Goal: Task Accomplishment & Management: Use online tool/utility

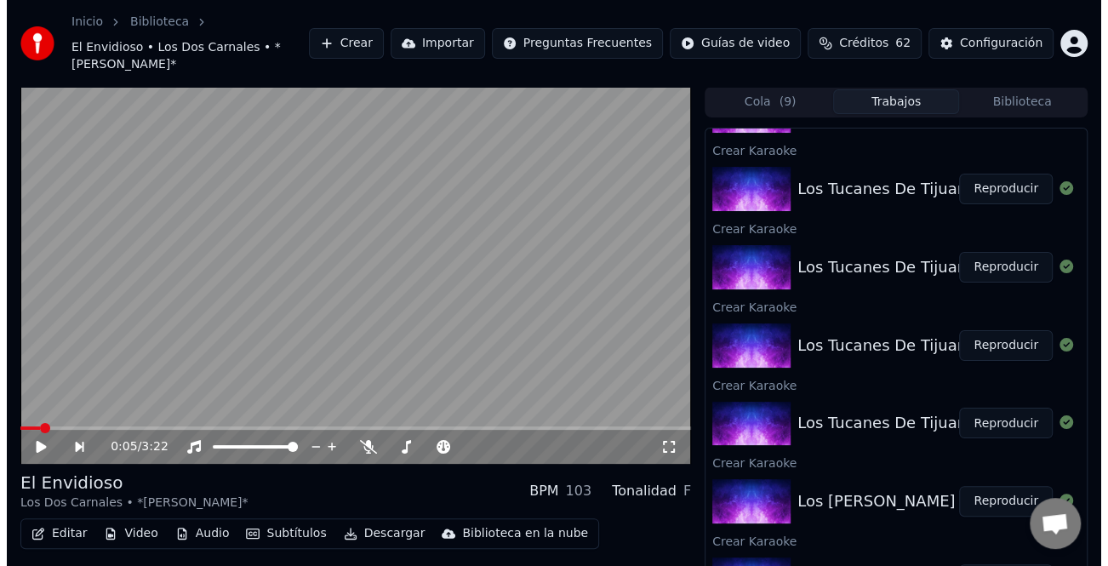
scroll to position [31, 0]
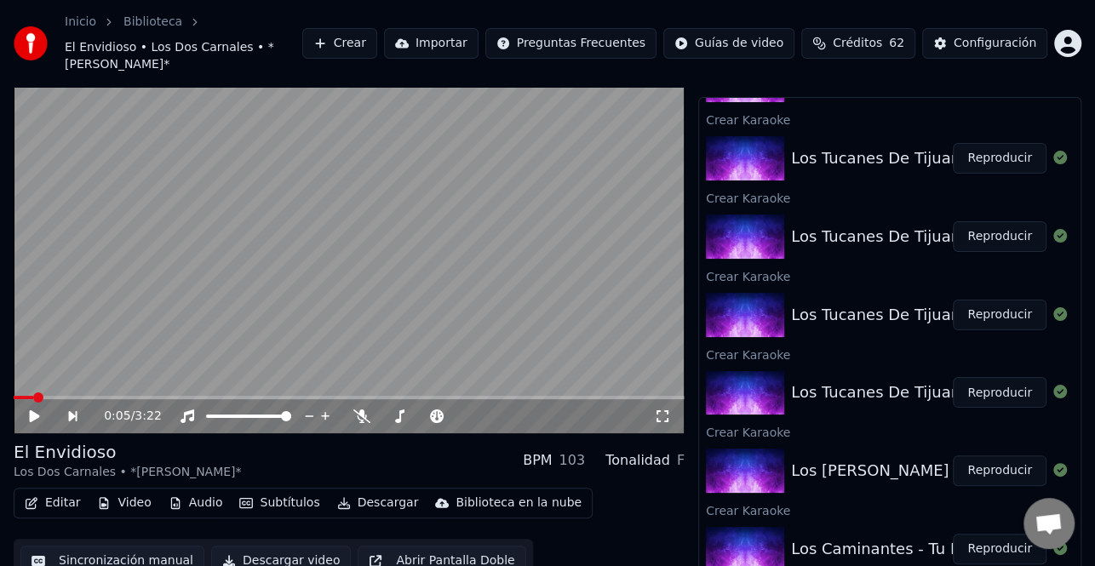
click at [974, 534] on button "Reproducir" at bounding box center [1000, 549] width 94 height 31
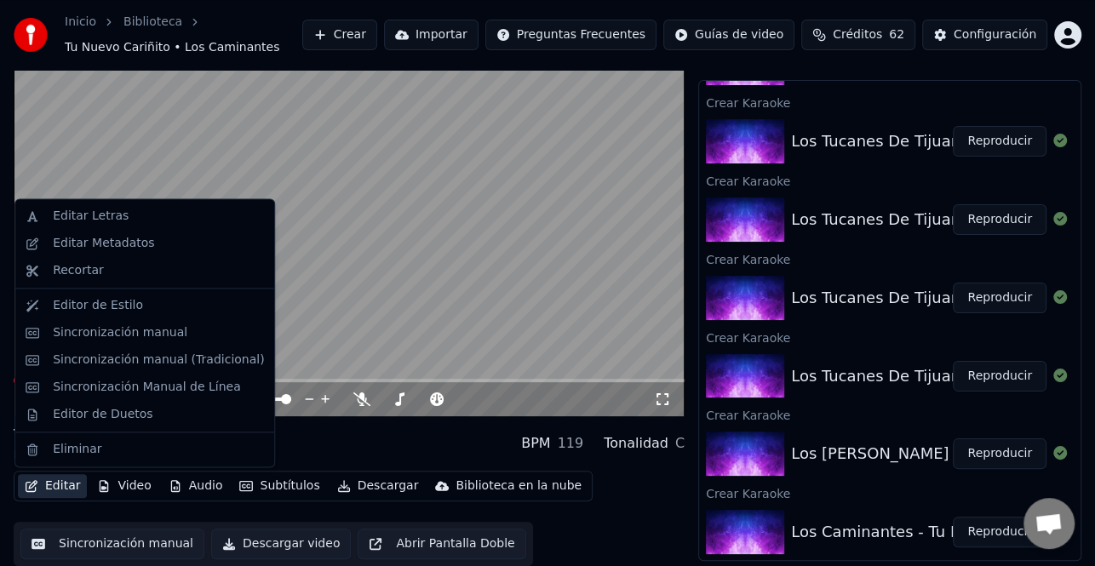
click at [60, 485] on button "Editar" at bounding box center [52, 486] width 69 height 24
click at [123, 243] on div "Editar Metadatos" at bounding box center [103, 243] width 101 height 17
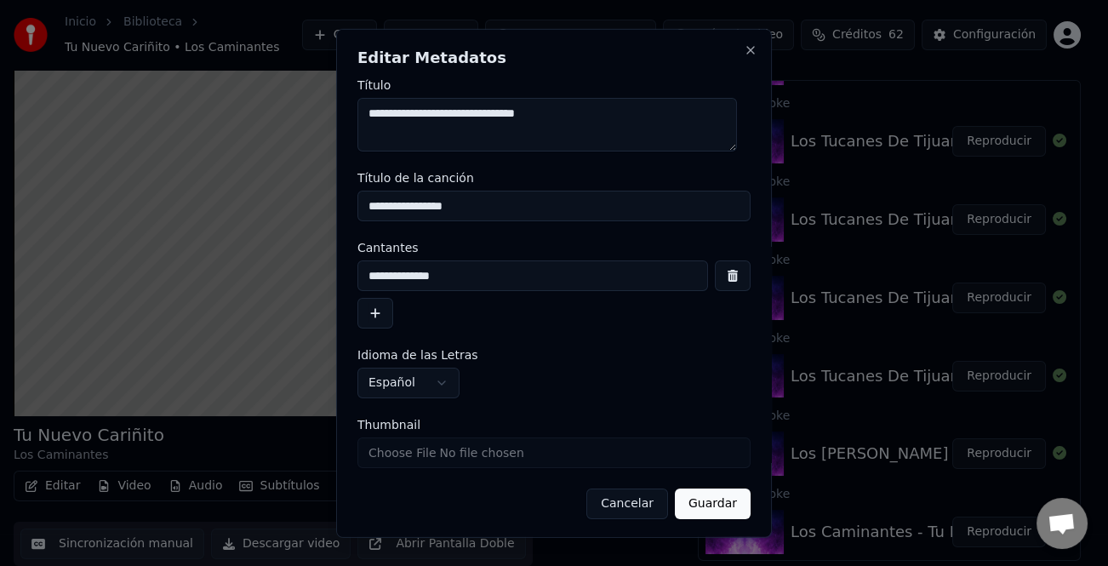
click at [373, 317] on button "button" at bounding box center [376, 313] width 36 height 31
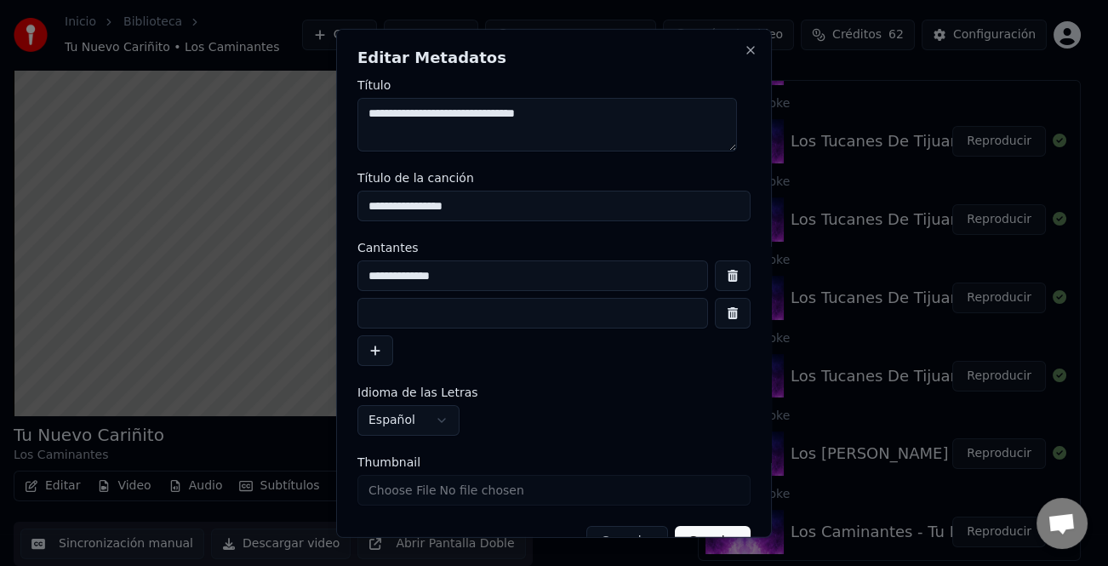
click at [410, 308] on input at bounding box center [533, 313] width 351 height 31
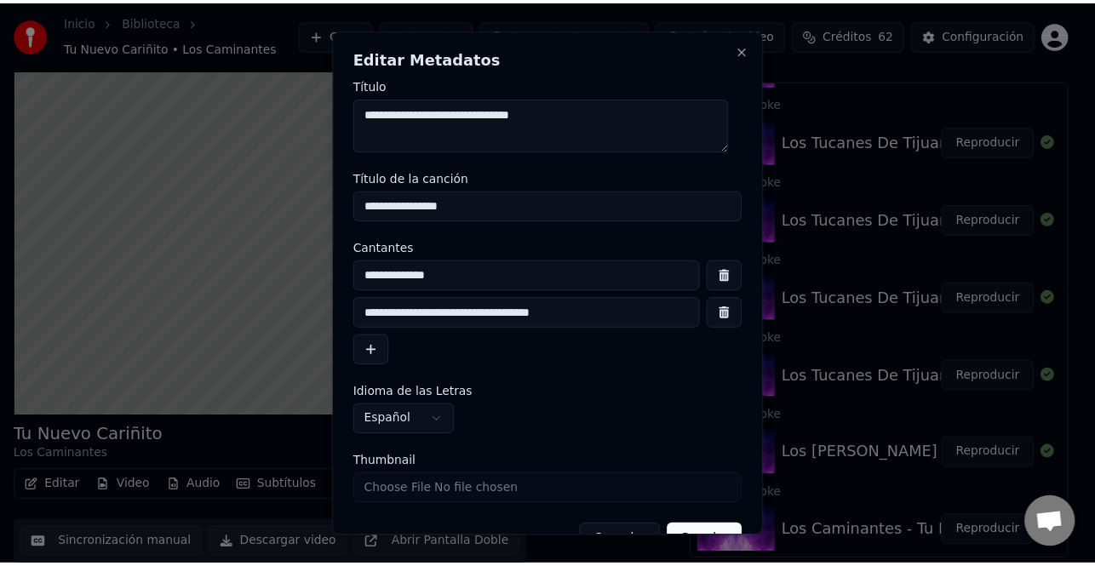
scroll to position [40, 0]
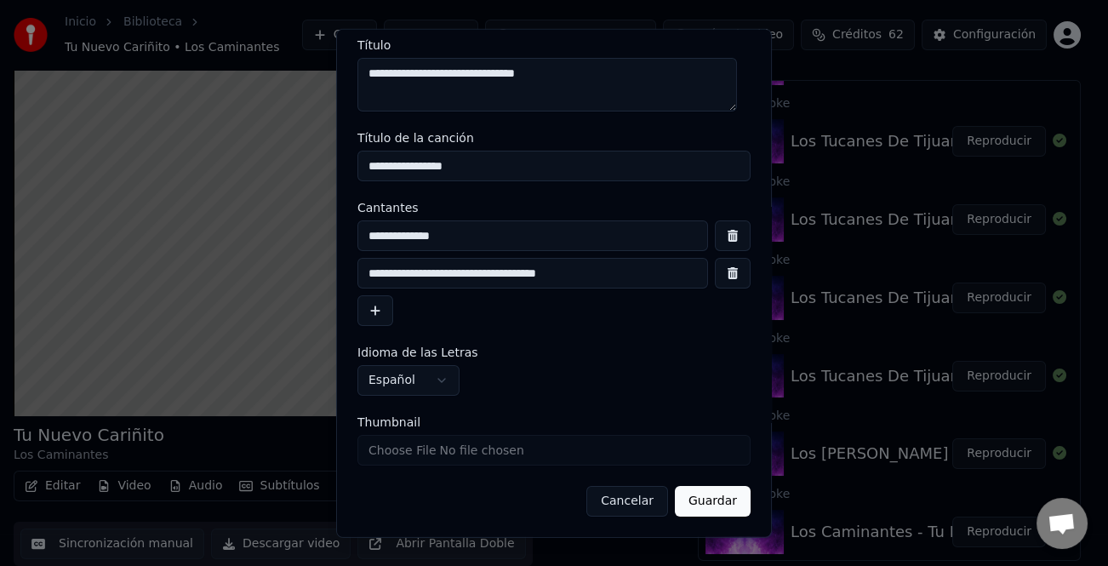
type input "**********"
click at [711, 494] on button "Guardar" at bounding box center [713, 501] width 76 height 31
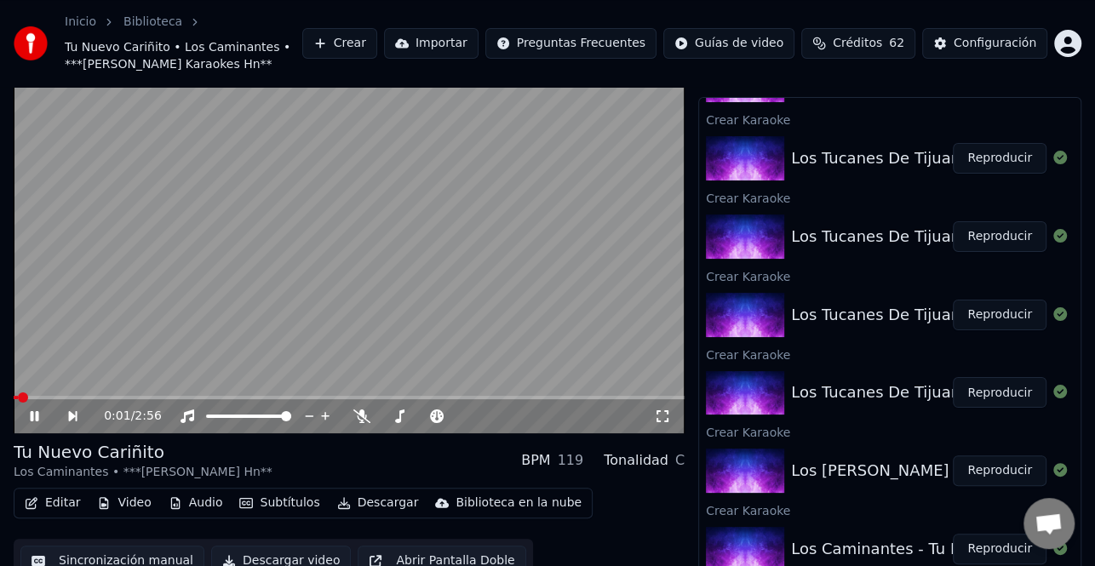
click at [35, 410] on icon at bounding box center [46, 417] width 38 height 14
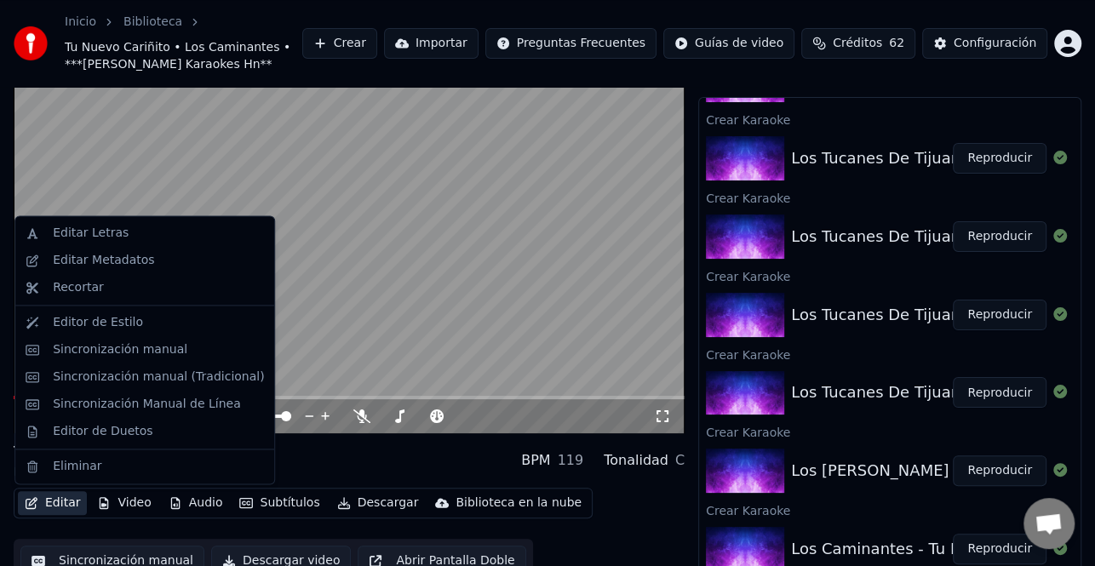
click at [64, 511] on button "Editar" at bounding box center [52, 503] width 69 height 24
click at [190, 382] on div "Sincronización manual (Tradicional)" at bounding box center [158, 377] width 211 height 17
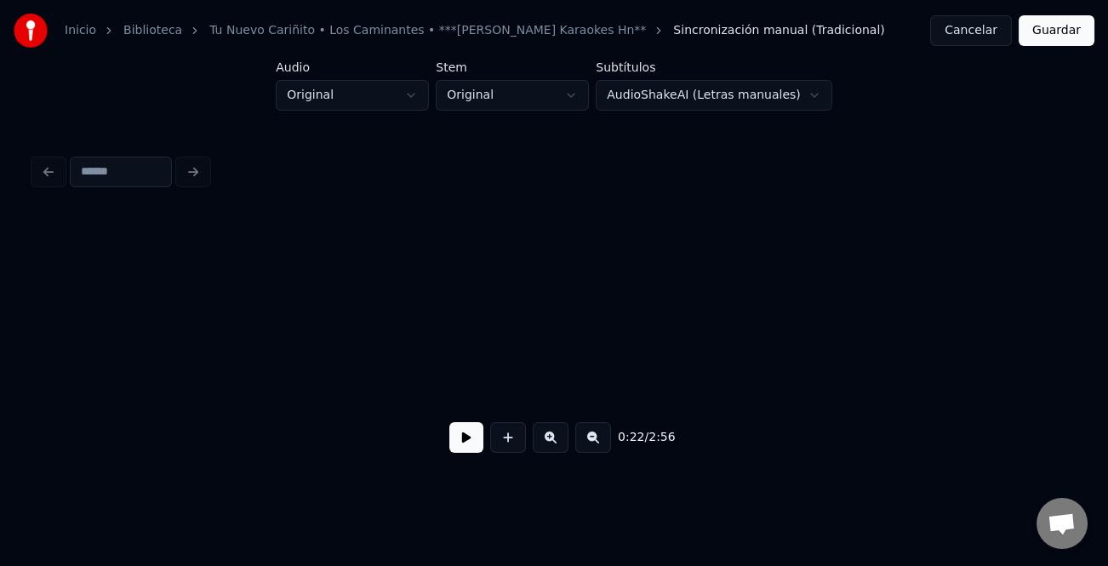
scroll to position [0, 3786]
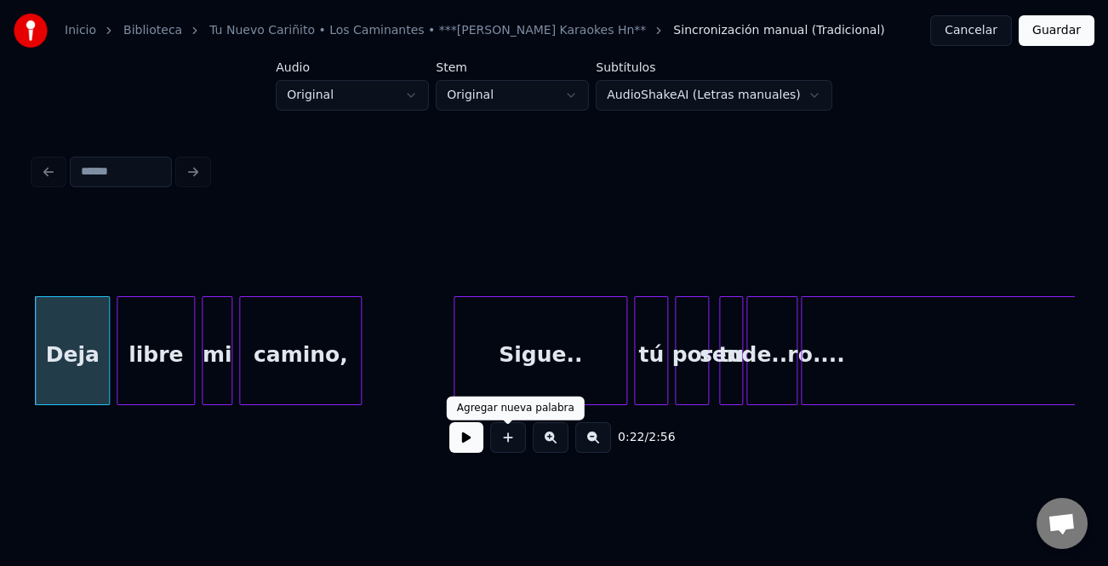
click at [467, 451] on button at bounding box center [467, 437] width 34 height 31
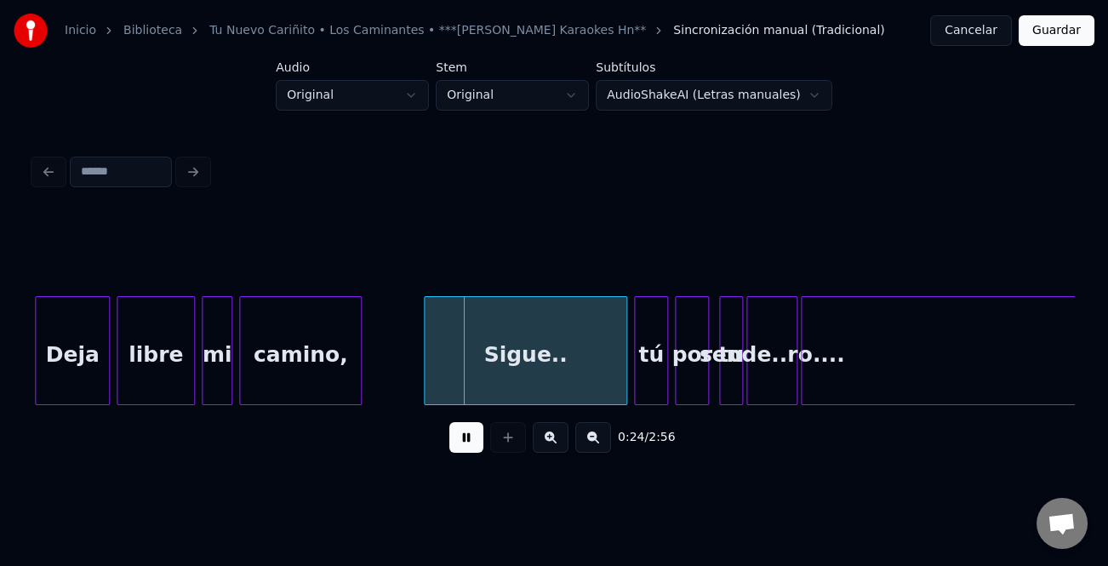
click at [427, 373] on div at bounding box center [427, 350] width 5 height 107
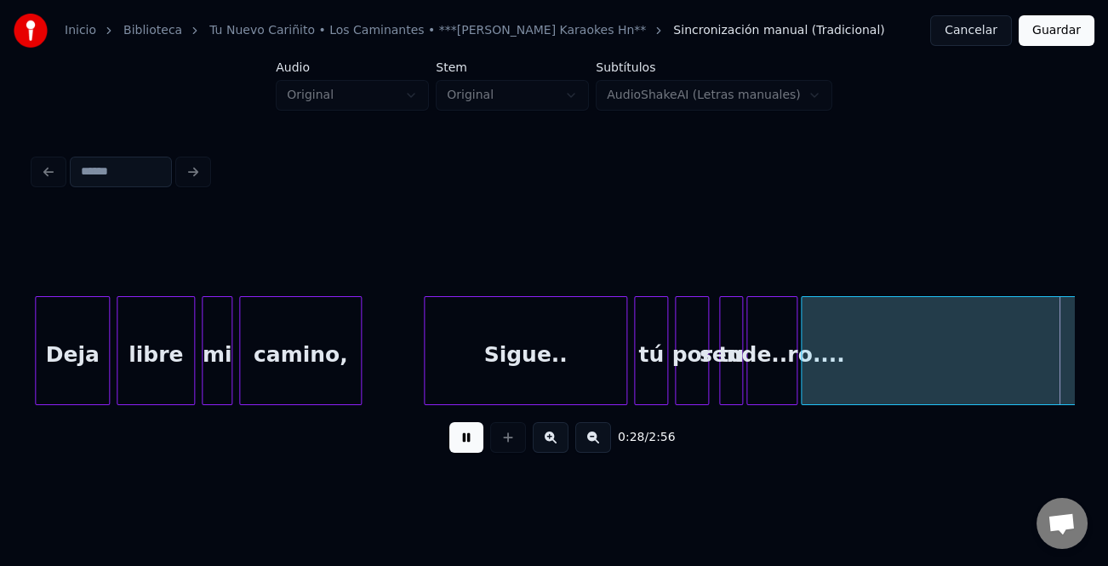
scroll to position [0, 4829]
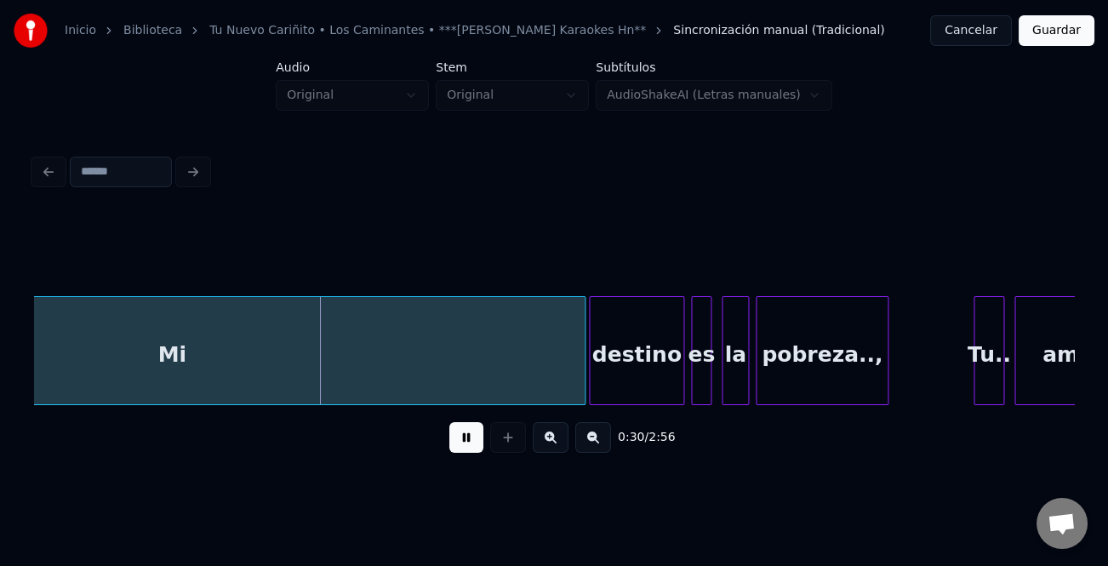
click at [388, 369] on div "Mi" at bounding box center [172, 355] width 826 height 116
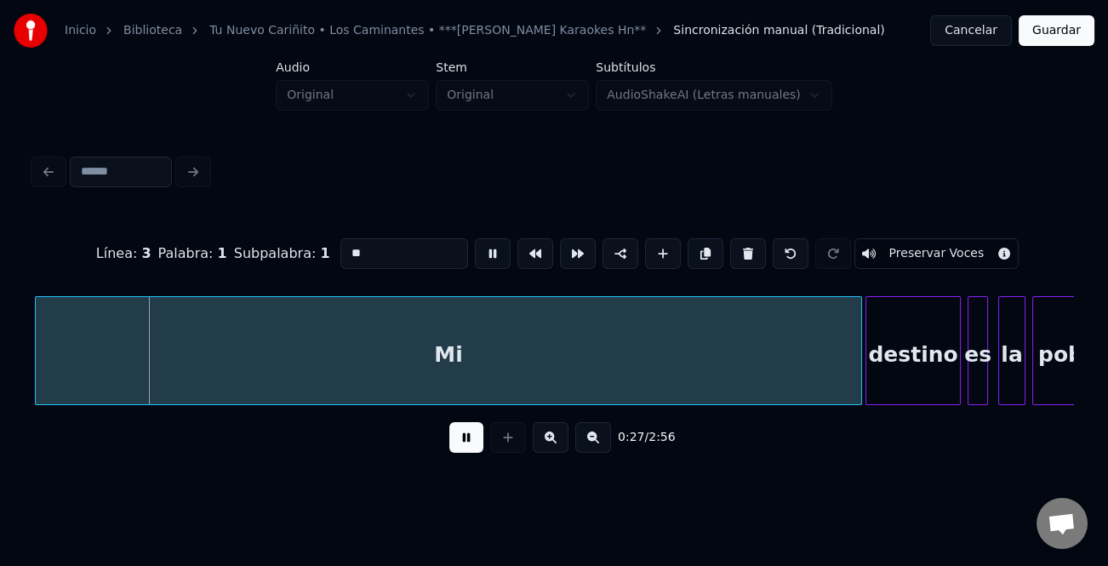
click at [484, 445] on div "0:27 / 2:56" at bounding box center [554, 437] width 1013 height 37
click at [462, 444] on button at bounding box center [467, 437] width 34 height 31
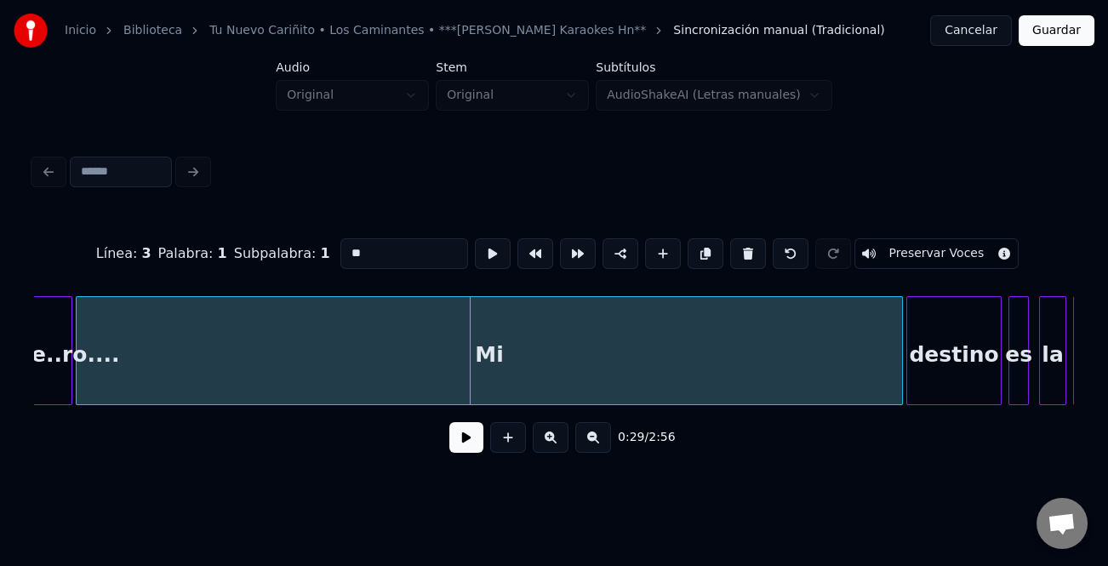
scroll to position [0, 4463]
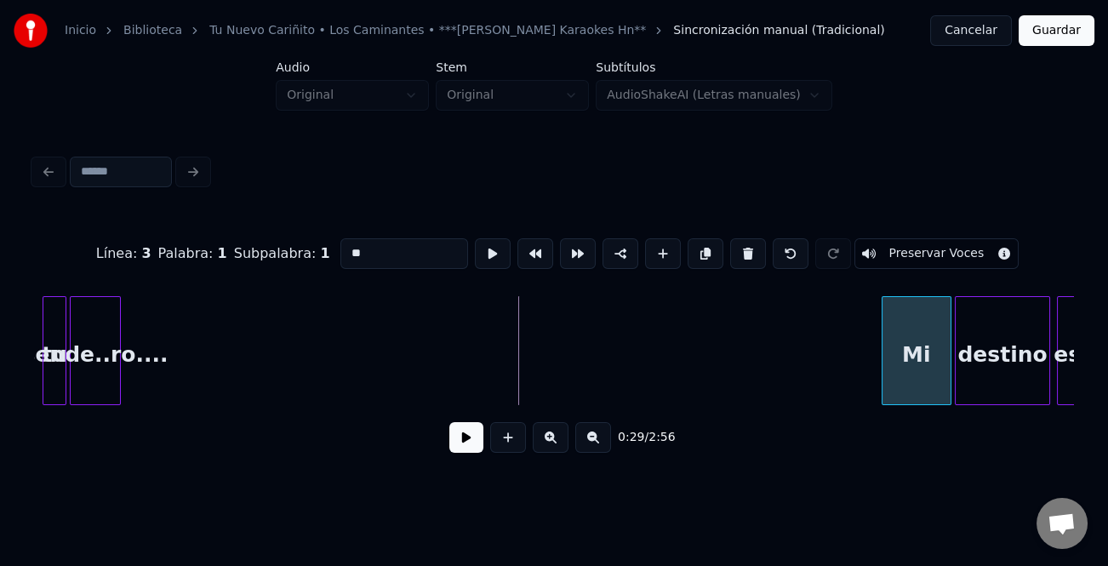
click at [884, 369] on div at bounding box center [885, 350] width 5 height 107
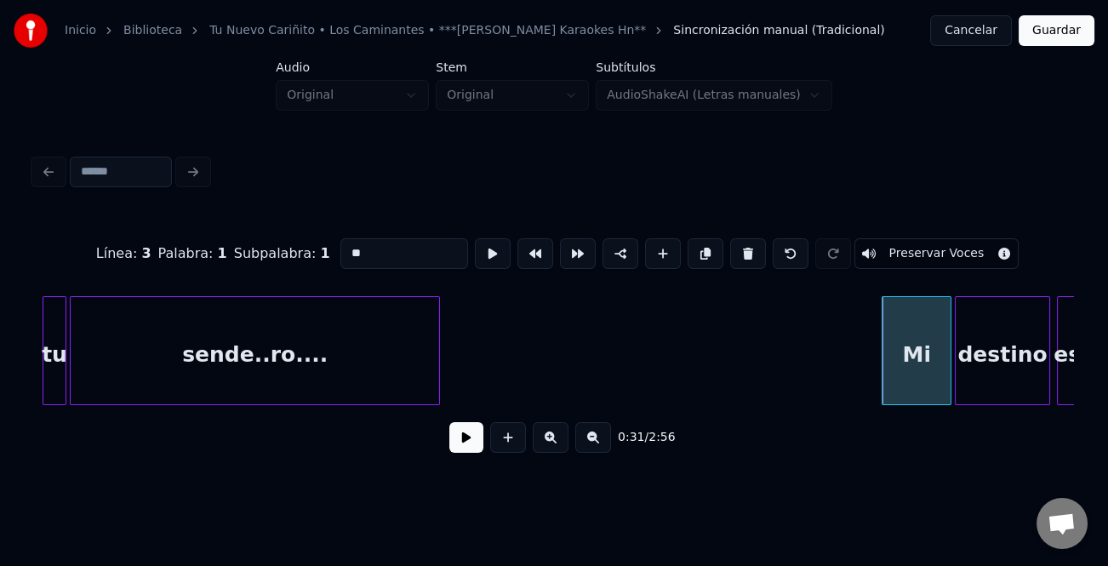
click at [439, 396] on div at bounding box center [436, 350] width 5 height 107
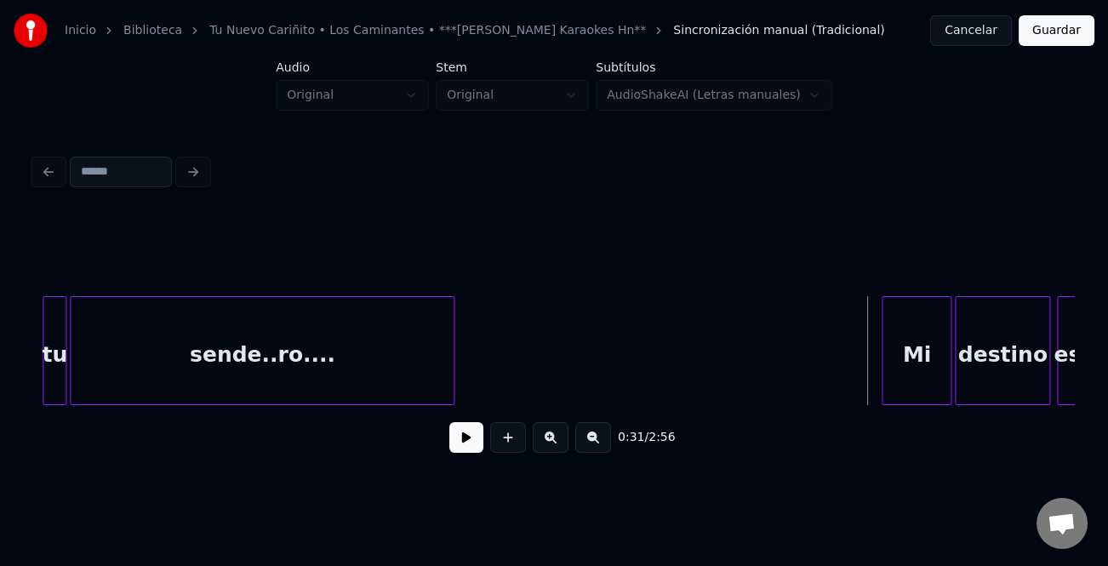
click at [466, 438] on button at bounding box center [467, 437] width 34 height 31
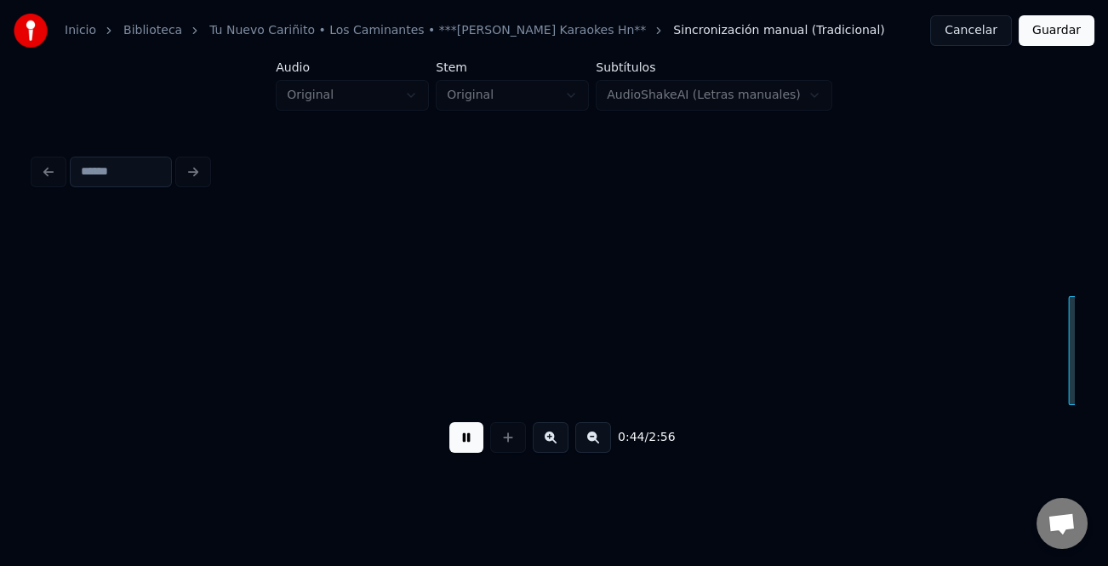
scroll to position [0, 7591]
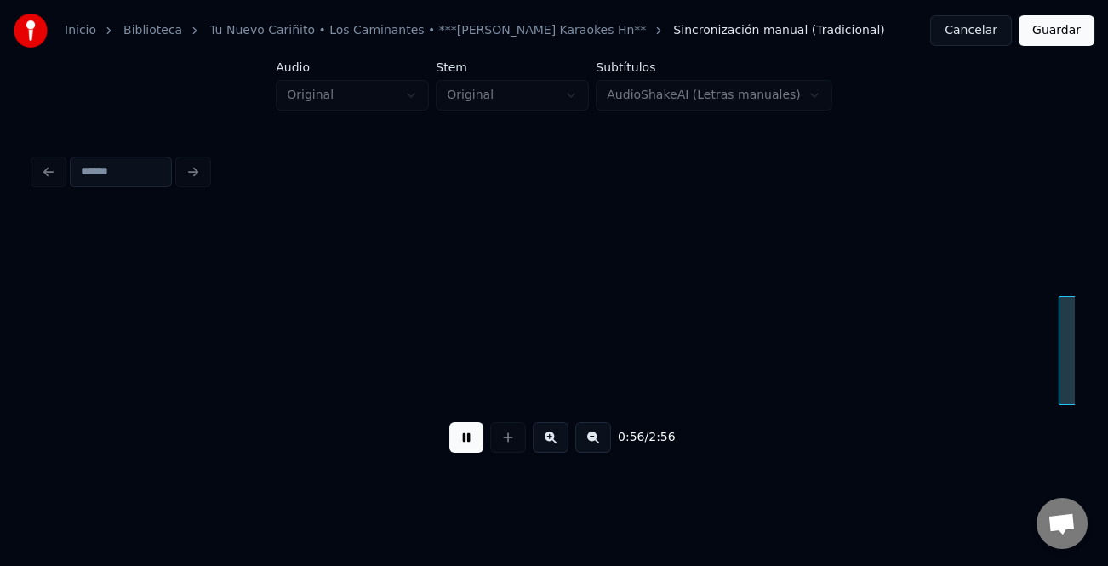
scroll to position [0, 9674]
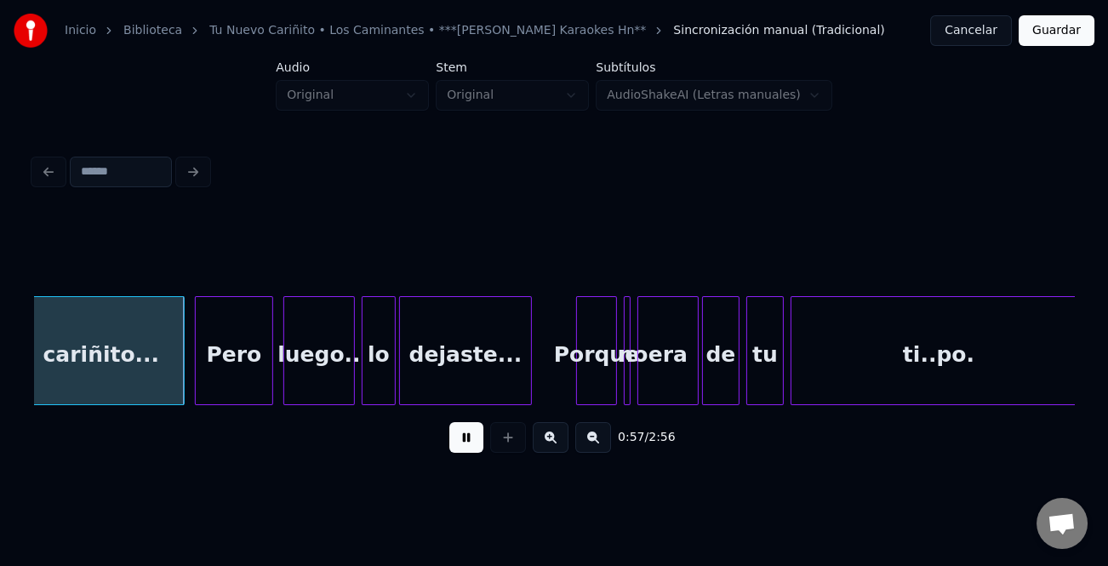
click at [577, 359] on div "Porque" at bounding box center [596, 355] width 39 height 116
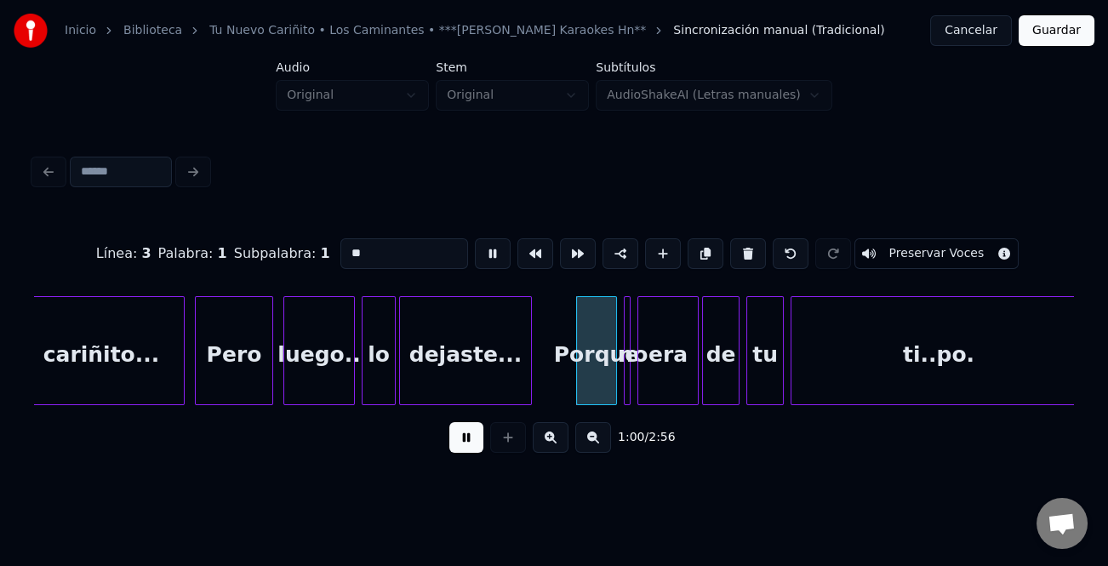
type input "******"
click at [468, 443] on button at bounding box center [467, 437] width 34 height 31
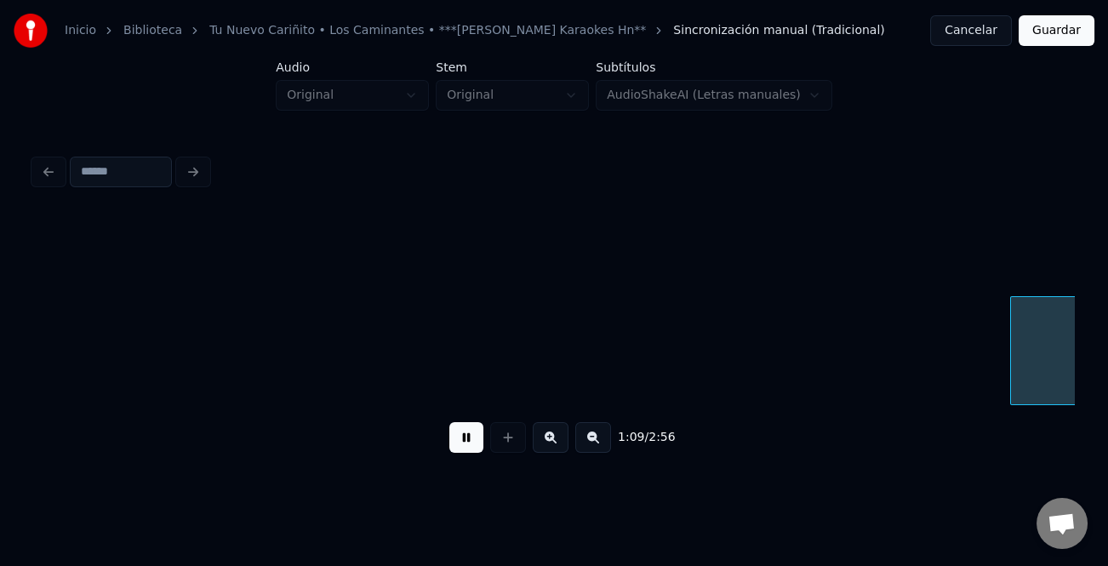
scroll to position [0, 11756]
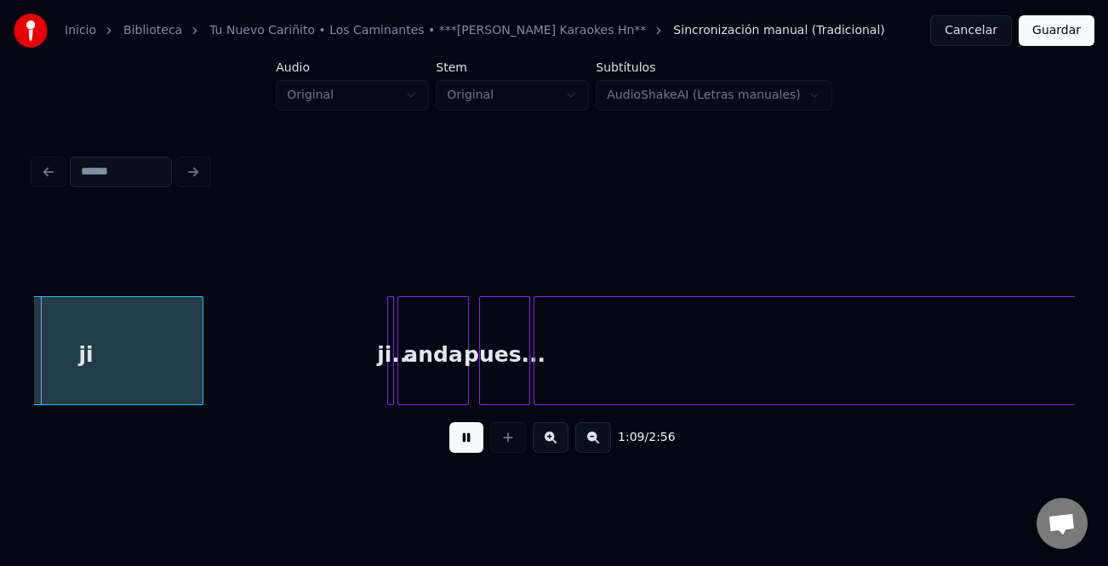
click at [463, 443] on button at bounding box center [467, 437] width 34 height 31
click at [467, 442] on button at bounding box center [467, 437] width 34 height 31
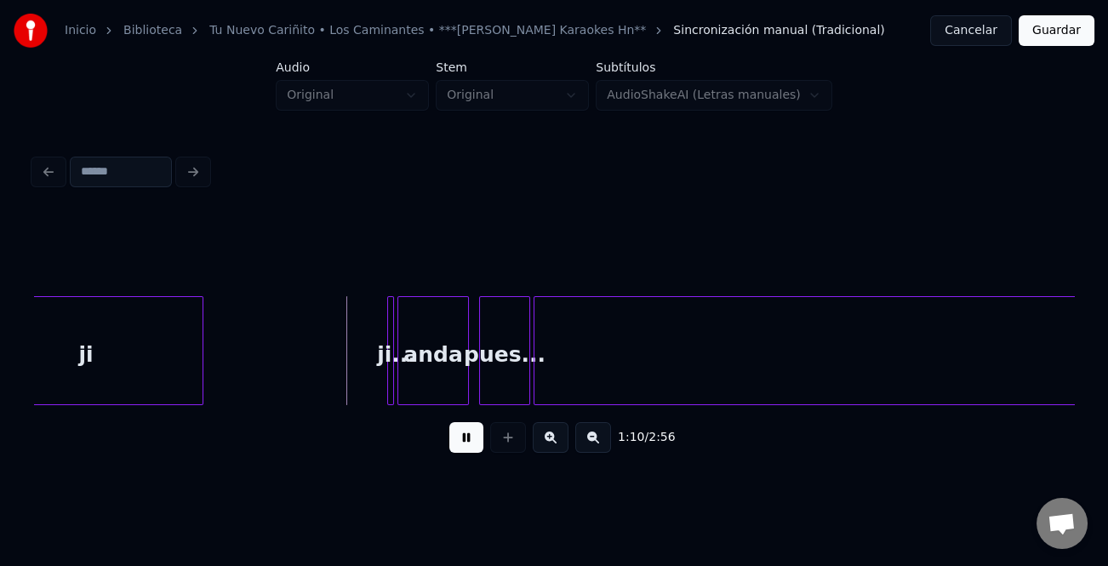
drag, startPoint x: 461, startPoint y: 439, endPoint x: 398, endPoint y: 425, distance: 63.8
click at [460, 440] on button at bounding box center [467, 437] width 34 height 31
click at [354, 386] on div at bounding box center [356, 350] width 5 height 107
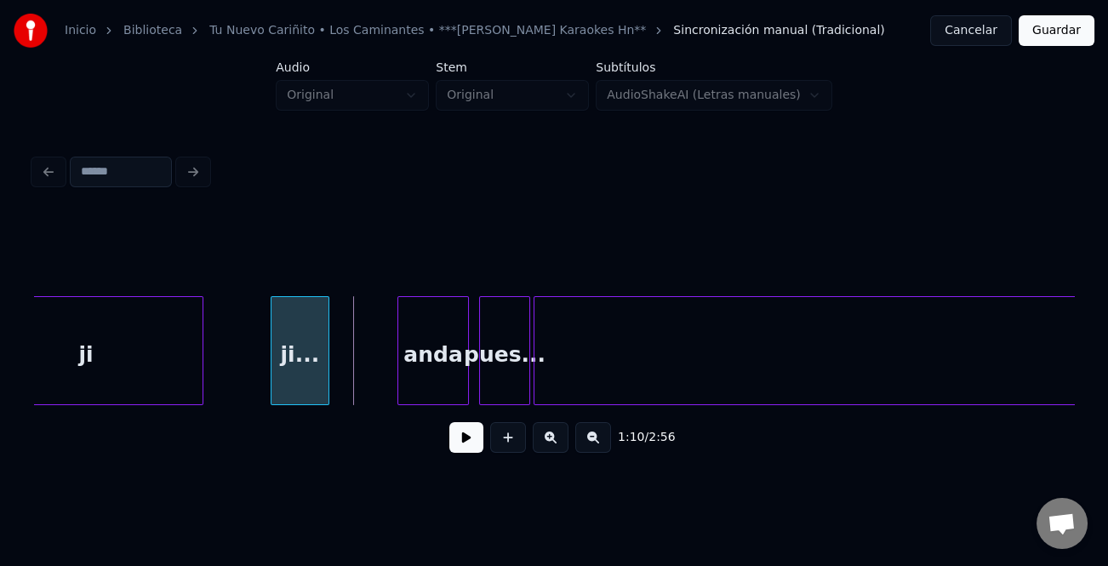
click at [272, 387] on div "ji..." at bounding box center [300, 355] width 57 height 116
click at [461, 410] on div "1:10 / 2:56" at bounding box center [554, 340] width 1040 height 259
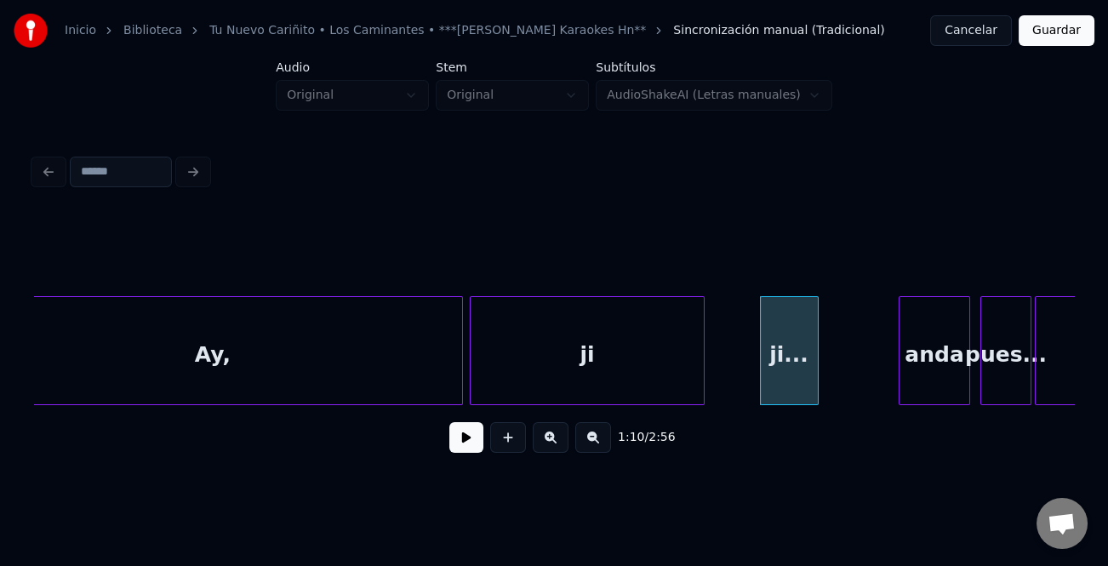
scroll to position [0, 11159]
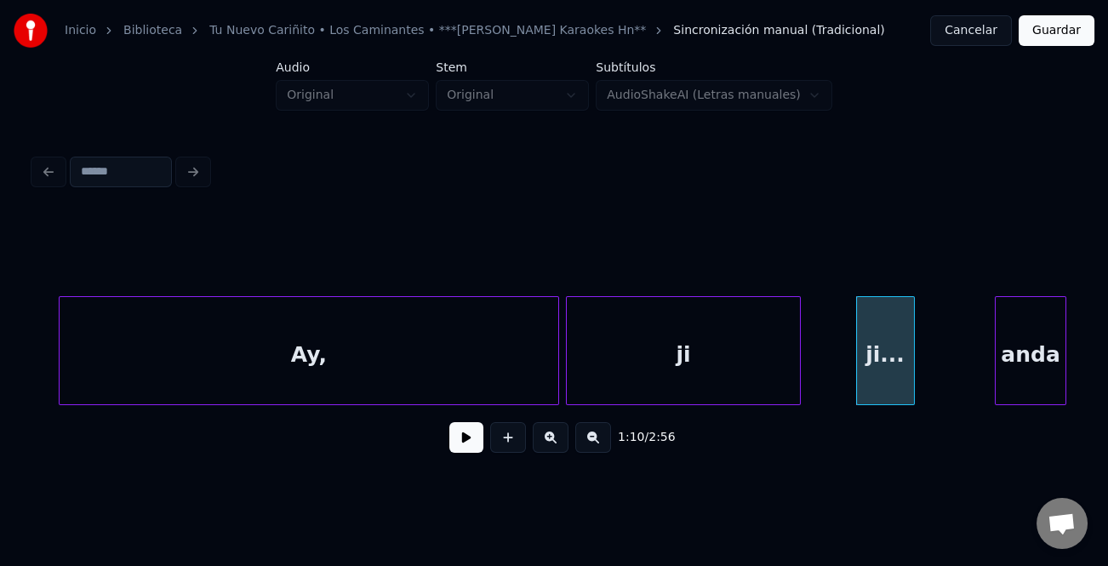
click at [452, 387] on div "Ay," at bounding box center [309, 355] width 499 height 116
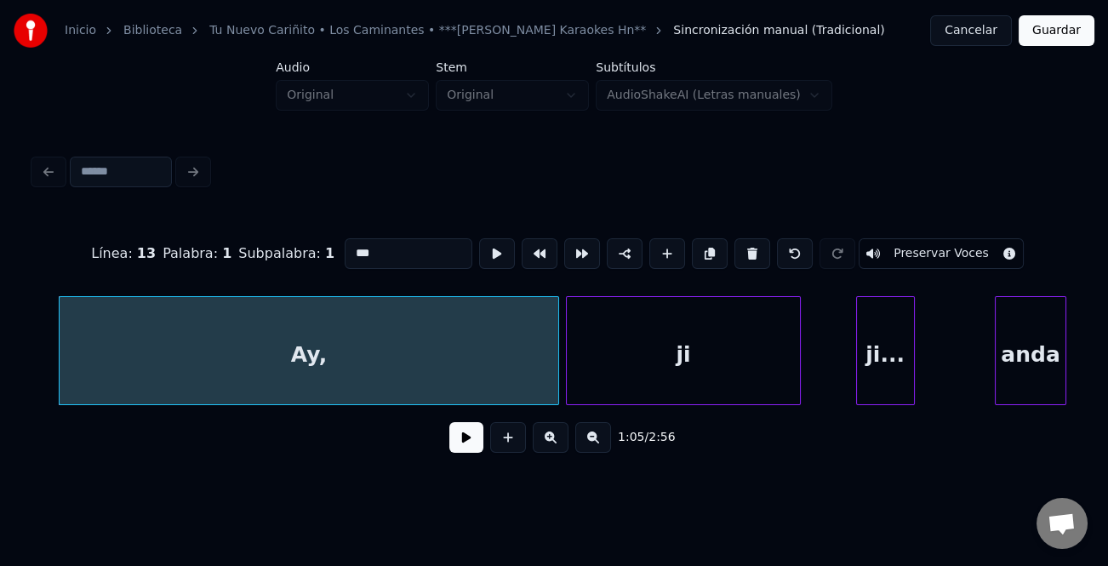
click at [371, 255] on input "***" at bounding box center [409, 253] width 128 height 31
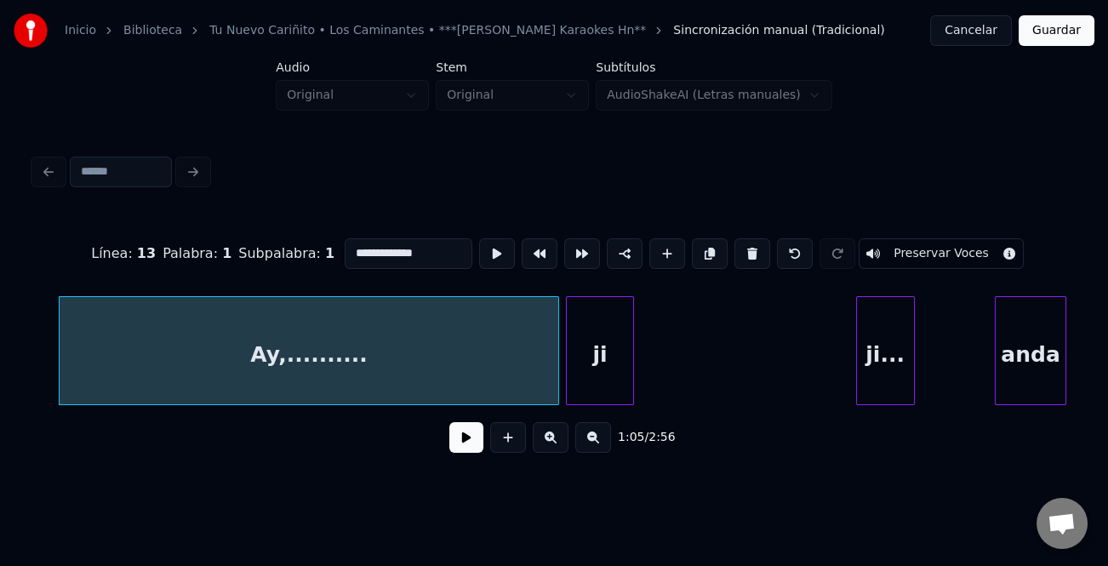
click at [630, 369] on div at bounding box center [630, 350] width 5 height 107
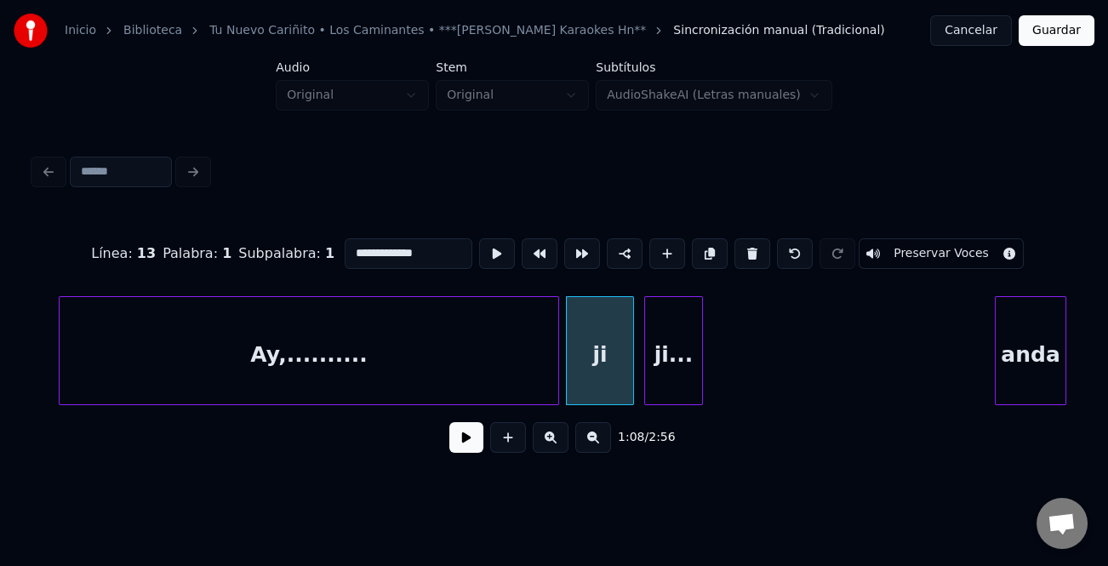
click at [681, 379] on div "ji..." at bounding box center [673, 355] width 57 height 116
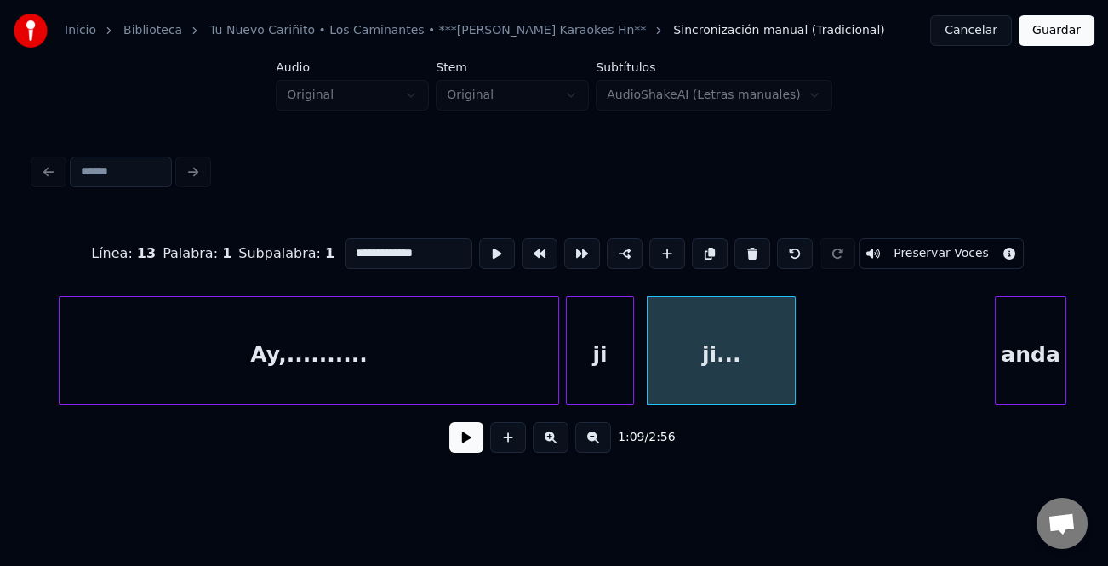
click at [793, 376] on div at bounding box center [792, 350] width 5 height 107
click at [338, 341] on div "Ay,.........." at bounding box center [309, 355] width 499 height 116
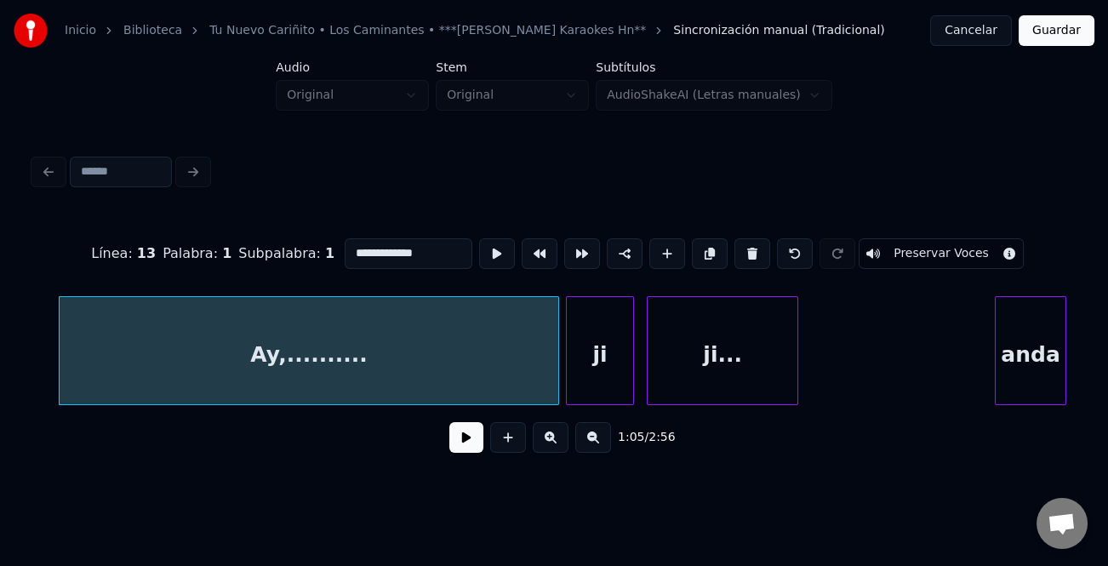
type input "**********"
click at [470, 453] on button at bounding box center [467, 437] width 34 height 31
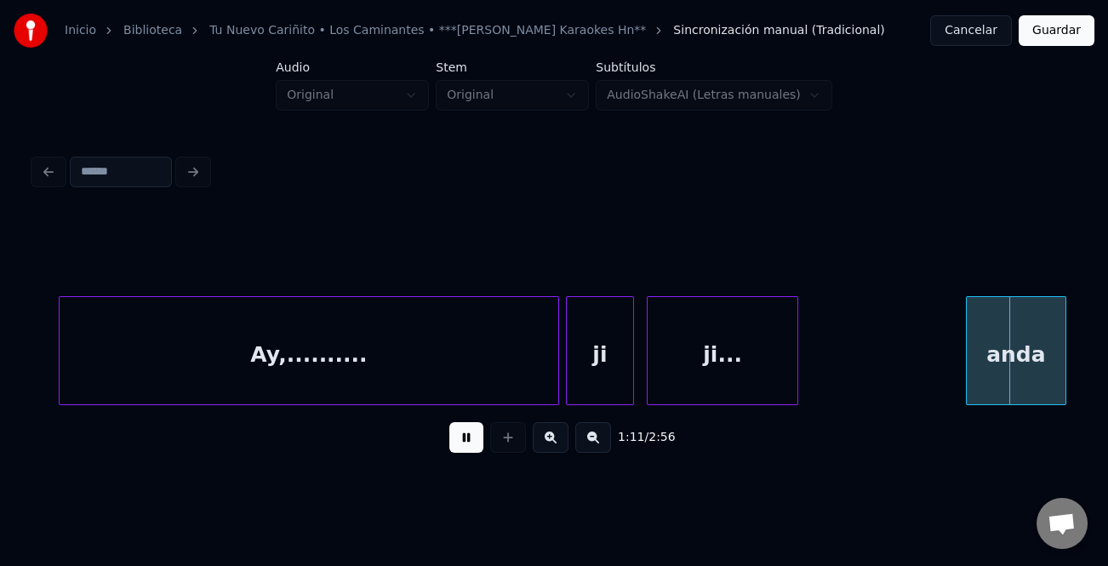
click at [967, 375] on div at bounding box center [969, 350] width 5 height 107
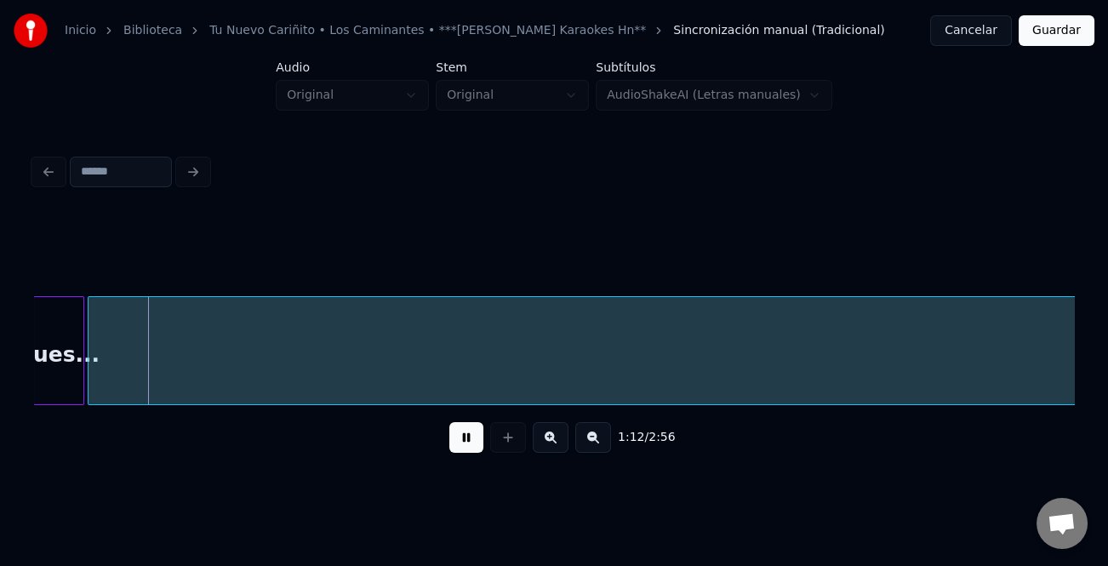
click at [466, 444] on button at bounding box center [467, 437] width 34 height 31
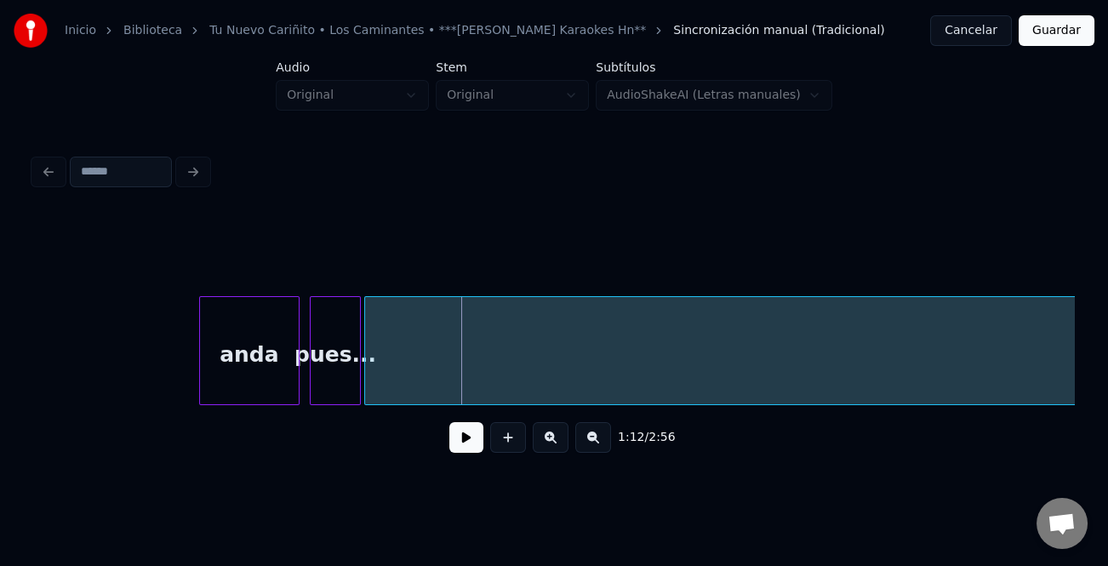
scroll to position [0, 11879]
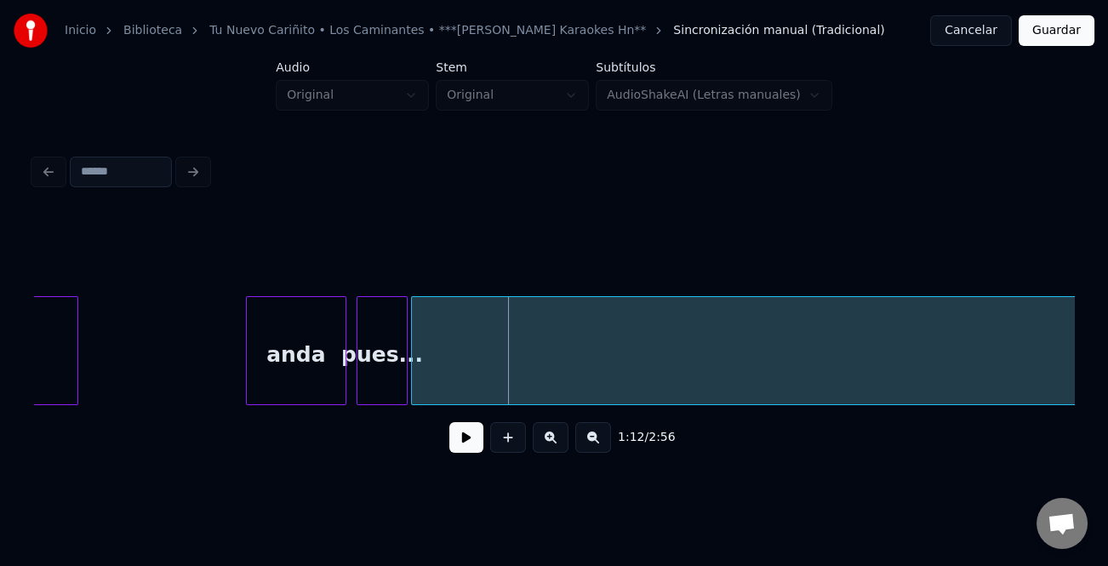
click at [306, 364] on div "anda" at bounding box center [296, 355] width 99 height 116
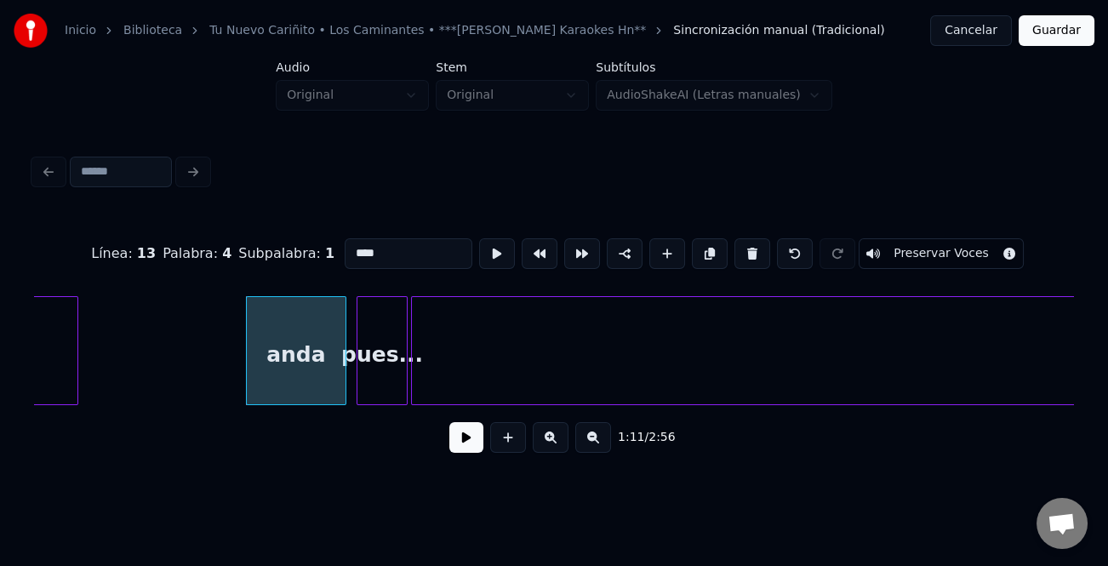
click at [45, 359] on div "ji..." at bounding box center [3, 355] width 151 height 116
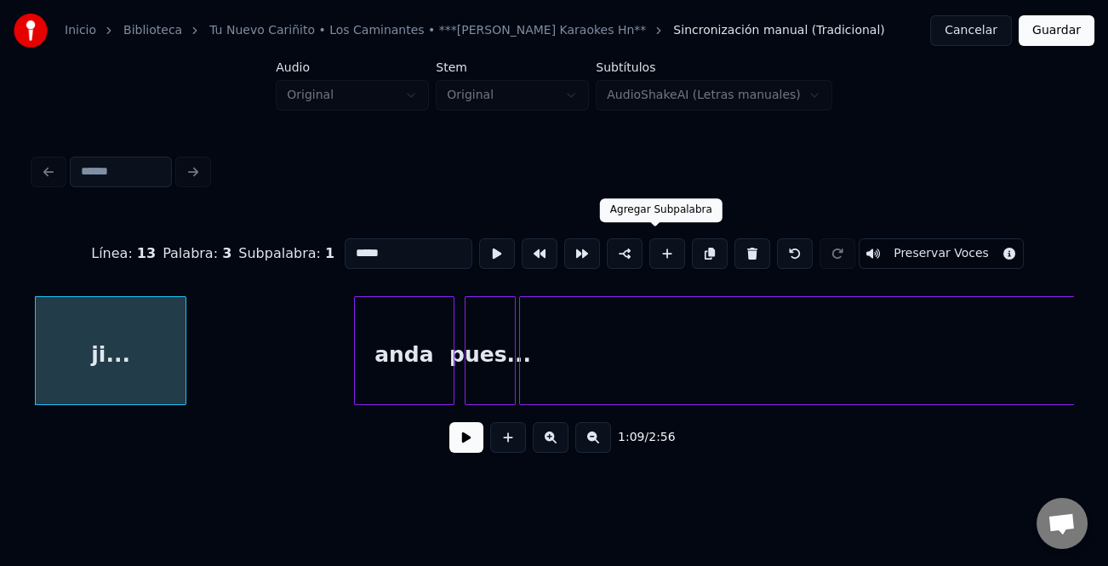
click at [651, 247] on button at bounding box center [668, 253] width 36 height 31
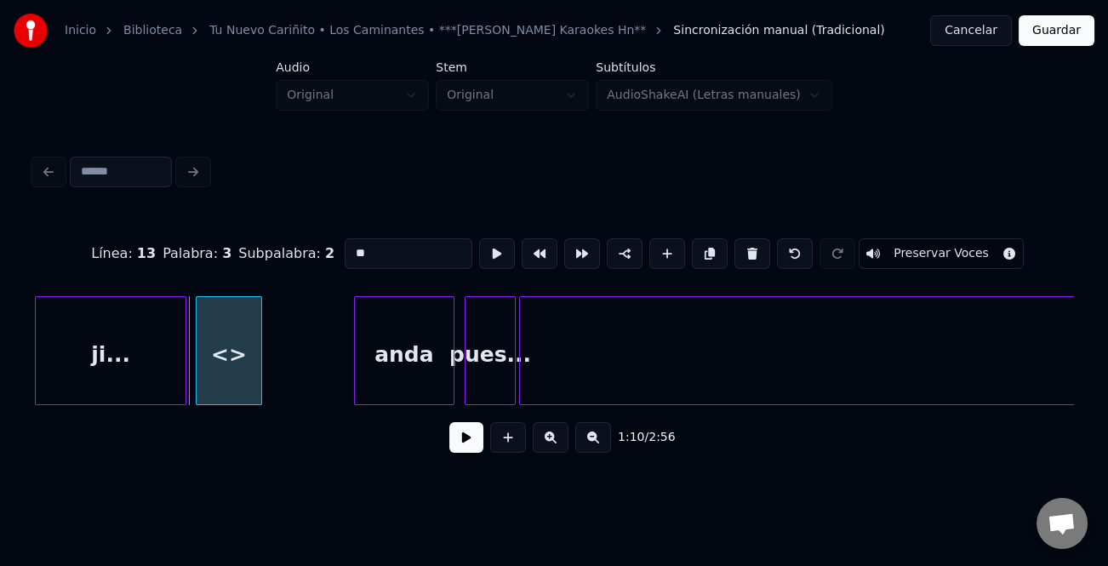
click at [249, 358] on div "<>" at bounding box center [229, 355] width 65 height 116
click at [400, 244] on input "**" at bounding box center [409, 253] width 128 height 31
type input "*"
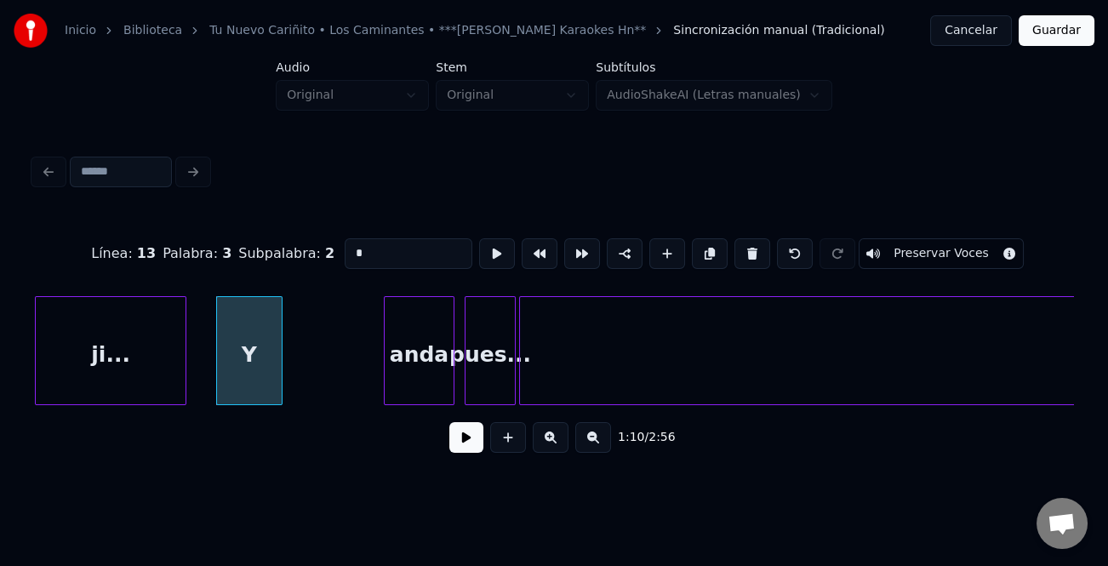
click at [388, 377] on div at bounding box center [387, 350] width 5 height 107
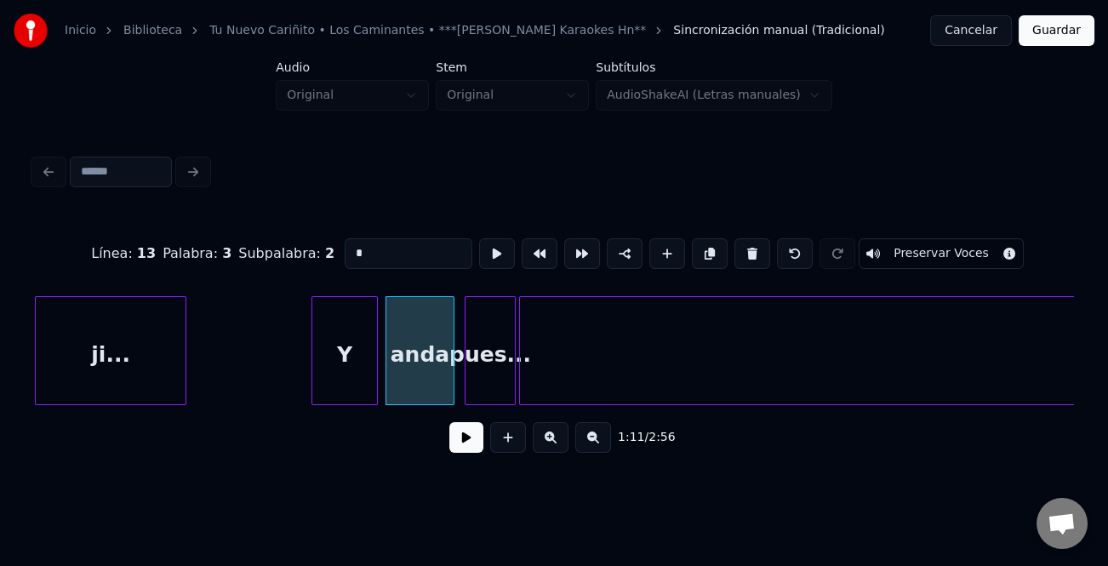
click at [341, 375] on div "Y" at bounding box center [344, 355] width 65 height 116
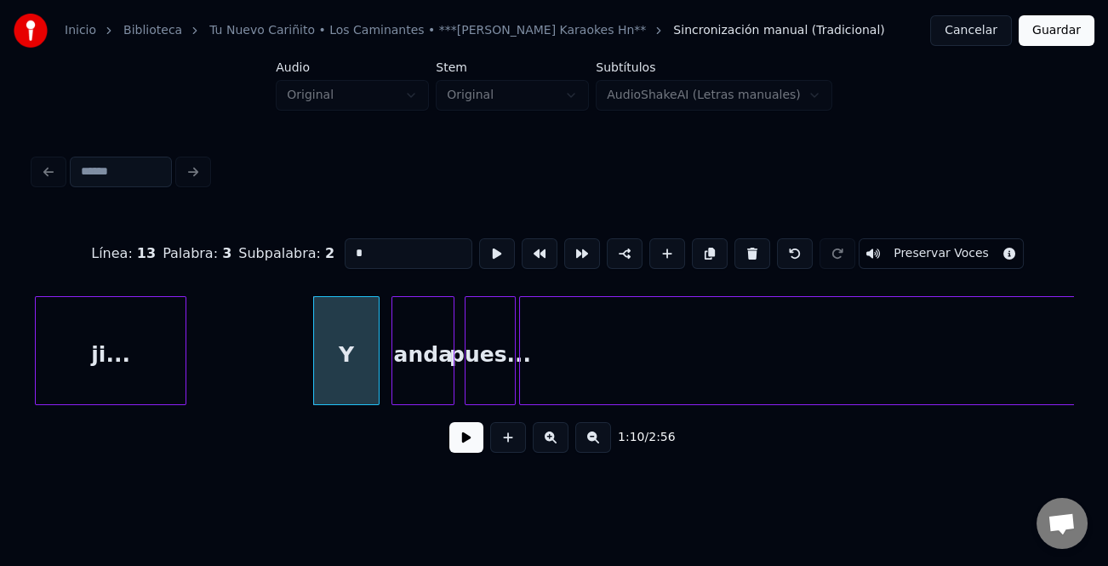
click at [398, 369] on div at bounding box center [394, 350] width 5 height 107
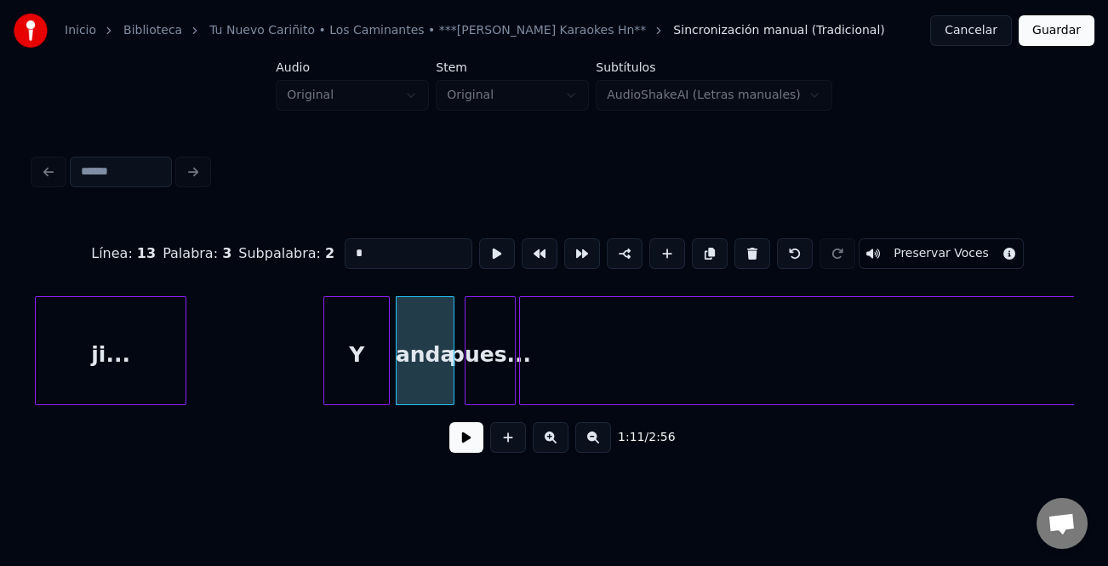
click at [374, 379] on div "Y" at bounding box center [356, 355] width 65 height 116
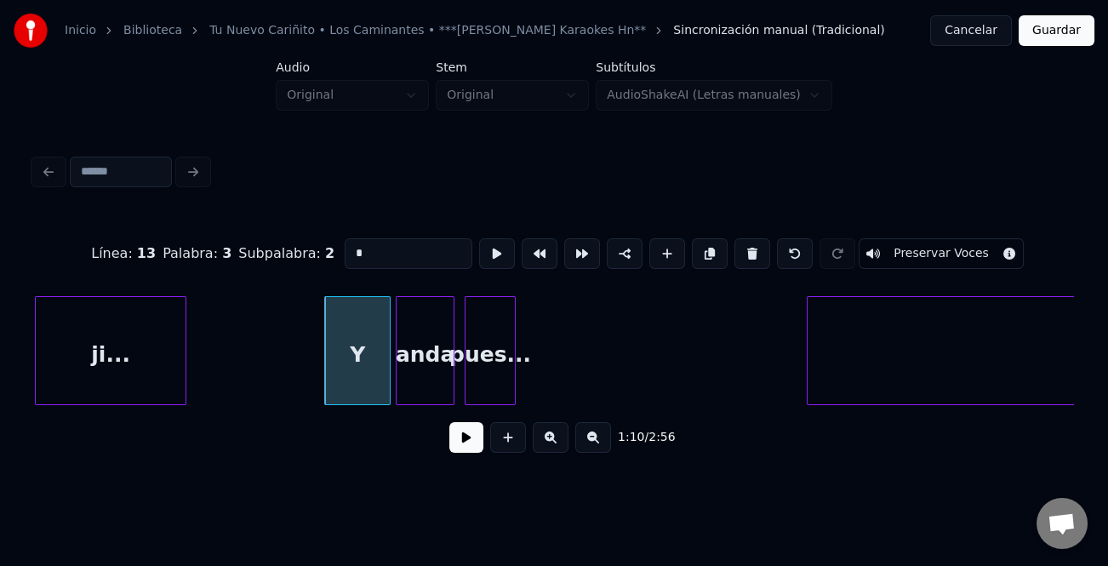
click at [813, 387] on div at bounding box center [810, 350] width 5 height 107
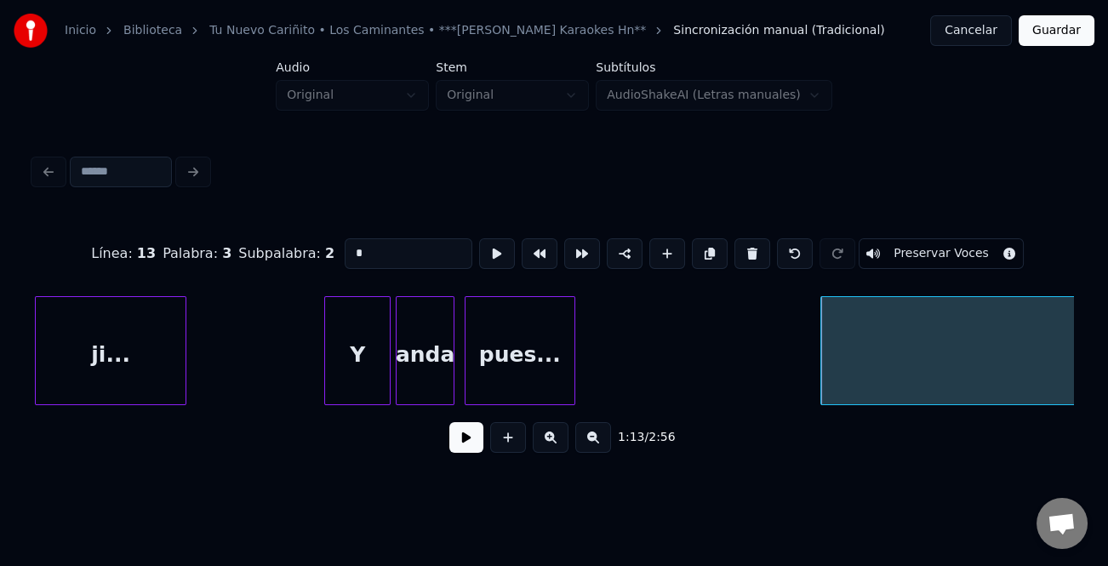
click at [570, 389] on div at bounding box center [572, 350] width 5 height 107
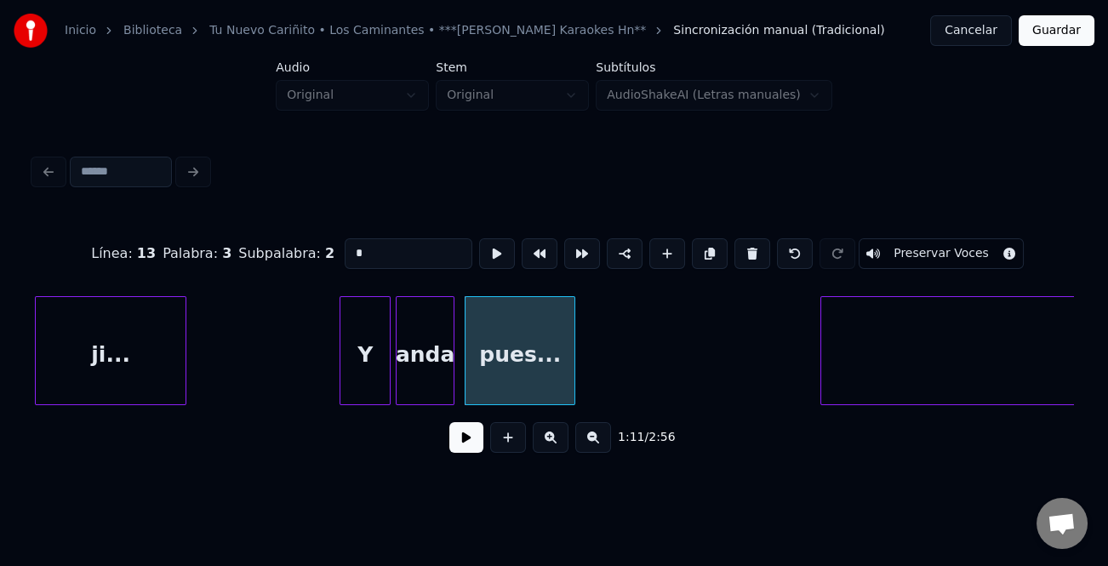
click at [344, 370] on div at bounding box center [343, 350] width 5 height 107
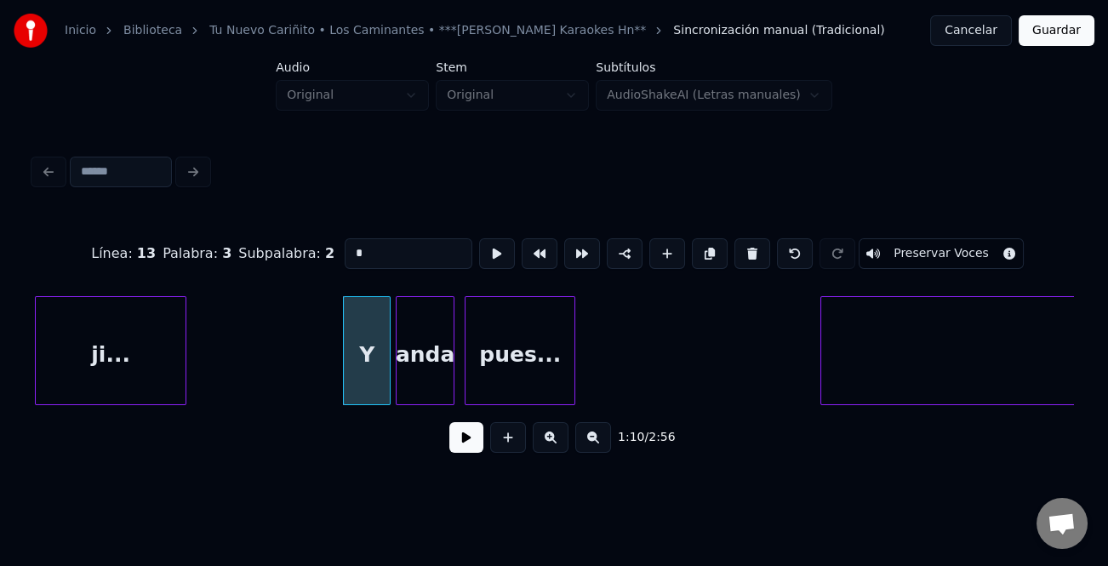
type input "*"
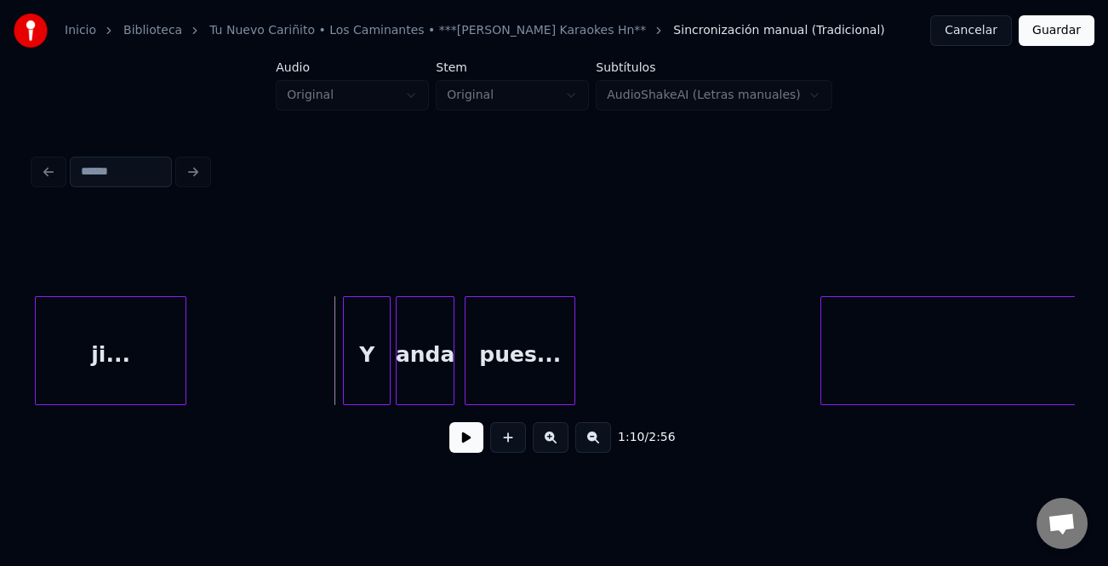
click at [473, 440] on button at bounding box center [467, 437] width 34 height 31
click at [462, 436] on button at bounding box center [467, 437] width 34 height 31
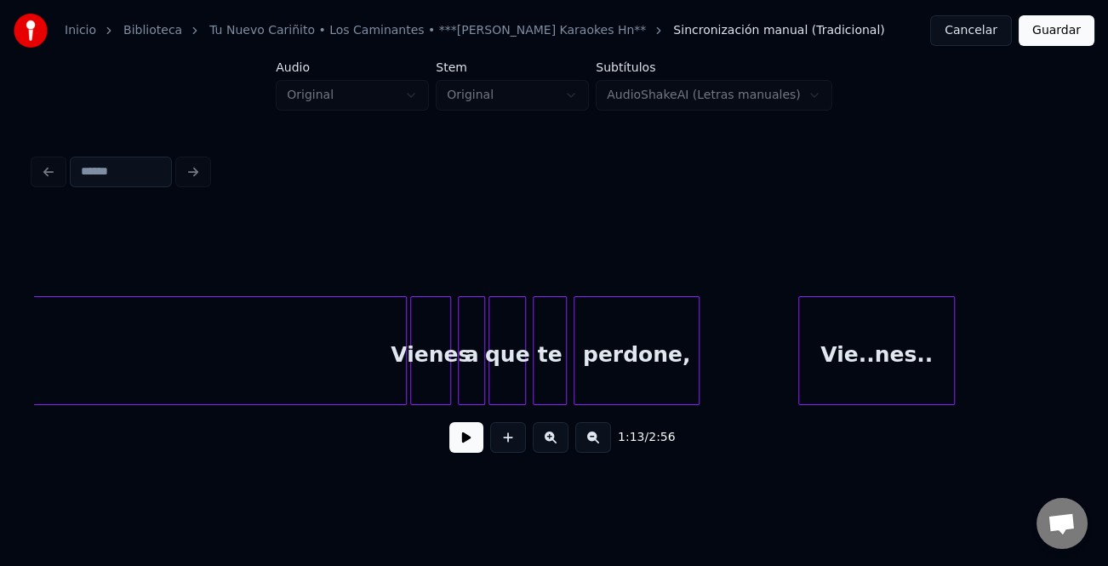
scroll to position [0, 13990]
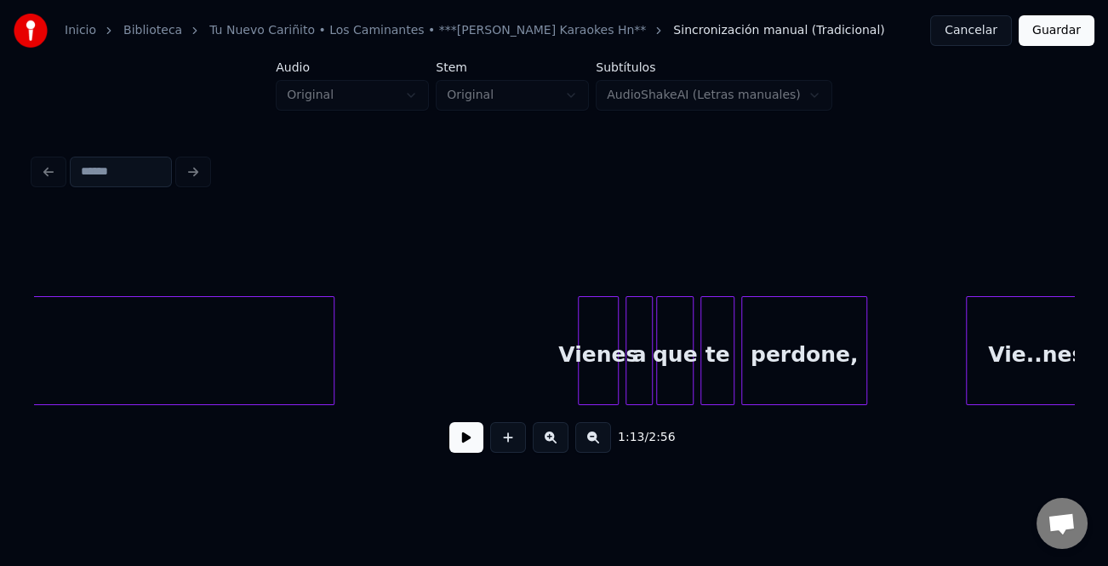
click at [329, 381] on div at bounding box center [331, 350] width 5 height 107
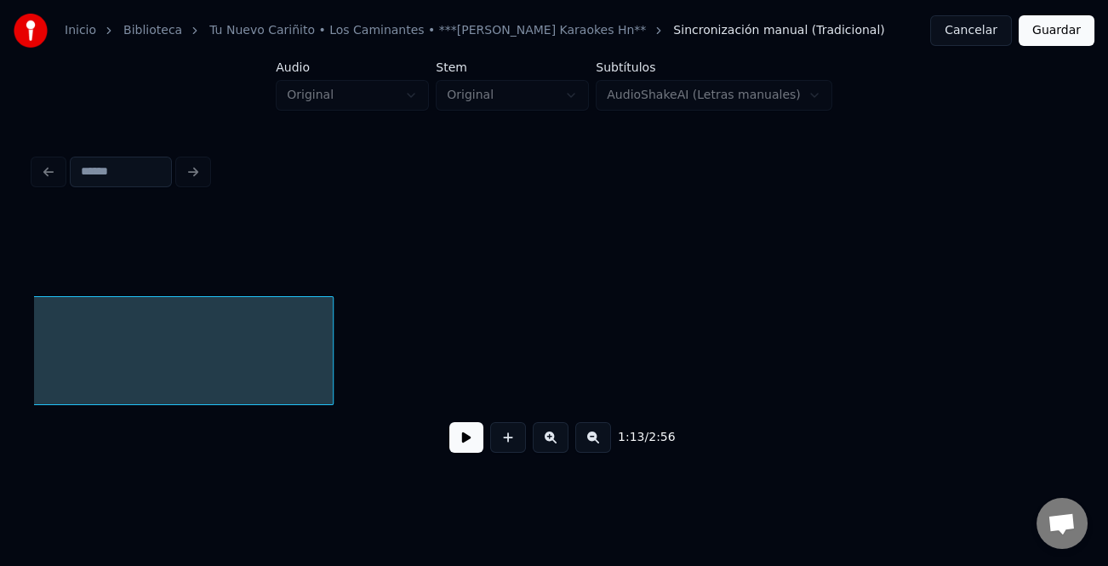
scroll to position [0, 12557]
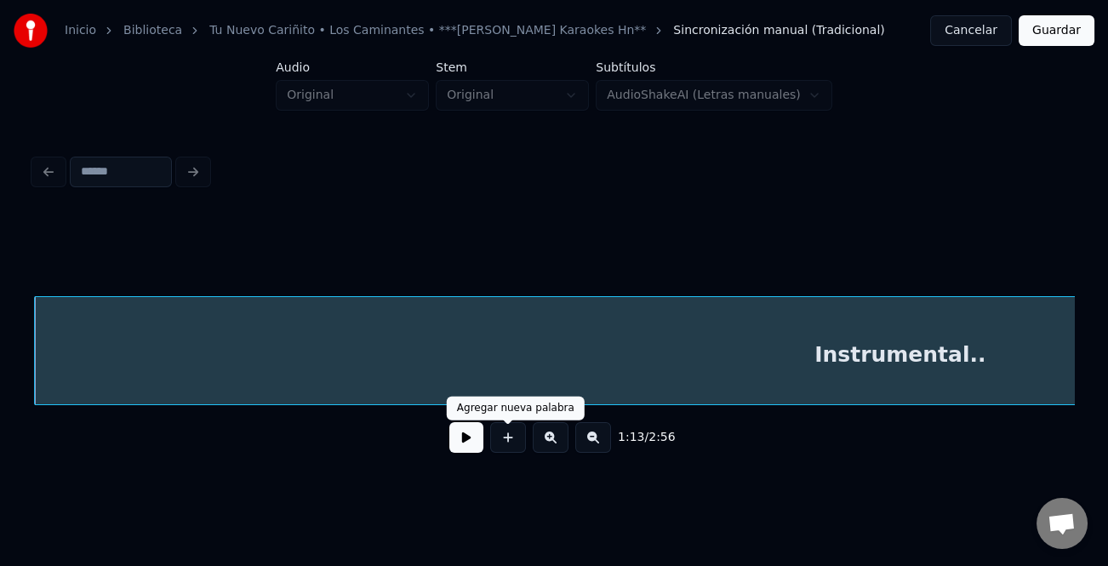
click at [476, 410] on div "Agregar nueva palabra" at bounding box center [515, 409] width 117 height 14
click at [382, 416] on div "1:13 / 2:56" at bounding box center [554, 437] width 1040 height 65
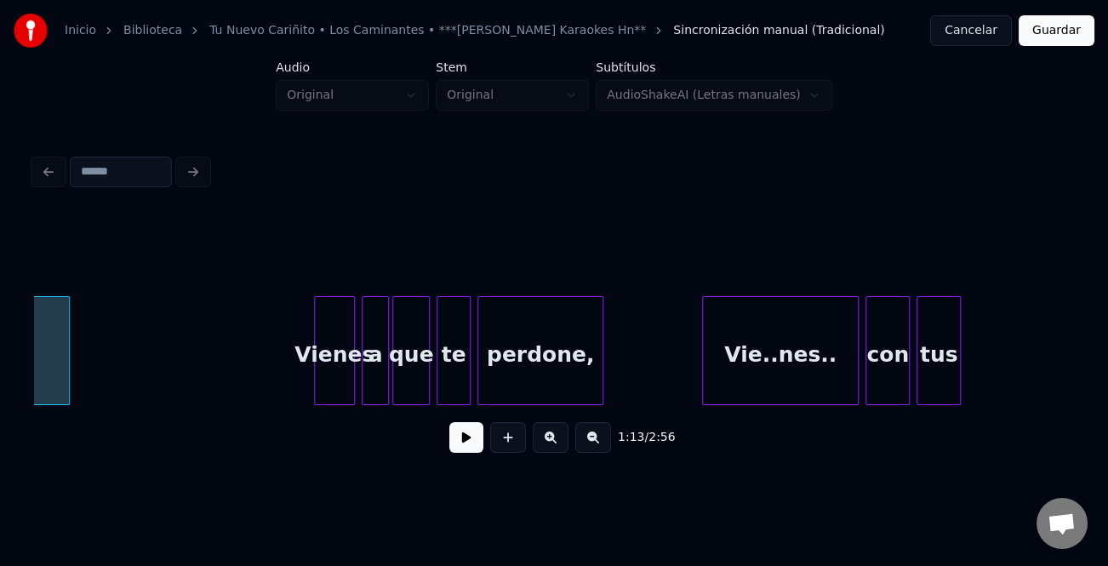
scroll to position [0, 14278]
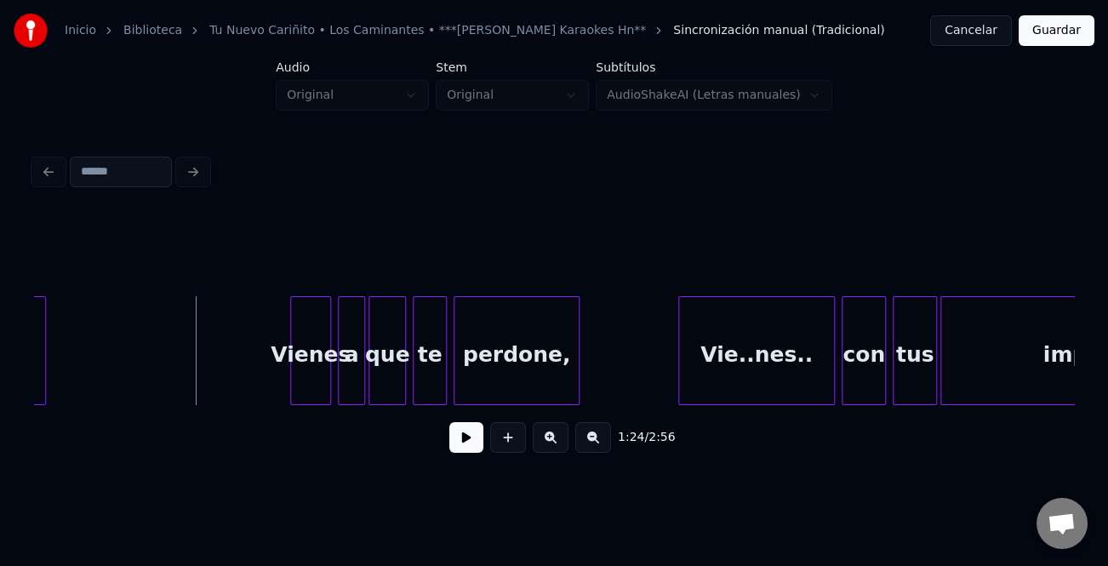
click at [296, 373] on div "Vienes" at bounding box center [310, 355] width 39 height 116
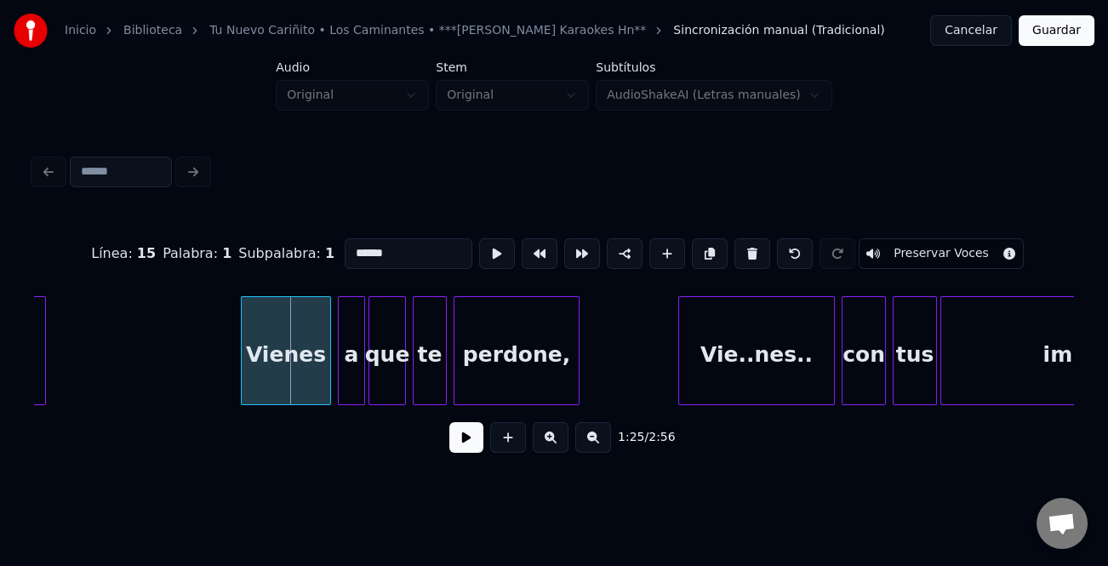
click at [242, 382] on div at bounding box center [244, 350] width 5 height 107
click at [183, 365] on div "Instrumental.. Vienes a que te perdone, Vie..nes.. con tus imprudencias..." at bounding box center [746, 350] width 29981 height 109
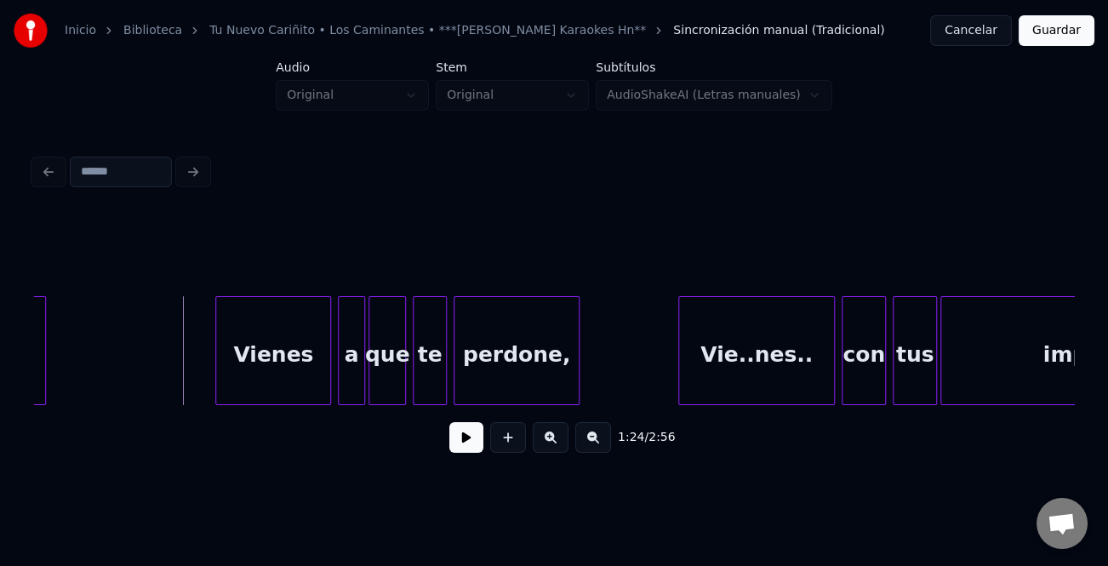
click at [465, 443] on button at bounding box center [467, 437] width 34 height 31
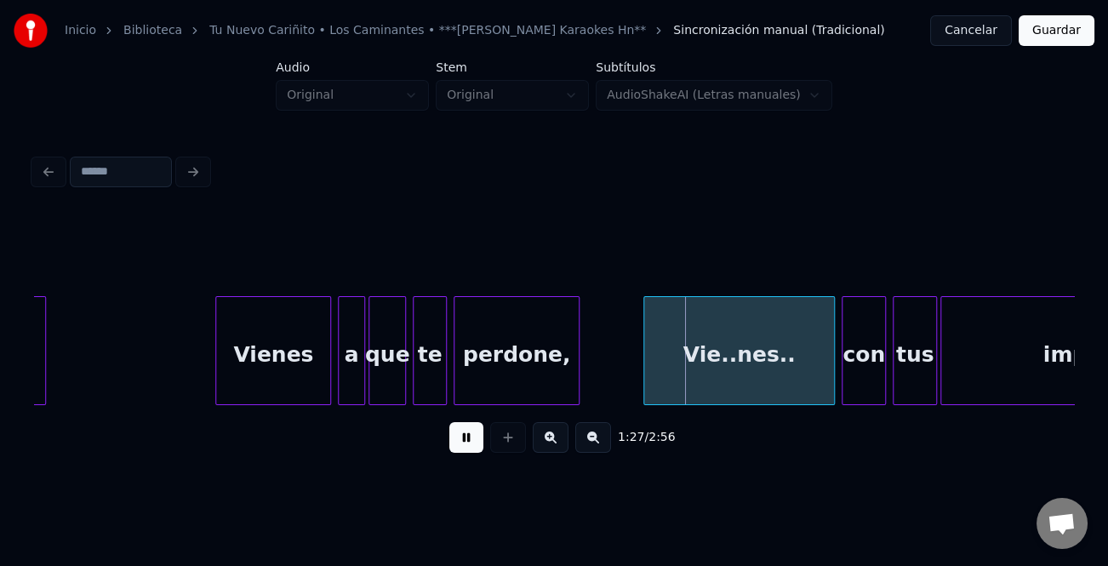
click at [647, 381] on div at bounding box center [646, 350] width 5 height 107
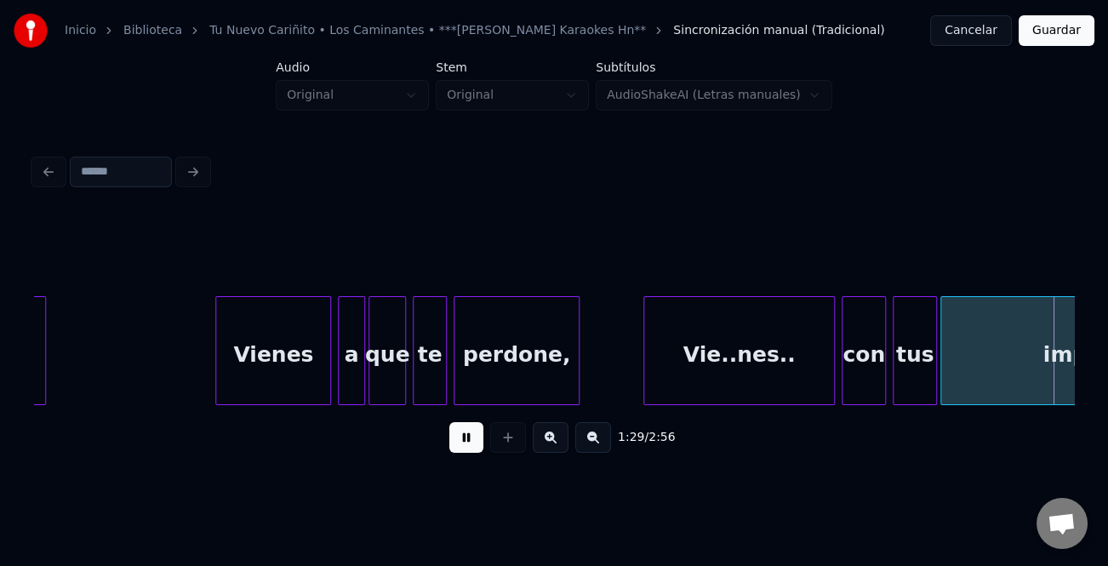
scroll to position [0, 15319]
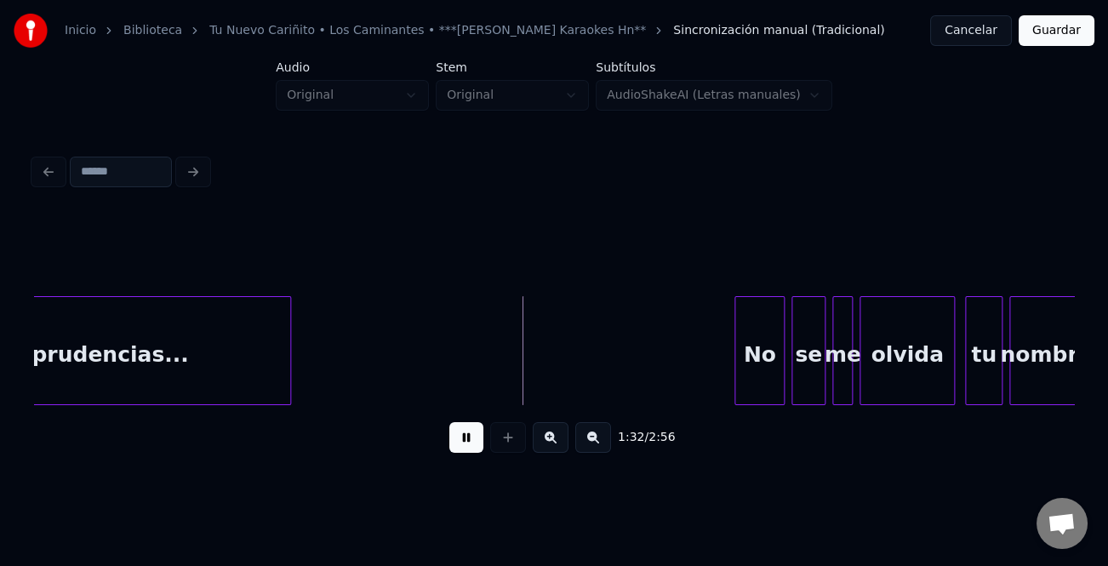
click at [736, 353] on div at bounding box center [738, 350] width 5 height 107
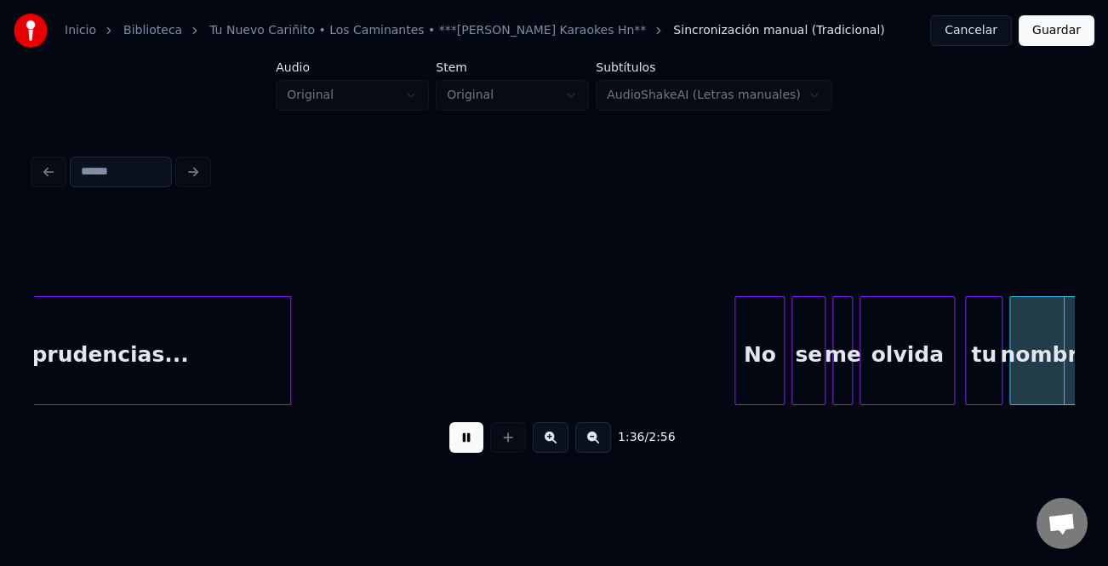
scroll to position [0, 16365]
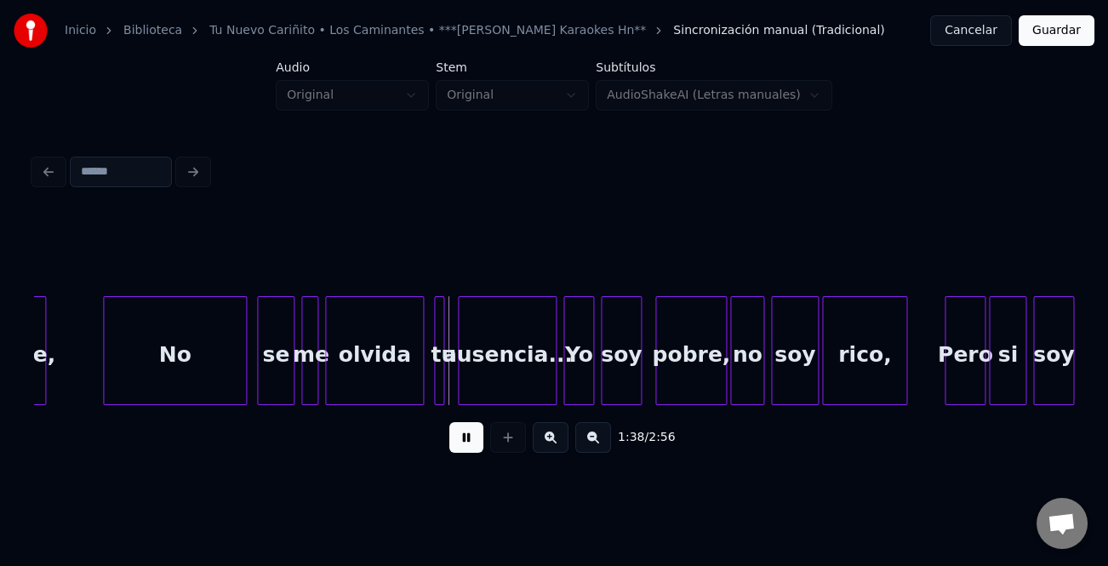
click at [104, 384] on div at bounding box center [106, 350] width 5 height 107
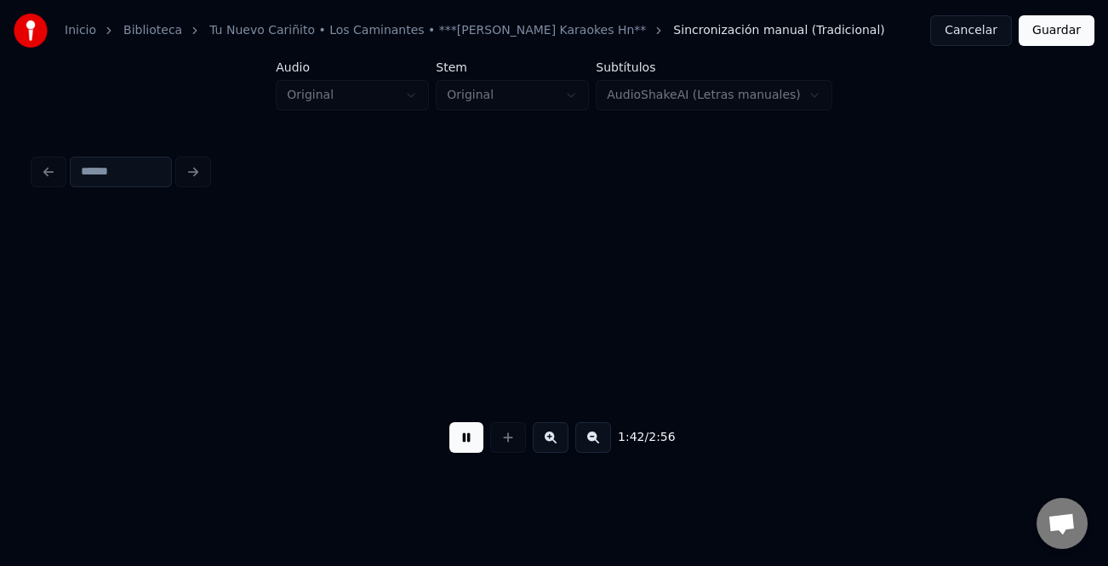
scroll to position [0, 17405]
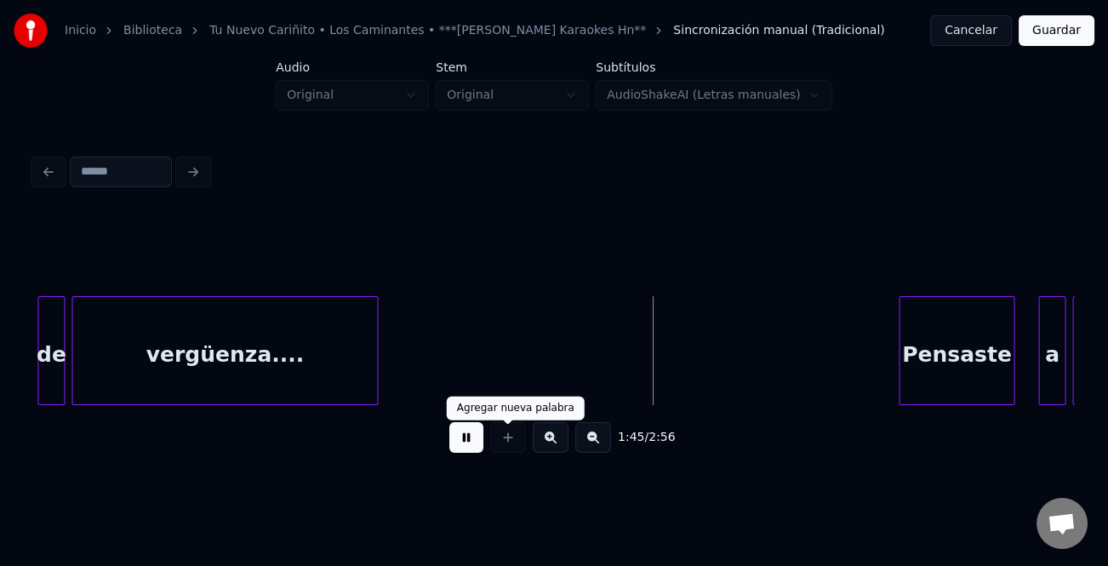
click at [487, 444] on div at bounding box center [508, 437] width 43 height 31
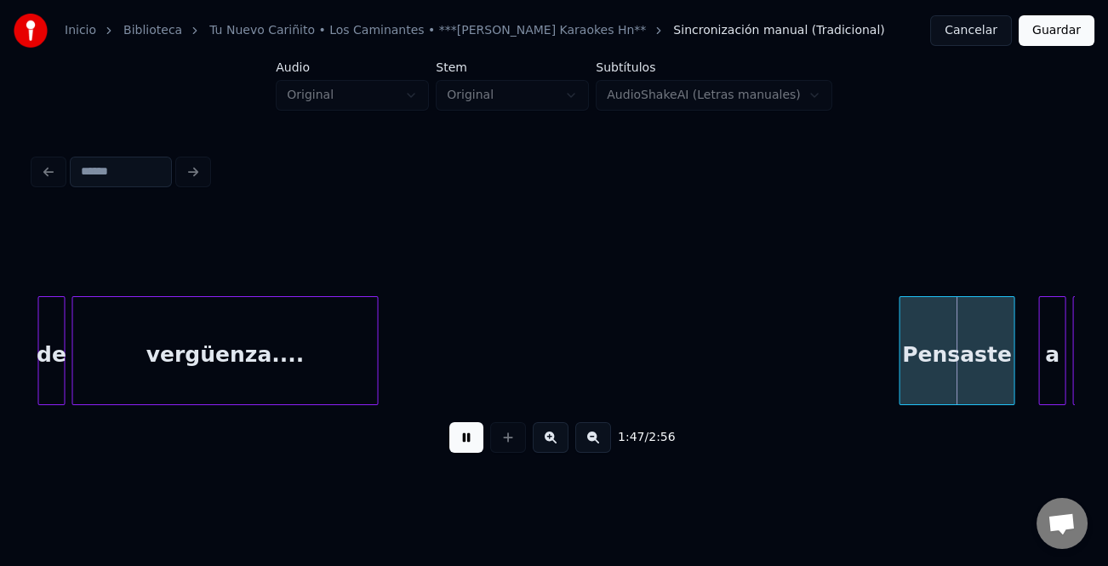
click at [465, 444] on button at bounding box center [467, 437] width 34 height 31
drag, startPoint x: 890, startPoint y: 318, endPoint x: 459, endPoint y: 433, distance: 445.9
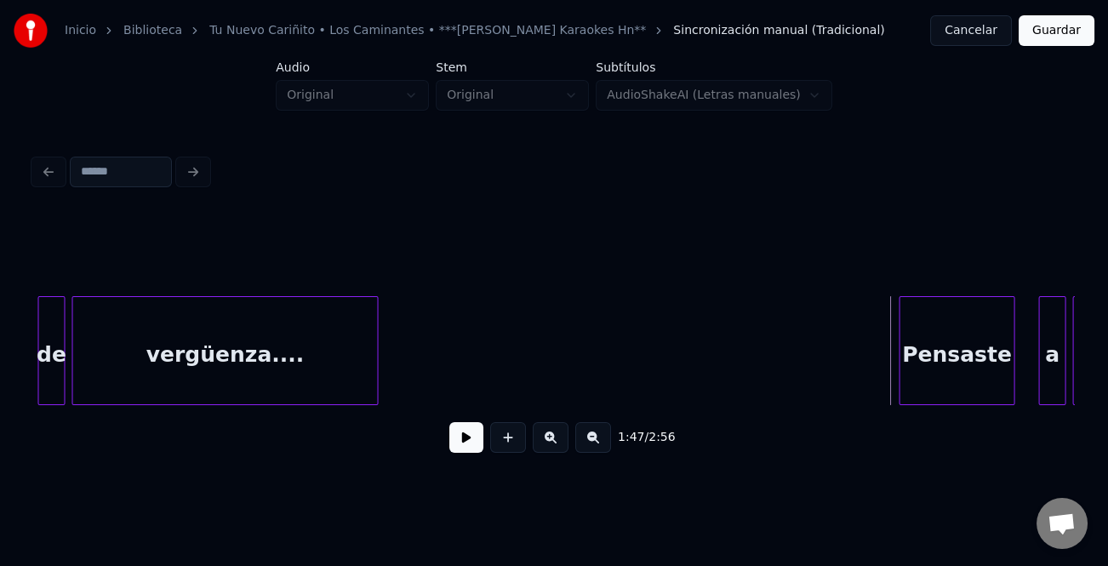
click at [459, 433] on button at bounding box center [467, 437] width 34 height 31
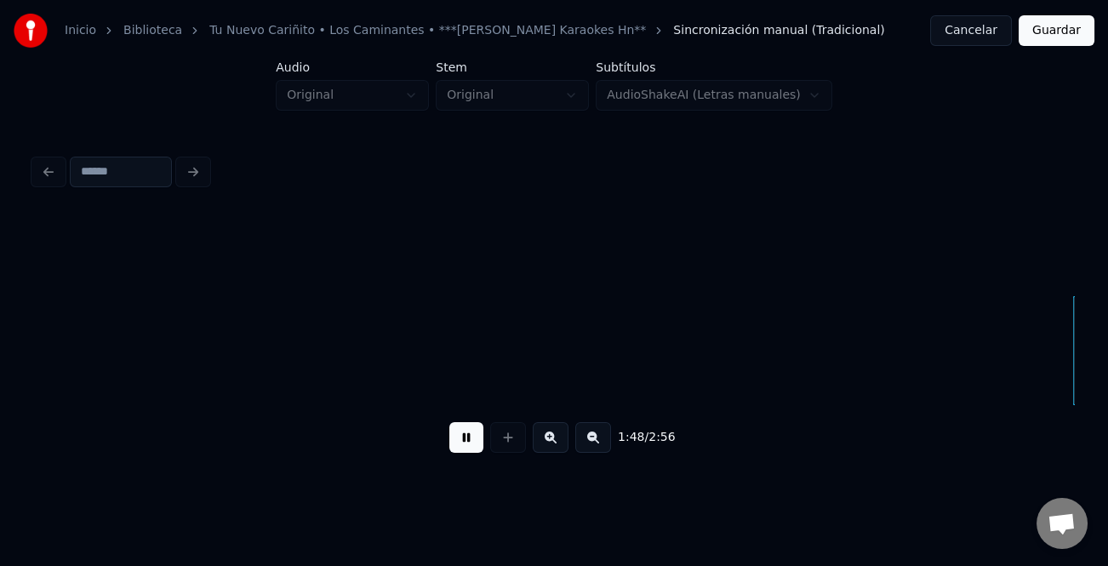
scroll to position [0, 18450]
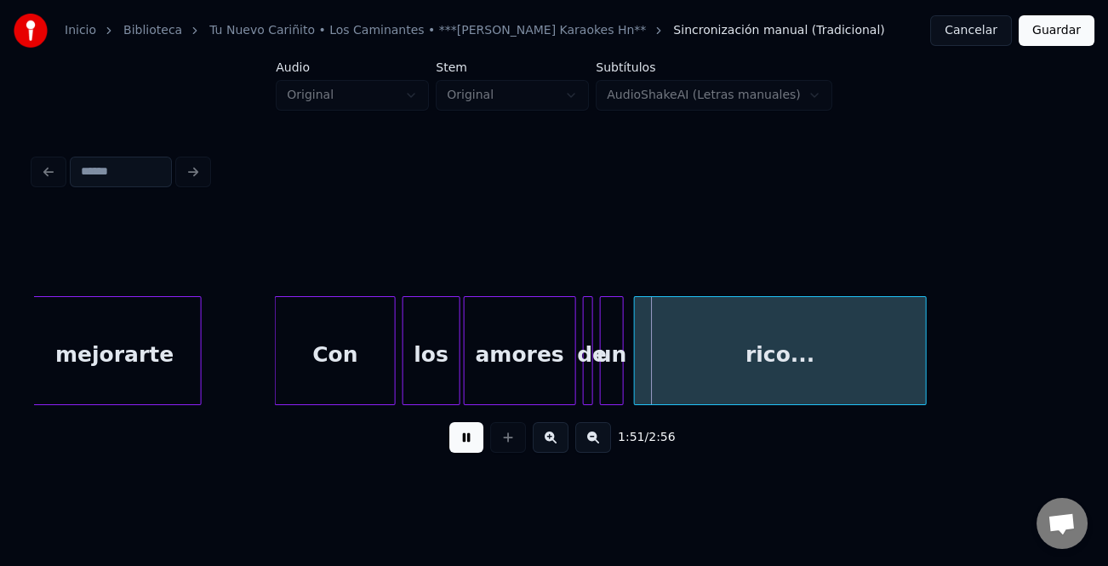
click at [276, 369] on div at bounding box center [278, 350] width 5 height 107
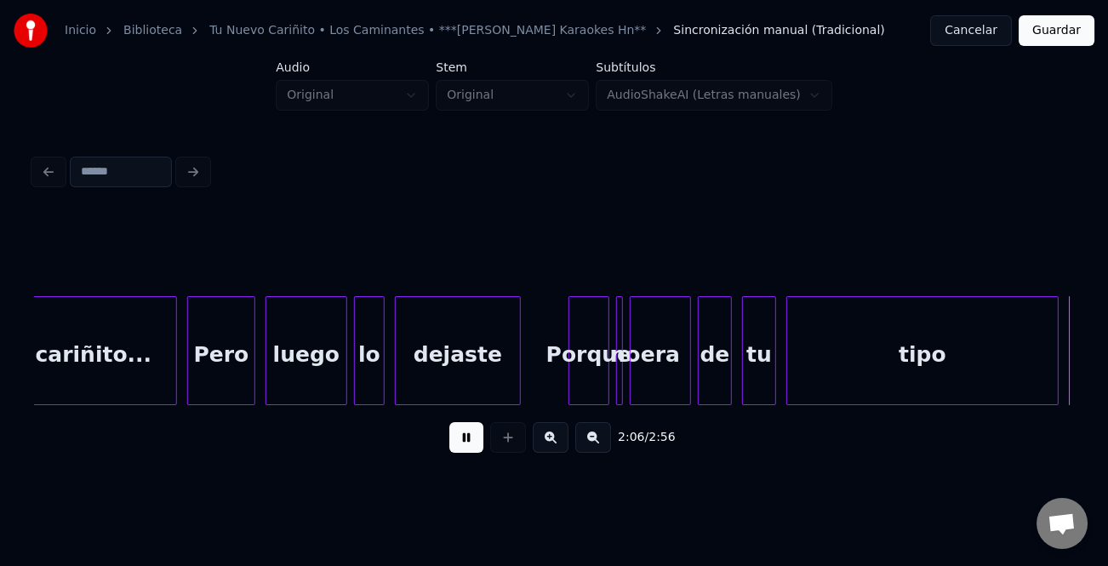
scroll to position [0, 21575]
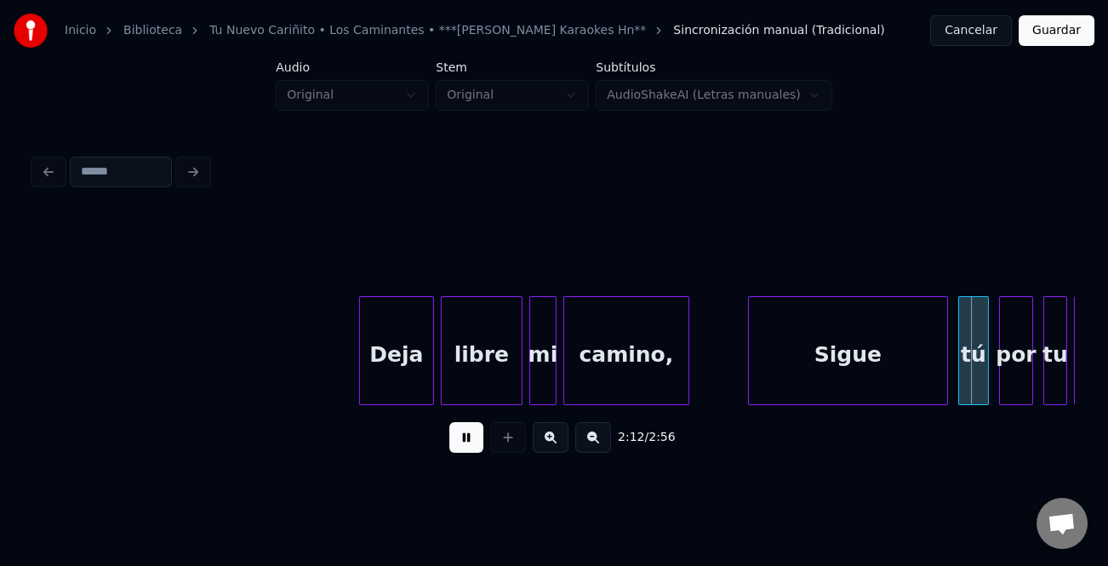
click at [749, 356] on div at bounding box center [751, 350] width 5 height 107
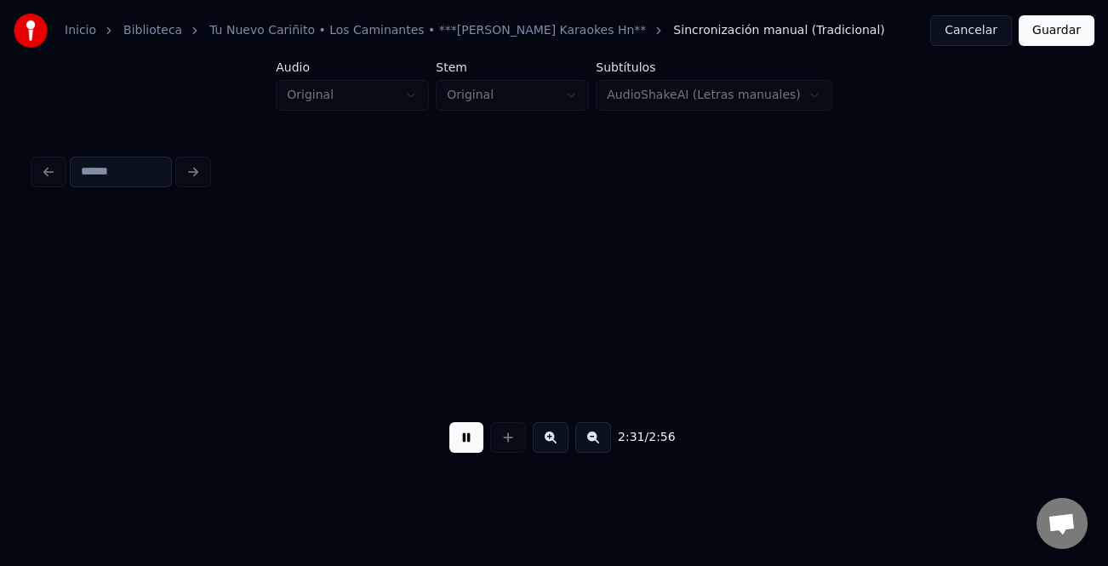
scroll to position [0, 25744]
click at [598, 444] on button at bounding box center [594, 437] width 36 height 31
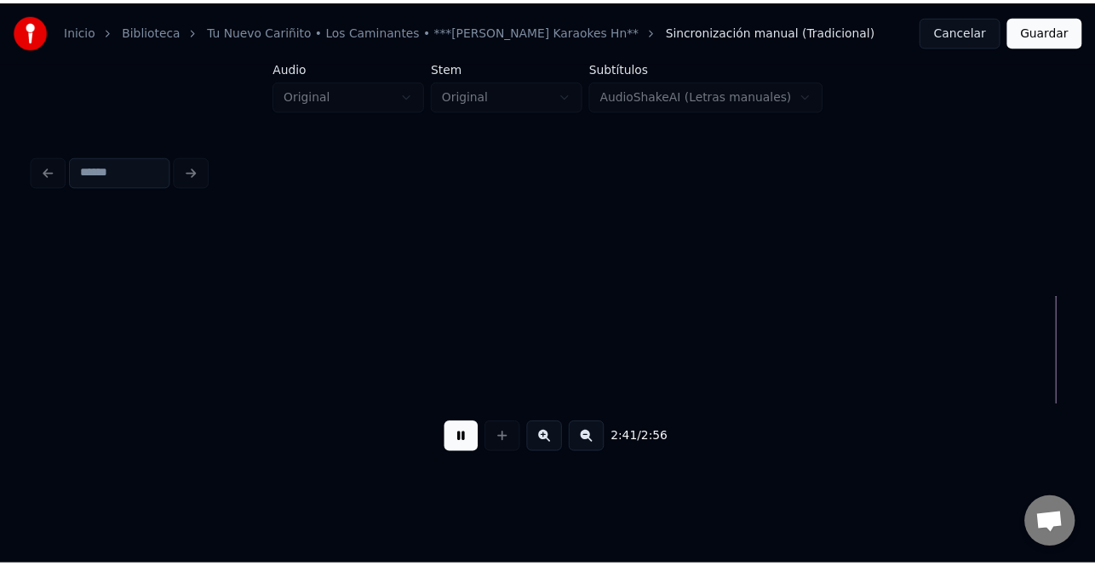
scroll to position [0, 13743]
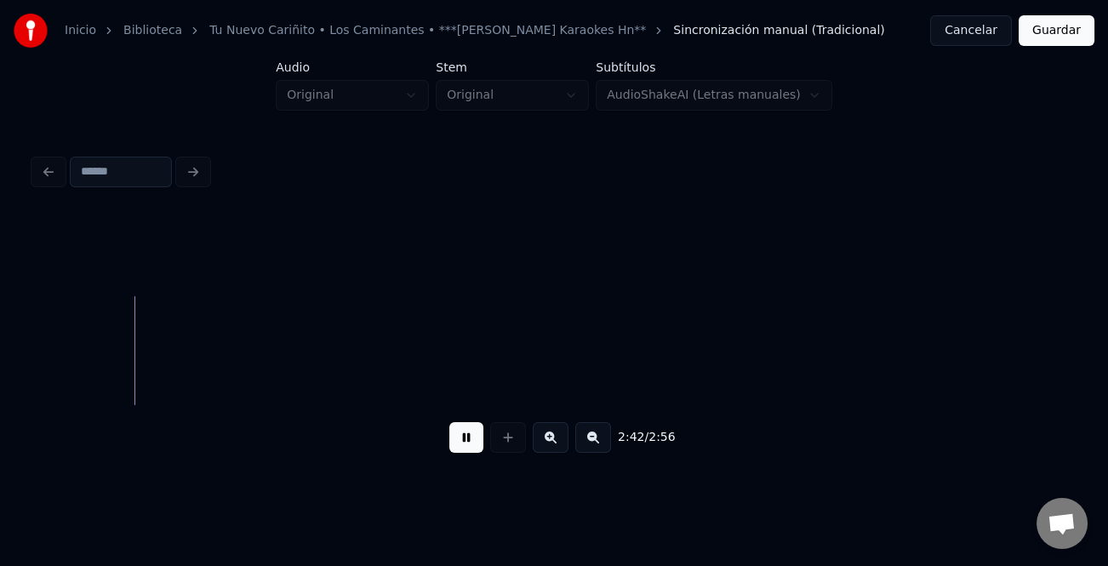
click at [1053, 27] on button "Guardar" at bounding box center [1057, 30] width 76 height 31
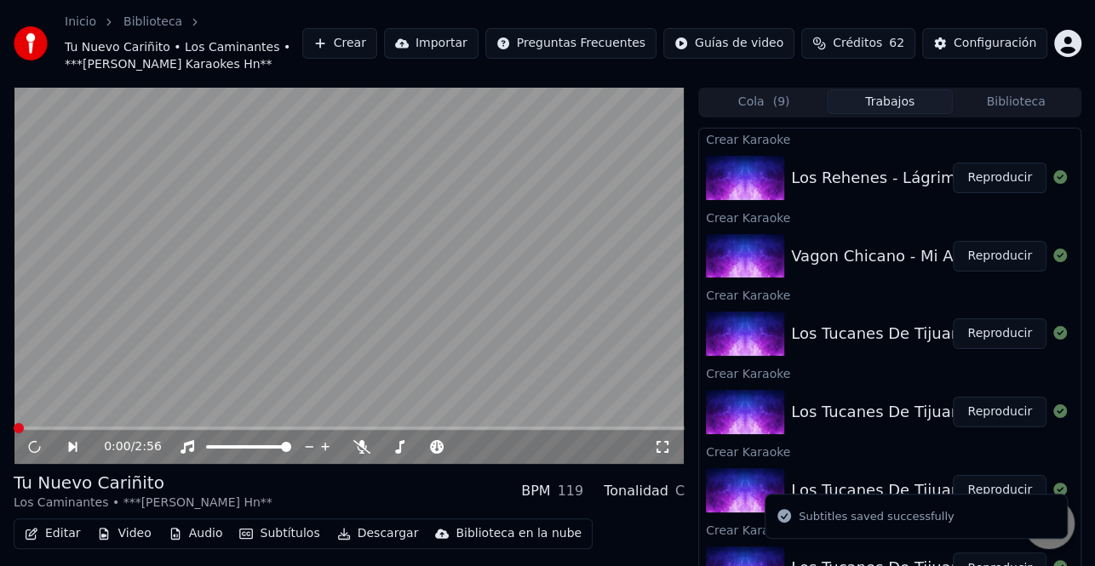
click at [363, 535] on button "Descargar" at bounding box center [377, 534] width 95 height 24
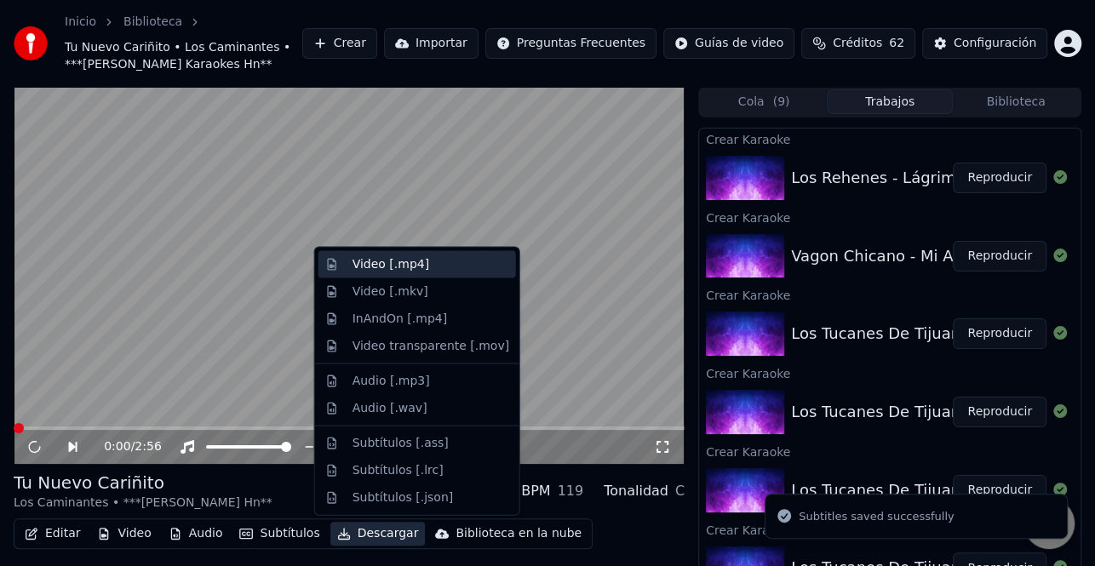
click at [395, 259] on div "Video [.mp4]" at bounding box center [390, 264] width 77 height 17
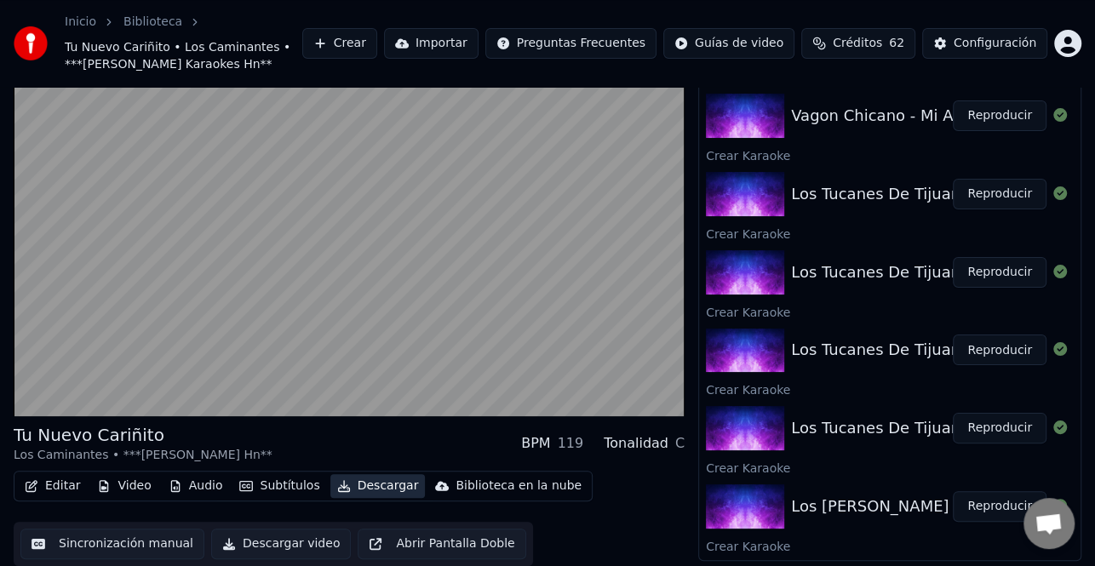
scroll to position [222, 0]
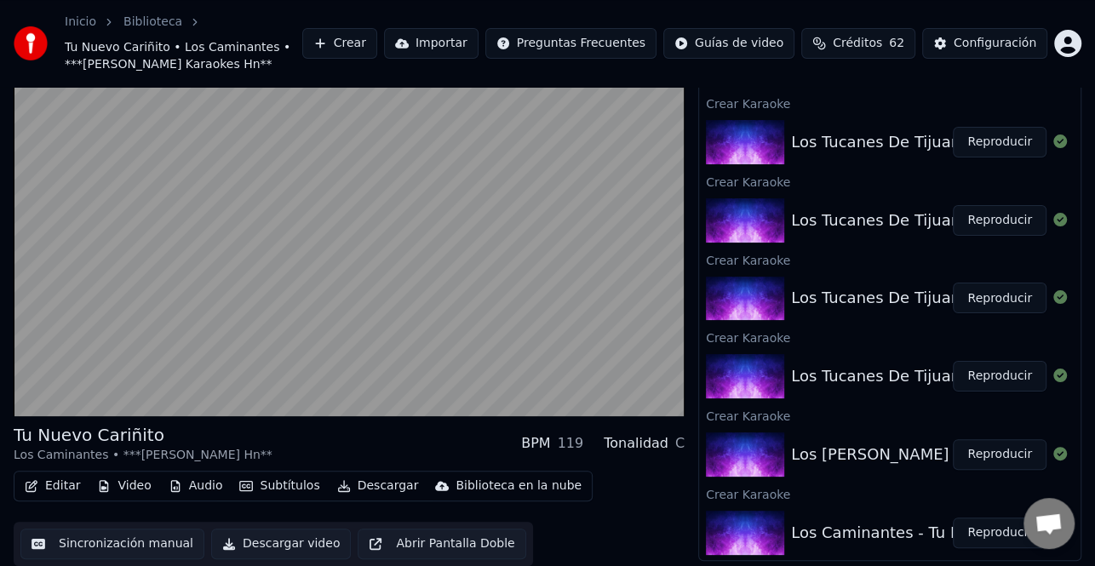
click at [999, 457] on button "Reproducir" at bounding box center [1000, 454] width 94 height 31
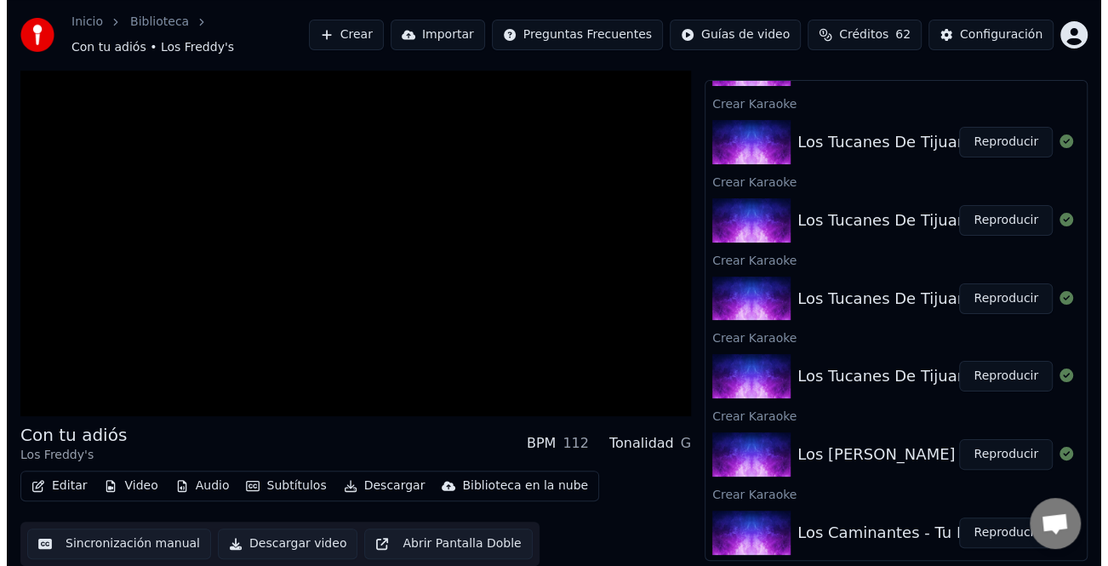
scroll to position [22, 0]
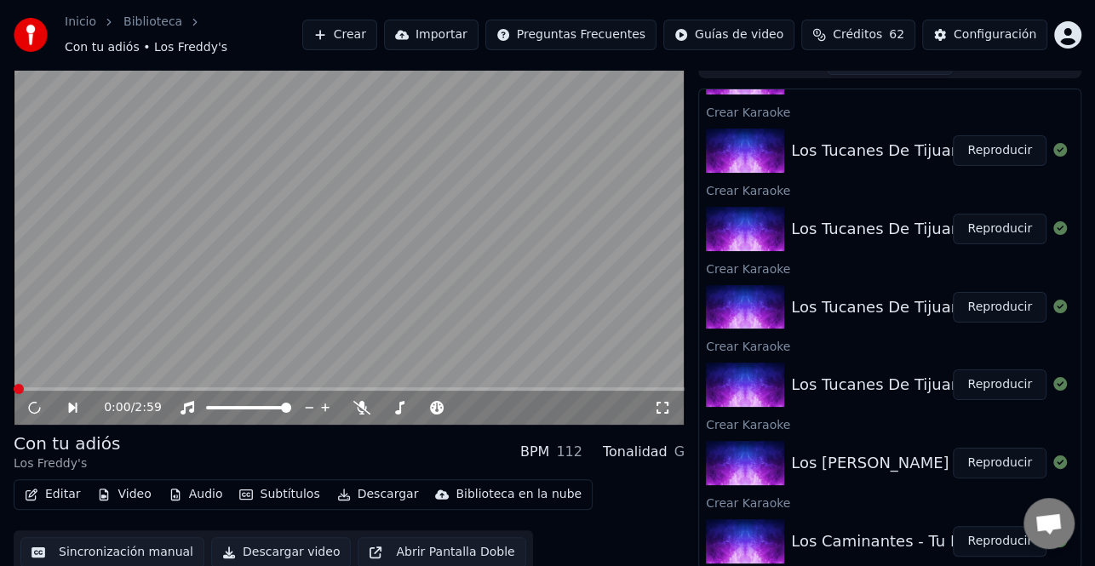
click at [48, 487] on button "Editar" at bounding box center [52, 495] width 69 height 24
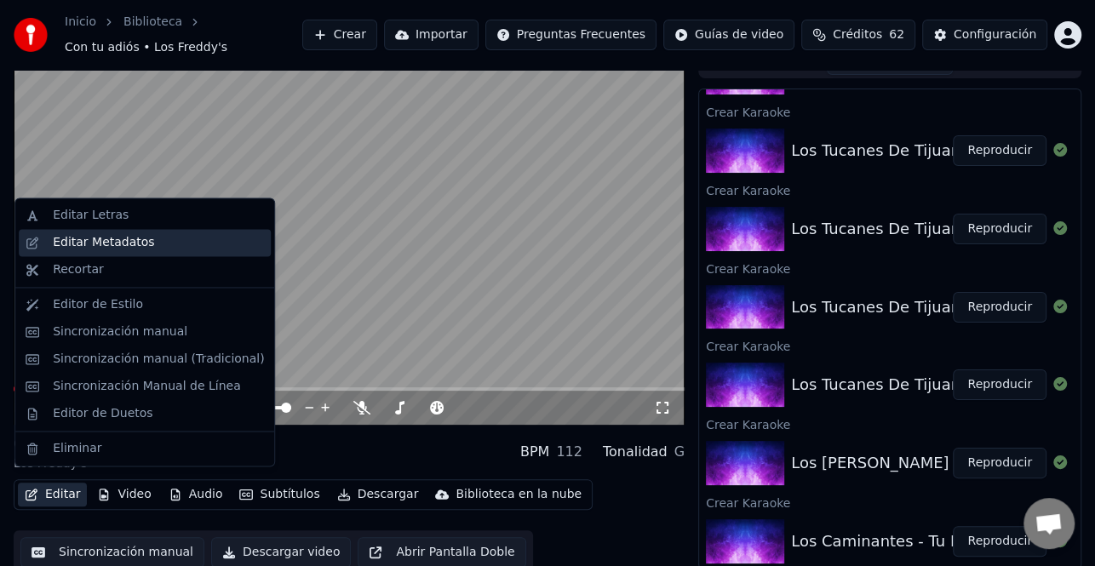
click at [118, 249] on div "Editar Metadatos" at bounding box center [103, 242] width 101 height 17
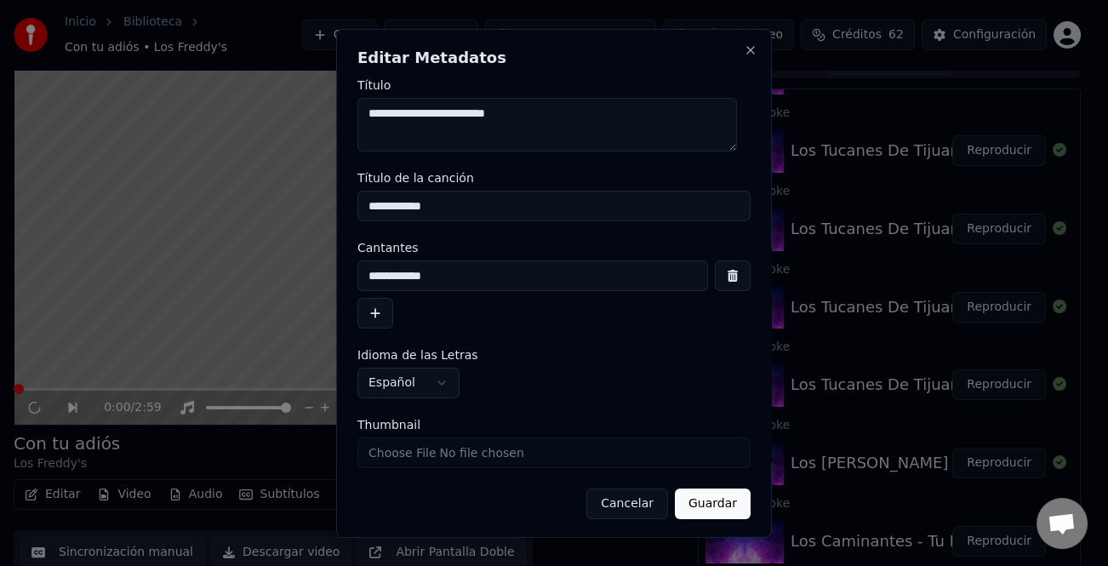
click at [369, 313] on button "button" at bounding box center [376, 313] width 36 height 31
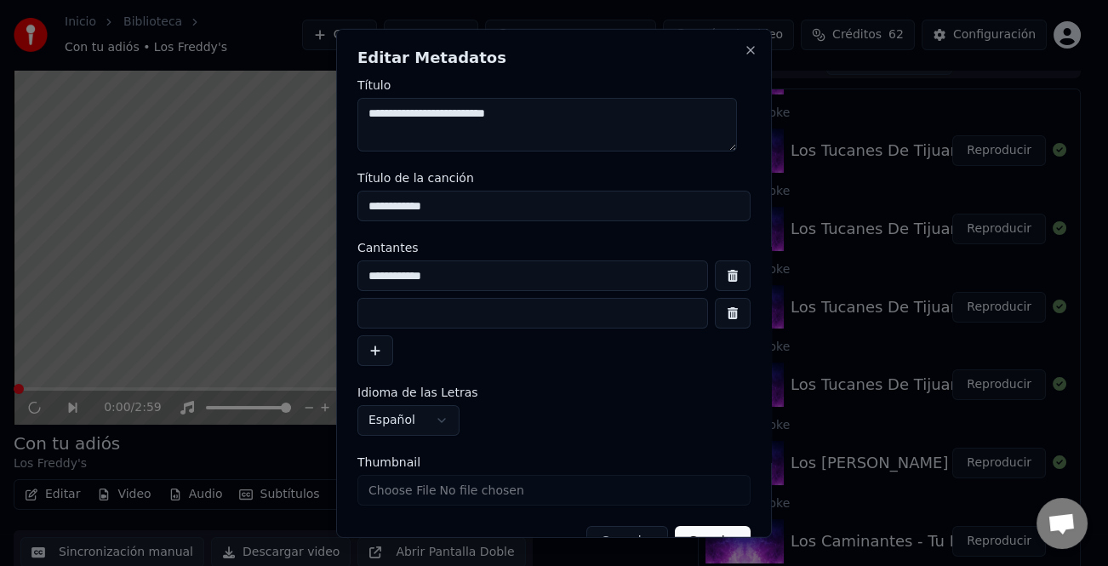
click at [451, 320] on input at bounding box center [533, 313] width 351 height 31
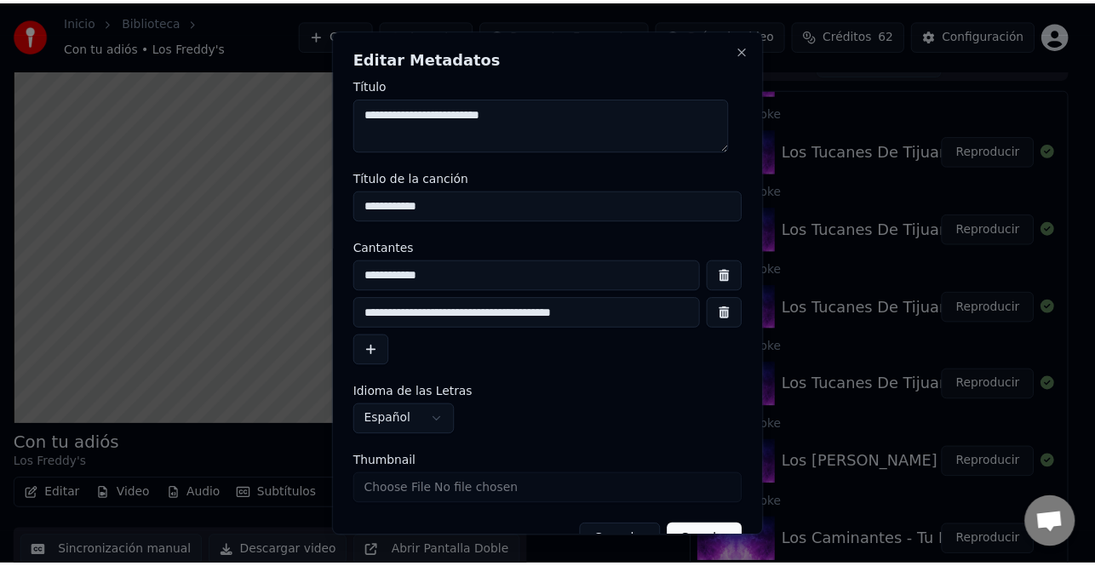
scroll to position [40, 0]
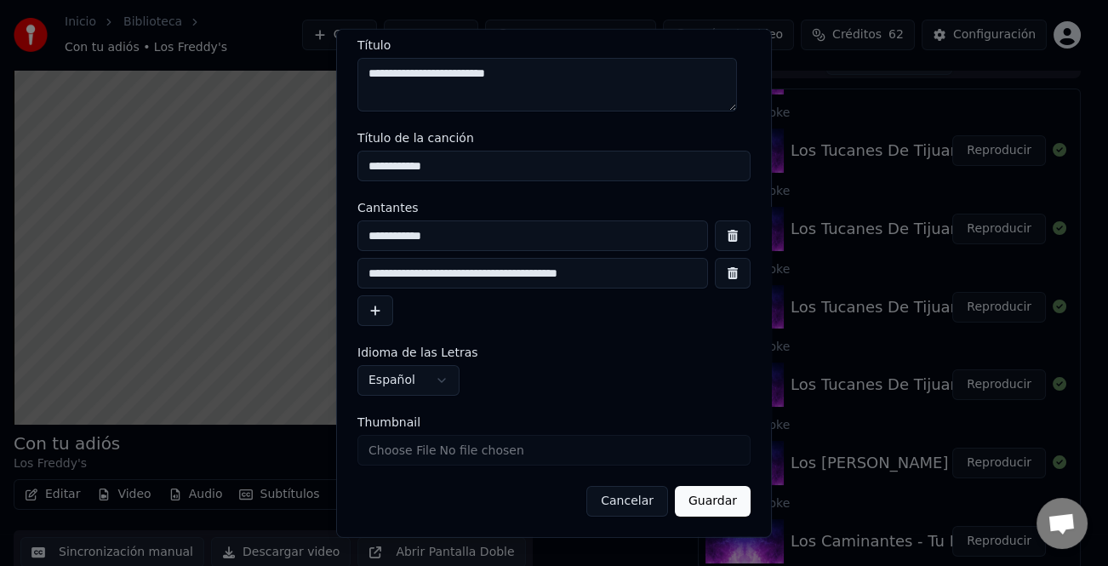
type input "**********"
click at [702, 504] on button "Guardar" at bounding box center [713, 501] width 76 height 31
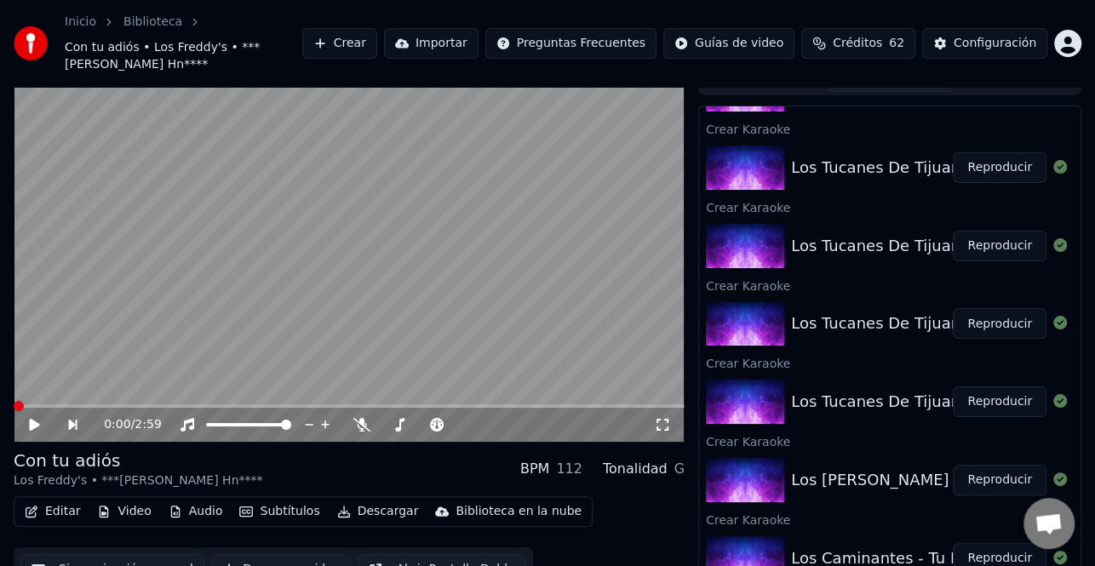
click at [30, 422] on icon at bounding box center [35, 425] width 10 height 12
click at [30, 422] on icon at bounding box center [46, 425] width 38 height 14
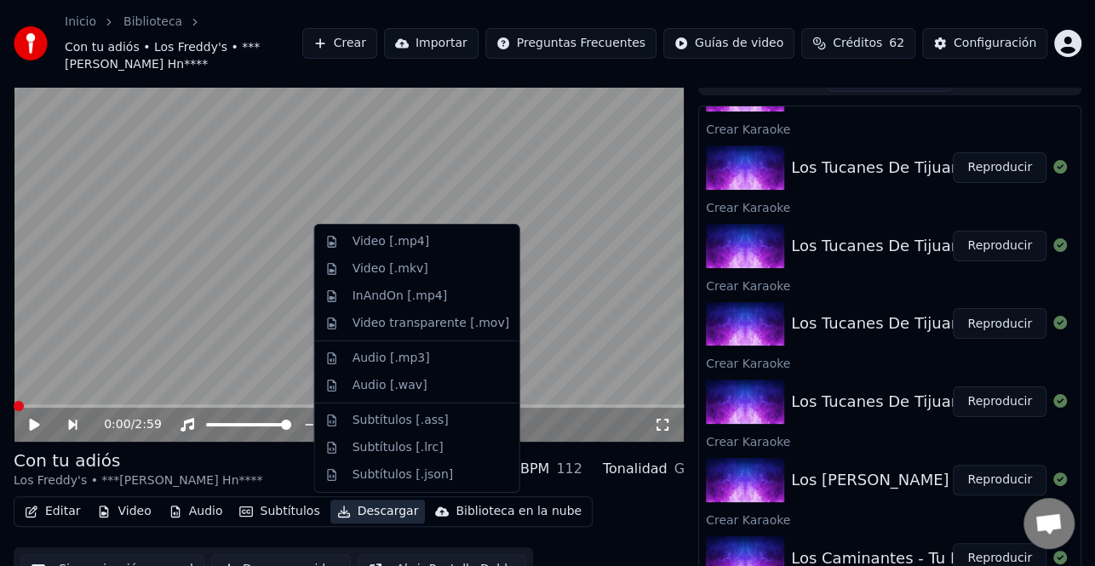
click at [387, 511] on button "Descargar" at bounding box center [377, 512] width 95 height 24
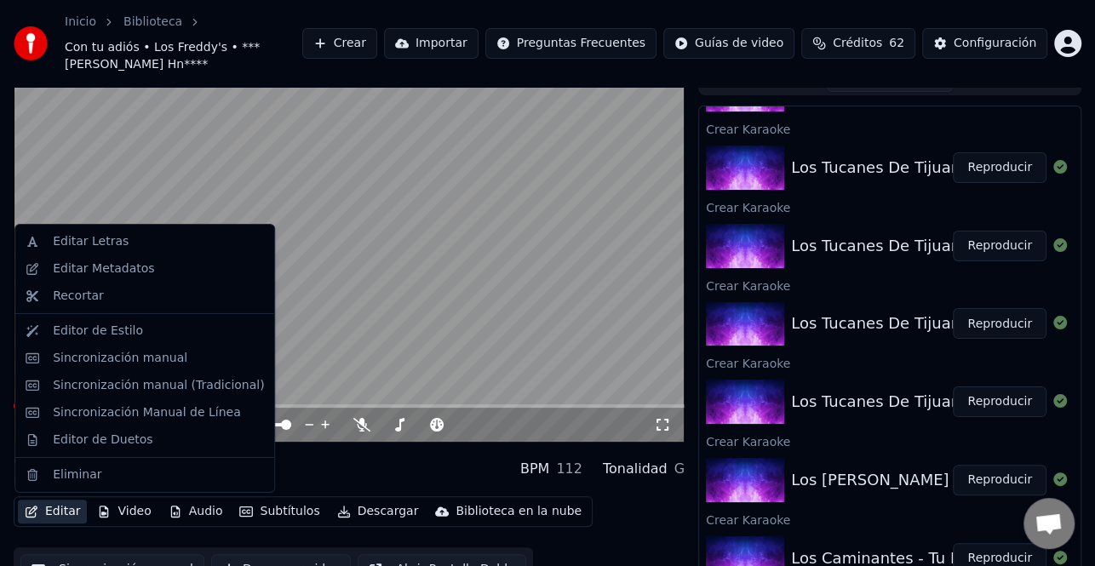
click at [34, 516] on icon "button" at bounding box center [32, 512] width 12 height 12
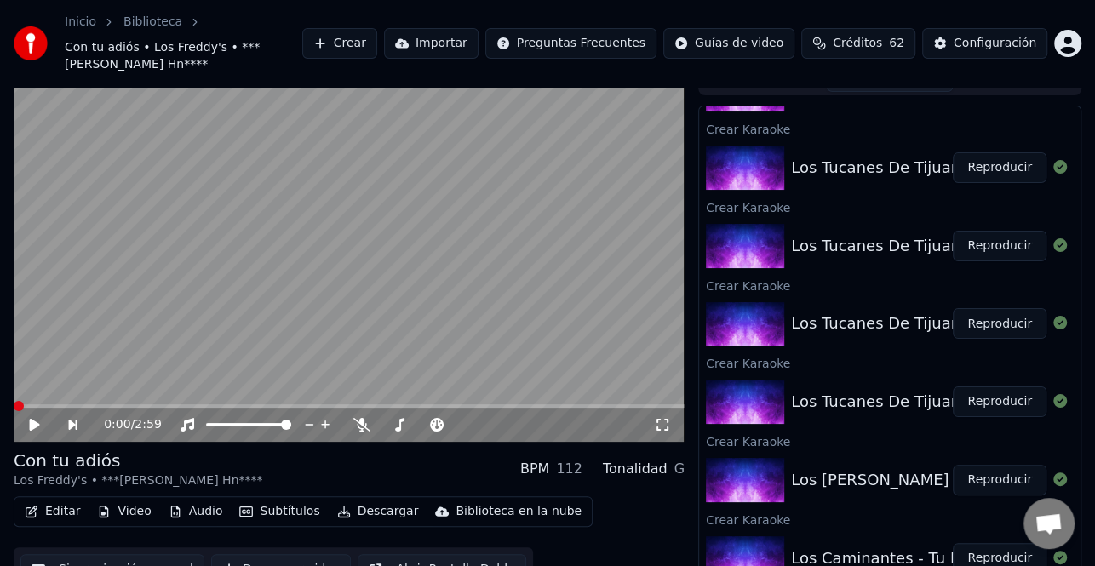
click at [36, 516] on icon "button" at bounding box center [32, 512] width 14 height 12
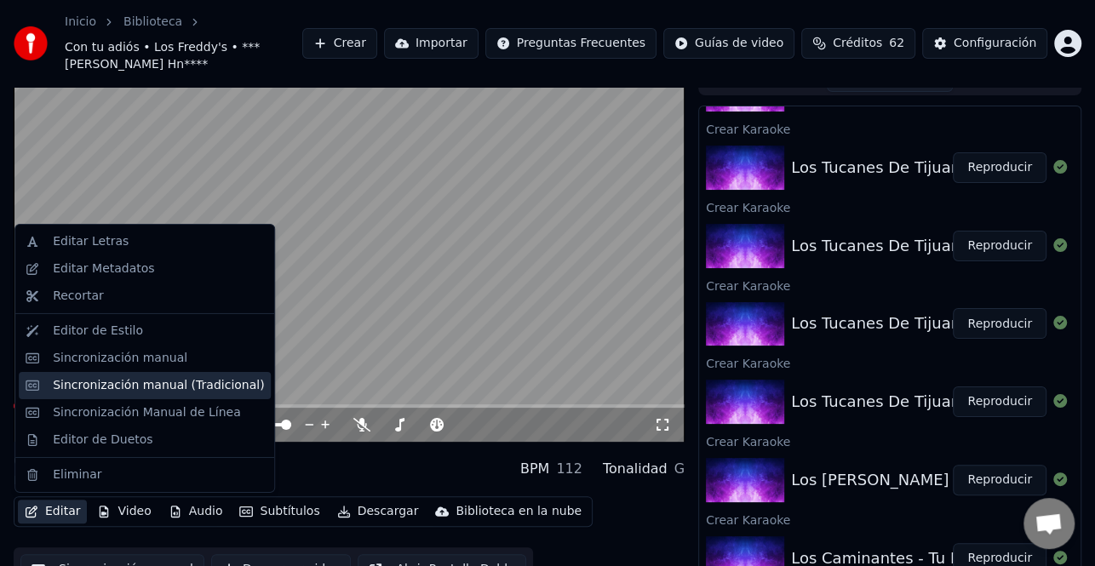
click at [176, 390] on div "Sincronización manual (Tradicional)" at bounding box center [158, 385] width 211 height 17
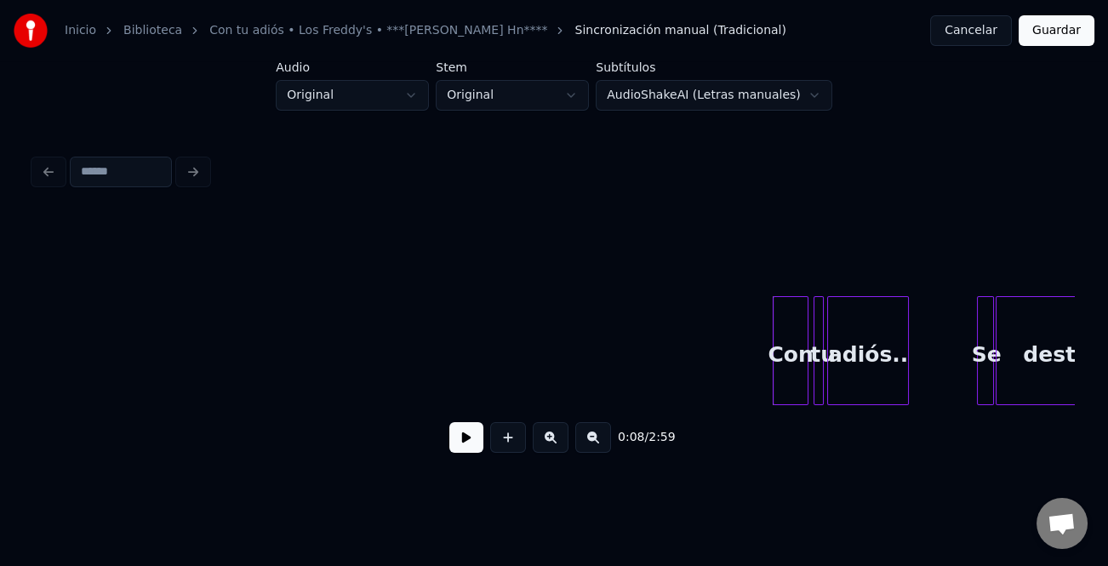
drag, startPoint x: 466, startPoint y: 449, endPoint x: 717, endPoint y: 324, distance: 280.2
click at [466, 449] on button at bounding box center [467, 437] width 34 height 31
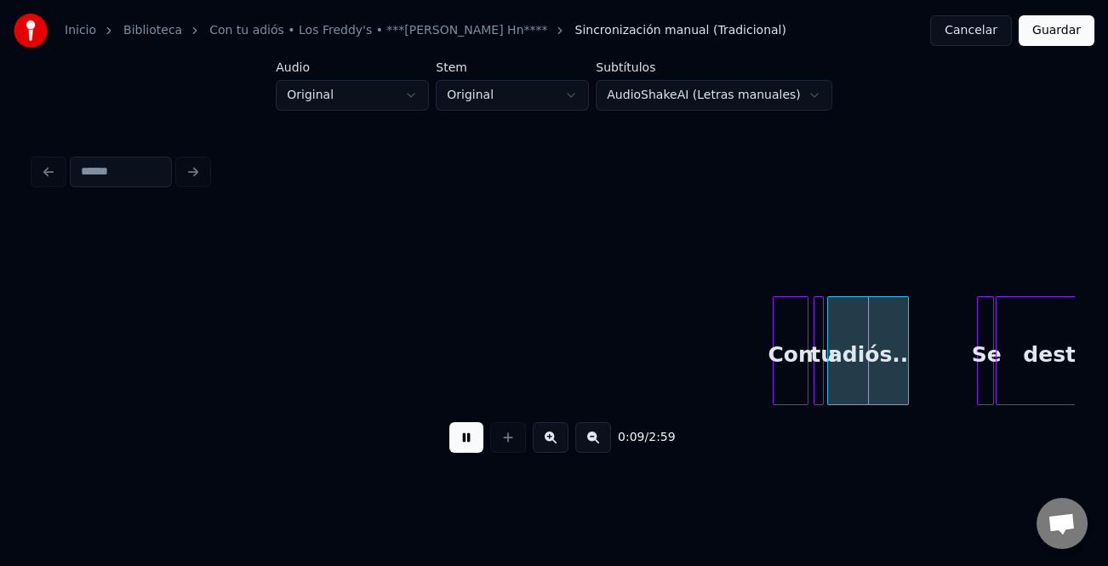
click at [558, 443] on button at bounding box center [551, 437] width 36 height 31
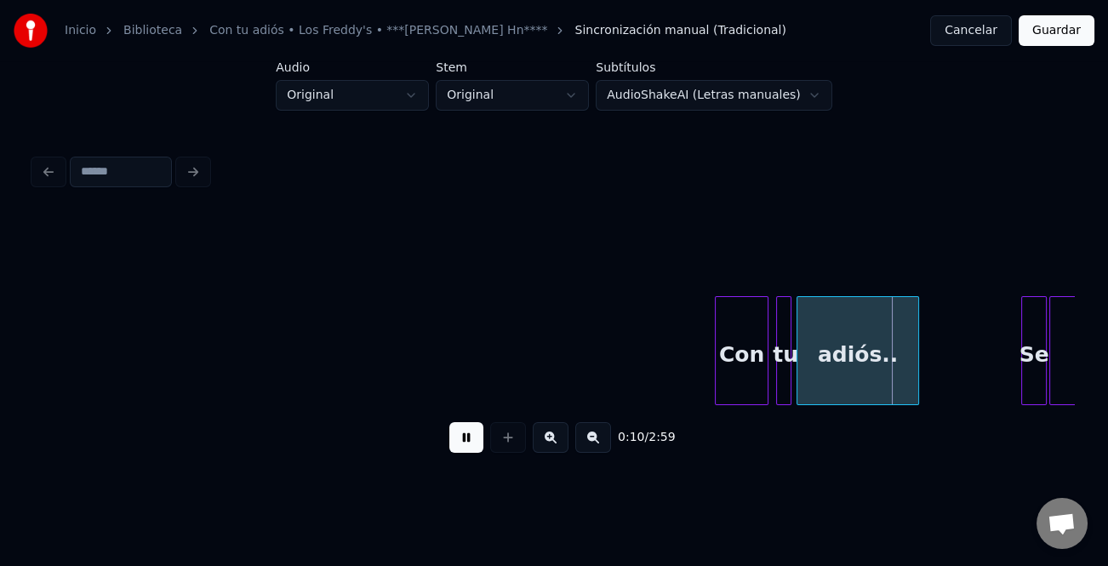
click at [558, 443] on button at bounding box center [551, 437] width 36 height 31
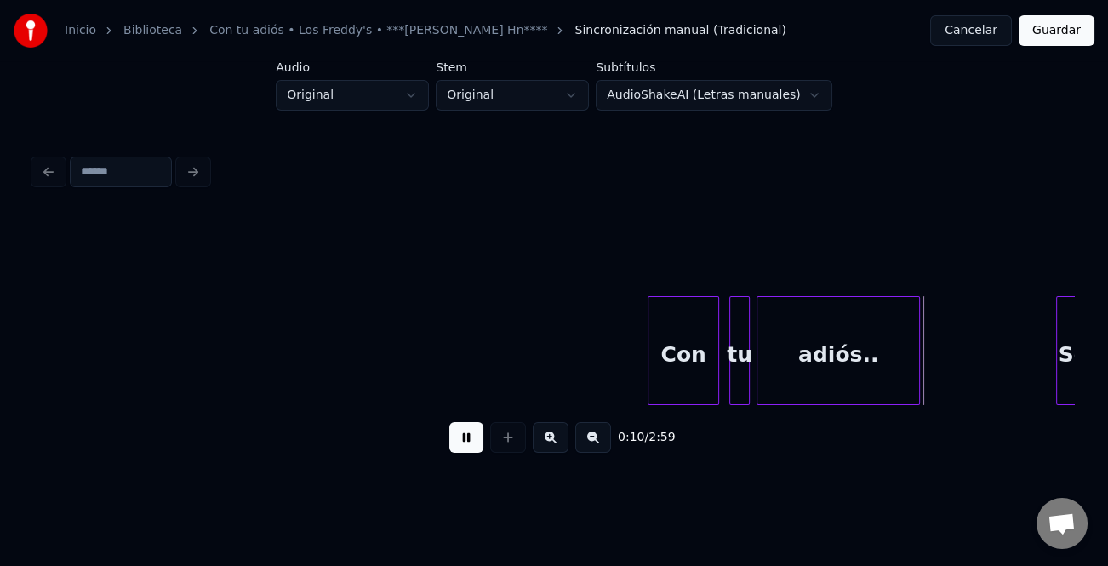
click at [558, 443] on button at bounding box center [551, 437] width 36 height 31
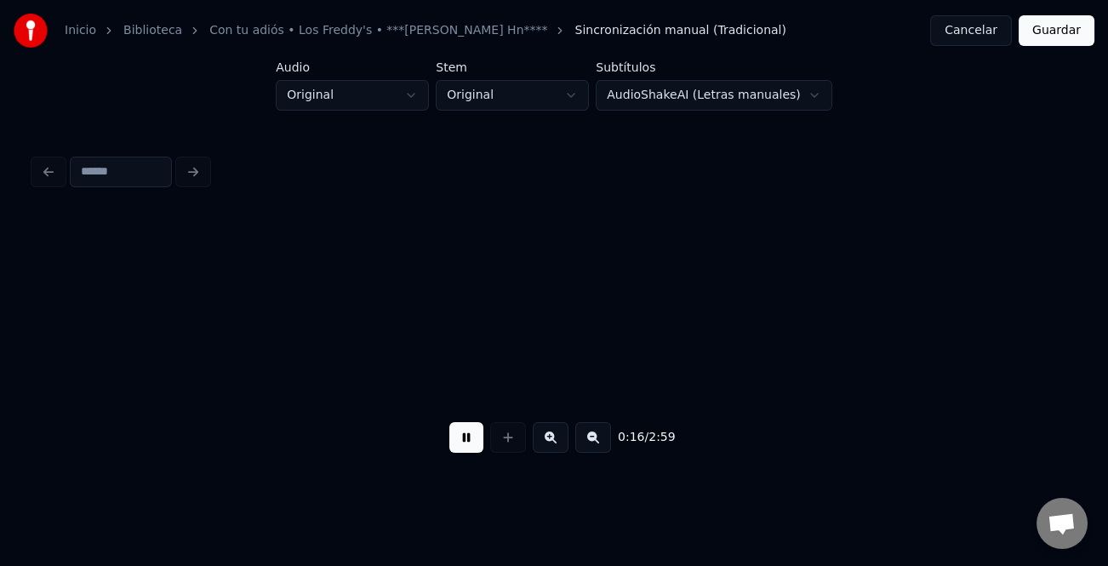
scroll to position [0, 3397]
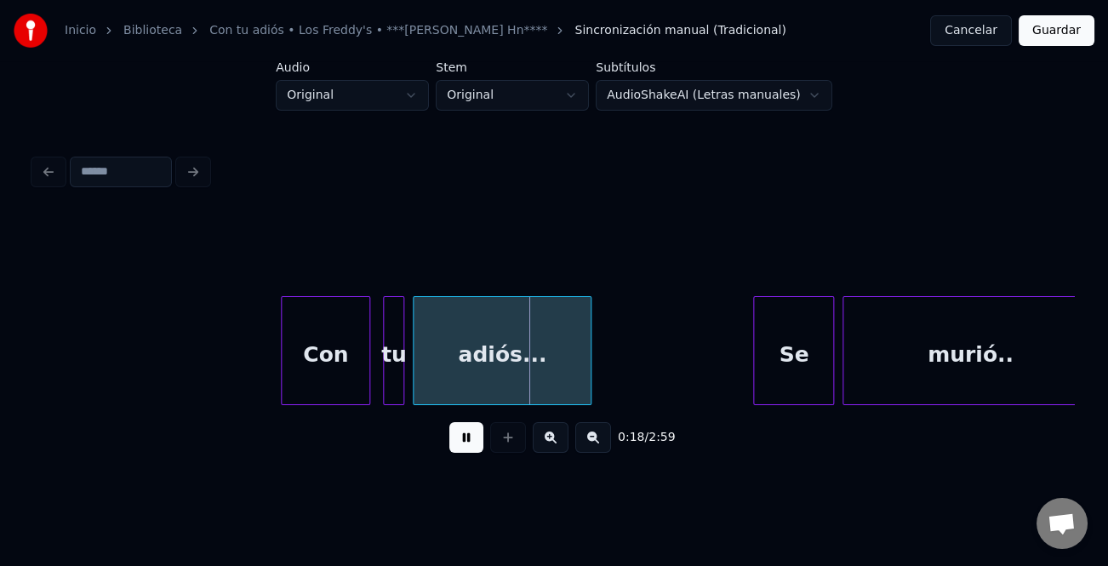
click at [754, 346] on div at bounding box center [756, 350] width 5 height 107
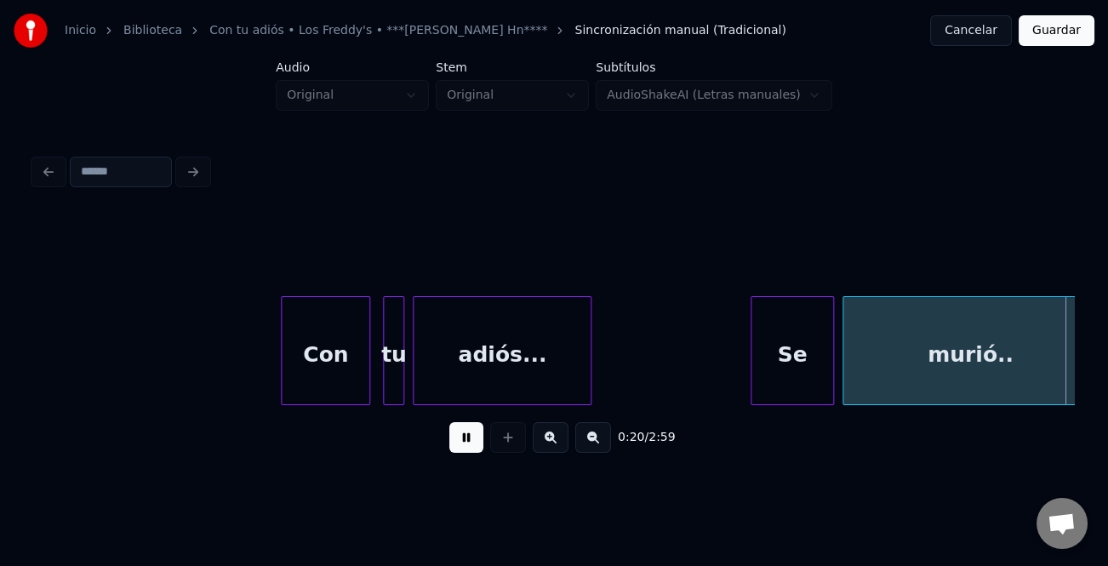
scroll to position [0, 4442]
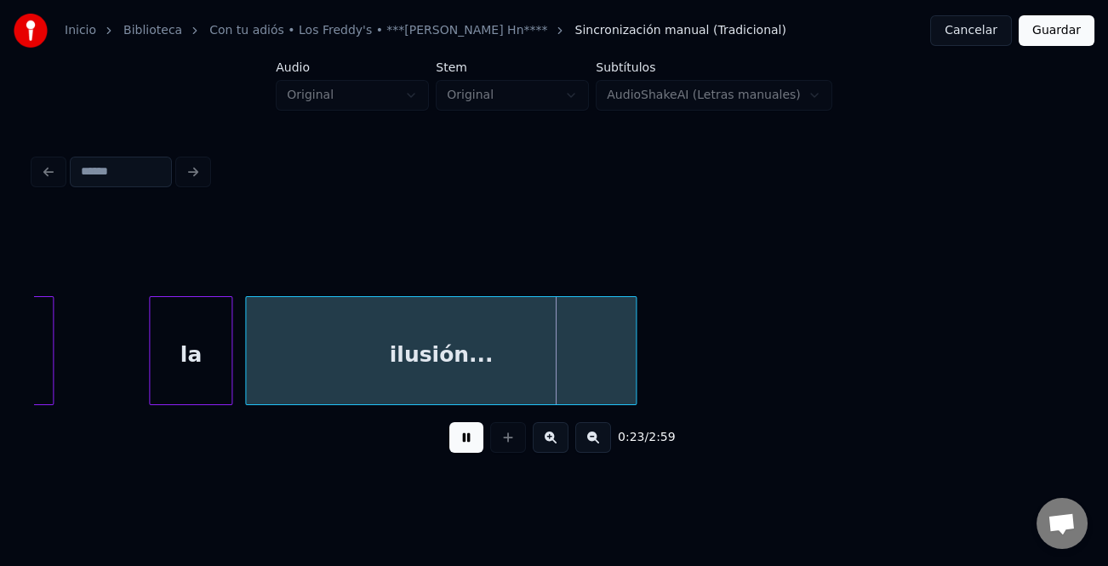
click at [150, 375] on div at bounding box center [152, 350] width 5 height 107
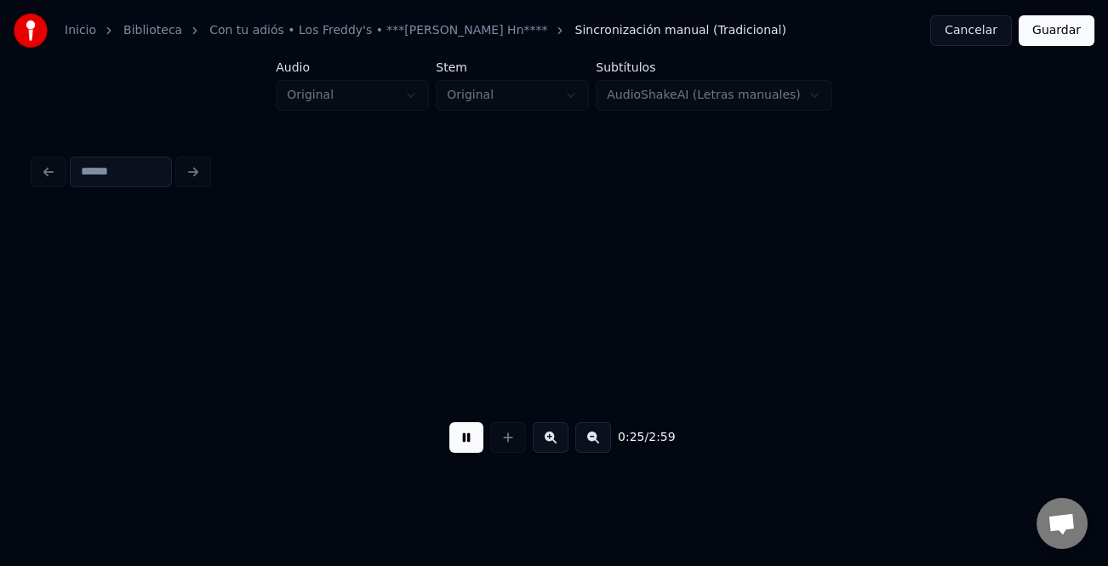
scroll to position [0, 5483]
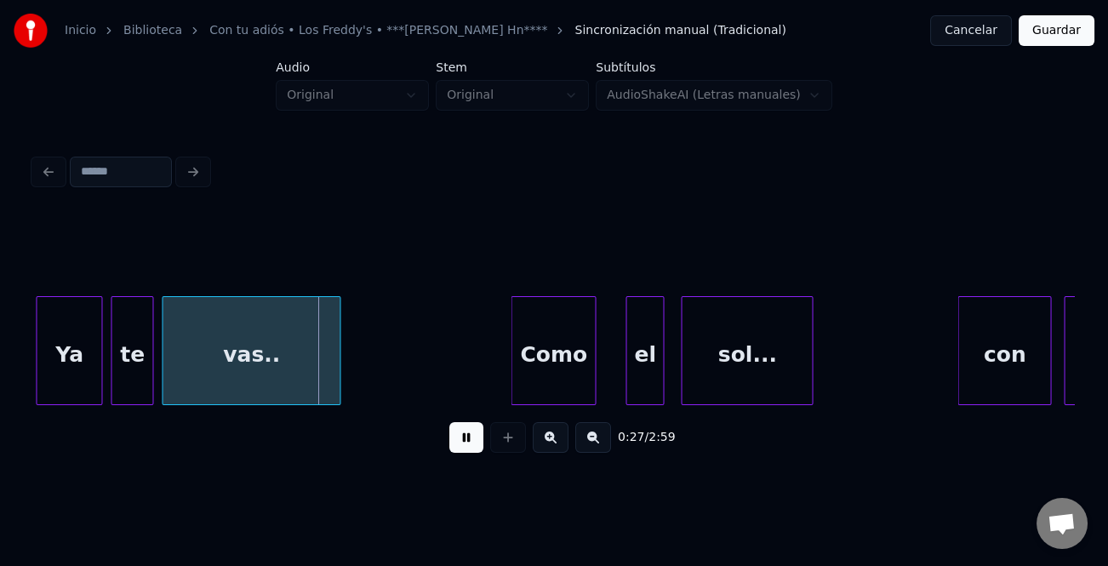
click at [25, 375] on div "Inicio Biblioteca Con tu adiós • Los Freddy's • ***[PERSON_NAME] Hn**** Sincron…" at bounding box center [554, 239] width 1108 height 478
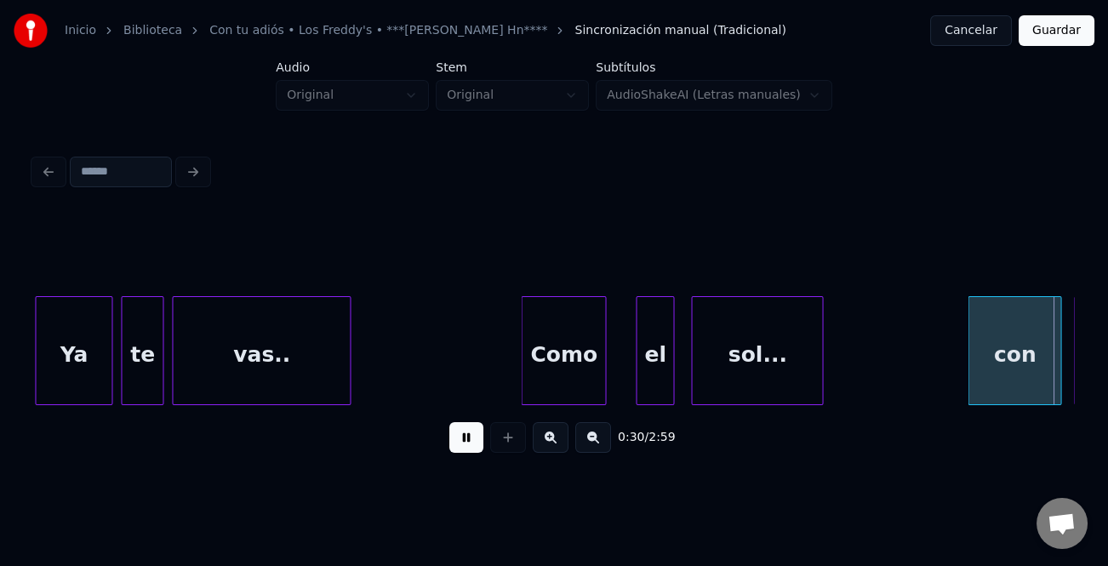
scroll to position [0, 6515]
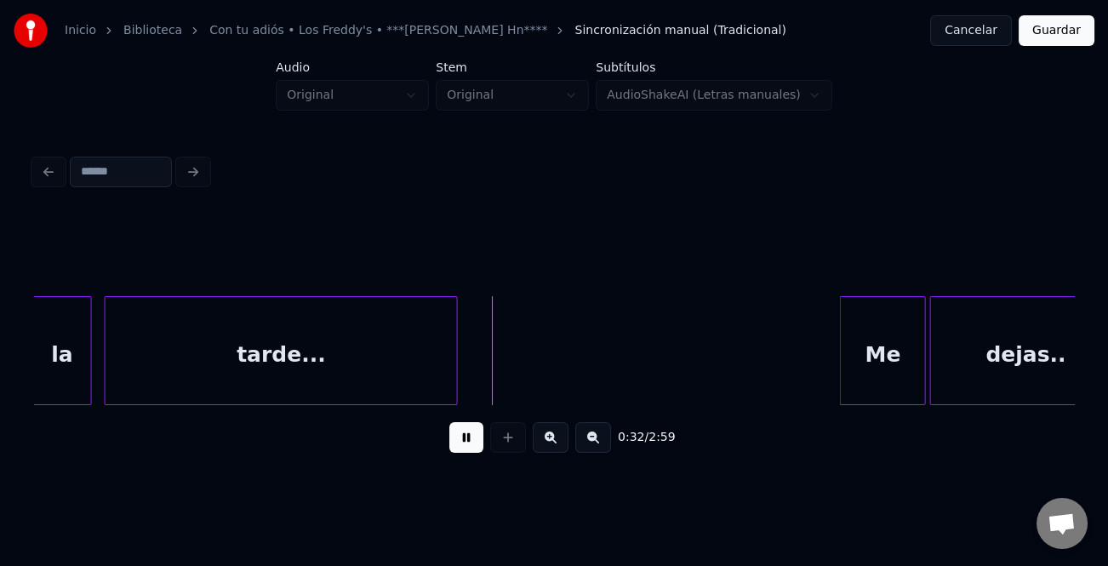
click at [841, 364] on div at bounding box center [843, 350] width 5 height 107
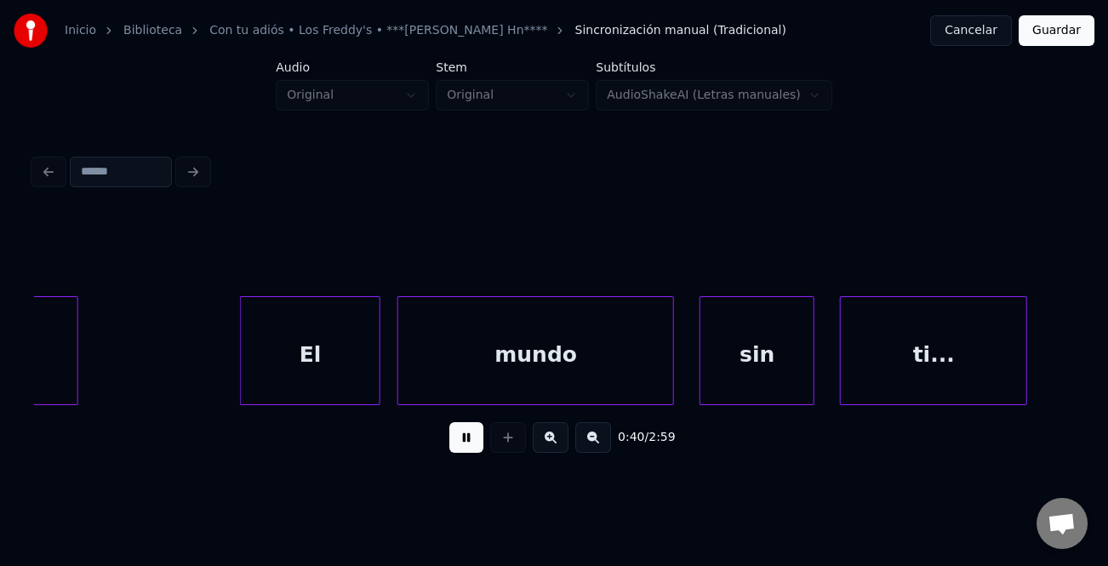
scroll to position [0, 8599]
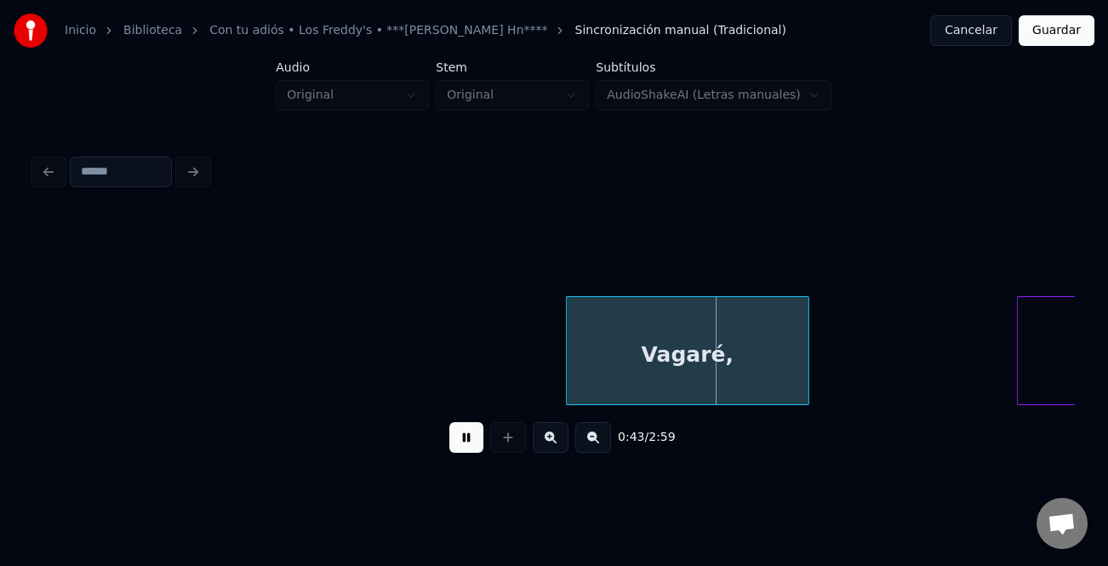
click at [573, 326] on div "Vagaré," at bounding box center [687, 355] width 241 height 116
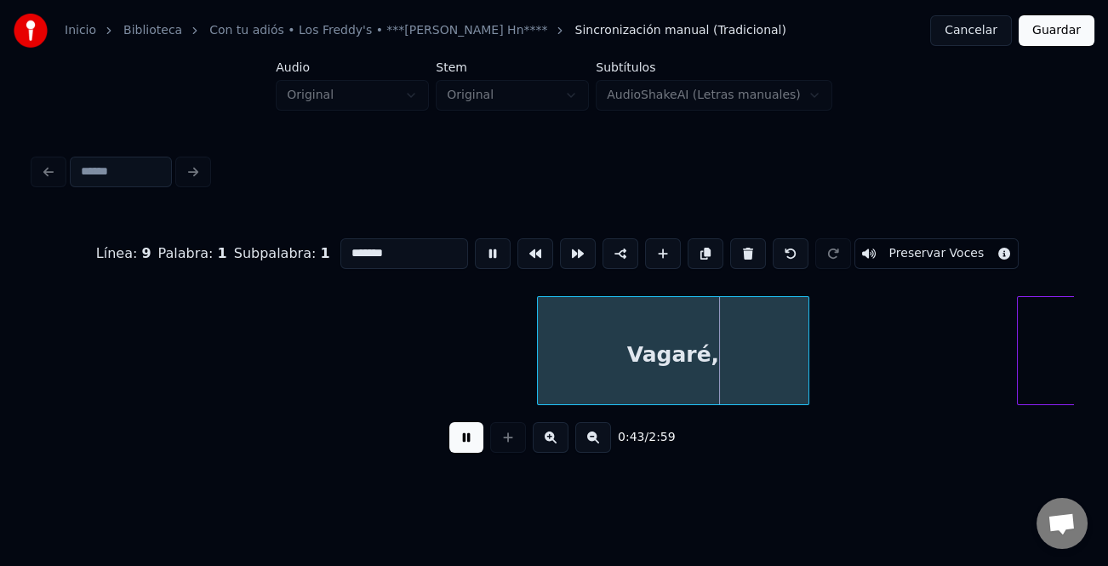
click at [538, 342] on div at bounding box center [540, 350] width 5 height 107
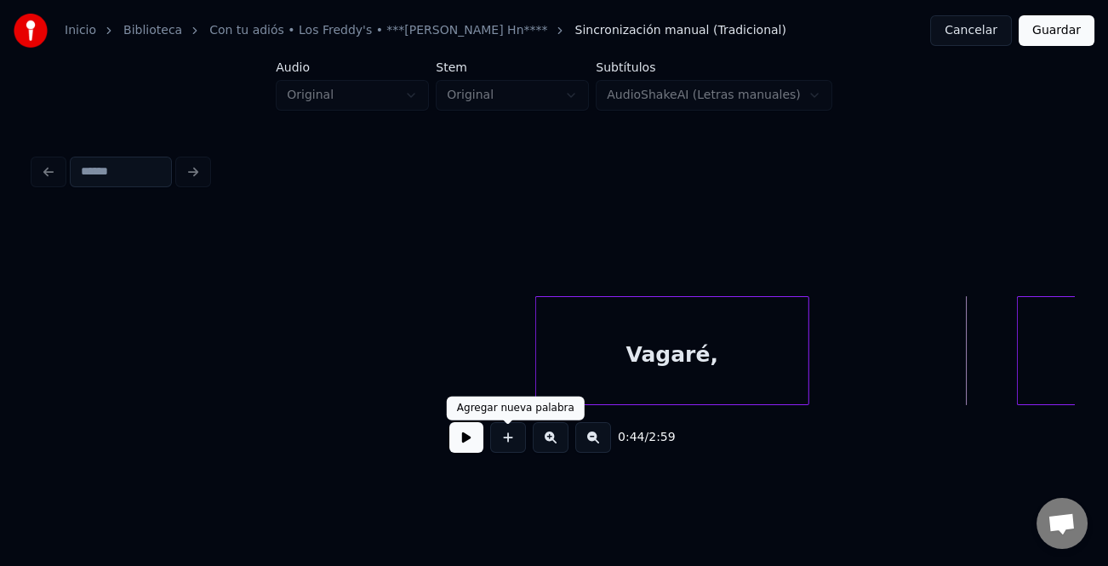
click at [473, 435] on button at bounding box center [467, 437] width 34 height 31
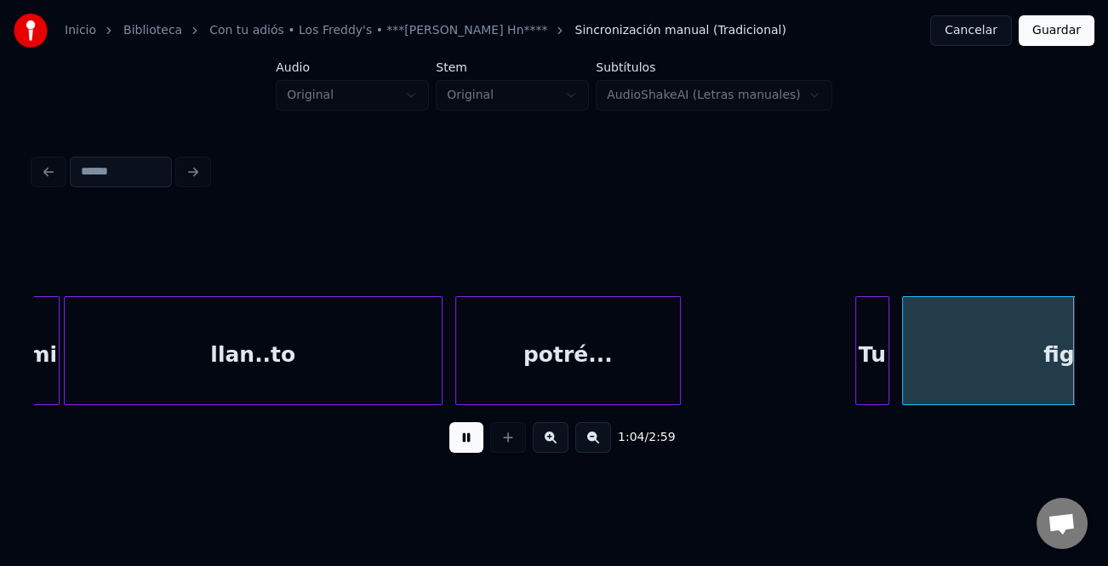
scroll to position [0, 13808]
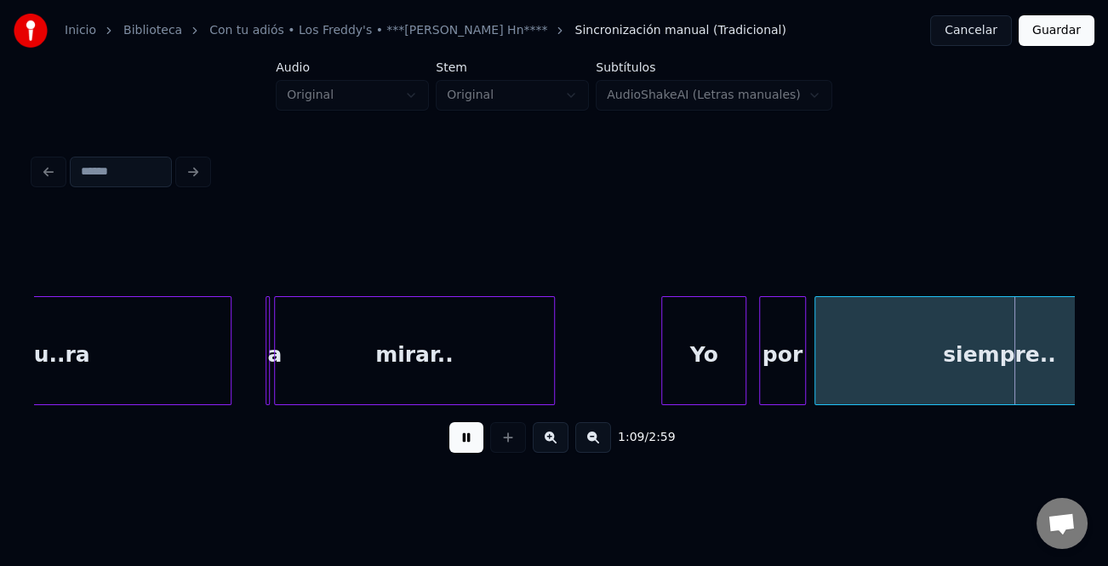
click at [664, 358] on div at bounding box center [664, 350] width 5 height 107
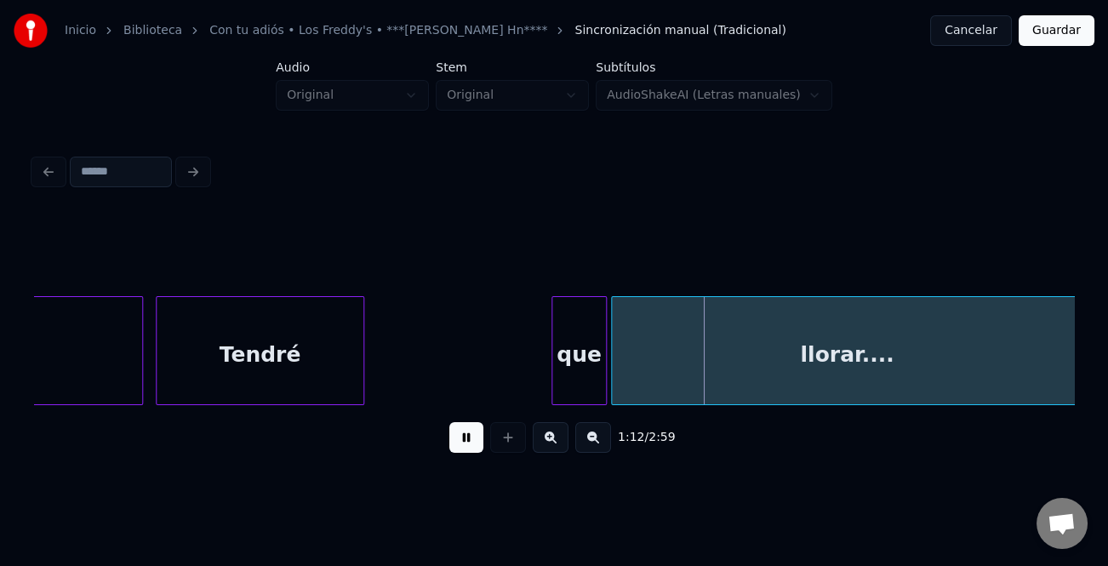
drag, startPoint x: 463, startPoint y: 439, endPoint x: 506, endPoint y: 390, distance: 65.2
click at [466, 437] on button at bounding box center [467, 437] width 34 height 31
click at [553, 358] on div at bounding box center [555, 350] width 5 height 107
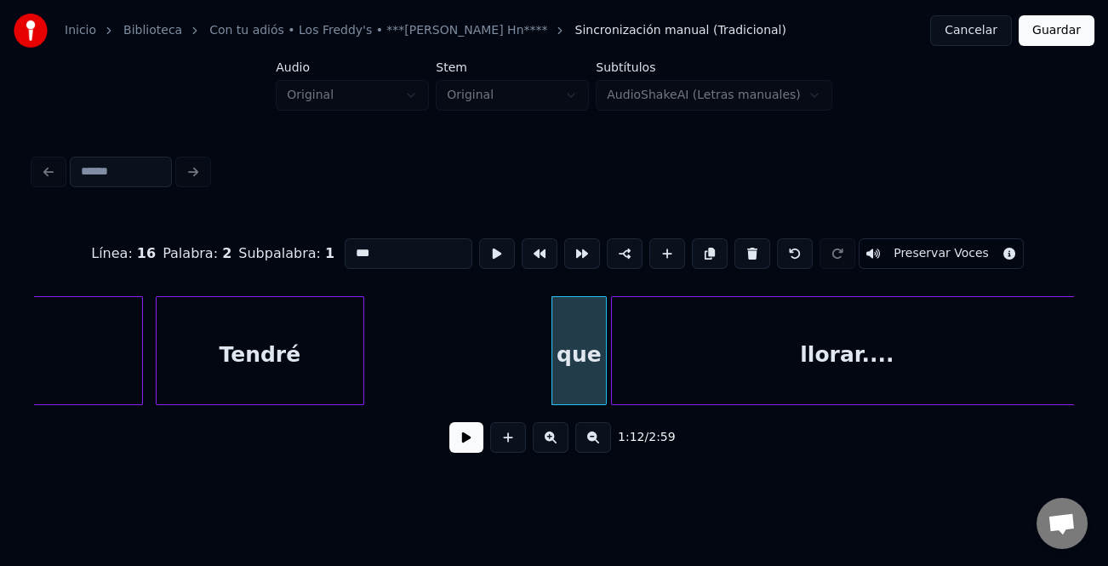
click at [348, 247] on input "***" at bounding box center [409, 253] width 128 height 31
type input "***"
click at [461, 446] on button at bounding box center [467, 437] width 34 height 31
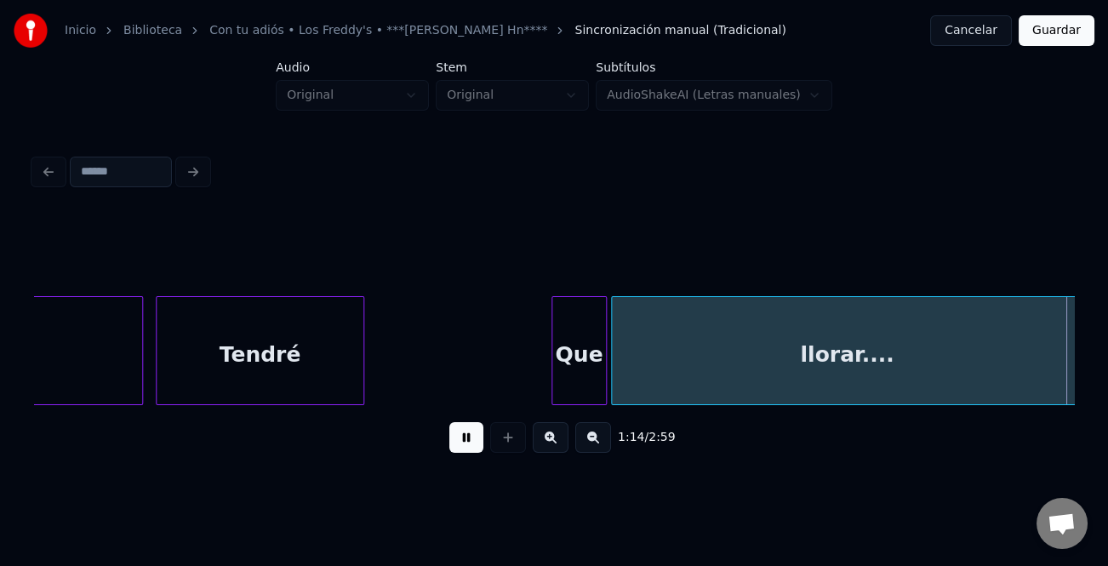
scroll to position [0, 15891]
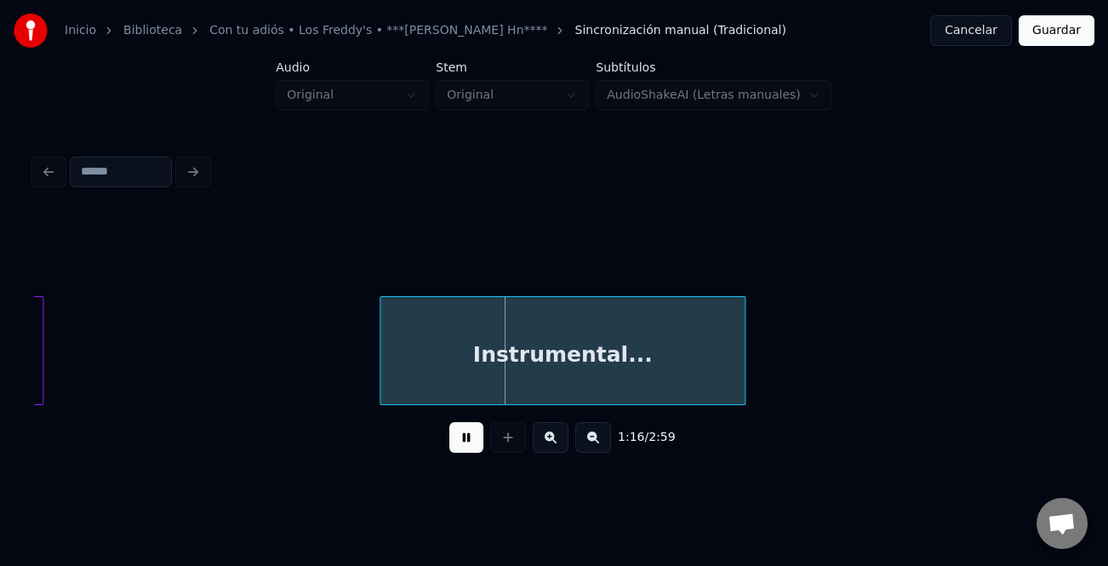
click at [386, 358] on div "Instrumental..." at bounding box center [563, 355] width 364 height 116
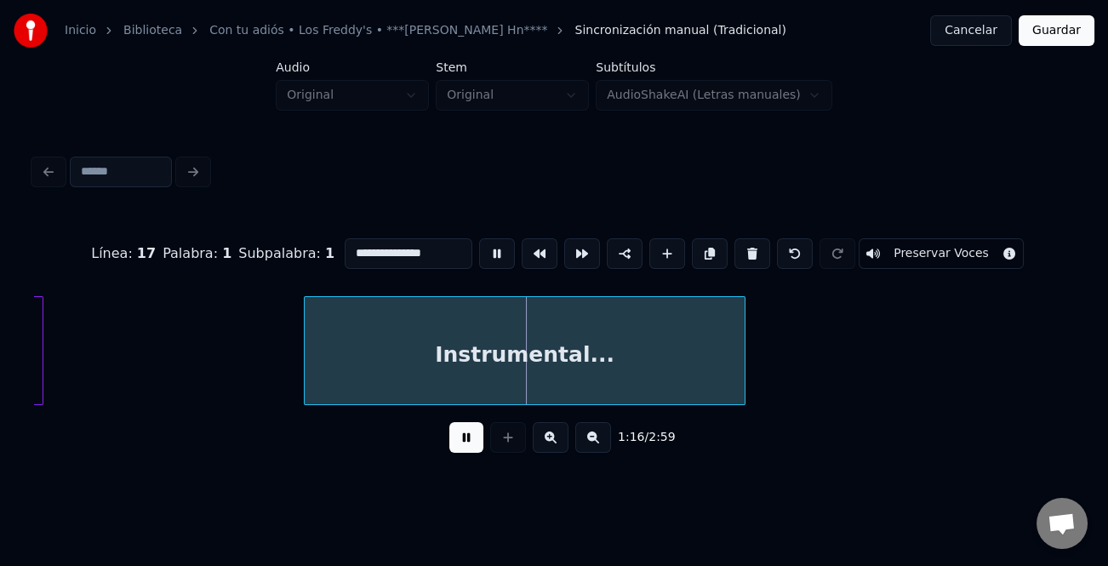
click at [306, 379] on div at bounding box center [307, 350] width 5 height 107
click at [589, 445] on button at bounding box center [594, 437] width 36 height 31
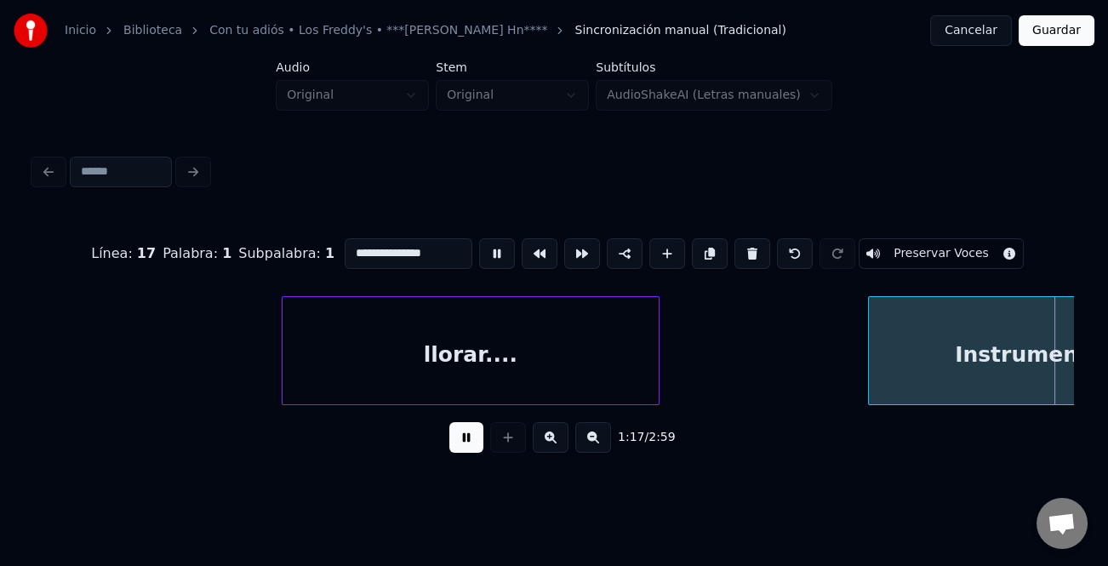
click at [589, 445] on button at bounding box center [594, 437] width 36 height 31
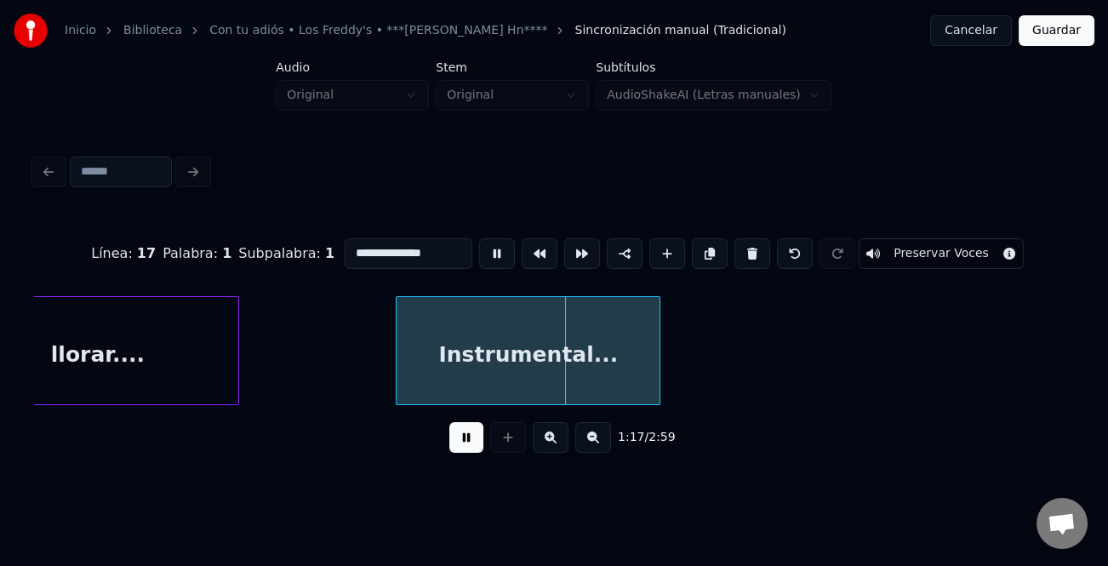
click at [589, 445] on button at bounding box center [594, 437] width 36 height 31
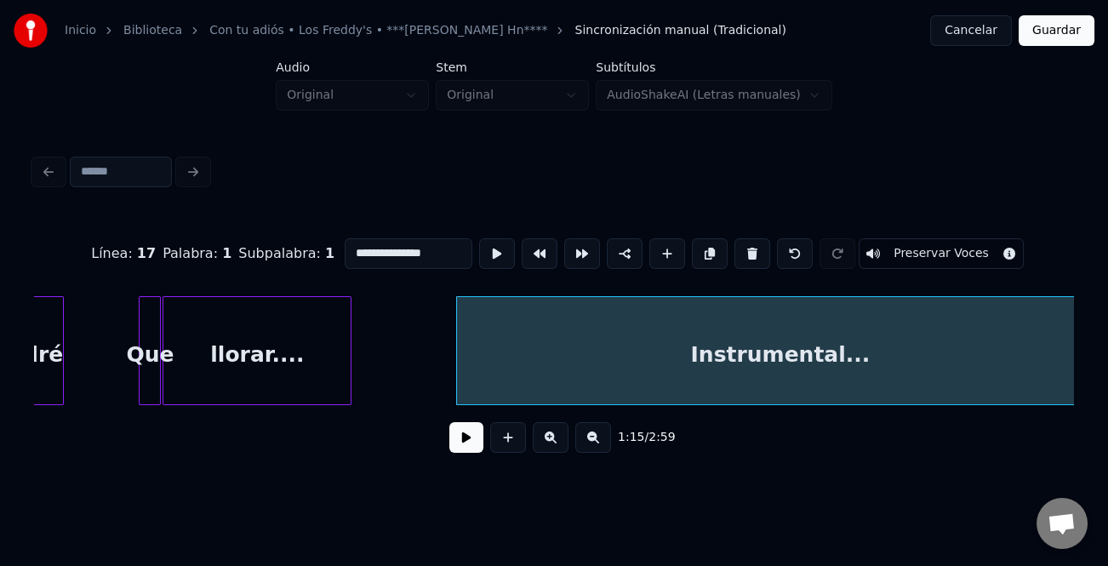
click at [1094, 404] on html "**********" at bounding box center [554, 252] width 1108 height 505
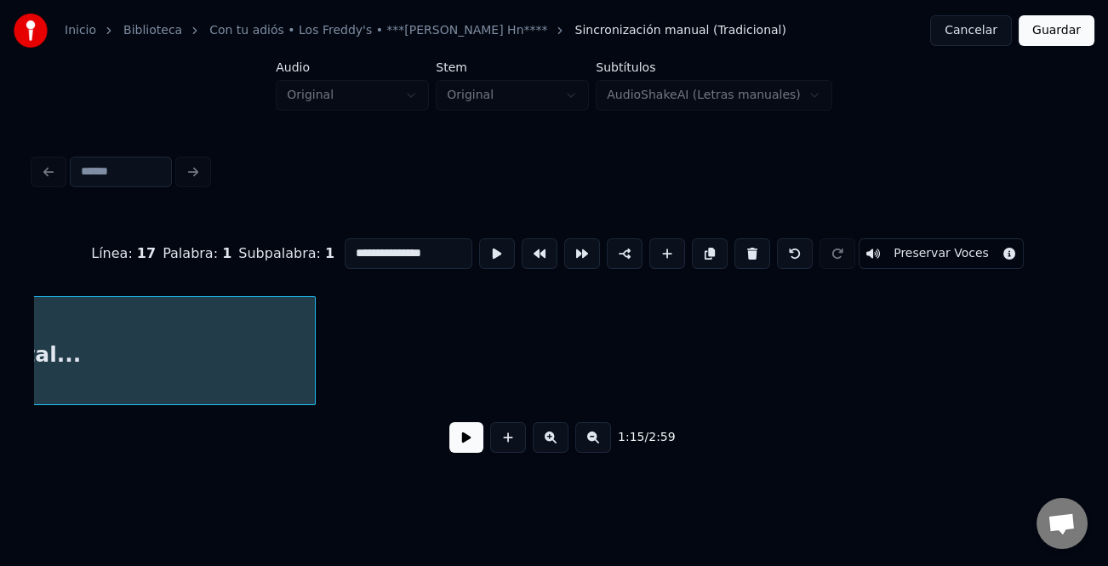
scroll to position [0, 6856]
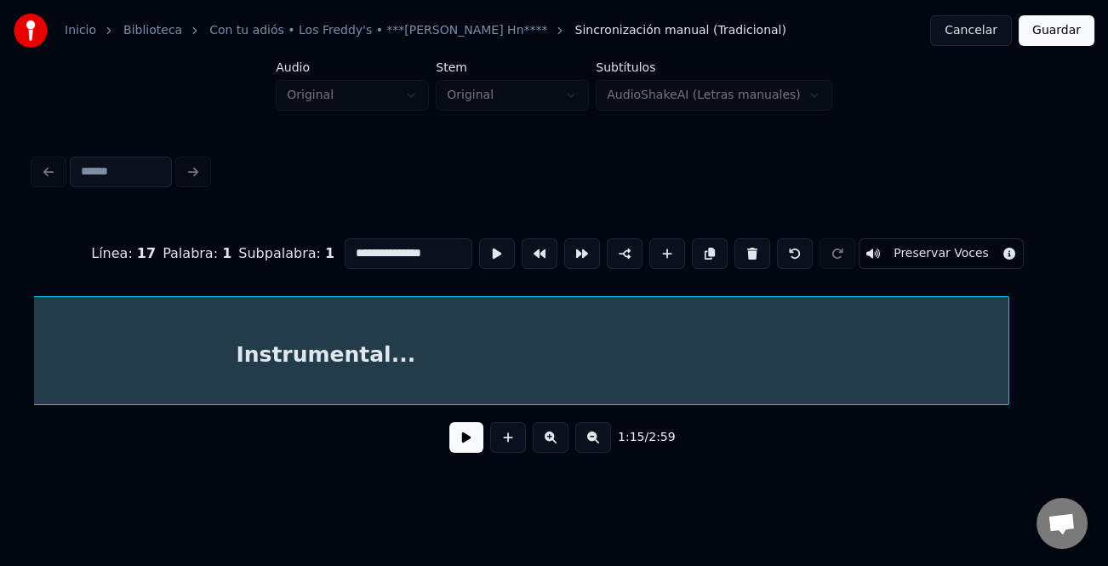
click at [1007, 377] on div at bounding box center [1006, 350] width 5 height 107
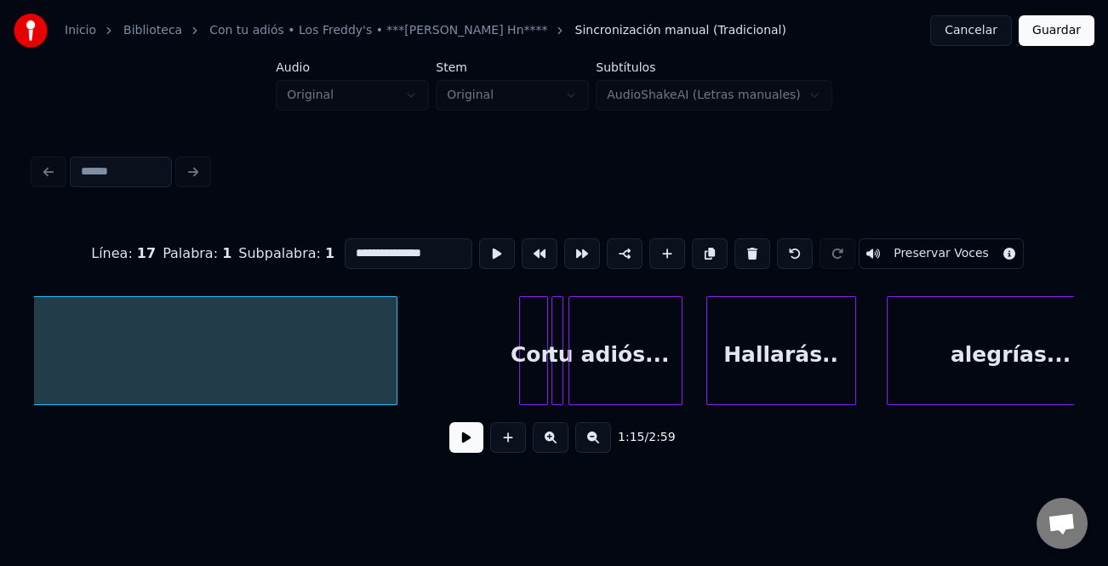
scroll to position [0, 7555]
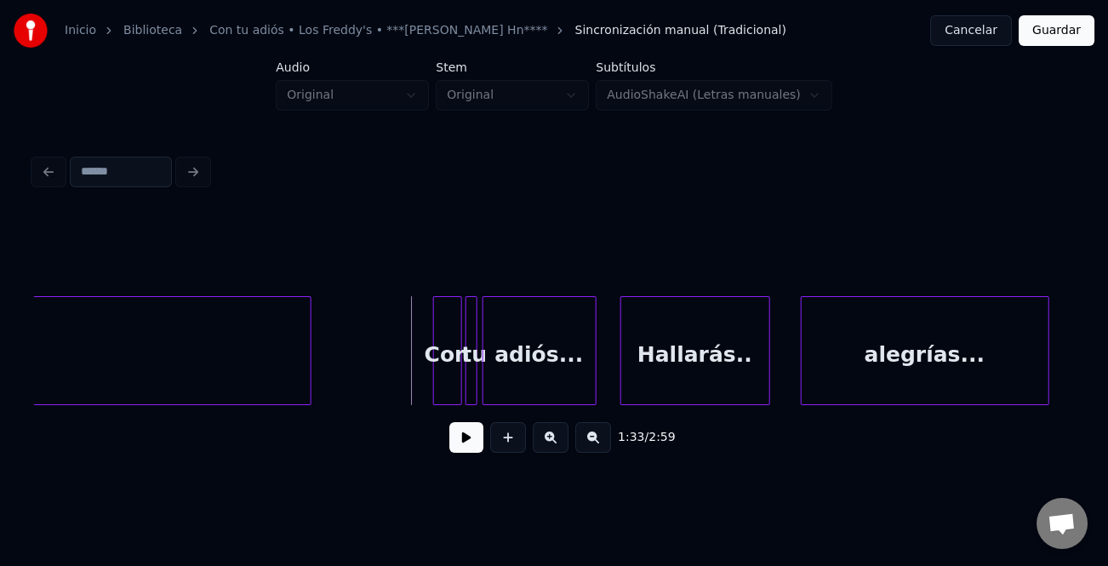
click at [454, 440] on button at bounding box center [467, 437] width 34 height 31
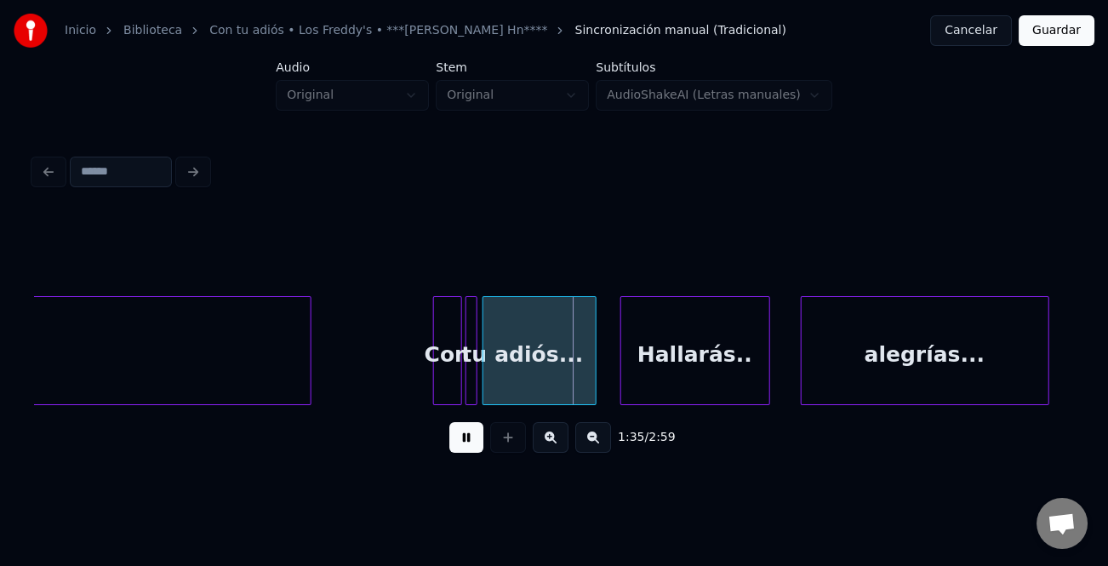
click at [554, 447] on button at bounding box center [551, 437] width 36 height 31
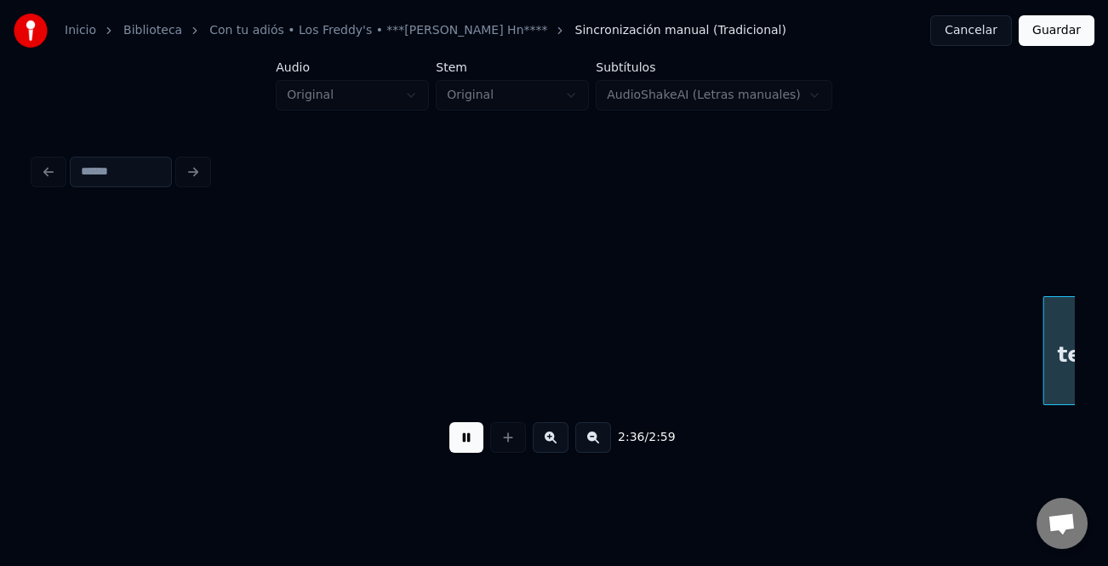
scroll to position [0, 19932]
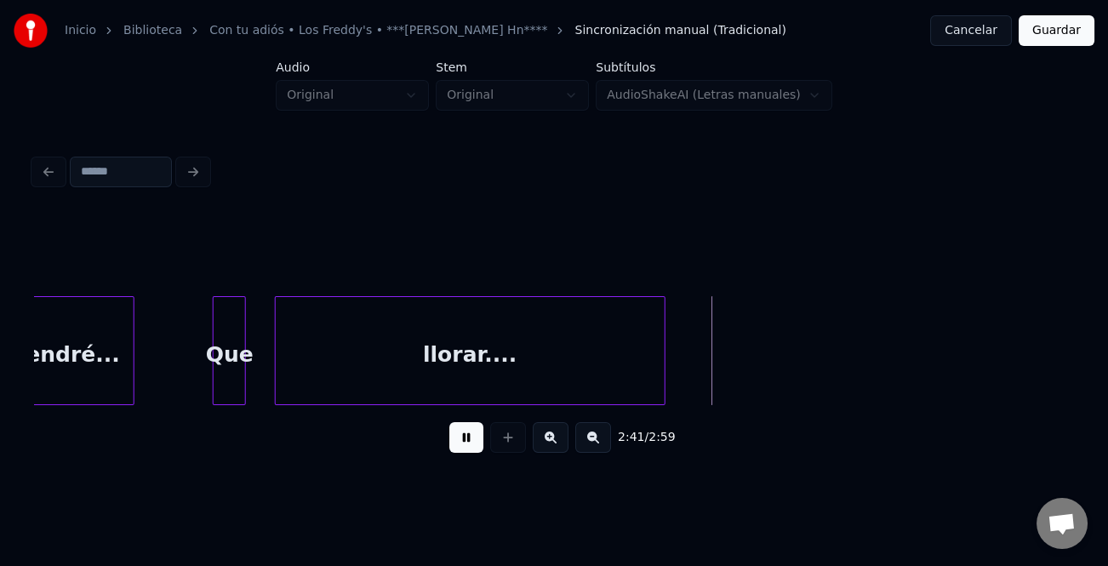
click at [214, 357] on div "Que" at bounding box center [230, 355] width 32 height 116
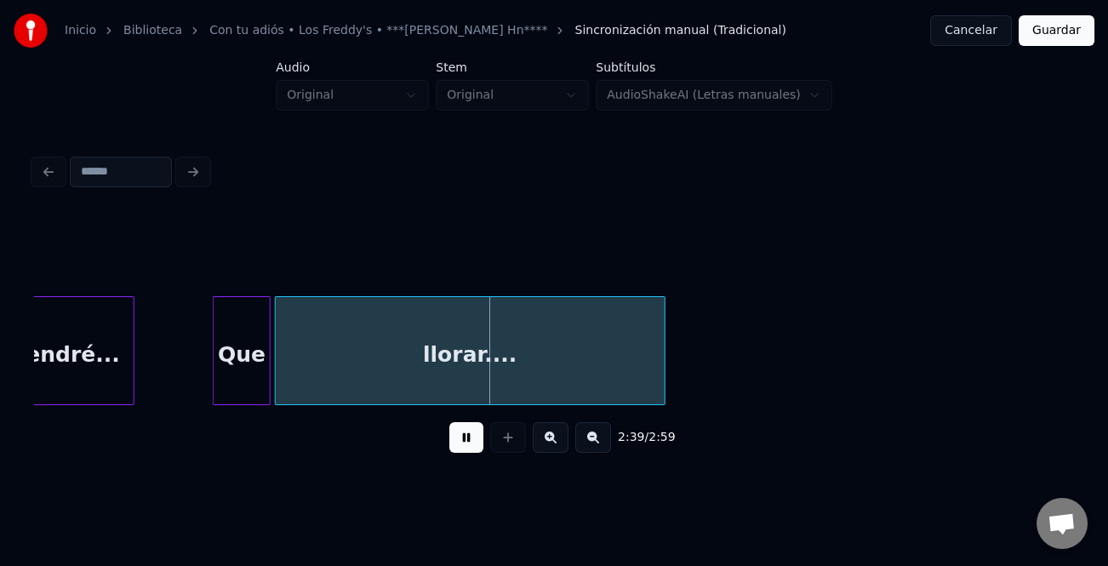
click at [266, 391] on div at bounding box center [267, 350] width 5 height 107
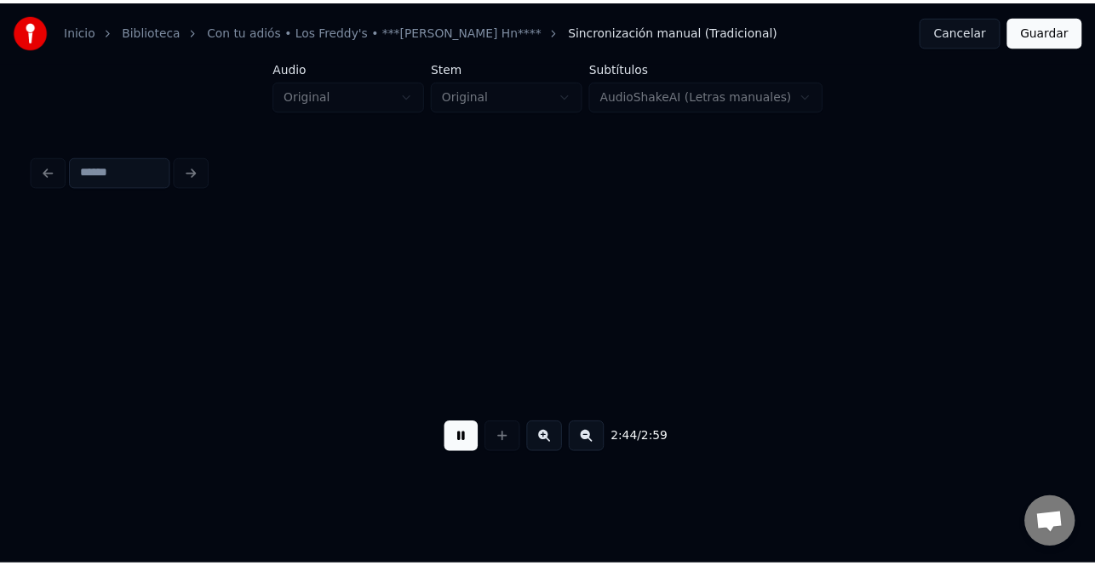
scroll to position [0, 20972]
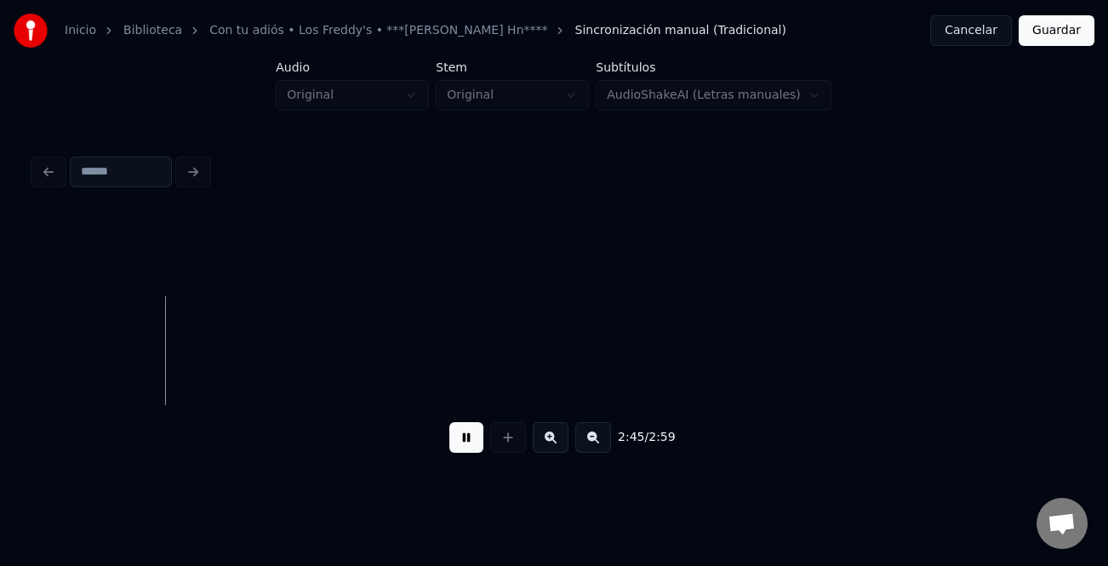
click at [1073, 26] on button "Guardar" at bounding box center [1057, 30] width 76 height 31
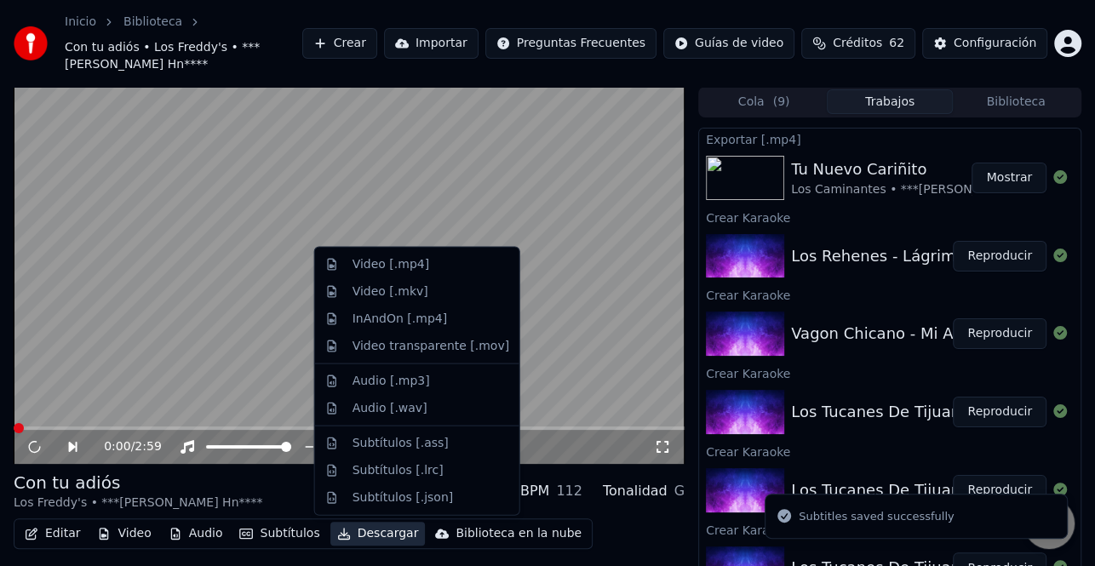
click at [369, 534] on button "Descargar" at bounding box center [377, 534] width 95 height 24
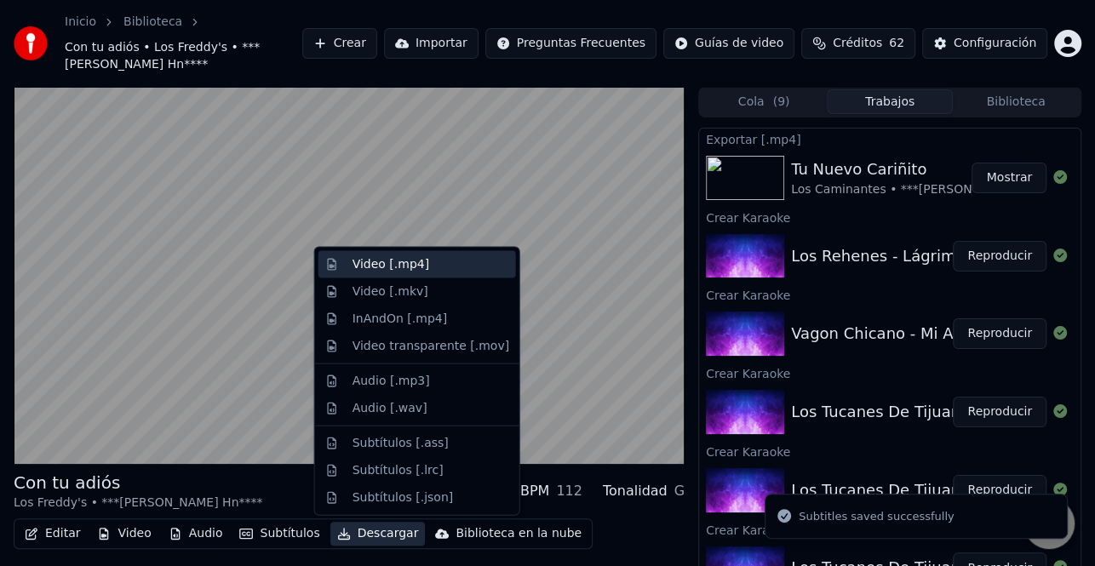
click at [426, 264] on div "Video [.mp4]" at bounding box center [430, 264] width 157 height 17
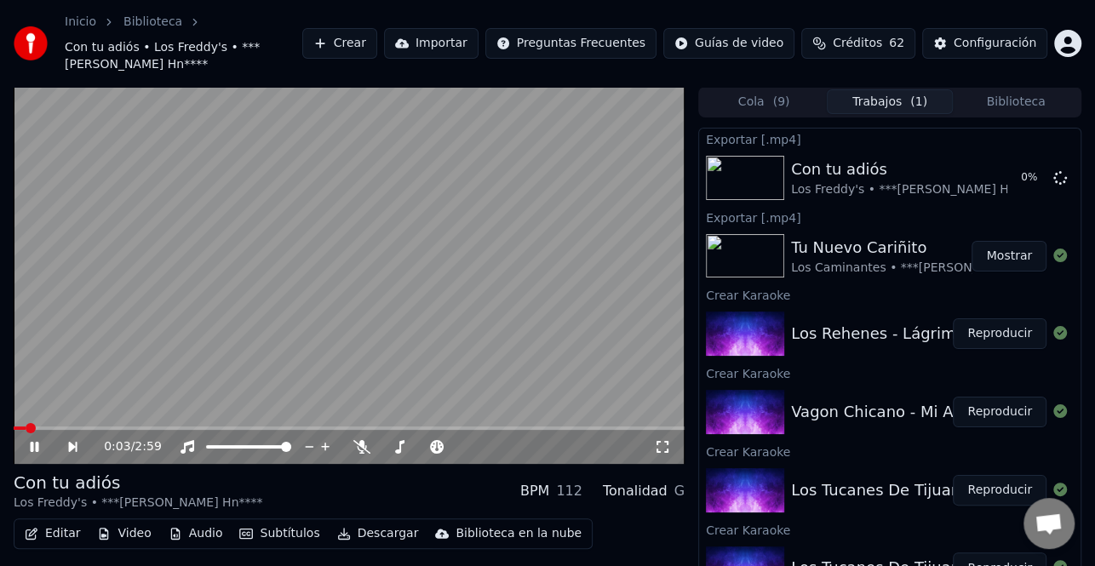
click at [35, 446] on icon at bounding box center [35, 447] width 9 height 10
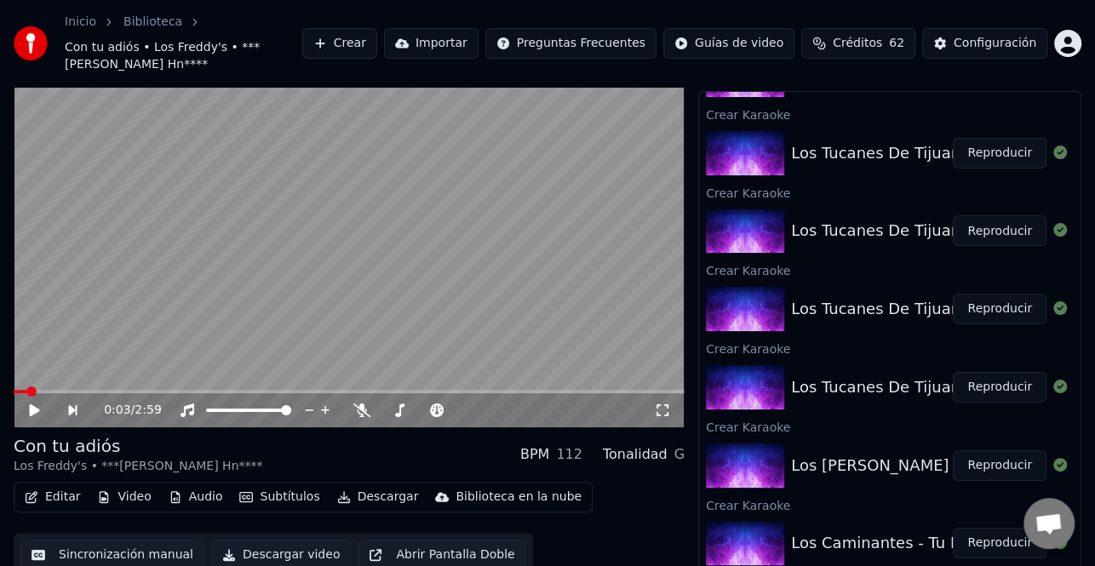
scroll to position [48, 0]
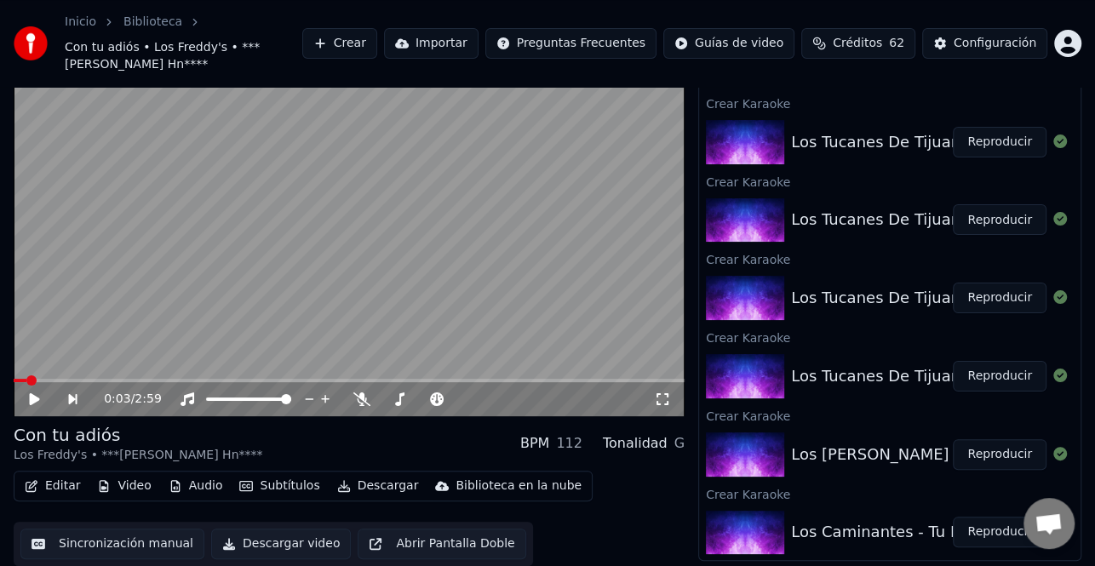
click at [999, 383] on button "Reproducir" at bounding box center [1000, 376] width 94 height 31
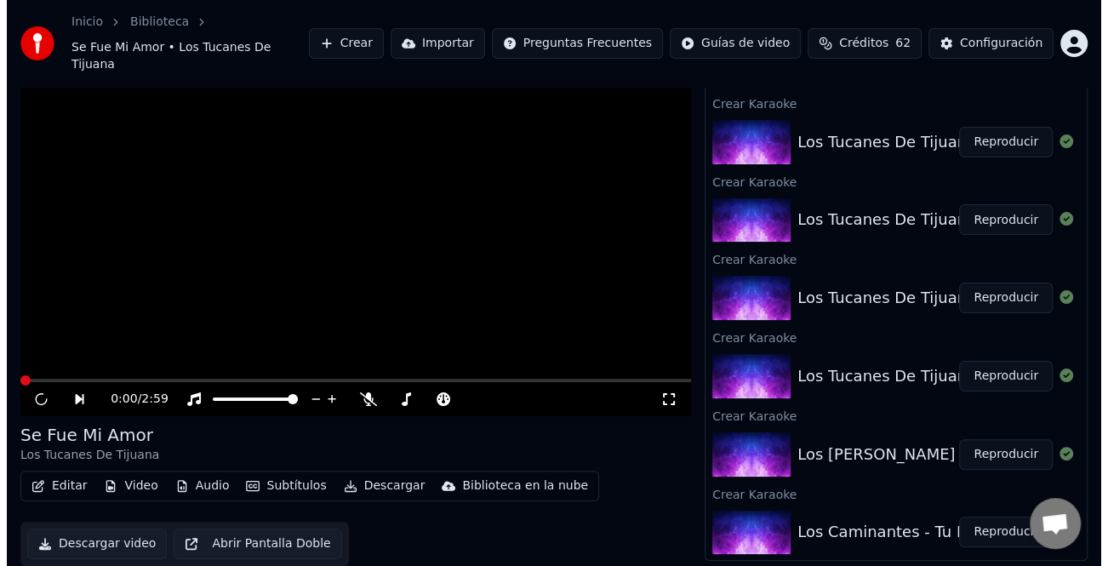
scroll to position [31, 0]
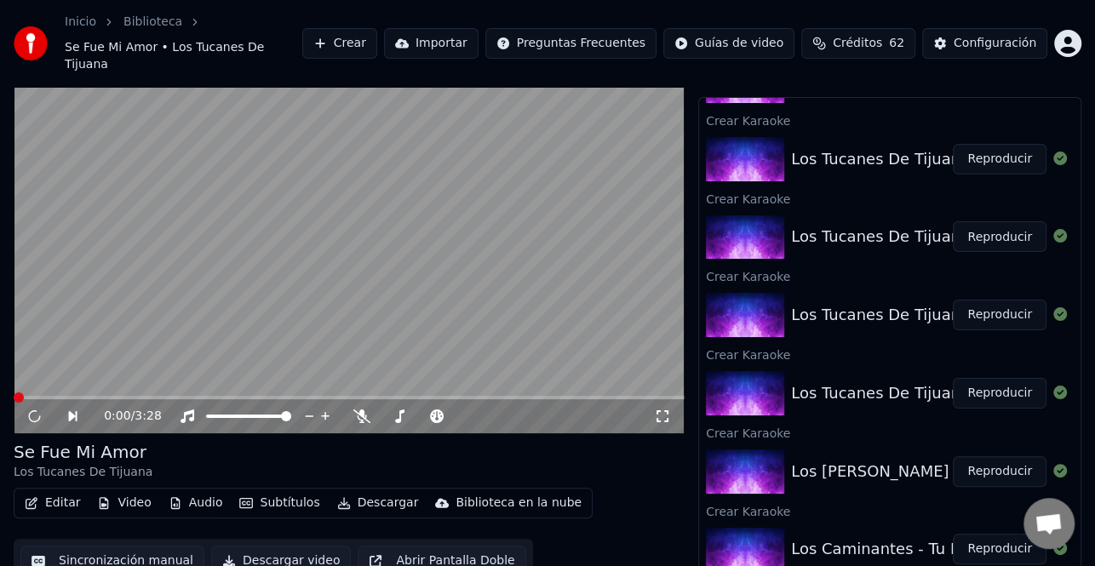
click at [68, 491] on button "Editar" at bounding box center [52, 503] width 69 height 24
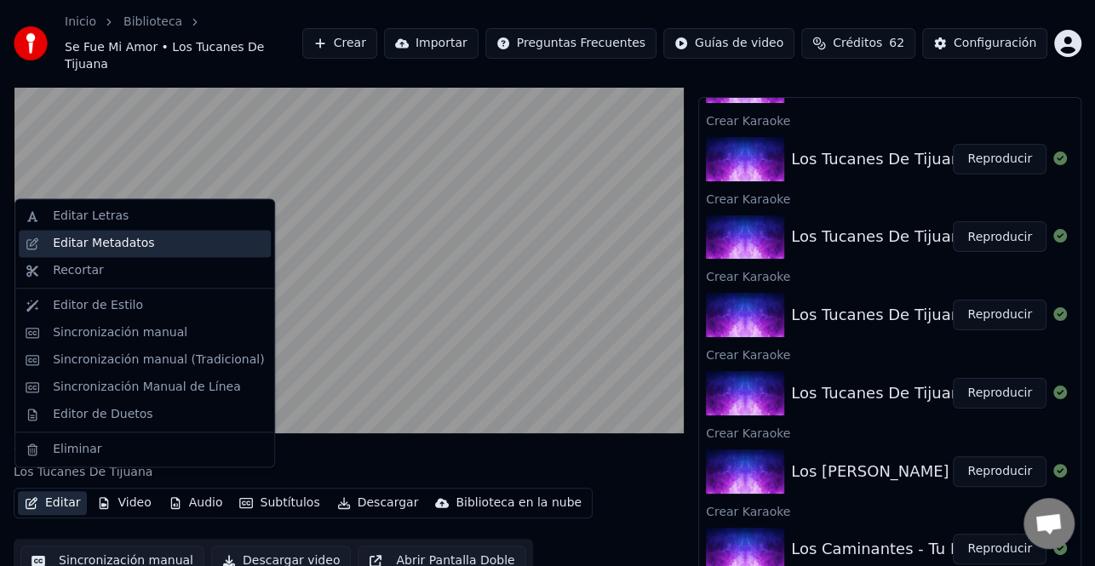
click at [143, 251] on div "Editar Metadatos" at bounding box center [158, 243] width 211 height 17
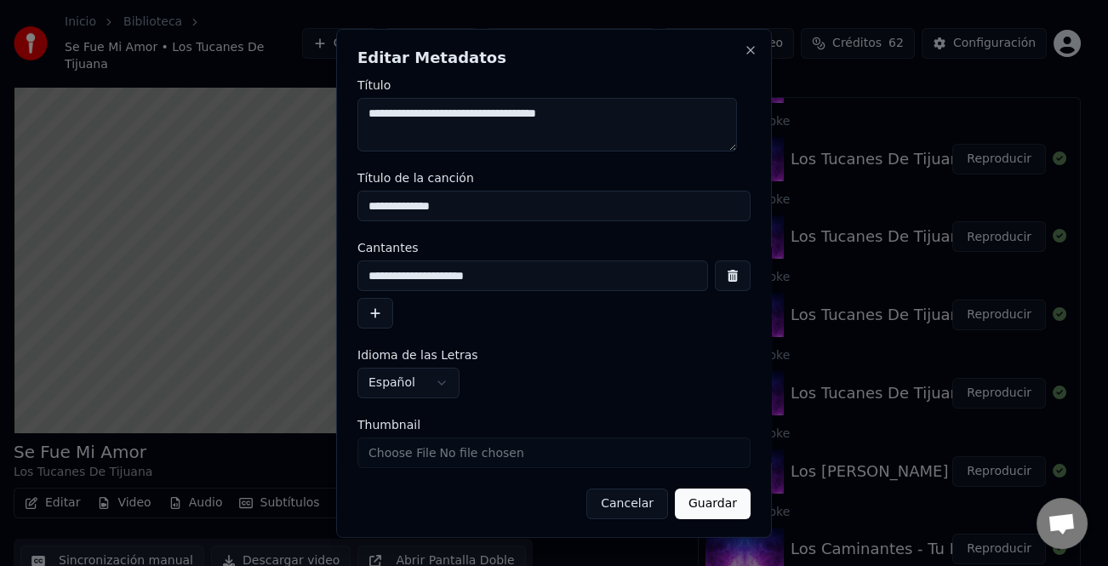
click at [372, 311] on button "button" at bounding box center [376, 313] width 36 height 31
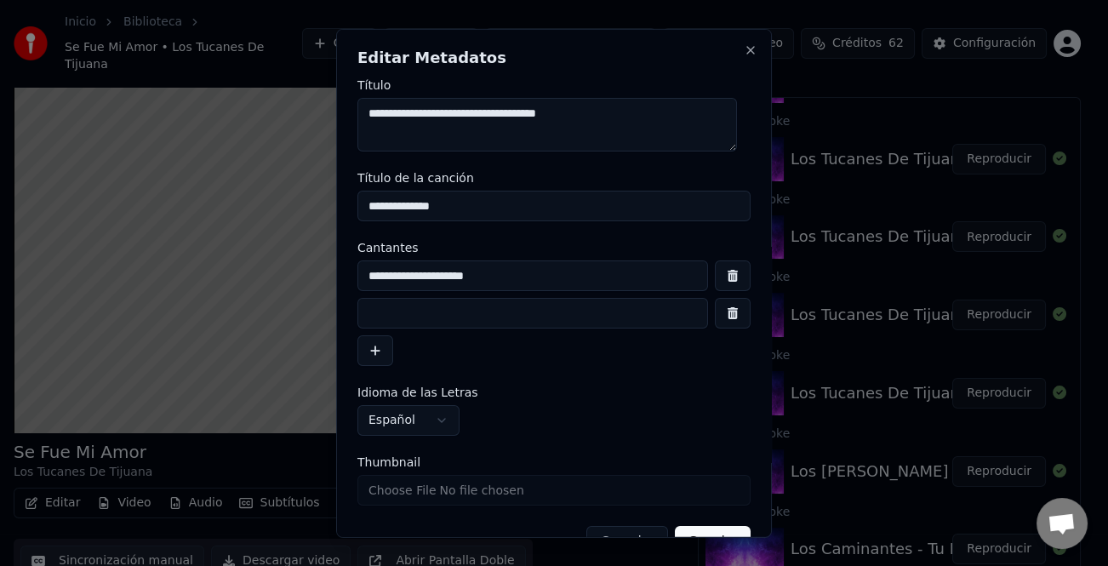
click at [400, 318] on input at bounding box center [533, 313] width 351 height 31
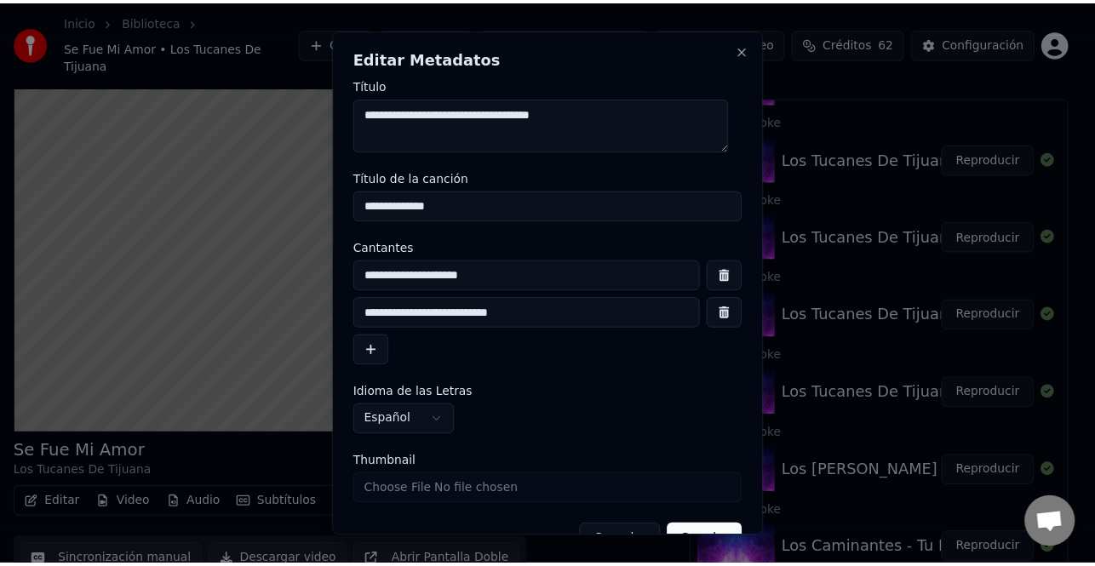
scroll to position [40, 0]
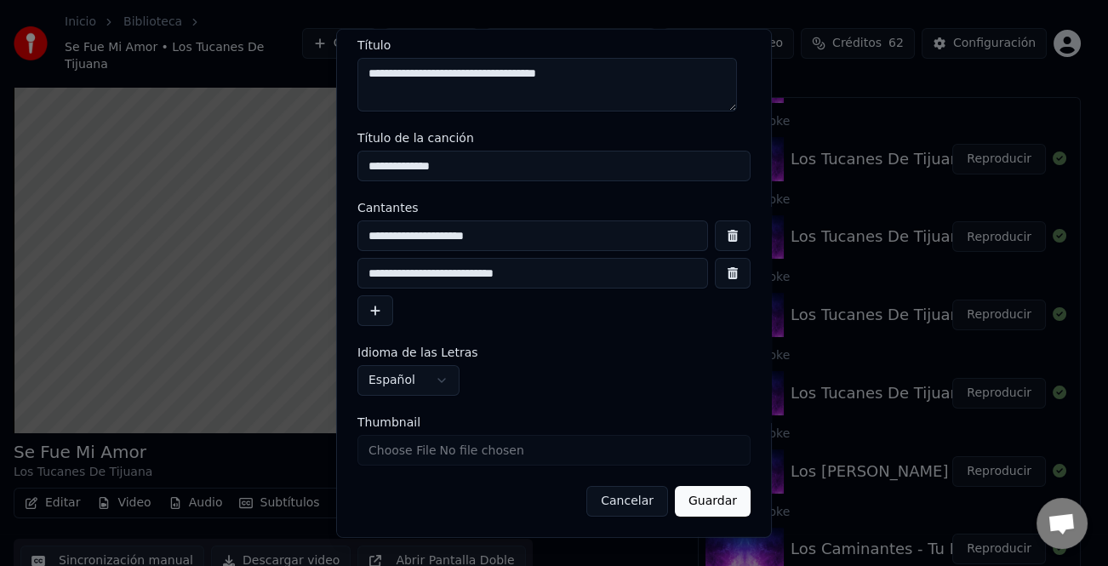
type input "**********"
click at [729, 506] on button "Guardar" at bounding box center [713, 501] width 76 height 31
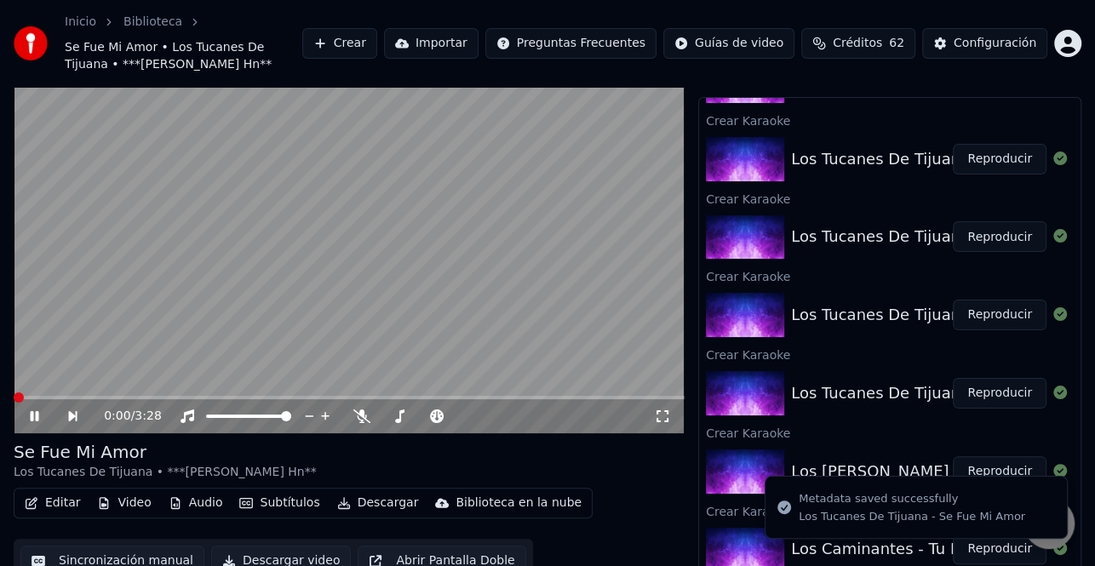
click at [14, 400] on span at bounding box center [19, 397] width 10 height 10
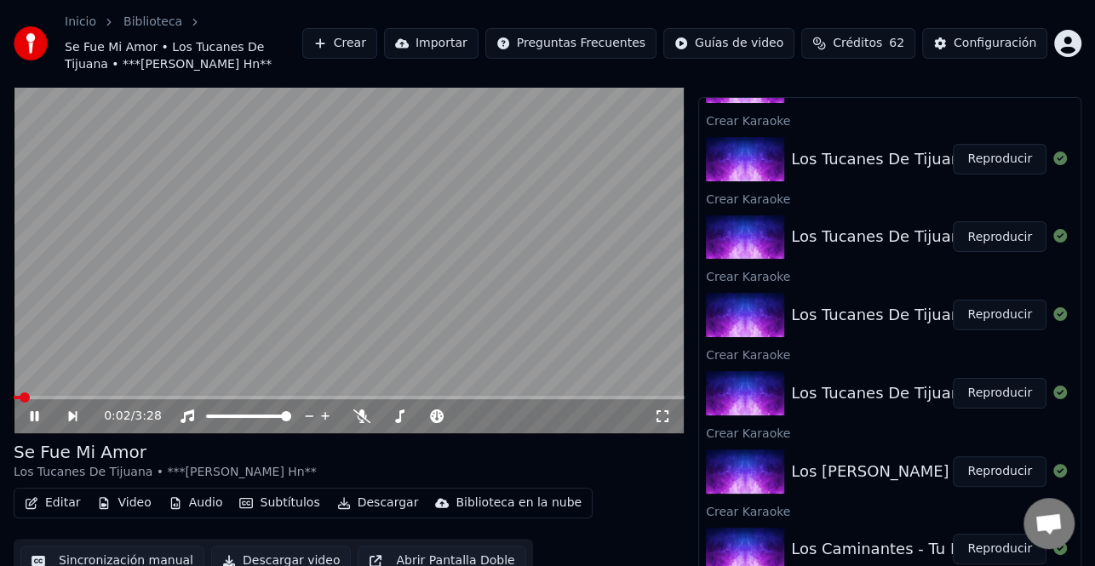
click at [20, 396] on span at bounding box center [17, 397] width 7 height 3
click at [32, 410] on icon at bounding box center [46, 417] width 38 height 14
click at [71, 495] on button "Editar" at bounding box center [52, 503] width 69 height 24
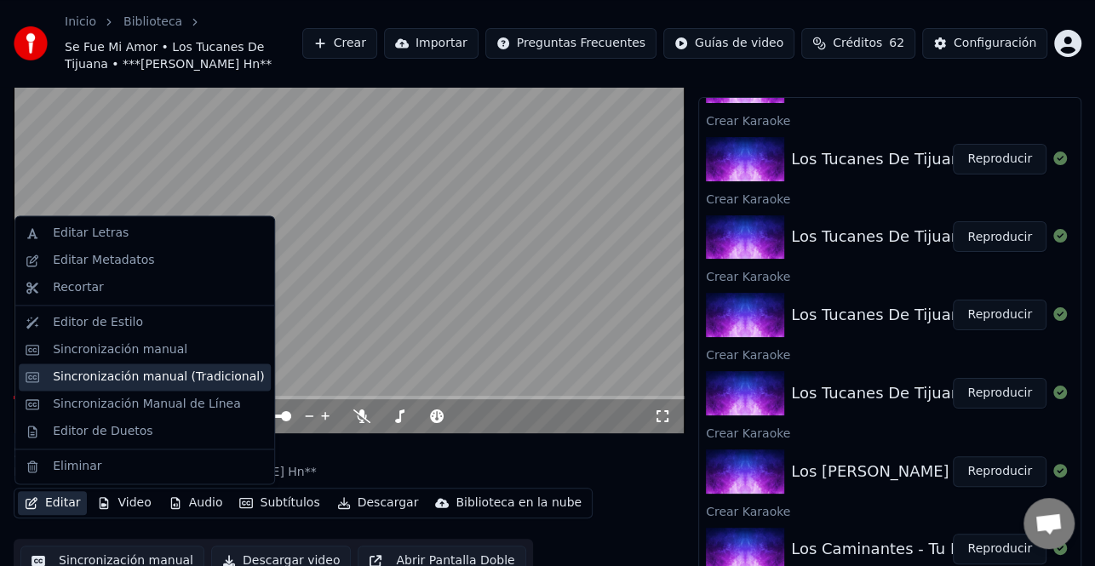
click at [176, 382] on div "Sincronización manual (Tradicional)" at bounding box center [158, 377] width 211 height 17
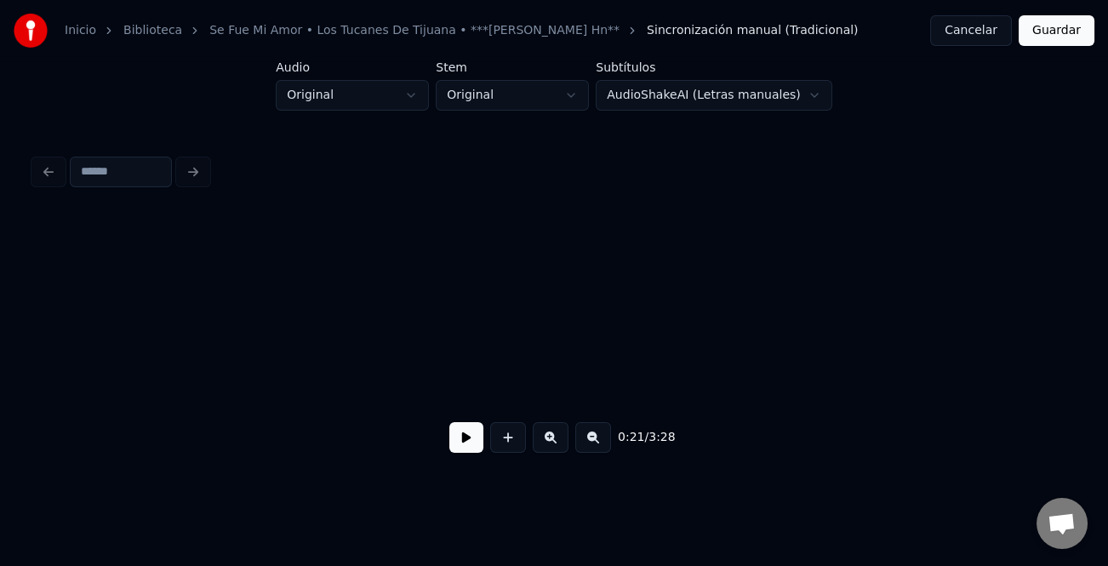
scroll to position [0, 2719]
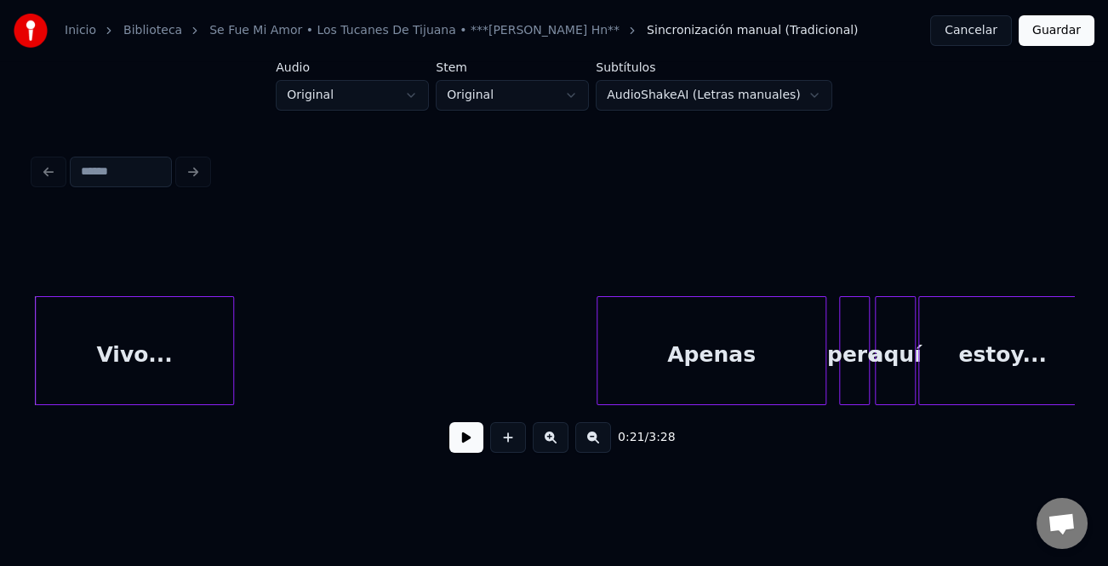
click at [475, 448] on button at bounding box center [467, 437] width 34 height 31
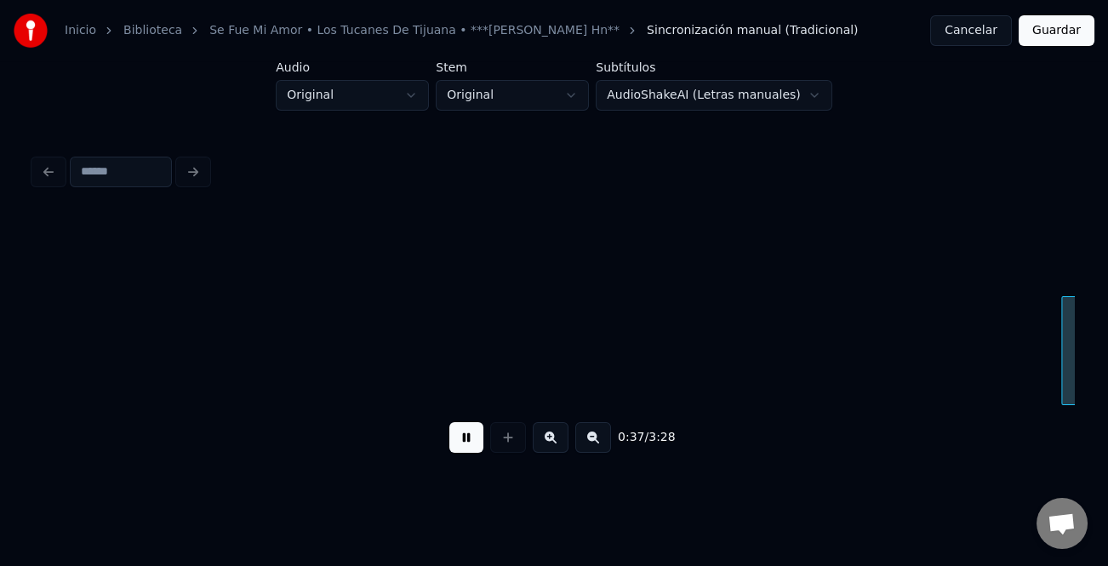
scroll to position [0, 4803]
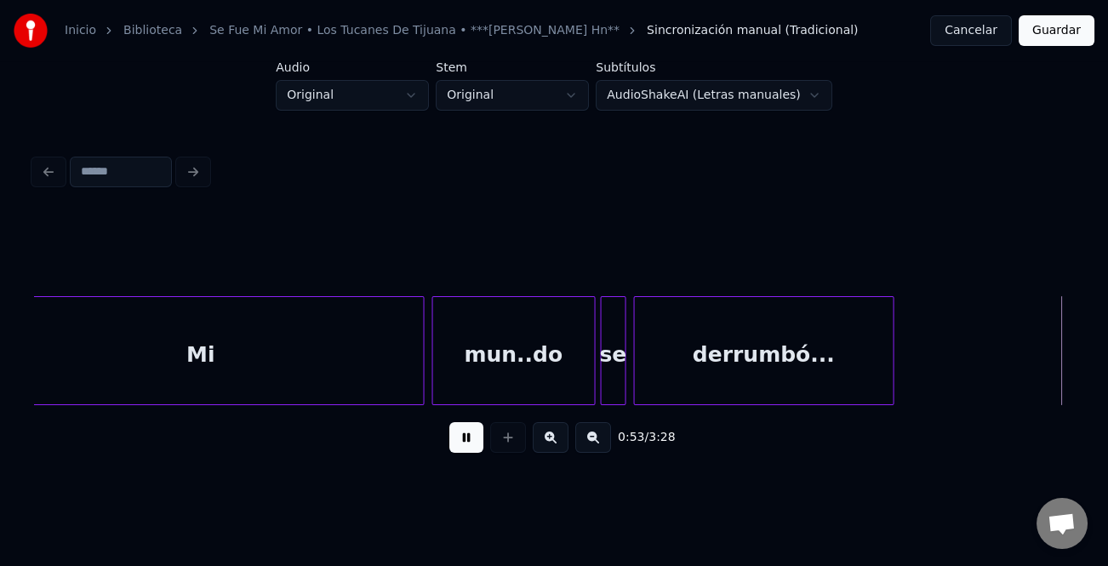
scroll to position [0, 6886]
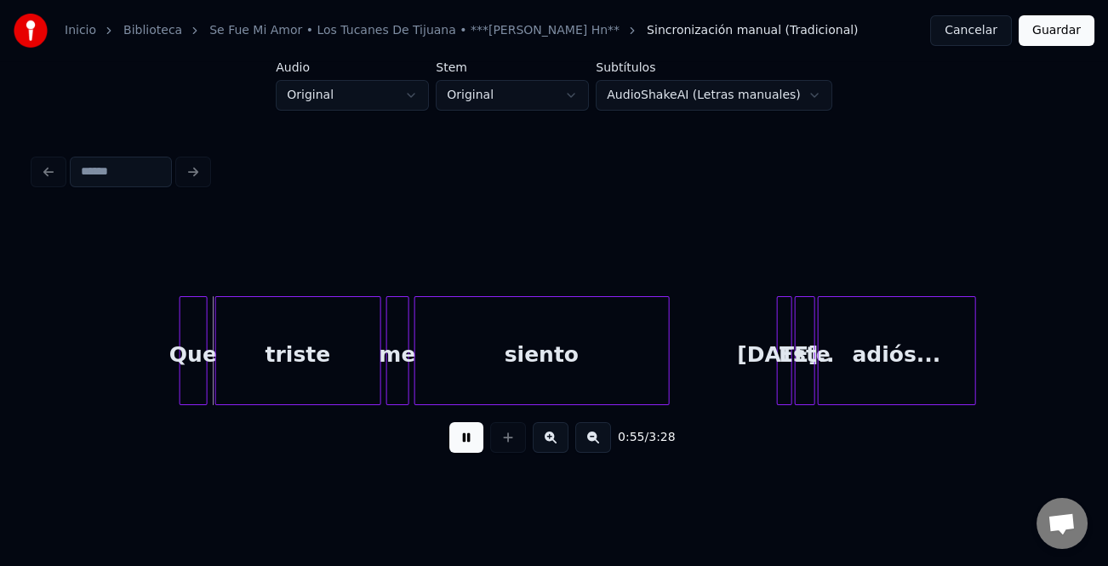
click at [561, 446] on button at bounding box center [551, 437] width 36 height 31
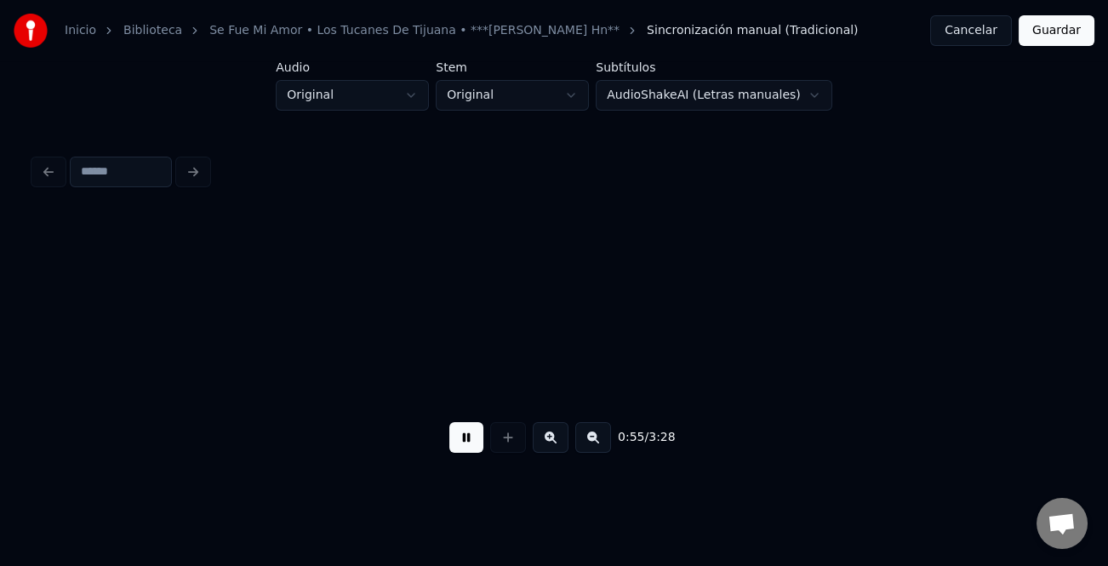
scroll to position [0, 9246]
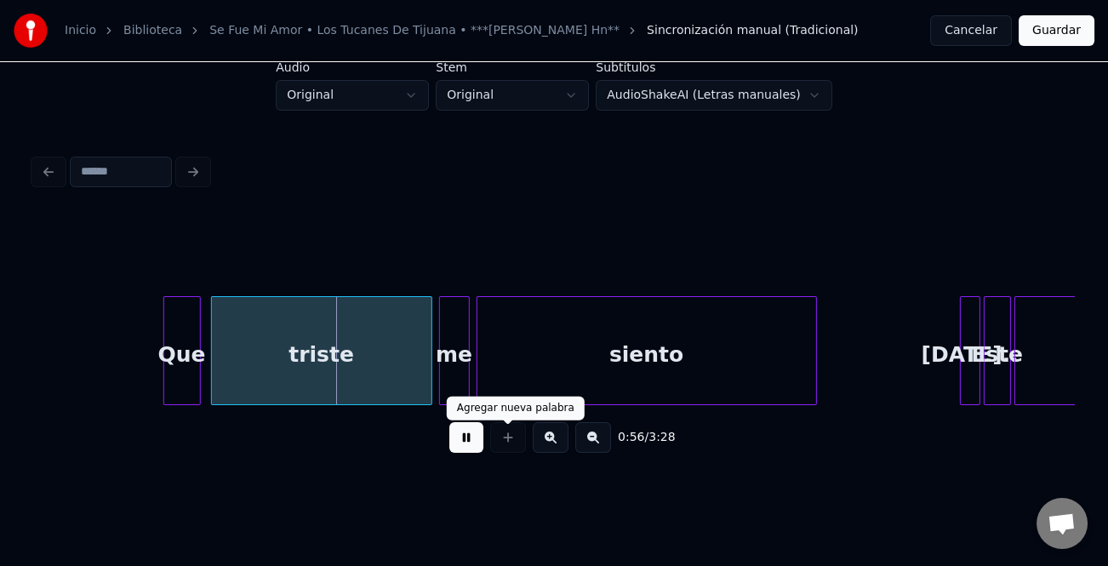
drag, startPoint x: 485, startPoint y: 444, endPoint x: 462, endPoint y: 438, distance: 23.7
click at [484, 444] on div "0:56 / 3:28" at bounding box center [554, 437] width 1013 height 37
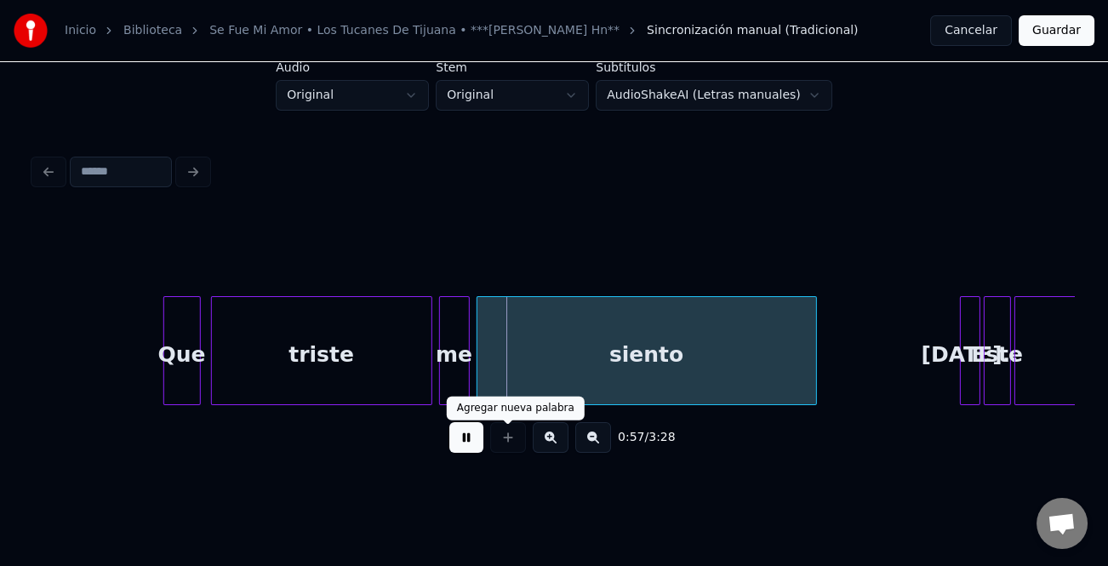
click at [487, 453] on div at bounding box center [508, 437] width 43 height 31
click at [473, 447] on button at bounding box center [467, 437] width 34 height 31
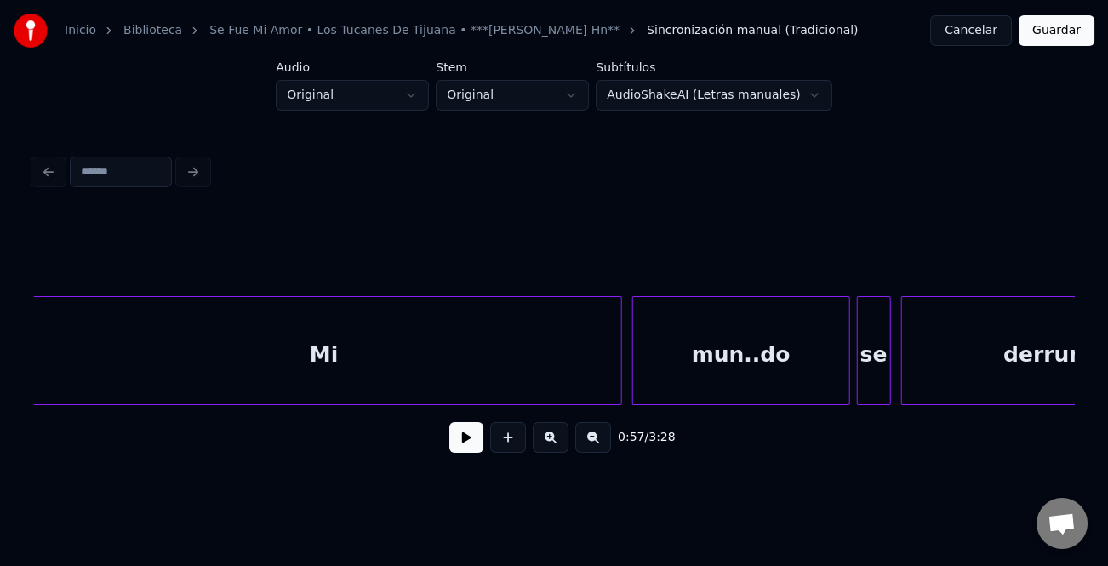
scroll to position [0, 7214]
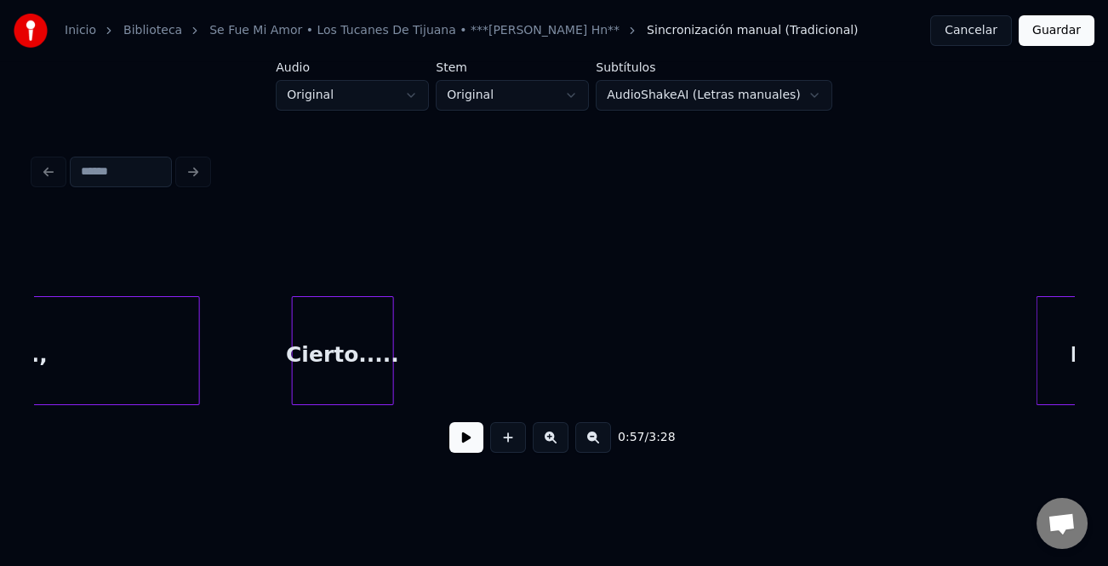
click at [1043, 367] on div at bounding box center [1040, 350] width 5 height 107
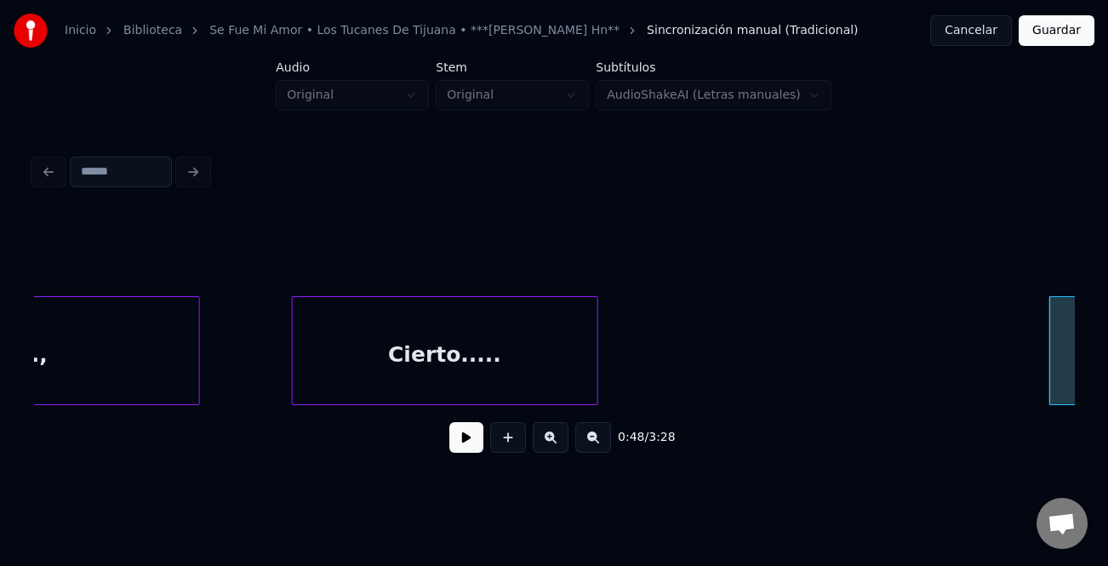
click at [596, 386] on div at bounding box center [595, 350] width 5 height 107
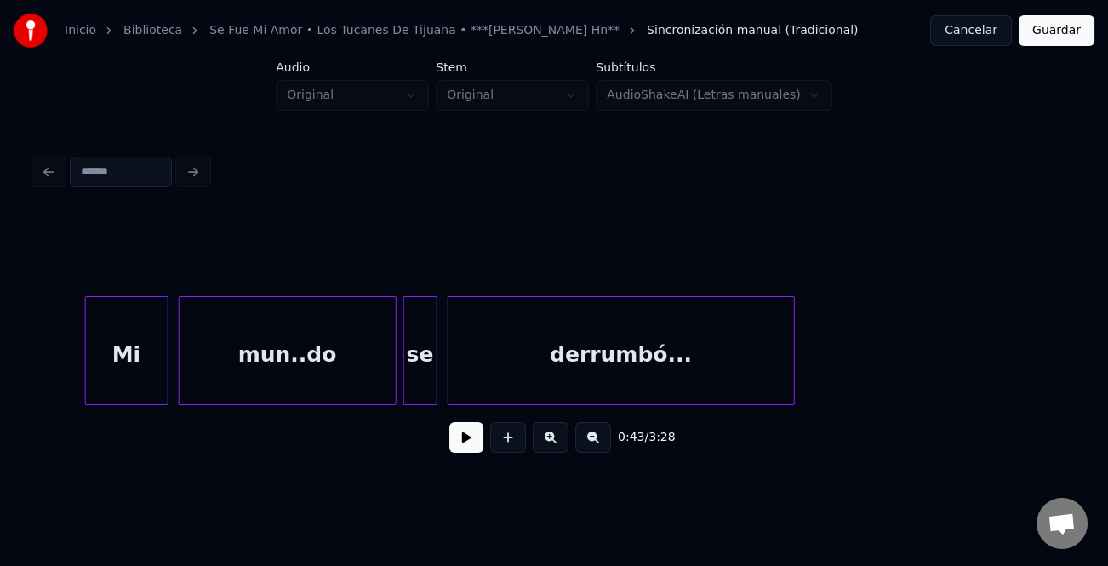
scroll to position [0, 8207]
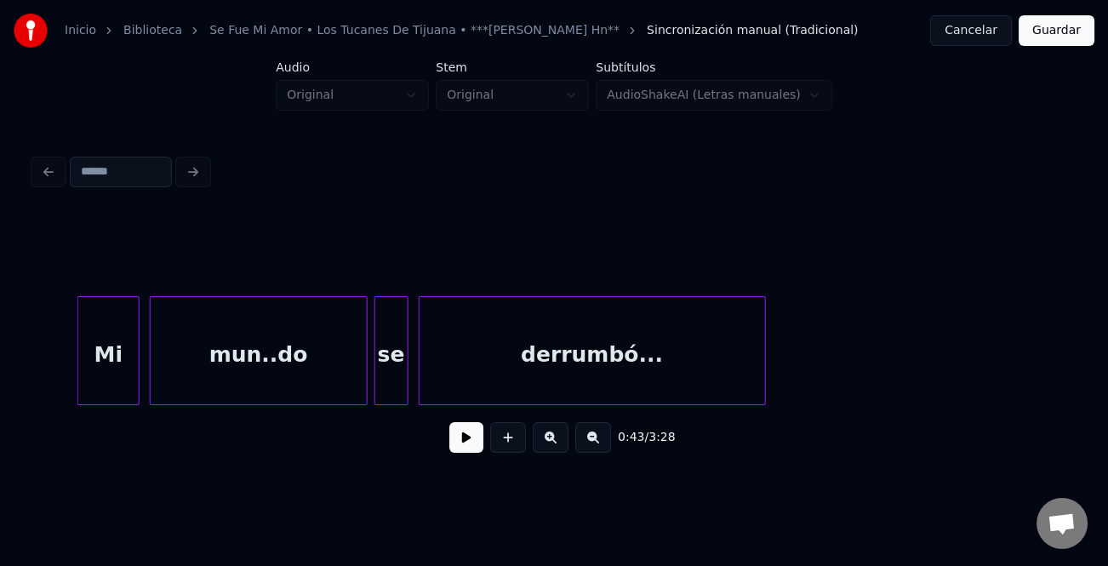
click at [79, 354] on div at bounding box center [80, 350] width 5 height 107
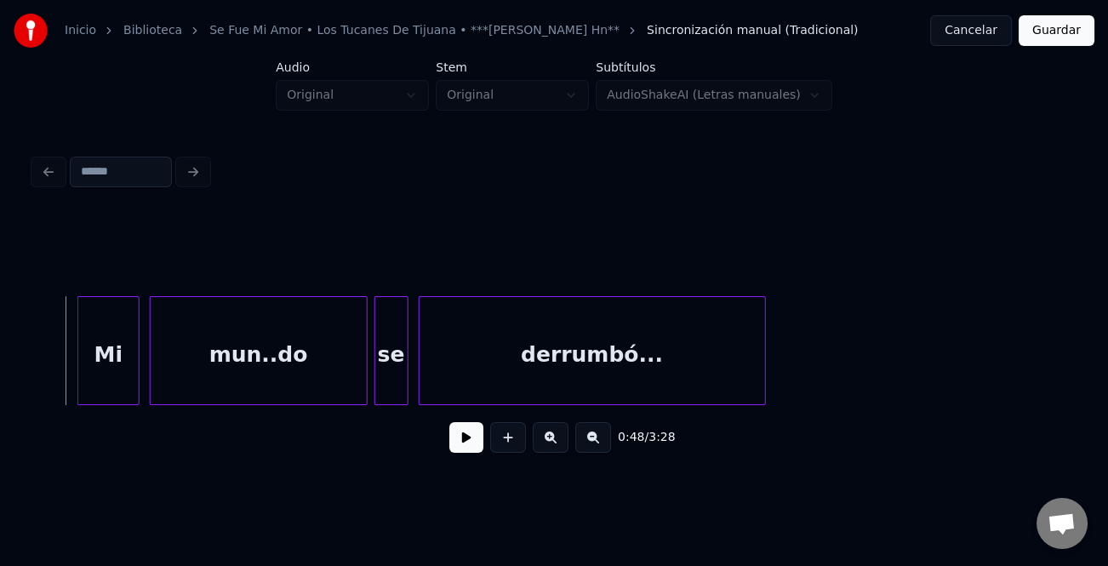
click at [463, 451] on button at bounding box center [467, 437] width 34 height 31
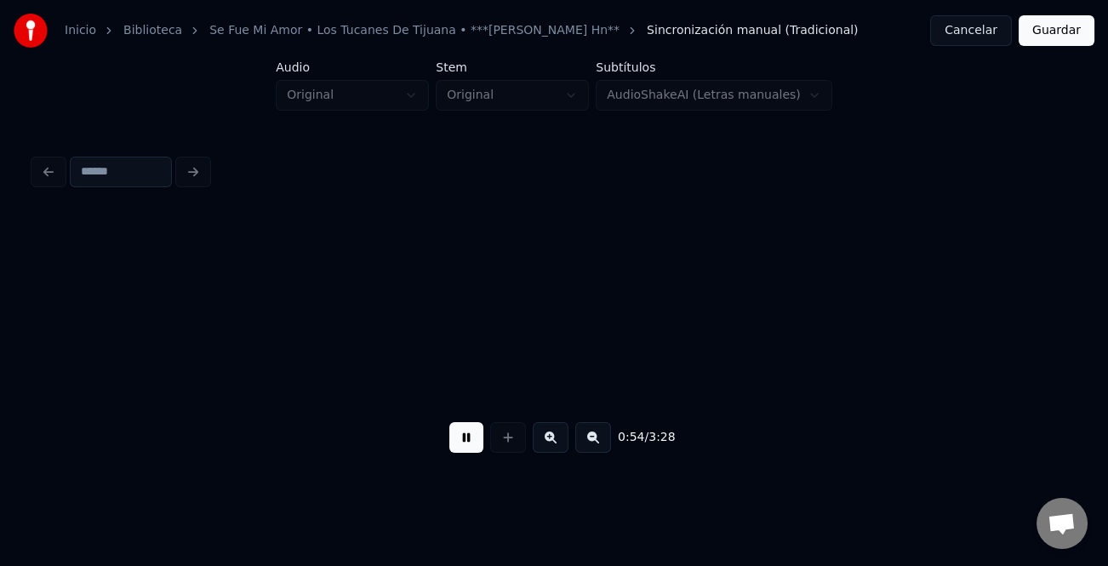
scroll to position [0, 9247]
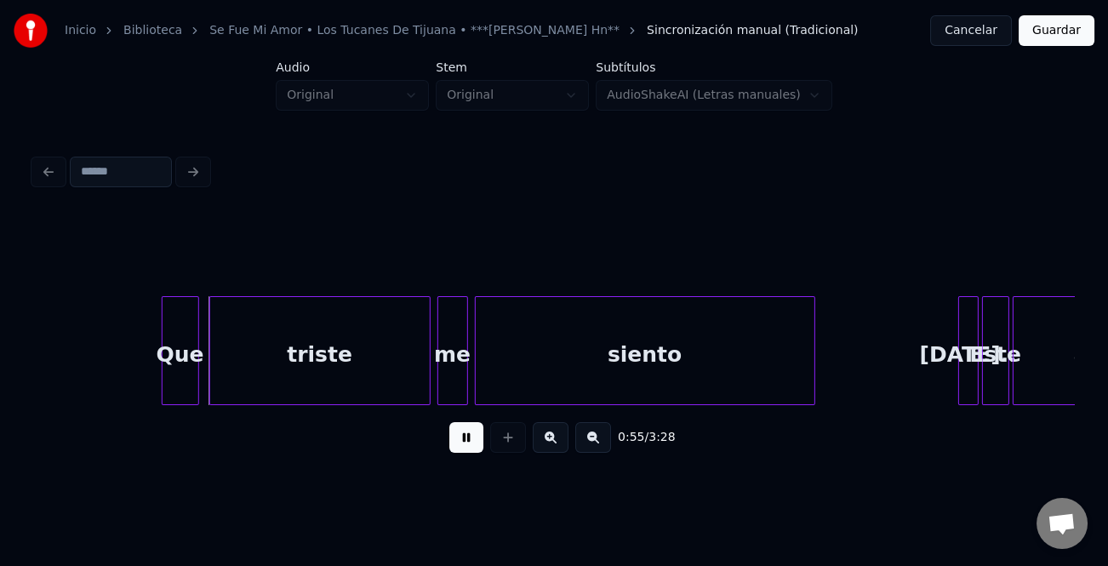
click at [959, 347] on div "[DATE].." at bounding box center [968, 355] width 19 height 116
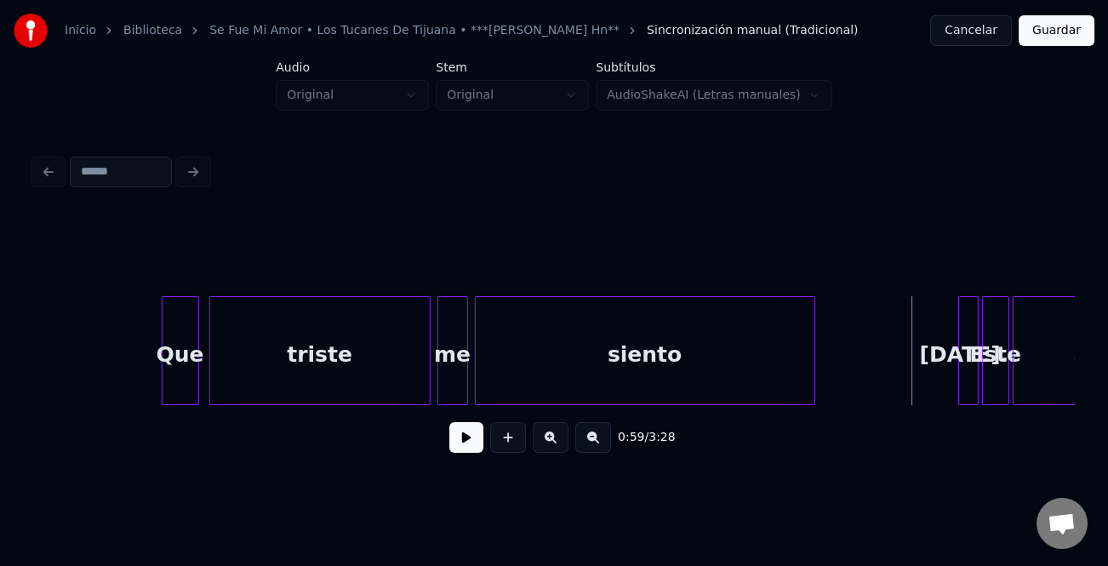
click at [965, 365] on div "[DATE].." at bounding box center [968, 355] width 19 height 116
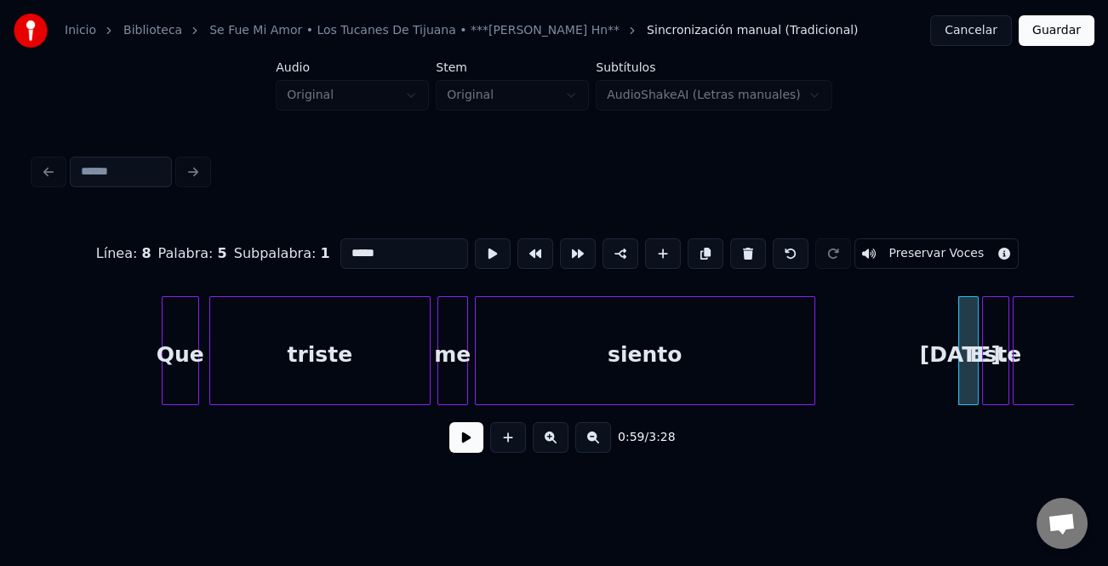
click at [347, 245] on input "*****" at bounding box center [405, 253] width 128 height 31
type input "*****"
click at [469, 453] on button at bounding box center [467, 437] width 34 height 31
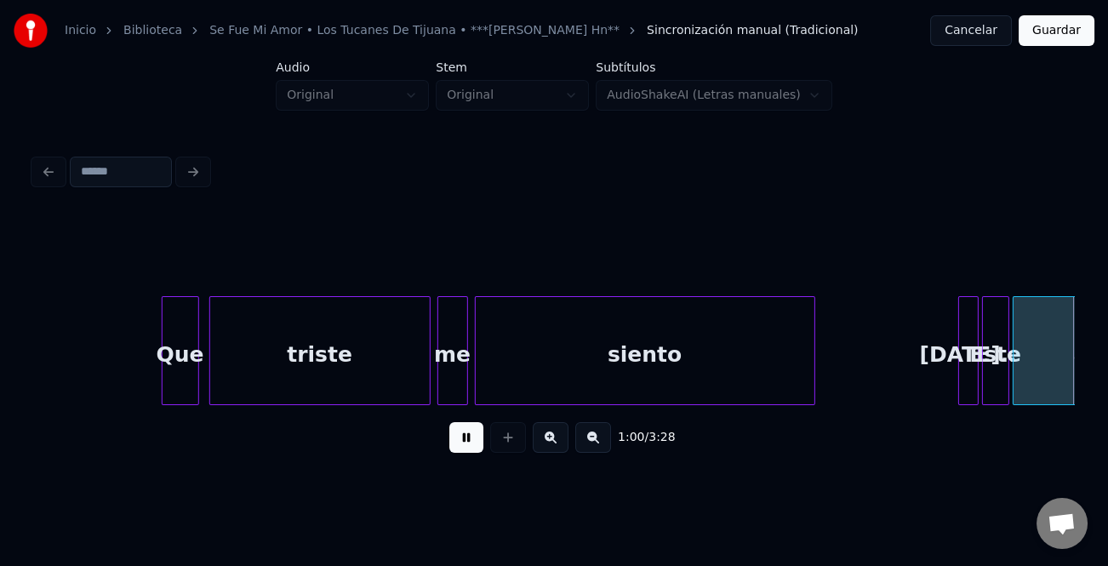
scroll to position [0, 10289]
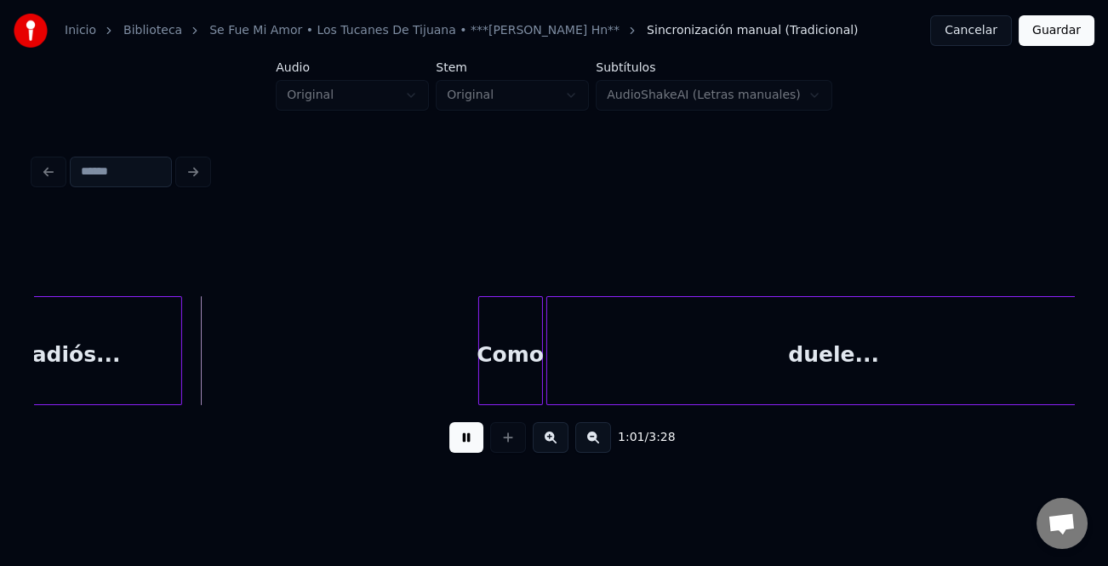
click at [478, 429] on button at bounding box center [467, 437] width 34 height 31
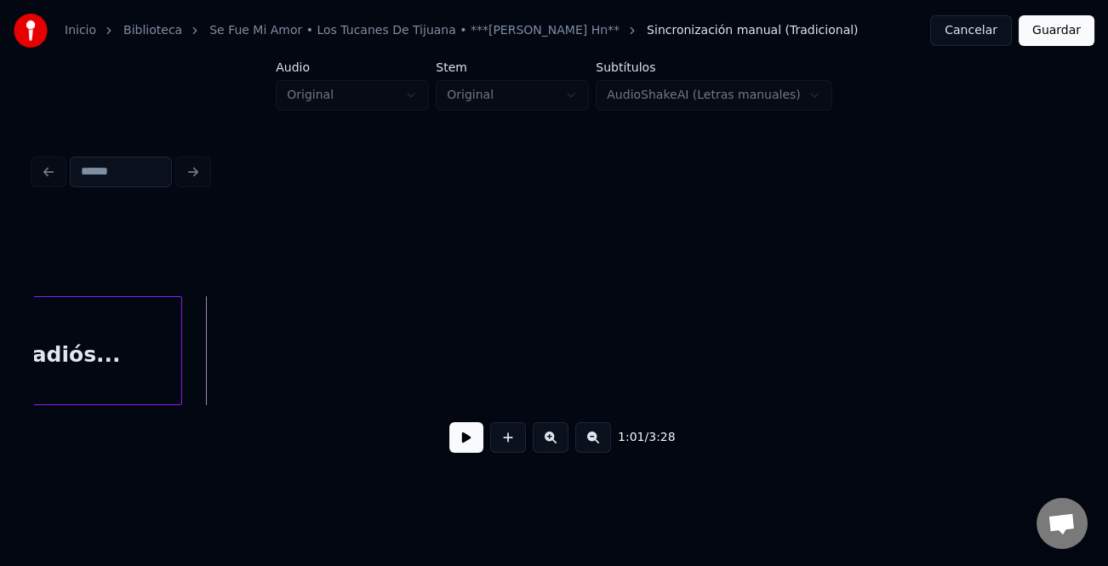
scroll to position [0, 9229]
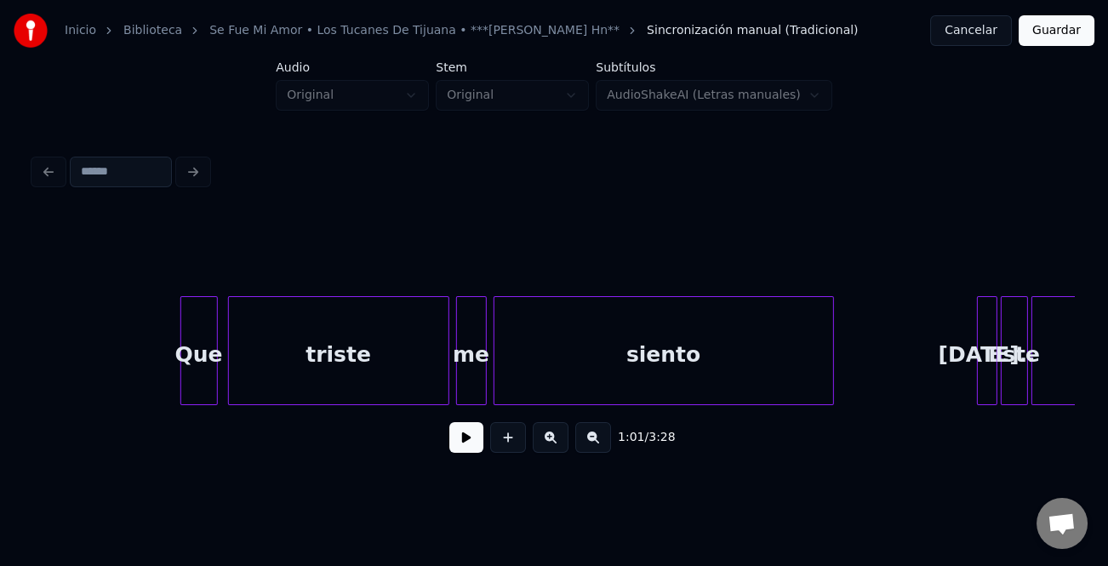
click at [435, 364] on div "triste" at bounding box center [339, 355] width 220 height 116
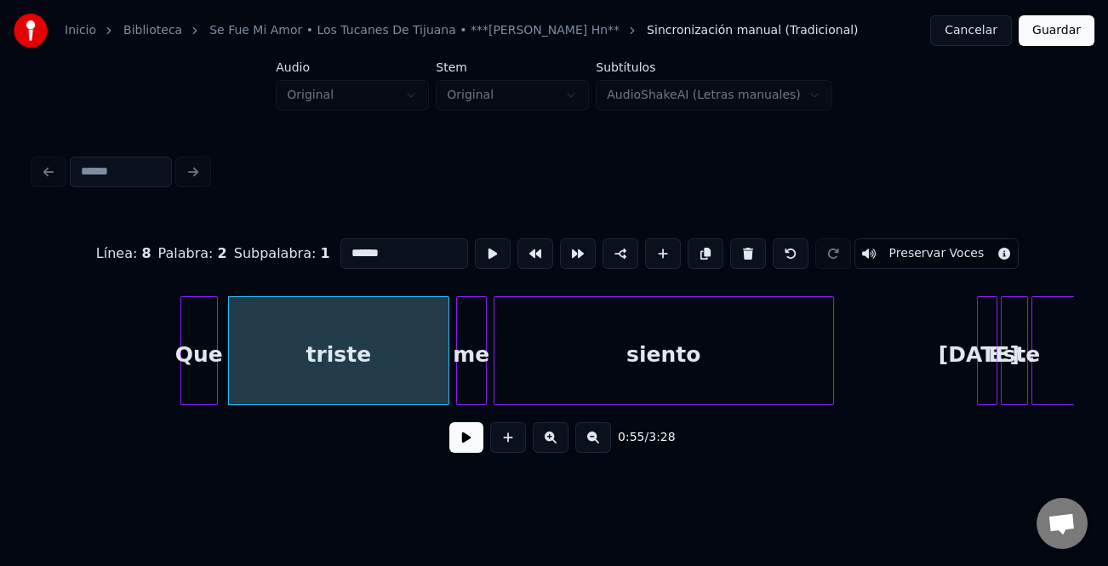
drag, startPoint x: 474, startPoint y: 443, endPoint x: 643, endPoint y: 440, distance: 168.6
click at [475, 443] on button at bounding box center [467, 437] width 34 height 31
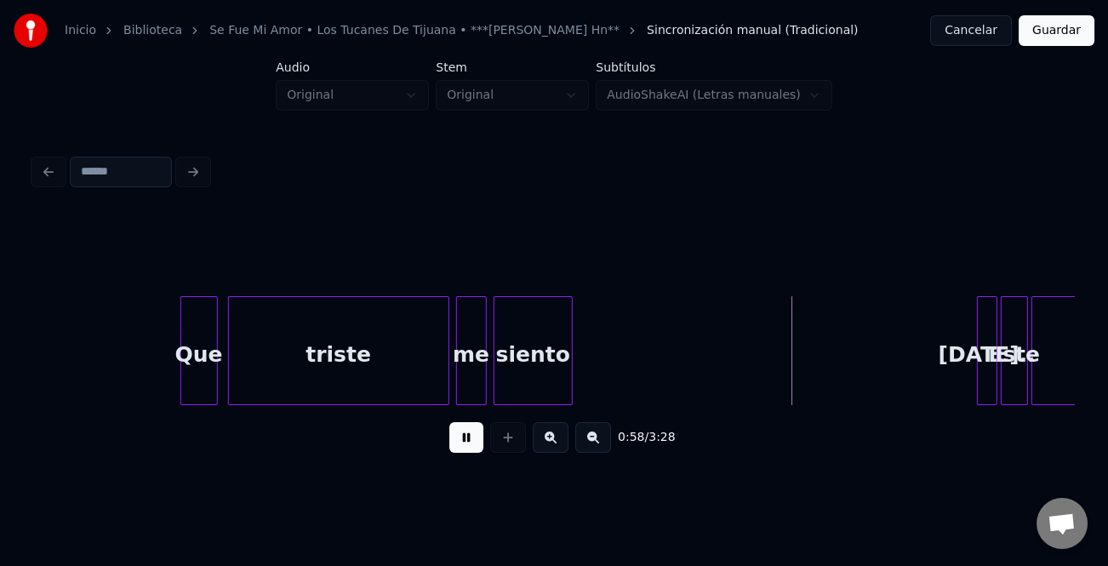
click at [570, 374] on div at bounding box center [569, 350] width 5 height 107
click at [913, 381] on div at bounding box center [915, 350] width 5 height 107
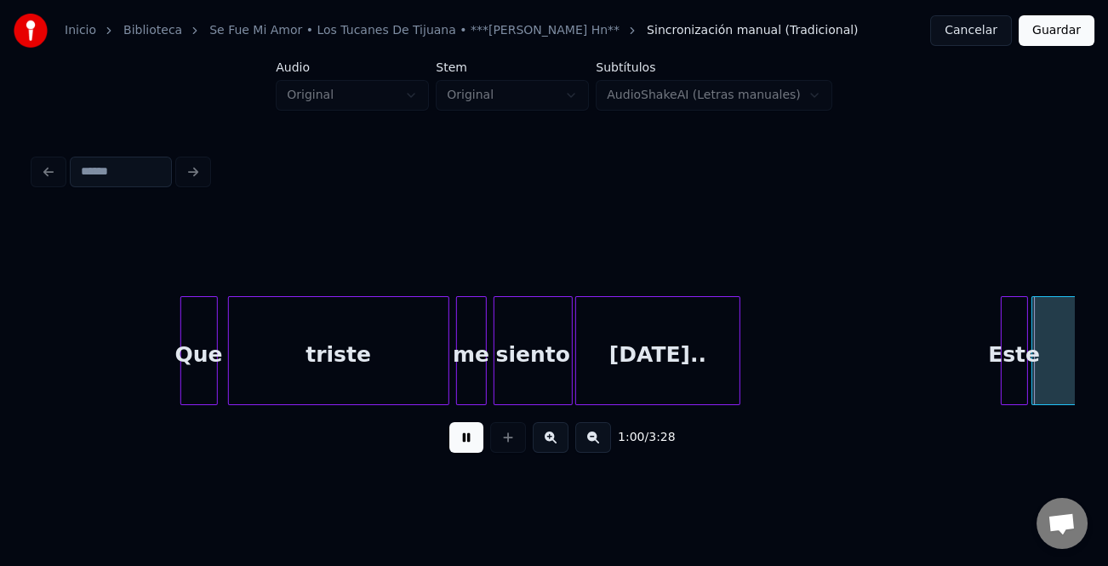
click at [656, 372] on div "[DATE].." at bounding box center [657, 355] width 163 height 116
click at [739, 374] on div "[DATE].." at bounding box center [658, 350] width 165 height 109
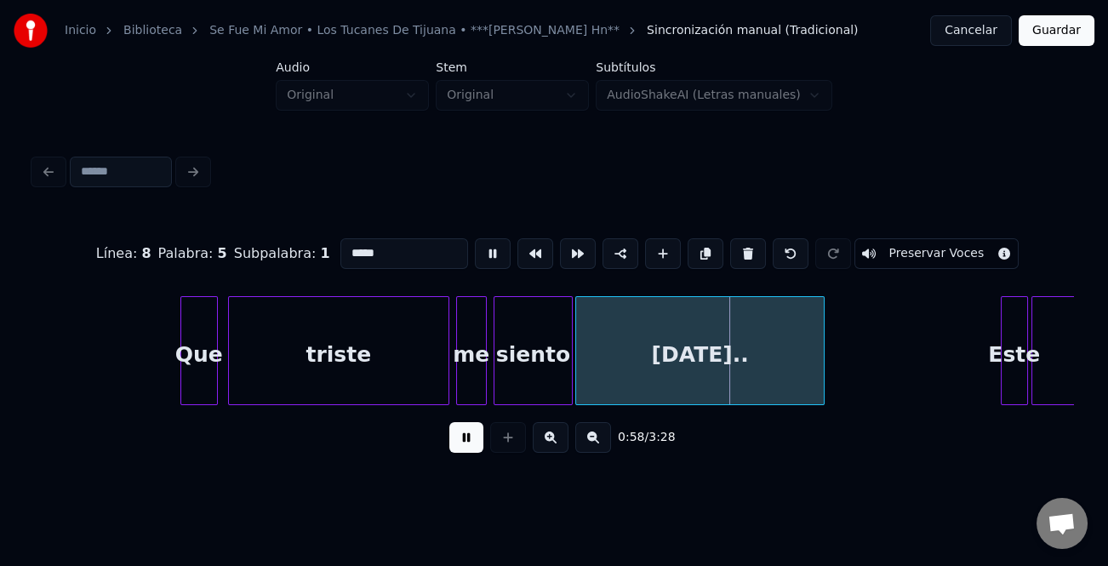
click at [824, 375] on div at bounding box center [821, 350] width 5 height 107
click at [980, 381] on div at bounding box center [982, 350] width 5 height 107
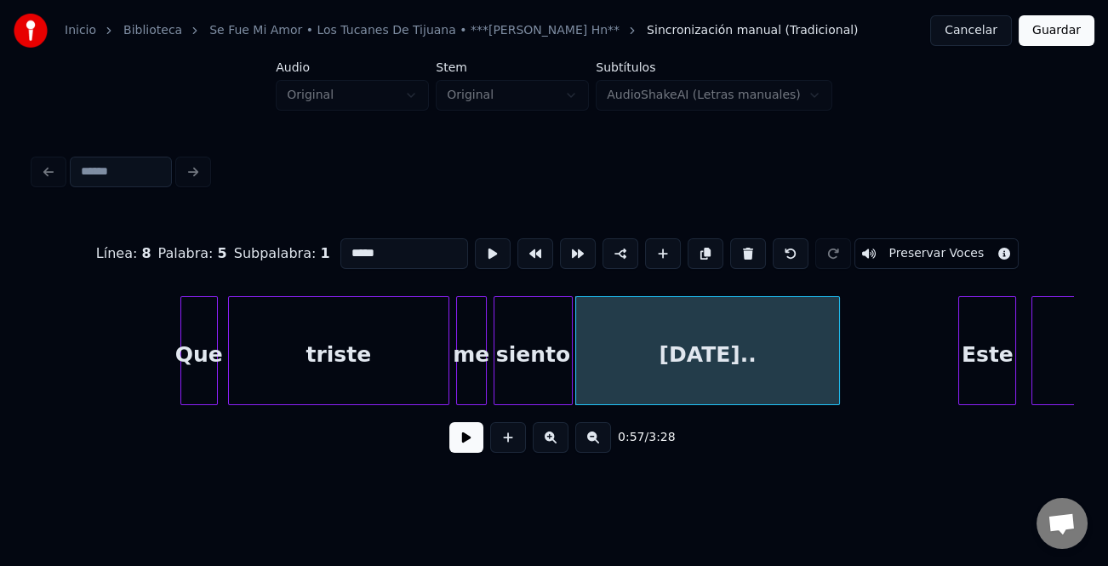
click at [980, 382] on div "Este" at bounding box center [987, 355] width 56 height 116
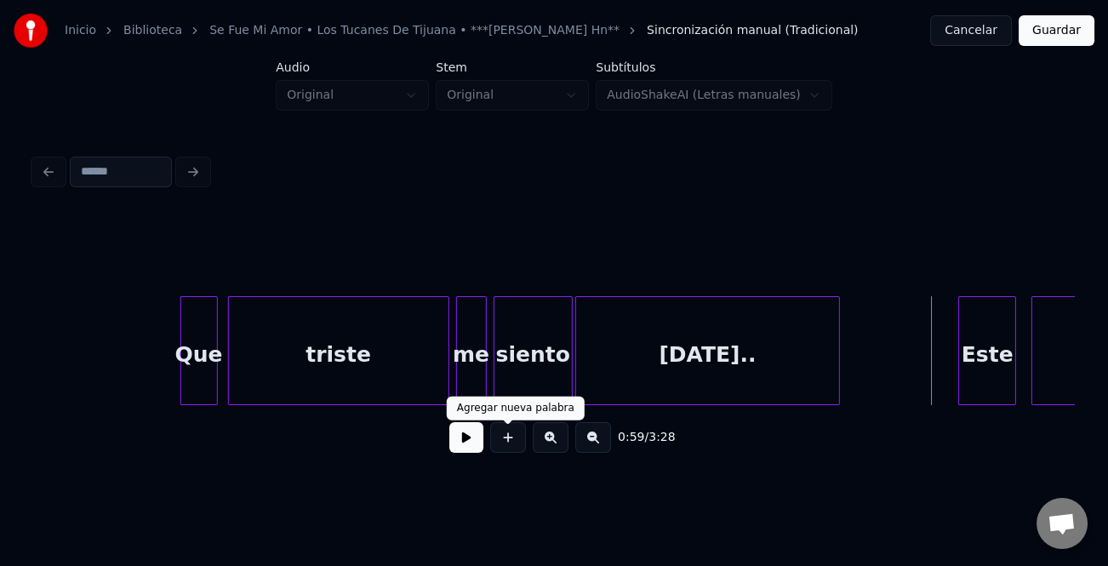
click at [484, 445] on div "0:59 / 3:28" at bounding box center [554, 437] width 1013 height 37
click at [455, 433] on button at bounding box center [467, 437] width 34 height 31
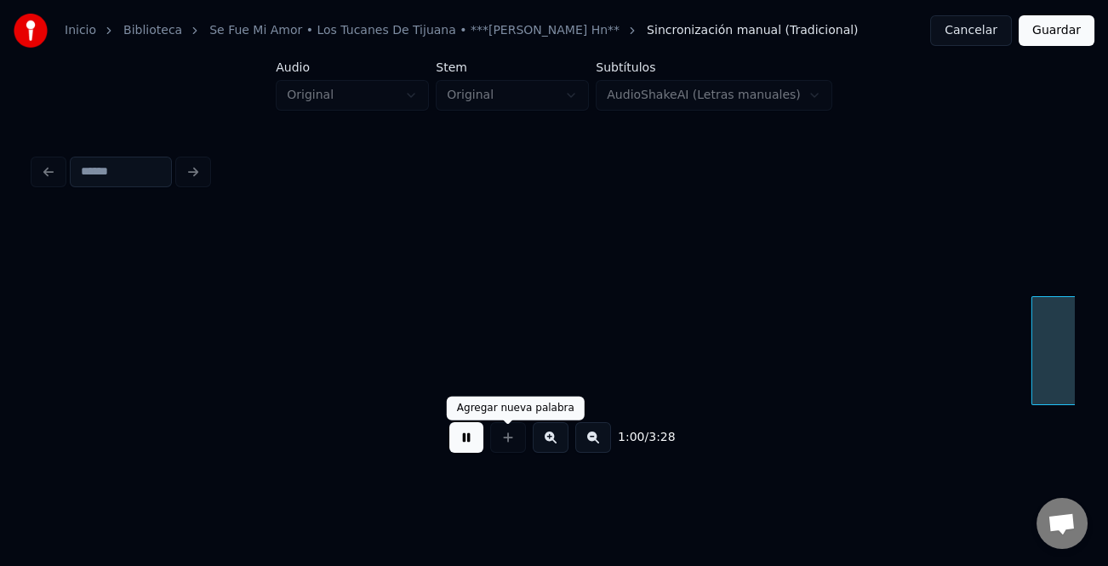
scroll to position [0, 10271]
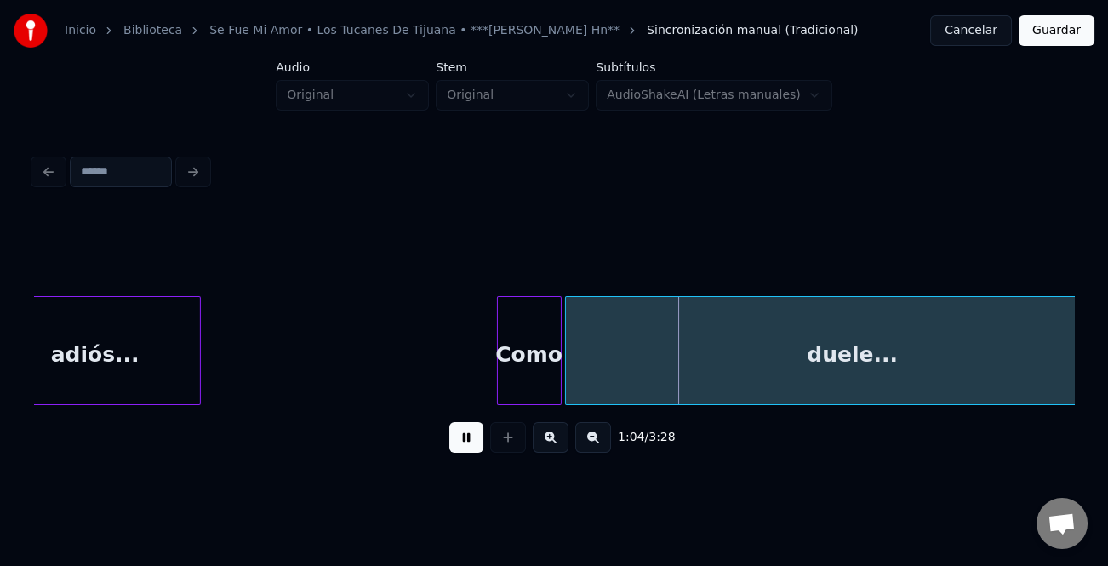
click at [590, 444] on button at bounding box center [594, 437] width 36 height 31
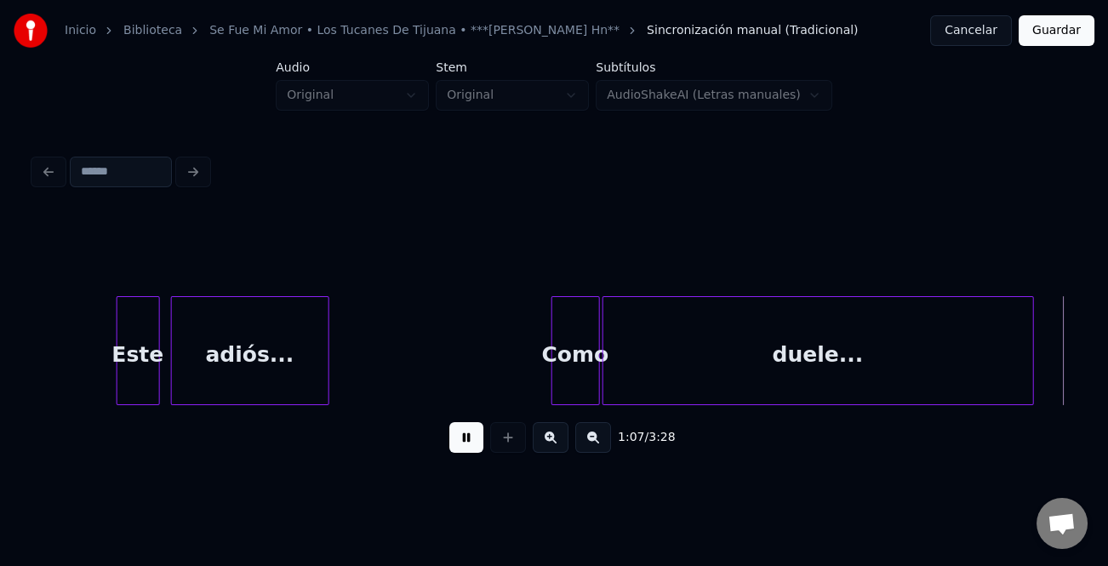
scroll to position [0, 8574]
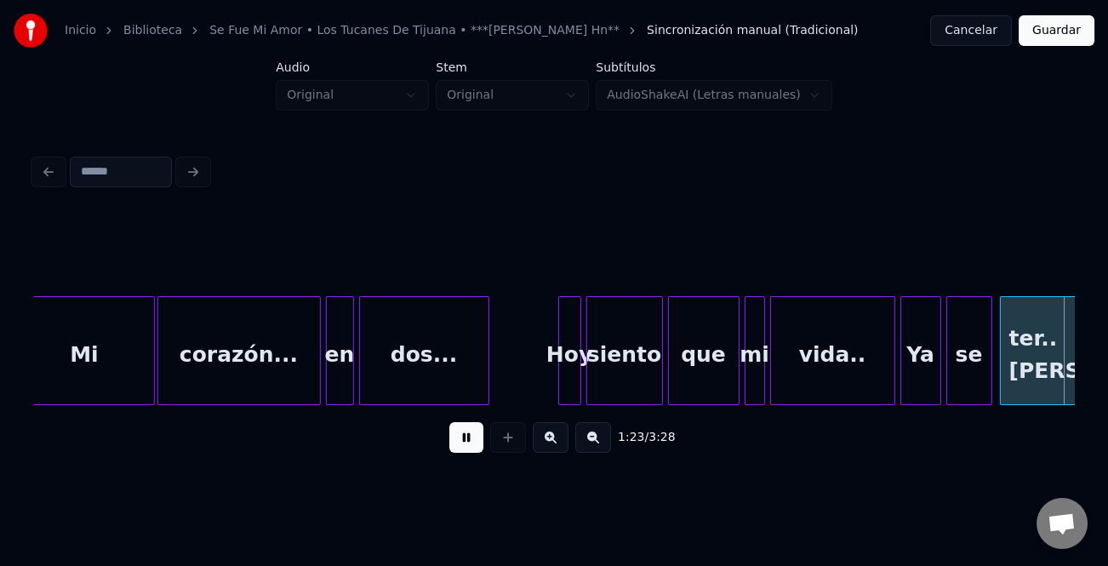
scroll to position [0, 10656]
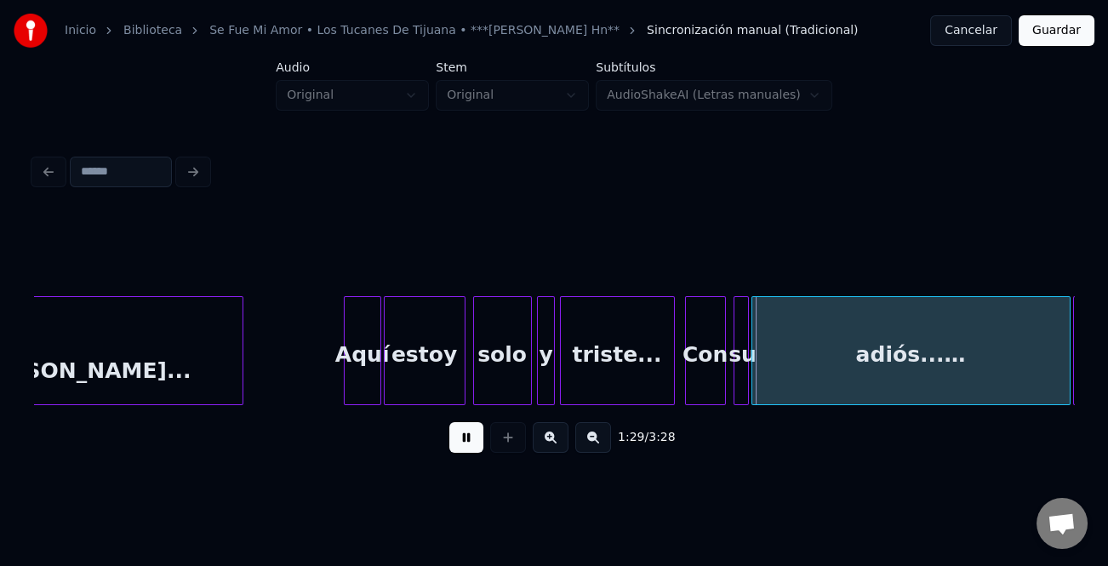
click at [345, 382] on div at bounding box center [347, 350] width 5 height 107
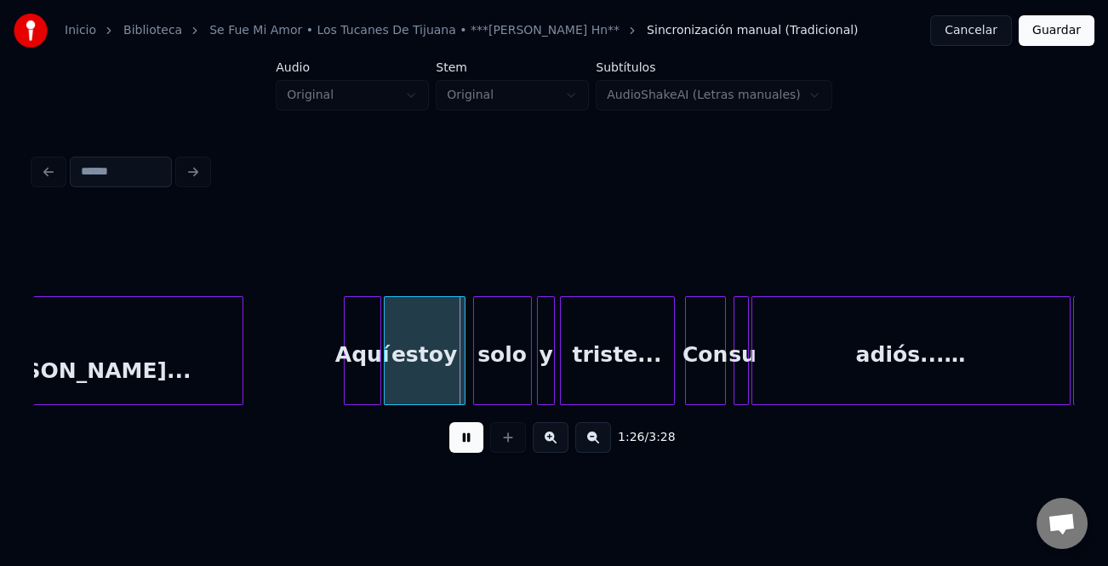
click at [1051, 375] on div "adiós...…" at bounding box center [912, 355] width 318 height 116
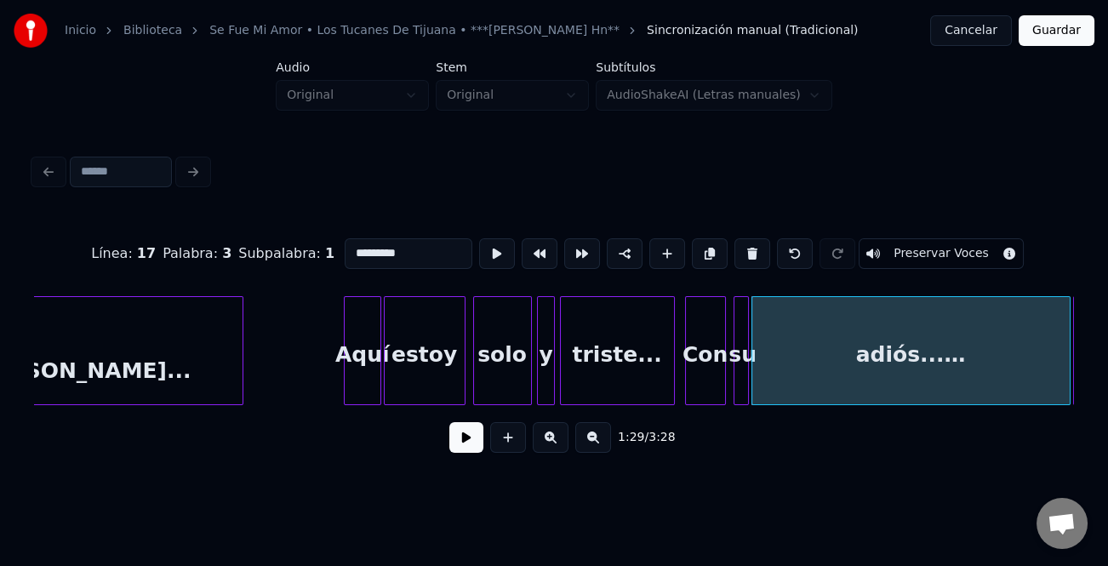
click at [473, 440] on button at bounding box center [467, 437] width 34 height 31
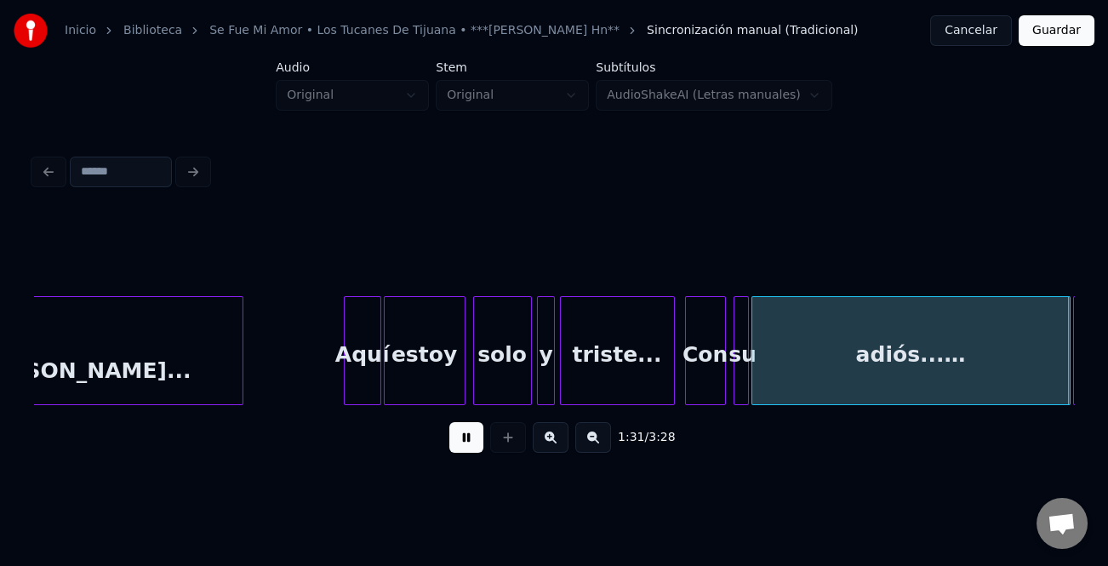
scroll to position [0, 11698]
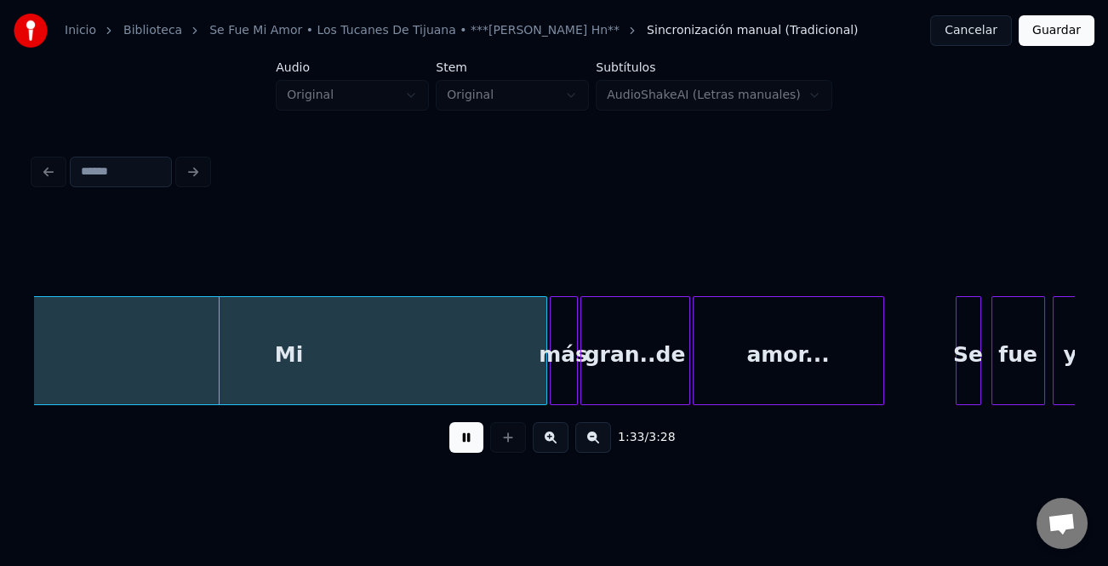
click at [375, 354] on div "Mi" at bounding box center [289, 355] width 514 height 116
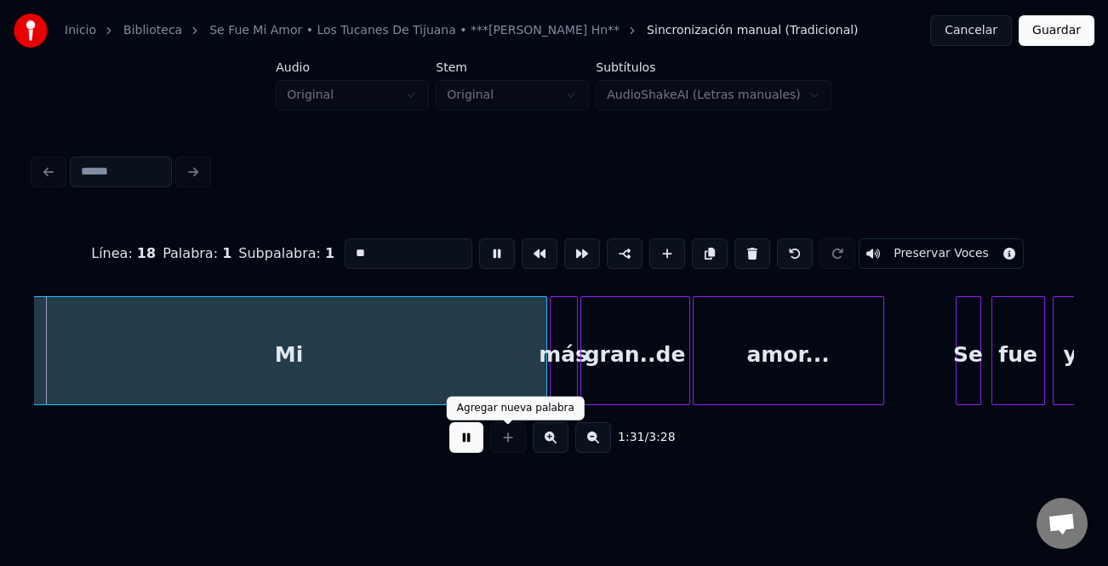
scroll to position [0, 11694]
click at [473, 440] on button at bounding box center [467, 437] width 34 height 31
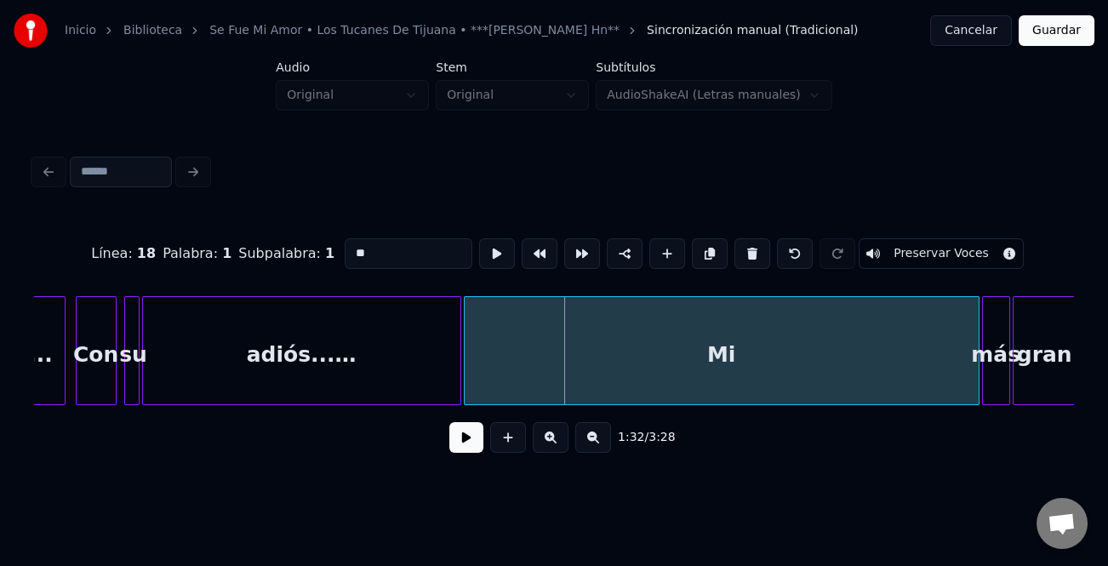
scroll to position [0, 11243]
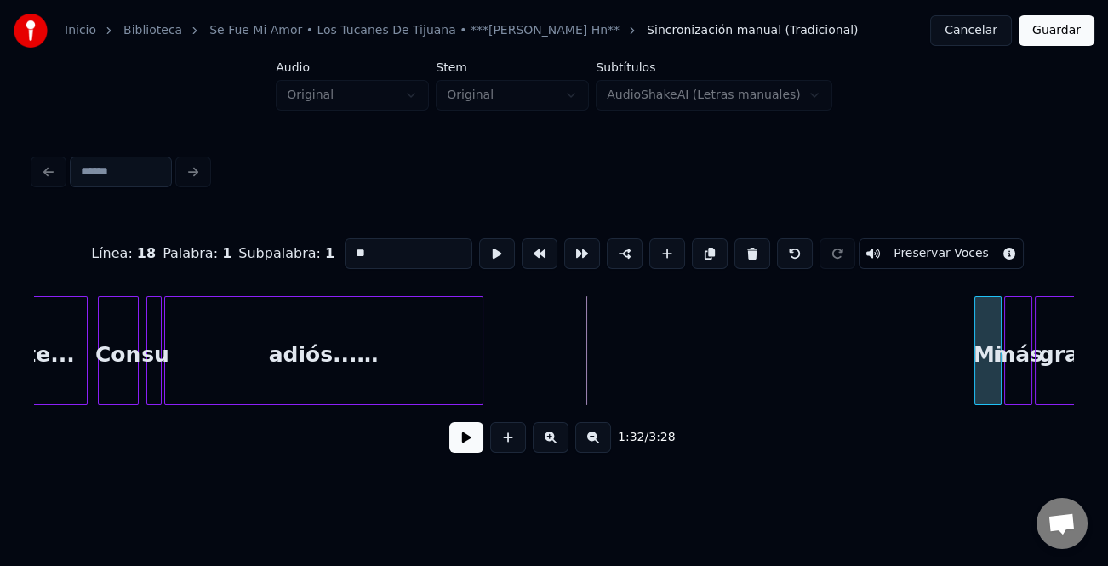
click at [979, 399] on div "Mi más gran..de adiós...… Con su triste..." at bounding box center [554, 350] width 1040 height 109
click at [581, 392] on div at bounding box center [578, 350] width 5 height 107
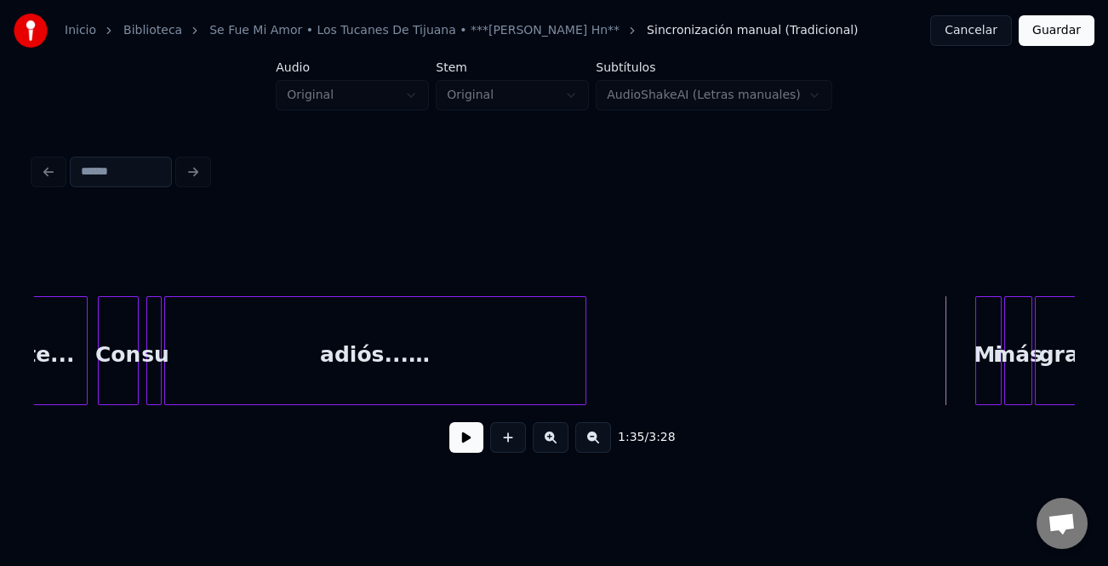
click at [456, 443] on button at bounding box center [467, 437] width 34 height 31
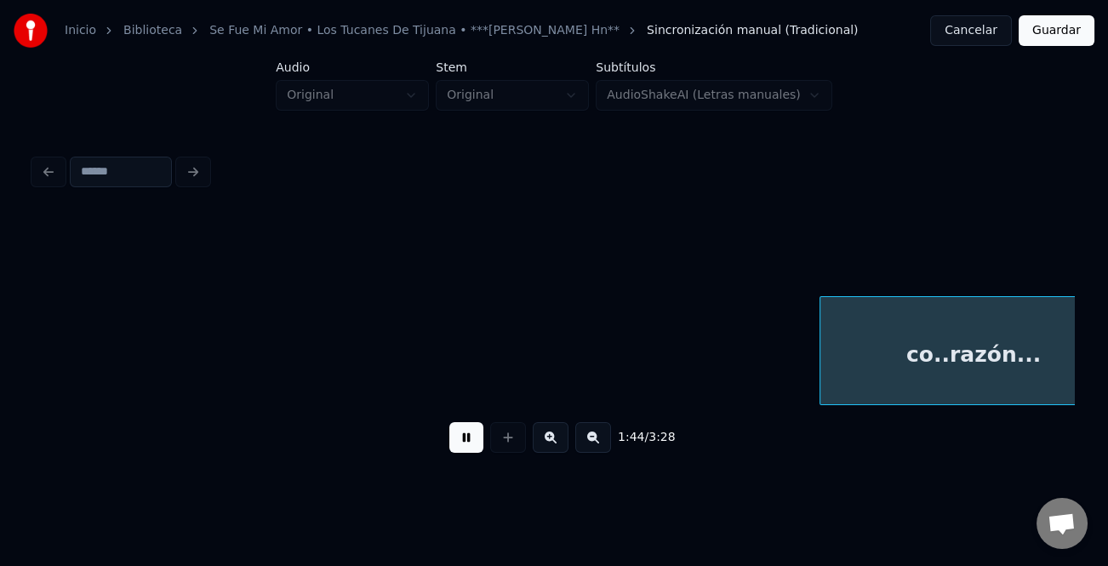
scroll to position [0, 13325]
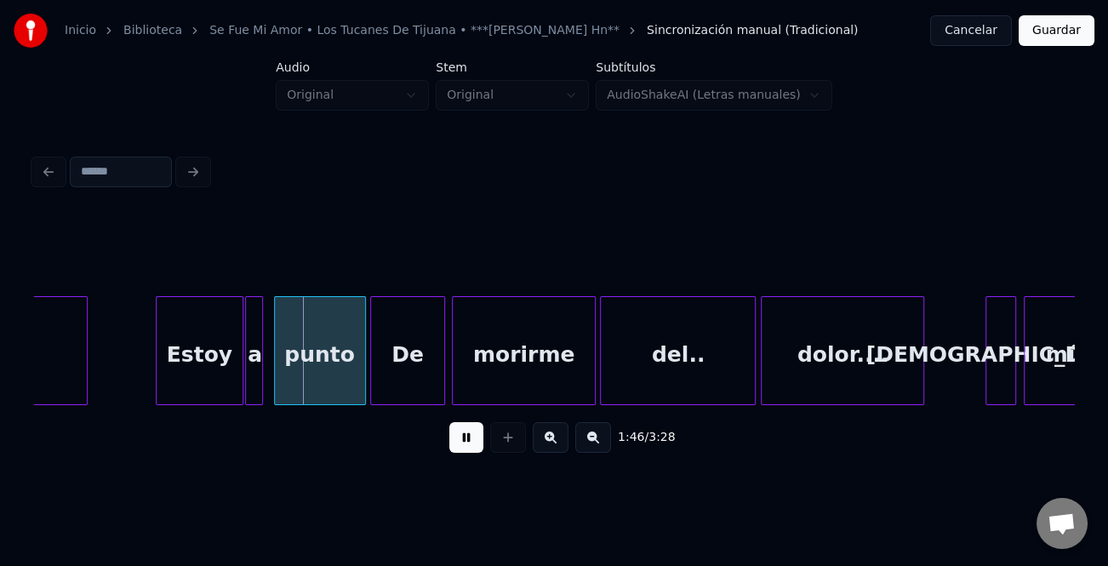
click at [159, 358] on div at bounding box center [159, 350] width 5 height 107
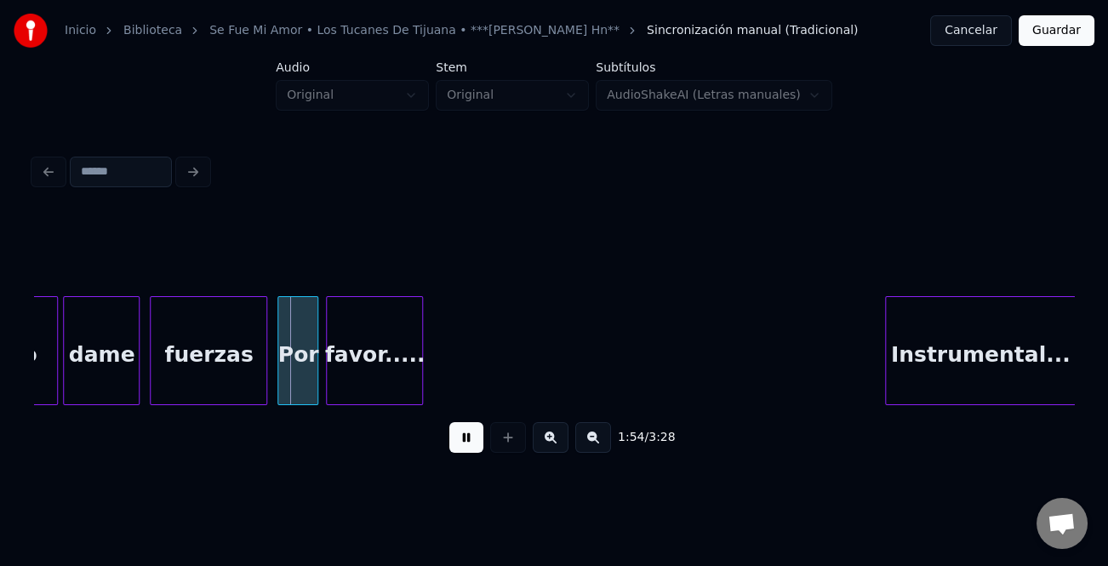
scroll to position [0, 14379]
click at [950, 365] on div "Instrumental..." at bounding box center [980, 355] width 190 height 116
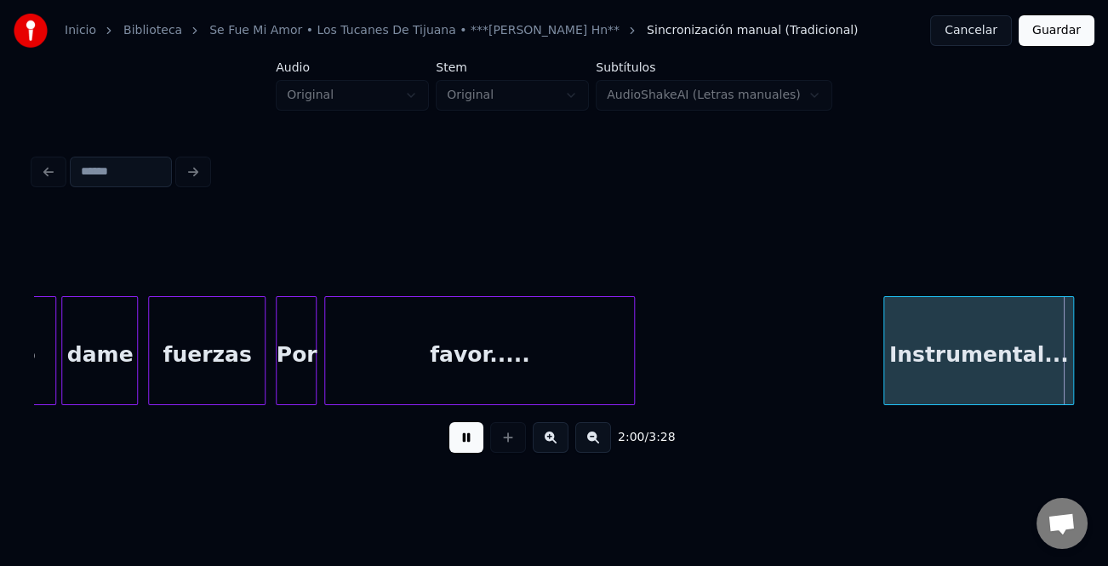
scroll to position [0, 14670]
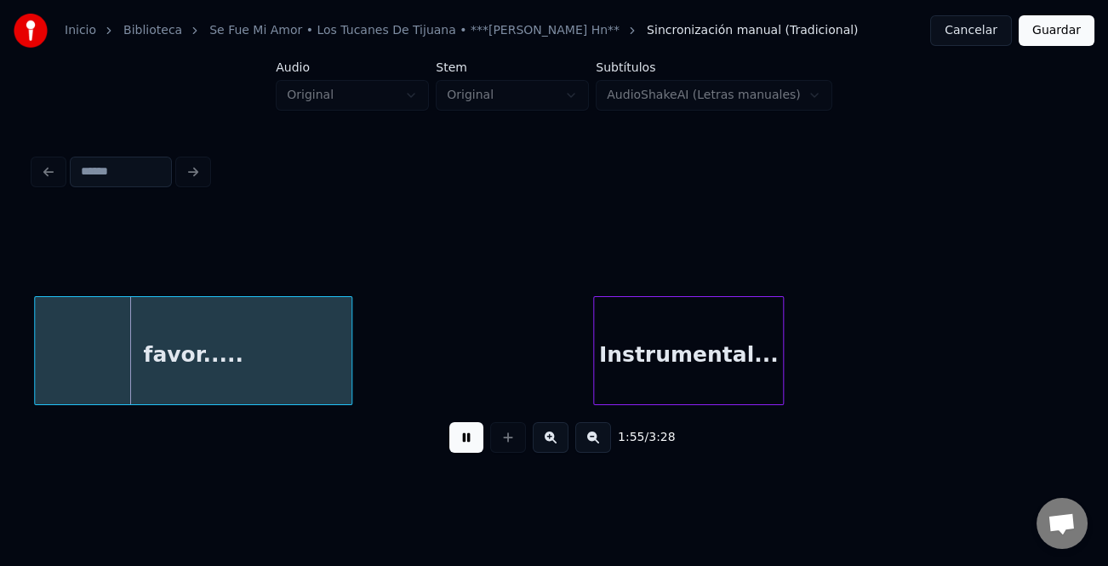
click at [462, 438] on button at bounding box center [467, 437] width 34 height 31
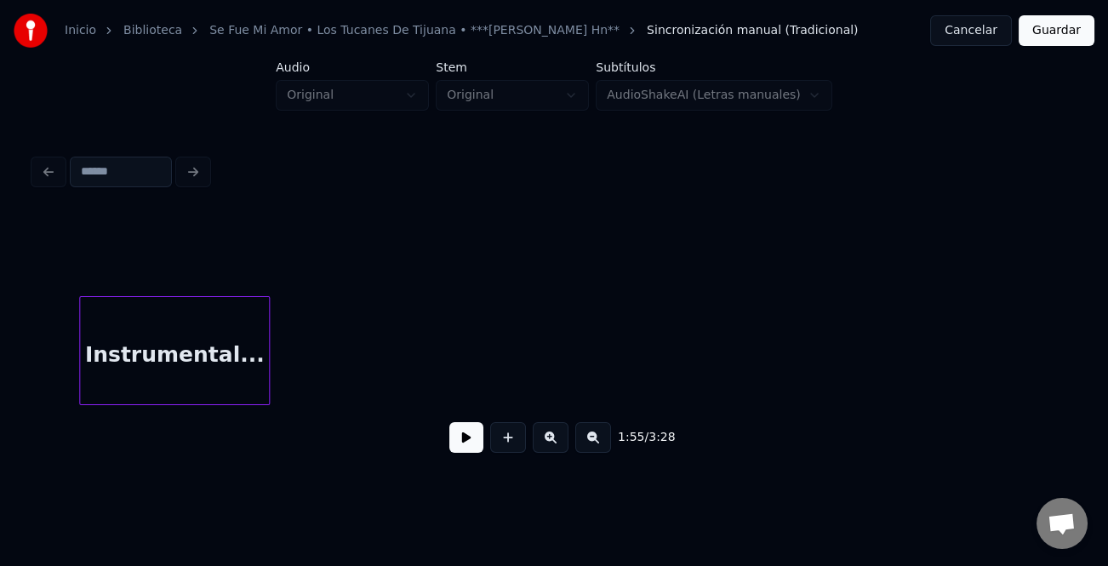
scroll to position [0, 15204]
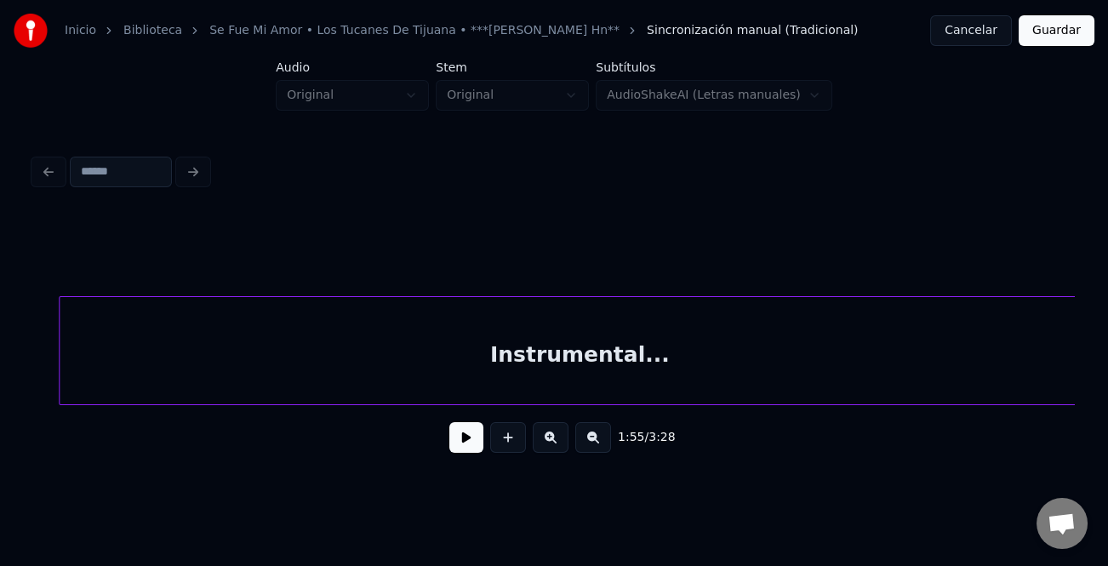
click at [1094, 397] on html "Inicio Biblioteca Se Fue Mi Amor • Los Tucanes De Tijuana • ***[PERSON_NAME] Ka…" at bounding box center [554, 252] width 1108 height 505
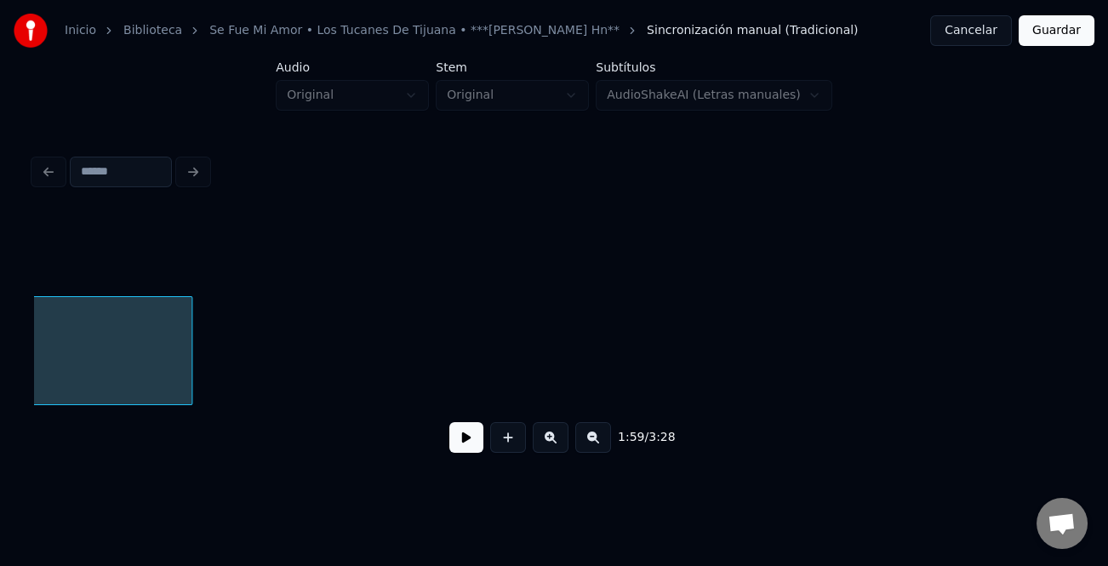
scroll to position [0, 16163]
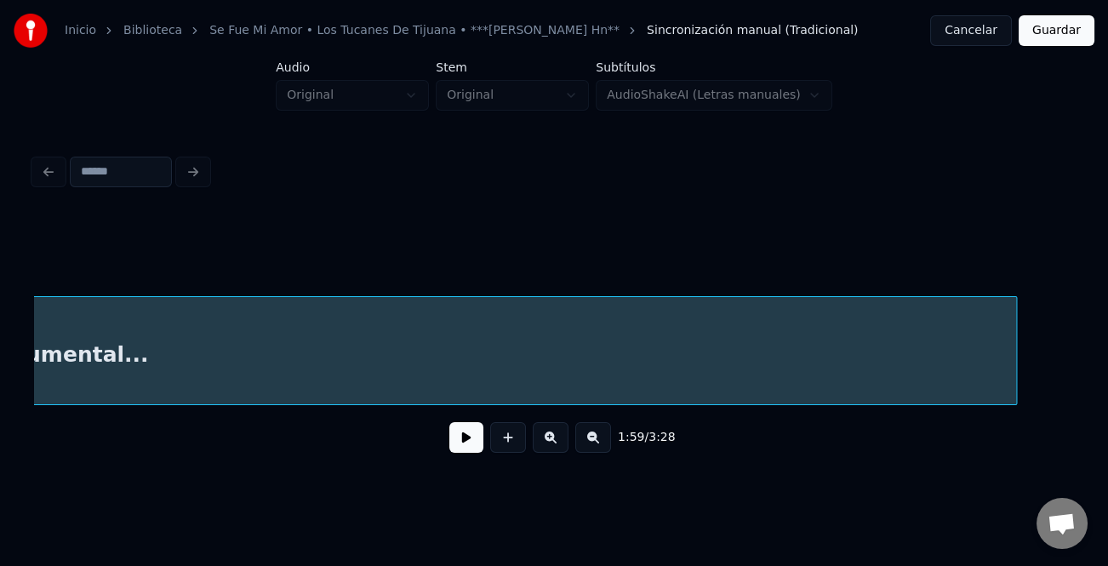
click at [1014, 443] on div "1:59 / 3:28" at bounding box center [554, 340] width 1040 height 259
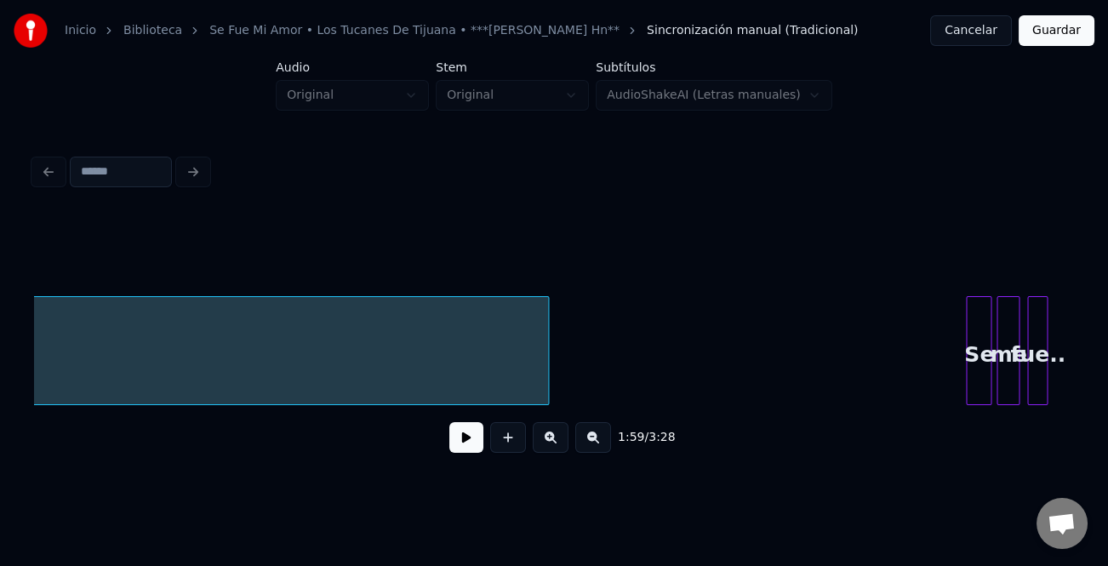
scroll to position [0, 16653]
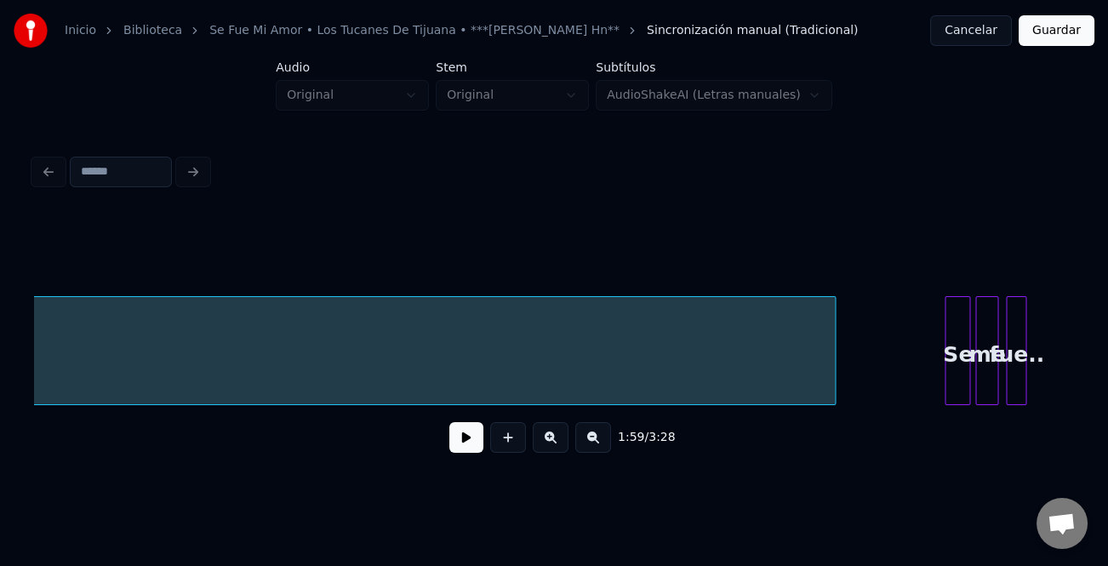
click at [835, 378] on div at bounding box center [832, 350] width 5 height 107
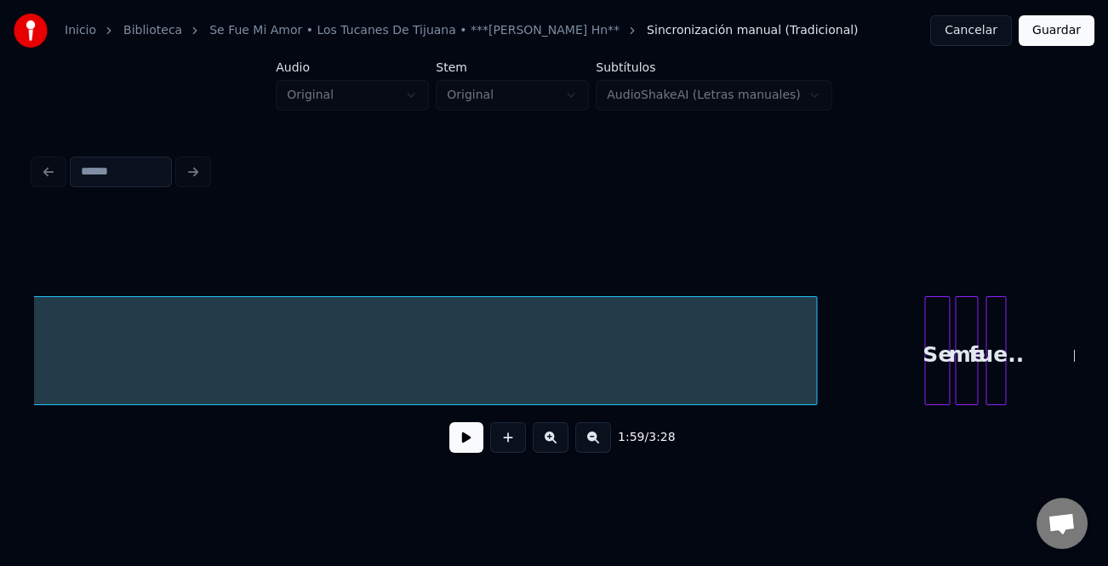
scroll to position [0, 16951]
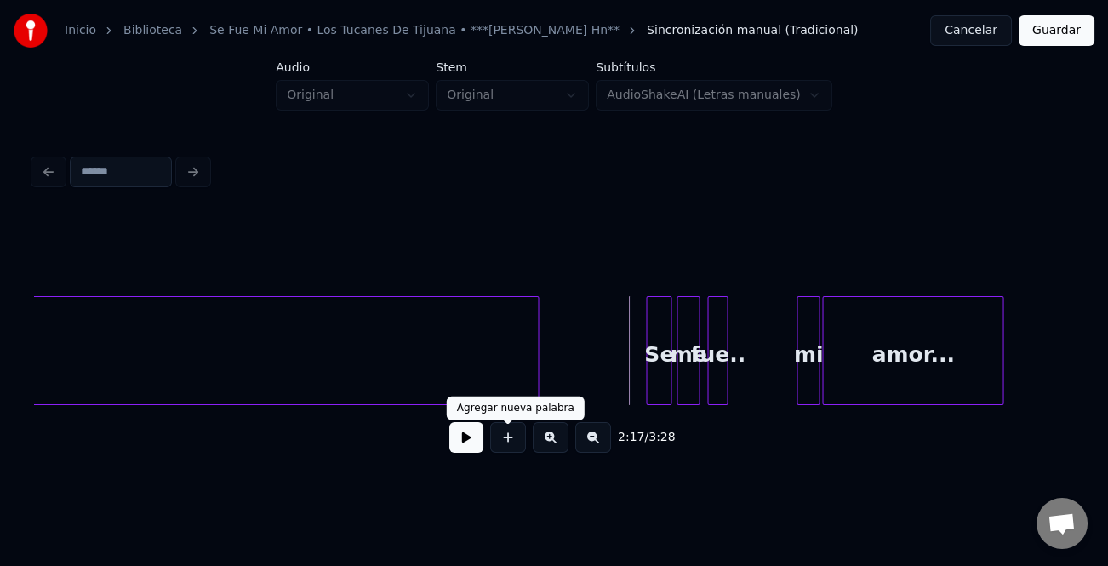
click at [470, 437] on button at bounding box center [467, 437] width 34 height 31
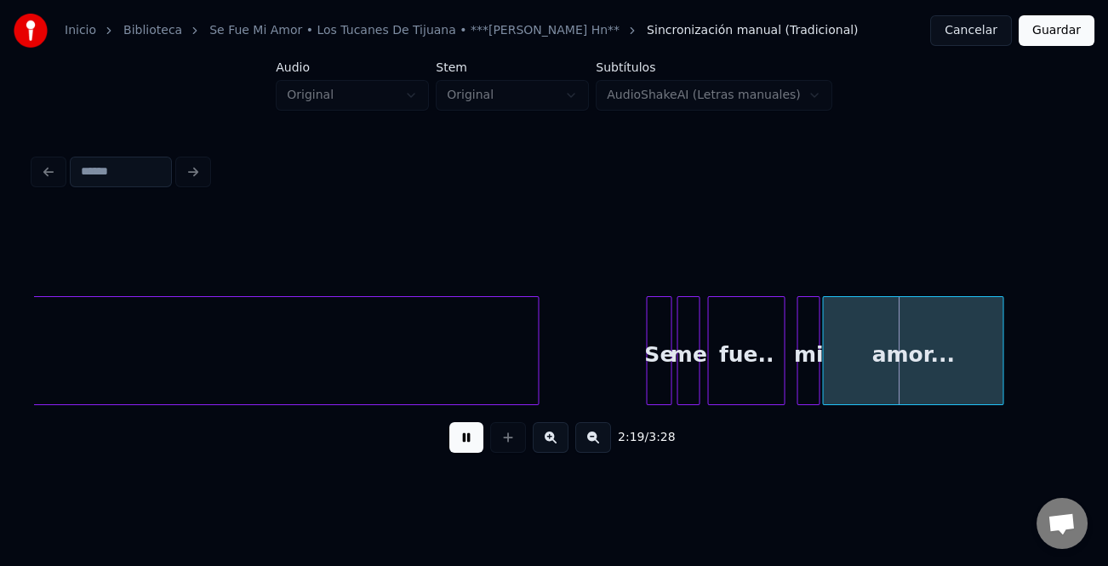
click at [781, 393] on div at bounding box center [781, 350] width 5 height 107
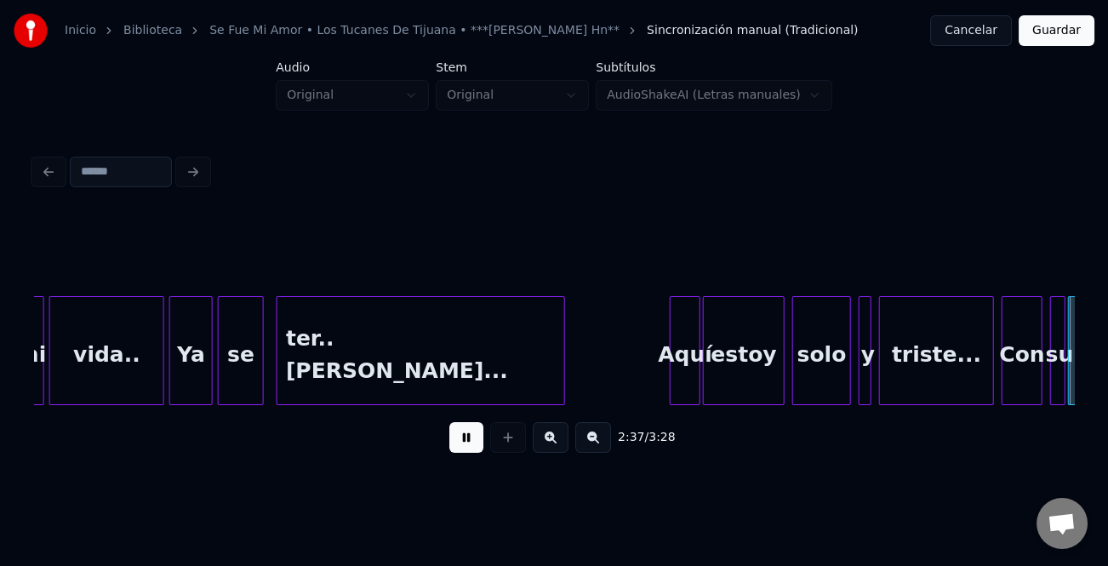
scroll to position [0, 20075]
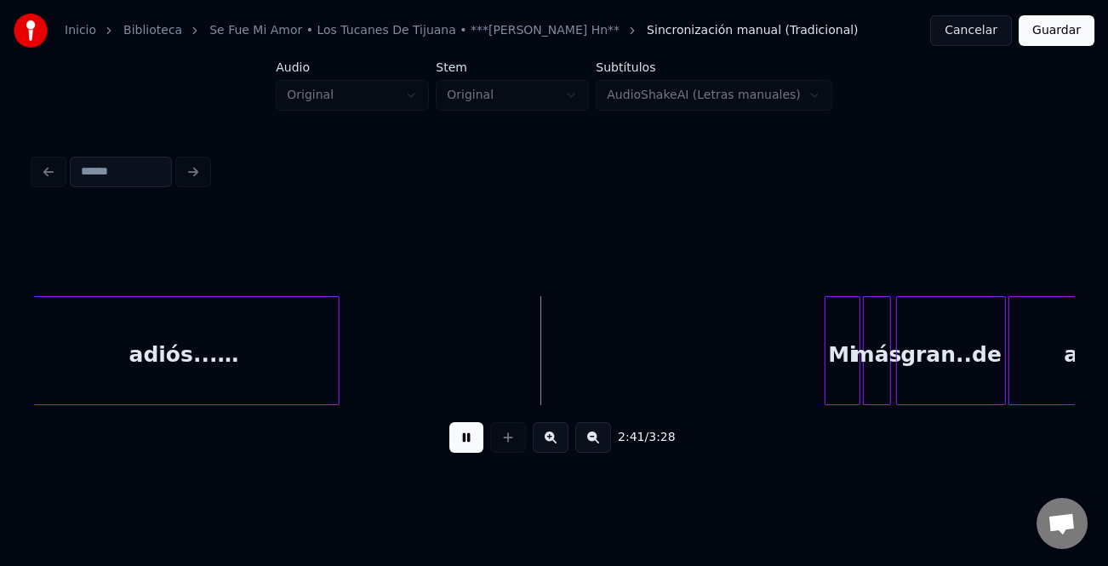
click at [826, 383] on div at bounding box center [828, 350] width 5 height 107
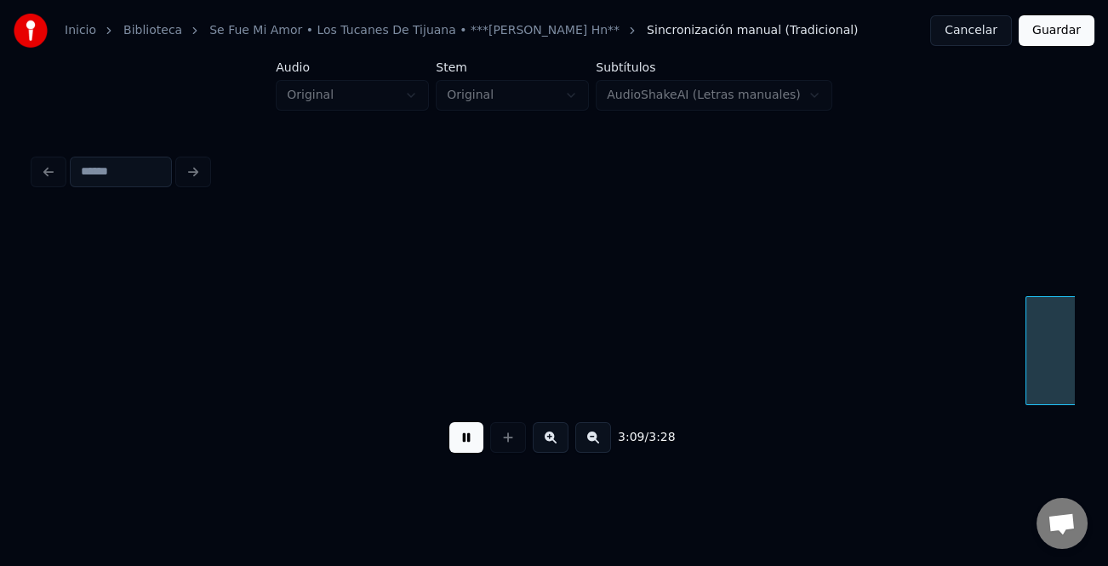
scroll to position [0, 24241]
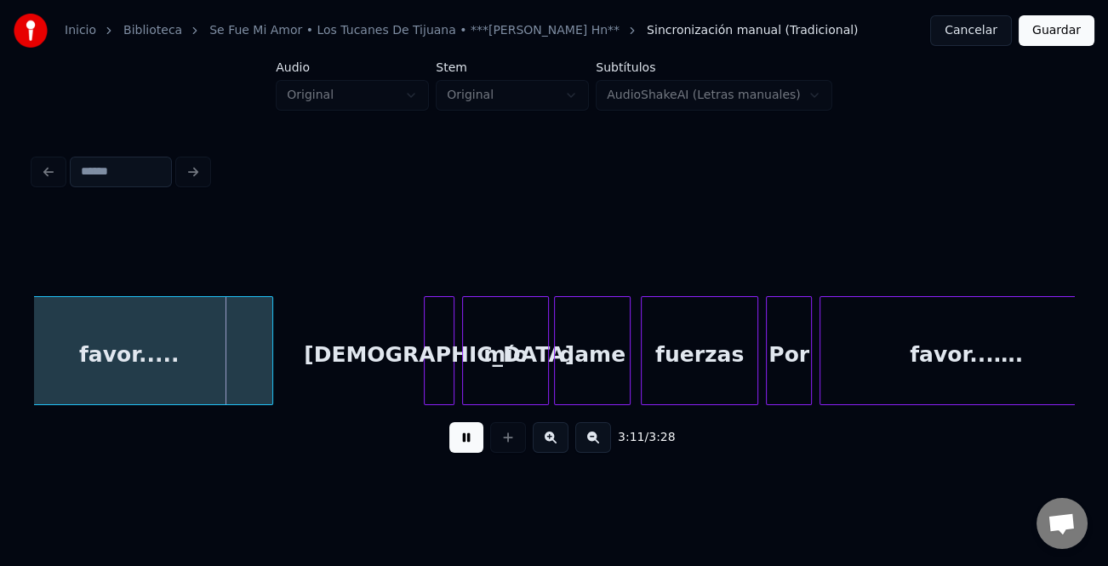
click at [425, 375] on div at bounding box center [427, 350] width 5 height 107
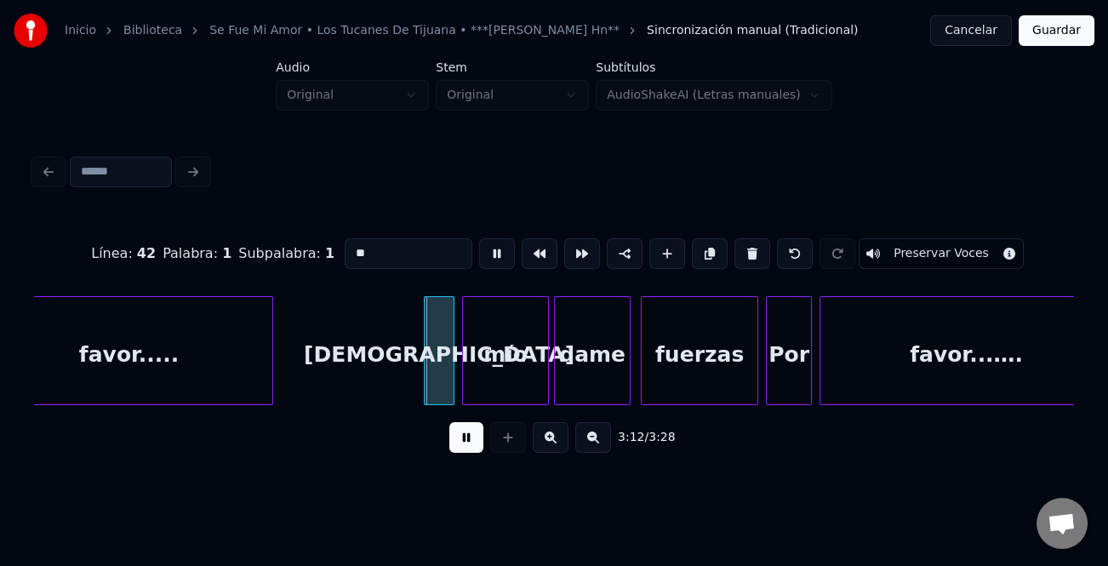
type input "****"
click at [469, 447] on button at bounding box center [467, 437] width 34 height 31
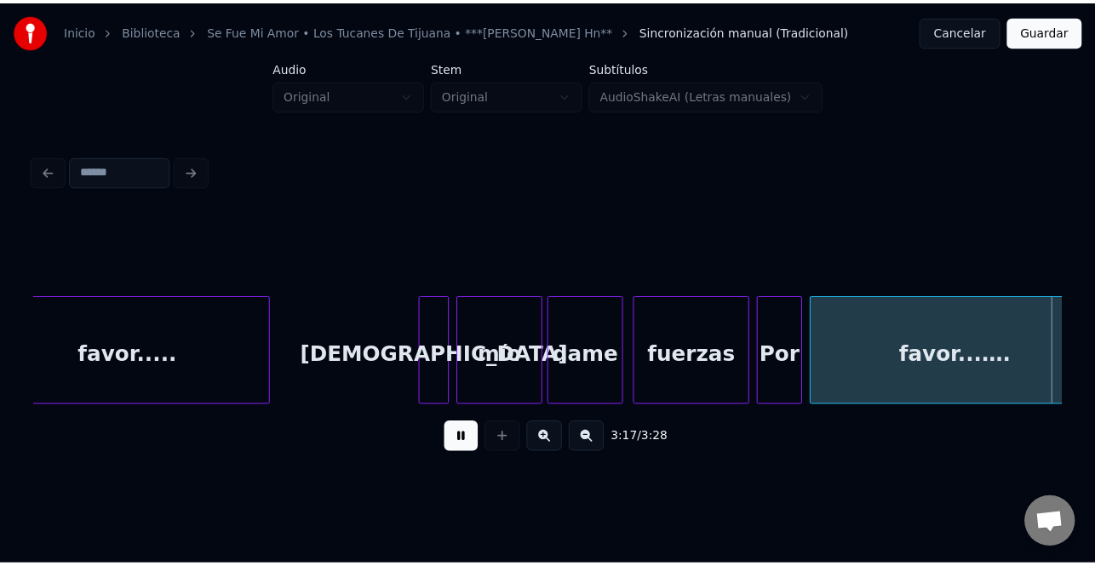
scroll to position [0, 25281]
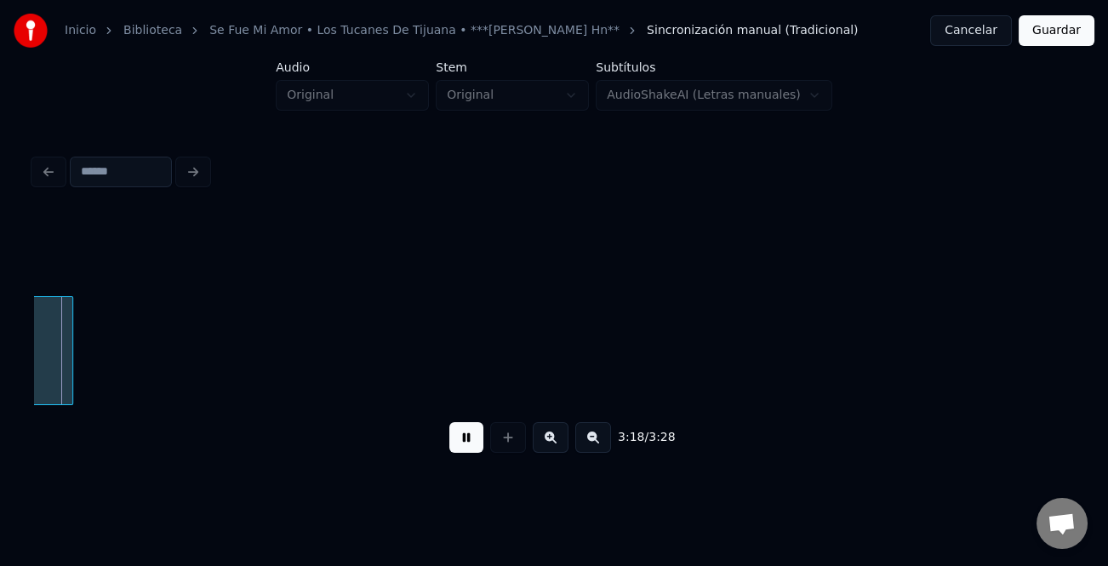
click at [1049, 36] on button "Guardar" at bounding box center [1057, 30] width 76 height 31
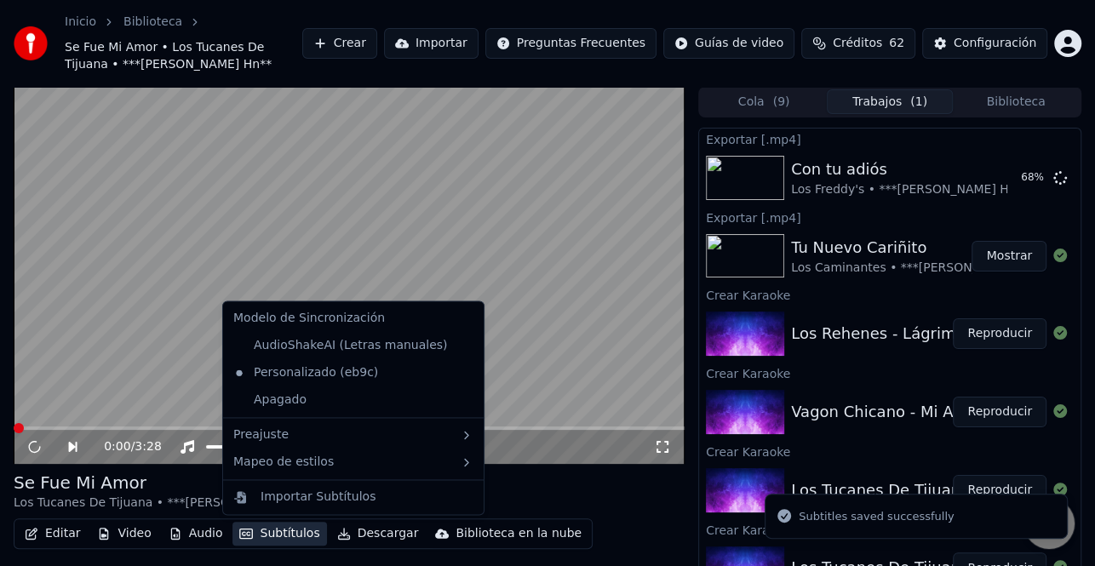
click at [269, 537] on button "Subtítulos" at bounding box center [279, 534] width 94 height 24
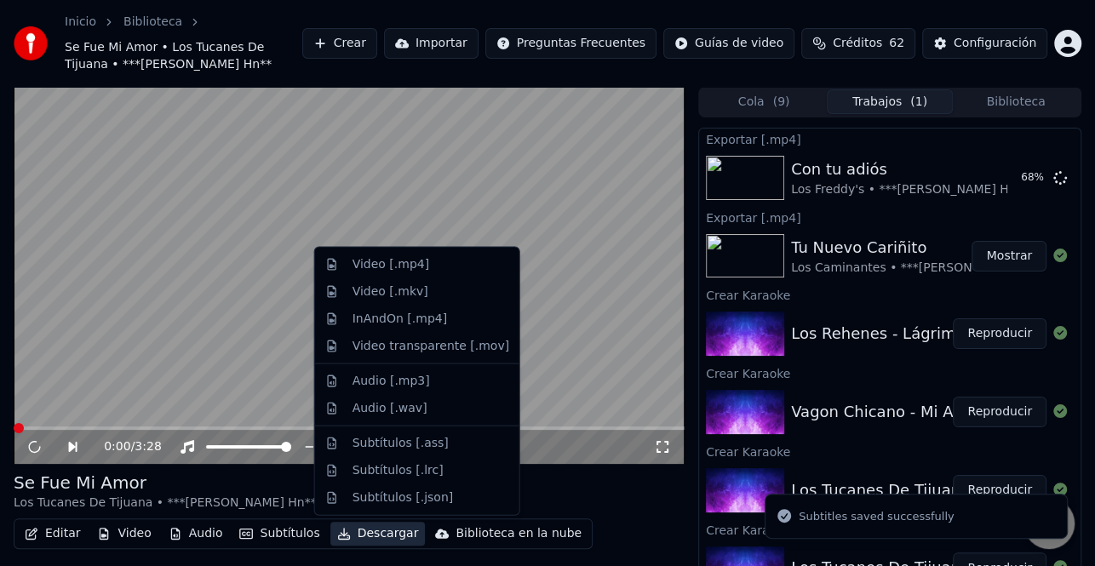
click at [372, 534] on button "Descargar" at bounding box center [377, 534] width 95 height 24
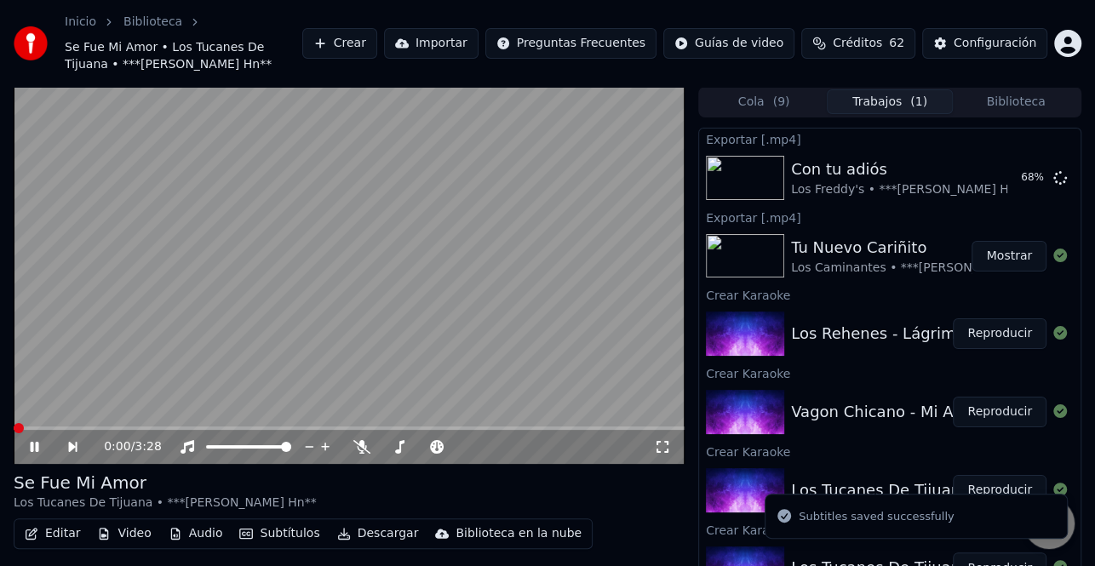
click at [372, 534] on button "Descargar" at bounding box center [377, 534] width 95 height 24
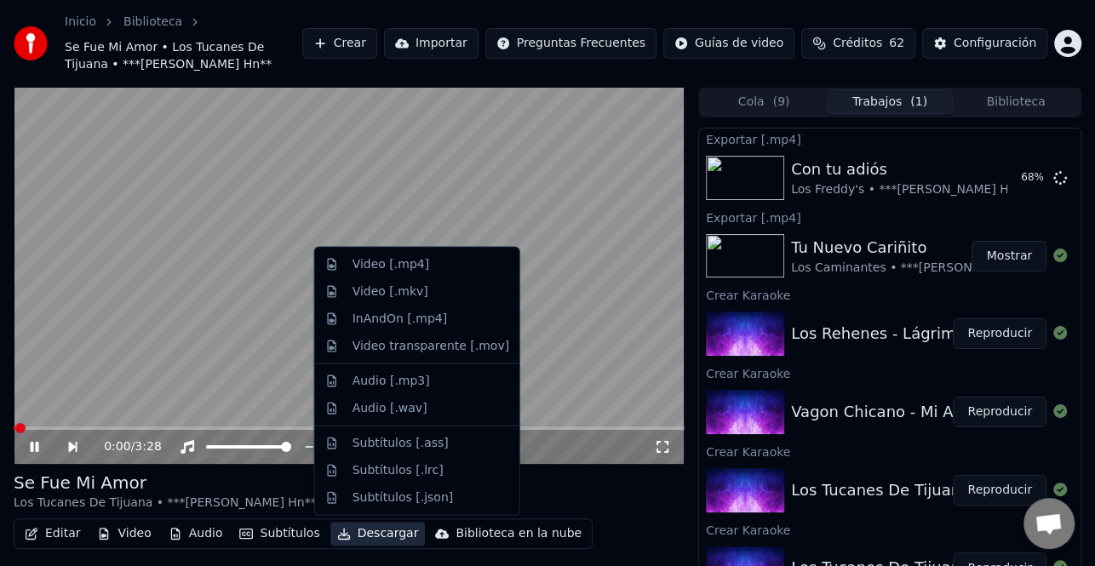
click at [561, 489] on div "Se Fue Mi Amor Los Tucanes De Tijuana • ***[PERSON_NAME] Hn**" at bounding box center [349, 491] width 671 height 41
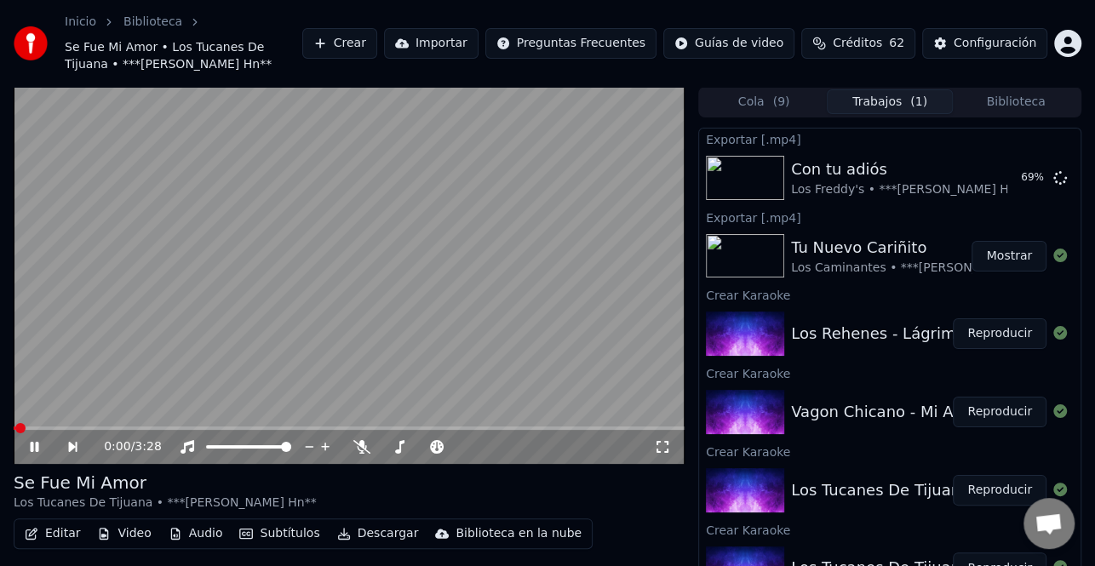
click at [375, 529] on button "Descargar" at bounding box center [377, 534] width 95 height 24
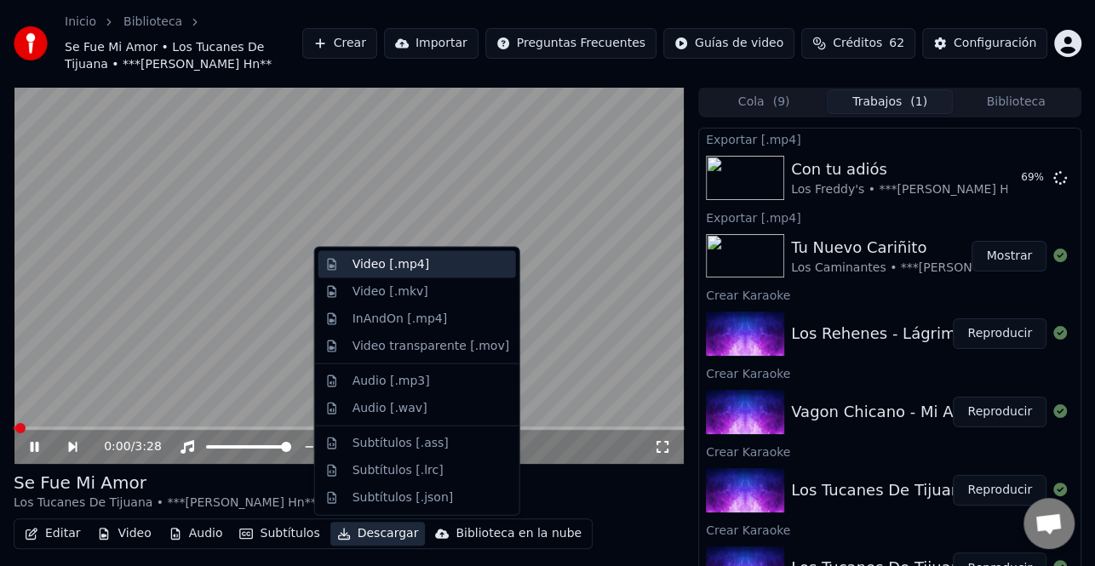
click at [414, 265] on div "Video [.mp4]" at bounding box center [390, 264] width 77 height 17
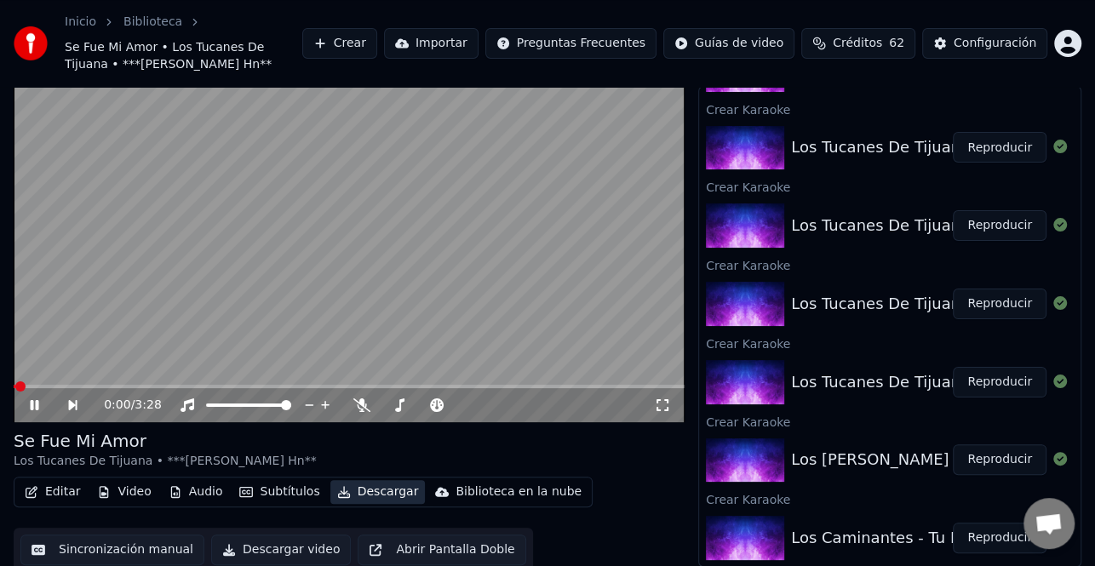
scroll to position [48, 0]
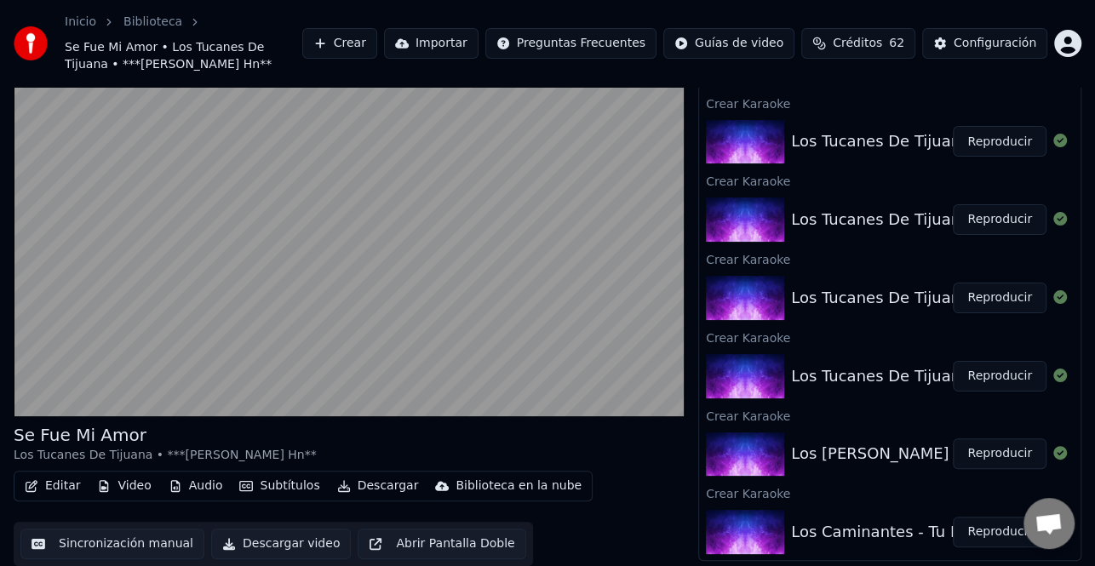
click at [989, 300] on button "Reproducir" at bounding box center [1000, 298] width 94 height 31
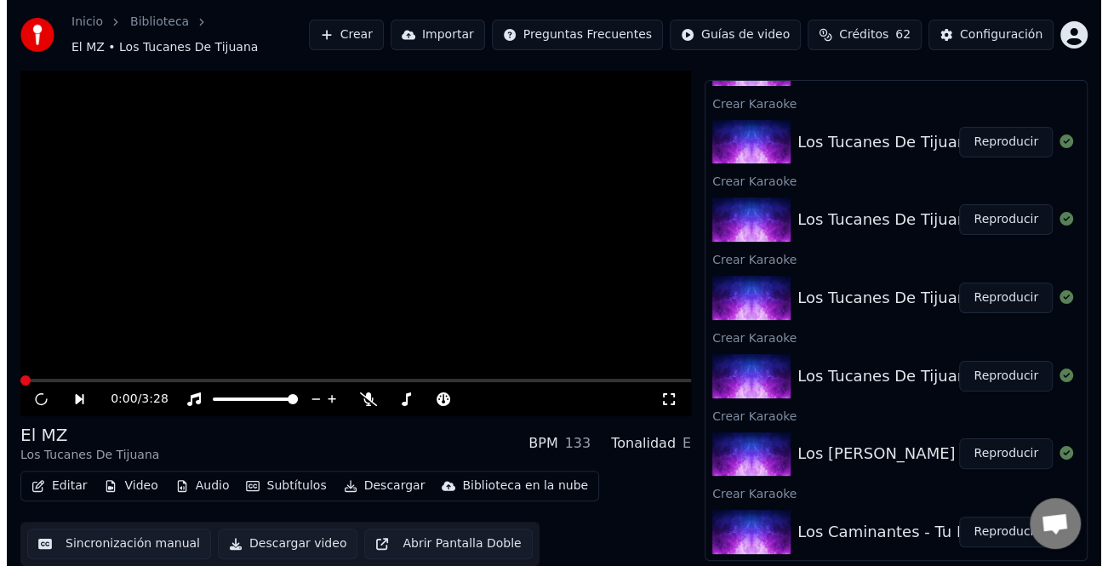
scroll to position [31, 0]
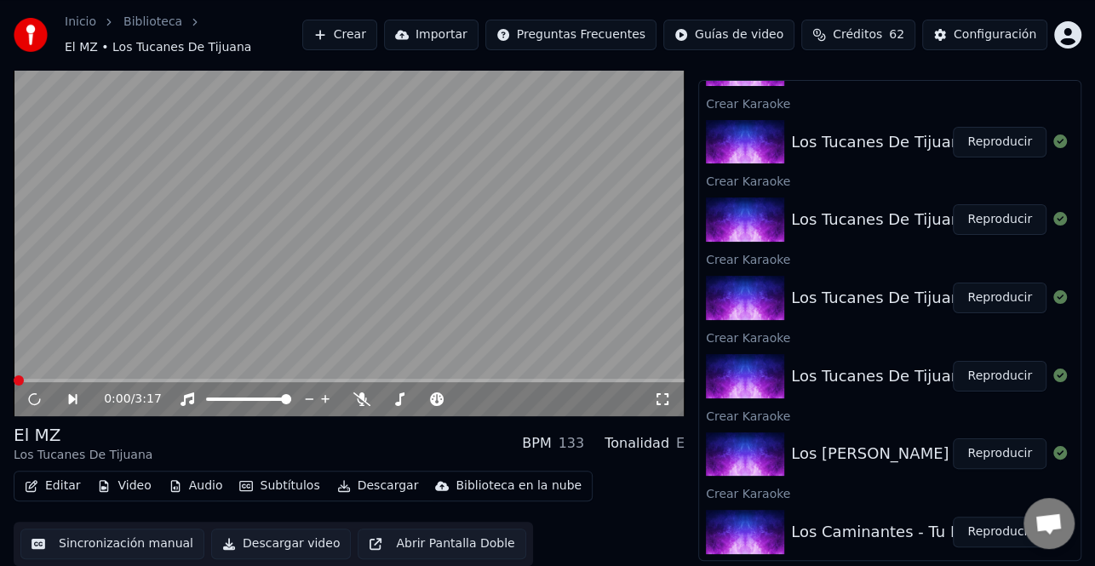
click at [60, 486] on button "Editar" at bounding box center [52, 486] width 69 height 24
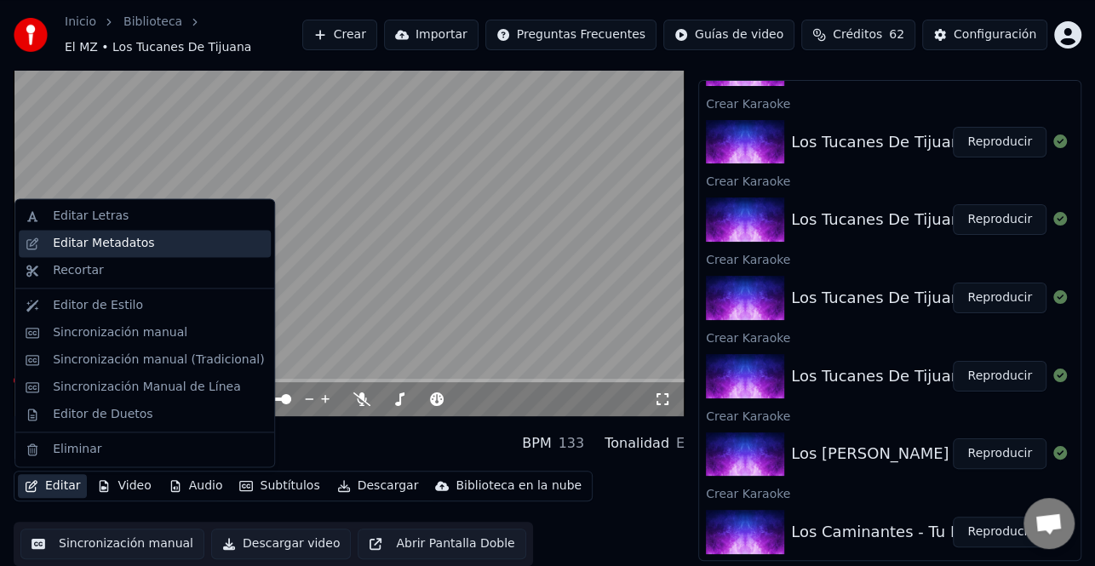
click at [122, 251] on div "Editar Metadatos" at bounding box center [103, 243] width 101 height 17
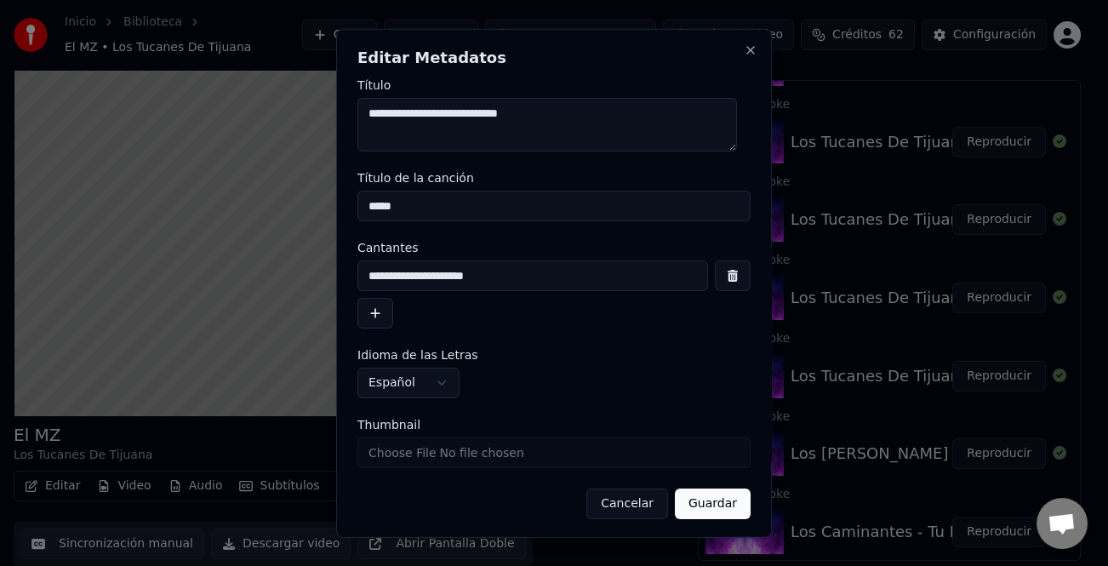
click at [376, 319] on button "button" at bounding box center [376, 313] width 36 height 31
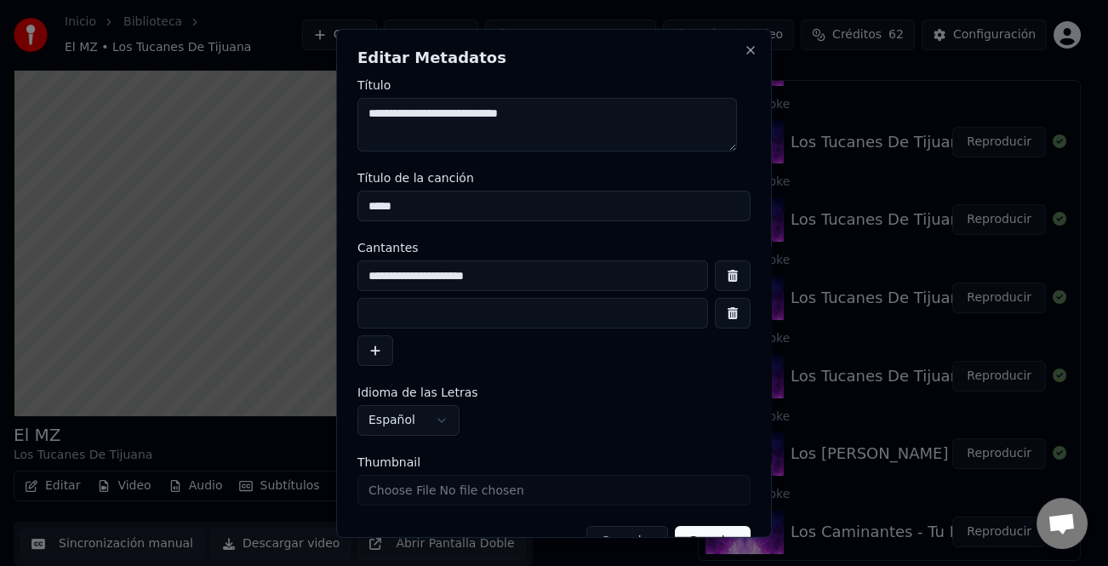
click at [413, 319] on input at bounding box center [533, 313] width 351 height 31
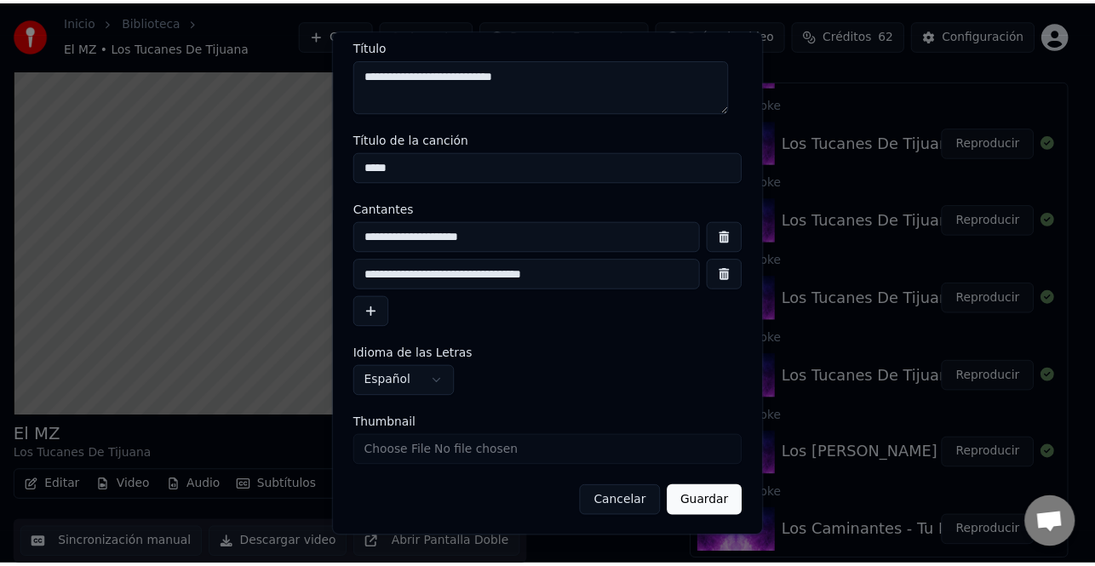
scroll to position [40, 0]
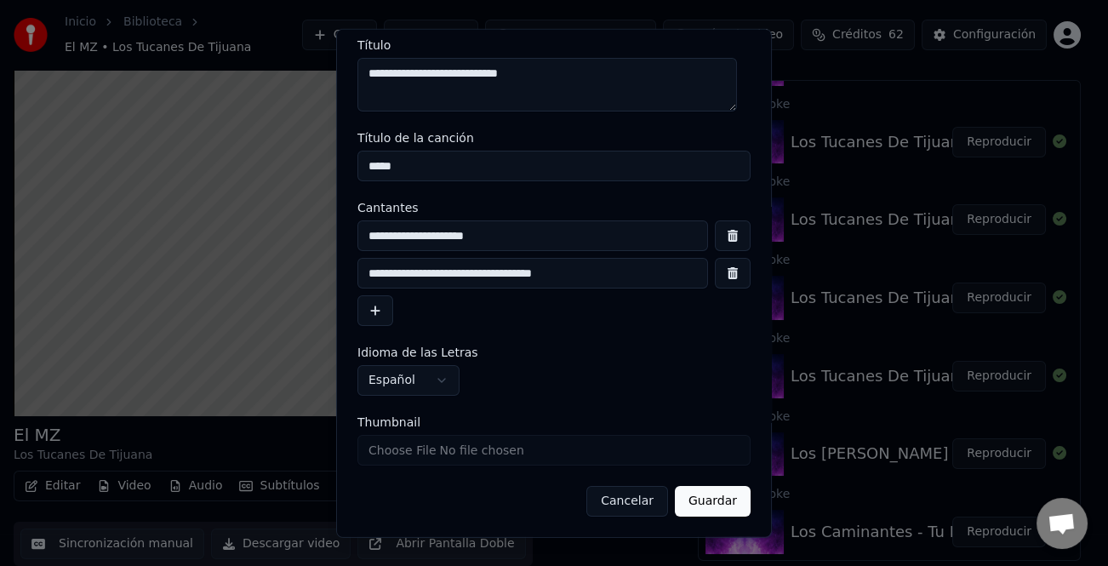
type input "**********"
click at [706, 516] on div "**********" at bounding box center [554, 283] width 436 height 510
click at [707, 506] on button "Guardar" at bounding box center [713, 501] width 76 height 31
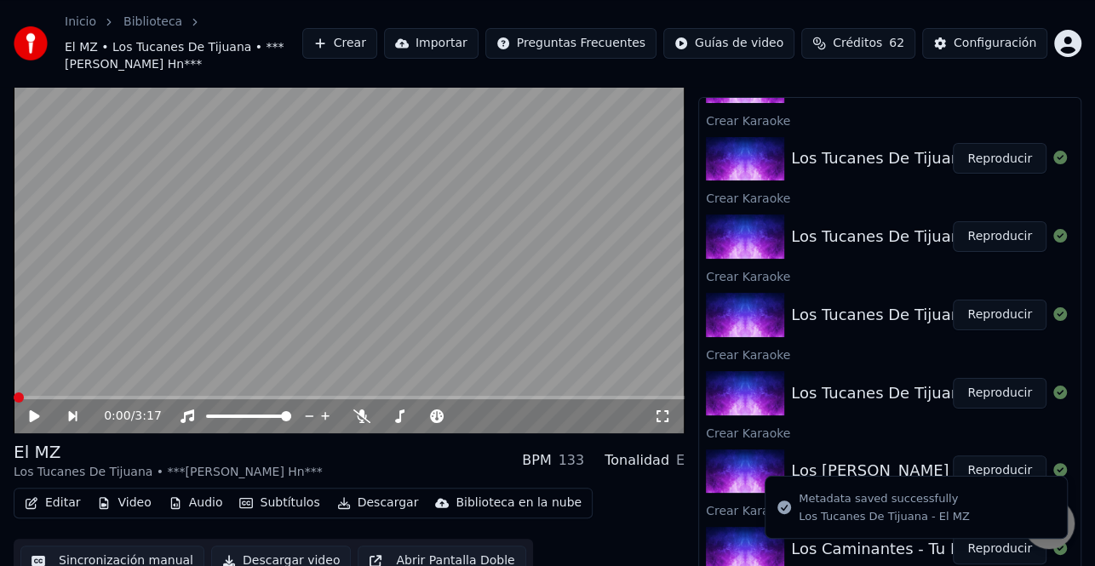
click at [35, 414] on icon at bounding box center [35, 416] width 10 height 12
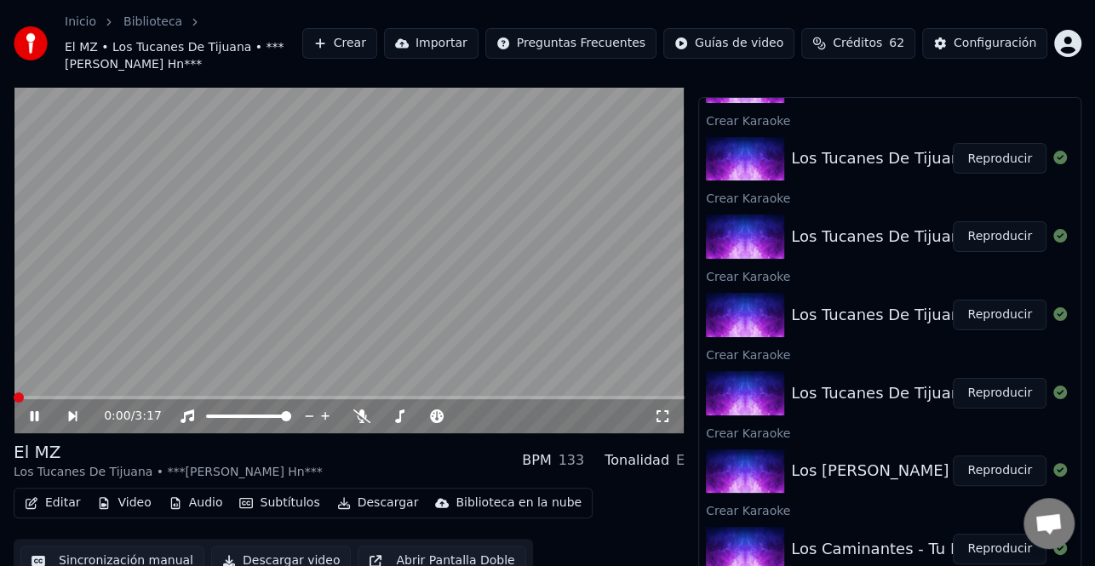
click at [34, 413] on icon at bounding box center [46, 417] width 38 height 14
click at [34, 413] on icon at bounding box center [35, 416] width 10 height 12
click at [34, 413] on icon at bounding box center [46, 417] width 38 height 14
click at [34, 413] on icon at bounding box center [35, 416] width 10 height 12
click at [34, 413] on icon at bounding box center [46, 417] width 38 height 14
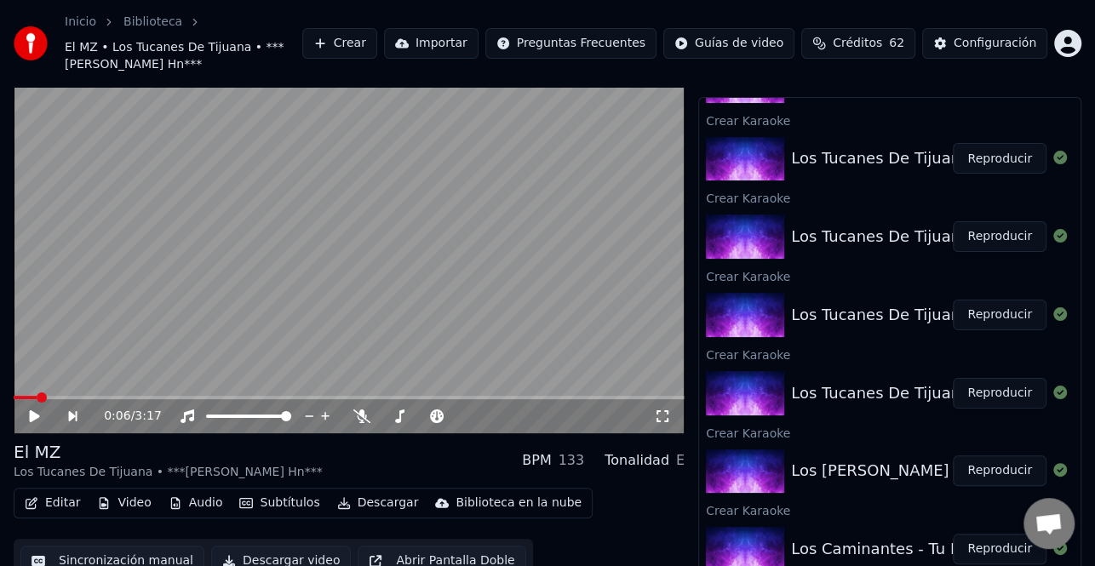
click at [46, 505] on button "Editar" at bounding box center [52, 503] width 69 height 24
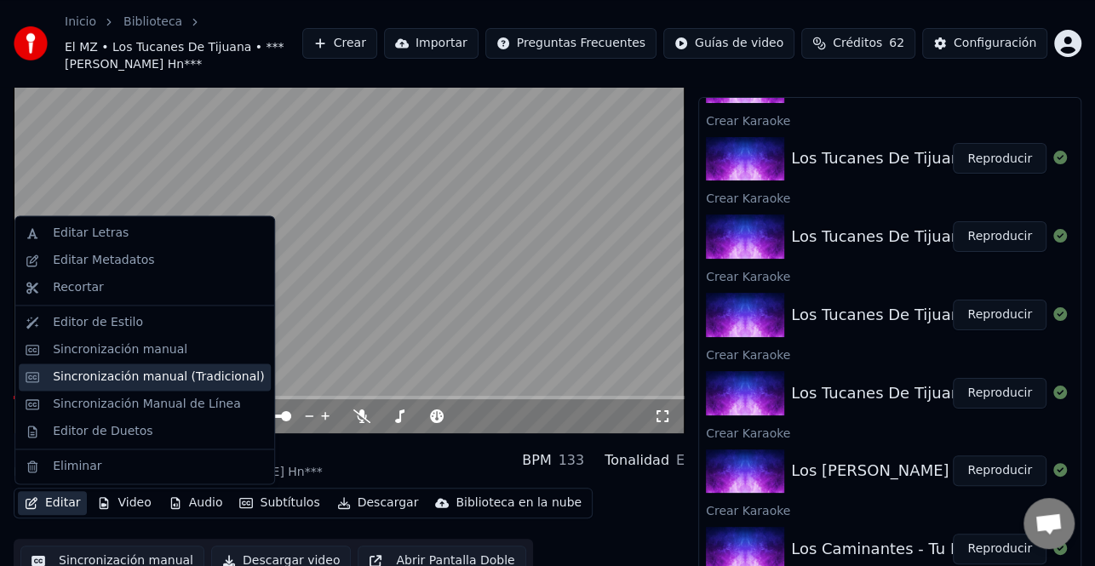
click at [121, 378] on div "Sincronización manual (Tradicional)" at bounding box center [158, 377] width 211 height 17
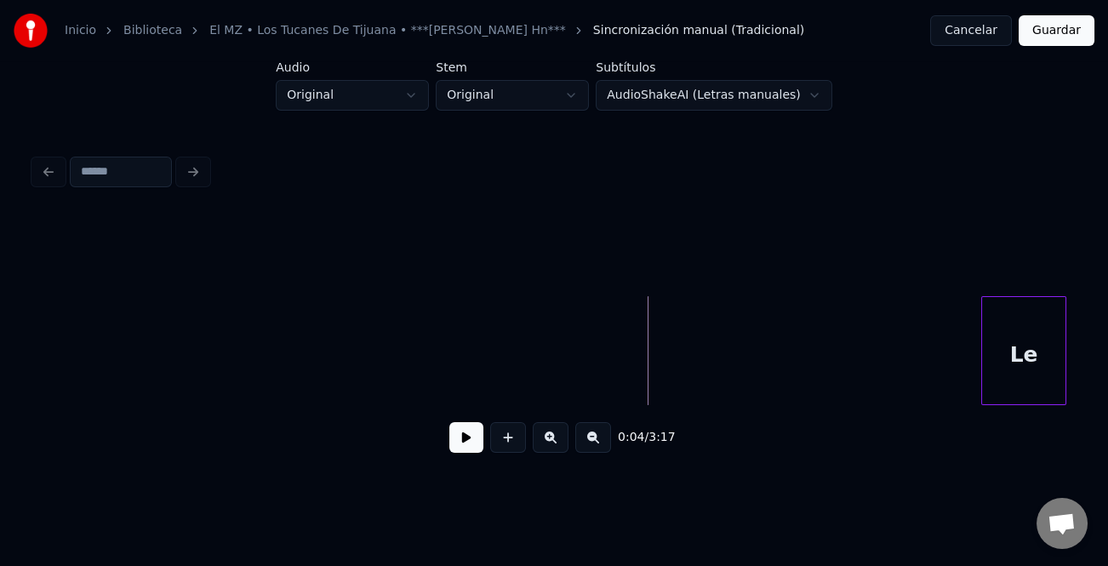
scroll to position [0, 54]
click at [1061, 351] on div "Le" at bounding box center [1033, 355] width 83 height 116
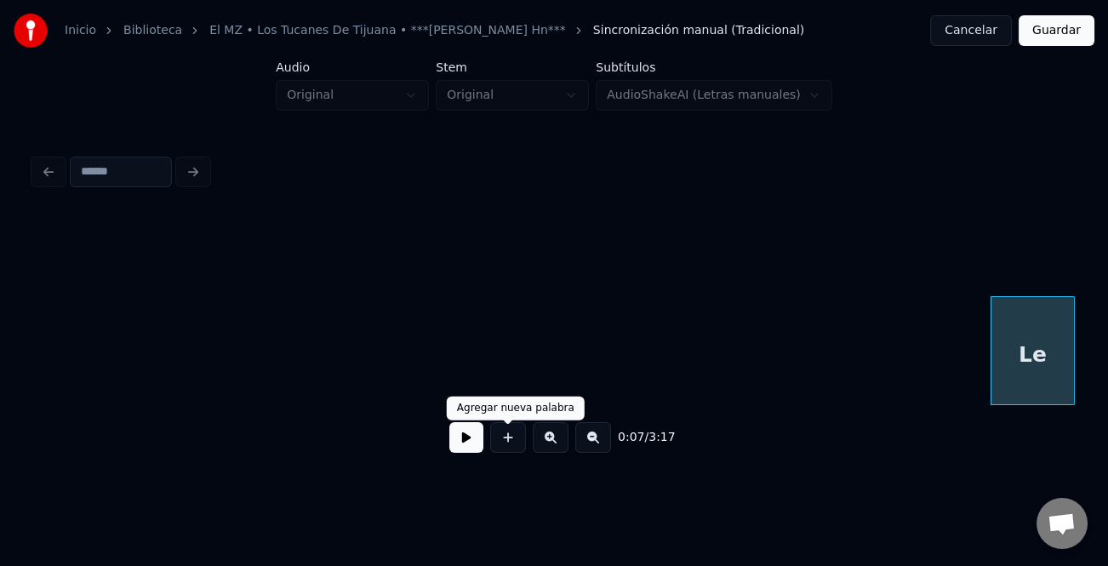
click at [455, 443] on button at bounding box center [467, 437] width 34 height 31
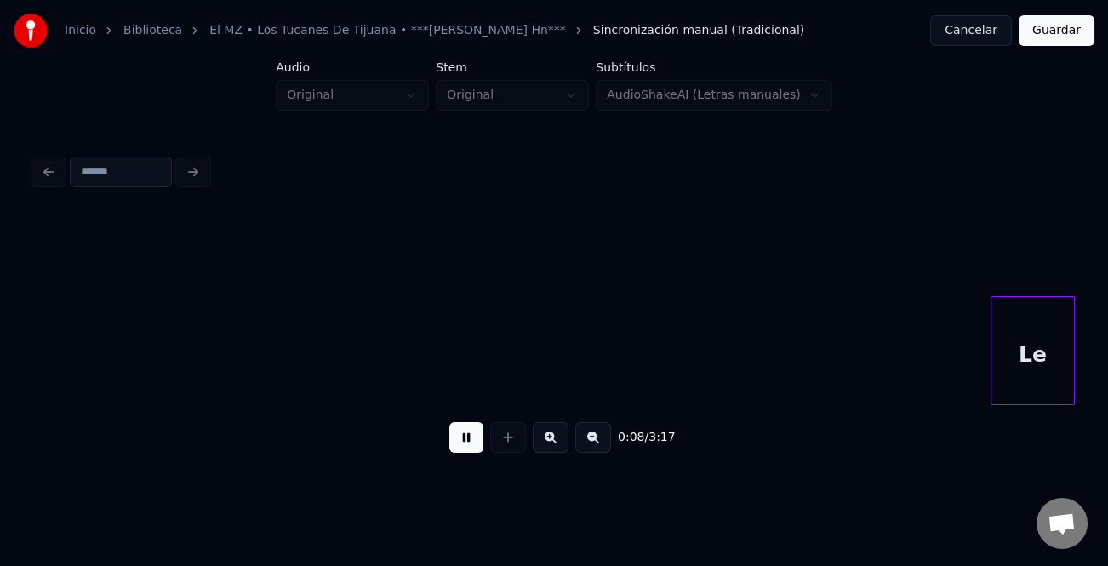
scroll to position [0, 1094]
click at [596, 437] on button at bounding box center [594, 437] width 36 height 31
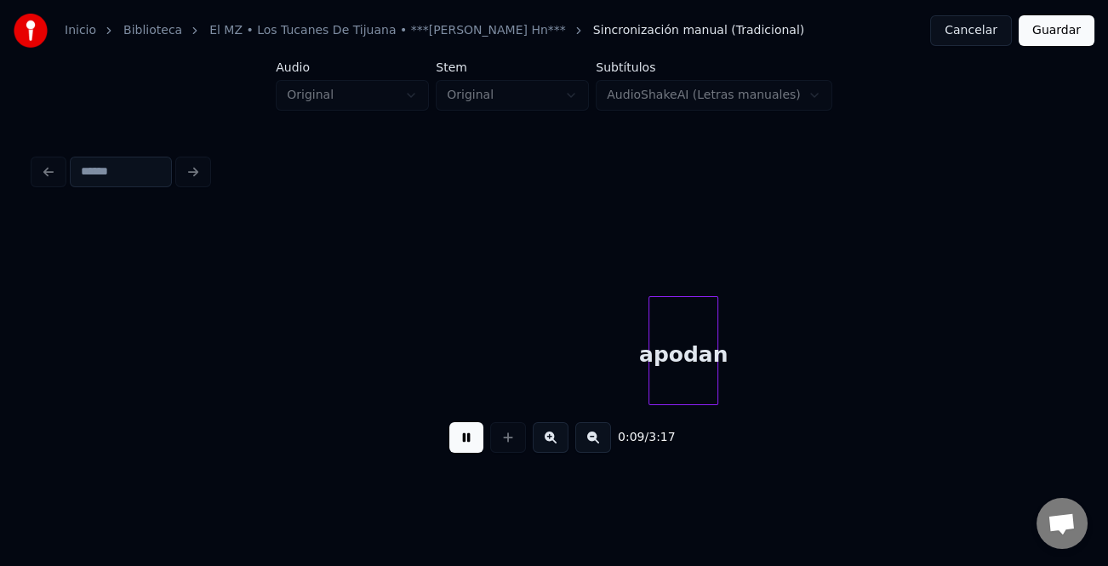
scroll to position [0, 255]
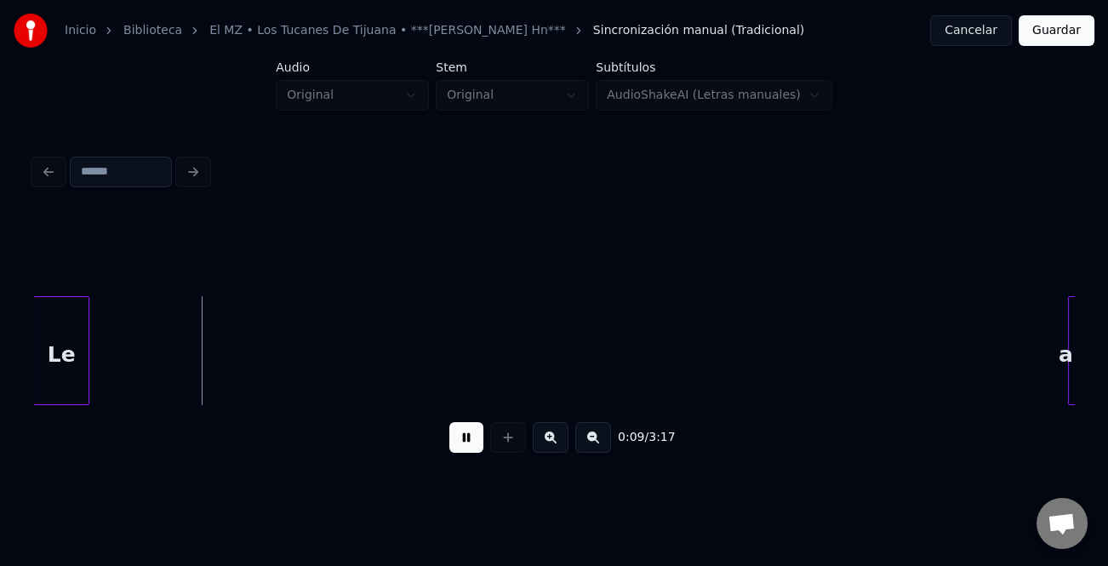
click at [596, 437] on button at bounding box center [594, 437] width 36 height 31
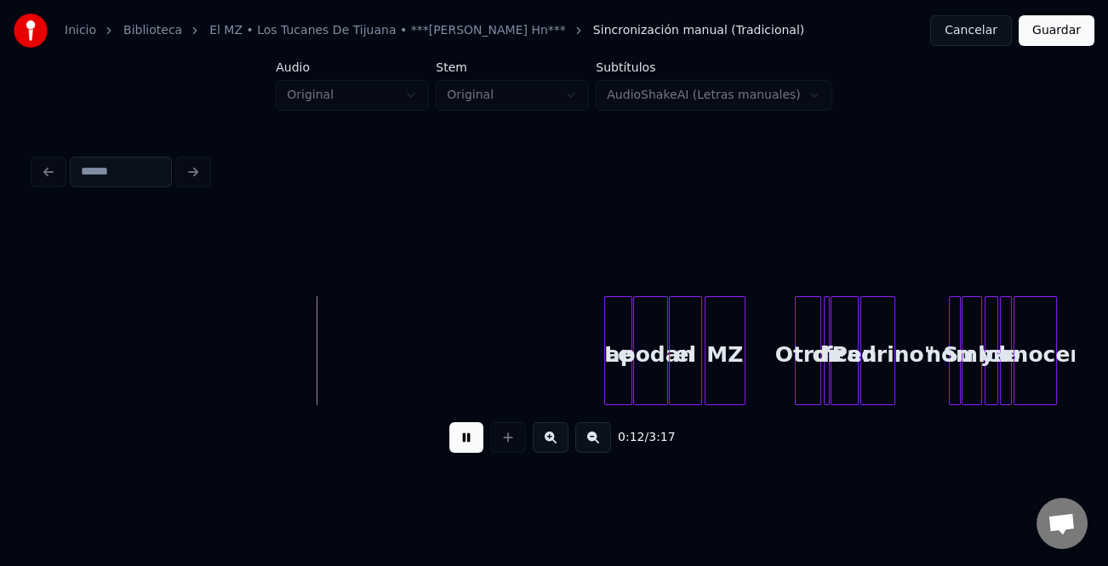
click at [614, 381] on div "Le" at bounding box center [618, 355] width 26 height 116
click at [621, 380] on div at bounding box center [618, 350] width 5 height 107
click at [556, 443] on button at bounding box center [551, 437] width 36 height 31
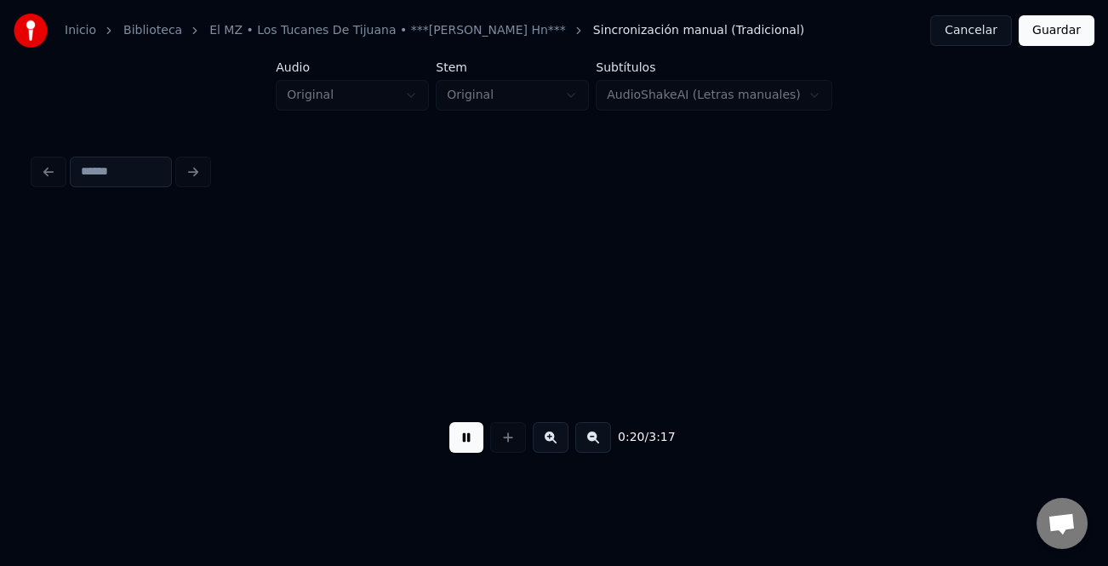
click at [557, 443] on button at bounding box center [551, 437] width 36 height 31
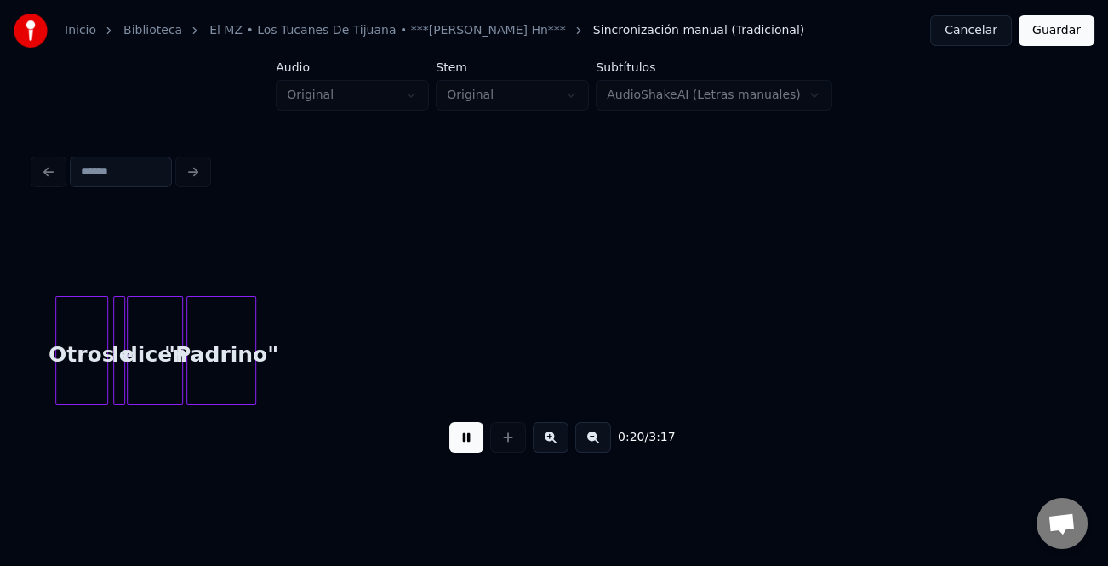
click at [557, 443] on button at bounding box center [551, 437] width 36 height 31
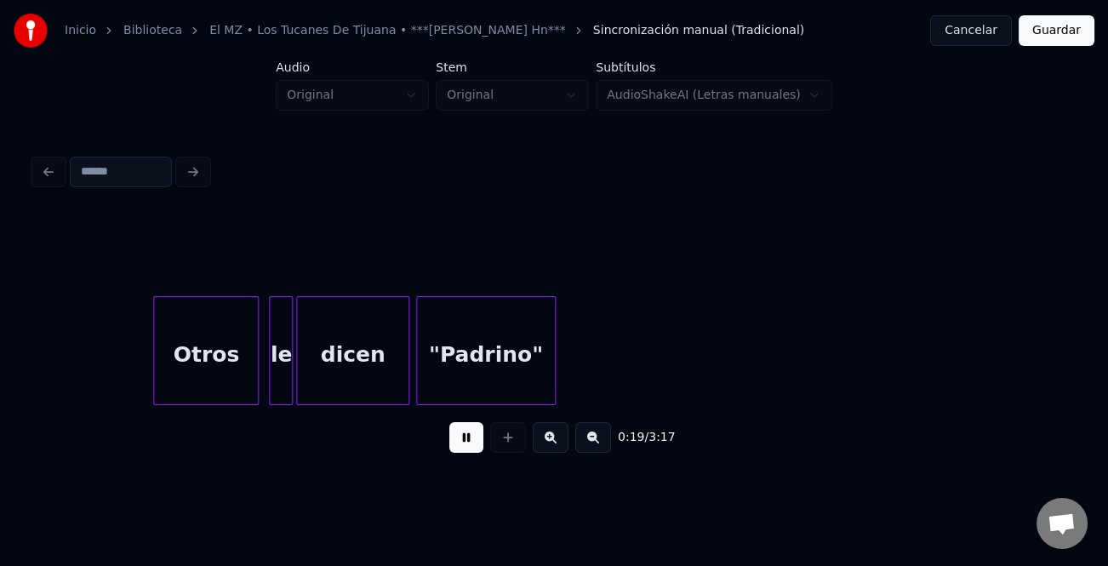
scroll to position [0, 3348]
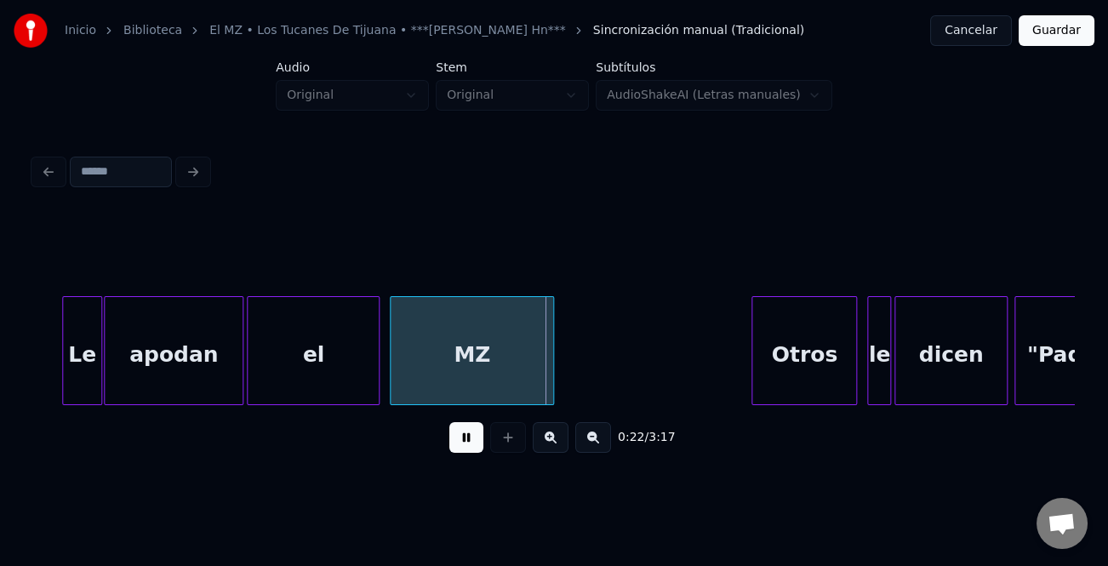
click at [63, 364] on div at bounding box center [65, 350] width 5 height 107
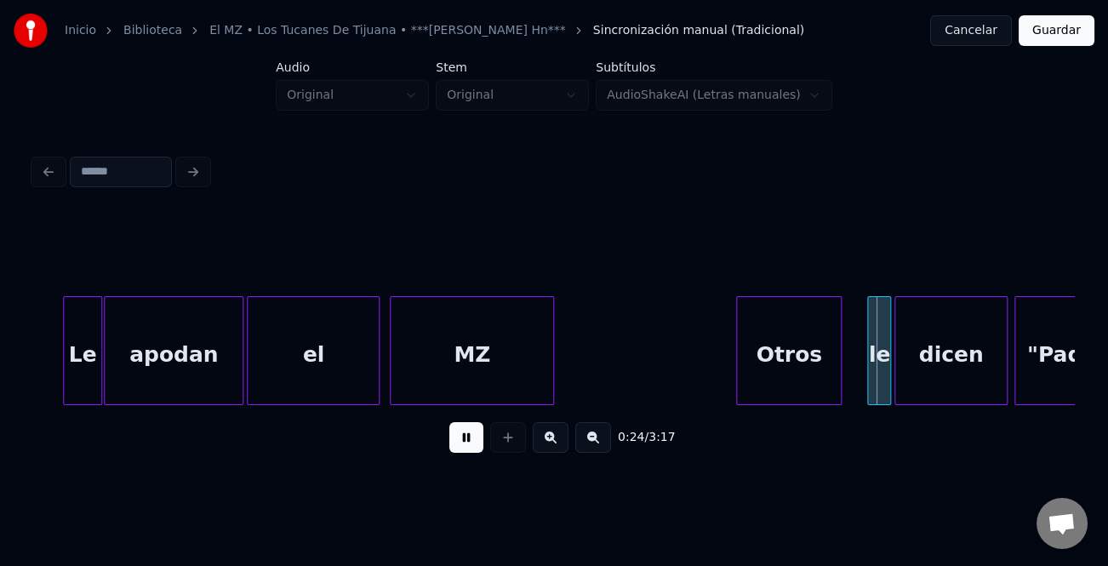
click at [744, 357] on div "Otros" at bounding box center [789, 355] width 104 height 116
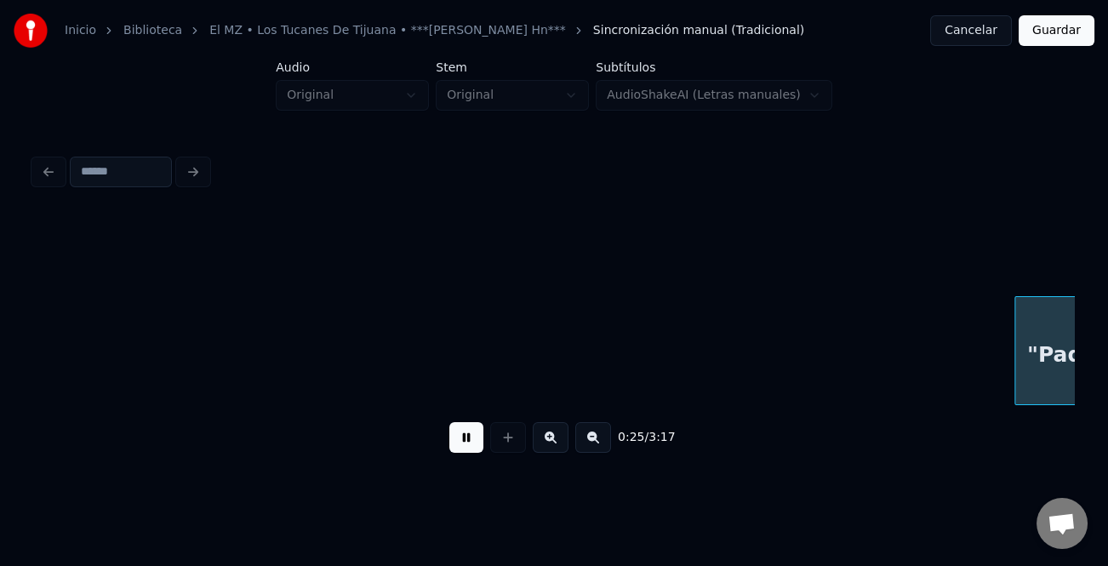
scroll to position [0, 4389]
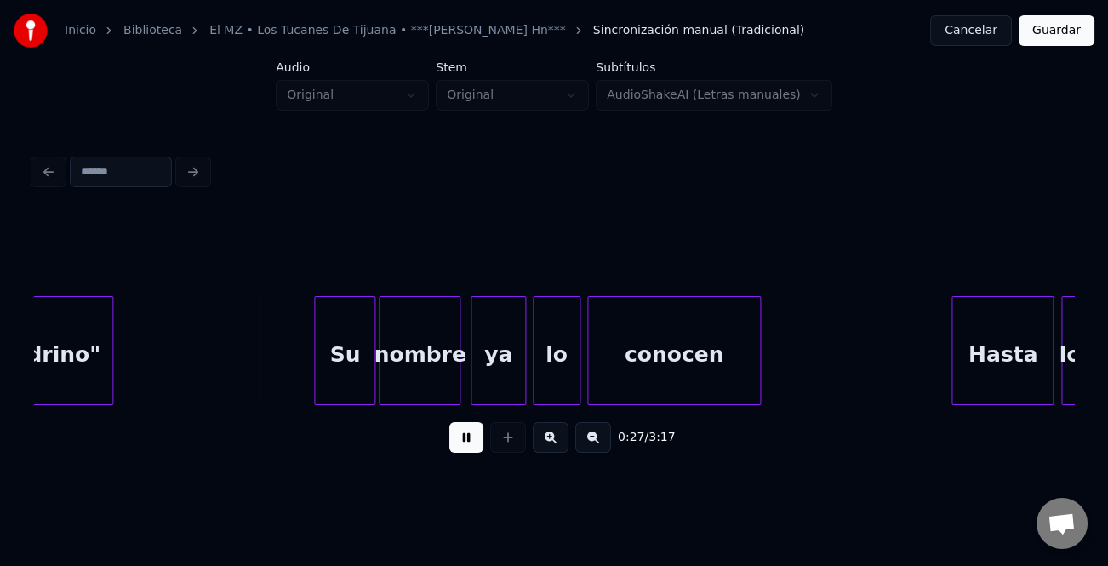
click at [315, 344] on div at bounding box center [317, 350] width 5 height 107
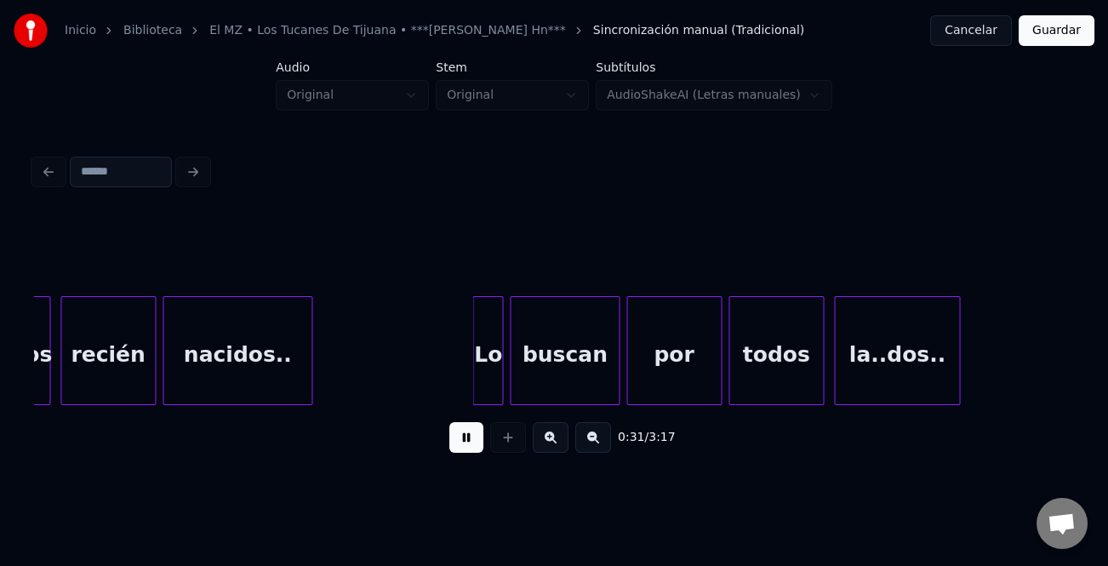
scroll to position [0, 5293]
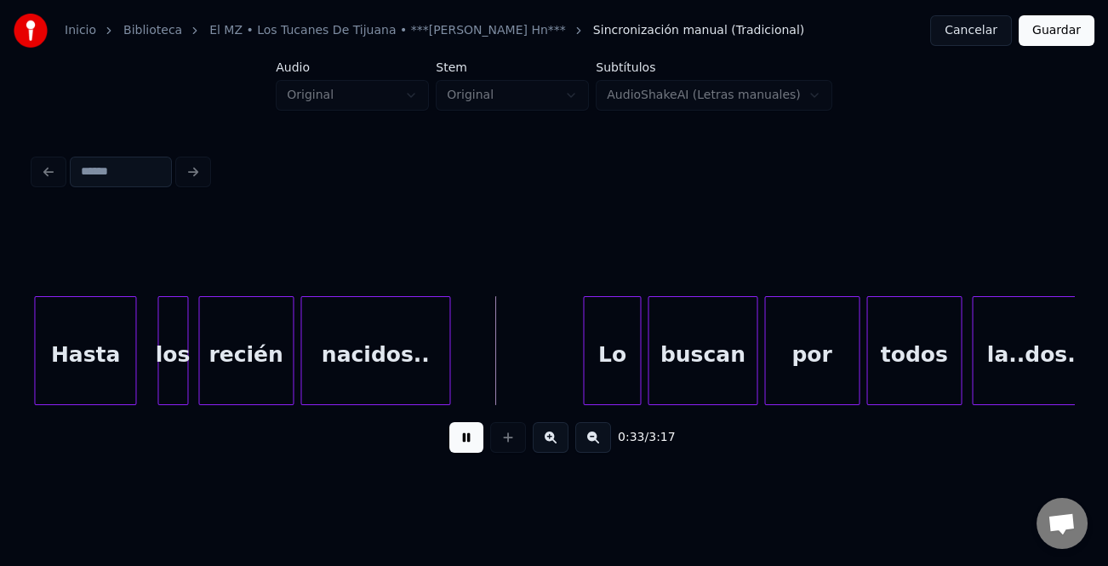
click at [586, 352] on div at bounding box center [586, 350] width 5 height 107
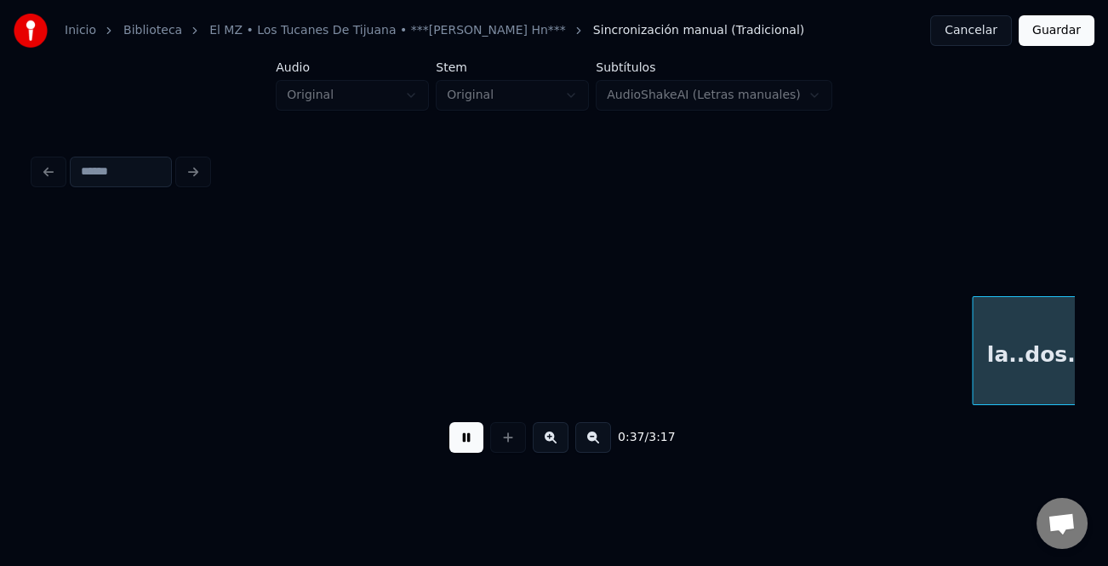
scroll to position [0, 6335]
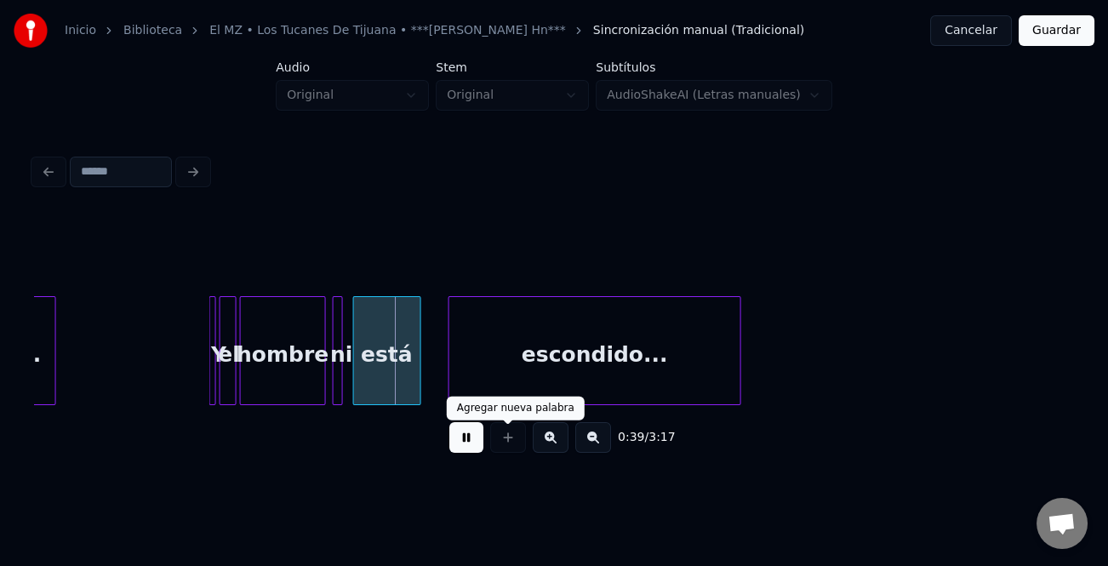
click at [548, 444] on button at bounding box center [551, 437] width 36 height 31
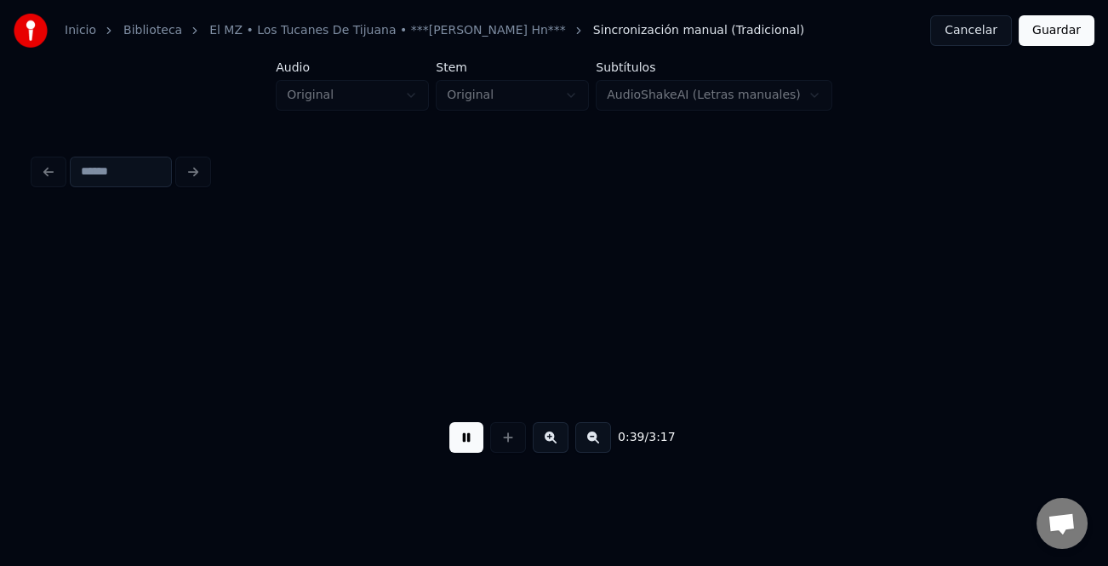
scroll to position [0, 8015]
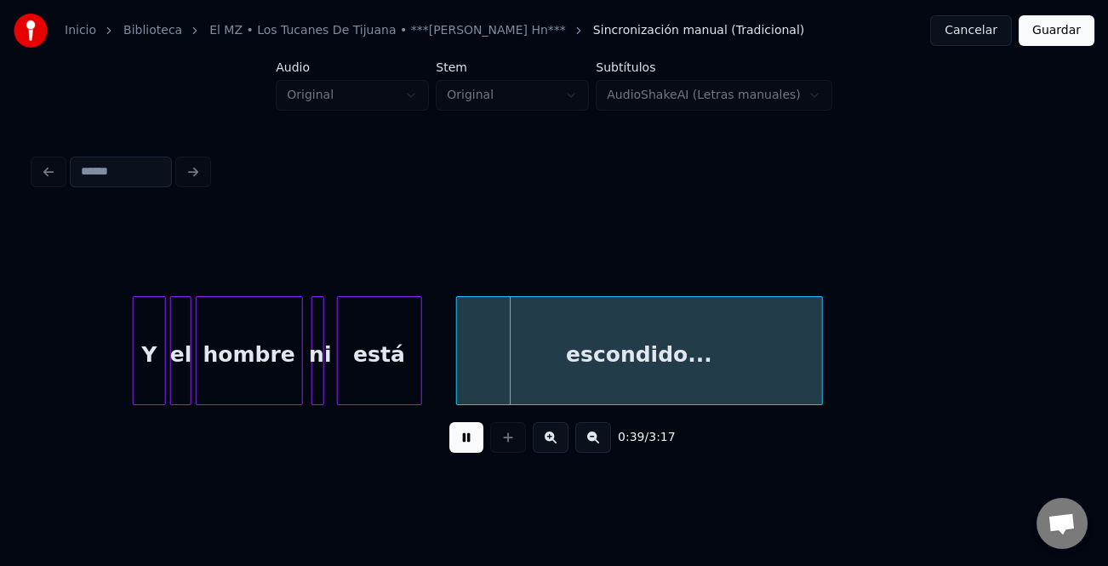
click at [134, 366] on div at bounding box center [136, 350] width 5 height 107
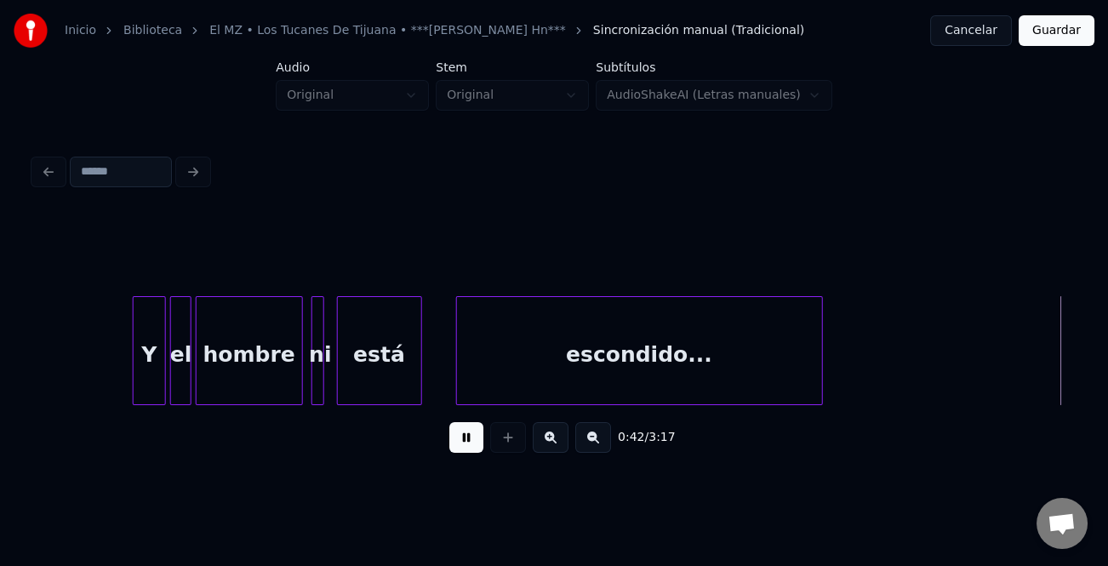
scroll to position [0, 9061]
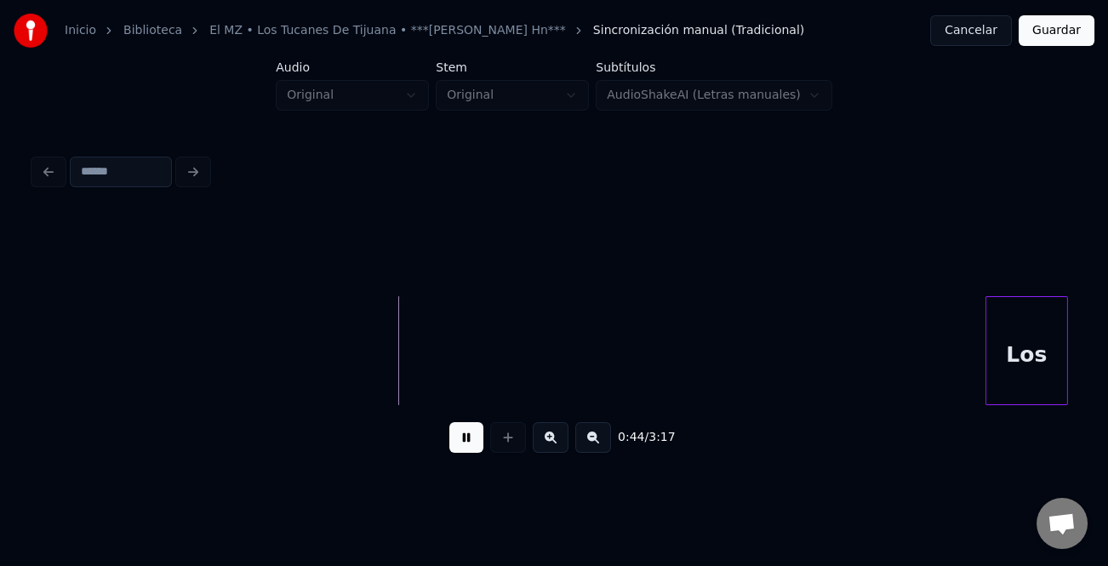
click at [987, 369] on div at bounding box center [989, 350] width 5 height 107
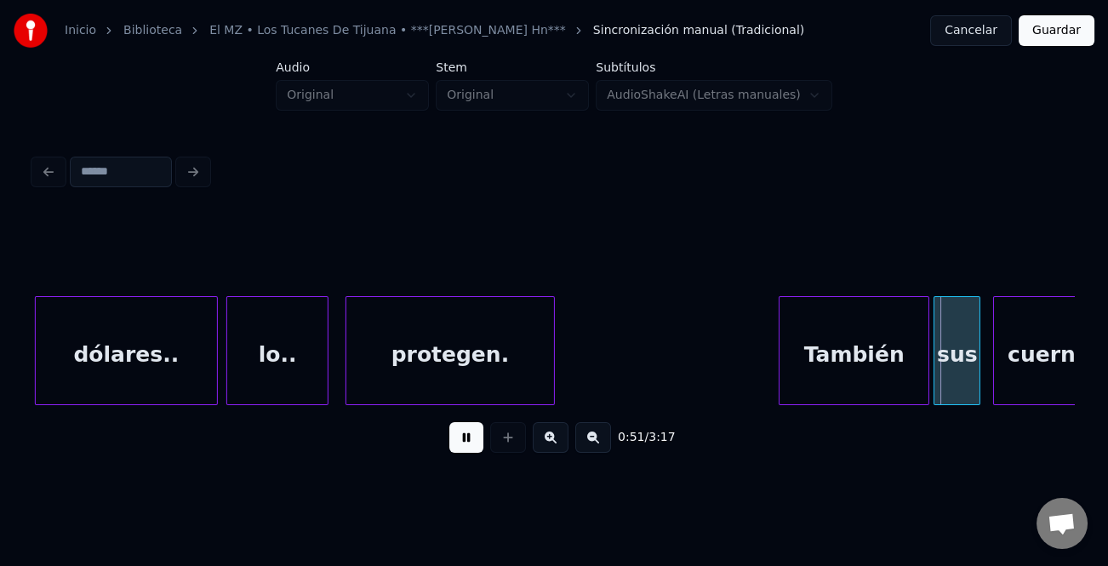
click at [781, 351] on div at bounding box center [782, 350] width 5 height 107
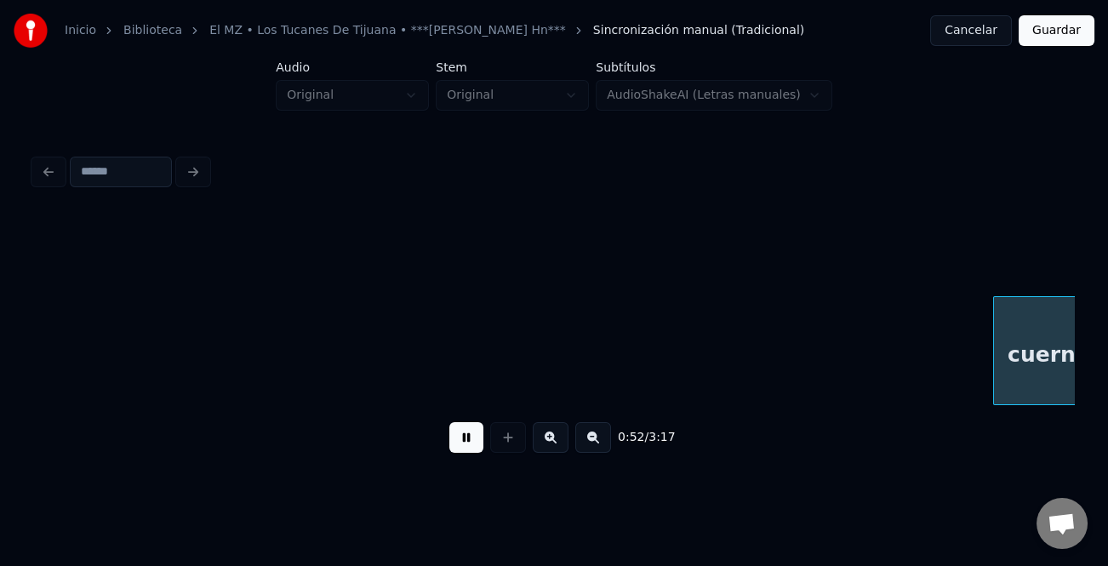
scroll to position [0, 11145]
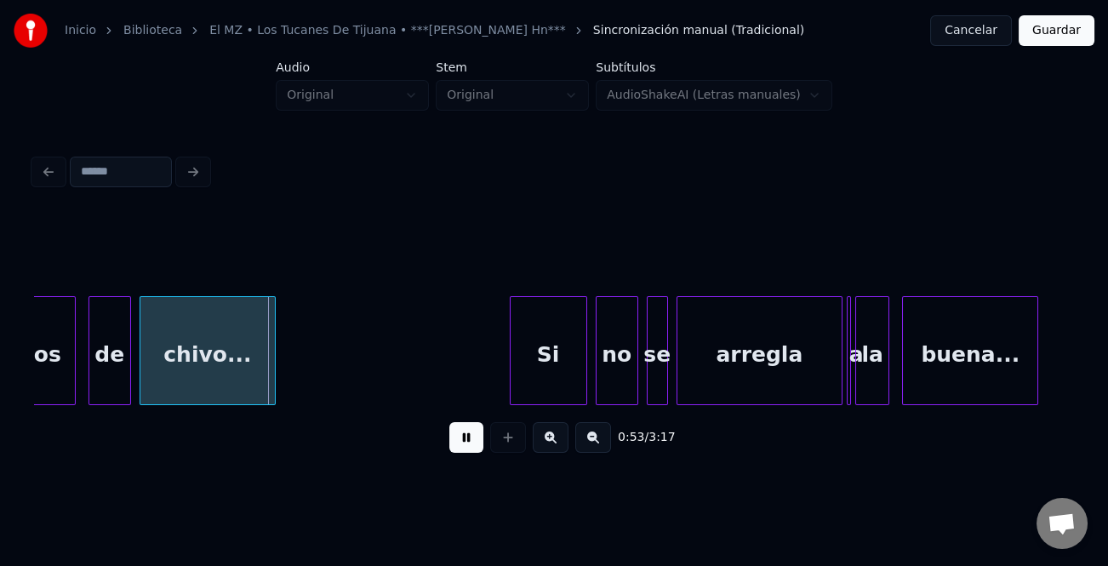
click at [511, 356] on div at bounding box center [513, 350] width 5 height 107
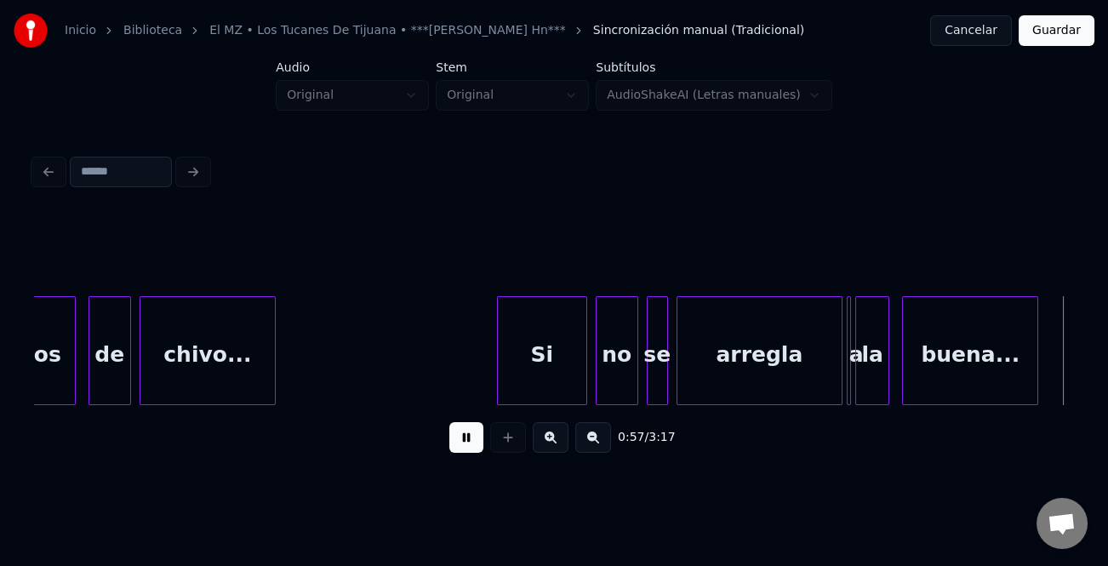
scroll to position [0, 12186]
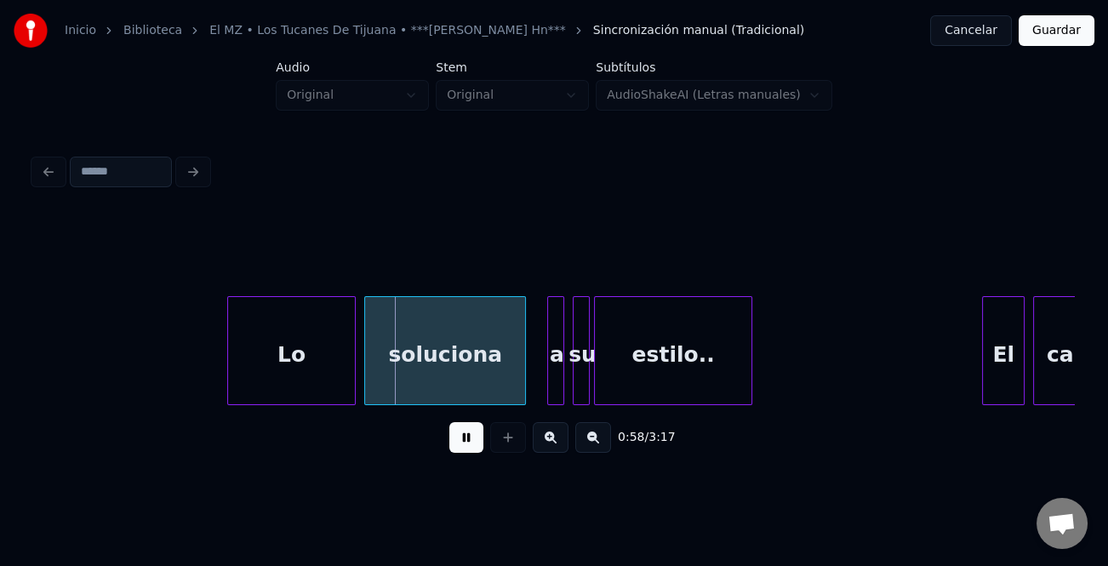
click at [229, 341] on div at bounding box center [230, 350] width 5 height 107
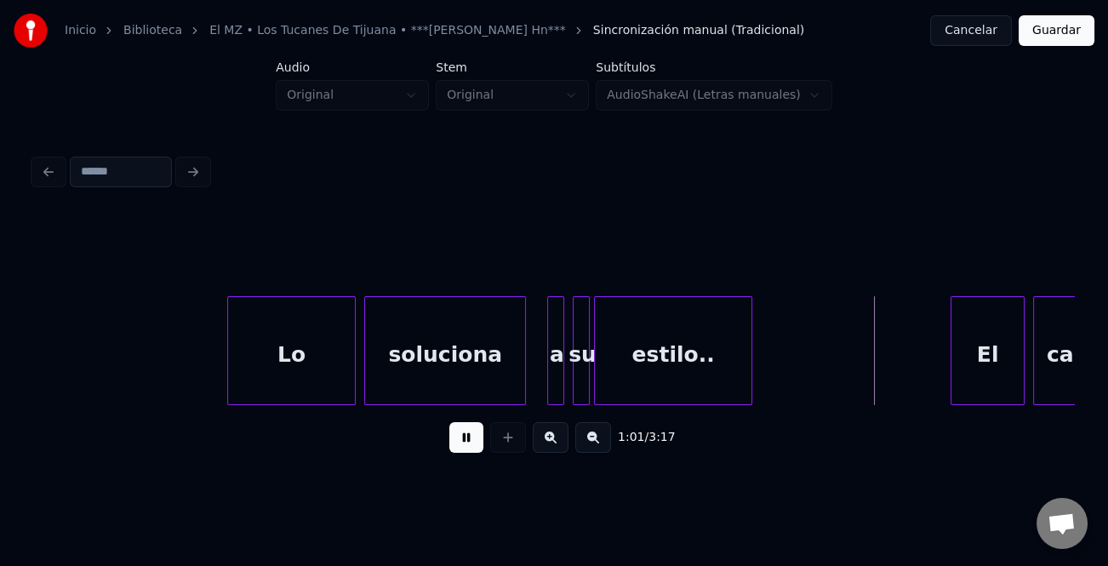
click at [955, 372] on div at bounding box center [954, 350] width 5 height 107
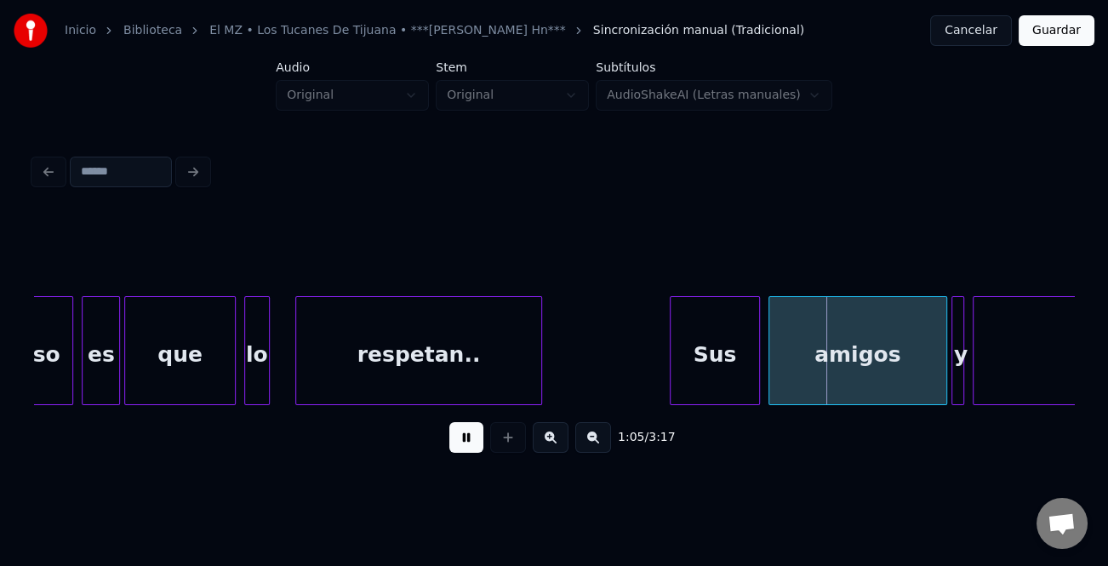
click at [673, 367] on div at bounding box center [673, 350] width 5 height 107
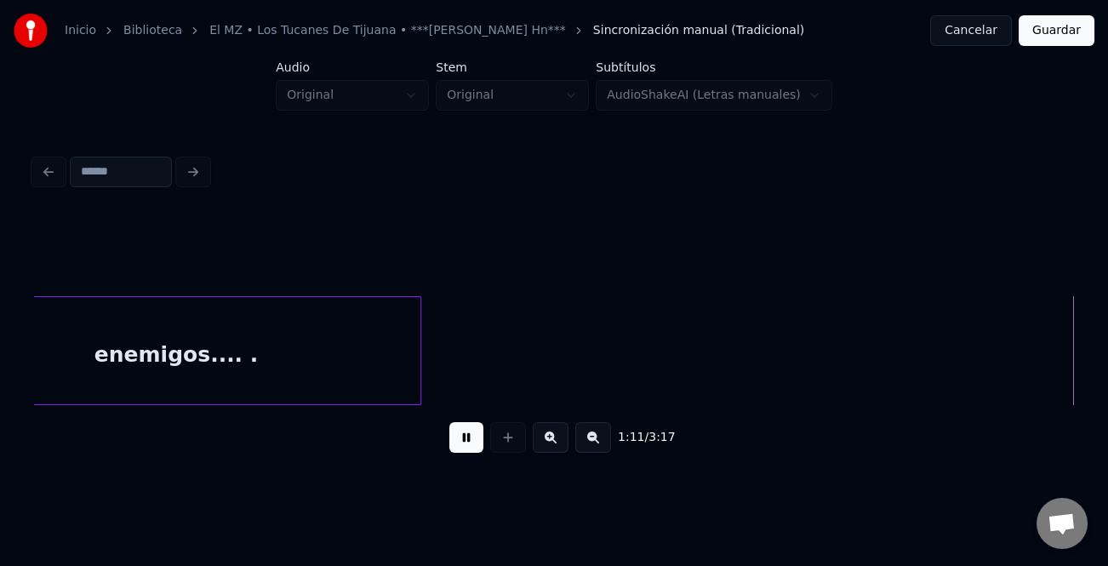
scroll to position [0, 15318]
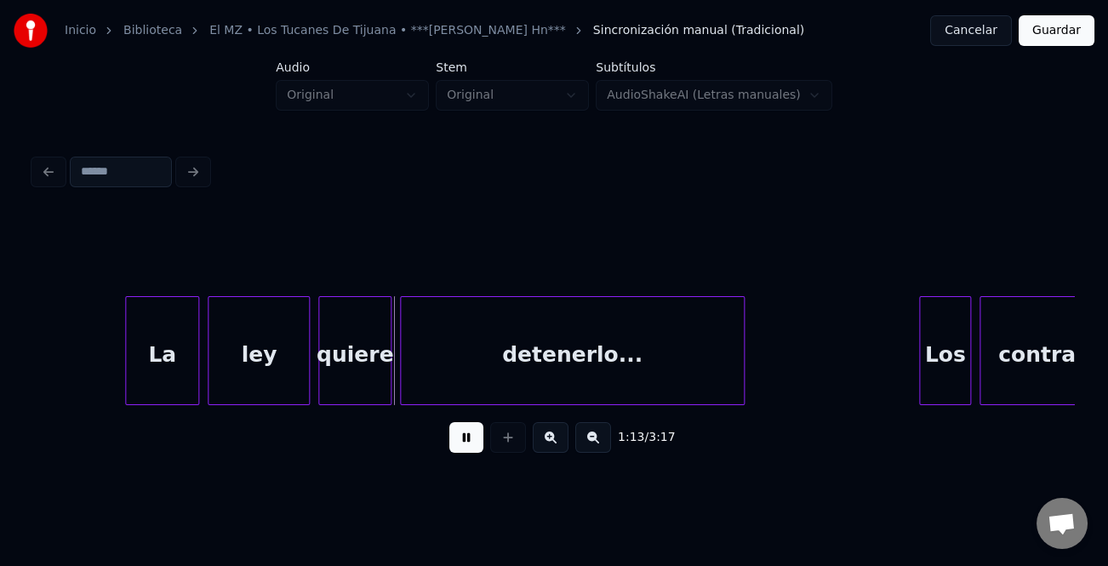
click at [126, 352] on div at bounding box center [128, 350] width 5 height 107
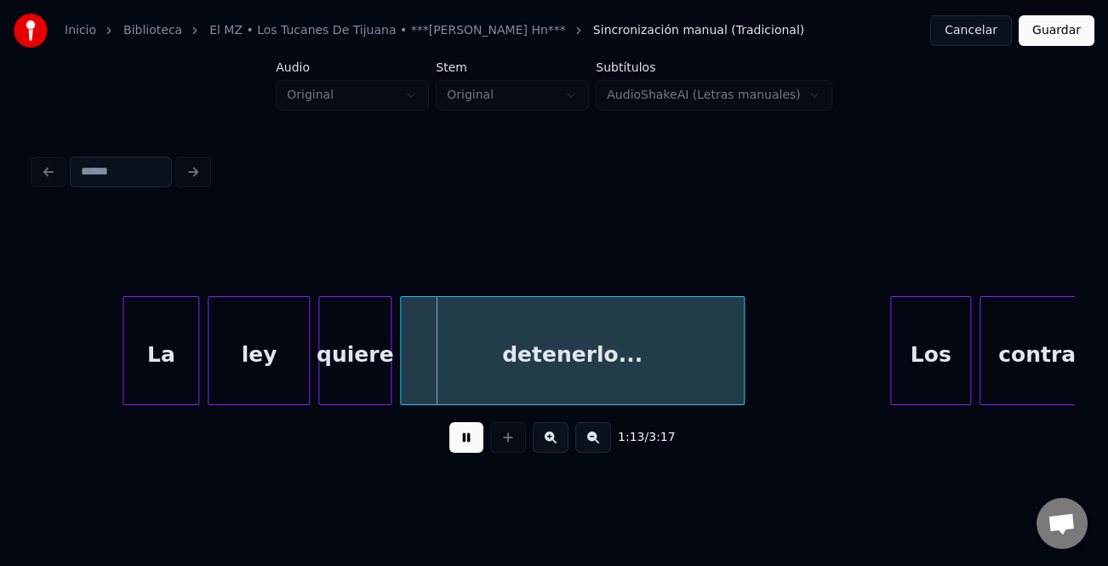
click at [895, 357] on div at bounding box center [893, 350] width 5 height 107
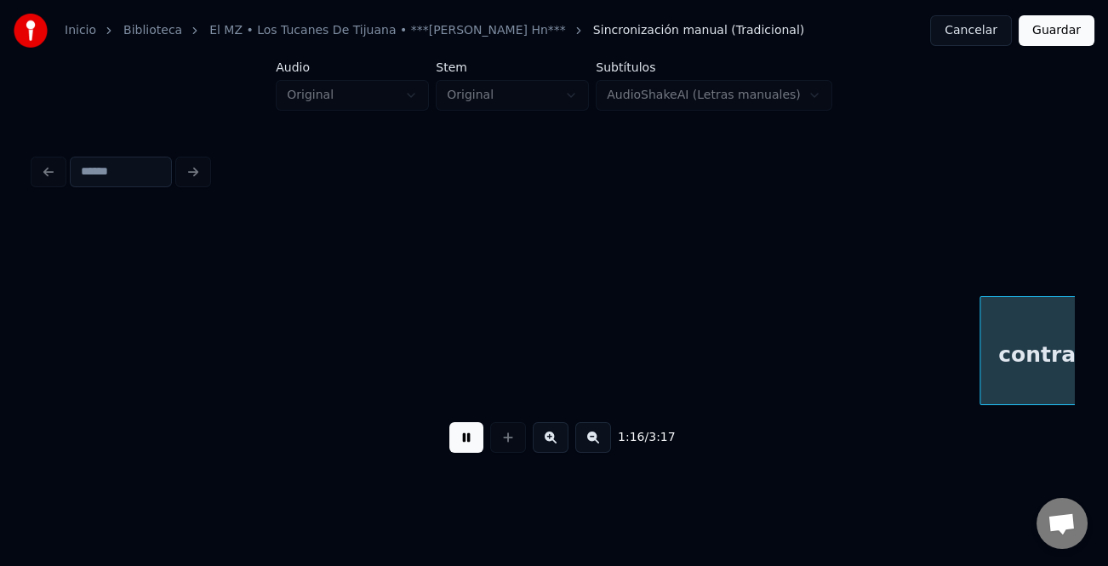
scroll to position [0, 16359]
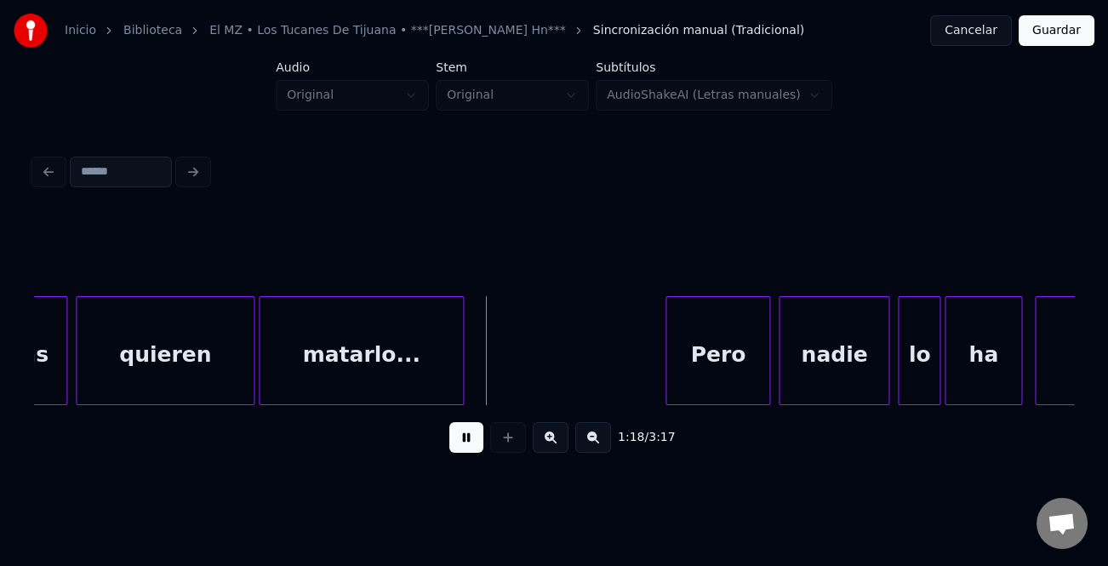
click at [667, 365] on div at bounding box center [669, 350] width 5 height 107
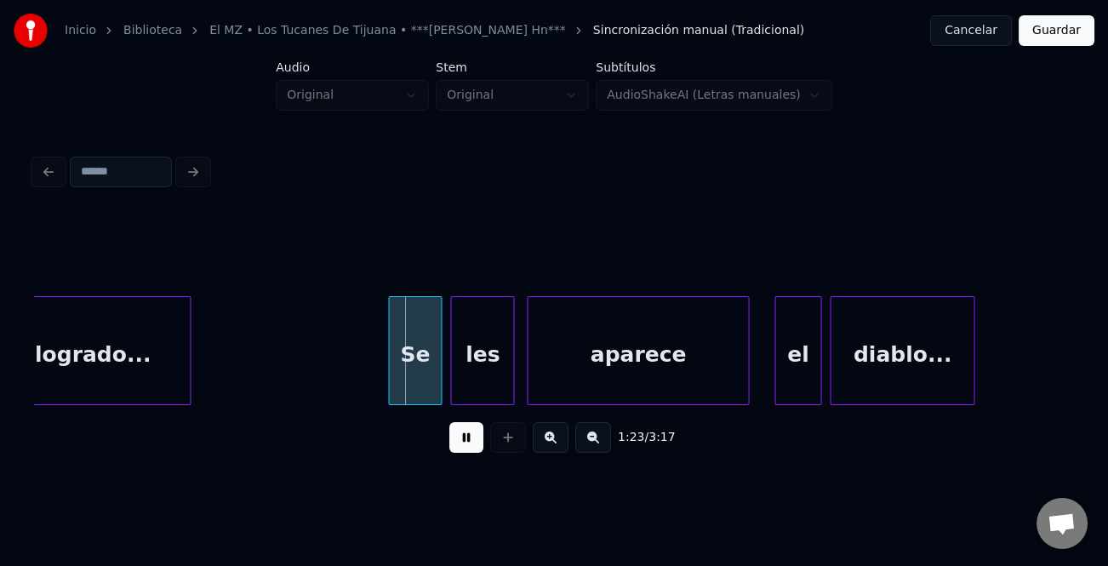
click at [389, 350] on div at bounding box center [391, 350] width 5 height 107
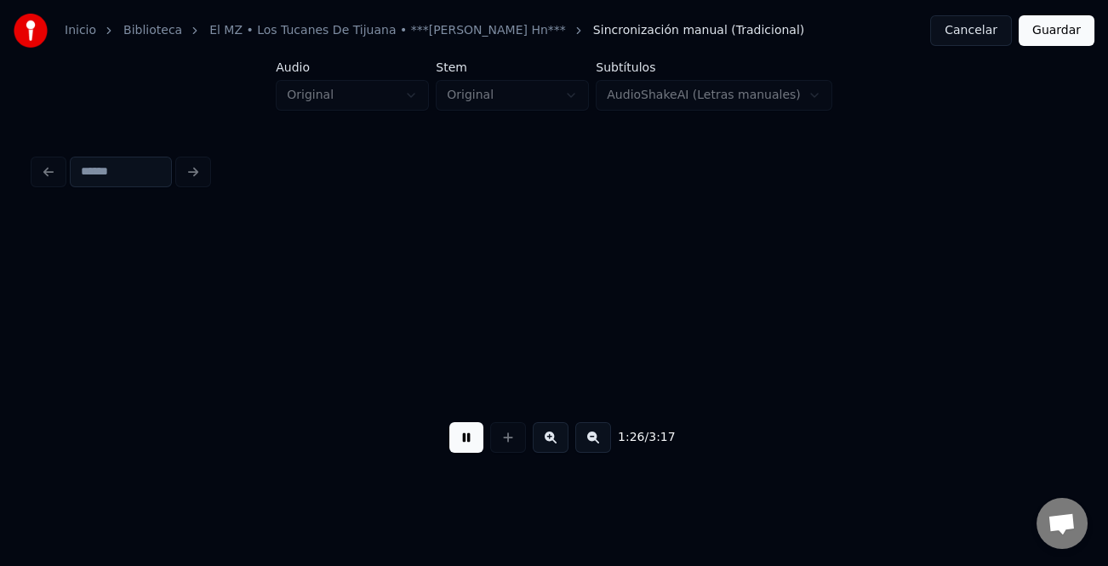
scroll to position [0, 18440]
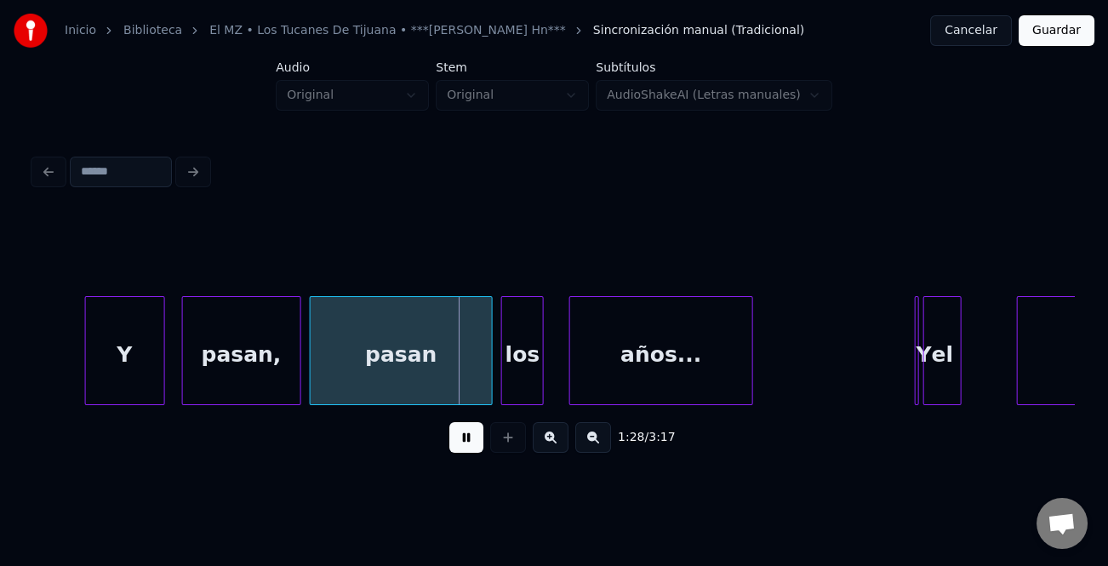
click at [89, 343] on div at bounding box center [88, 350] width 5 height 107
click at [124, 366] on div at bounding box center [126, 350] width 5 height 107
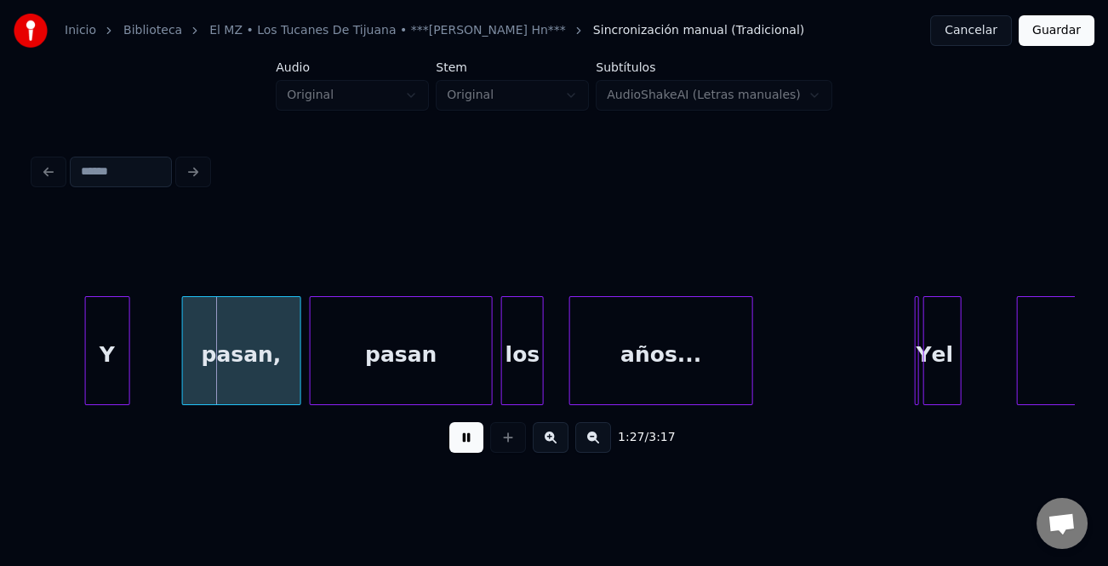
click at [187, 366] on div "pasan," at bounding box center [241, 350] width 119 height 109
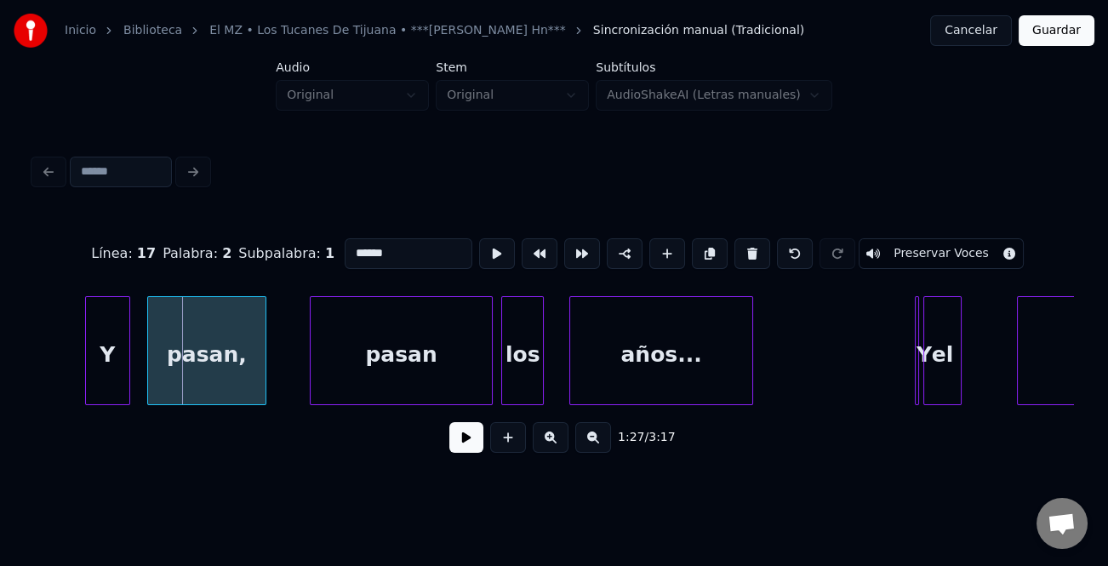
click at [171, 365] on div "pasan," at bounding box center [206, 355] width 117 height 116
click at [285, 378] on div "pasan" at bounding box center [373, 355] width 181 height 116
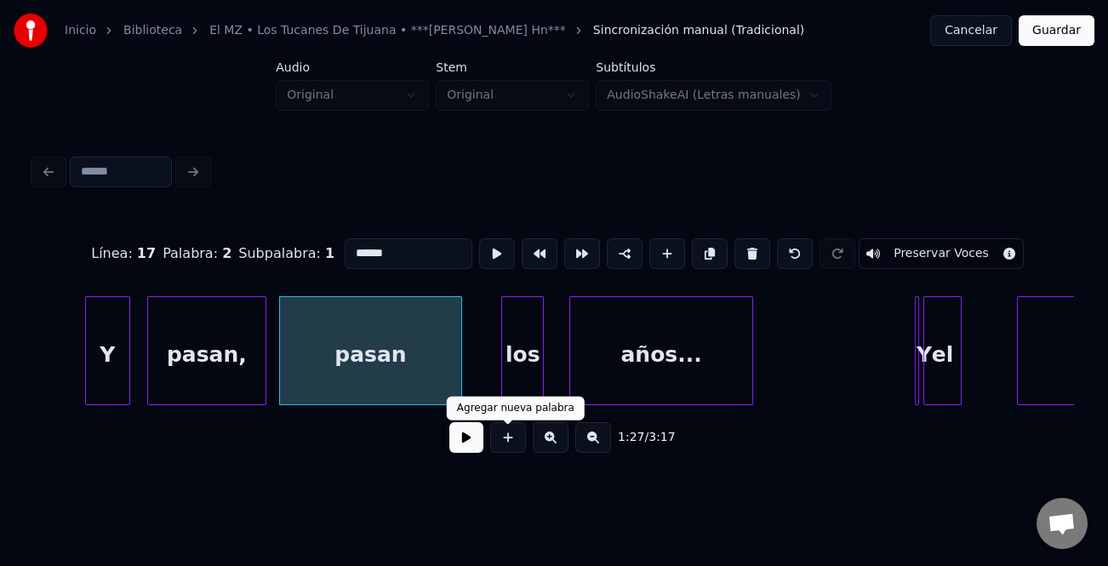
click at [463, 434] on button at bounding box center [467, 437] width 34 height 31
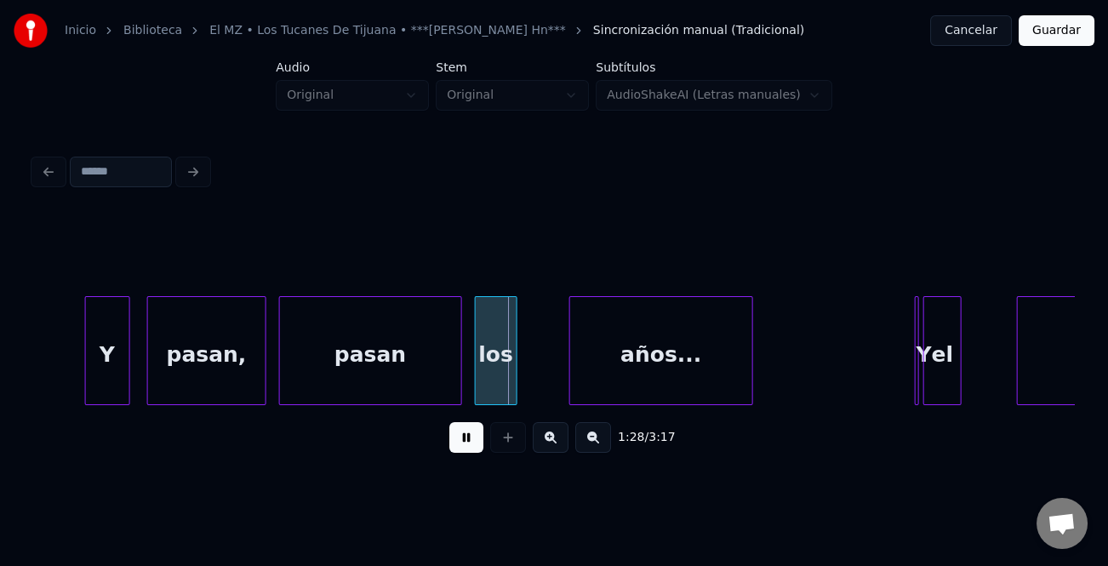
click at [496, 395] on div "los" at bounding box center [496, 355] width 41 height 116
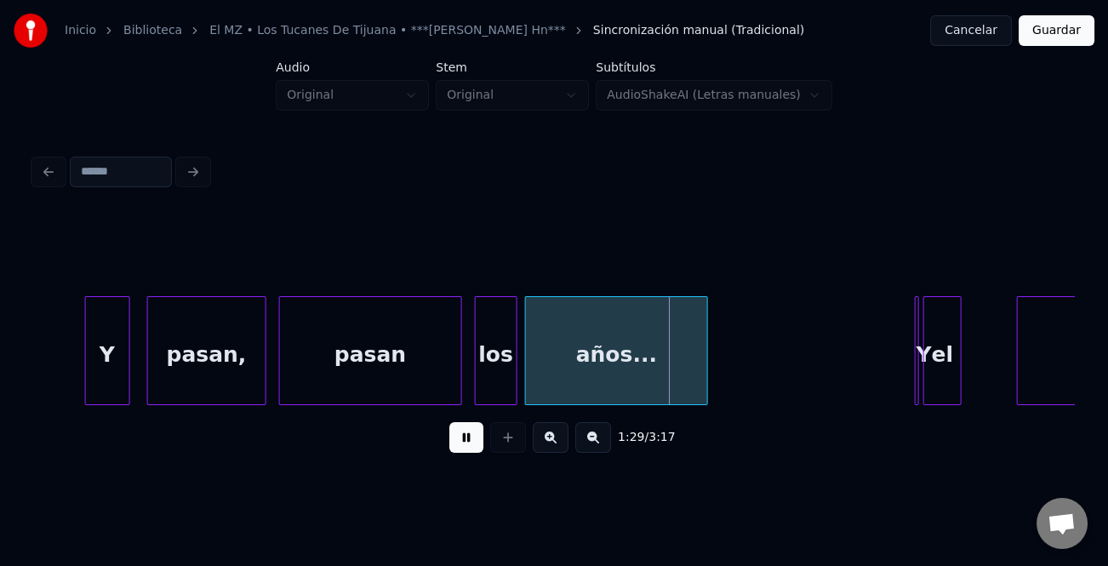
click at [594, 388] on div "años..." at bounding box center [616, 355] width 181 height 116
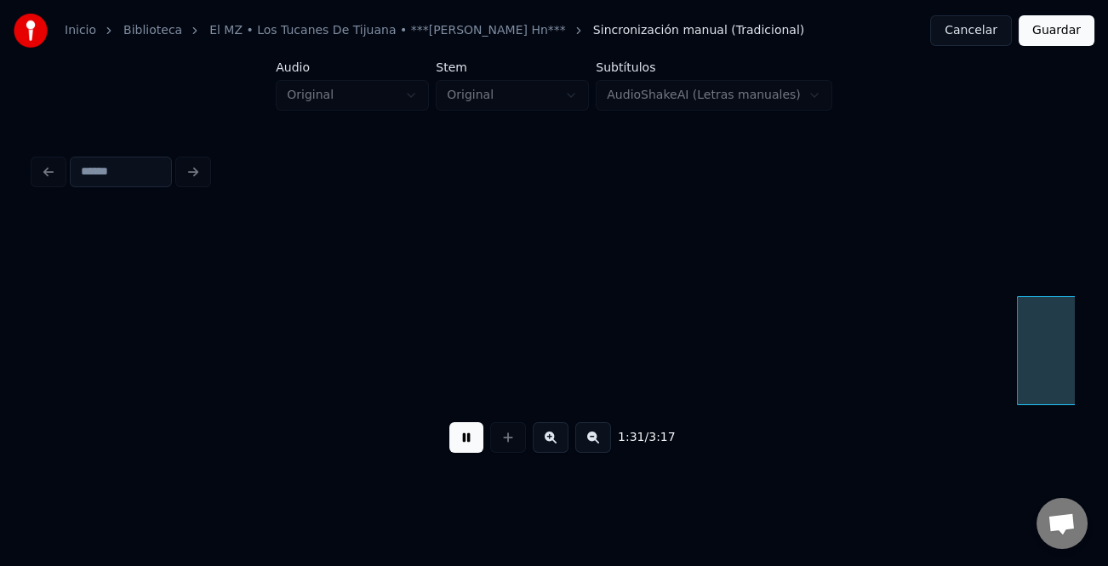
scroll to position [0, 19320]
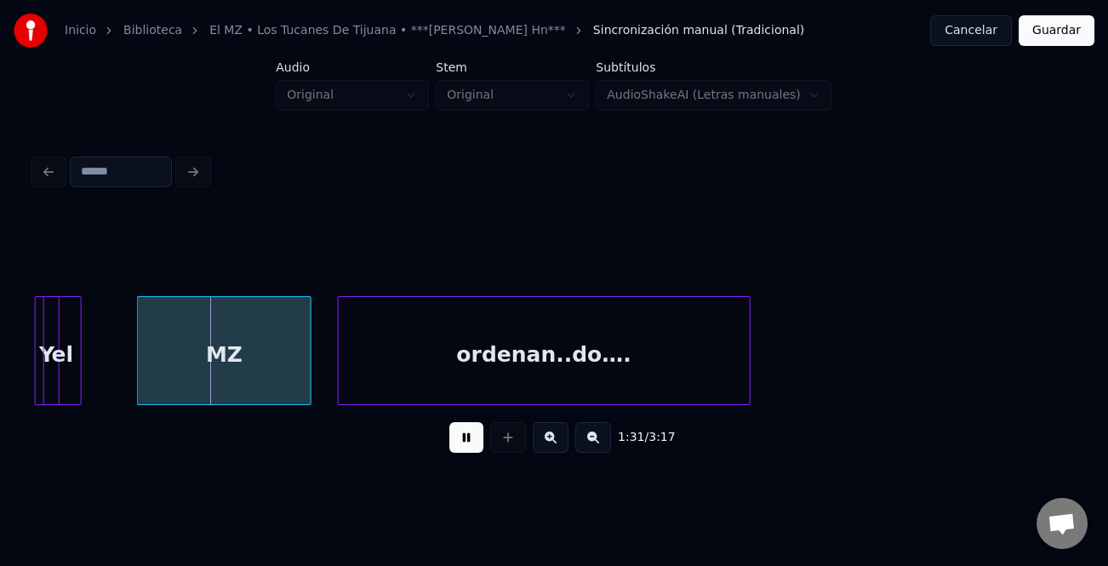
drag, startPoint x: 474, startPoint y: 444, endPoint x: 499, endPoint y: 434, distance: 26.4
click at [477, 444] on button at bounding box center [467, 437] width 34 height 31
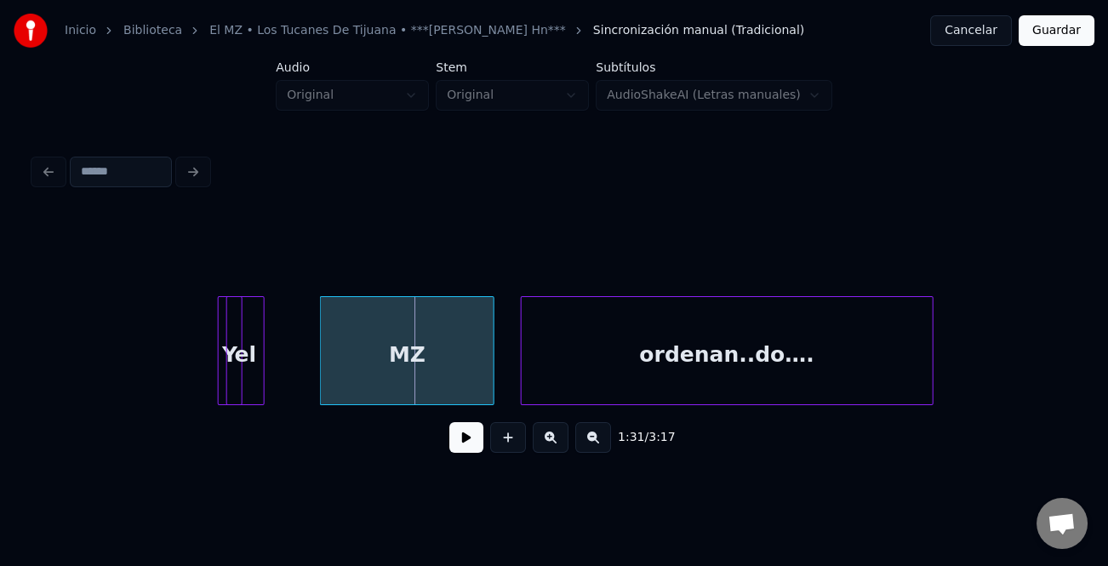
scroll to position [0, 19070]
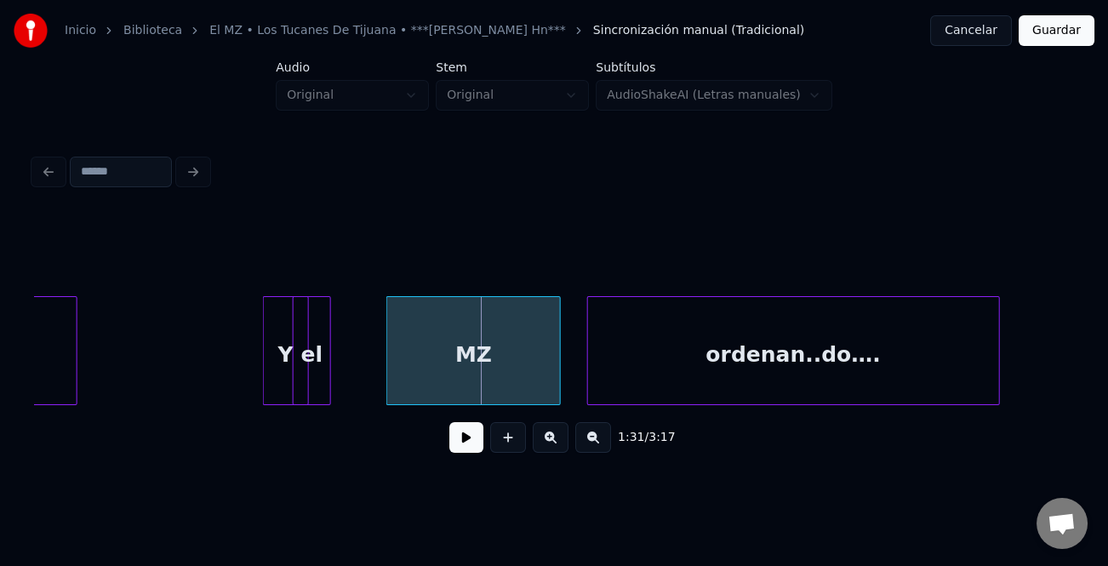
click at [266, 358] on div at bounding box center [266, 350] width 5 height 107
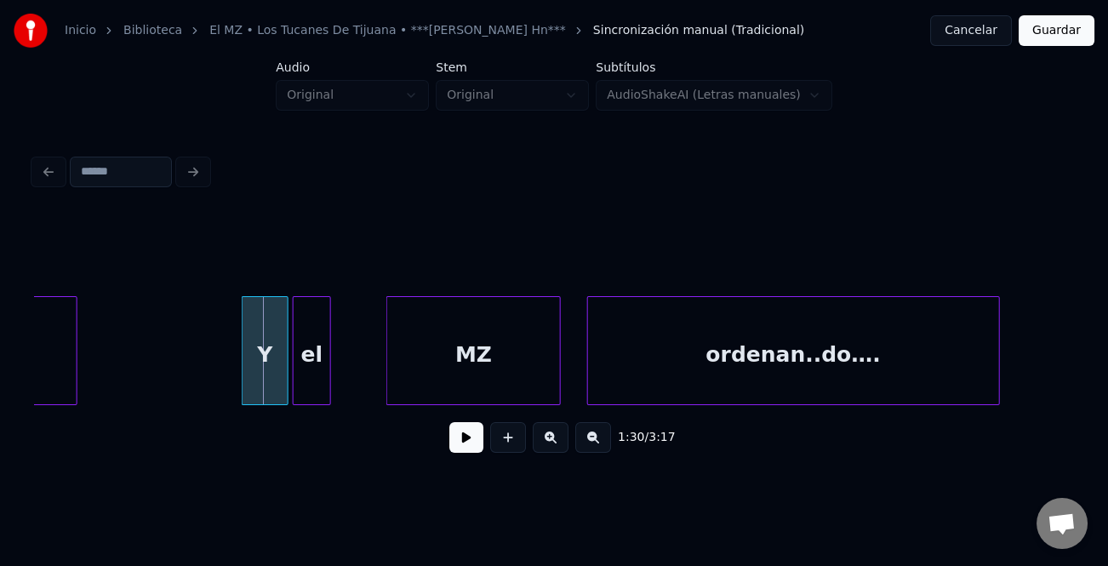
click at [261, 367] on div "Y" at bounding box center [265, 355] width 45 height 116
click at [470, 438] on button at bounding box center [467, 437] width 34 height 31
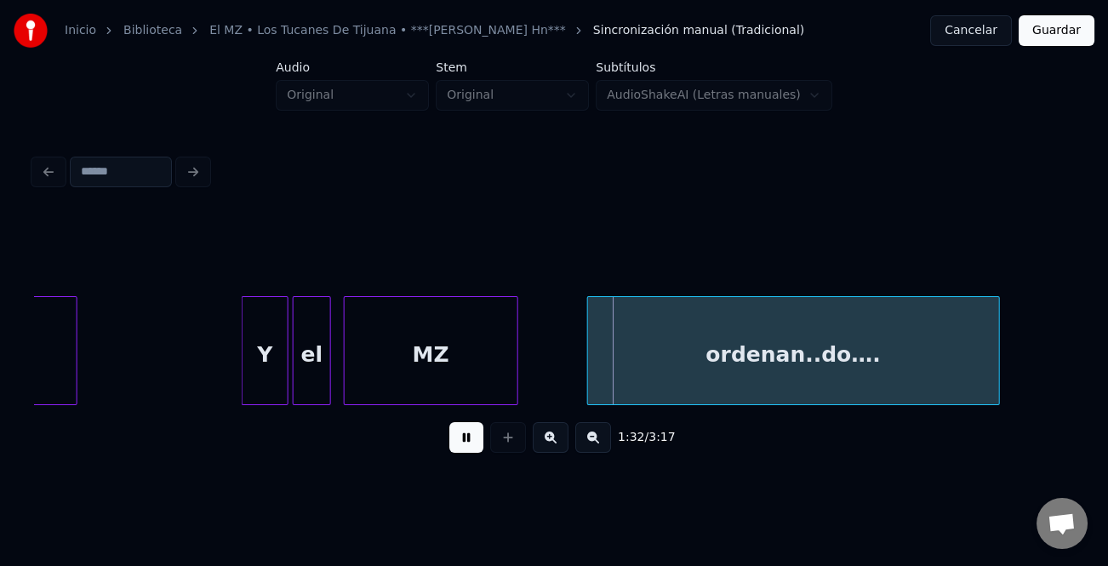
click at [434, 389] on div "MZ" at bounding box center [431, 355] width 173 height 116
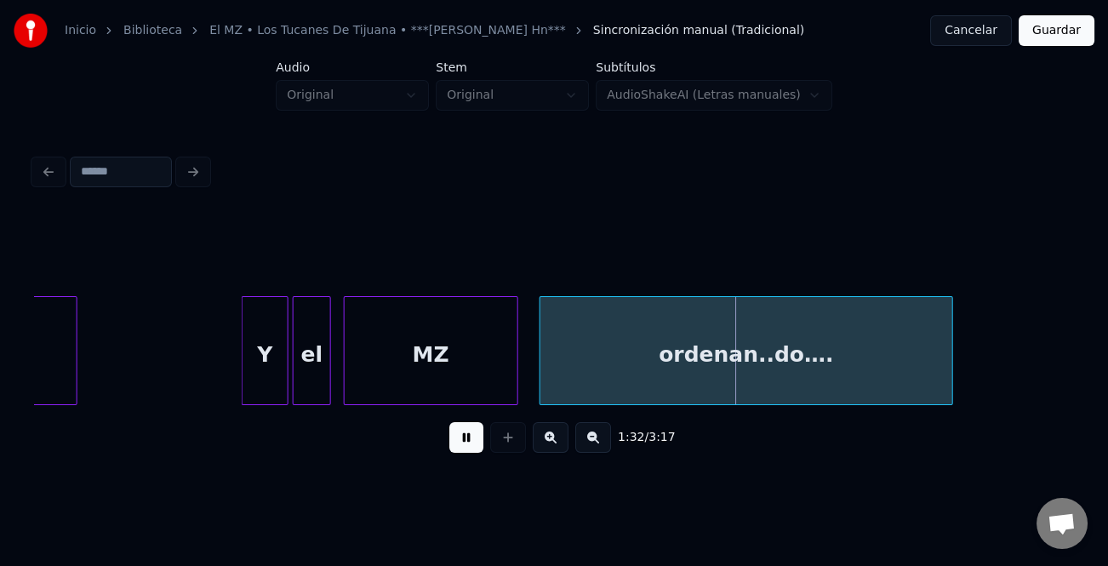
click at [671, 382] on div "ordenan..do…." at bounding box center [747, 355] width 412 height 116
click at [956, 392] on div at bounding box center [953, 350] width 5 height 107
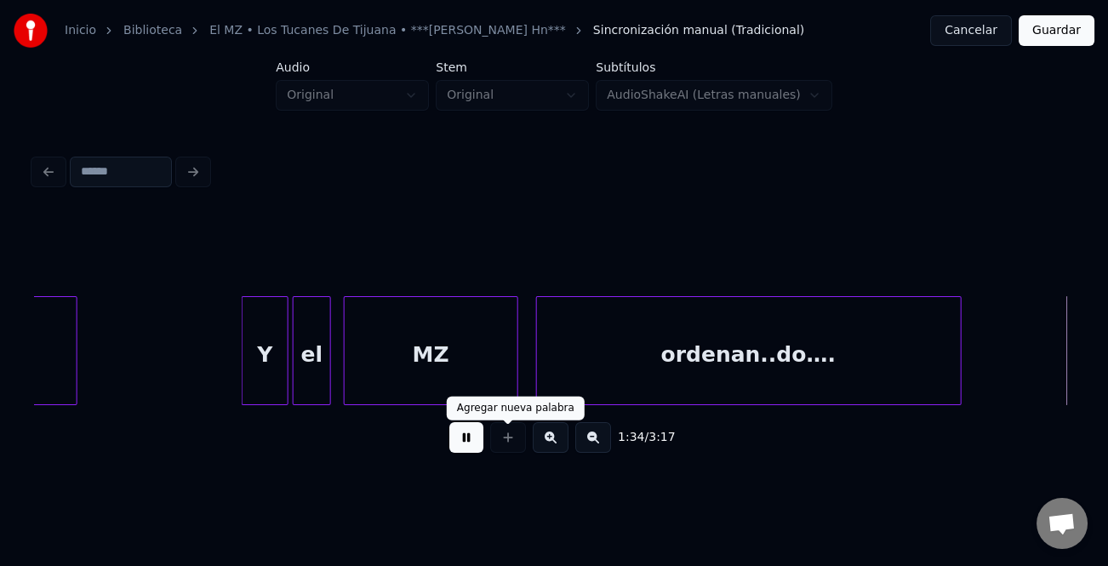
scroll to position [0, 20112]
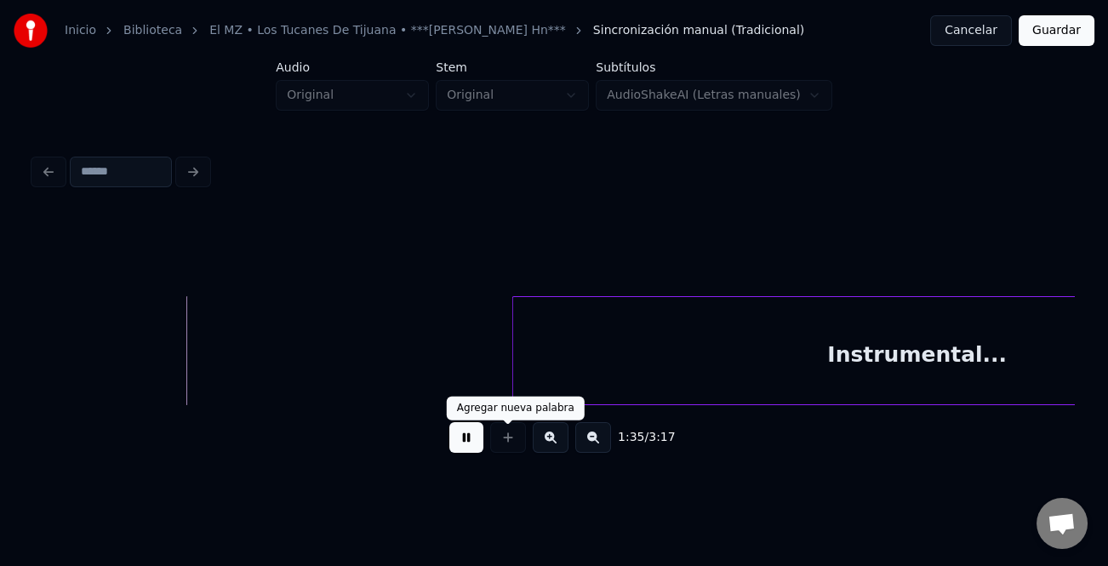
click at [474, 438] on button at bounding box center [467, 437] width 34 height 31
click at [589, 443] on button at bounding box center [594, 437] width 36 height 31
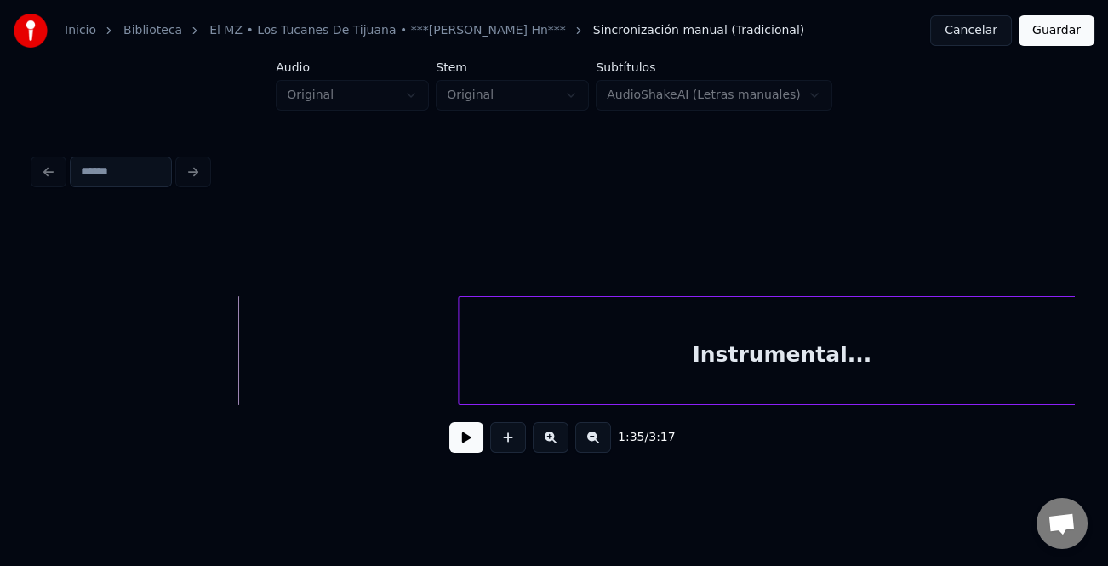
click at [589, 443] on button at bounding box center [594, 437] width 36 height 31
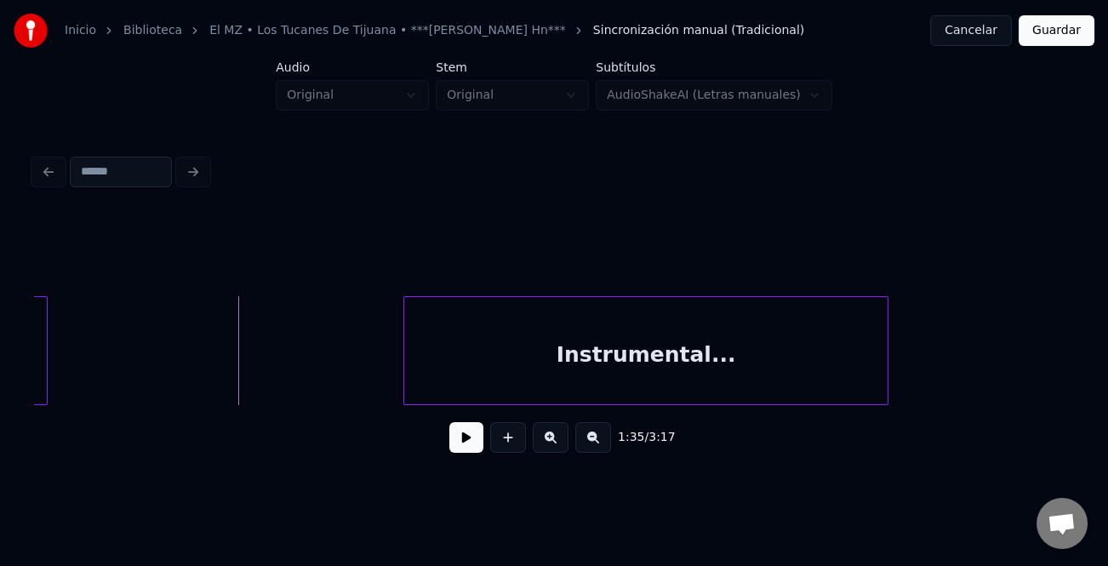
click at [589, 443] on button at bounding box center [594, 437] width 36 height 31
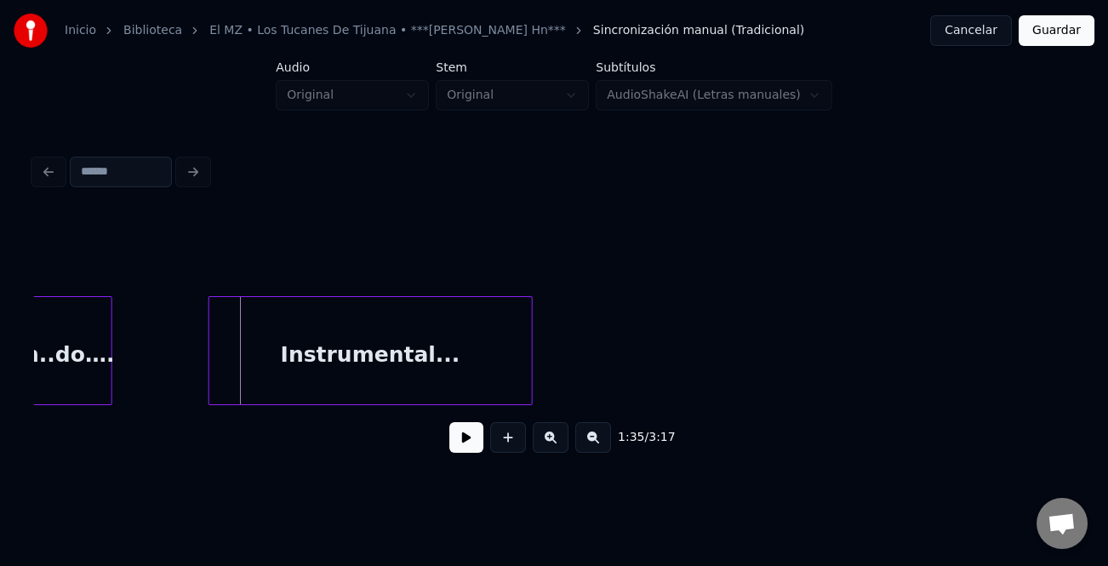
click at [360, 380] on div "Instrumental..." at bounding box center [370, 355] width 323 height 116
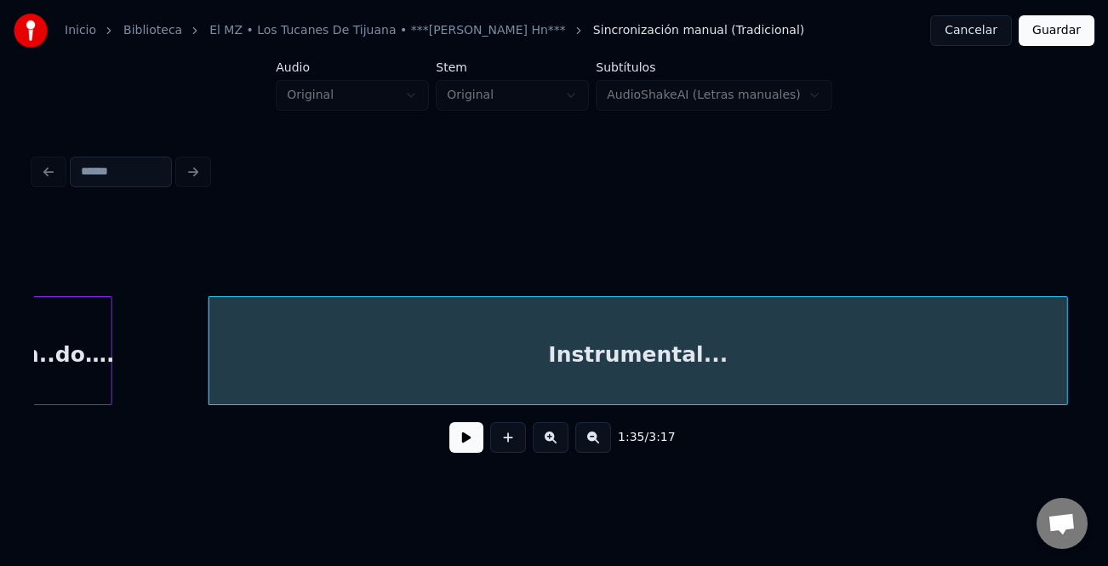
click at [1067, 394] on div at bounding box center [1064, 350] width 5 height 107
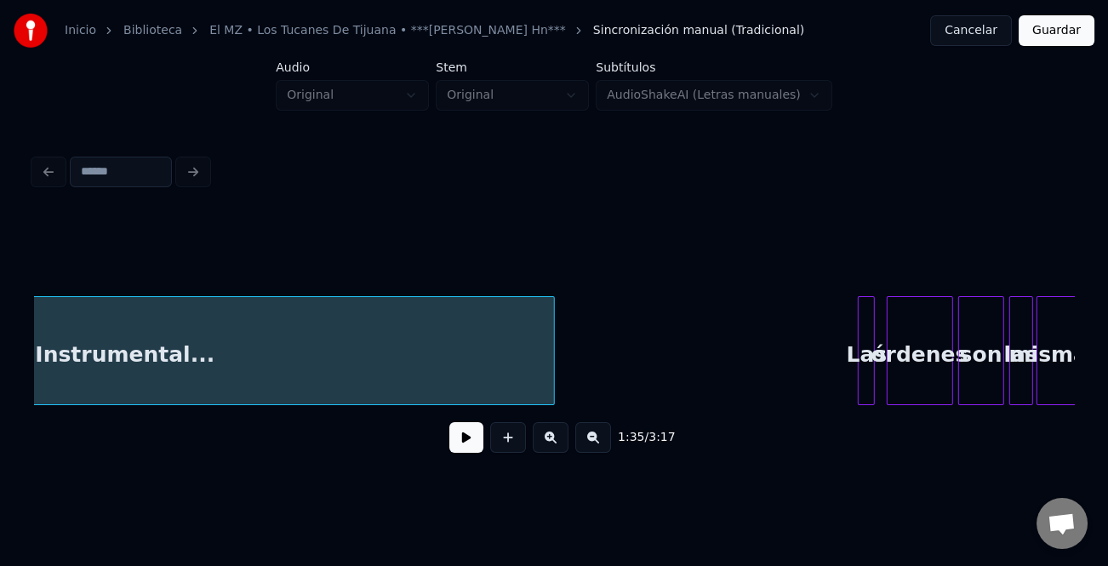
scroll to position [0, 8447]
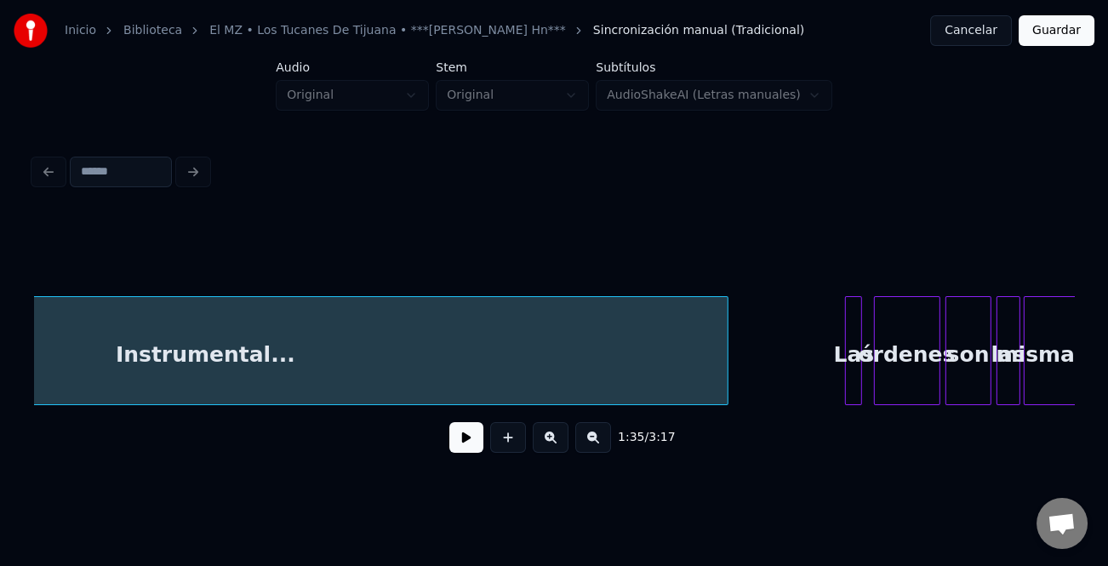
click at [724, 394] on div at bounding box center [725, 350] width 5 height 107
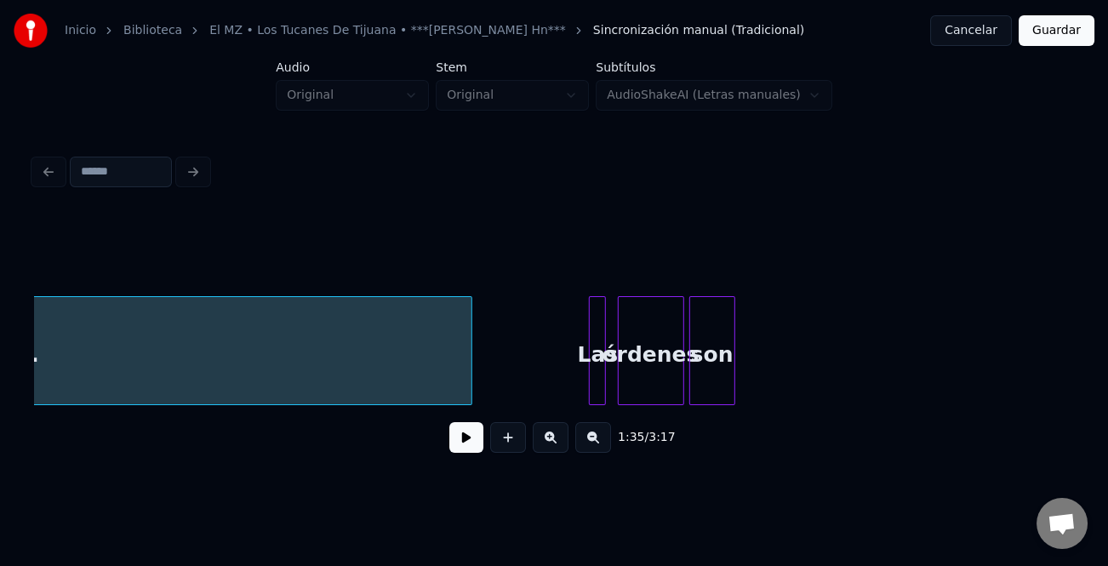
scroll to position [0, 8824]
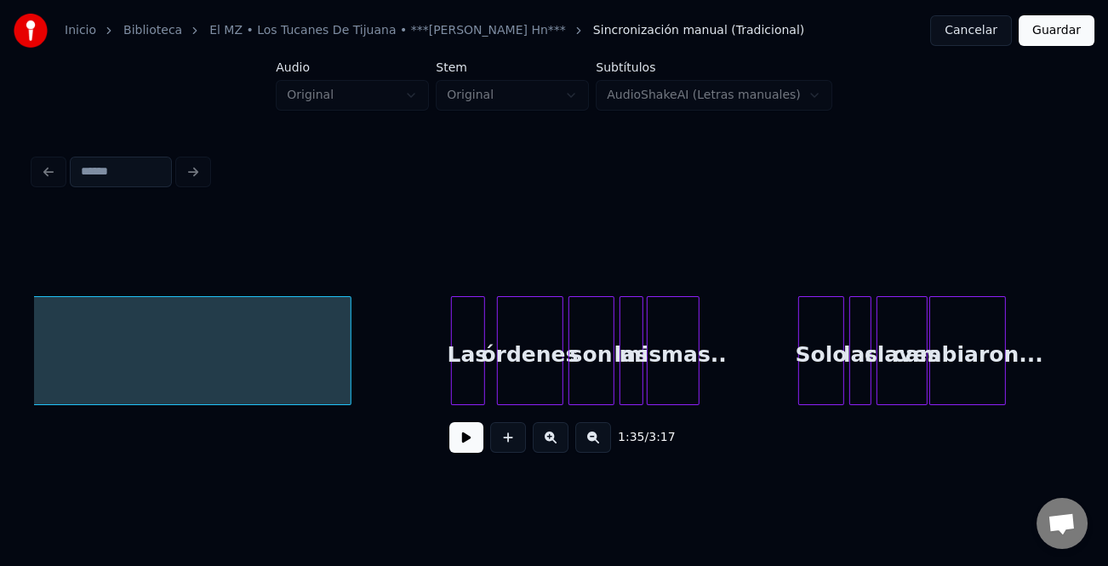
click at [452, 375] on div at bounding box center [454, 350] width 5 height 107
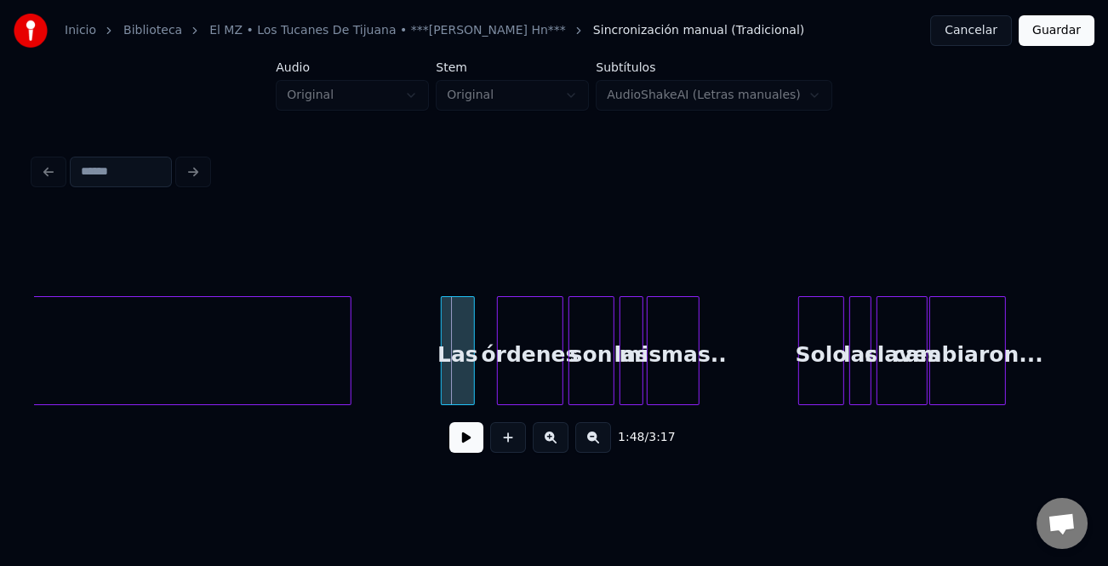
click at [450, 382] on div "Las" at bounding box center [458, 355] width 32 height 116
click at [474, 448] on button at bounding box center [467, 437] width 34 height 31
click at [525, 390] on div "órdenes" at bounding box center [514, 355] width 65 height 116
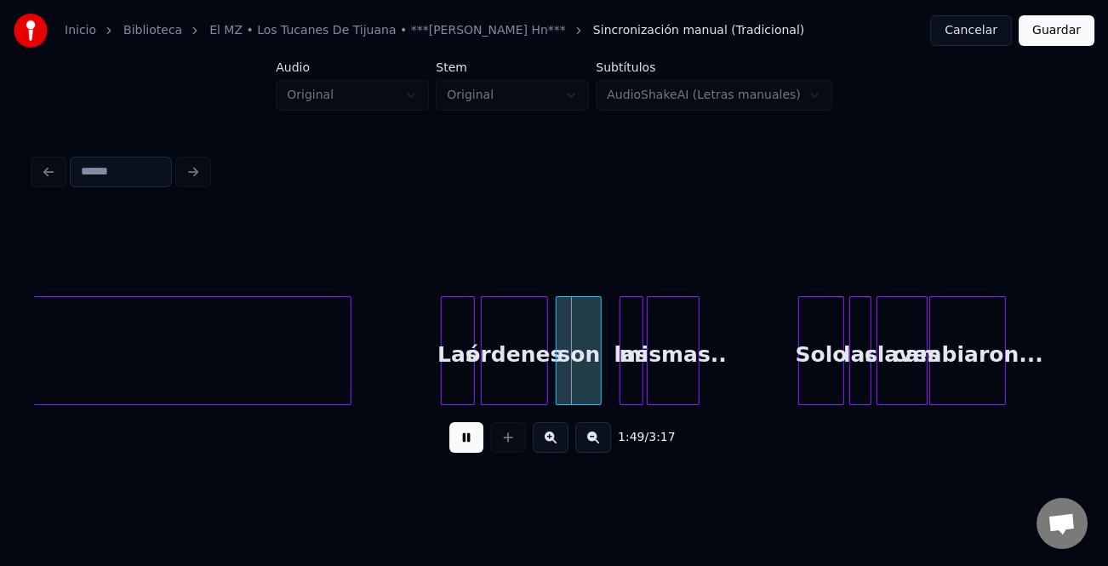
click at [579, 381] on div "son" at bounding box center [579, 355] width 44 height 116
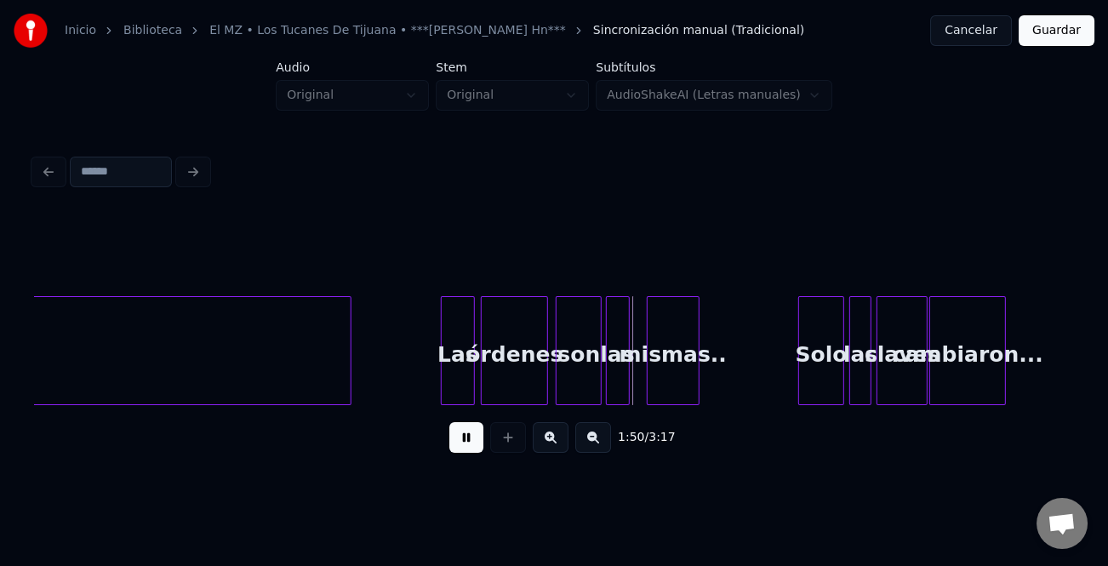
click at [617, 378] on div "las" at bounding box center [618, 355] width 22 height 116
click at [647, 383] on div "mismas.." at bounding box center [660, 355] width 51 height 116
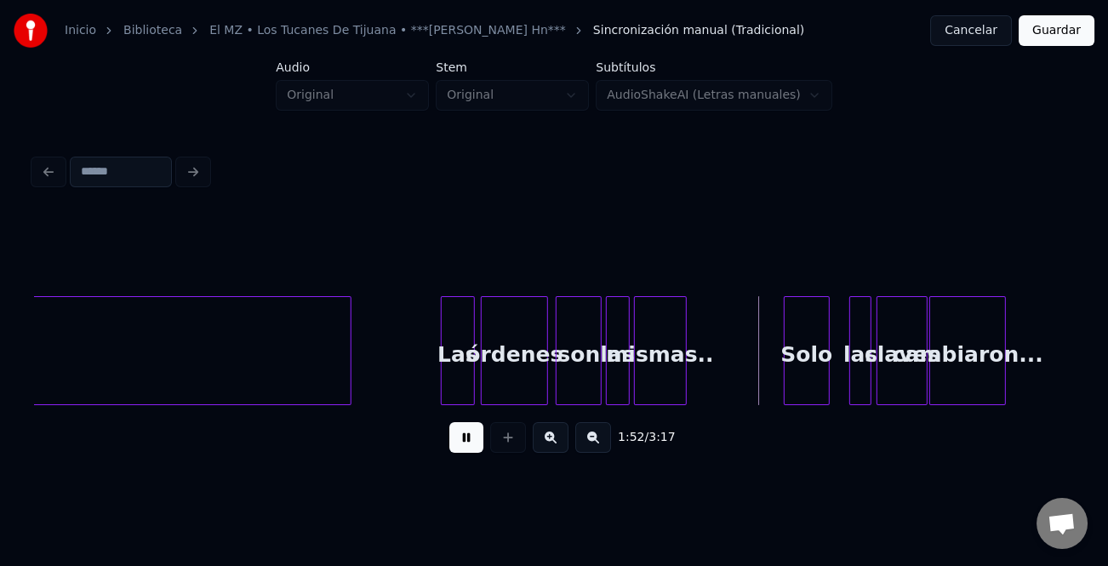
click at [794, 388] on div "Solo" at bounding box center [807, 355] width 44 height 116
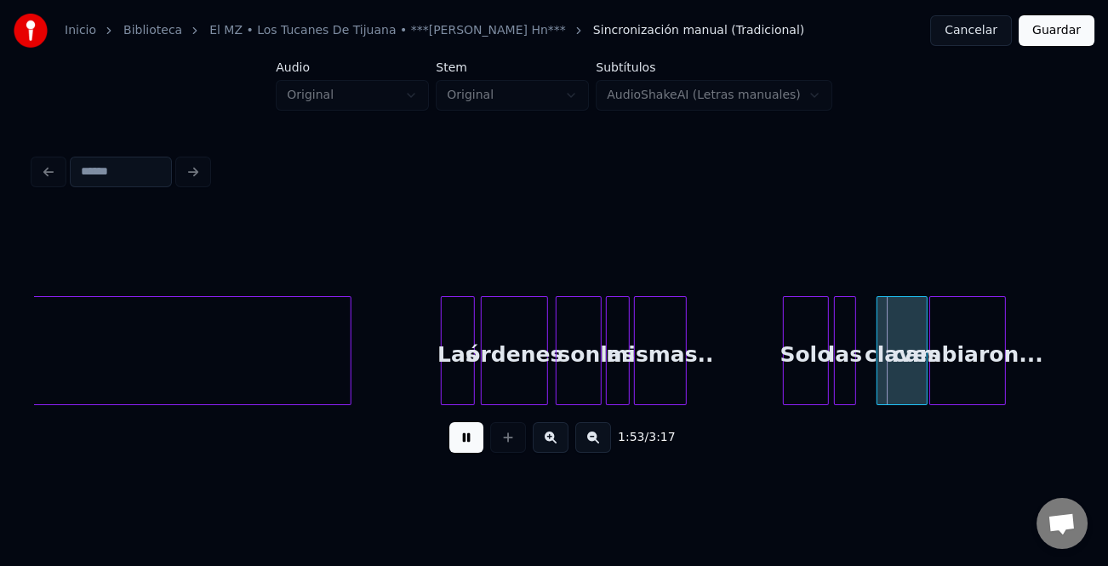
click at [841, 387] on div "las" at bounding box center [845, 355] width 20 height 116
click at [876, 391] on div "claves" at bounding box center [888, 355] width 49 height 116
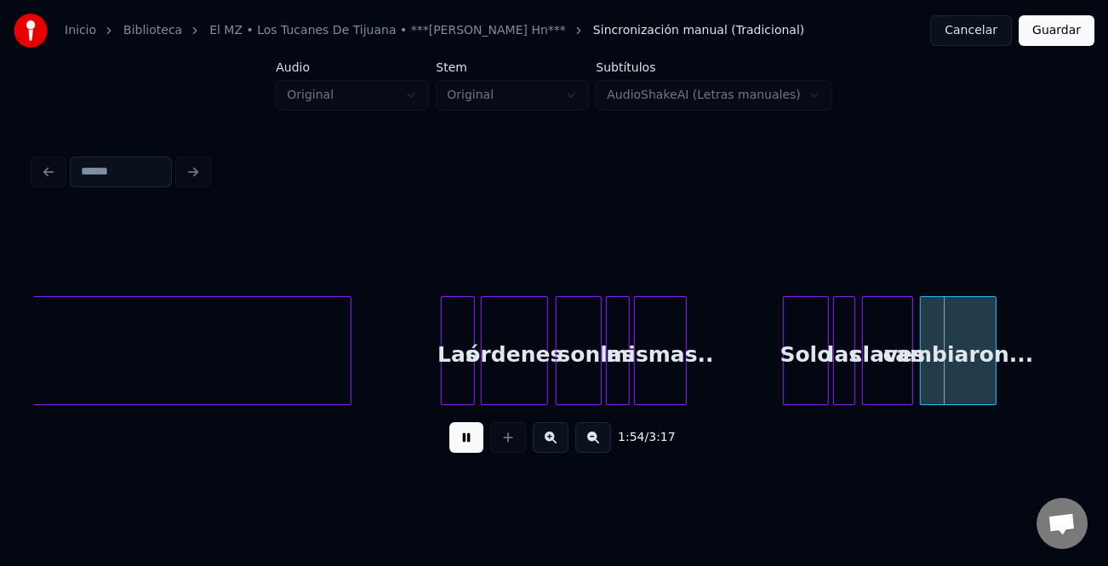
click at [976, 387] on div "cambiaron..." at bounding box center [958, 355] width 75 height 116
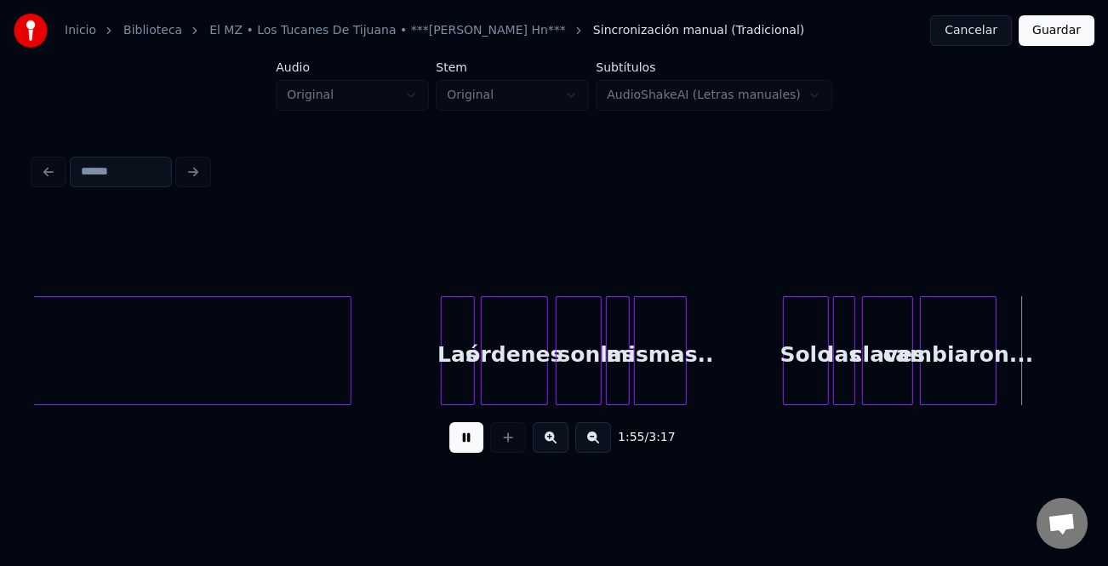
click at [603, 442] on button at bounding box center [594, 437] width 36 height 31
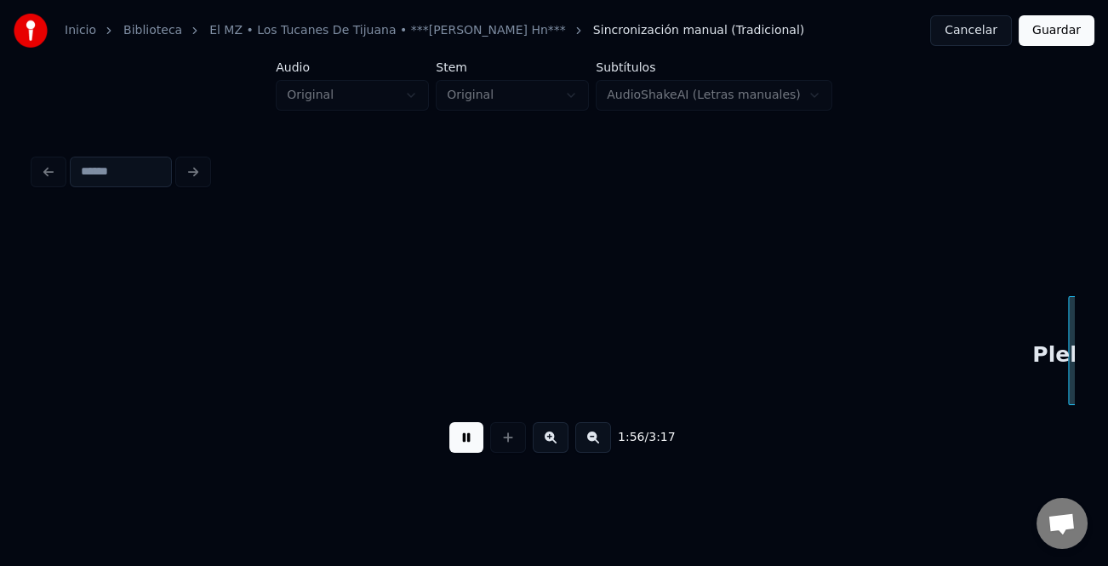
scroll to position [0, 4955]
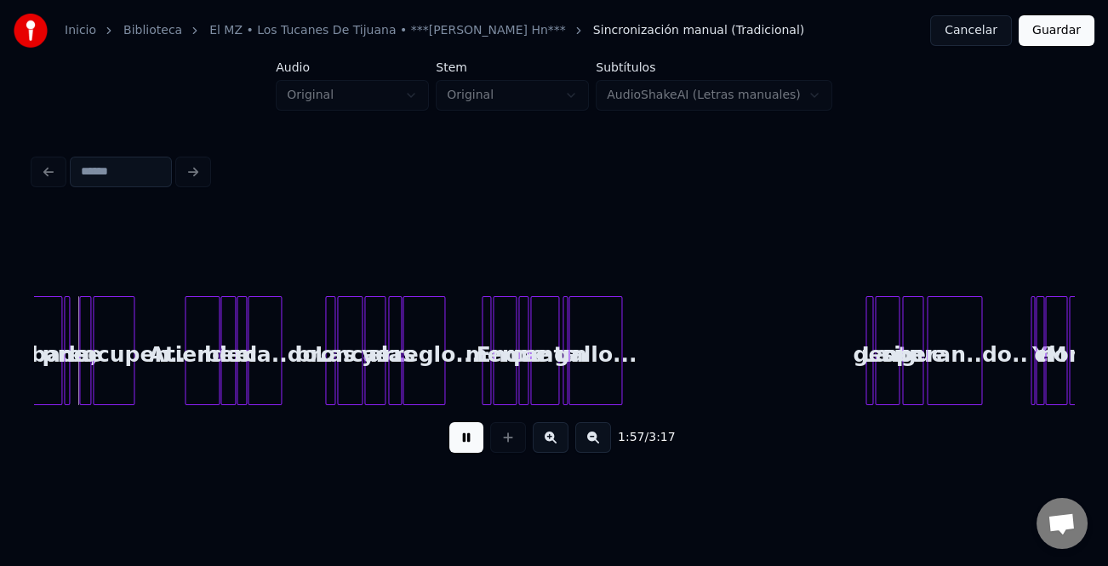
click at [550, 445] on button at bounding box center [551, 437] width 36 height 31
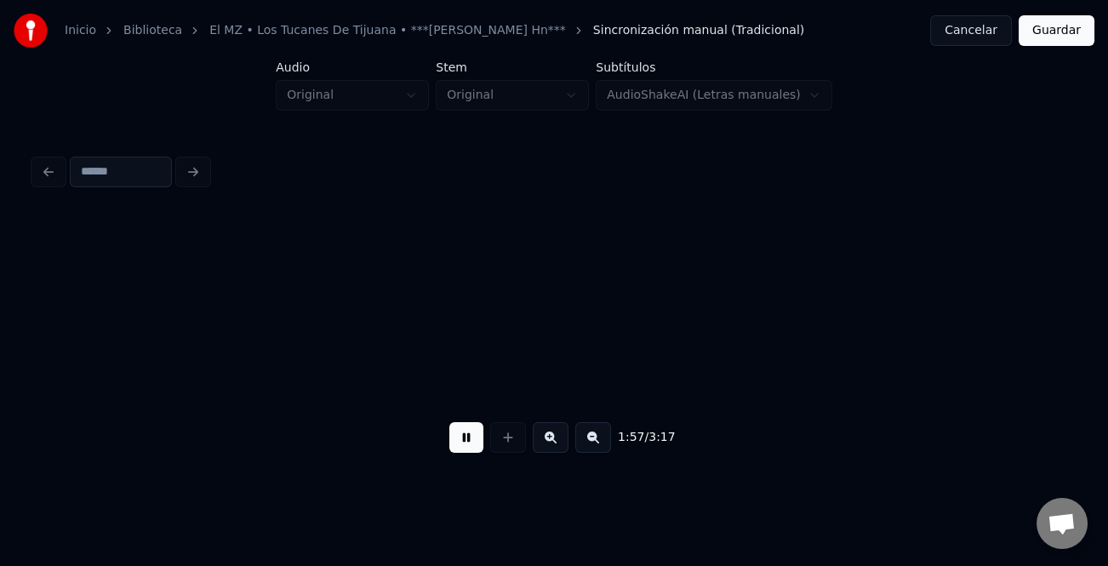
click at [550, 445] on button at bounding box center [551, 437] width 36 height 31
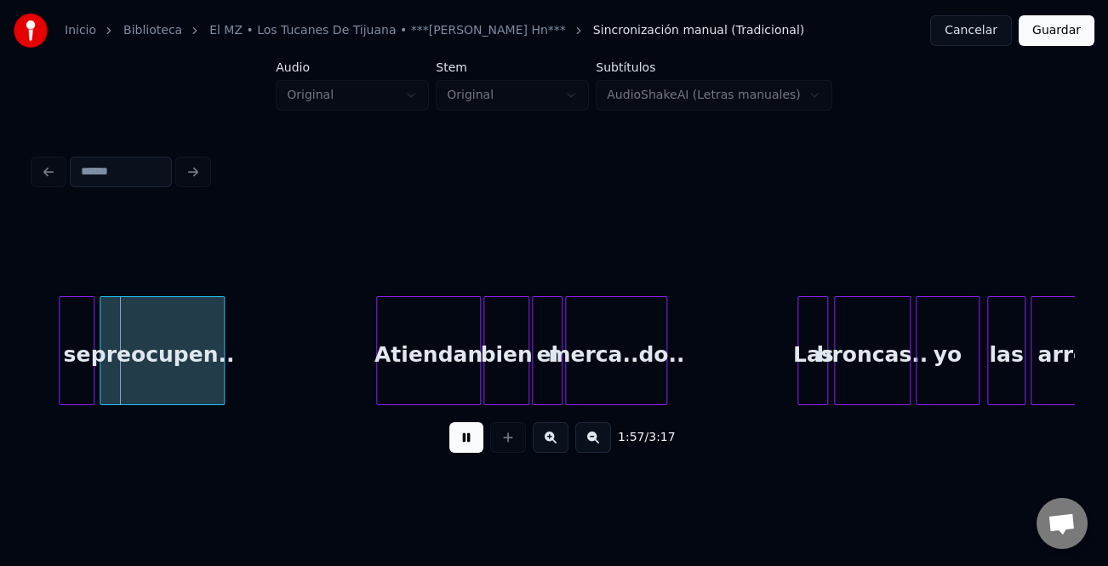
click at [550, 445] on button at bounding box center [551, 437] width 36 height 31
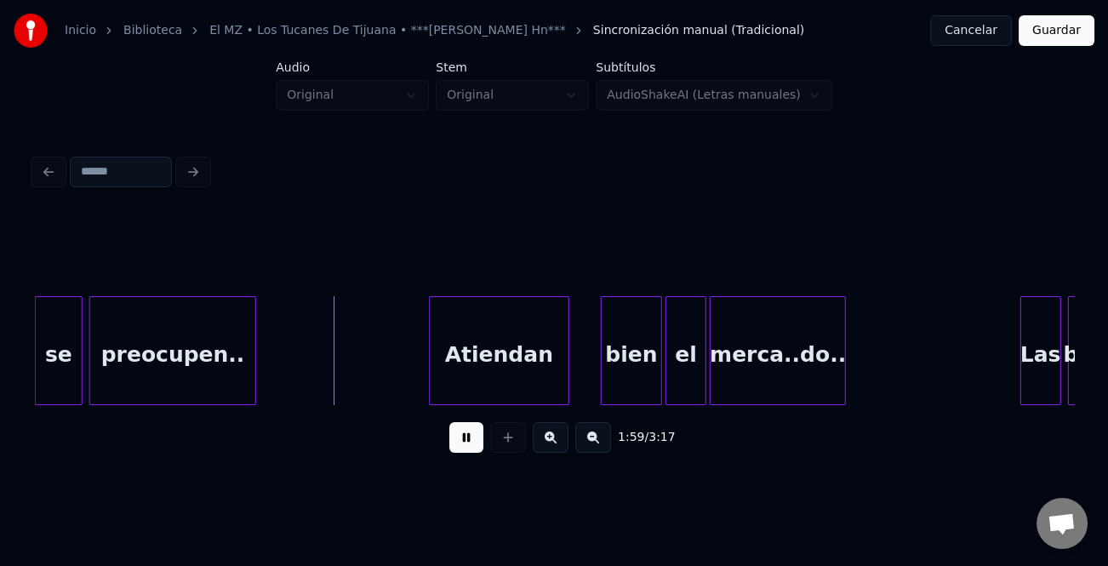
click at [515, 388] on div "Atiendan" at bounding box center [499, 355] width 138 height 116
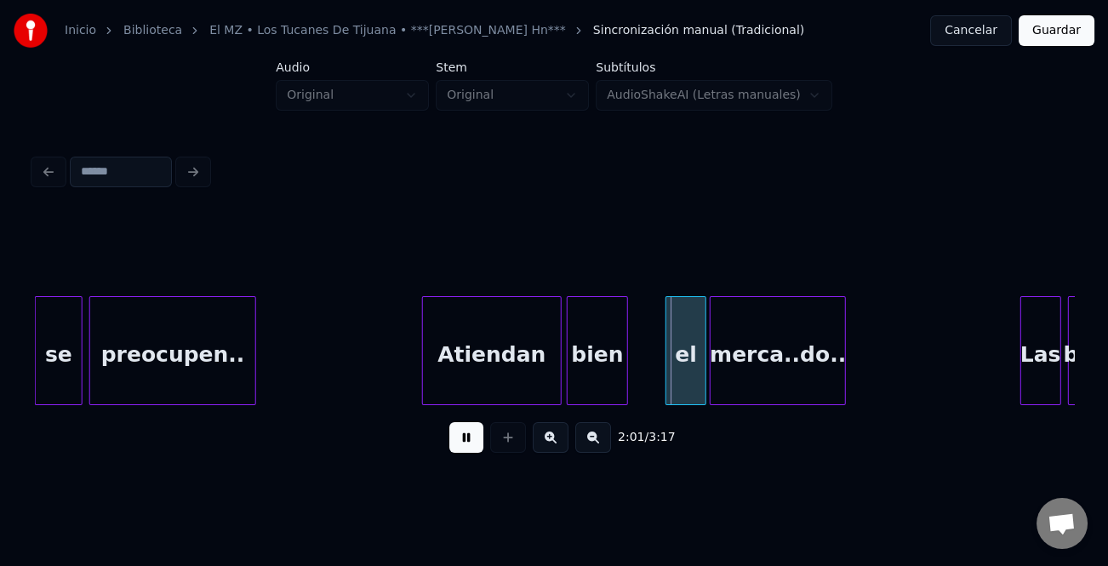
click at [615, 396] on div "bien" at bounding box center [598, 355] width 60 height 116
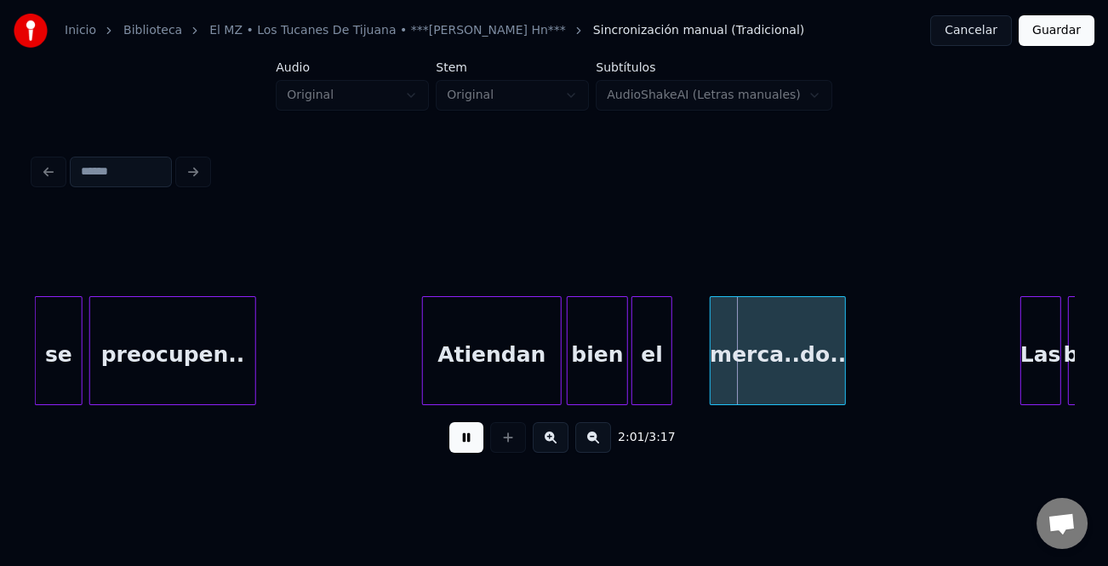
click at [662, 392] on div "el" at bounding box center [652, 355] width 39 height 116
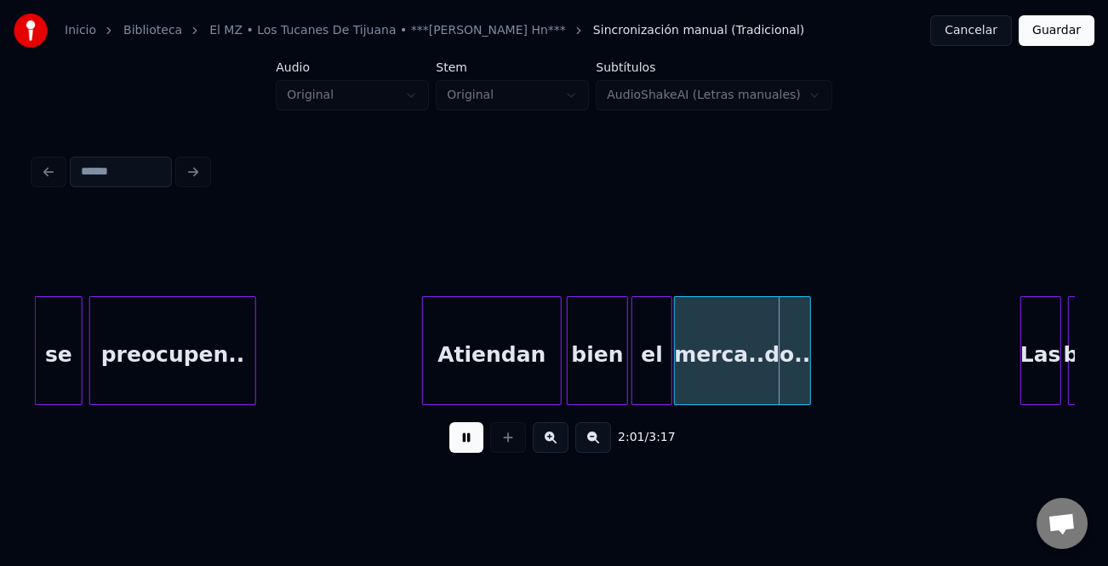
click at [736, 392] on div "merca..do.." at bounding box center [742, 355] width 135 height 116
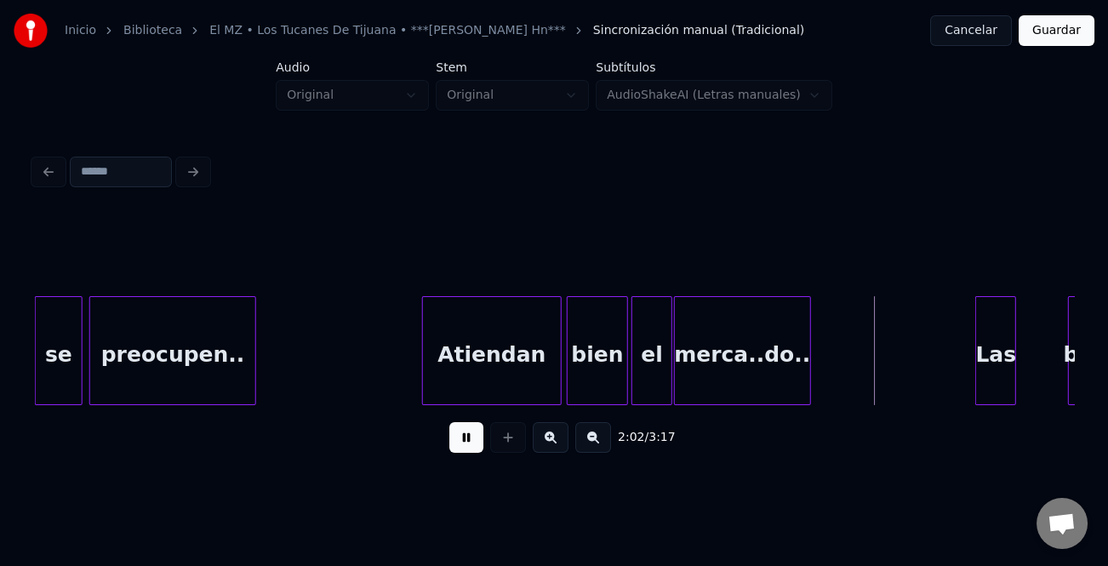
click at [988, 375] on div "Las" at bounding box center [996, 355] width 39 height 116
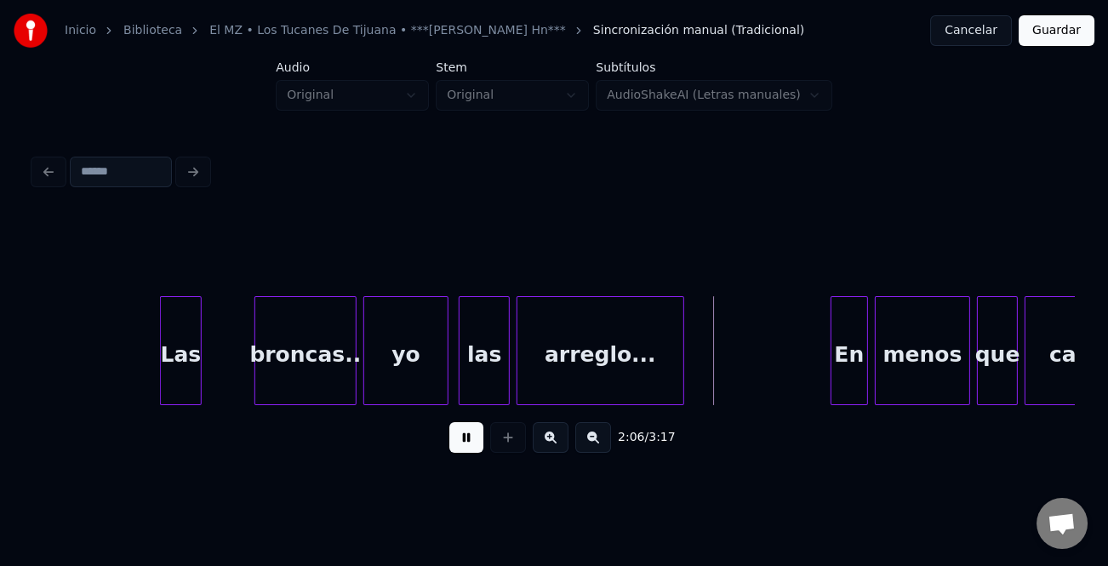
scroll to position [0, 20759]
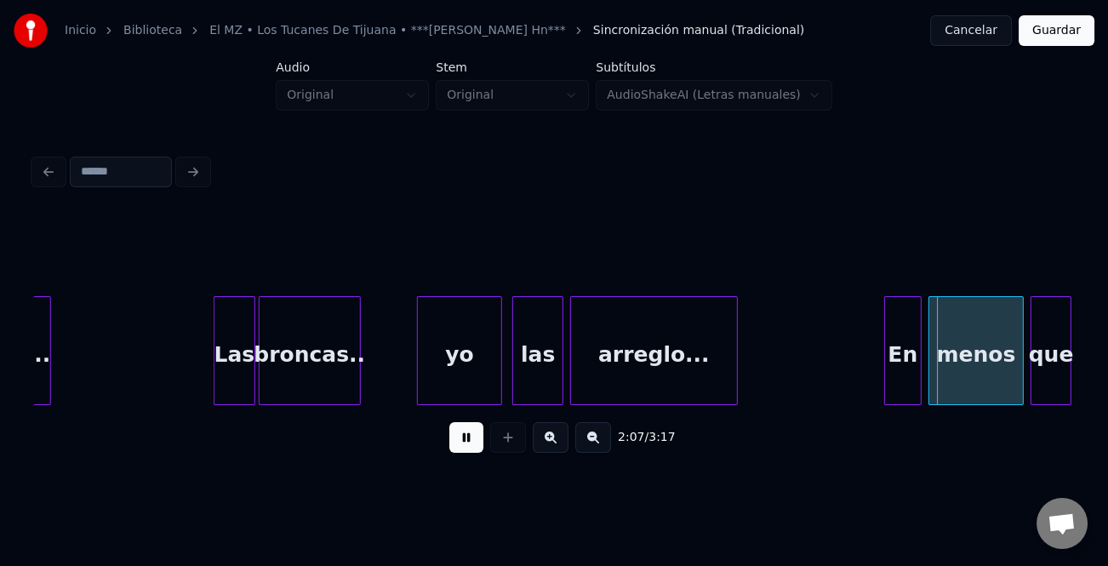
click at [325, 366] on div "broncas.." at bounding box center [310, 355] width 100 height 116
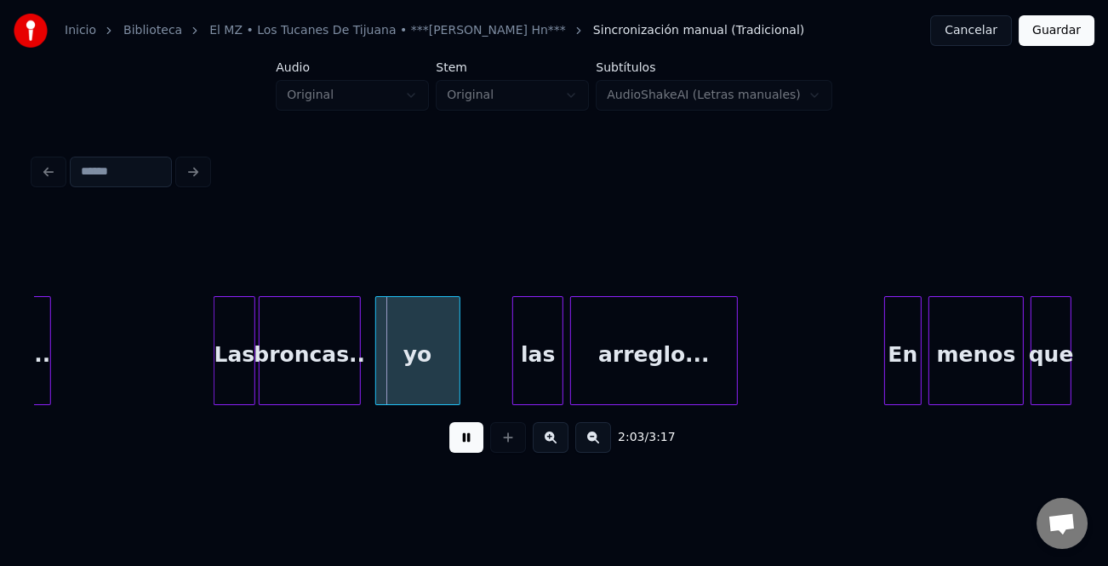
click at [423, 372] on div "yo" at bounding box center [417, 355] width 83 height 116
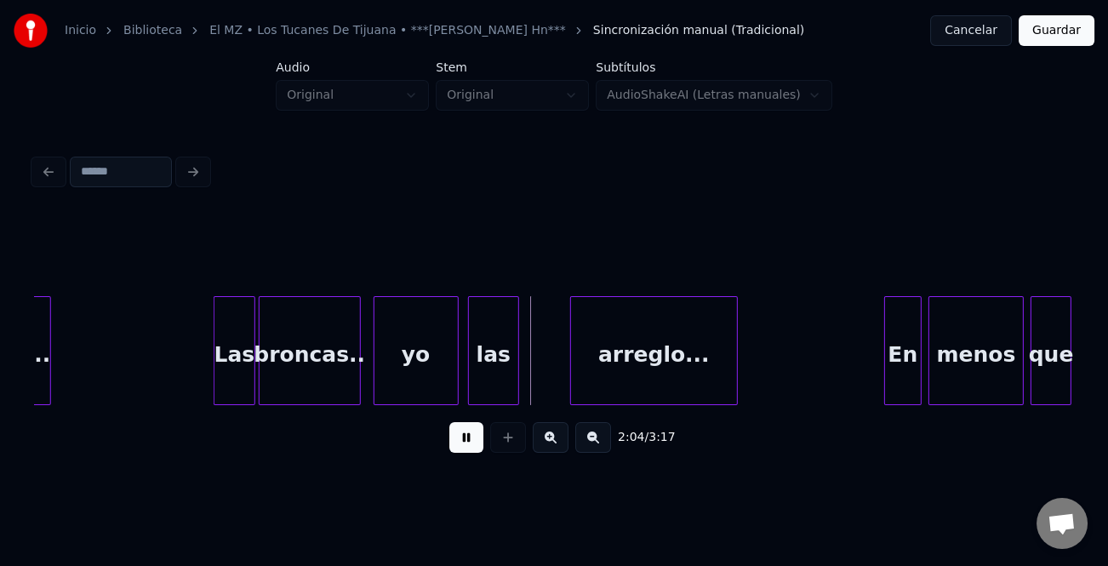
click at [487, 380] on div "las" at bounding box center [493, 355] width 49 height 116
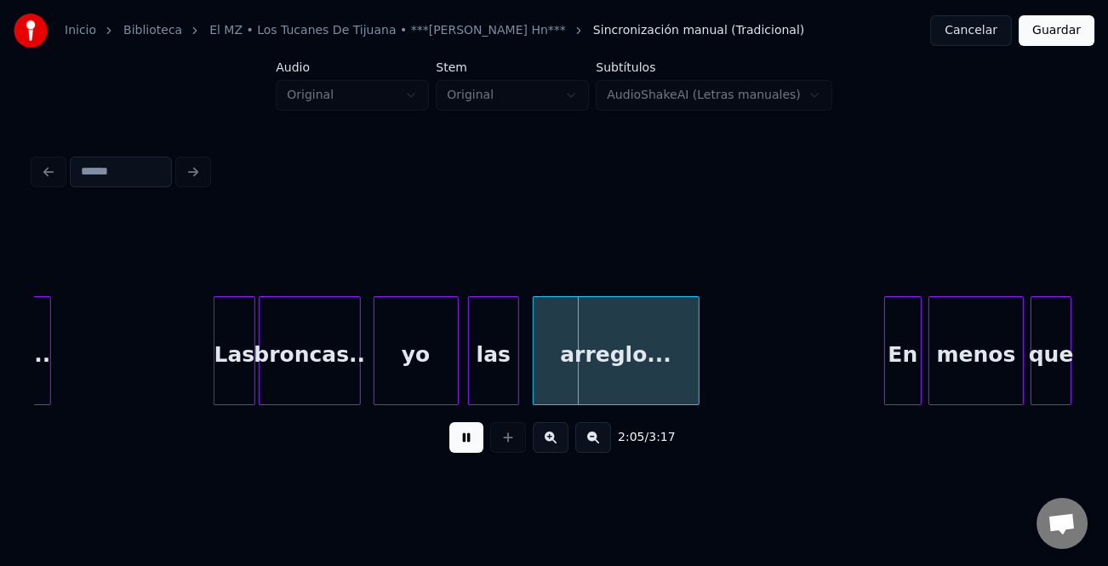
click at [599, 378] on div "arreglo..." at bounding box center [616, 355] width 165 height 116
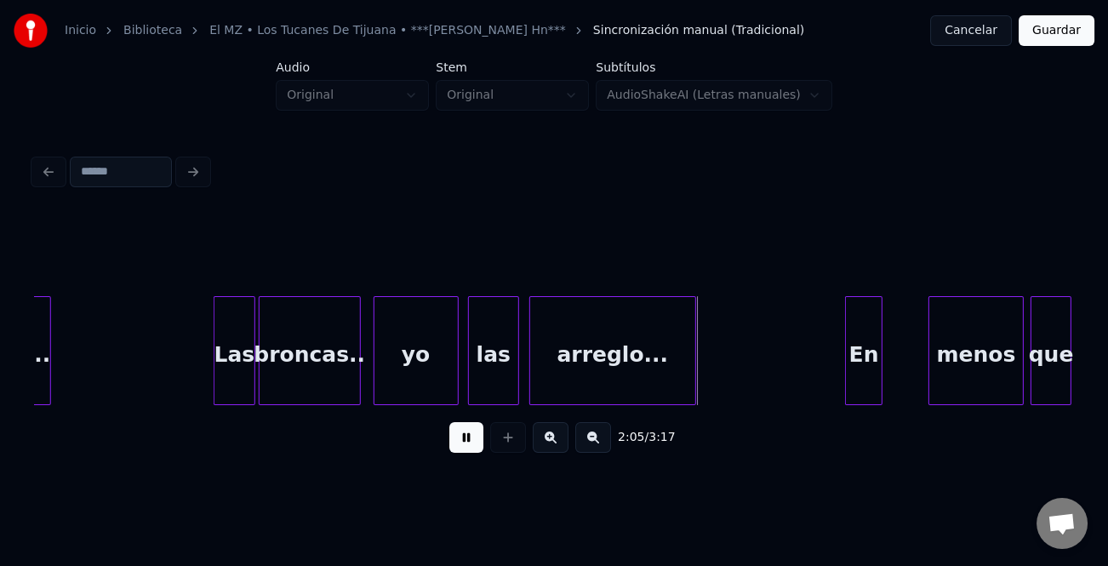
click at [853, 375] on div "En" at bounding box center [864, 355] width 36 height 116
click at [935, 386] on div "menos" at bounding box center [938, 355] width 94 height 116
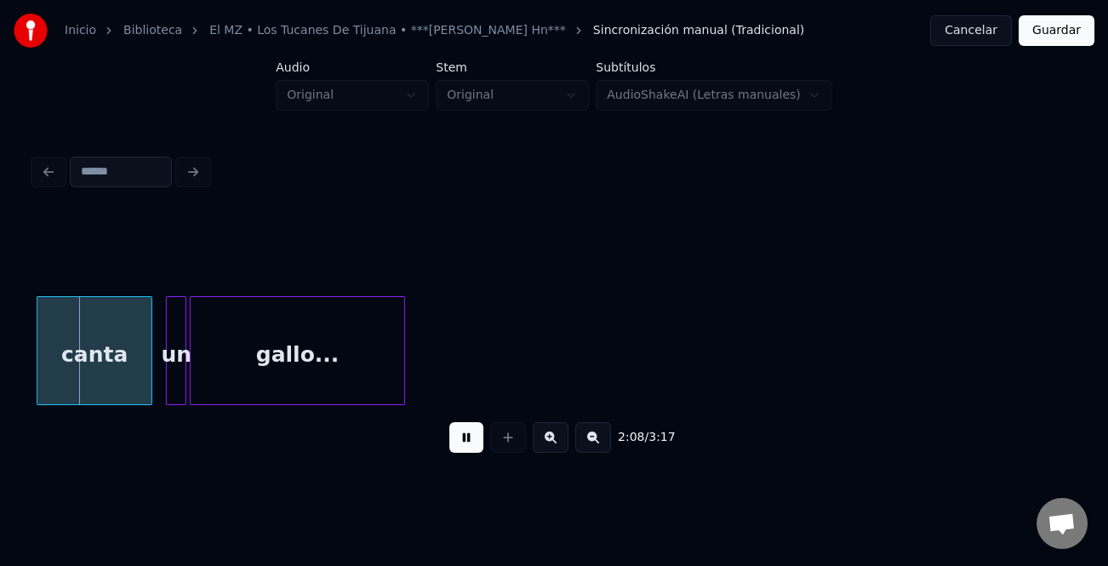
scroll to position [0, 21722]
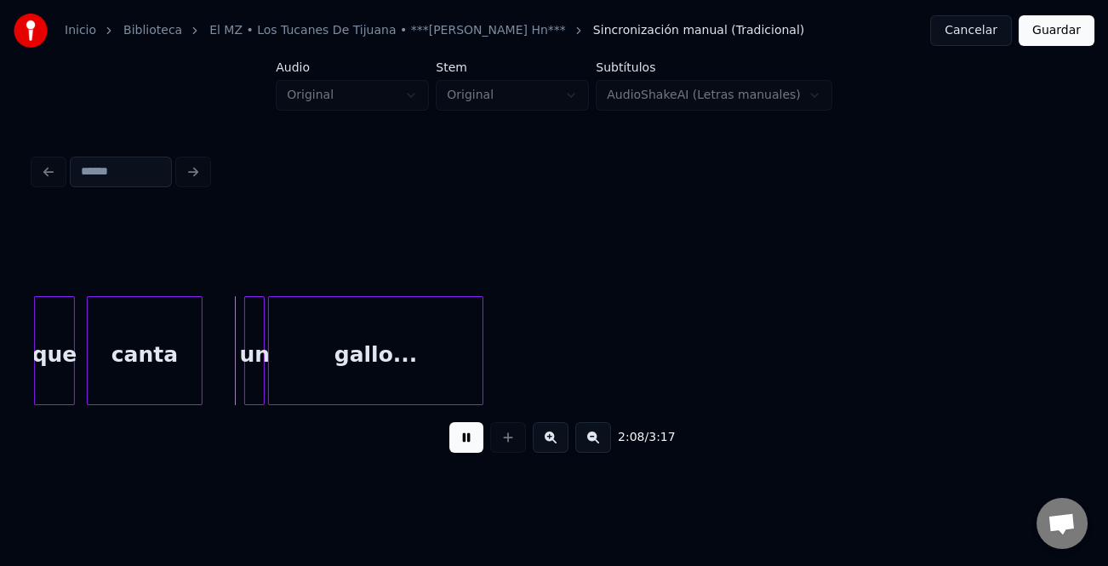
click at [177, 361] on div "canta" at bounding box center [145, 355] width 114 height 116
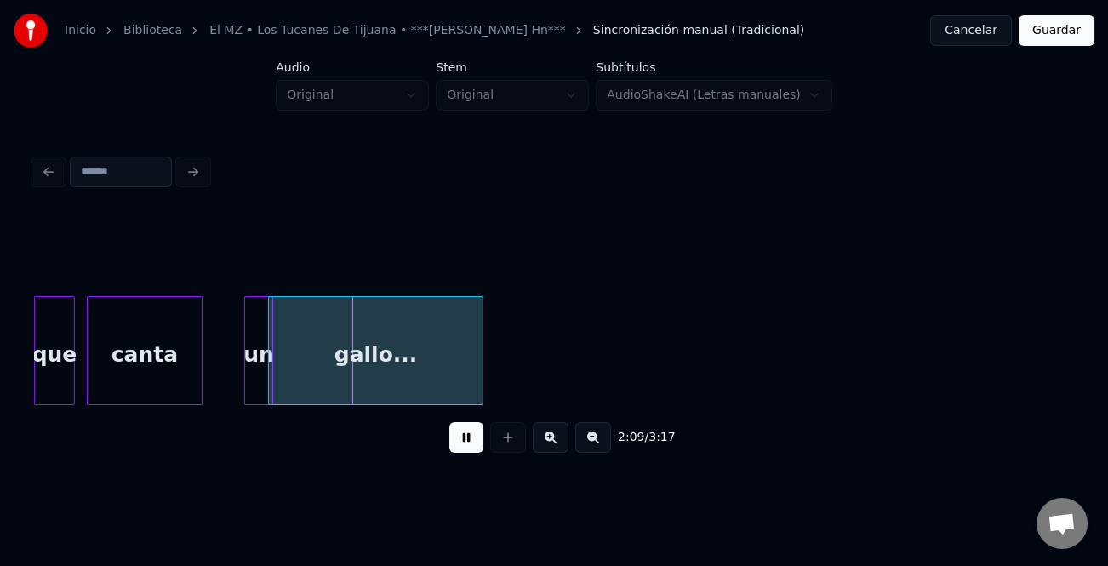
click at [257, 375] on div "un" at bounding box center [258, 350] width 29 height 109
click at [216, 380] on div "un" at bounding box center [224, 355] width 27 height 116
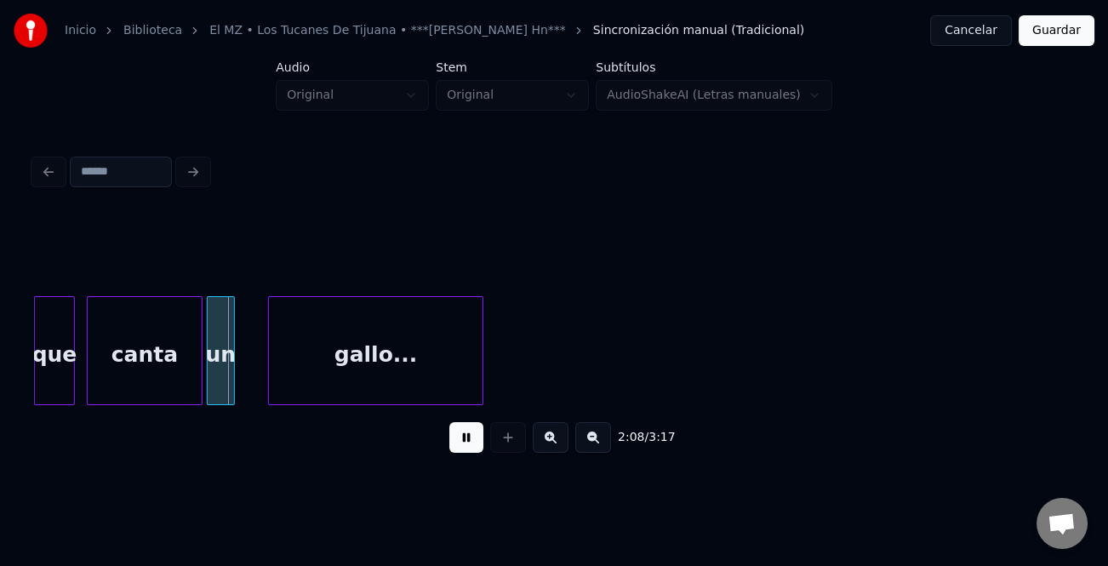
click at [174, 366] on div "canta" at bounding box center [145, 355] width 114 height 116
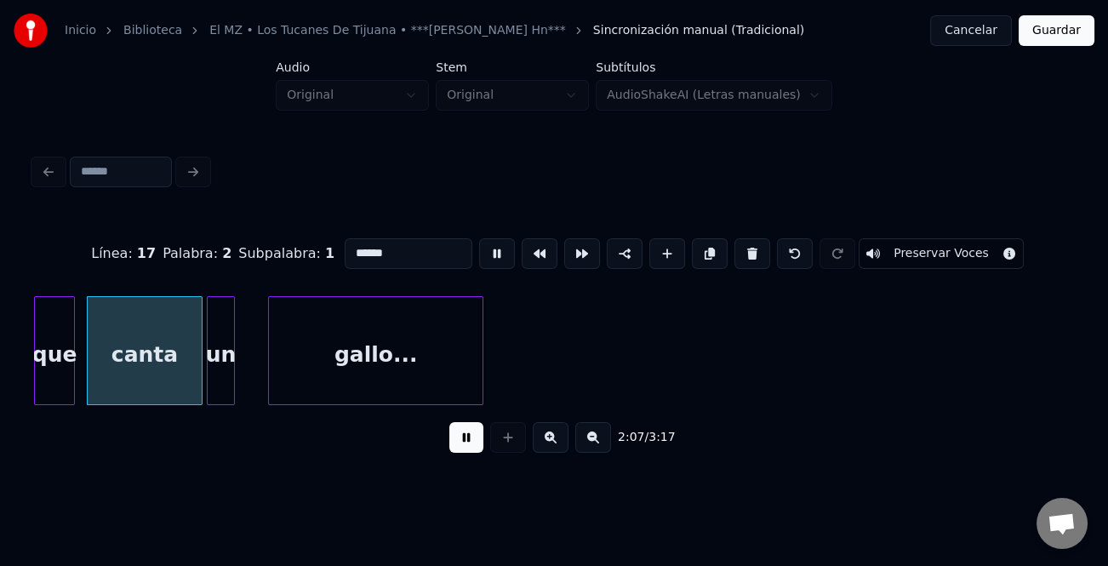
type input "*****"
click at [175, 372] on div at bounding box center [177, 350] width 5 height 107
click at [202, 377] on div "un" at bounding box center [199, 355] width 27 height 116
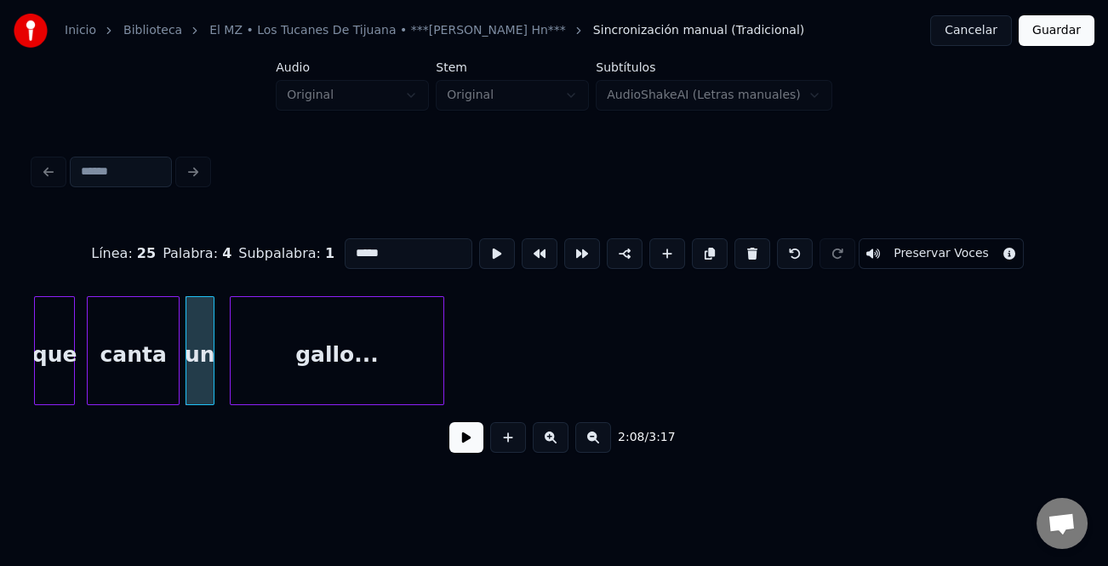
click at [249, 377] on div "gallo..." at bounding box center [337, 355] width 213 height 116
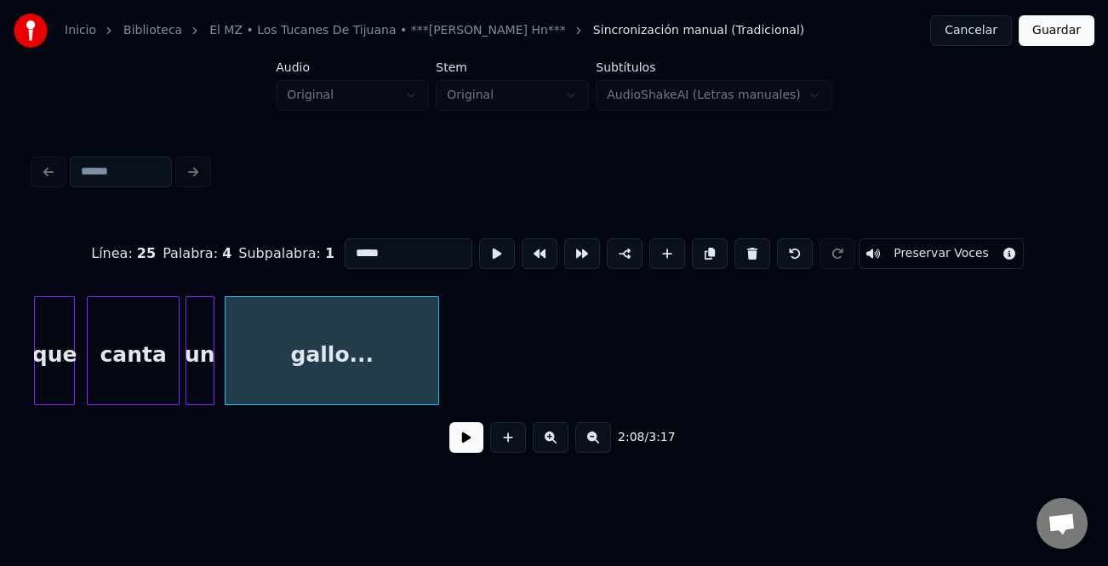
click at [466, 438] on button at bounding box center [467, 437] width 34 height 31
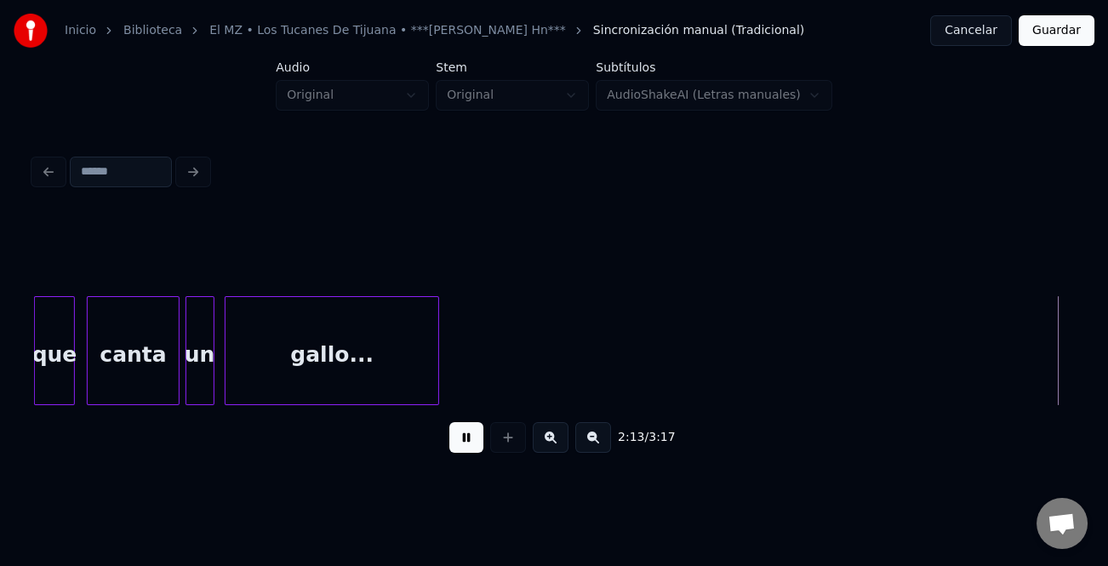
scroll to position [0, 22764]
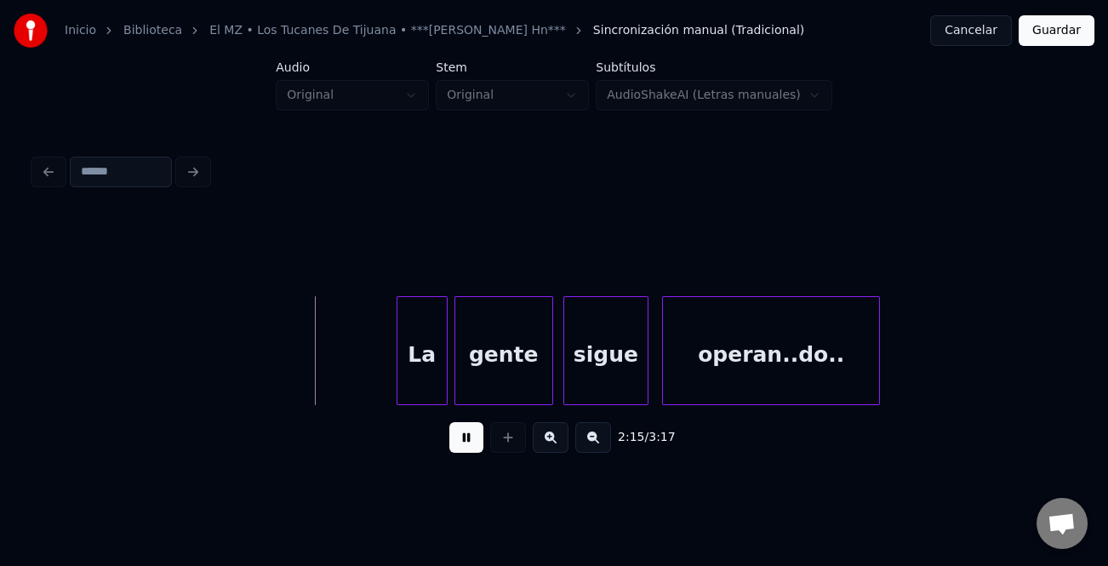
click at [398, 367] on div at bounding box center [400, 350] width 5 height 107
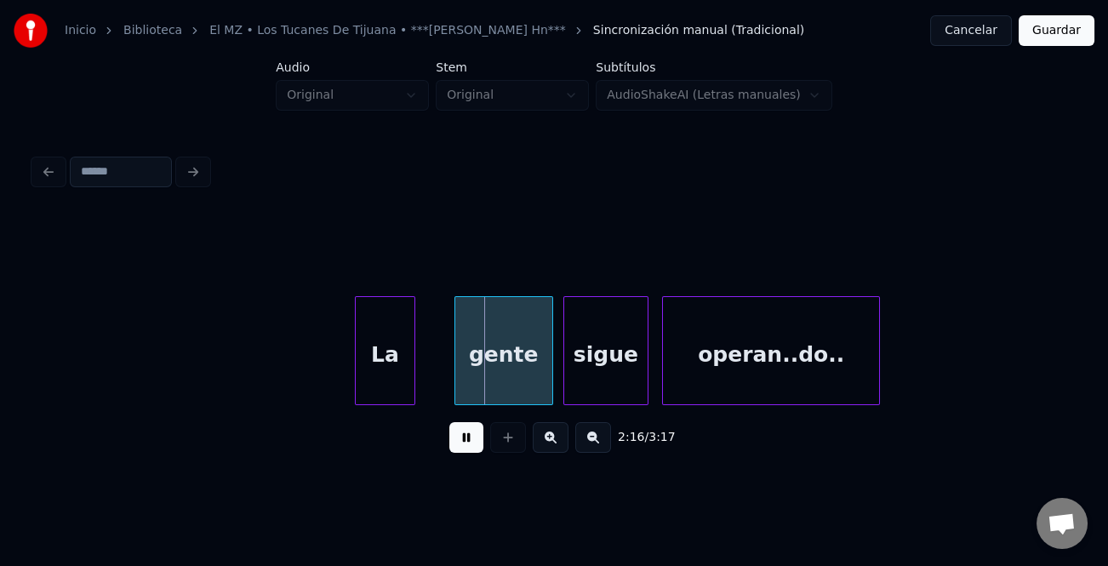
click at [378, 378] on div "La" at bounding box center [385, 355] width 58 height 116
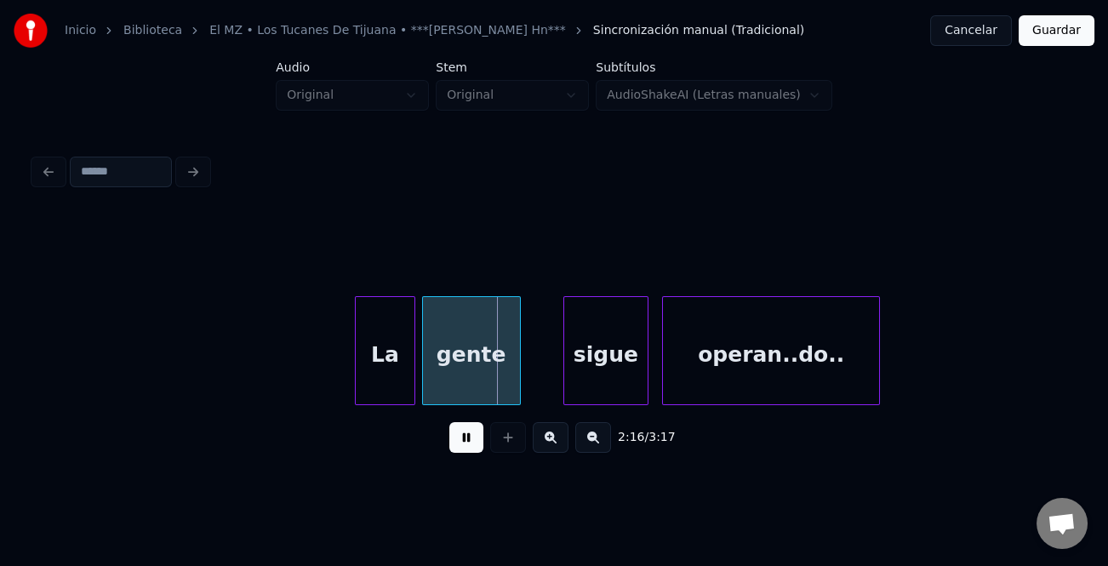
click at [495, 387] on div "gente" at bounding box center [471, 355] width 97 height 116
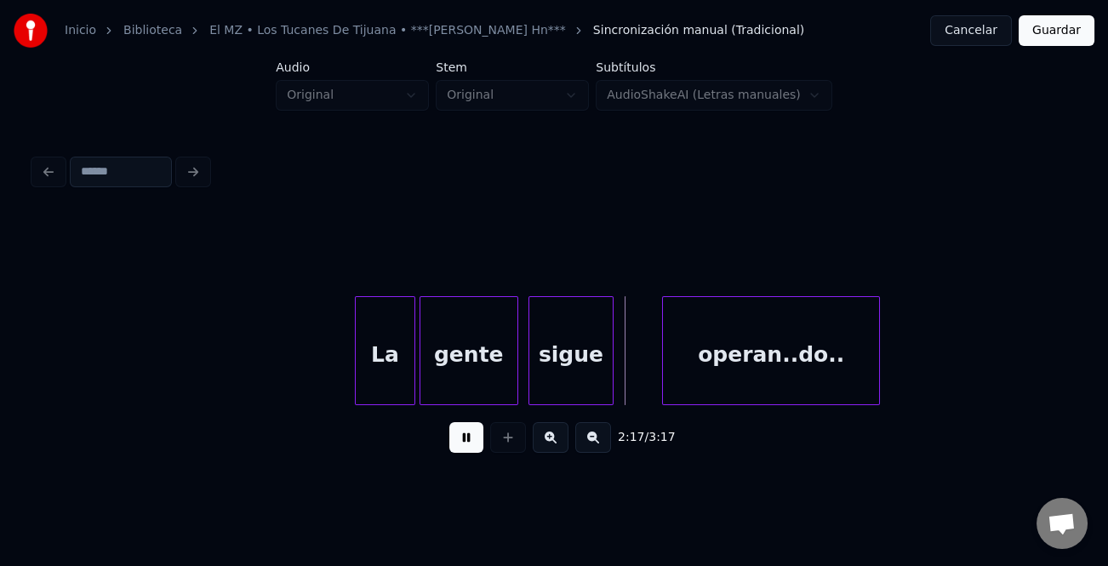
click at [547, 381] on div "sigue" at bounding box center [571, 355] width 83 height 116
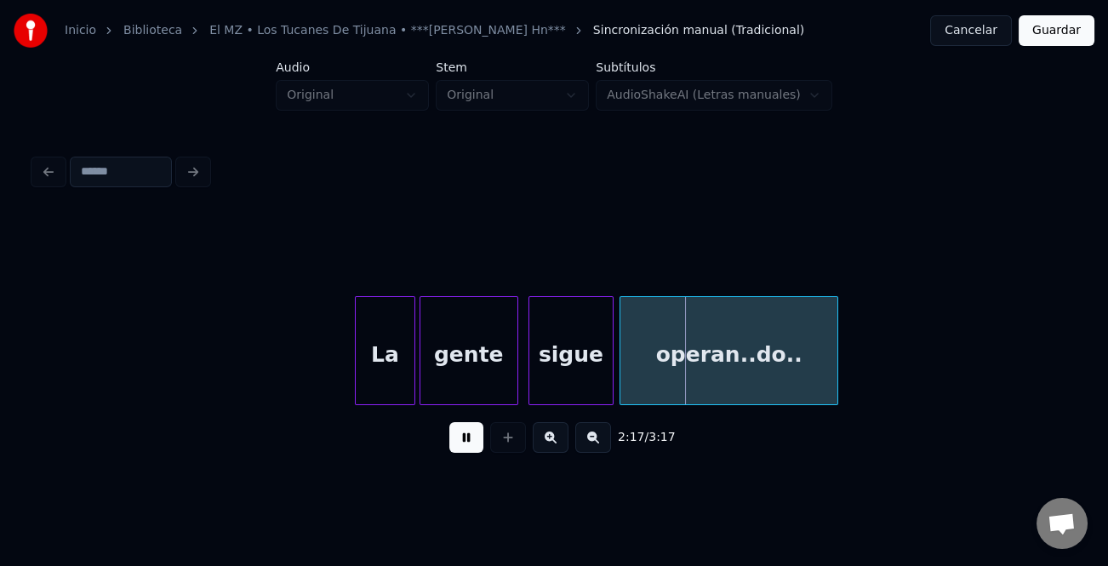
click at [747, 375] on div "operan..do.." at bounding box center [729, 355] width 216 height 116
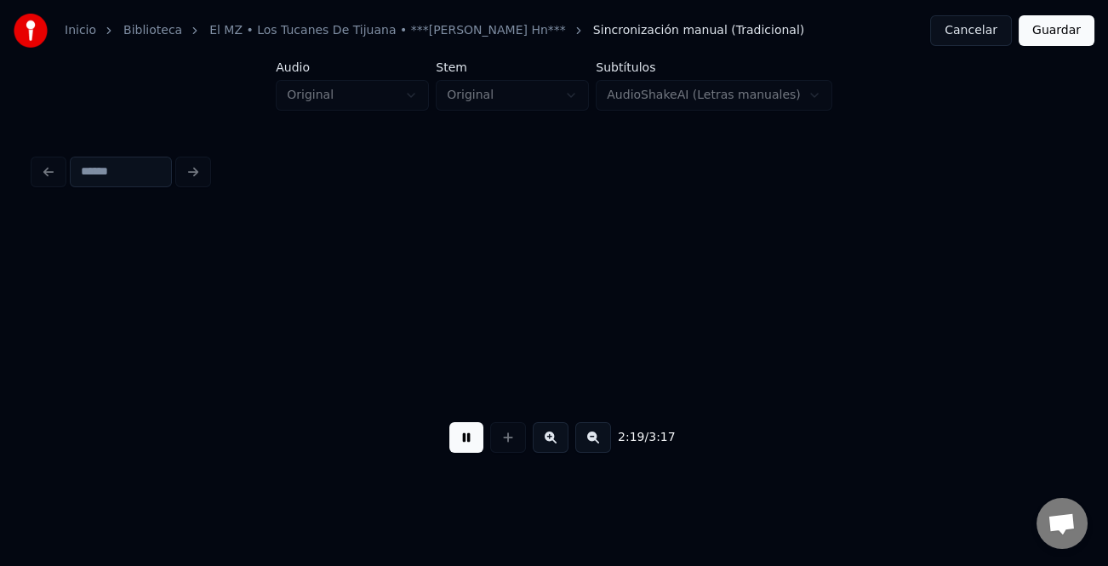
scroll to position [0, 23810]
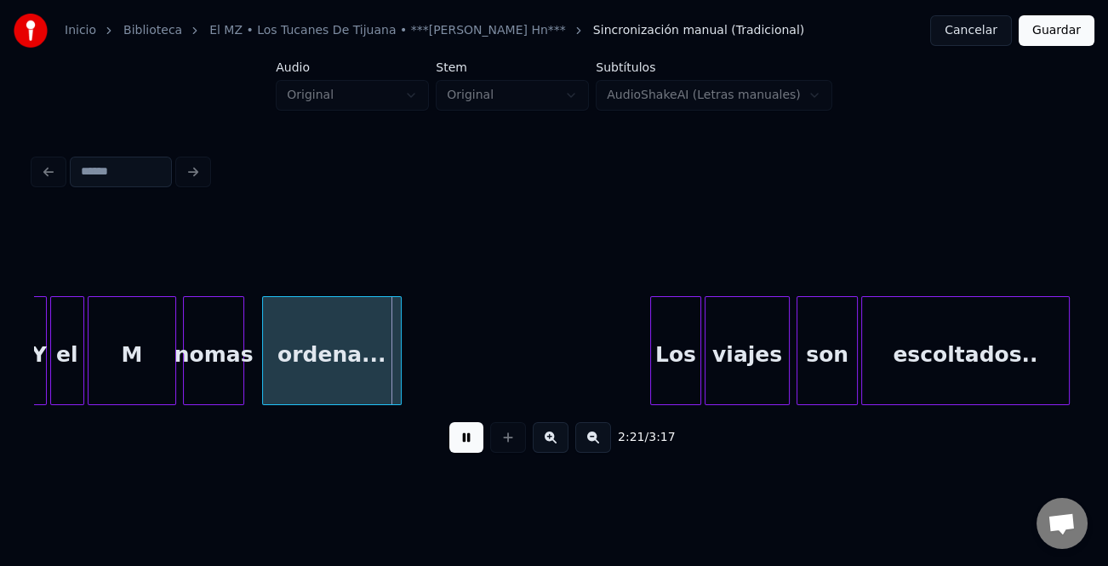
click at [331, 375] on div "ordena..." at bounding box center [332, 355] width 138 height 116
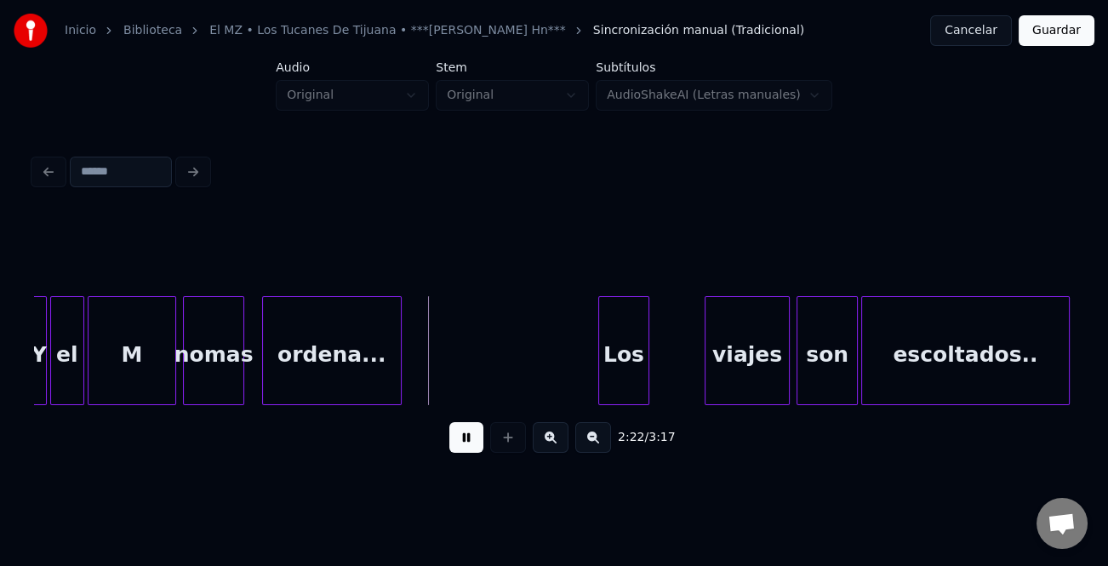
click at [631, 381] on div "Los" at bounding box center [623, 355] width 49 height 116
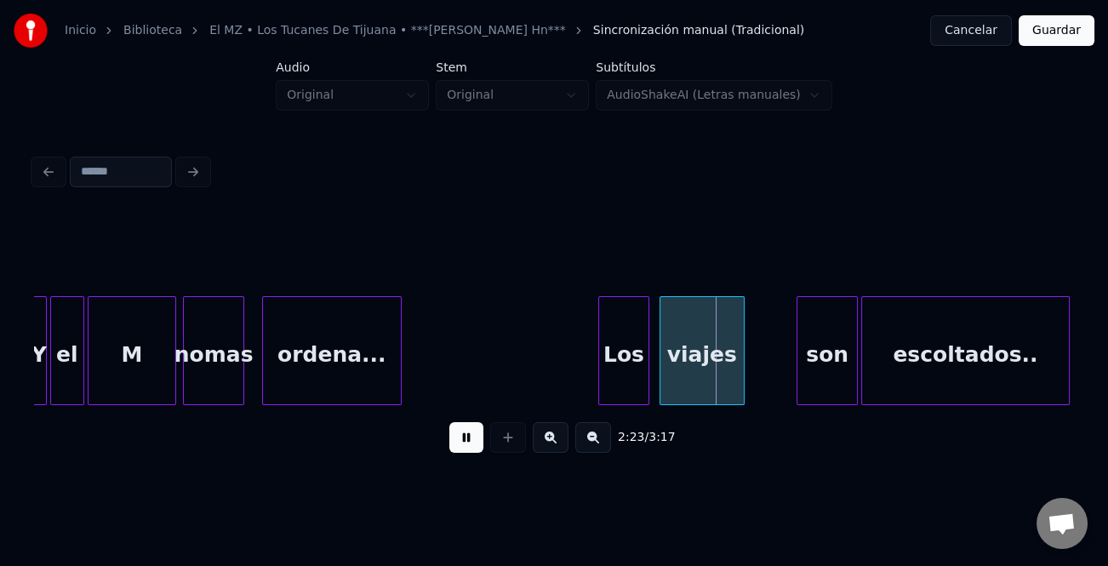
click at [732, 381] on div "viajes" at bounding box center [702, 355] width 83 height 116
click at [854, 381] on div at bounding box center [854, 350] width 5 height 107
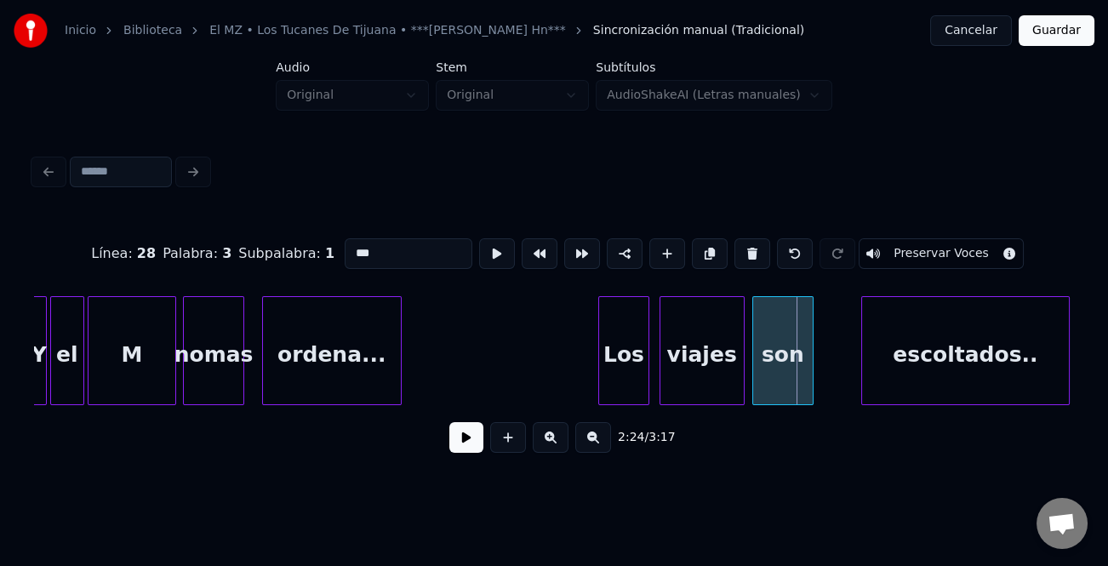
click at [785, 387] on div "son" at bounding box center [783, 355] width 60 height 116
click at [870, 385] on div "escoltados.." at bounding box center [931, 355] width 206 height 116
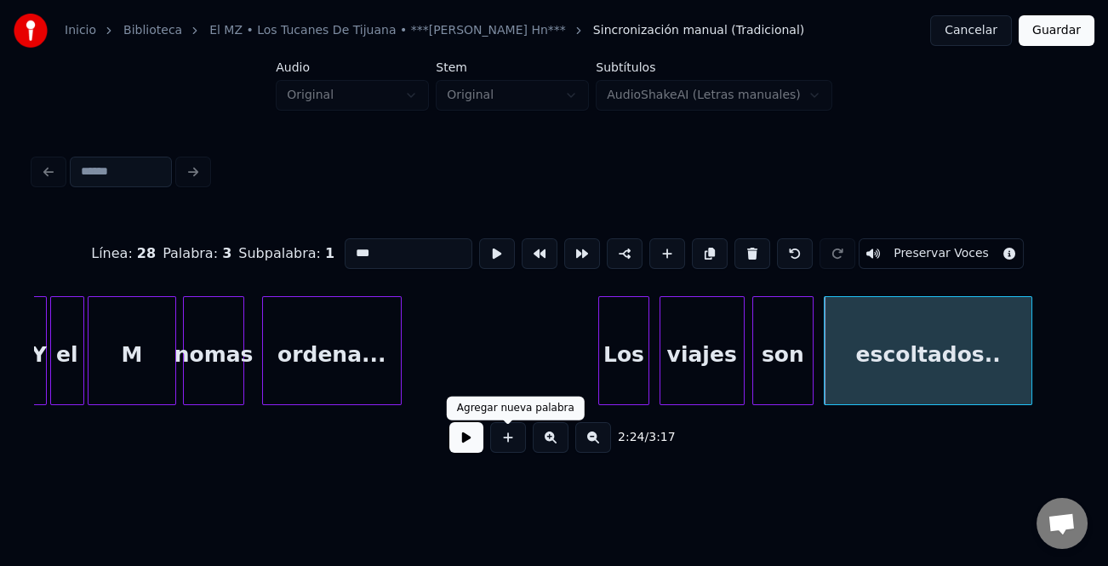
click at [453, 444] on button at bounding box center [467, 437] width 34 height 31
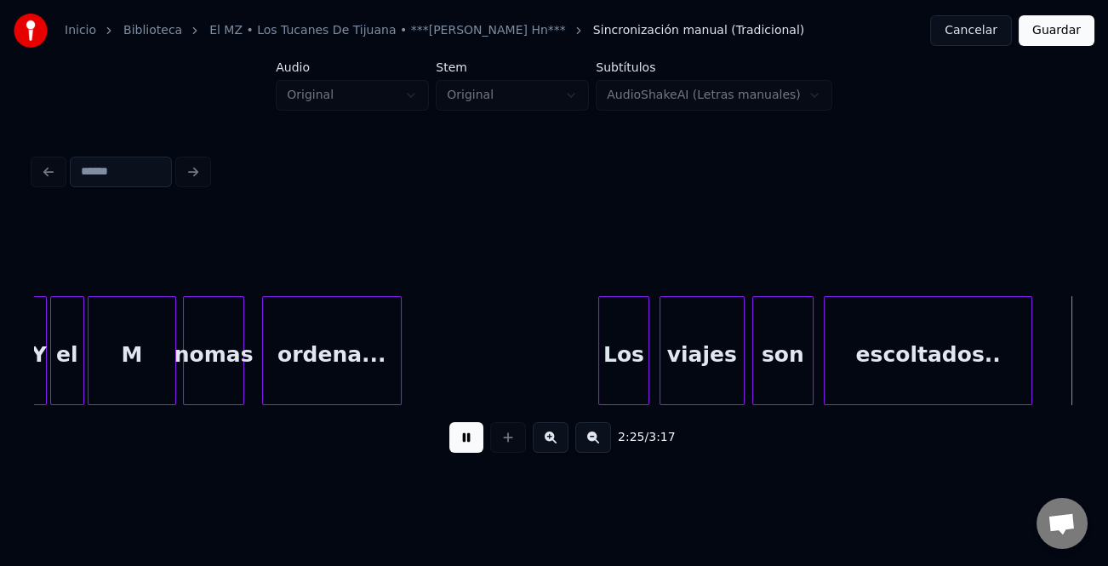
scroll to position [0, 24850]
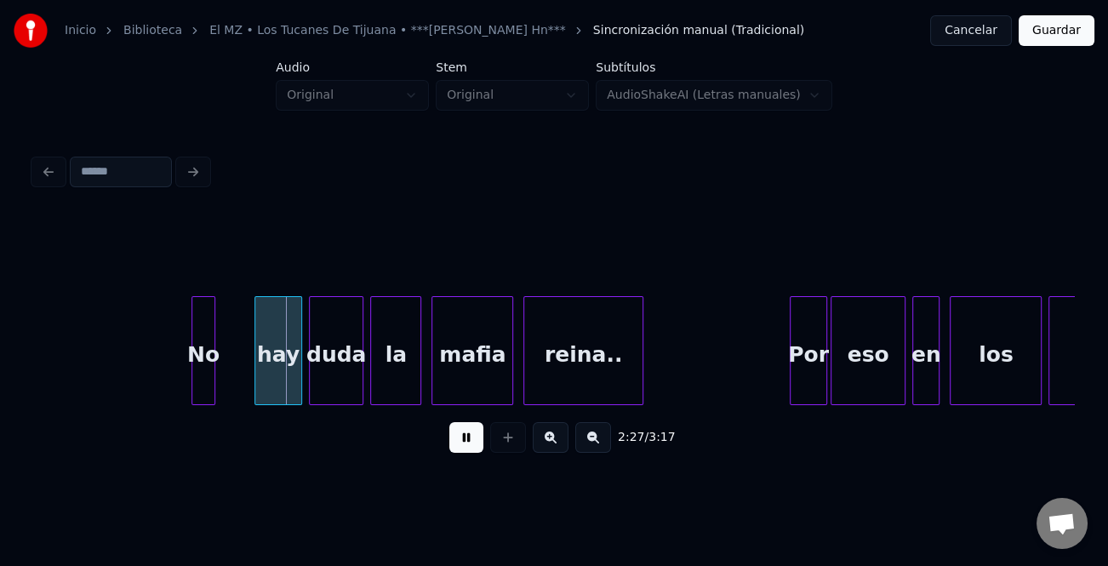
click at [199, 361] on div "No" at bounding box center [203, 355] width 22 height 116
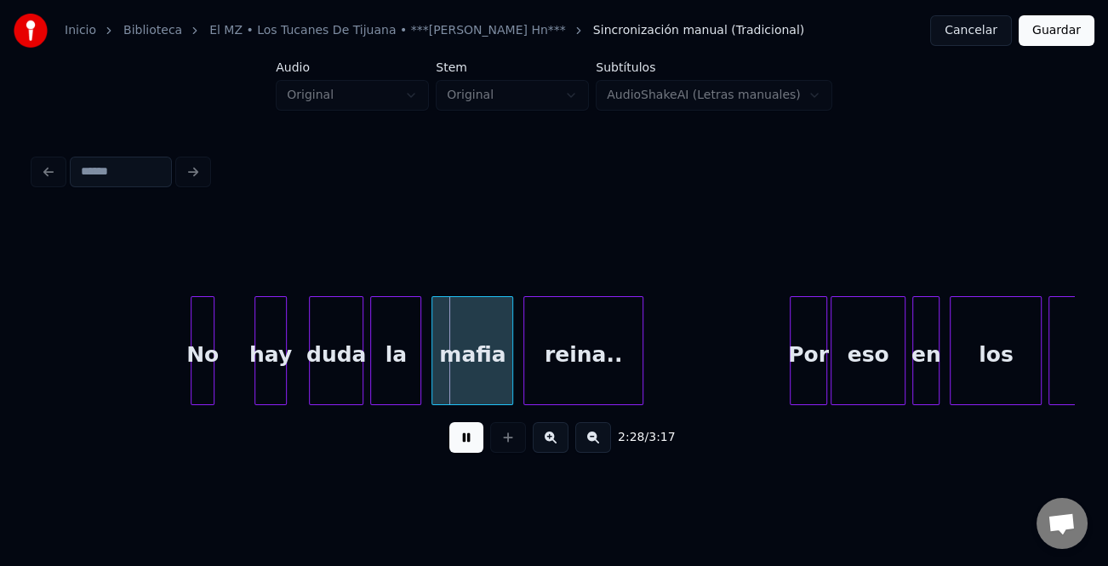
click at [284, 381] on div at bounding box center [283, 350] width 5 height 107
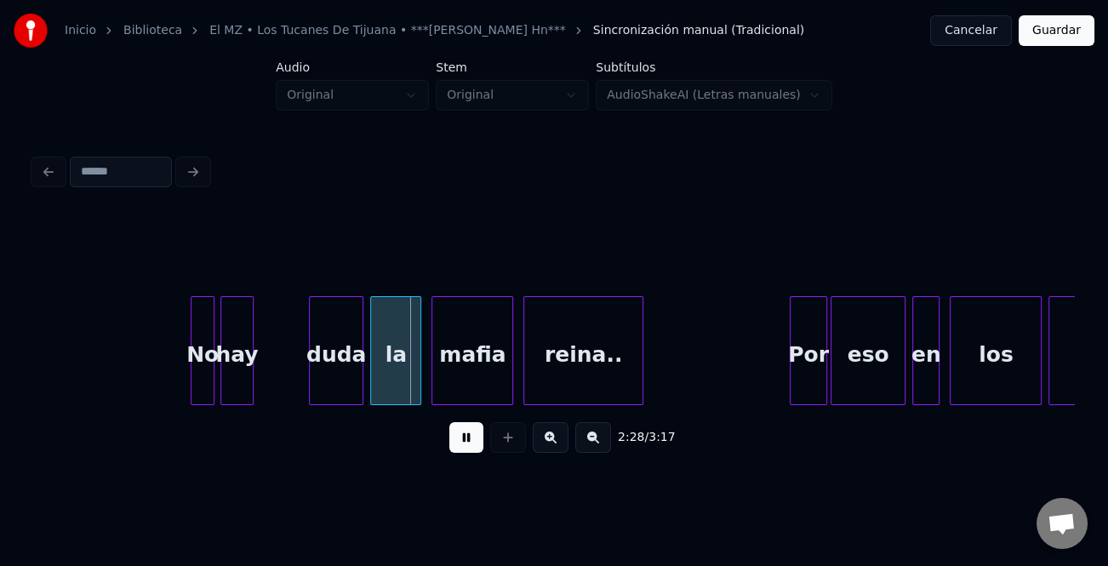
click at [235, 382] on div "hay" at bounding box center [237, 355] width 32 height 116
click at [282, 389] on div "duda" at bounding box center [285, 355] width 53 height 116
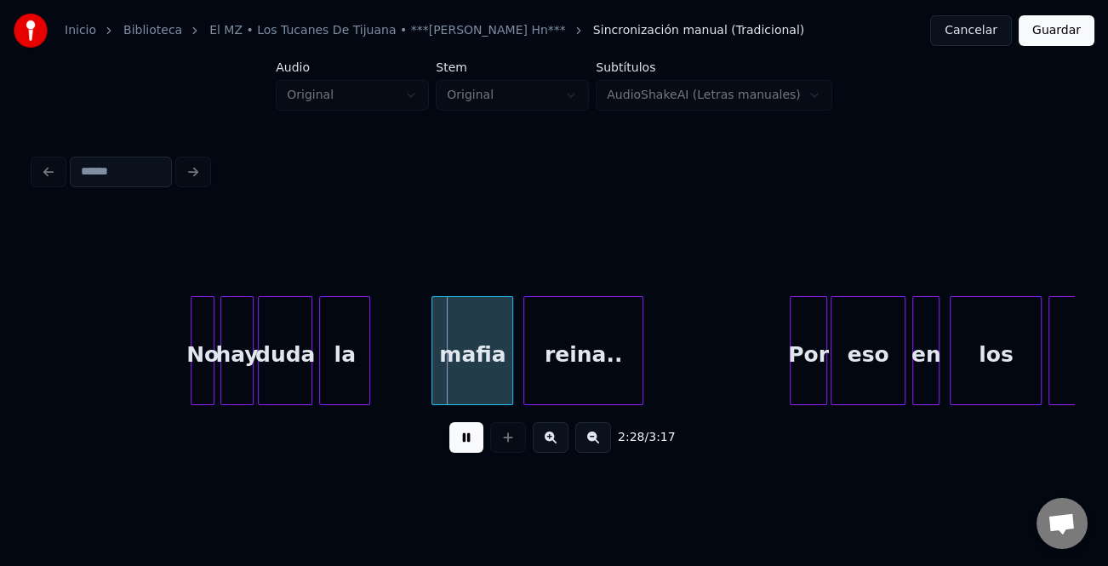
click at [343, 392] on div "la" at bounding box center [344, 355] width 49 height 116
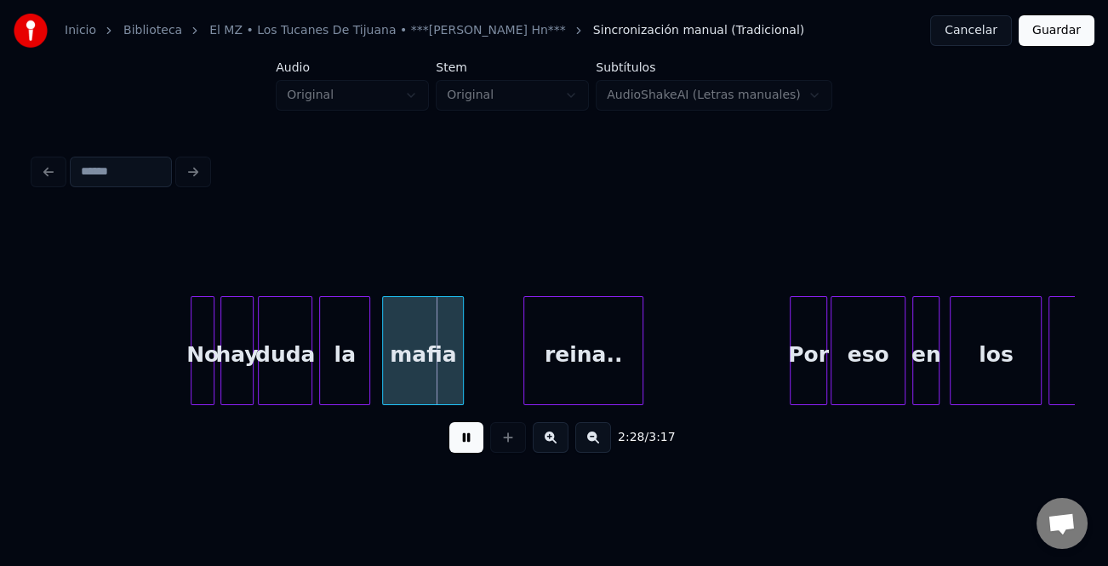
click at [420, 381] on div "mafia" at bounding box center [423, 355] width 80 height 116
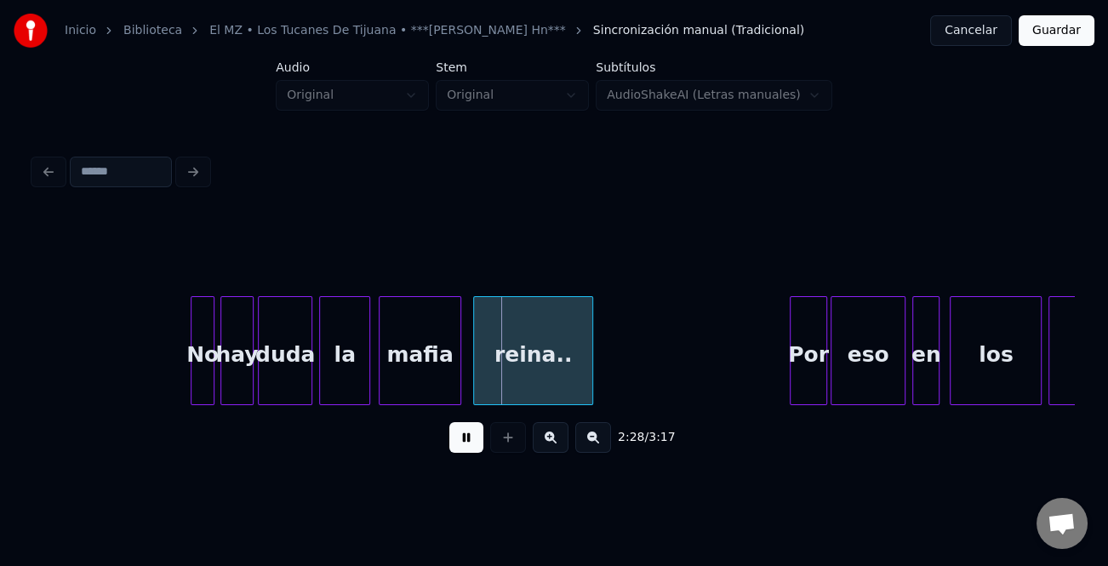
click at [553, 382] on div "reina.." at bounding box center [532, 355] width 117 height 116
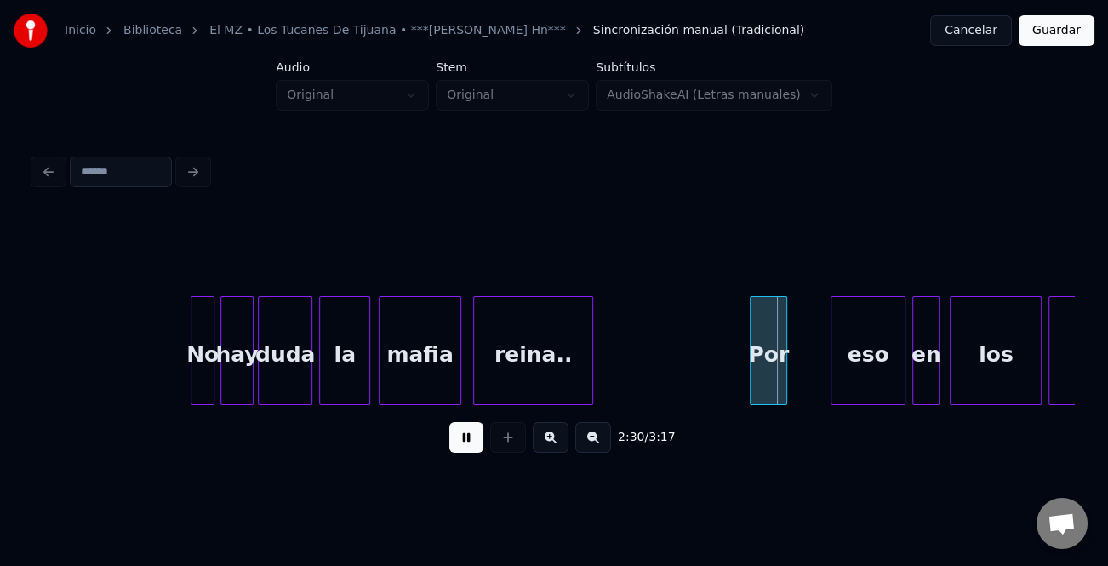
click at [760, 381] on div "Por" at bounding box center [769, 355] width 36 height 116
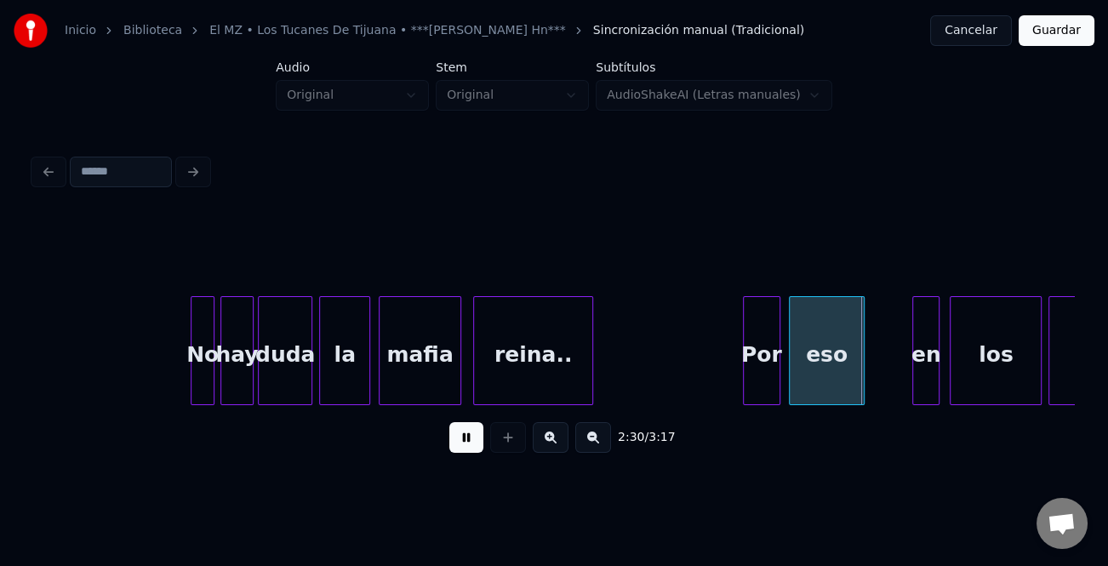
click at [840, 388] on div "eso" at bounding box center [826, 355] width 73 height 116
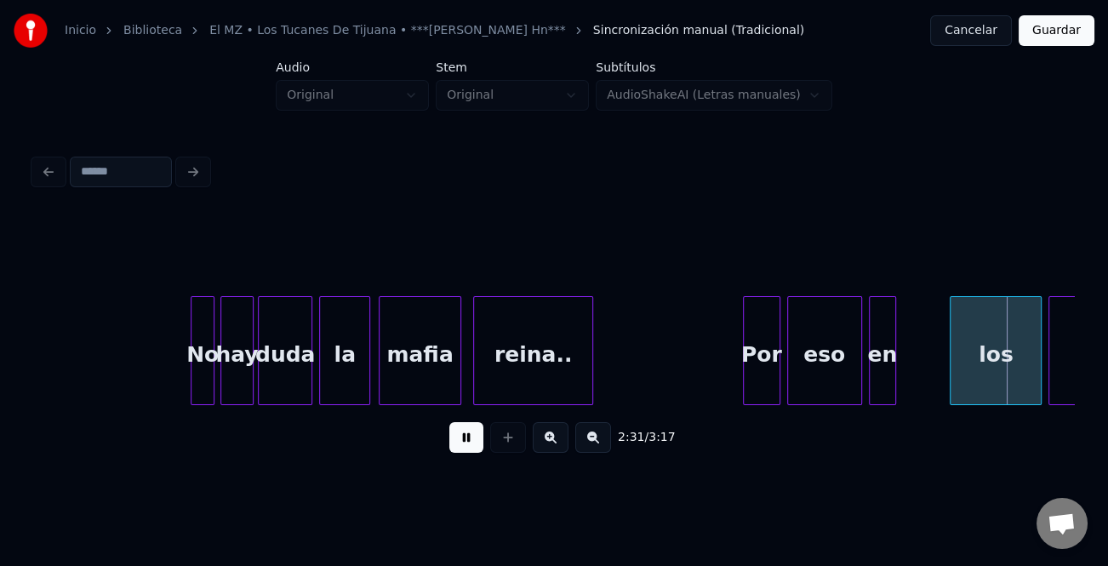
click at [885, 396] on div "en" at bounding box center [883, 355] width 26 height 116
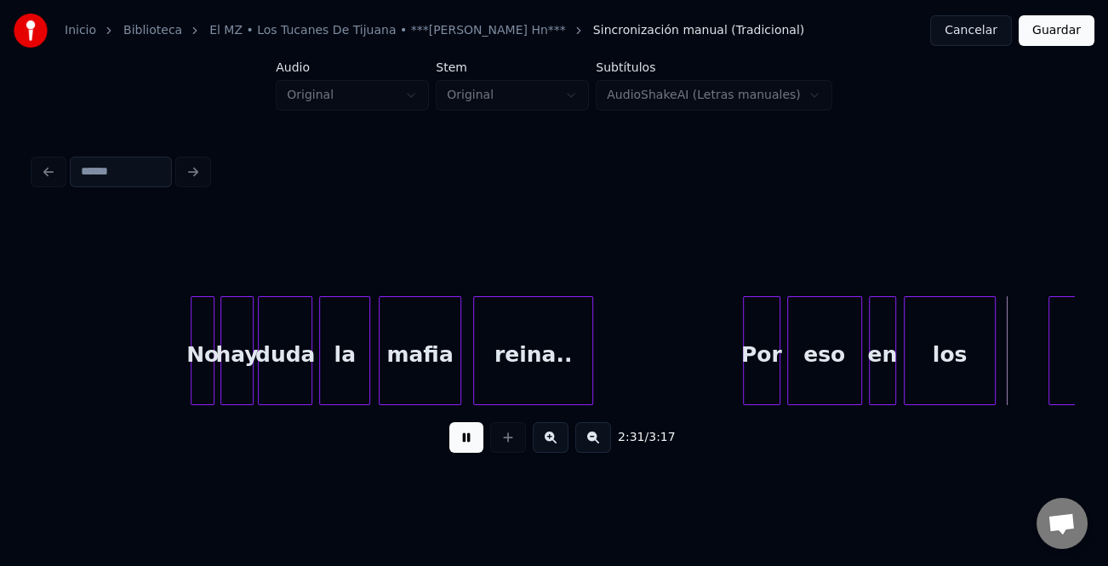
click at [923, 392] on div "los" at bounding box center [950, 355] width 90 height 116
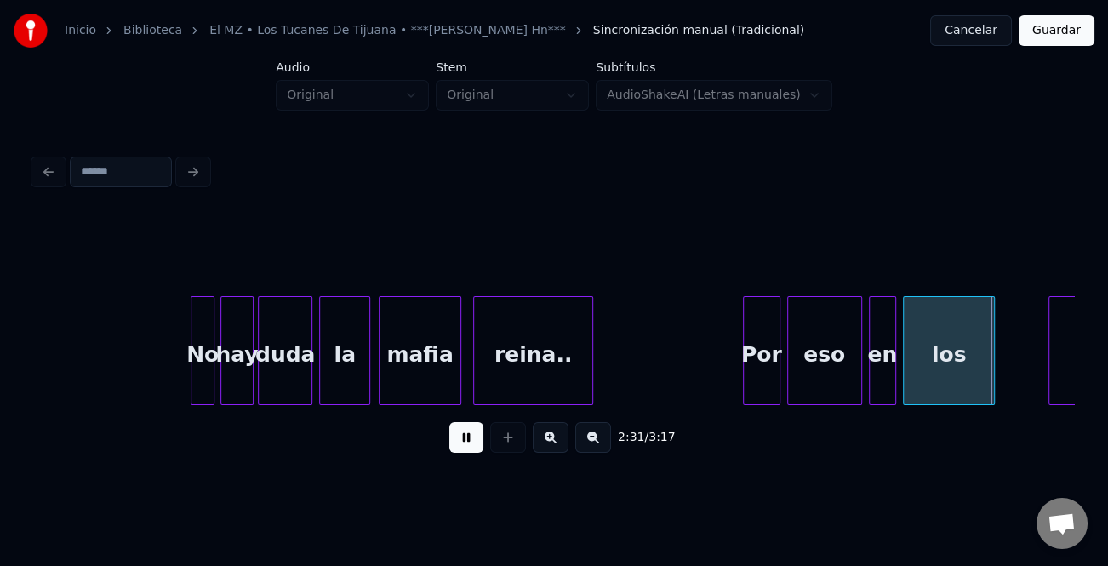
scroll to position [0, 25064]
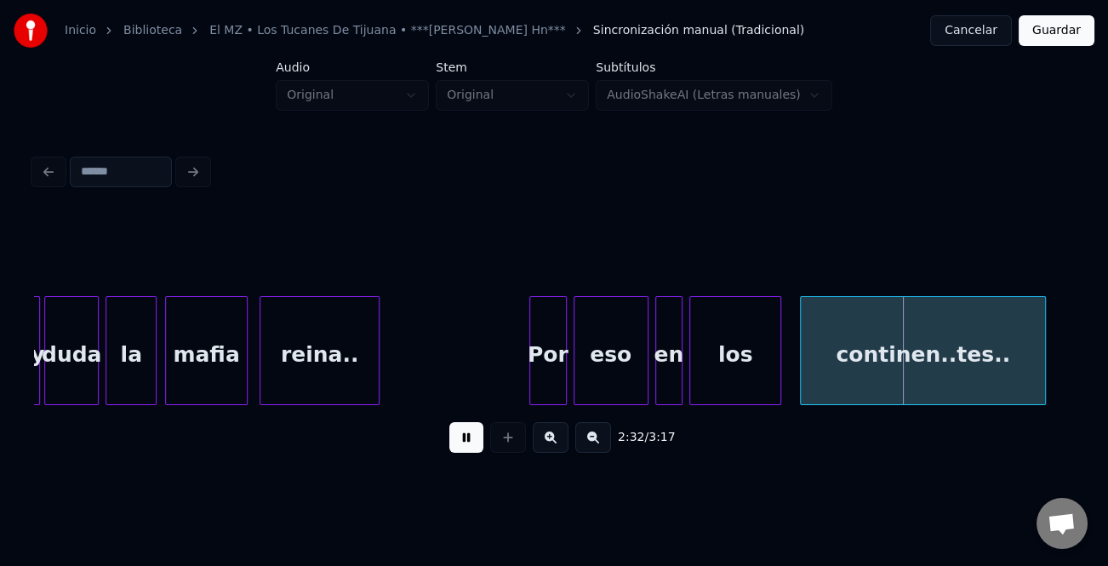
click at [1034, 387] on div "continen..tes.." at bounding box center [922, 355] width 243 height 116
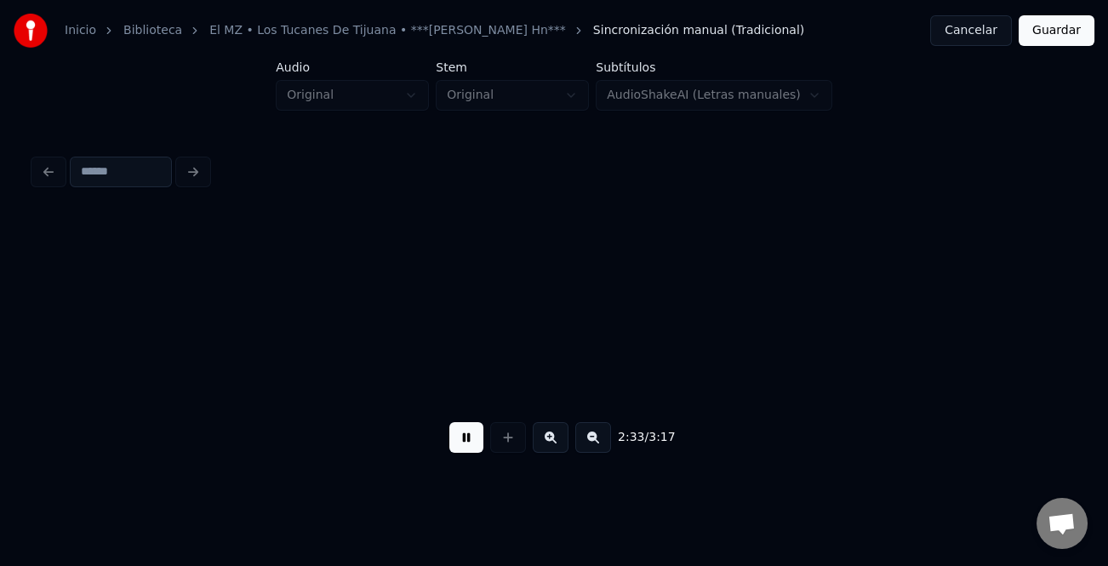
scroll to position [0, 26108]
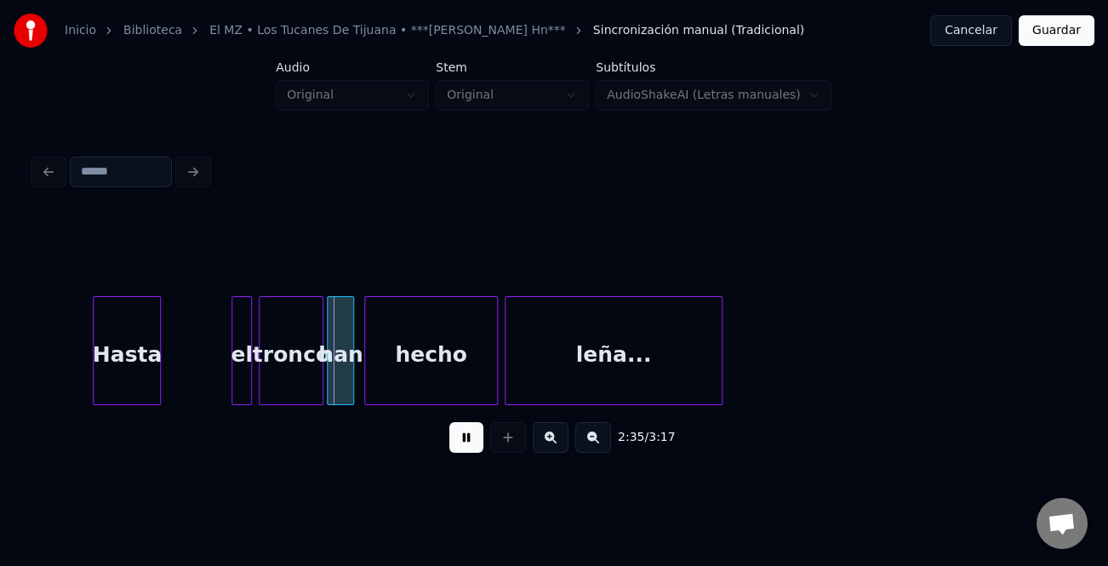
click at [145, 377] on div "Hasta" at bounding box center [127, 355] width 66 height 116
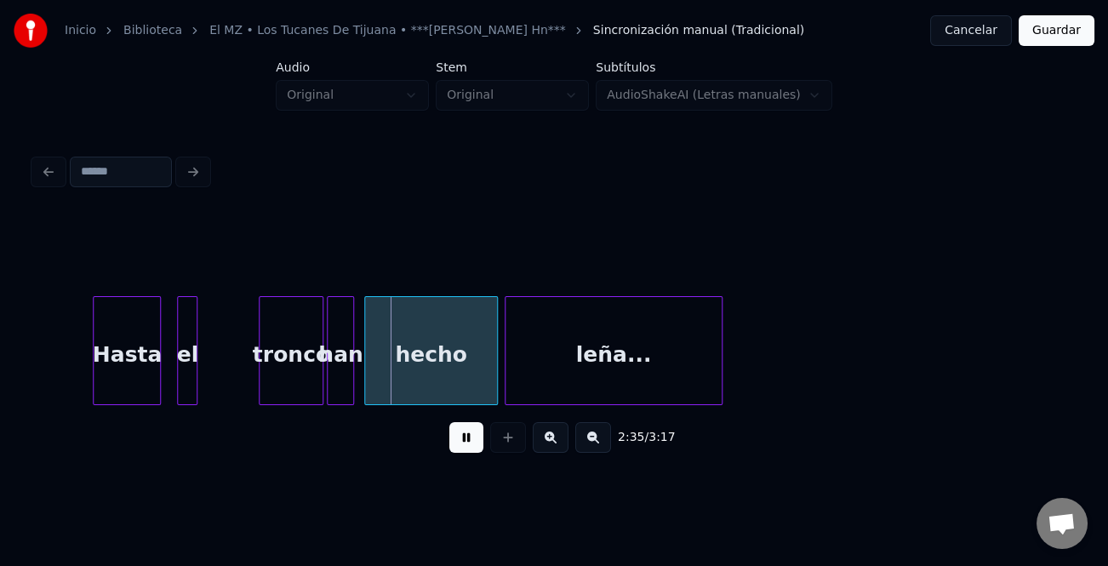
click at [186, 385] on div "el" at bounding box center [187, 355] width 19 height 116
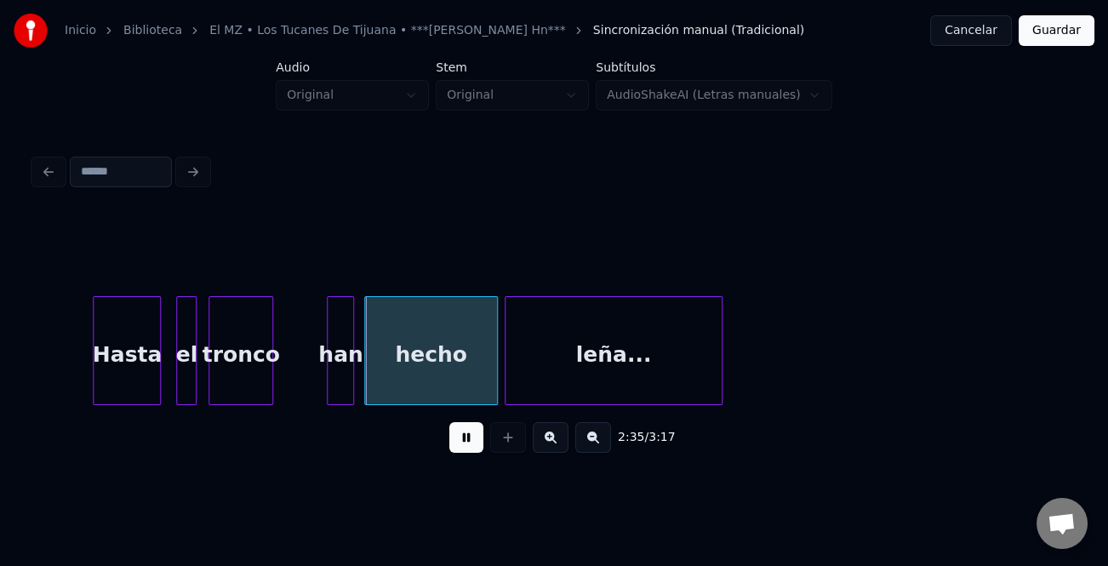
click at [232, 387] on div "tronco" at bounding box center [240, 355] width 63 height 116
click at [290, 387] on div "han" at bounding box center [295, 355] width 26 height 116
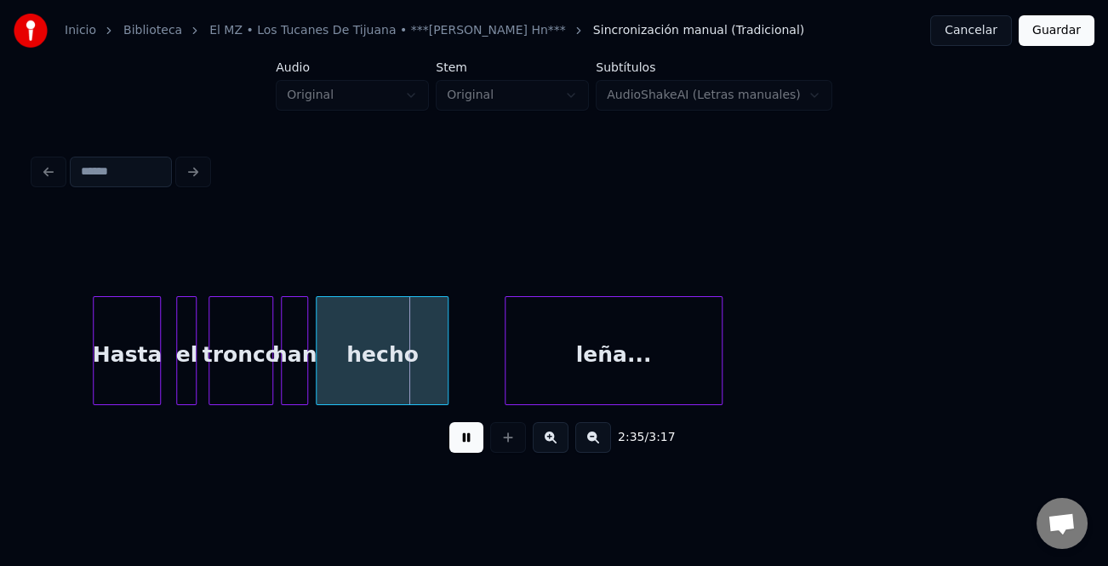
click at [362, 387] on div "hecho" at bounding box center [382, 355] width 131 height 116
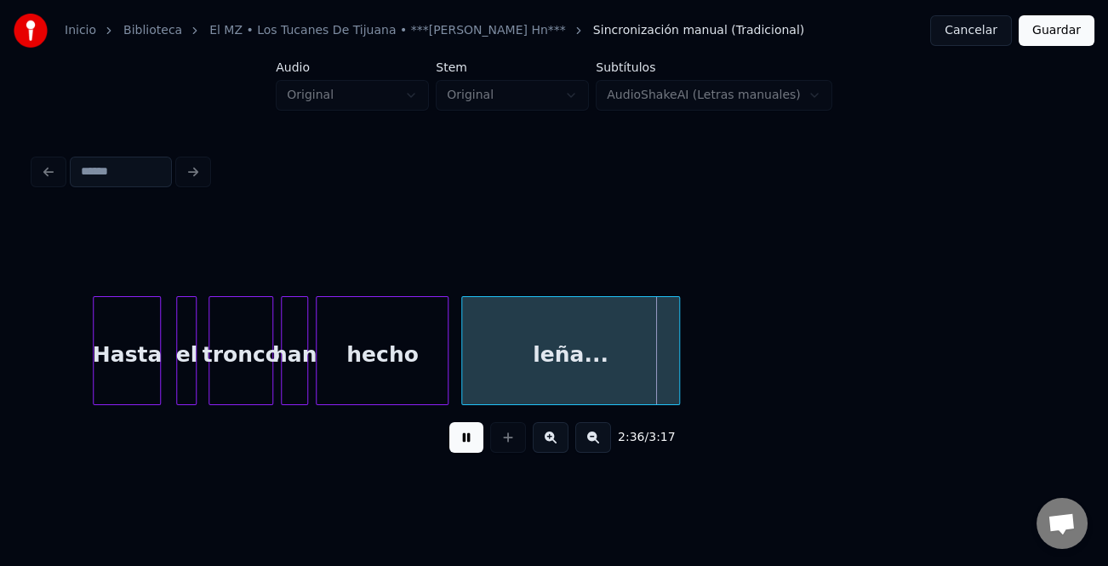
click at [512, 387] on div "leña..." at bounding box center [570, 355] width 216 height 116
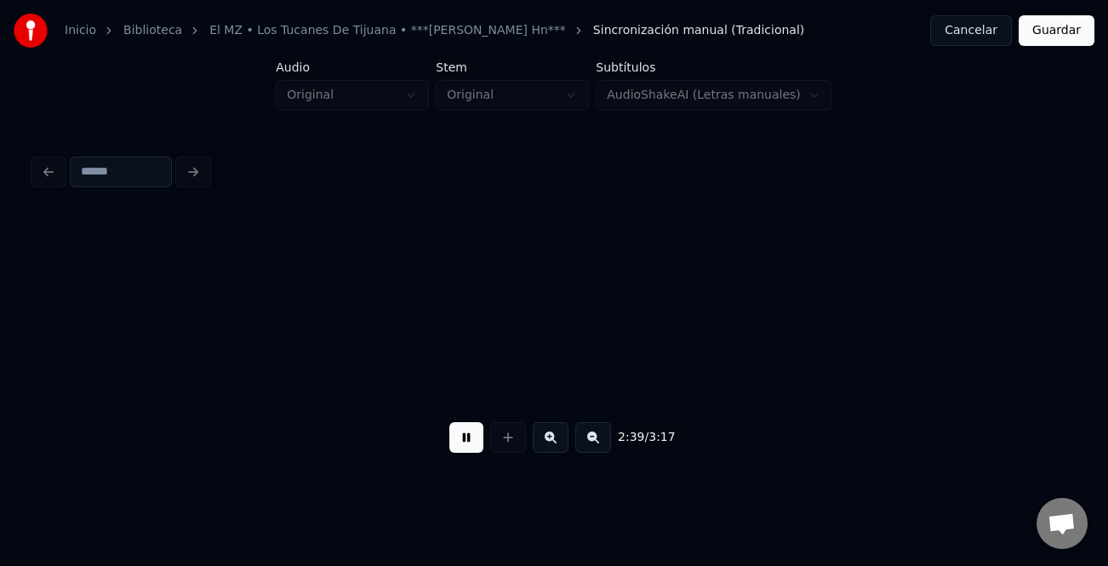
scroll to position [0, 27150]
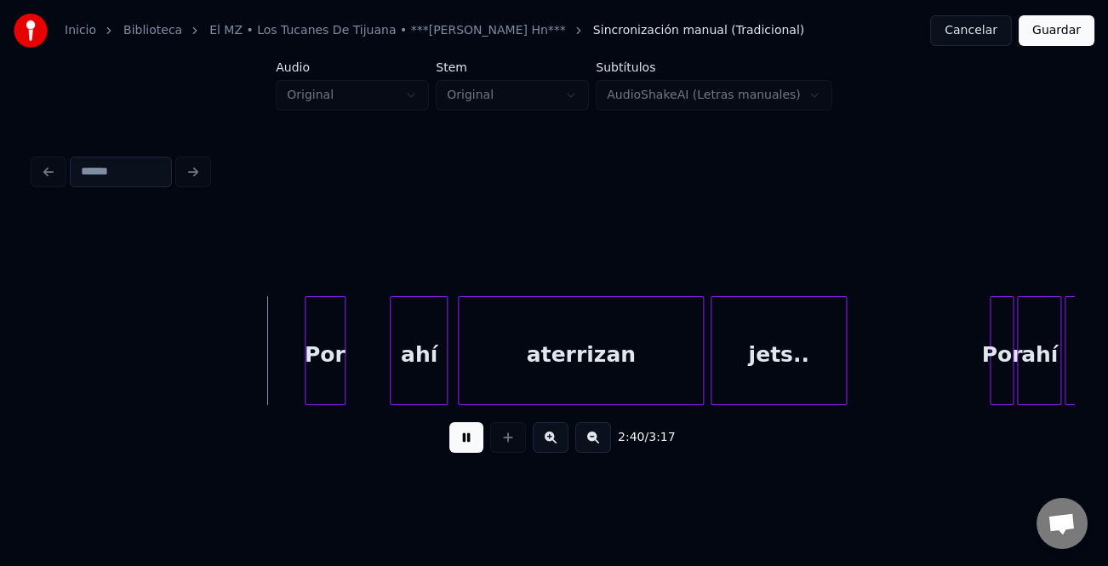
click at [318, 384] on div "Por" at bounding box center [325, 355] width 39 height 116
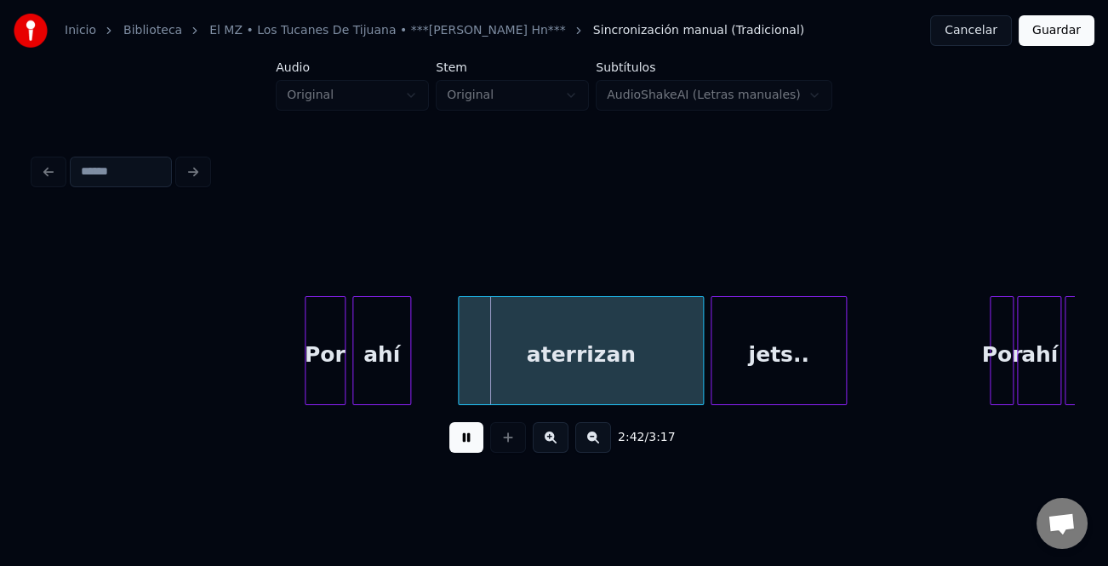
click at [380, 385] on div "ahí" at bounding box center [381, 355] width 56 height 116
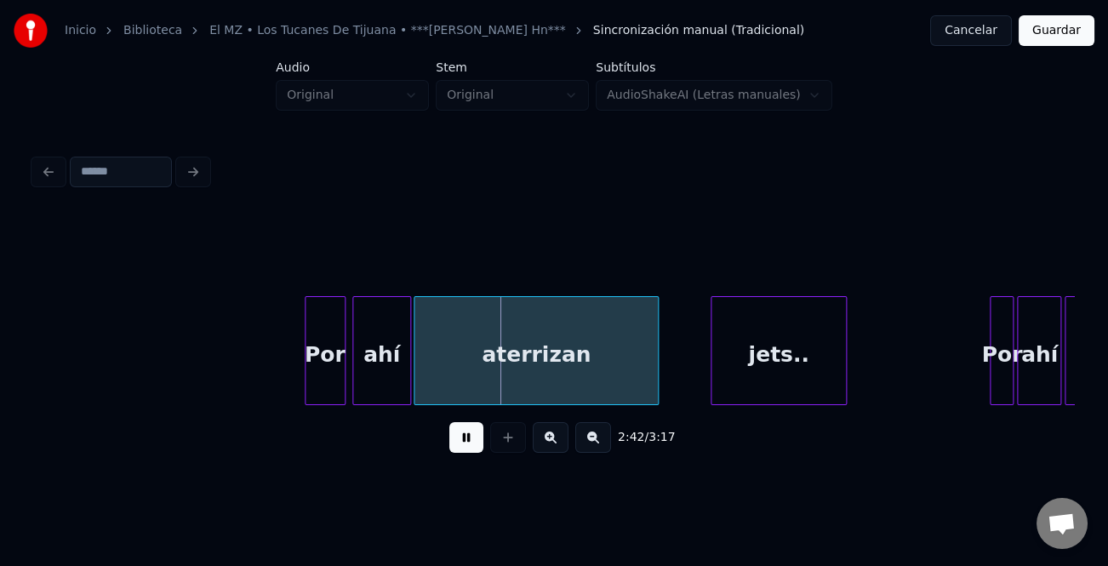
click at [518, 382] on div "aterrizan" at bounding box center [536, 355] width 243 height 116
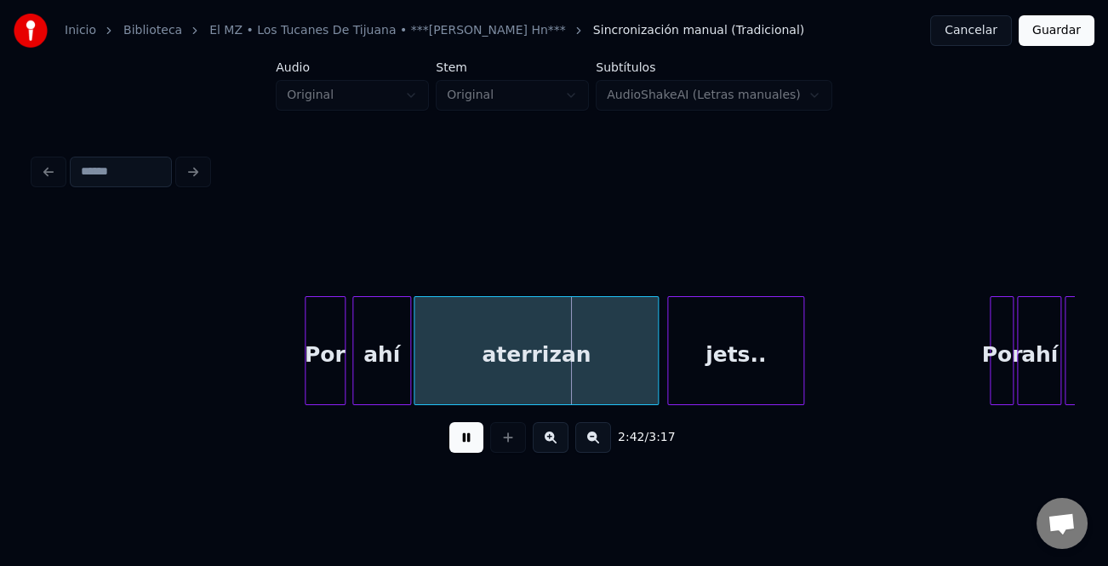
click at [707, 377] on div "jets.." at bounding box center [735, 355] width 135 height 116
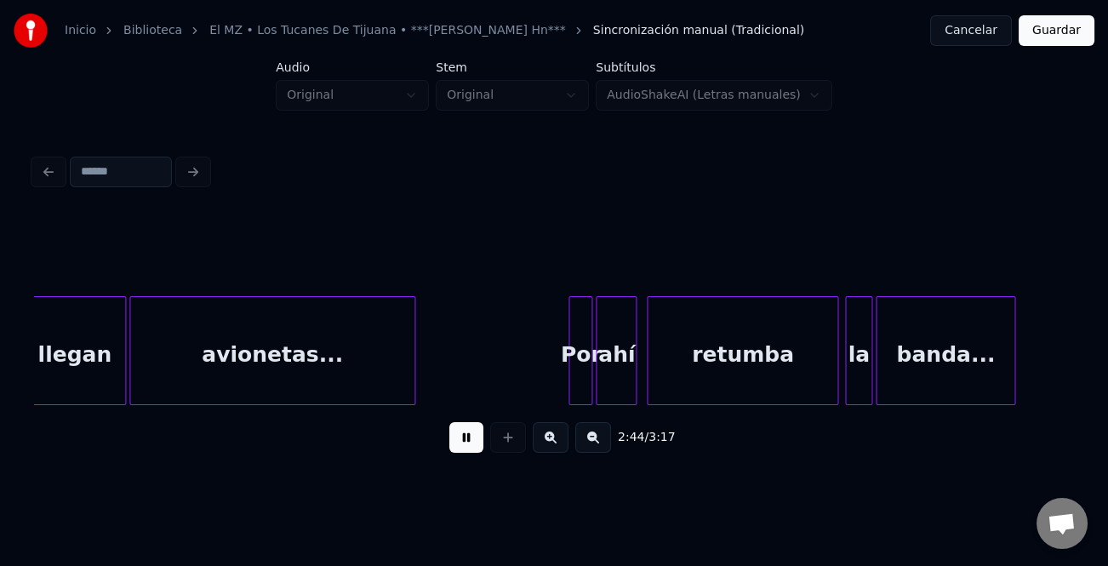
scroll to position [0, 28085]
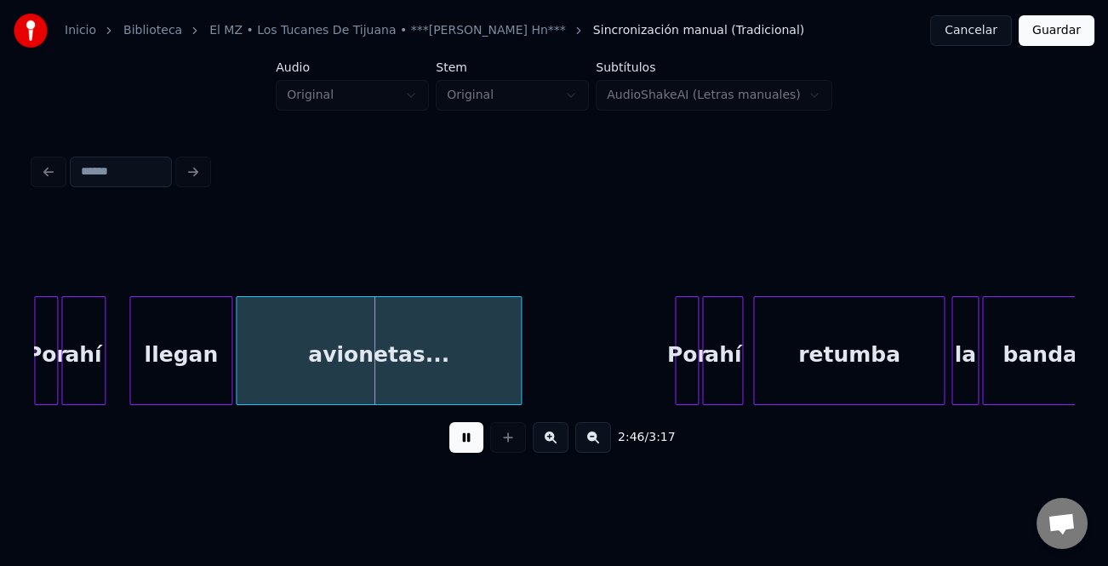
click at [79, 384] on div "ahí" at bounding box center [83, 355] width 43 height 116
click at [160, 392] on div "llegan" at bounding box center [162, 355] width 100 height 116
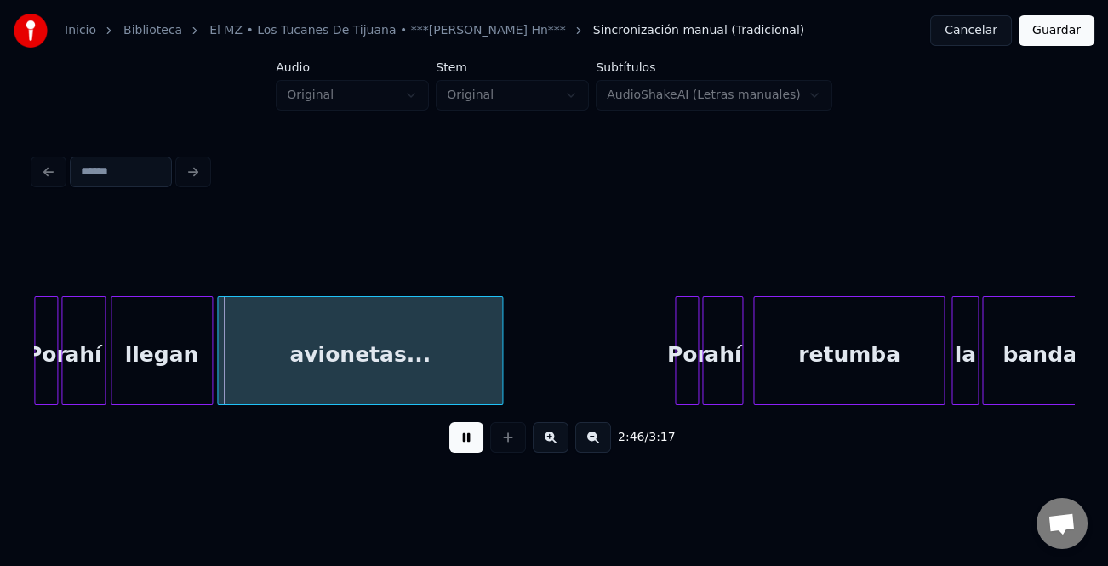
click at [318, 384] on div "avionetas..." at bounding box center [360, 355] width 285 height 116
click at [639, 375] on div "Por" at bounding box center [639, 355] width 22 height 116
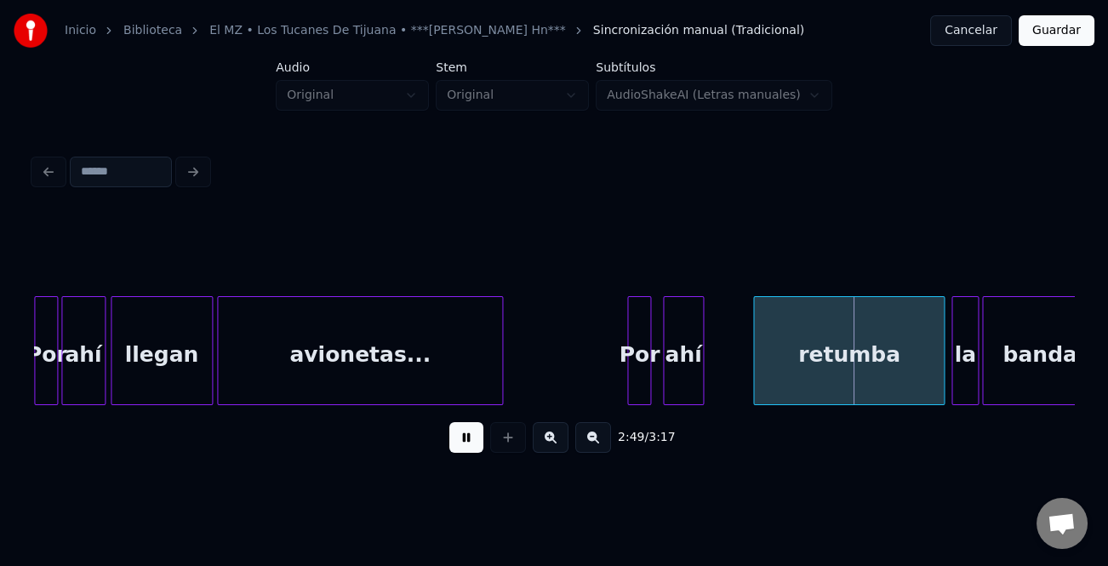
click at [680, 384] on div "ahí" at bounding box center [683, 355] width 39 height 116
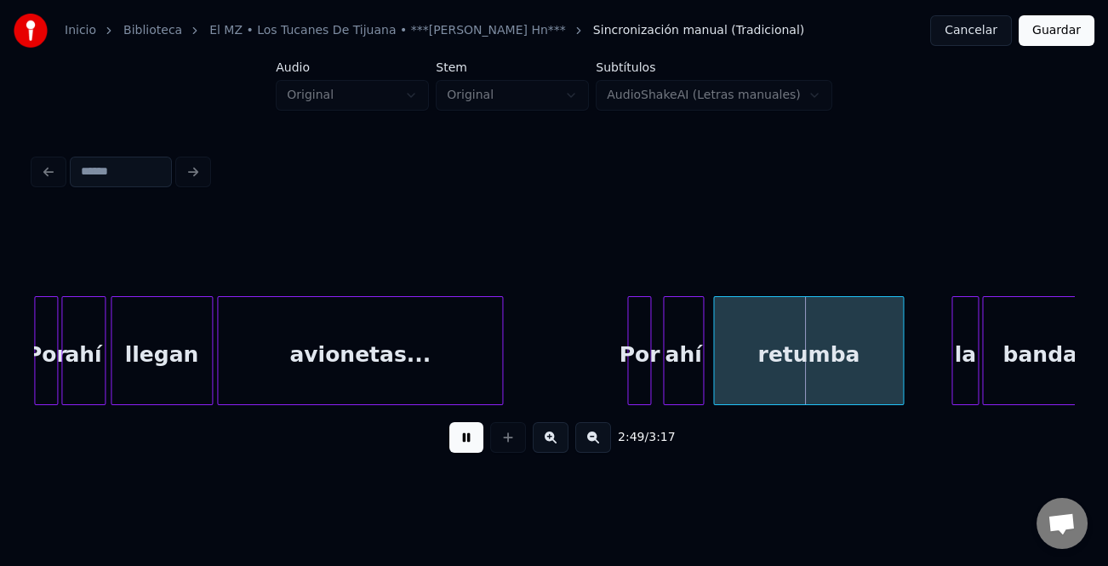
click at [811, 387] on div "retumba" at bounding box center [808, 355] width 189 height 116
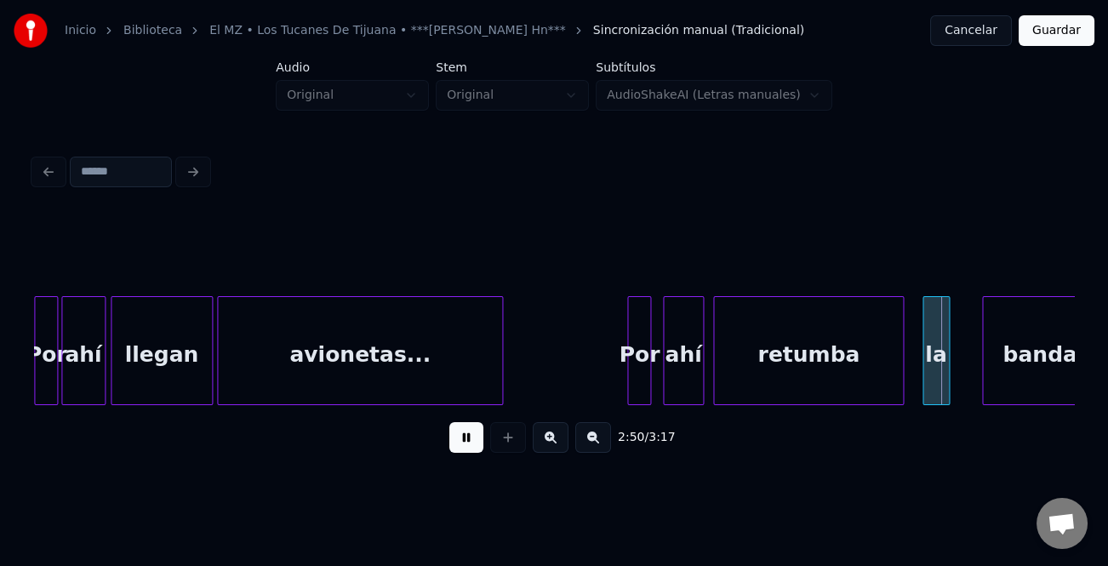
click at [941, 392] on div "la" at bounding box center [937, 355] width 26 height 116
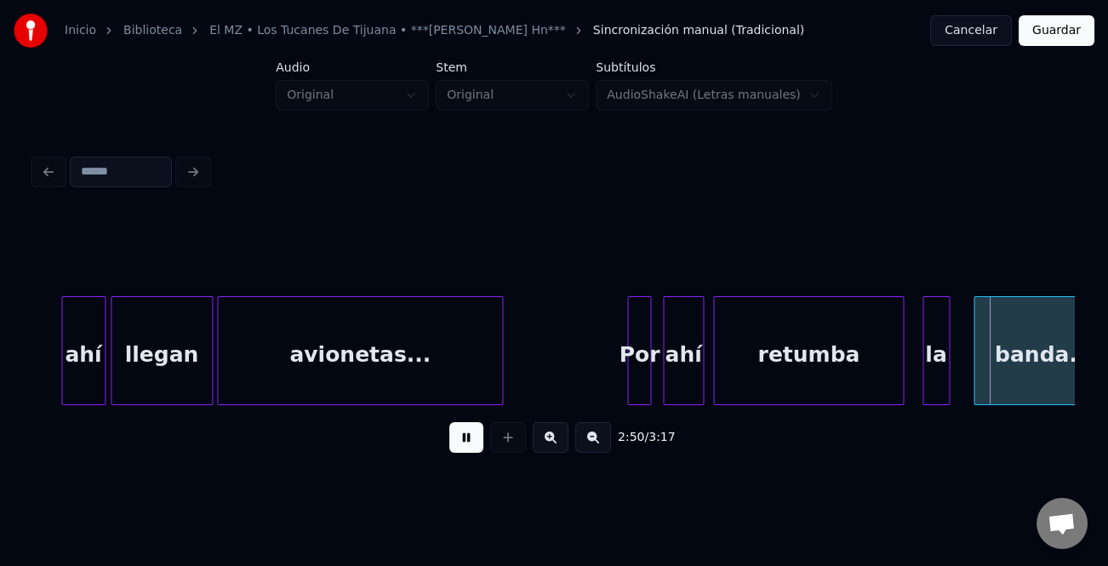
scroll to position [0, 28129]
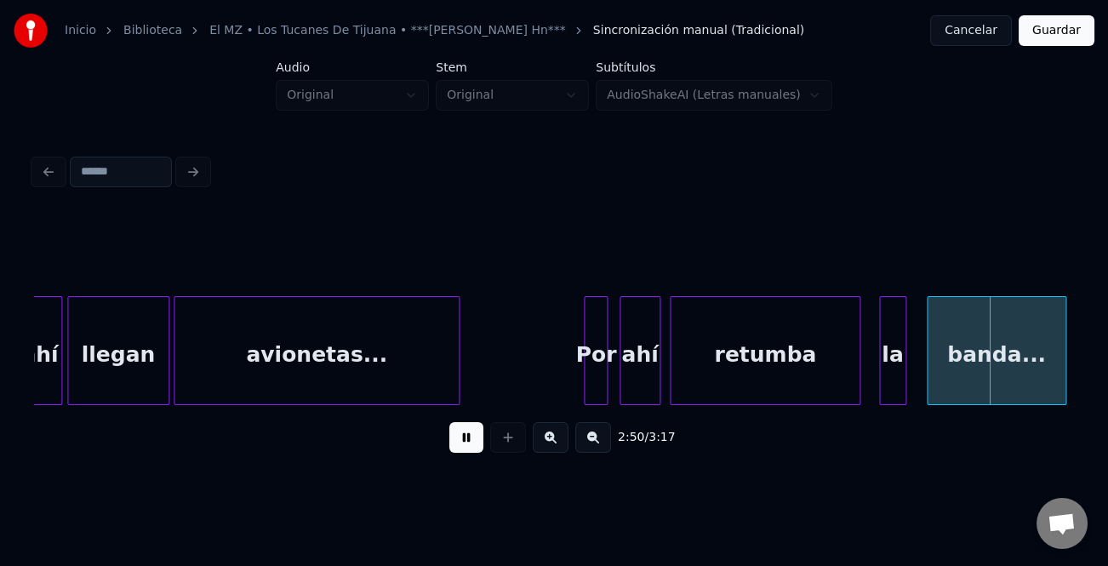
click at [1021, 387] on div "banda..." at bounding box center [997, 355] width 138 height 116
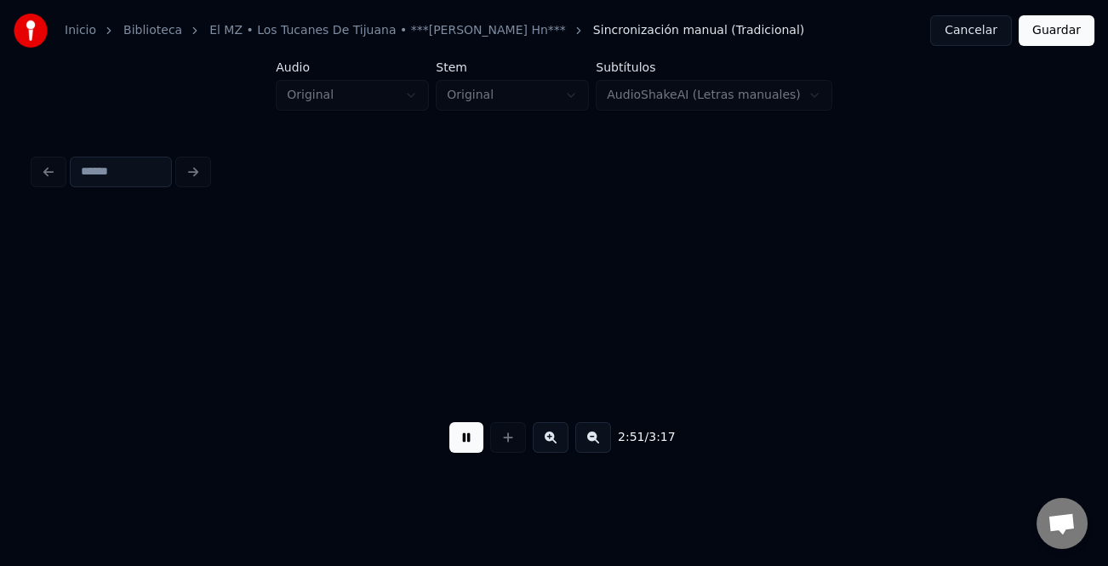
scroll to position [0, 29169]
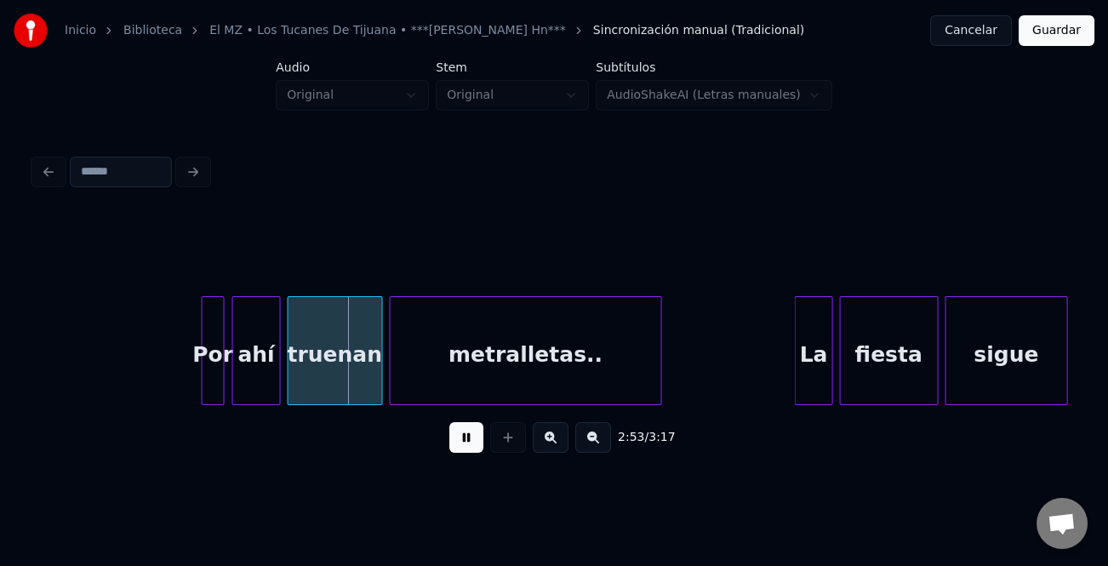
click at [220, 381] on div at bounding box center [221, 350] width 5 height 107
click at [202, 381] on div "Por" at bounding box center [213, 350] width 22 height 109
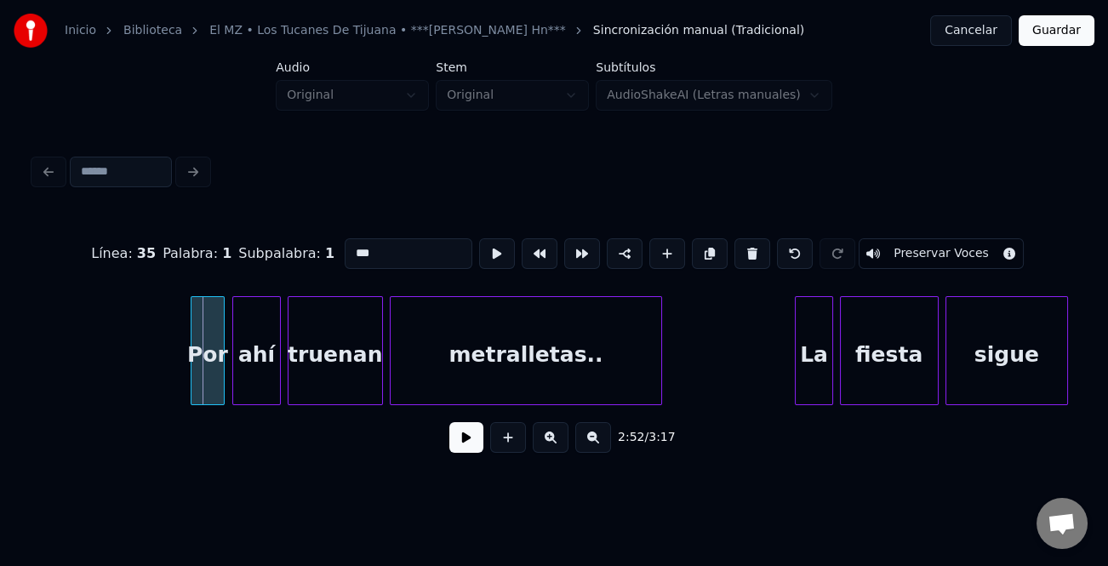
click at [192, 383] on div at bounding box center [194, 350] width 5 height 107
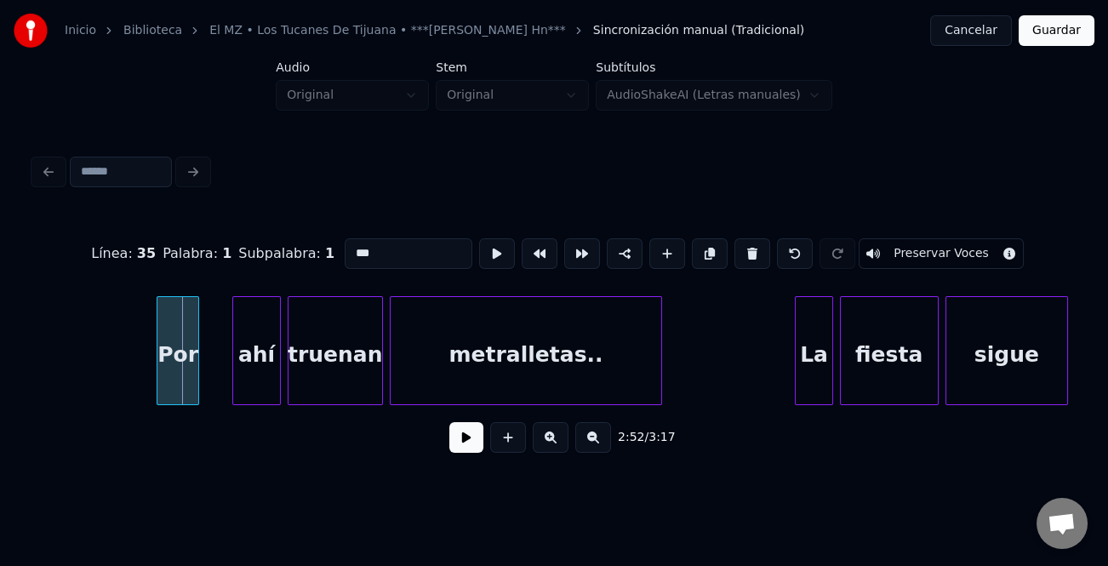
click at [172, 386] on div "Por" at bounding box center [178, 355] width 41 height 116
click at [232, 391] on div "ahí" at bounding box center [227, 355] width 46 height 116
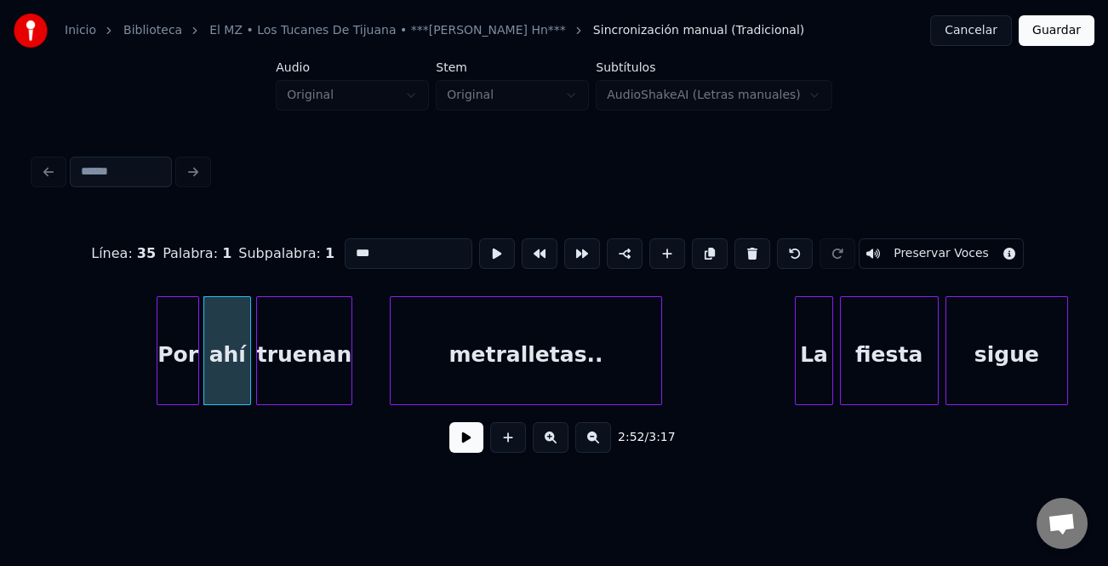
click at [305, 386] on div "truenan" at bounding box center [304, 355] width 94 height 116
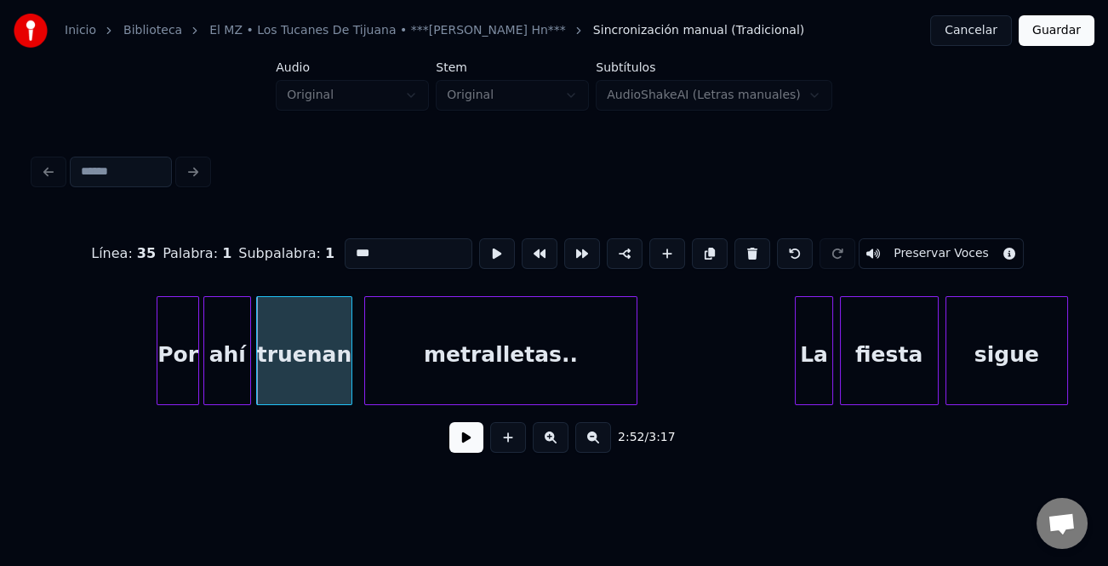
click at [452, 381] on div "metralletas.." at bounding box center [500, 355] width 271 height 116
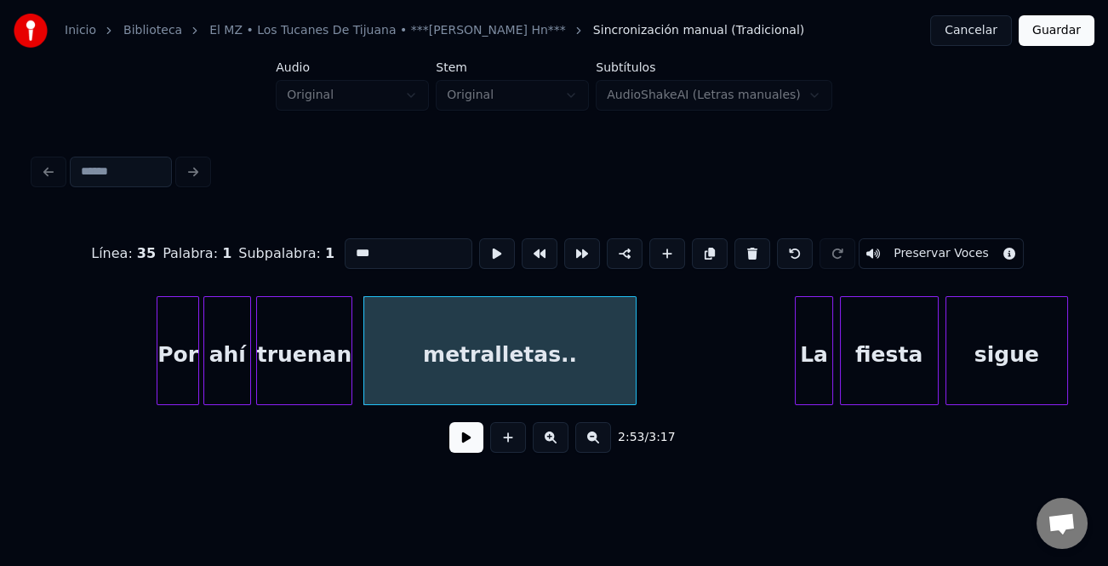
click at [472, 443] on button at bounding box center [467, 437] width 34 height 31
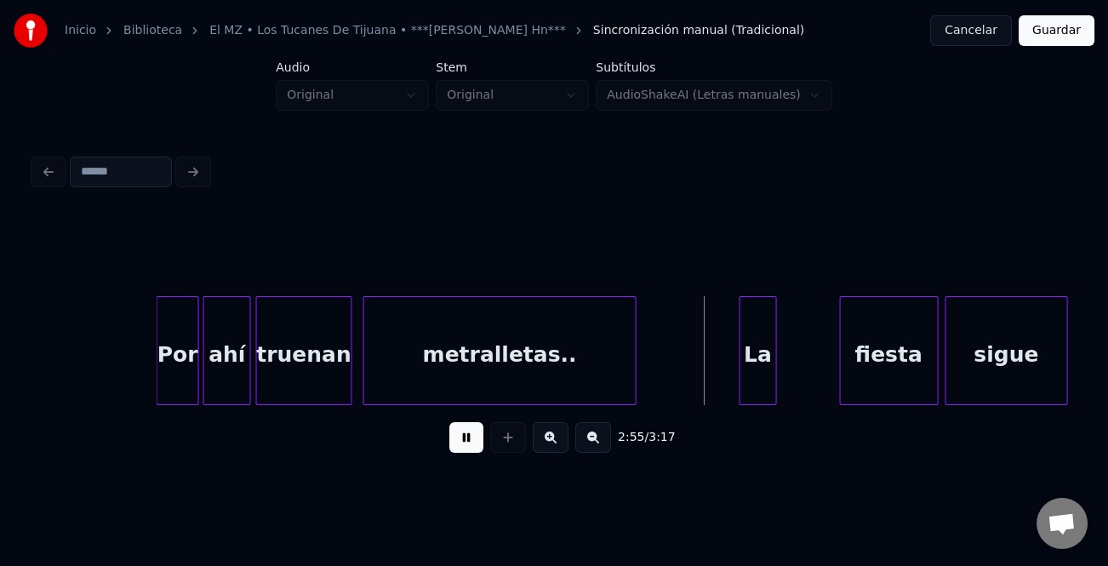
click at [761, 387] on div "La" at bounding box center [759, 355] width 36 height 116
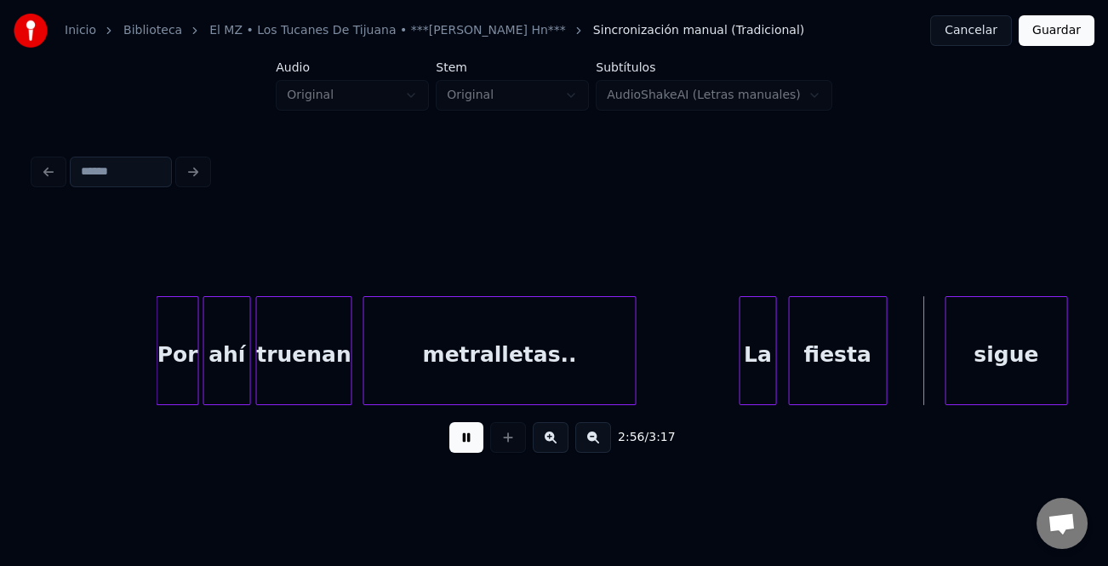
click at [859, 393] on div "fiesta" at bounding box center [838, 355] width 97 height 116
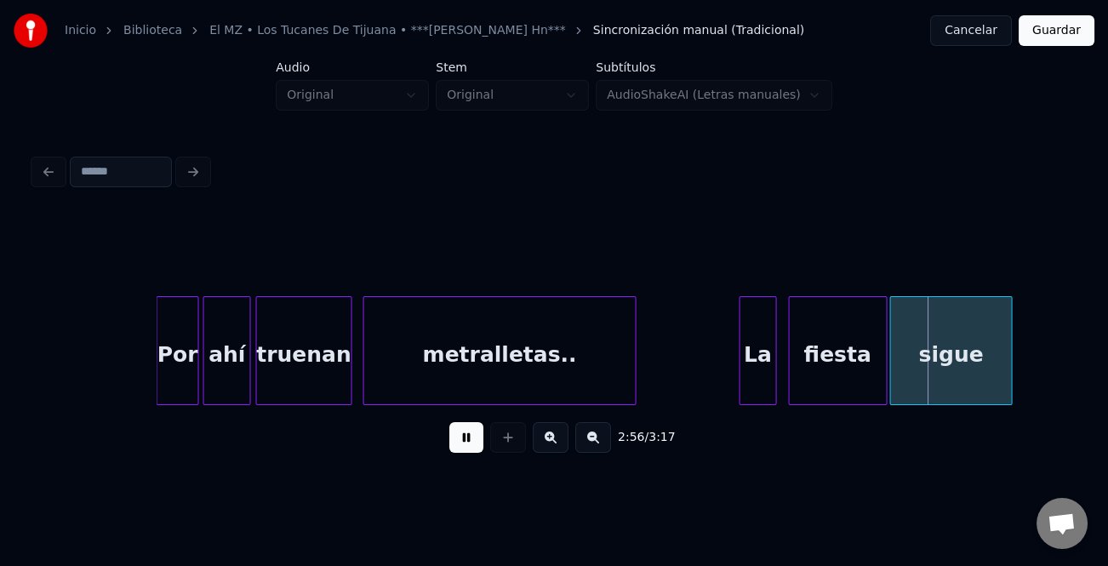
click at [955, 384] on div "sigue" at bounding box center [951, 355] width 121 height 116
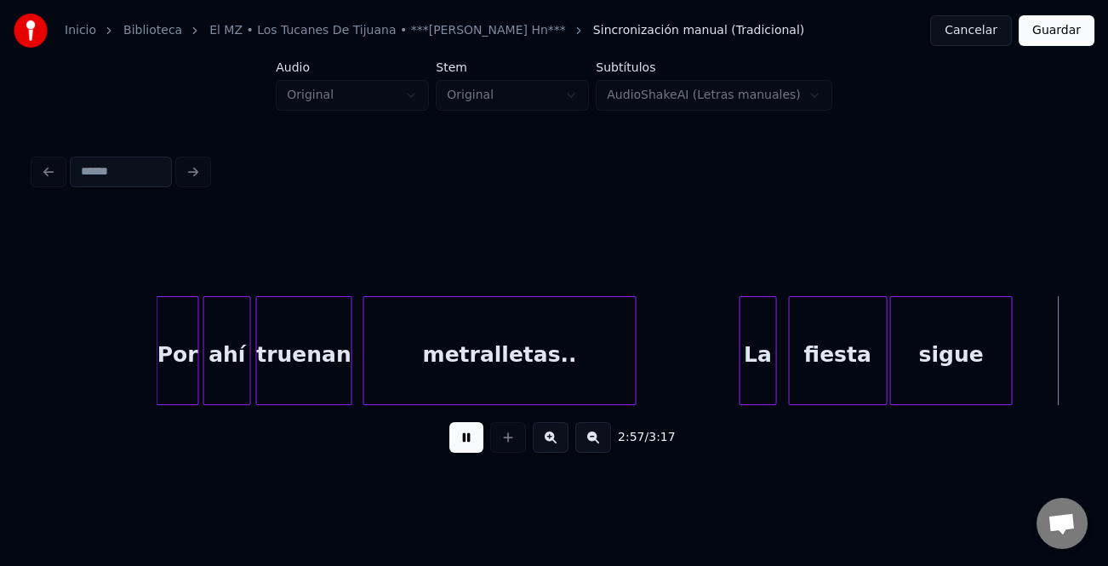
scroll to position [0, 30210]
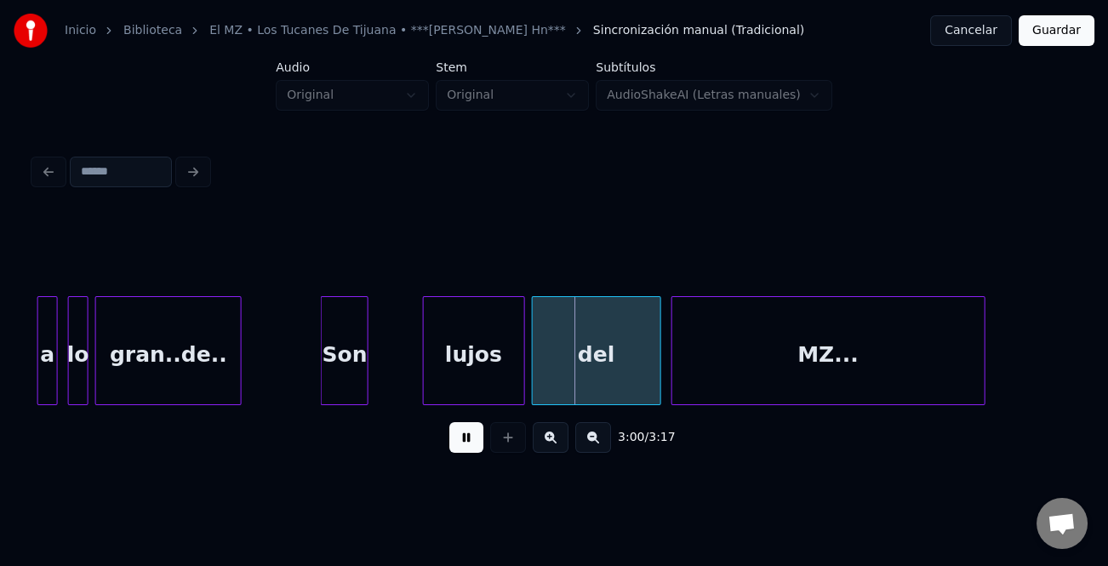
click at [331, 391] on div "Son" at bounding box center [345, 355] width 46 height 116
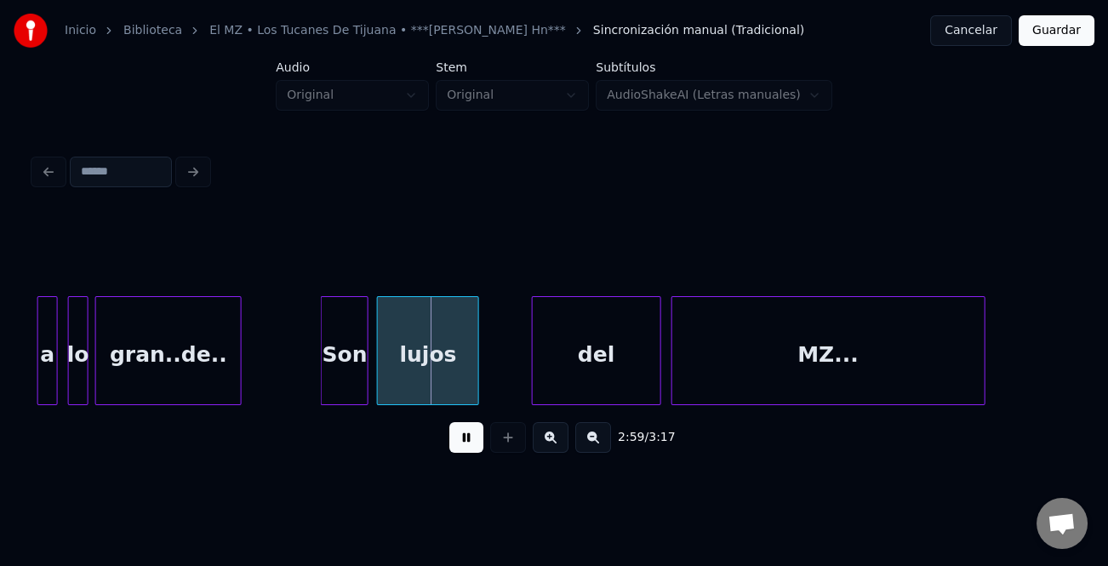
click at [430, 381] on div "lujos" at bounding box center [428, 355] width 100 height 116
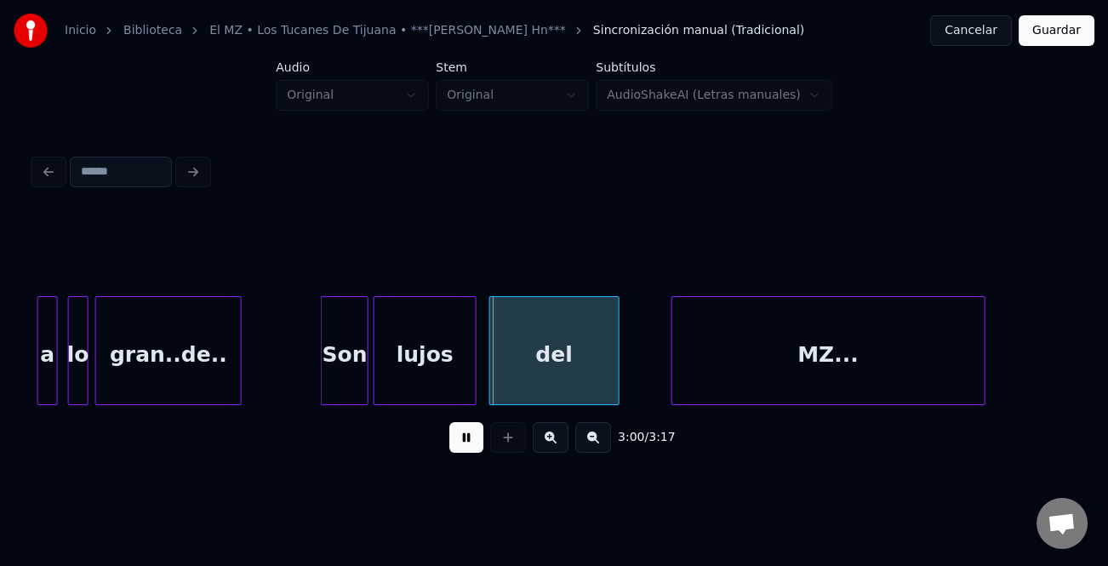
click at [535, 381] on div "del" at bounding box center [554, 355] width 128 height 116
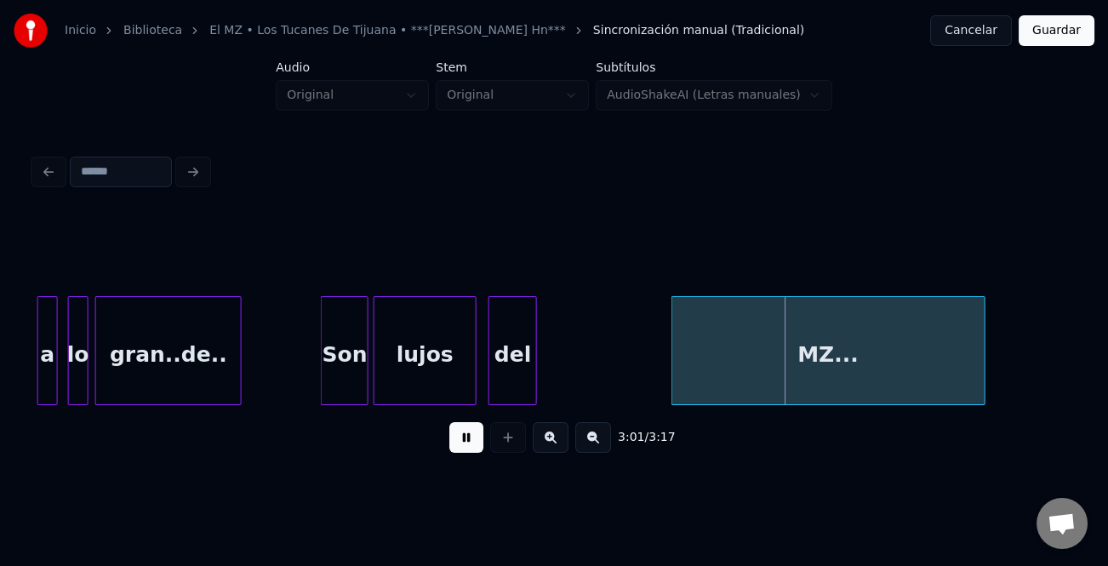
click at [533, 387] on div at bounding box center [533, 350] width 5 height 107
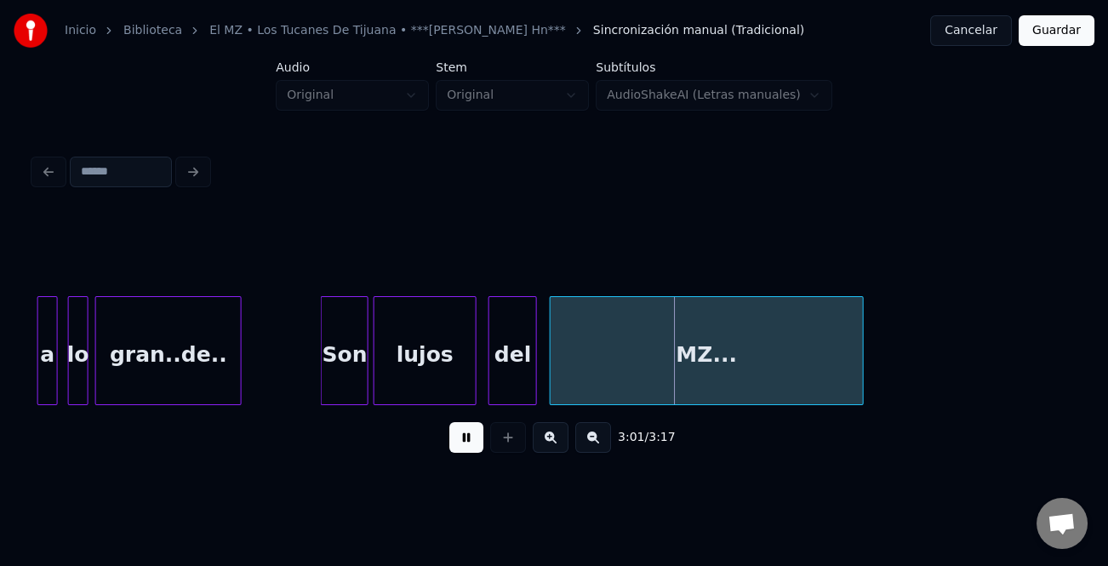
click at [610, 379] on div "MZ..." at bounding box center [707, 355] width 312 height 116
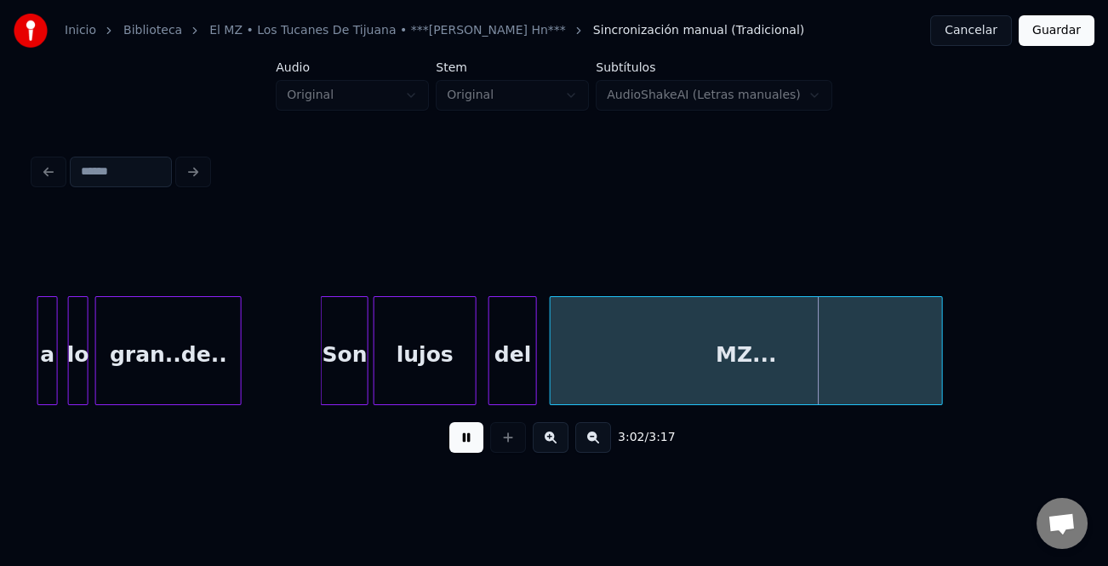
click at [940, 377] on div at bounding box center [939, 350] width 5 height 107
click at [467, 433] on button at bounding box center [467, 437] width 34 height 31
click at [463, 441] on button at bounding box center [467, 437] width 34 height 31
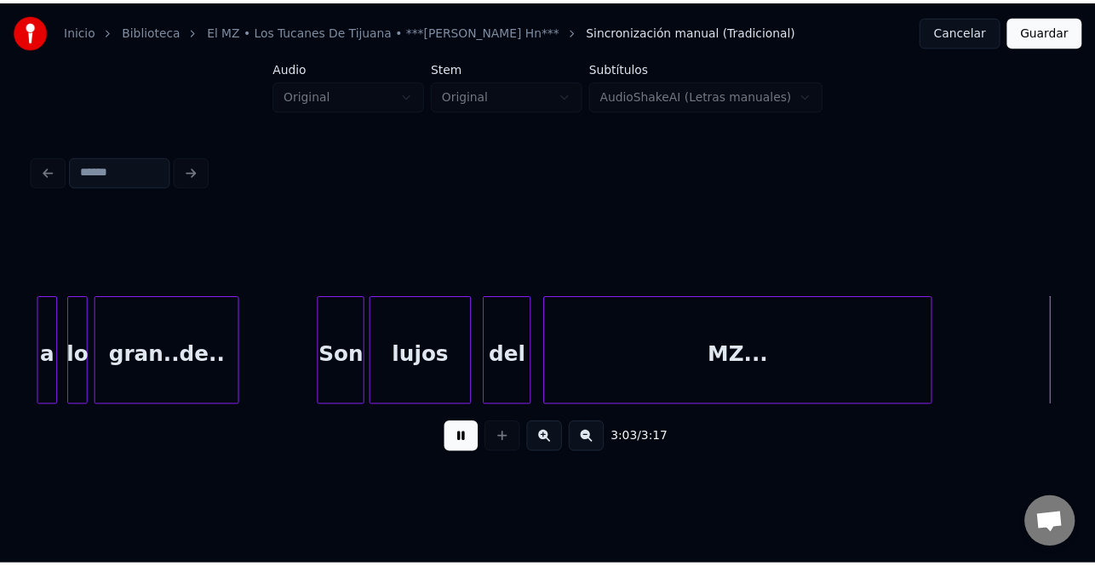
scroll to position [0, 31253]
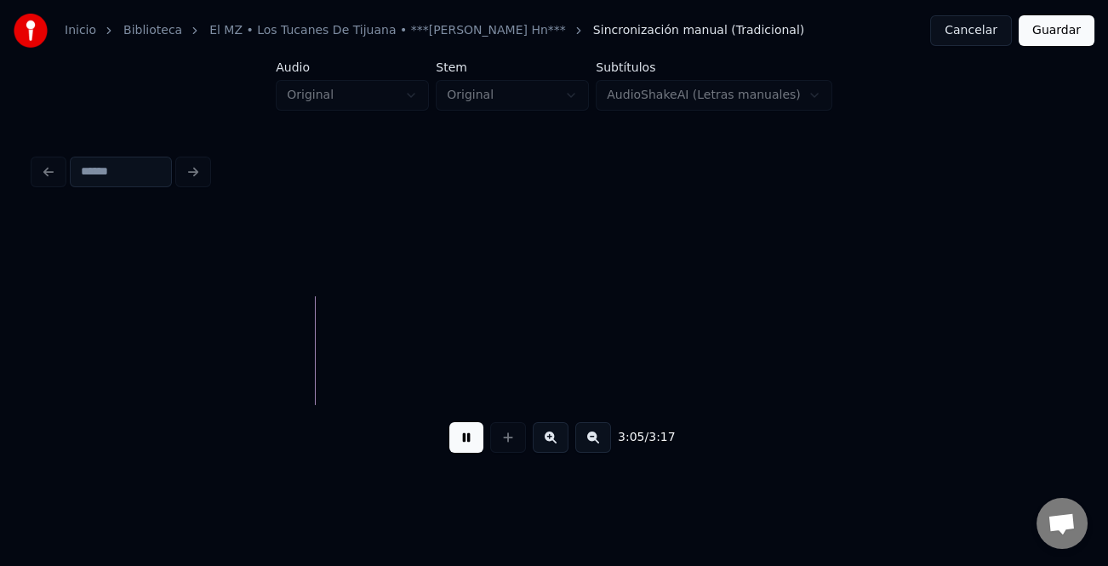
click at [466, 450] on button at bounding box center [467, 437] width 34 height 31
click at [1077, 39] on button "Guardar" at bounding box center [1057, 30] width 76 height 31
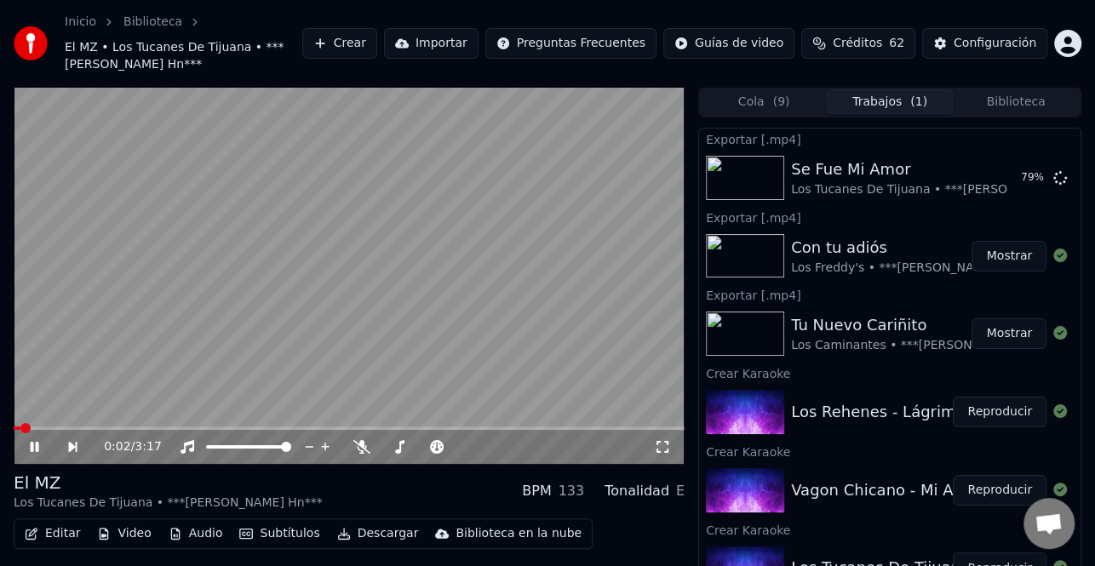
click at [380, 537] on button "Descargar" at bounding box center [377, 534] width 95 height 24
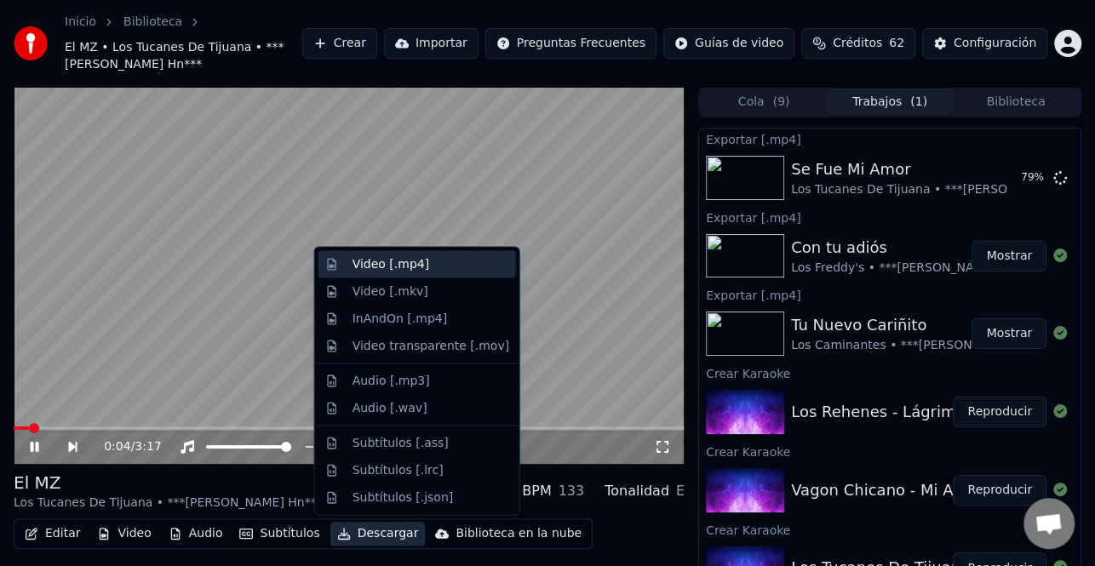
click at [396, 266] on div "Video [.mp4]" at bounding box center [390, 264] width 77 height 17
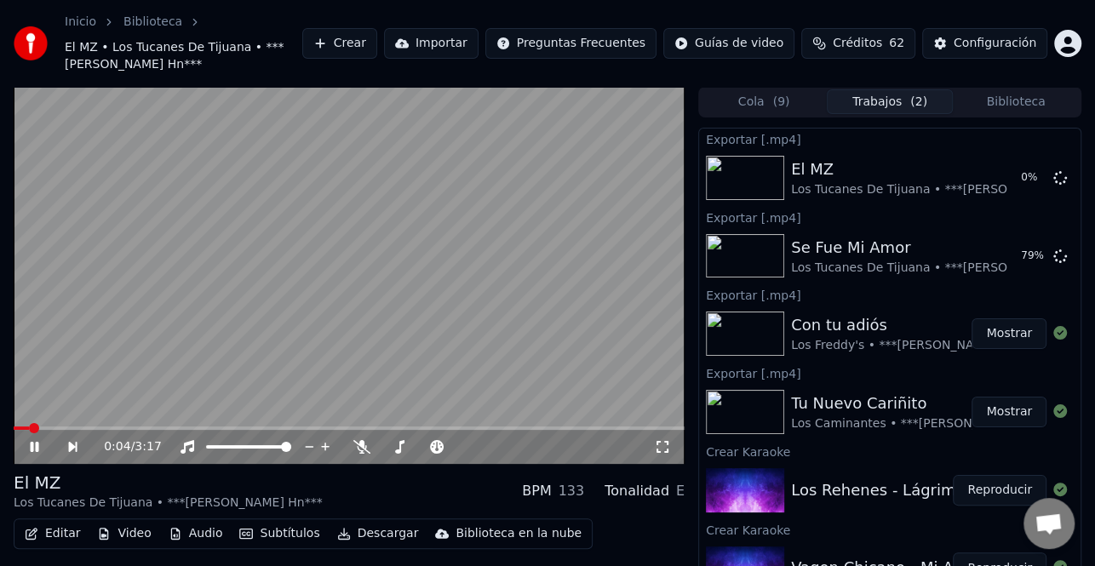
click at [36, 443] on icon at bounding box center [35, 447] width 9 height 10
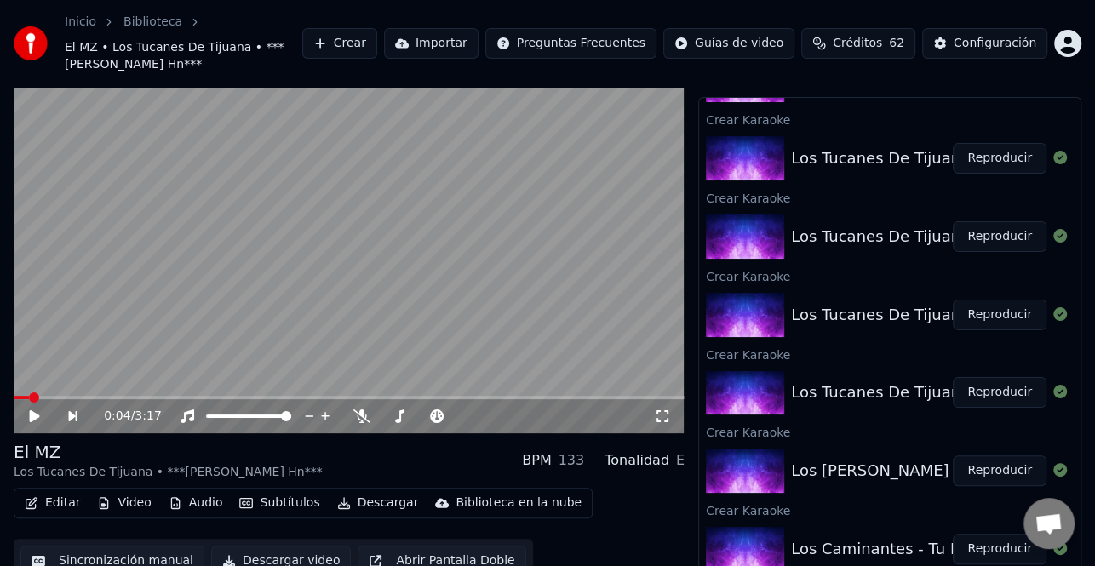
scroll to position [48, 0]
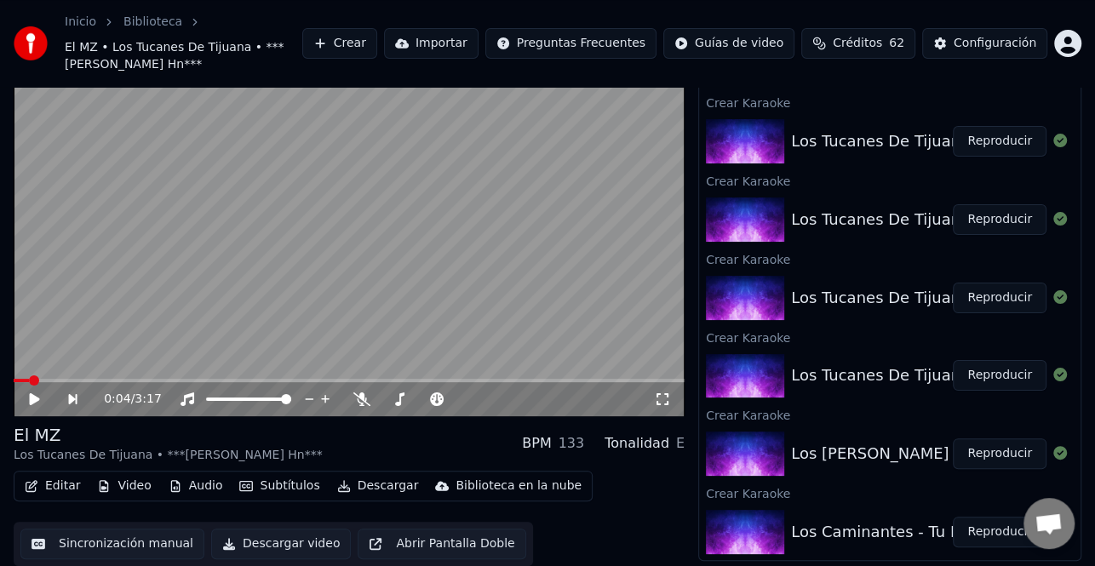
click at [990, 221] on button "Reproducir" at bounding box center [1000, 219] width 94 height 31
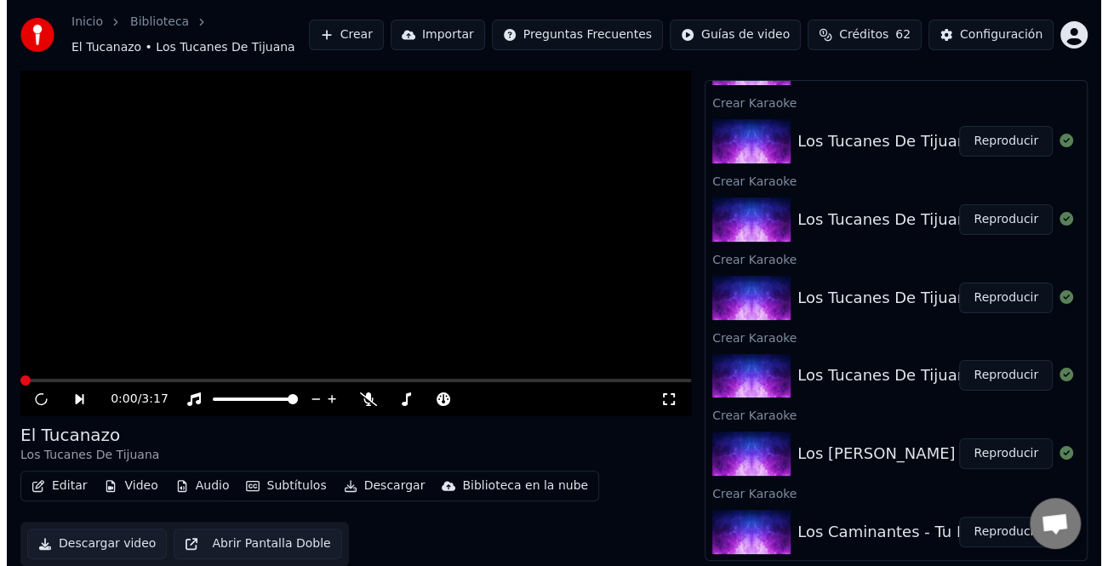
scroll to position [31, 0]
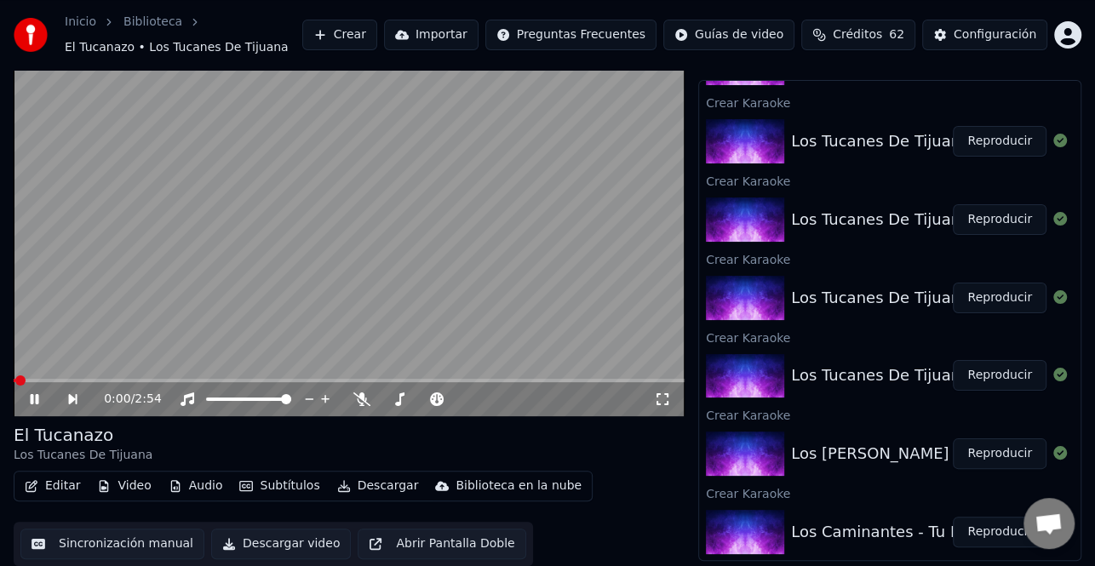
click at [66, 491] on button "Editar" at bounding box center [52, 486] width 69 height 24
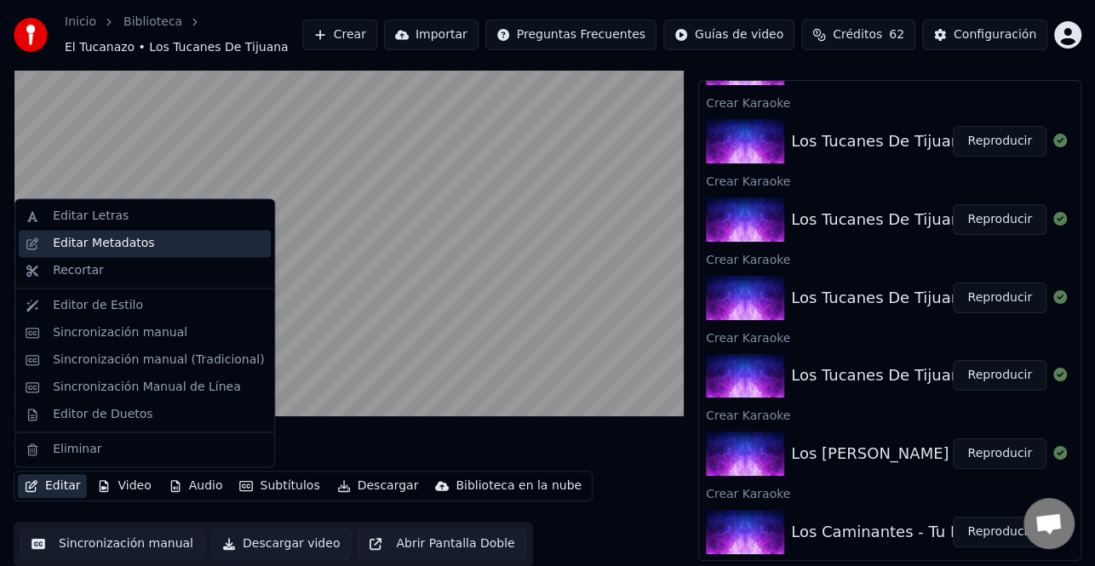
click at [116, 250] on div "Editar Metadatos" at bounding box center [103, 243] width 101 height 17
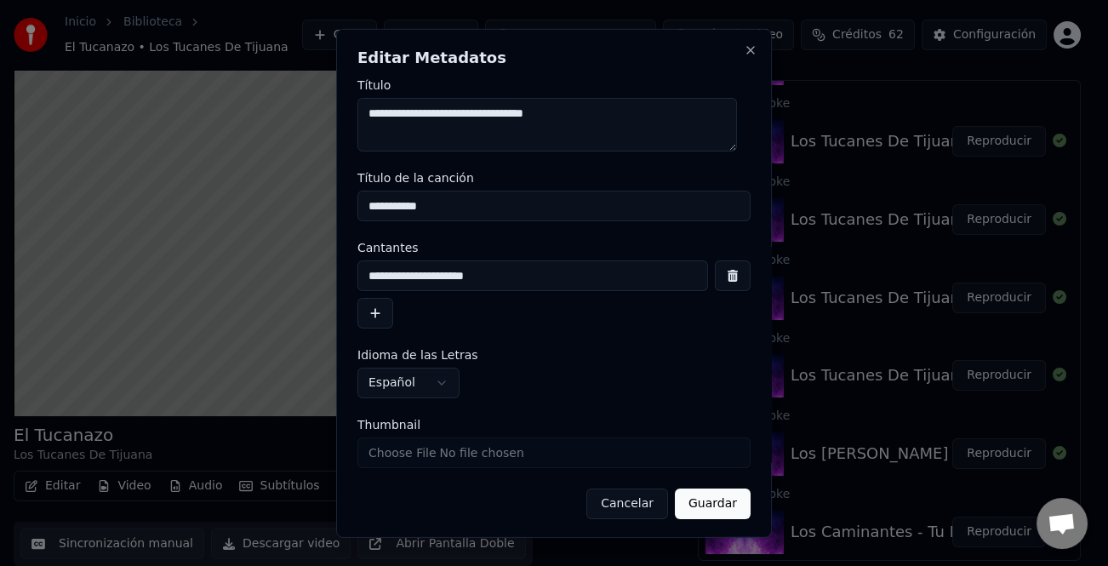
click at [363, 319] on button "button" at bounding box center [376, 313] width 36 height 31
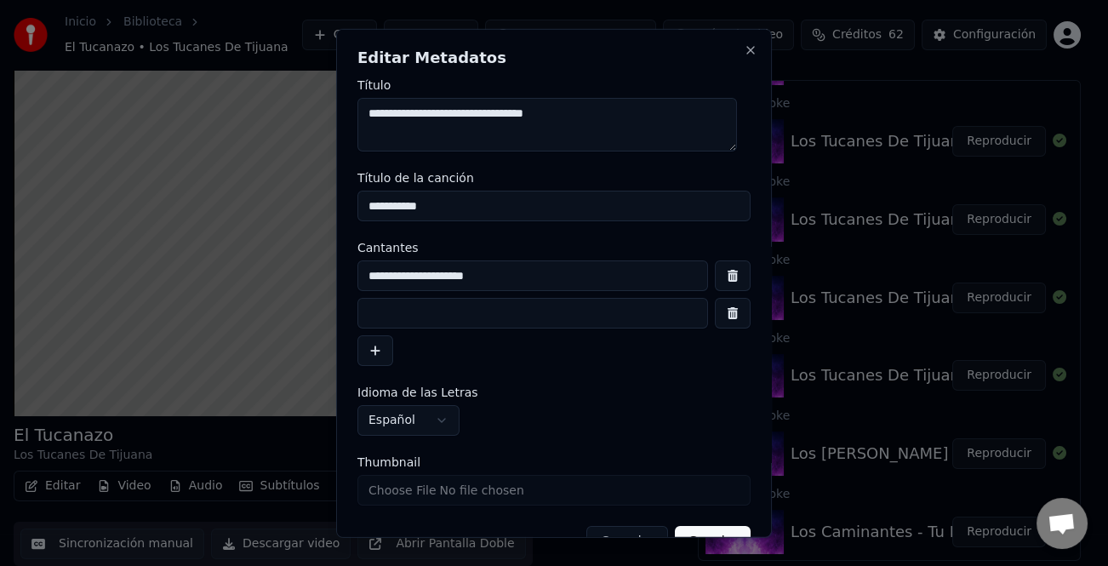
click at [400, 318] on input at bounding box center [533, 313] width 351 height 31
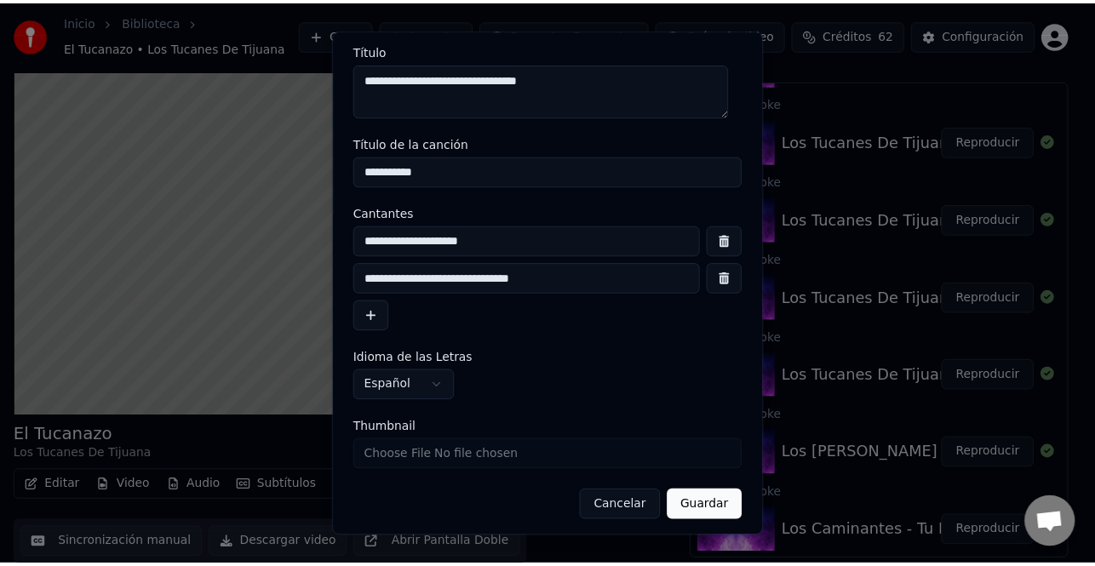
scroll to position [40, 0]
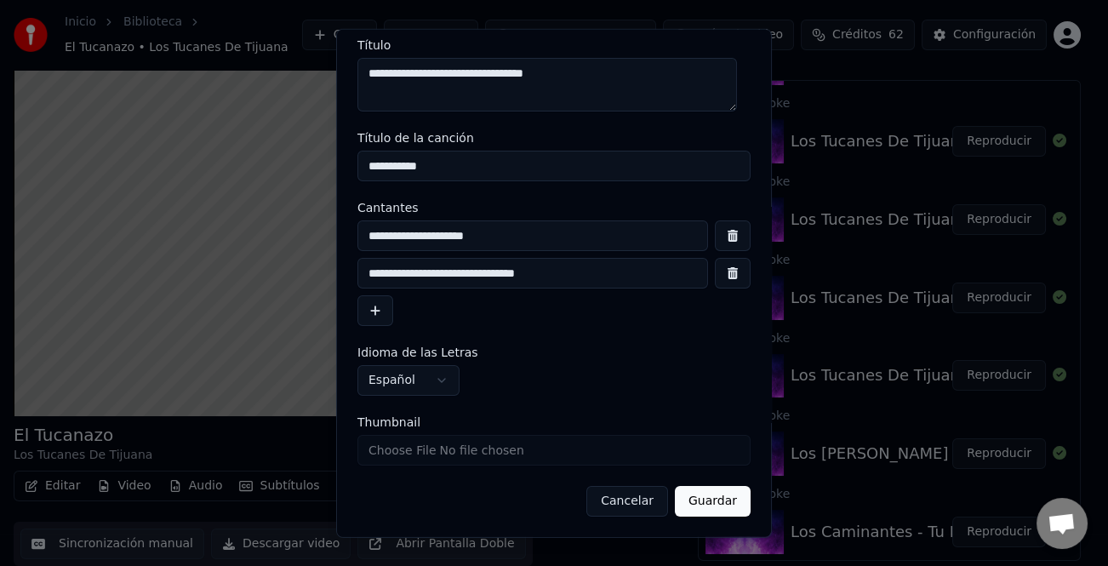
type input "**********"
click at [732, 494] on button "Guardar" at bounding box center [713, 501] width 76 height 31
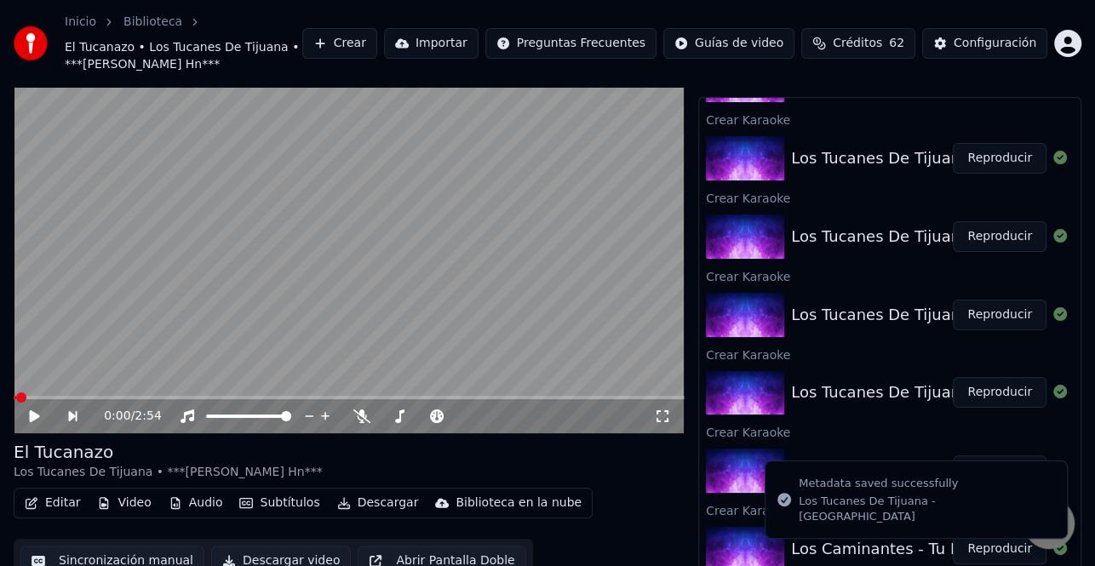
click at [25, 419] on div "0:00 / 2:54" at bounding box center [348, 416] width 657 height 17
click at [36, 419] on icon at bounding box center [46, 417] width 38 height 14
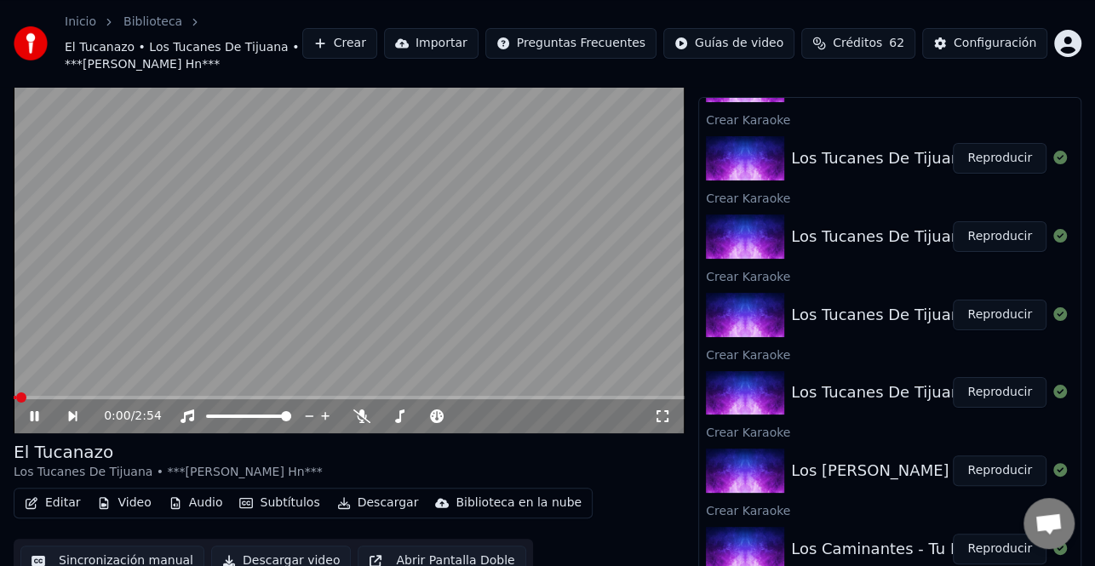
click at [35, 417] on icon at bounding box center [35, 416] width 9 height 10
click at [35, 417] on icon at bounding box center [35, 416] width 10 height 12
click at [35, 417] on icon at bounding box center [35, 416] width 9 height 10
click at [64, 494] on button "Editar" at bounding box center [52, 503] width 69 height 24
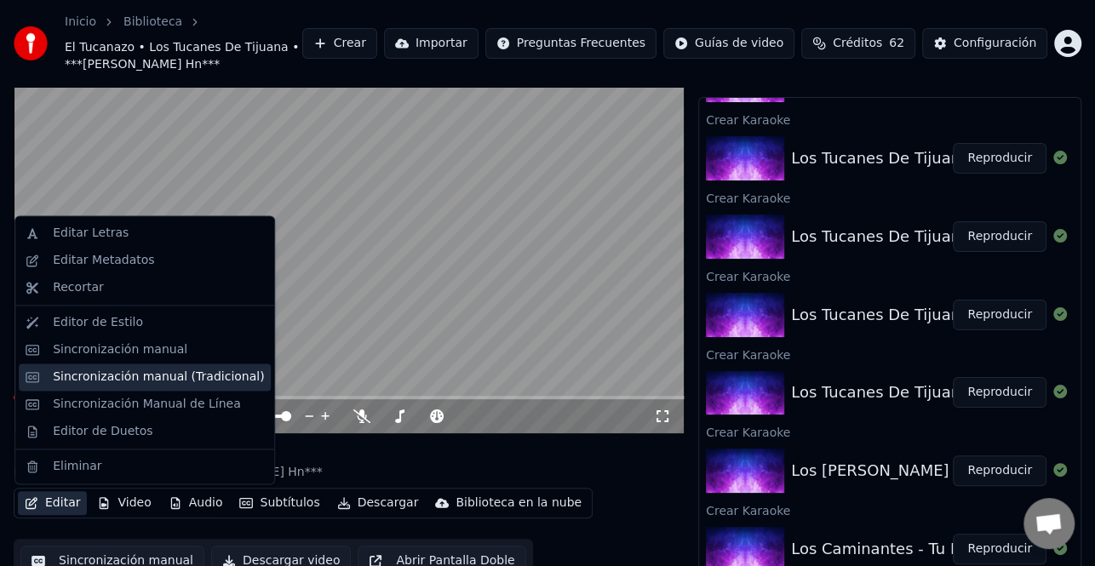
click at [180, 366] on div "Sincronización manual (Tradicional)" at bounding box center [145, 377] width 252 height 27
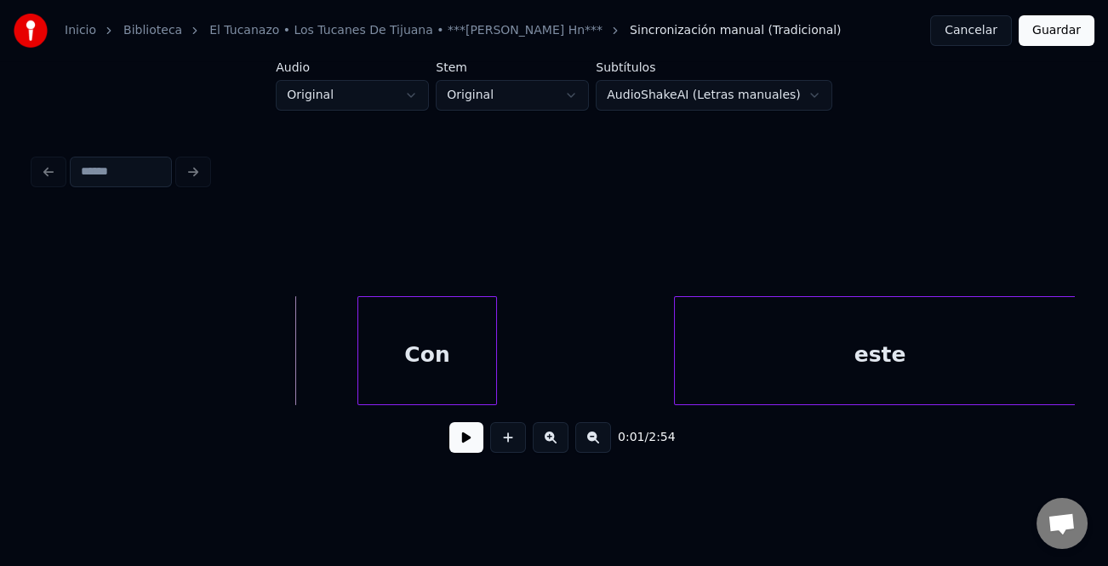
click at [473, 448] on button at bounding box center [467, 437] width 34 height 31
click at [604, 453] on button at bounding box center [594, 437] width 36 height 31
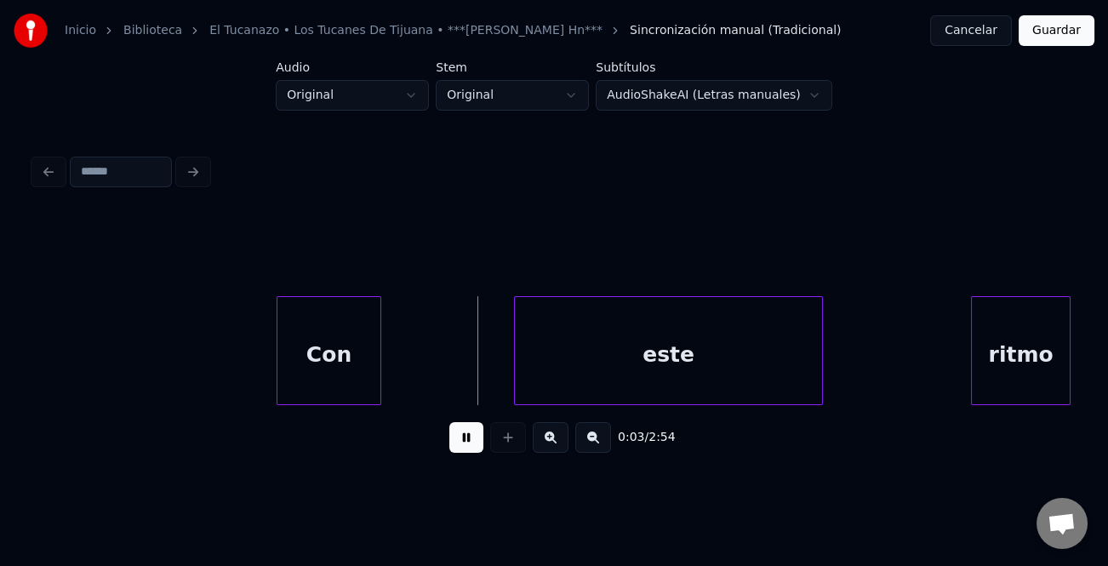
click at [604, 453] on button at bounding box center [594, 437] width 36 height 31
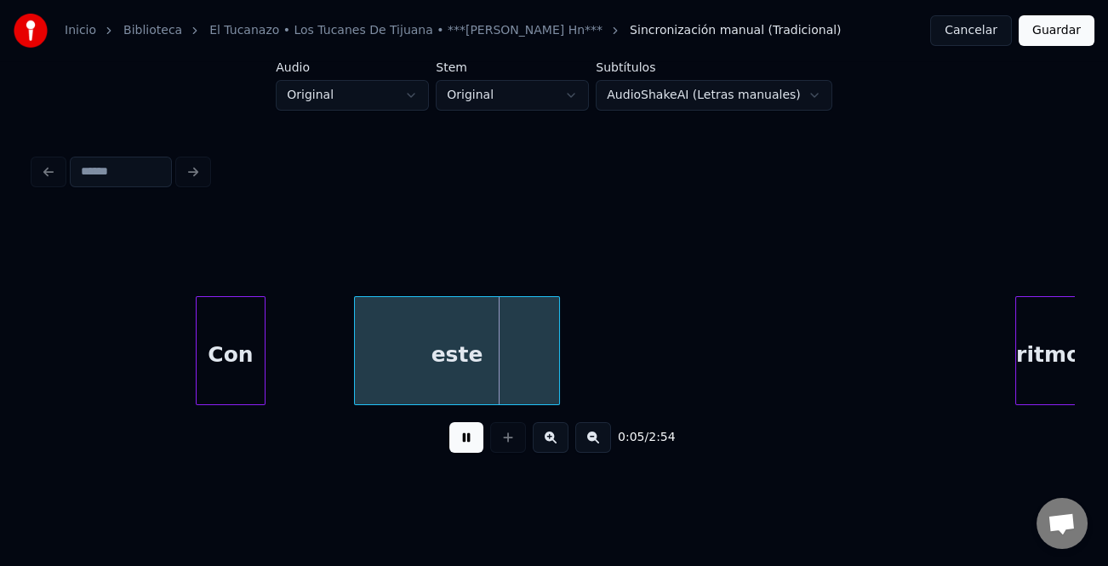
scroll to position [0, 7]
click at [1040, 358] on div "ritmo" at bounding box center [1042, 355] width 65 height 116
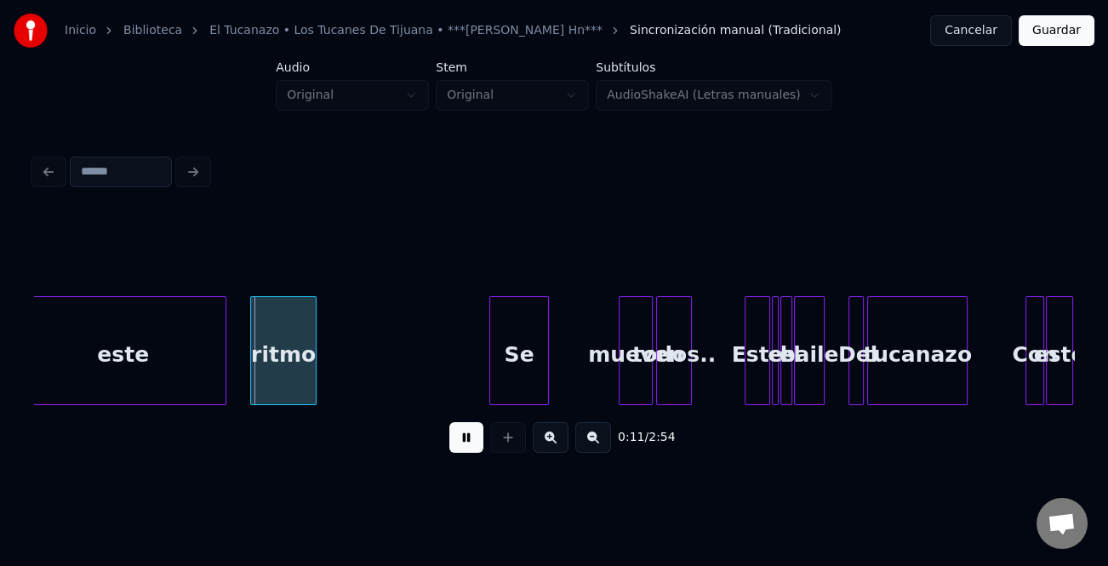
scroll to position [0, 749]
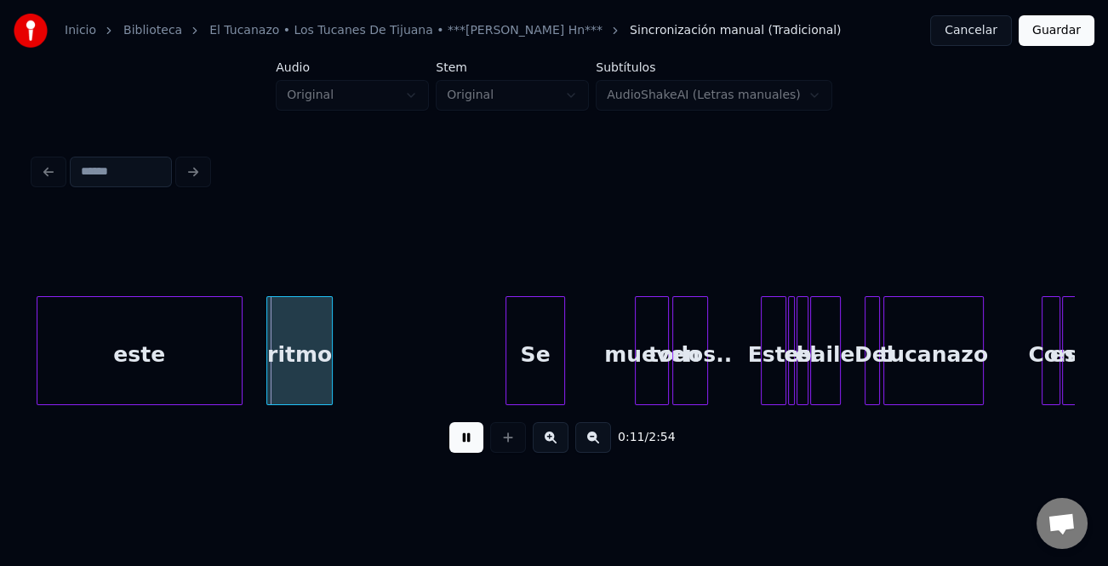
click at [92, 364] on div "este" at bounding box center [139, 355] width 204 height 116
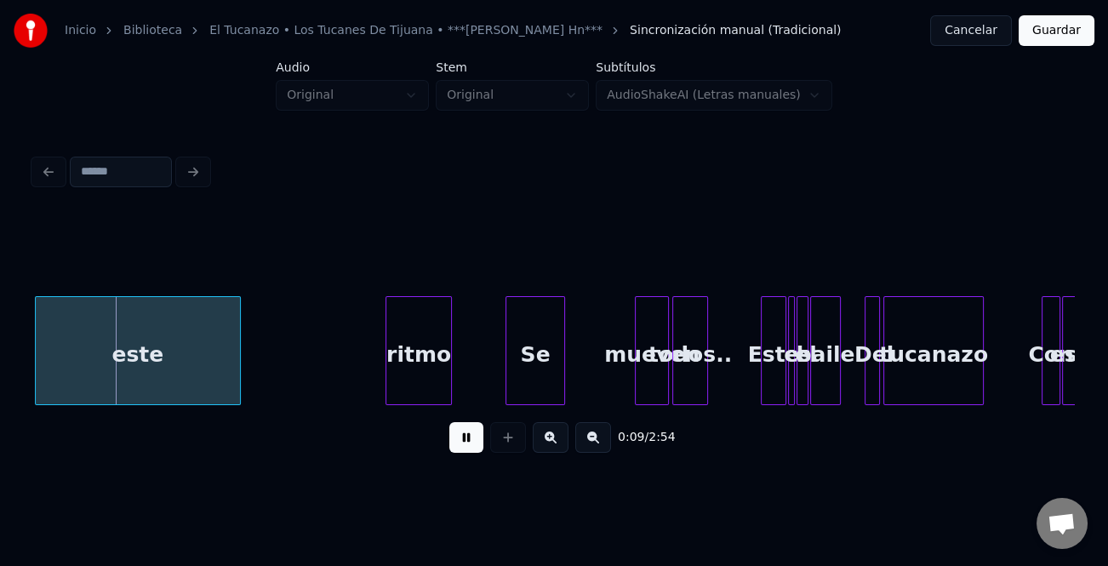
click at [439, 372] on div "ritmo" at bounding box center [419, 355] width 65 height 116
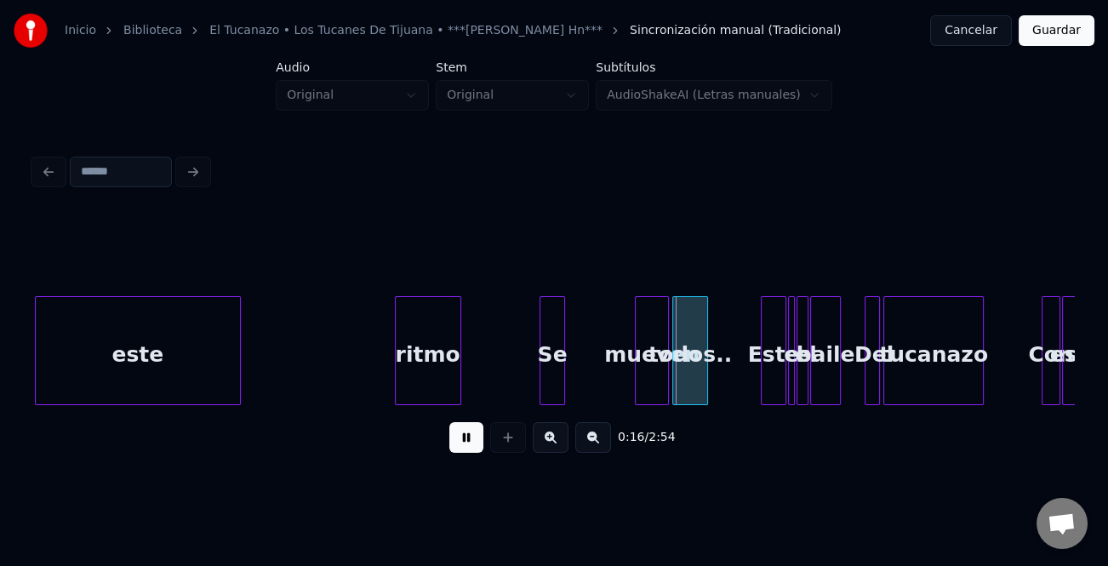
click at [545, 368] on div at bounding box center [543, 350] width 5 height 107
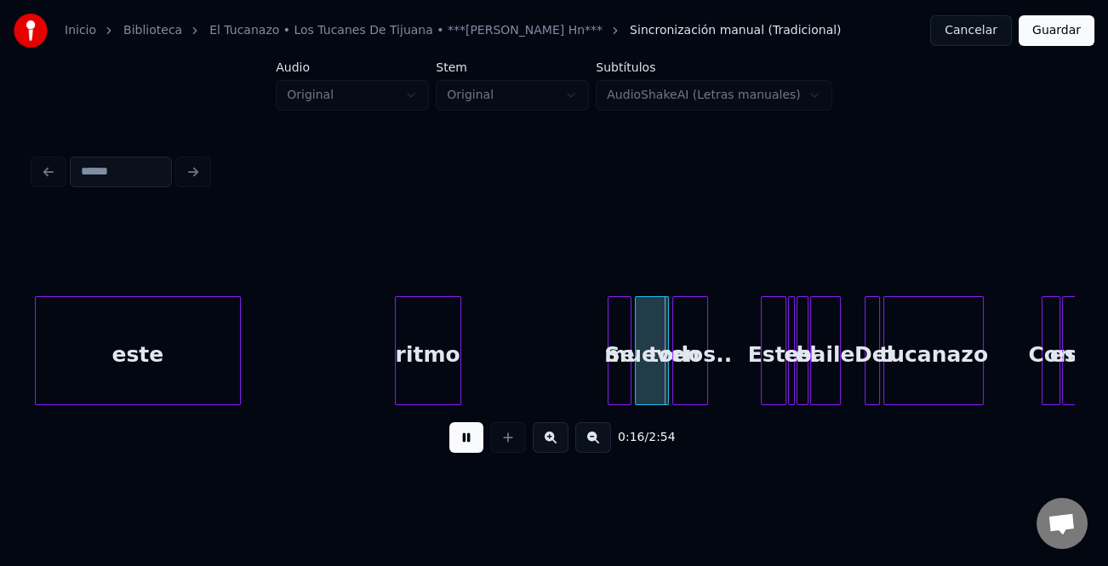
click at [621, 374] on div "Se" at bounding box center [620, 355] width 22 height 116
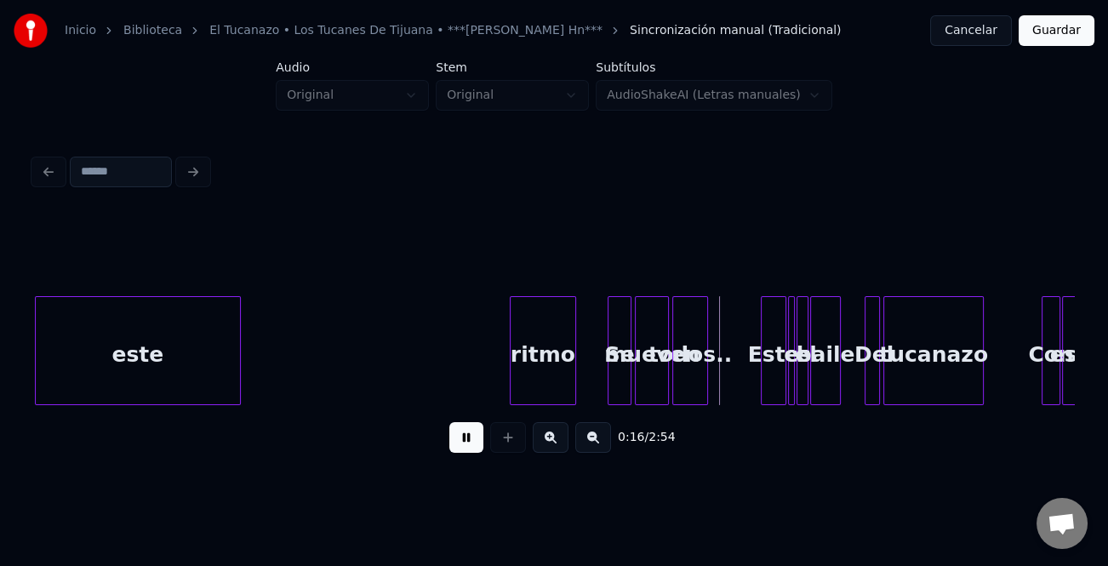
click at [523, 375] on div "ritmo" at bounding box center [543, 355] width 65 height 116
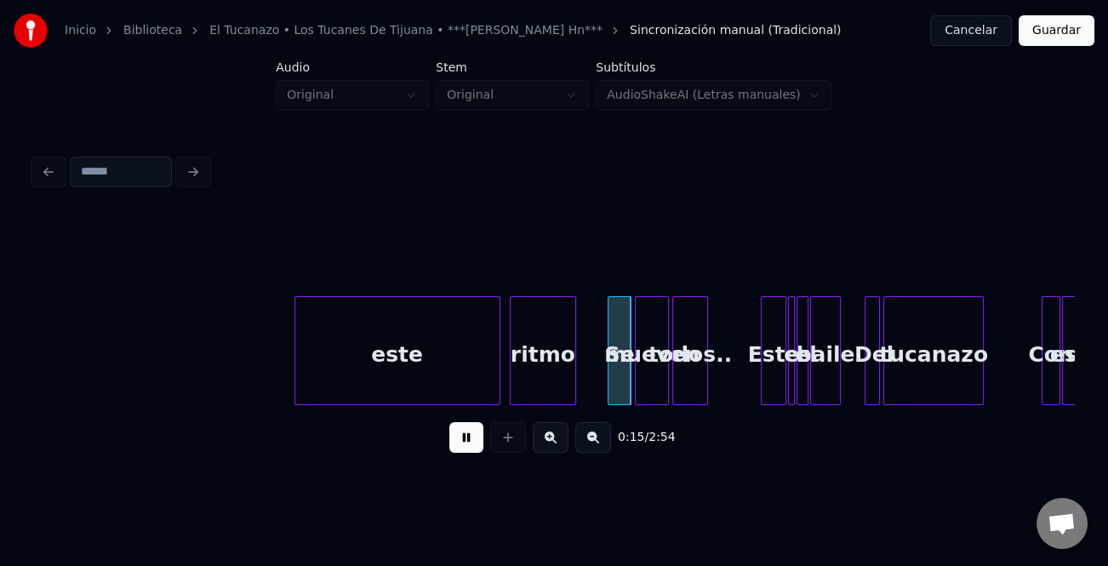
click at [456, 379] on div "este" at bounding box center [397, 355] width 204 height 116
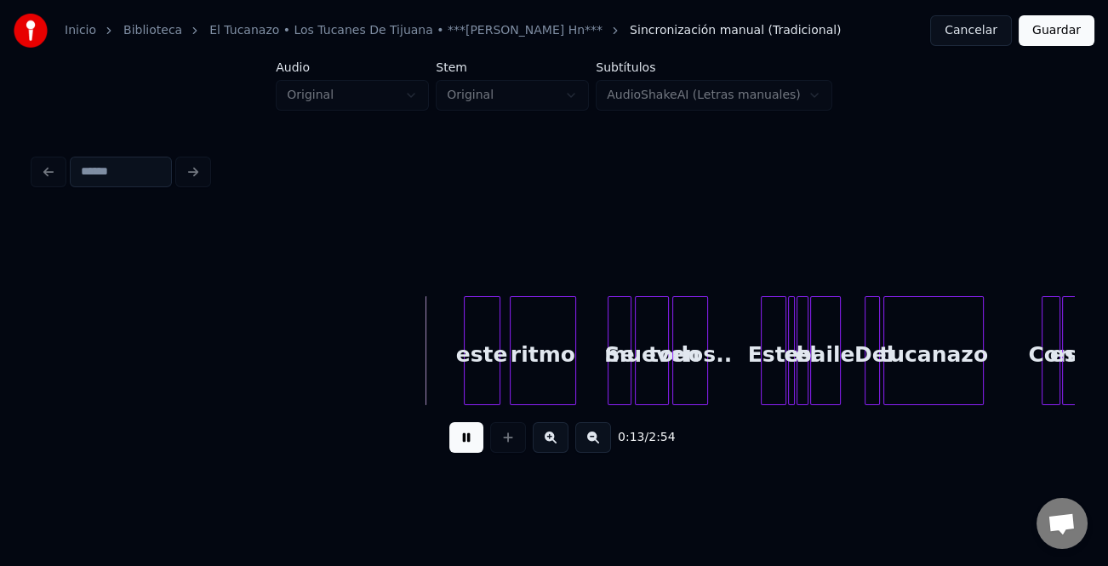
click at [466, 380] on div at bounding box center [467, 350] width 5 height 107
click at [523, 385] on div at bounding box center [525, 350] width 5 height 107
click at [487, 377] on div "este" at bounding box center [498, 355] width 33 height 116
click at [496, 377] on div at bounding box center [498, 350] width 5 height 107
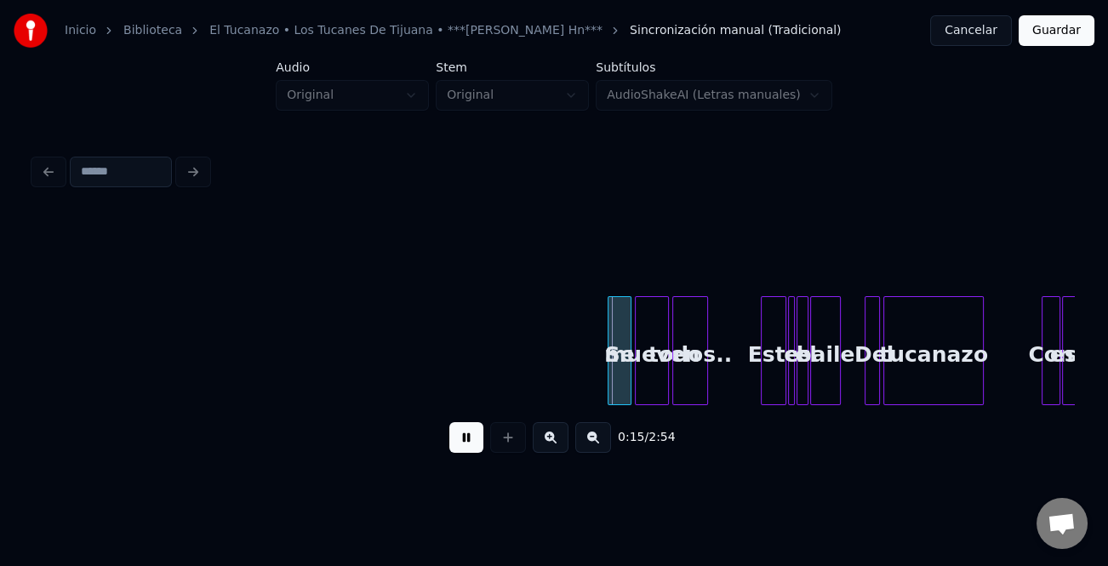
scroll to position [0, 1332]
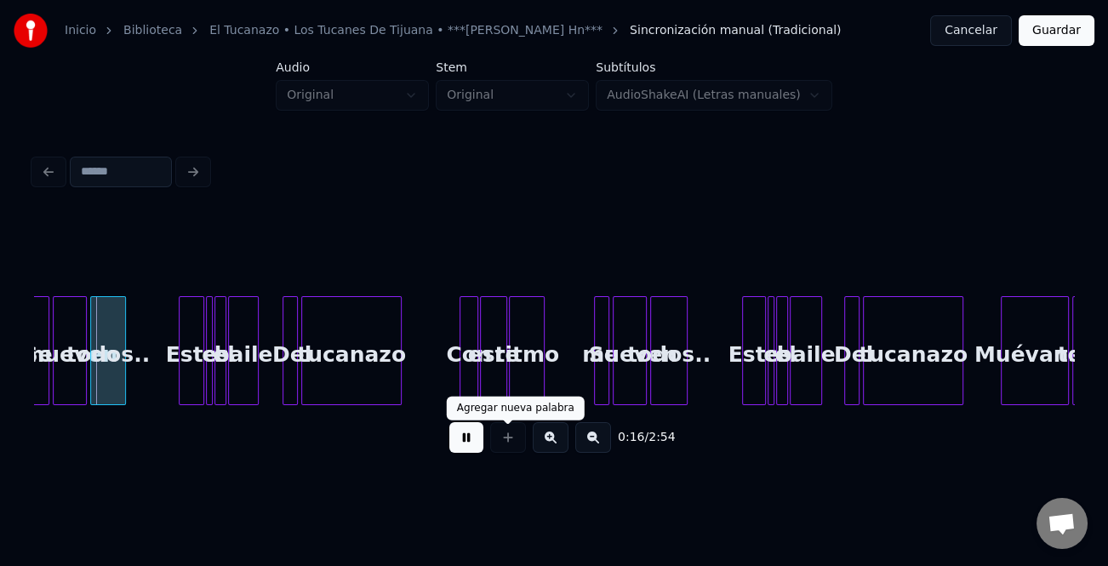
click at [465, 430] on button at bounding box center [467, 437] width 34 height 31
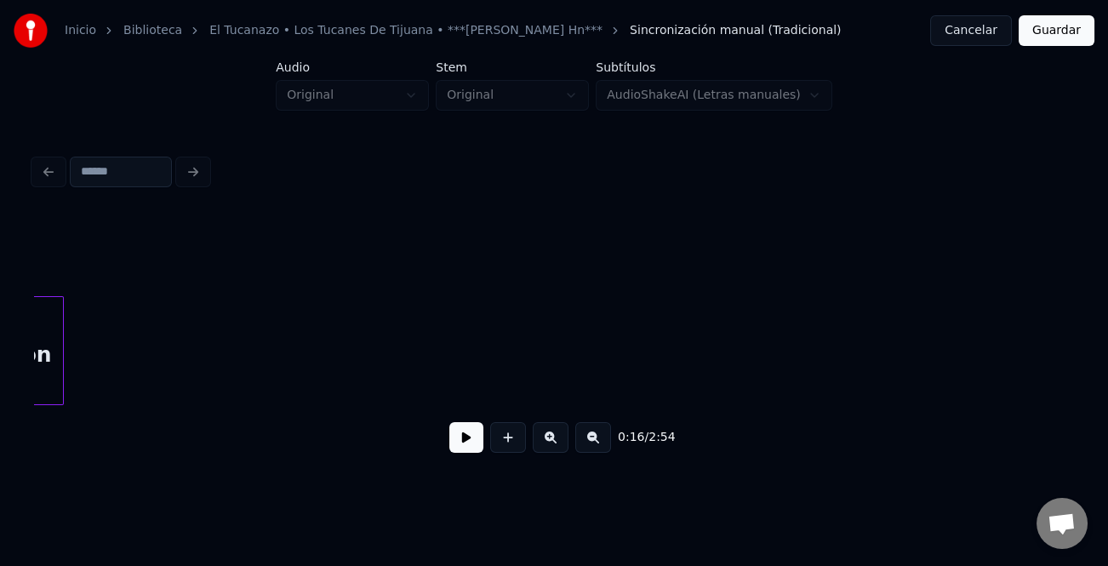
scroll to position [0, 0]
click at [1017, 394] on div "Con" at bounding box center [1039, 355] width 68 height 116
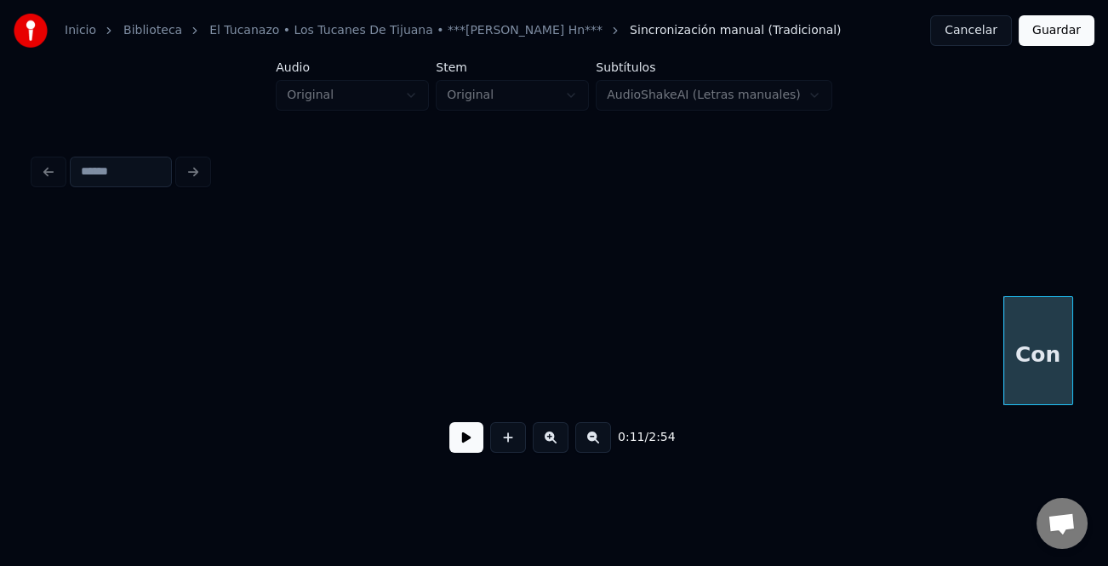
drag, startPoint x: 86, startPoint y: 397, endPoint x: 141, endPoint y: 409, distance: 56.6
click at [141, 405] on div "Con" at bounding box center [554, 350] width 1040 height 109
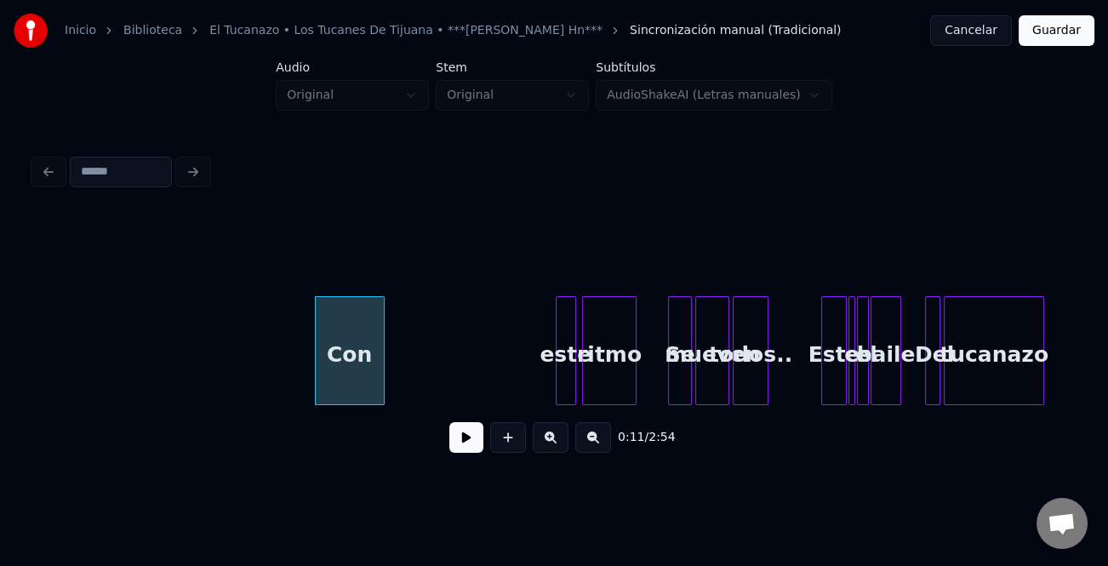
scroll to position [0, 700]
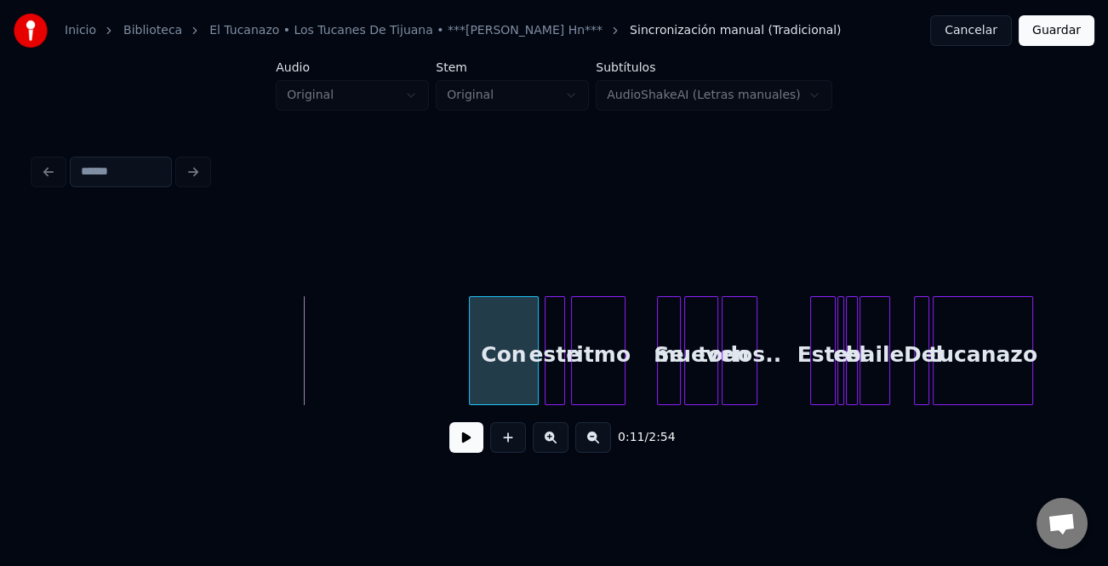
click at [513, 395] on div "Con" at bounding box center [504, 355] width 68 height 116
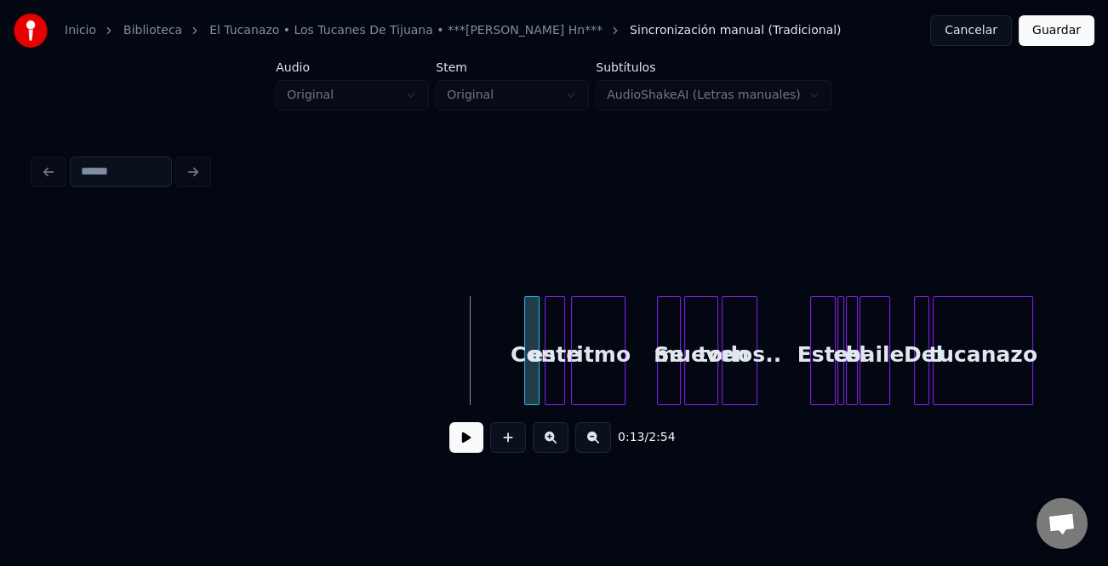
click at [525, 396] on div at bounding box center [527, 350] width 5 height 107
click at [466, 442] on button at bounding box center [467, 437] width 34 height 31
click at [564, 448] on button at bounding box center [551, 437] width 36 height 31
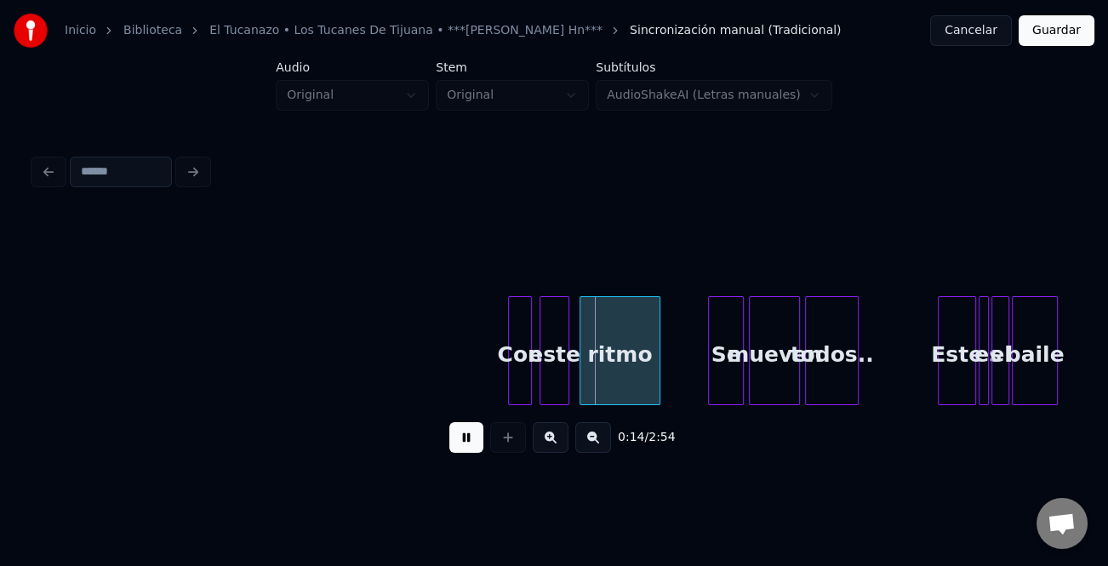
click at [563, 445] on button at bounding box center [551, 437] width 36 height 31
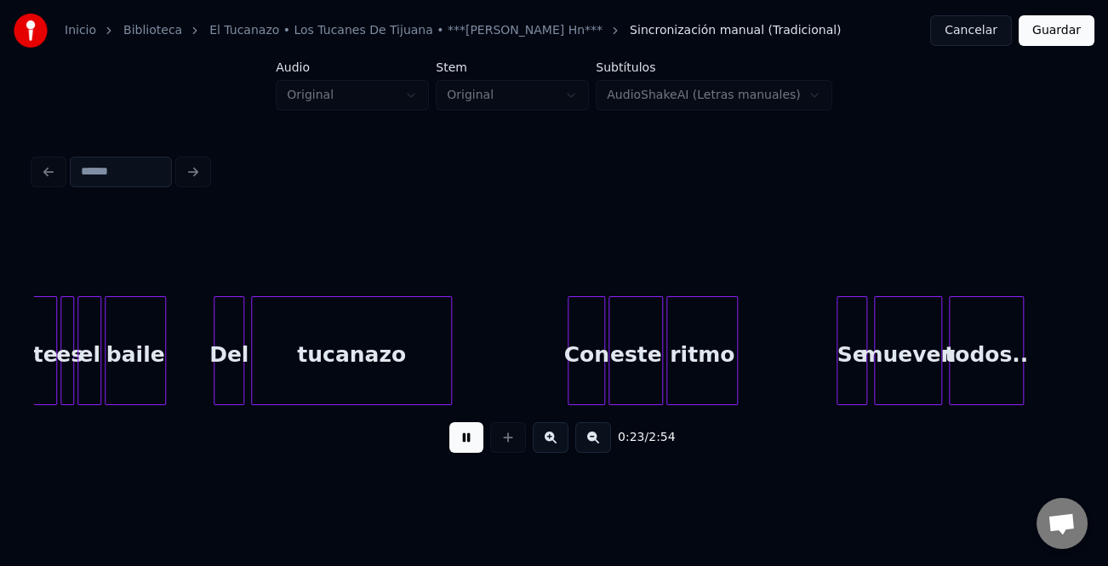
scroll to position [0, 4024]
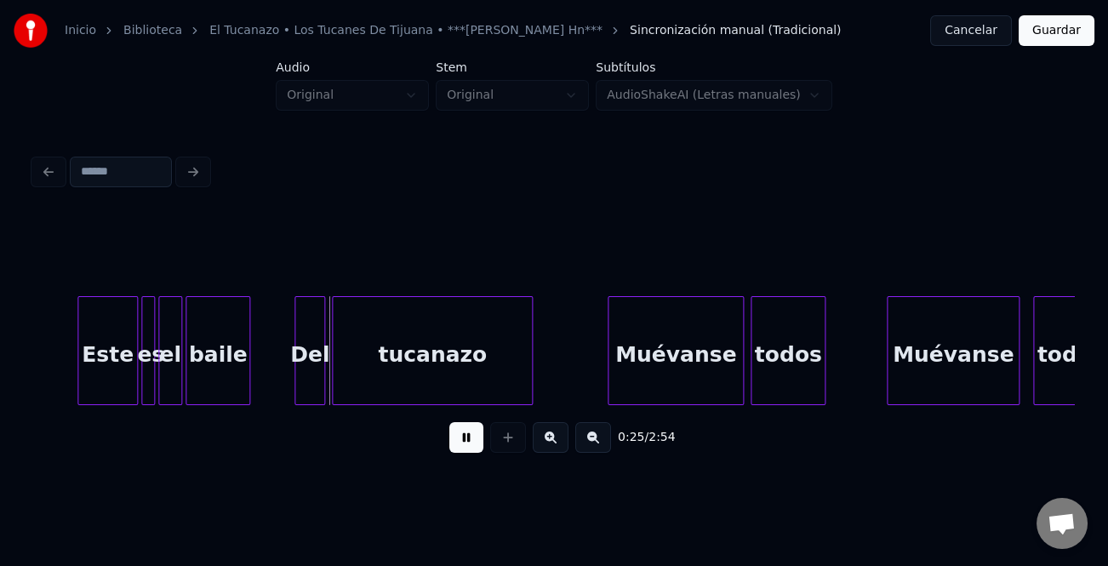
click at [78, 364] on div at bounding box center [80, 350] width 5 height 107
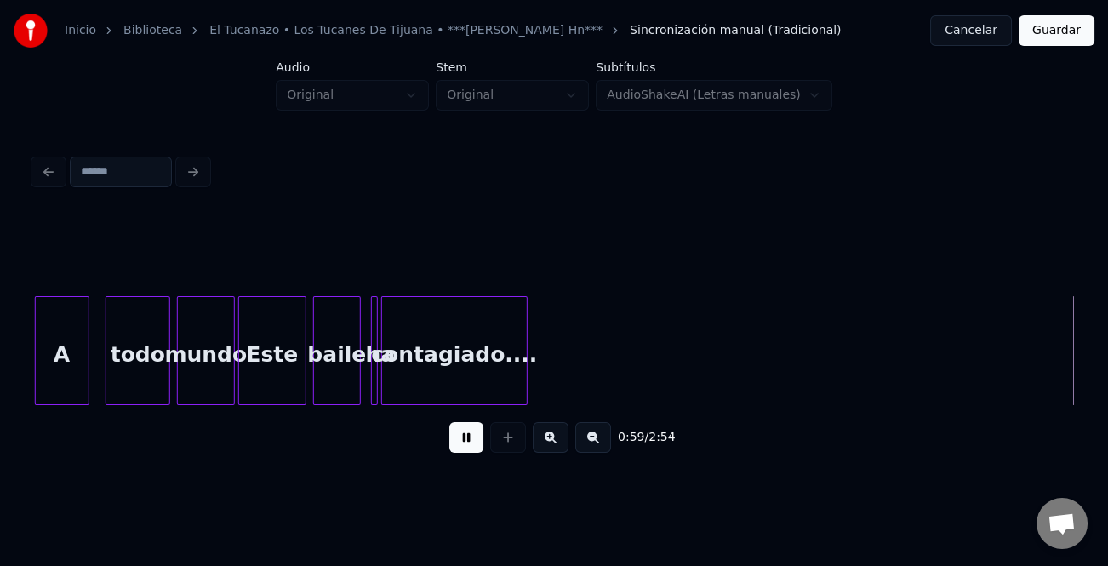
scroll to position [0, 10148]
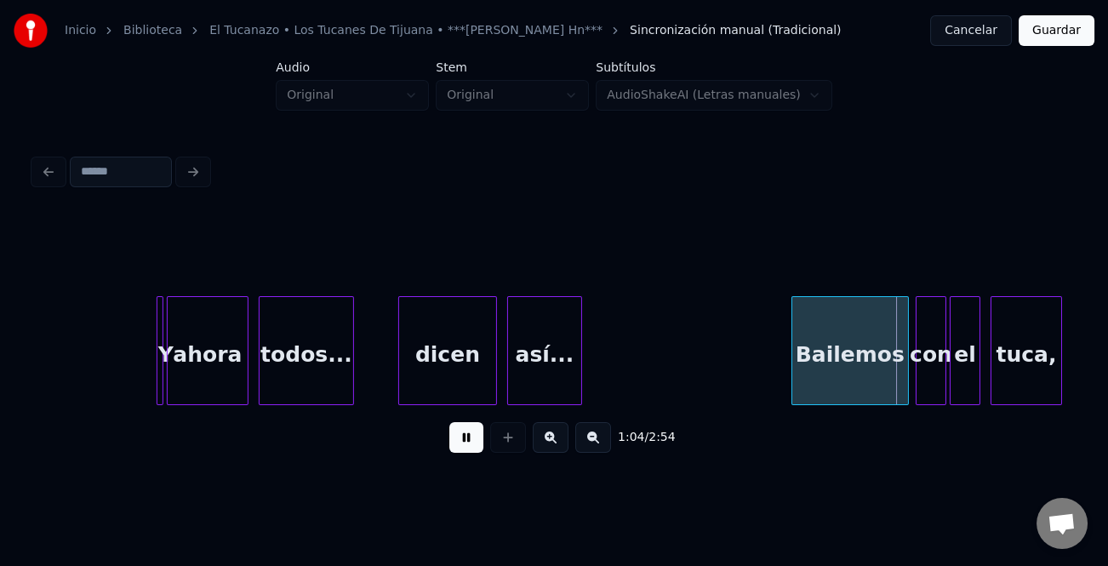
click at [793, 360] on div at bounding box center [795, 350] width 5 height 107
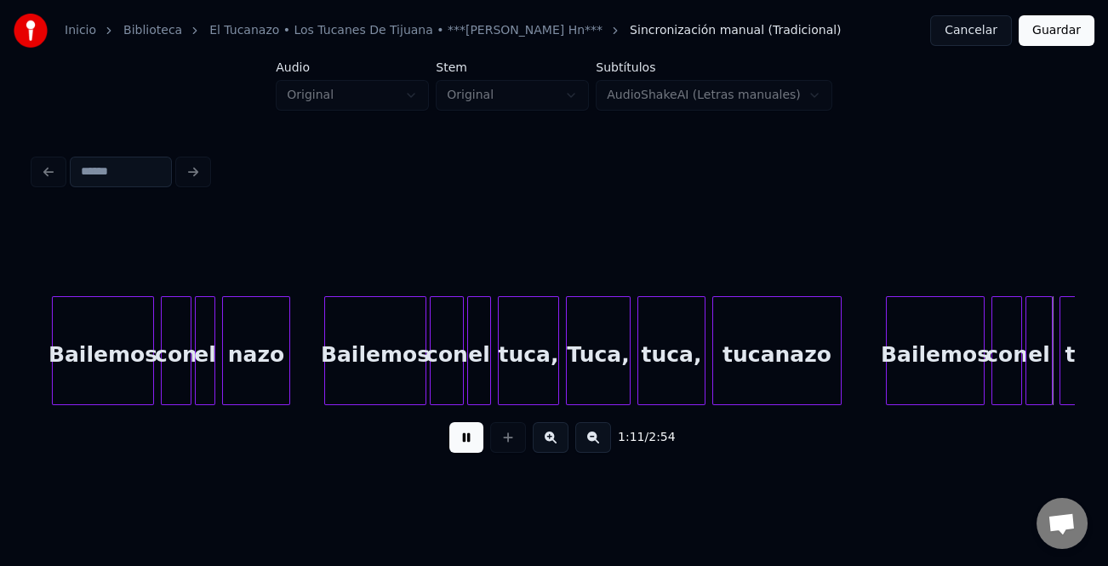
scroll to position [0, 12230]
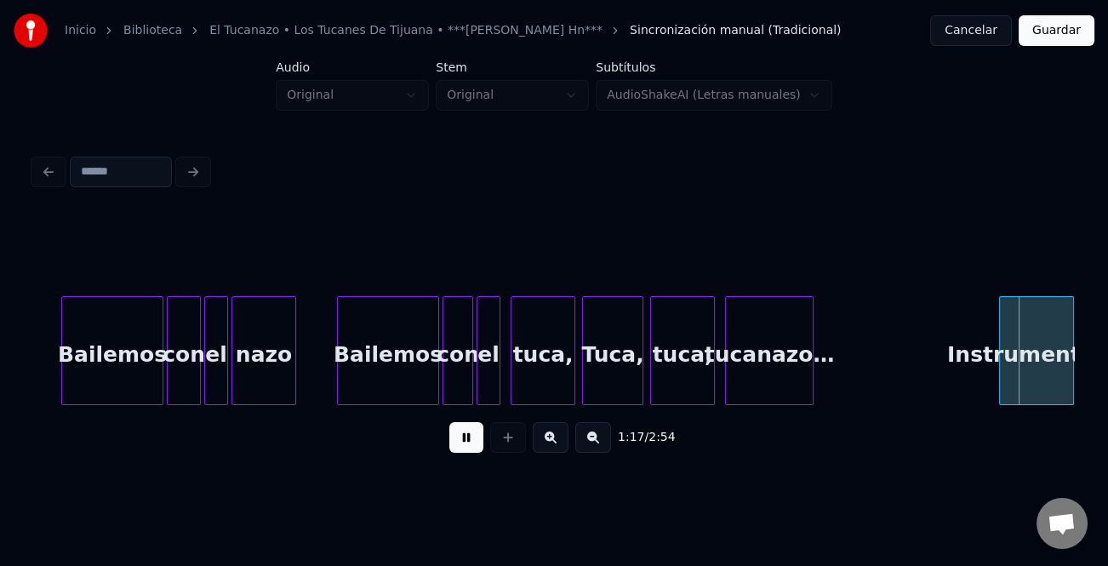
click at [1094, 368] on html "Inicio Biblioteca El Tucanazo • Los Tucanes De Tijuana • ***[PERSON_NAME] Hn***…" at bounding box center [554, 252] width 1108 height 505
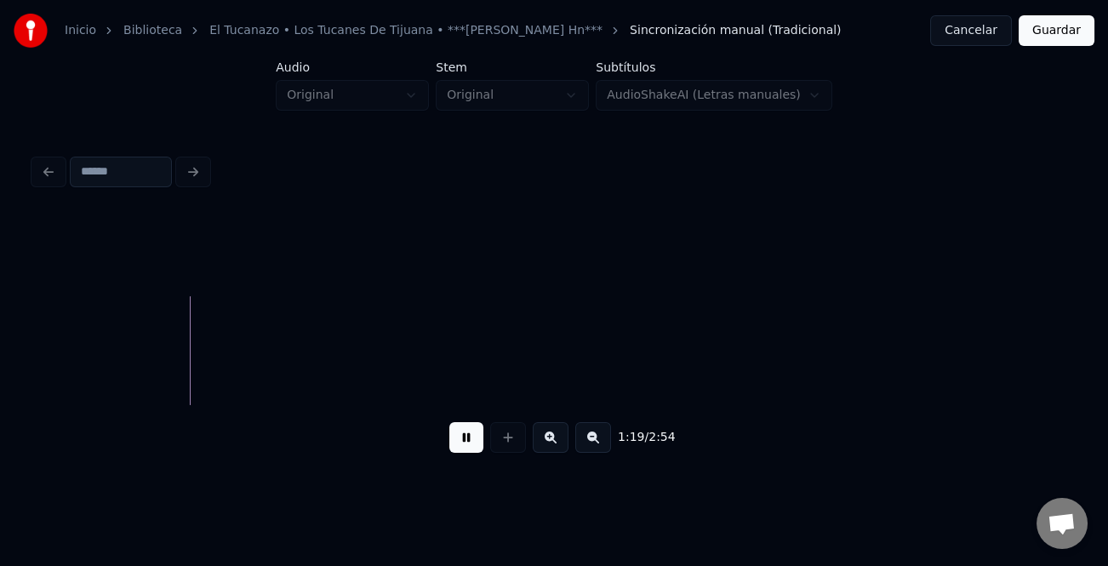
click at [597, 446] on button at bounding box center [594, 437] width 36 height 31
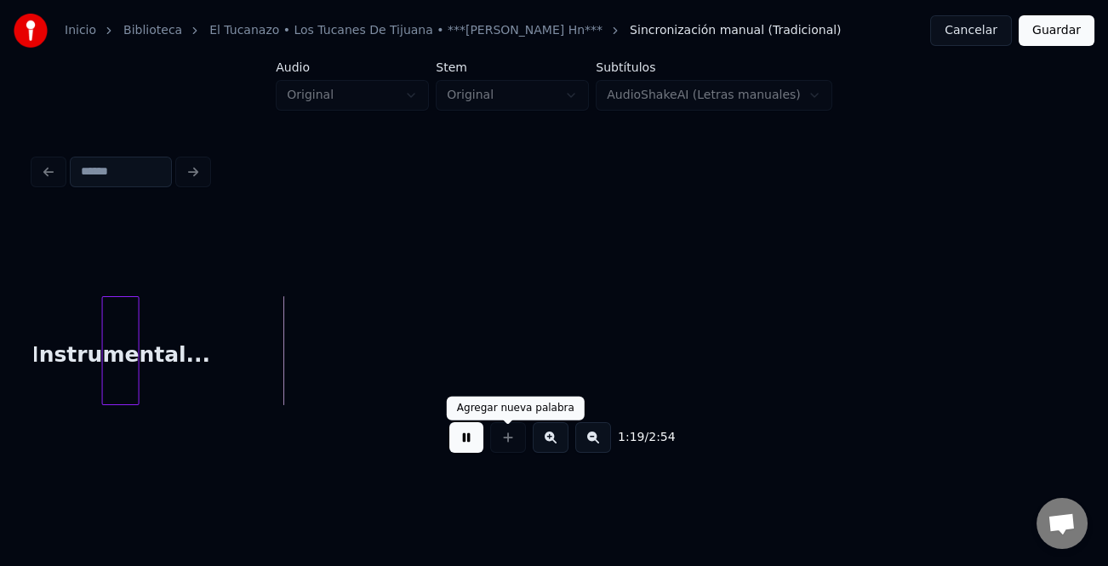
click at [466, 450] on button at bounding box center [467, 437] width 34 height 31
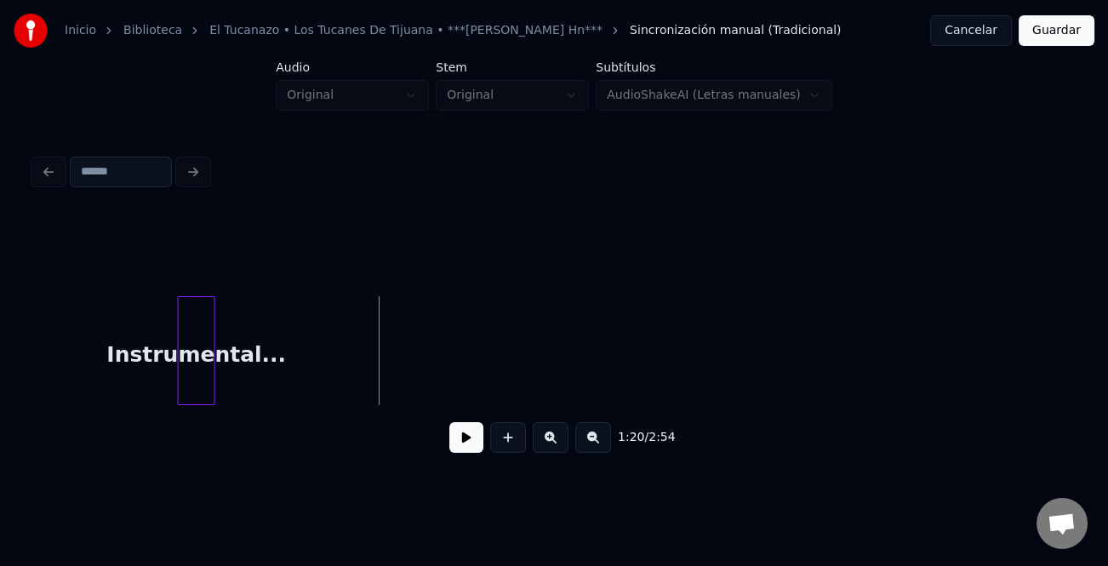
scroll to position [0, 6317]
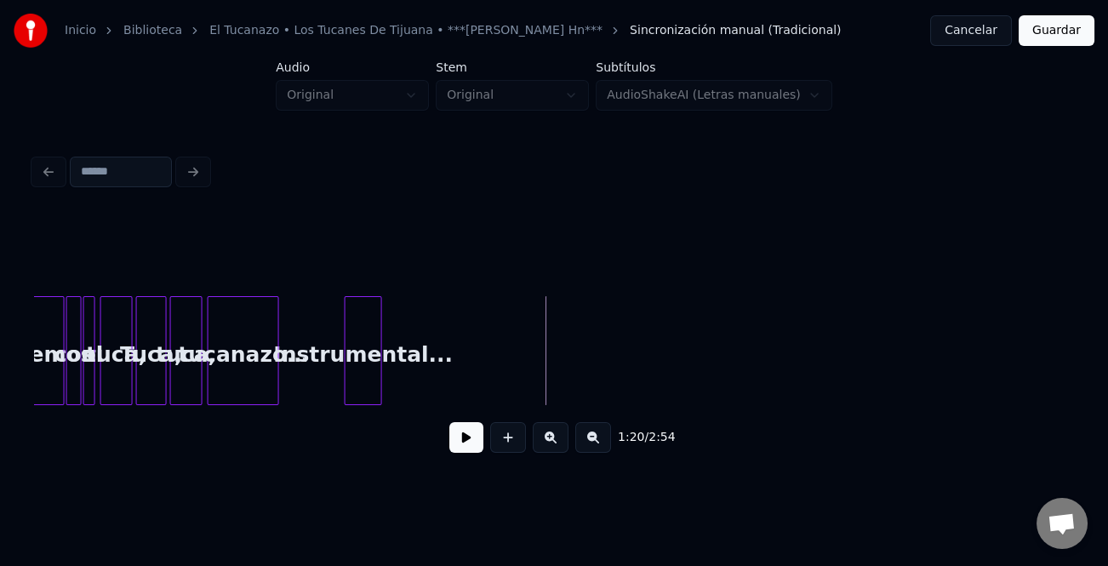
click at [278, 387] on div at bounding box center [275, 350] width 5 height 107
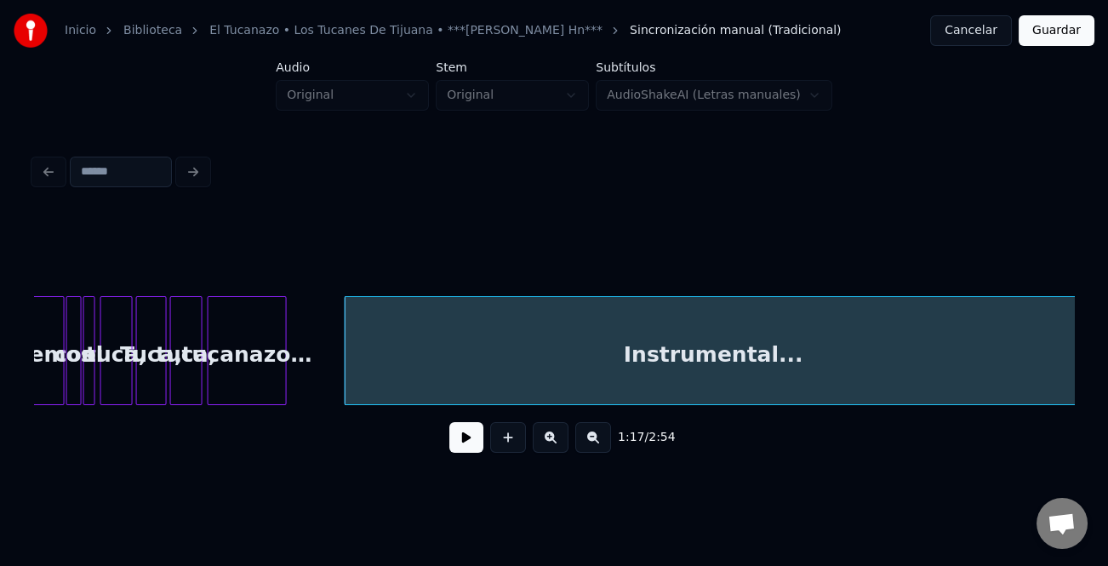
click at [1094, 410] on html "Inicio Biblioteca El Tucanazo • Los Tucanes De Tijuana • ***[PERSON_NAME] Hn***…" at bounding box center [554, 252] width 1108 height 505
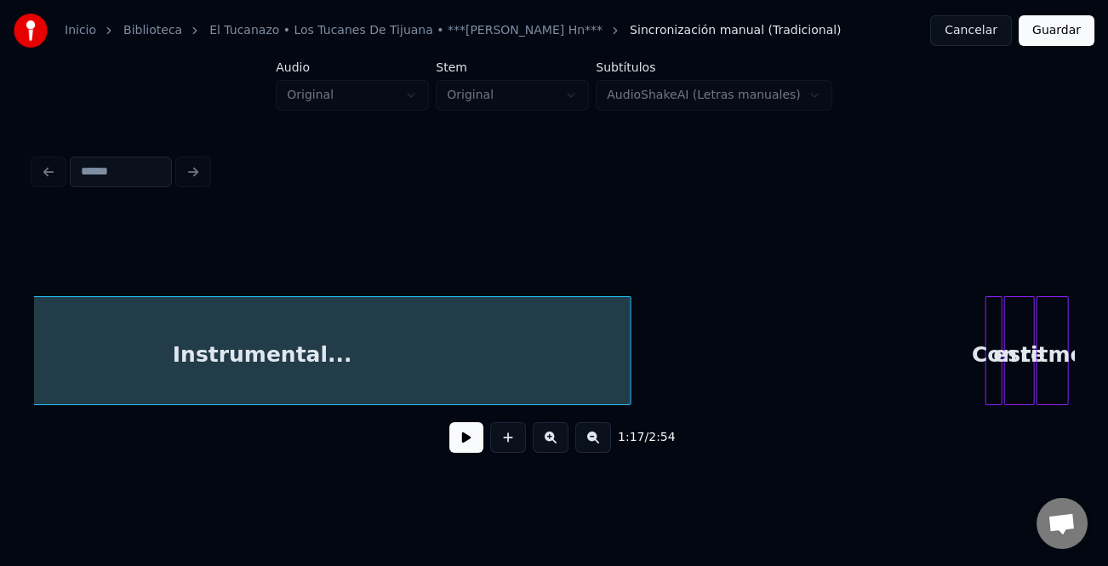
scroll to position [0, 7149]
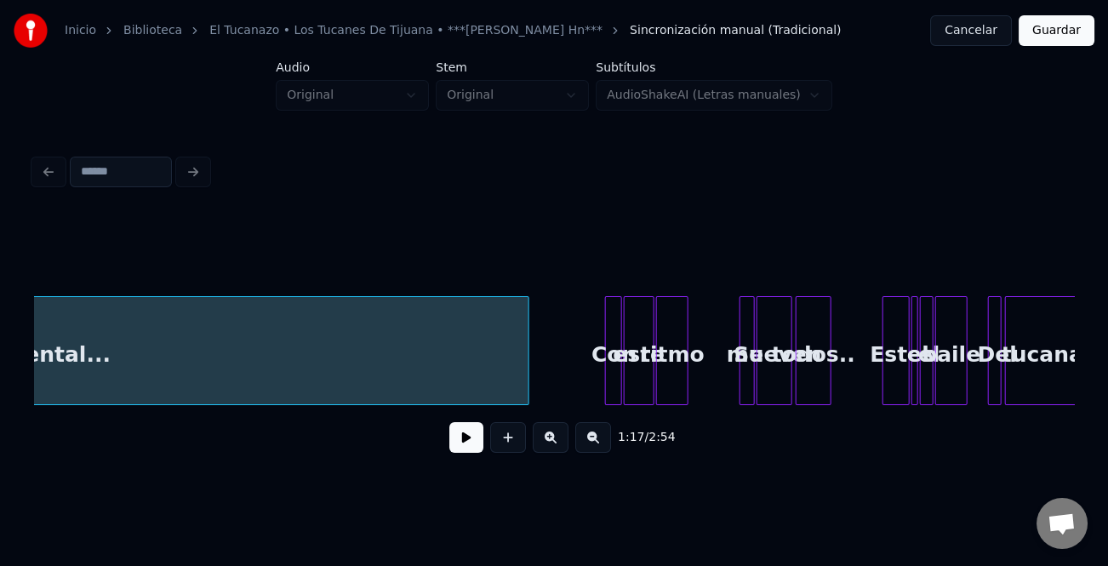
click at [524, 405] on div "Instrumental... Con este ritmo Se mueven todos.. Este es el baile Del tucanazo" at bounding box center [554, 350] width 1040 height 109
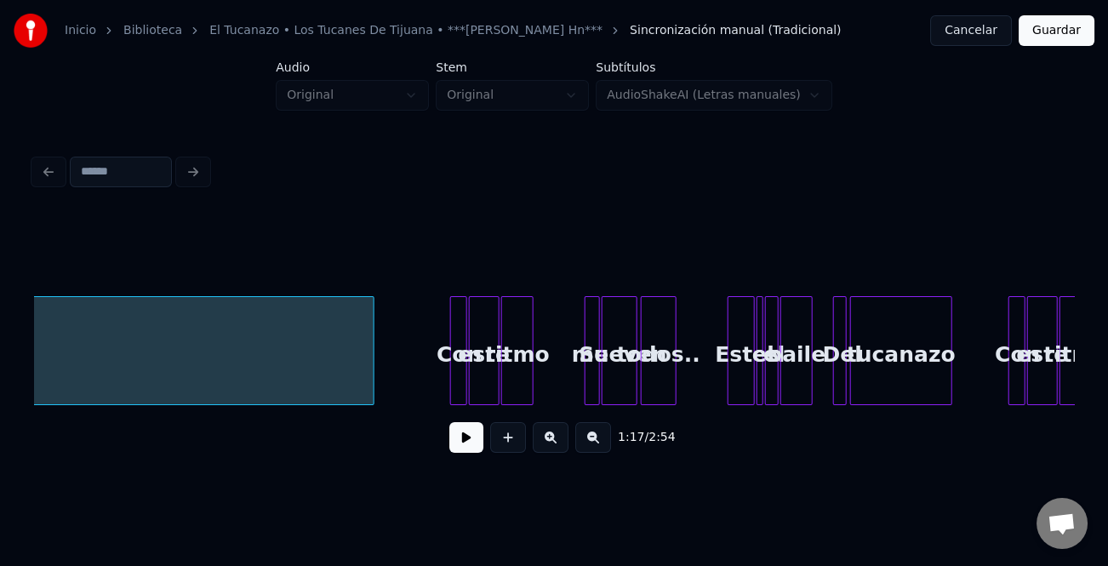
scroll to position [0, 7314]
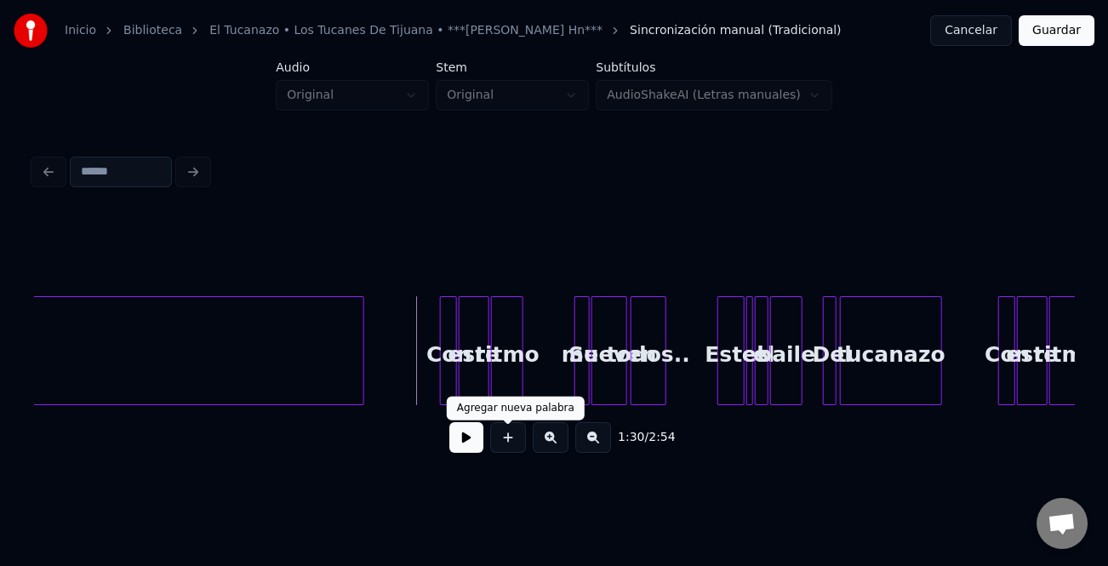
click at [469, 450] on button at bounding box center [467, 437] width 34 height 31
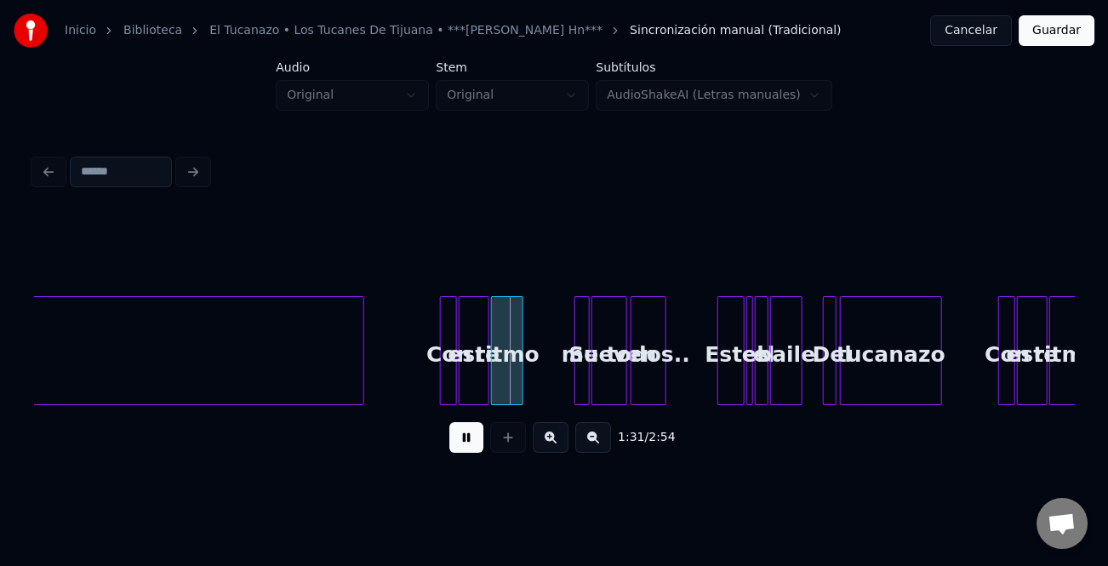
click at [555, 452] on button at bounding box center [551, 437] width 36 height 31
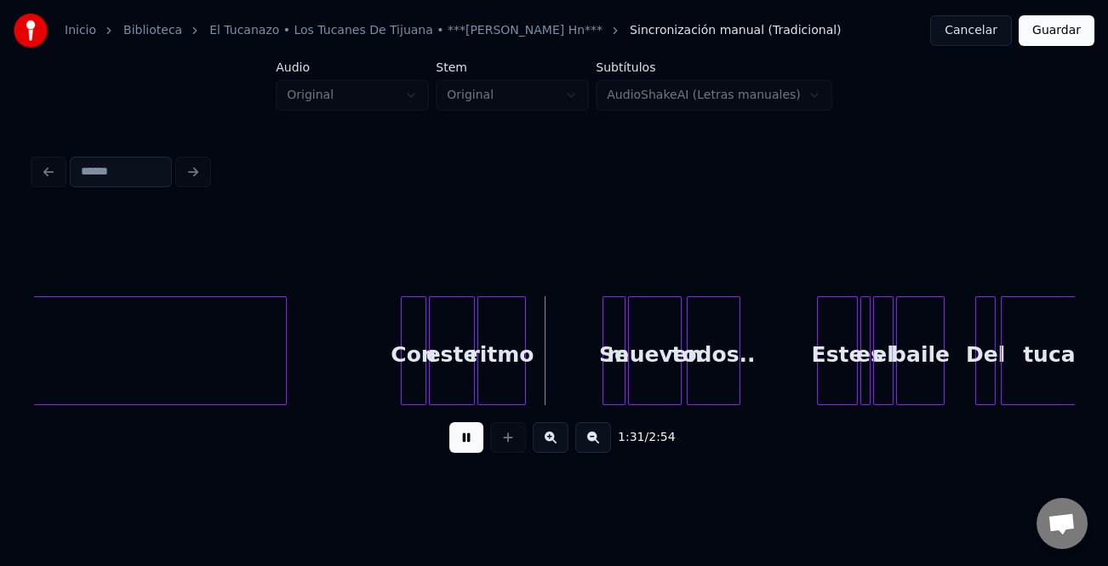
click at [555, 452] on button at bounding box center [551, 437] width 36 height 31
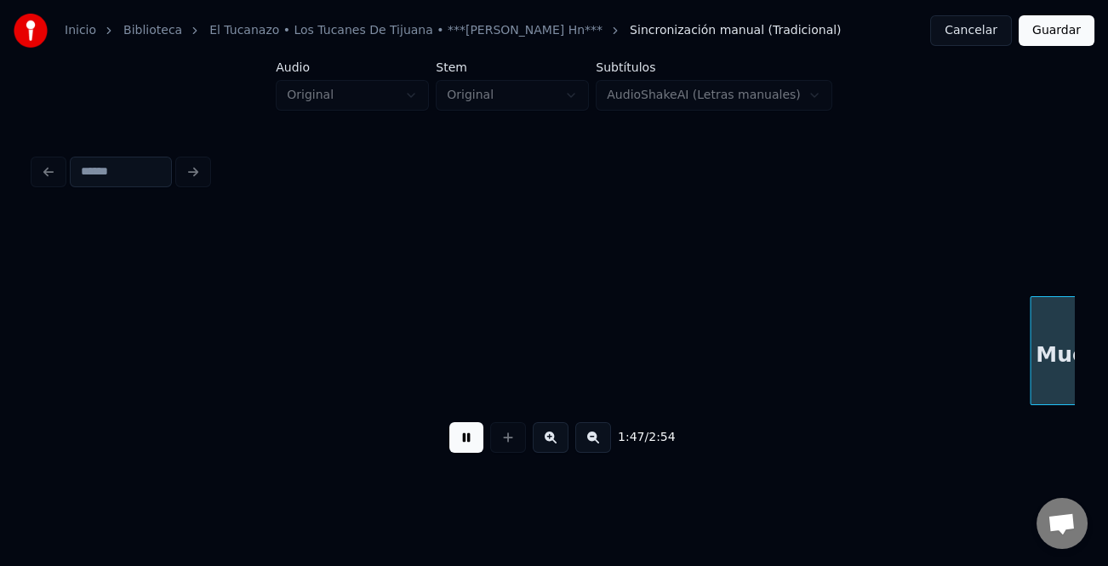
scroll to position [0, 18248]
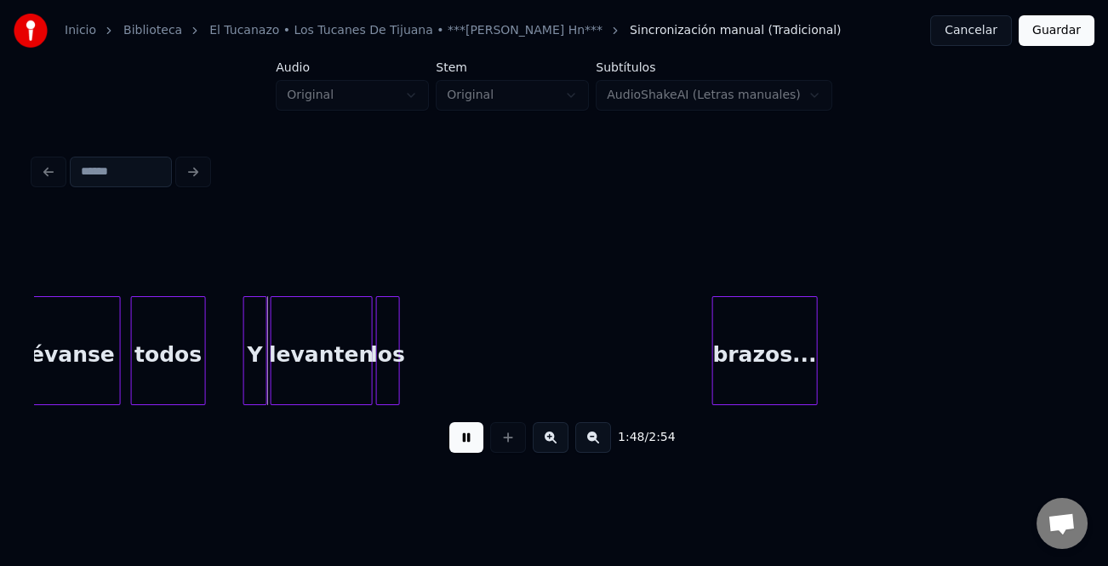
click at [836, 404] on div "Muévanse todos Y levanten los brazos..." at bounding box center [554, 350] width 1040 height 109
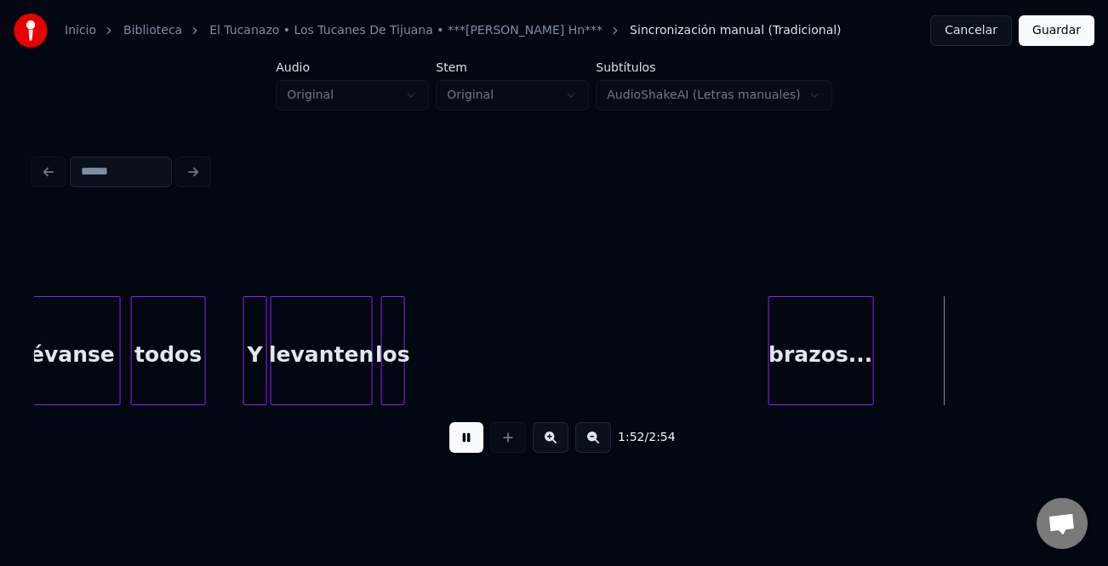
click at [397, 381] on div "los" at bounding box center [393, 355] width 22 height 116
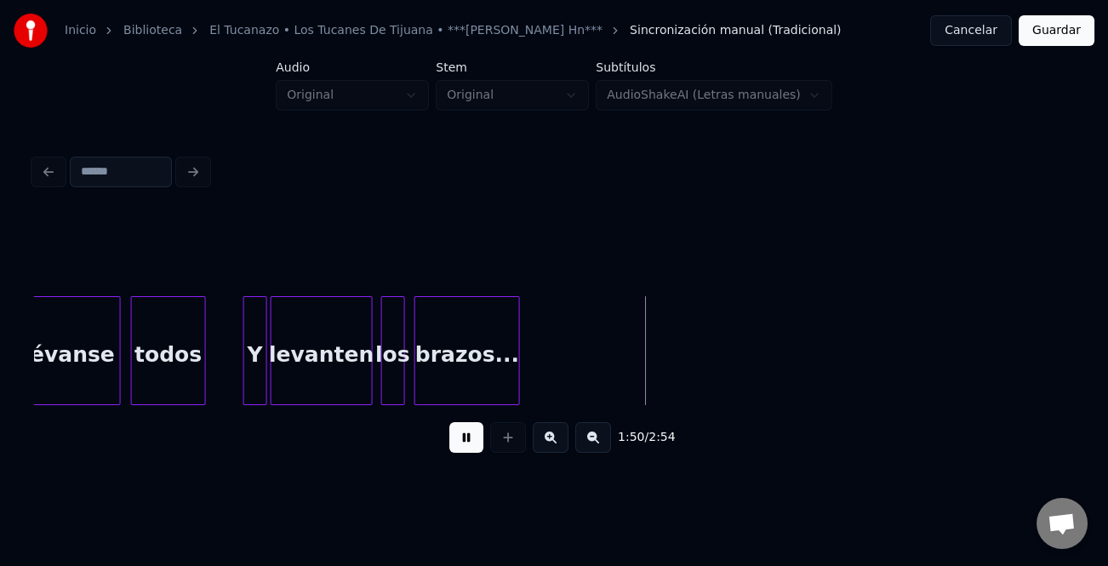
click at [495, 378] on div "brazos..." at bounding box center [467, 355] width 104 height 116
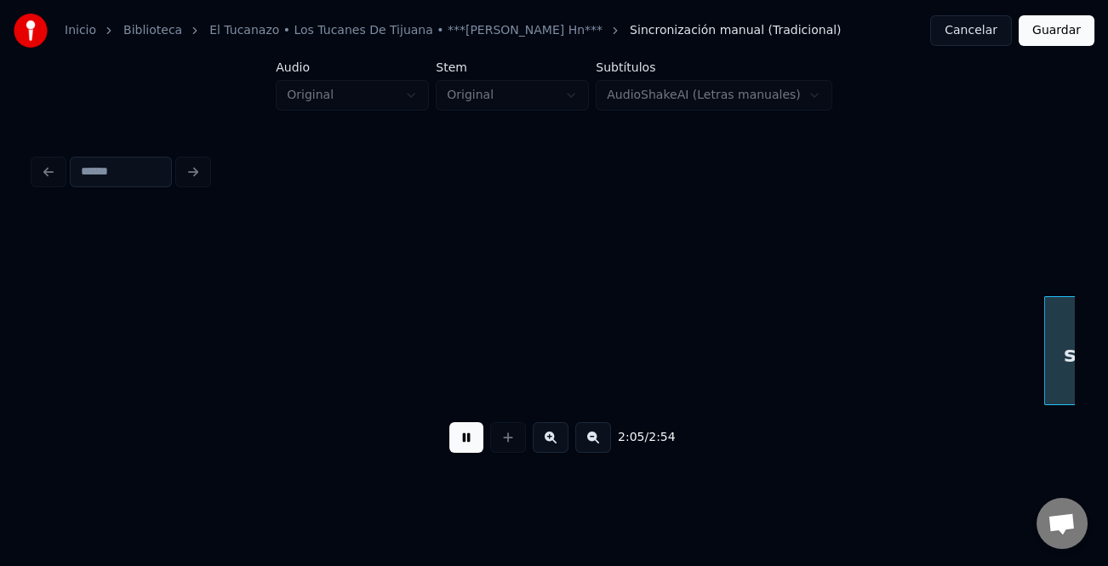
scroll to position [0, 21375]
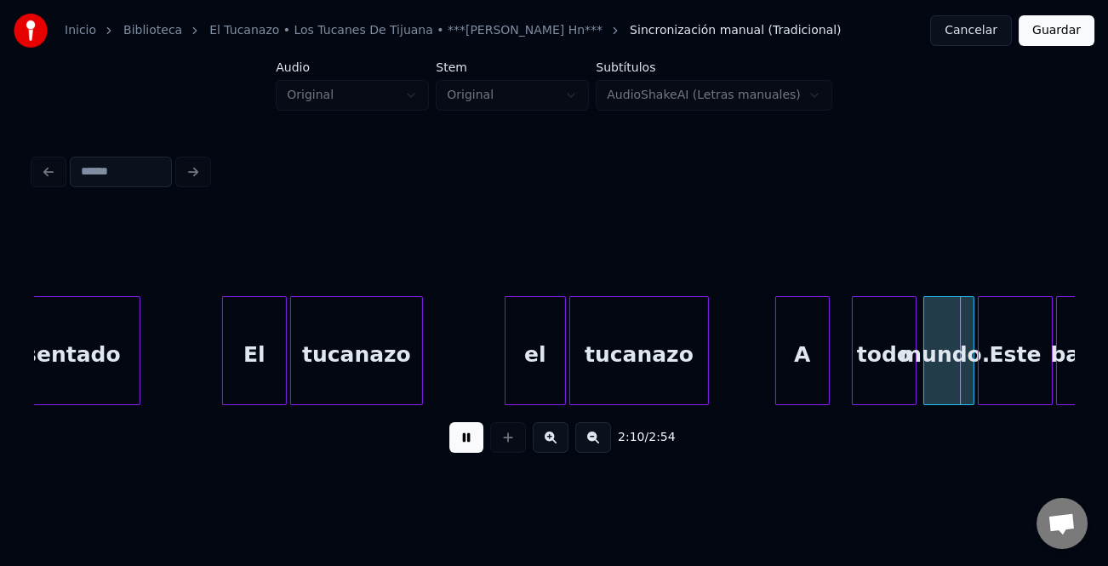
click at [793, 374] on div "A" at bounding box center [802, 355] width 53 height 116
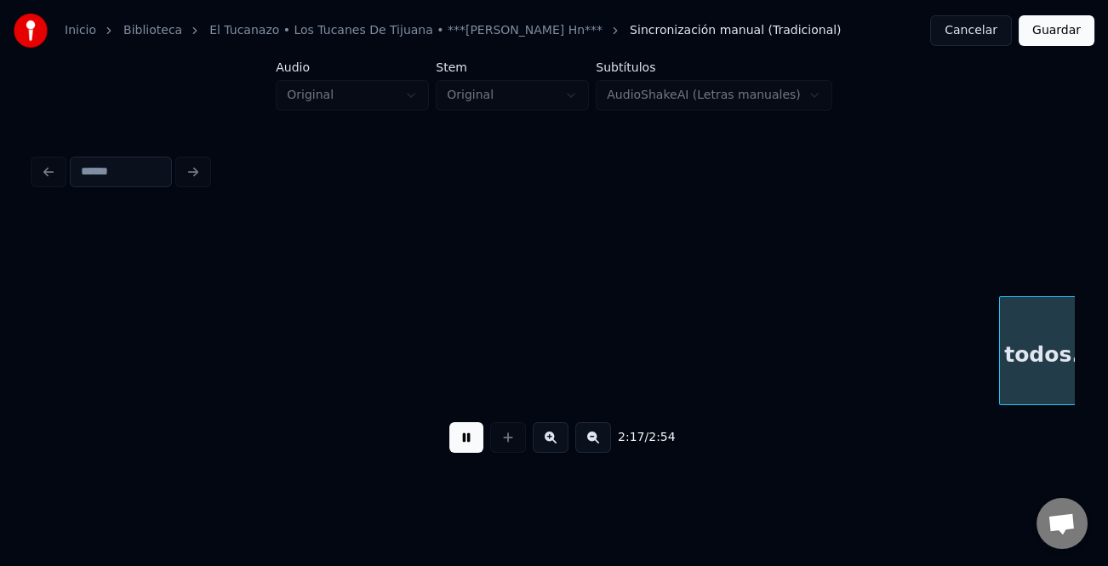
scroll to position [0, 23459]
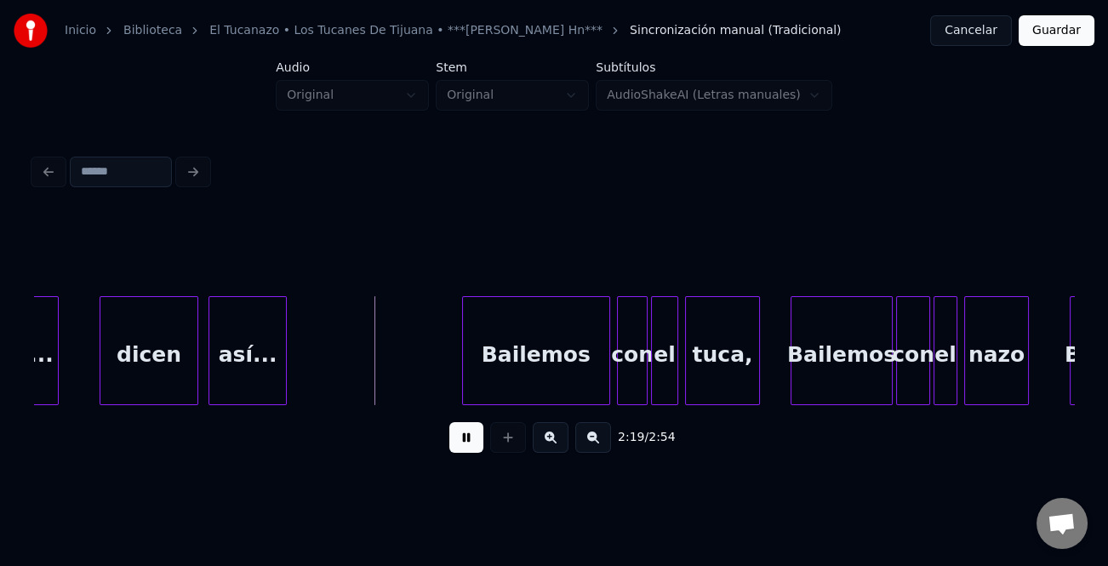
click at [463, 376] on div at bounding box center [465, 350] width 5 height 107
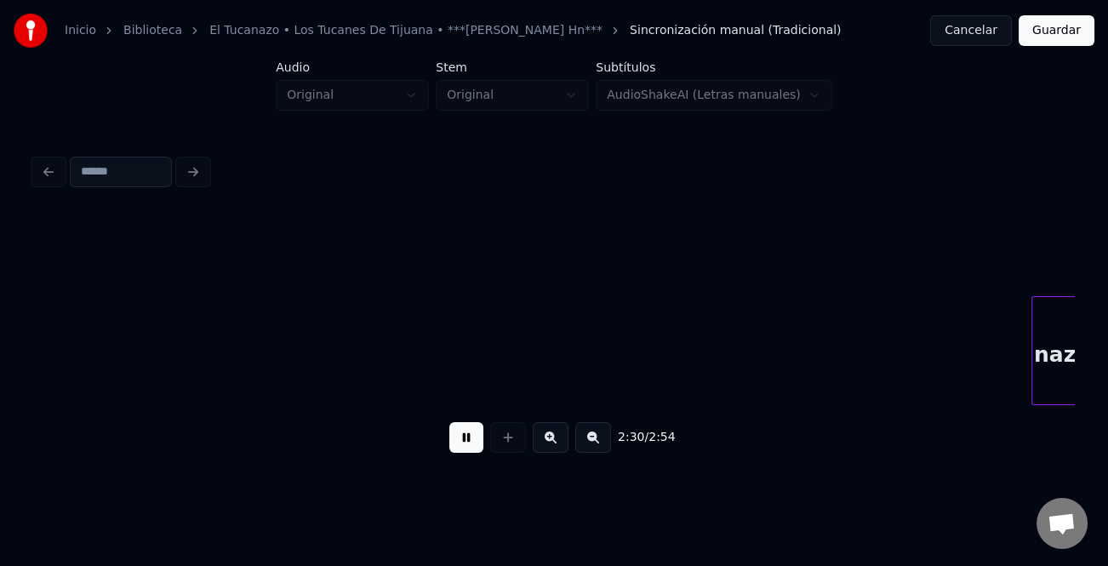
scroll to position [0, 25545]
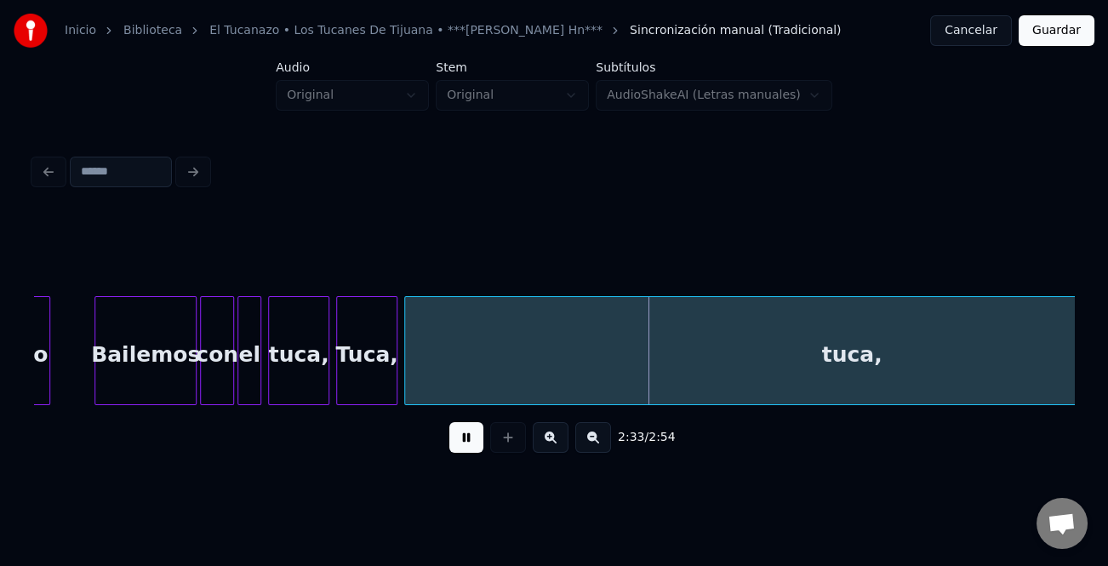
click at [576, 441] on button at bounding box center [594, 437] width 36 height 31
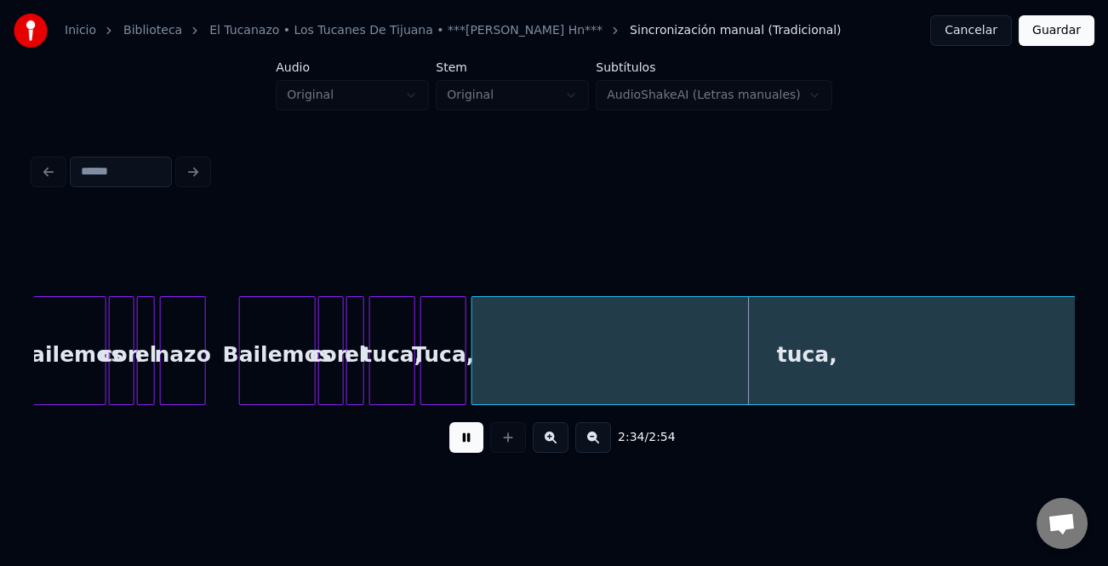
click at [584, 443] on button at bounding box center [594, 437] width 36 height 31
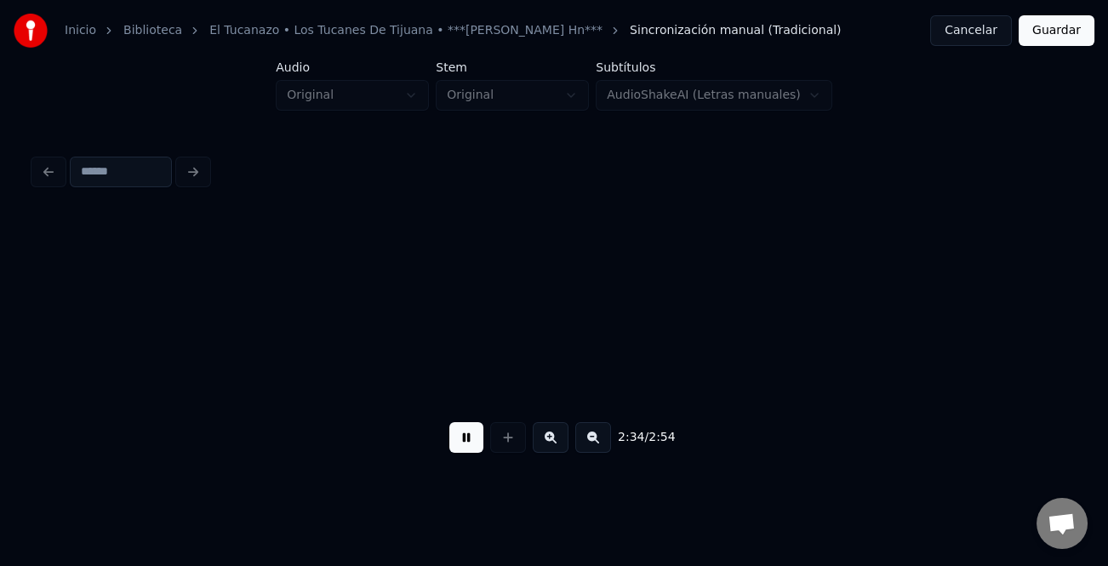
scroll to position [0, 12414]
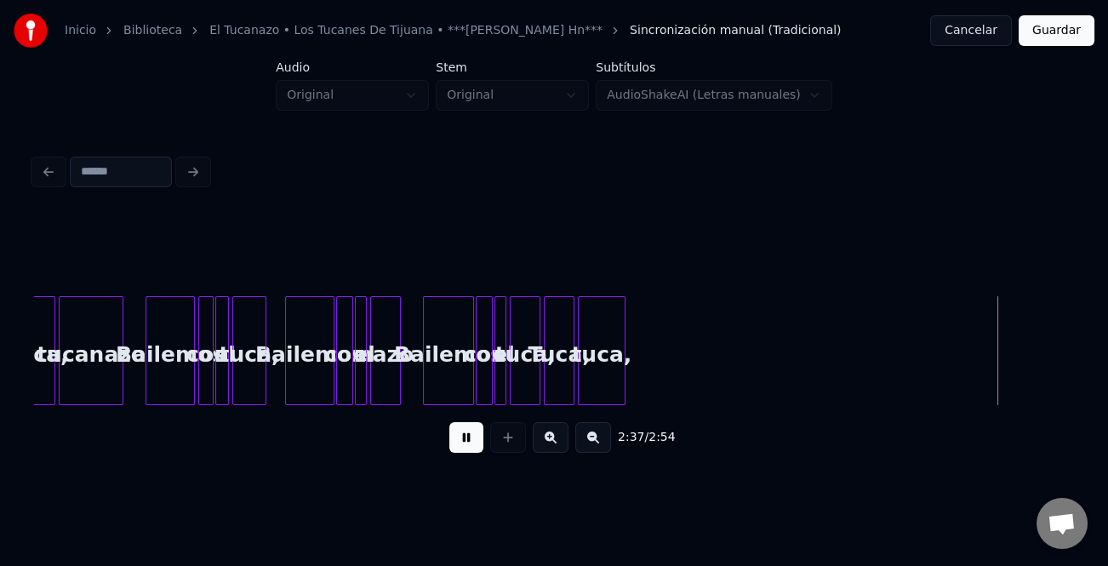
click at [623, 380] on div at bounding box center [622, 350] width 5 height 107
click at [451, 380] on div "Bailemos" at bounding box center [448, 355] width 49 height 116
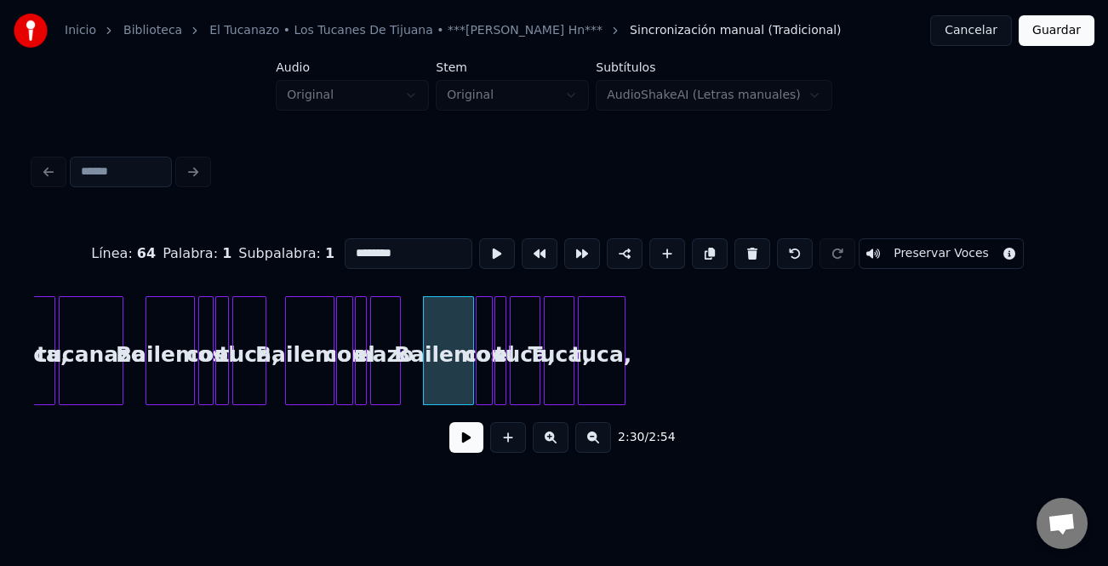
click at [551, 445] on button at bounding box center [551, 437] width 36 height 31
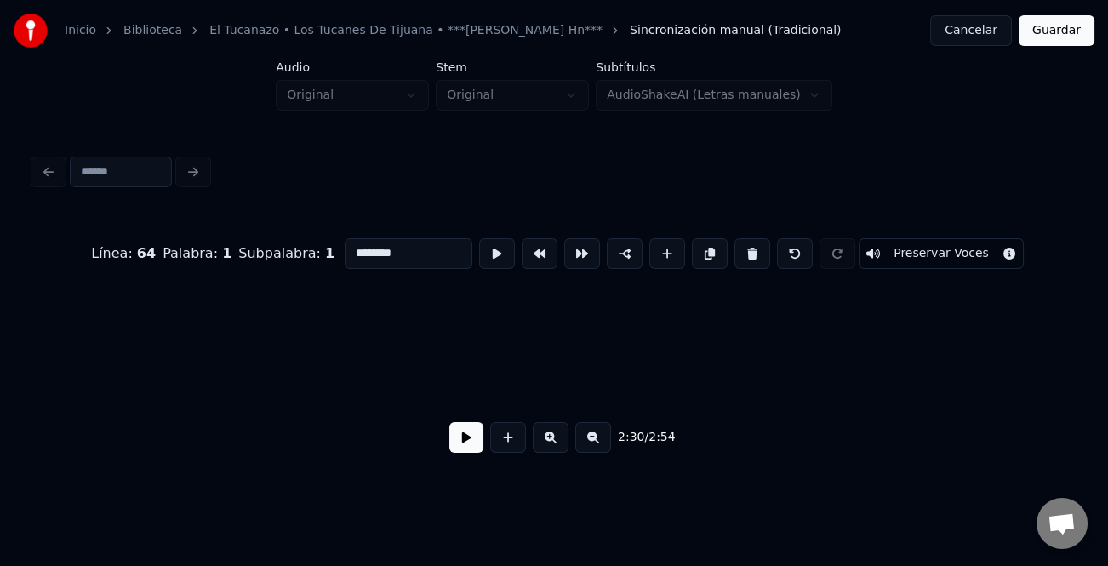
click at [551, 446] on button at bounding box center [551, 437] width 36 height 31
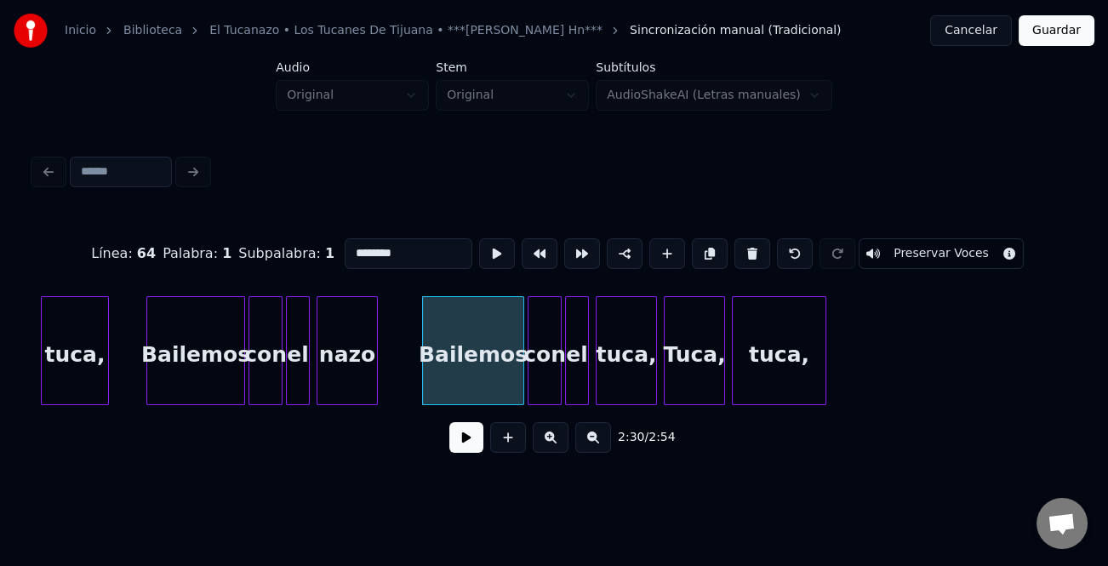
click at [551, 446] on button at bounding box center [551, 437] width 36 height 31
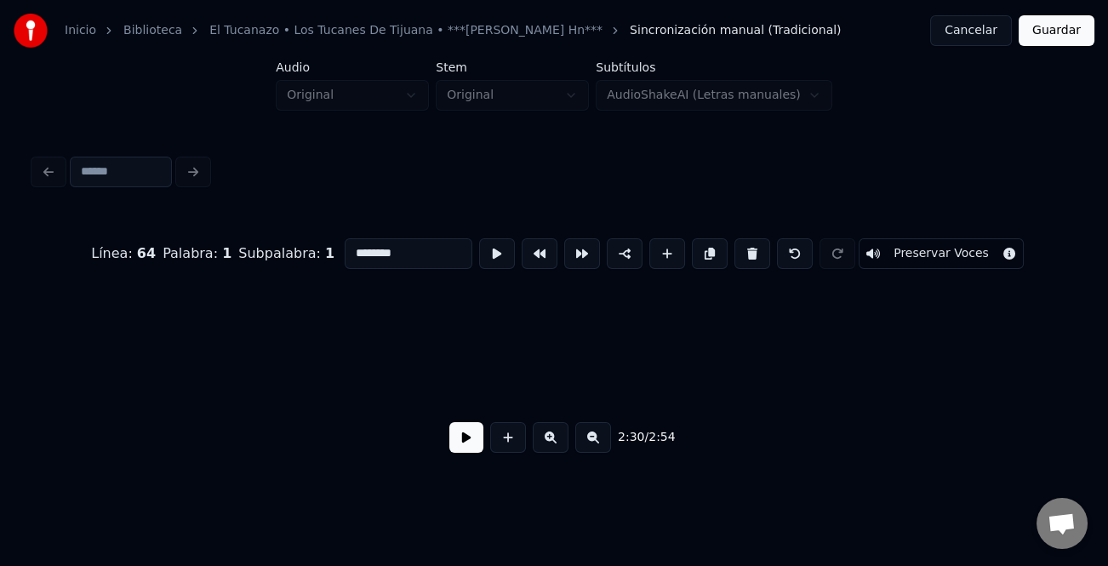
scroll to position [0, 31618]
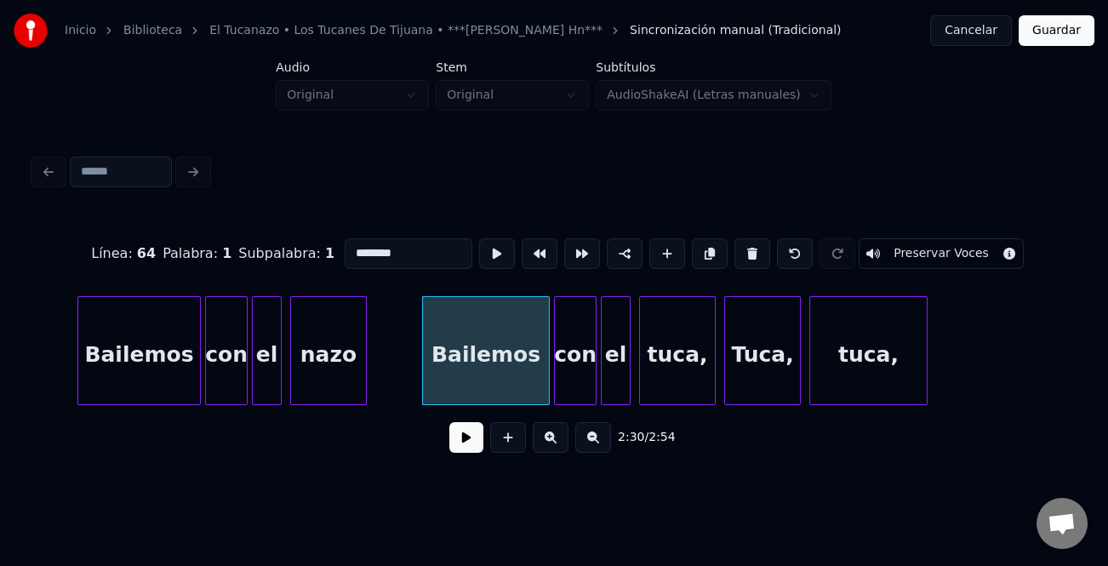
click at [459, 435] on button at bounding box center [467, 437] width 34 height 31
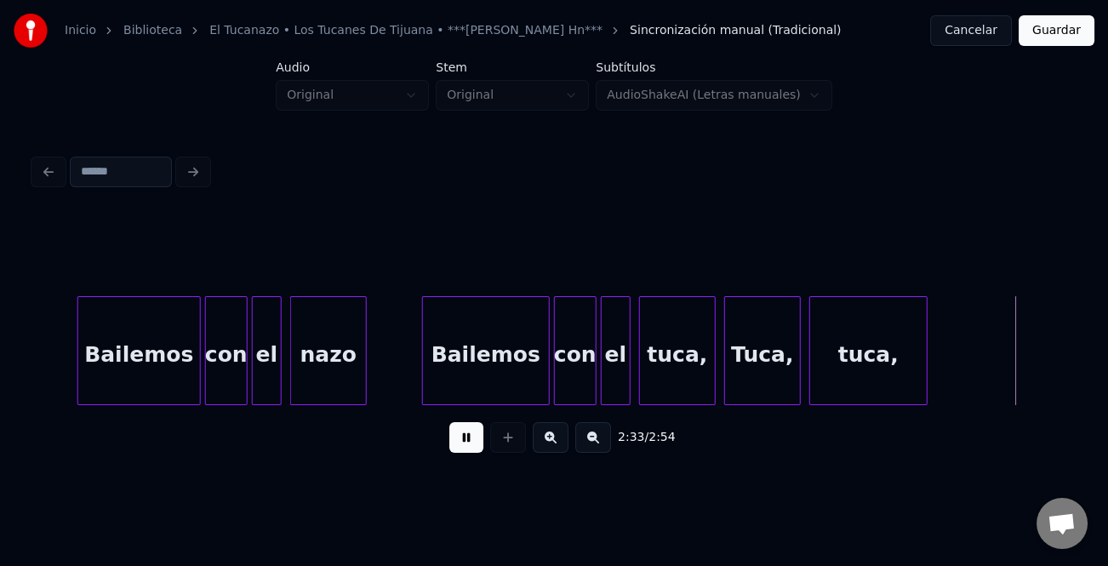
click at [459, 437] on button at bounding box center [467, 437] width 34 height 31
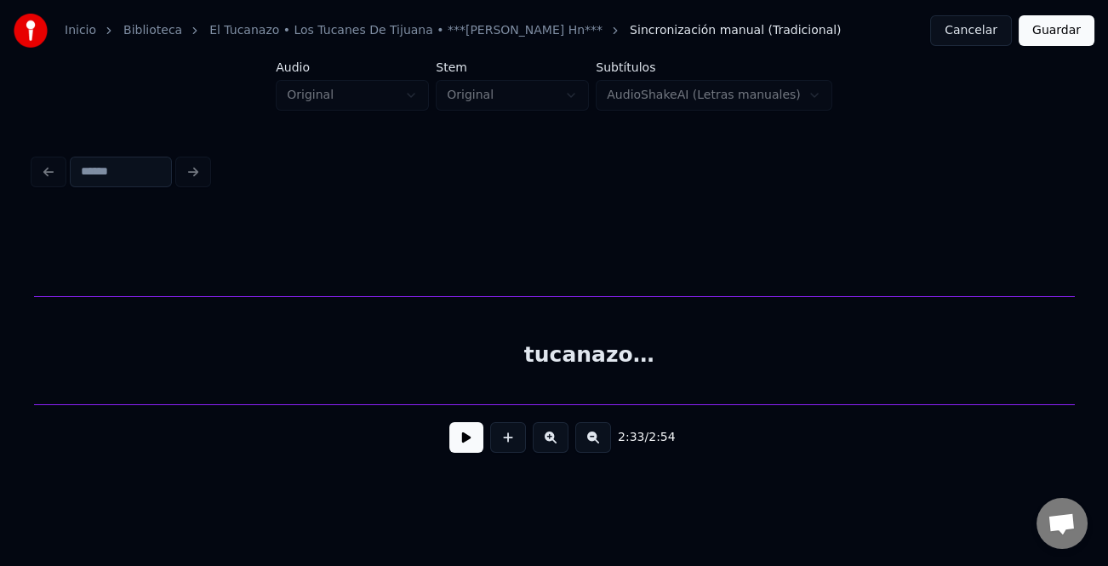
scroll to position [0, 33217]
click at [309, 318] on div "tucanazo…" at bounding box center [616, 355] width 1160 height 116
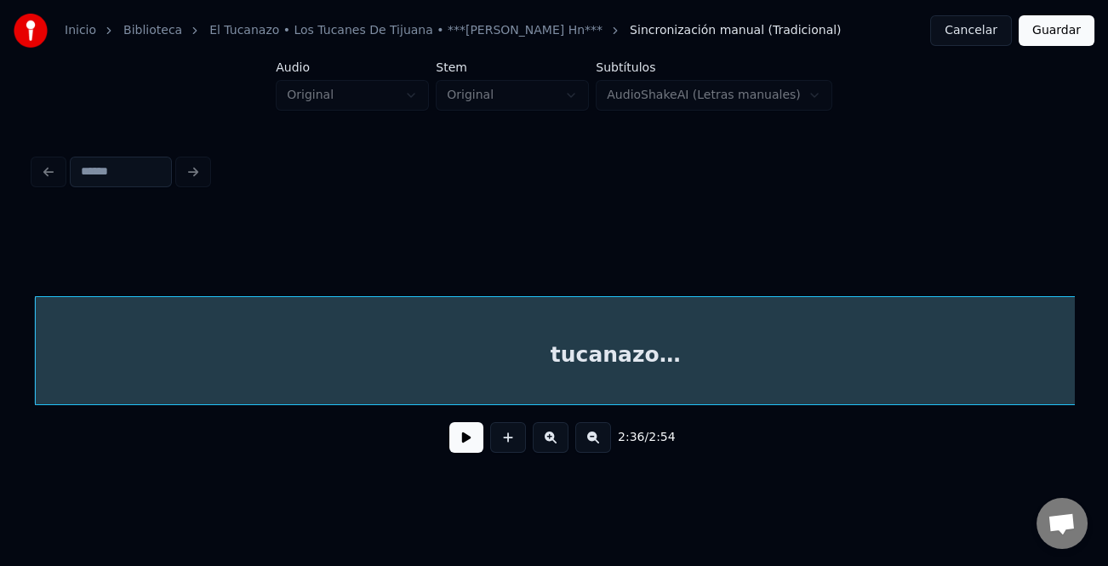
click at [595, 447] on button at bounding box center [594, 437] width 36 height 31
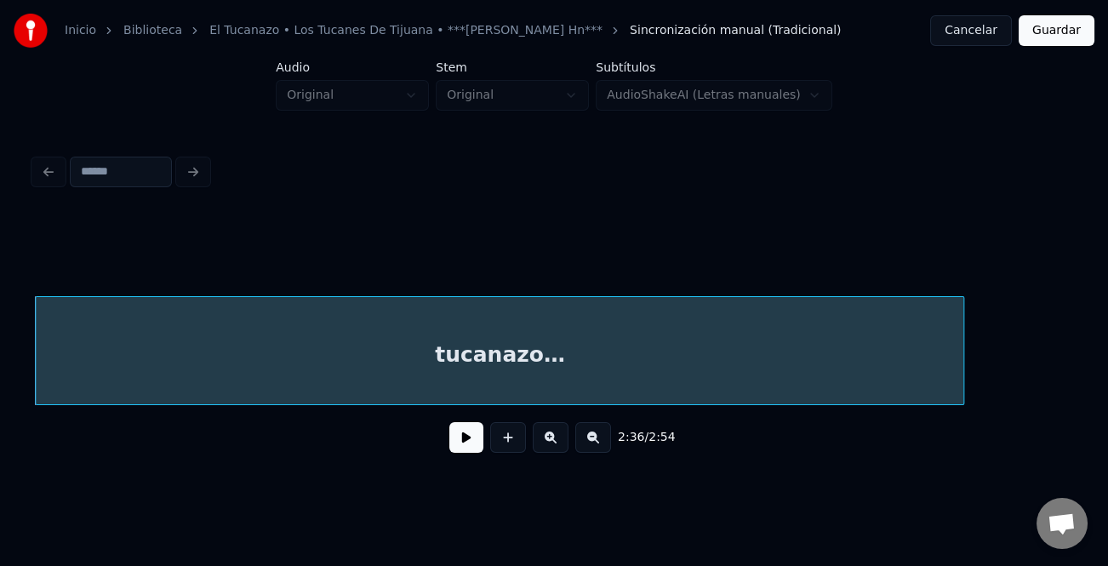
click at [596, 446] on button at bounding box center [594, 437] width 36 height 31
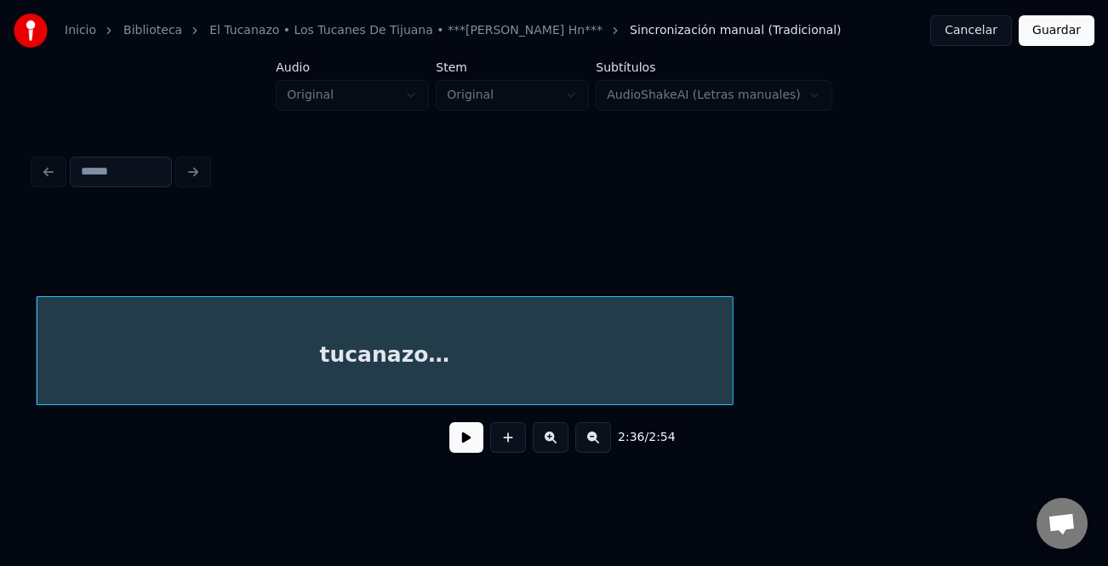
click at [596, 446] on button at bounding box center [594, 437] width 36 height 31
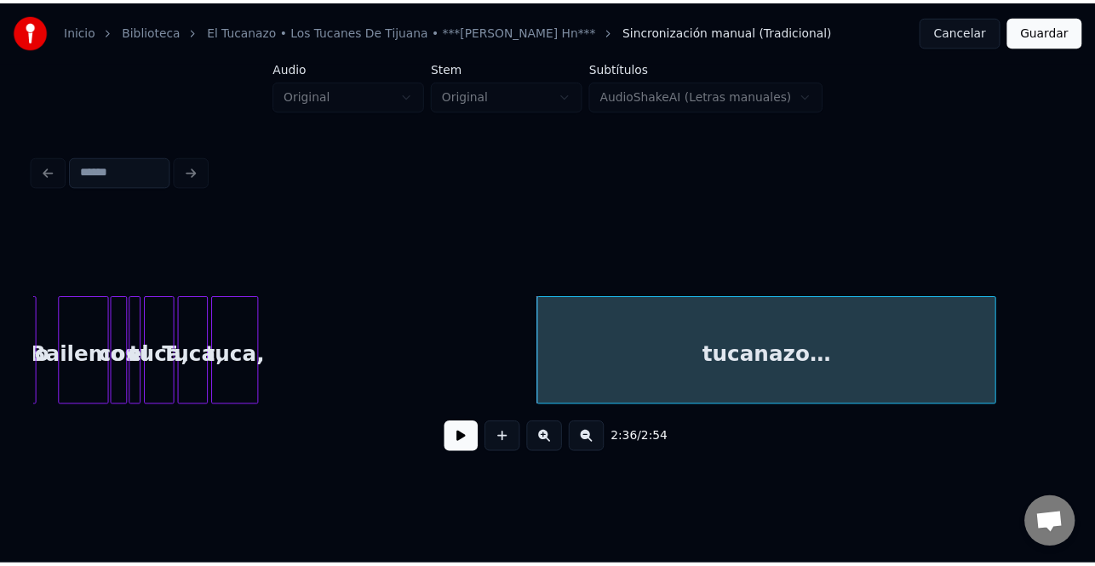
scroll to position [0, 12729]
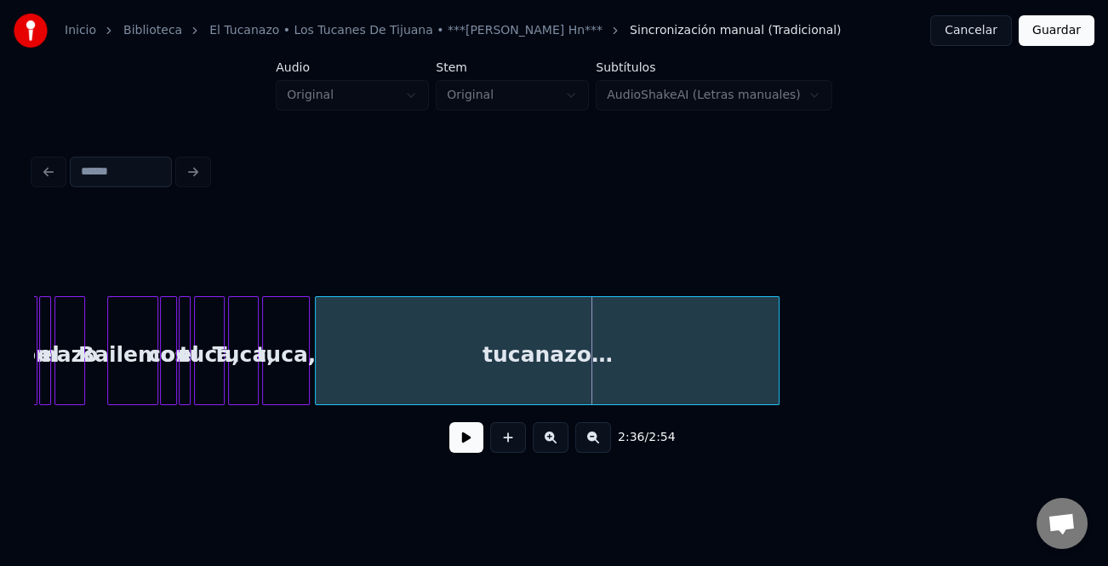
click at [499, 351] on div "tucanazo…" at bounding box center [547, 355] width 463 height 116
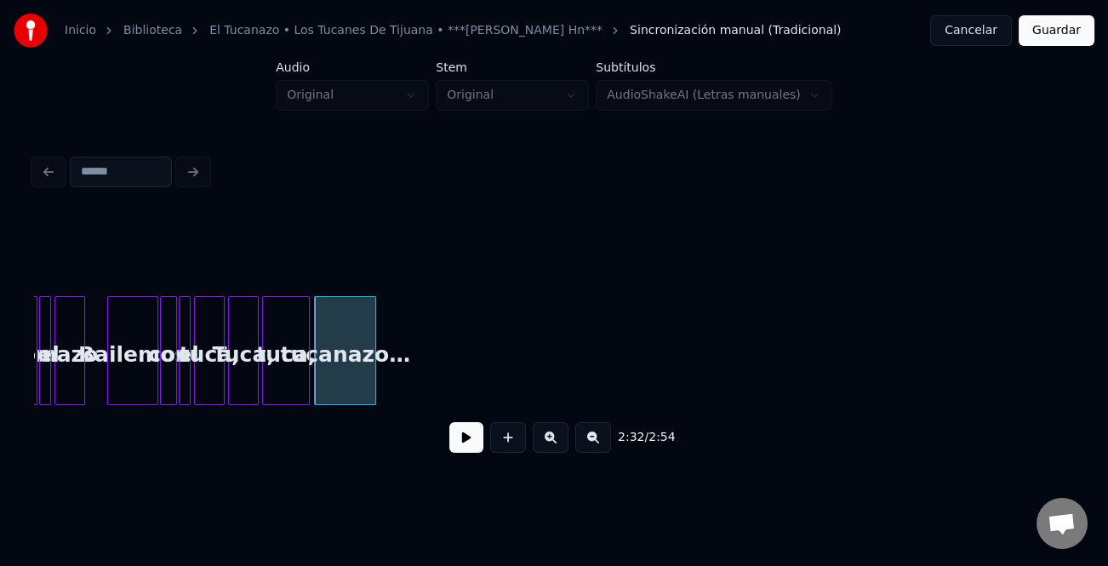
click at [374, 376] on div at bounding box center [372, 350] width 5 height 107
click at [289, 390] on div "tuca," at bounding box center [286, 355] width 46 height 116
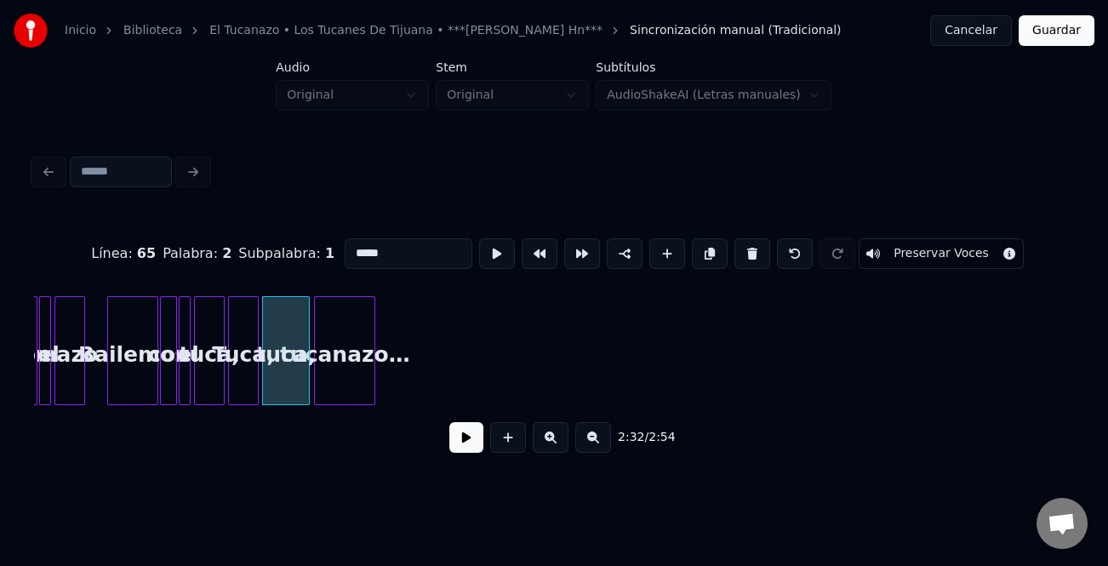
click at [485, 445] on div "2:32 / 2:54" at bounding box center [554, 437] width 1013 height 37
click at [478, 444] on button at bounding box center [467, 437] width 34 height 31
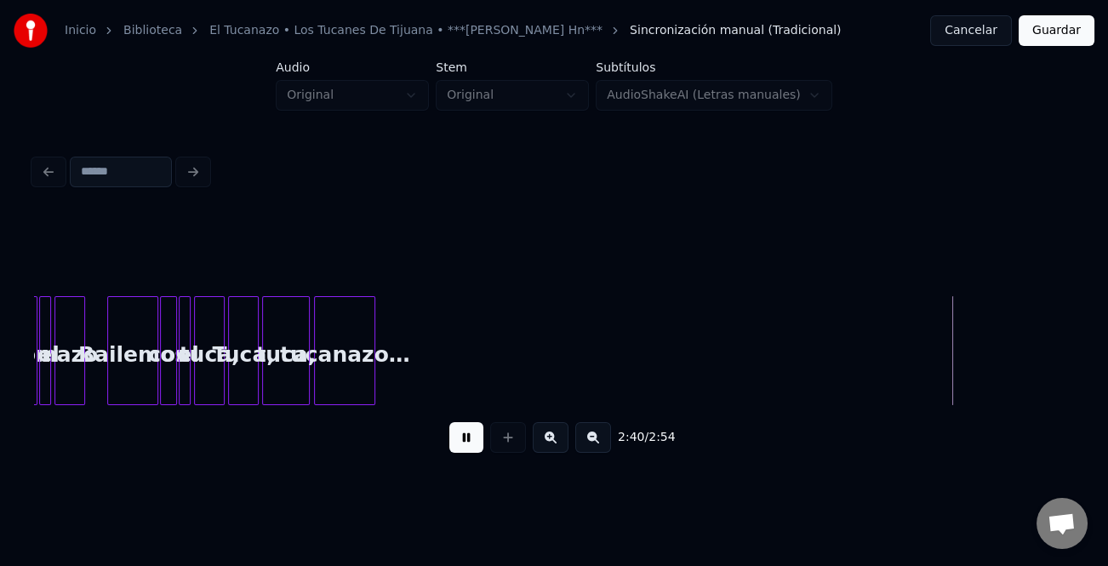
click at [1063, 34] on button "Guardar" at bounding box center [1057, 30] width 76 height 31
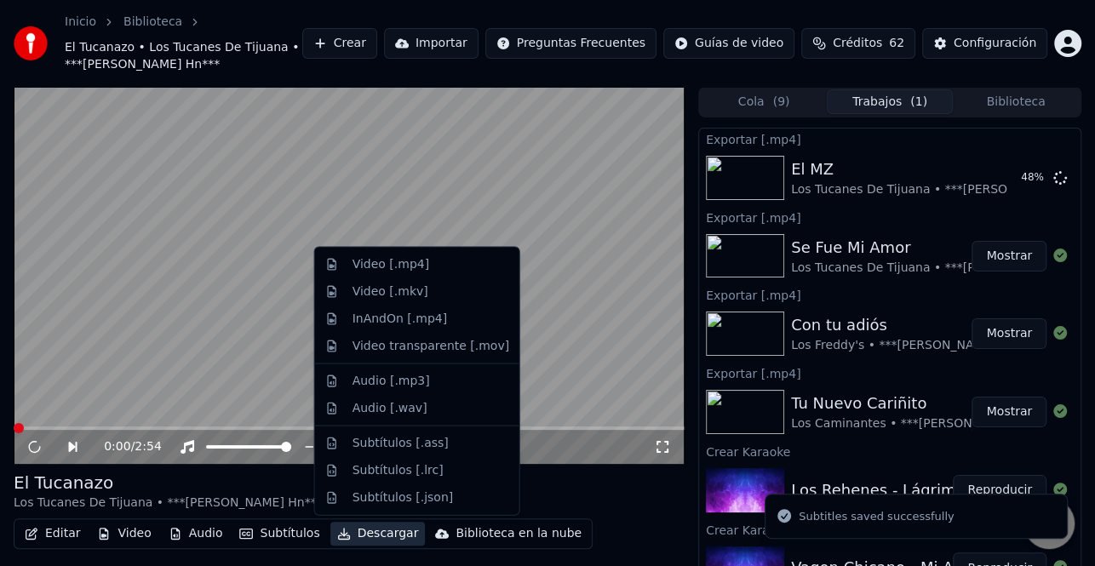
click at [363, 530] on button "Descargar" at bounding box center [377, 534] width 95 height 24
click at [410, 262] on div "Video [.mp4]" at bounding box center [390, 264] width 77 height 17
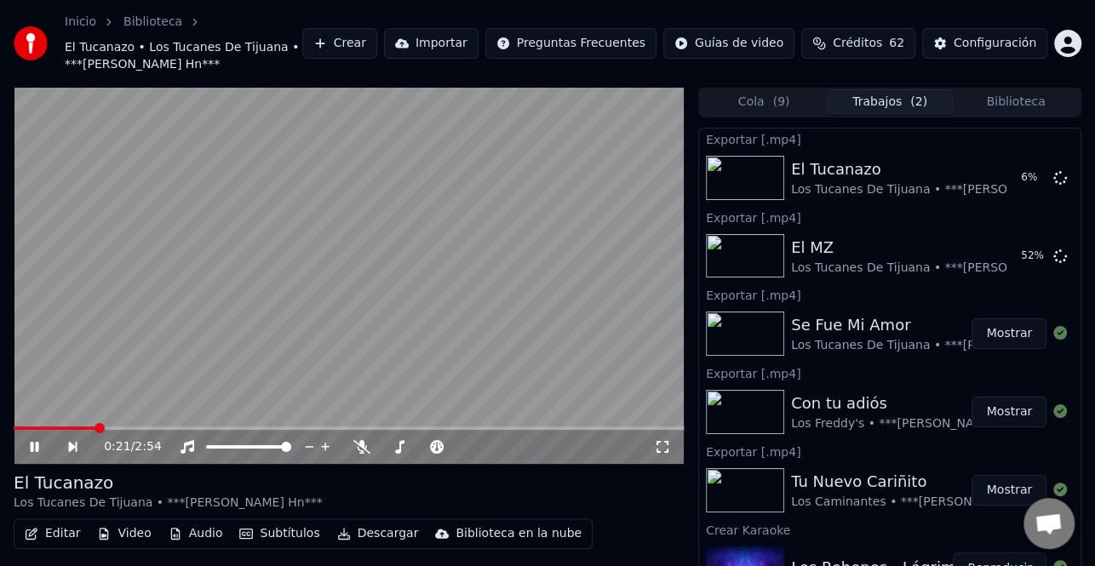
click at [29, 441] on icon at bounding box center [46, 447] width 38 height 14
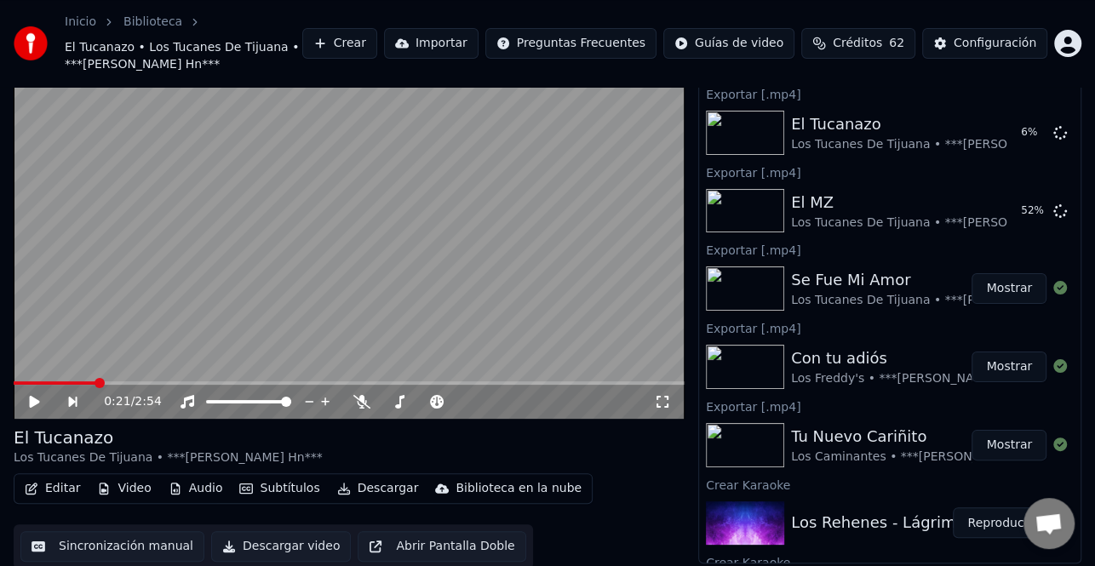
scroll to position [48, 0]
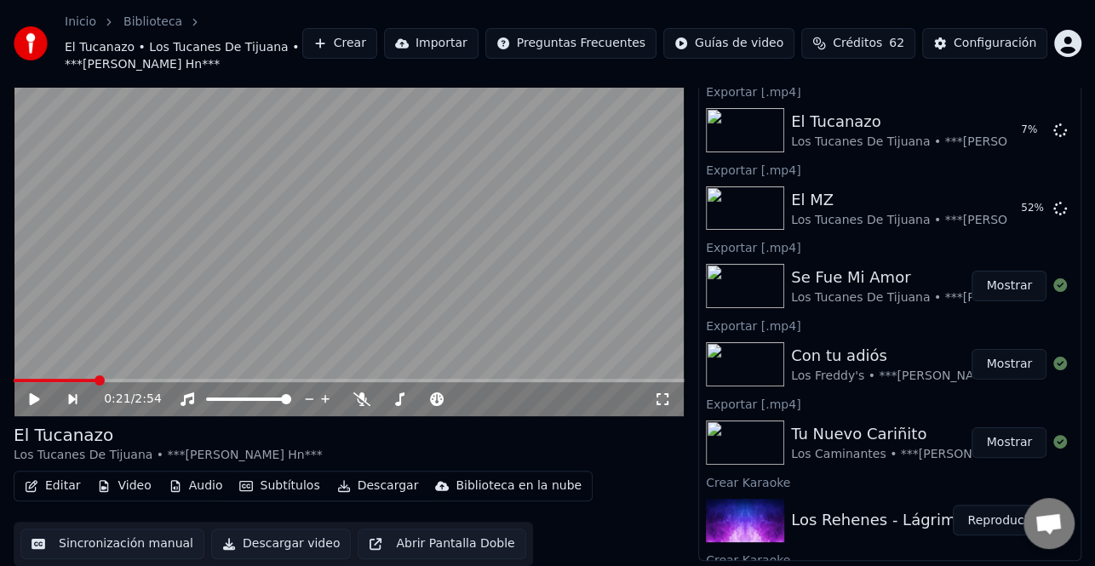
click at [999, 442] on button "Mostrar" at bounding box center [1008, 442] width 75 height 31
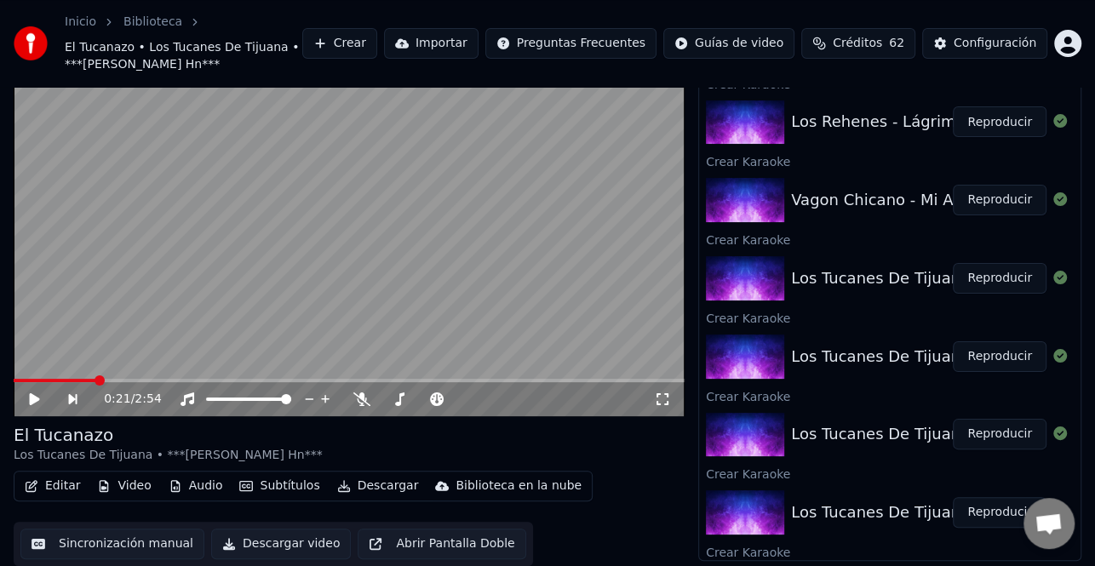
scroll to position [364, 0]
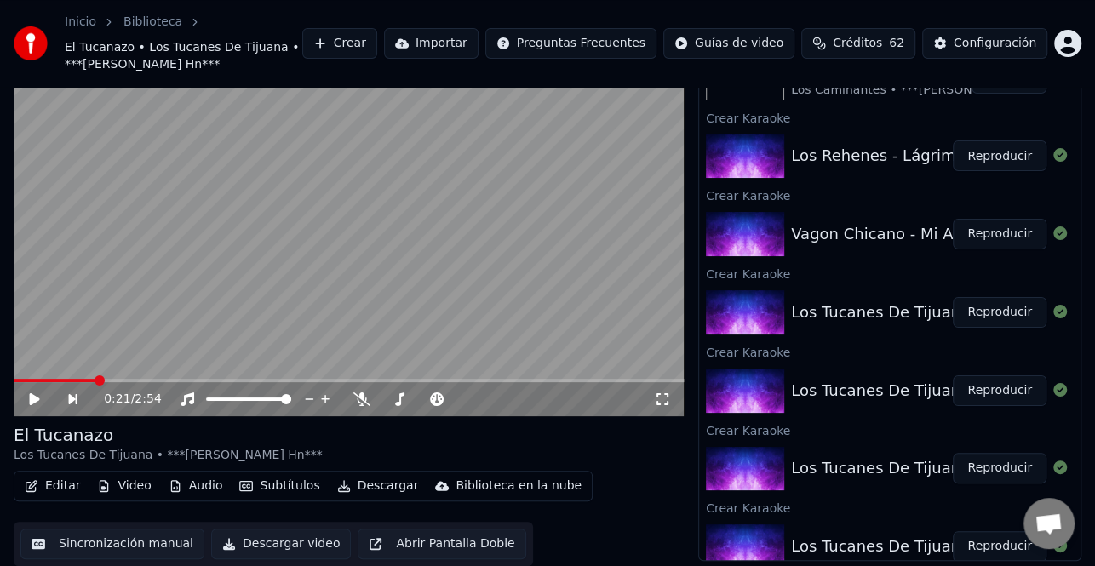
click at [986, 476] on button "Reproducir" at bounding box center [1000, 468] width 94 height 31
click at [988, 384] on button "Reproducir" at bounding box center [1000, 390] width 94 height 31
click at [993, 311] on button "Reproducir" at bounding box center [1000, 312] width 94 height 31
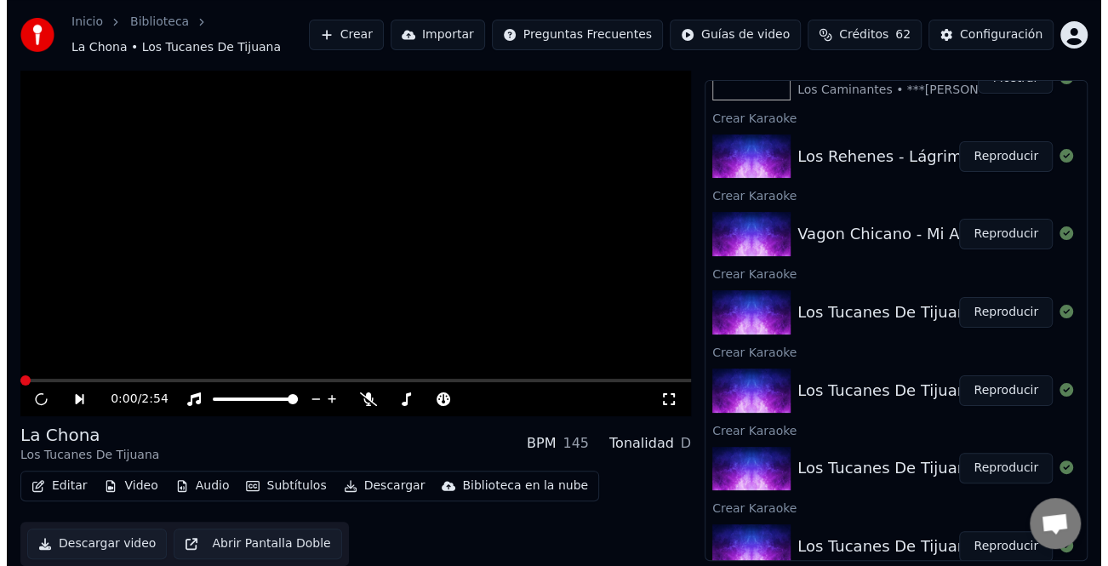
scroll to position [31, 0]
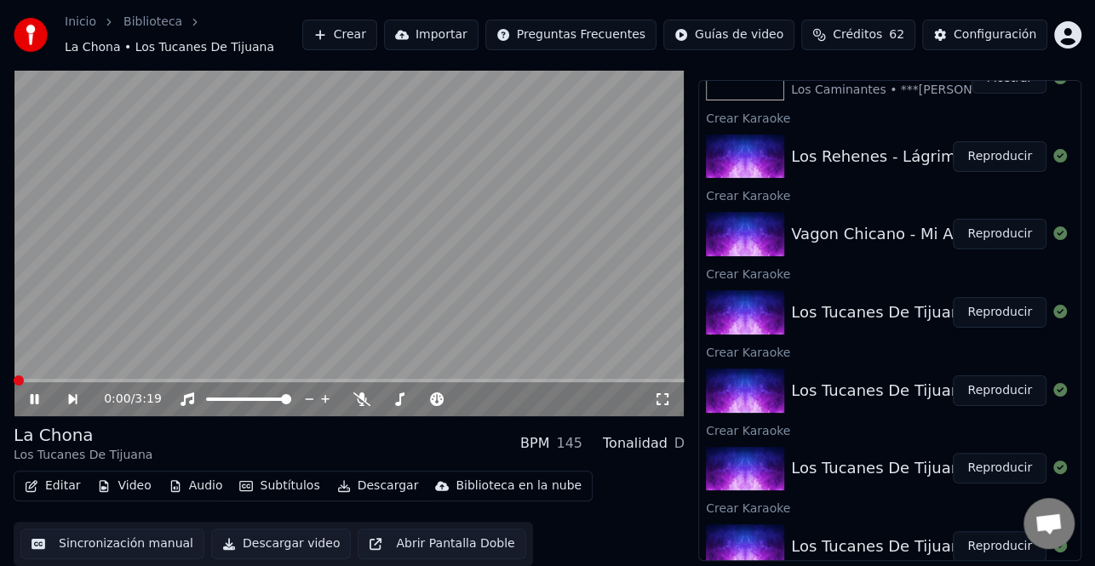
click at [56, 486] on button "Editar" at bounding box center [52, 486] width 69 height 24
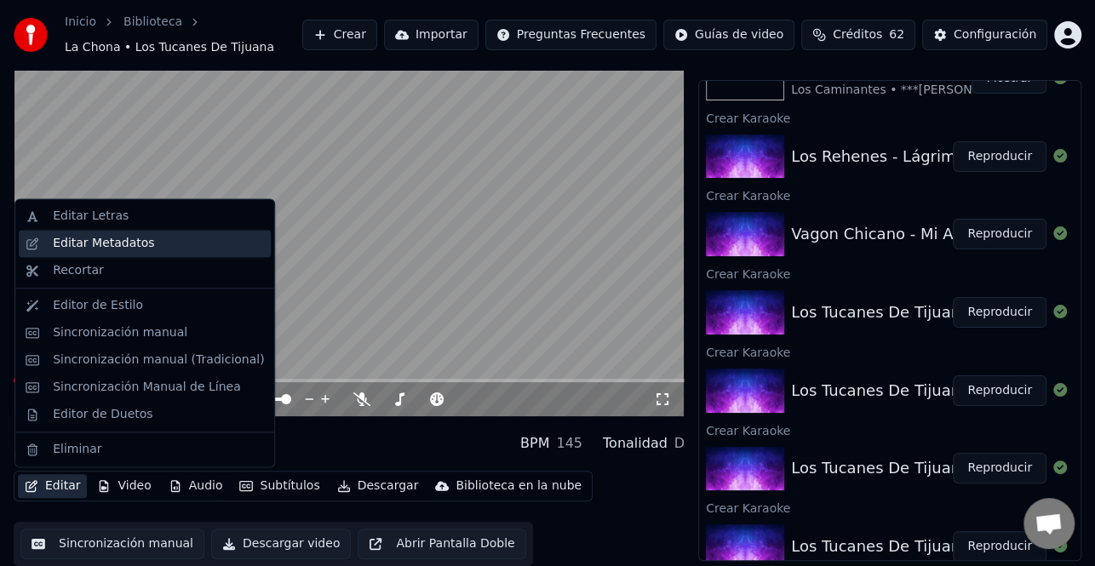
click at [136, 243] on div "Editar Metadatos" at bounding box center [103, 243] width 101 height 17
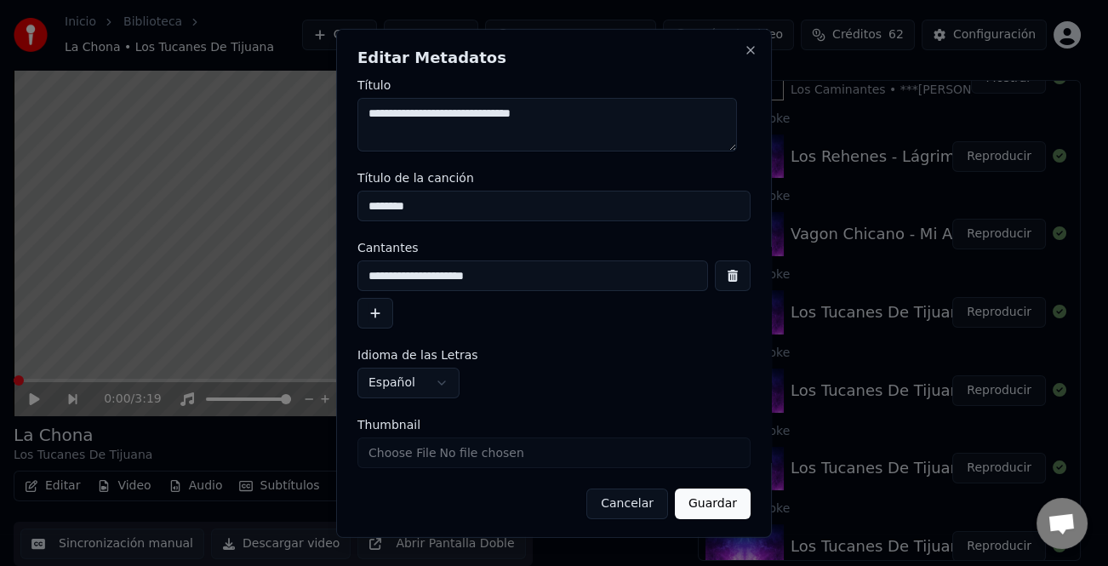
click at [369, 316] on button "button" at bounding box center [376, 313] width 36 height 31
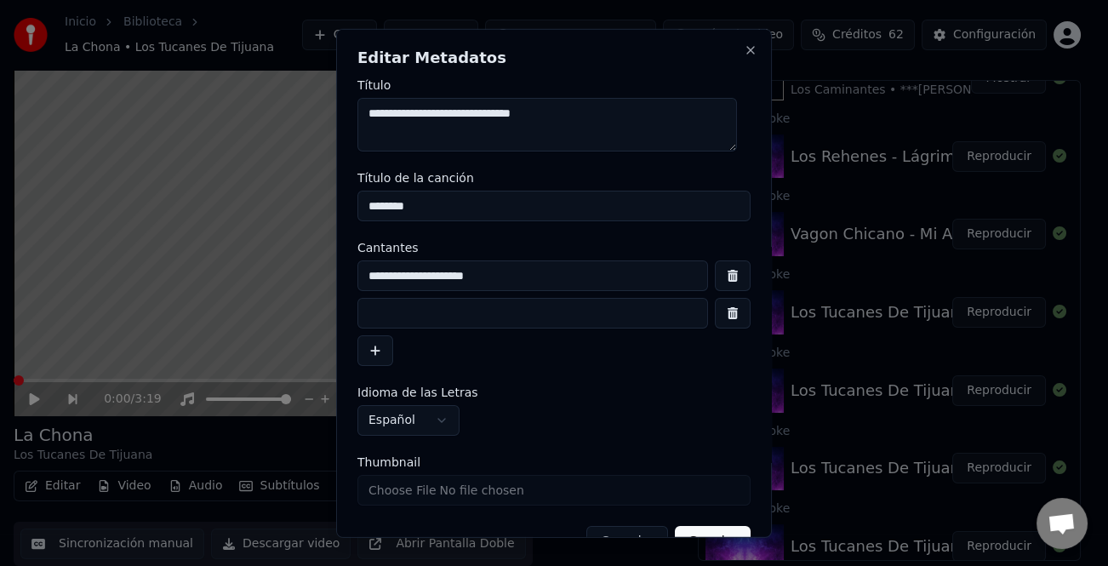
click at [438, 319] on input at bounding box center [533, 313] width 351 height 31
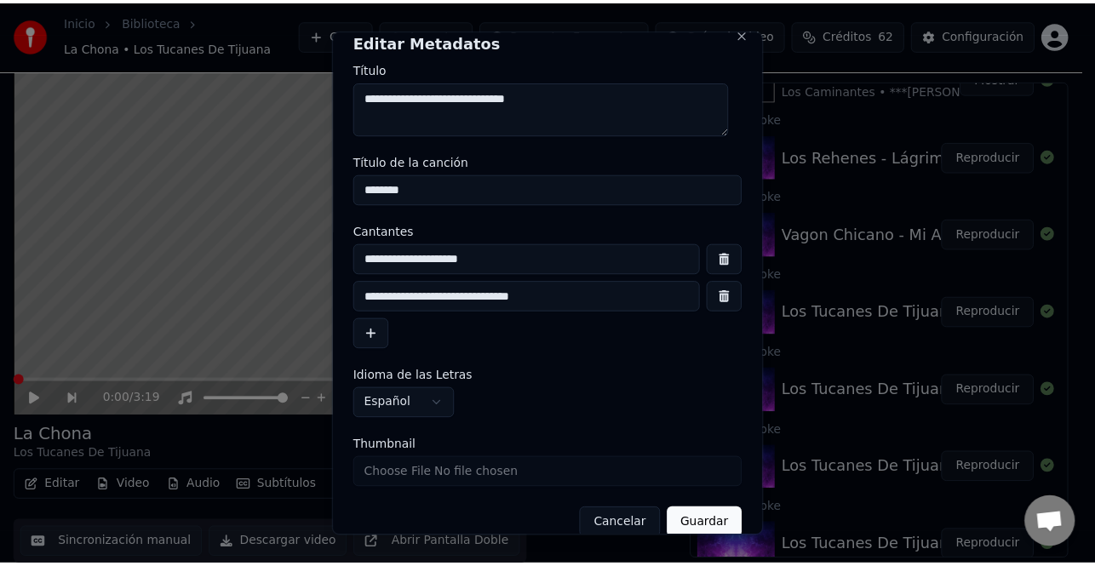
scroll to position [40, 0]
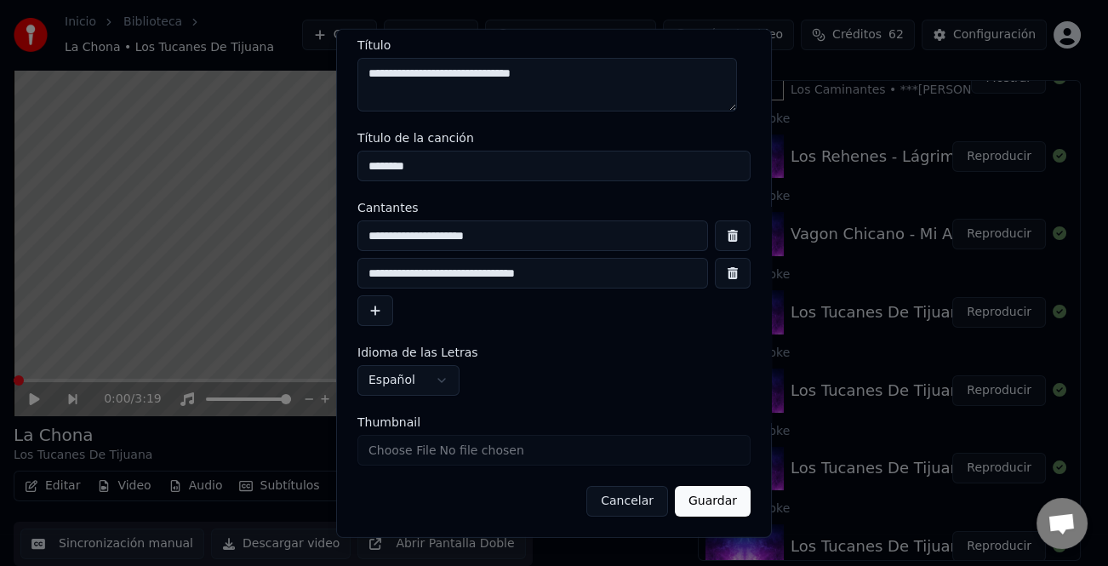
type input "**********"
click at [700, 499] on button "Guardar" at bounding box center [713, 501] width 76 height 31
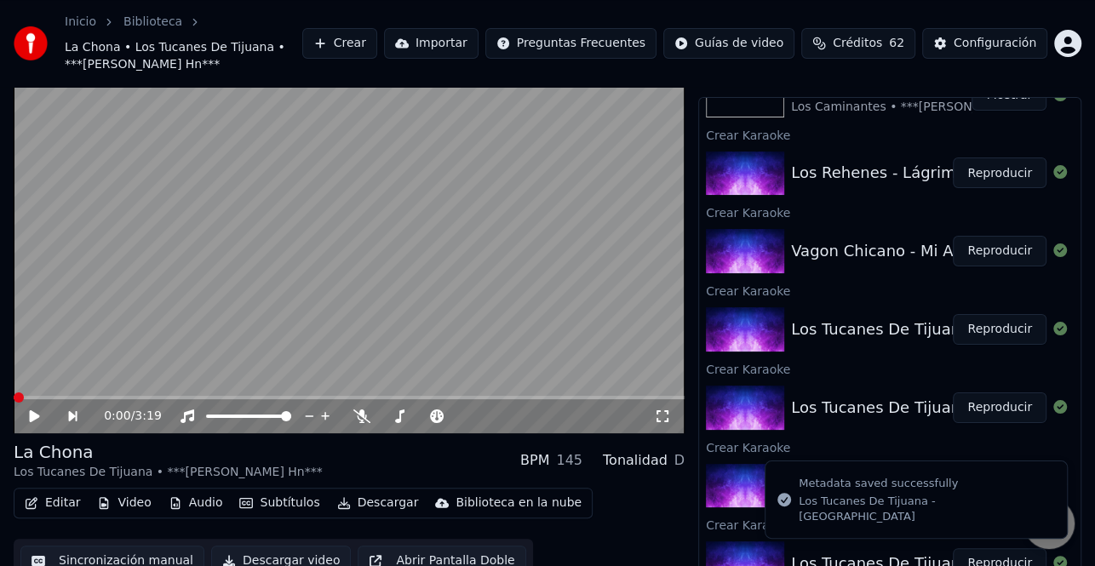
click at [41, 499] on button "Editar" at bounding box center [52, 503] width 69 height 24
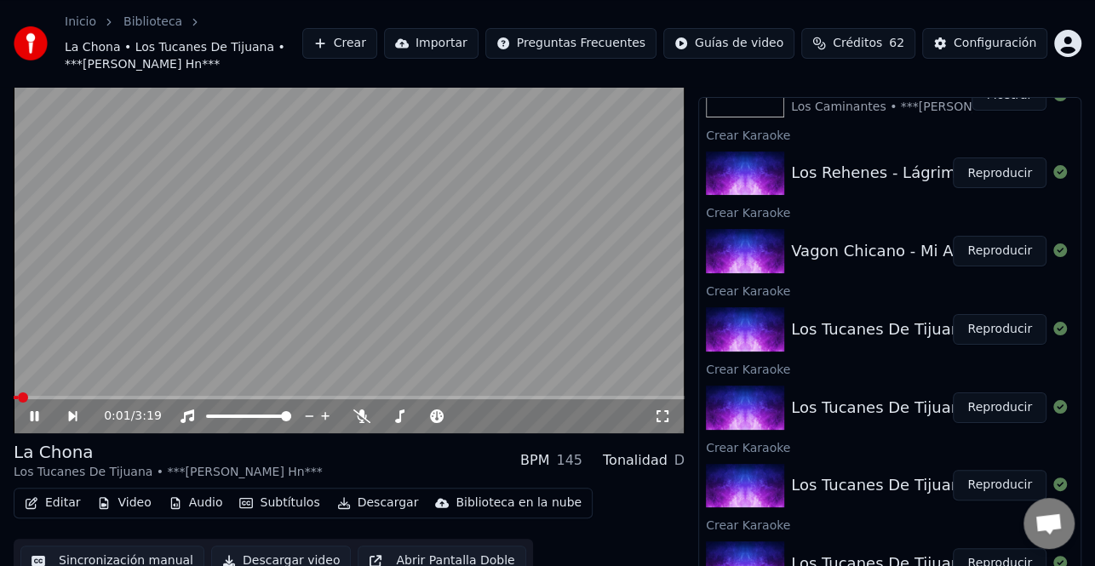
click at [335, 346] on video at bounding box center [349, 244] width 671 height 377
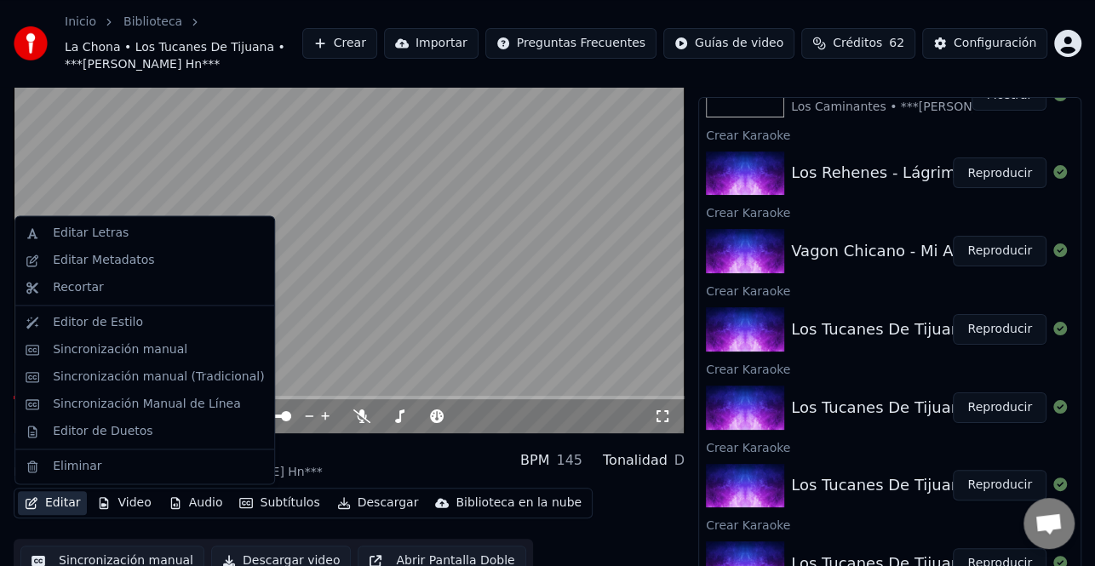
click at [68, 497] on button "Editar" at bounding box center [52, 503] width 69 height 24
click at [167, 375] on div "Sincronización manual (Tradicional)" at bounding box center [158, 377] width 211 height 17
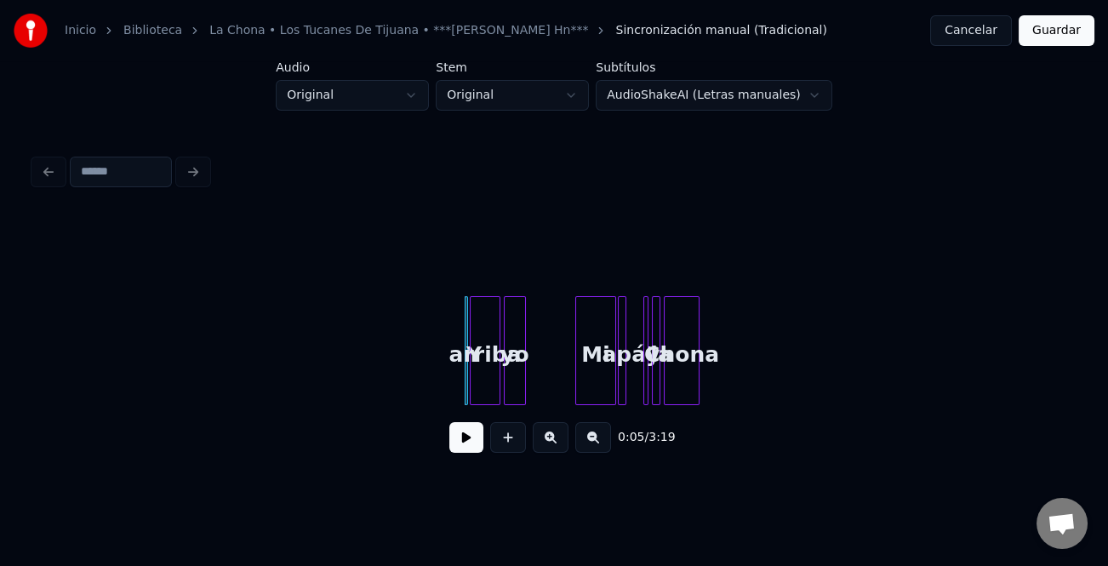
drag, startPoint x: 442, startPoint y: 363, endPoint x: 466, endPoint y: 426, distance: 67.4
click at [559, 441] on button at bounding box center [551, 437] width 36 height 31
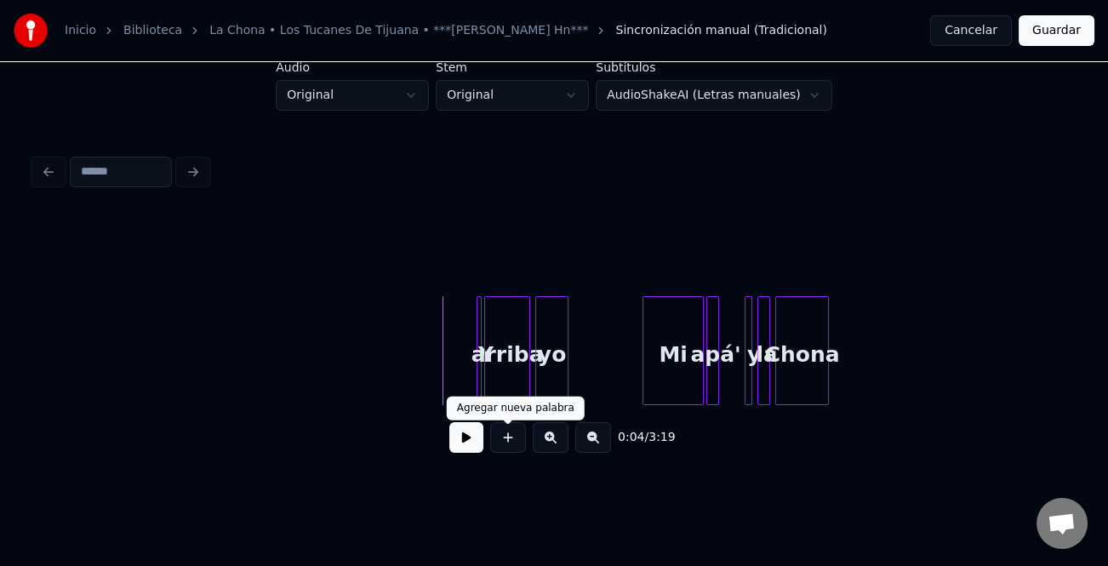
click at [559, 441] on button at bounding box center [551, 437] width 36 height 31
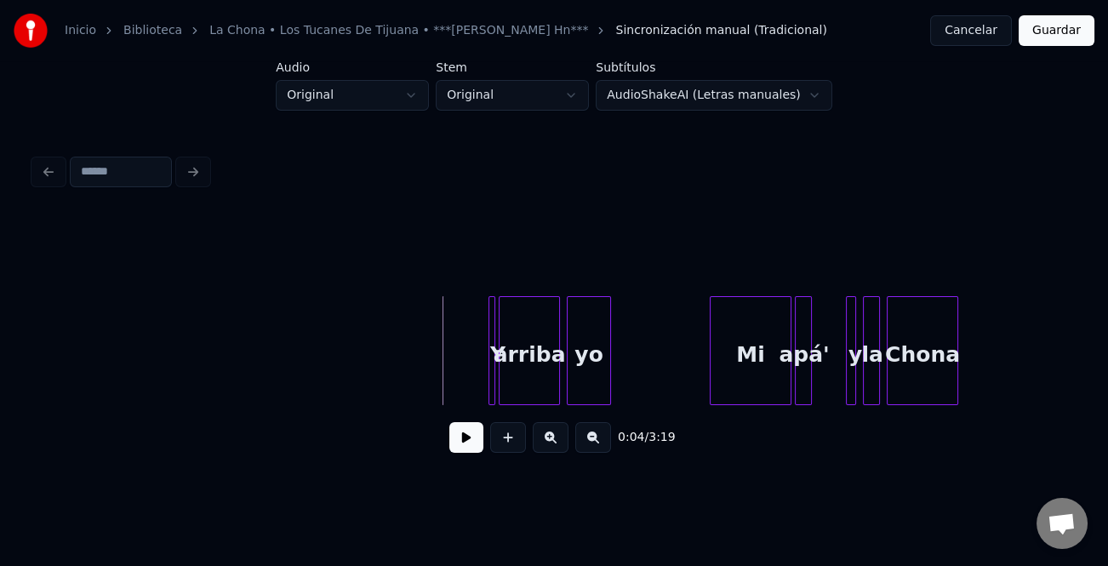
click at [559, 441] on button at bounding box center [551, 437] width 36 height 31
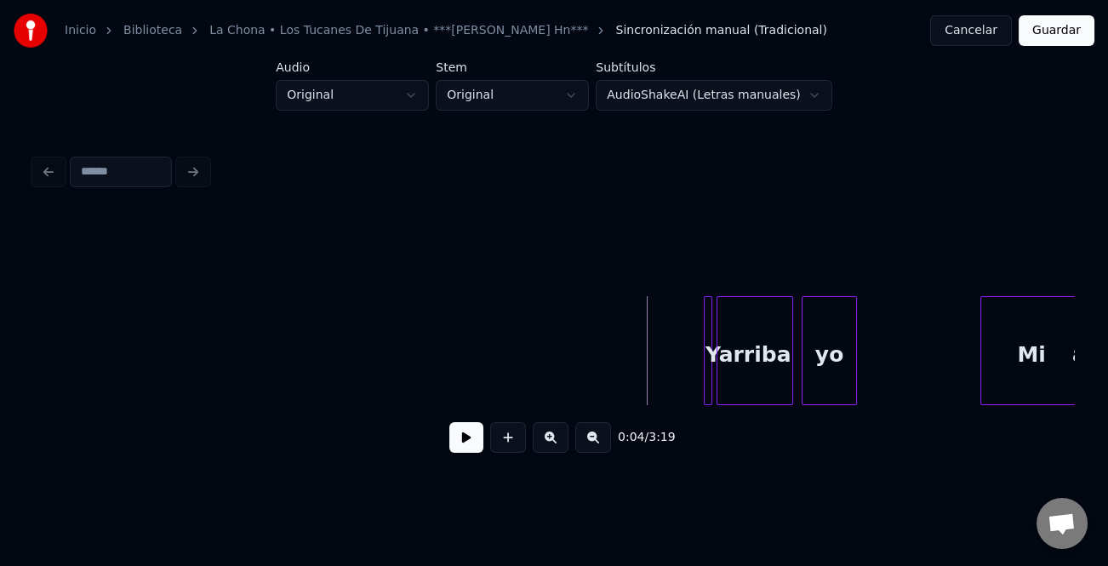
scroll to position [0, 815]
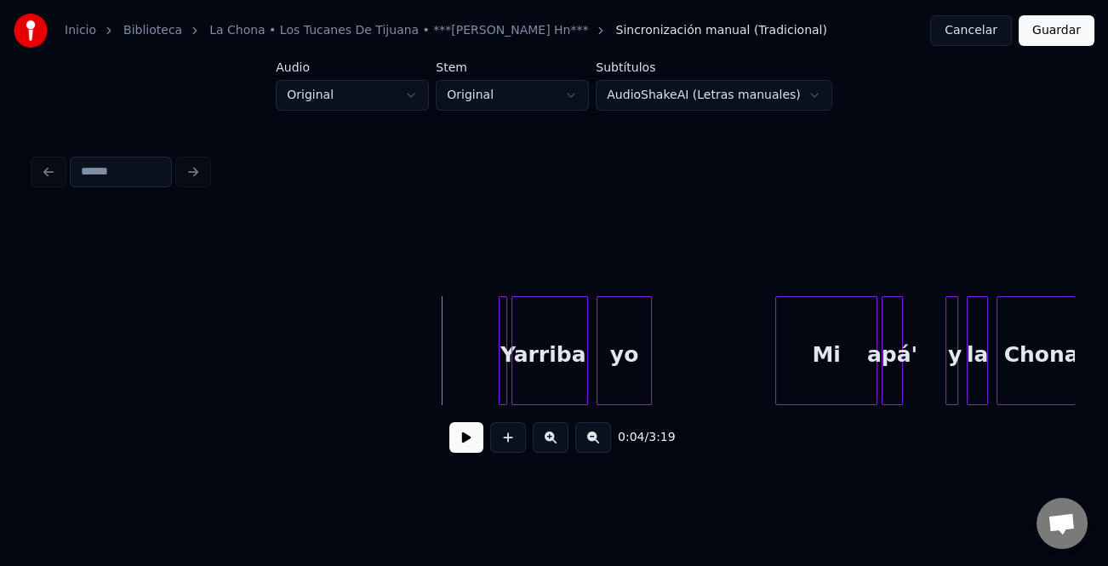
click at [559, 441] on button at bounding box center [551, 437] width 36 height 31
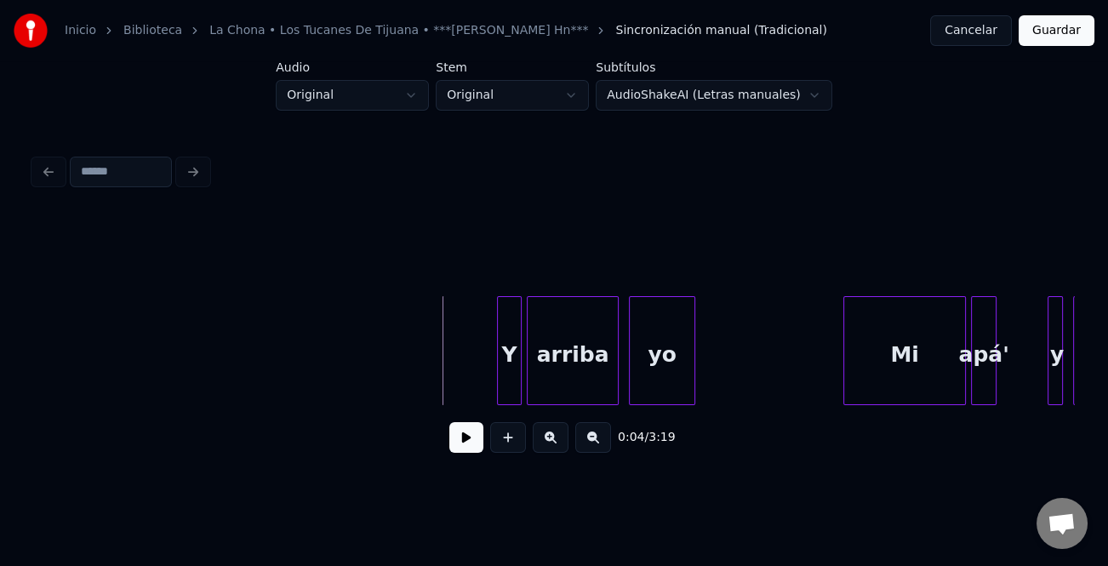
click at [498, 374] on div at bounding box center [500, 350] width 5 height 107
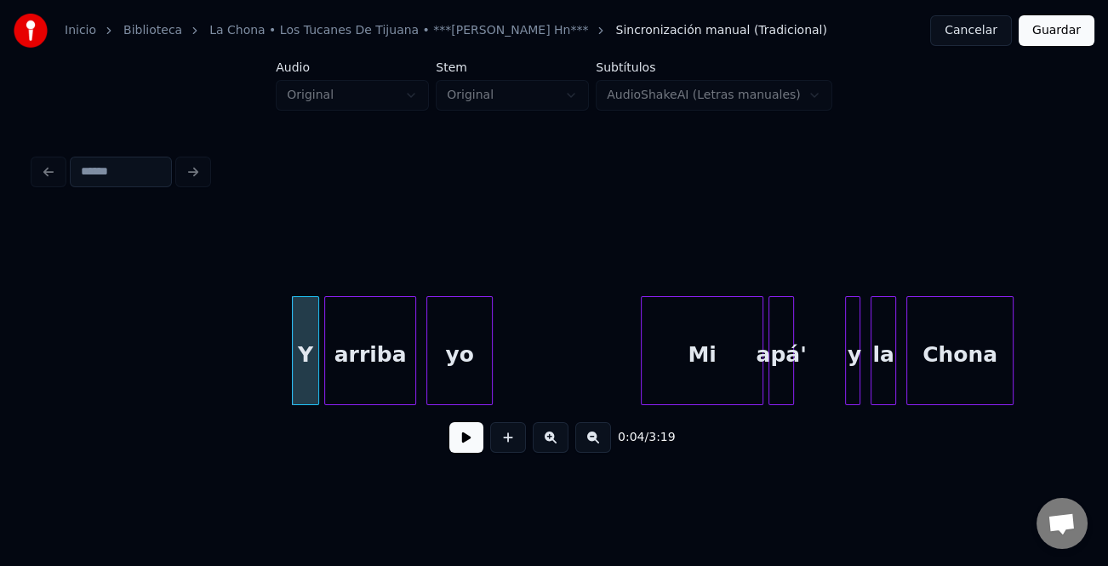
scroll to position [0, 1099]
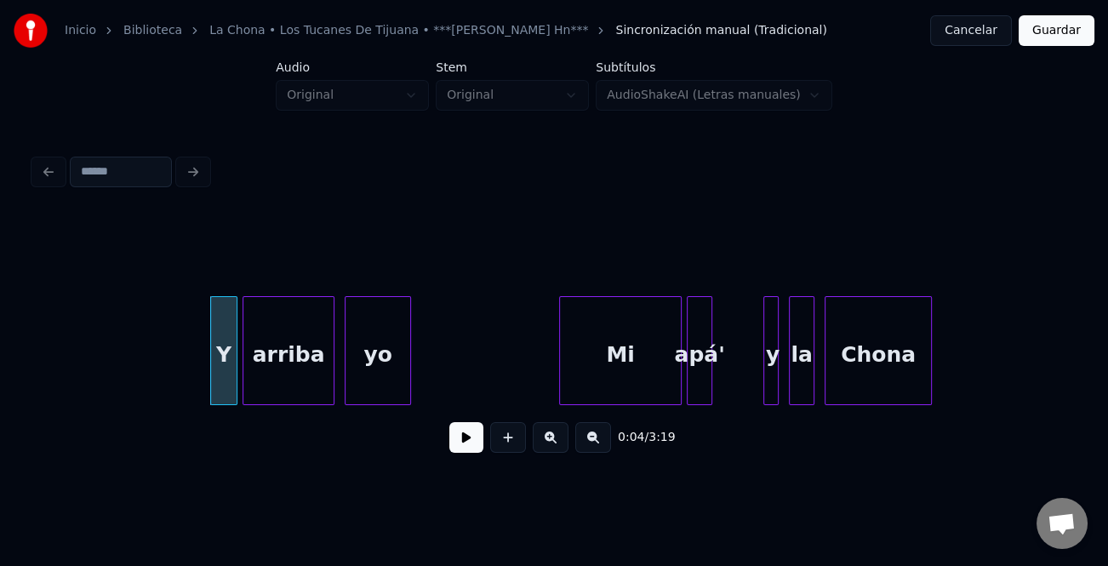
click at [460, 442] on button at bounding box center [467, 437] width 34 height 31
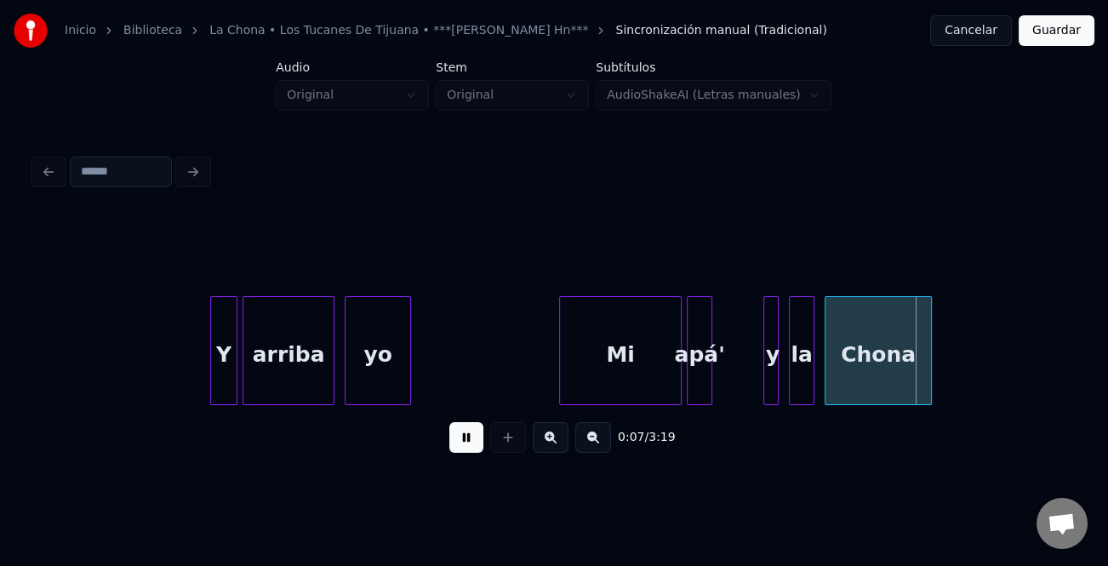
click at [460, 442] on button at bounding box center [467, 437] width 34 height 31
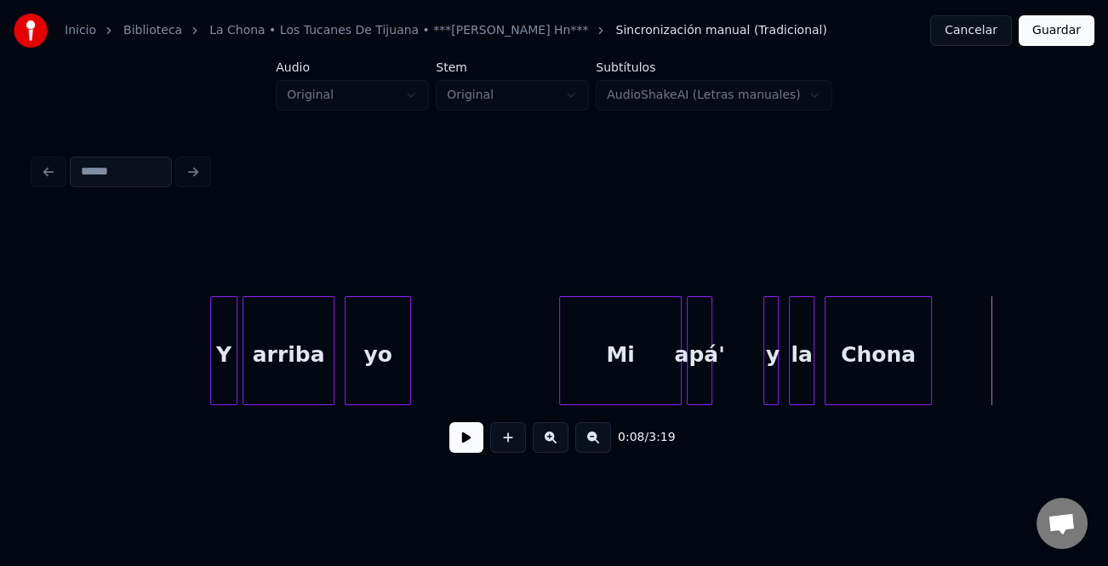
click at [460, 442] on button at bounding box center [467, 437] width 34 height 31
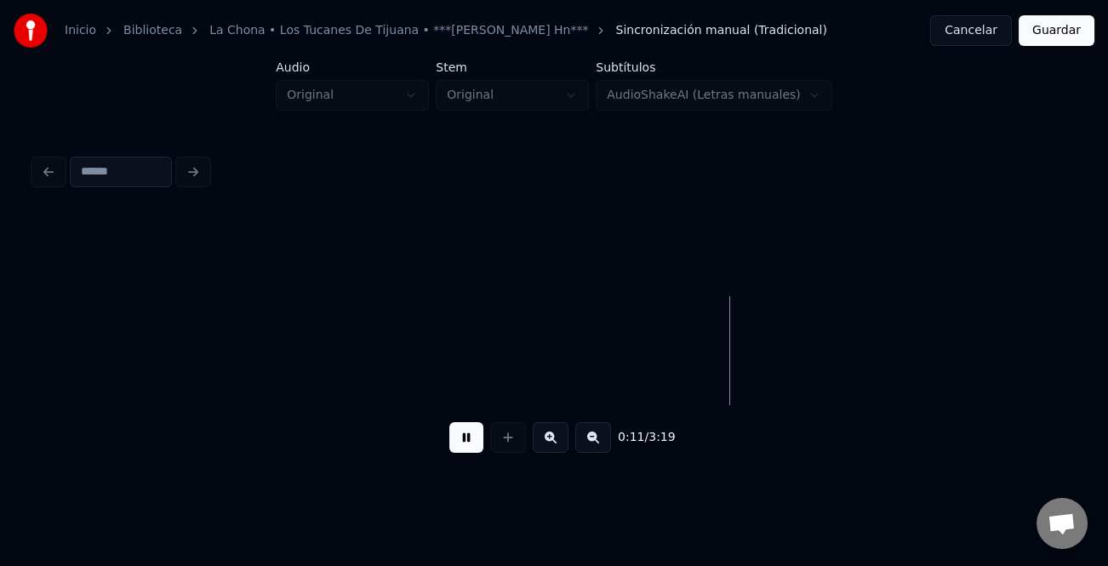
click at [460, 442] on button at bounding box center [467, 437] width 34 height 31
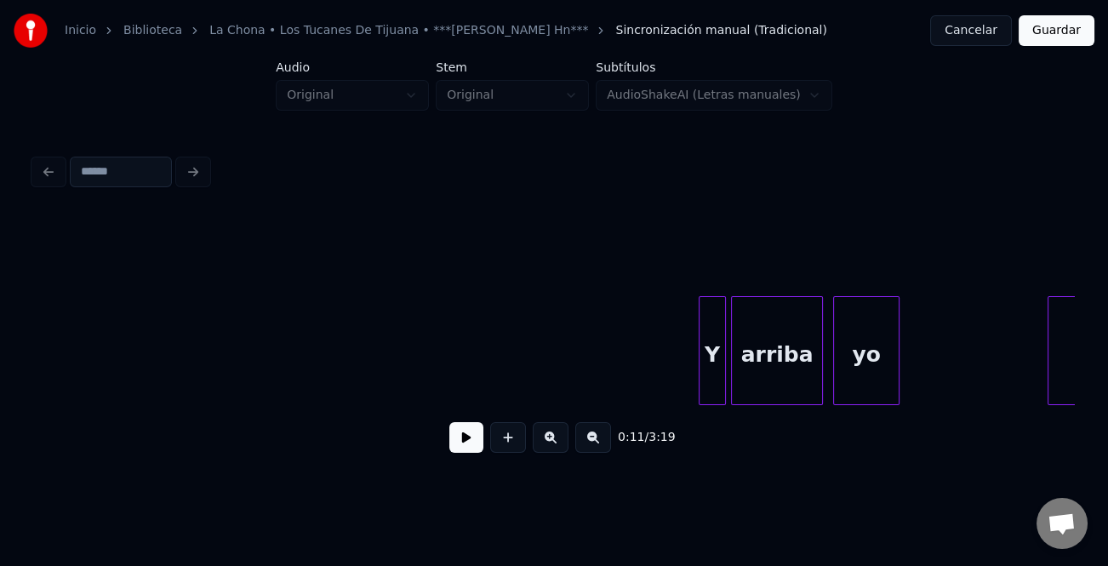
scroll to position [0, 651]
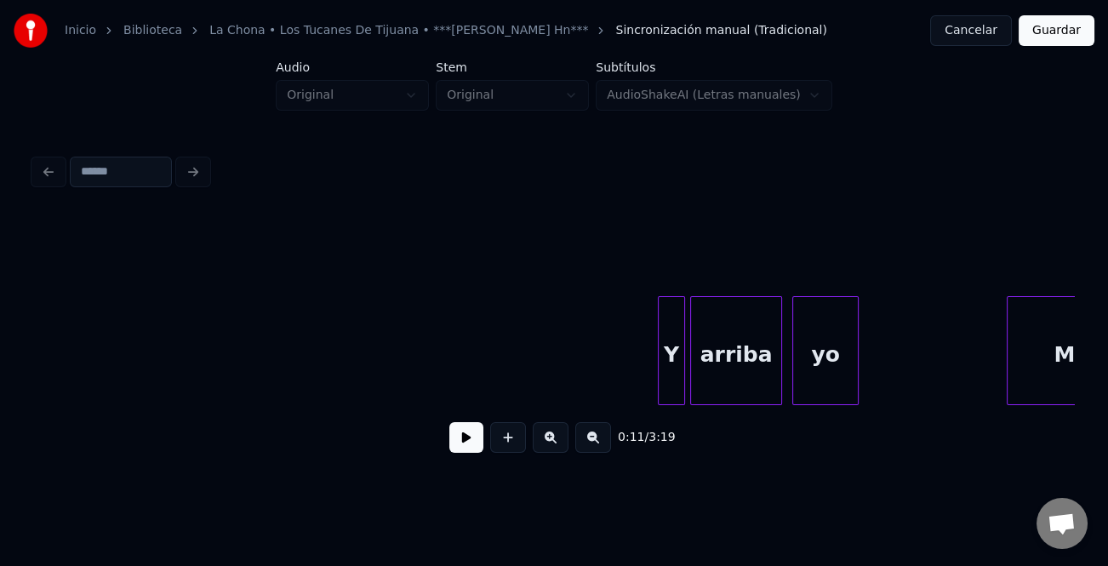
click at [665, 356] on div "Y" at bounding box center [672, 355] width 26 height 116
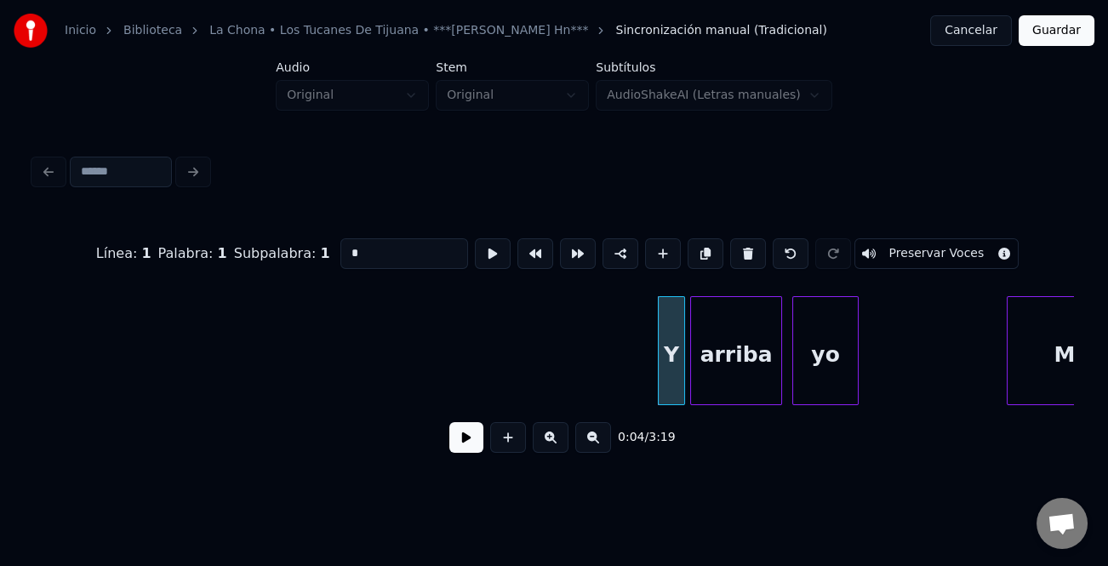
click at [738, 255] on button at bounding box center [748, 253] width 36 height 31
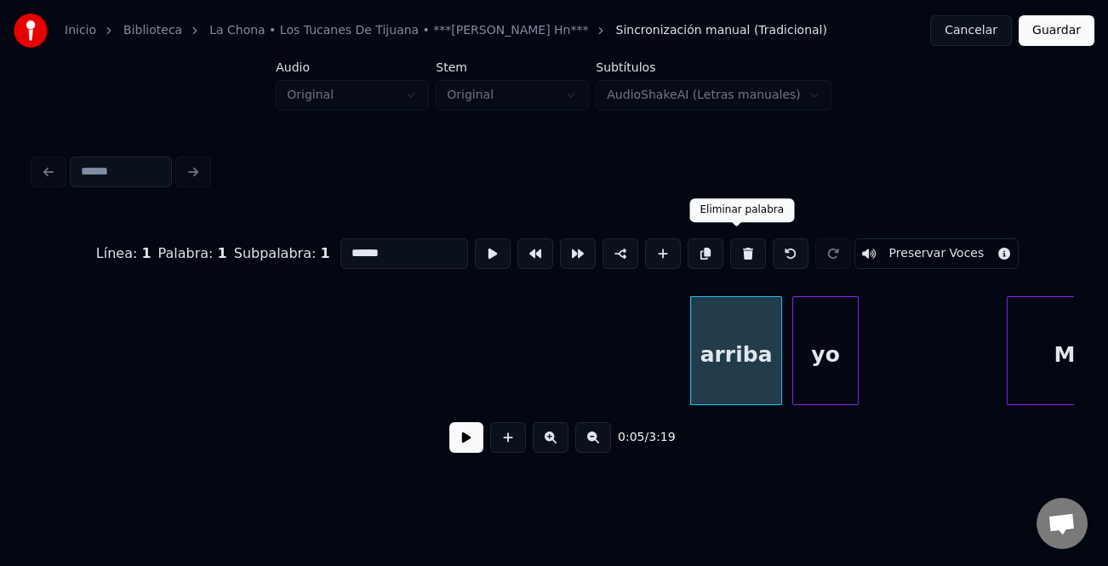
click at [738, 255] on button at bounding box center [748, 253] width 36 height 31
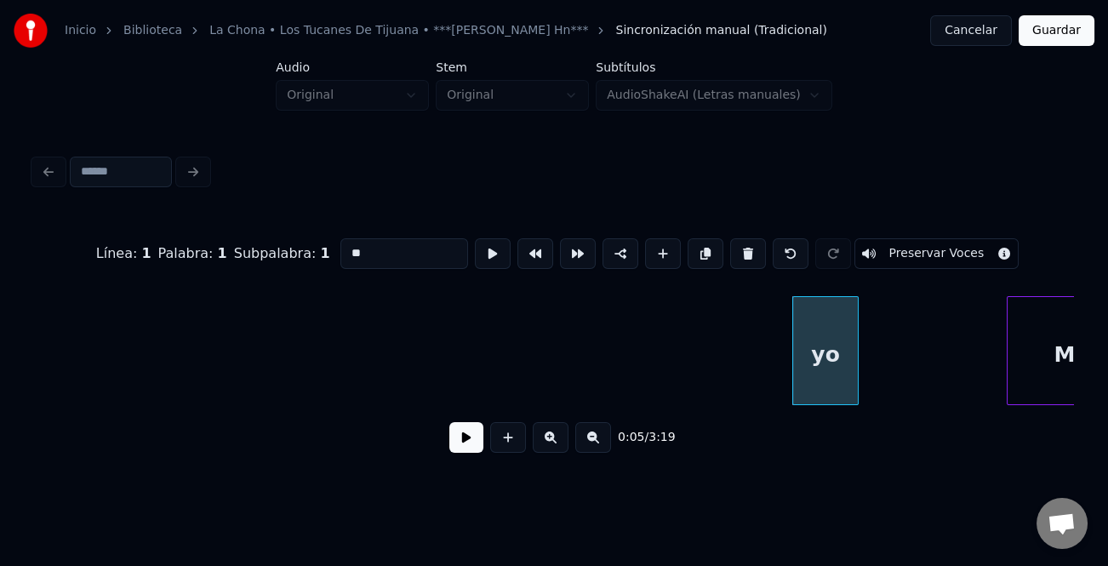
click at [738, 255] on button at bounding box center [748, 253] width 36 height 31
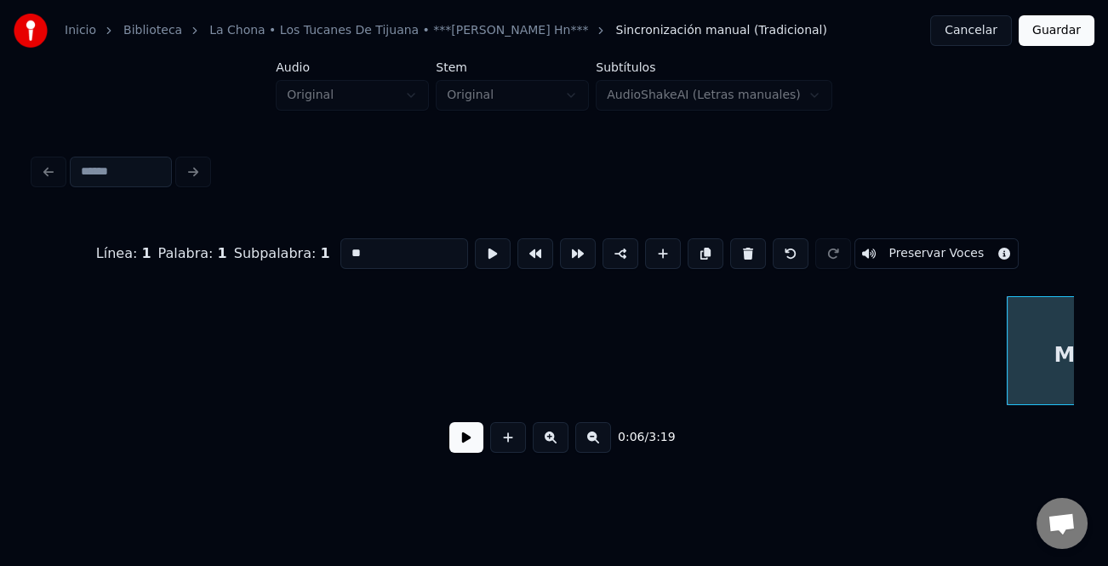
click at [738, 255] on button at bounding box center [748, 253] width 36 height 31
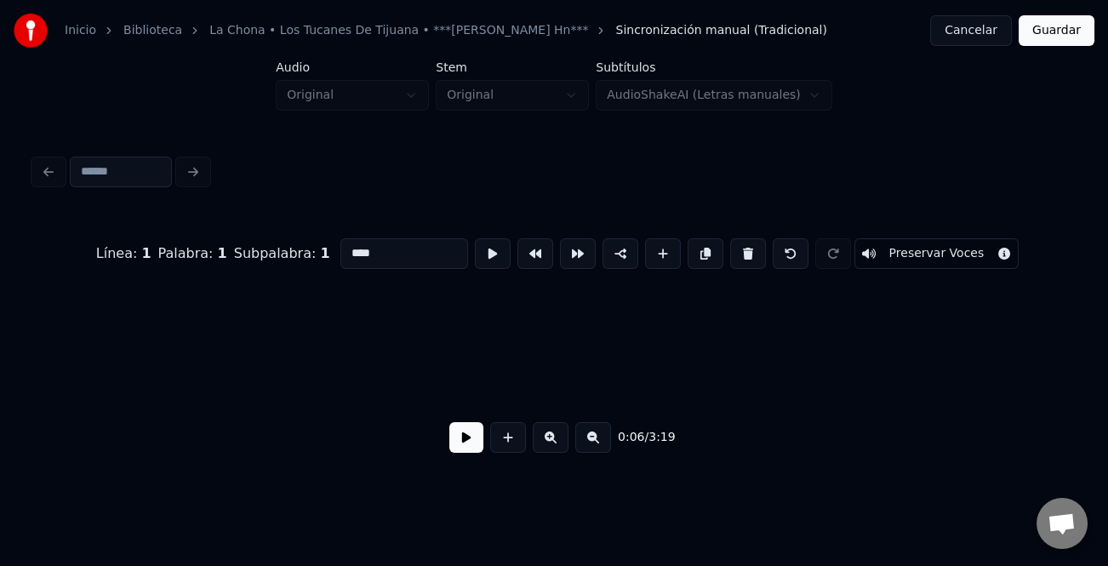
scroll to position [0, 1752]
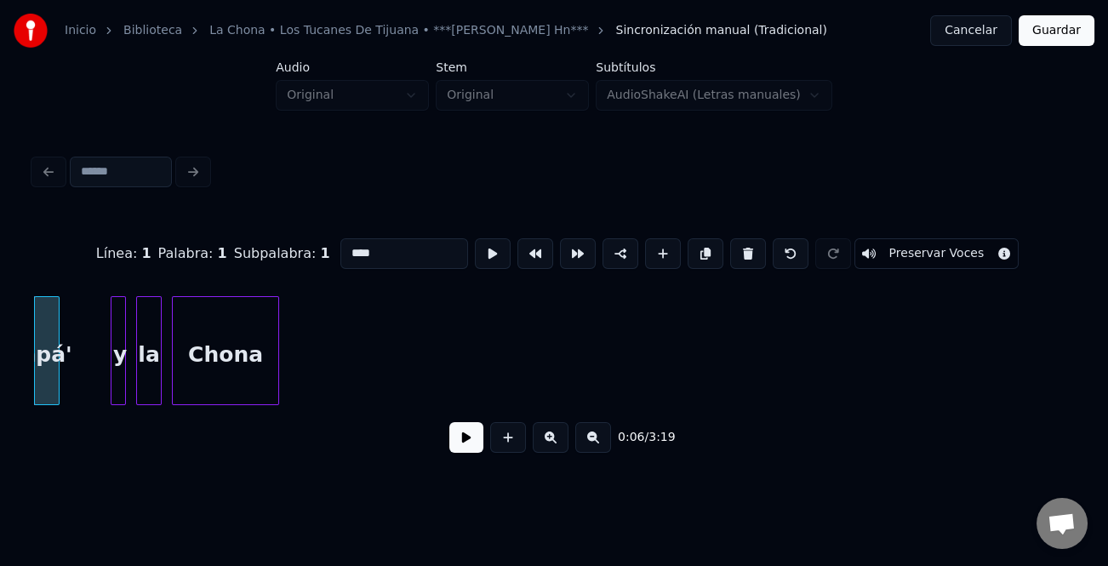
click at [738, 255] on button at bounding box center [748, 253] width 36 height 31
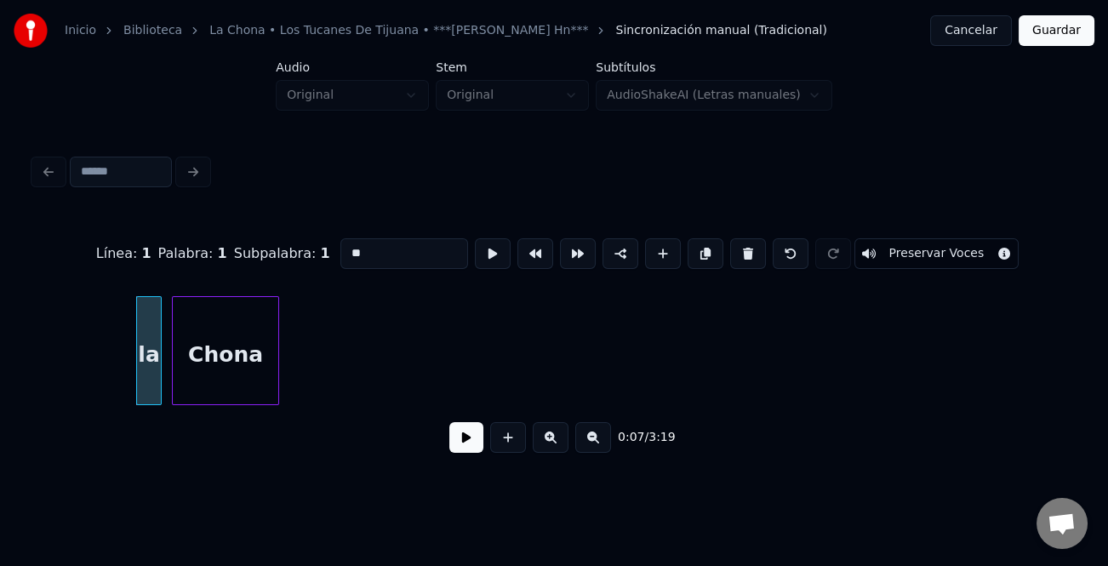
click at [738, 255] on button at bounding box center [748, 253] width 36 height 31
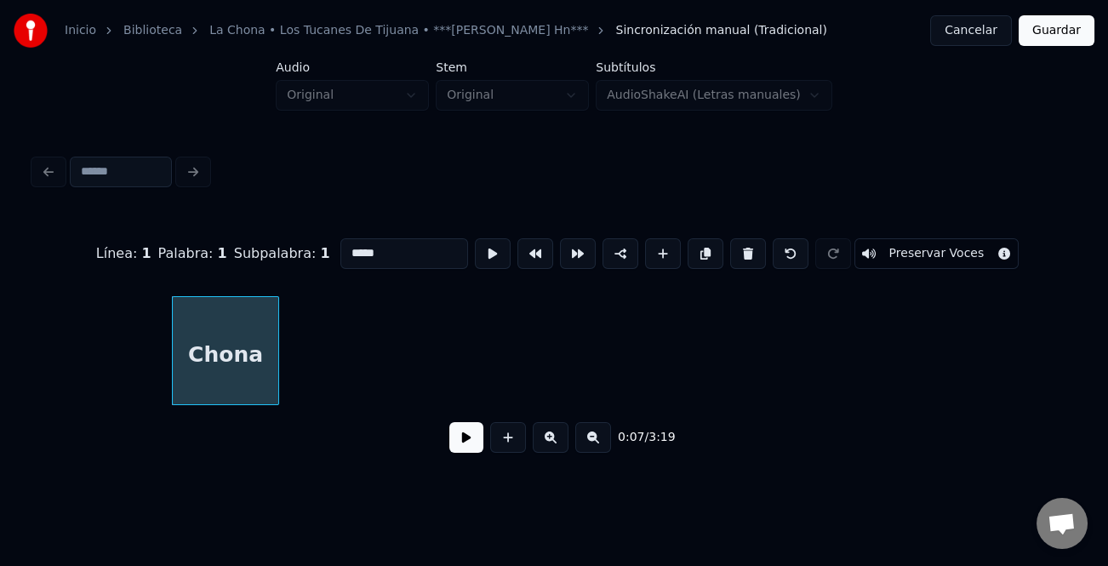
click at [738, 255] on button at bounding box center [748, 253] width 36 height 31
type input "*******"
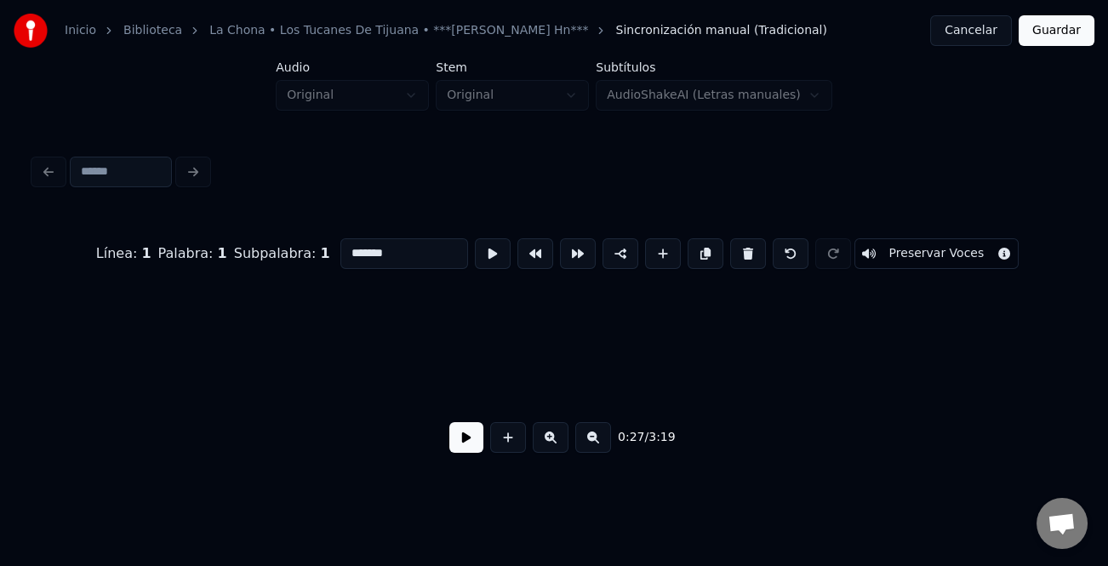
scroll to position [0, 6951]
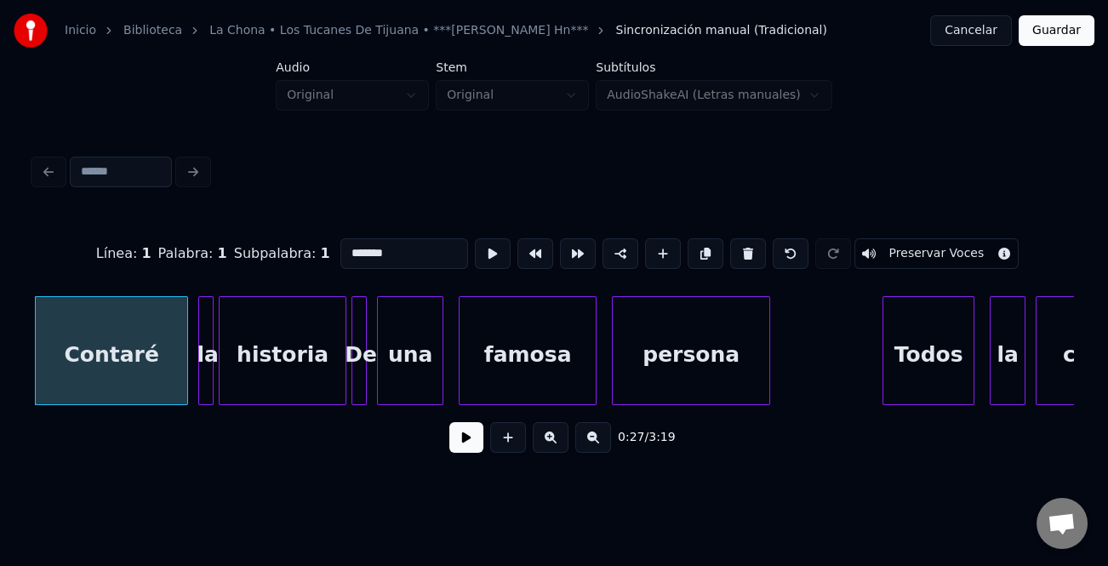
click at [461, 448] on button at bounding box center [467, 437] width 34 height 31
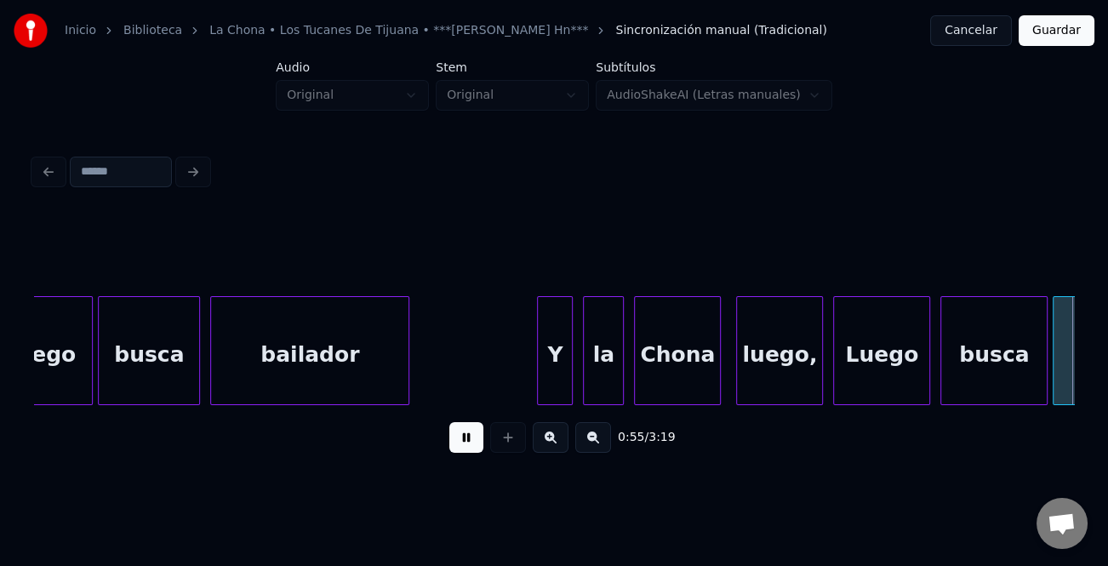
scroll to position [0, 14256]
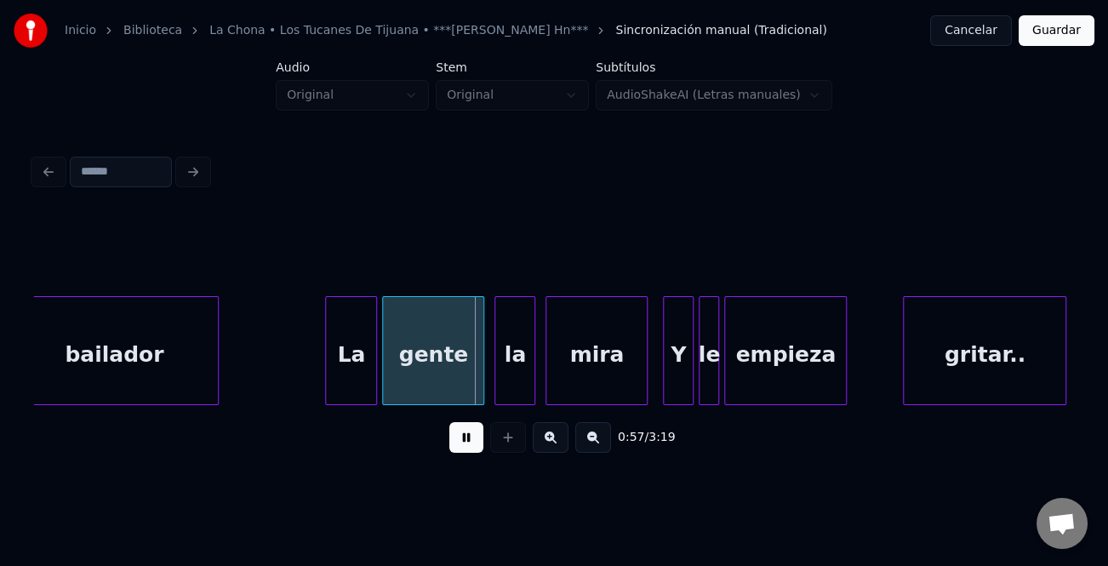
click at [329, 348] on div at bounding box center [328, 350] width 5 height 107
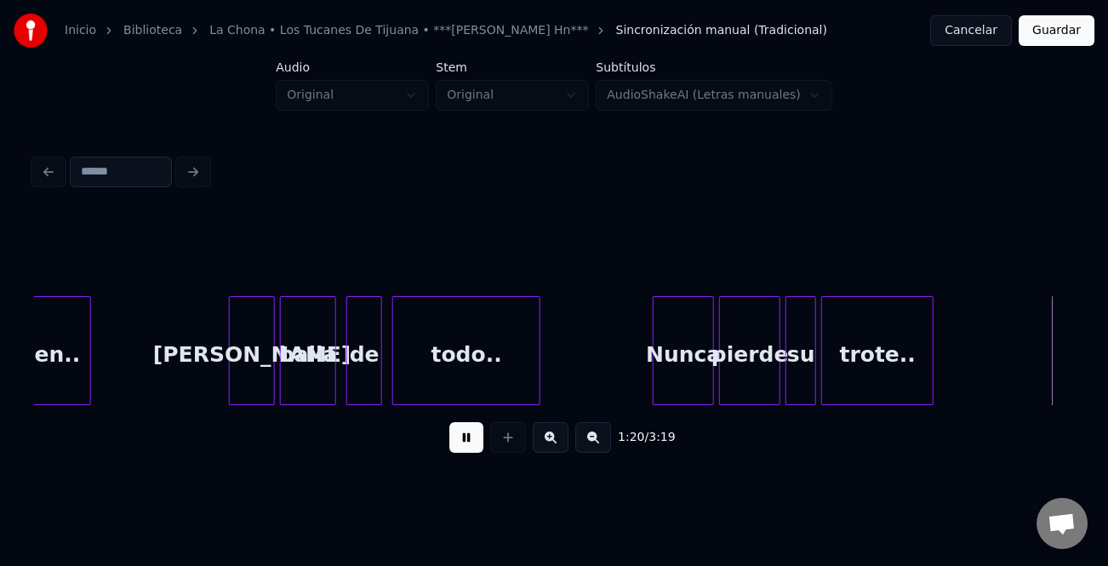
scroll to position [0, 20516]
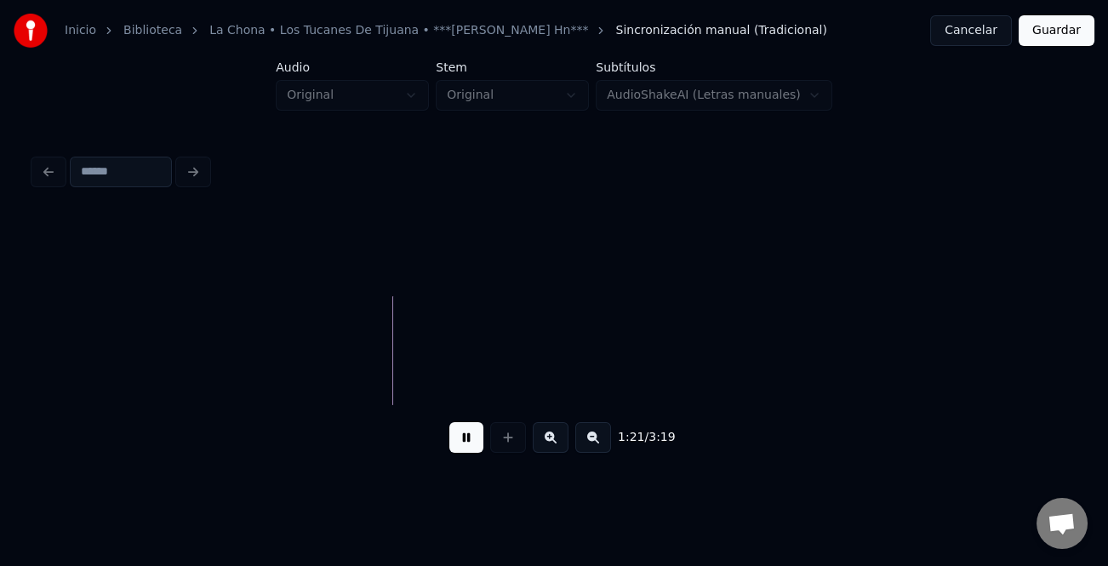
click at [592, 443] on button at bounding box center [594, 437] width 36 height 31
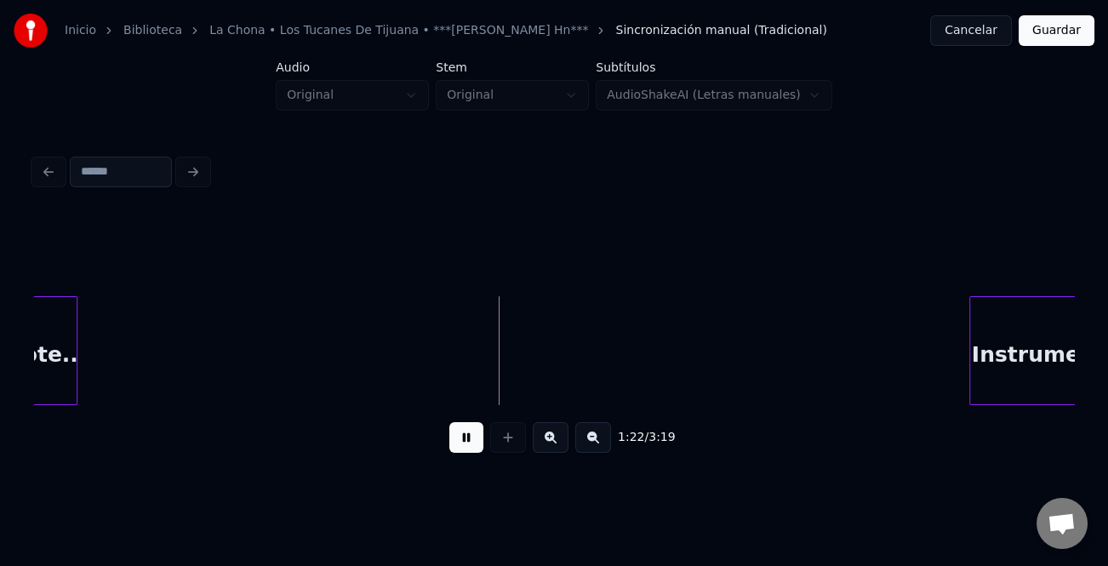
click at [592, 443] on button at bounding box center [594, 437] width 36 height 31
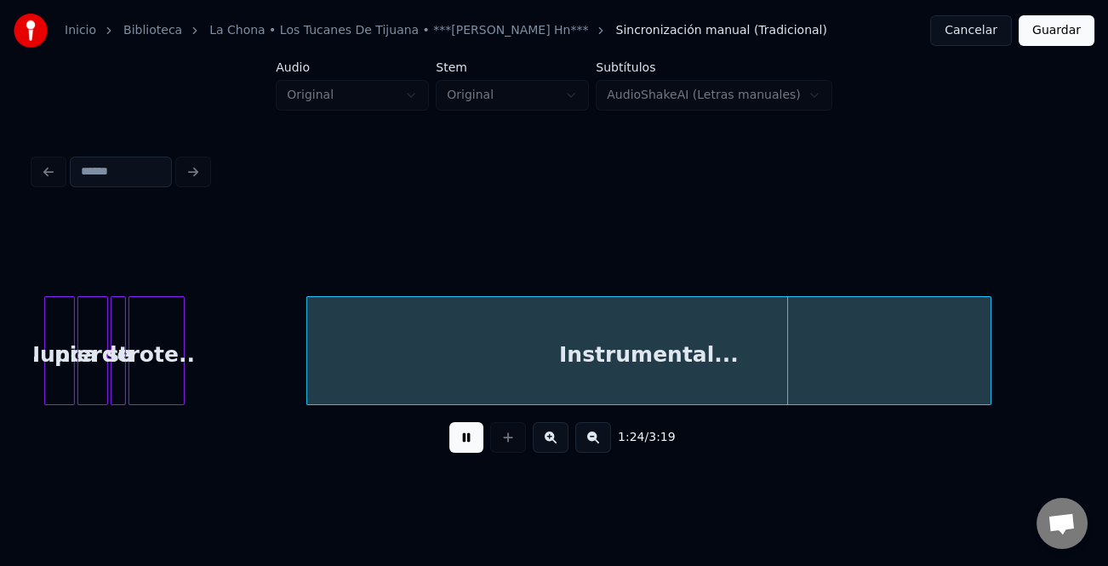
click at [307, 374] on div at bounding box center [309, 350] width 5 height 107
drag, startPoint x: 460, startPoint y: 444, endPoint x: 468, endPoint y: 414, distance: 31.8
click at [461, 444] on button at bounding box center [467, 437] width 34 height 31
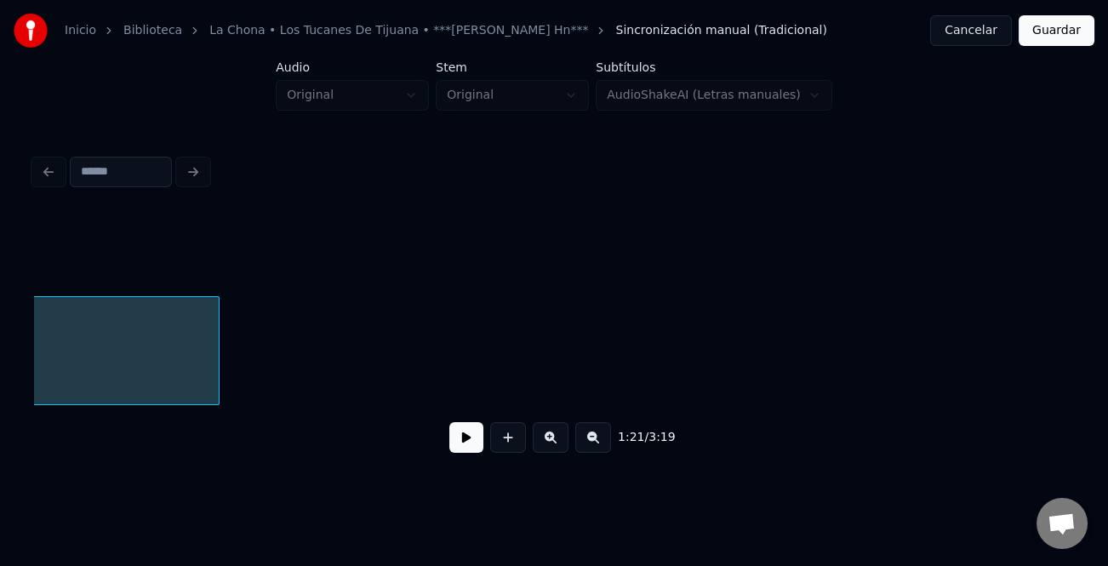
scroll to position [0, 10848]
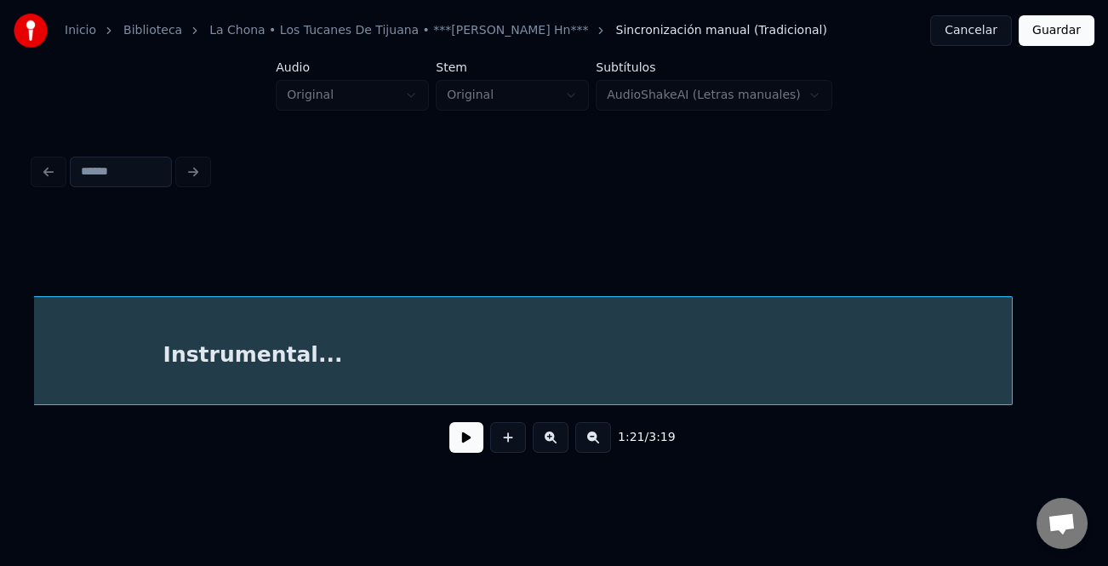
click at [1010, 428] on div "1:21 / 3:19" at bounding box center [554, 340] width 1040 height 259
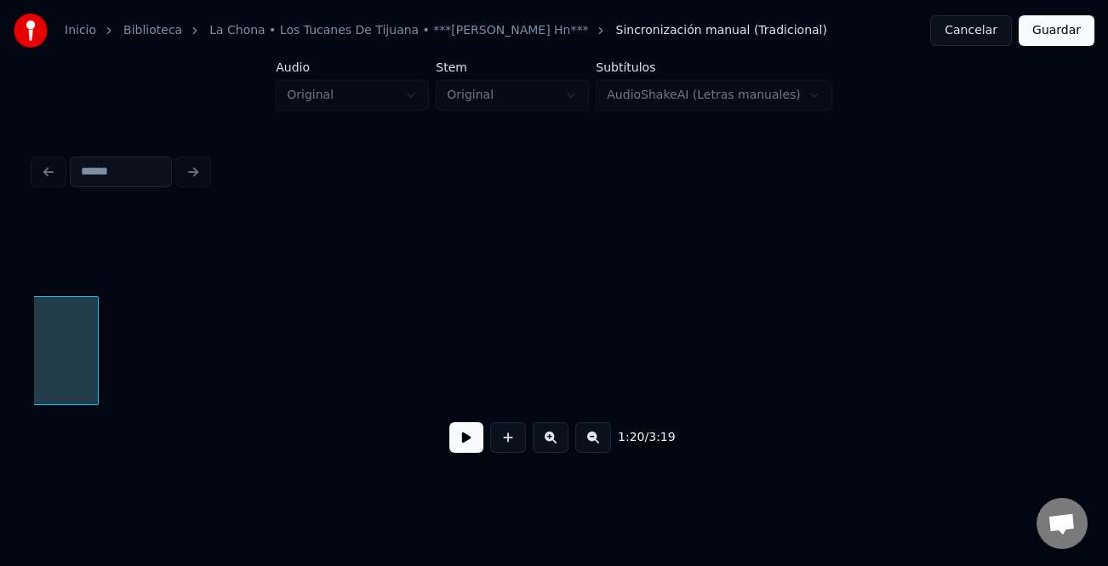
scroll to position [0, 11784]
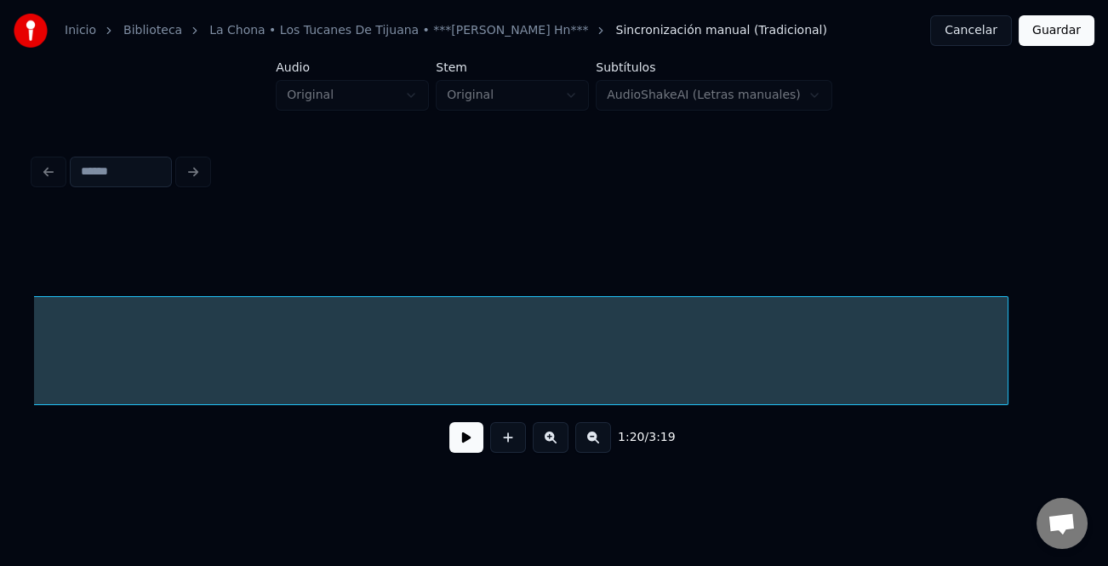
click at [1017, 401] on div "Instrumental..." at bounding box center [554, 350] width 1040 height 109
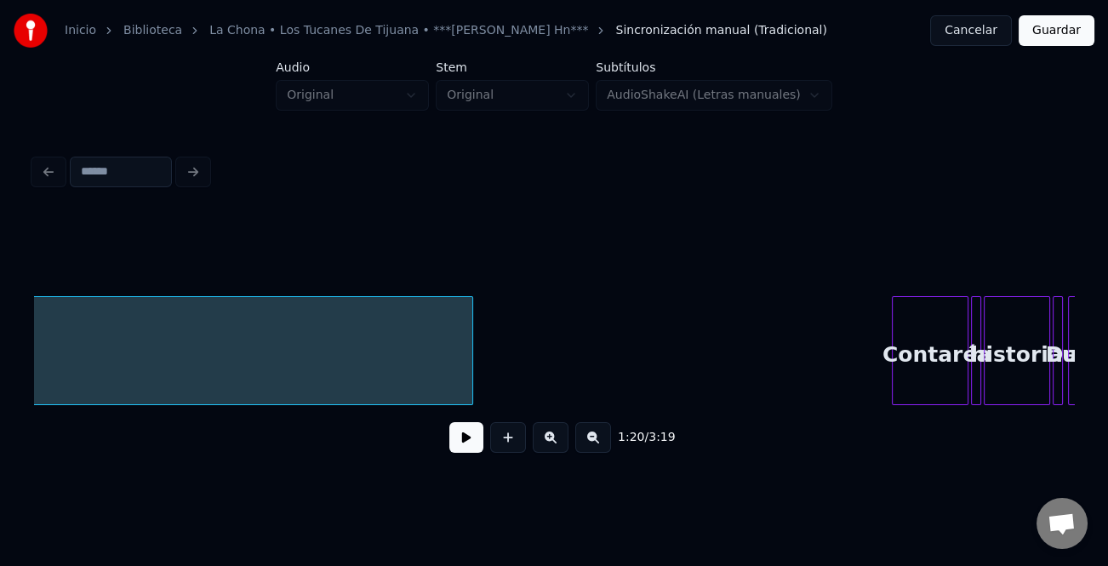
scroll to position [0, 12436]
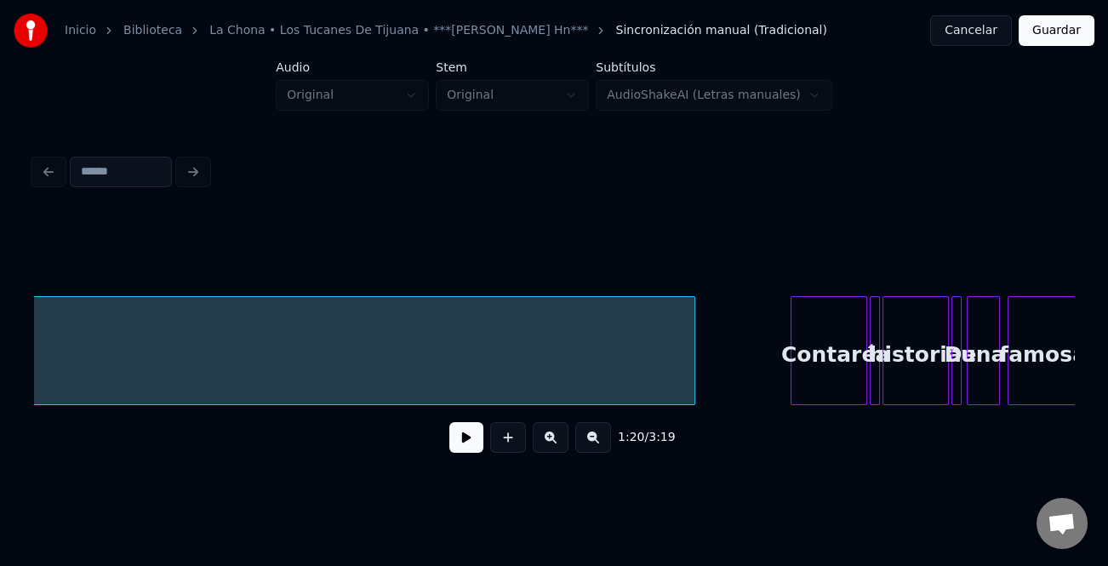
click at [690, 405] on div "Instrumental... Contaré la historia De una famosa" at bounding box center [554, 350] width 1040 height 109
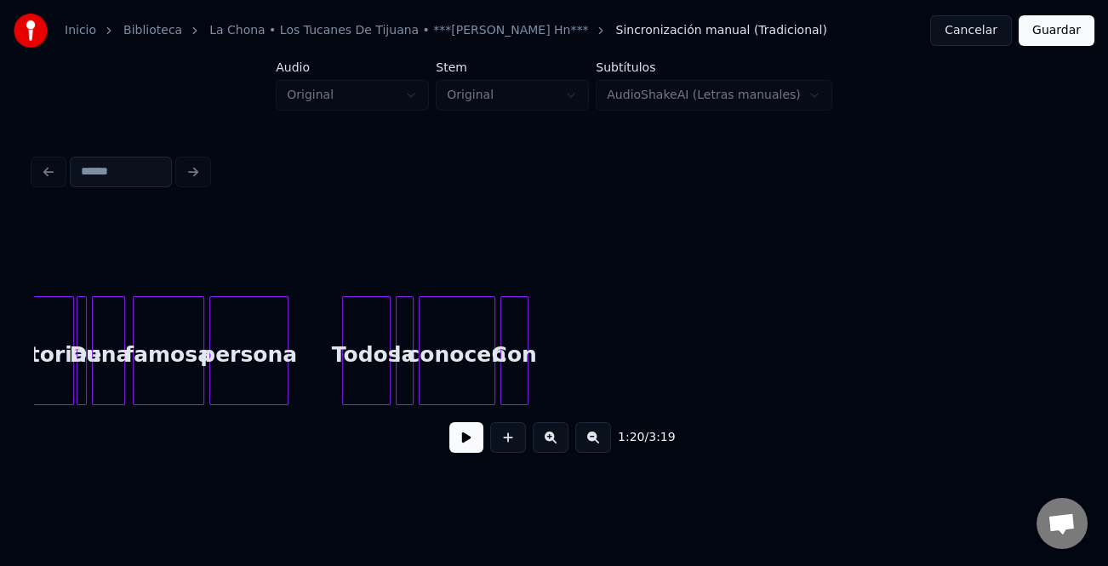
scroll to position [0, 12599]
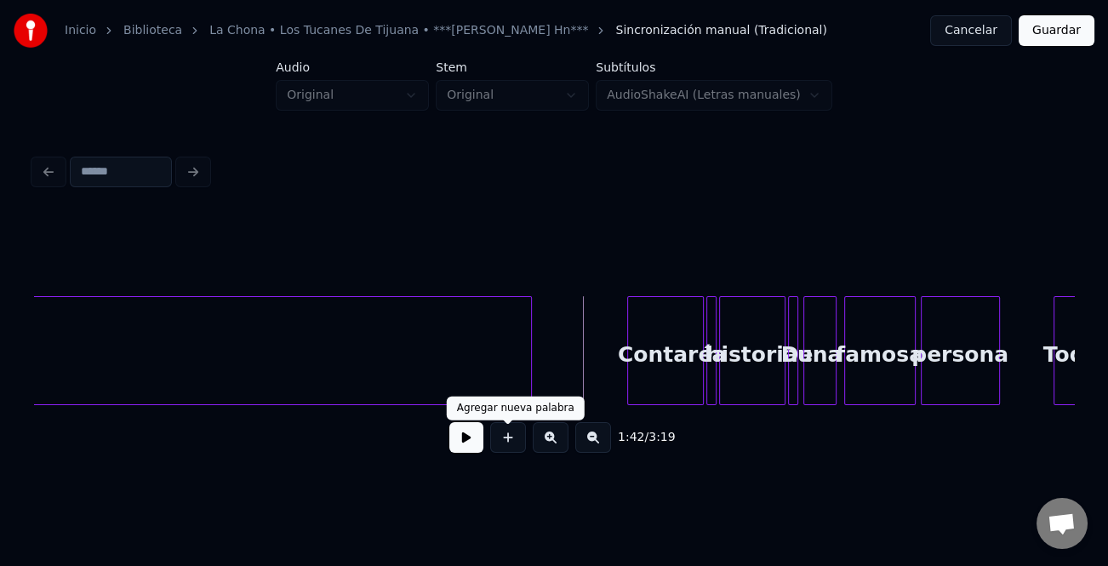
click at [476, 437] on button at bounding box center [467, 437] width 34 height 31
click at [549, 447] on button at bounding box center [551, 437] width 36 height 31
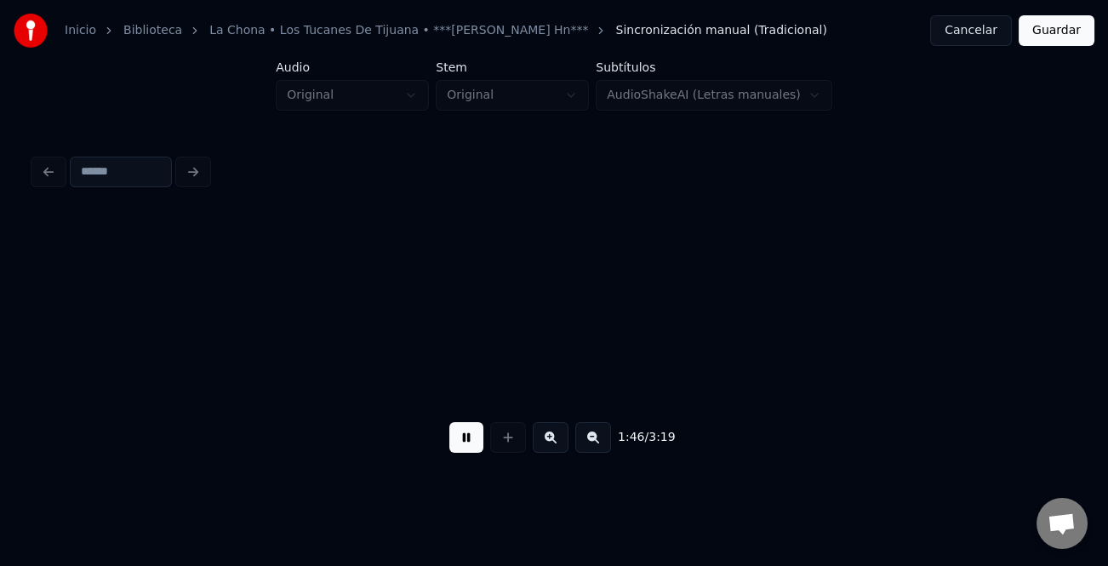
scroll to position [0, 22729]
click at [549, 447] on button at bounding box center [551, 437] width 36 height 31
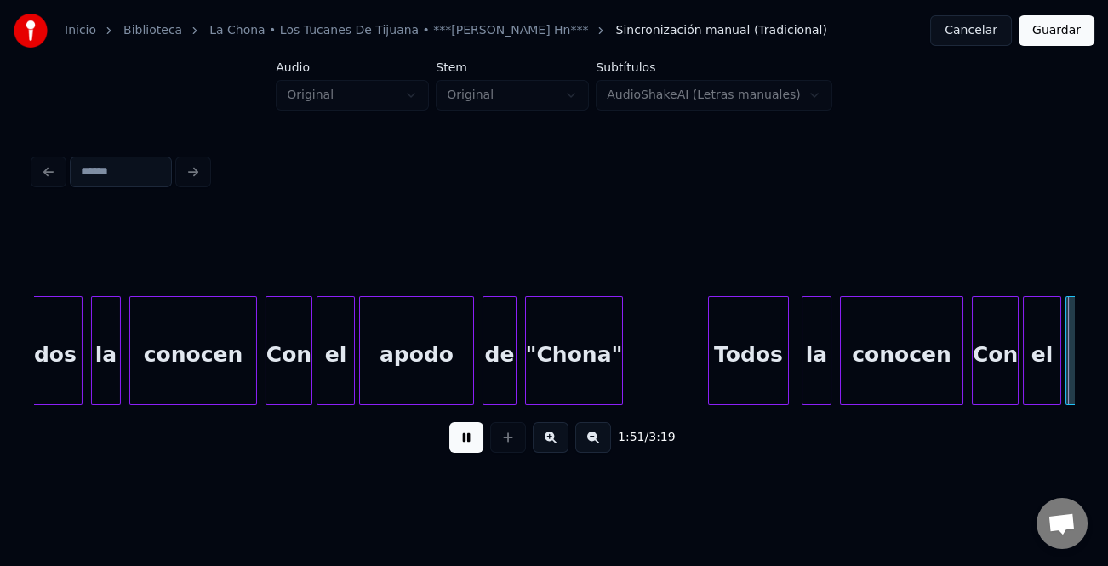
scroll to position [0, 23772]
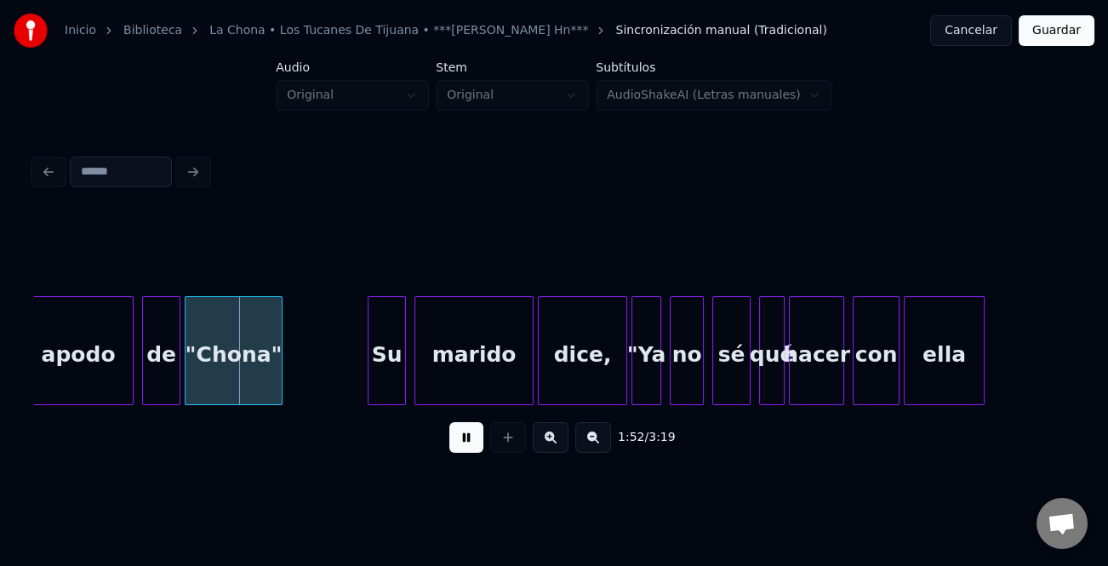
click at [1075, 341] on div at bounding box center [1077, 350] width 5 height 107
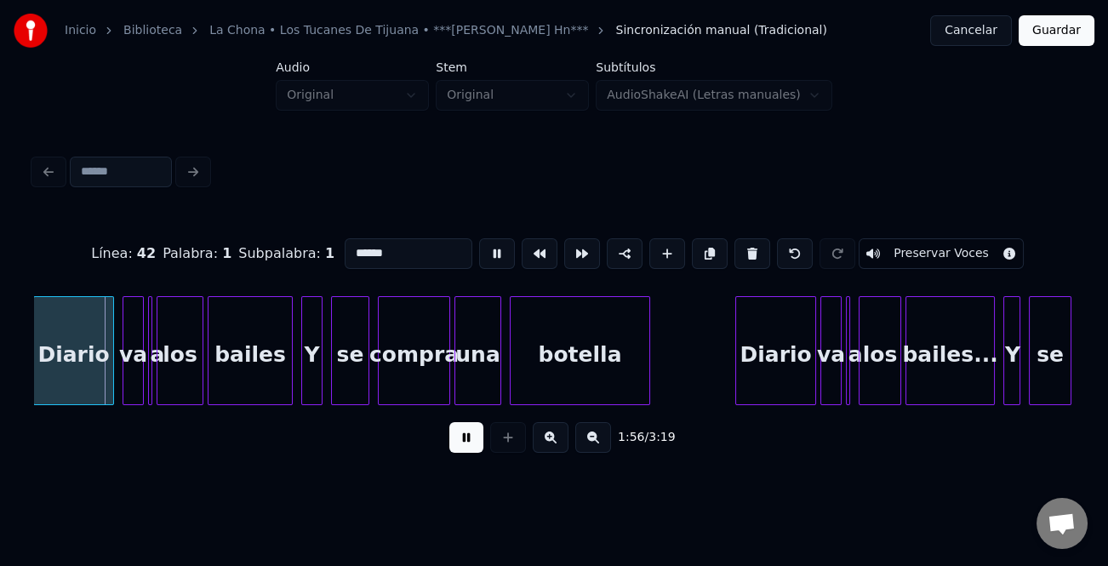
scroll to position [0, 24812]
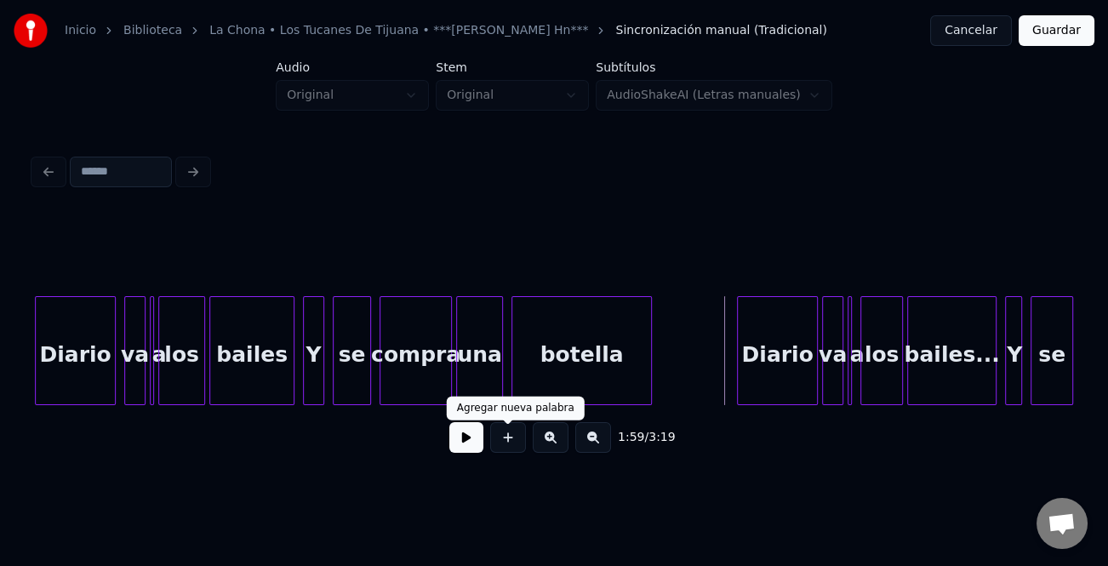
click at [473, 450] on button at bounding box center [467, 437] width 34 height 31
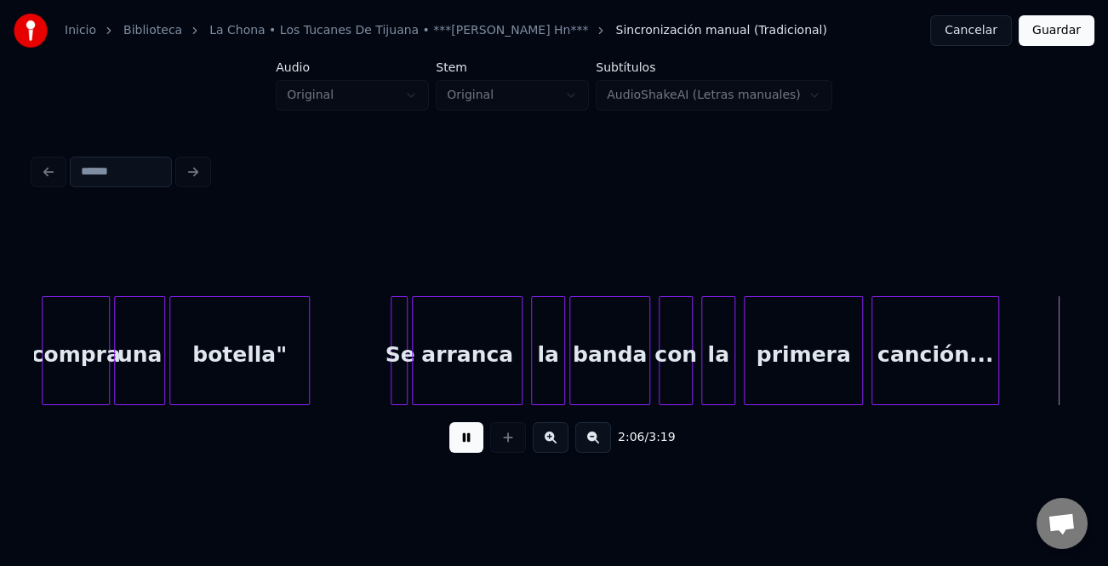
scroll to position [0, 26893]
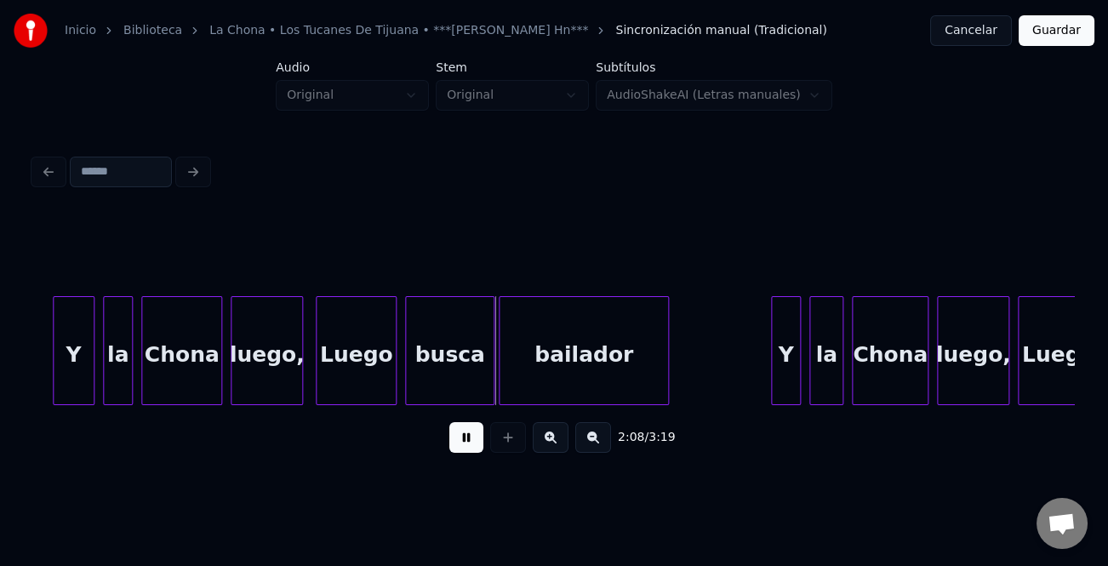
click at [54, 366] on div at bounding box center [56, 350] width 5 height 107
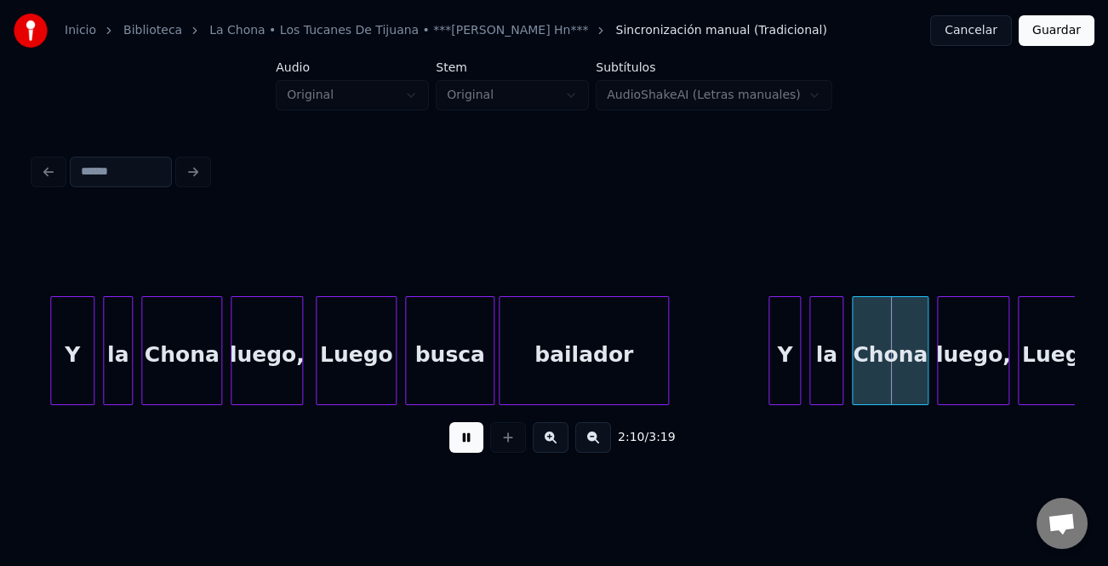
click at [770, 362] on div at bounding box center [772, 350] width 5 height 107
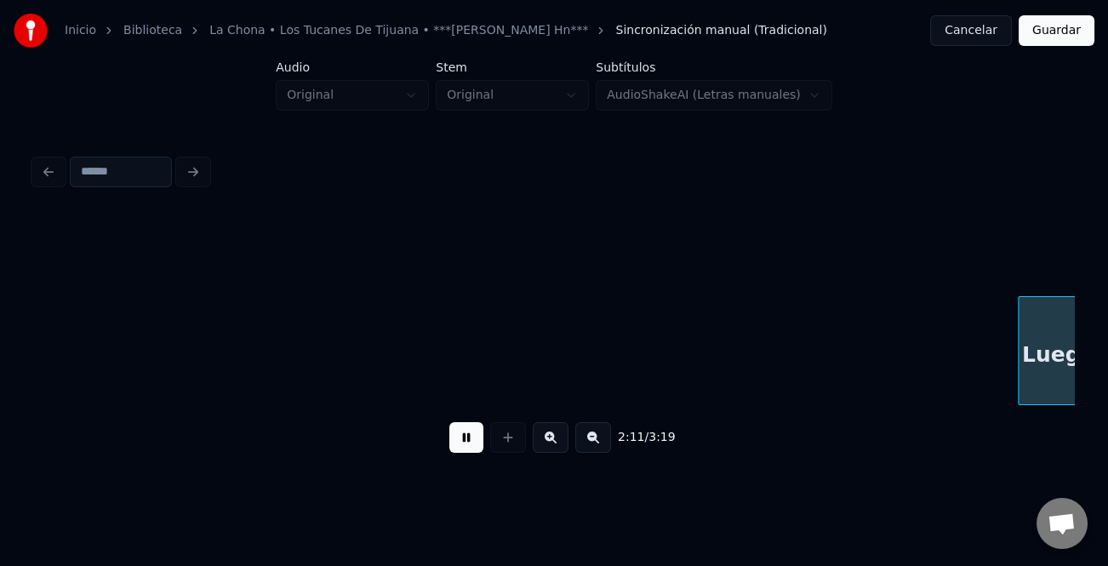
scroll to position [0, 27936]
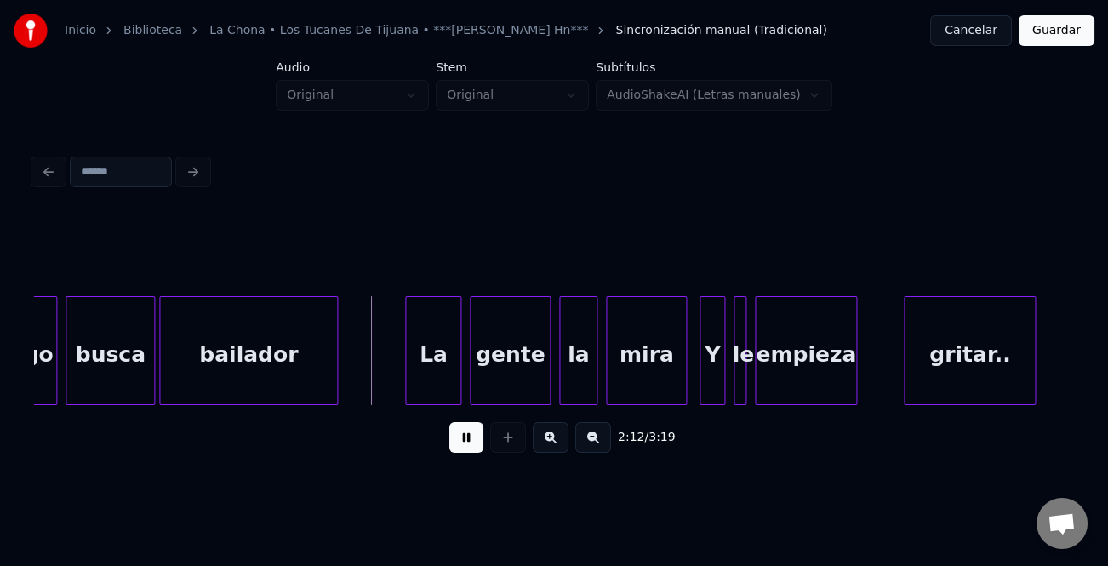
click at [409, 364] on div at bounding box center [408, 350] width 5 height 107
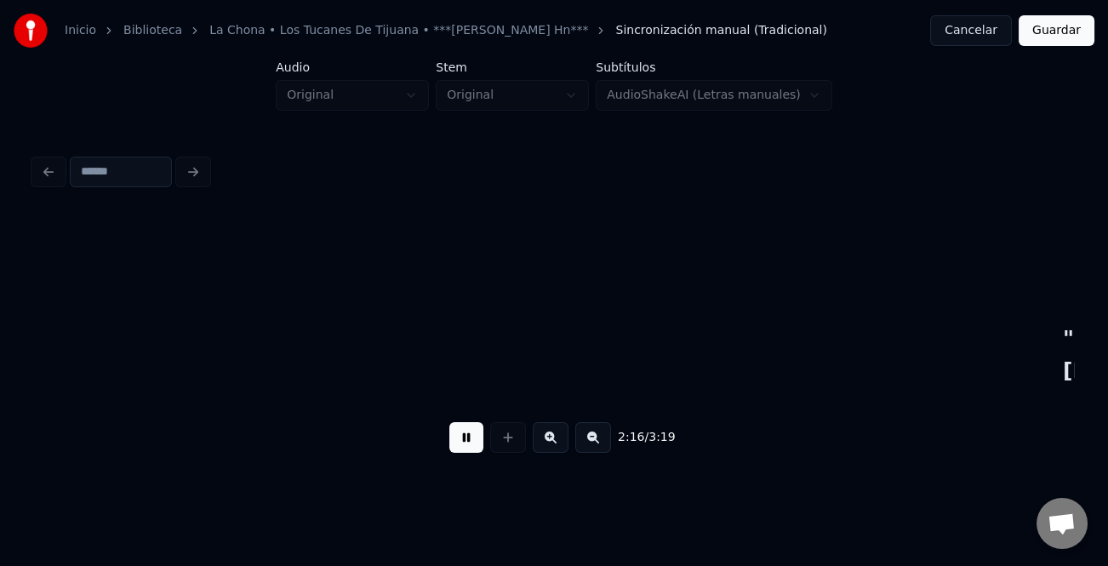
scroll to position [0, 28979]
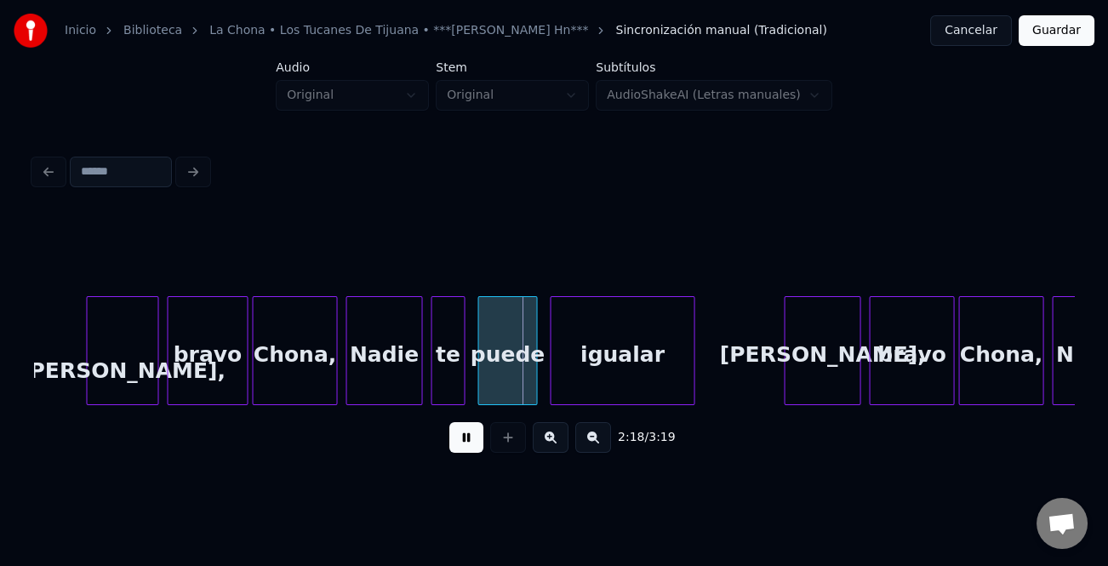
click at [785, 357] on div at bounding box center [787, 350] width 5 height 107
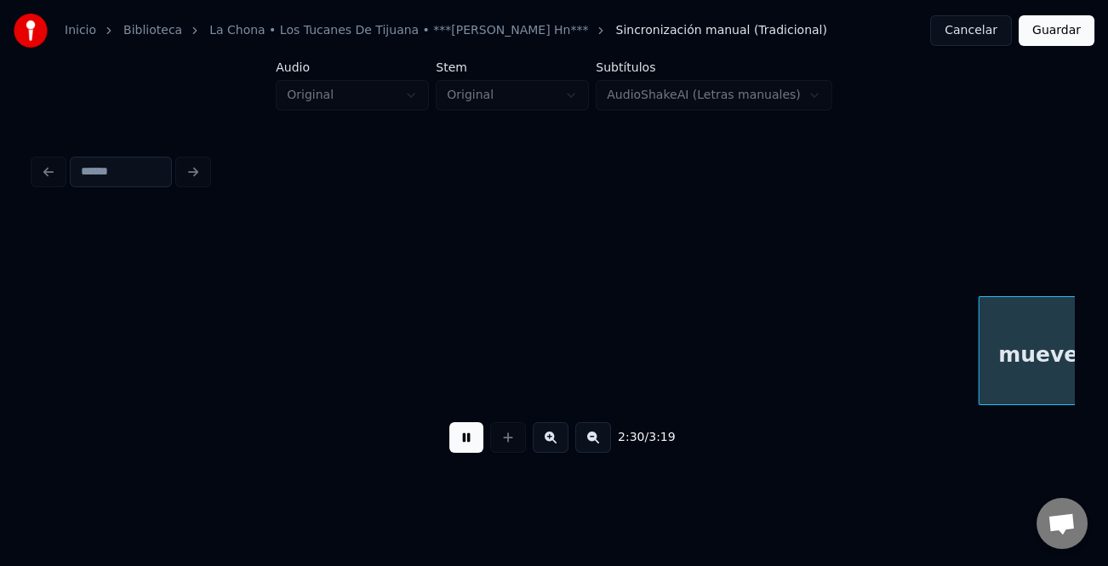
scroll to position [0, 32106]
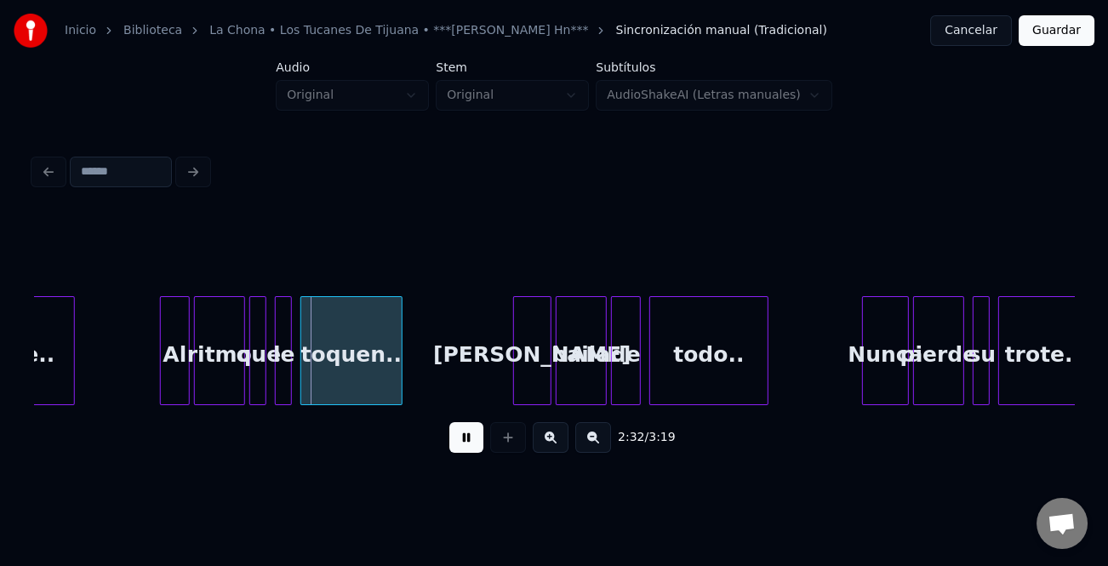
click at [562, 443] on button at bounding box center [551, 437] width 36 height 31
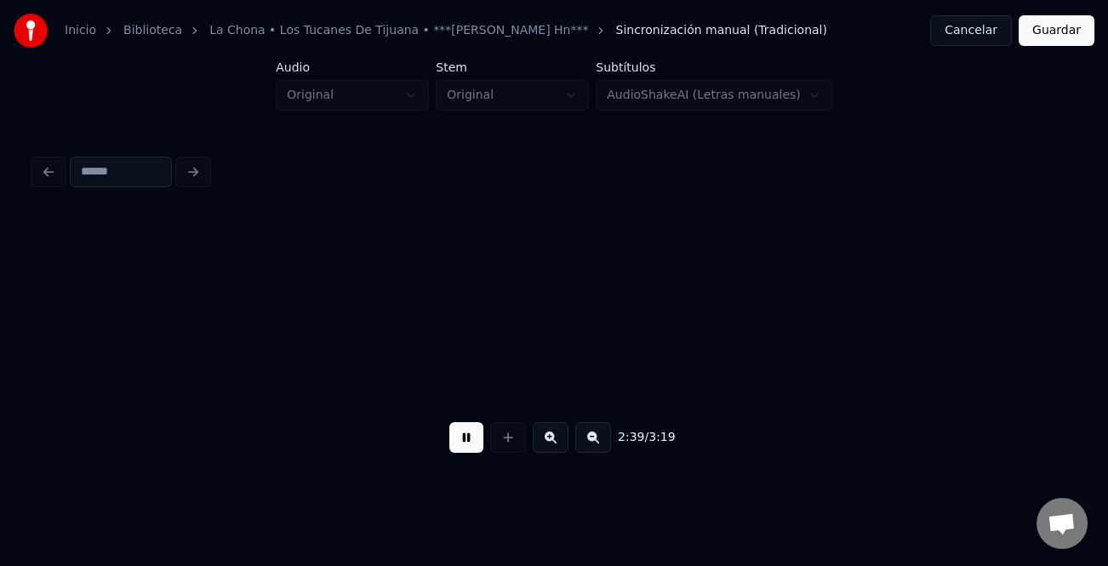
scroll to position [0, 40678]
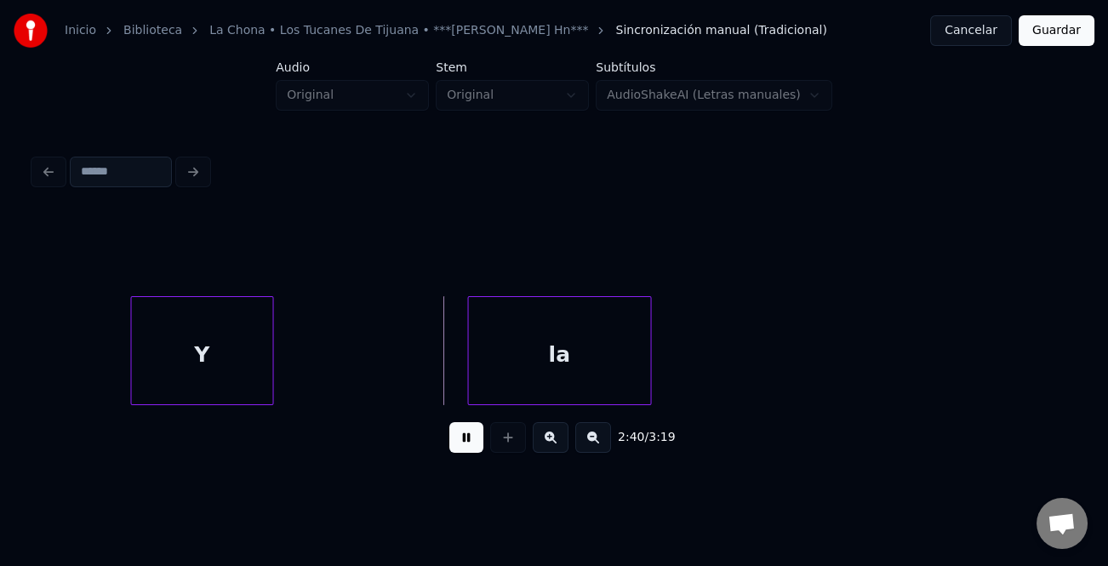
click at [601, 442] on button at bounding box center [594, 437] width 36 height 31
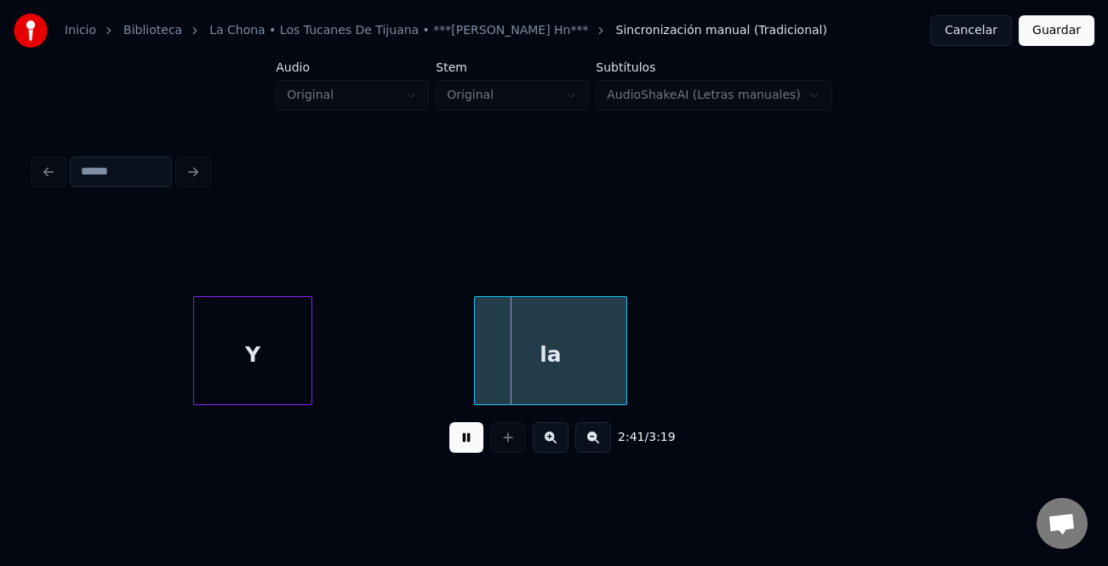
click at [601, 442] on button at bounding box center [594, 437] width 36 height 31
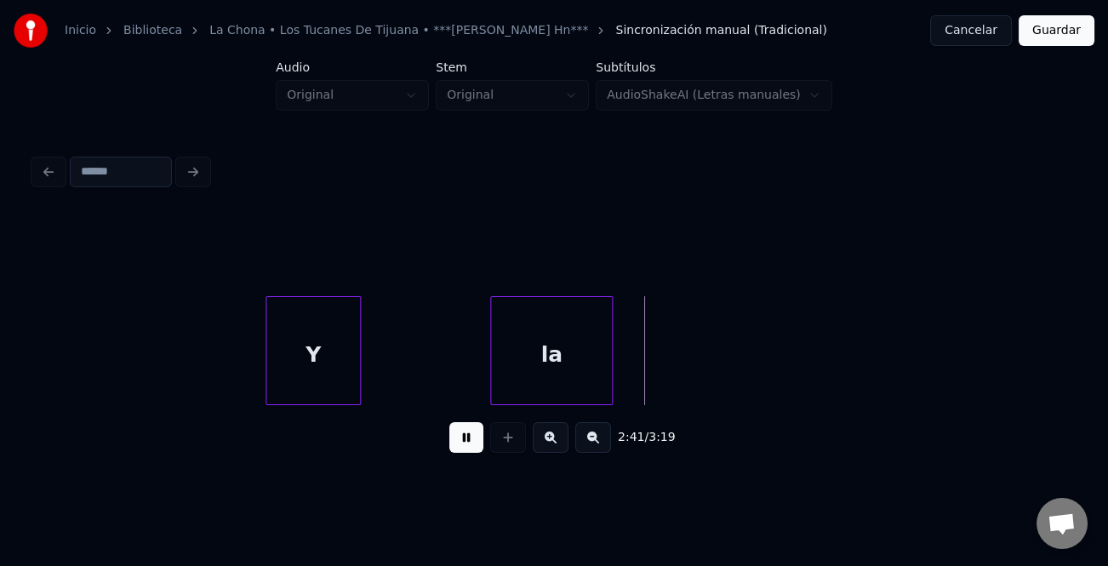
click at [601, 442] on button at bounding box center [594, 437] width 36 height 31
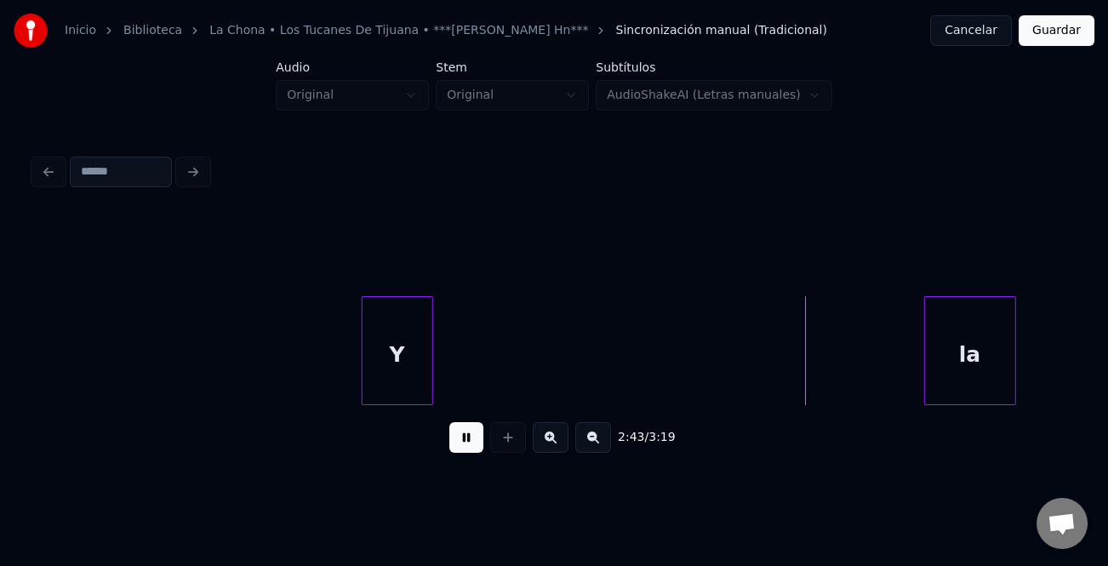
click at [992, 363] on div "la" at bounding box center [970, 355] width 90 height 116
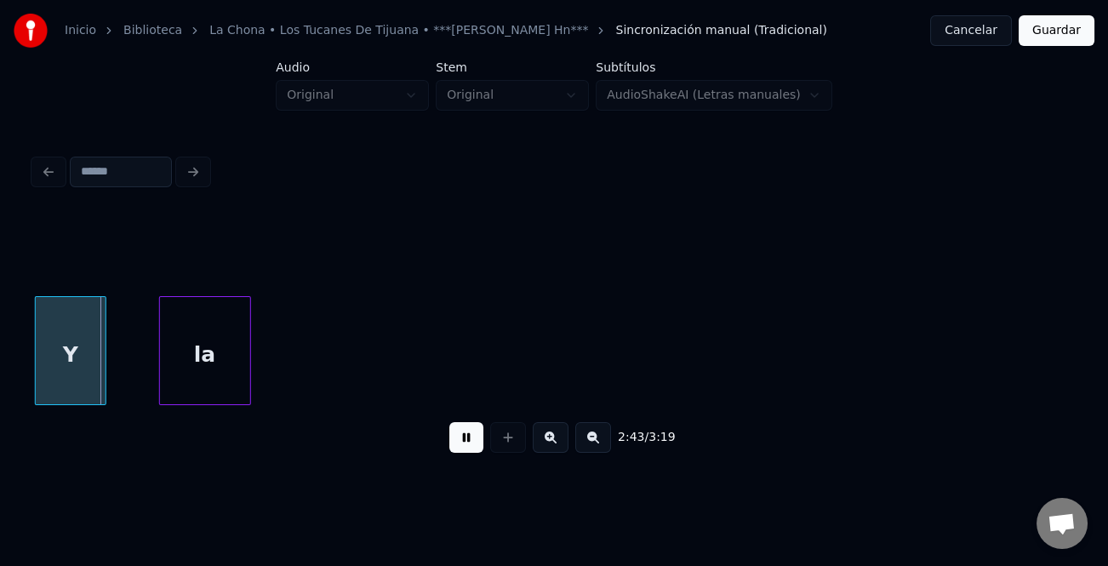
click at [585, 447] on button at bounding box center [594, 437] width 36 height 31
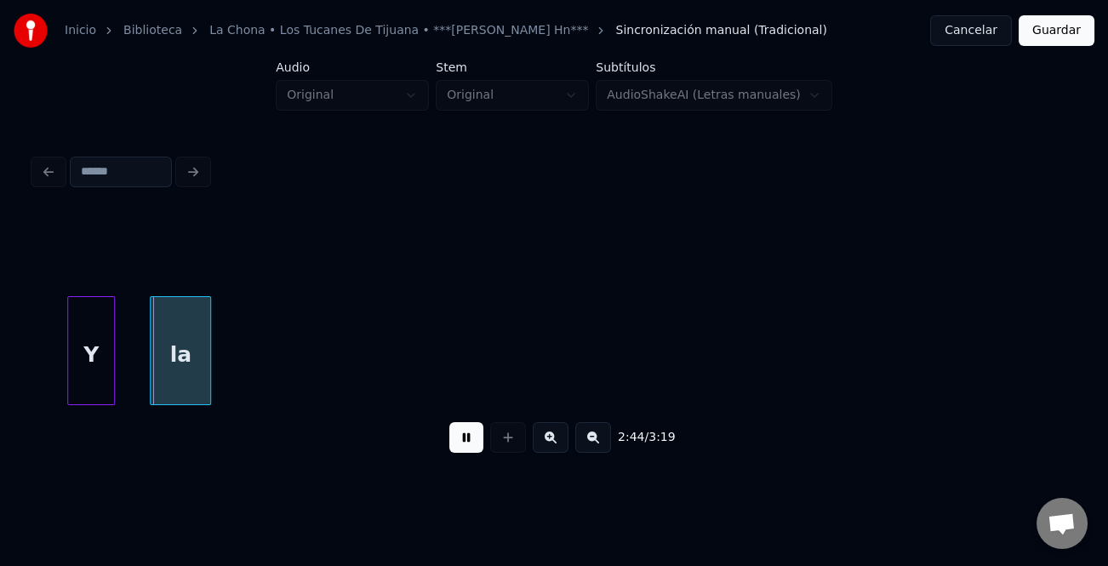
click at [587, 446] on button at bounding box center [594, 437] width 36 height 31
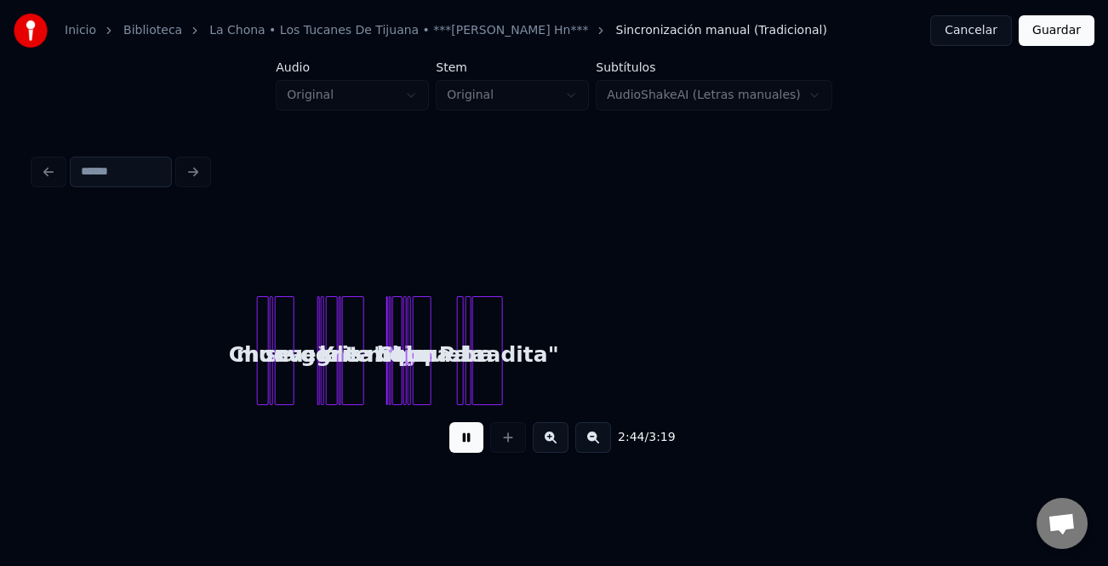
scroll to position [0, 6856]
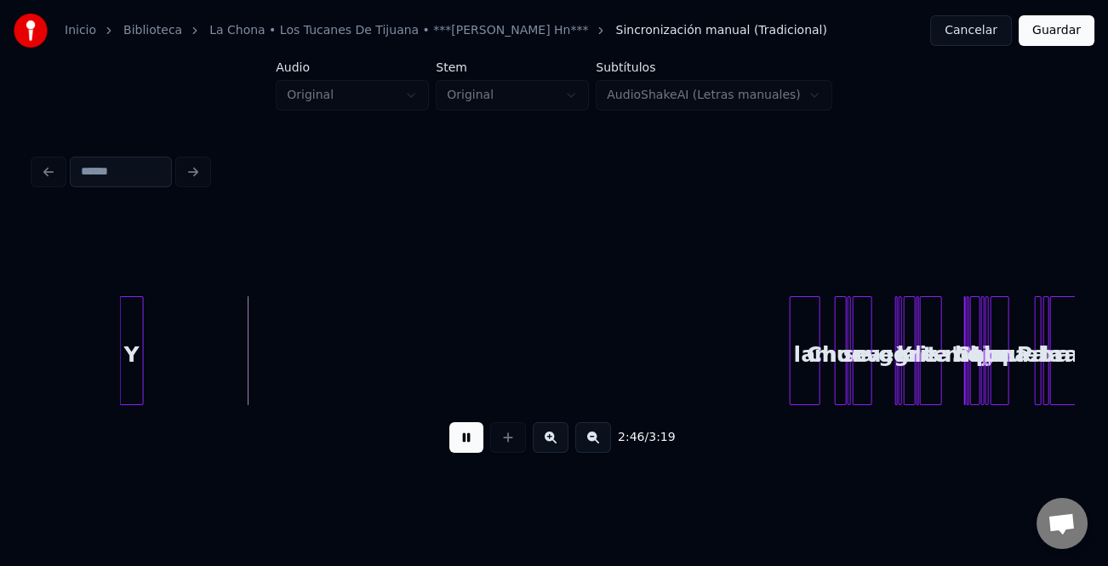
click at [811, 385] on div "la" at bounding box center [805, 355] width 29 height 116
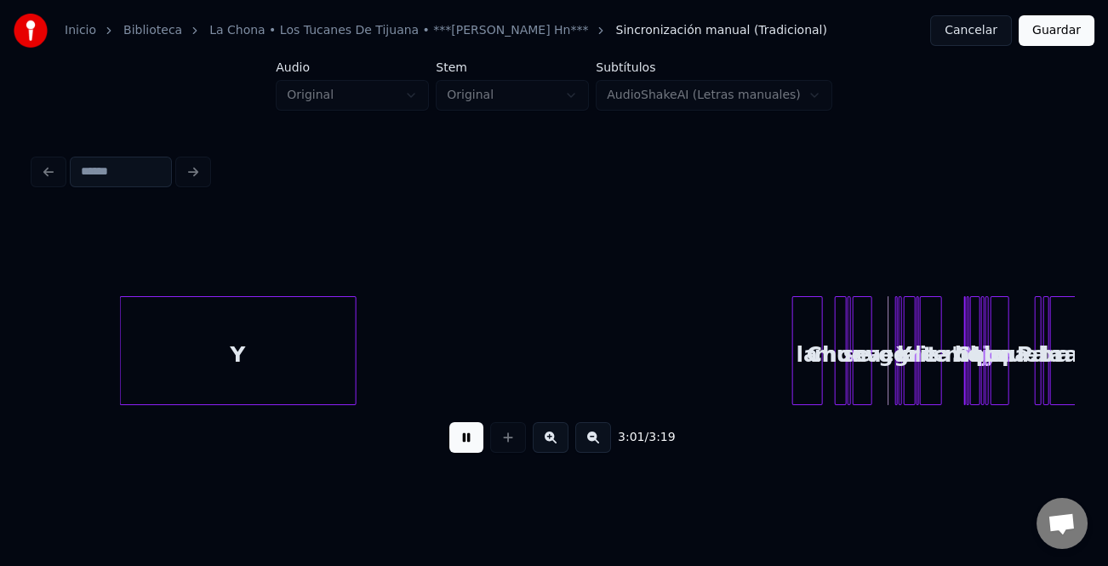
click at [290, 400] on div "Y la Chona se mueve.. Y la gente le grita.. "No hay mejor que la Chona.. Para l…" at bounding box center [554, 350] width 1040 height 109
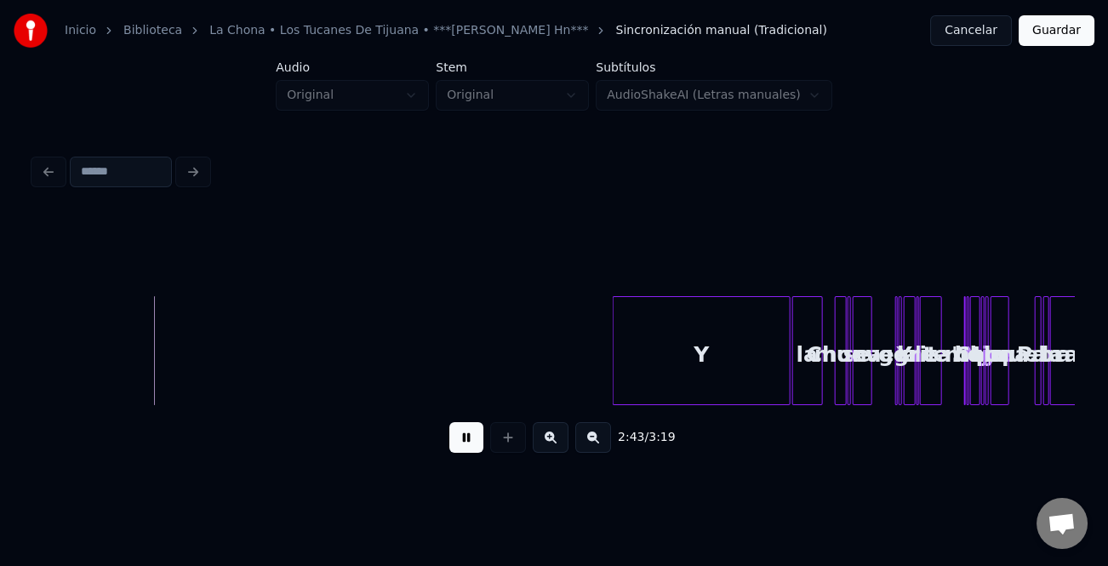
click at [671, 413] on div "2:43 / 3:19" at bounding box center [554, 340] width 1040 height 259
click at [756, 398] on div "Y la Chona se mueve.. Y la gente le grita.. "No hay mejor que la Chona.. Para l…" at bounding box center [554, 350] width 1040 height 109
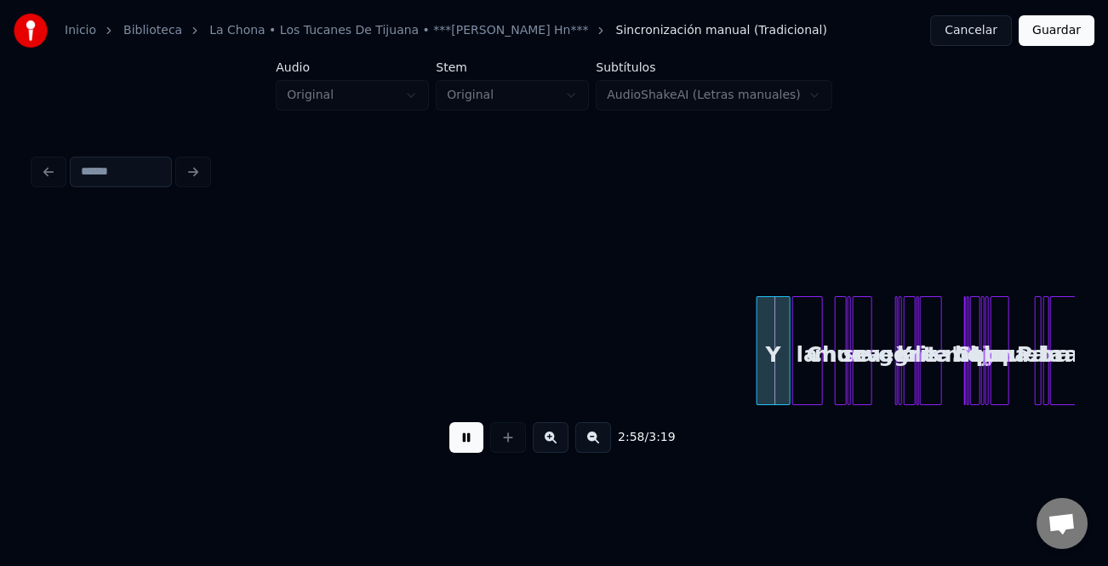
click at [553, 438] on button at bounding box center [551, 437] width 36 height 31
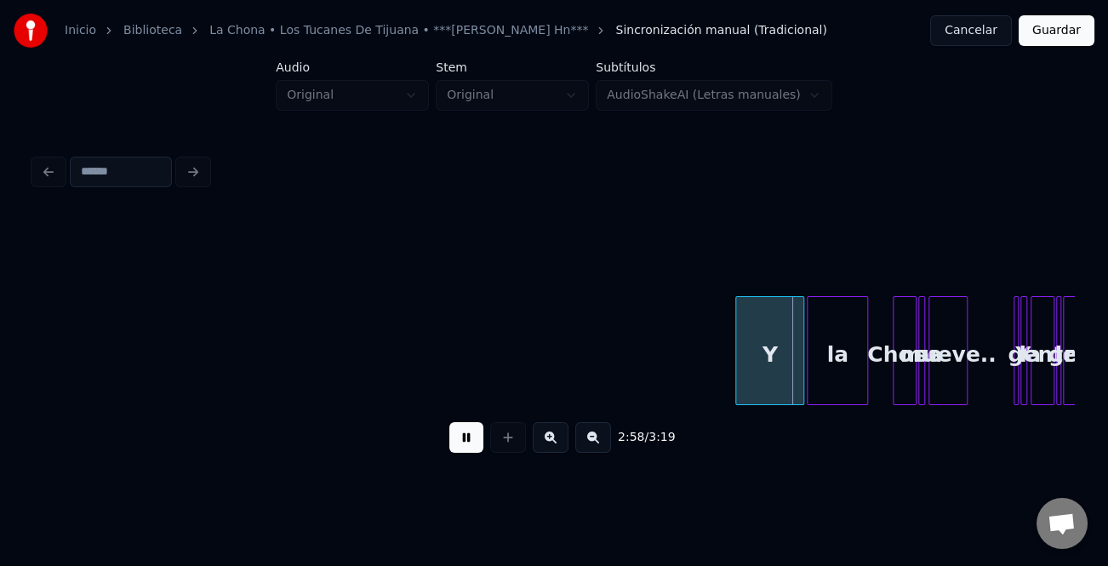
click at [554, 438] on button at bounding box center [551, 437] width 36 height 31
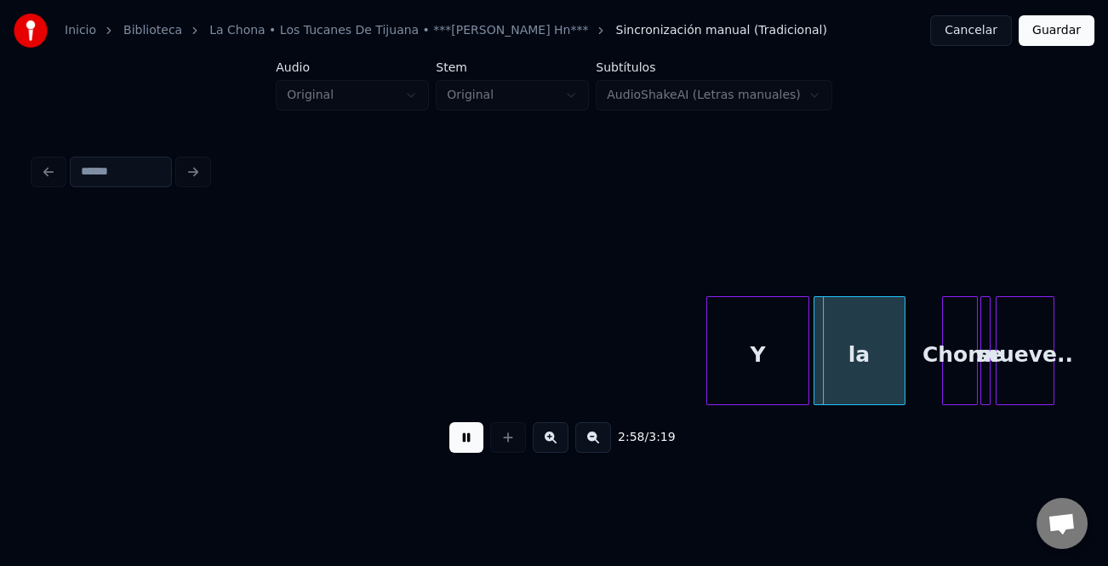
click at [554, 438] on button at bounding box center [551, 437] width 36 height 31
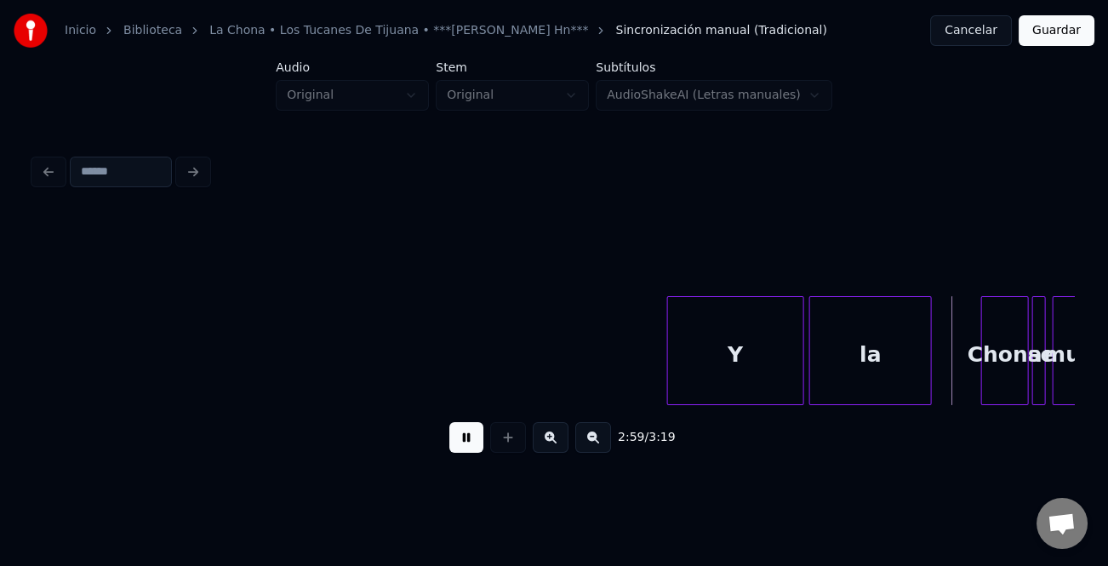
click at [467, 444] on button at bounding box center [467, 437] width 34 height 31
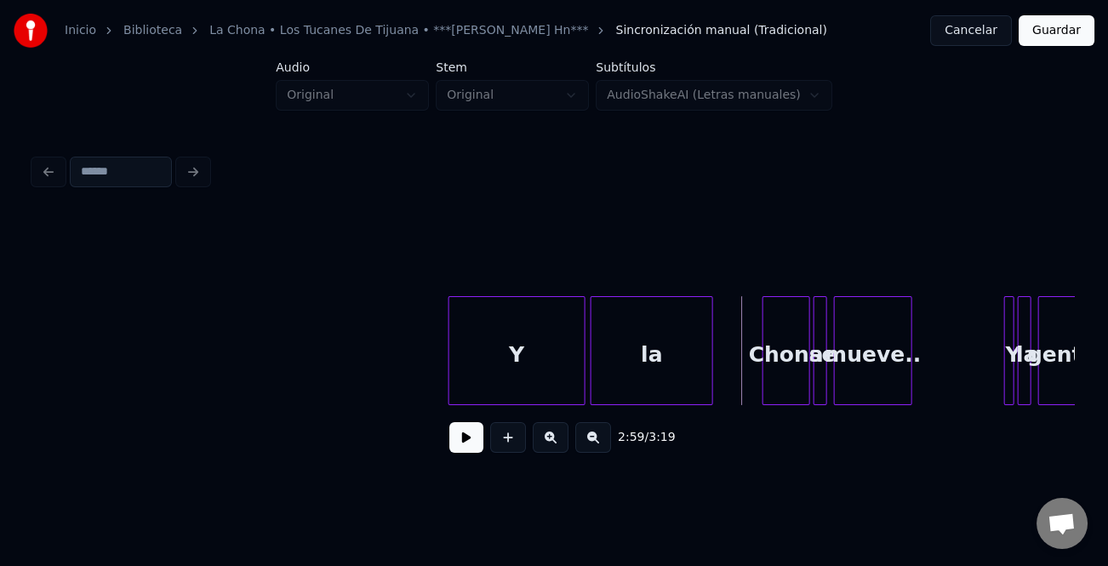
click at [450, 422] on button at bounding box center [467, 437] width 34 height 31
click at [480, 444] on button at bounding box center [467, 437] width 34 height 31
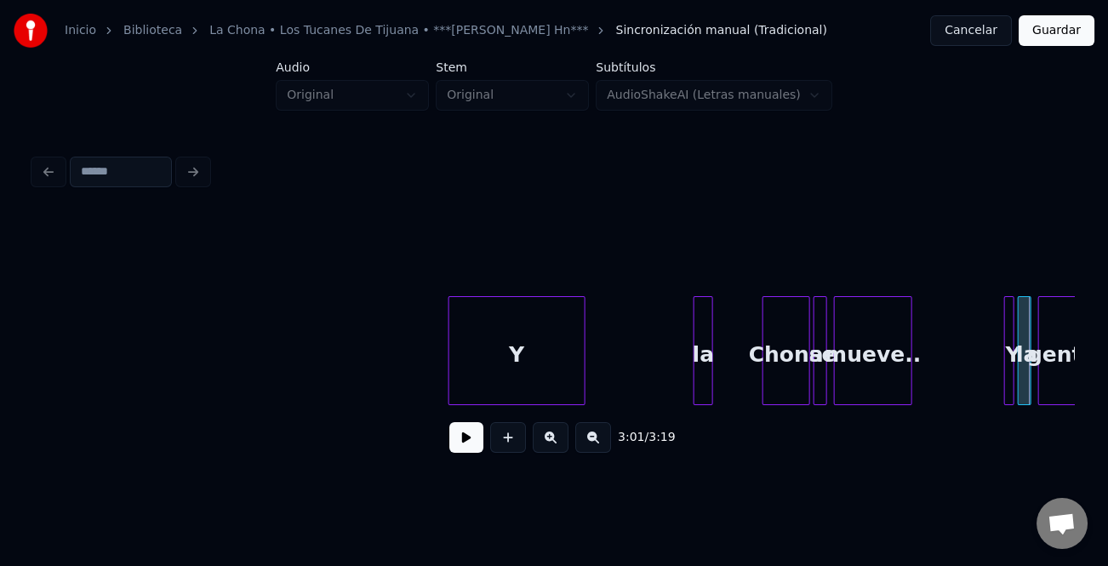
click at [698, 387] on div at bounding box center [697, 350] width 5 height 107
click at [749, 378] on div "la" at bounding box center [749, 355] width 18 height 116
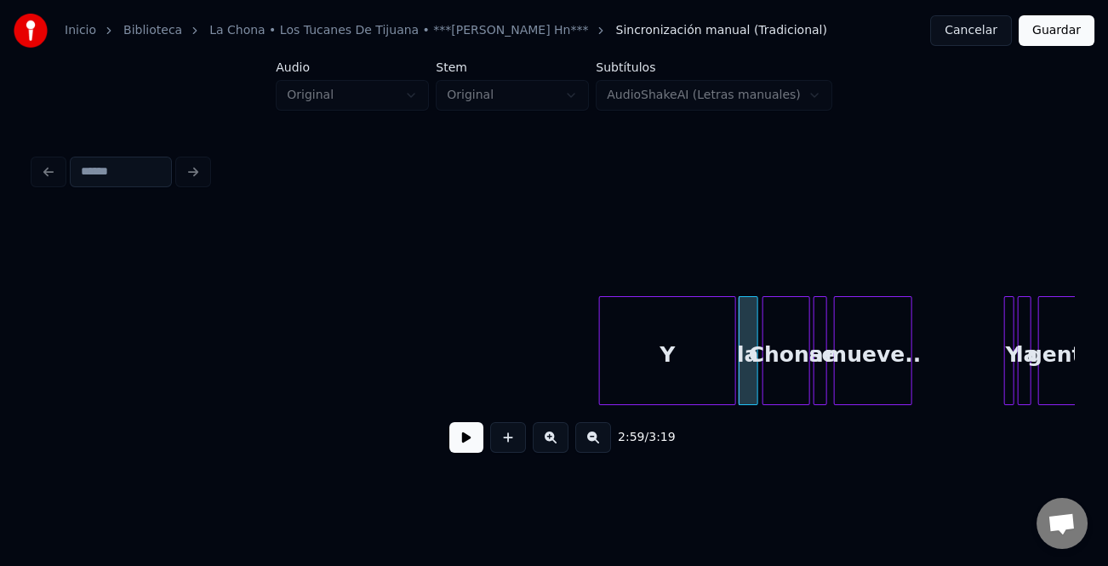
click at [656, 377] on div "Y" at bounding box center [668, 355] width 136 height 116
click at [725, 376] on div at bounding box center [727, 350] width 5 height 107
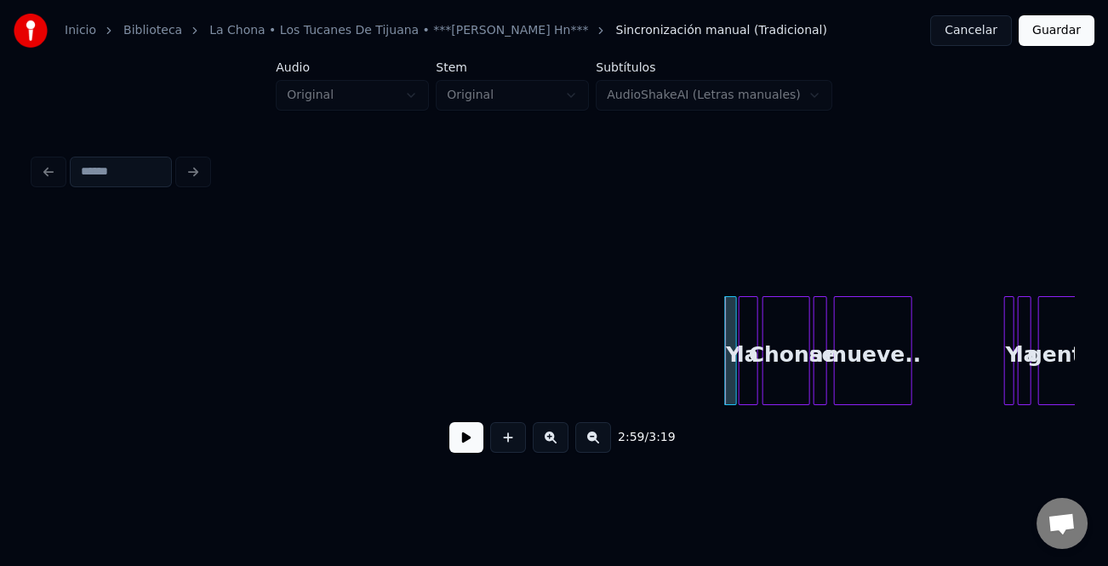
drag, startPoint x: 721, startPoint y: 376, endPoint x: 706, endPoint y: 382, distance: 16.4
click at [553, 438] on button at bounding box center [551, 437] width 36 height 31
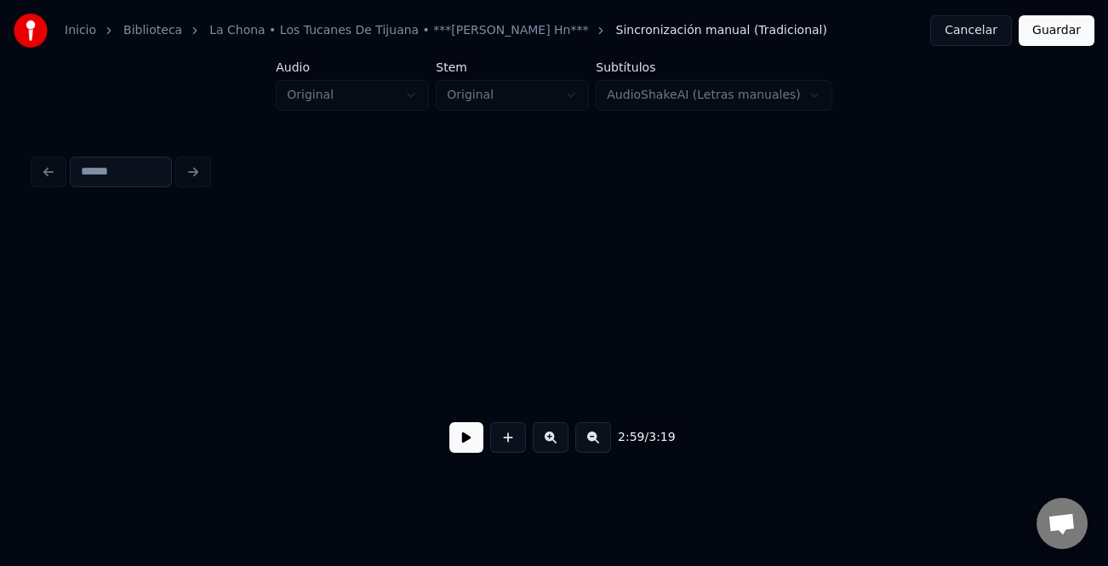
drag, startPoint x: 553, startPoint y: 438, endPoint x: 525, endPoint y: 441, distance: 28.3
click at [553, 438] on button at bounding box center [551, 437] width 36 height 31
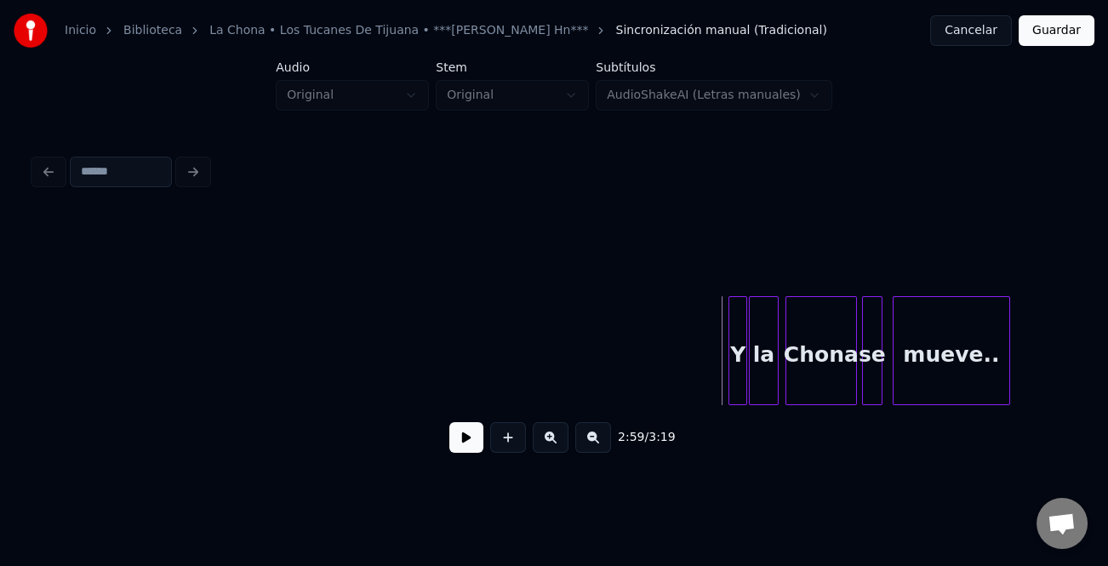
click at [470, 443] on button at bounding box center [467, 437] width 34 height 31
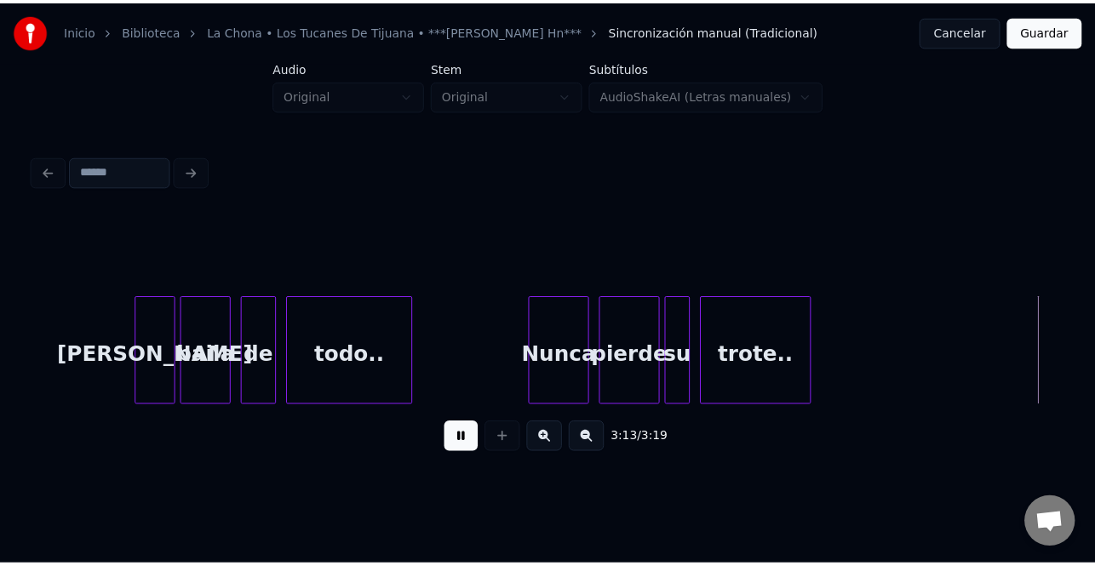
scroll to position [0, 49362]
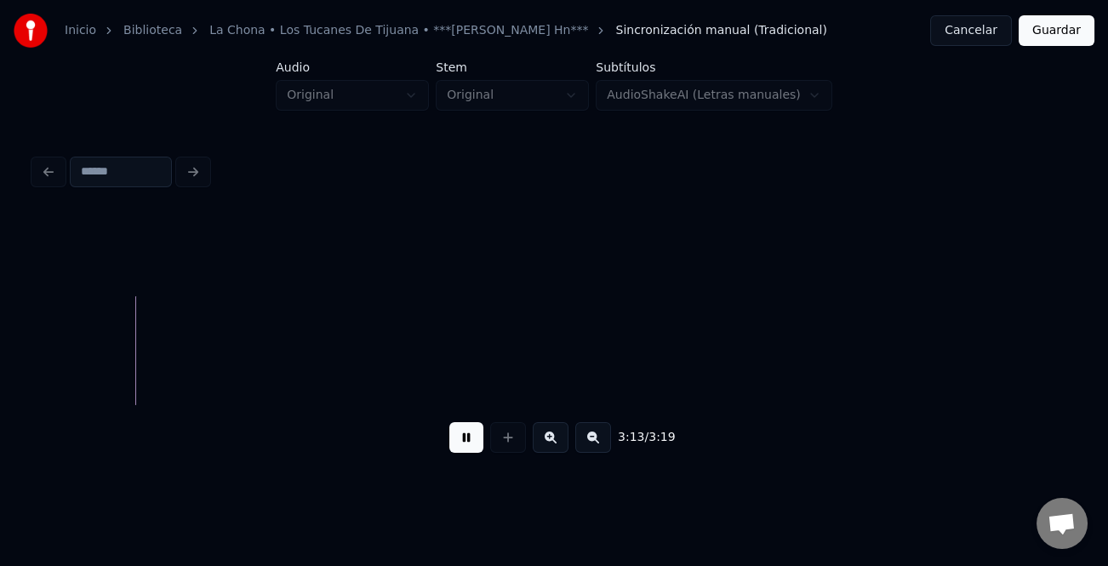
click at [1064, 37] on button "Guardar" at bounding box center [1057, 30] width 76 height 31
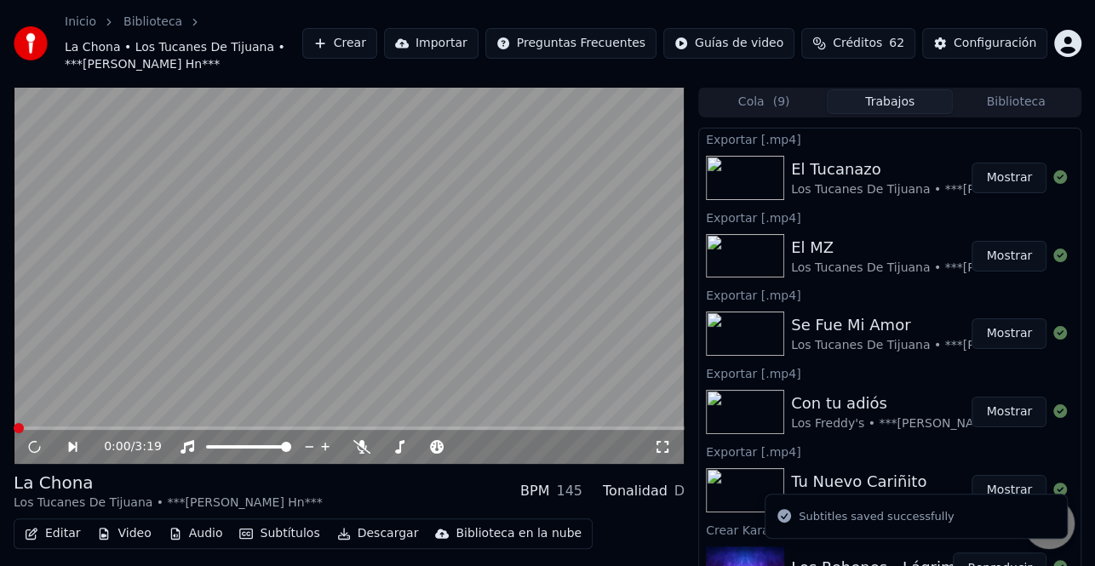
click at [354, 531] on button "Descargar" at bounding box center [377, 534] width 95 height 24
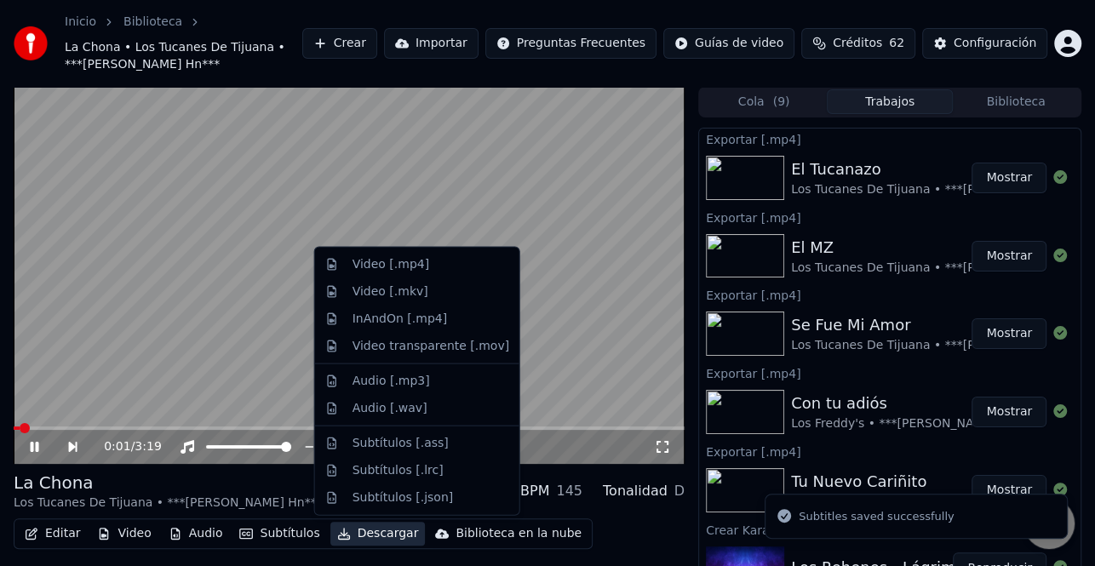
click at [549, 313] on video at bounding box center [349, 275] width 671 height 377
click at [377, 530] on button "Descargar" at bounding box center [377, 534] width 95 height 24
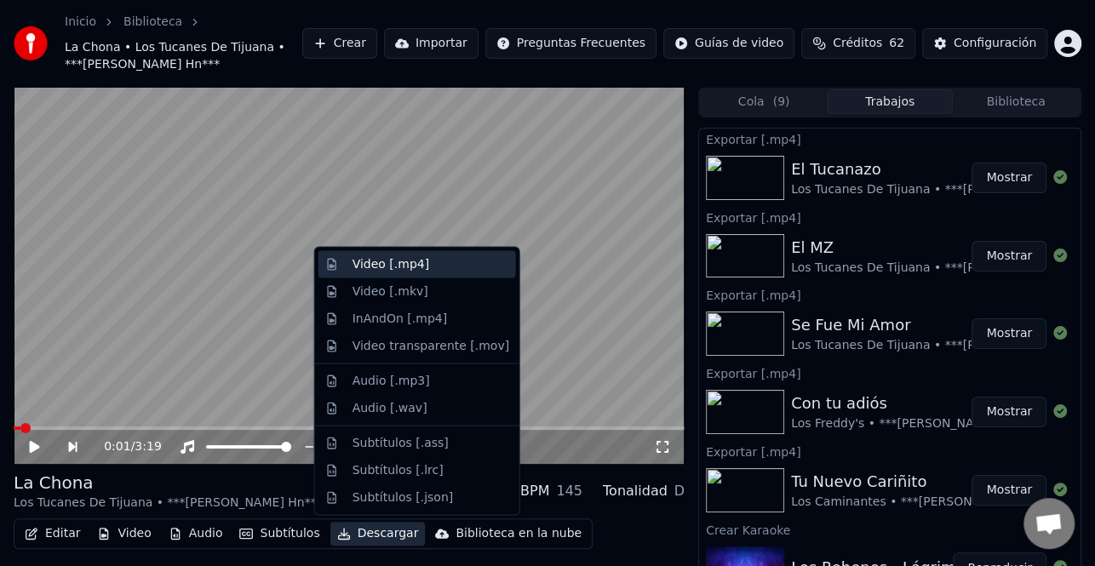
click at [415, 269] on div "Video [.mp4]" at bounding box center [390, 264] width 77 height 17
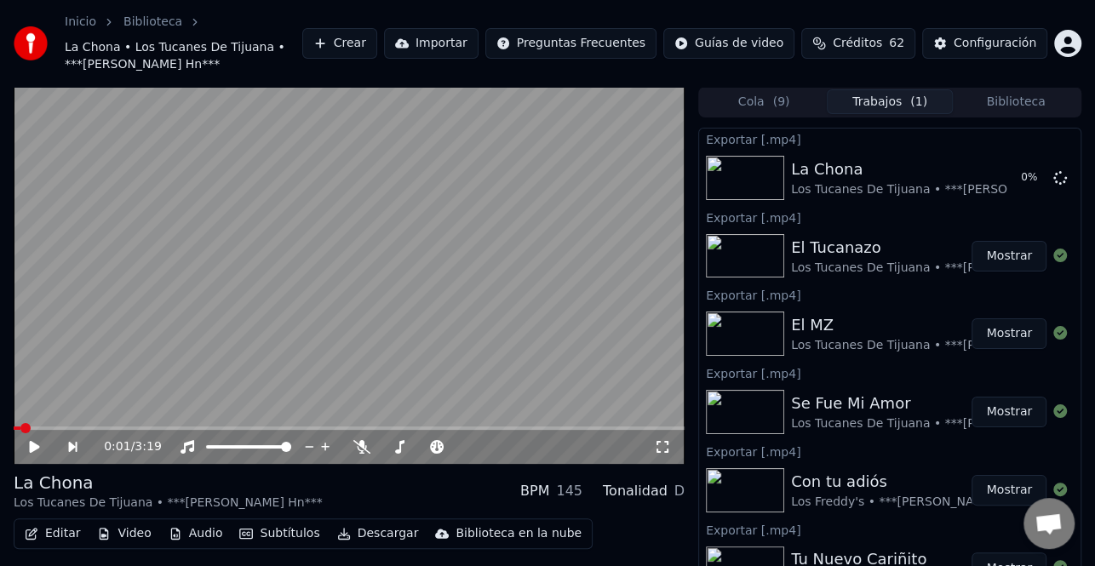
click at [1001, 260] on button "Mostrar" at bounding box center [1008, 256] width 75 height 31
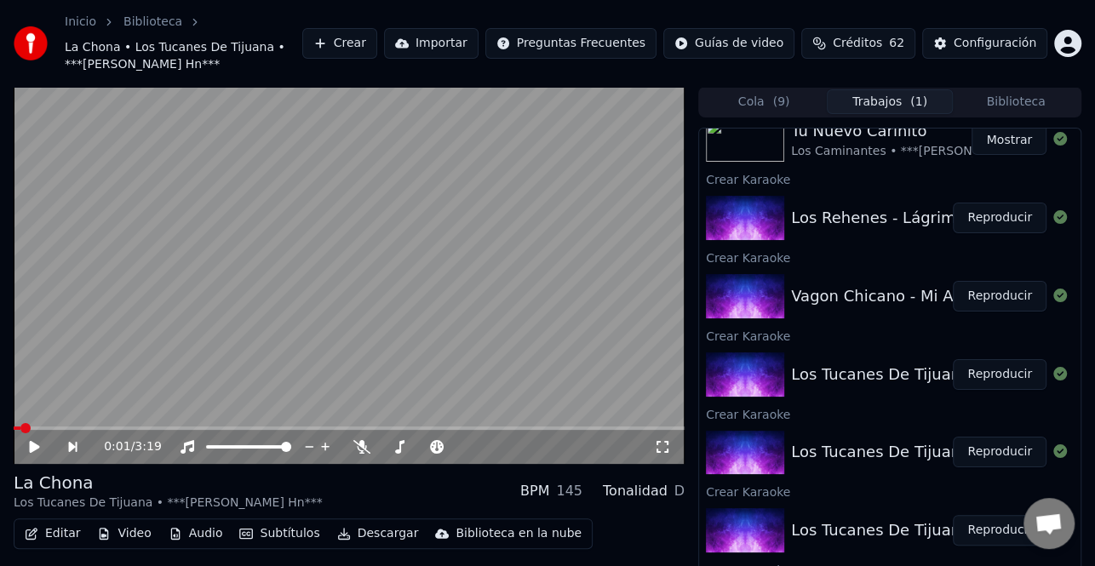
scroll to position [511, 0]
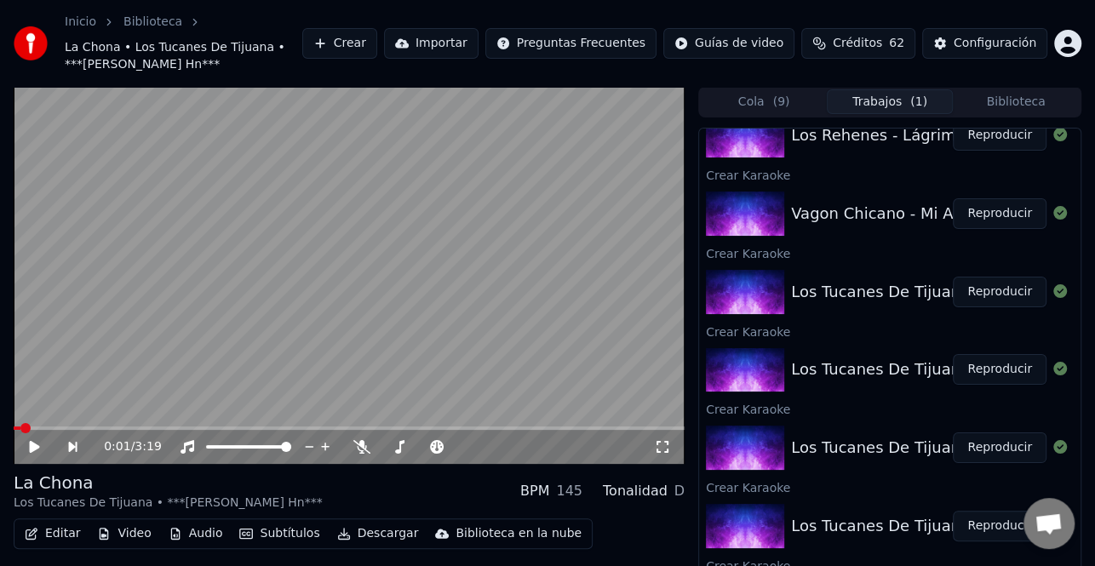
click at [991, 293] on button "Reproducir" at bounding box center [1000, 292] width 94 height 31
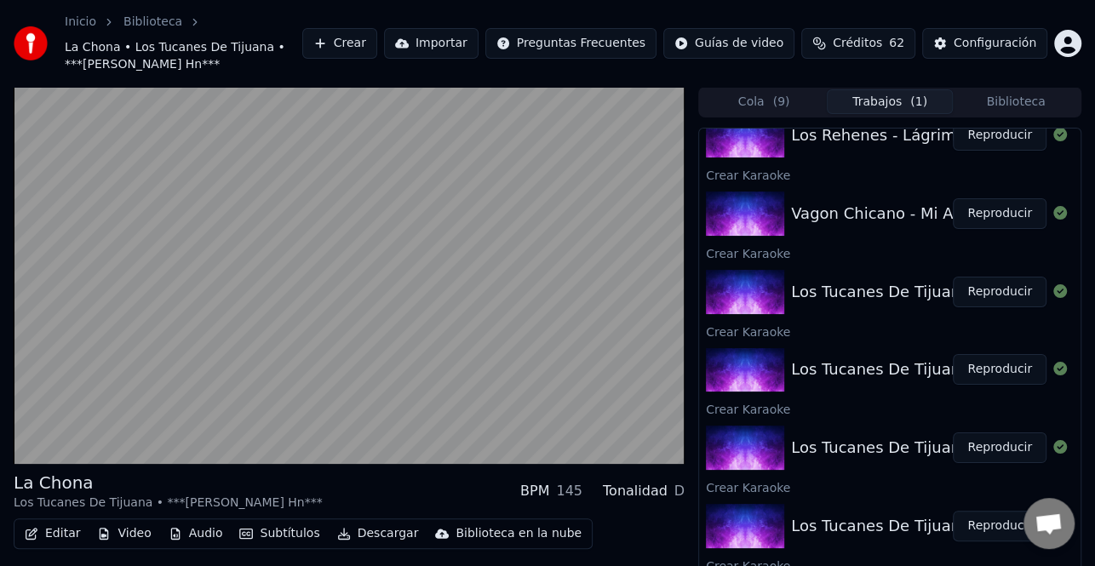
click at [983, 220] on button "Reproducir" at bounding box center [1000, 213] width 94 height 31
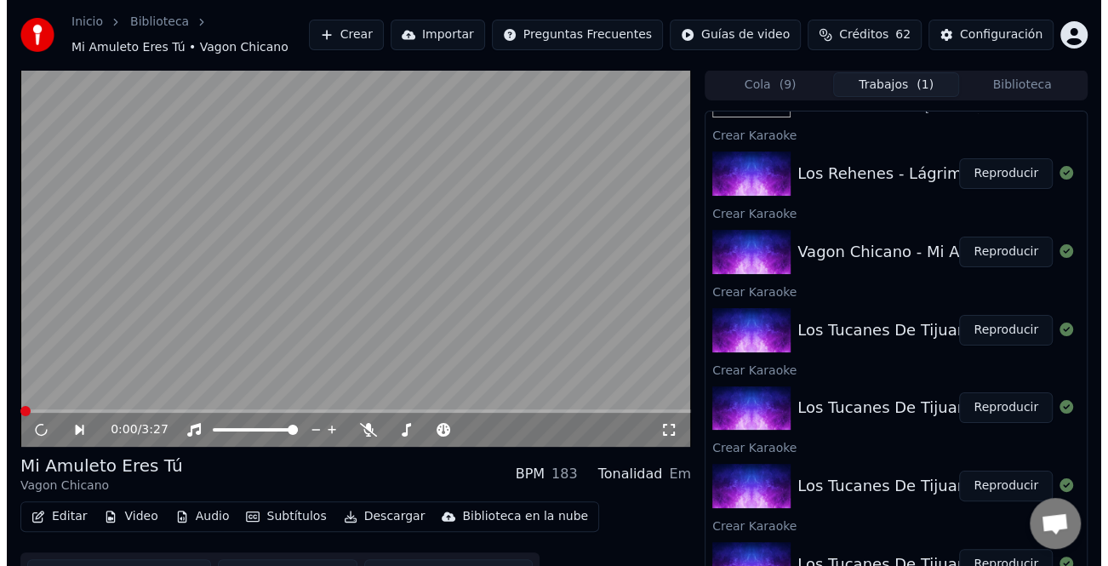
scroll to position [426, 0]
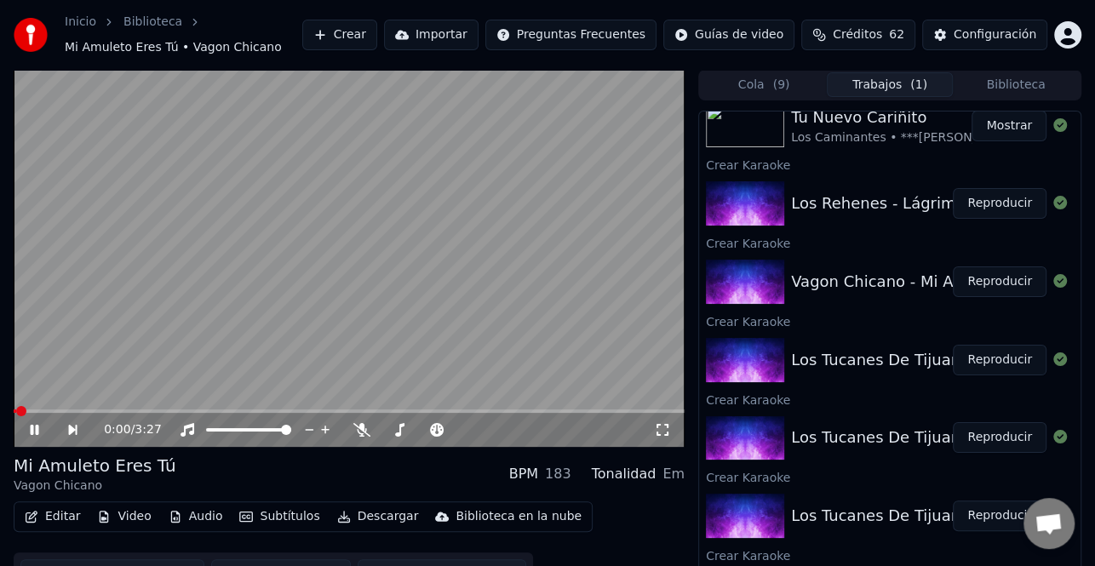
click at [70, 515] on button "Editar" at bounding box center [52, 517] width 69 height 24
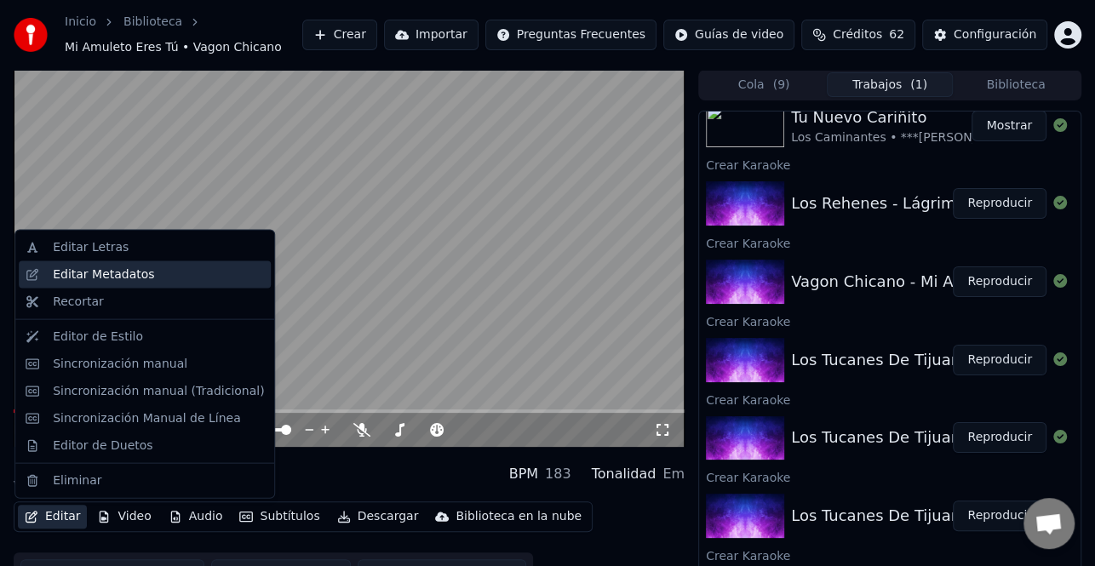
click at [123, 278] on div "Editar Metadatos" at bounding box center [103, 274] width 101 height 17
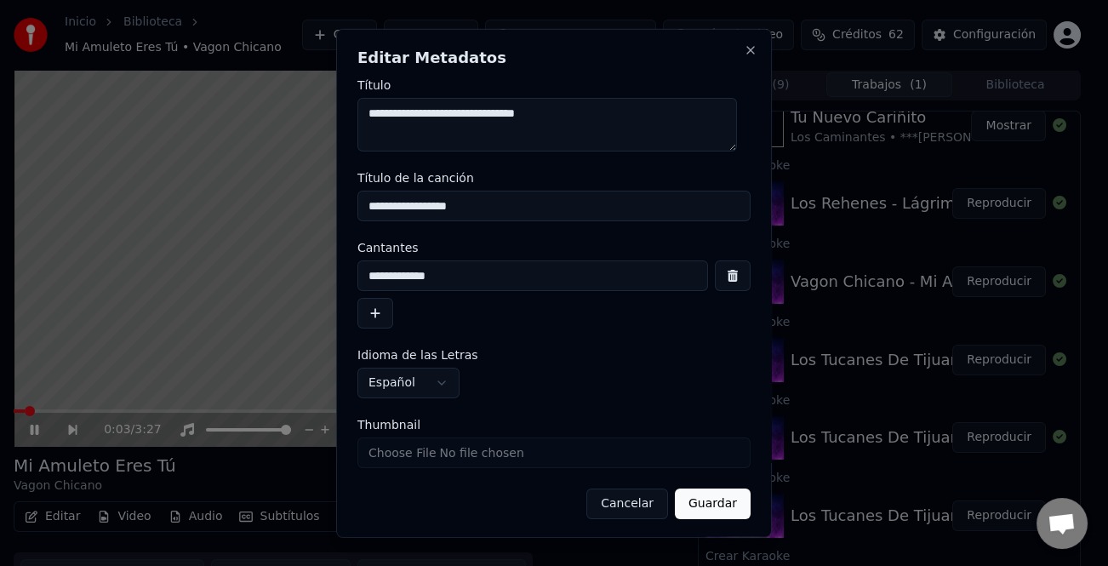
drag, startPoint x: 351, startPoint y: 308, endPoint x: 358, endPoint y: 313, distance: 9.2
click at [351, 309] on div "**********" at bounding box center [554, 283] width 436 height 510
click at [368, 316] on button "button" at bounding box center [376, 313] width 36 height 31
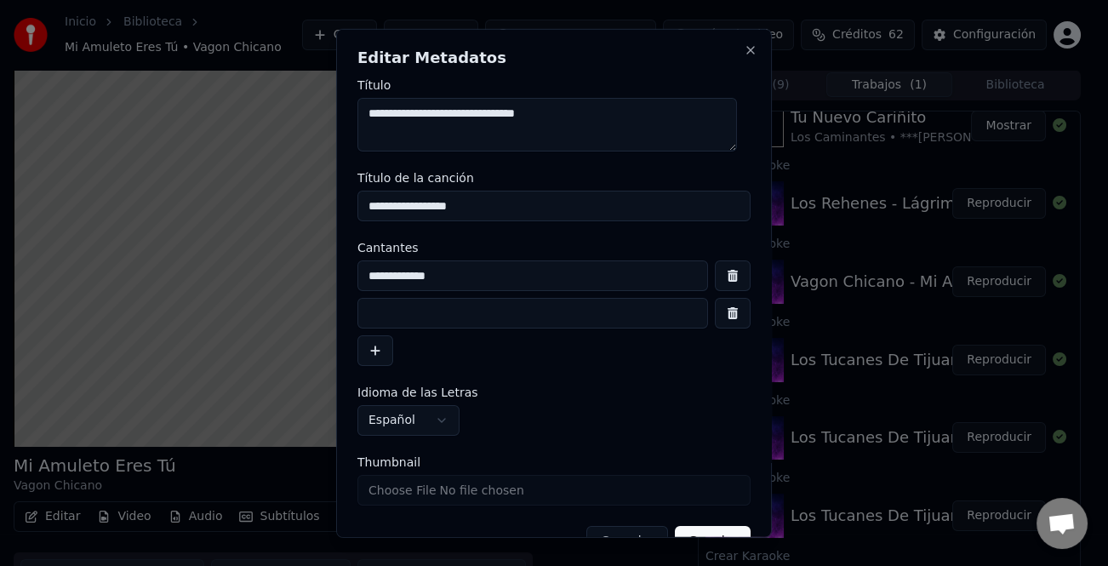
click at [404, 310] on input at bounding box center [533, 313] width 351 height 31
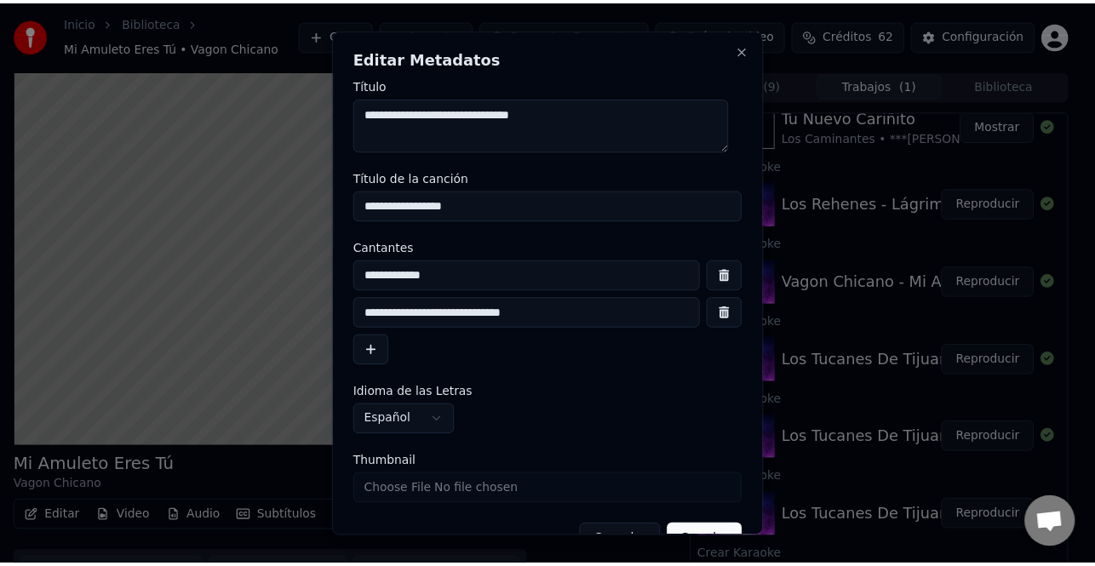
scroll to position [40, 0]
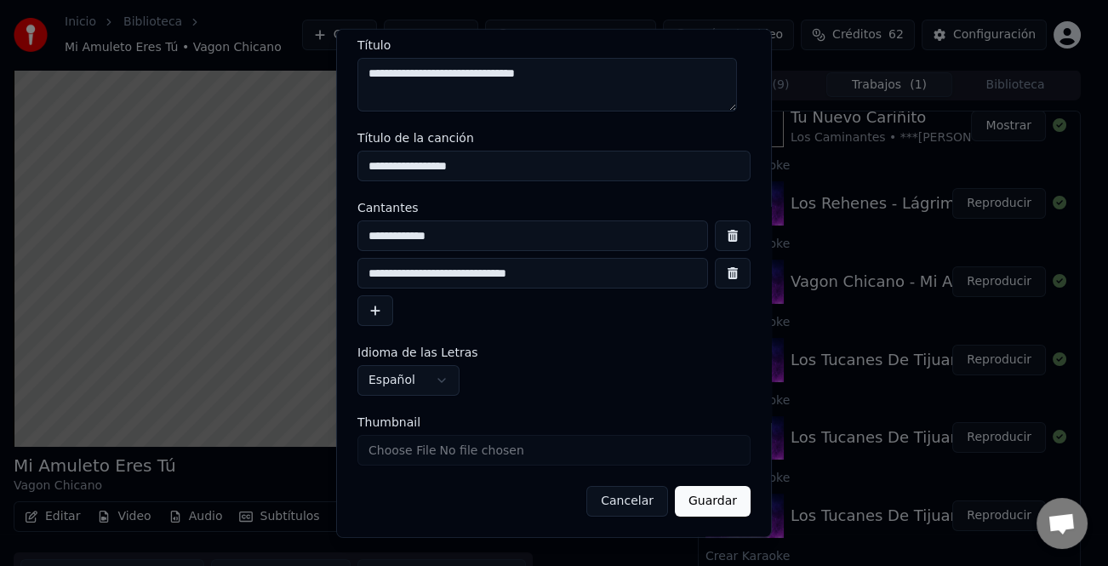
type input "**********"
click at [707, 494] on button "Guardar" at bounding box center [713, 501] width 76 height 31
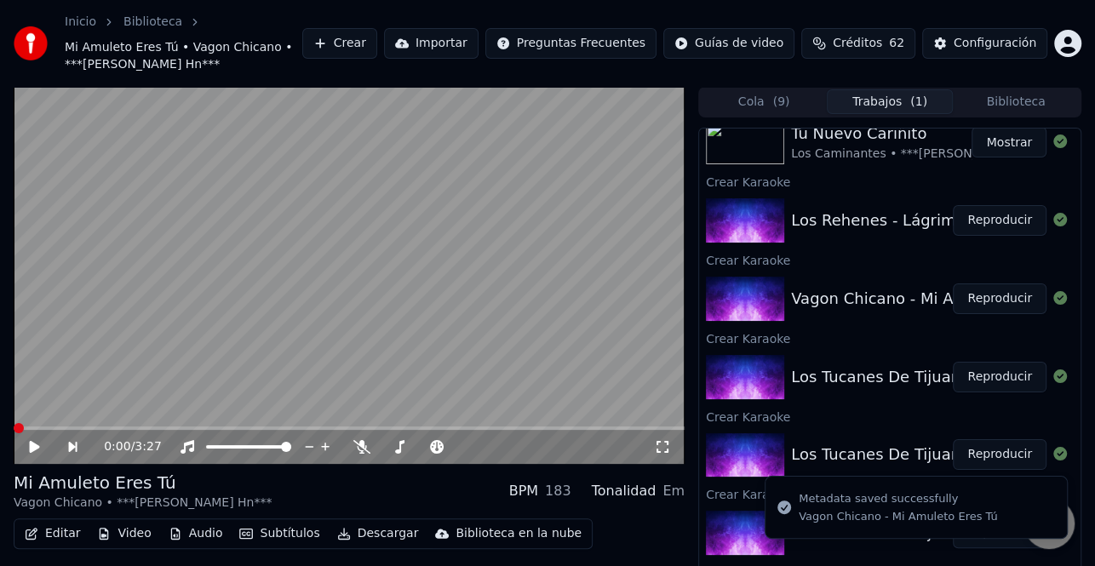
click at [37, 451] on icon at bounding box center [46, 447] width 38 height 14
click at [14, 427] on span at bounding box center [349, 428] width 671 height 3
click at [31, 445] on icon at bounding box center [35, 447] width 10 height 12
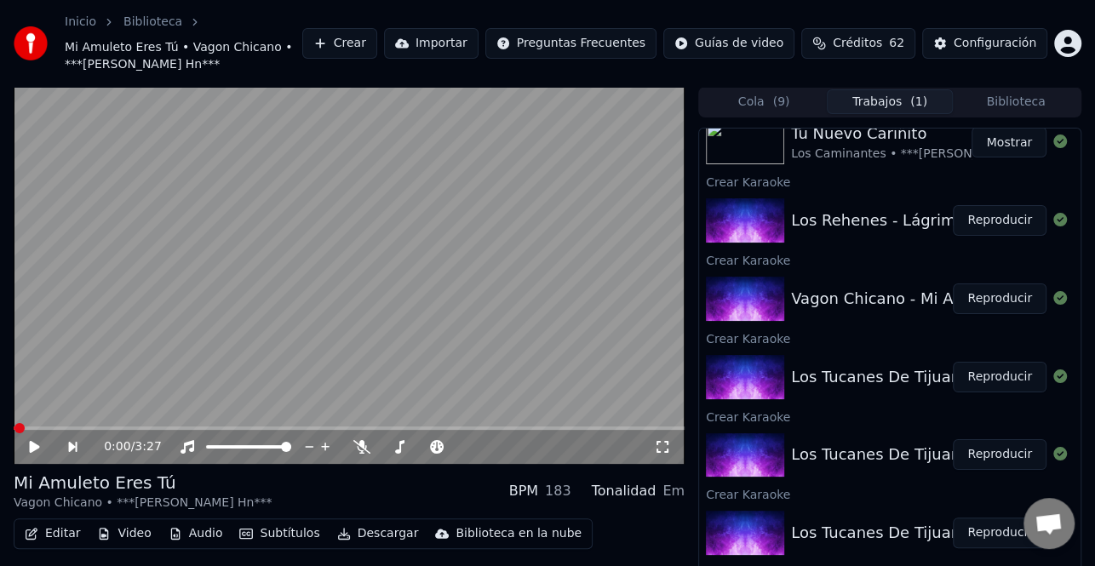
click at [31, 444] on icon at bounding box center [35, 447] width 10 height 12
click at [14, 430] on span at bounding box center [14, 428] width 0 height 3
click at [37, 448] on icon at bounding box center [35, 447] width 9 height 10
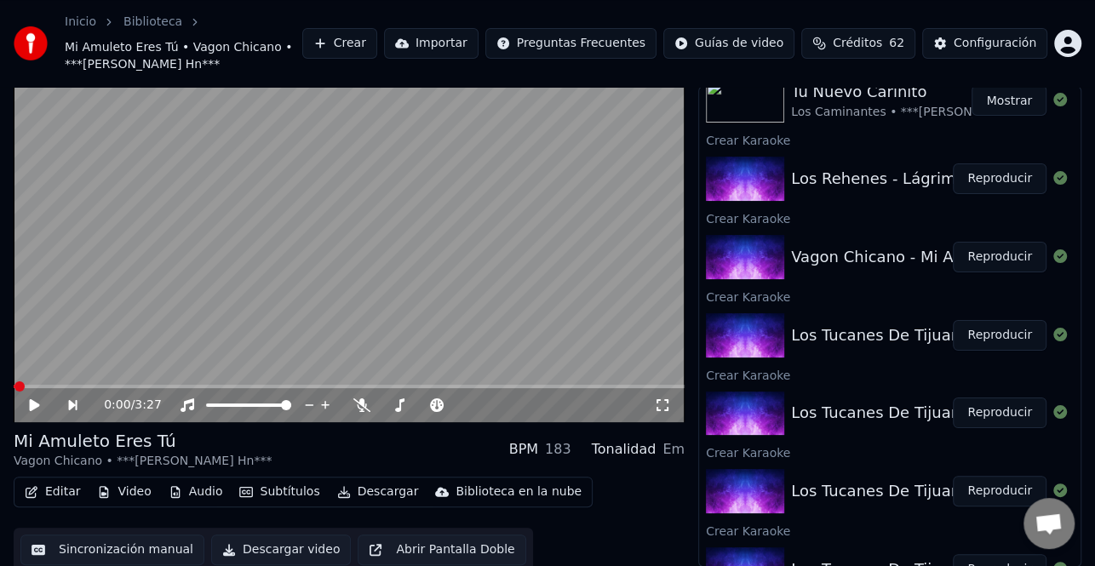
scroll to position [48, 0]
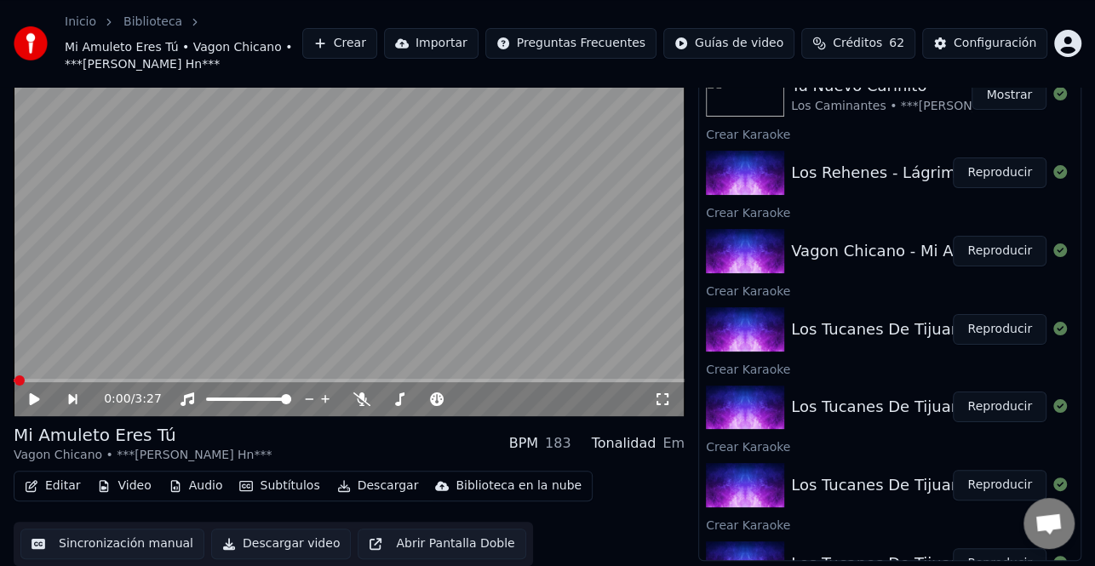
click at [63, 474] on button "Editar" at bounding box center [52, 486] width 69 height 24
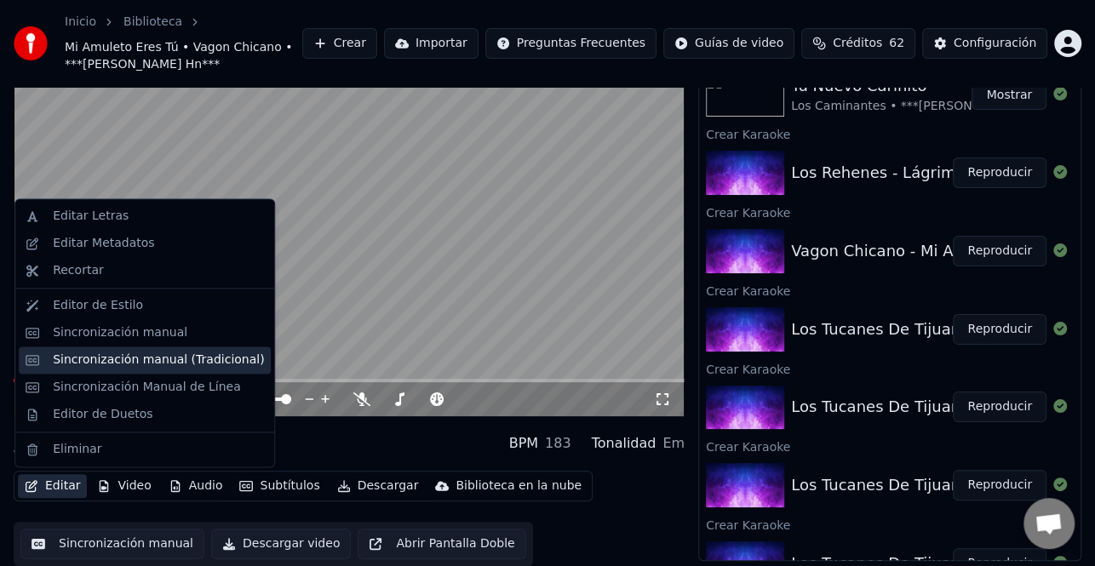
click at [175, 363] on div "Sincronización manual (Tradicional)" at bounding box center [158, 360] width 211 height 17
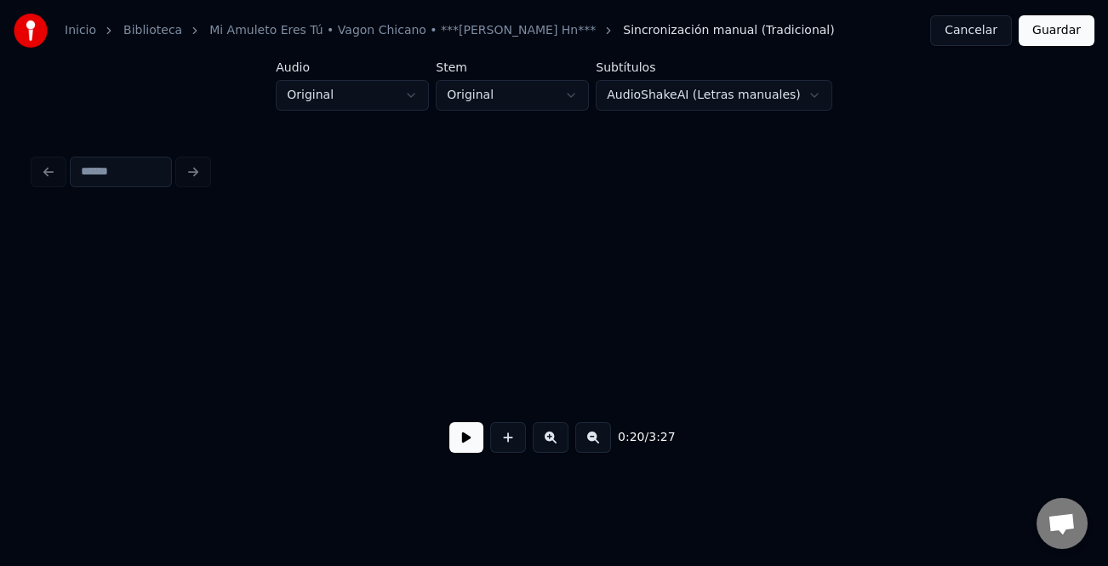
scroll to position [0, 5337]
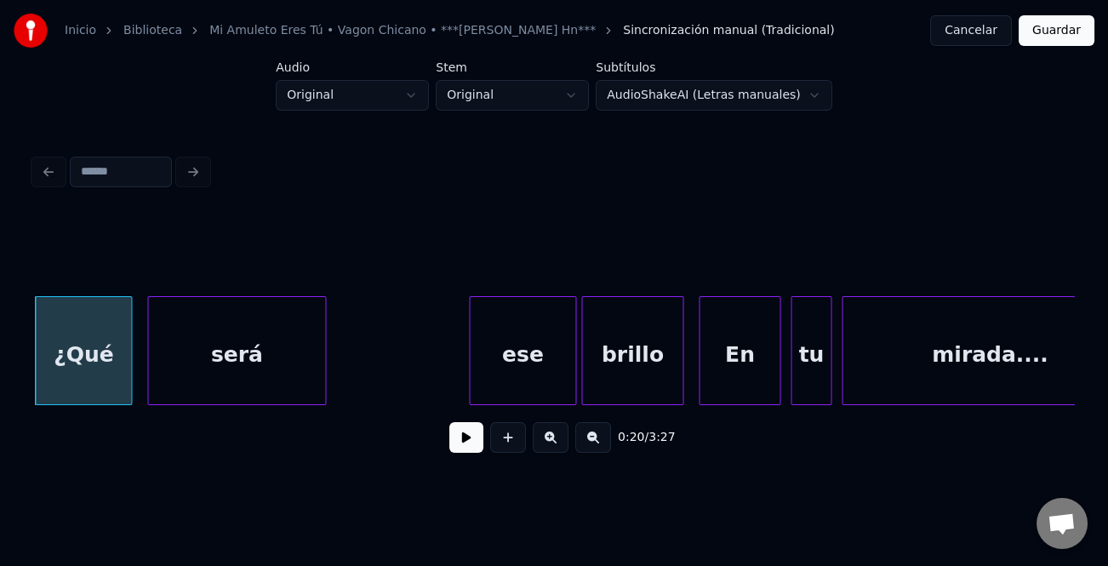
click at [455, 435] on button at bounding box center [467, 437] width 34 height 31
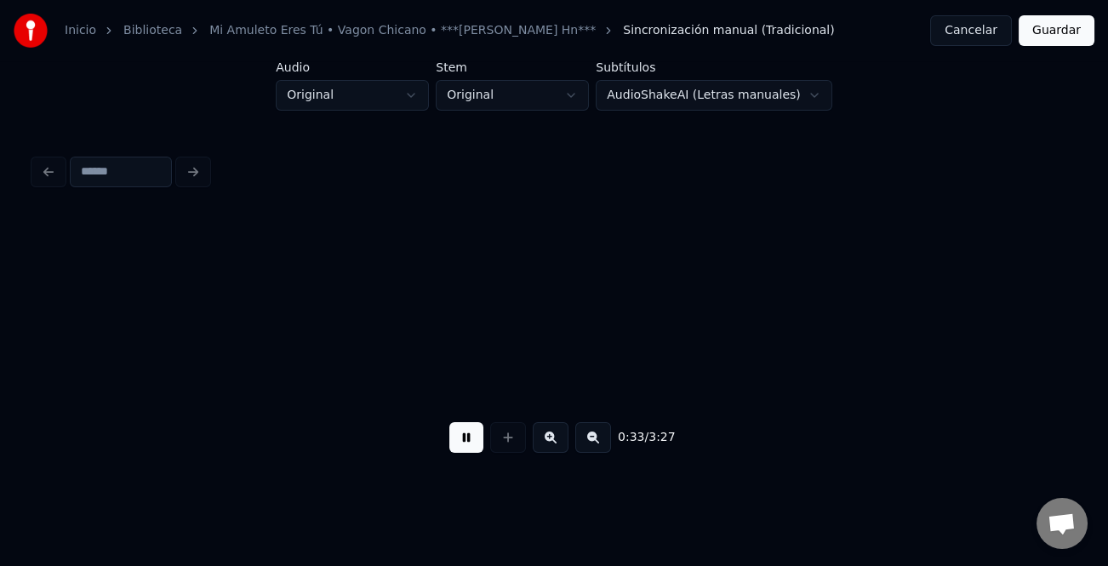
scroll to position [0, 8463]
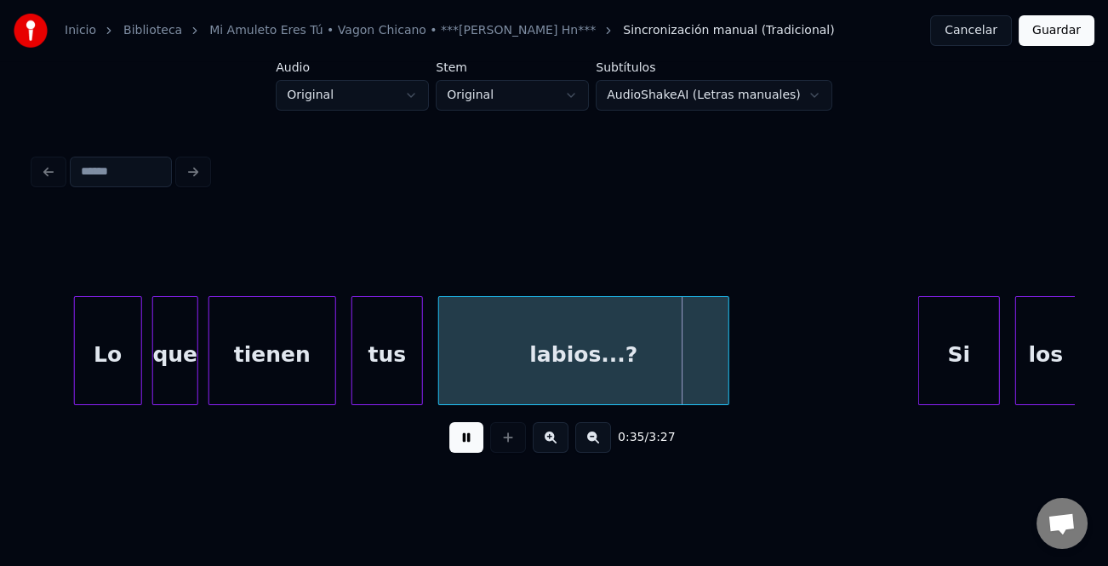
click at [76, 375] on div at bounding box center [77, 350] width 5 height 107
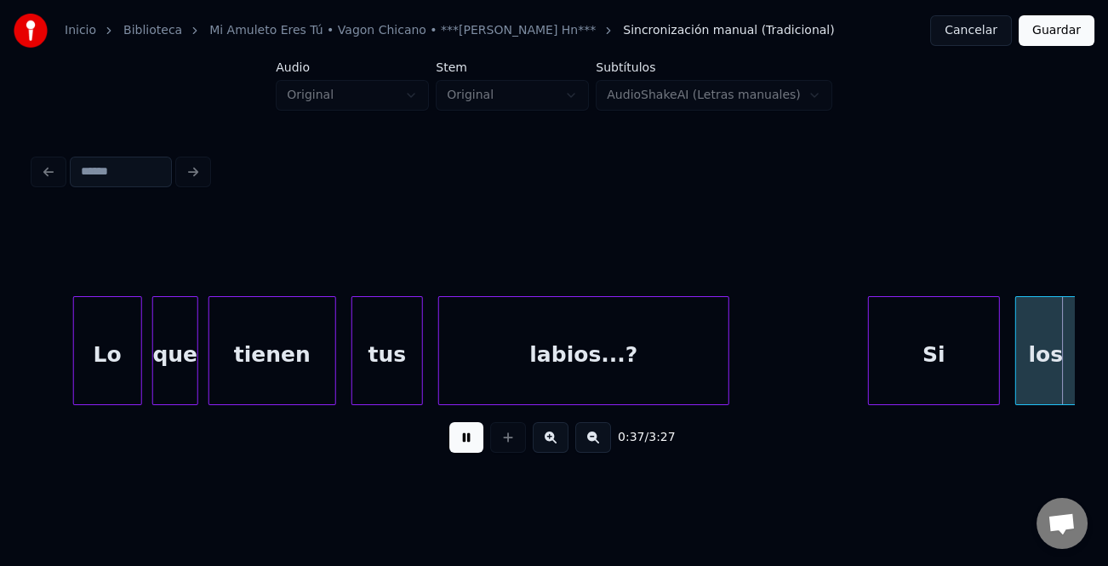
click at [869, 351] on div at bounding box center [871, 350] width 5 height 107
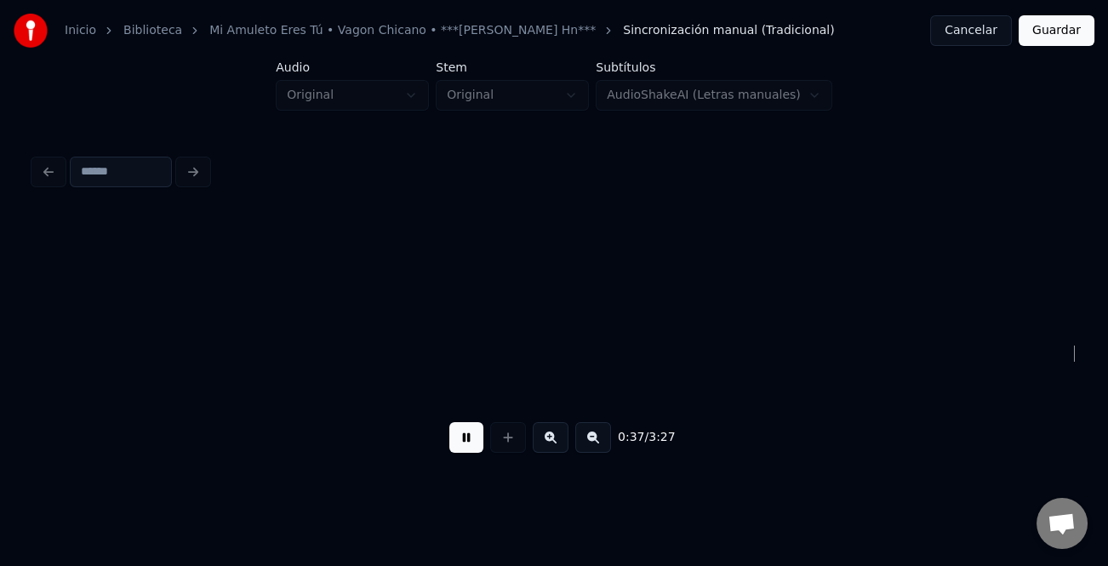
scroll to position [0, 9508]
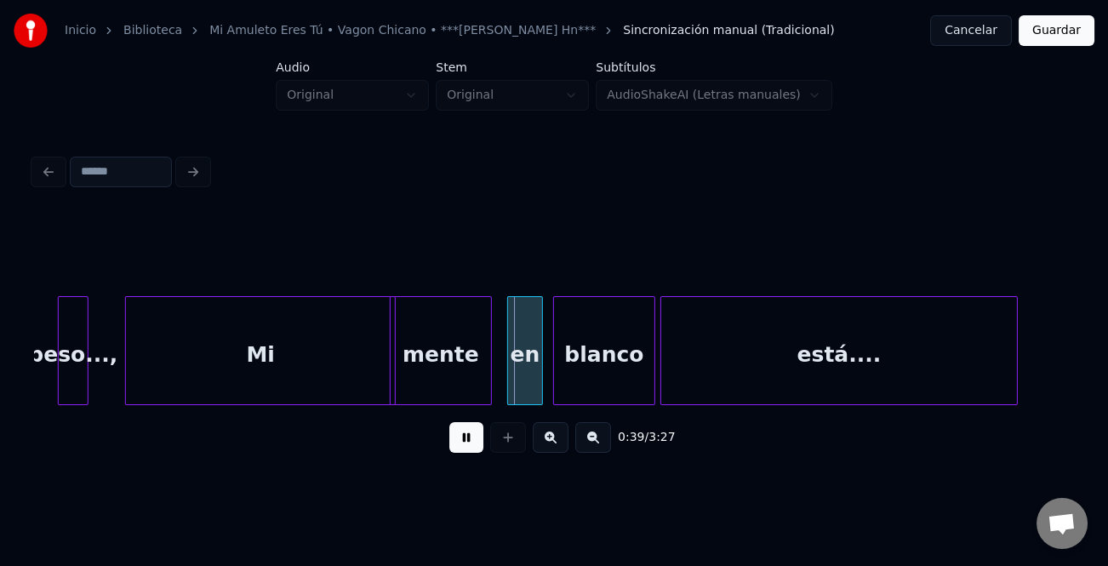
click at [135, 361] on div "Mi" at bounding box center [260, 355] width 269 height 116
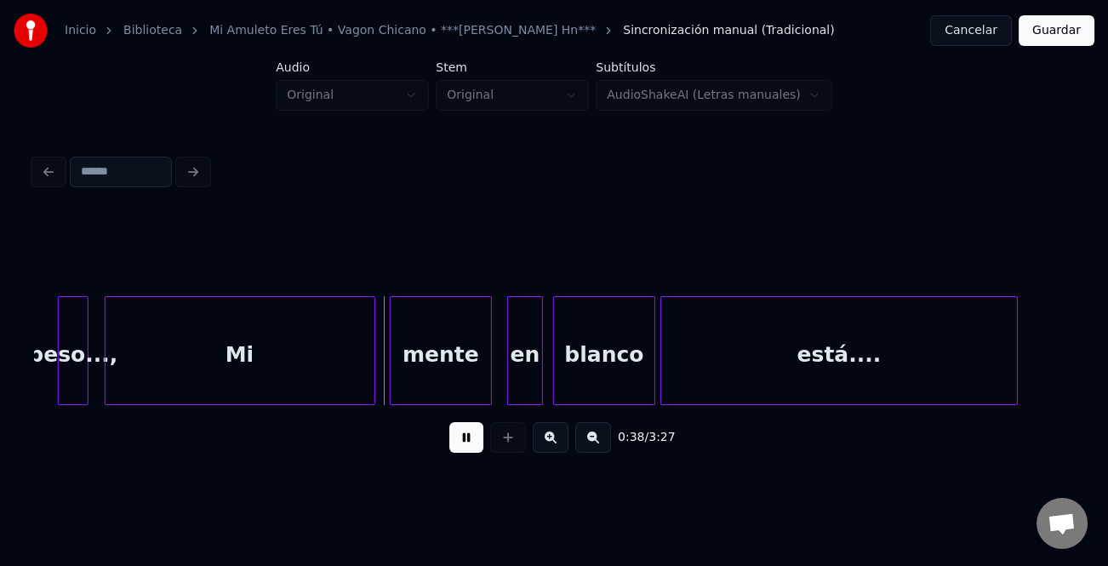
click at [292, 388] on div "Mi" at bounding box center [240, 355] width 269 height 116
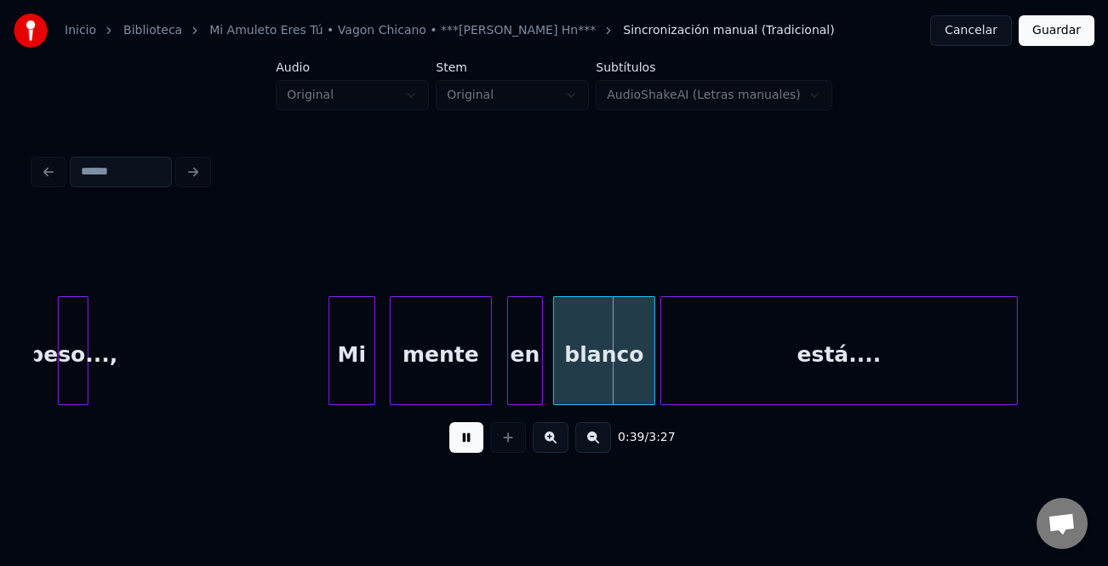
click at [333, 372] on div at bounding box center [331, 350] width 5 height 107
click at [364, 374] on div "Mi" at bounding box center [357, 355] width 44 height 116
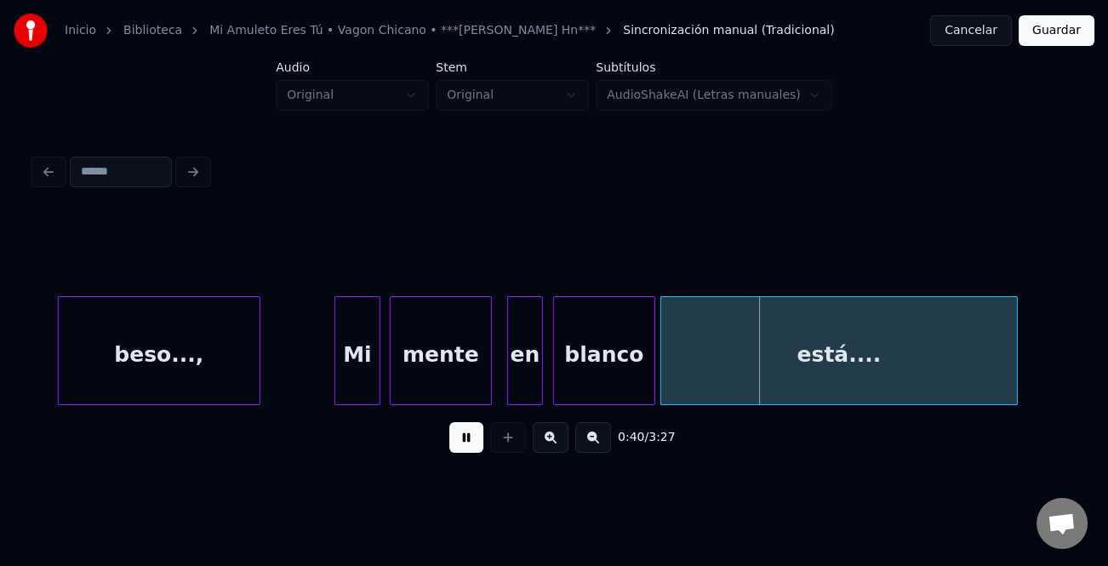
click at [257, 398] on div "beso..., Mi mente en blanco está...." at bounding box center [554, 350] width 1040 height 109
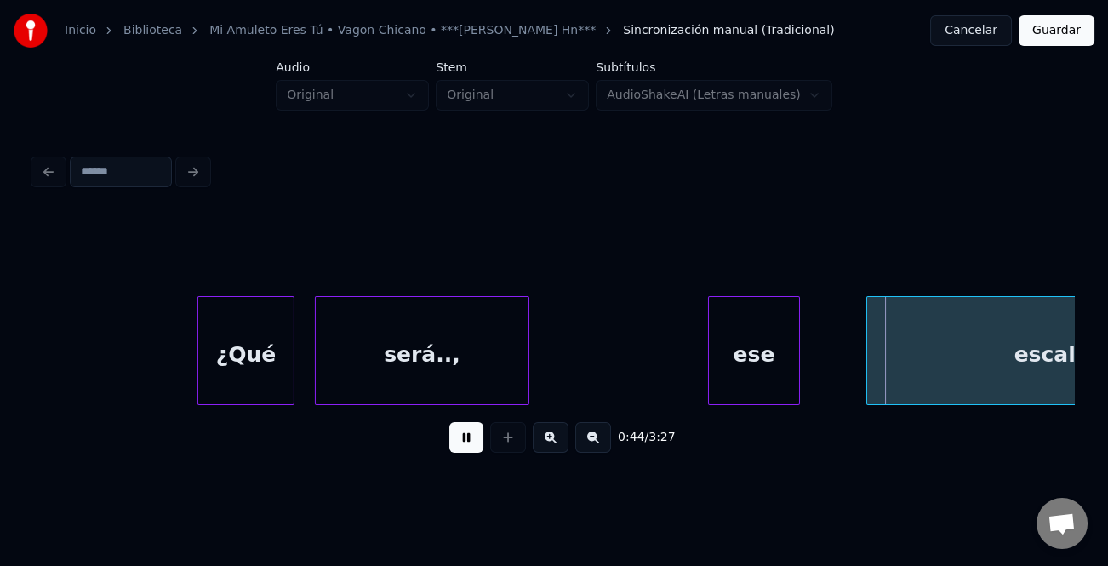
scroll to position [0, 10769]
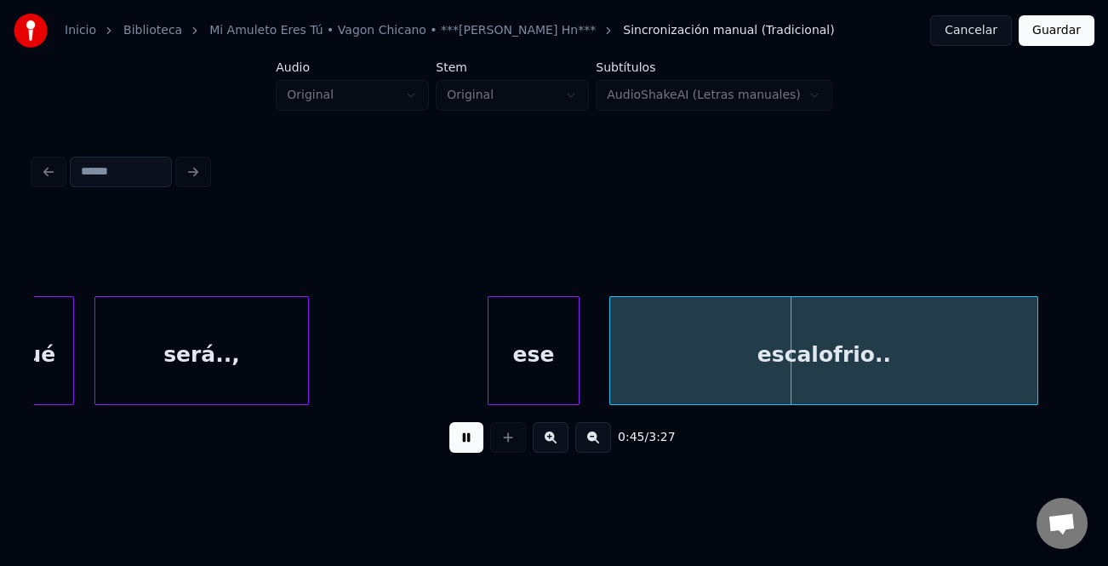
click at [906, 386] on div "escalofrio.." at bounding box center [823, 355] width 427 height 116
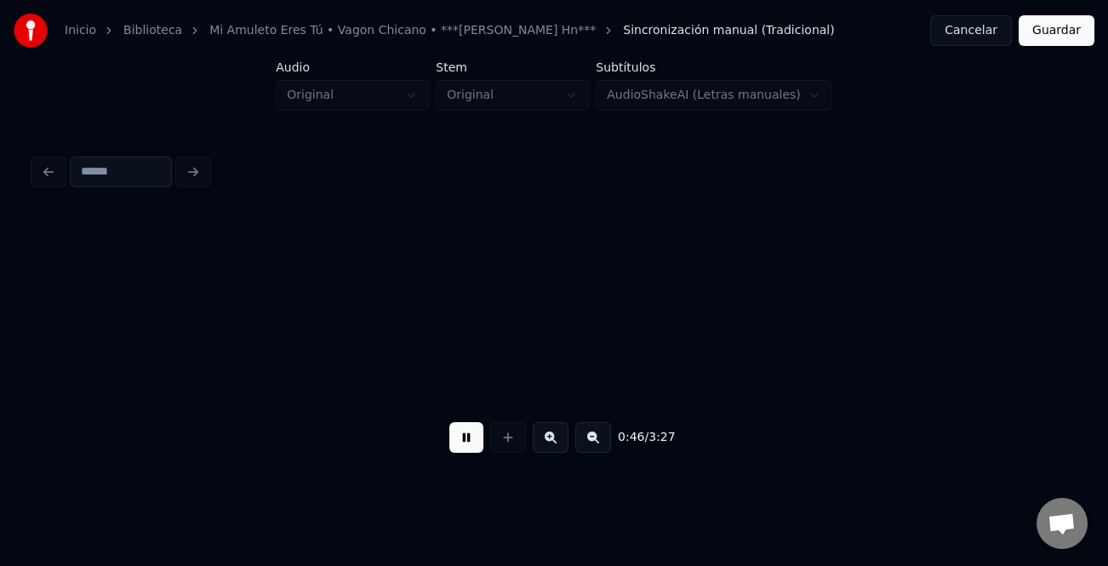
scroll to position [0, 11810]
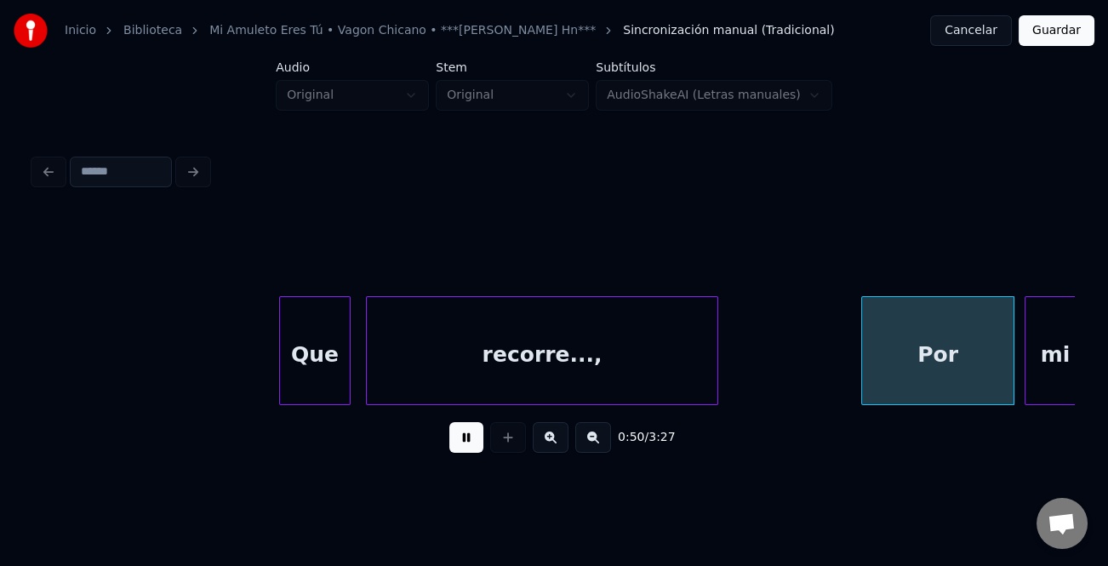
click at [579, 444] on button at bounding box center [594, 437] width 36 height 31
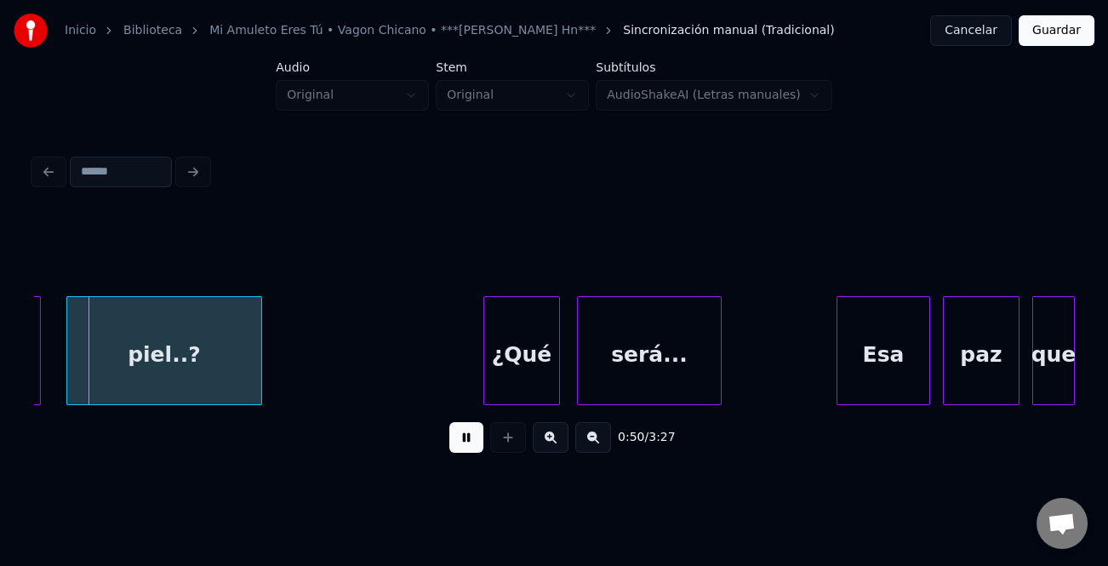
click at [592, 444] on button at bounding box center [594, 437] width 36 height 31
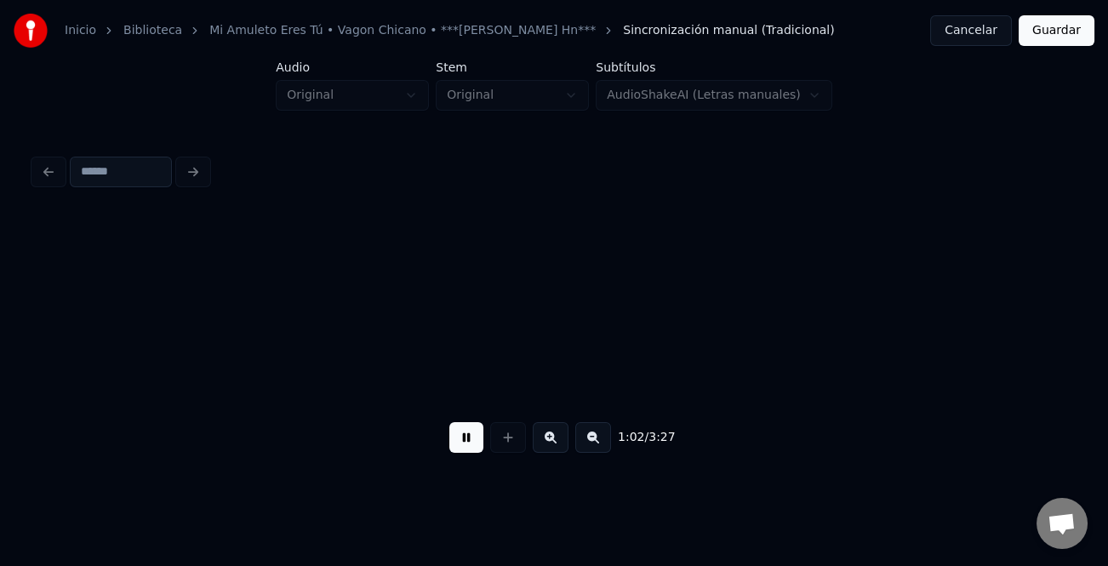
scroll to position [0, 10632]
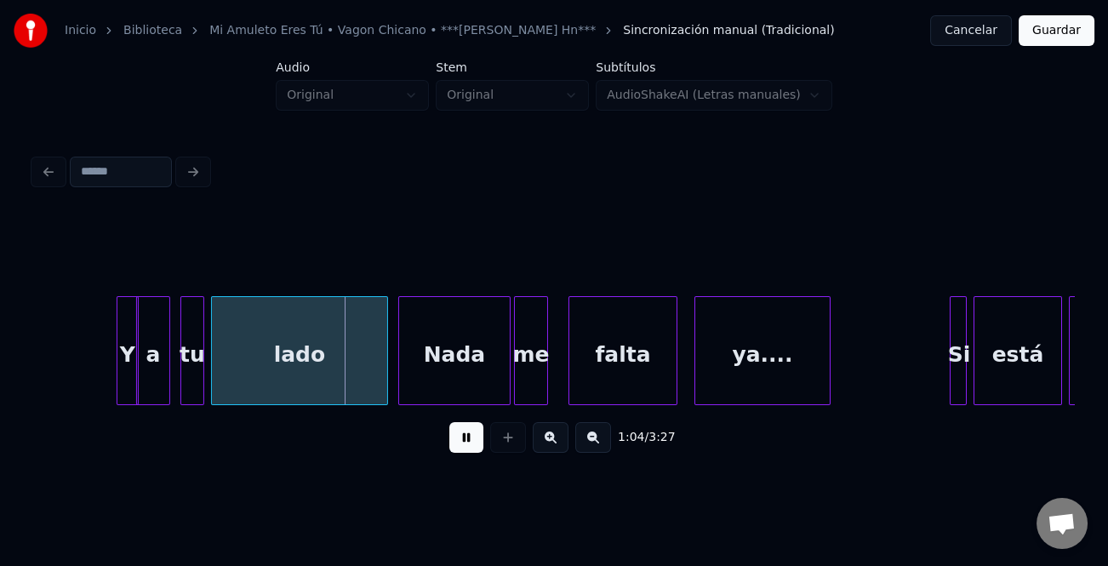
click at [117, 381] on div at bounding box center [119, 350] width 5 height 107
click at [112, 385] on div at bounding box center [109, 350] width 5 height 107
click at [117, 380] on div "Y" at bounding box center [115, 355] width 31 height 116
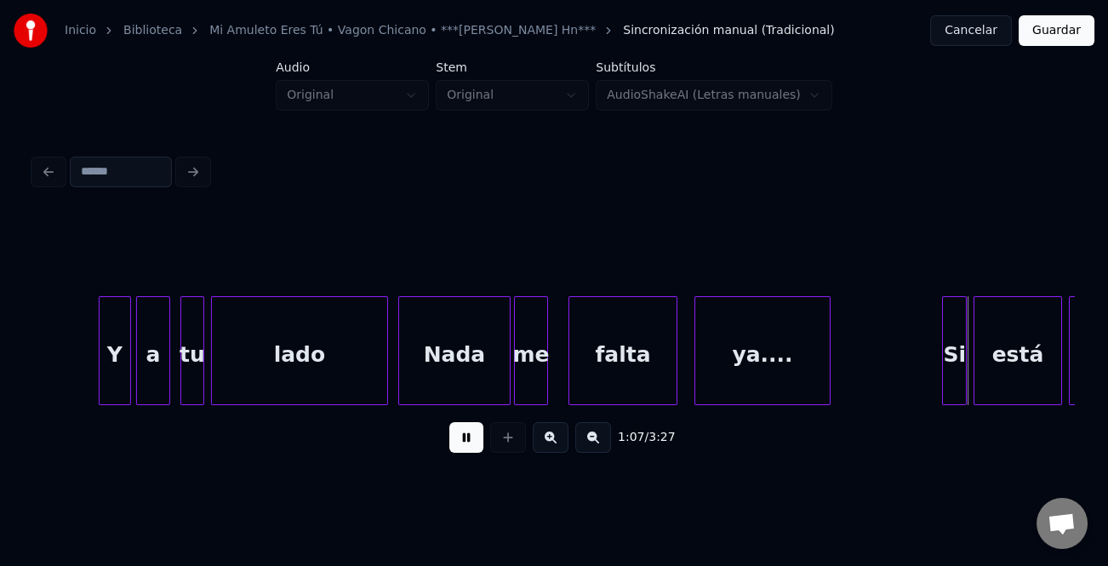
click at [946, 382] on div at bounding box center [945, 350] width 5 height 107
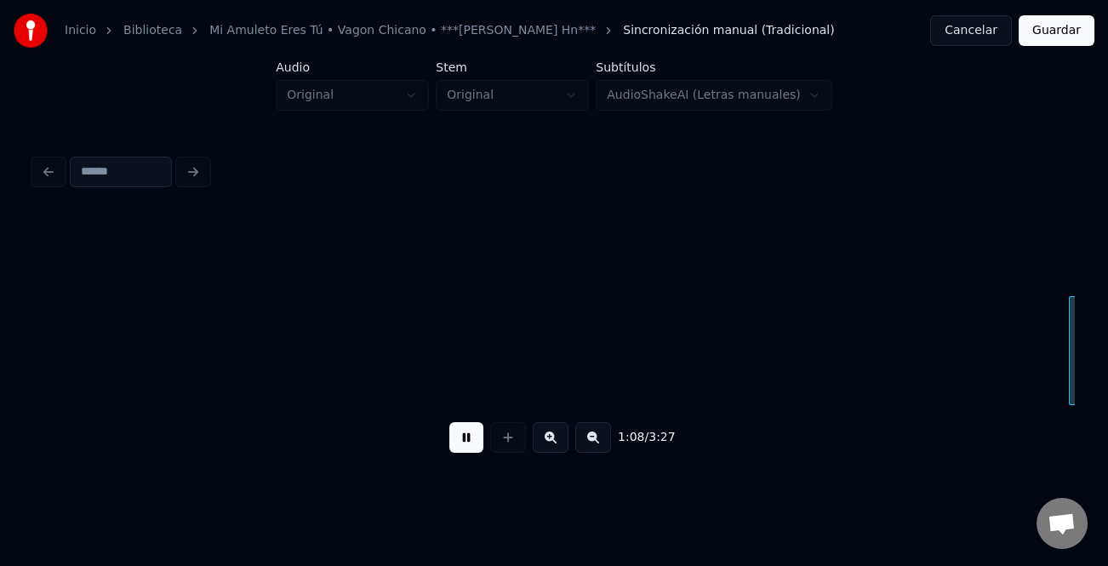
scroll to position [0, 11676]
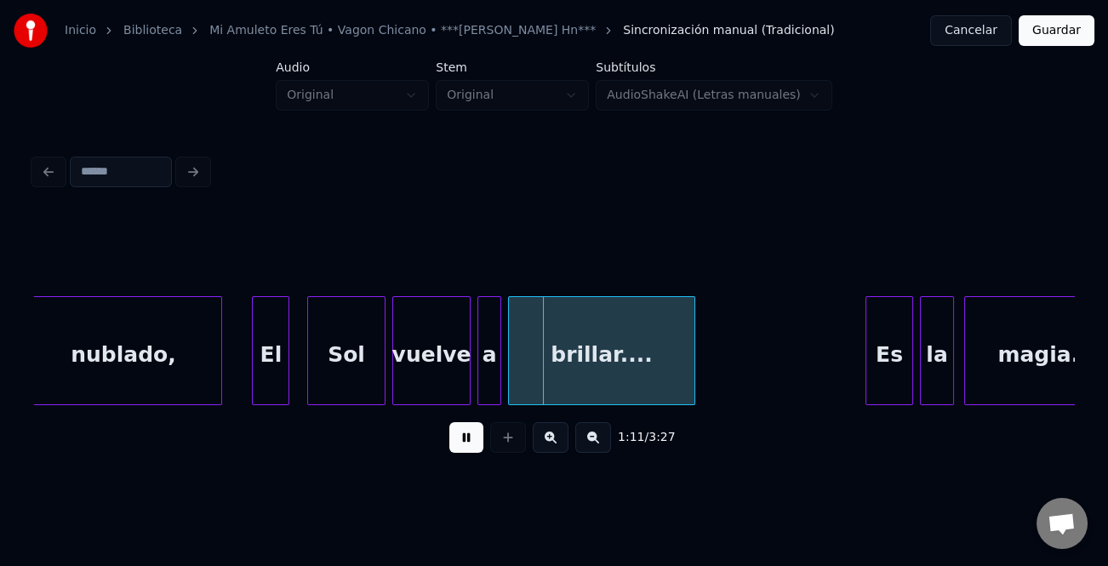
click at [266, 366] on div "El" at bounding box center [271, 355] width 36 height 116
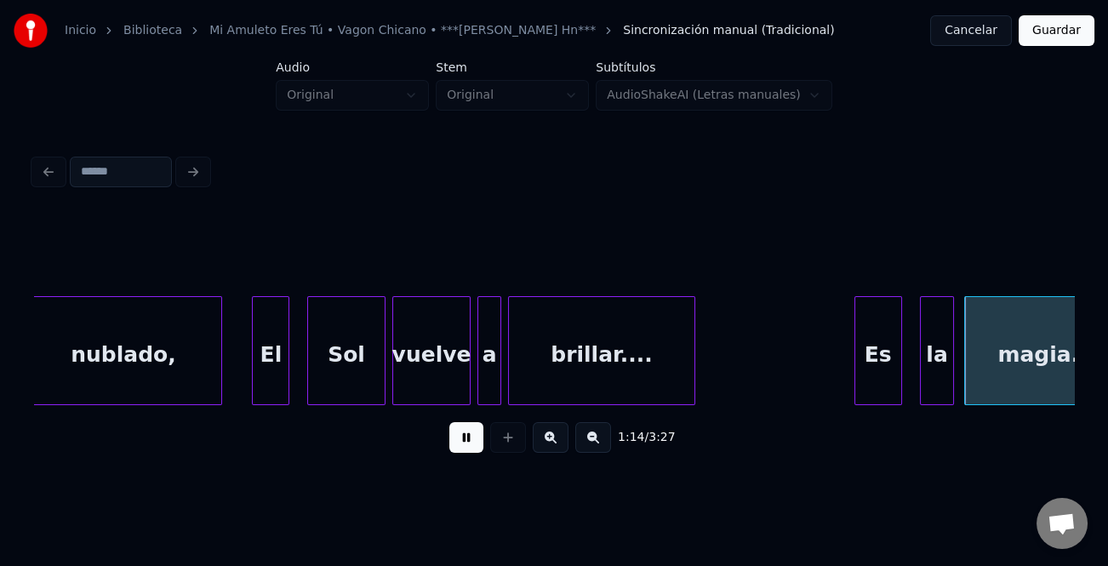
click at [866, 358] on div "Es" at bounding box center [879, 355] width 46 height 116
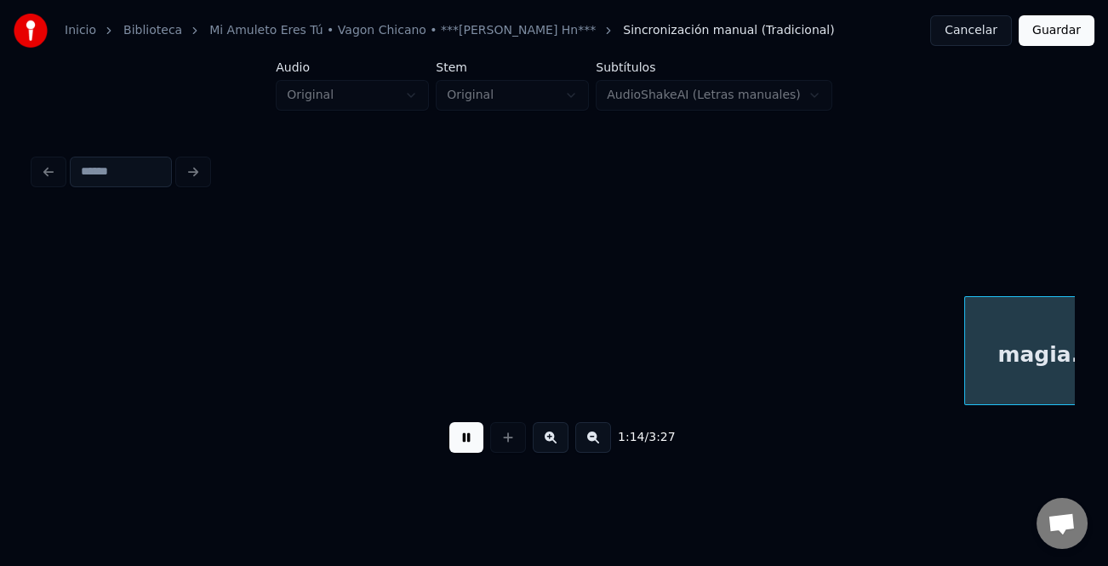
scroll to position [0, 12721]
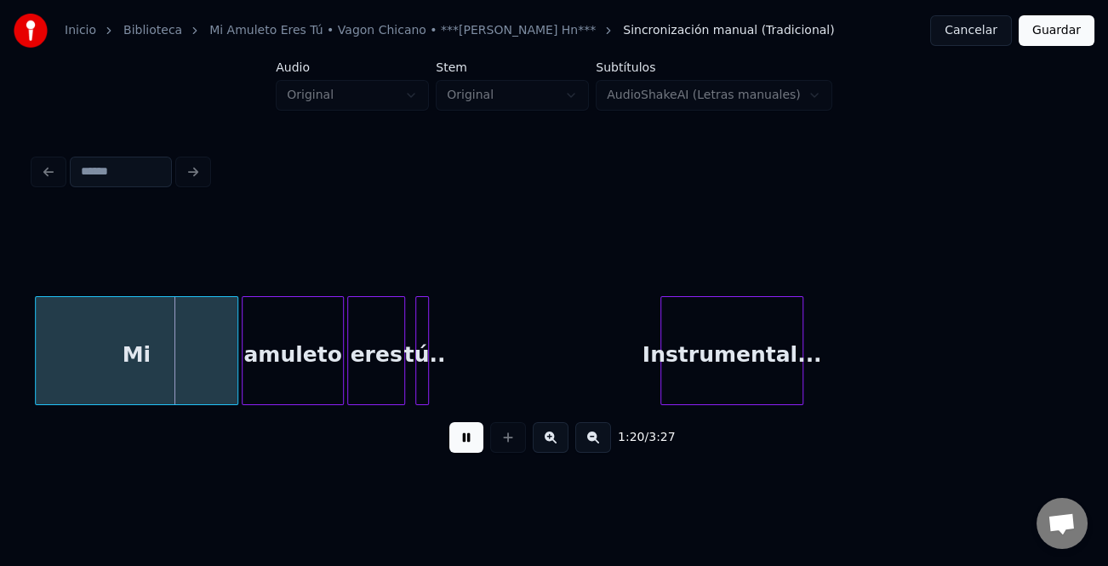
click at [133, 341] on div "Mi" at bounding box center [137, 355] width 202 height 116
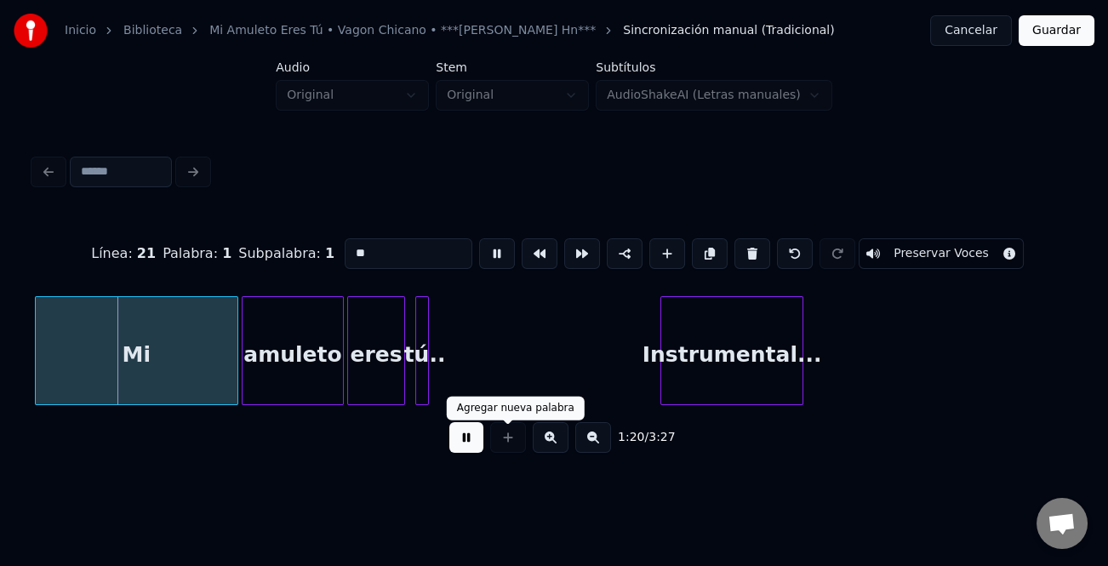
click at [470, 443] on button at bounding box center [467, 437] width 34 height 31
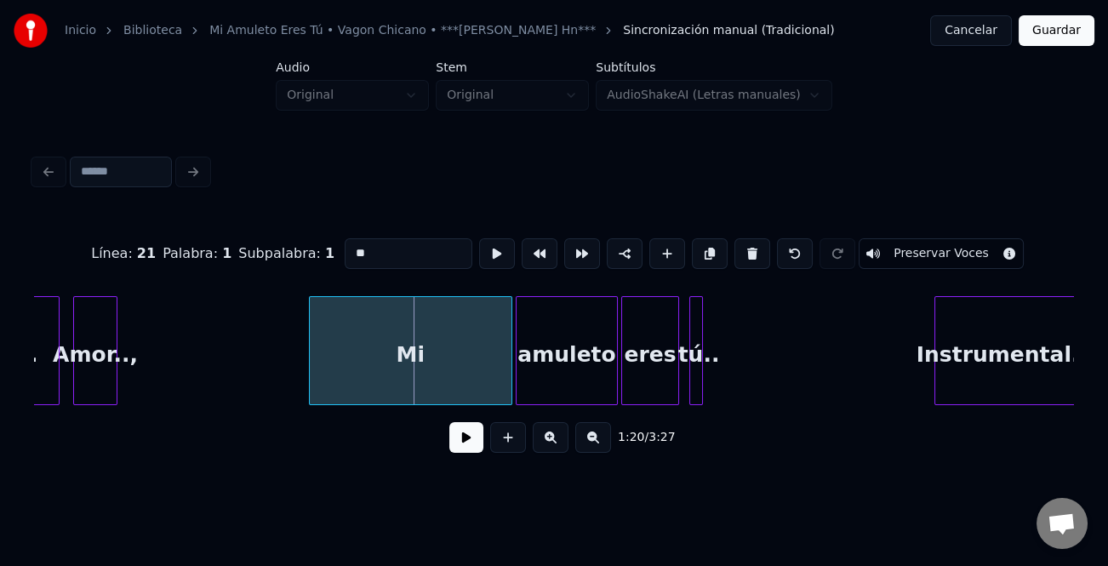
scroll to position [0, 13262]
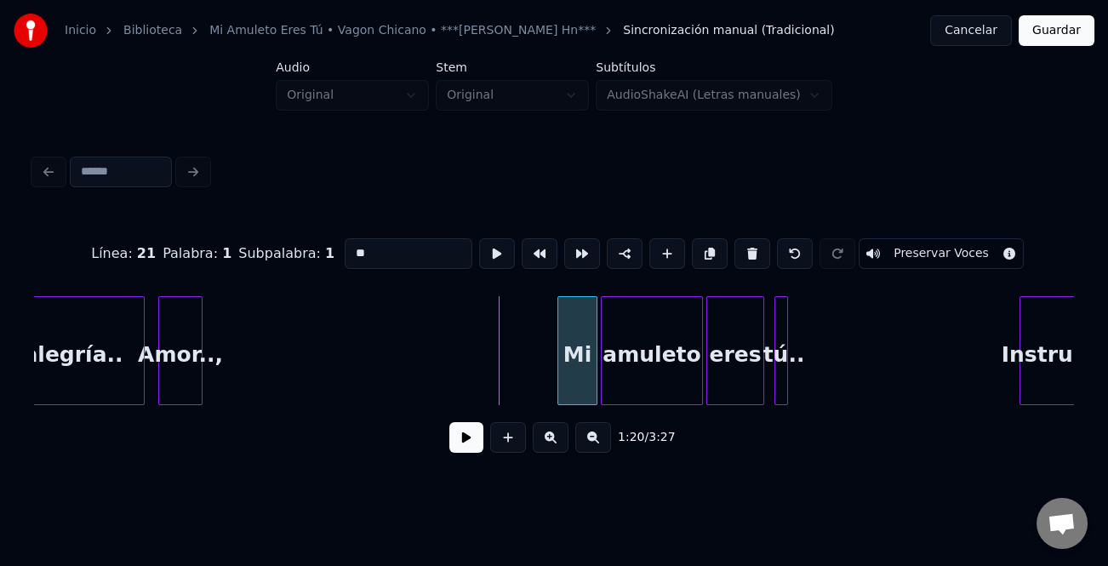
click at [562, 372] on div at bounding box center [560, 350] width 5 height 107
click at [297, 382] on div at bounding box center [297, 350] width 5 height 107
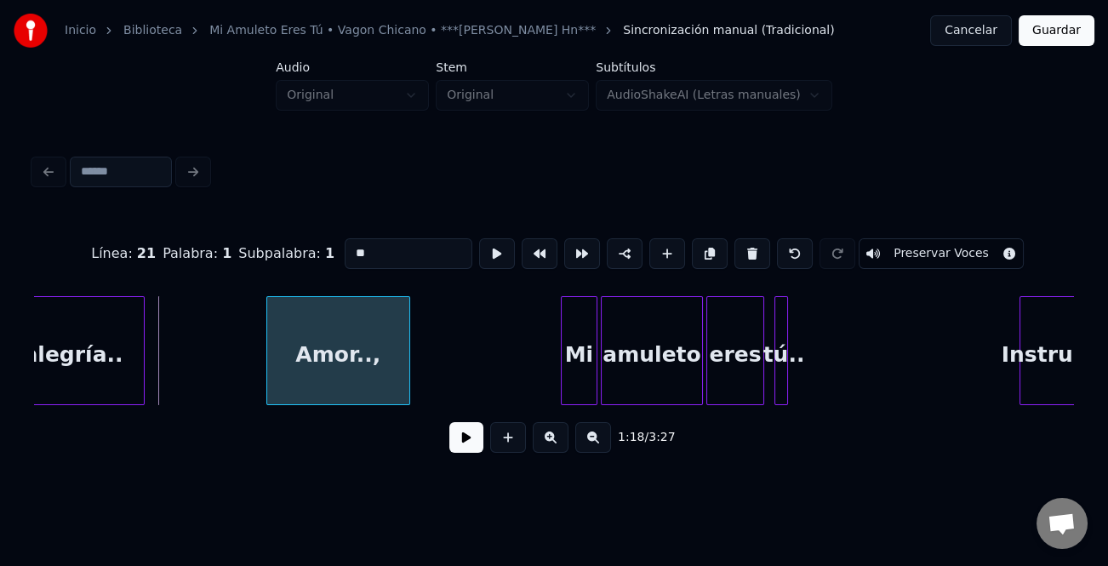
click at [339, 381] on div "Amor..," at bounding box center [338, 355] width 142 height 116
click at [427, 376] on div at bounding box center [423, 350] width 5 height 107
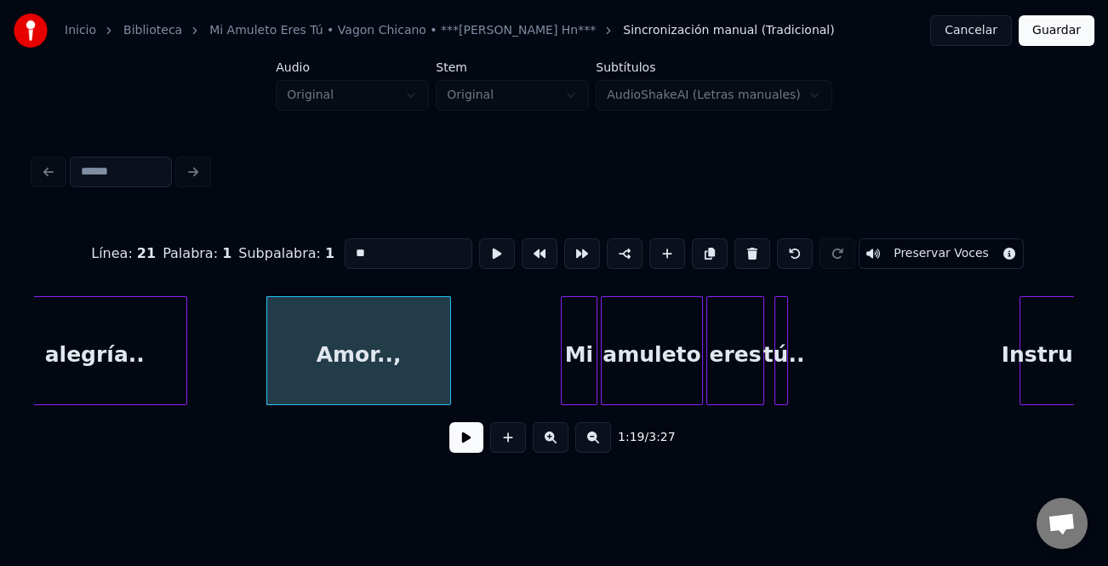
click at [186, 379] on div at bounding box center [183, 350] width 5 height 107
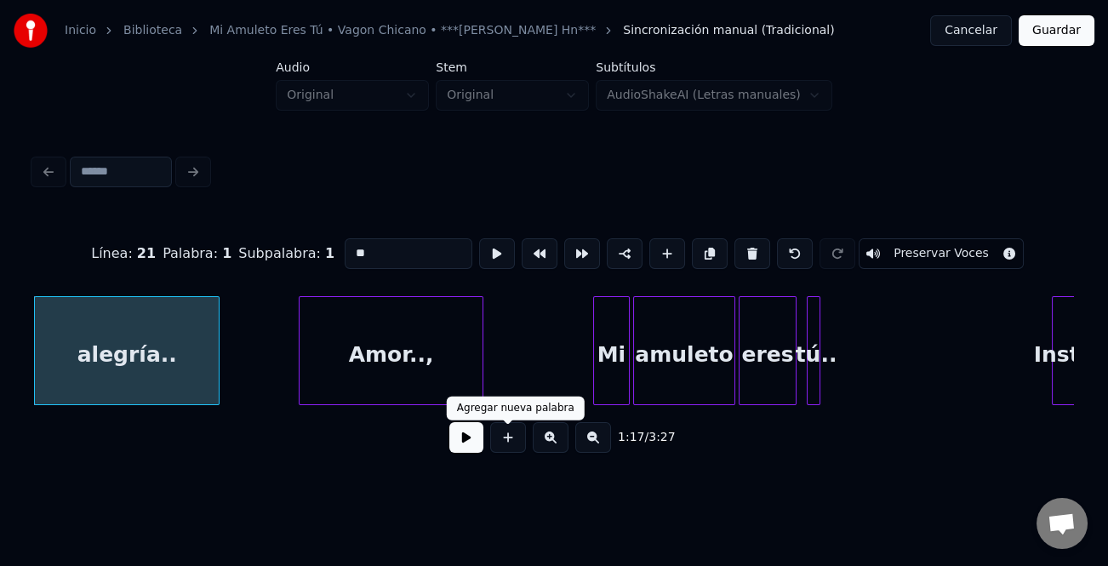
click at [457, 444] on button at bounding box center [467, 437] width 34 height 31
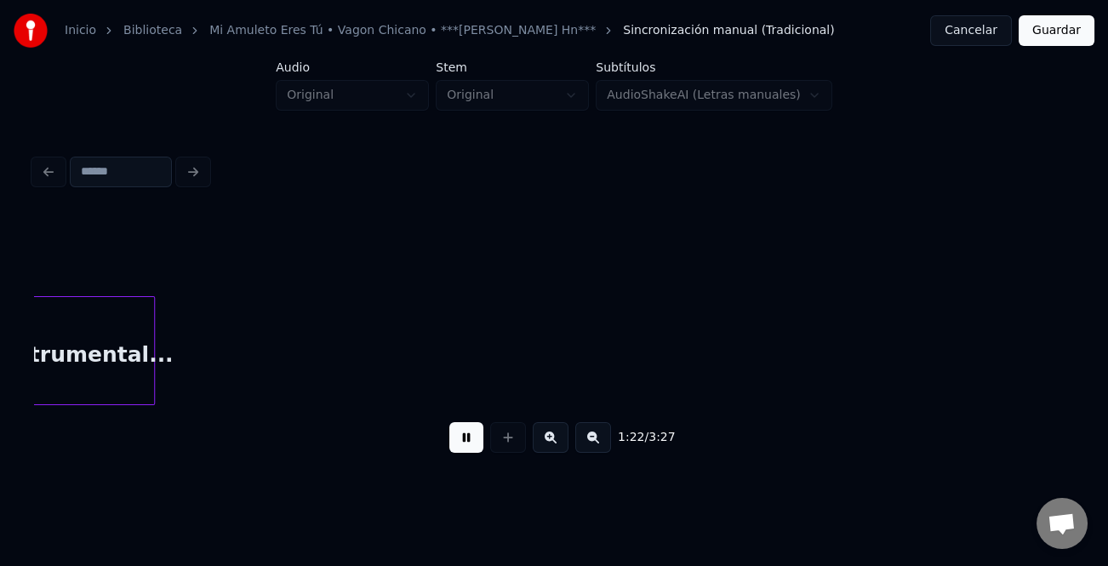
scroll to position [0, 14002]
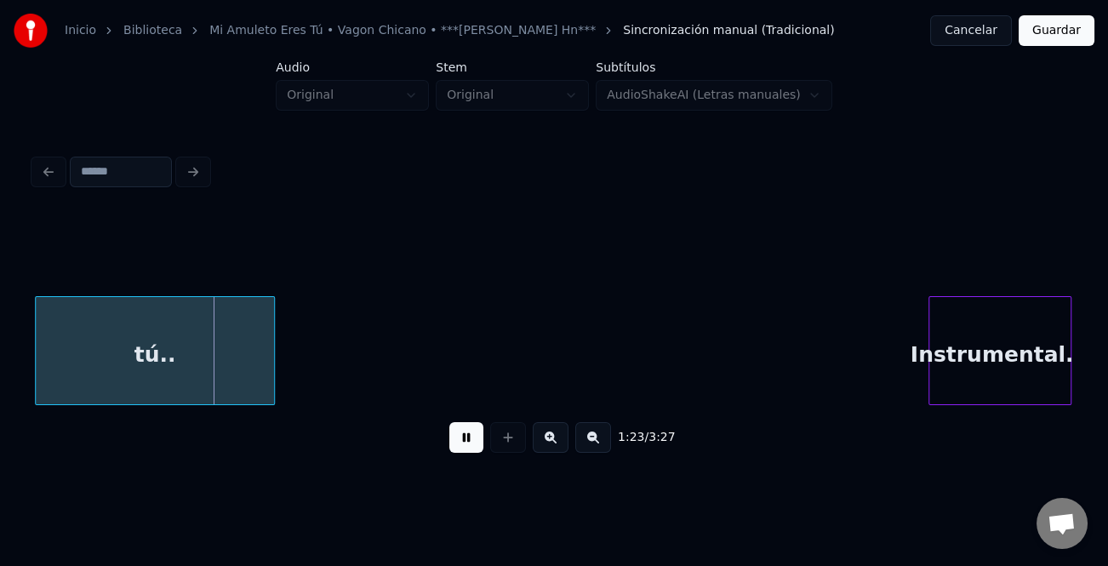
click at [1024, 378] on div "Instrumental..." at bounding box center [1000, 355] width 141 height 116
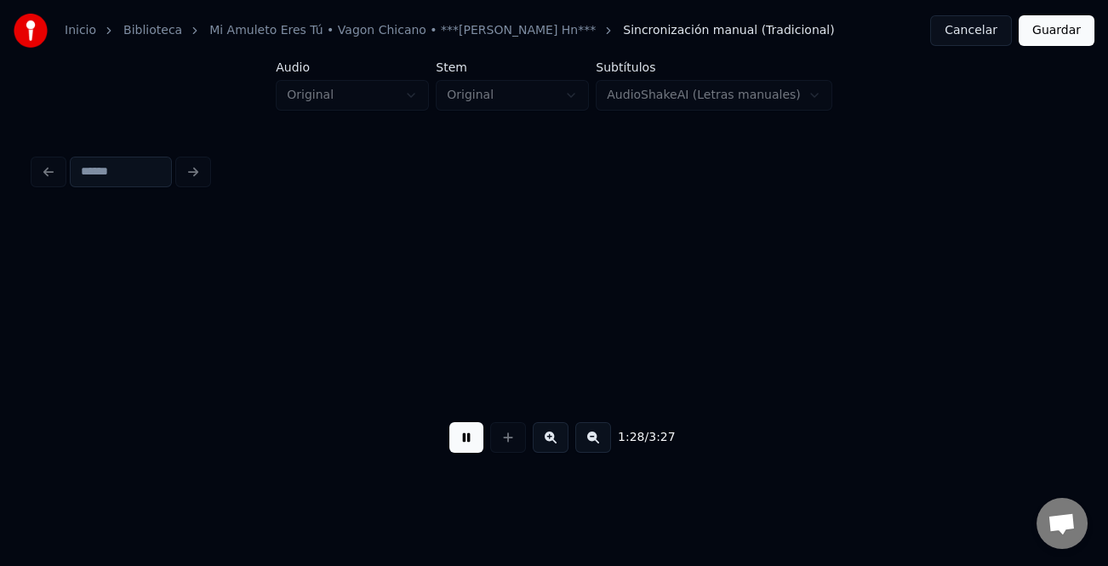
scroll to position [0, 15053]
click at [463, 443] on button at bounding box center [467, 437] width 34 height 31
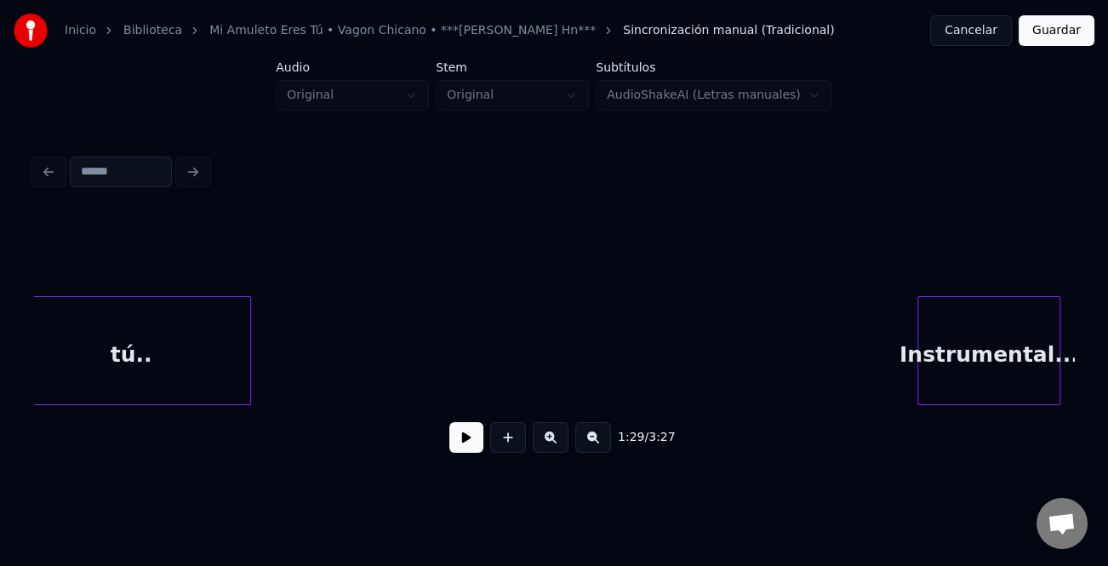
scroll to position [0, 13969]
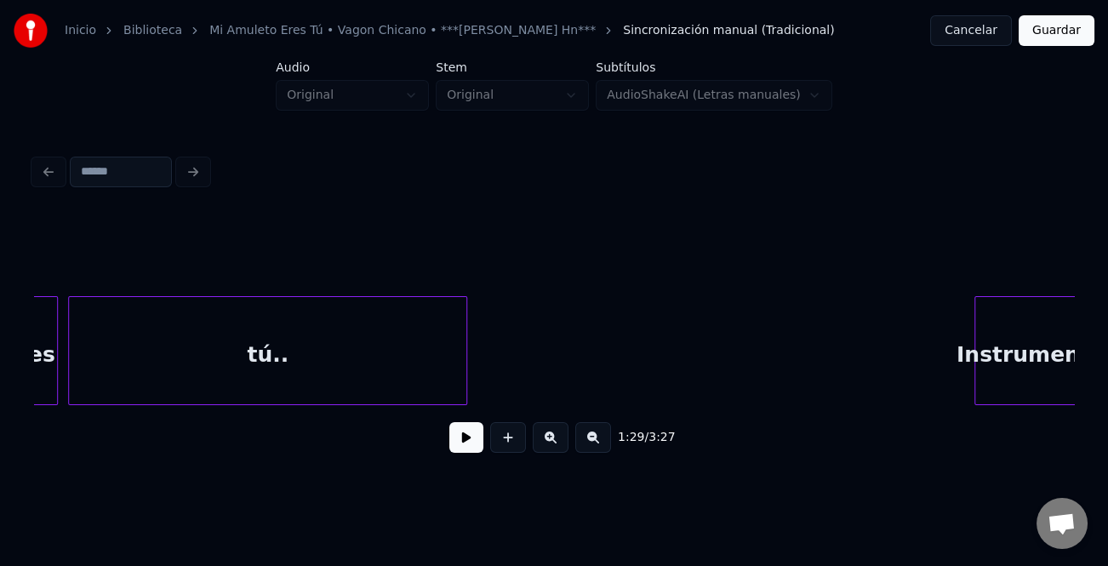
click at [466, 392] on div at bounding box center [463, 350] width 5 height 107
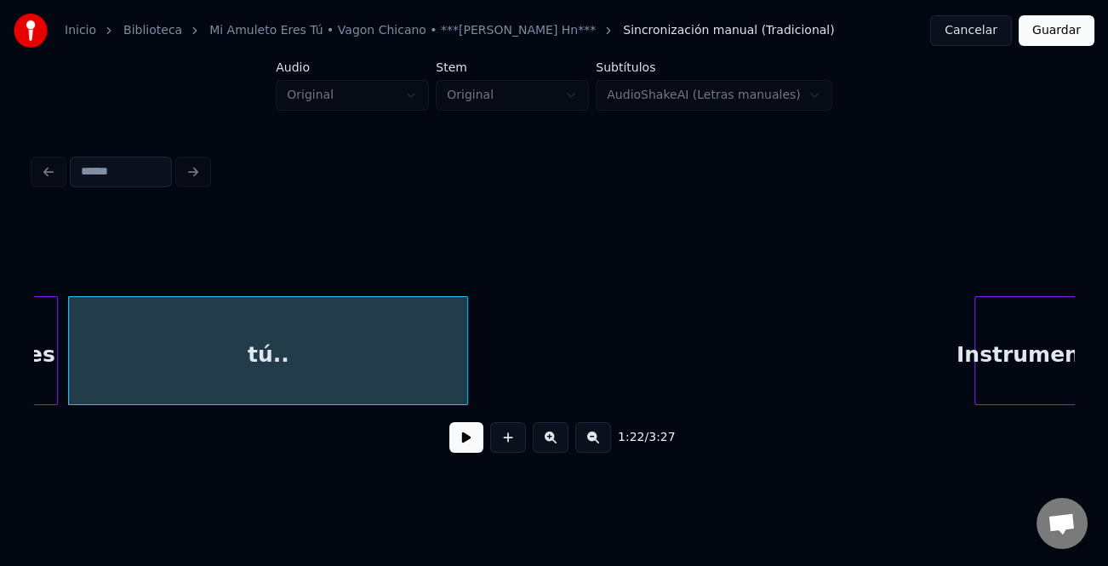
scroll to position [0, 14004]
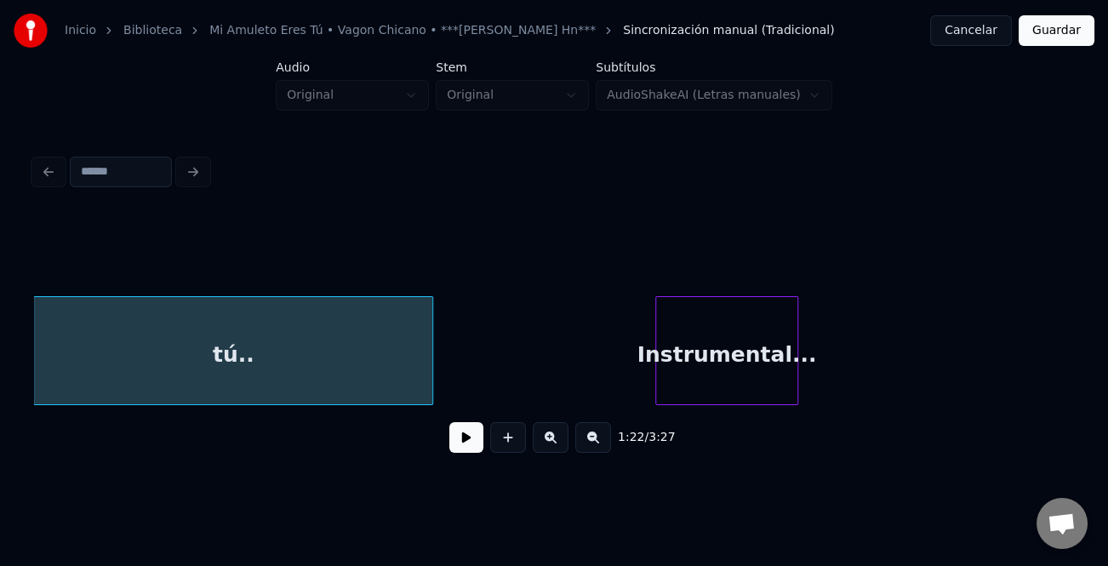
click at [746, 390] on div "Instrumental..." at bounding box center [726, 355] width 141 height 116
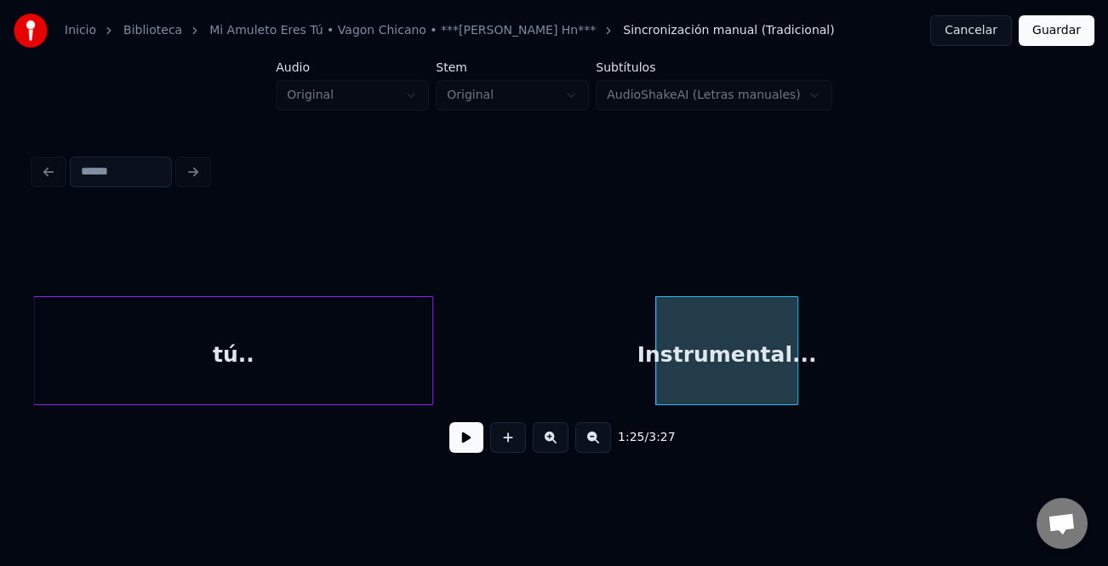
click at [600, 452] on button at bounding box center [594, 437] width 36 height 31
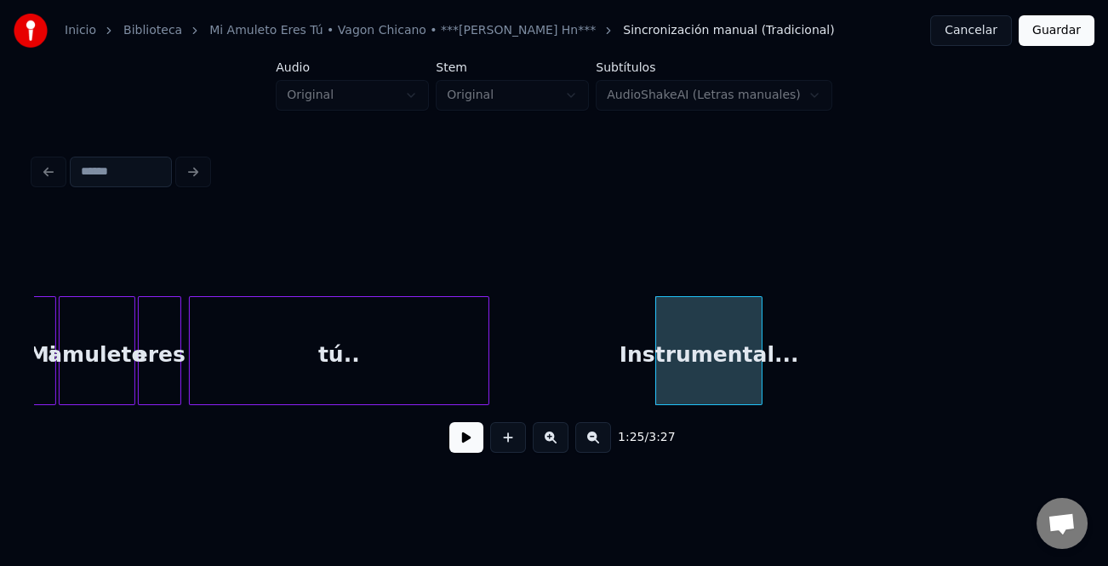
click at [600, 452] on button at bounding box center [594, 437] width 36 height 31
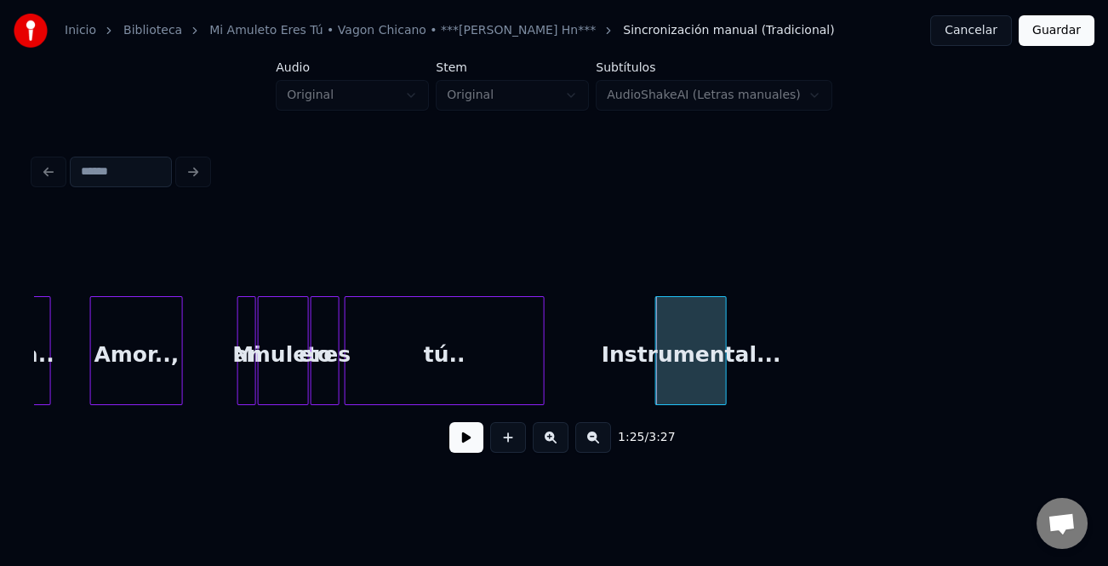
click at [600, 452] on button at bounding box center [594, 437] width 36 height 31
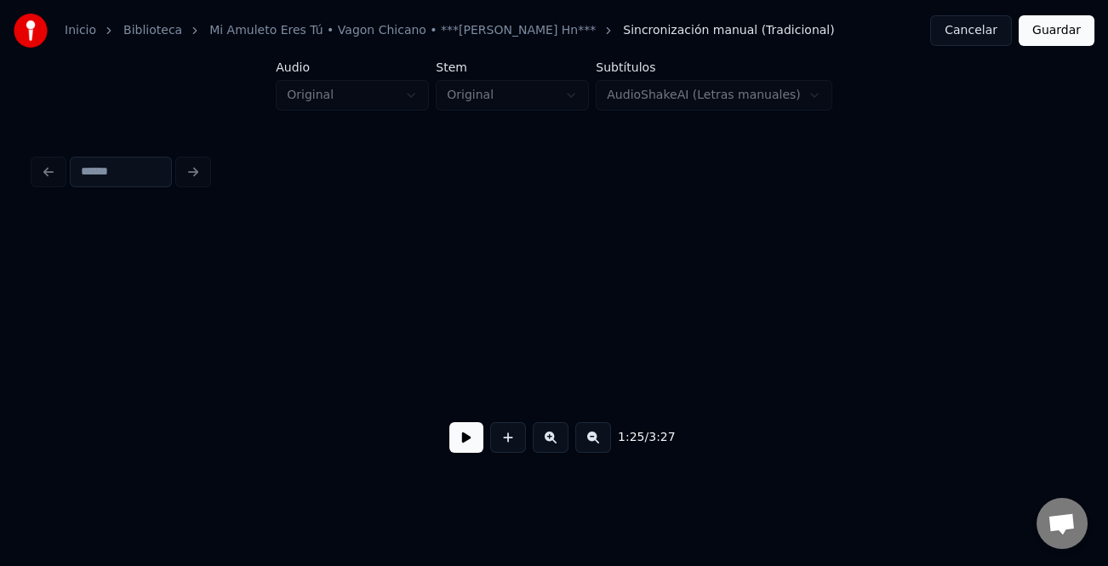
scroll to position [0, 3033]
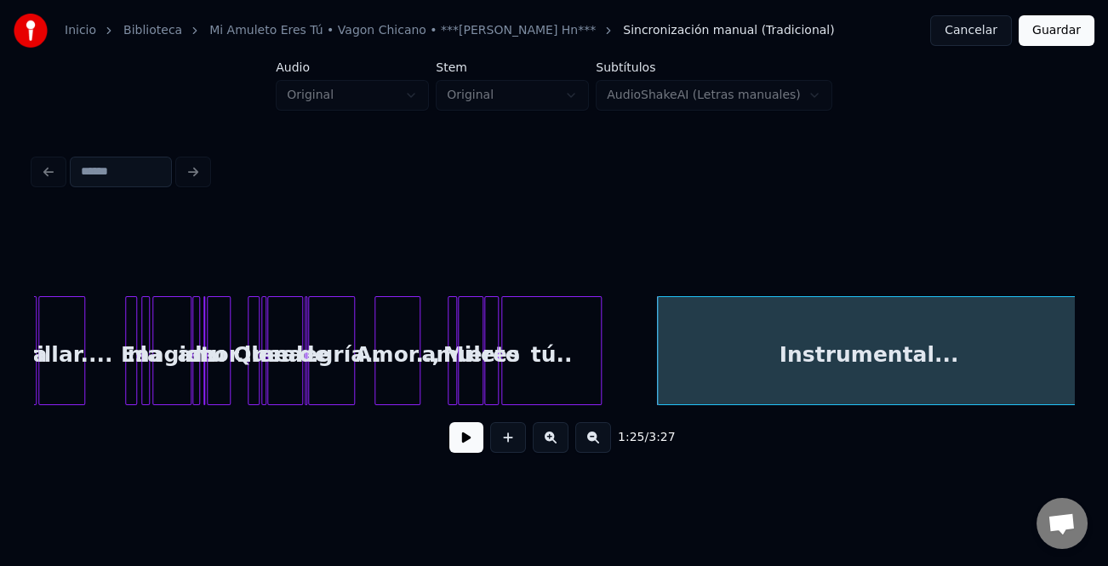
click at [1081, 401] on div "Inicio Biblioteca Mi Amuleto Eres Tú • Vagon Chicano • ***[PERSON_NAME] Karaoke…" at bounding box center [554, 239] width 1108 height 478
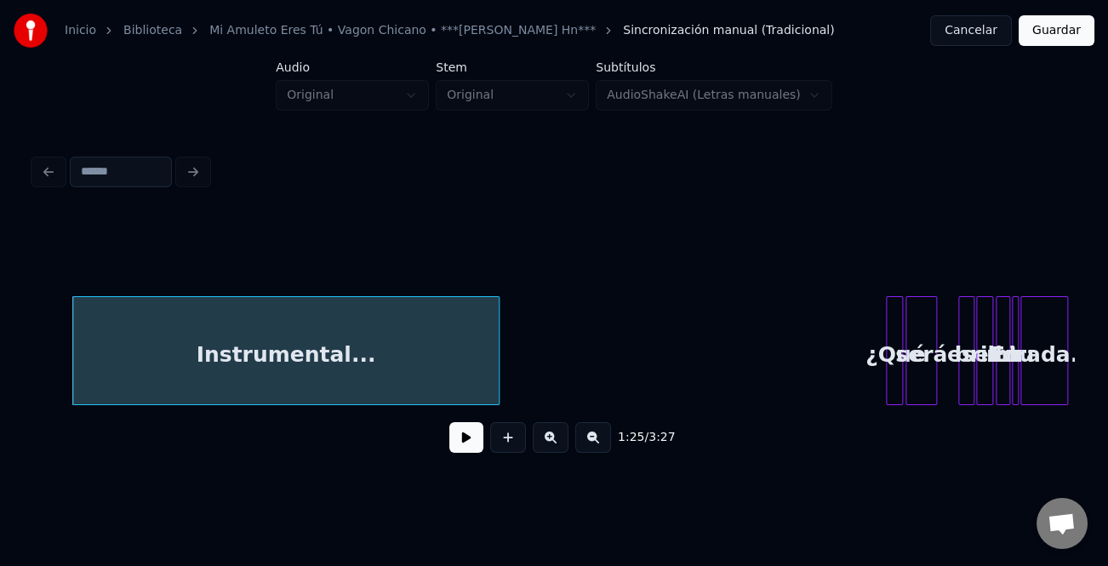
scroll to position [0, 3660]
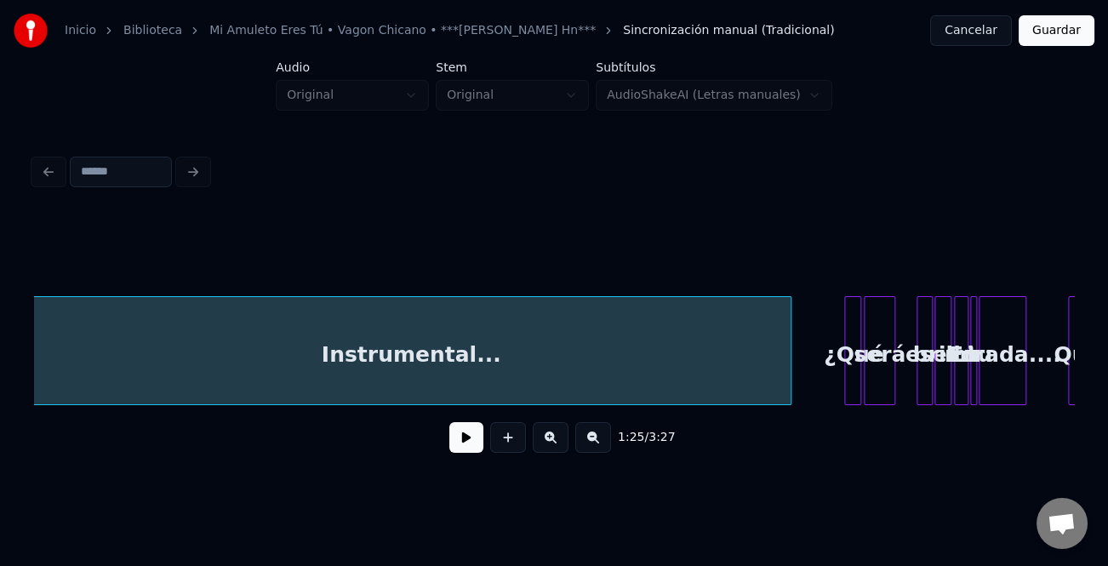
click at [788, 379] on div at bounding box center [788, 350] width 5 height 107
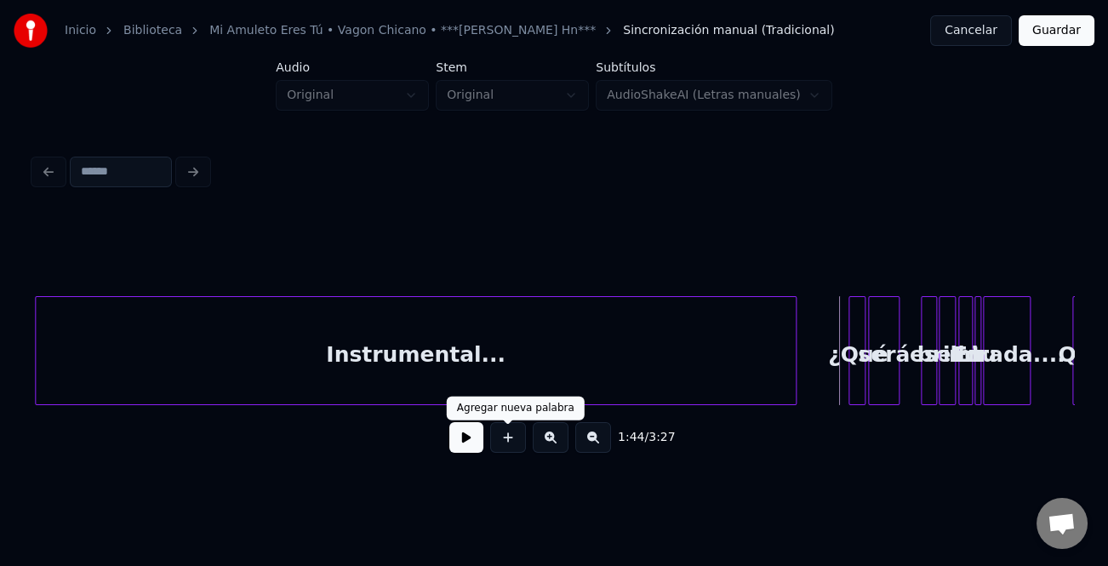
click at [467, 442] on button at bounding box center [467, 437] width 34 height 31
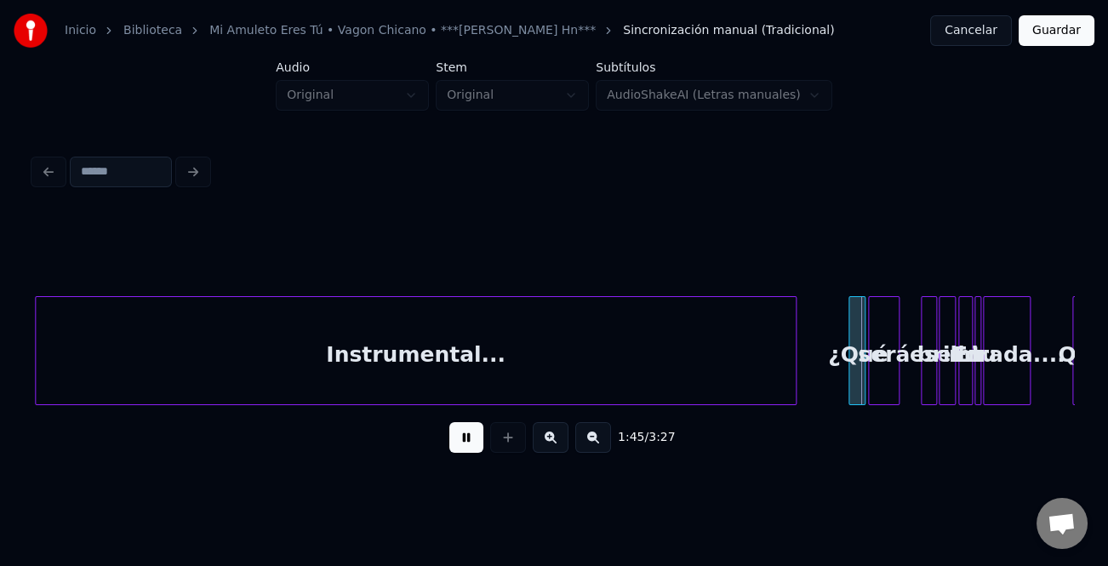
click at [548, 442] on button at bounding box center [551, 437] width 36 height 31
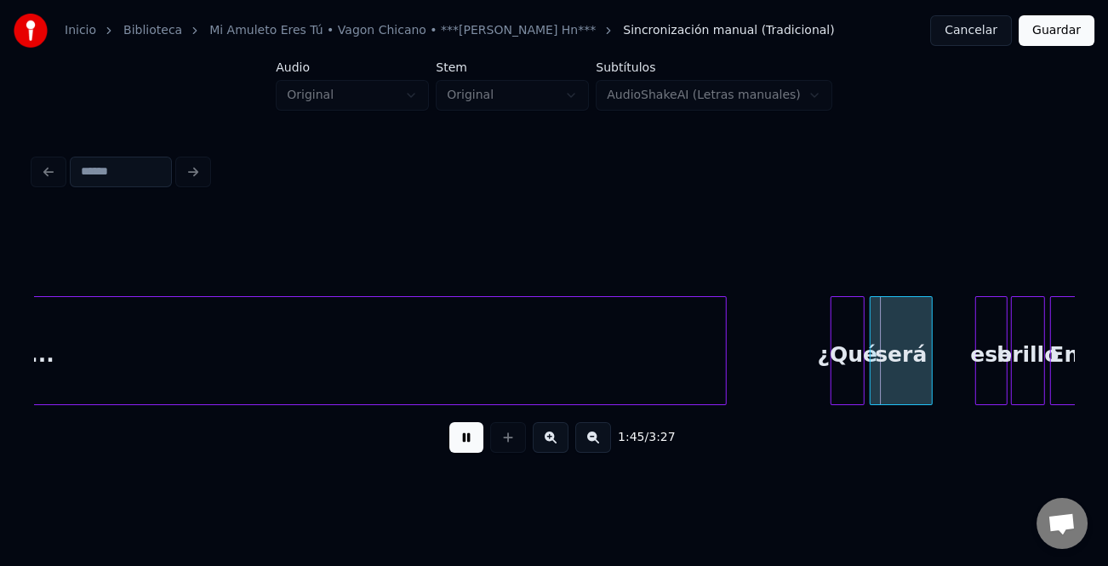
click at [548, 442] on button at bounding box center [551, 437] width 36 height 31
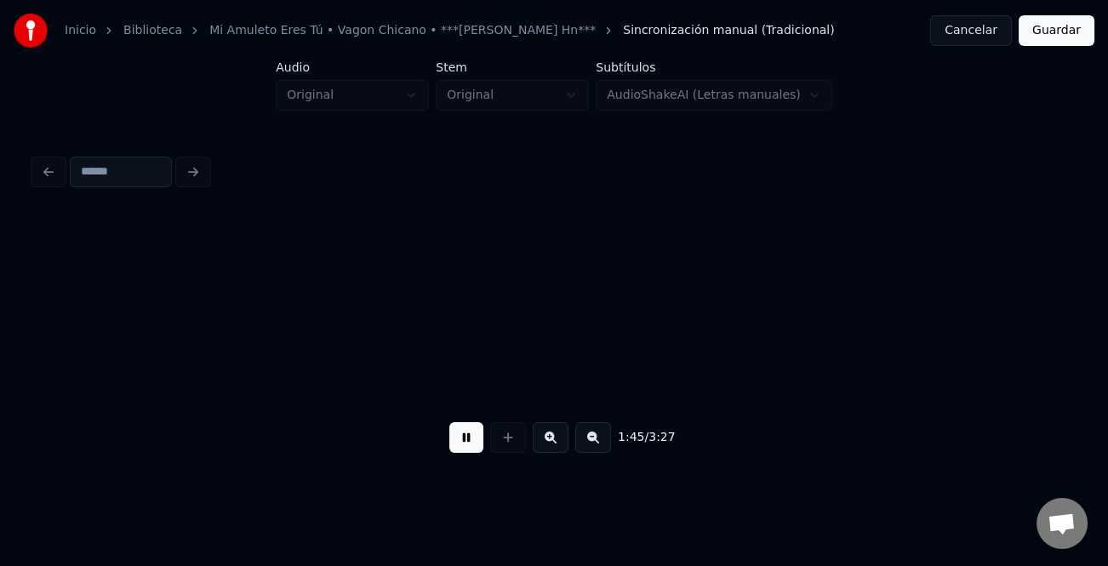
scroll to position [0, 17148]
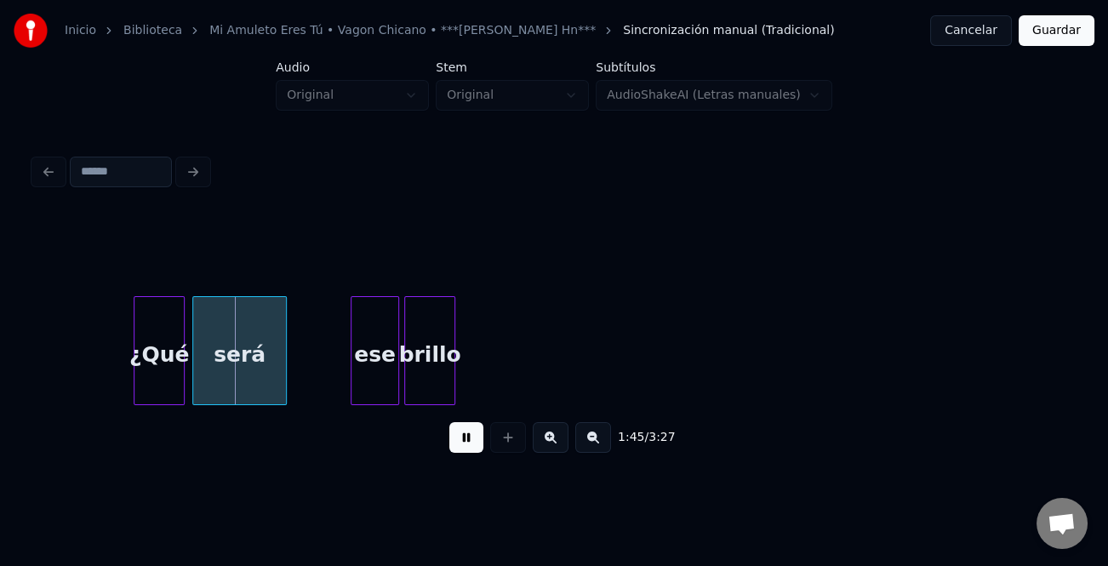
click at [548, 442] on button at bounding box center [551, 437] width 36 height 31
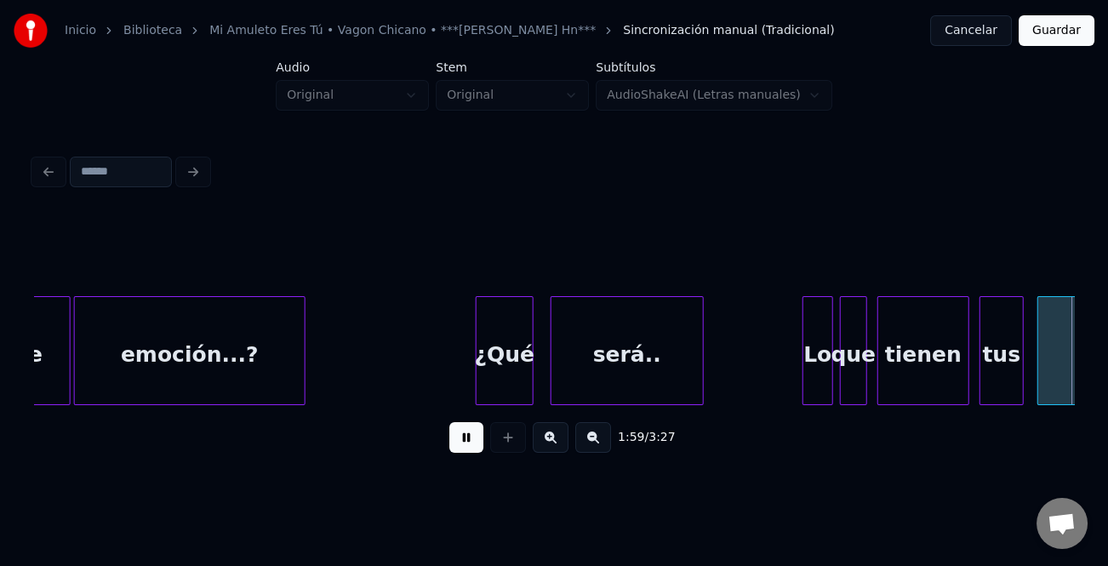
scroll to position [0, 20272]
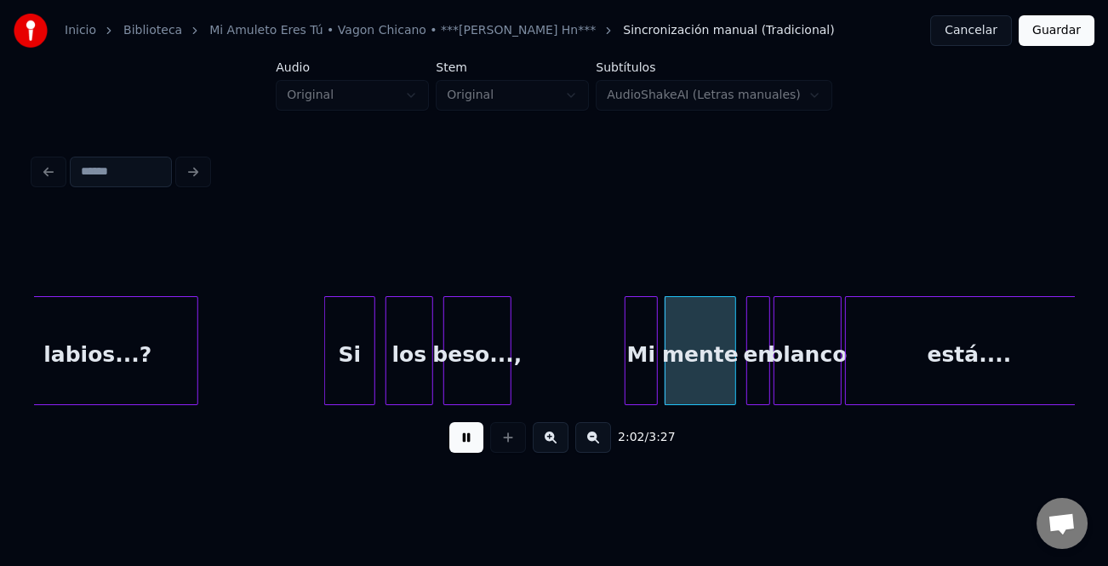
click at [627, 371] on div at bounding box center [628, 350] width 5 height 107
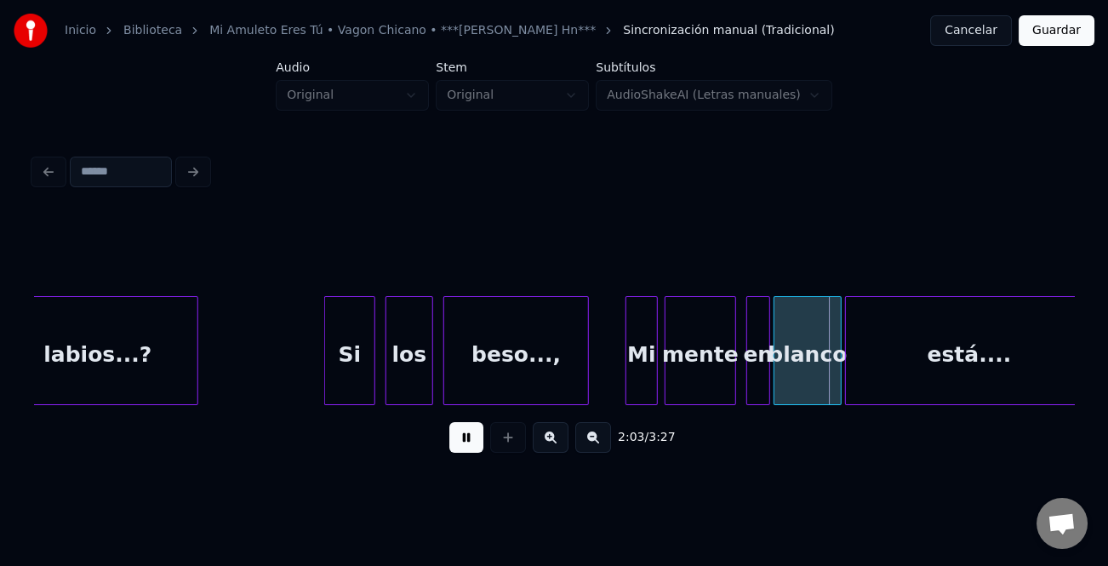
click at [587, 376] on div at bounding box center [585, 350] width 5 height 107
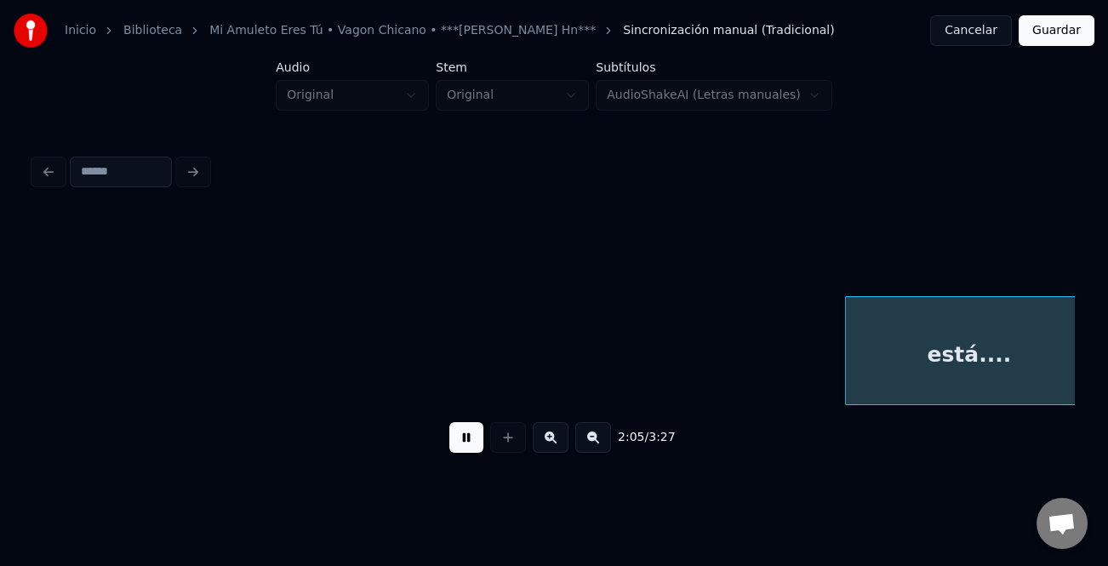
scroll to position [0, 21314]
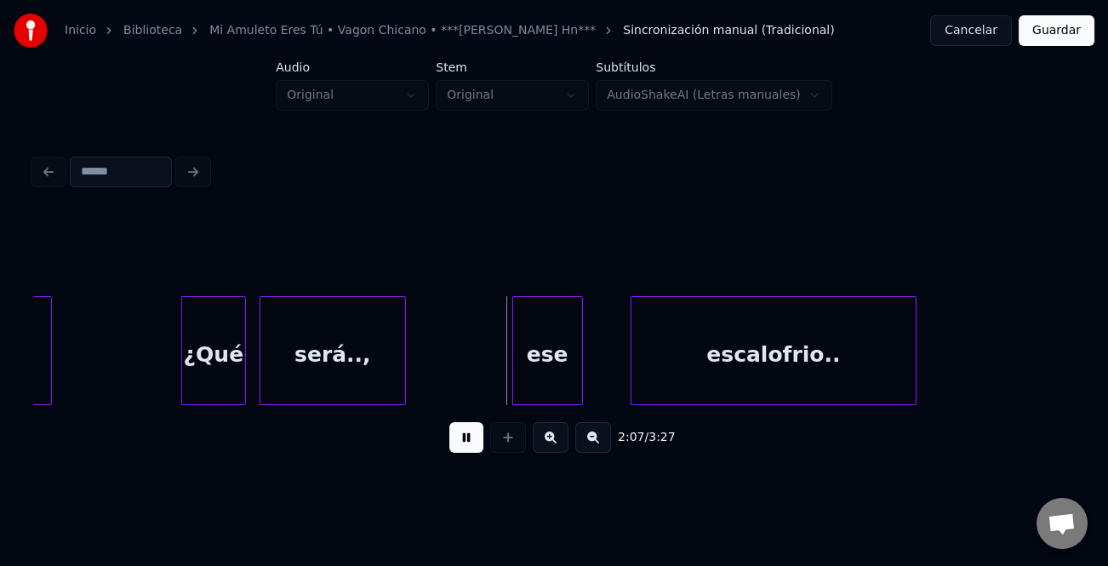
click at [513, 380] on div at bounding box center [515, 350] width 5 height 107
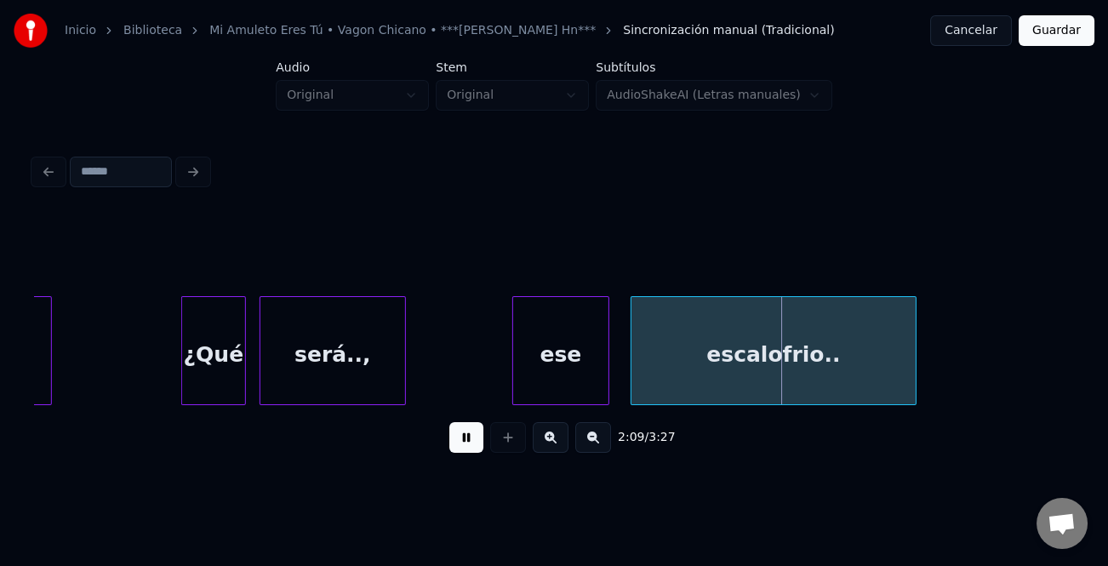
click at [609, 388] on div at bounding box center [606, 350] width 5 height 107
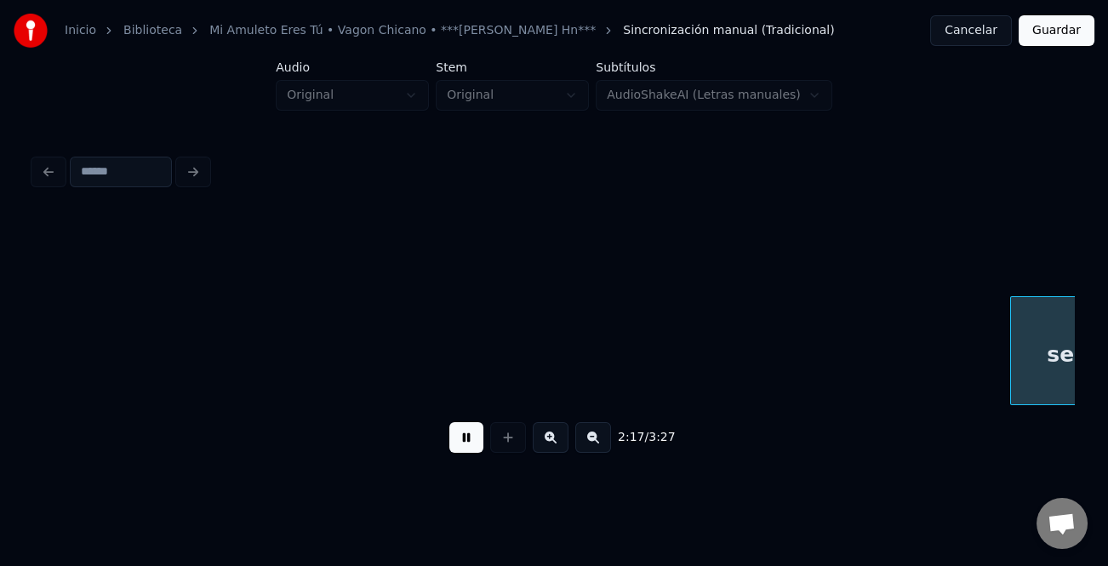
scroll to position [0, 23395]
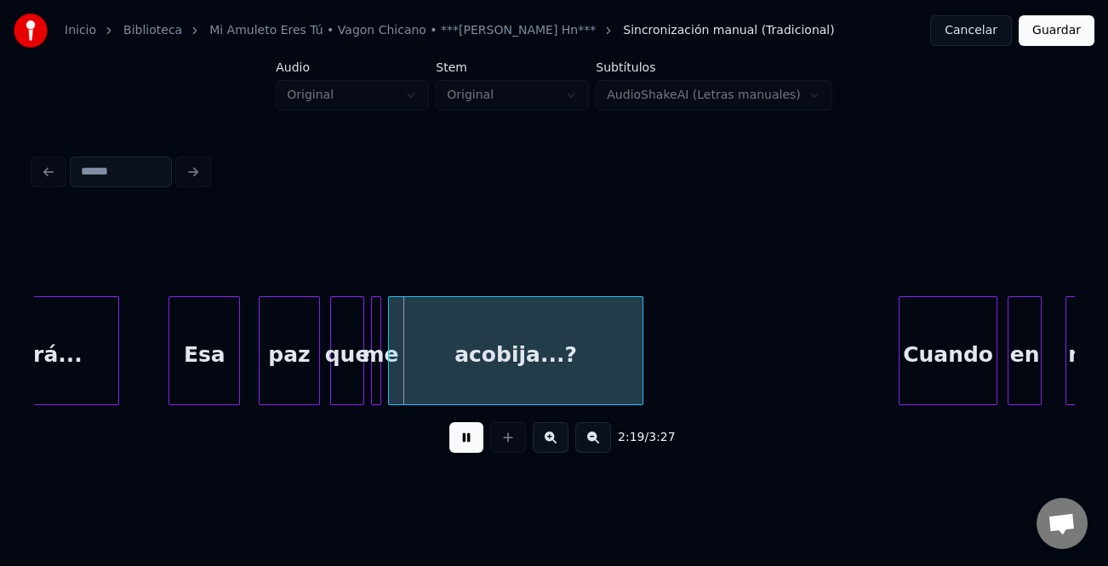
click at [198, 380] on div "Esa" at bounding box center [204, 355] width 70 height 116
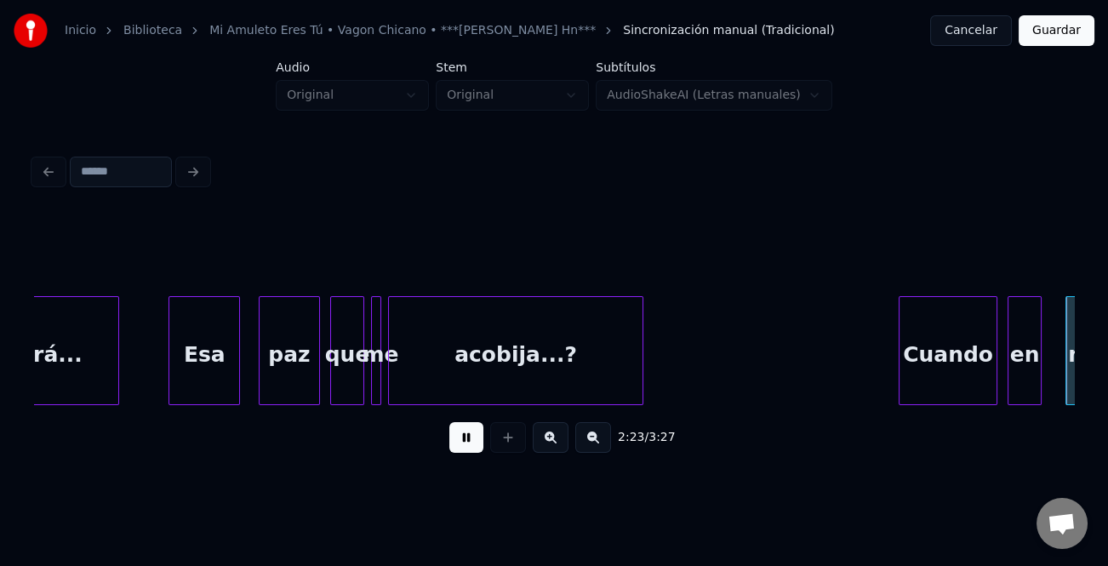
scroll to position [0, 24436]
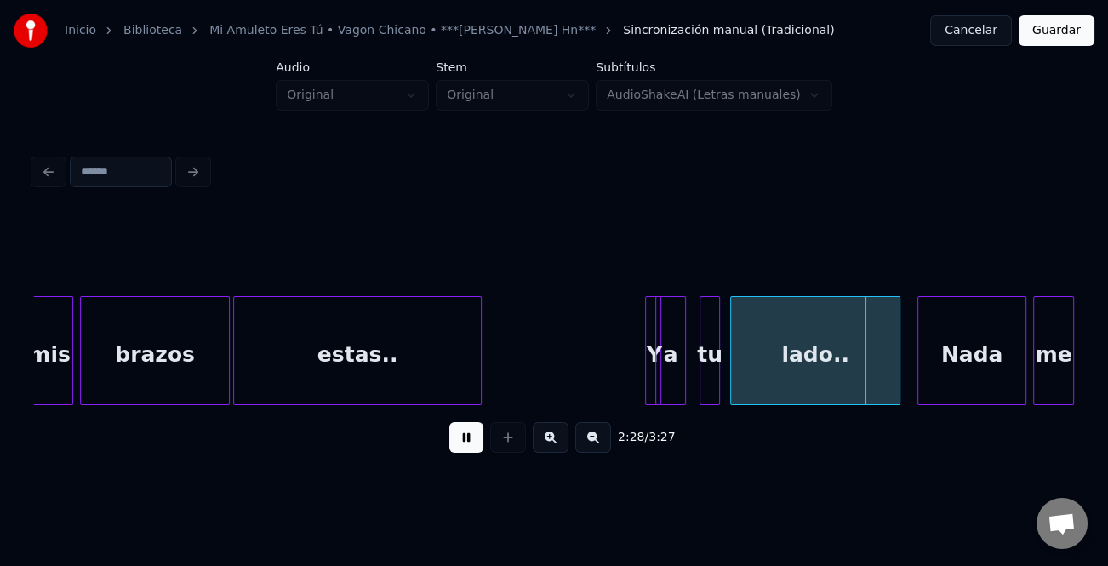
click at [632, 380] on div at bounding box center [634, 350] width 5 height 107
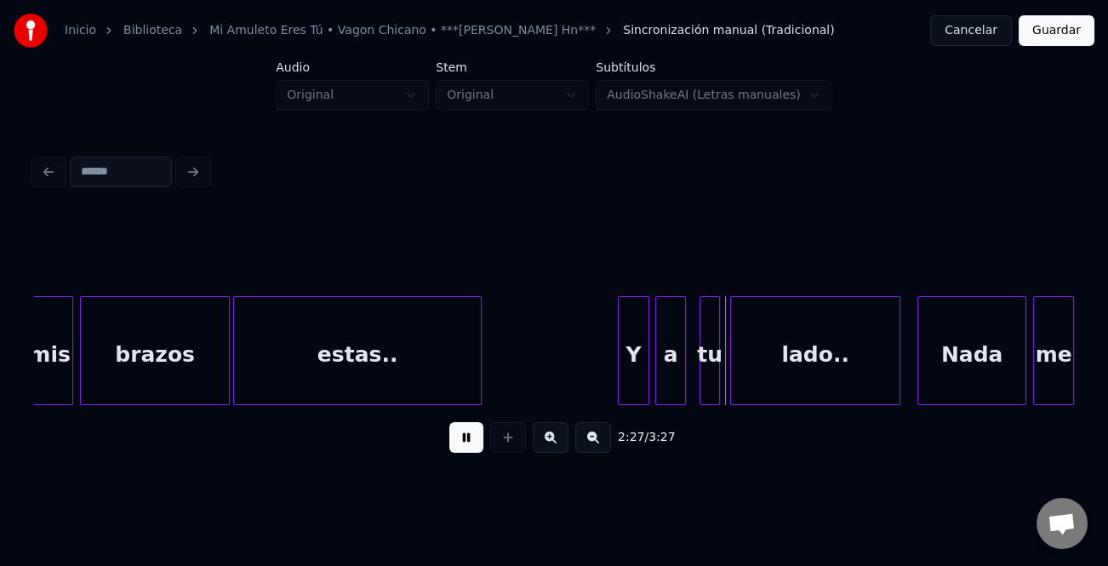
click at [628, 380] on div "Y" at bounding box center [634, 355] width 30 height 116
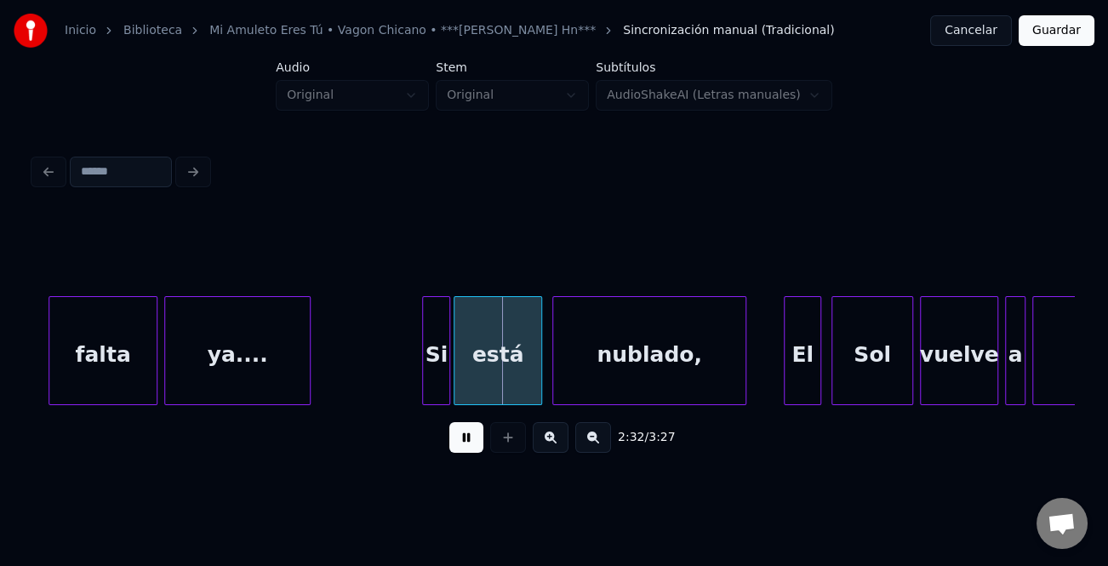
click at [423, 387] on div at bounding box center [425, 350] width 5 height 107
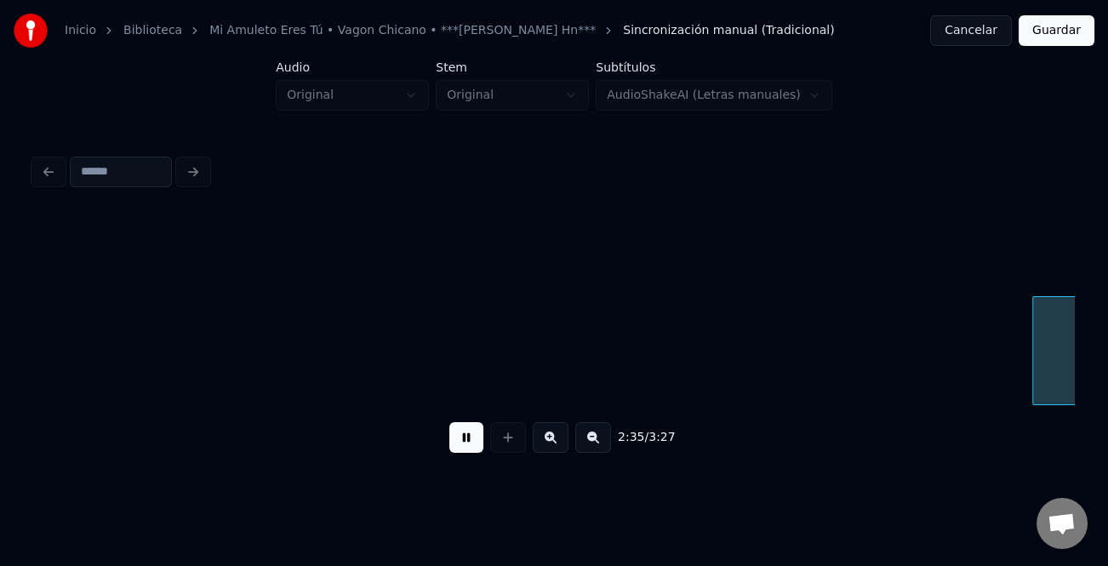
scroll to position [0, 26521]
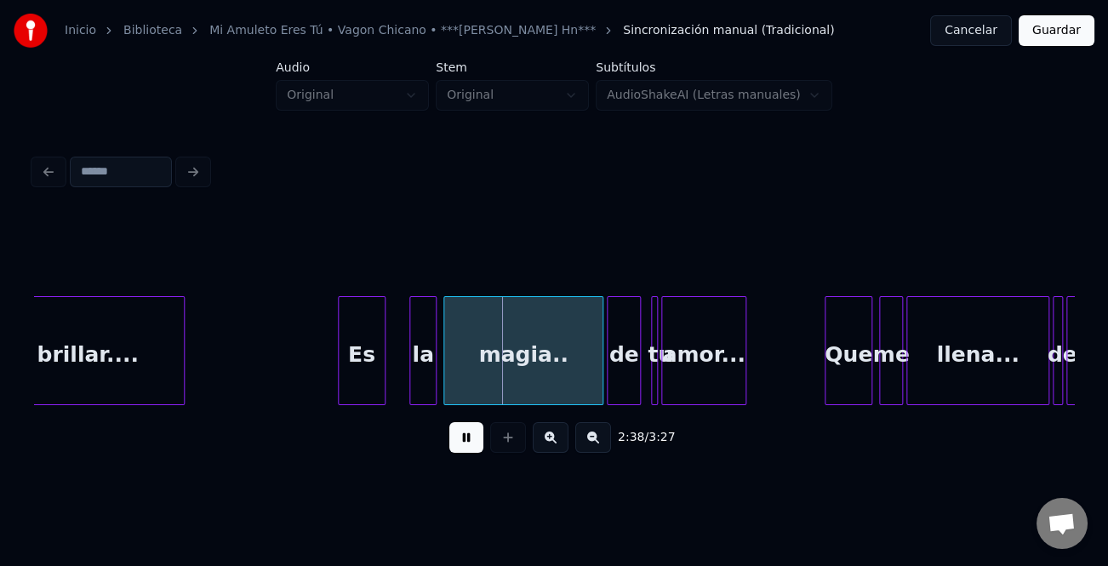
click at [358, 389] on div "Es" at bounding box center [362, 355] width 46 height 116
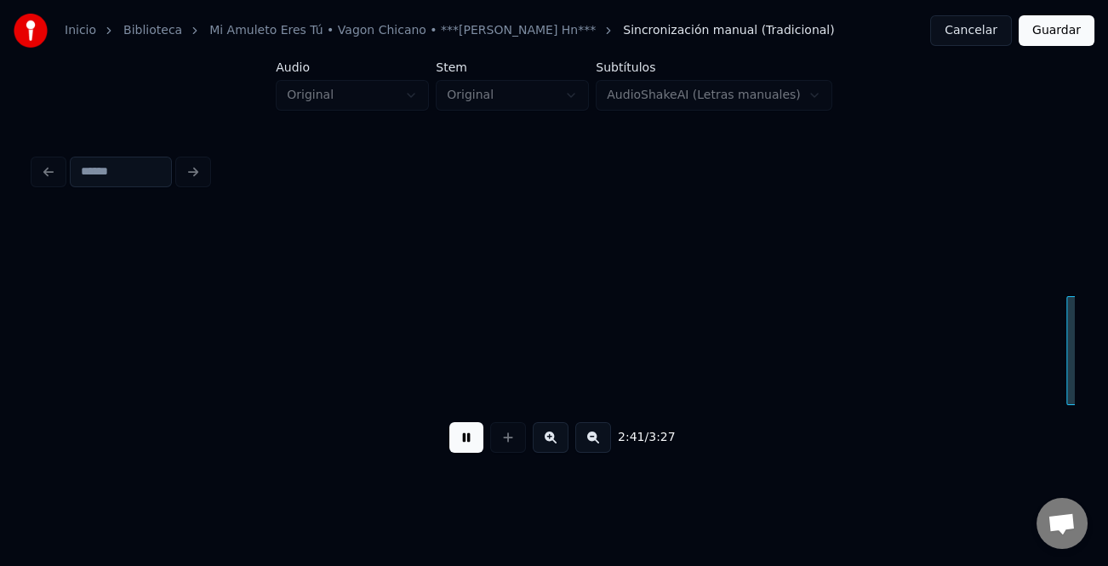
scroll to position [0, 27561]
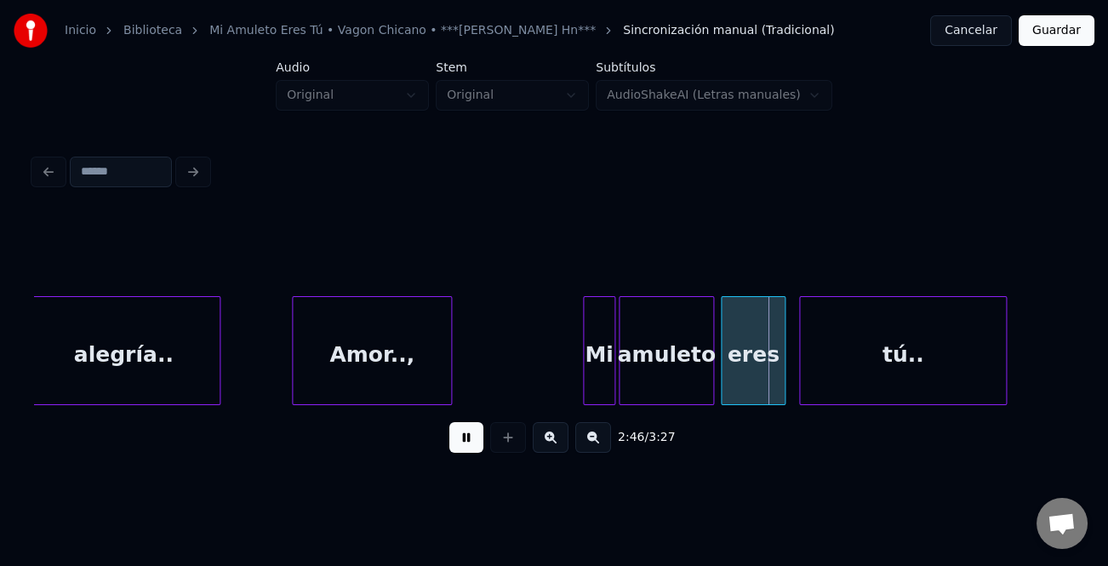
click at [587, 393] on div at bounding box center [586, 350] width 5 height 107
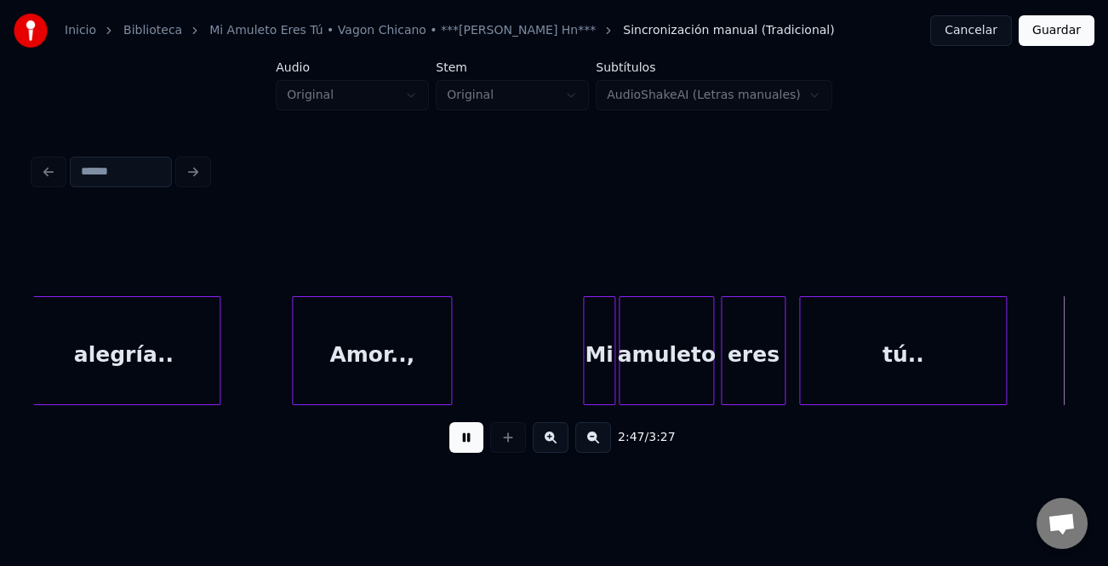
scroll to position [0, 28602]
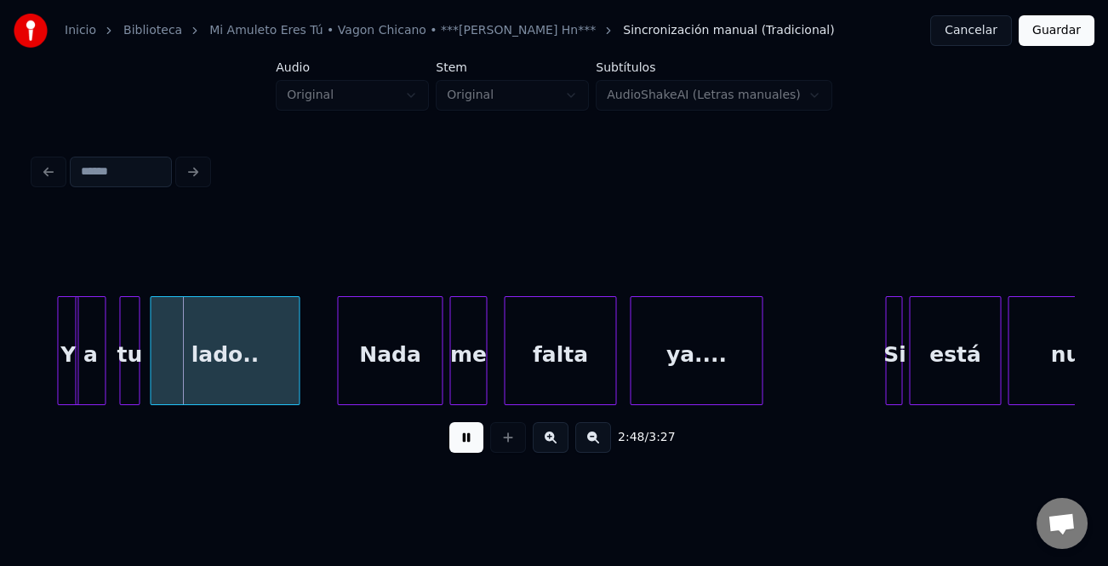
click at [58, 382] on div at bounding box center [60, 350] width 5 height 107
click at [55, 384] on div "Y" at bounding box center [54, 355] width 22 height 116
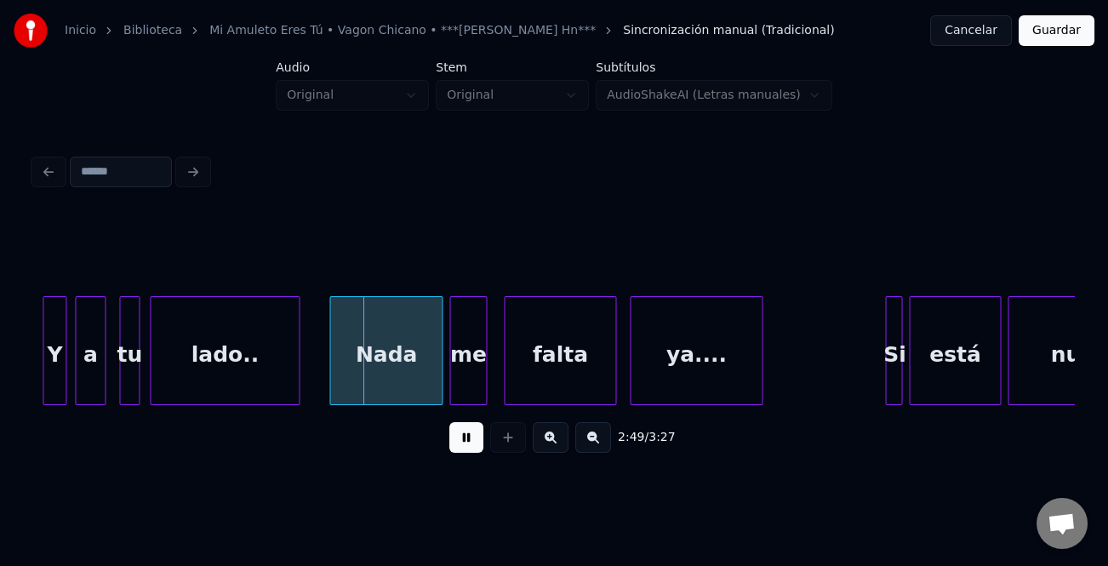
click at [330, 387] on div at bounding box center [332, 350] width 5 height 107
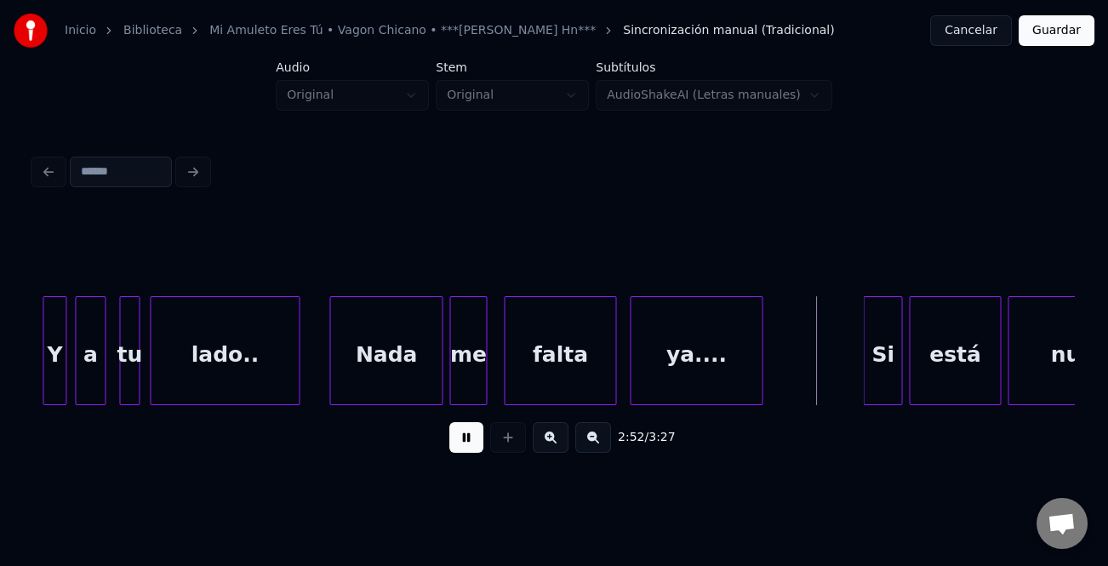
click at [864, 370] on div at bounding box center [866, 350] width 5 height 107
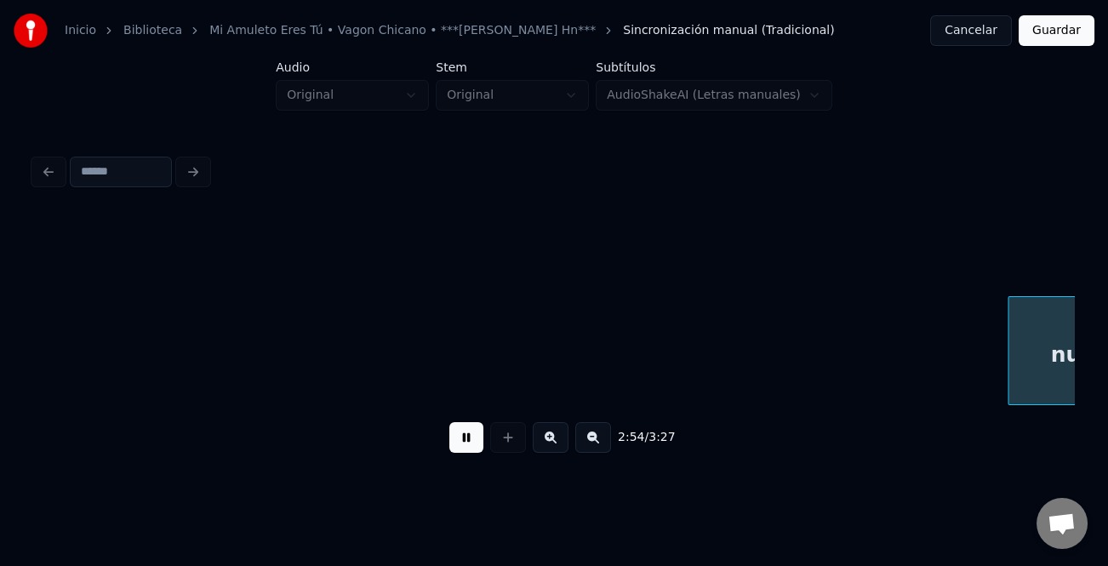
scroll to position [0, 29643]
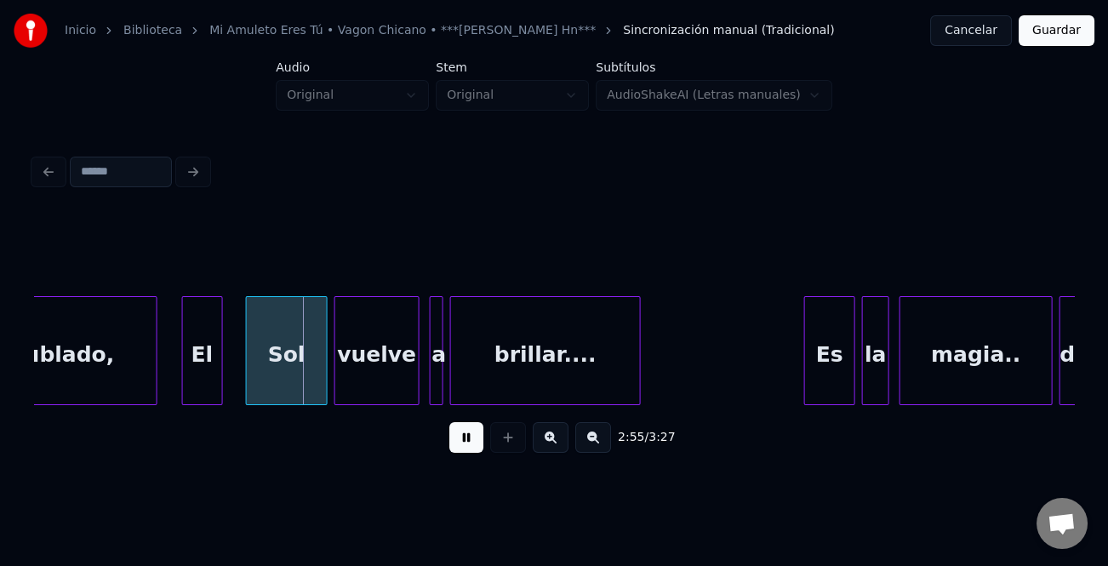
click at [215, 358] on div "El" at bounding box center [202, 355] width 39 height 116
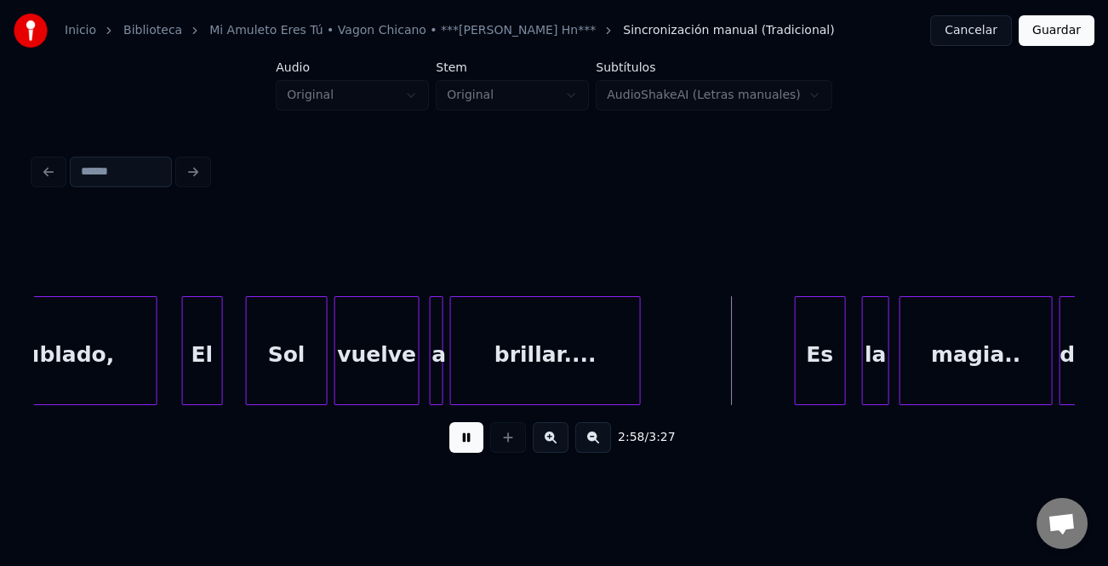
click at [831, 377] on div "Es" at bounding box center [820, 355] width 49 height 116
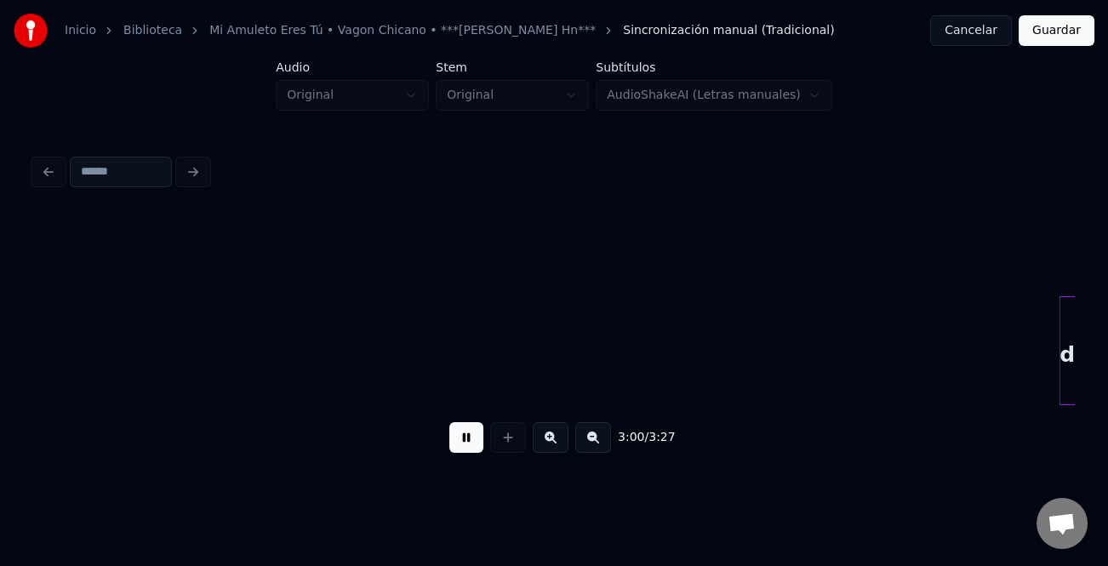
scroll to position [0, 30686]
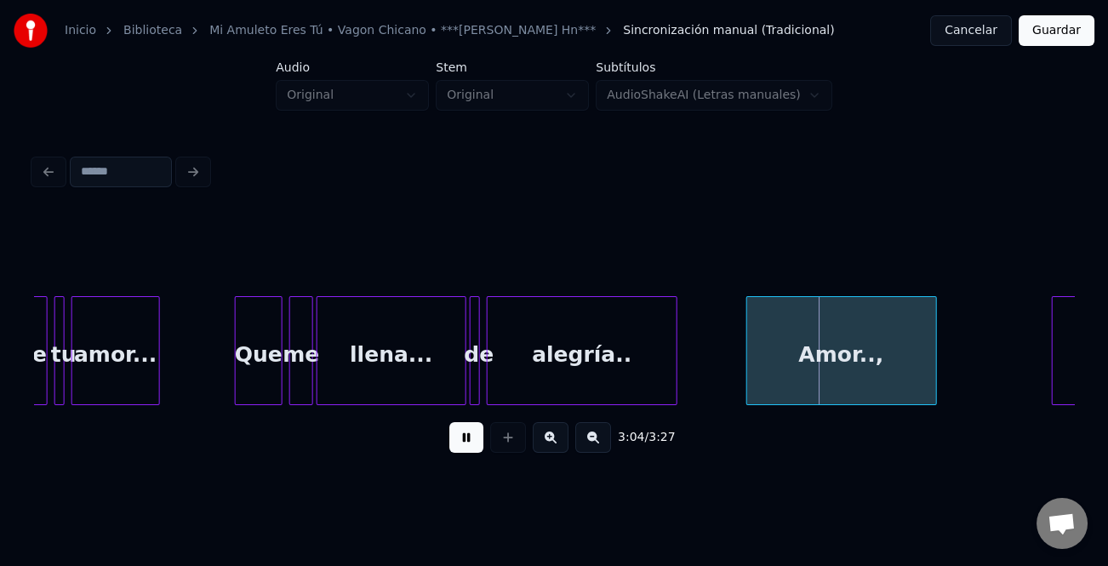
click at [820, 382] on div "Amor..," at bounding box center [841, 355] width 189 height 116
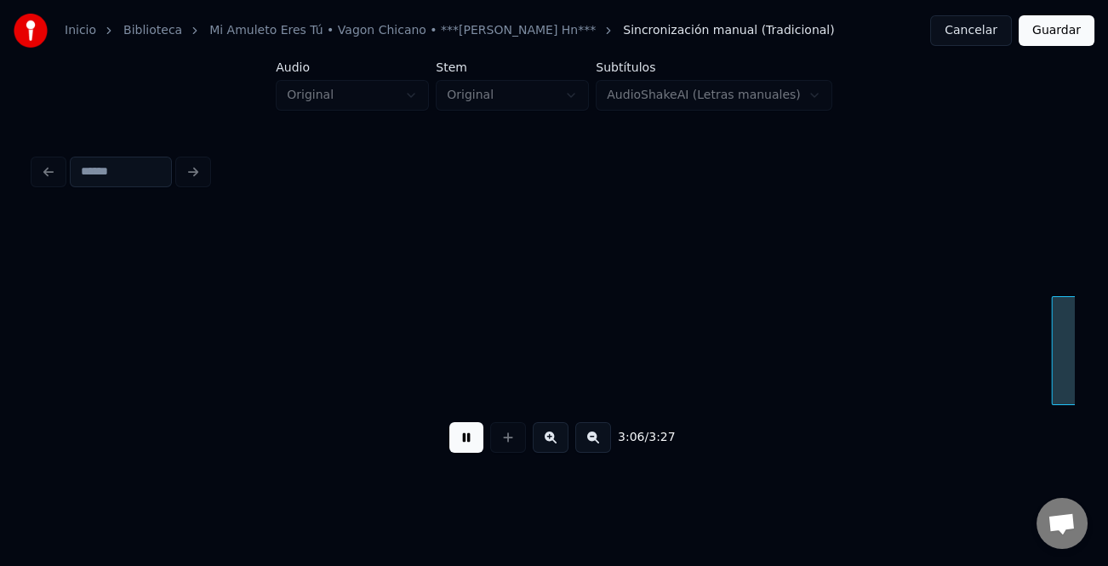
scroll to position [0, 31728]
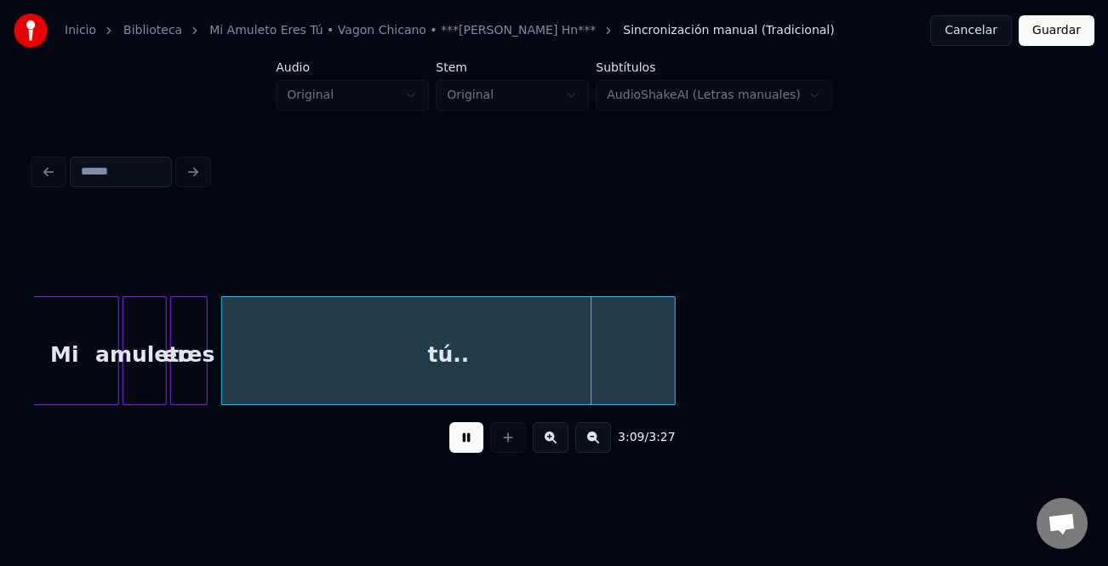
click at [673, 377] on div at bounding box center [672, 350] width 5 height 107
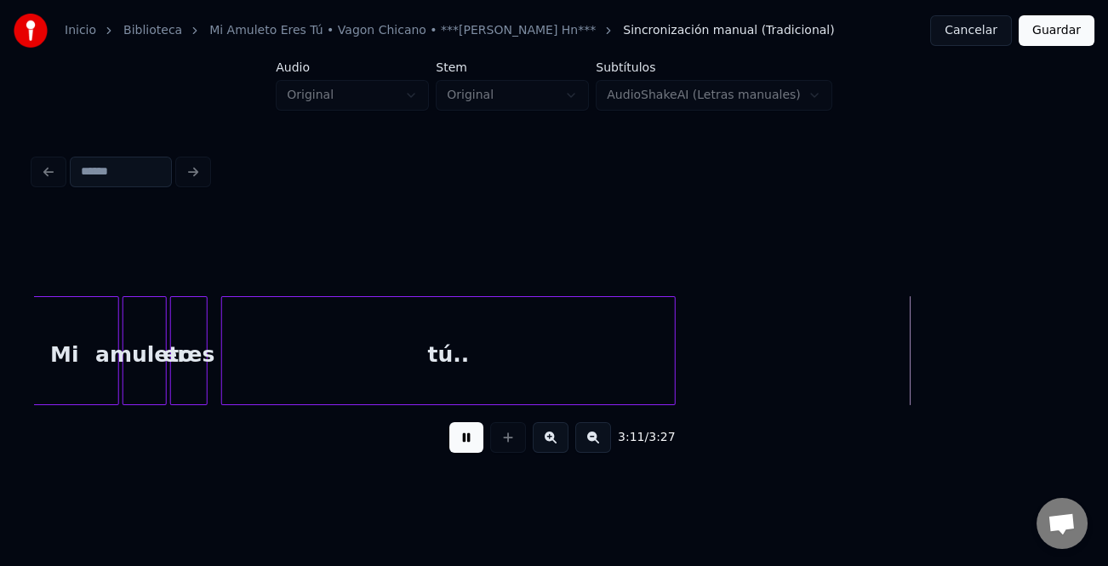
click at [1071, 34] on button "Guardar" at bounding box center [1057, 30] width 76 height 31
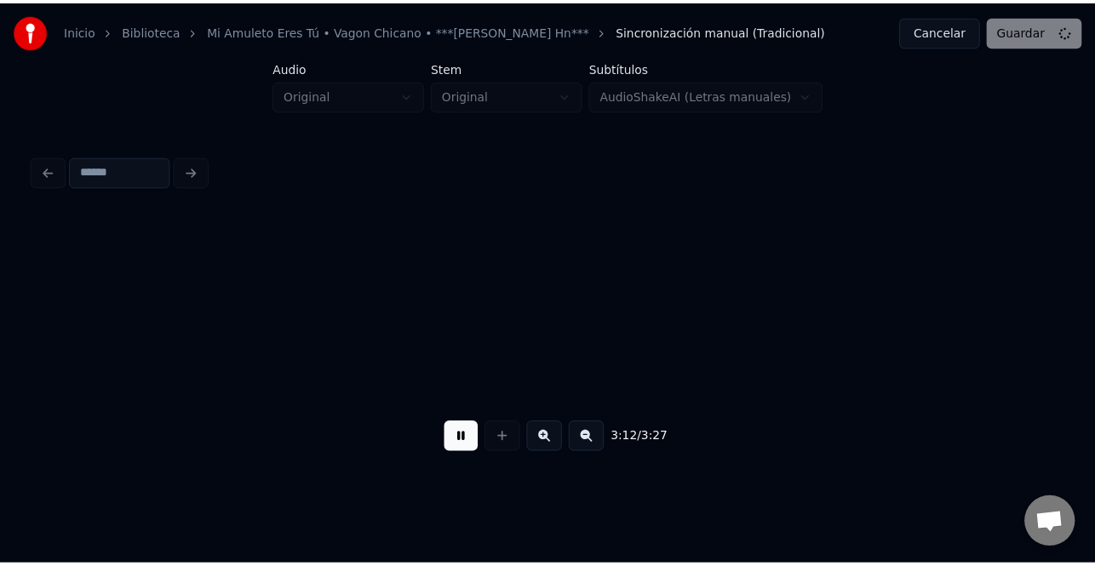
scroll to position [0, 32769]
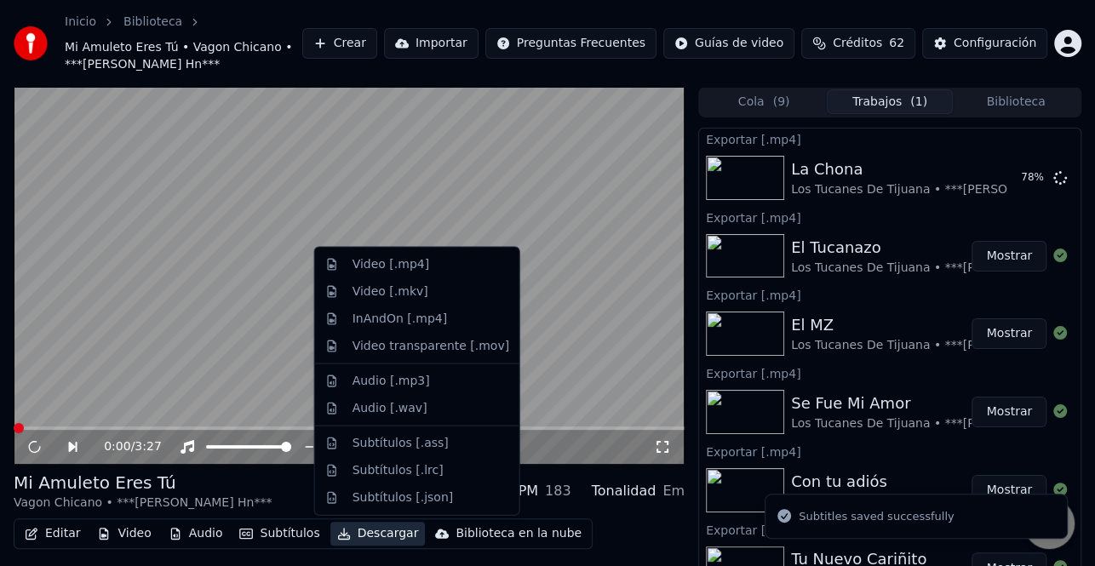
click at [360, 535] on button "Descargar" at bounding box center [377, 534] width 95 height 24
click at [431, 261] on div "Video [.mp4]" at bounding box center [430, 264] width 157 height 17
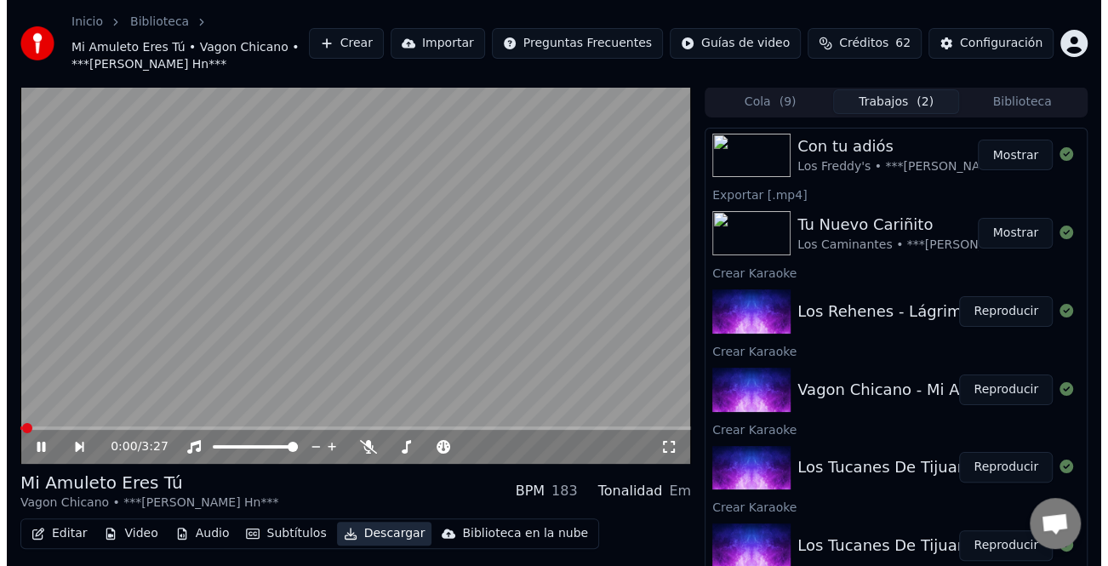
scroll to position [426, 0]
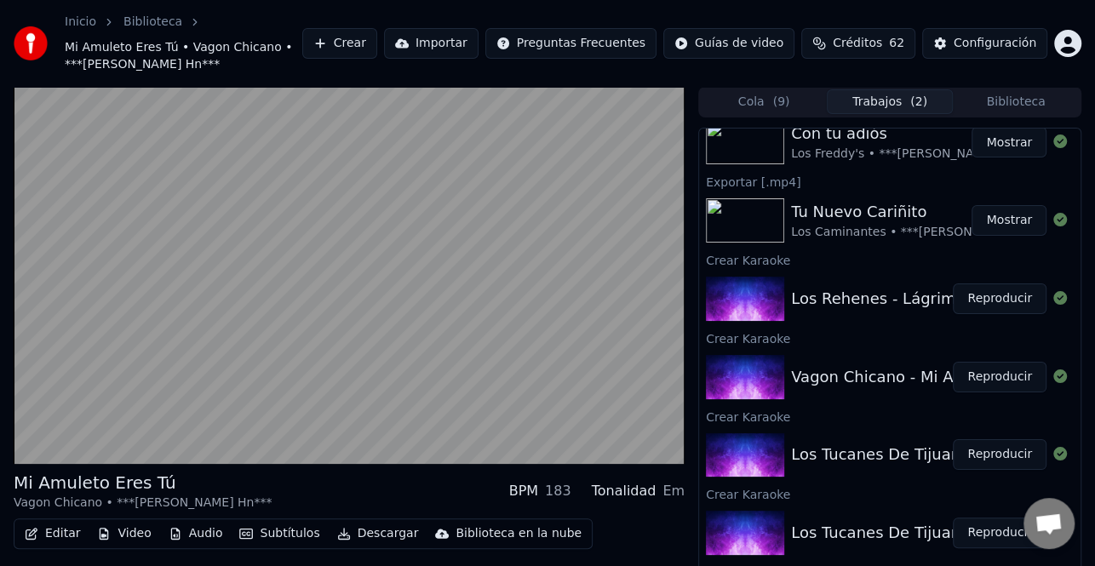
click at [988, 291] on button "Reproducir" at bounding box center [1000, 299] width 94 height 31
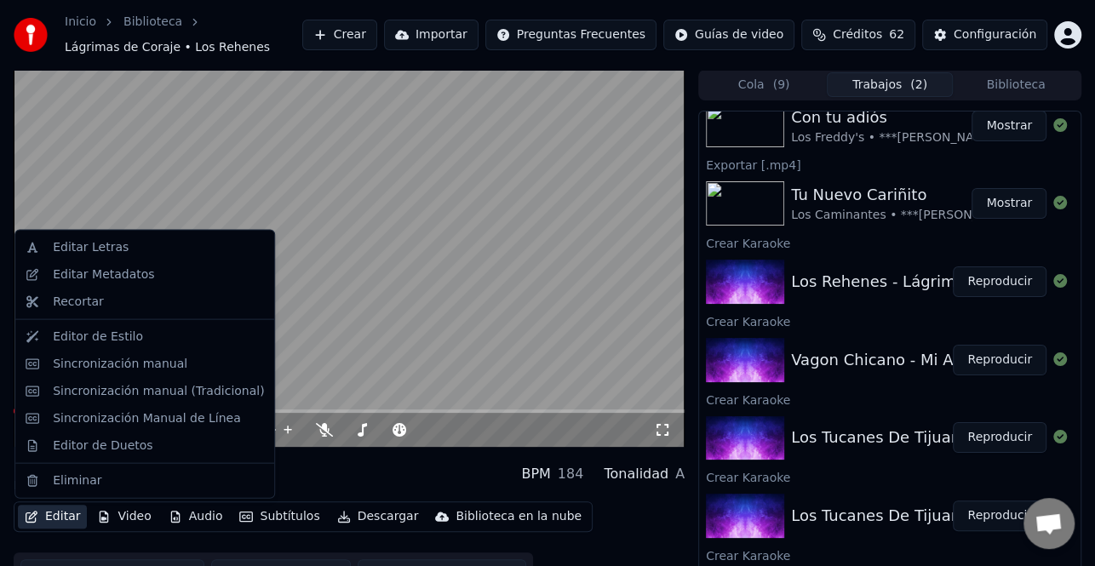
click at [49, 521] on button "Editar" at bounding box center [52, 517] width 69 height 24
click at [112, 272] on div "Editar Metadatos" at bounding box center [103, 274] width 101 height 17
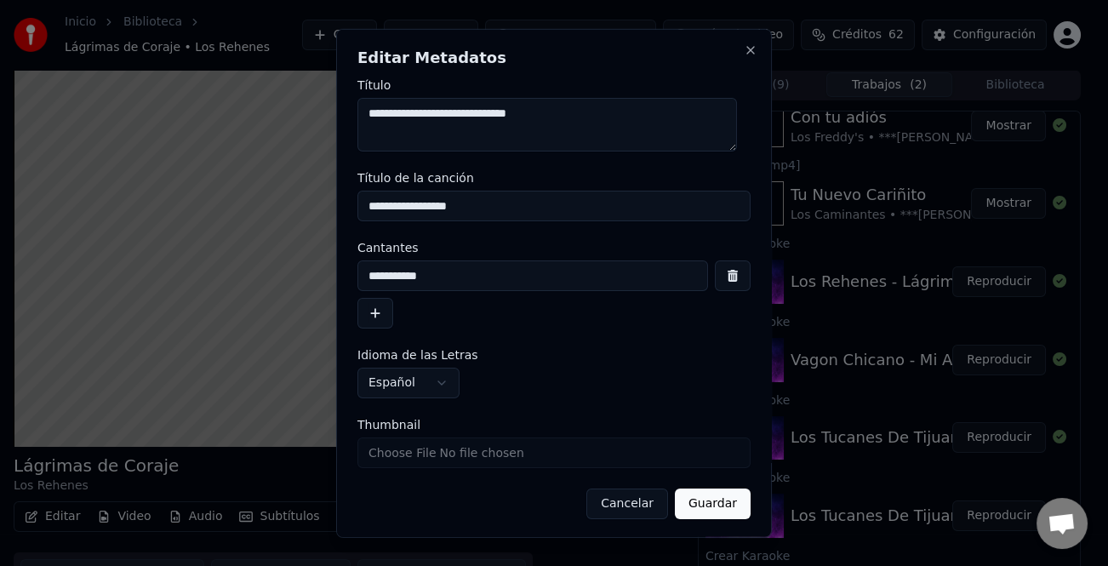
click at [373, 324] on button "button" at bounding box center [376, 313] width 36 height 31
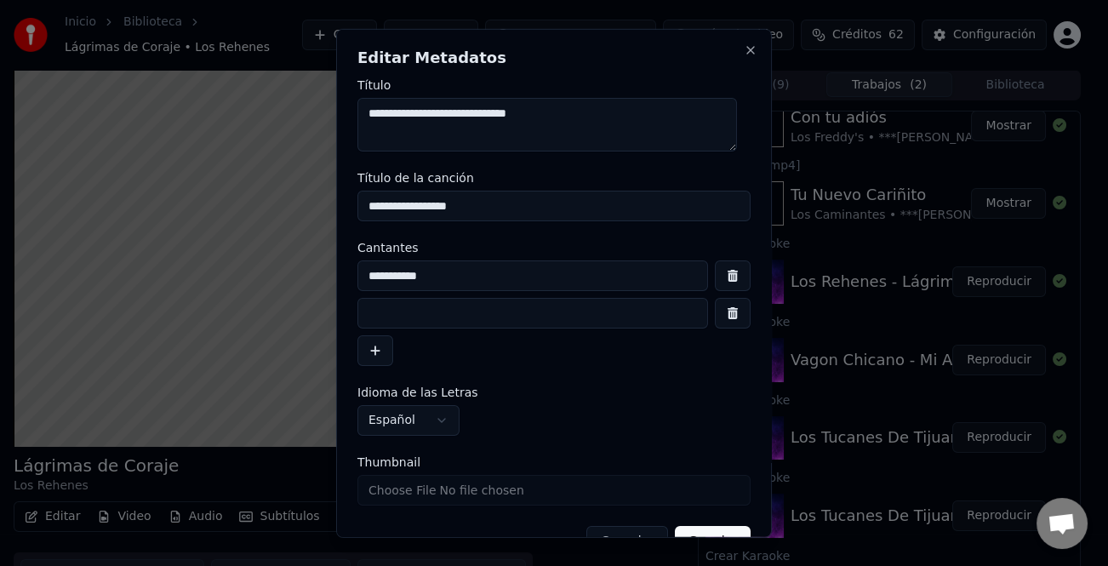
click at [416, 318] on input at bounding box center [533, 313] width 351 height 31
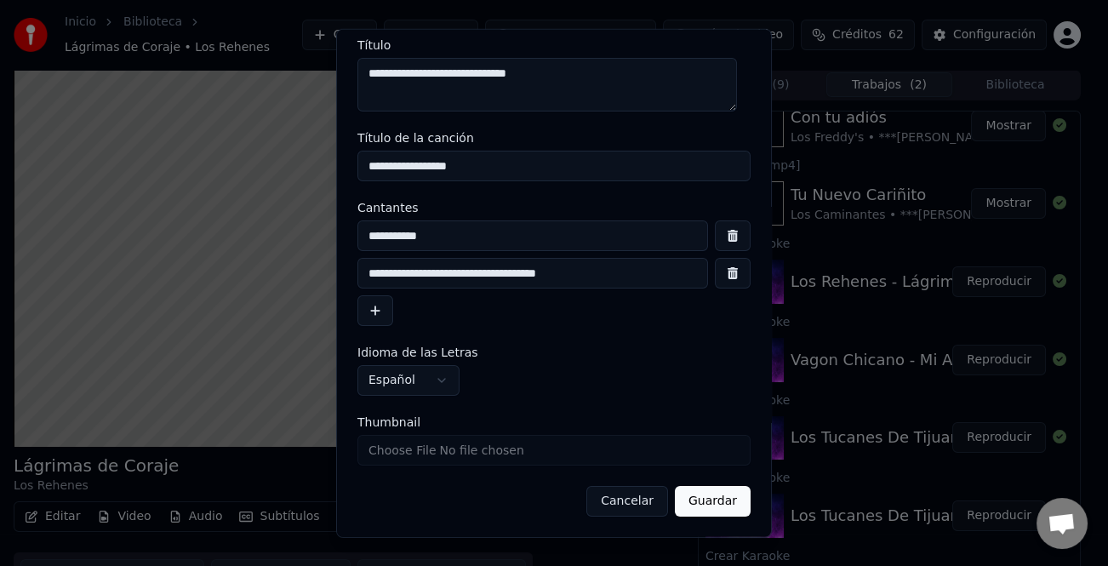
type input "**********"
click at [719, 507] on button "Guardar" at bounding box center [713, 501] width 76 height 31
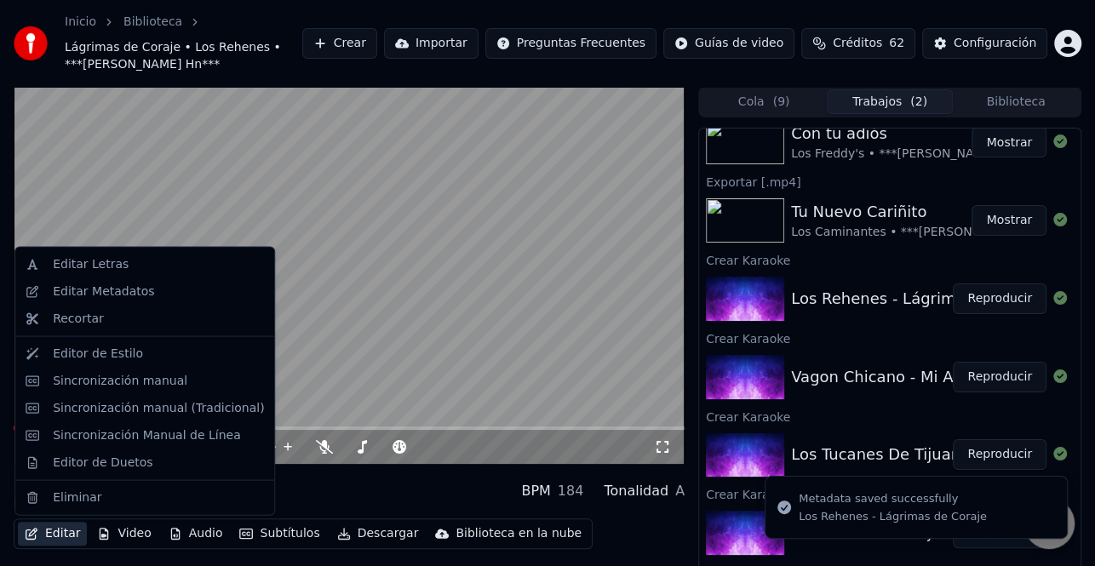
click at [43, 538] on button "Editar" at bounding box center [52, 534] width 69 height 24
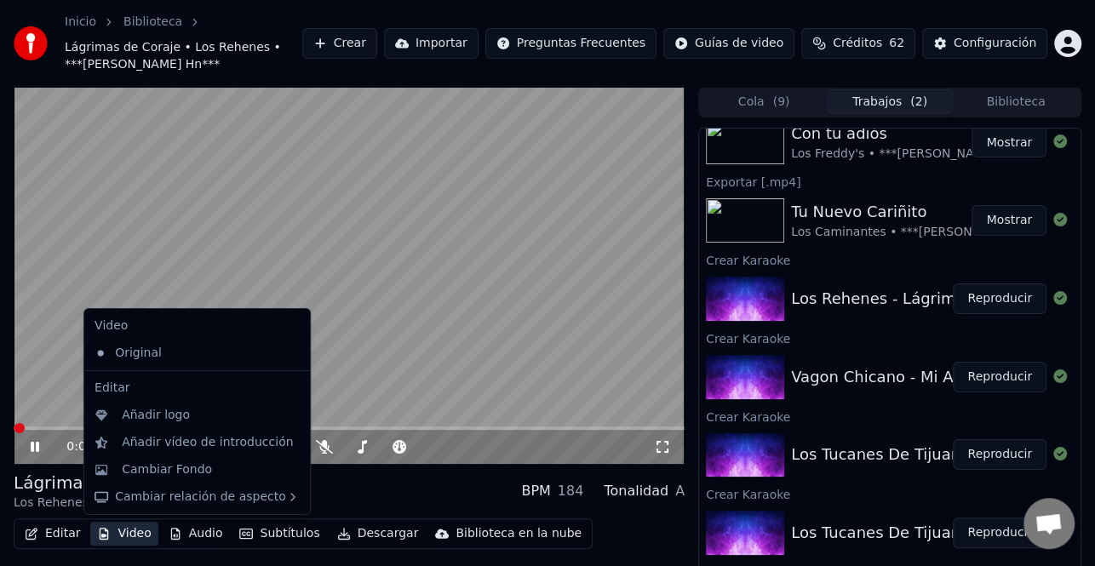
click at [26, 450] on div "0:00 / 2:54" at bounding box center [348, 446] width 657 height 17
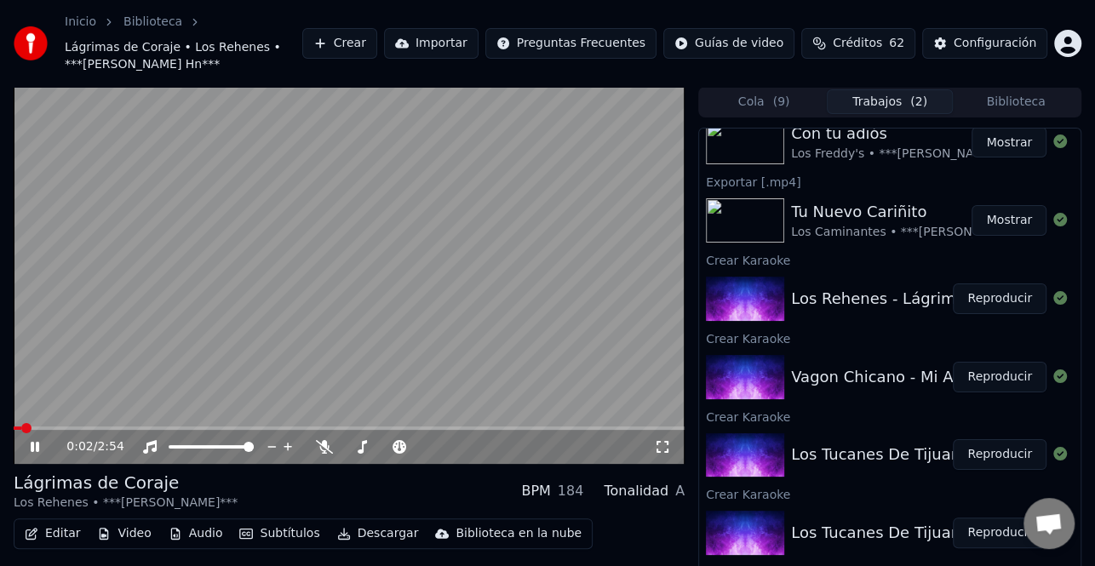
click at [32, 450] on icon at bounding box center [35, 447] width 9 height 10
click at [61, 526] on button "Editar" at bounding box center [52, 534] width 69 height 24
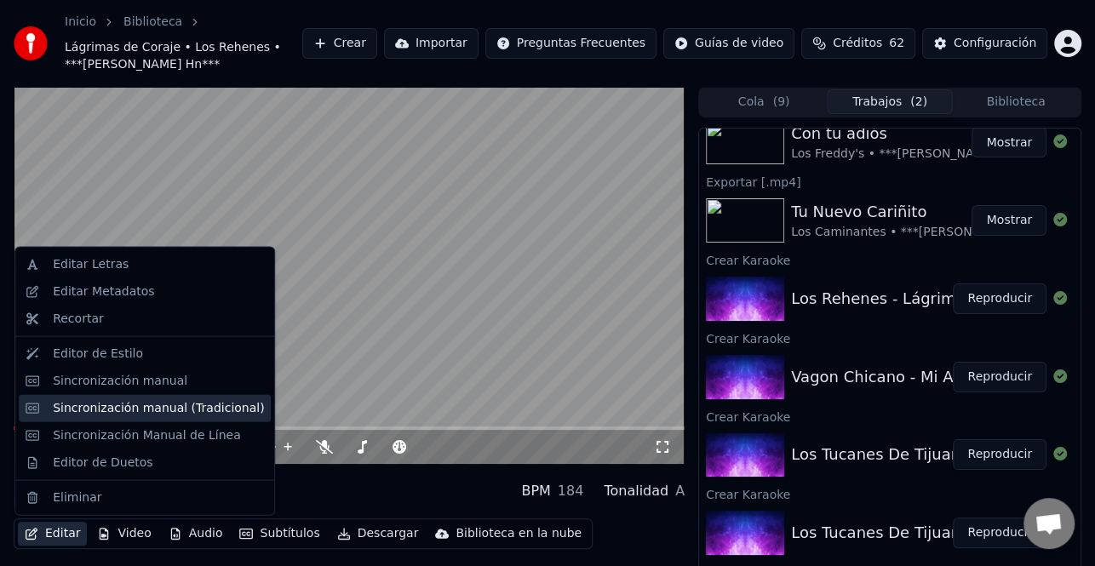
click at [178, 402] on div "Sincronización manual (Tradicional)" at bounding box center [158, 407] width 211 height 17
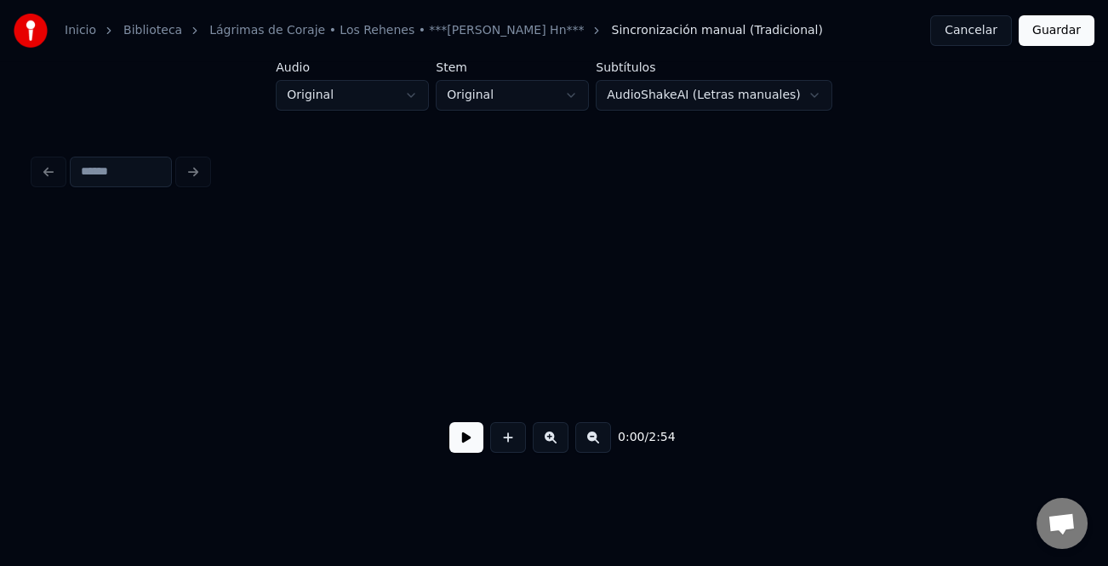
scroll to position [0, 3483]
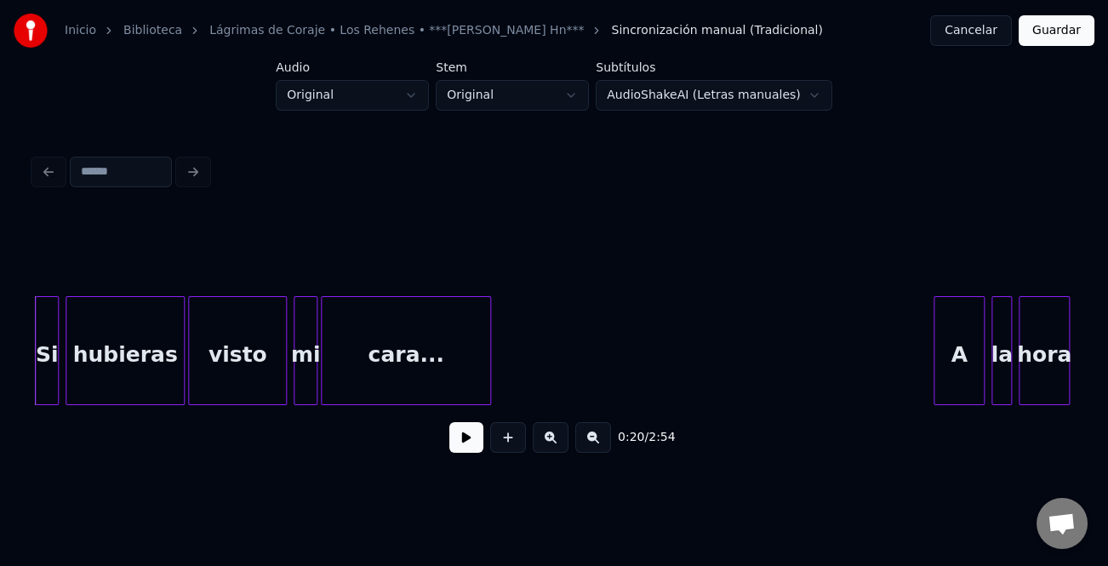
click at [463, 443] on button at bounding box center [467, 437] width 34 height 31
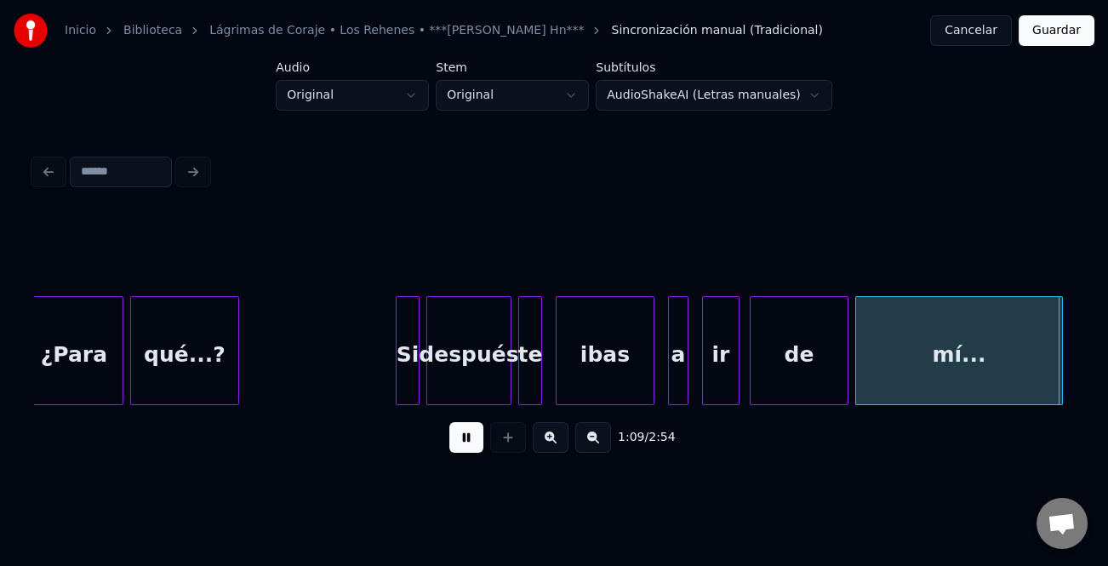
scroll to position [0, 11824]
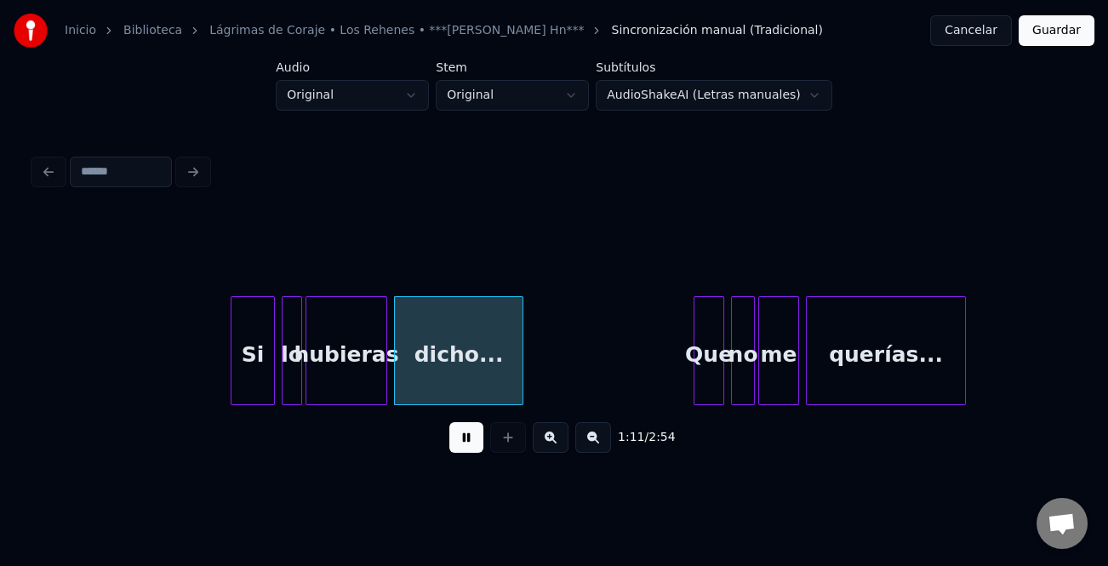
click at [233, 370] on div at bounding box center [234, 350] width 5 height 107
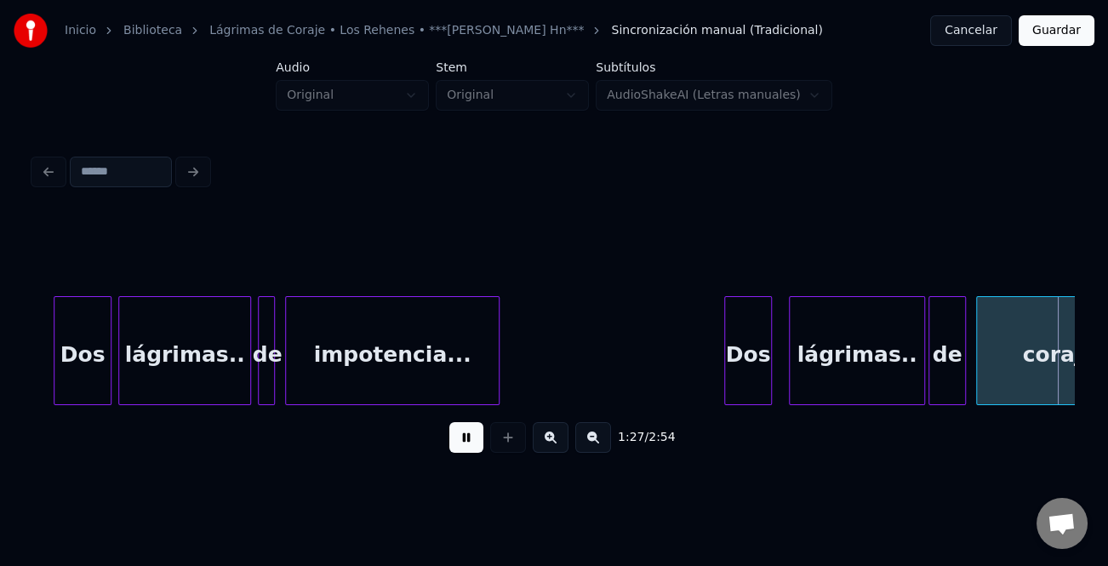
scroll to position [0, 14950]
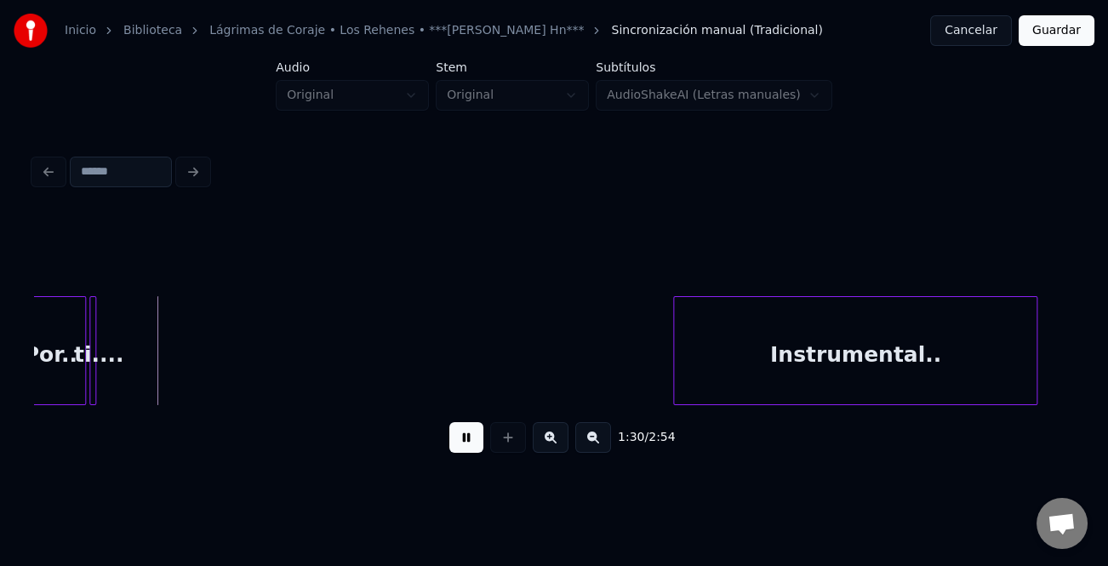
click at [1080, 344] on div "1:30 / 2:54" at bounding box center [554, 308] width 1054 height 337
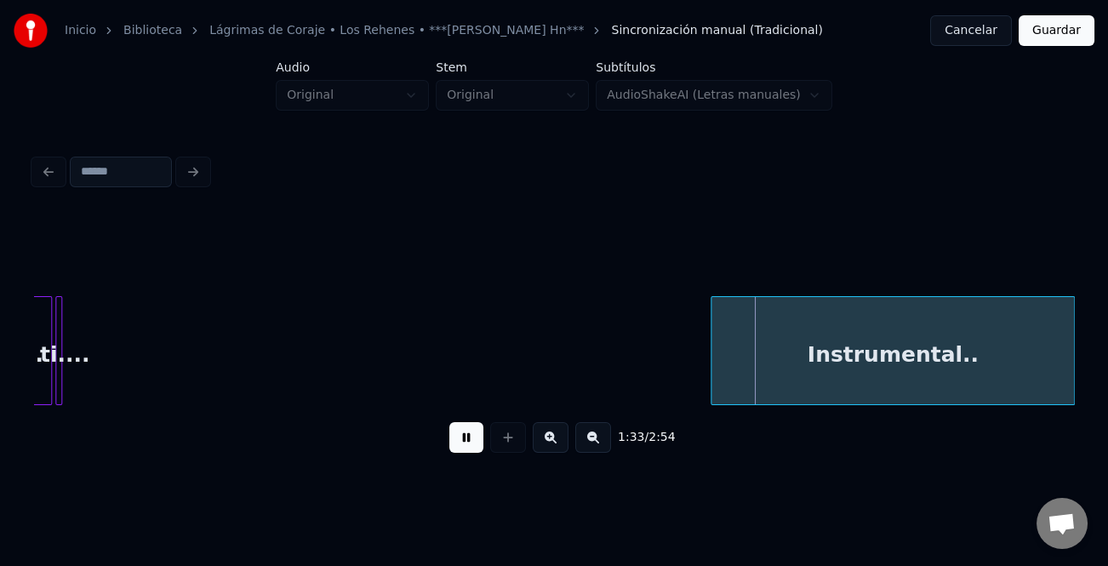
scroll to position [0, 15361]
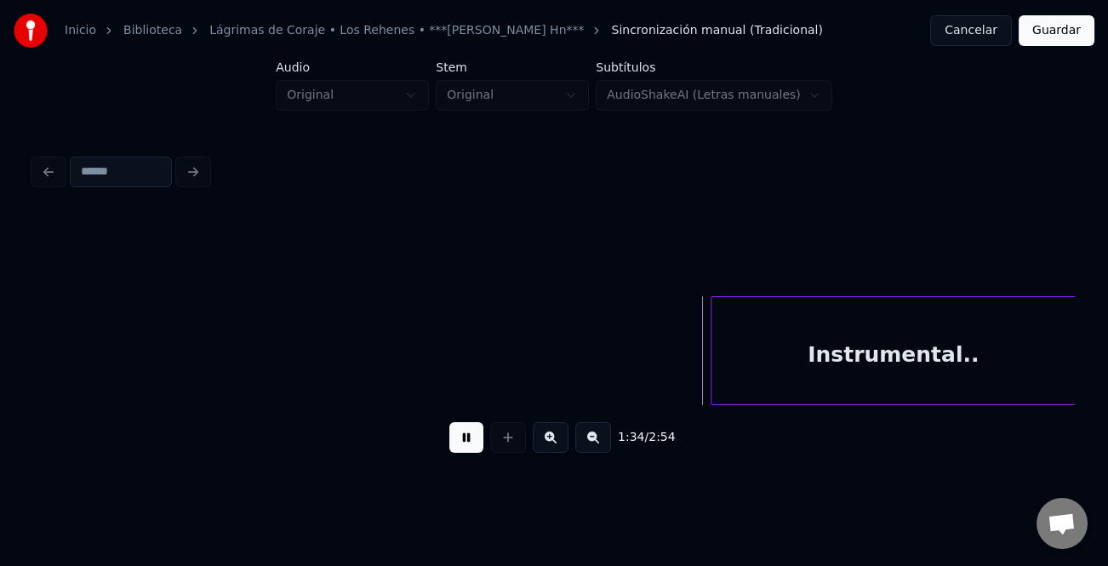
click at [868, 361] on div "Instrumental.." at bounding box center [893, 355] width 363 height 116
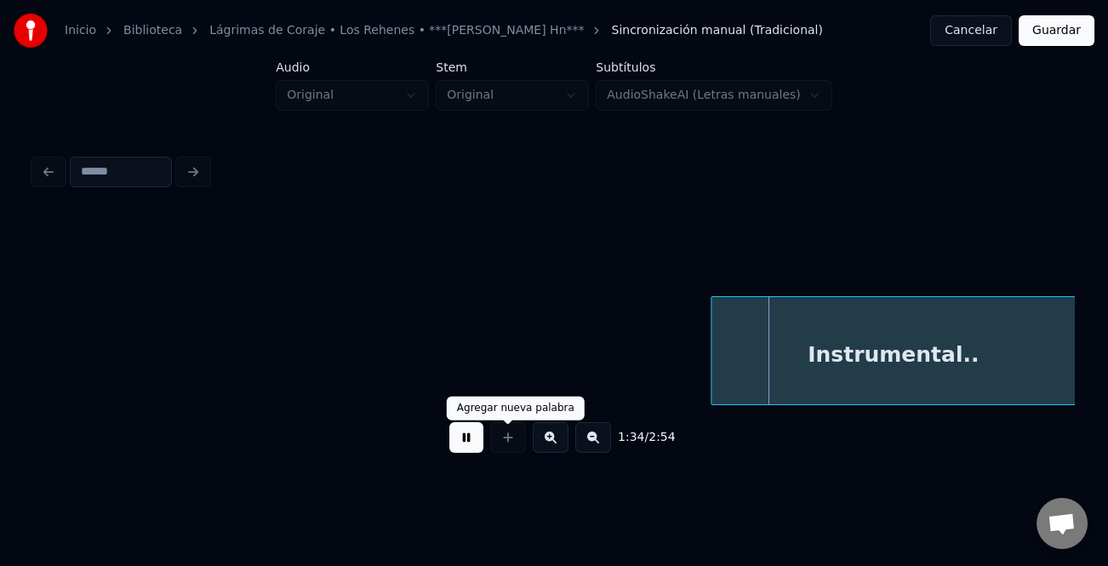
click at [468, 442] on button at bounding box center [467, 437] width 34 height 31
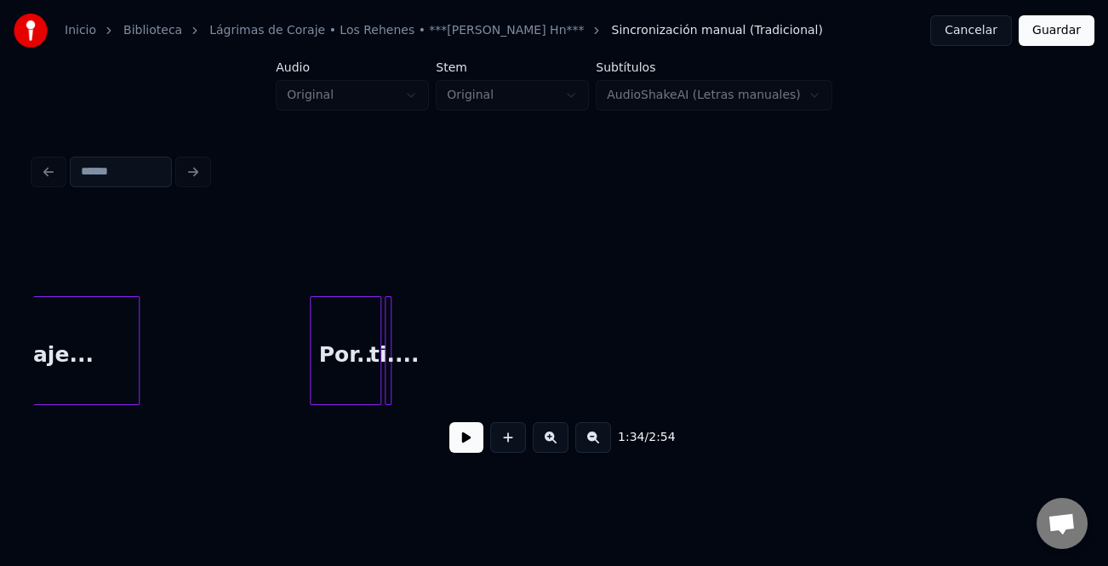
scroll to position [0, 14841]
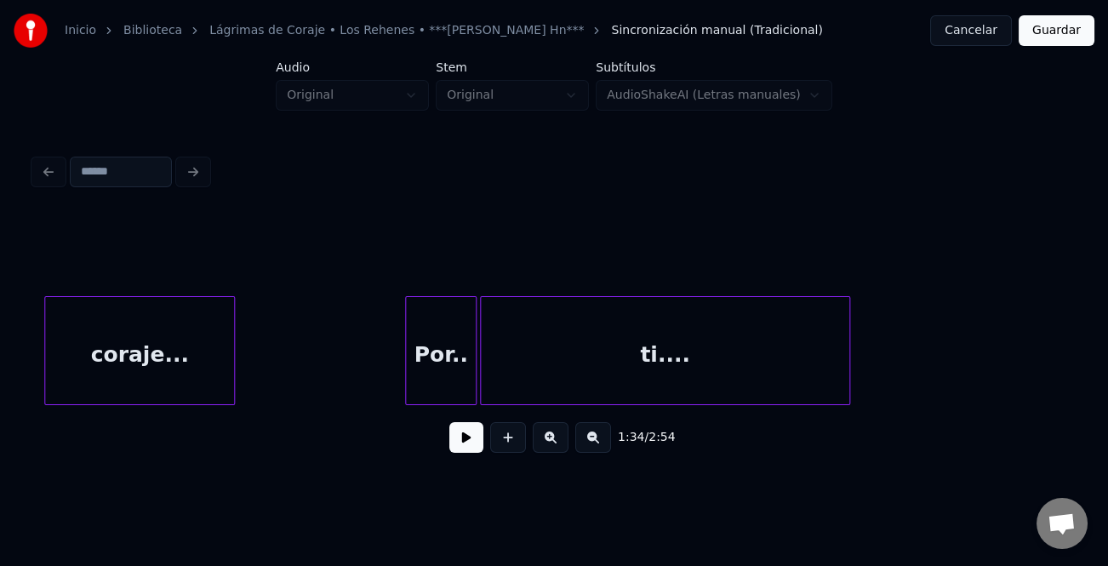
click at [847, 381] on div at bounding box center [847, 350] width 5 height 107
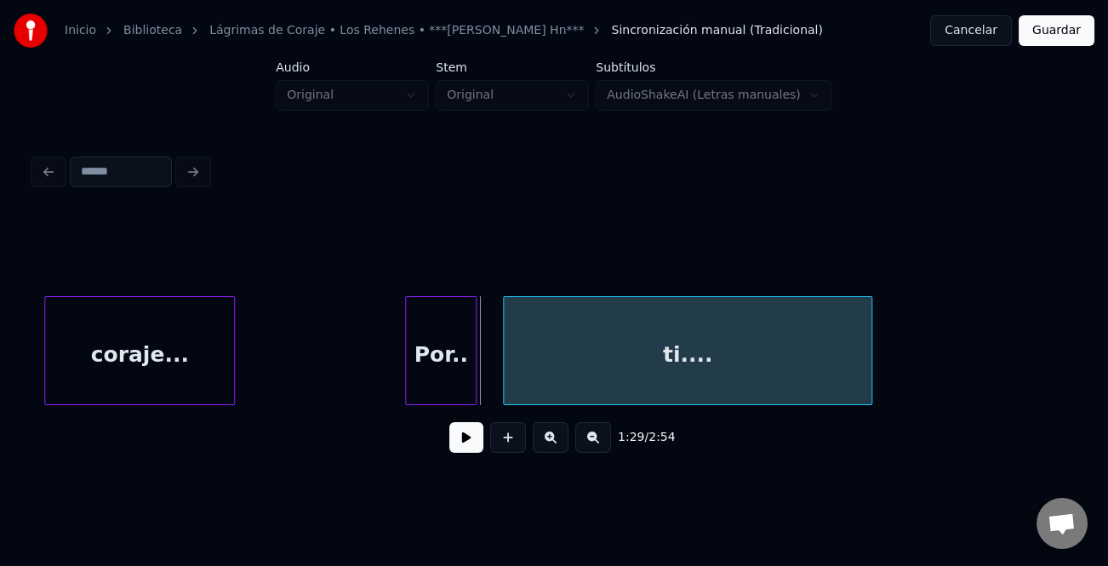
click at [753, 384] on div "ti...." at bounding box center [688, 355] width 369 height 116
click at [458, 380] on div "Por.." at bounding box center [450, 355] width 70 height 116
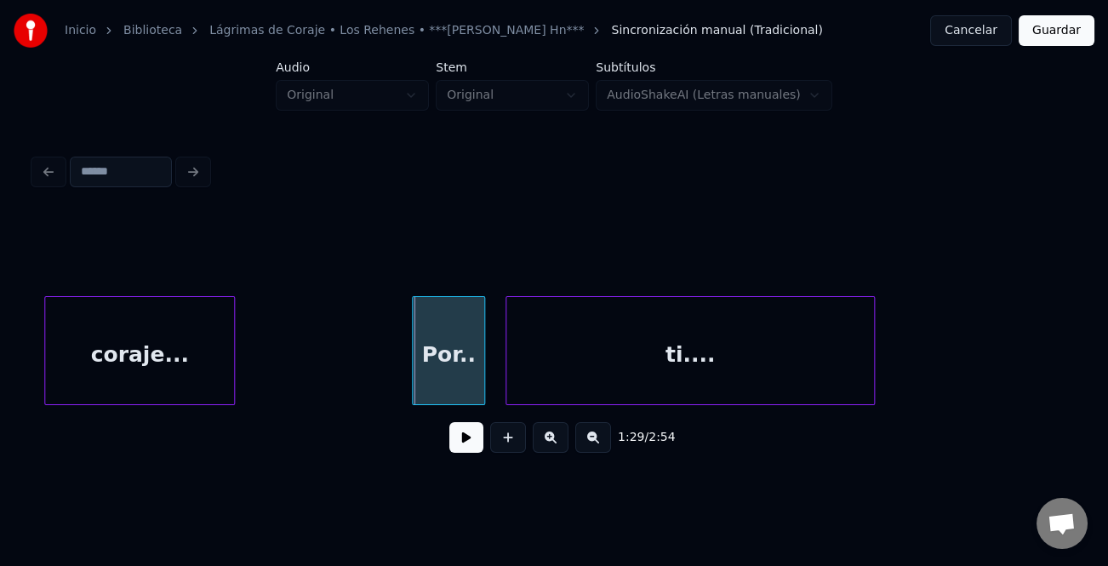
click at [413, 385] on div at bounding box center [415, 350] width 5 height 107
click at [459, 441] on button at bounding box center [467, 437] width 34 height 31
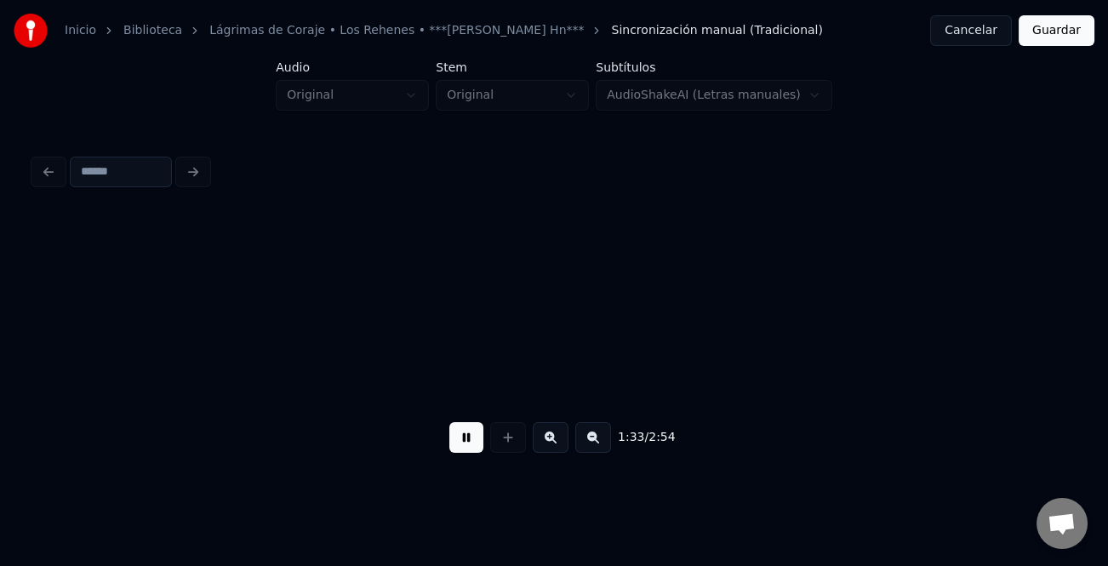
scroll to position [0, 15882]
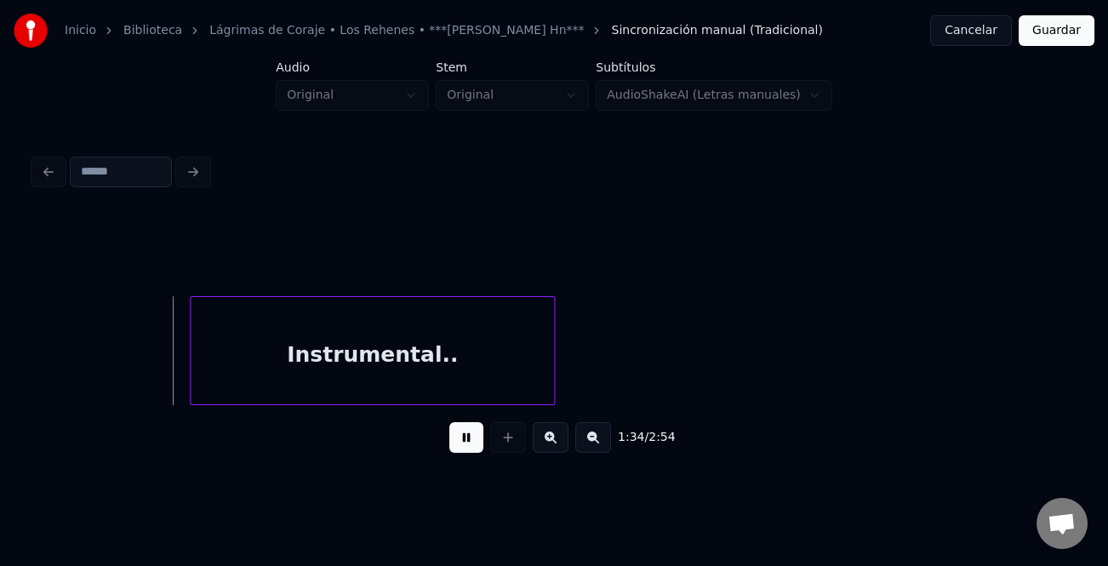
click at [460, 441] on button at bounding box center [467, 437] width 34 height 31
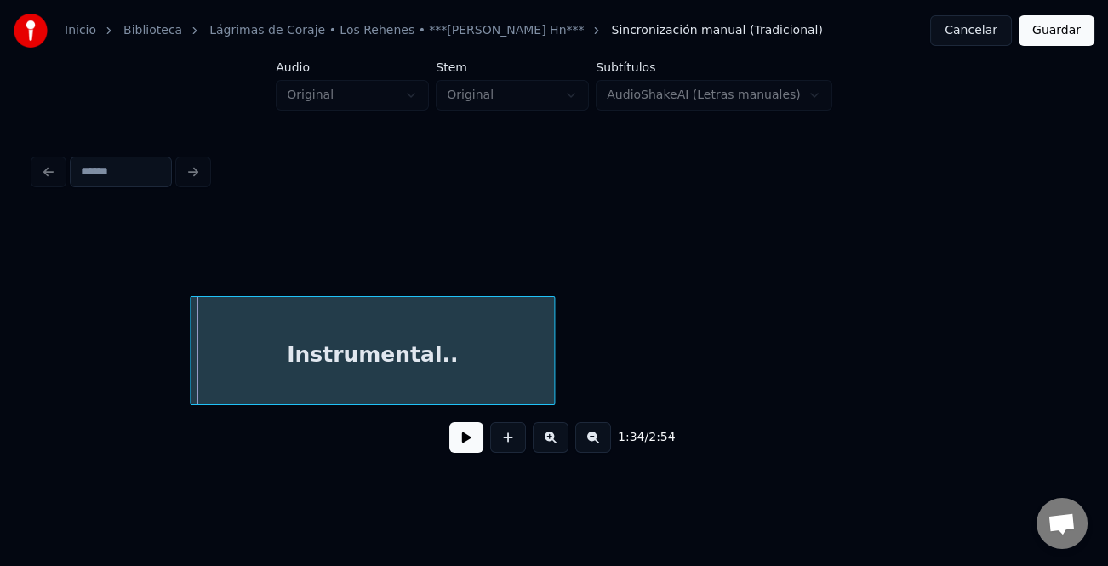
click at [591, 441] on button at bounding box center [594, 437] width 36 height 31
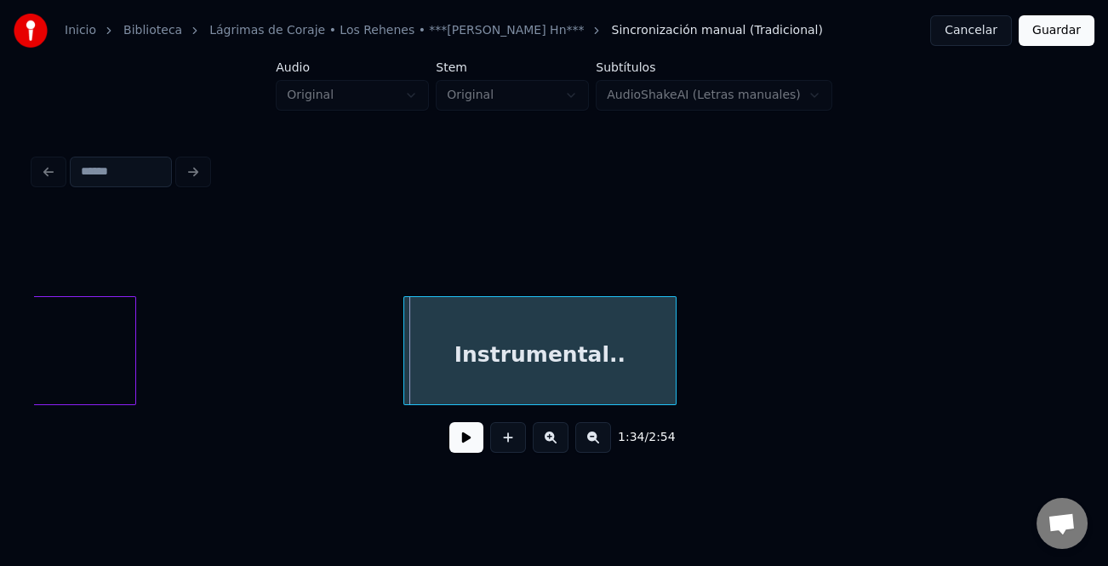
scroll to position [0, 11641]
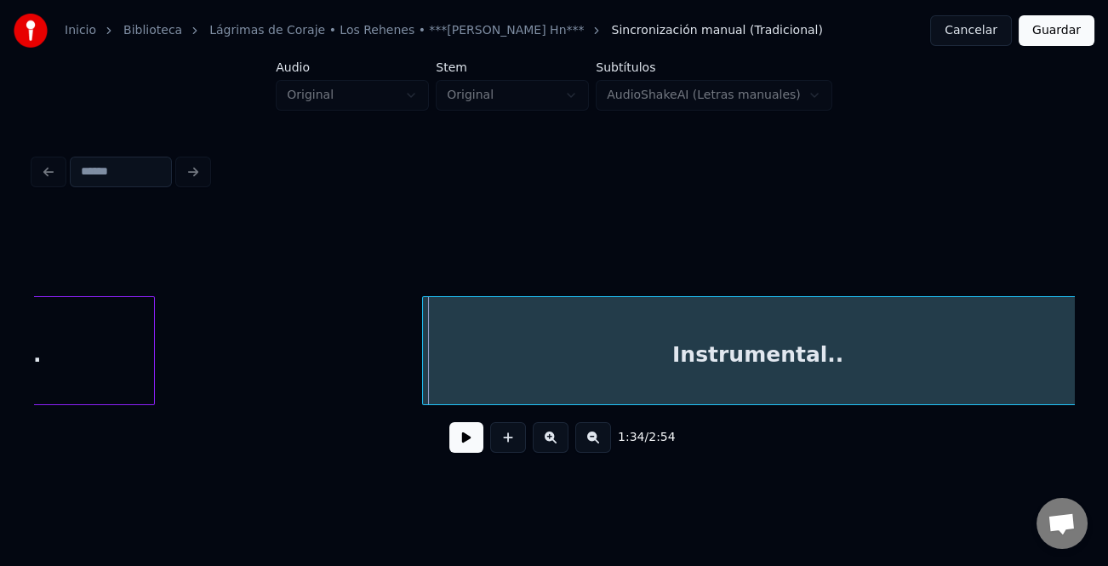
click at [1094, 375] on html "Inicio Biblioteca Lágrimas de Coraje • Los Rehenes • ***[PERSON_NAME] Hn*** Sin…" at bounding box center [554, 252] width 1108 height 505
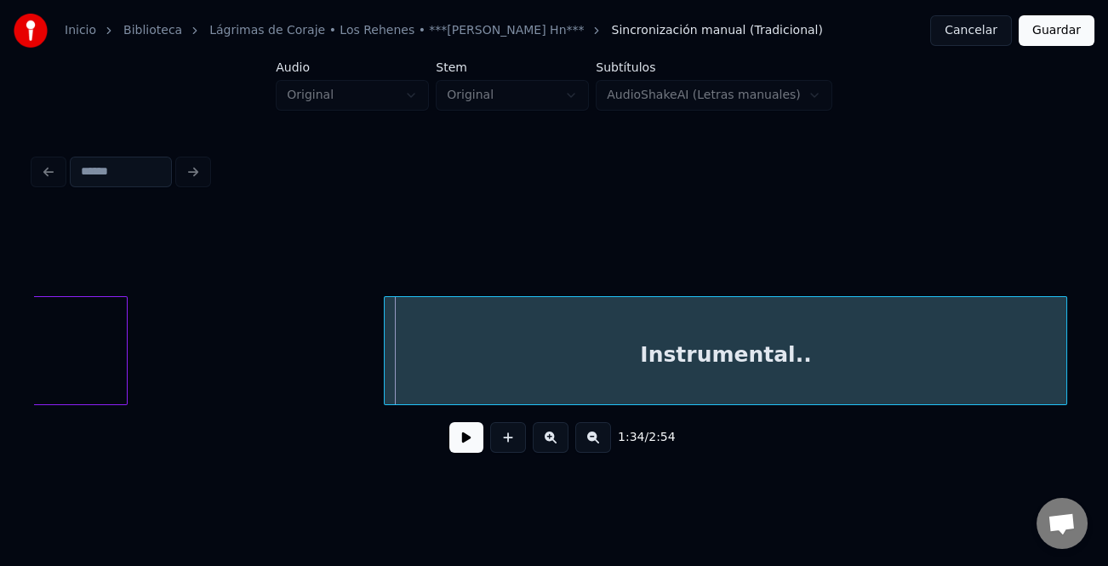
click at [448, 396] on div "Instrumental.." at bounding box center [726, 355] width 682 height 116
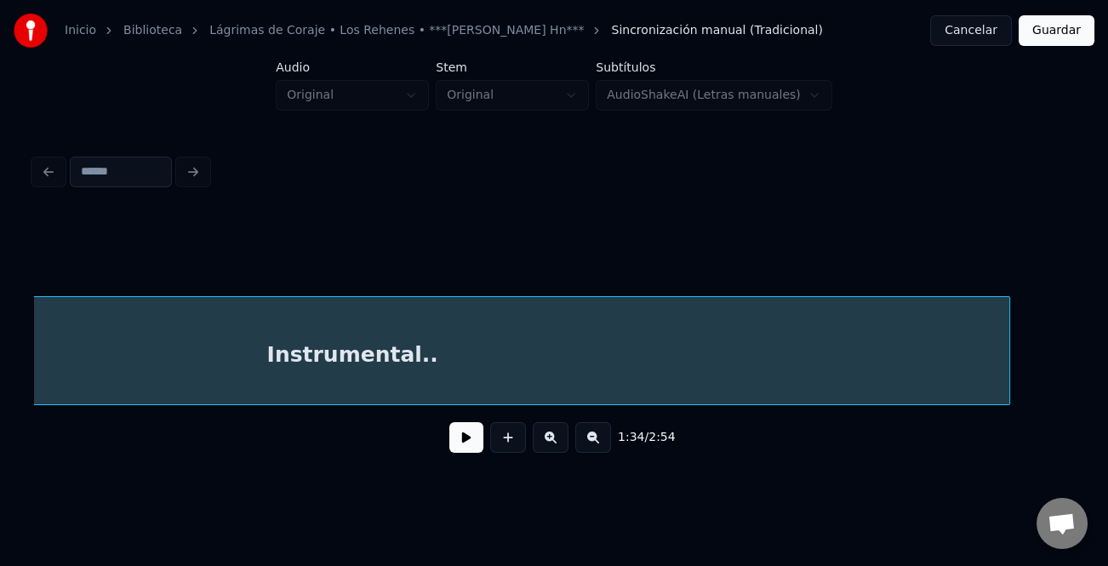
scroll to position [0, 12013]
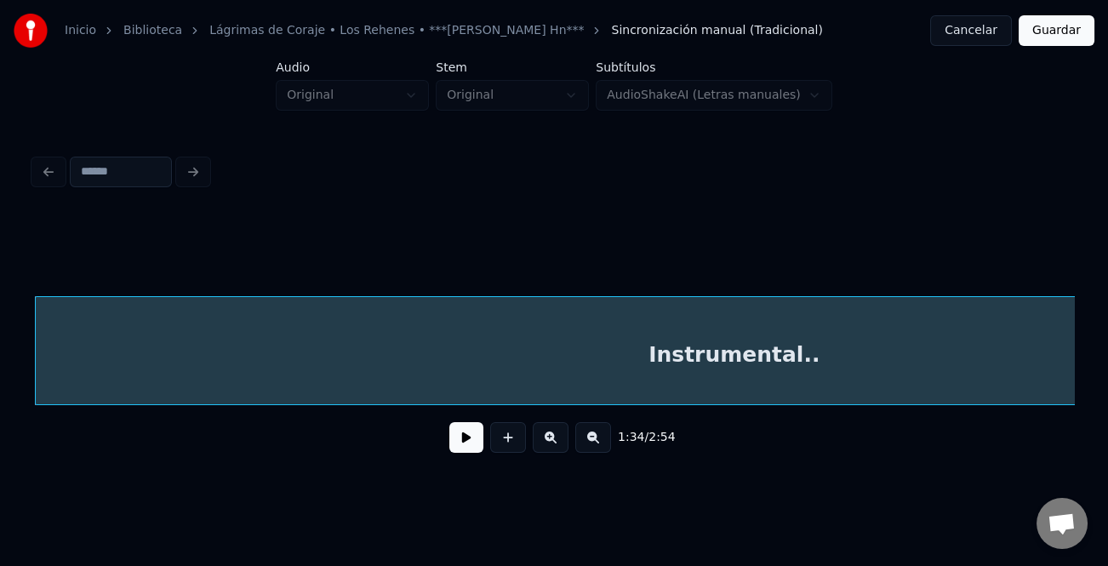
click at [1094, 358] on html "Inicio Biblioteca Lágrimas de Coraje • Los Rehenes • ***[PERSON_NAME] Hn*** Sin…" at bounding box center [554, 252] width 1108 height 505
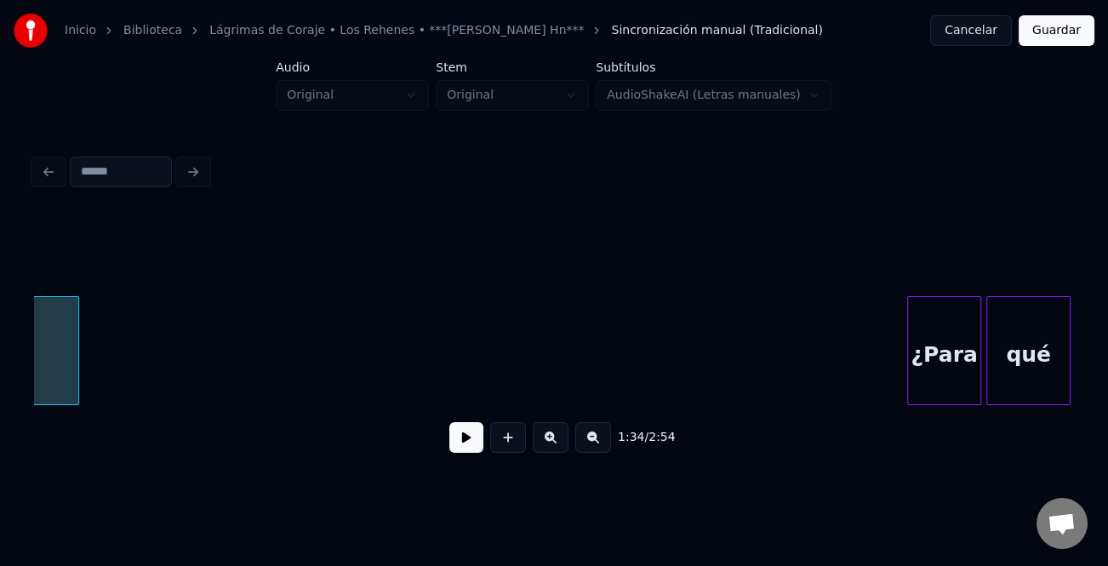
scroll to position [0, 13314]
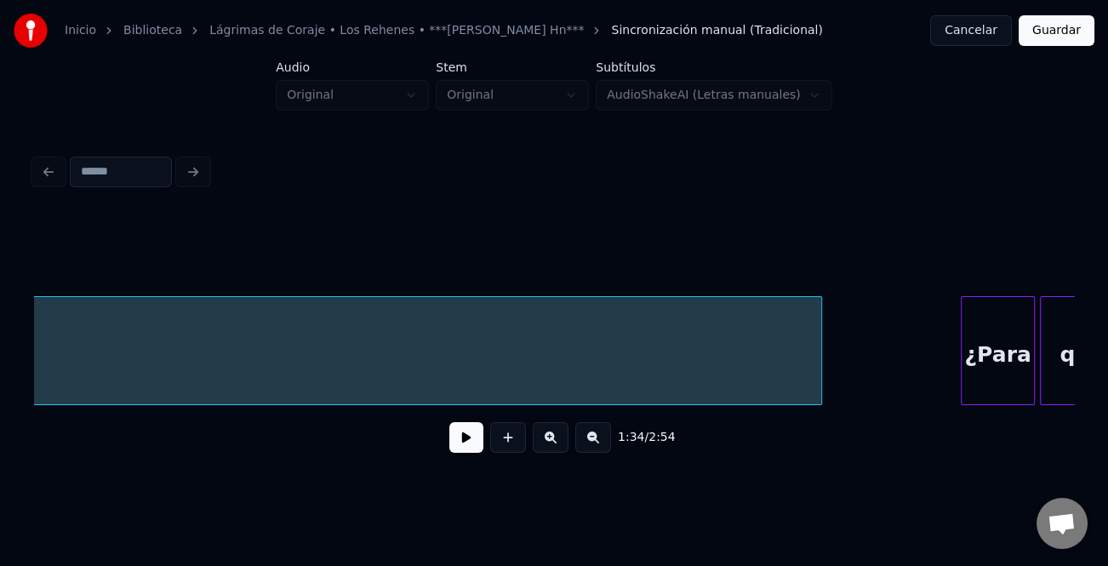
click at [821, 355] on div at bounding box center [818, 350] width 5 height 107
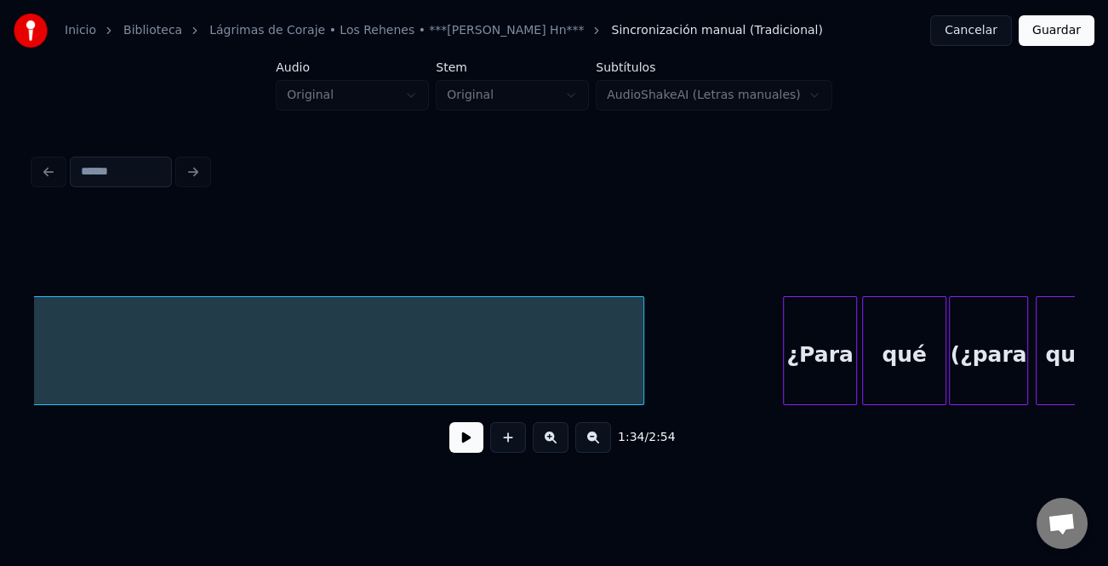
scroll to position [0, 13546]
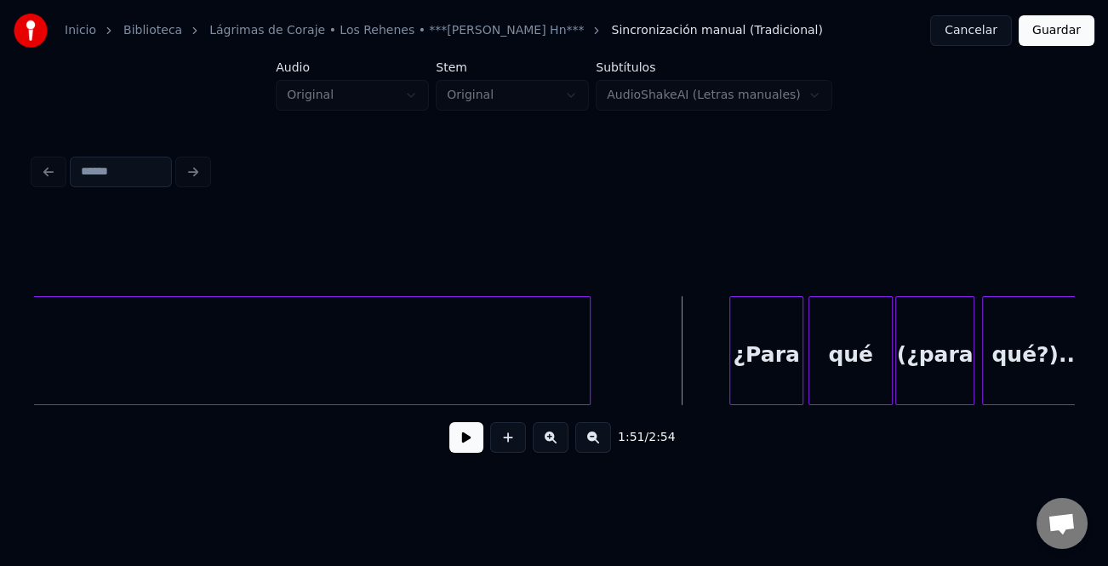
click at [469, 442] on button at bounding box center [467, 437] width 34 height 31
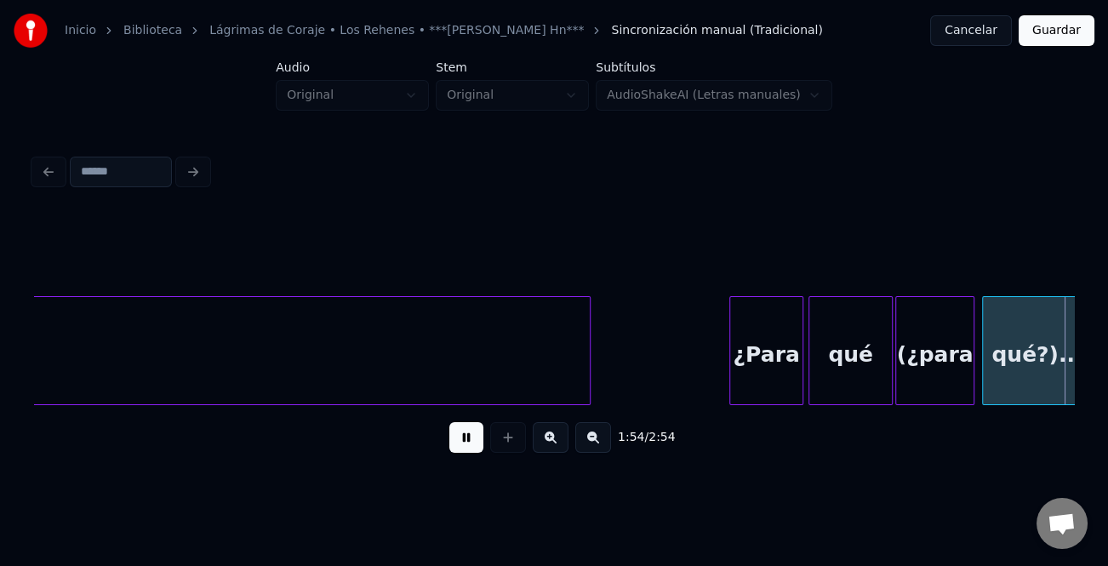
scroll to position [0, 14587]
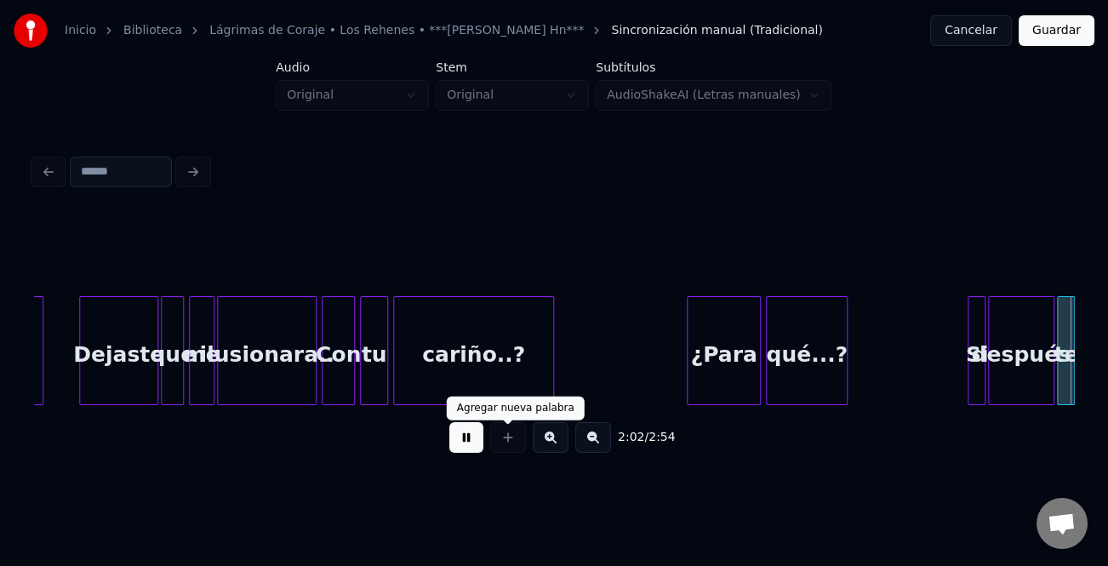
click at [466, 444] on button at bounding box center [467, 437] width 34 height 31
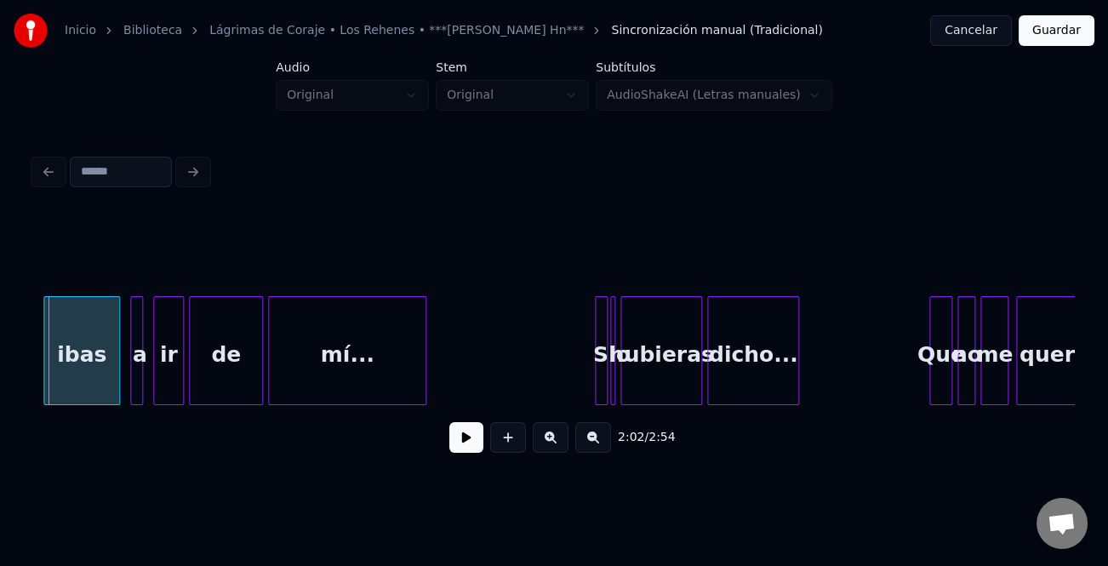
click at [565, 442] on button at bounding box center [551, 437] width 36 height 31
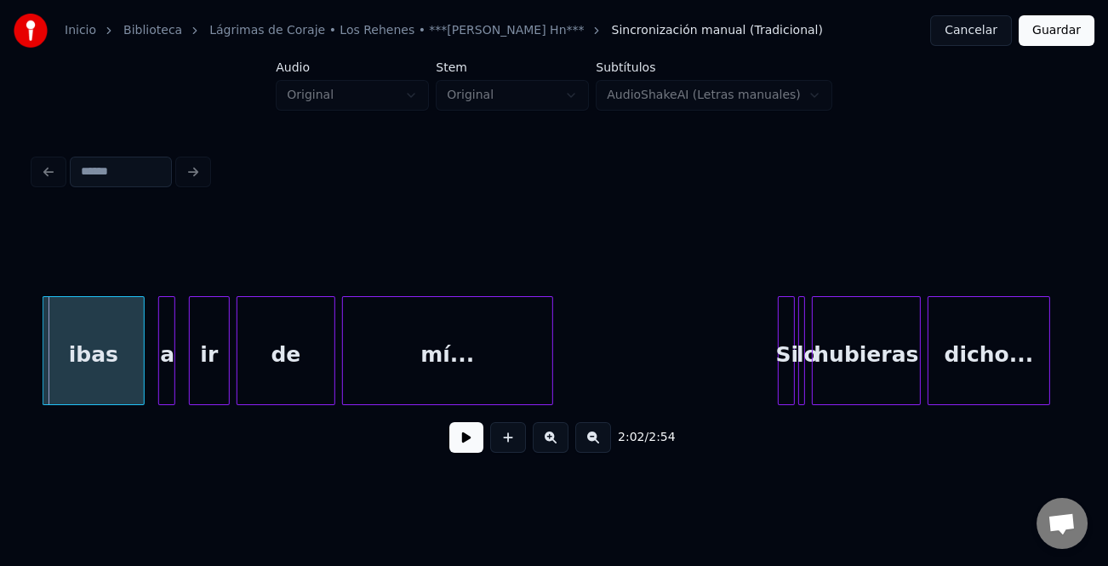
click at [558, 441] on button at bounding box center [551, 437] width 36 height 31
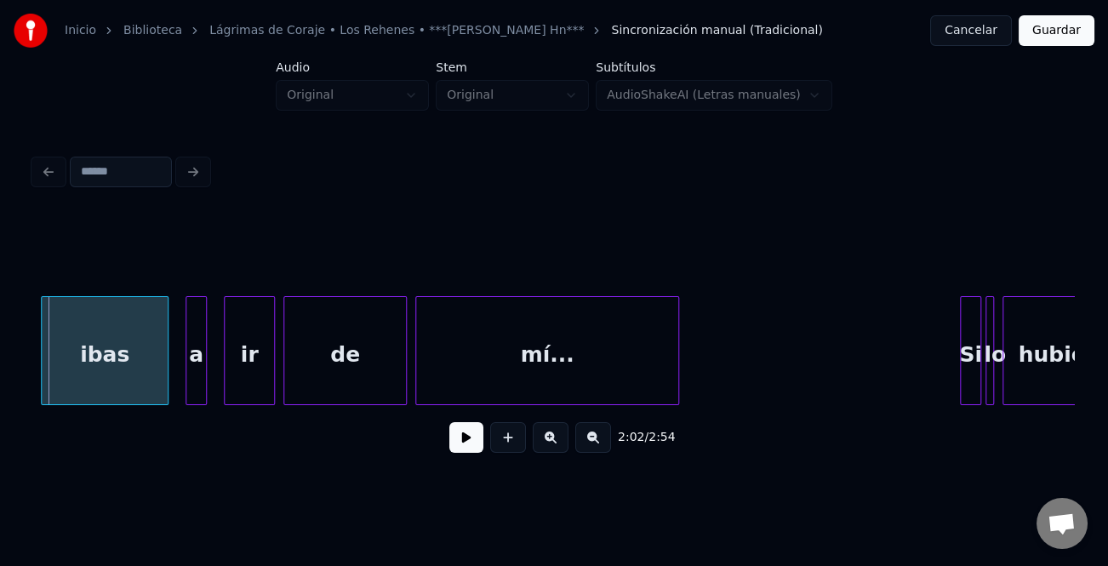
click at [558, 441] on button at bounding box center [551, 437] width 36 height 31
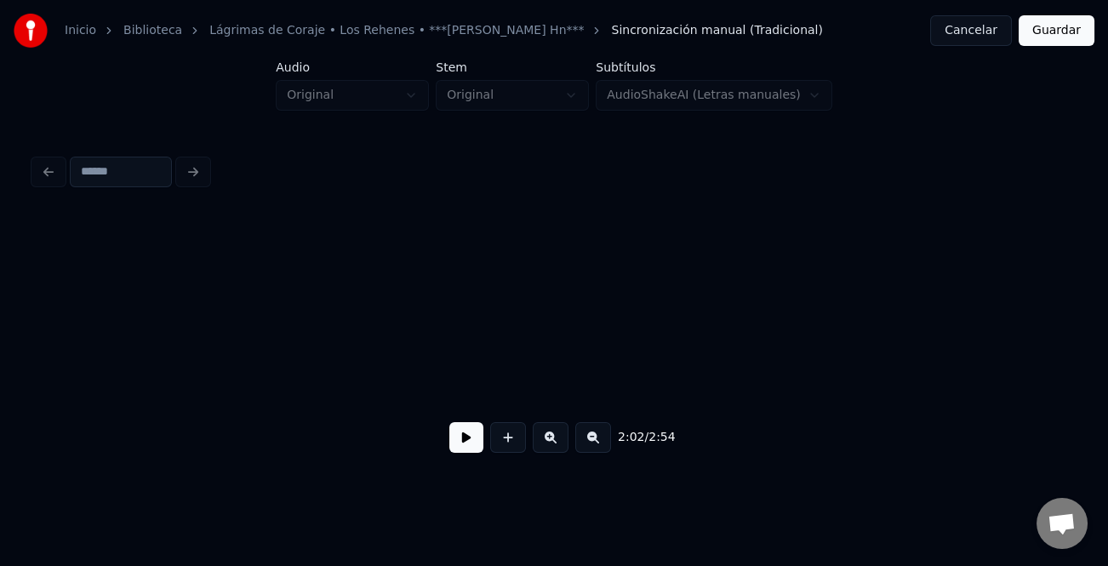
scroll to position [0, 31272]
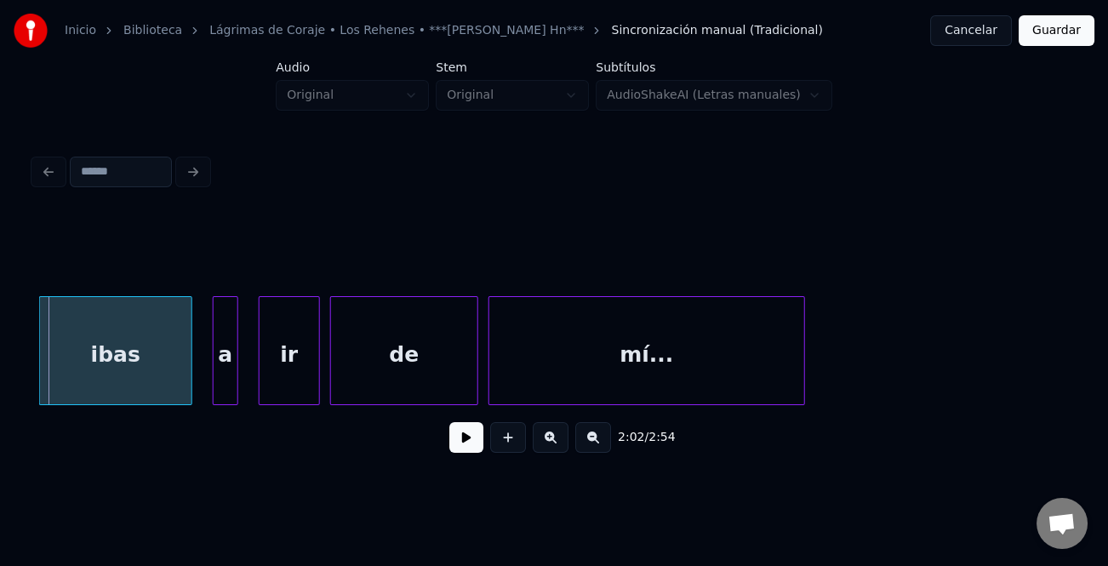
click at [470, 436] on button at bounding box center [467, 437] width 34 height 31
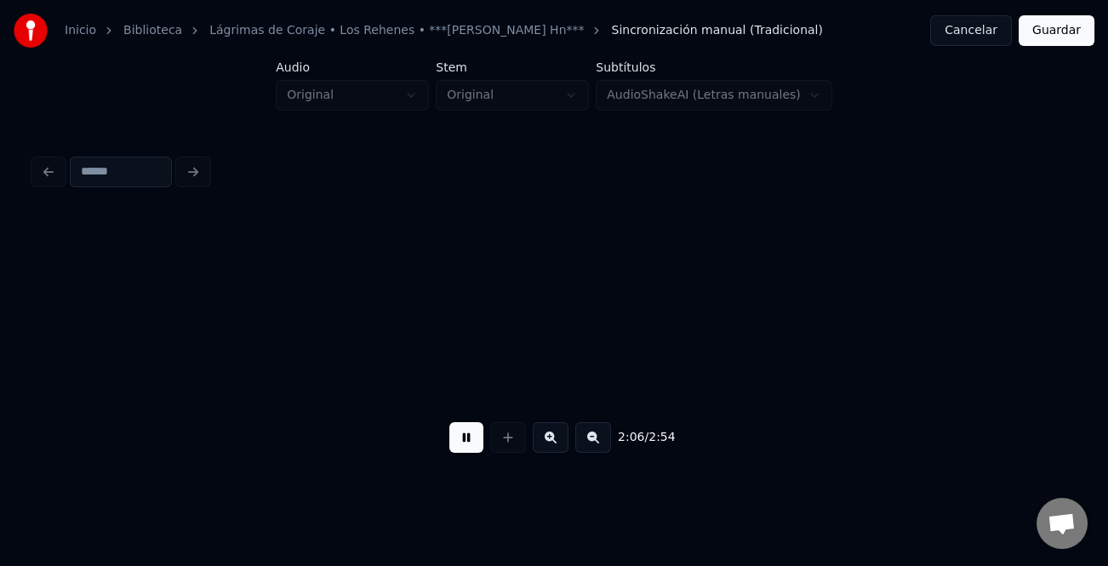
scroll to position [0, 32313]
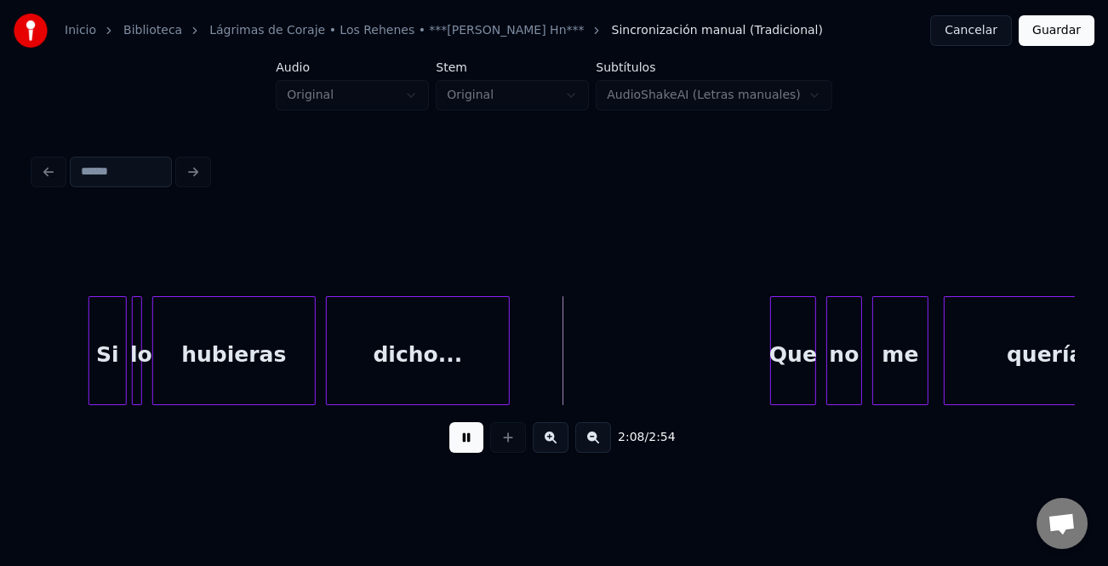
click at [90, 358] on div at bounding box center [91, 350] width 5 height 107
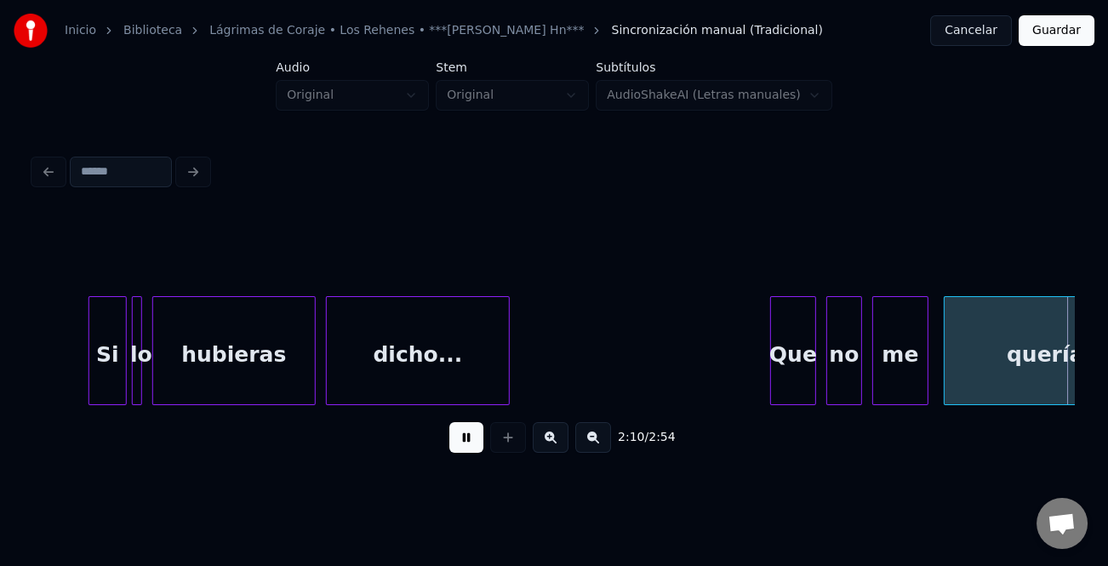
scroll to position [0, 33355]
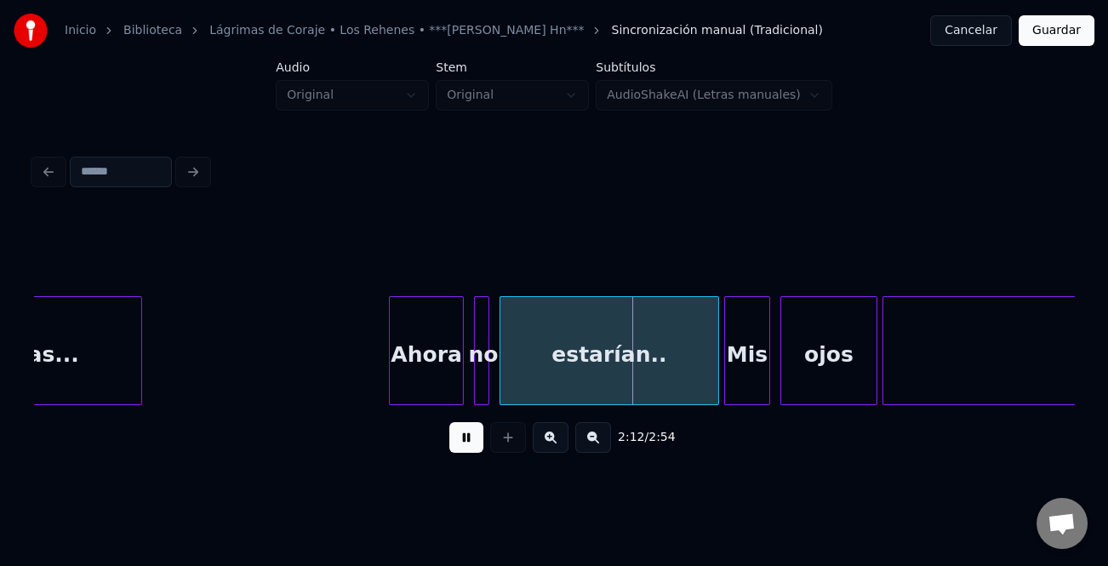
click at [392, 372] on div at bounding box center [392, 350] width 5 height 107
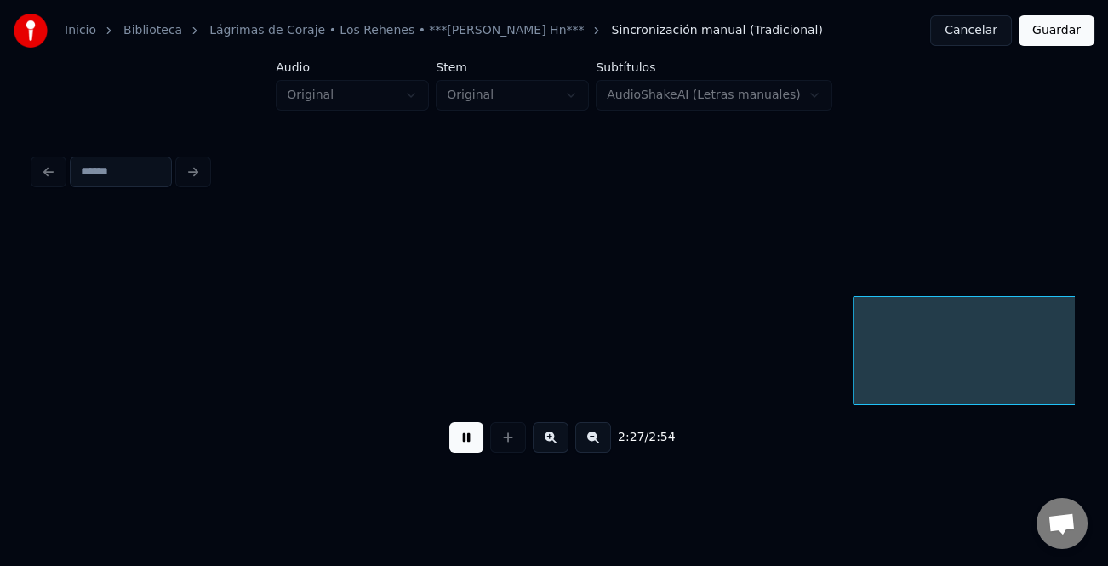
scroll to position [0, 37529]
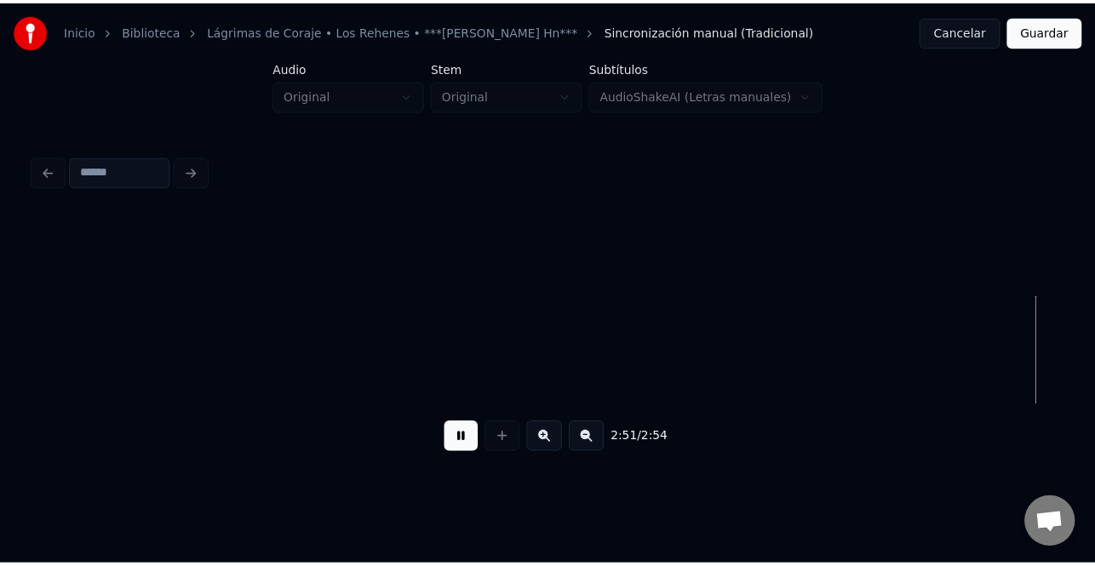
scroll to position [0, 43440]
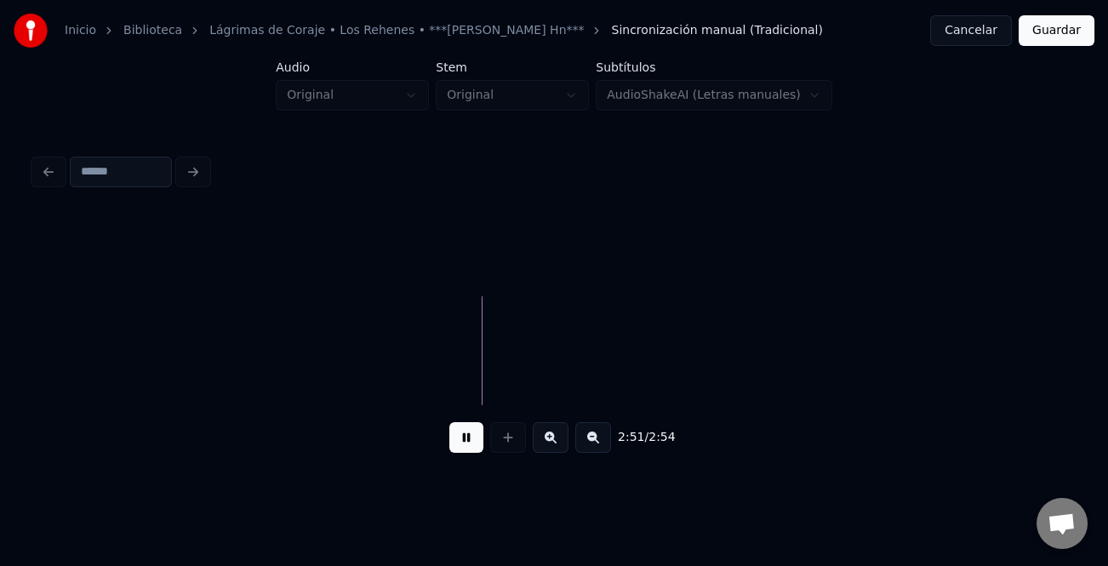
click at [1074, 34] on button "Guardar" at bounding box center [1057, 30] width 76 height 31
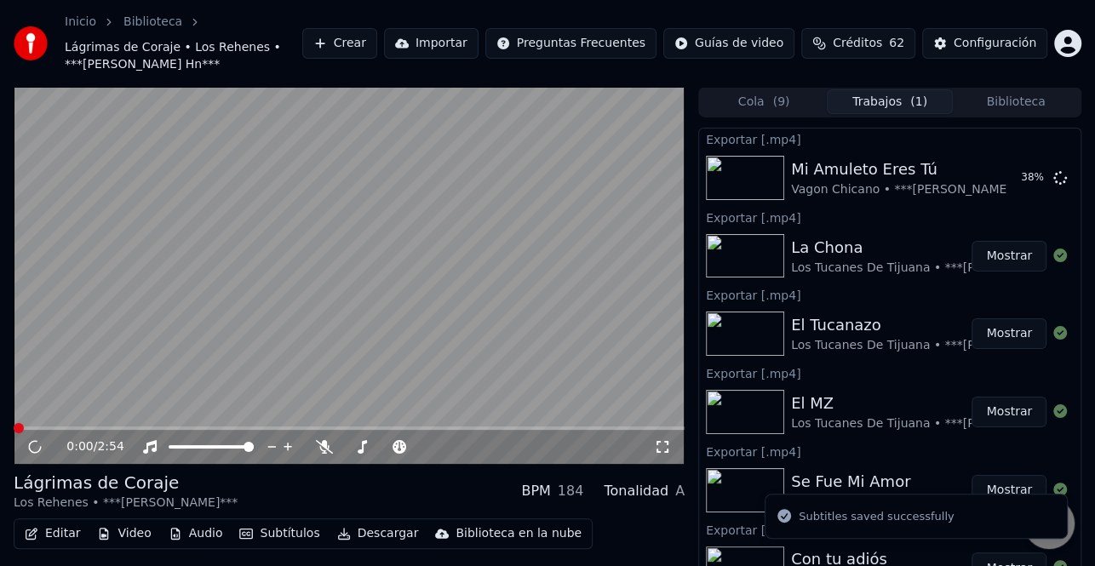
click at [375, 530] on button "Descargar" at bounding box center [377, 534] width 95 height 24
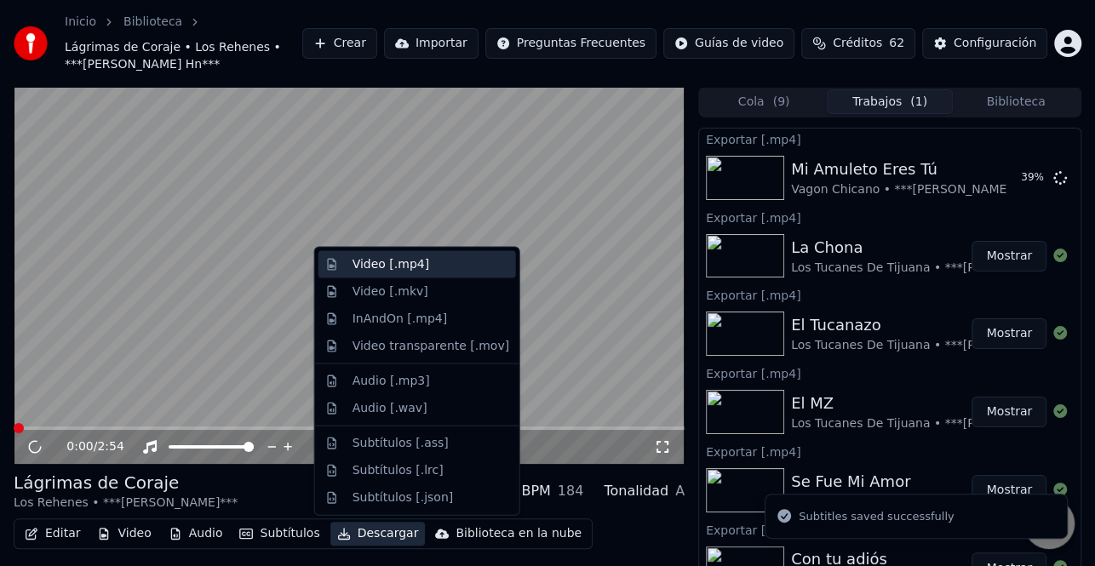
click at [416, 268] on div "Video [.mp4]" at bounding box center [390, 264] width 77 height 17
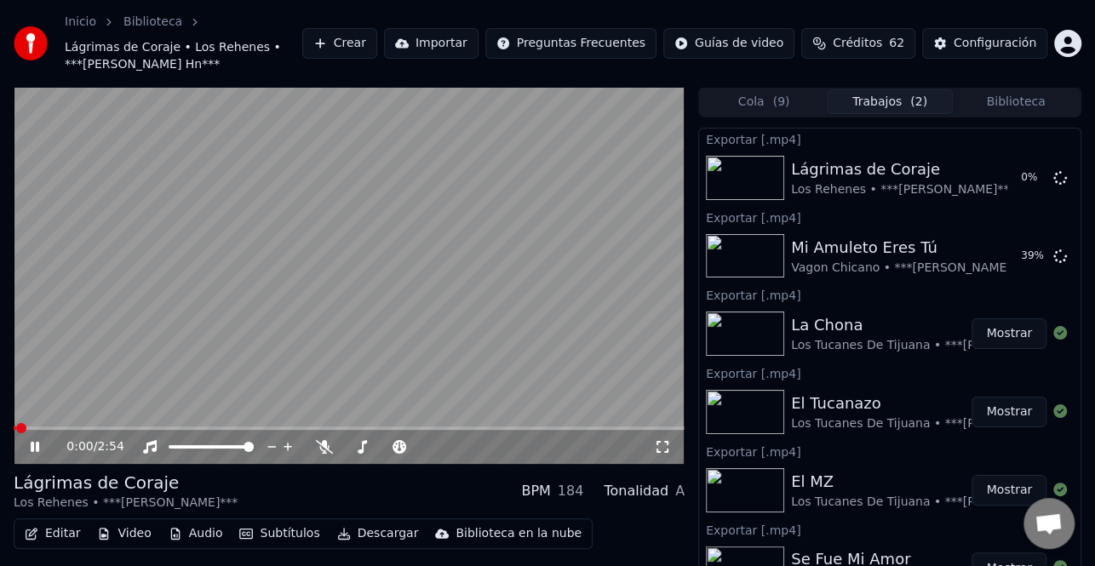
click at [1011, 341] on button "Mostrar" at bounding box center [1008, 333] width 75 height 31
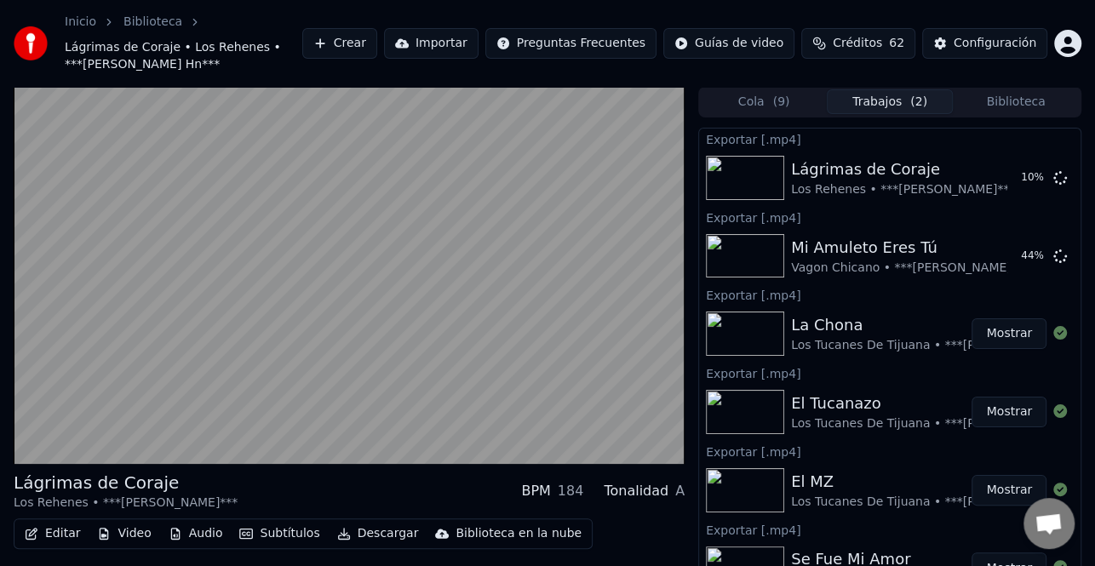
click at [208, 270] on video at bounding box center [349, 275] width 671 height 377
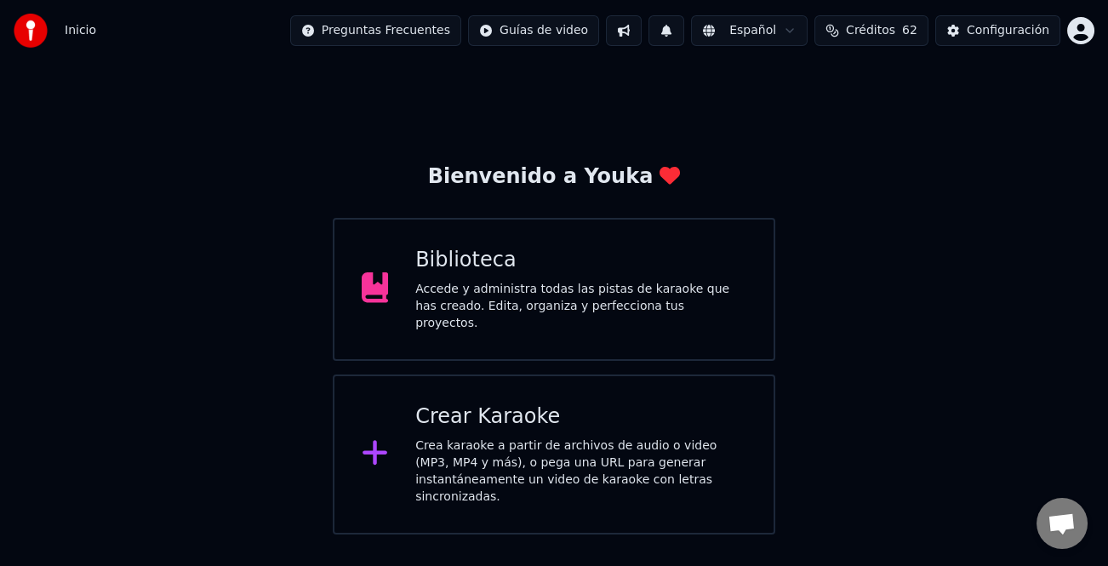
click at [607, 461] on div "Crea karaoke a partir de archivos de audio o video (MP3, MP4 y más), o pega una…" at bounding box center [580, 472] width 331 height 68
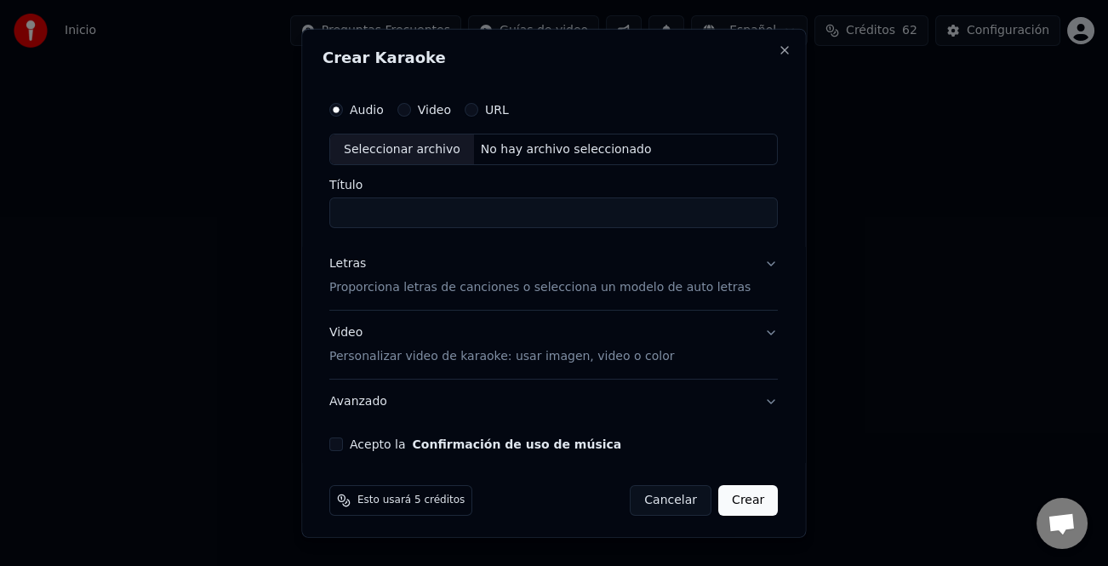
click at [443, 154] on div "Seleccionar archivo" at bounding box center [402, 149] width 144 height 31
type input "**********"
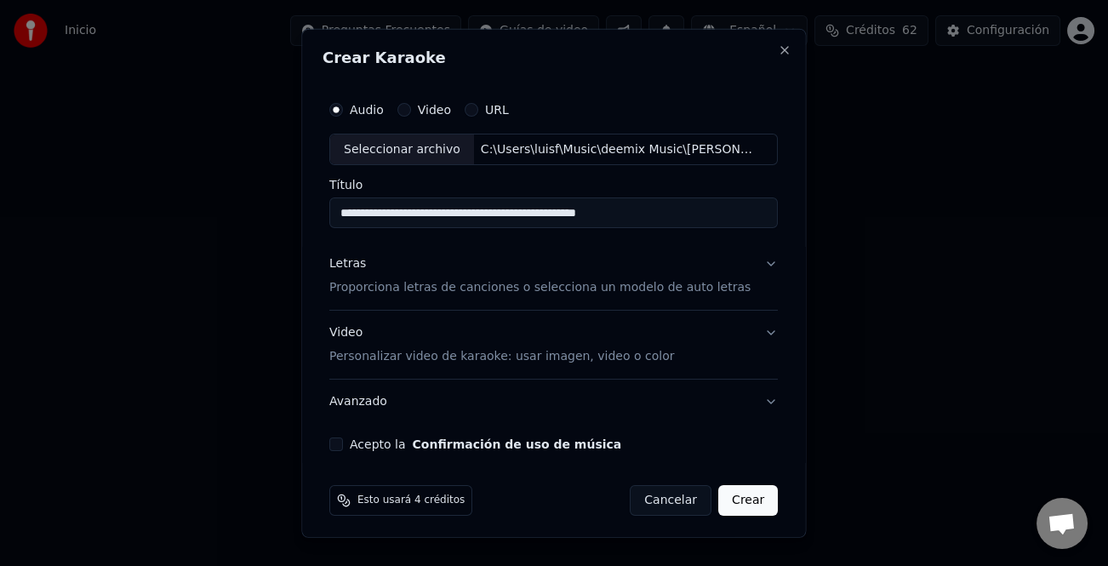
click at [357, 267] on div "Letras" at bounding box center [347, 263] width 37 height 17
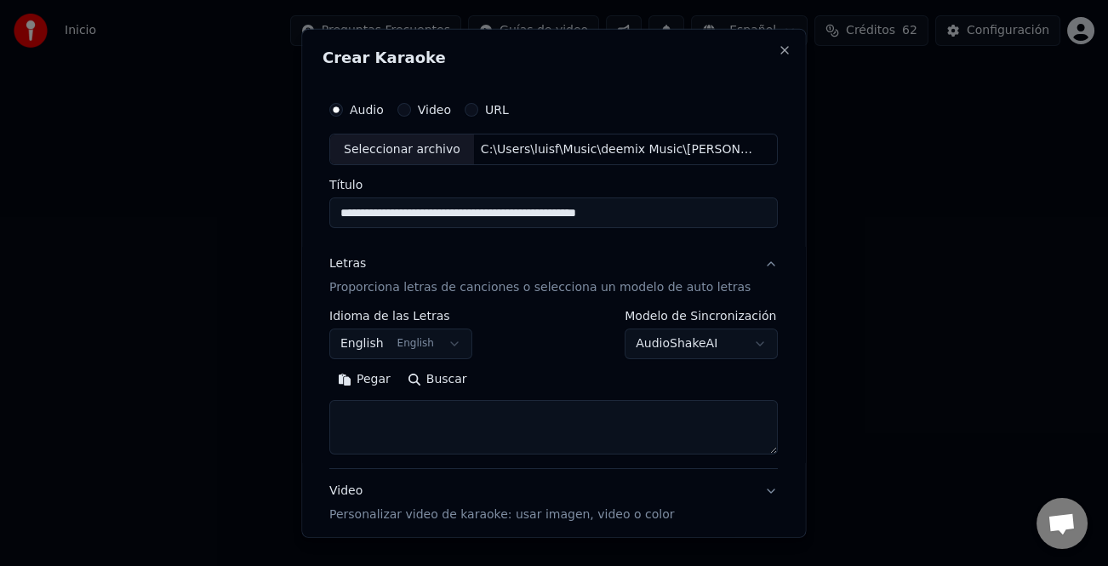
drag, startPoint x: 373, startPoint y: 387, endPoint x: 612, endPoint y: 441, distance: 245.4
click at [376, 391] on button "Pegar" at bounding box center [364, 379] width 70 height 27
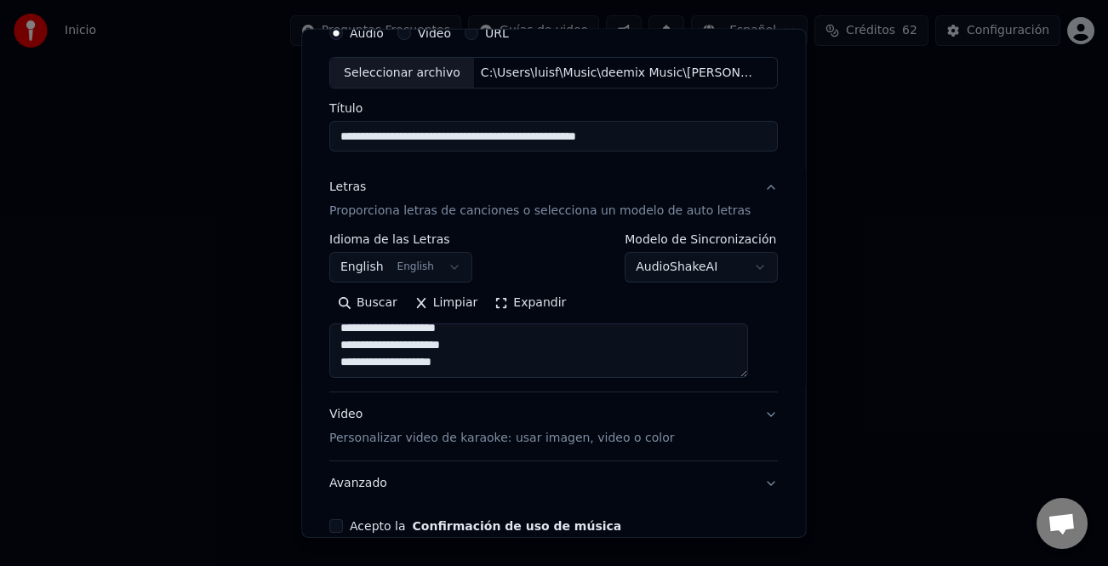
scroll to position [164, 0]
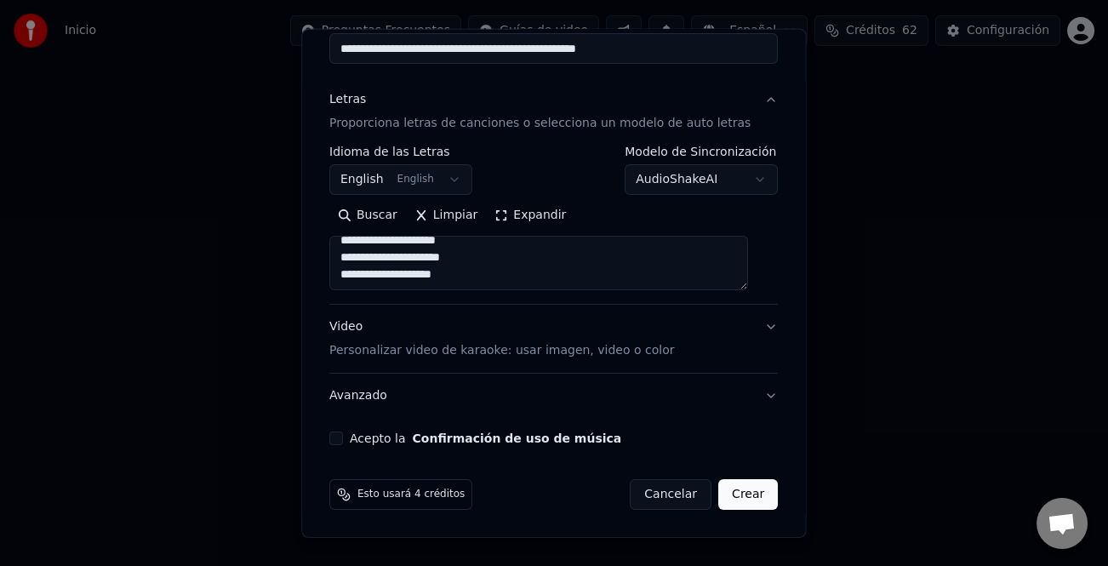
type textarea "**********"
click at [351, 438] on div "Acepto la Confirmación de uso de música" at bounding box center [553, 439] width 449 height 14
click at [343, 438] on button "Acepto la Confirmación de uso de música" at bounding box center [336, 439] width 14 height 14
click at [724, 495] on button "Crear" at bounding box center [749, 494] width 60 height 31
select select "**"
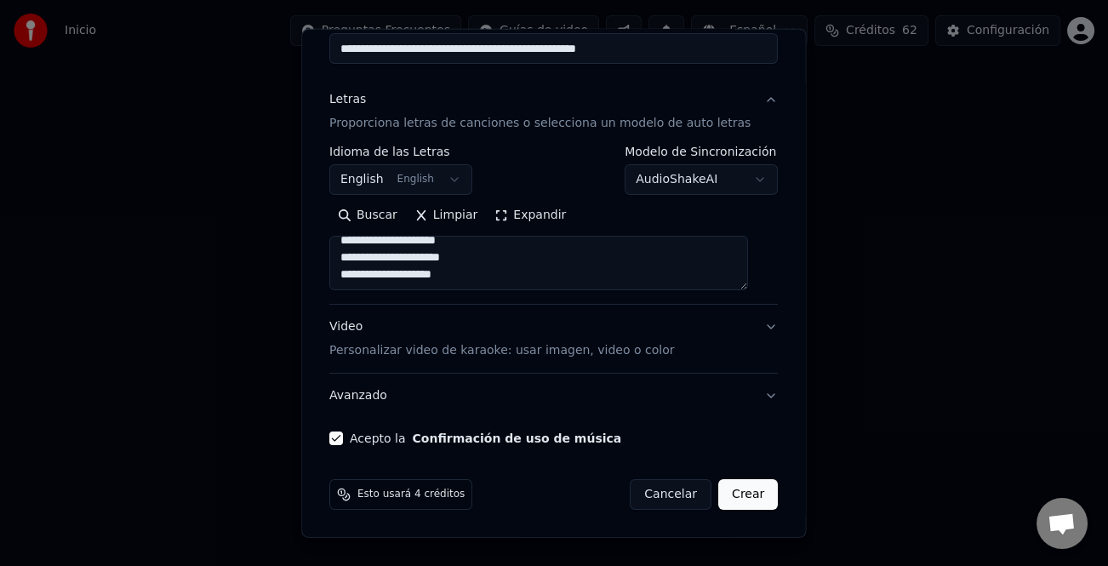
type textarea "**********"
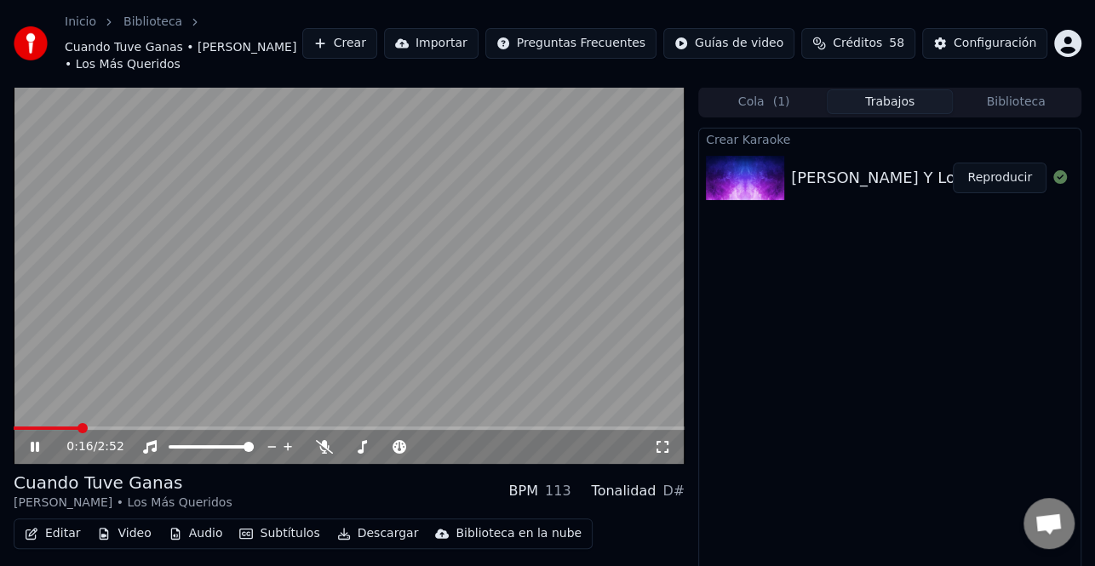
click at [40, 446] on icon at bounding box center [46, 447] width 39 height 14
click at [68, 547] on div "Editar Video Audio Subtítulos Descargar Biblioteca en la nube" at bounding box center [303, 533] width 579 height 31
click at [68, 541] on button "Editar" at bounding box center [52, 534] width 69 height 24
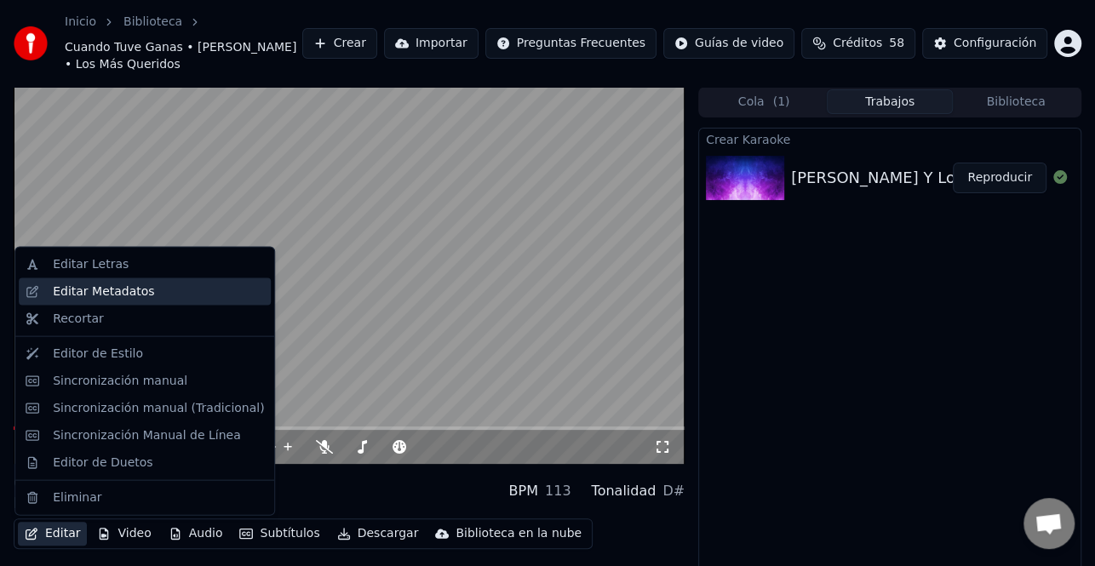
click at [107, 284] on div "Editar Metadatos" at bounding box center [103, 292] width 101 height 17
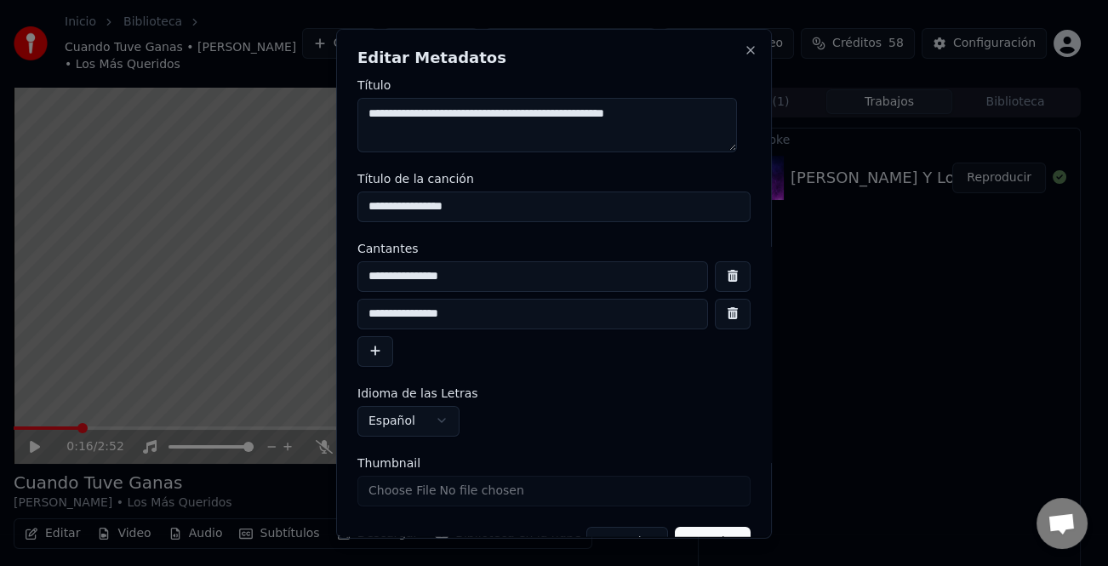
click at [381, 341] on button "button" at bounding box center [376, 350] width 36 height 31
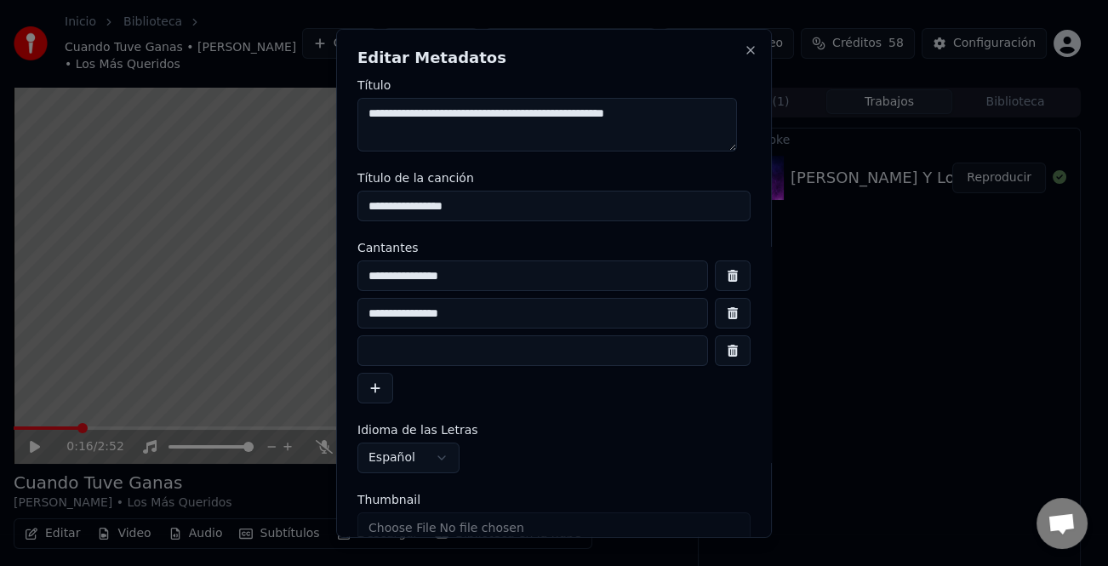
click at [387, 351] on input at bounding box center [533, 350] width 351 height 31
click at [369, 354] on input "***" at bounding box center [533, 350] width 351 height 31
click at [471, 357] on input "***" at bounding box center [533, 350] width 351 height 31
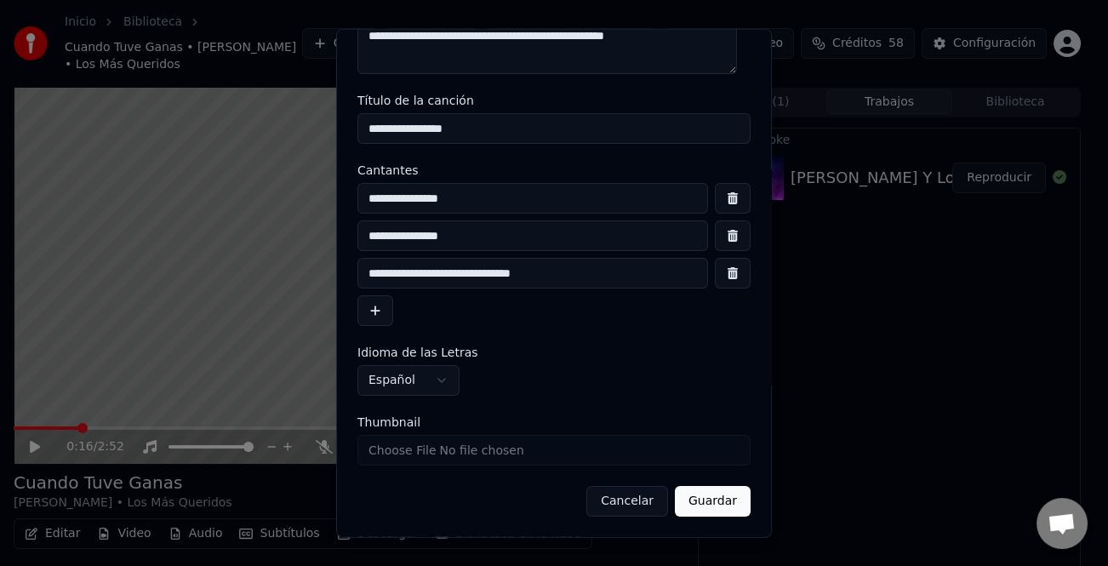
type input "**********"
click at [721, 494] on button "Guardar" at bounding box center [713, 501] width 76 height 31
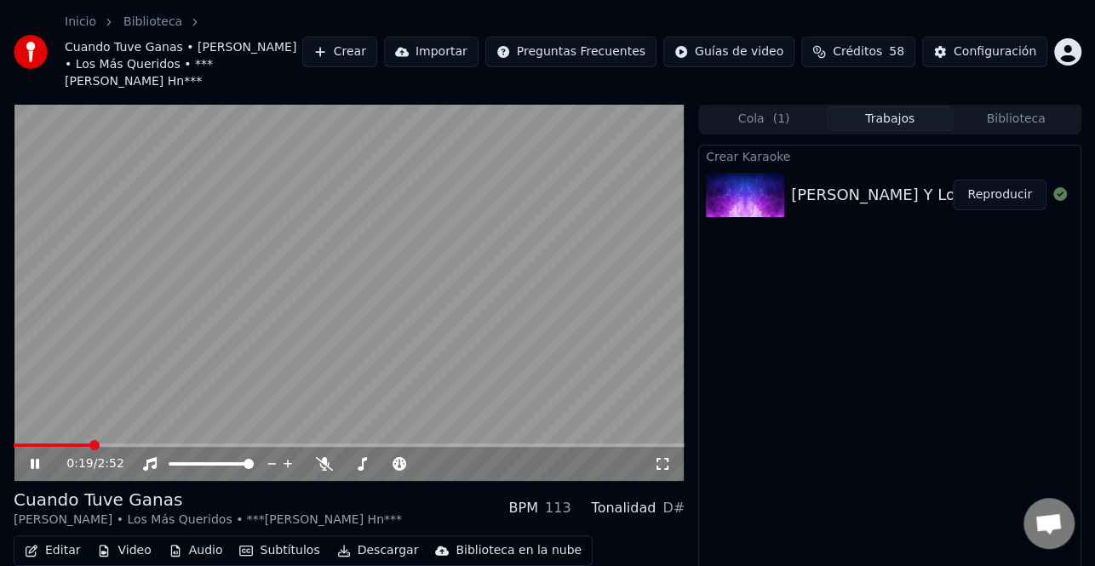
click at [43, 457] on icon at bounding box center [46, 464] width 39 height 14
click at [45, 539] on button "Editar" at bounding box center [52, 551] width 69 height 24
drag, startPoint x: 404, startPoint y: 419, endPoint x: 219, endPoint y: 392, distance: 186.7
click at [404, 418] on div "Tempo Tempo" at bounding box center [401, 420] width 54 height 24
click at [20, 444] on span at bounding box center [18, 445] width 8 height 3
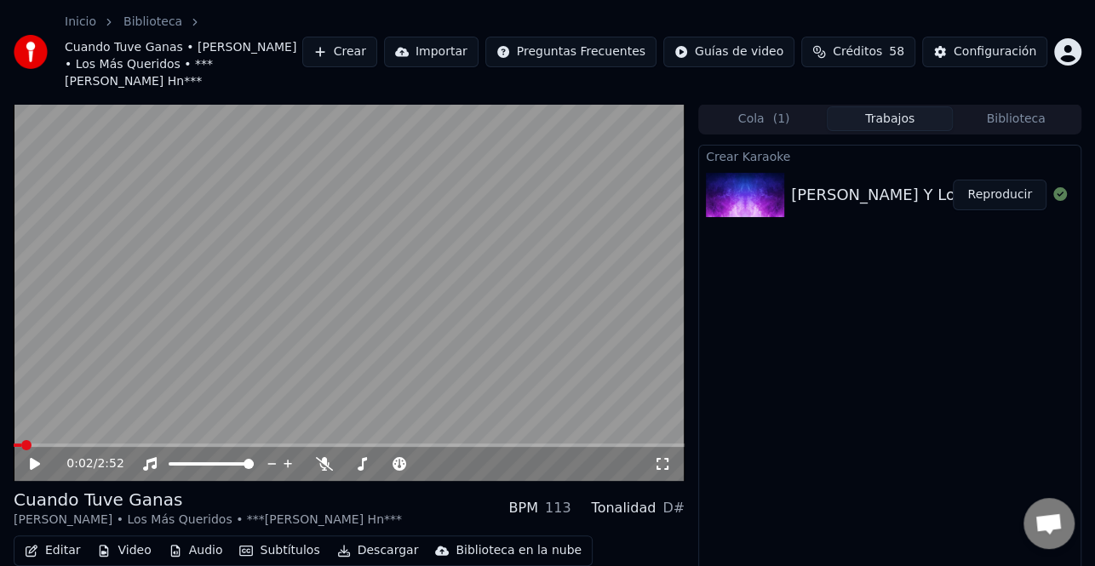
click at [34, 457] on icon at bounding box center [46, 464] width 39 height 14
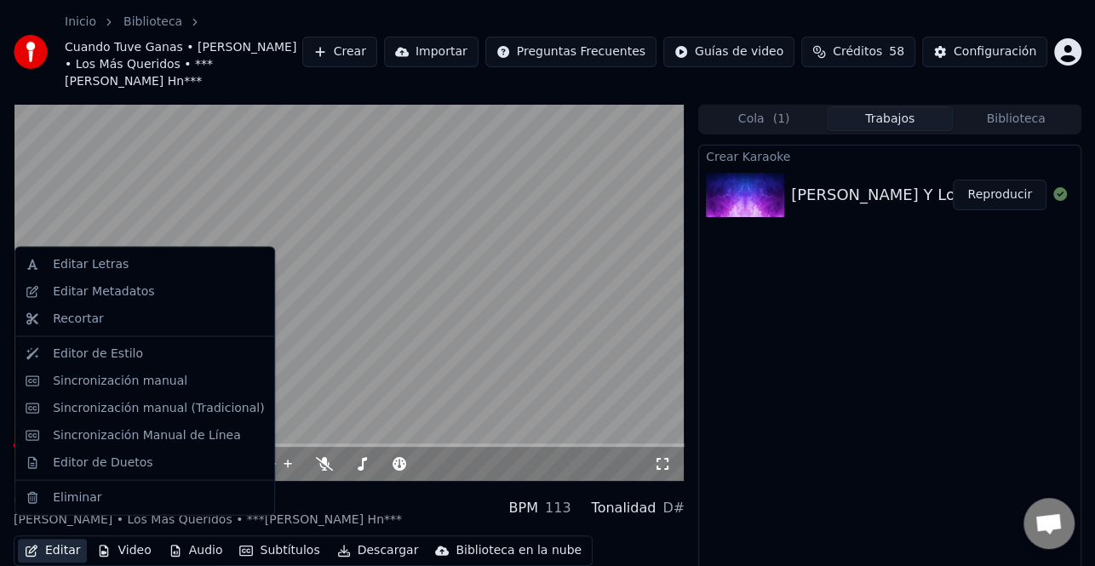
click at [64, 539] on button "Editar" at bounding box center [52, 551] width 69 height 24
click at [123, 284] on div "Editar Metadatos" at bounding box center [103, 292] width 101 height 17
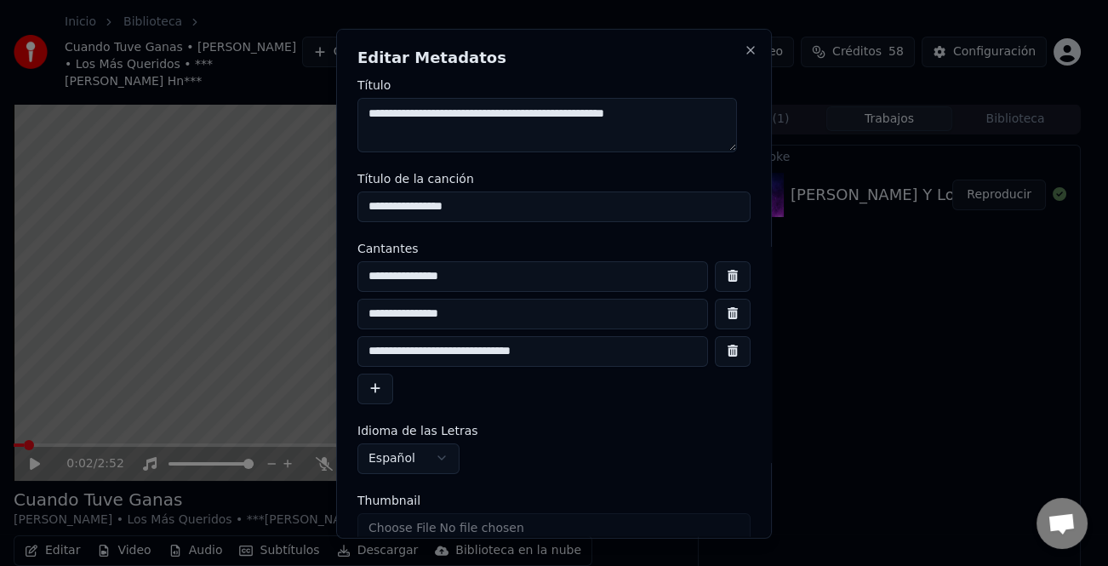
click at [395, 344] on input "**********" at bounding box center [533, 350] width 351 height 31
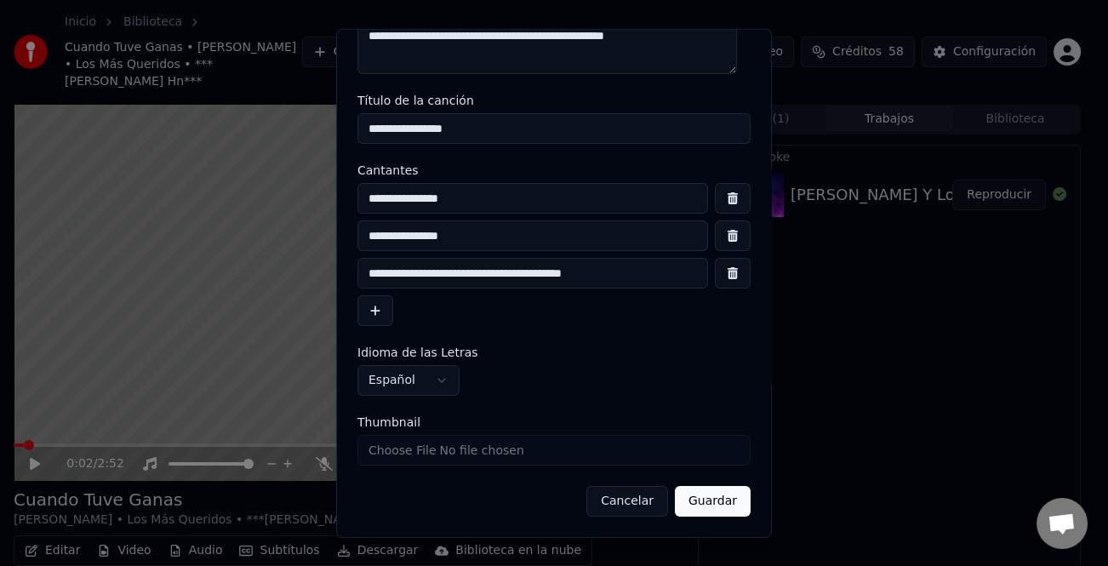
type input "**********"
click at [696, 492] on button "Guardar" at bounding box center [713, 501] width 76 height 31
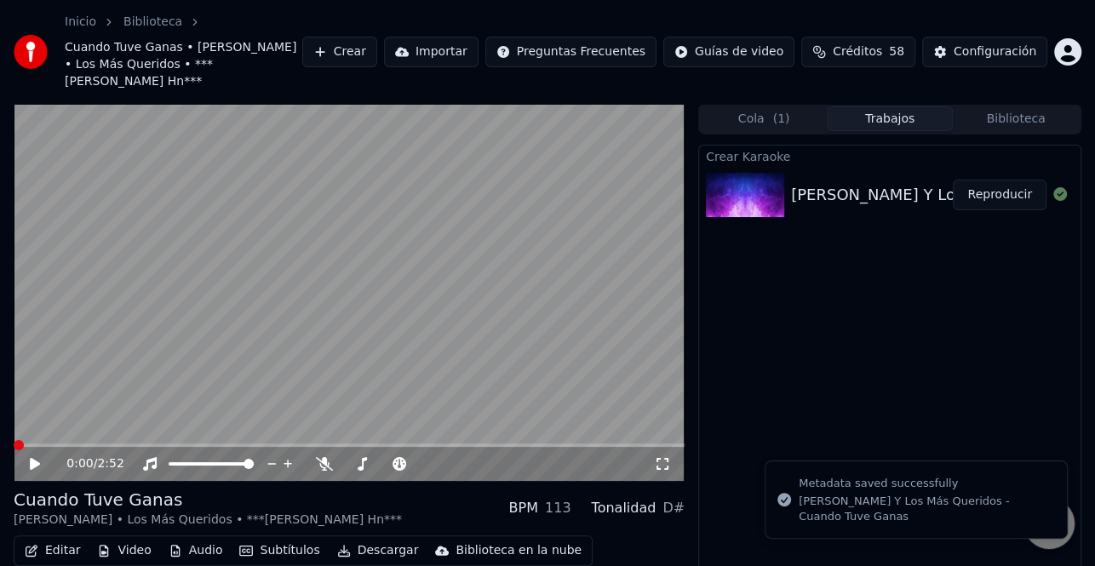
click at [34, 457] on icon at bounding box center [46, 464] width 39 height 14
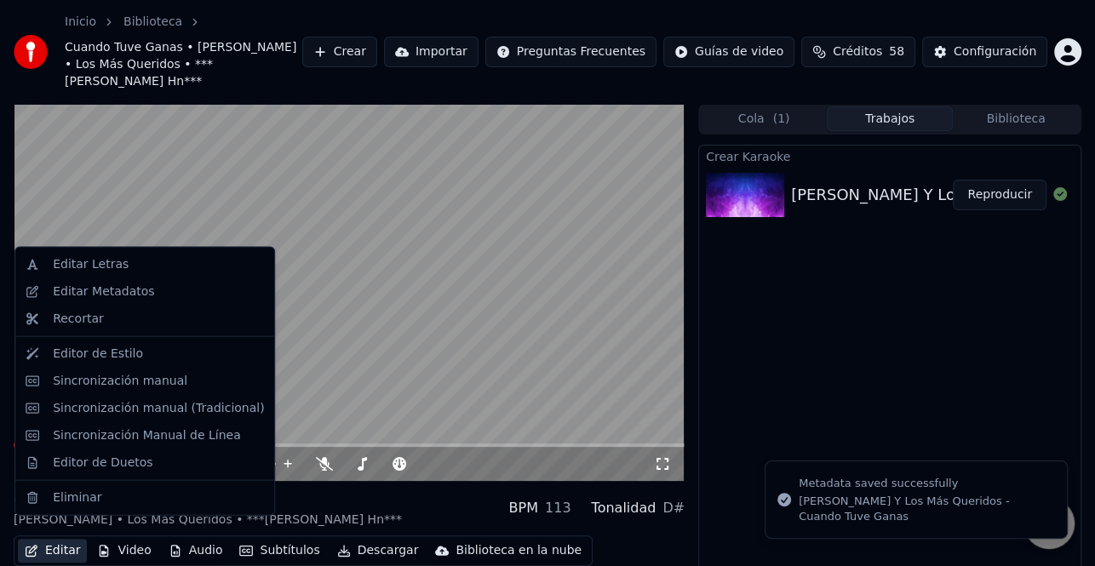
click at [66, 539] on button "Editar" at bounding box center [52, 551] width 69 height 24
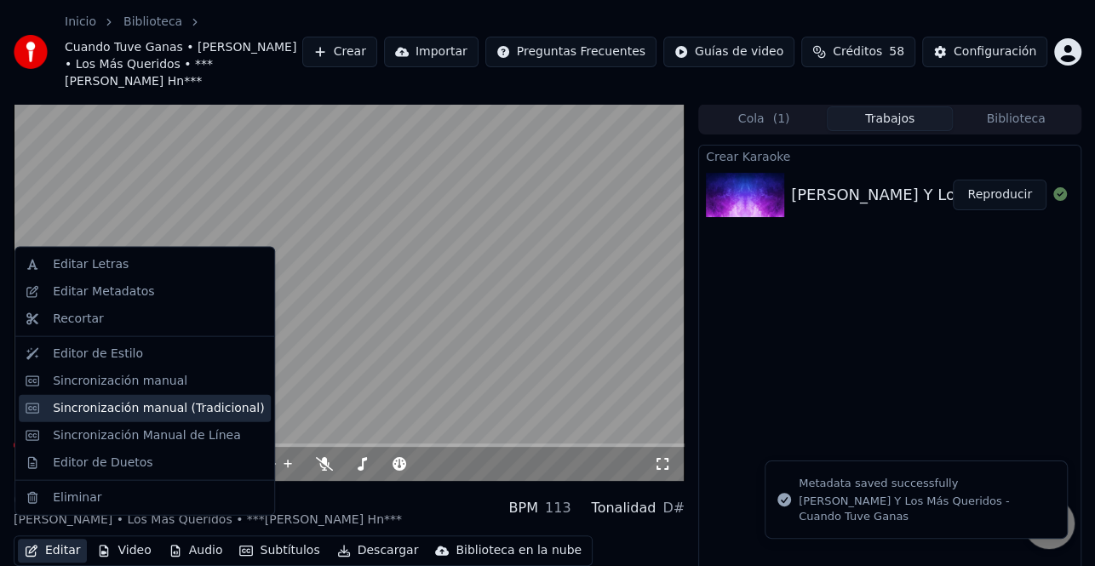
click at [163, 404] on div "Sincronización manual (Tradicional)" at bounding box center [158, 407] width 211 height 17
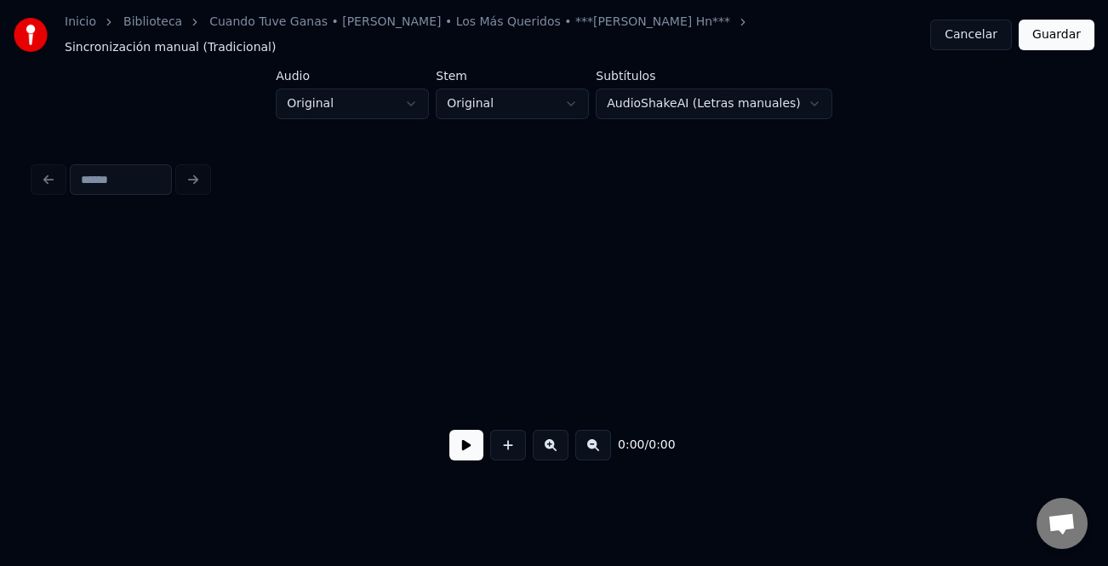
scroll to position [0, 5057]
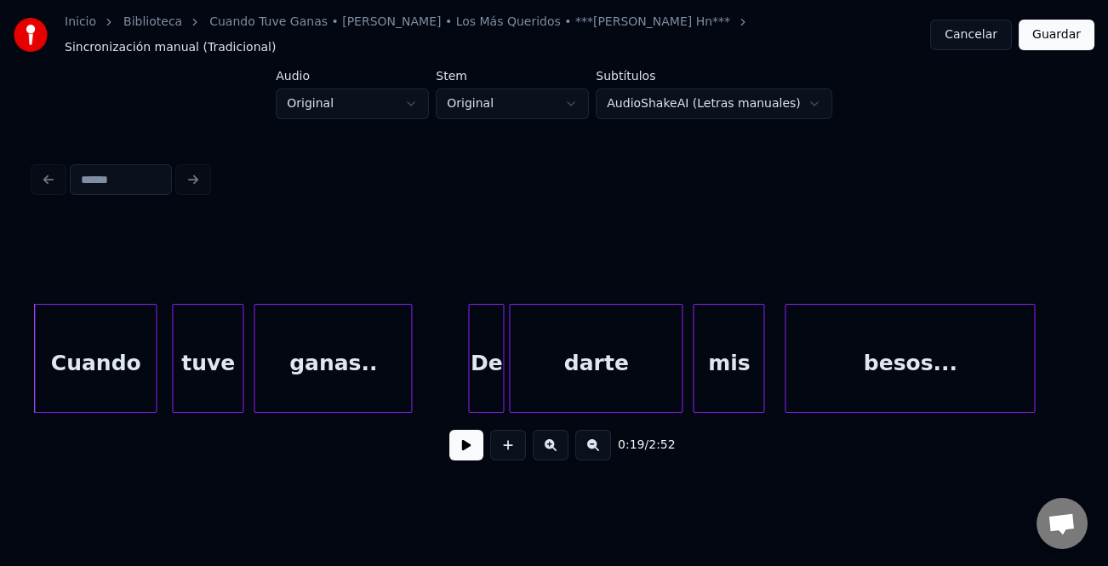
click at [471, 438] on button at bounding box center [467, 445] width 34 height 31
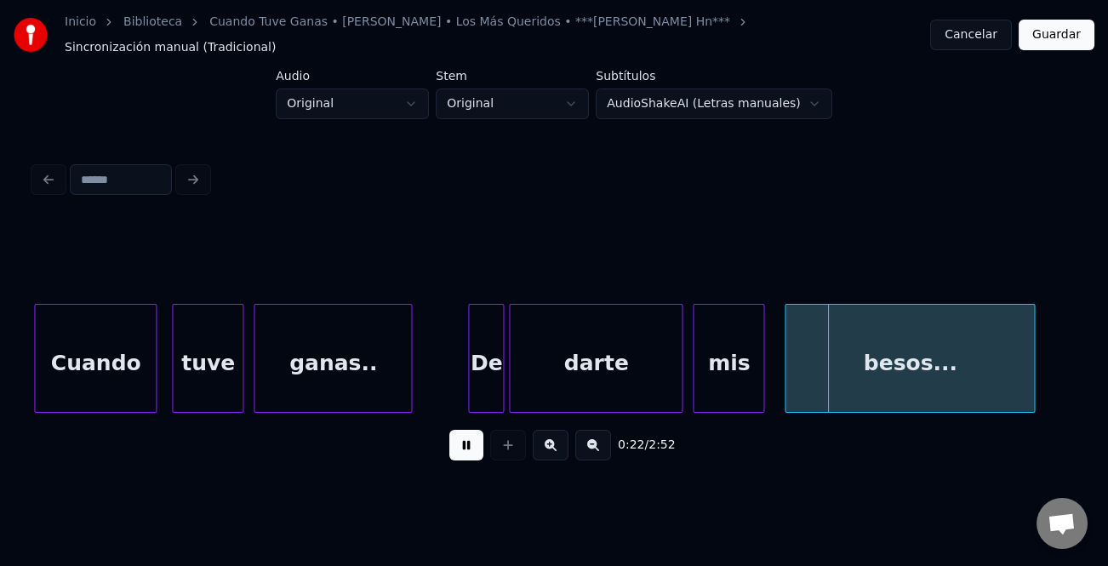
click at [94, 364] on div "Cuando" at bounding box center [95, 363] width 121 height 116
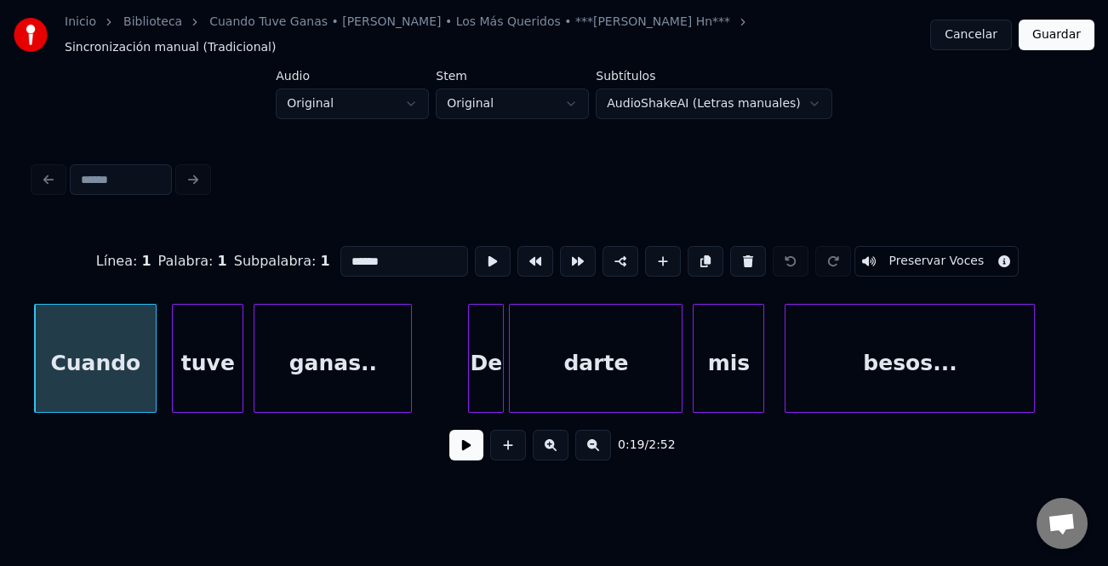
click at [457, 433] on button at bounding box center [467, 445] width 34 height 31
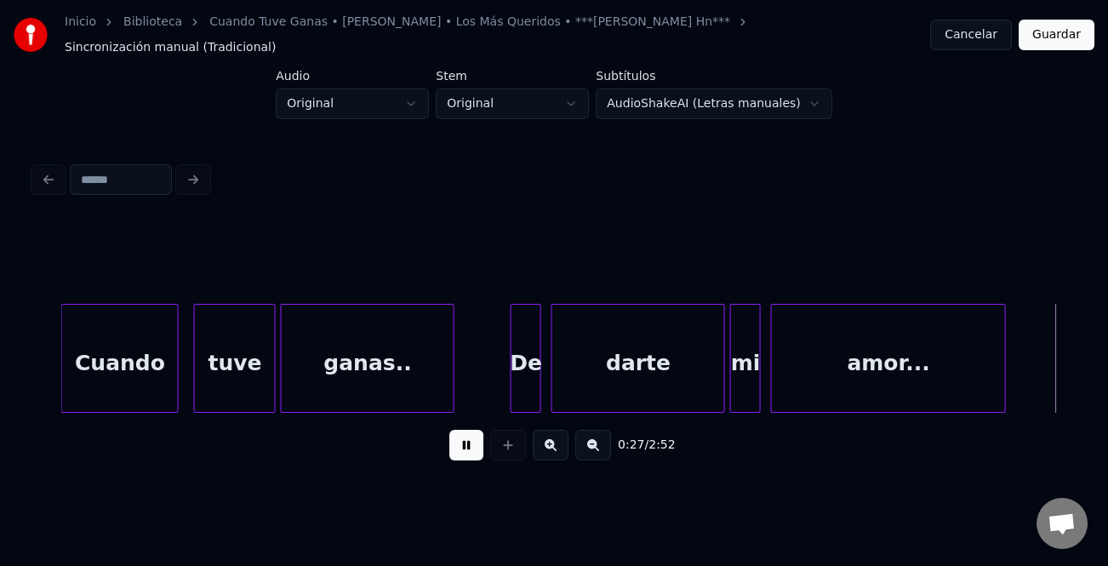
scroll to position [0, 7141]
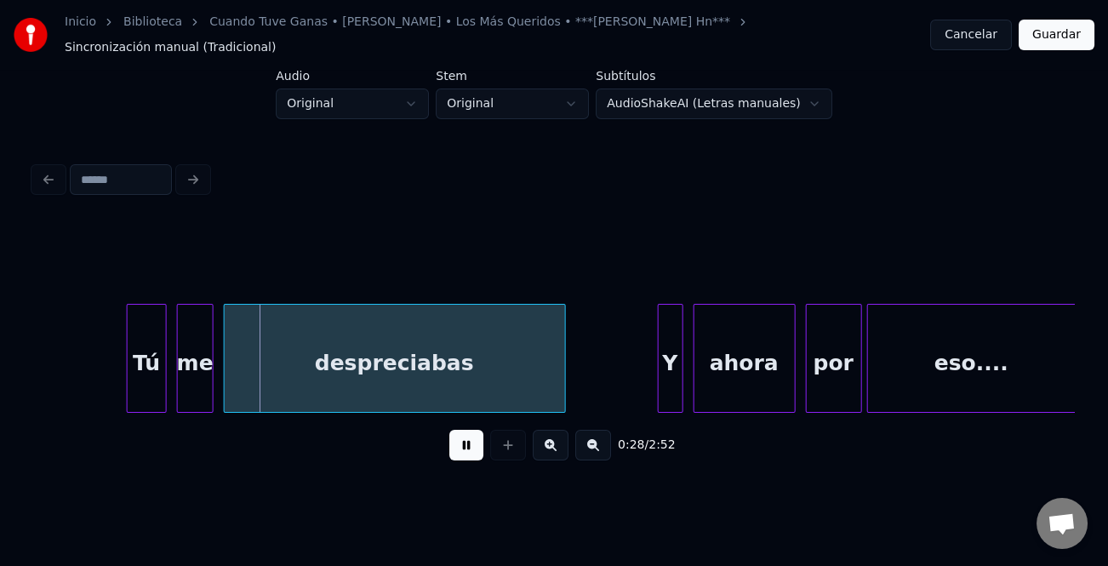
click at [594, 450] on button at bounding box center [594, 445] width 36 height 31
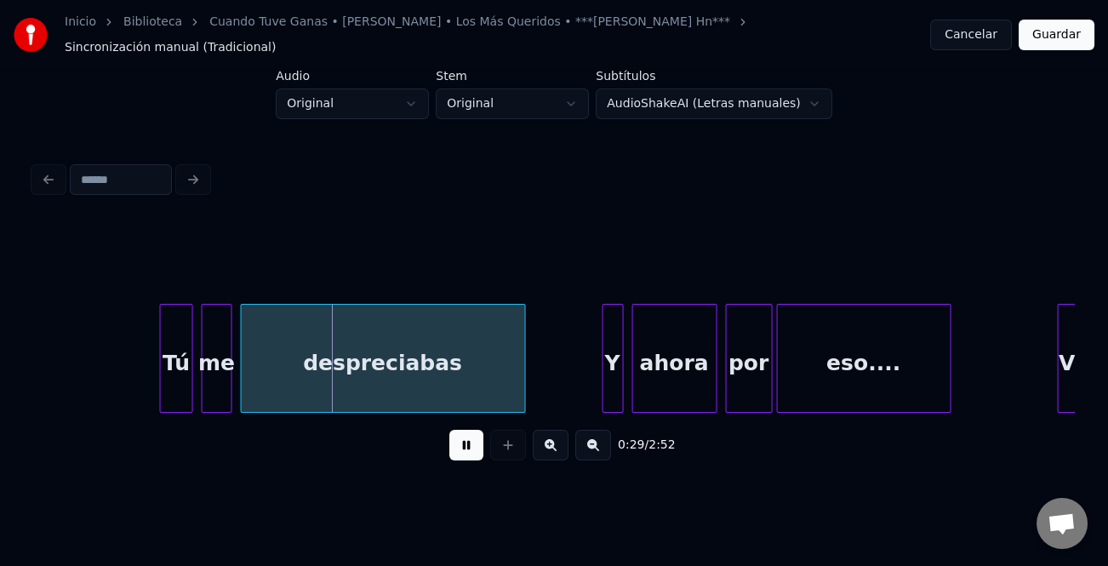
click at [594, 450] on button at bounding box center [594, 445] width 36 height 31
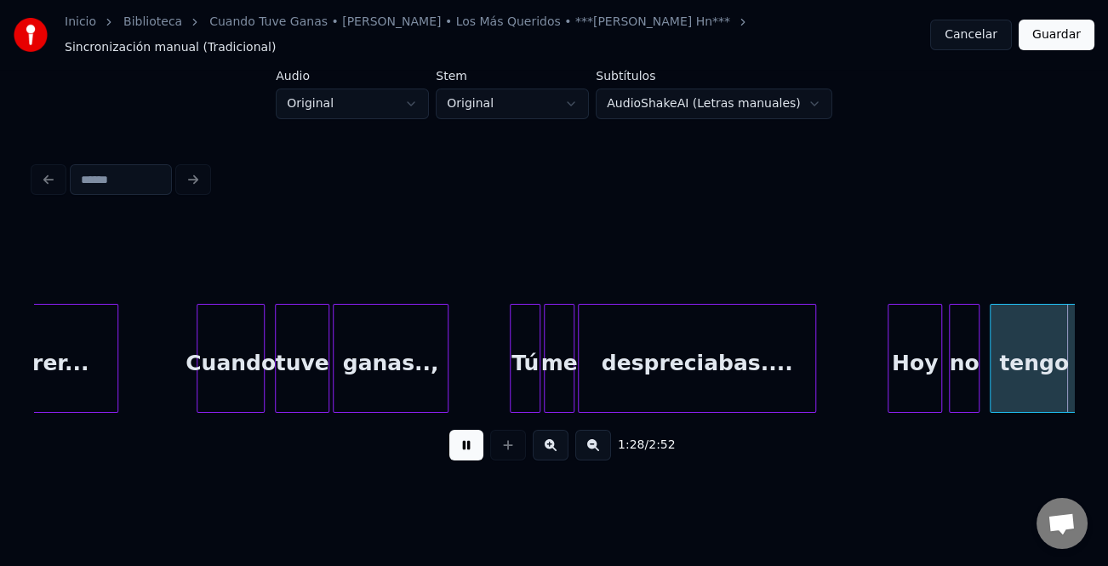
scroll to position [0, 15069]
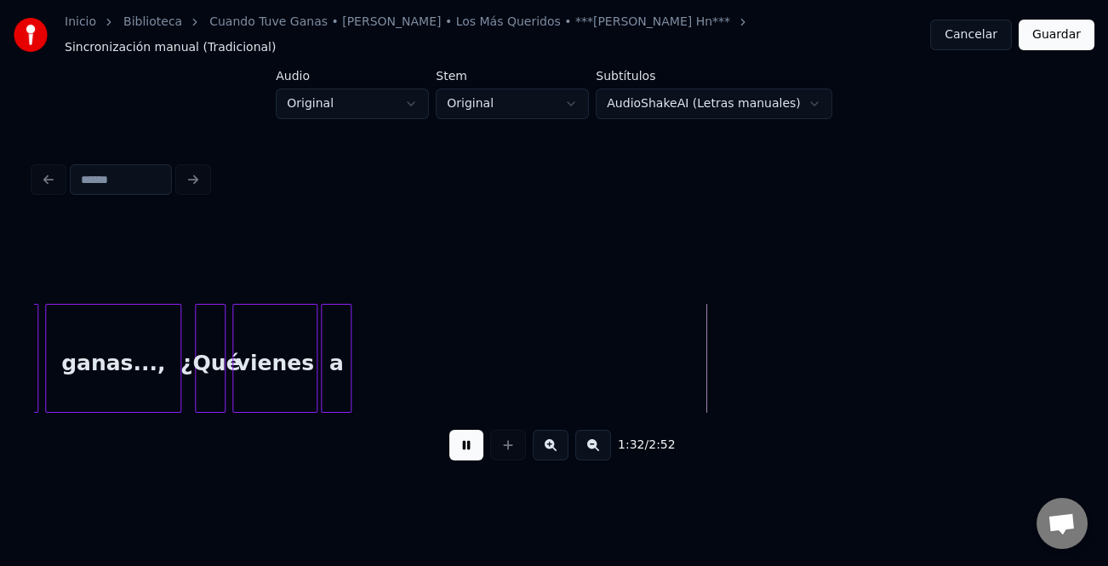
click at [346, 379] on div at bounding box center [348, 358] width 5 height 107
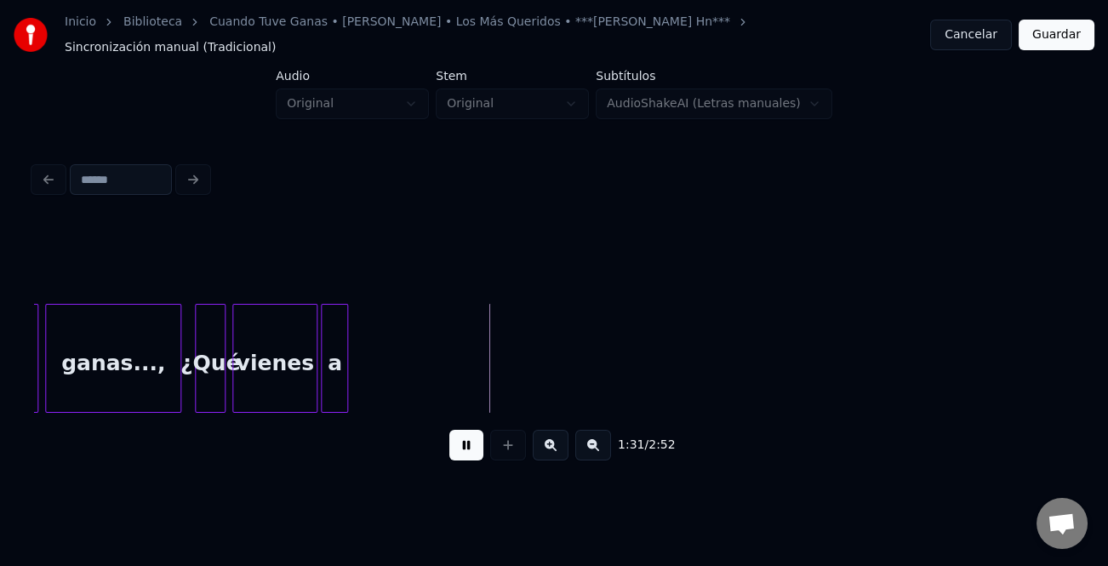
drag, startPoint x: 473, startPoint y: 452, endPoint x: 524, endPoint y: 431, distance: 55.3
click at [475, 445] on button at bounding box center [467, 445] width 34 height 31
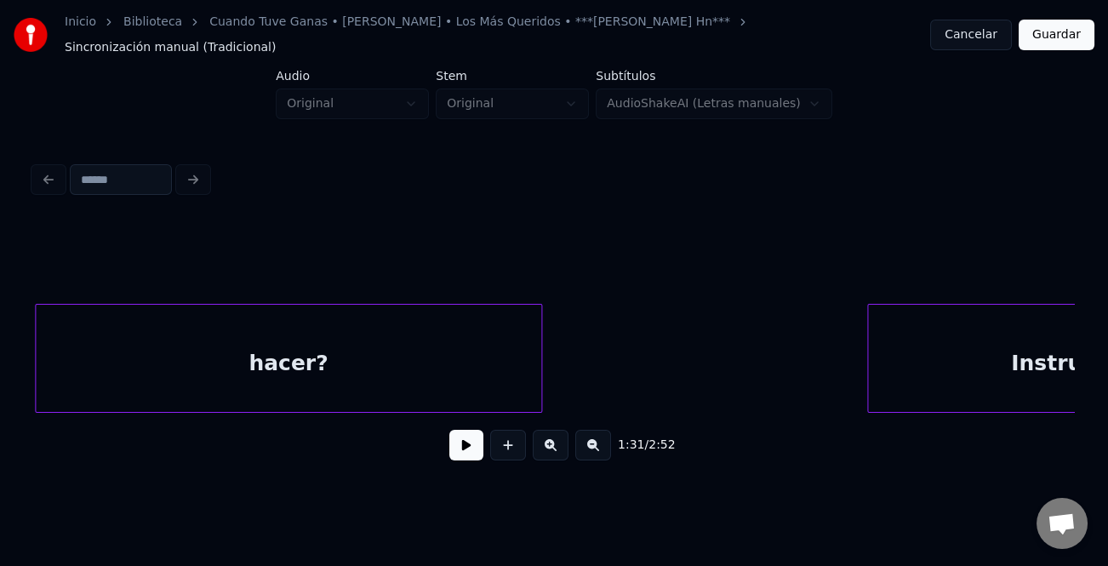
click at [345, 386] on div "hacer?" at bounding box center [289, 363] width 506 height 116
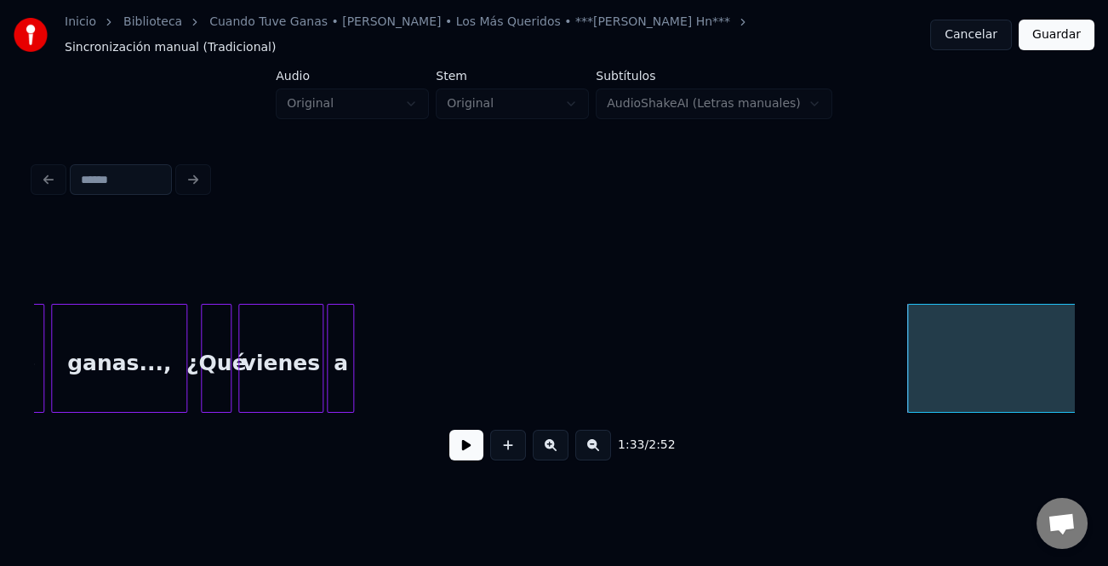
scroll to position [0, 15396]
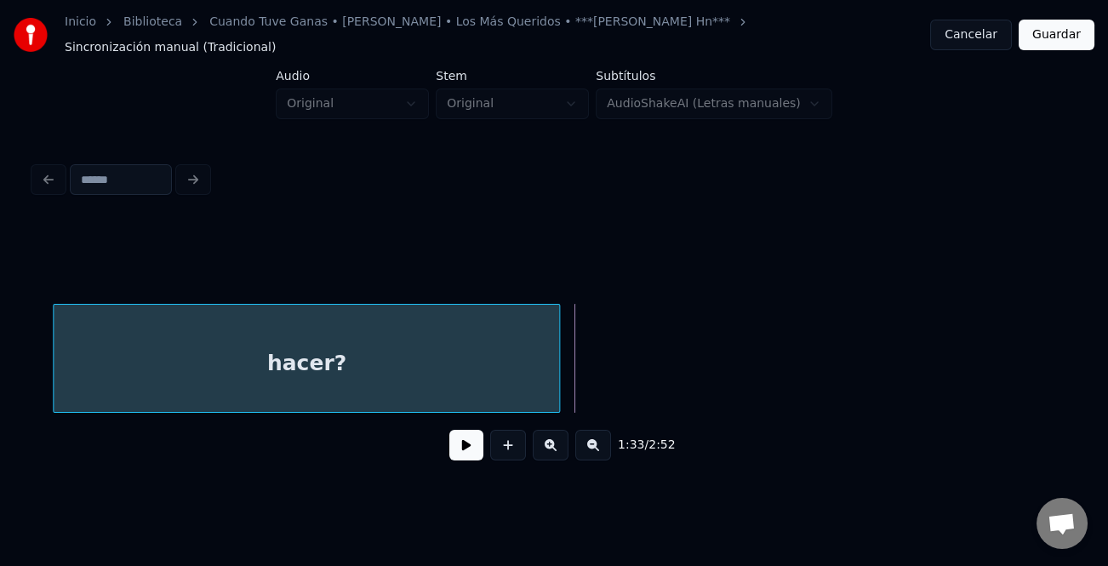
click at [458, 386] on div "hacer?" at bounding box center [307, 363] width 506 height 116
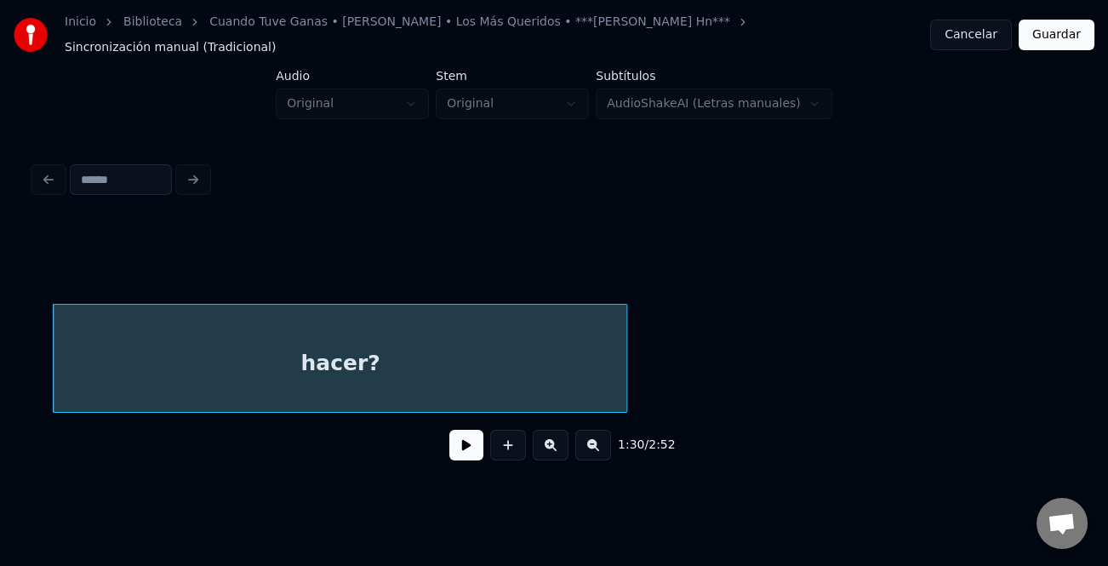
click at [623, 375] on div at bounding box center [623, 358] width 5 height 107
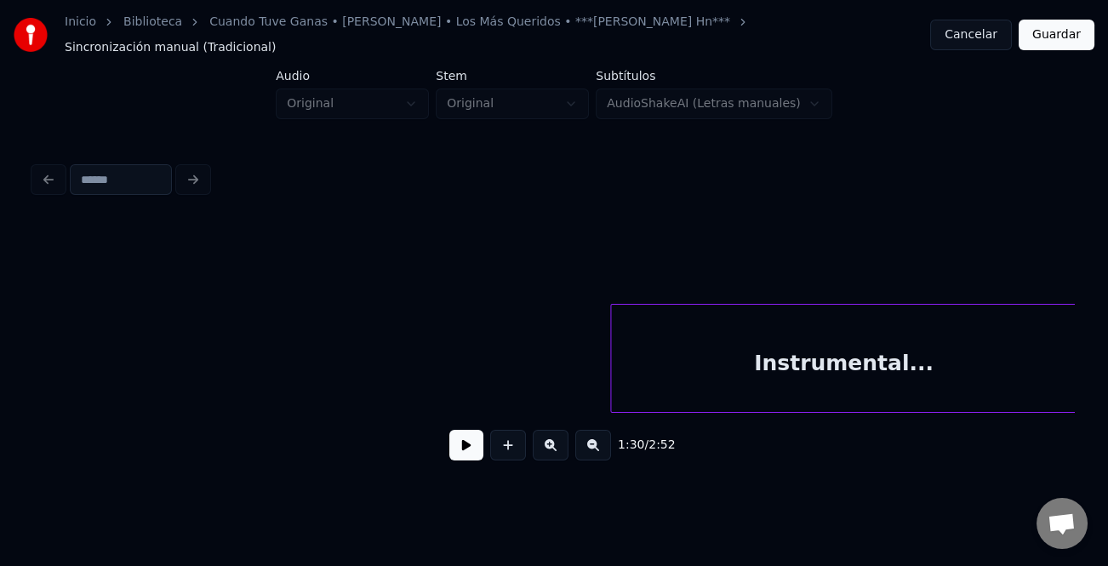
click at [596, 440] on button at bounding box center [594, 445] width 36 height 31
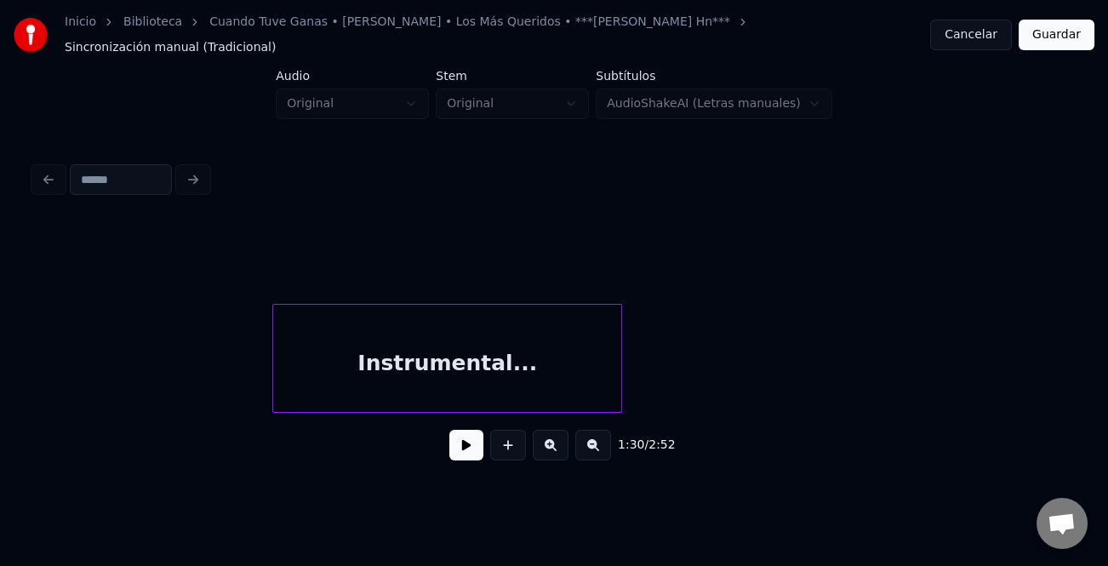
click at [596, 440] on button at bounding box center [594, 445] width 36 height 31
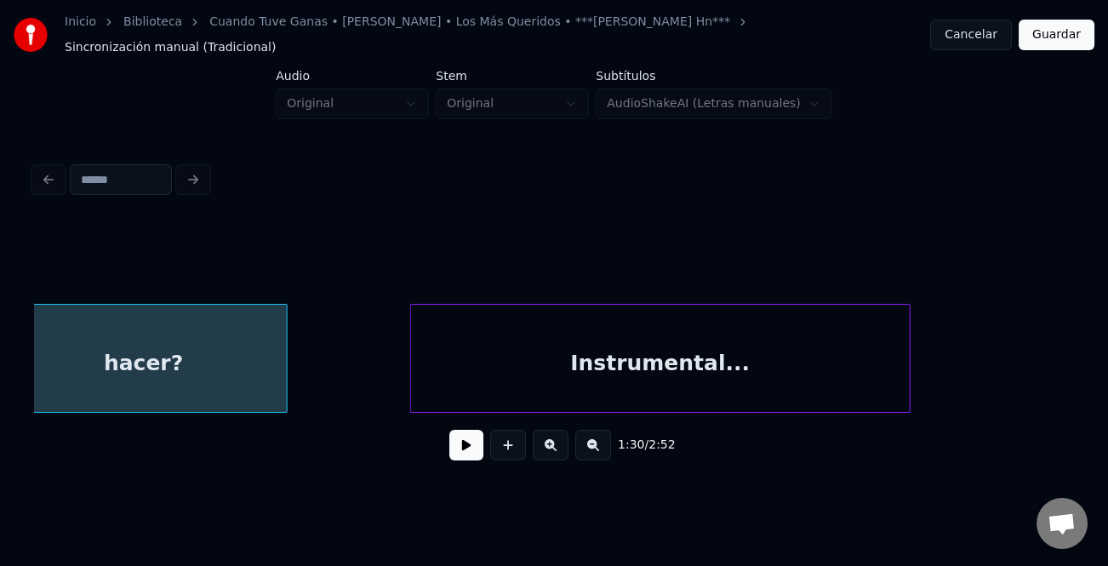
click at [412, 369] on div at bounding box center [413, 358] width 5 height 107
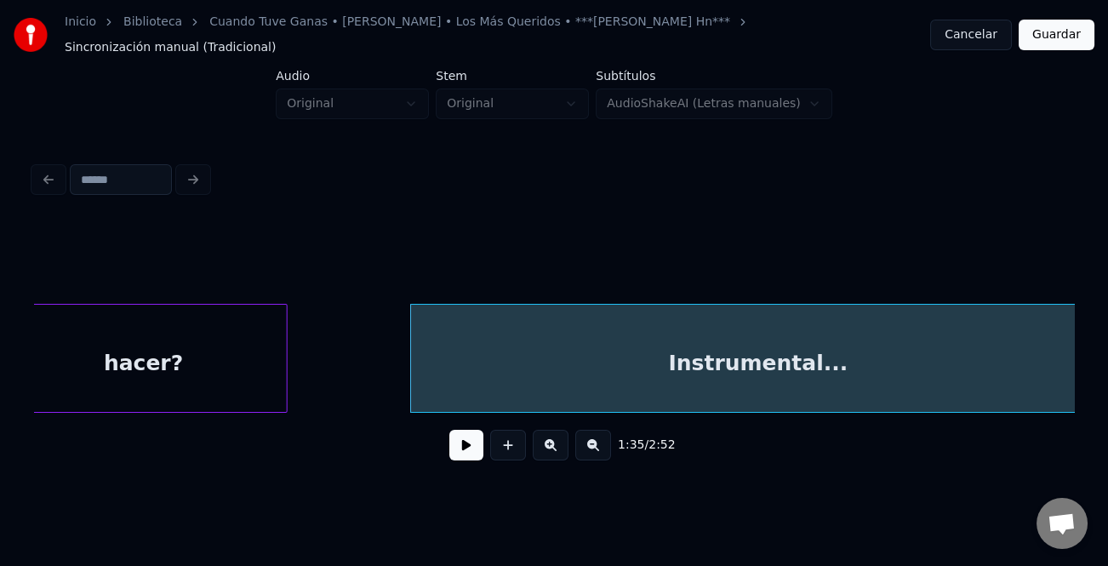
click at [1108, 375] on html "Inicio Biblioteca Cuando Tuve Ganas • Rodrigo Castelán • Los Más Queridos • ***…" at bounding box center [554, 256] width 1108 height 513
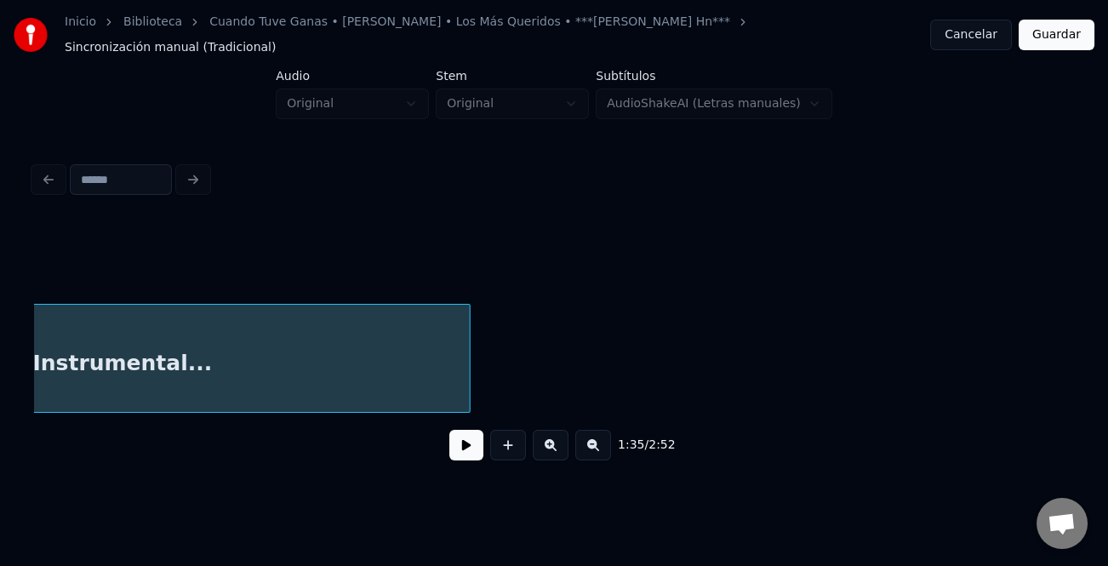
scroll to position [0, 8388]
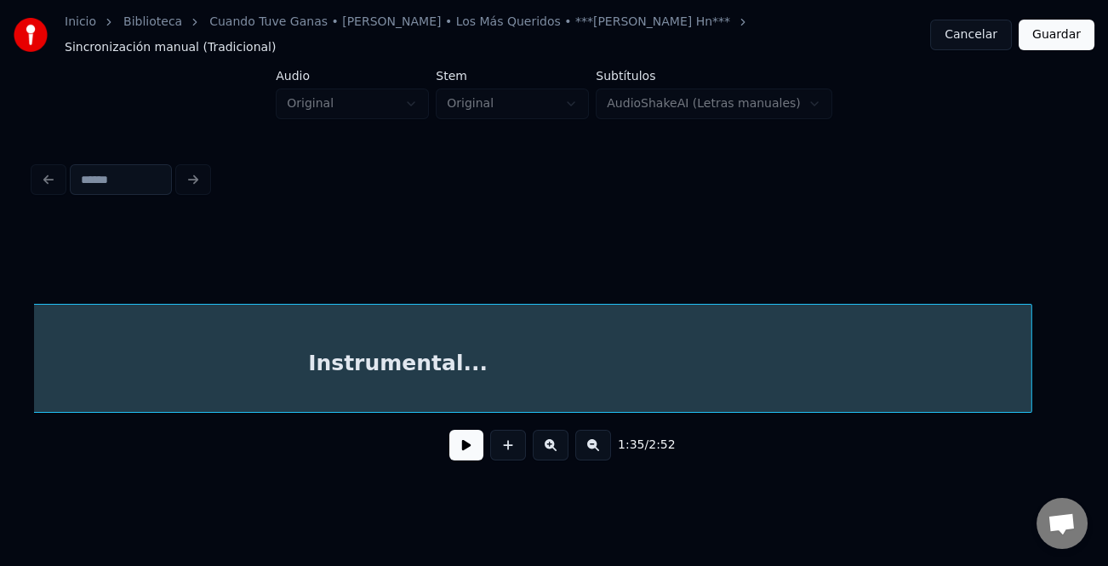
click at [1028, 409] on div "Instrumental..." at bounding box center [554, 358] width 1040 height 109
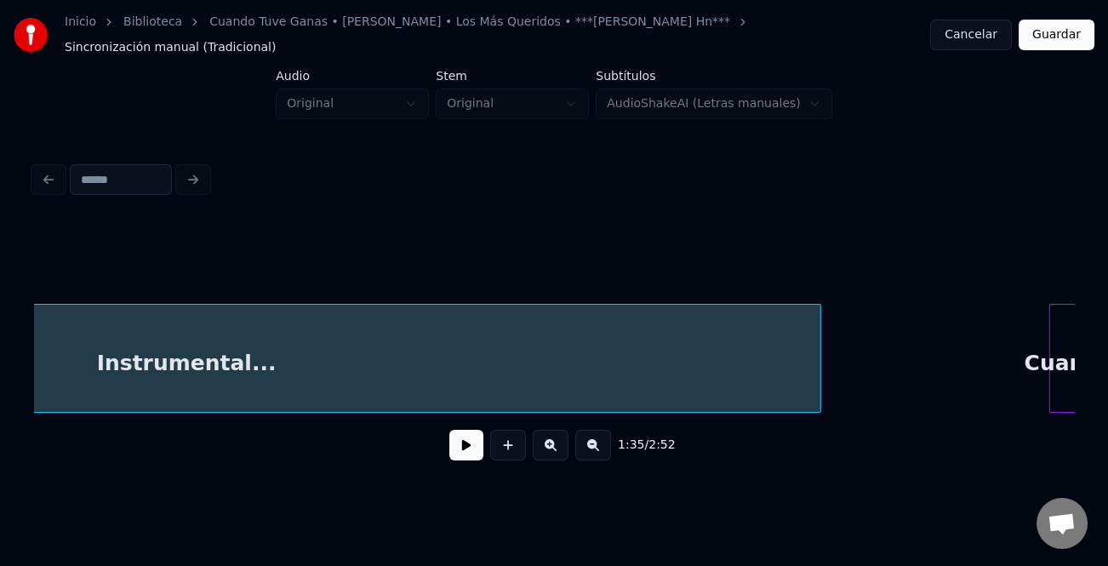
scroll to position [0, 8894]
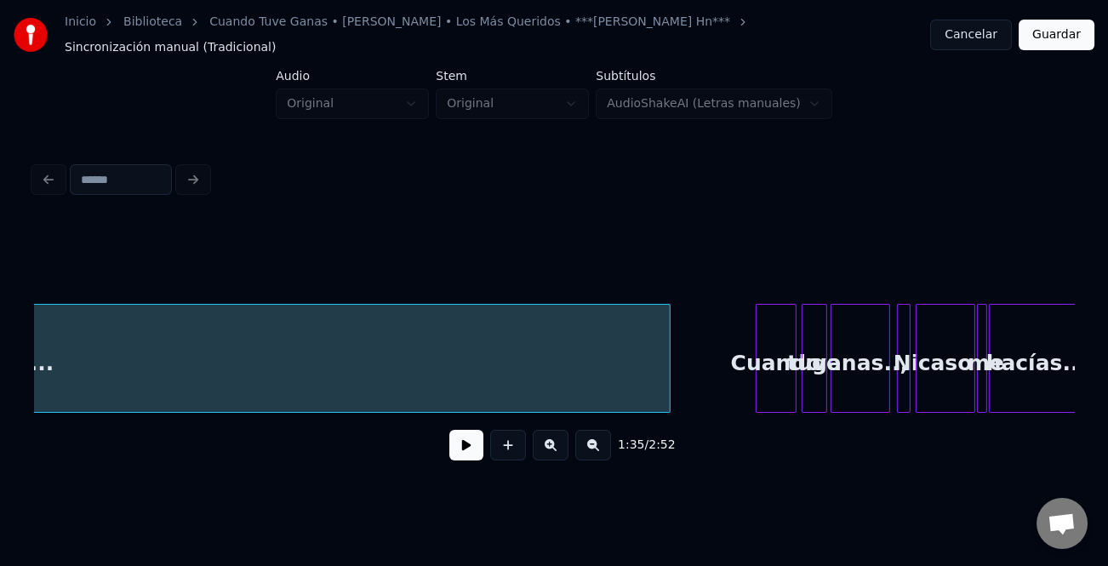
click at [670, 392] on div at bounding box center [667, 358] width 5 height 107
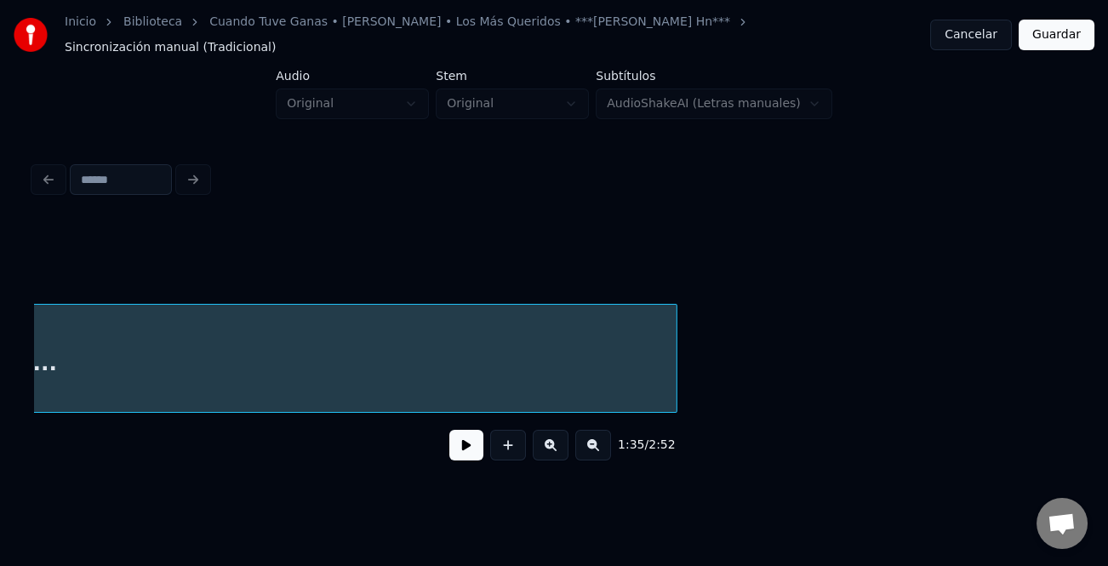
scroll to position [0, 8118]
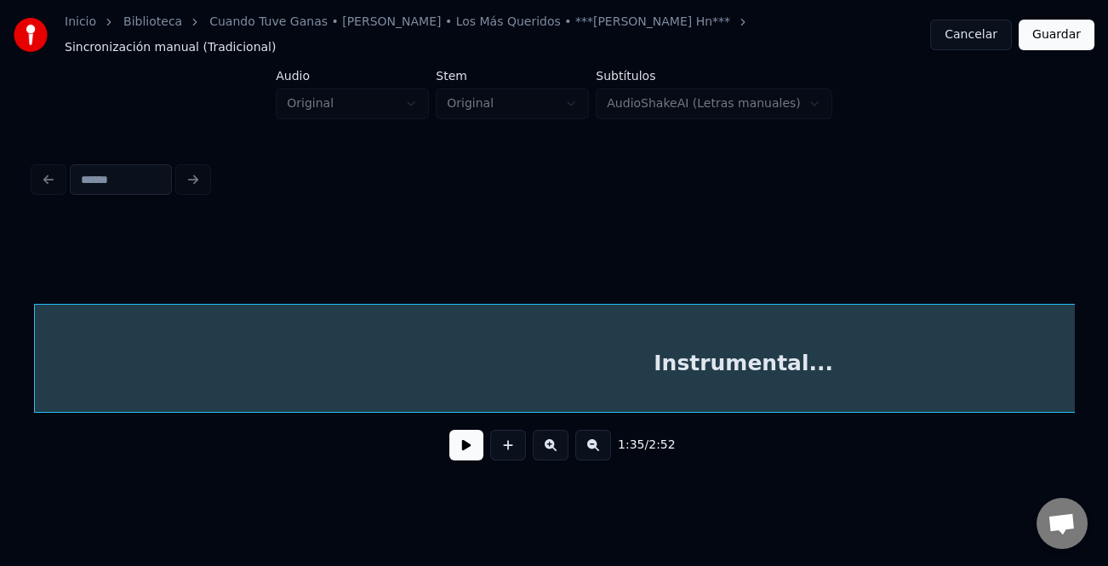
drag, startPoint x: 633, startPoint y: 411, endPoint x: 673, endPoint y: 410, distance: 39.2
click at [673, 410] on div "1:35 / 2:52" at bounding box center [554, 348] width 1040 height 259
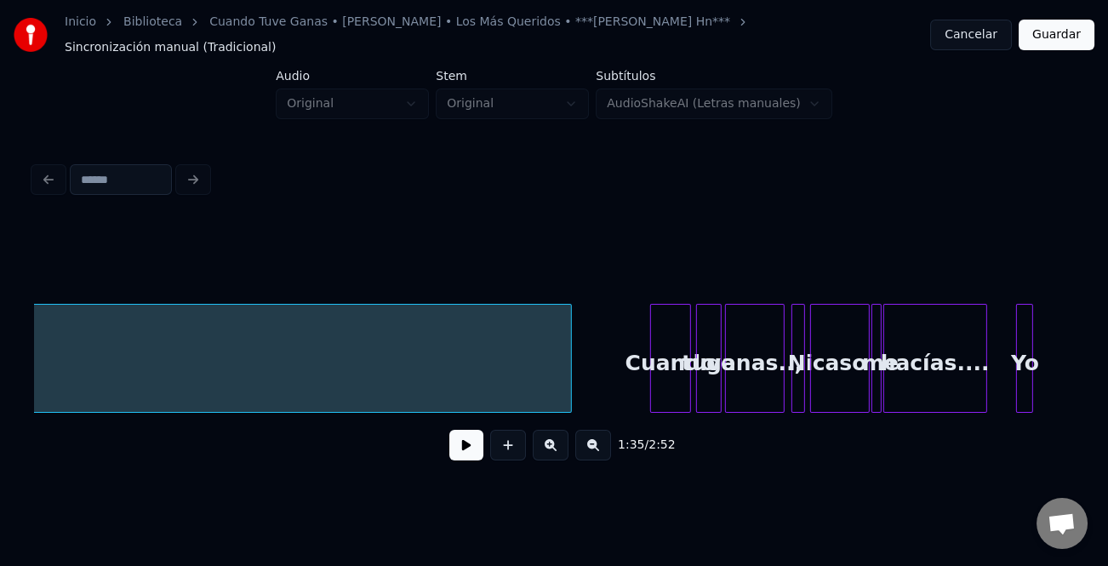
scroll to position [0, 9047]
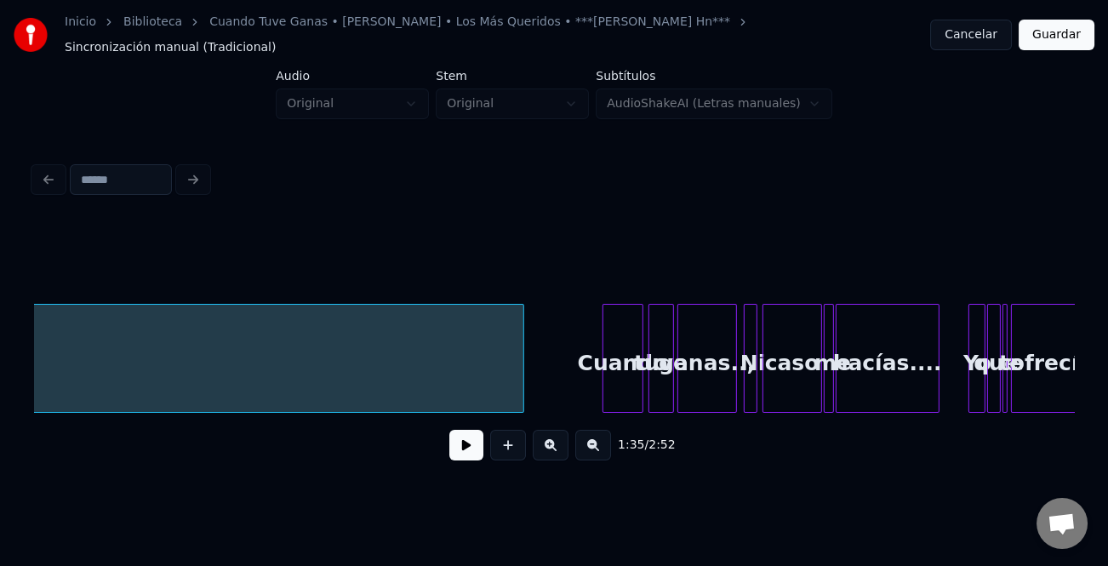
click at [604, 355] on div "Cuando" at bounding box center [623, 363] width 39 height 116
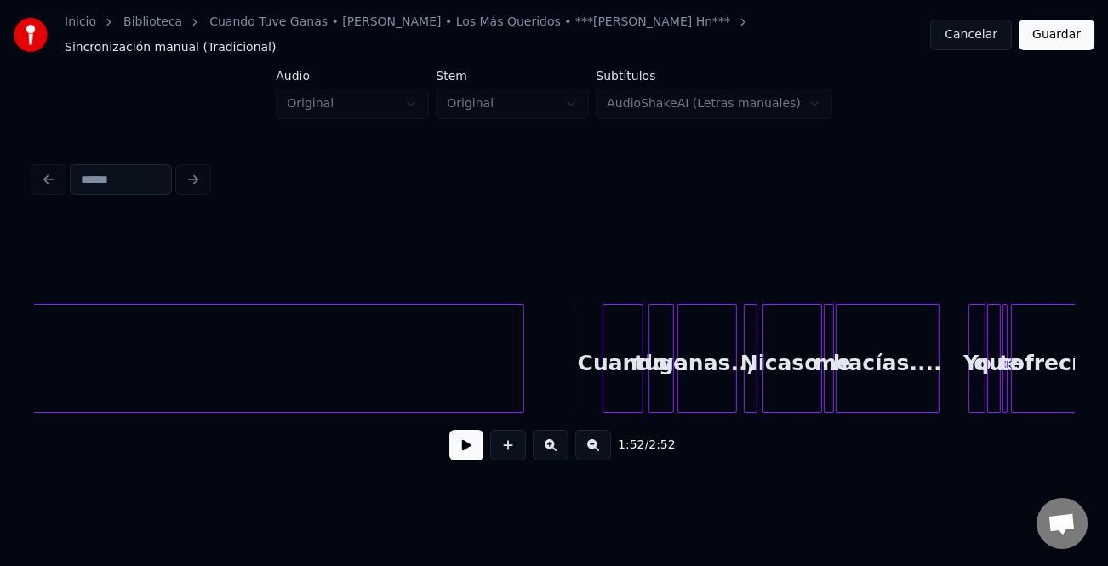
click at [475, 434] on button at bounding box center [467, 445] width 34 height 31
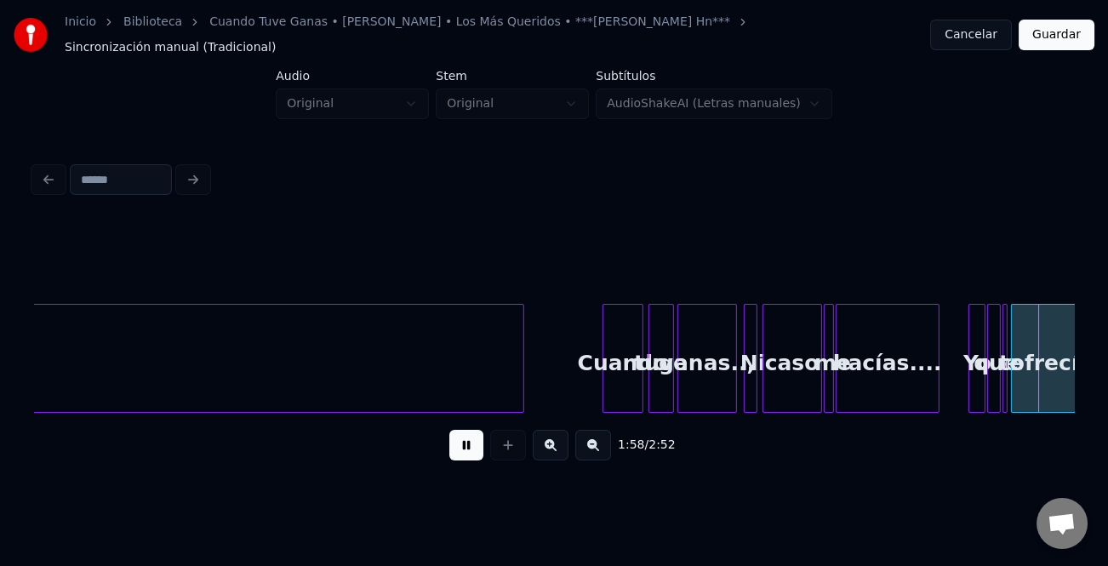
click at [563, 450] on button at bounding box center [551, 445] width 36 height 31
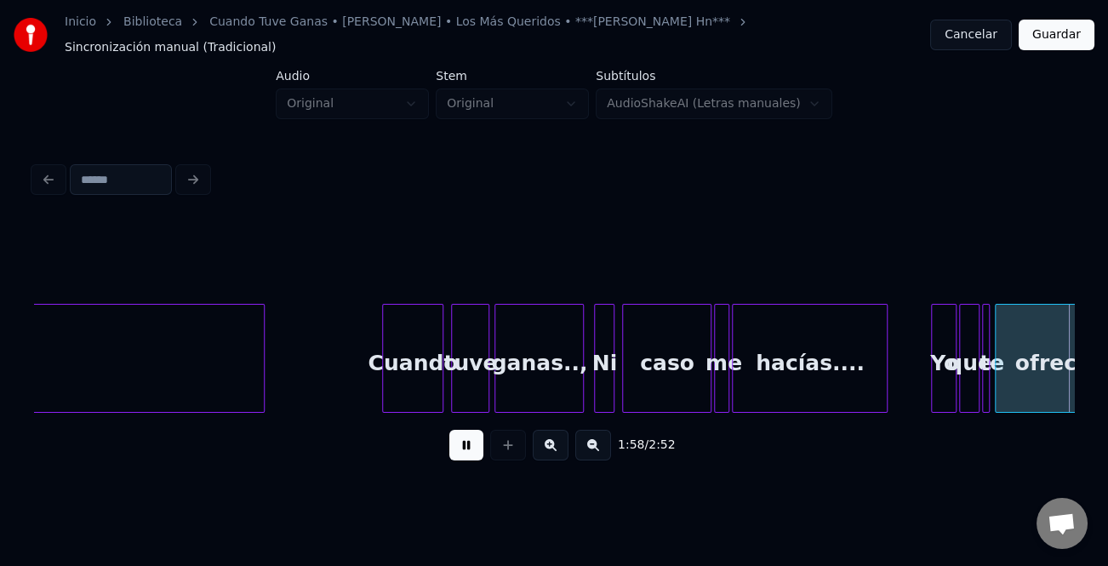
click at [563, 450] on button at bounding box center [551, 445] width 36 height 31
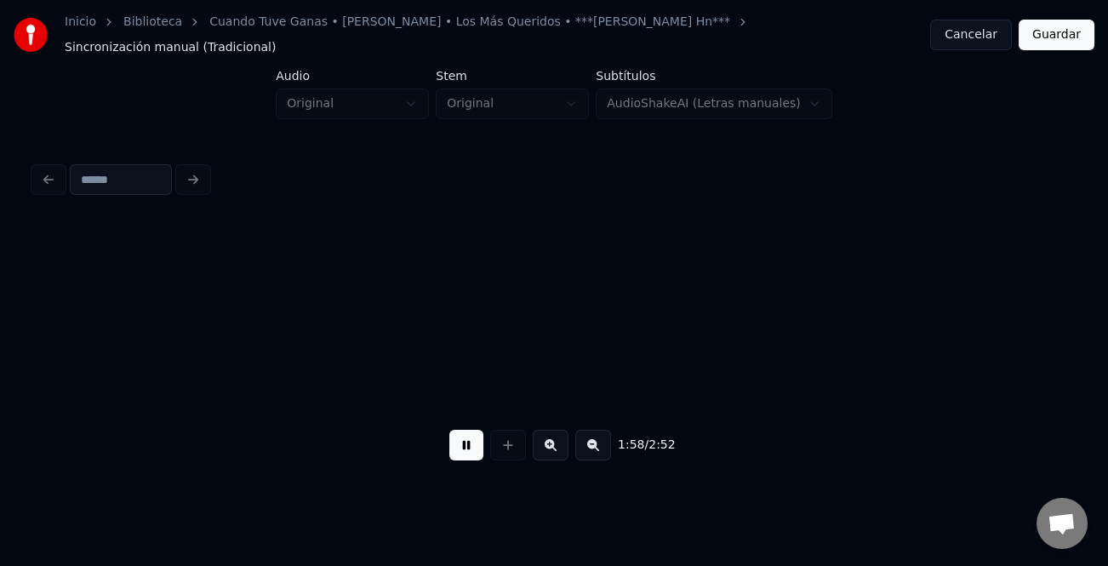
click at [563, 450] on button at bounding box center [551, 445] width 36 height 31
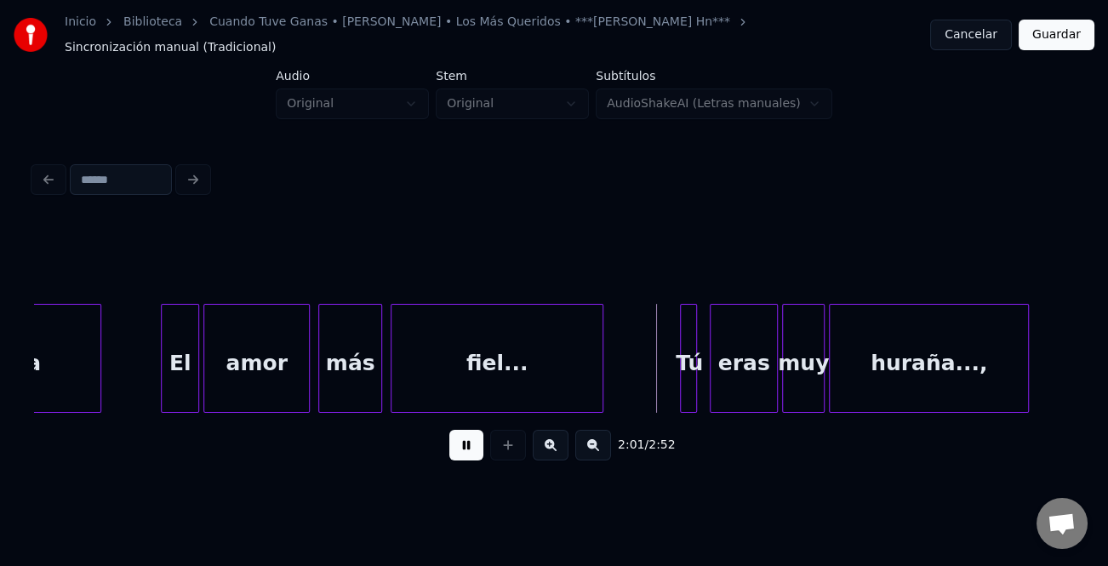
click at [167, 360] on div "El" at bounding box center [180, 363] width 37 height 116
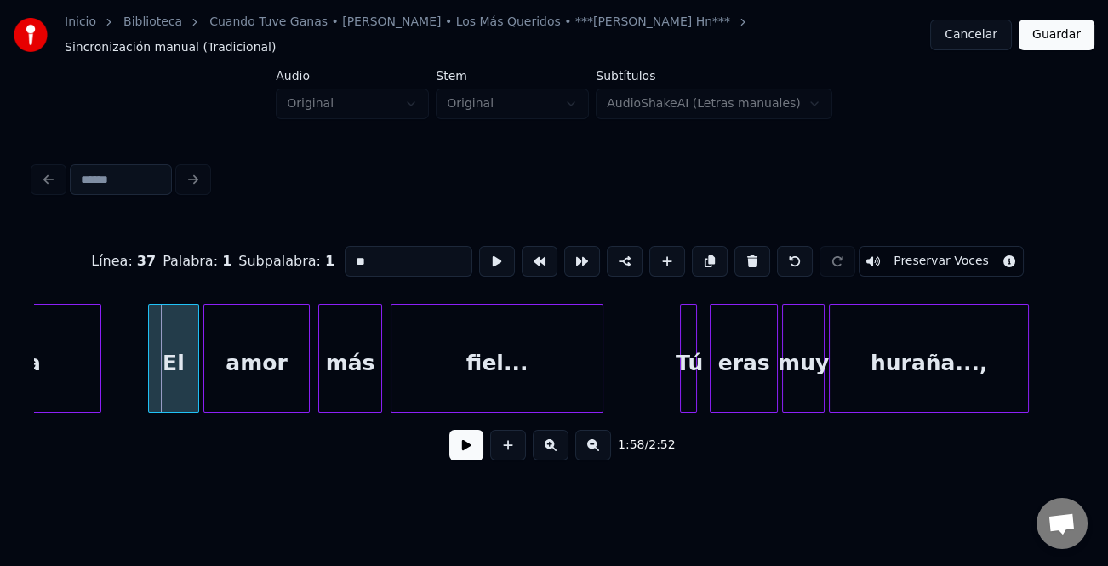
click at [150, 364] on div at bounding box center [151, 358] width 5 height 107
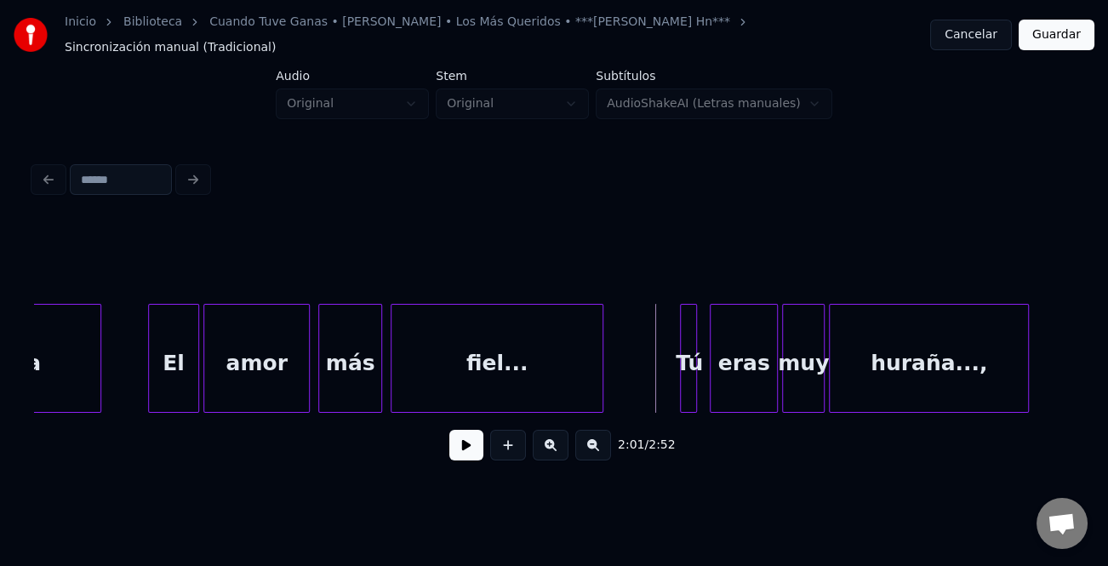
click at [460, 451] on button at bounding box center [467, 445] width 34 height 31
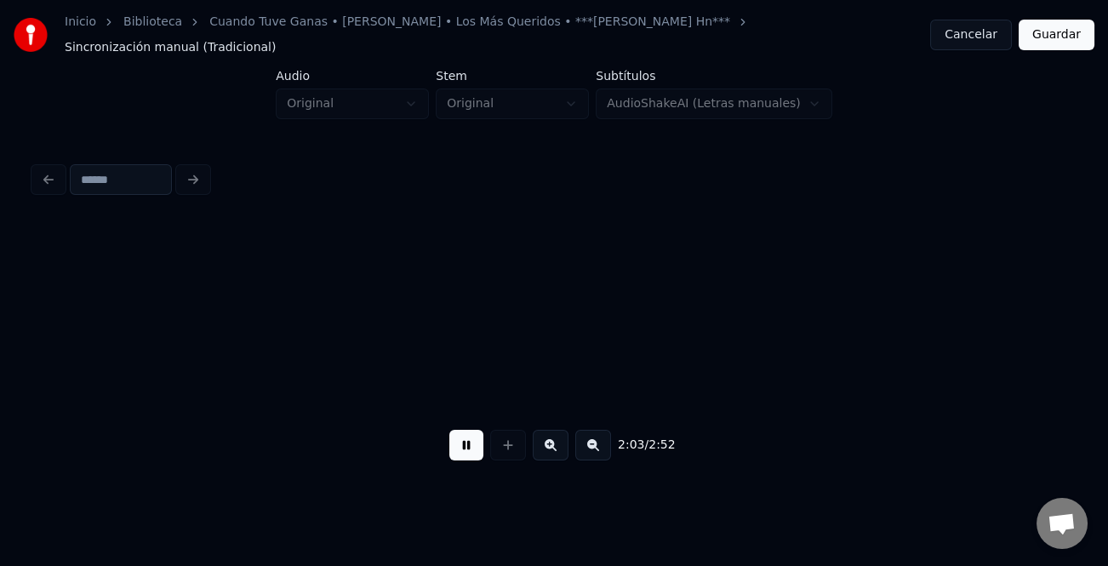
scroll to position [0, 26239]
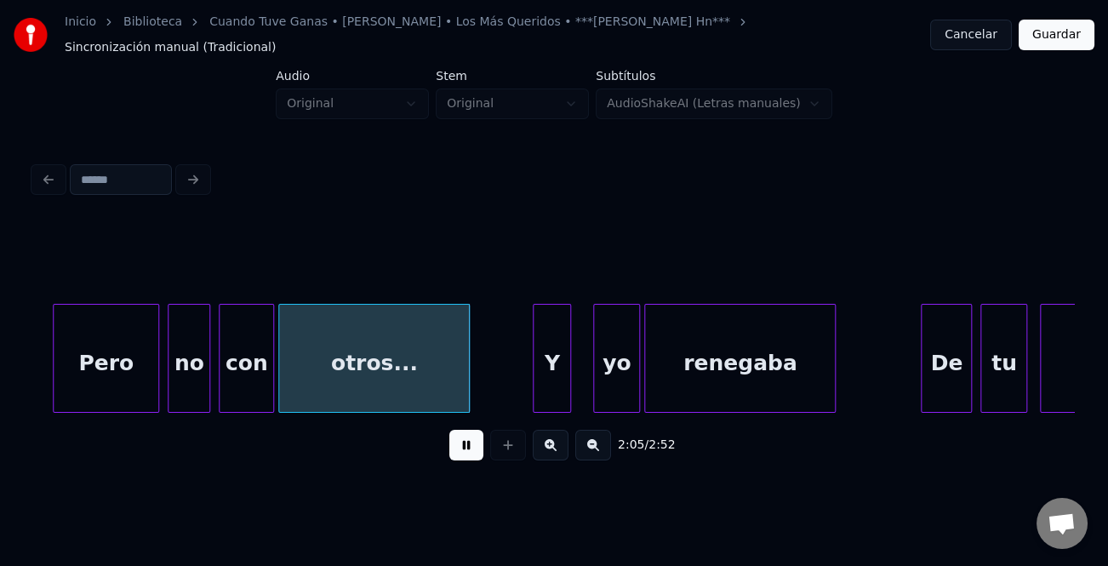
click at [556, 369] on div "Y" at bounding box center [552, 363] width 37 height 116
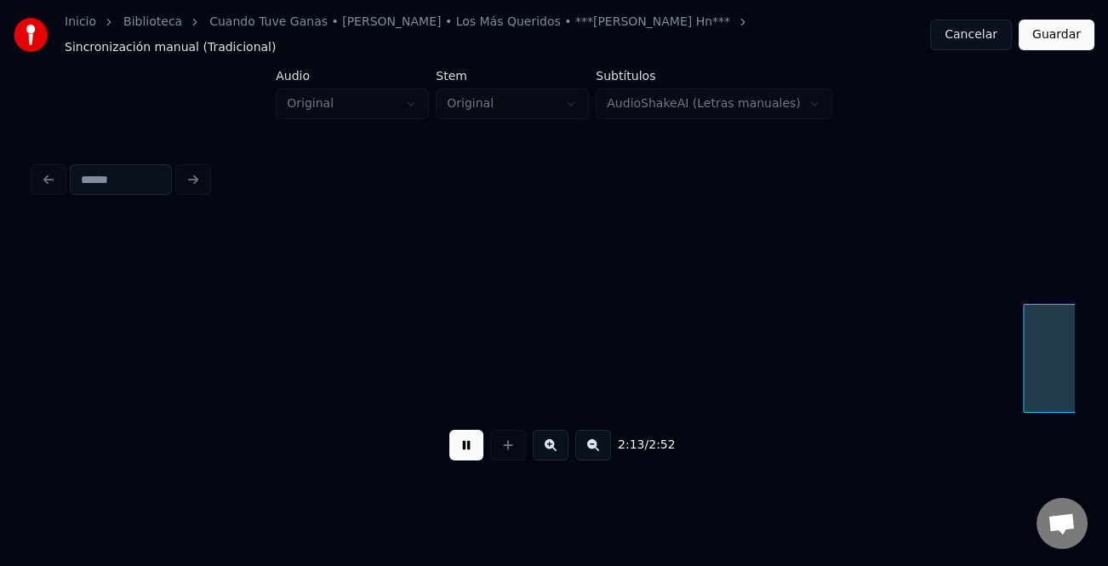
scroll to position [0, 28323]
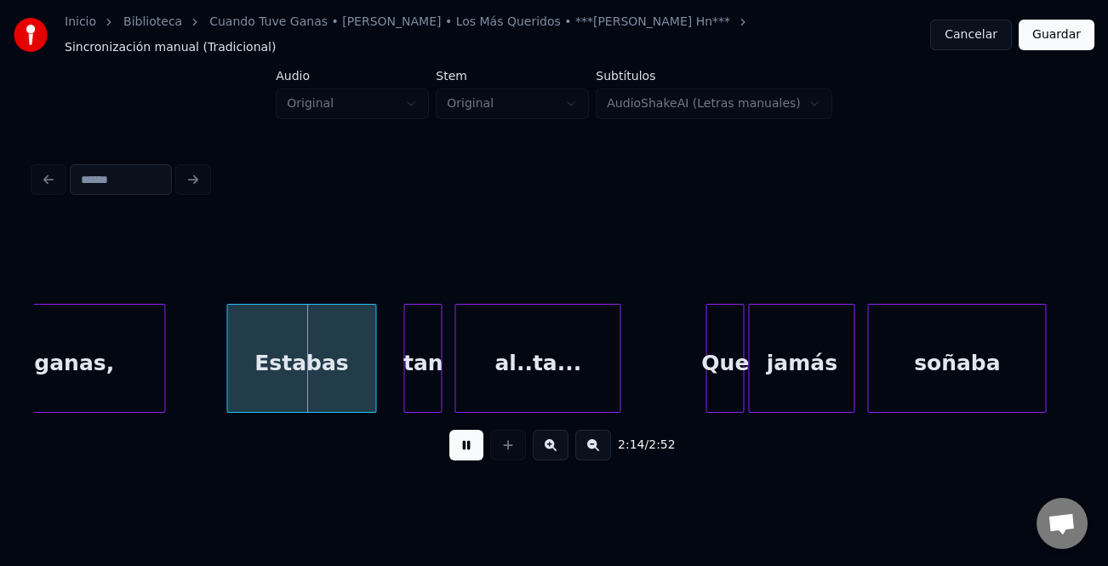
click at [335, 355] on div "Estabas" at bounding box center [300, 363] width 147 height 116
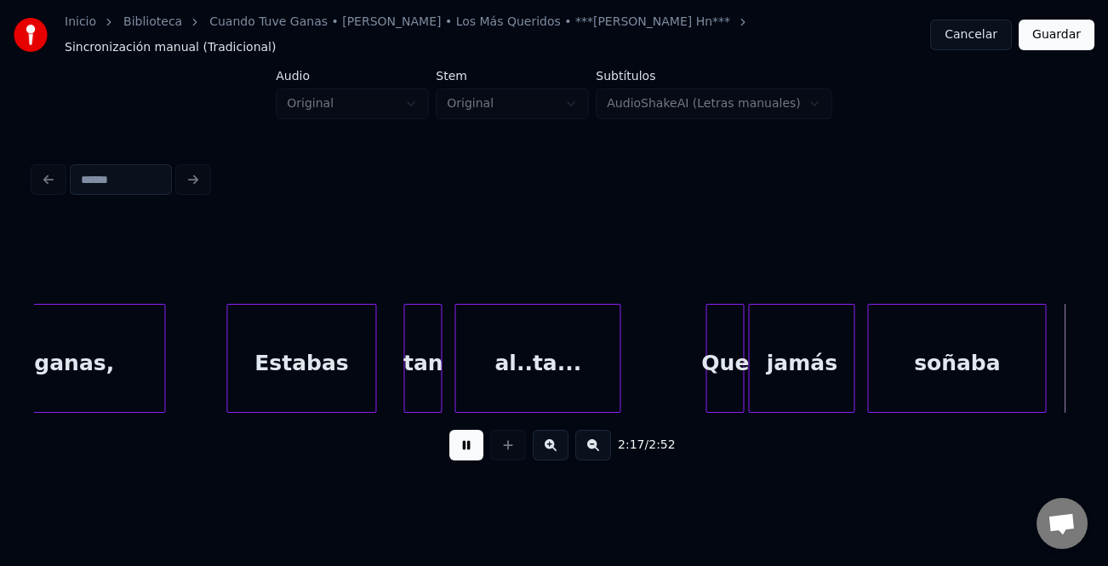
scroll to position [0, 29368]
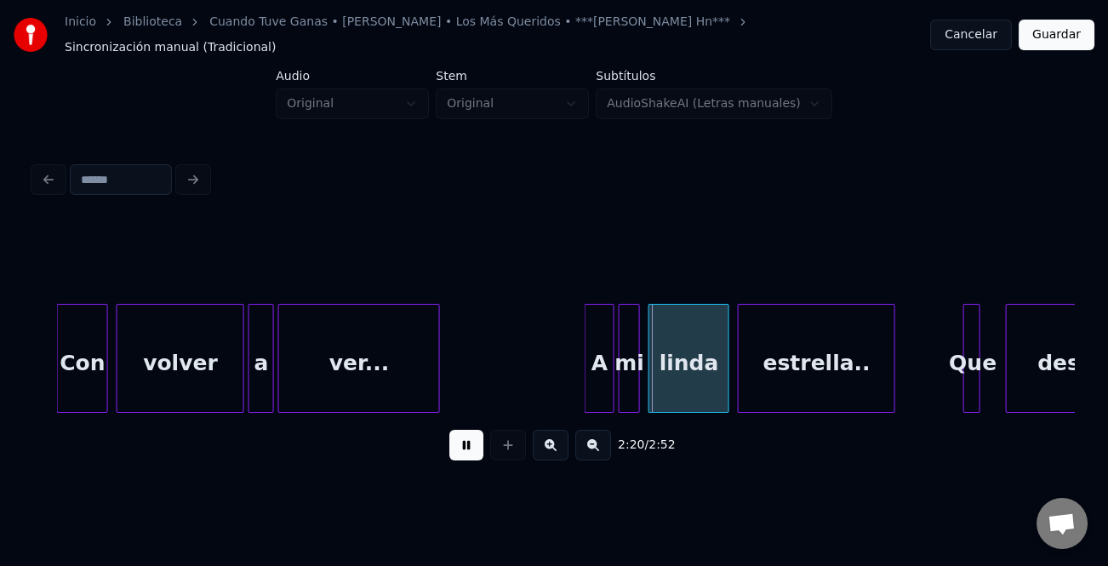
click at [965, 337] on div "Que" at bounding box center [973, 363] width 17 height 116
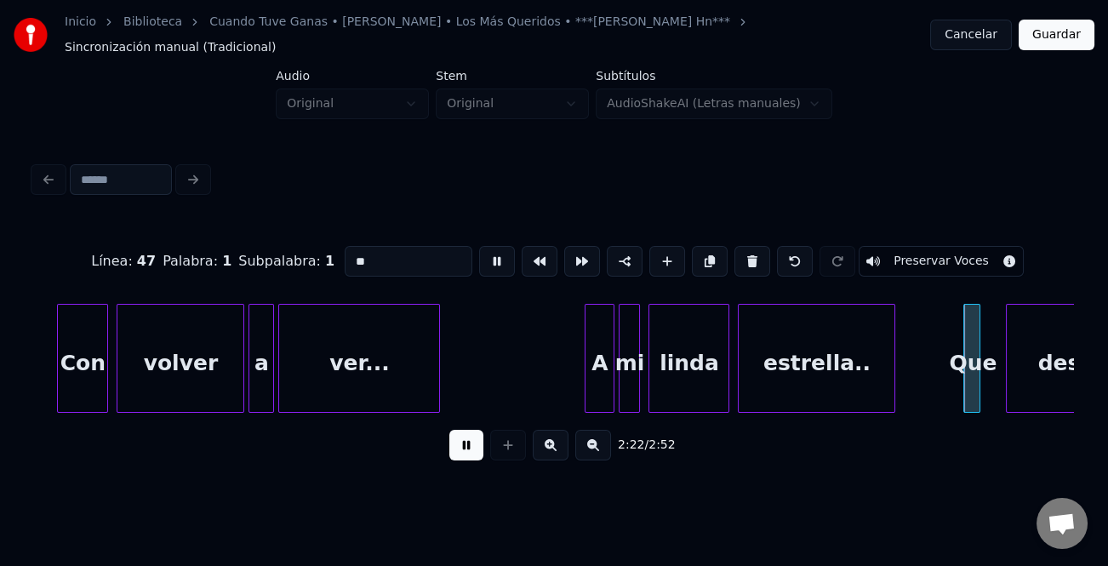
type input "***"
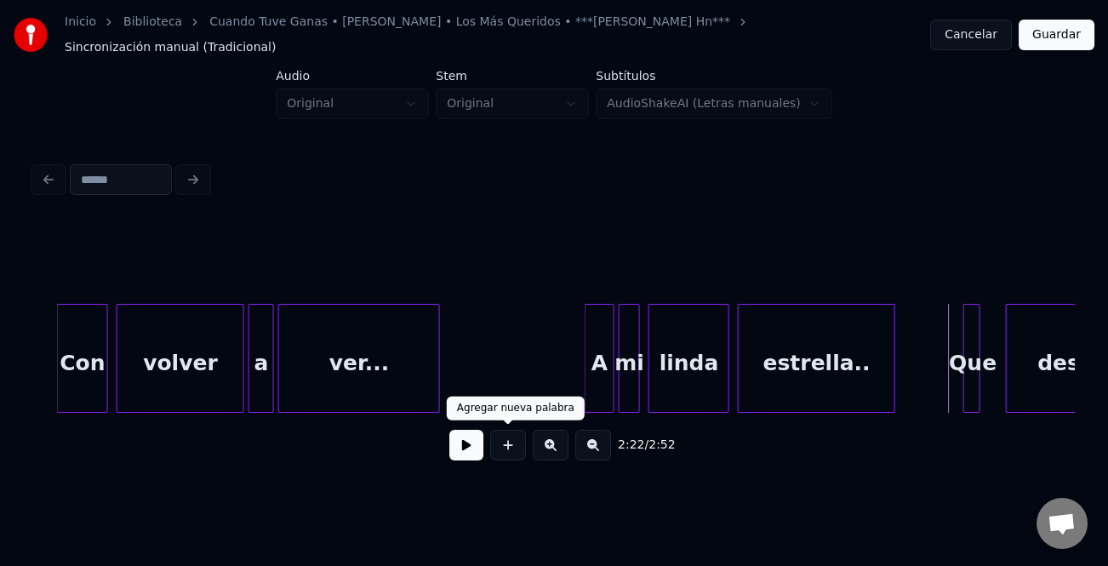
click at [470, 439] on button at bounding box center [467, 445] width 34 height 31
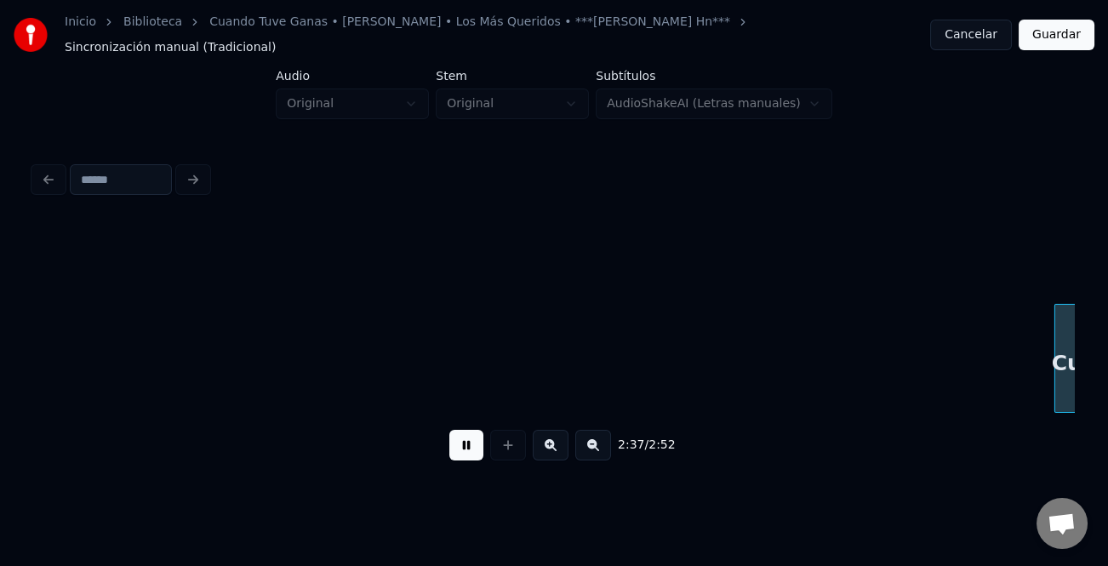
scroll to position [0, 33537]
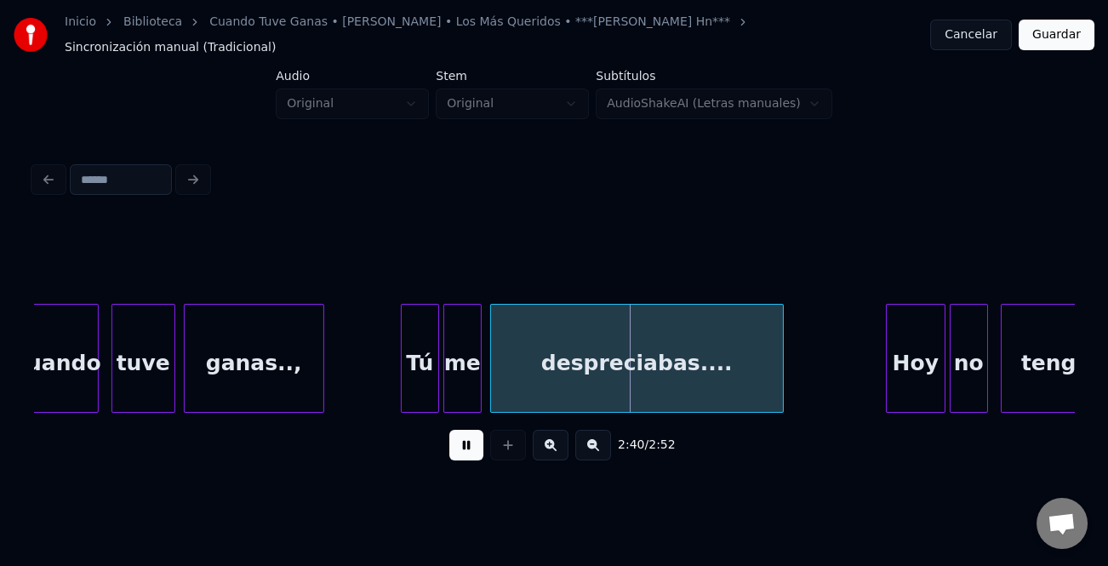
click at [402, 376] on div at bounding box center [404, 358] width 5 height 107
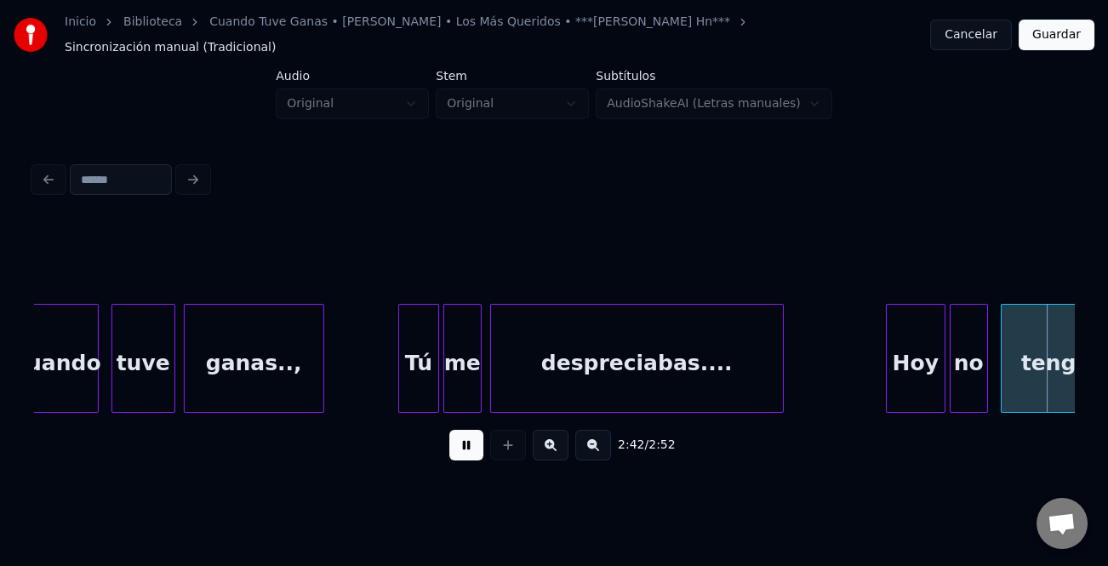
scroll to position [0, 34577]
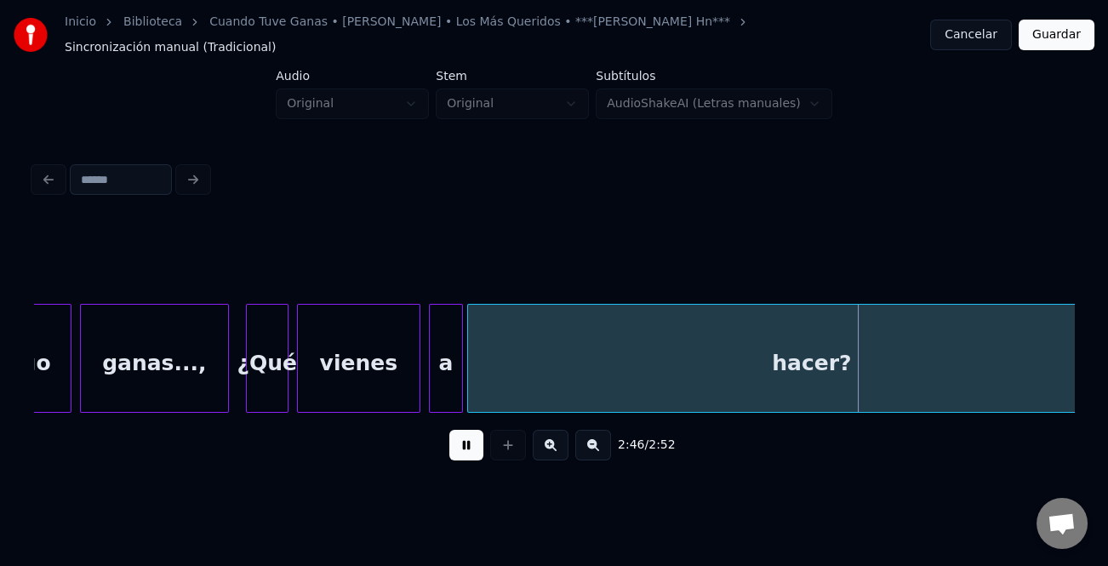
drag, startPoint x: 466, startPoint y: 451, endPoint x: 613, endPoint y: 351, distance: 178.3
click at [478, 437] on button at bounding box center [467, 445] width 34 height 31
click at [613, 351] on div "hacer?" at bounding box center [812, 363] width 688 height 116
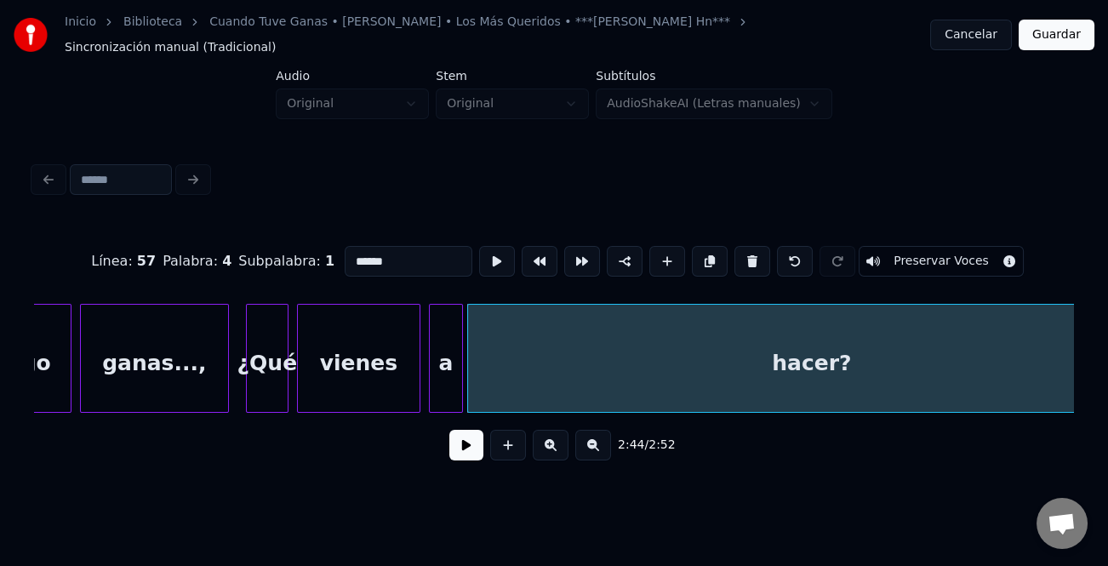
click at [375, 249] on input "******" at bounding box center [409, 261] width 128 height 31
click at [373, 249] on input "******" at bounding box center [409, 261] width 128 height 31
type input "**********"
click at [474, 443] on button at bounding box center [467, 445] width 34 height 31
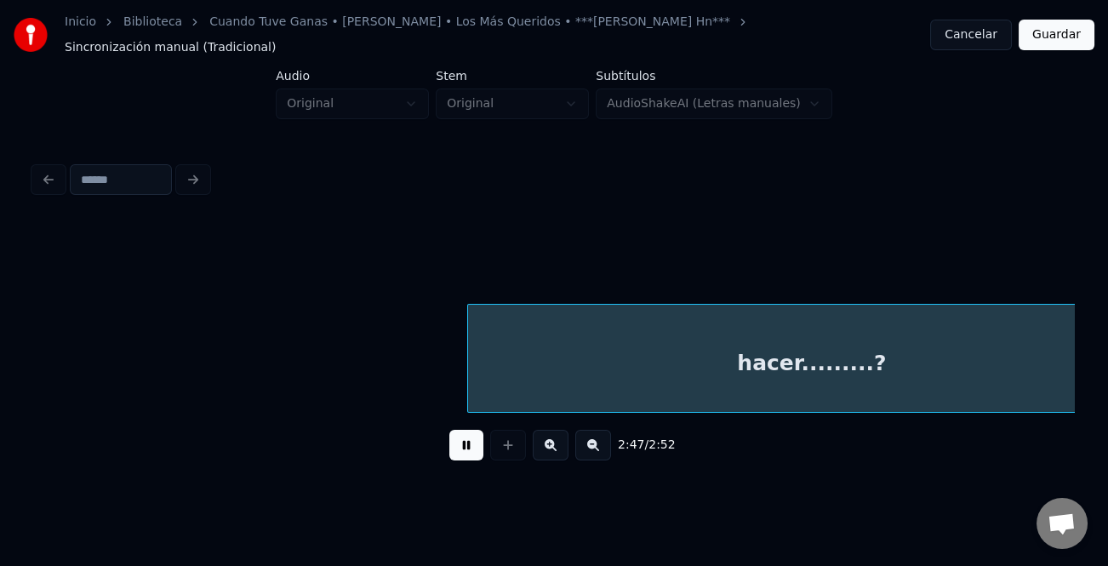
scroll to position [0, 35617]
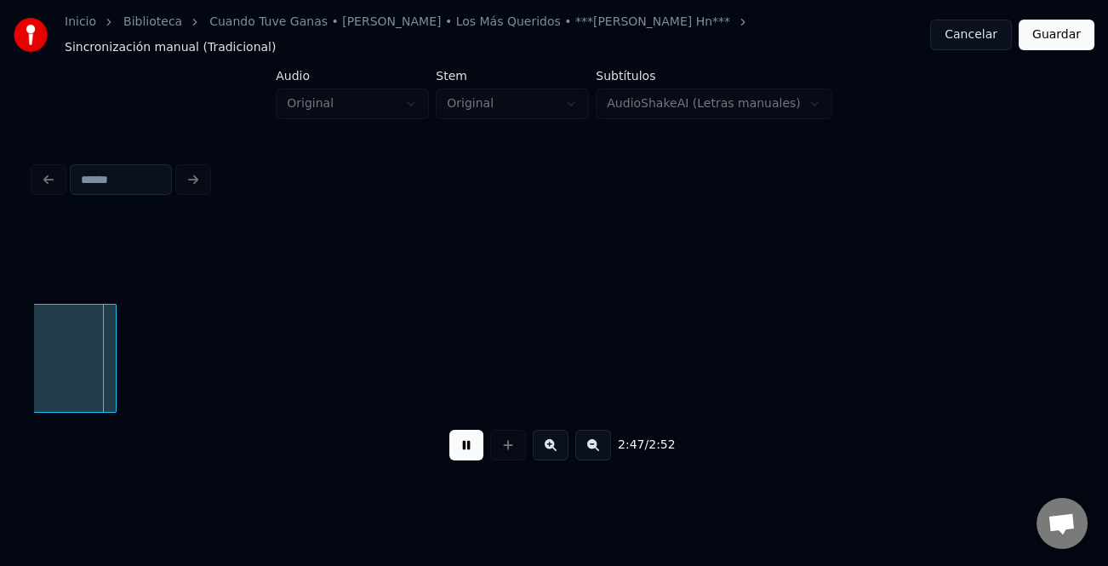
click at [474, 443] on button at bounding box center [467, 445] width 34 height 31
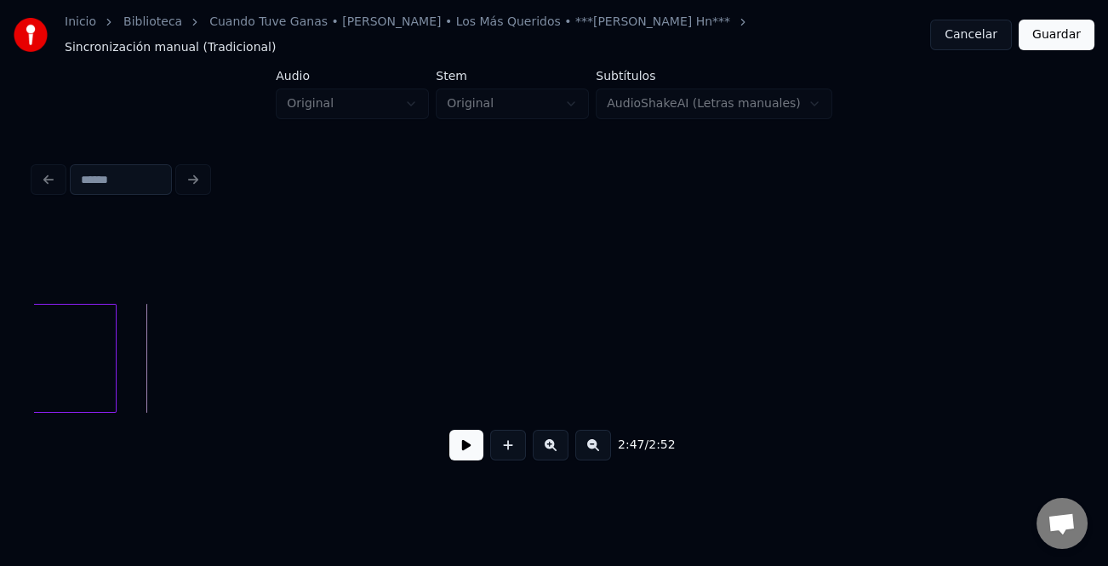
click at [596, 440] on button at bounding box center [594, 445] width 36 height 31
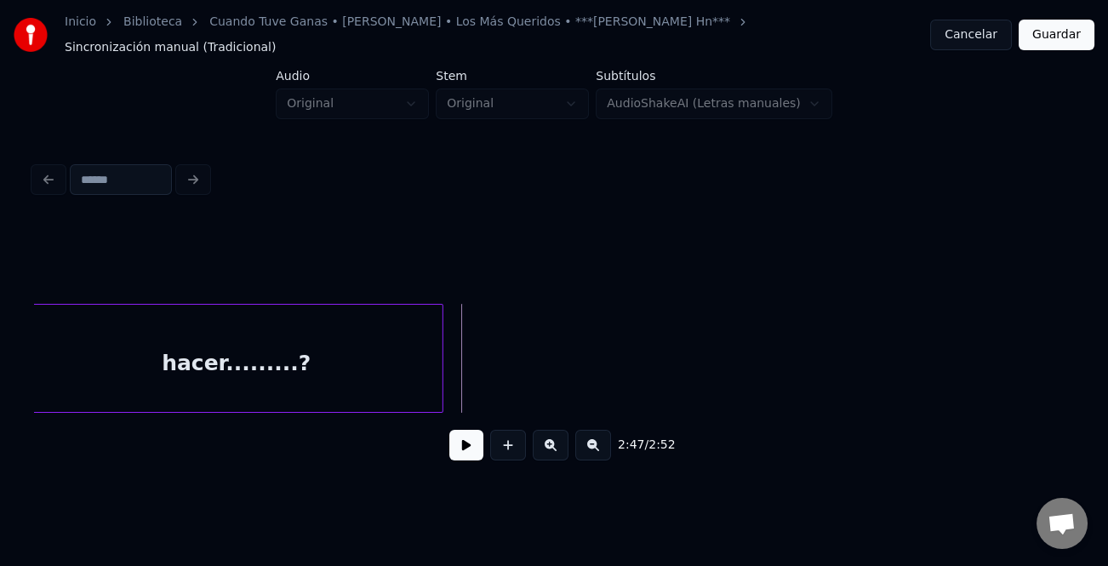
click at [596, 440] on button at bounding box center [594, 445] width 36 height 31
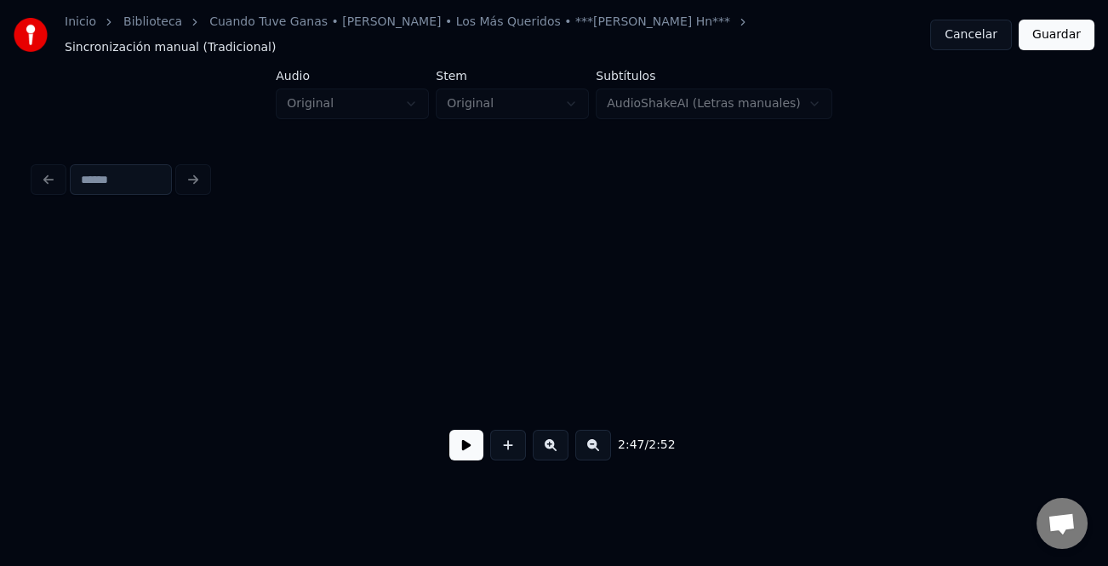
click at [596, 440] on button at bounding box center [594, 445] width 36 height 31
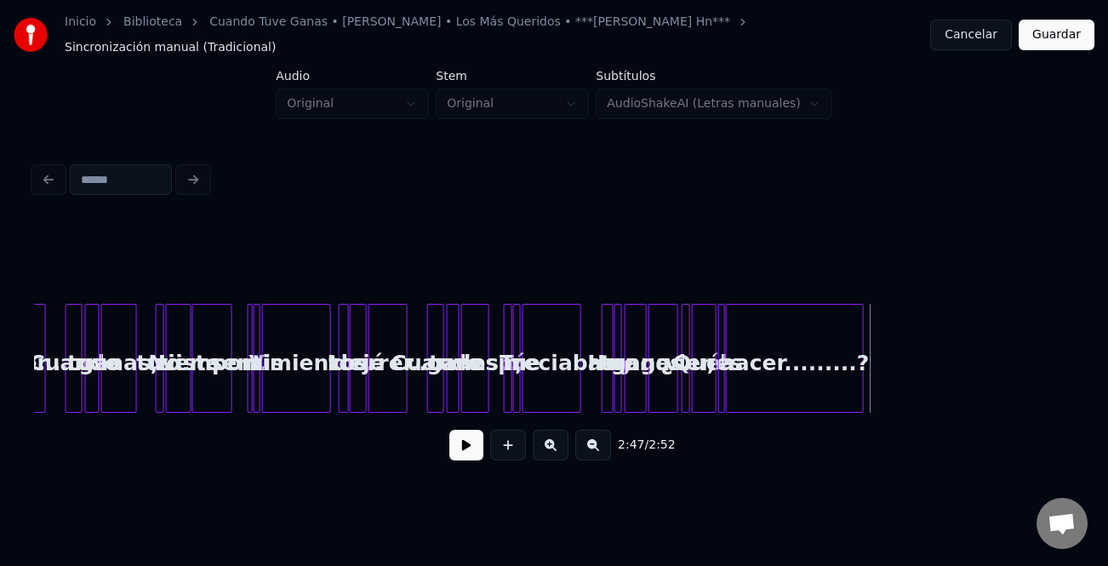
scroll to position [0, 6310]
click at [1062, 20] on button "Guardar" at bounding box center [1057, 35] width 76 height 31
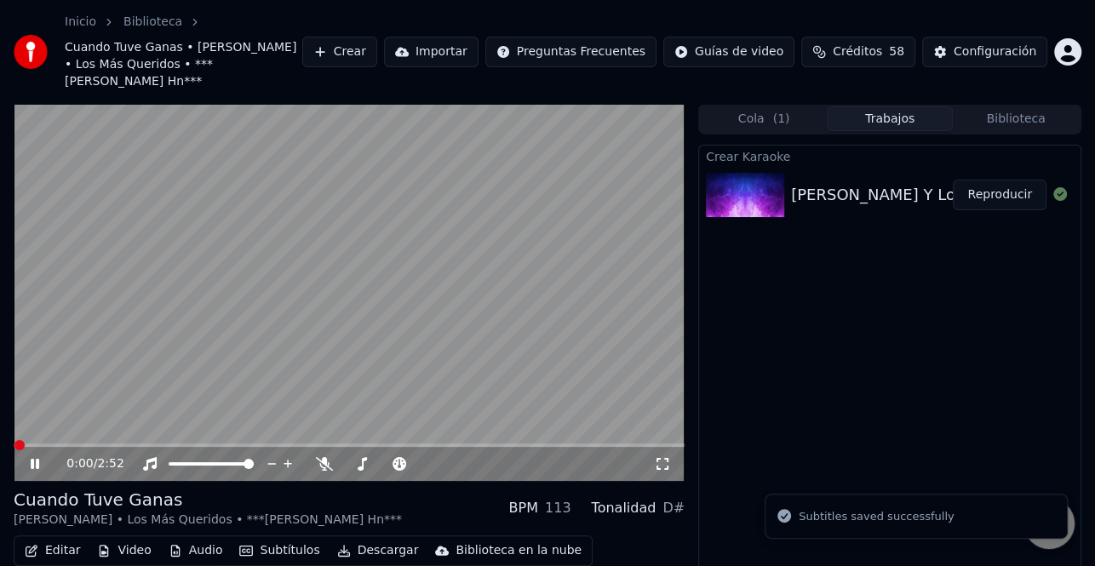
click at [387, 539] on button "Descargar" at bounding box center [377, 551] width 95 height 24
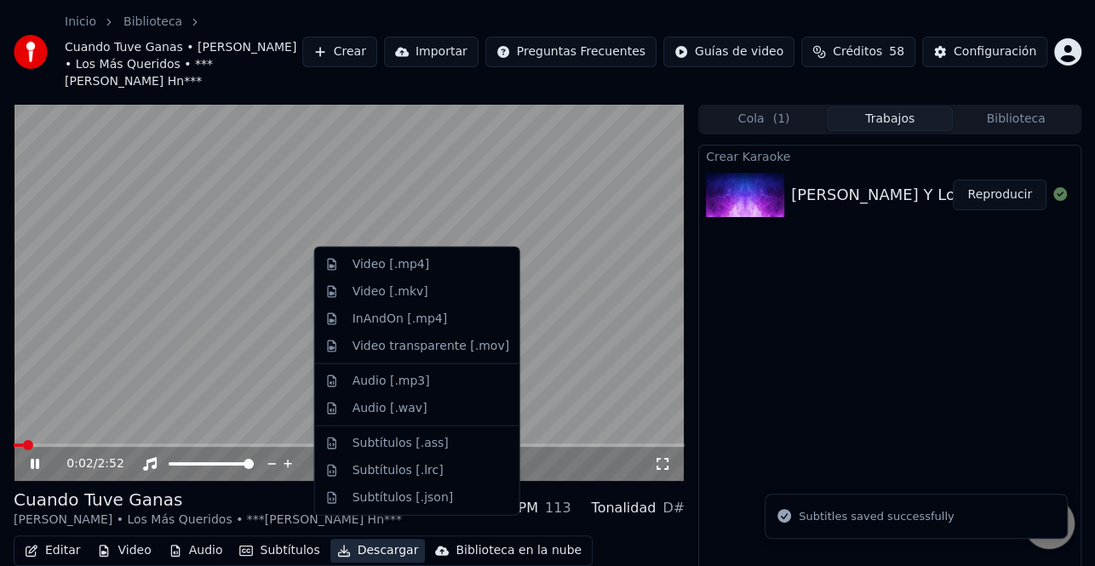
click at [368, 539] on button "Descargar" at bounding box center [377, 551] width 95 height 24
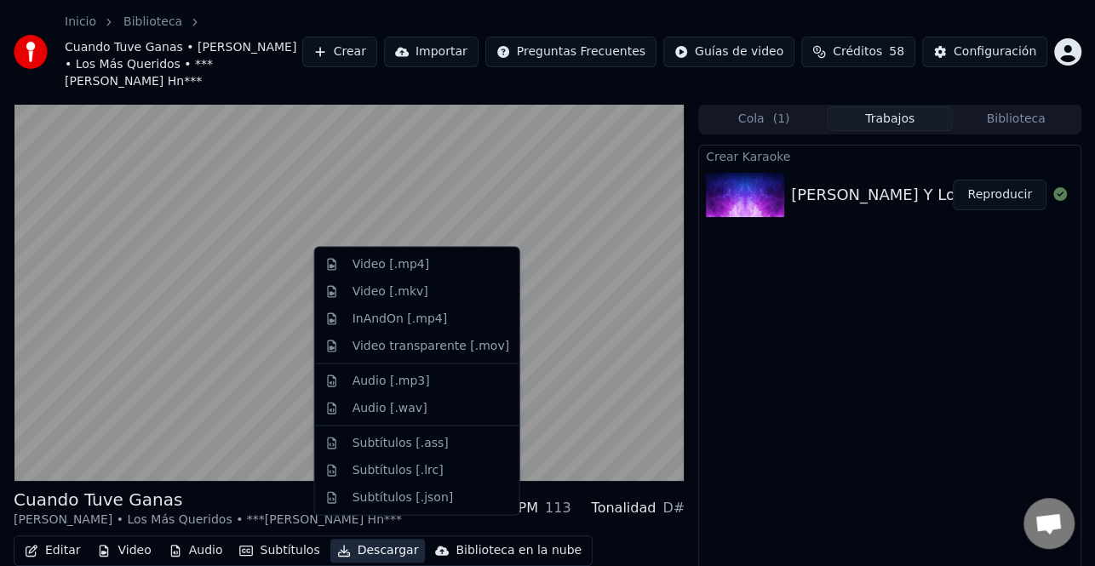
click at [368, 539] on button "Descargar" at bounding box center [377, 551] width 95 height 24
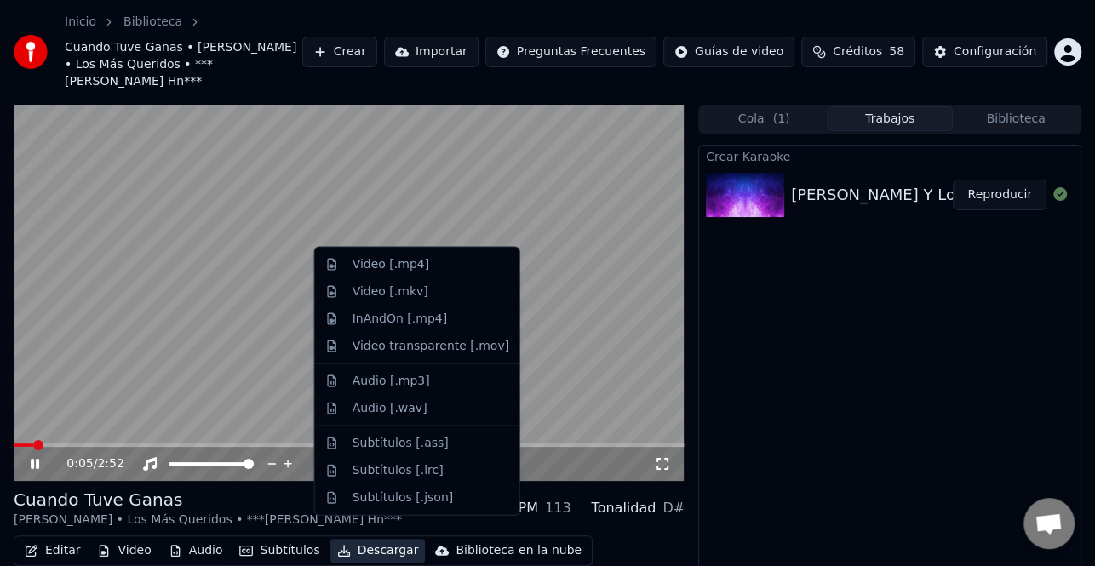
click at [367, 539] on button "Descargar" at bounding box center [377, 551] width 95 height 24
click at [427, 256] on div "Video [.mp4]" at bounding box center [430, 264] width 157 height 17
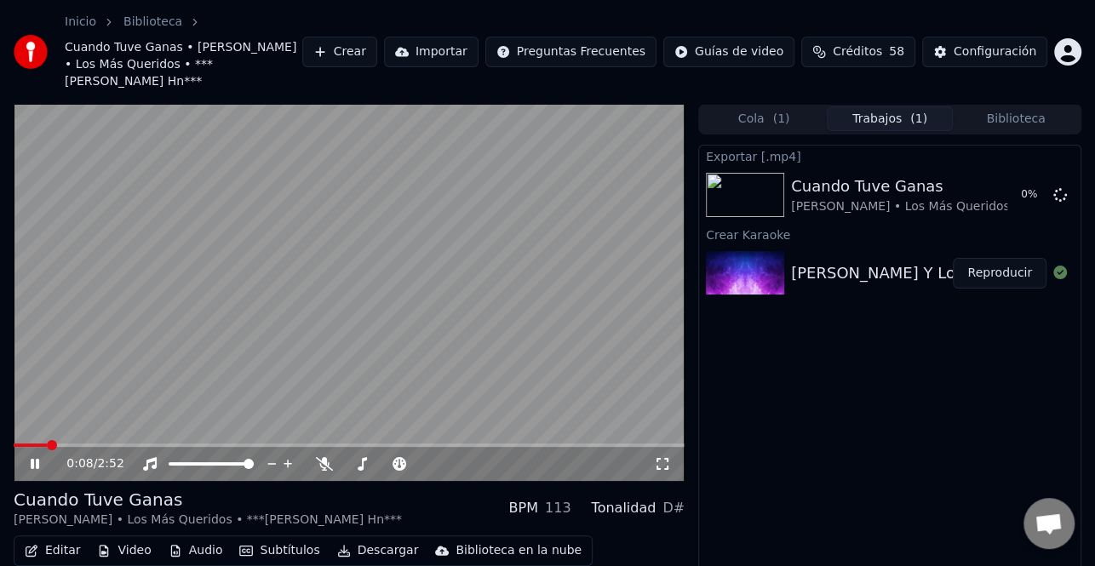
click at [34, 457] on icon at bounding box center [46, 464] width 39 height 14
click at [377, 37] on button "Crear" at bounding box center [339, 52] width 75 height 31
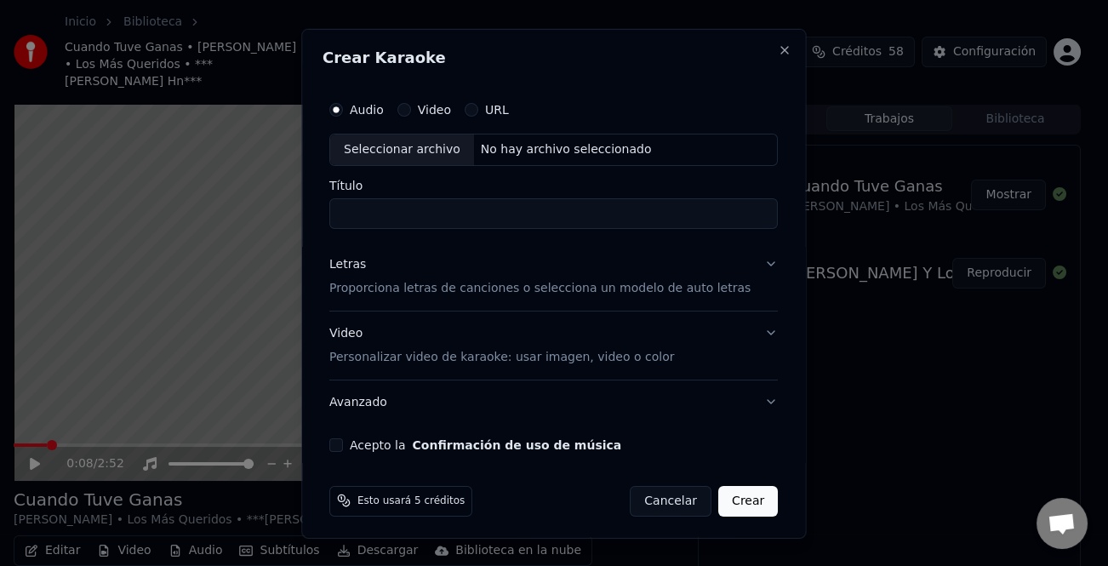
click at [428, 139] on div "Seleccionar archivo" at bounding box center [402, 149] width 144 height 31
type input "**********"
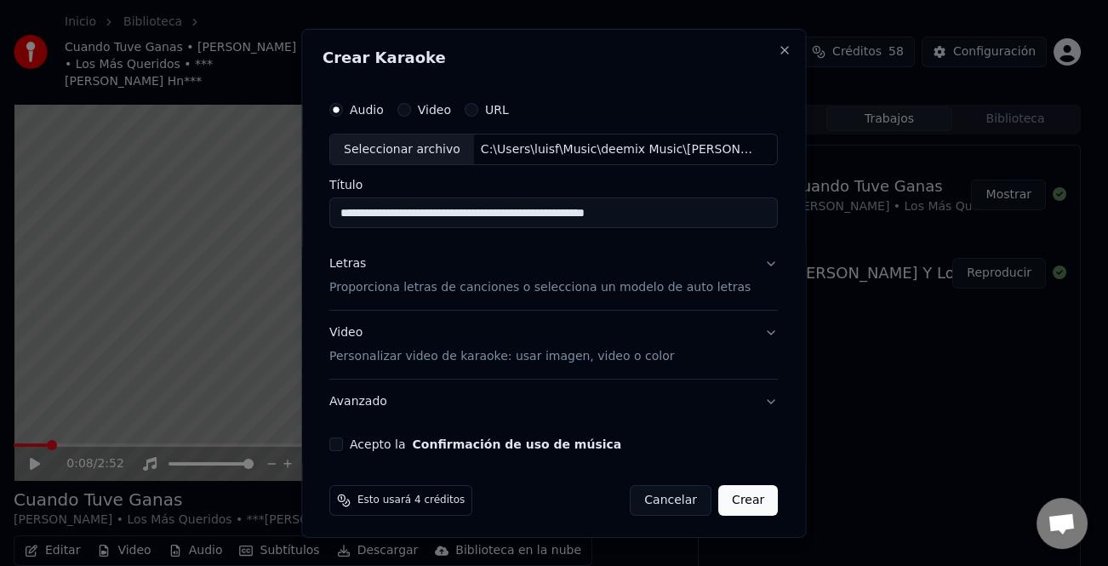
click at [355, 270] on div "Letras" at bounding box center [347, 263] width 37 height 17
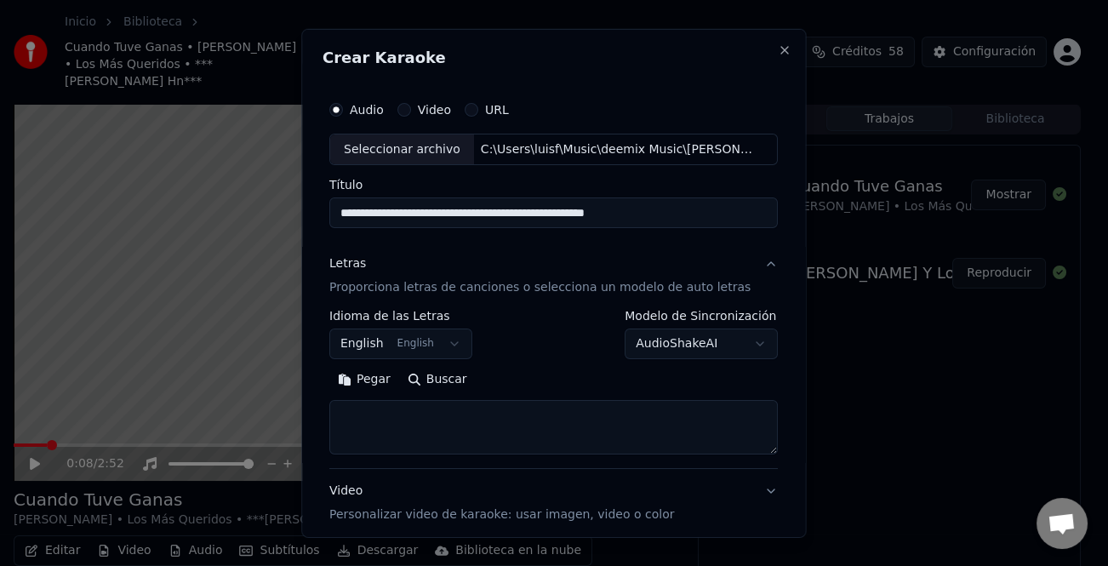
click at [388, 387] on button "Pegar" at bounding box center [364, 379] width 70 height 27
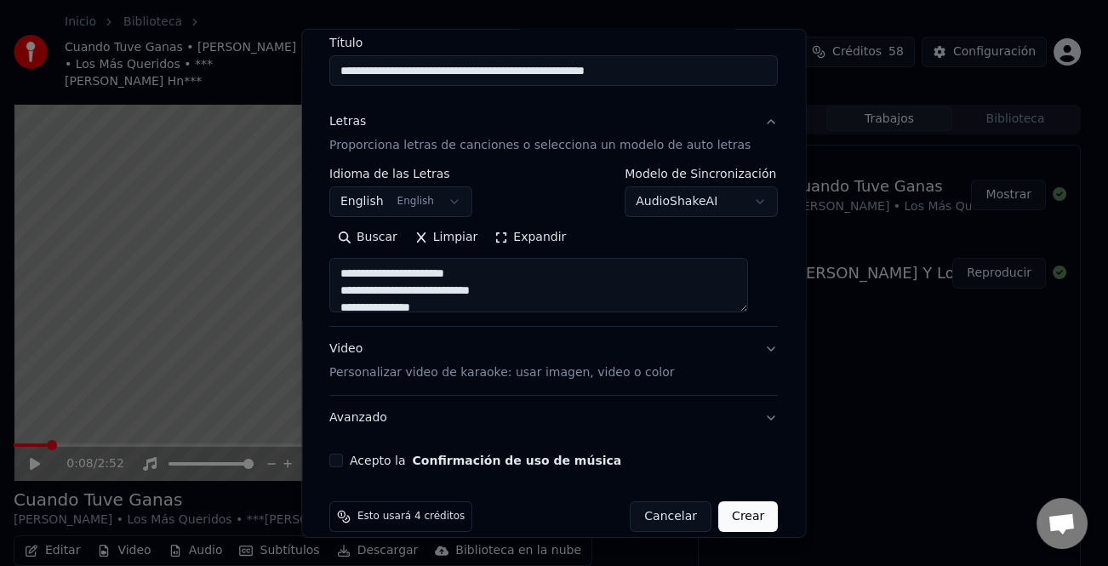
scroll to position [164, 0]
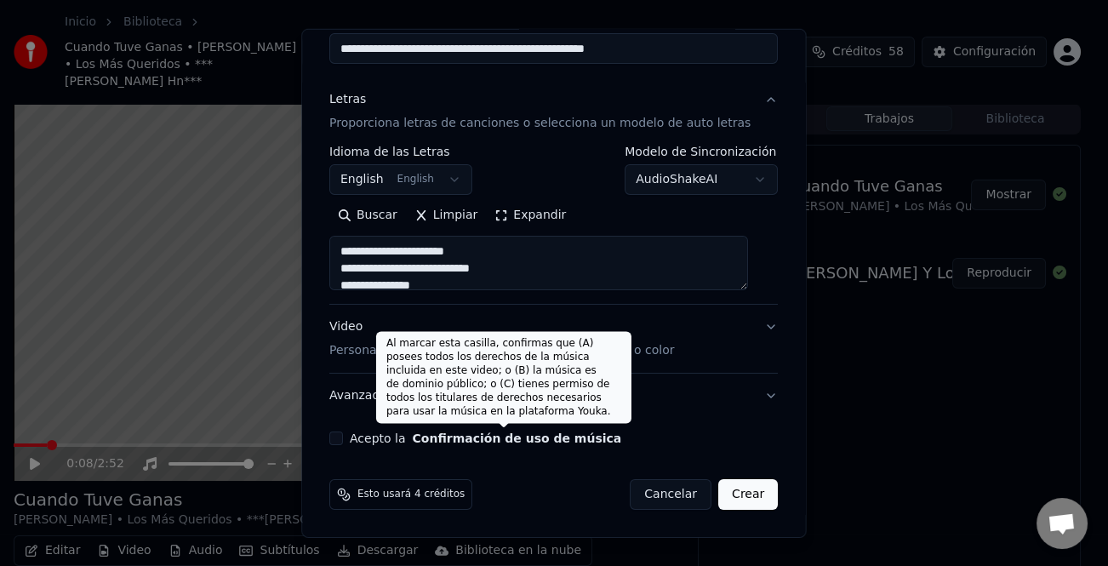
click at [343, 443] on button "Acepto la Confirmación de uso de música" at bounding box center [336, 439] width 14 height 14
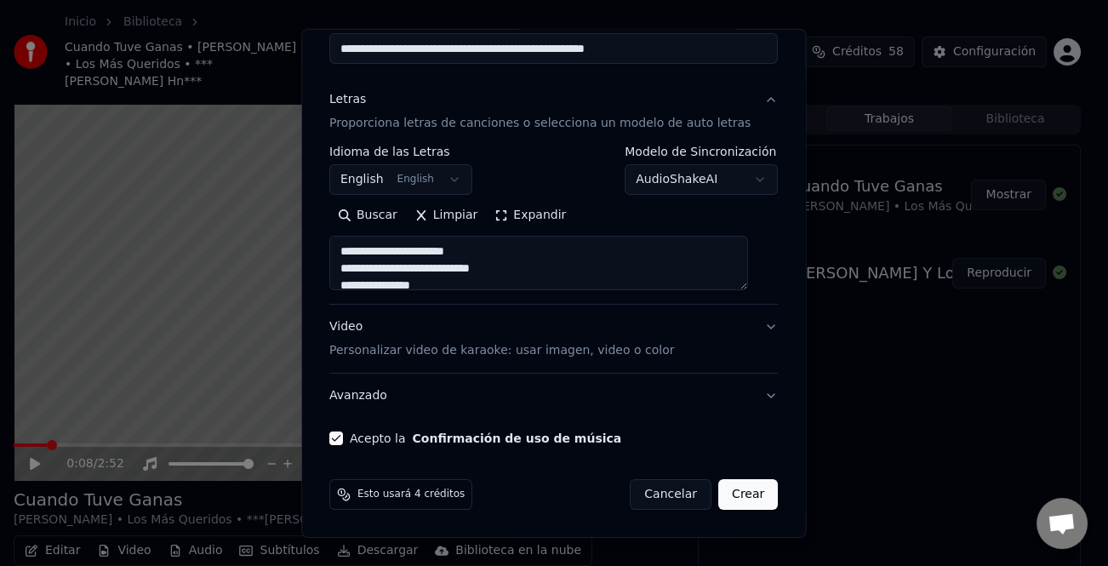
type textarea "**********"
click at [731, 491] on button "Crear" at bounding box center [749, 494] width 60 height 31
select select "**"
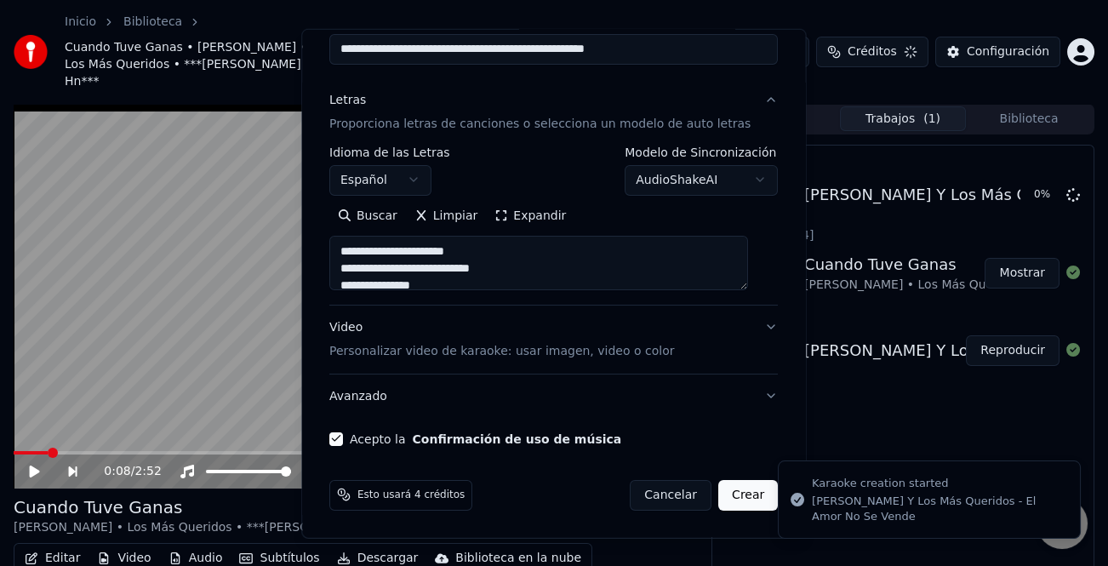
type textarea "**********"
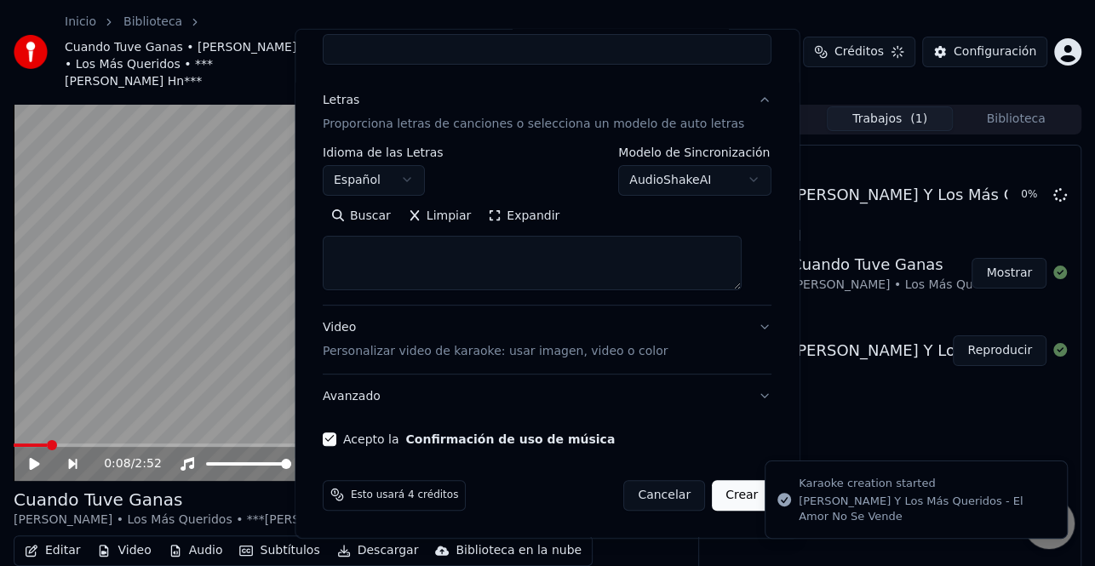
select select
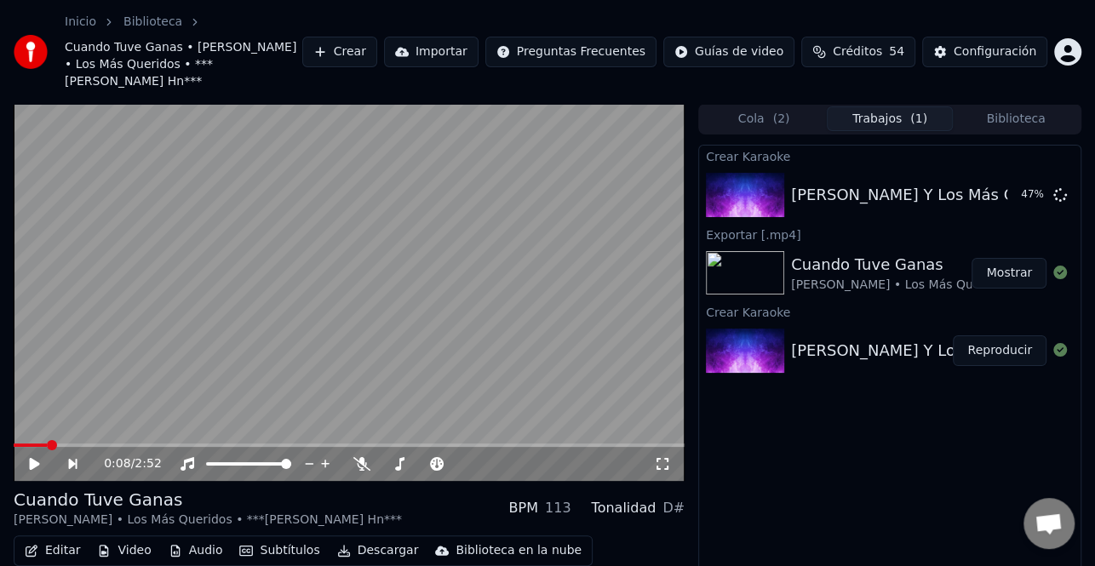
click at [359, 45] on button "Crear" at bounding box center [339, 52] width 75 height 31
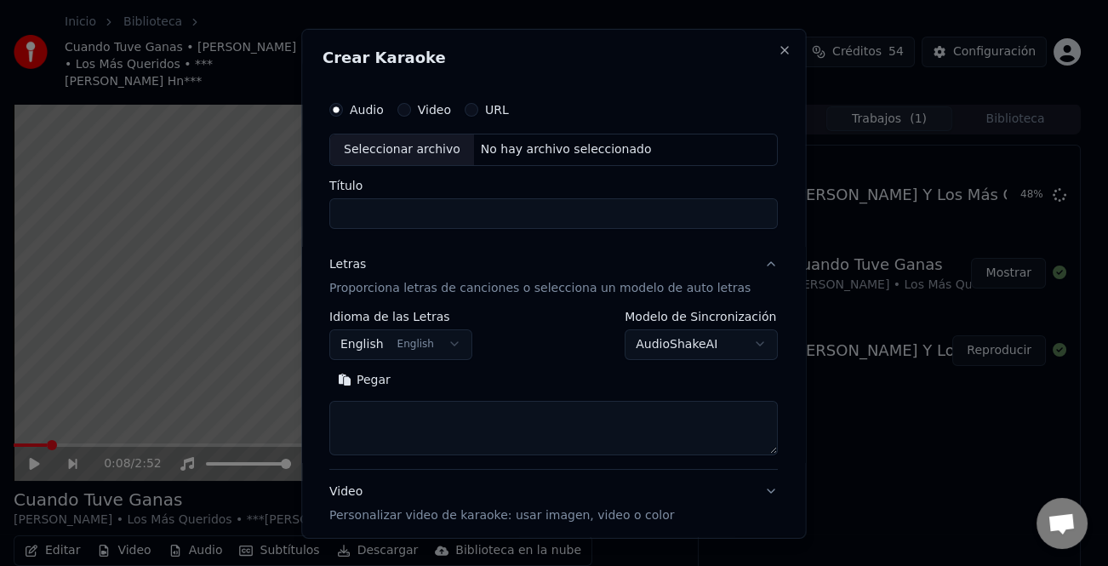
click at [393, 150] on div "Seleccionar archivo" at bounding box center [402, 149] width 144 height 31
type input "**********"
click at [369, 376] on button "Pegar" at bounding box center [364, 379] width 70 height 27
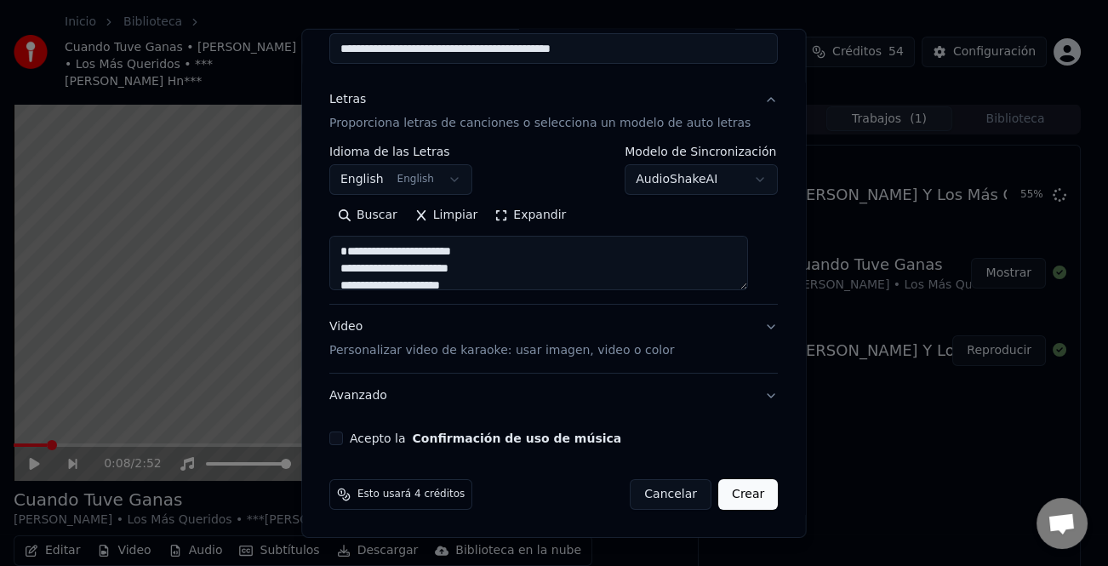
click at [352, 435] on div "Acepto la Confirmación de uso de música" at bounding box center [553, 439] width 449 height 14
type textarea "**********"
click at [343, 442] on button "Acepto la Confirmación de uso de música" at bounding box center [336, 439] width 14 height 14
click at [742, 494] on button "Crear" at bounding box center [749, 494] width 60 height 31
select select "**"
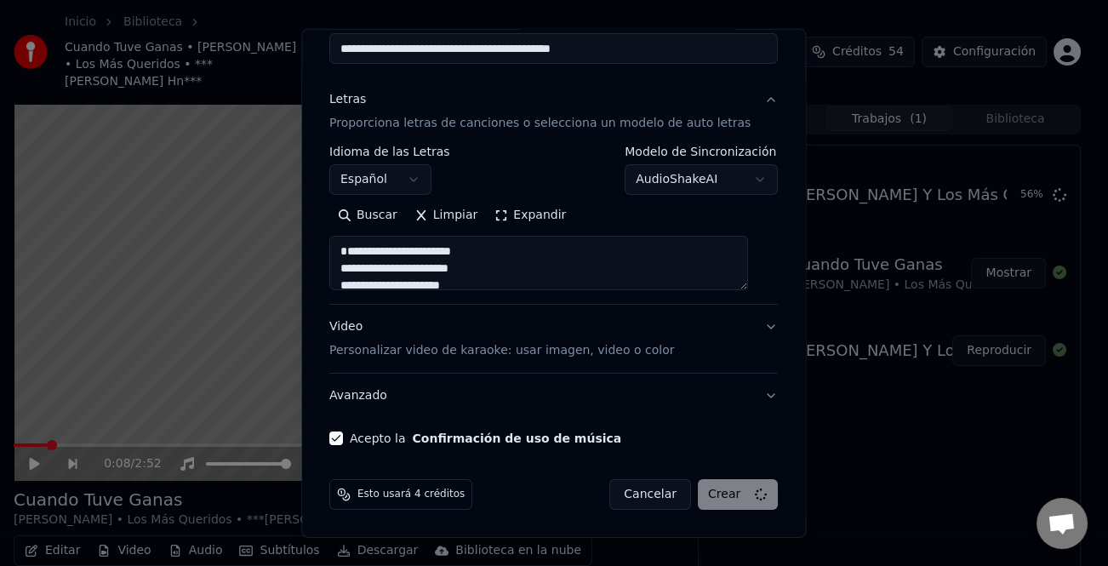
type textarea "**********"
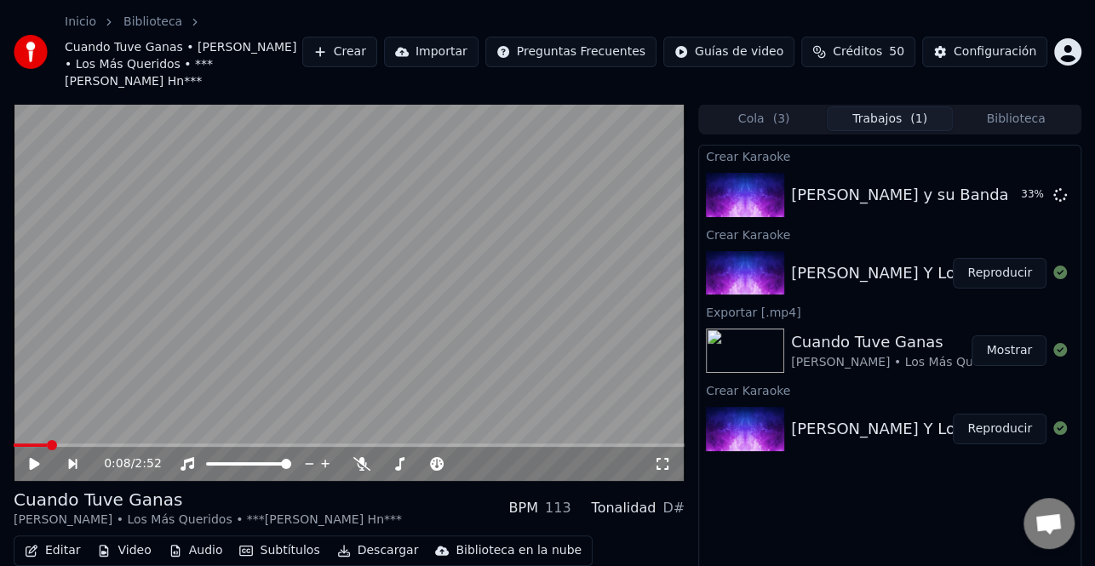
click at [377, 45] on button "Crear" at bounding box center [339, 52] width 75 height 31
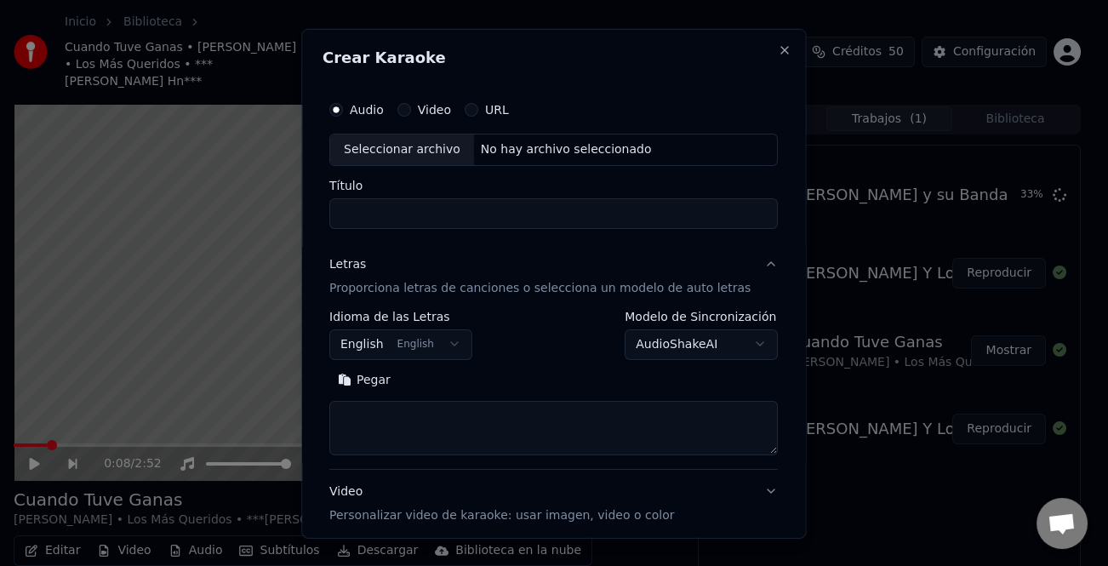
click at [398, 141] on div "Seleccionar archivo" at bounding box center [402, 149] width 144 height 31
type input "**********"
click at [392, 388] on button "Pegar" at bounding box center [364, 379] width 70 height 27
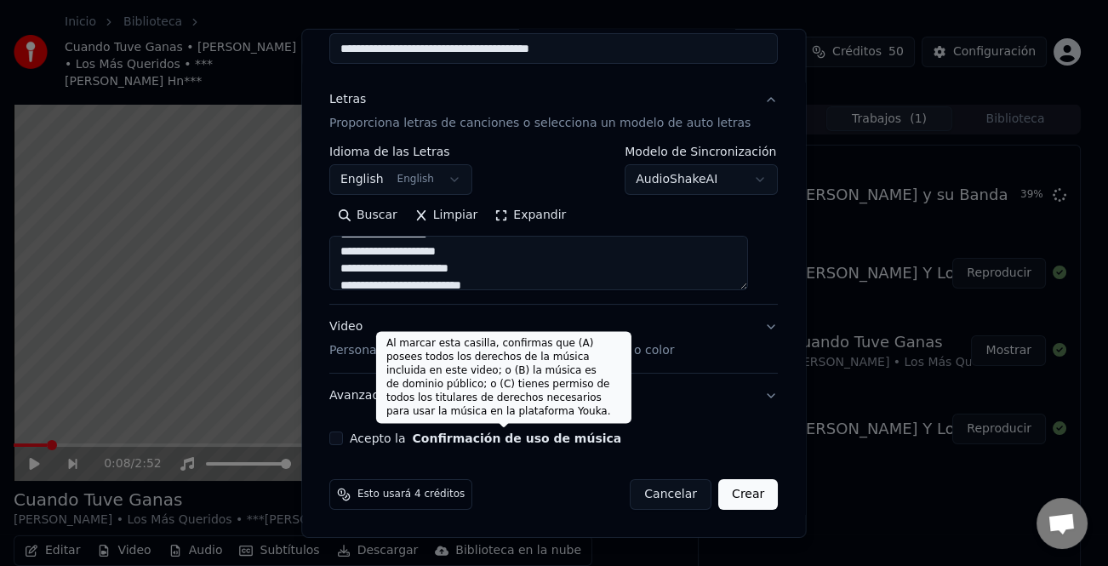
click at [404, 432] on label "Acepto la Confirmación de uso de música" at bounding box center [486, 438] width 272 height 12
click at [343, 432] on button "Acepto la Confirmación de uso de música" at bounding box center [336, 439] width 14 height 14
type textarea "**********"
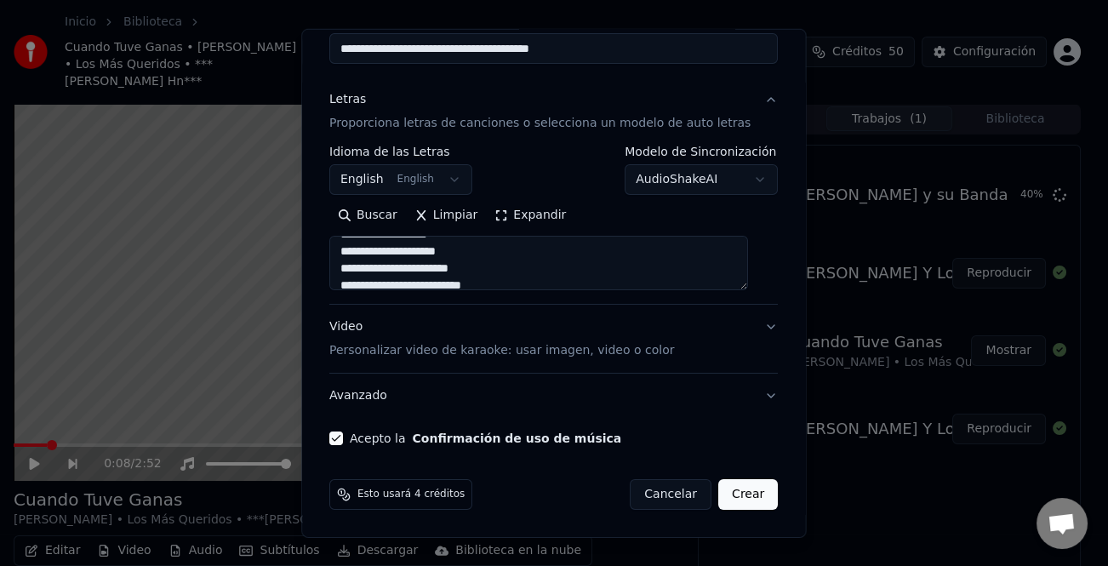
click at [398, 443] on label "Acepto la Confirmación de uso de música" at bounding box center [486, 438] width 272 height 12
click at [343, 443] on button "Acepto la Confirmación de uso de música" at bounding box center [336, 439] width 14 height 14
click at [405, 439] on label "Acepto la Confirmación de uso de música" at bounding box center [486, 438] width 272 height 12
click at [343, 439] on button "Acepto la Confirmación de uso de música" at bounding box center [336, 439] width 14 height 14
click at [734, 498] on button "Crear" at bounding box center [749, 494] width 60 height 31
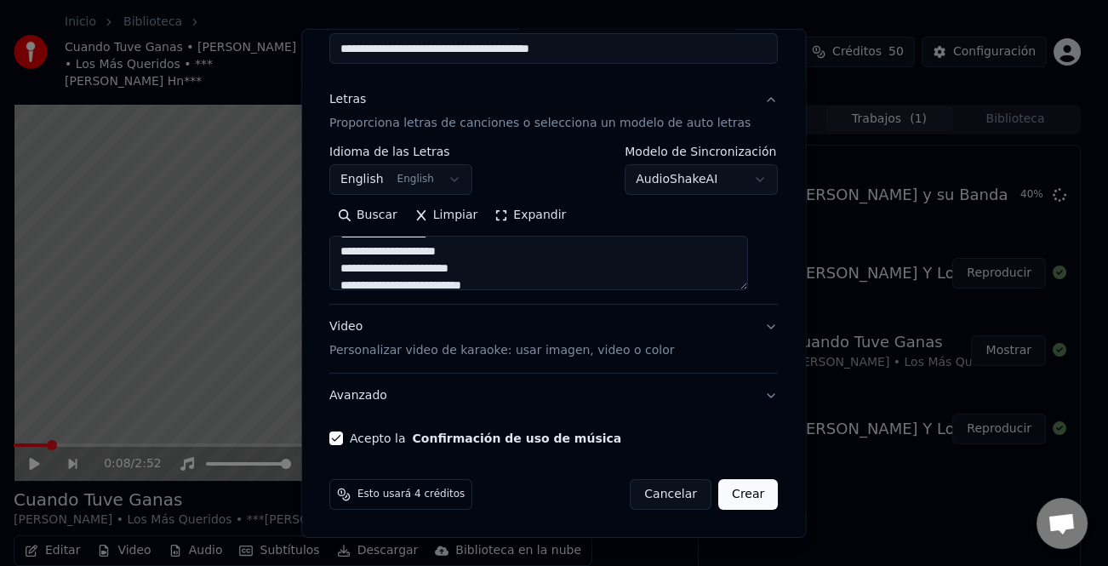
select select "**"
type textarea "**********"
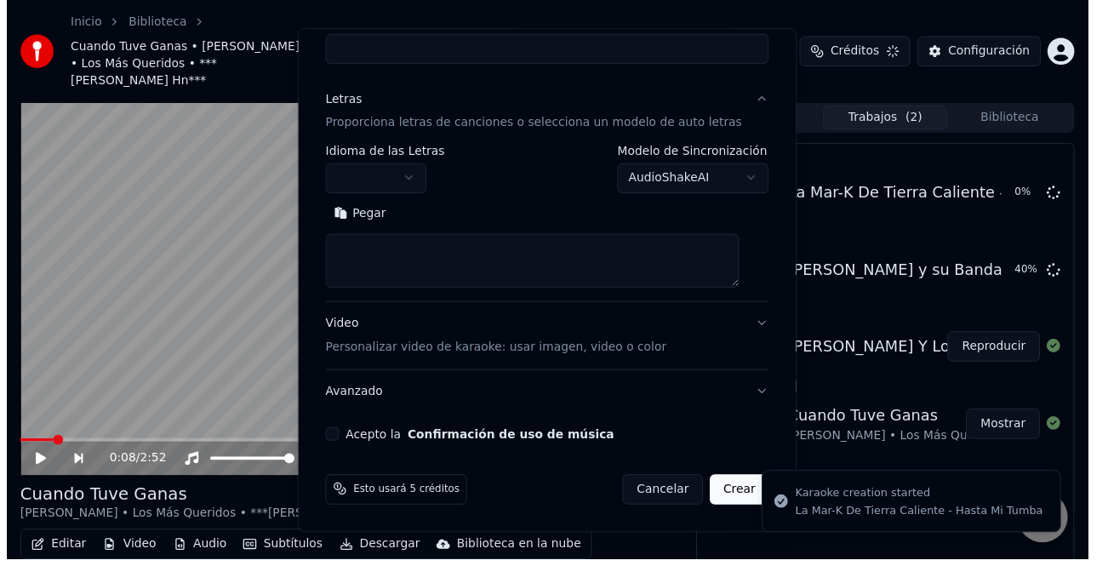
scroll to position [0, 0]
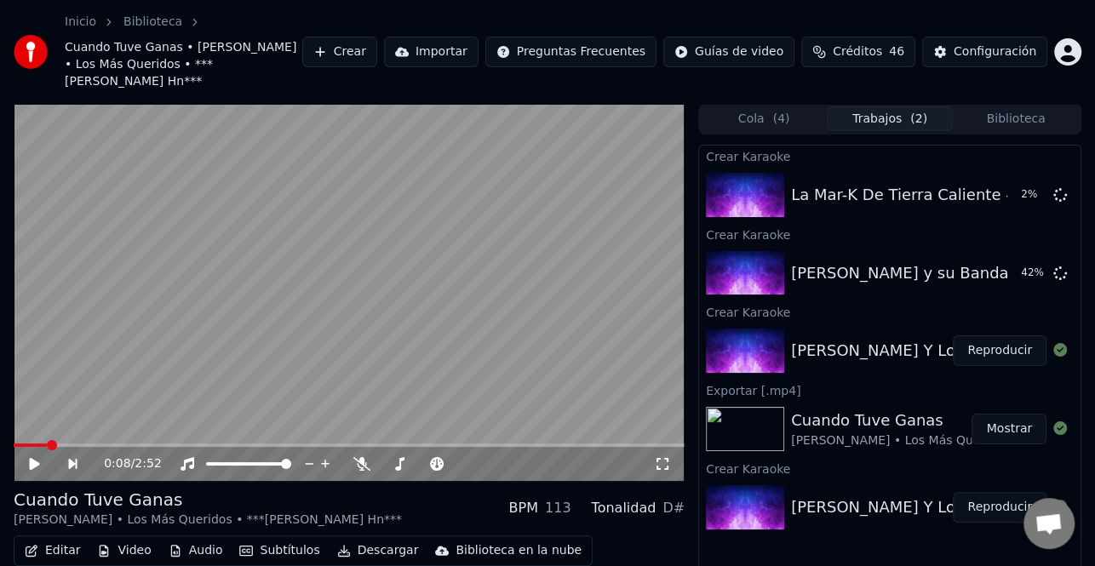
click at [1013, 335] on button "Reproducir" at bounding box center [1000, 350] width 94 height 31
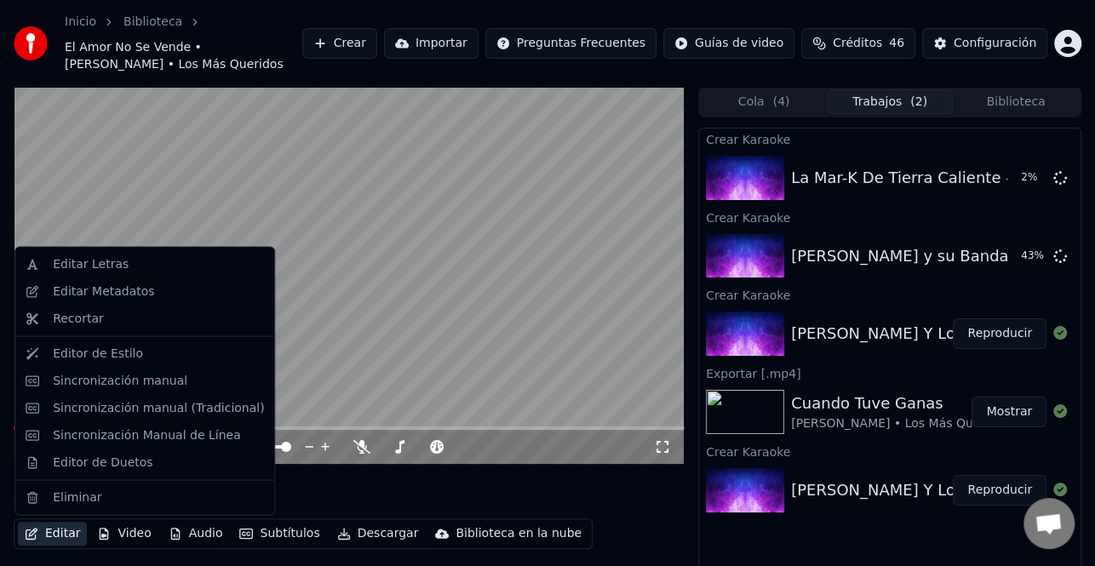
click at [51, 532] on button "Editar" at bounding box center [52, 534] width 69 height 24
click at [111, 300] on div "Editar Metadatos" at bounding box center [103, 292] width 101 height 17
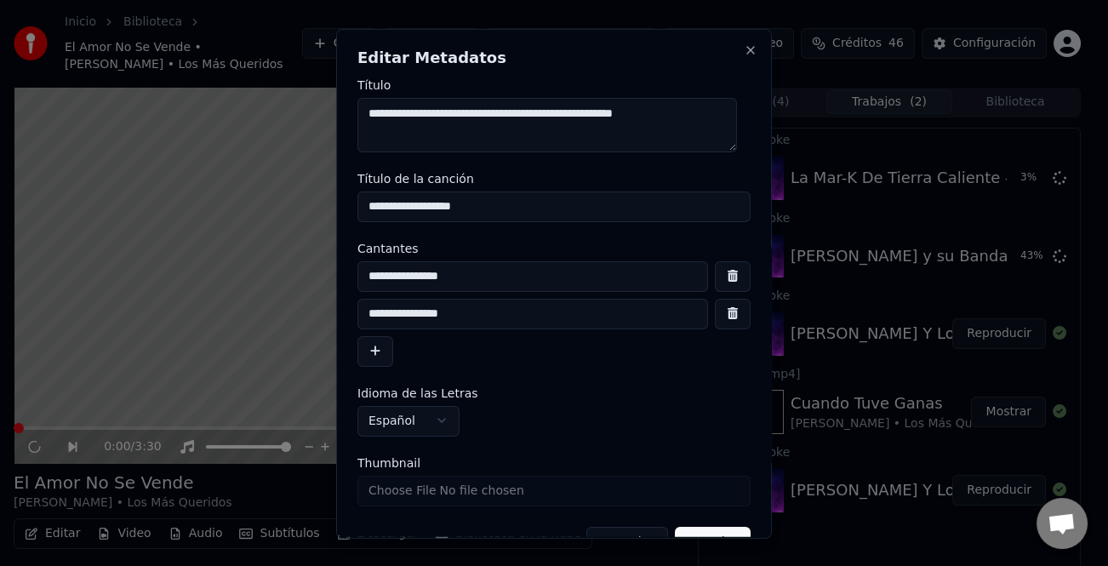
click at [381, 347] on button "button" at bounding box center [376, 350] width 36 height 31
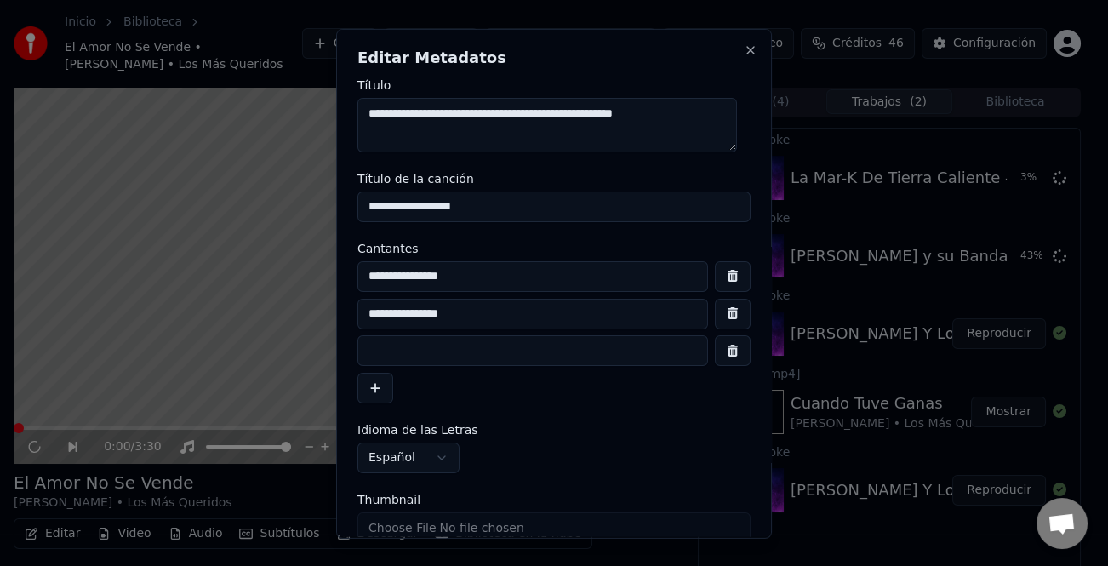
click at [431, 354] on input at bounding box center [533, 350] width 351 height 31
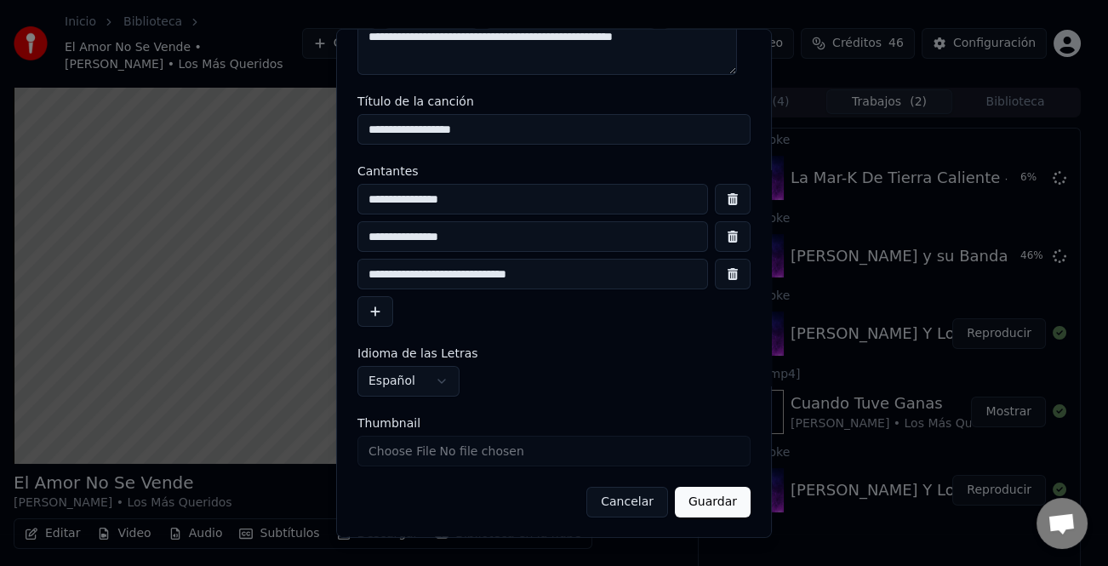
scroll to position [77, 0]
type input "**********"
click at [710, 498] on button "Guardar" at bounding box center [713, 501] width 76 height 31
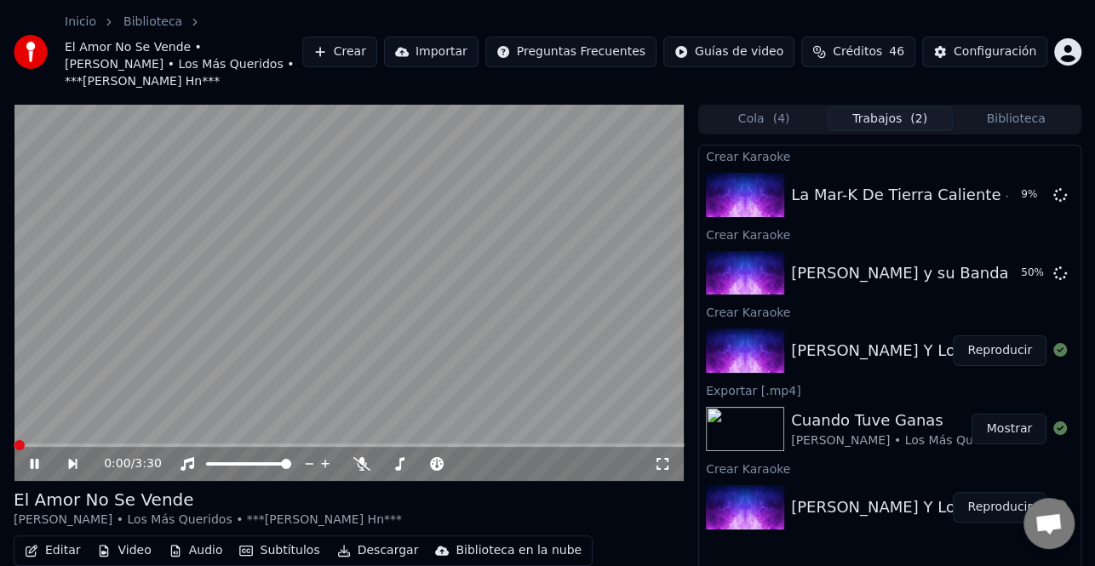
click at [42, 457] on icon at bounding box center [46, 464] width 38 height 14
click at [66, 541] on button "Editar" at bounding box center [52, 551] width 69 height 24
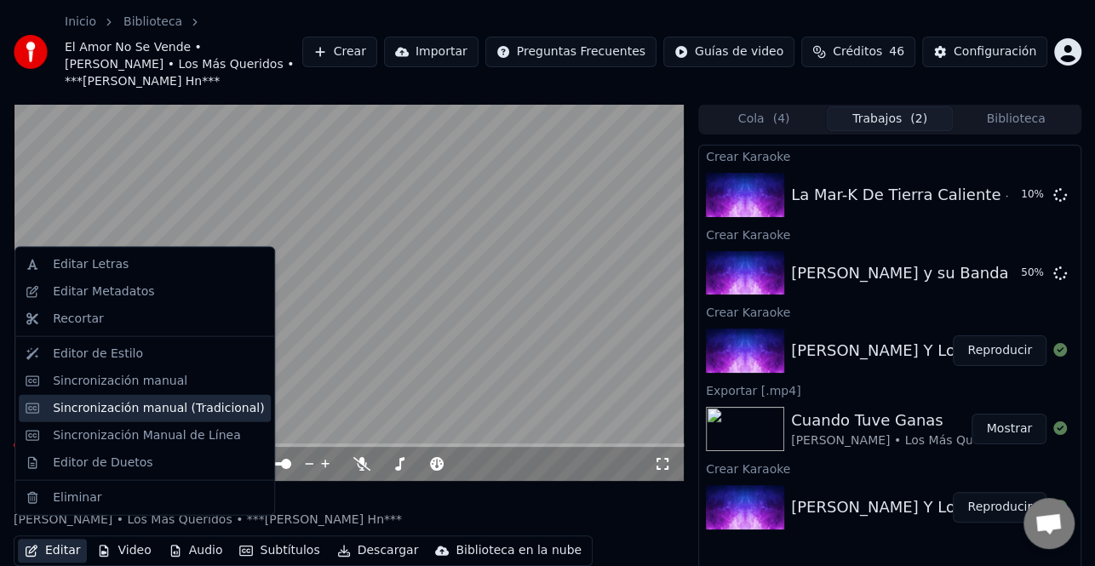
click at [175, 410] on div "Sincronización manual (Tradicional)" at bounding box center [158, 407] width 211 height 17
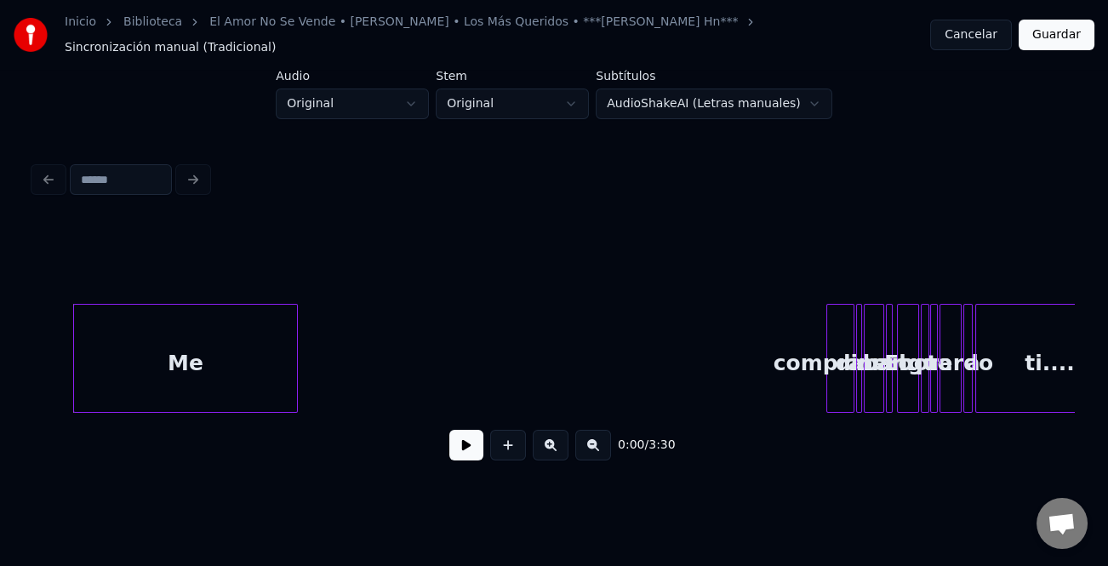
click at [454, 431] on button at bounding box center [467, 445] width 34 height 31
click at [463, 444] on button at bounding box center [467, 445] width 34 height 31
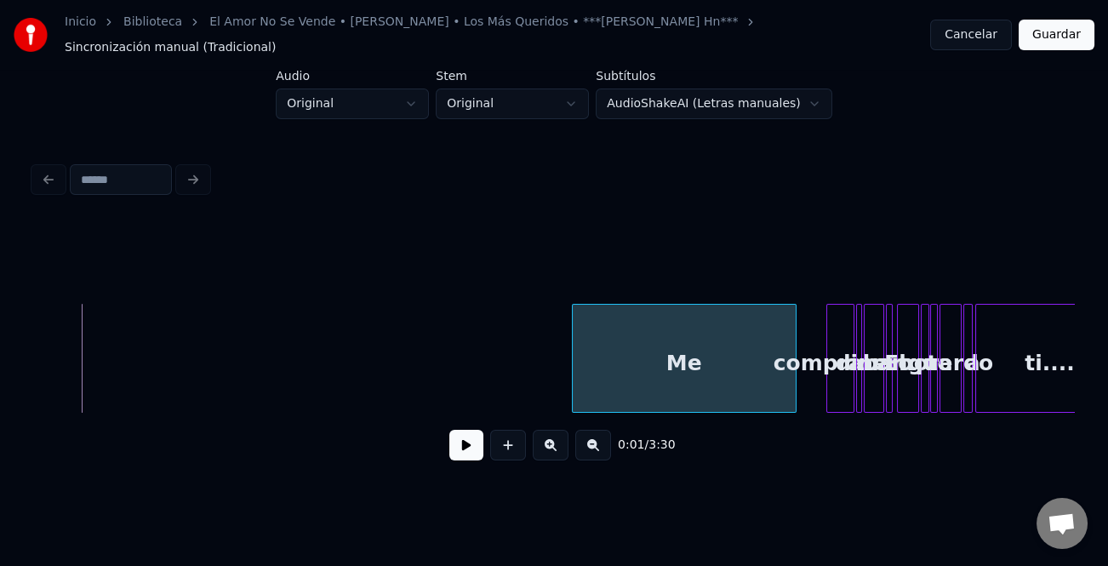
click at [678, 350] on div "Me" at bounding box center [684, 363] width 223 height 116
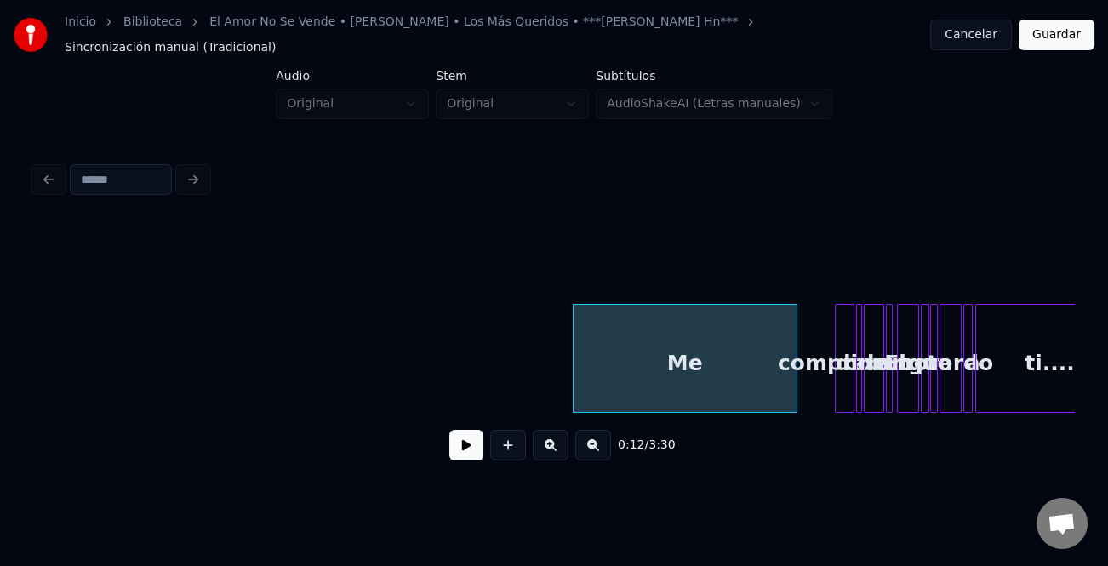
click at [837, 387] on div at bounding box center [838, 358] width 5 height 107
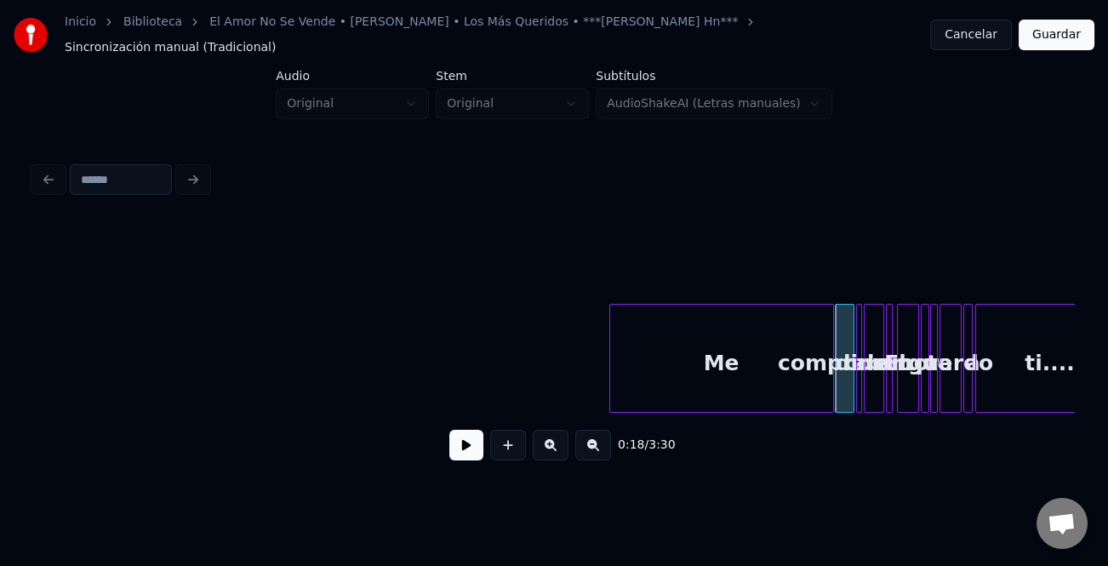
click at [764, 379] on div "Me" at bounding box center [721, 363] width 223 height 116
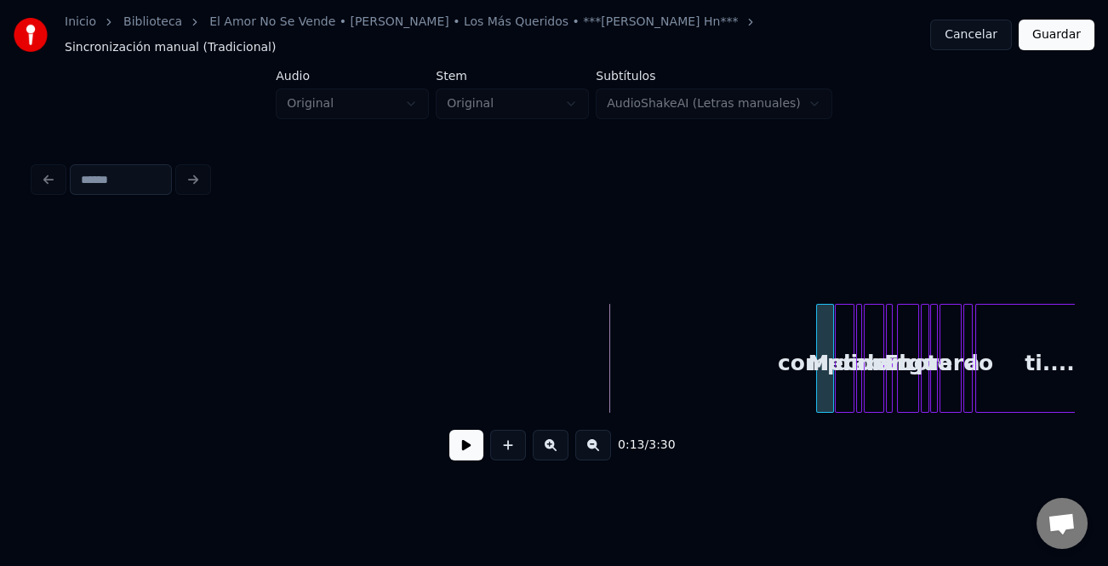
click at [817, 379] on div at bounding box center [819, 358] width 5 height 107
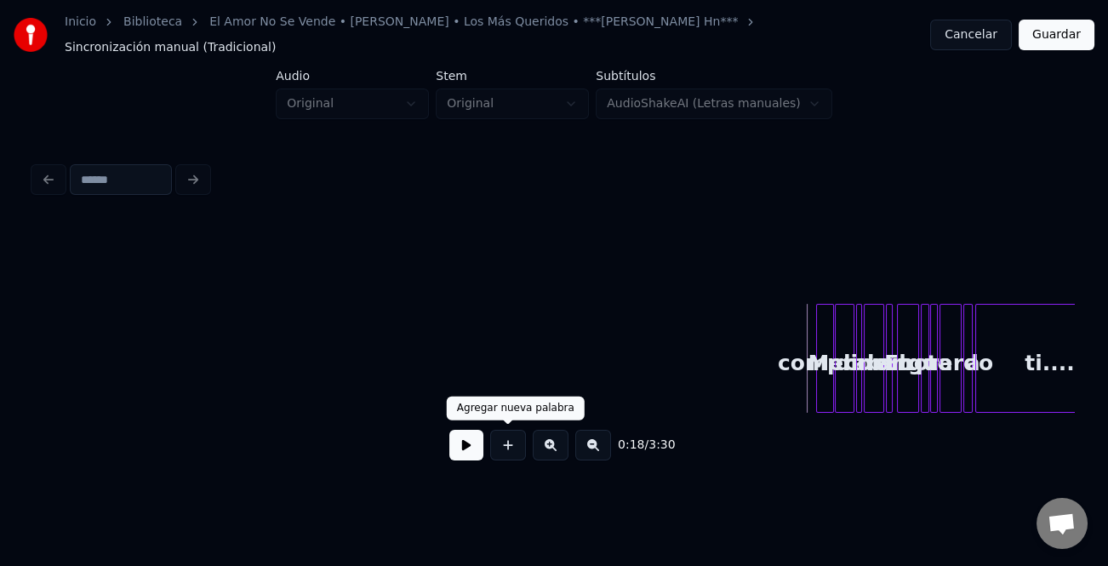
drag, startPoint x: 467, startPoint y: 437, endPoint x: 577, endPoint y: 460, distance: 113.0
click at [468, 438] on button at bounding box center [467, 445] width 34 height 31
click at [548, 443] on button at bounding box center [551, 445] width 36 height 31
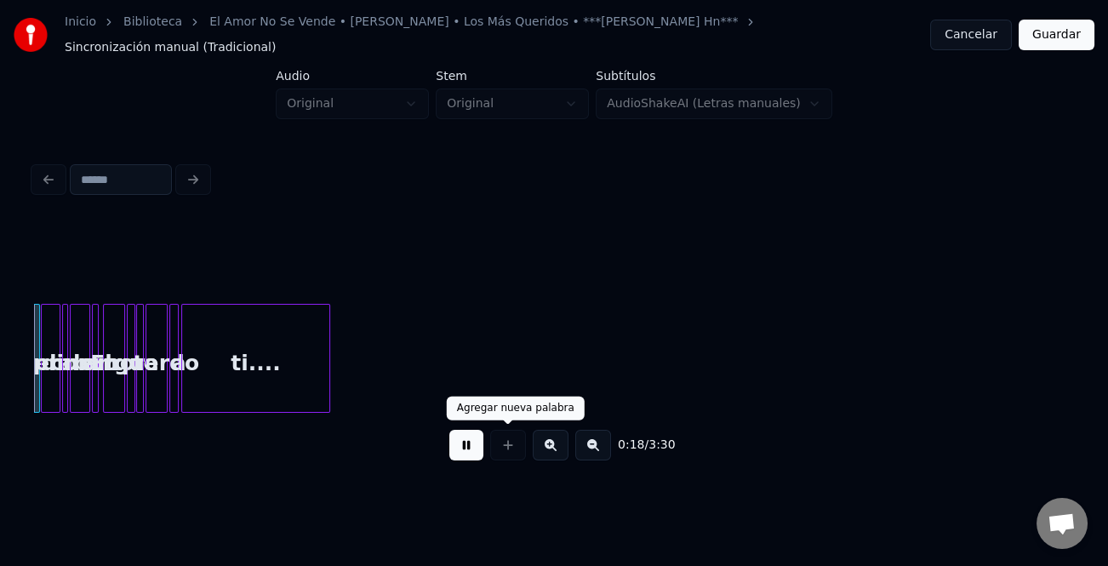
click at [548, 443] on button at bounding box center [551, 445] width 36 height 31
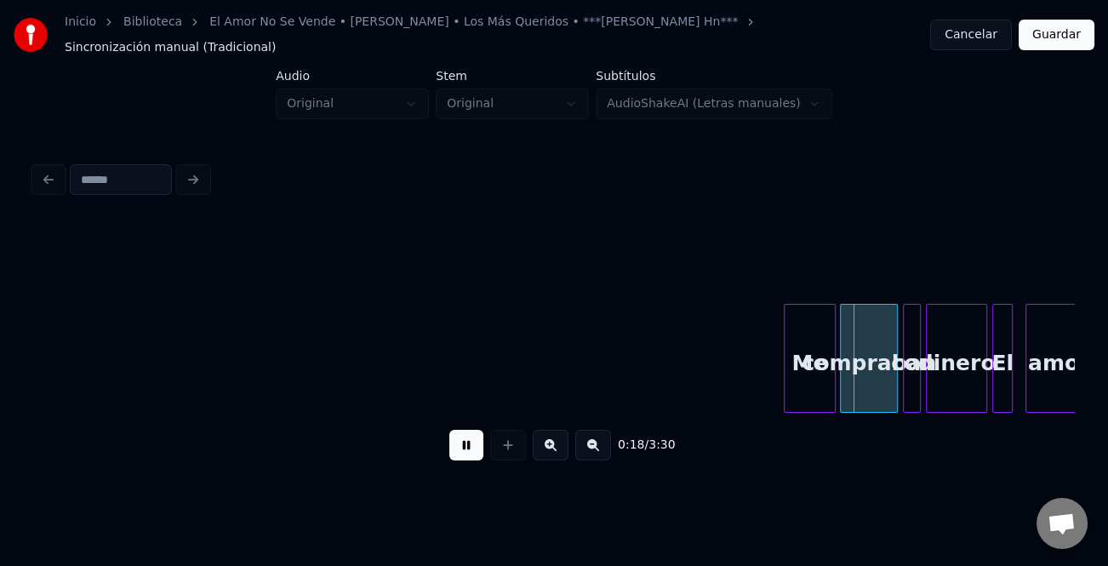
click at [548, 443] on button at bounding box center [551, 445] width 36 height 31
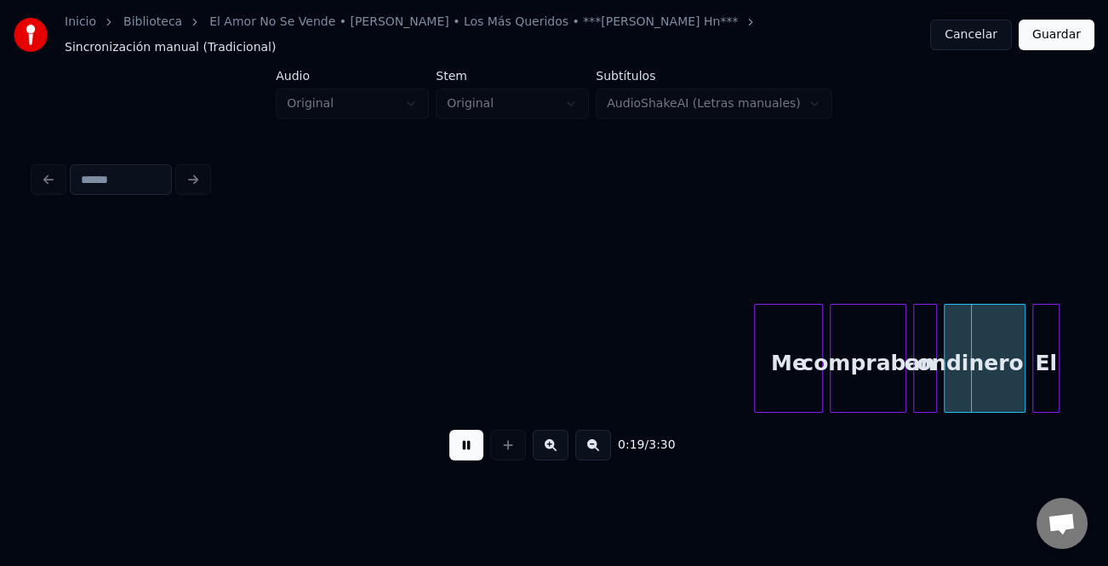
click at [548, 443] on button at bounding box center [551, 445] width 36 height 31
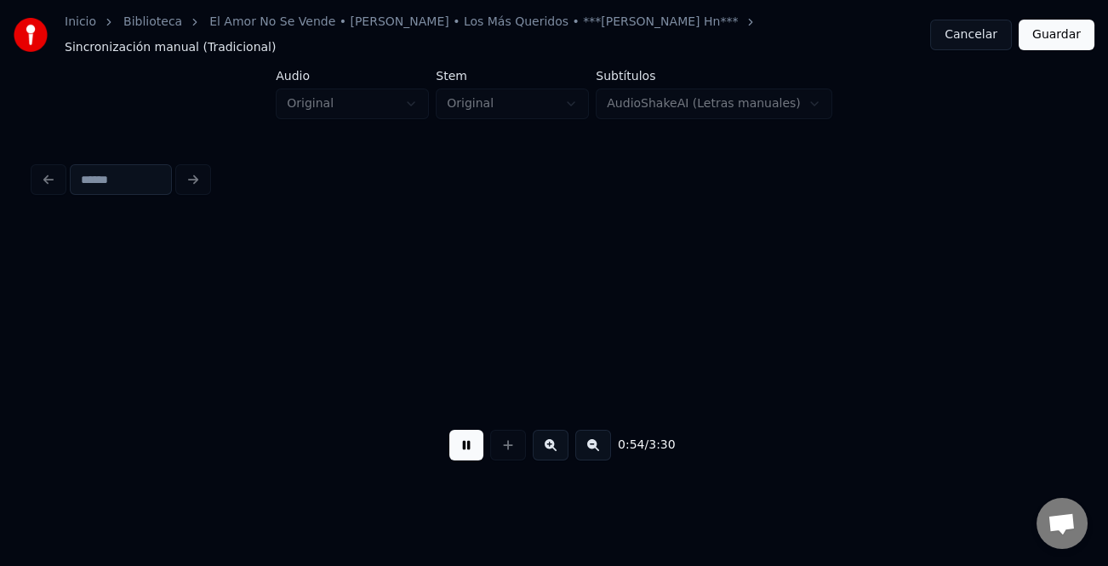
scroll to position [0, 11584]
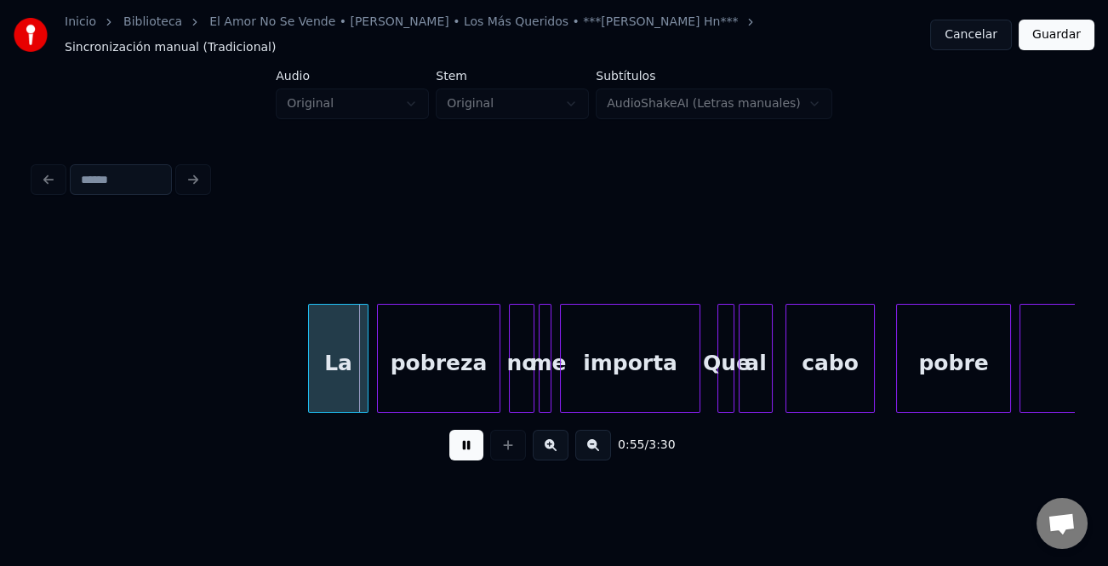
click at [309, 371] on div at bounding box center [311, 358] width 5 height 107
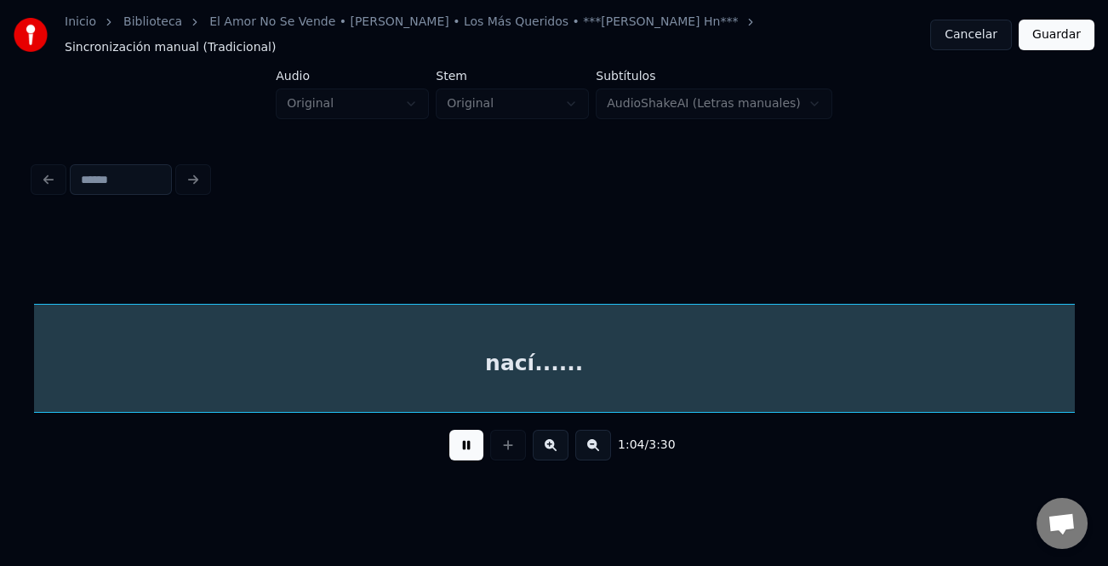
scroll to position [0, 13668]
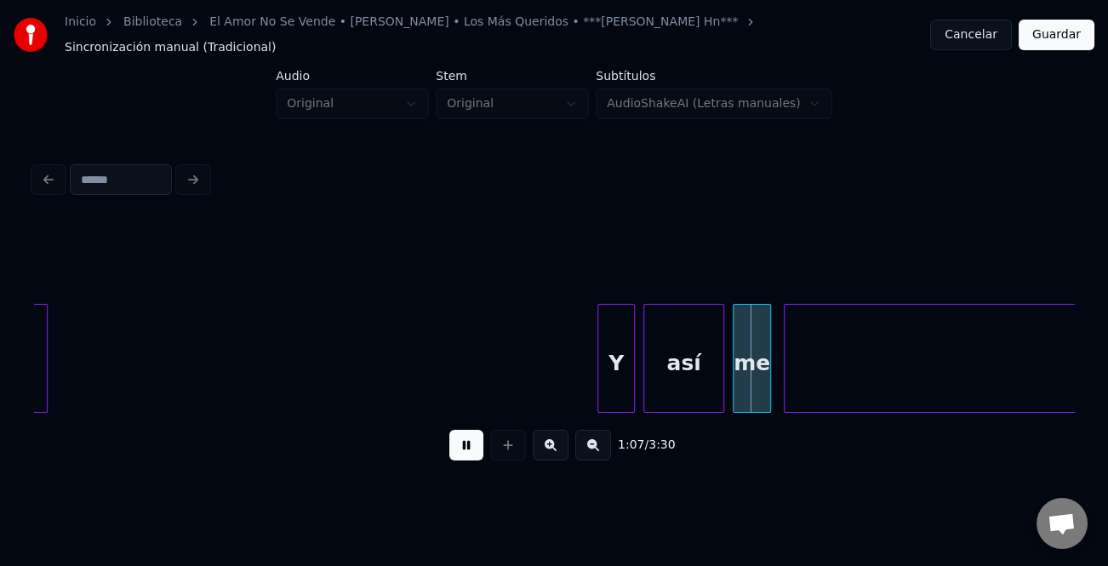
click at [600, 371] on div at bounding box center [601, 358] width 5 height 107
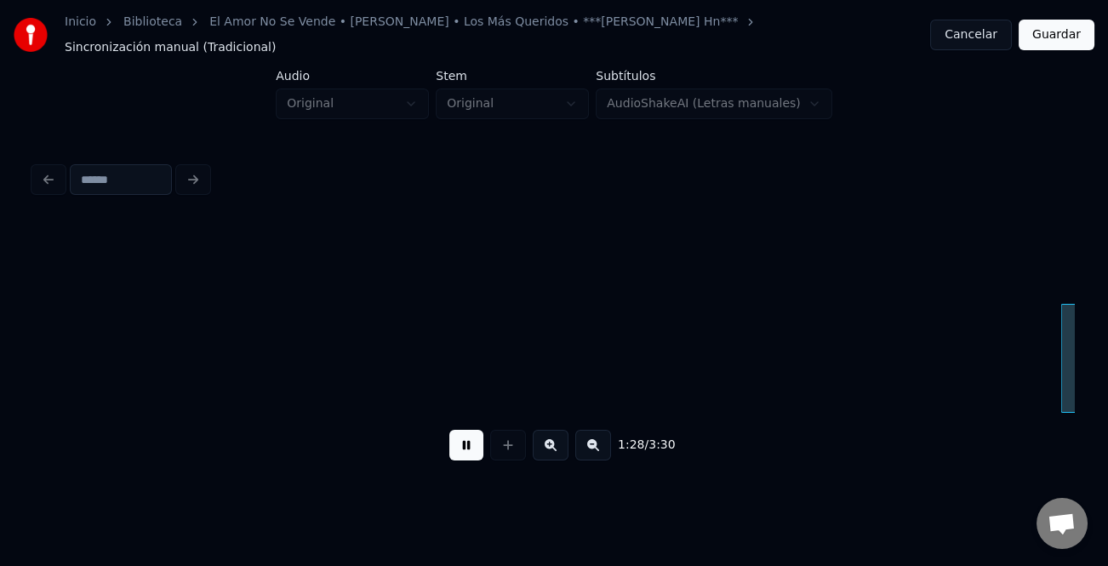
scroll to position [0, 18877]
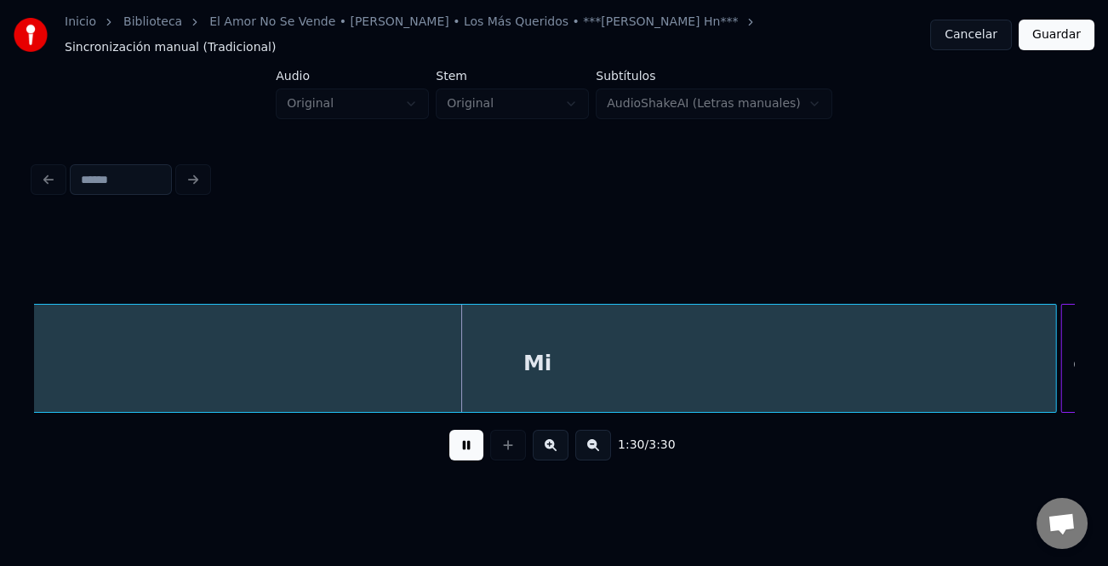
click at [592, 439] on button at bounding box center [594, 445] width 36 height 31
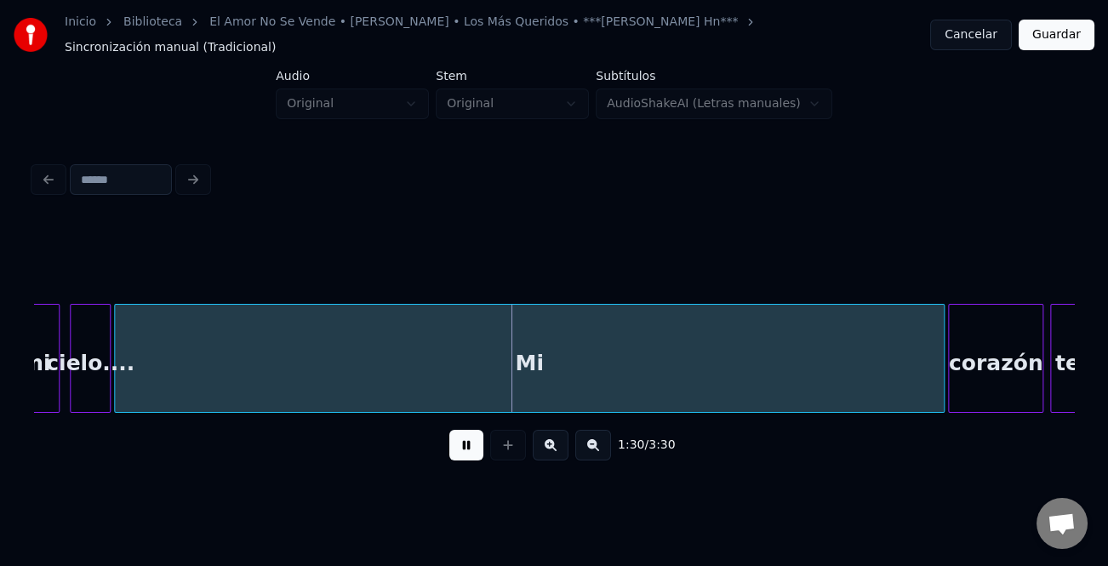
click at [592, 439] on button at bounding box center [594, 445] width 36 height 31
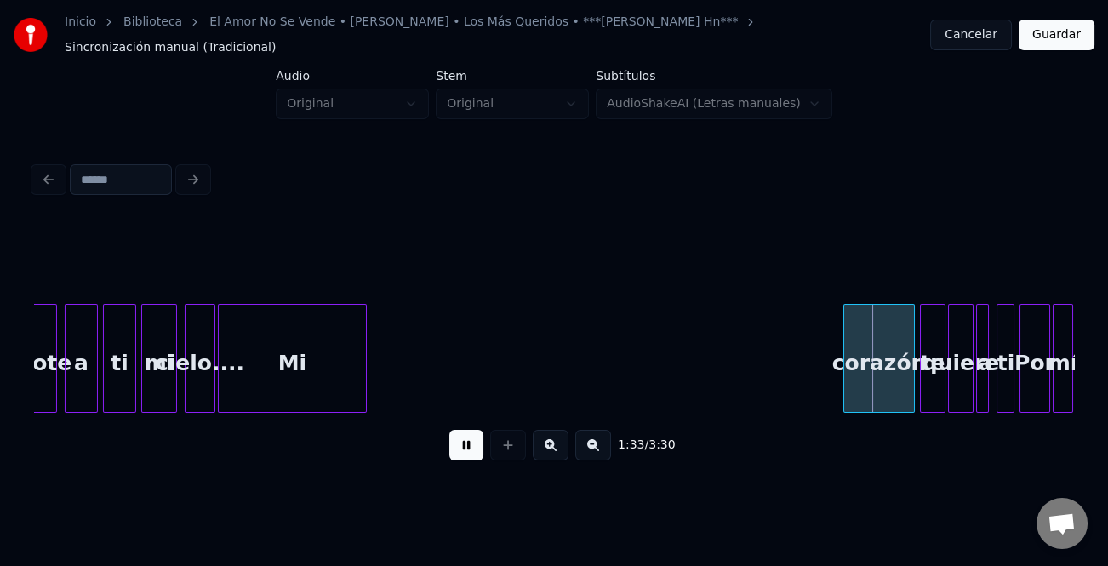
click at [364, 377] on div at bounding box center [363, 358] width 5 height 107
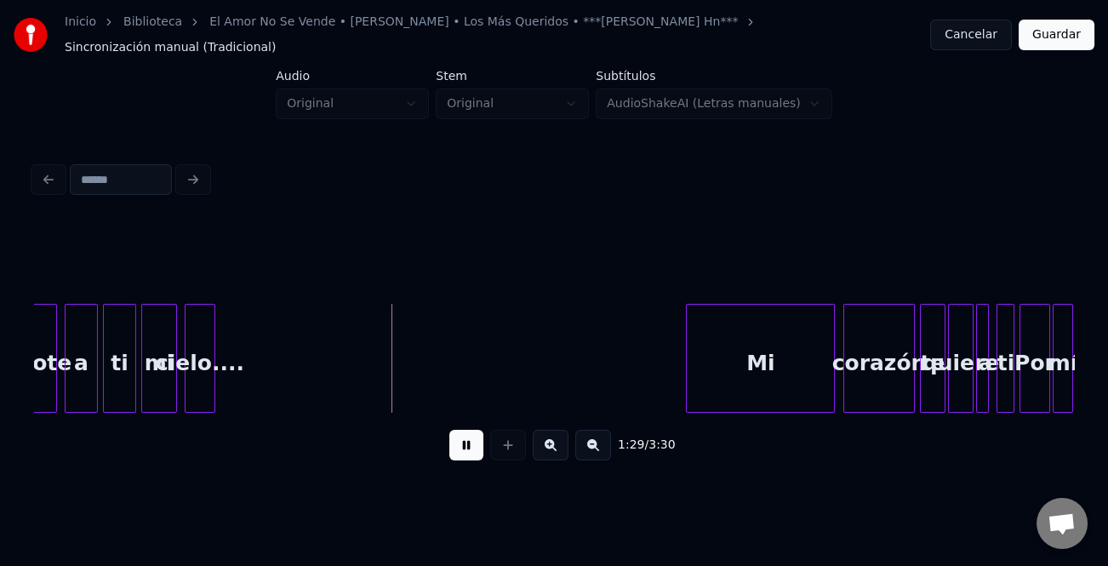
click at [725, 395] on div "Mi" at bounding box center [760, 363] width 147 height 116
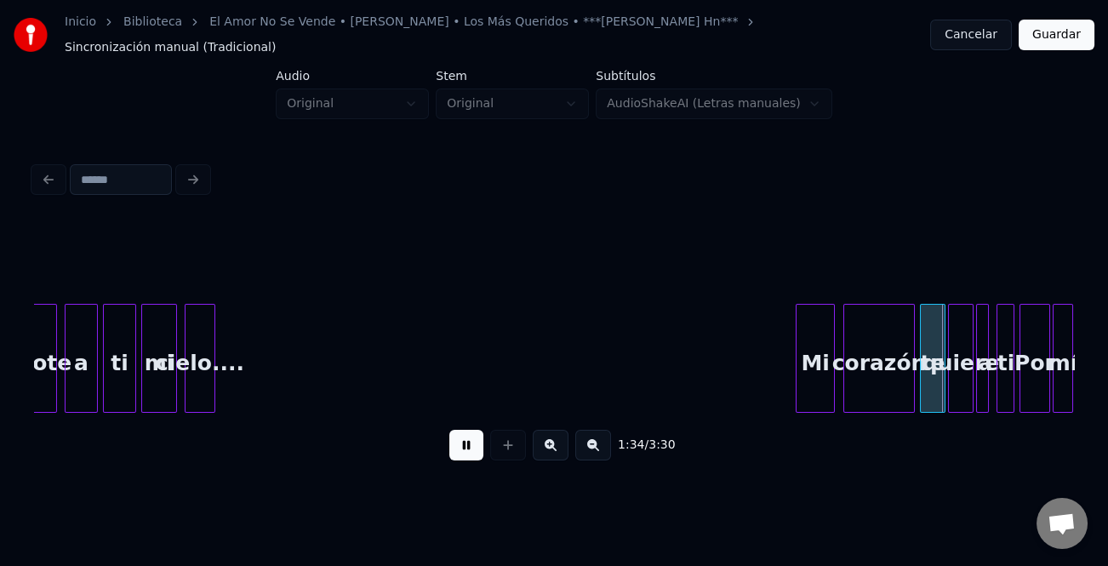
click at [799, 385] on div at bounding box center [799, 358] width 5 height 107
click at [204, 380] on div "cielo...." at bounding box center [200, 363] width 29 height 116
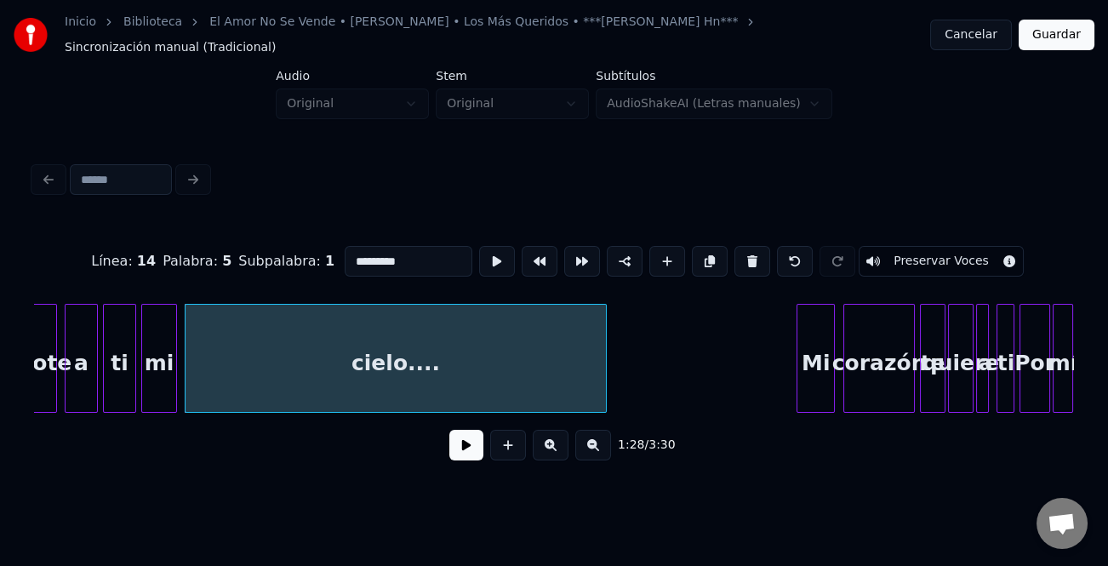
click at [606, 385] on div at bounding box center [603, 358] width 5 height 107
click at [473, 436] on button at bounding box center [467, 445] width 34 height 31
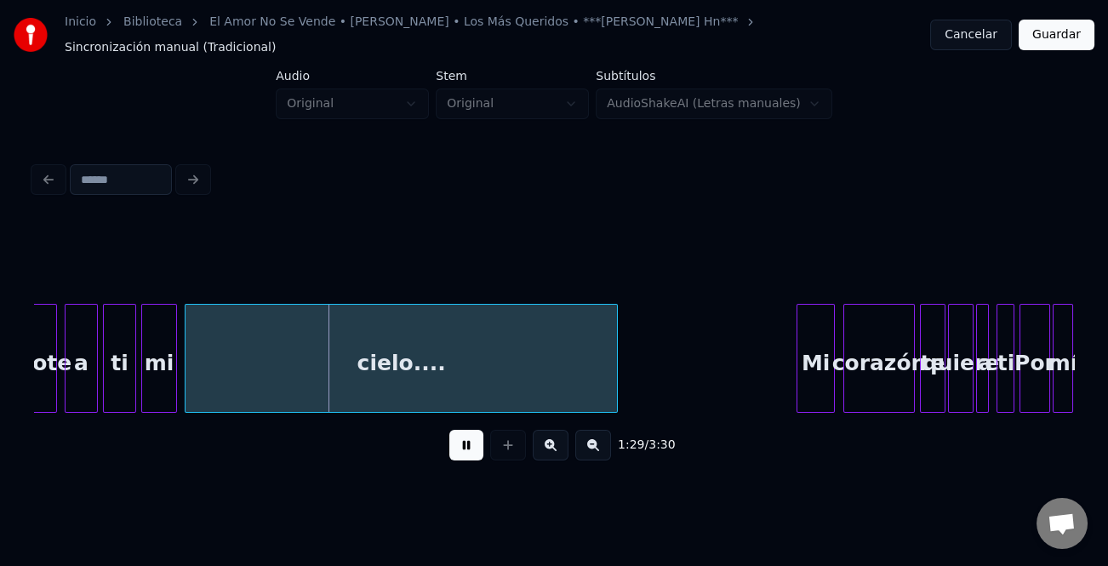
click at [800, 342] on div at bounding box center [800, 358] width 5 height 107
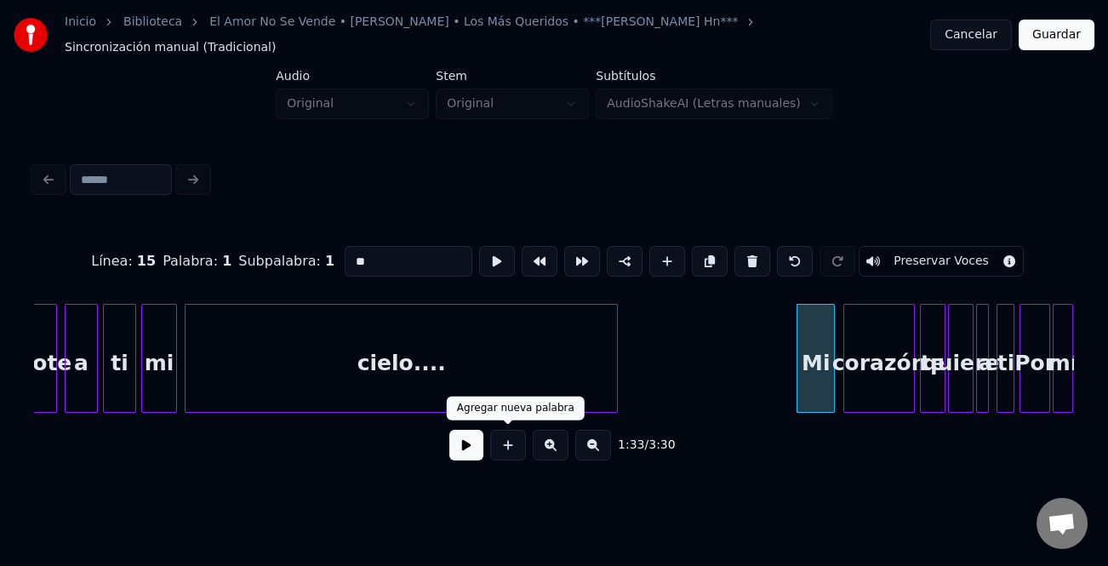
click at [464, 439] on button at bounding box center [467, 445] width 34 height 31
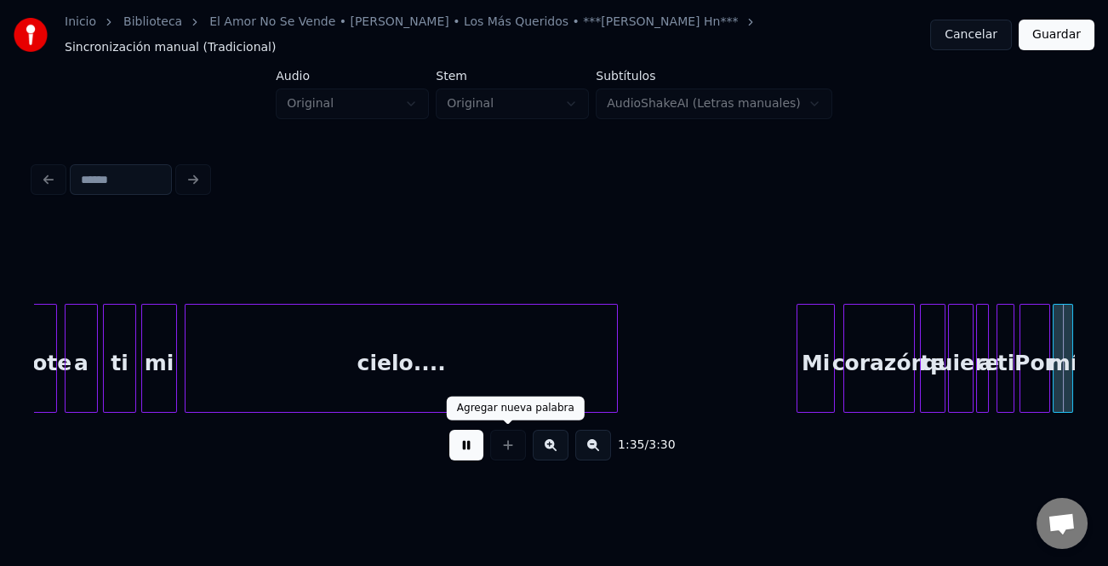
scroll to position [0, 12174]
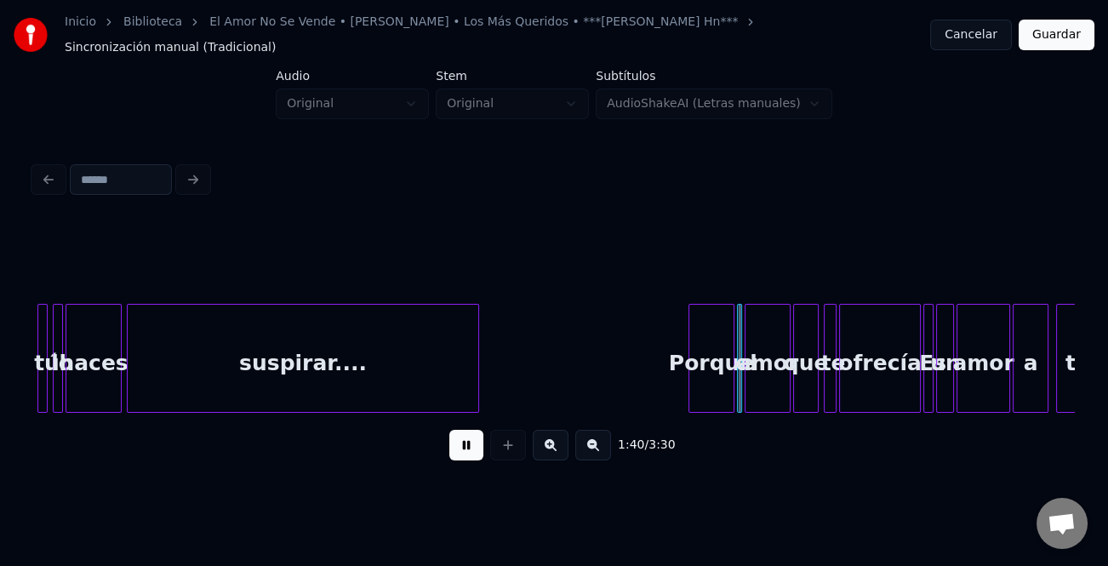
click at [552, 433] on button at bounding box center [551, 445] width 36 height 31
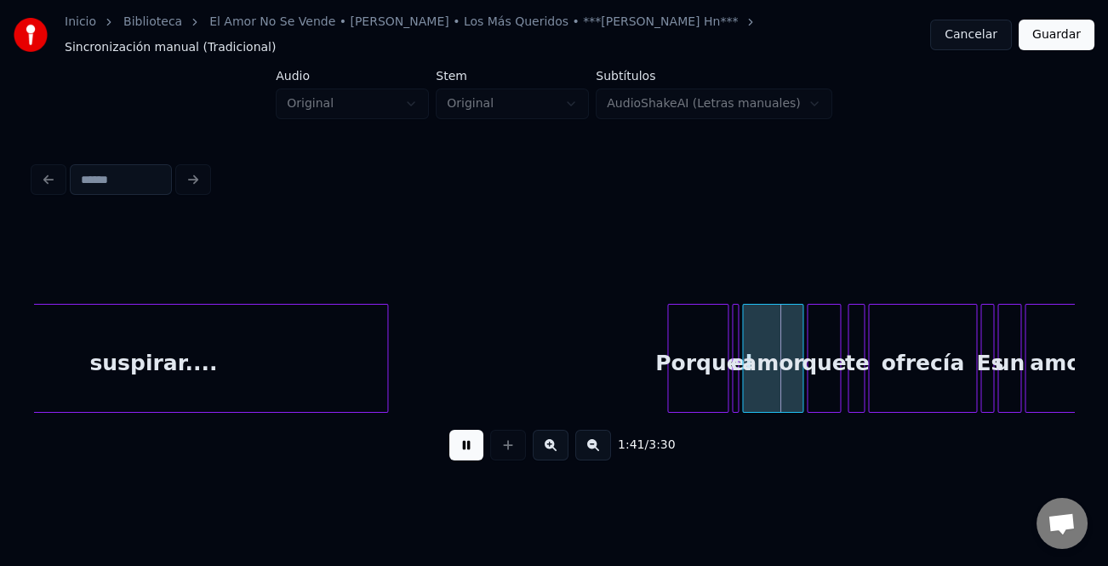
click at [552, 433] on button at bounding box center [551, 445] width 36 height 31
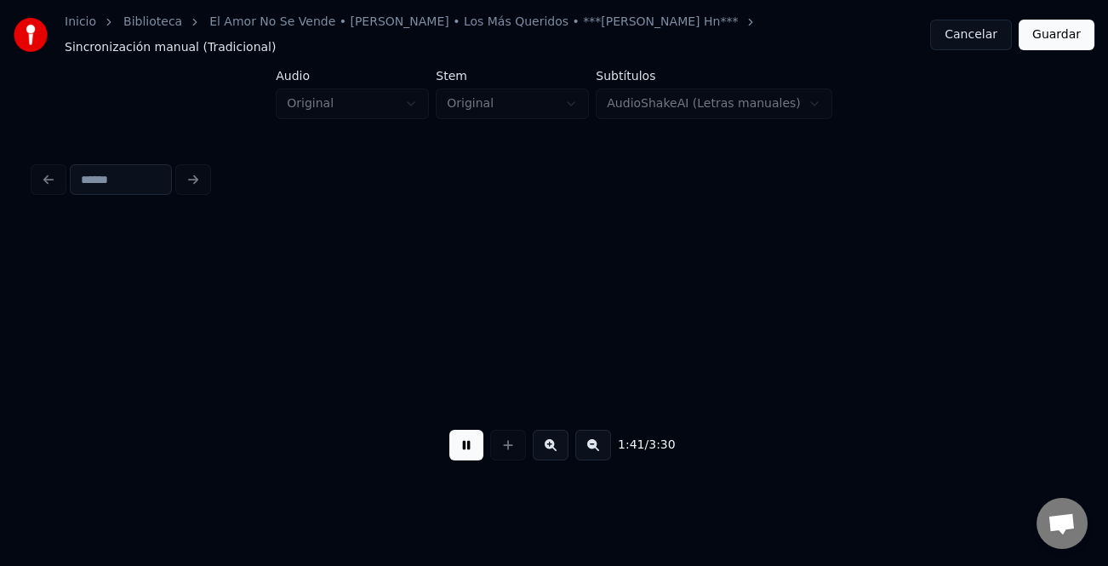
scroll to position [0, 25098]
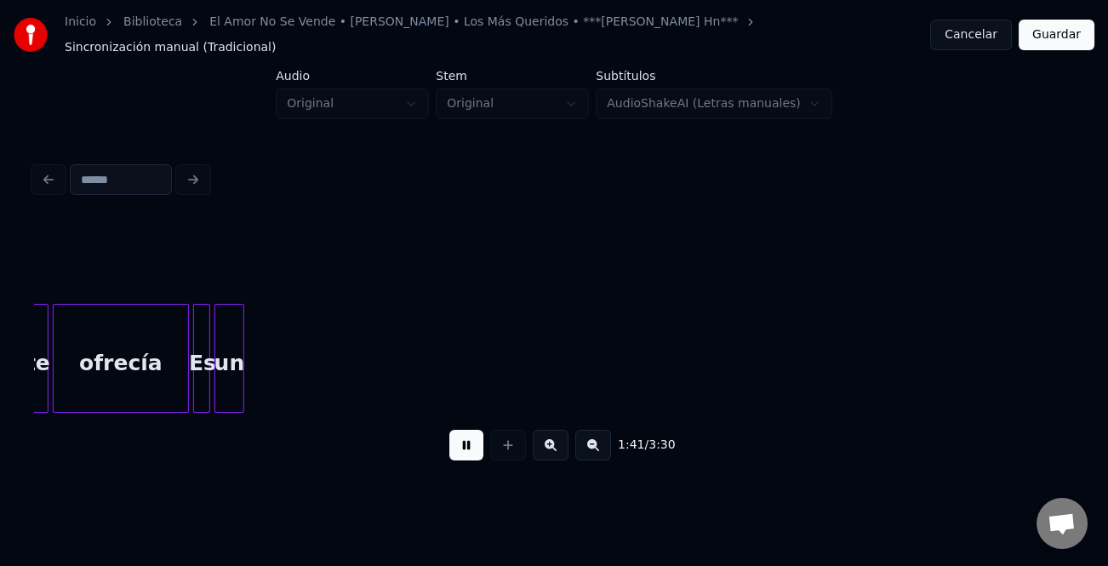
click at [552, 433] on button at bounding box center [551, 445] width 36 height 31
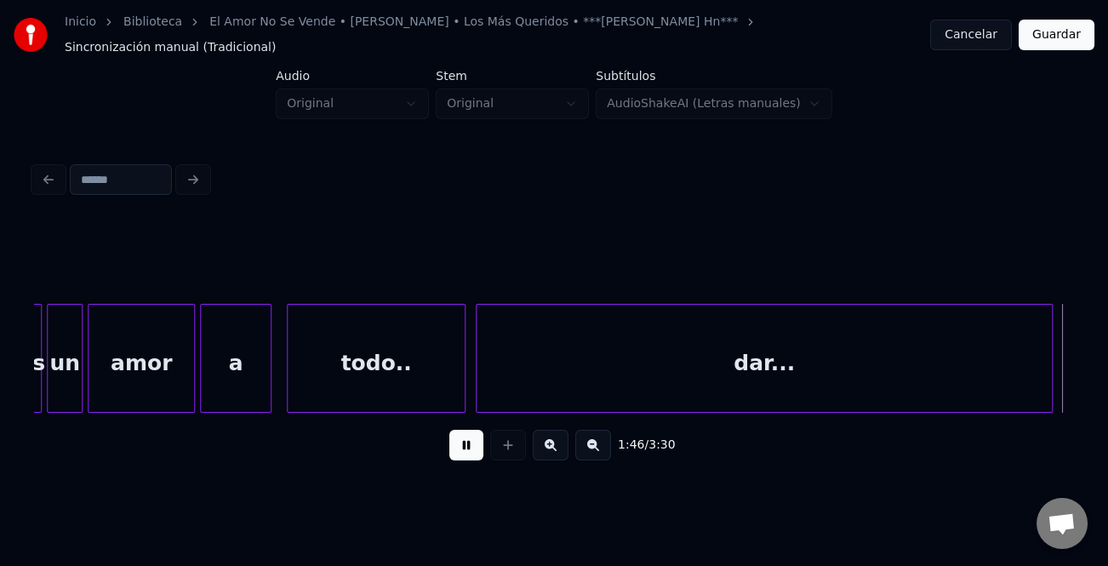
scroll to position [0, 27182]
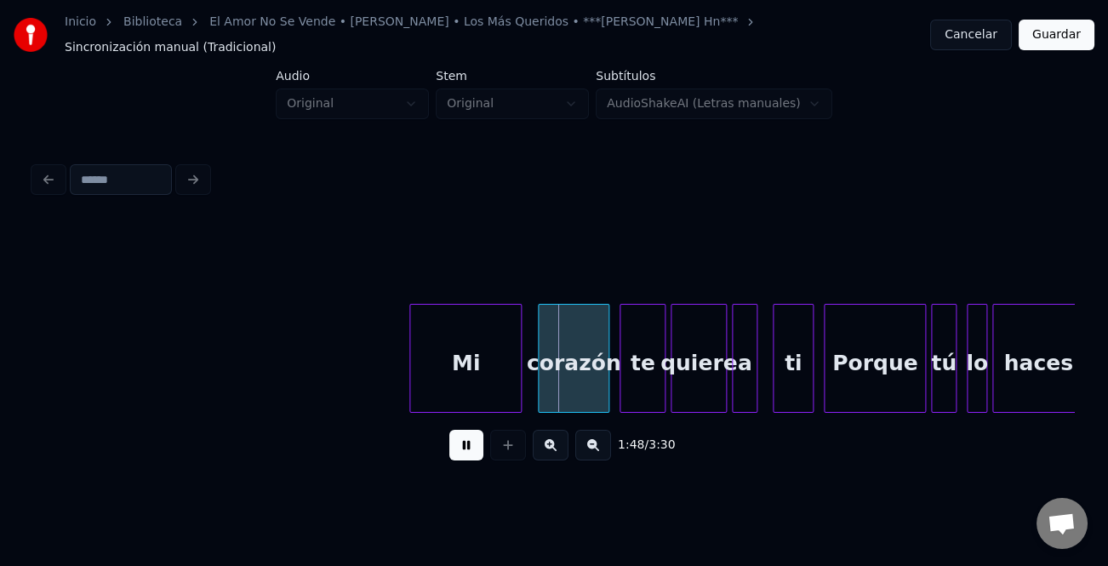
click at [443, 358] on div "Mi" at bounding box center [465, 363] width 111 height 116
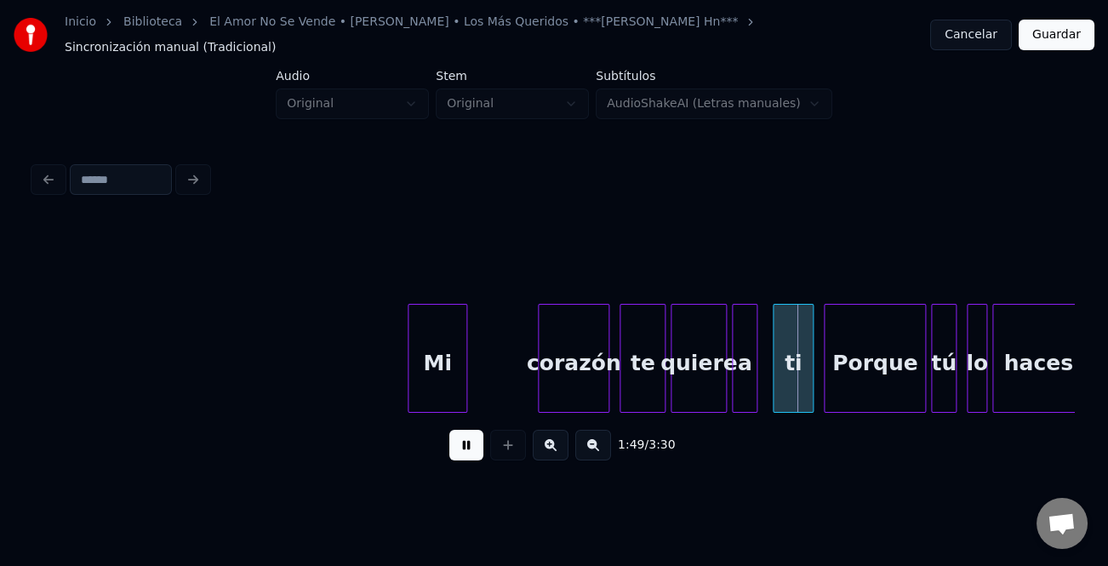
click at [462, 375] on div at bounding box center [463, 358] width 5 height 107
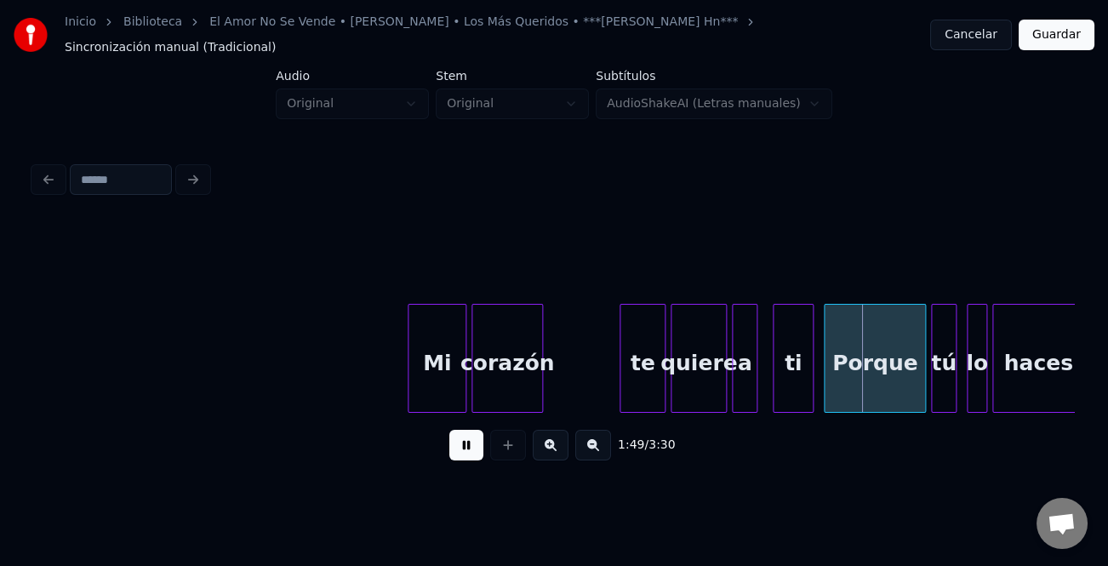
click at [506, 375] on div "corazón" at bounding box center [508, 363] width 70 height 116
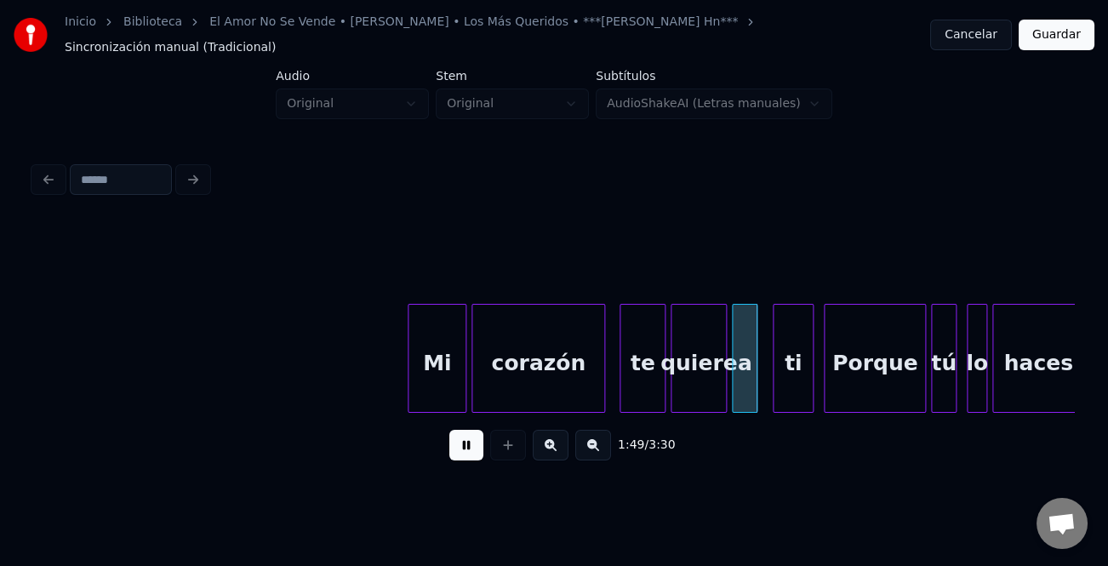
click at [602, 375] on div at bounding box center [601, 358] width 5 height 107
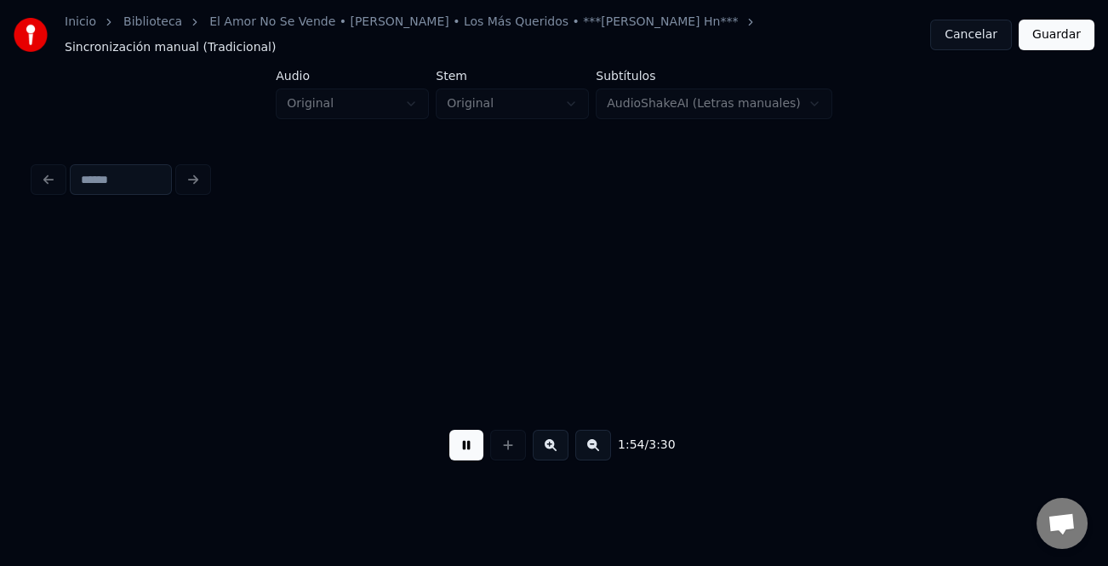
scroll to position [0, 29266]
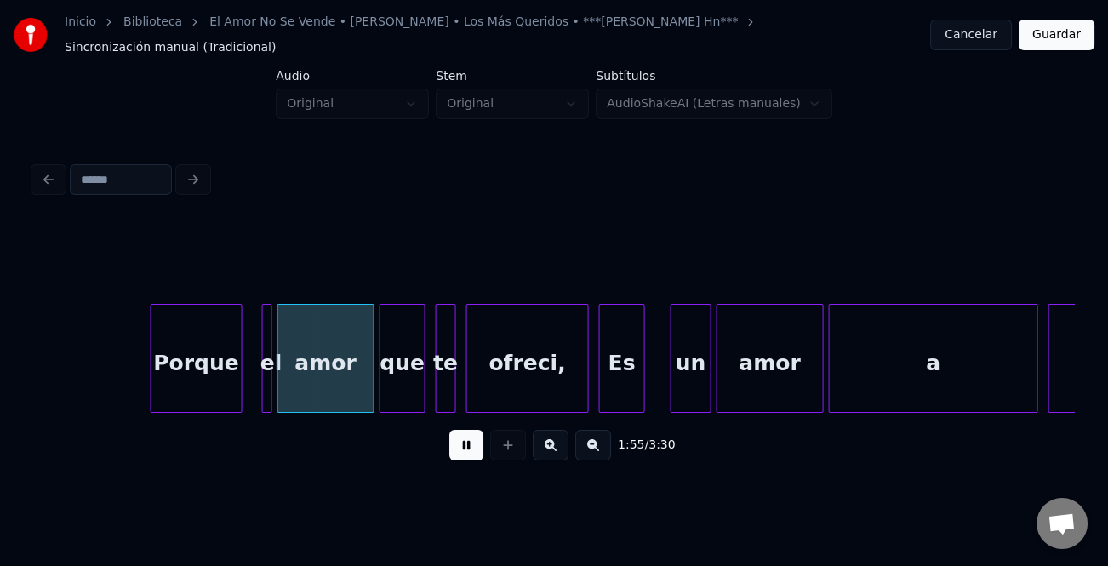
click at [209, 372] on div "Porque" at bounding box center [197, 363] width 90 height 116
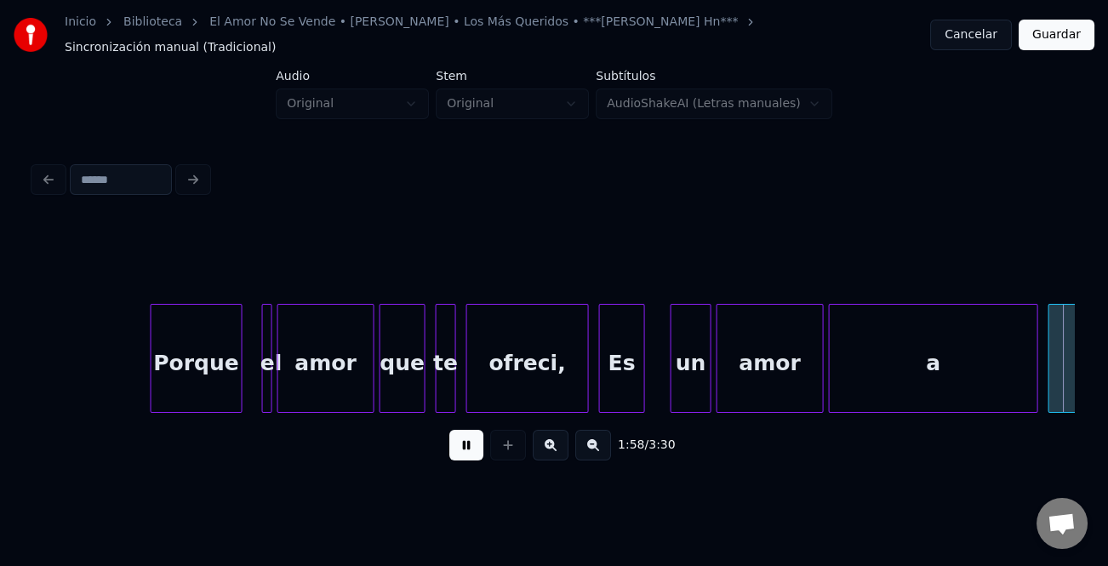
click at [910, 365] on div "a" at bounding box center [934, 363] width 208 height 116
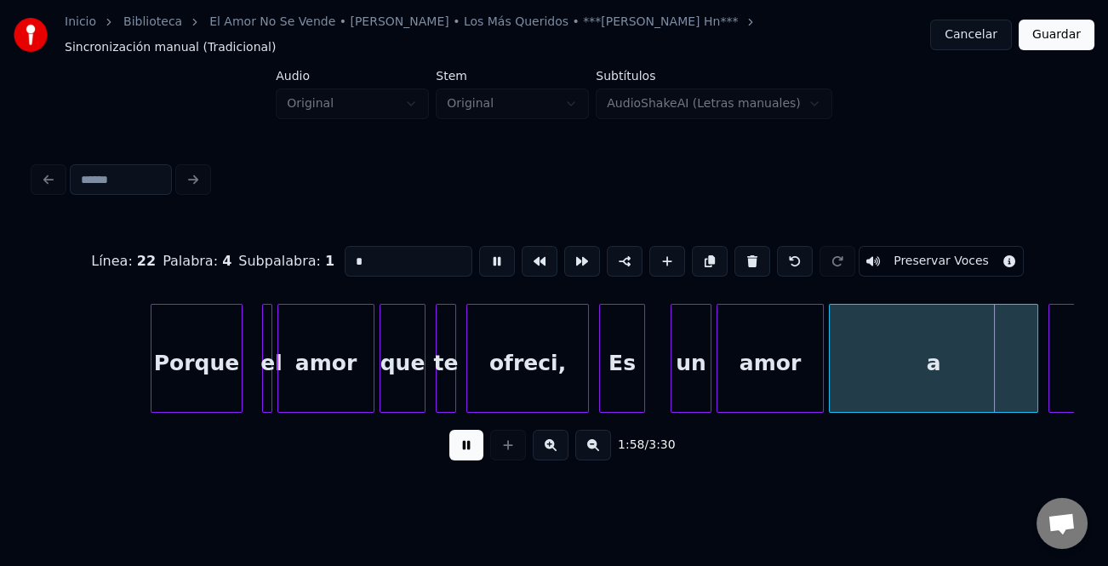
click at [461, 436] on button at bounding box center [467, 445] width 34 height 31
click at [1039, 375] on div "a" at bounding box center [935, 358] width 209 height 109
click at [1039, 375] on div at bounding box center [1036, 358] width 5 height 107
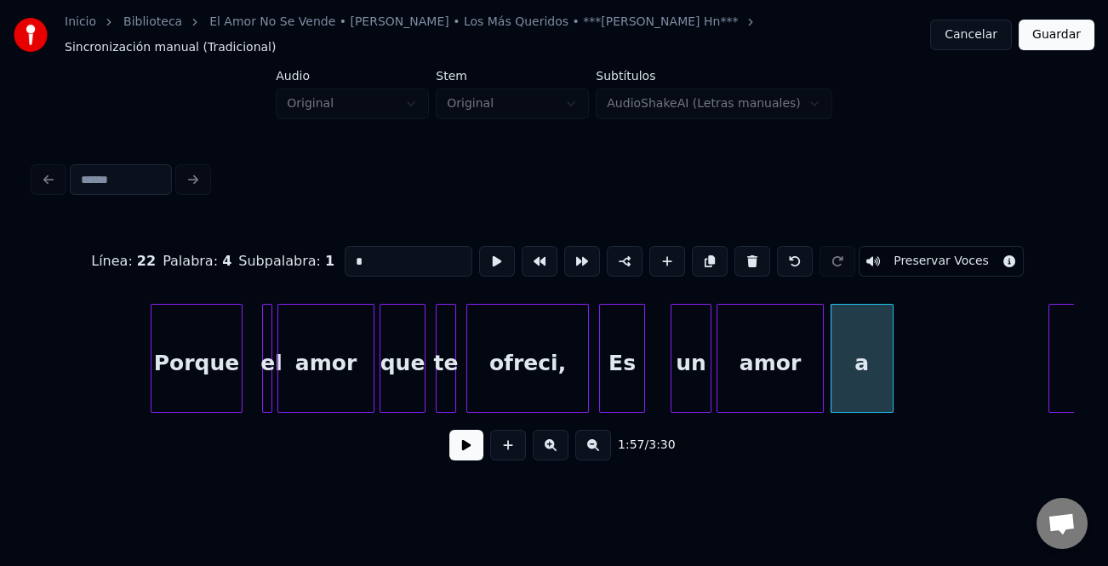
click at [891, 392] on div at bounding box center [890, 358] width 5 height 107
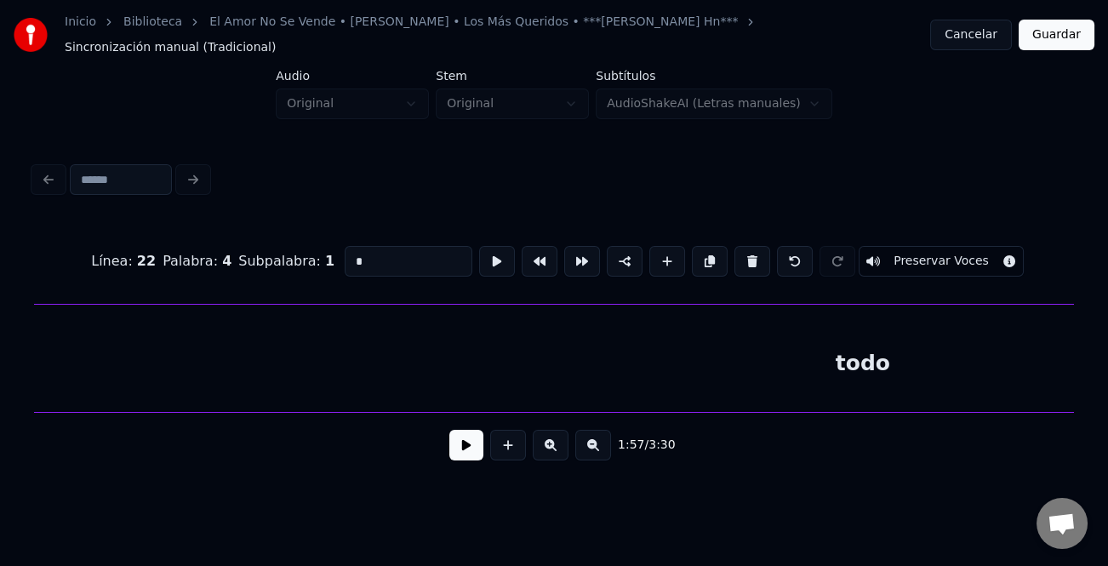
scroll to position [0, 30162]
click at [948, 381] on div "todo" at bounding box center [868, 363] width 1664 height 116
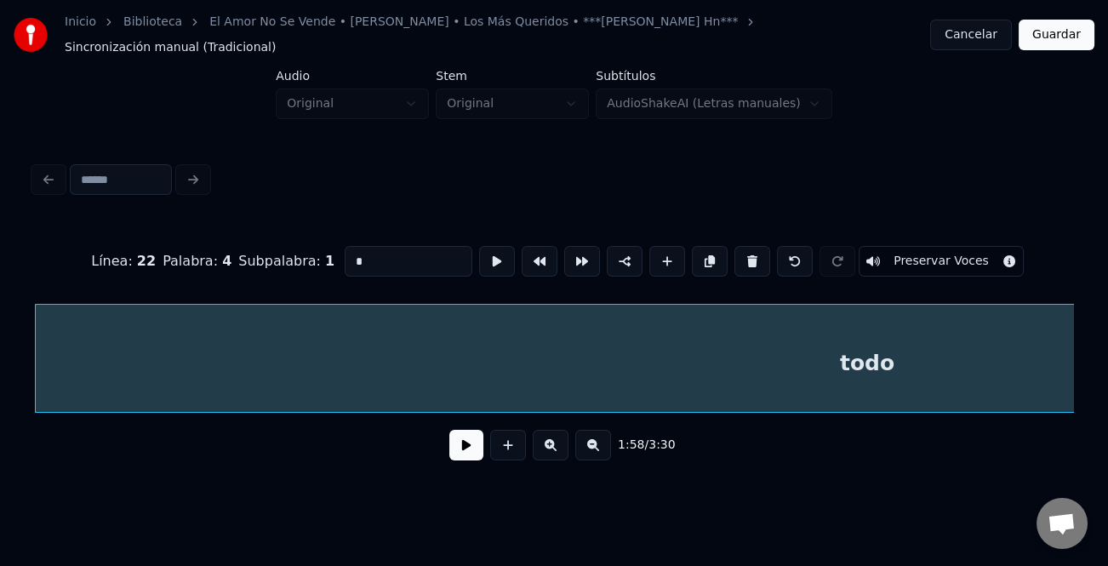
click at [593, 439] on button at bounding box center [594, 445] width 36 height 31
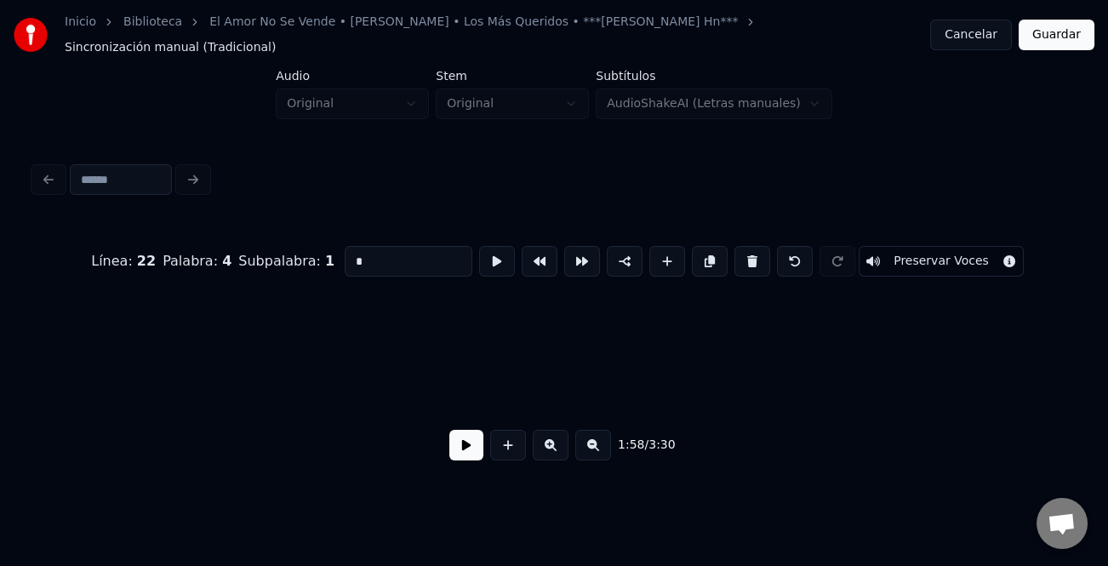
drag, startPoint x: 593, startPoint y: 440, endPoint x: 621, endPoint y: 441, distance: 28.1
click at [593, 441] on button at bounding box center [594, 445] width 36 height 31
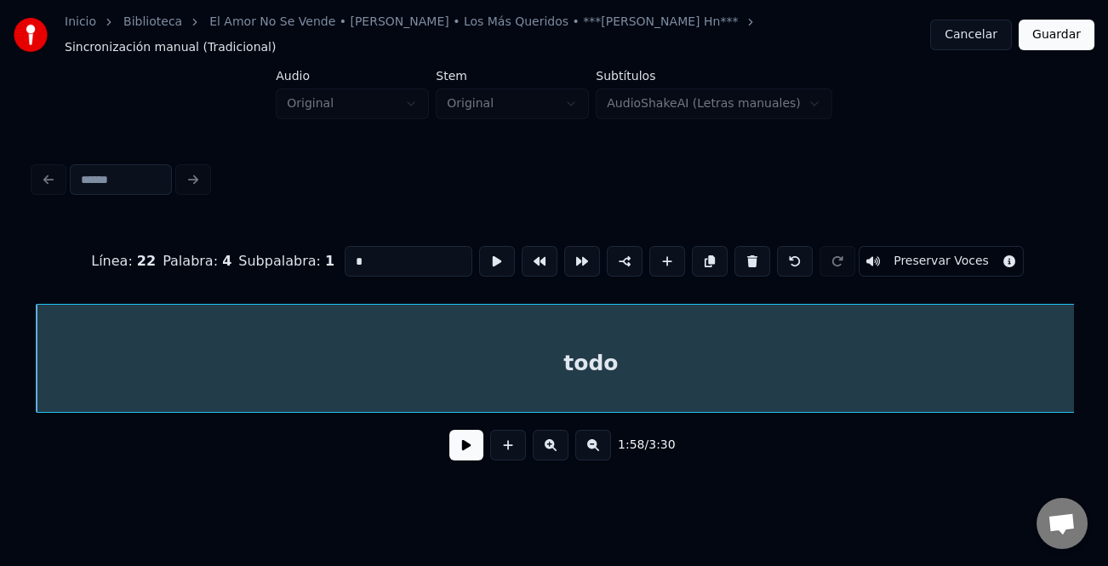
click at [576, 430] on button at bounding box center [594, 445] width 36 height 31
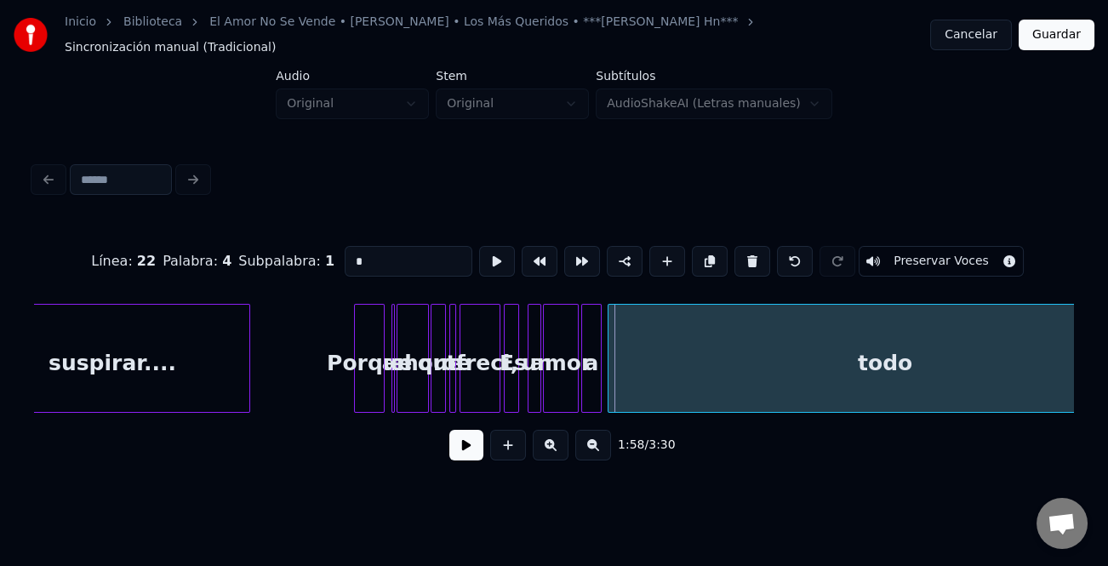
scroll to position [0, 9564]
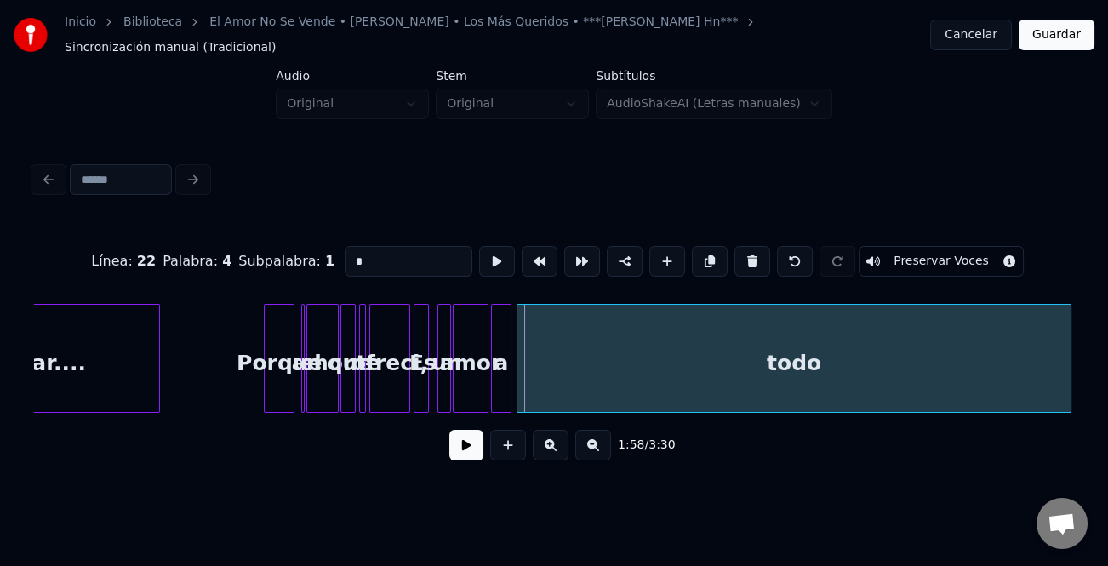
click at [644, 367] on div "todo" at bounding box center [794, 363] width 553 height 116
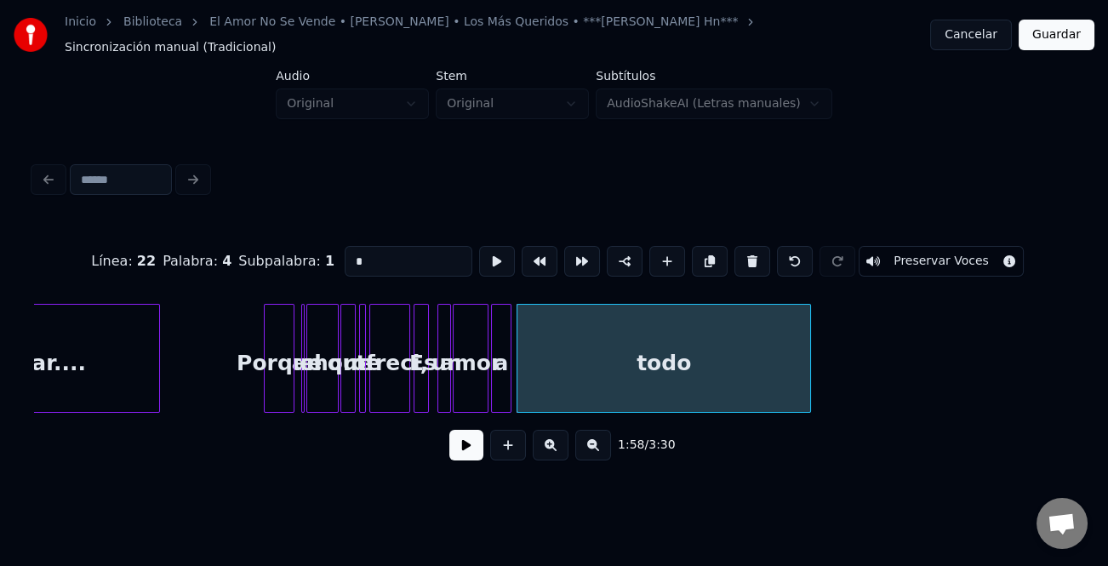
click at [805, 386] on div at bounding box center [807, 358] width 5 height 107
click at [647, 361] on div "todo" at bounding box center [658, 363] width 281 height 116
type input "****"
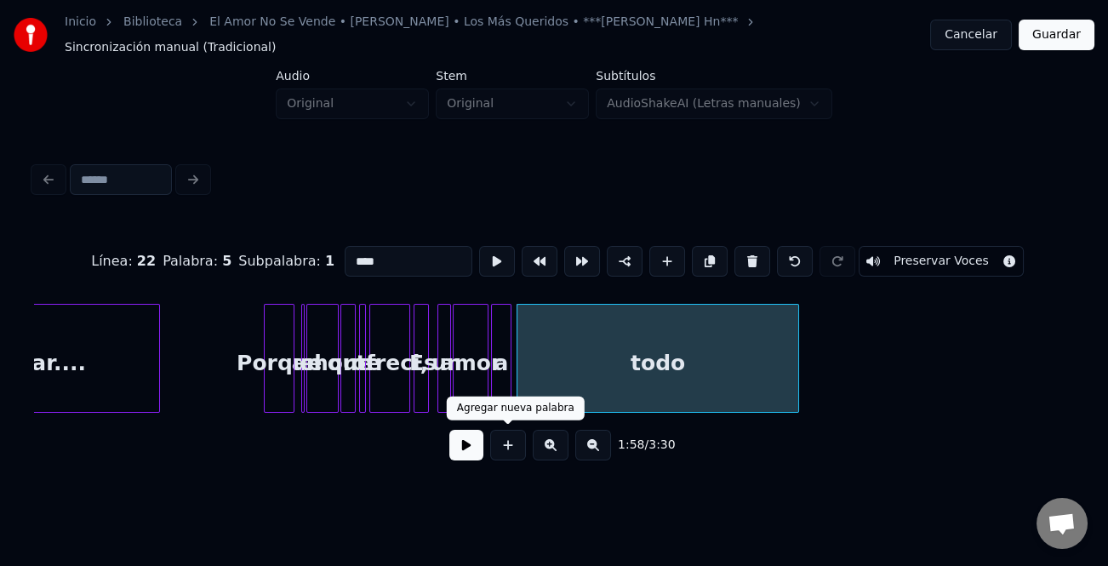
click at [466, 435] on button at bounding box center [467, 445] width 34 height 31
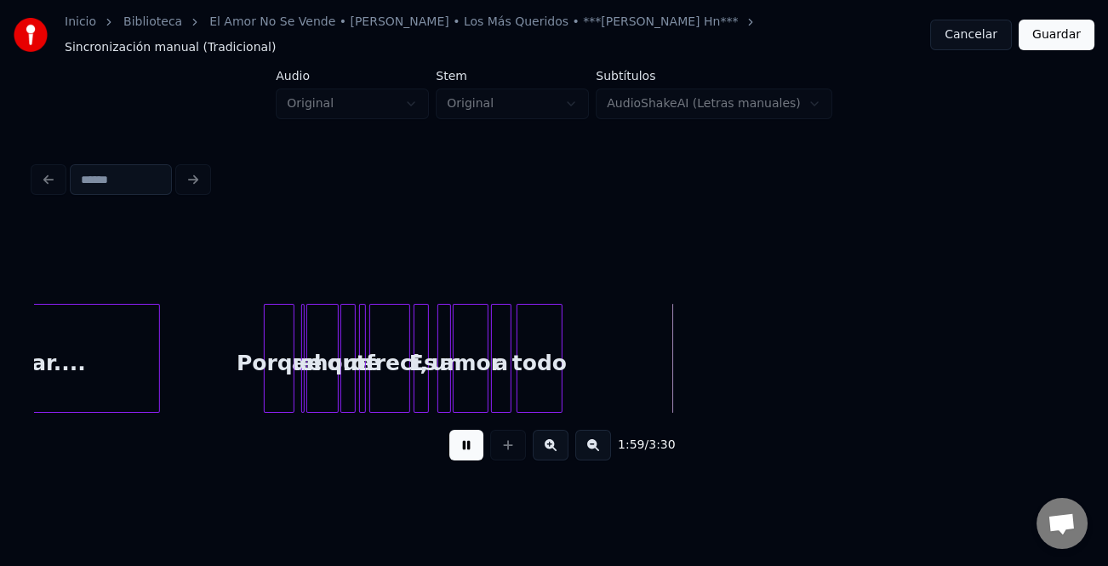
click at [558, 364] on div at bounding box center [559, 358] width 5 height 107
drag, startPoint x: 466, startPoint y: 438, endPoint x: 669, endPoint y: 428, distance: 203.7
click at [476, 438] on button at bounding box center [467, 445] width 34 height 31
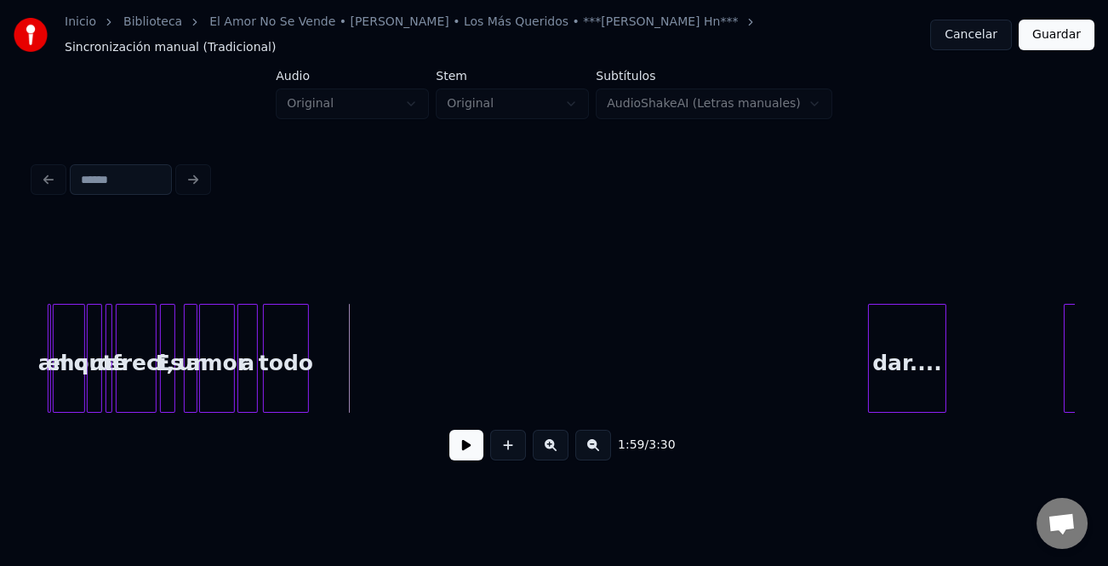
scroll to position [0, 9833]
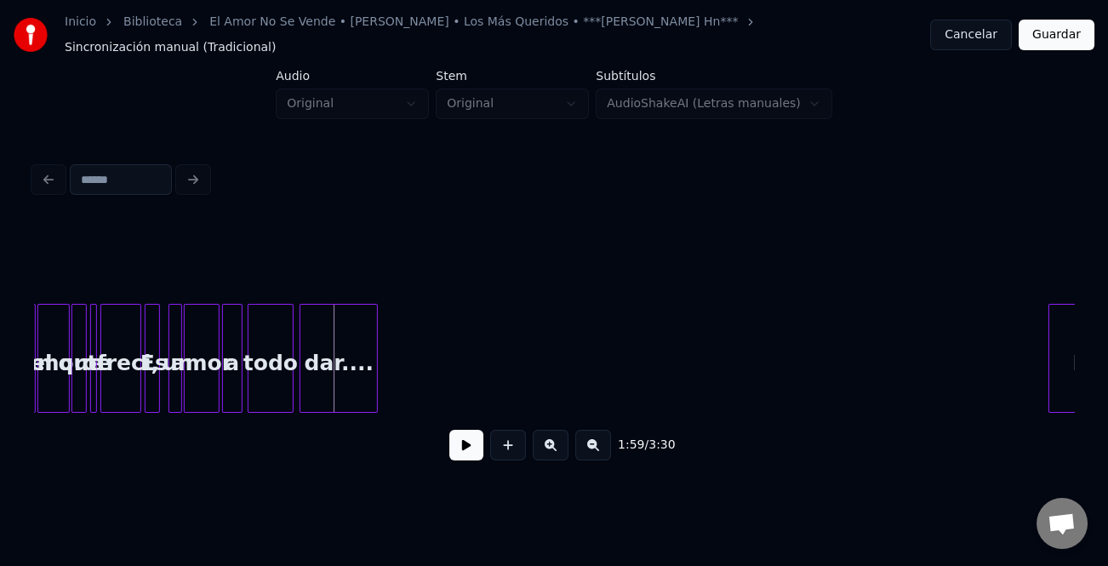
click at [328, 325] on div "dar...." at bounding box center [339, 363] width 77 height 116
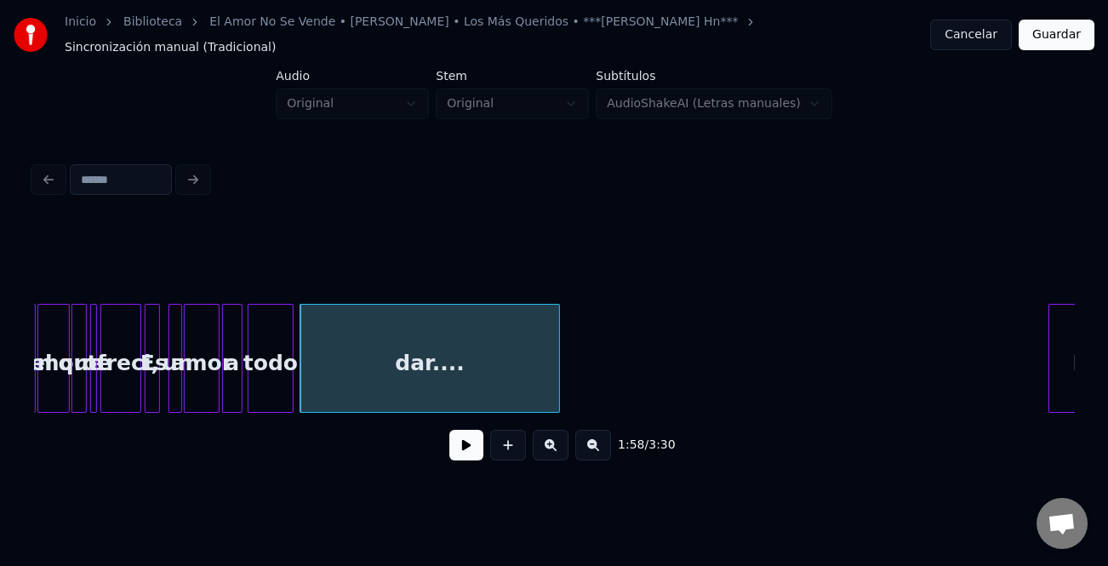
click at [554, 356] on div at bounding box center [556, 358] width 5 height 107
click at [609, 444] on button at bounding box center [594, 445] width 36 height 31
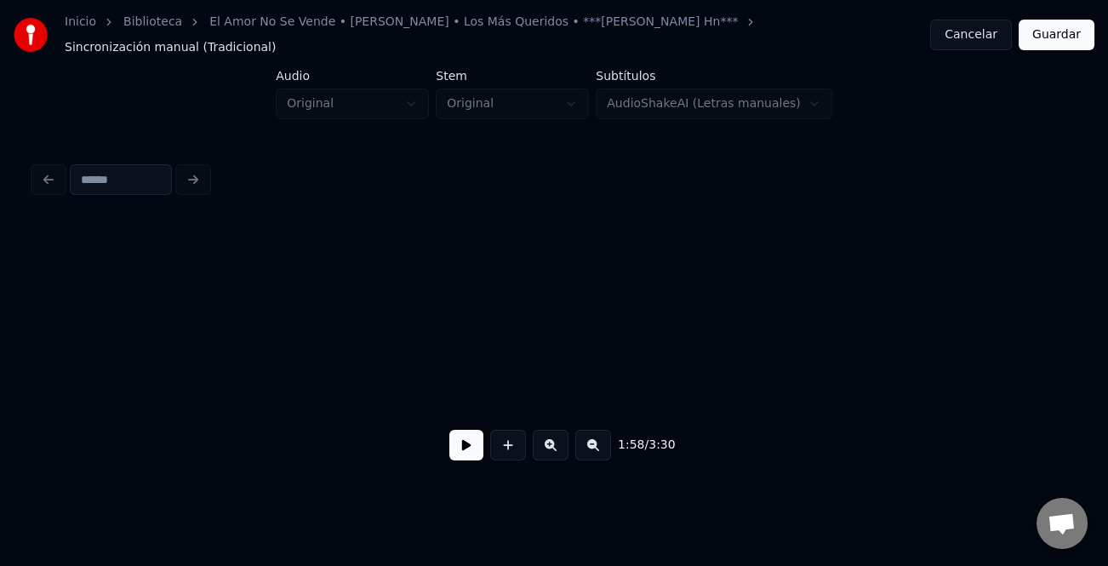
scroll to position [0, 4783]
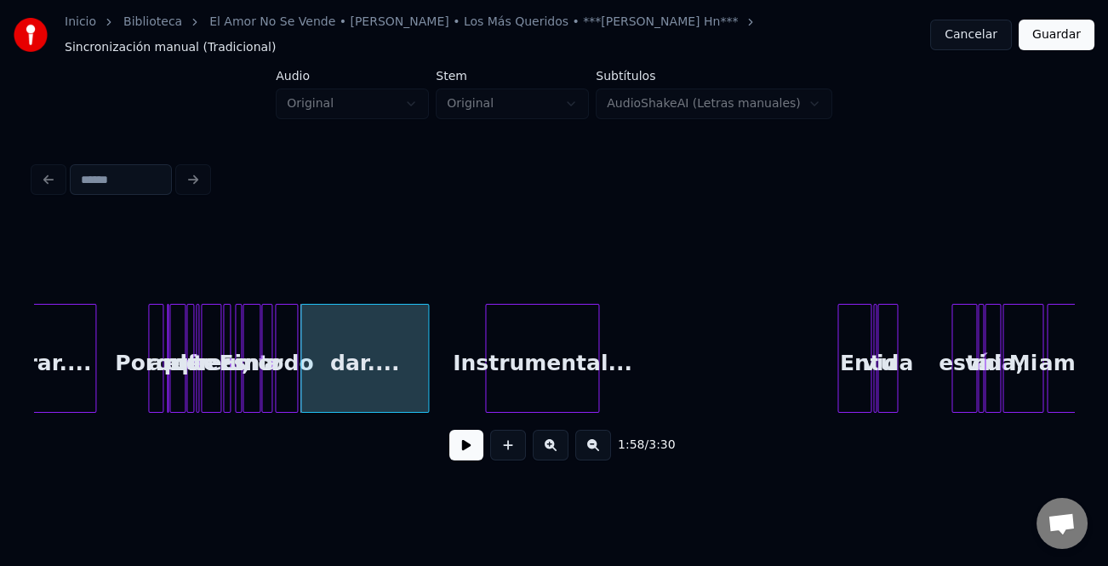
click at [539, 389] on div "Instrumental..." at bounding box center [542, 363] width 112 height 116
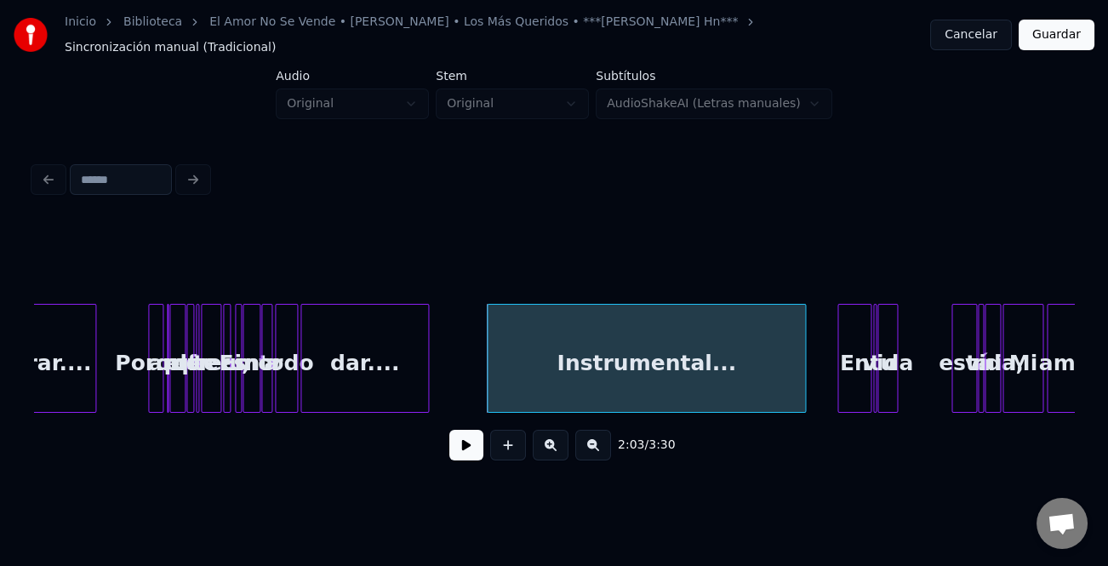
click at [800, 382] on div at bounding box center [802, 358] width 5 height 107
drag, startPoint x: 455, startPoint y: 444, endPoint x: 773, endPoint y: 398, distance: 321.6
click at [455, 444] on button at bounding box center [467, 445] width 34 height 31
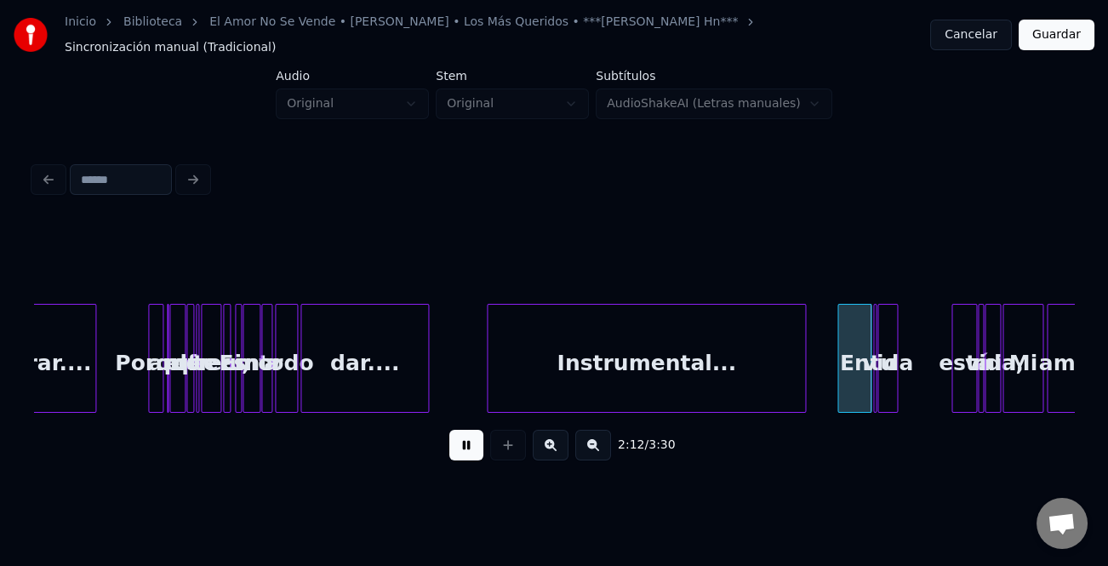
click at [557, 442] on button at bounding box center [551, 445] width 36 height 31
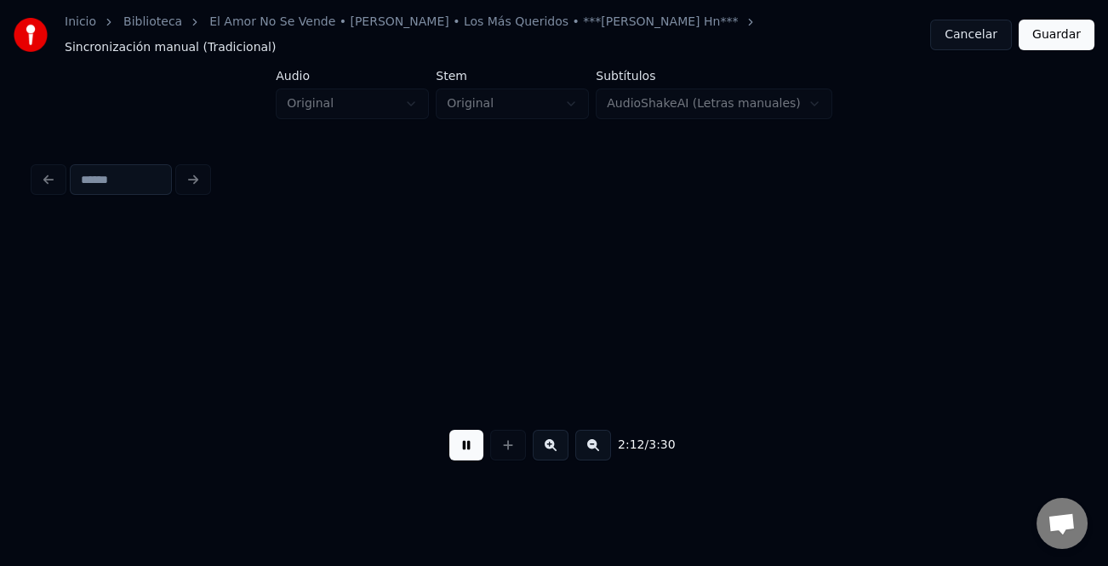
click at [557, 442] on button at bounding box center [551, 445] width 36 height 31
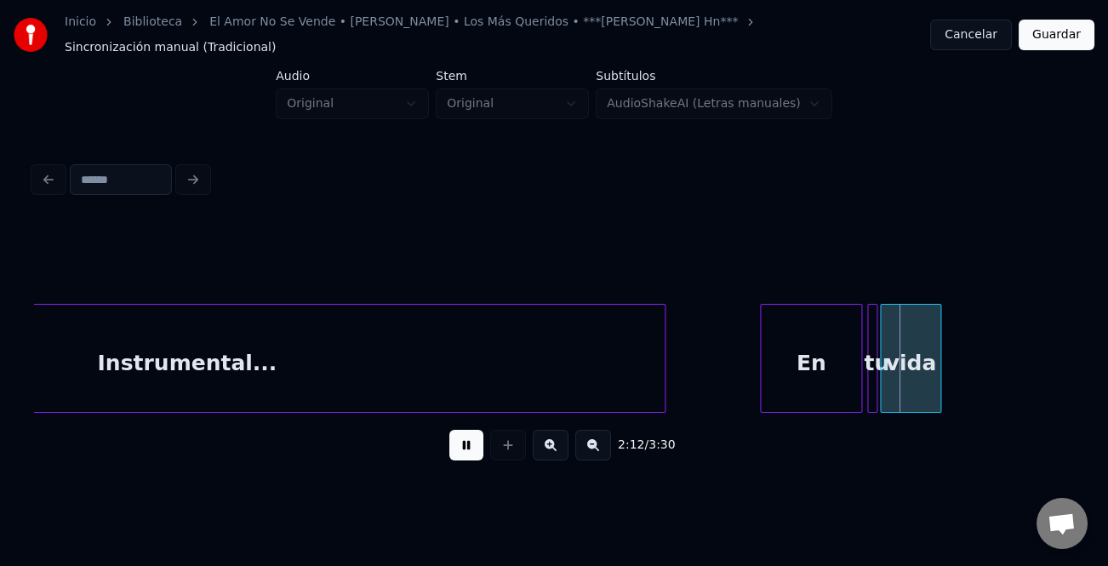
click at [557, 442] on button at bounding box center [551, 445] width 36 height 31
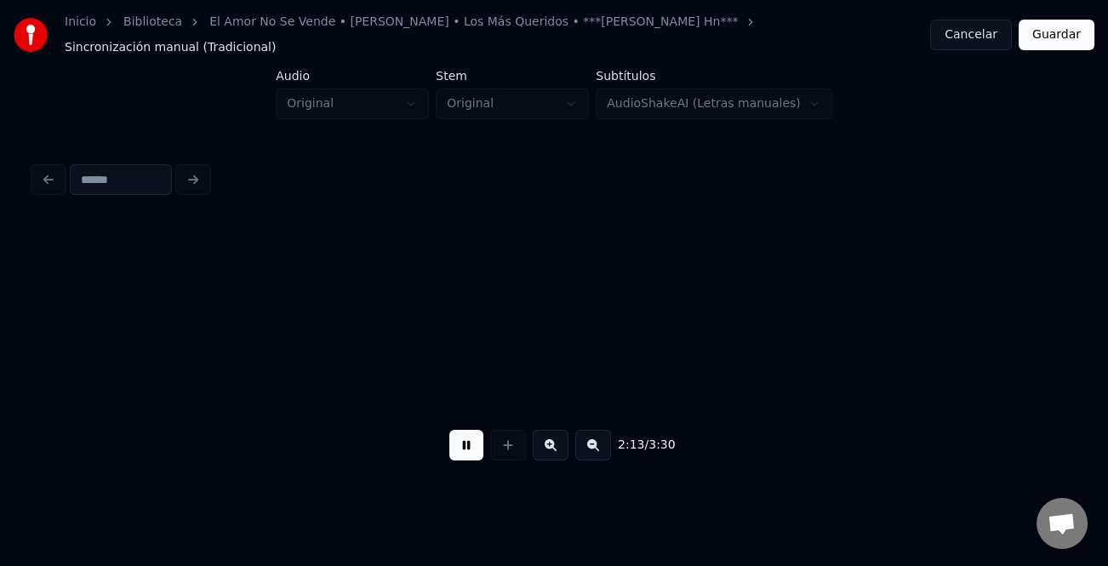
scroll to position [0, 22717]
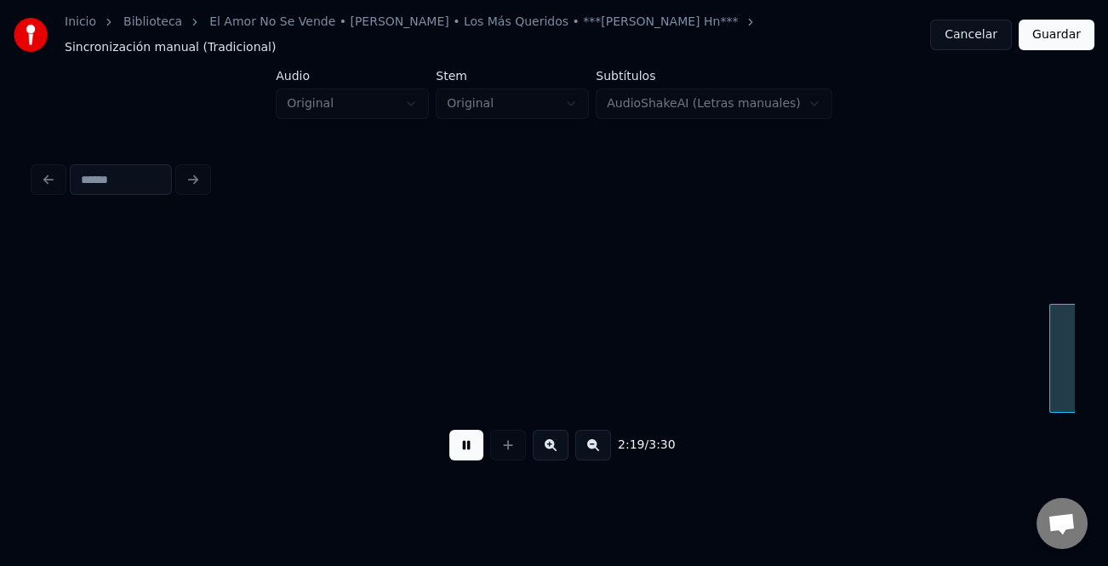
scroll to position [0, 23759]
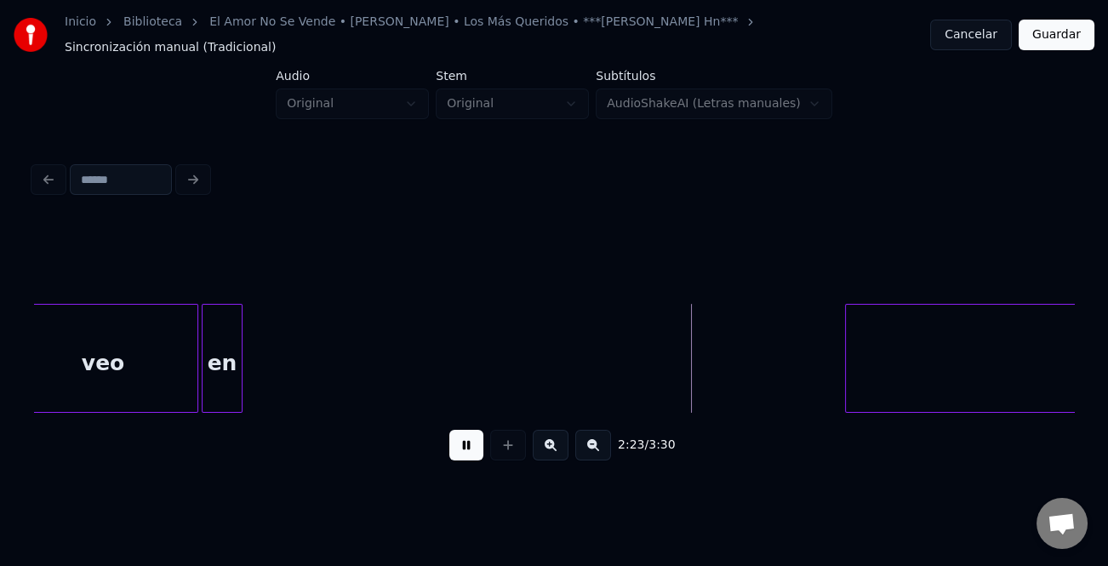
click at [851, 392] on div at bounding box center [848, 358] width 5 height 107
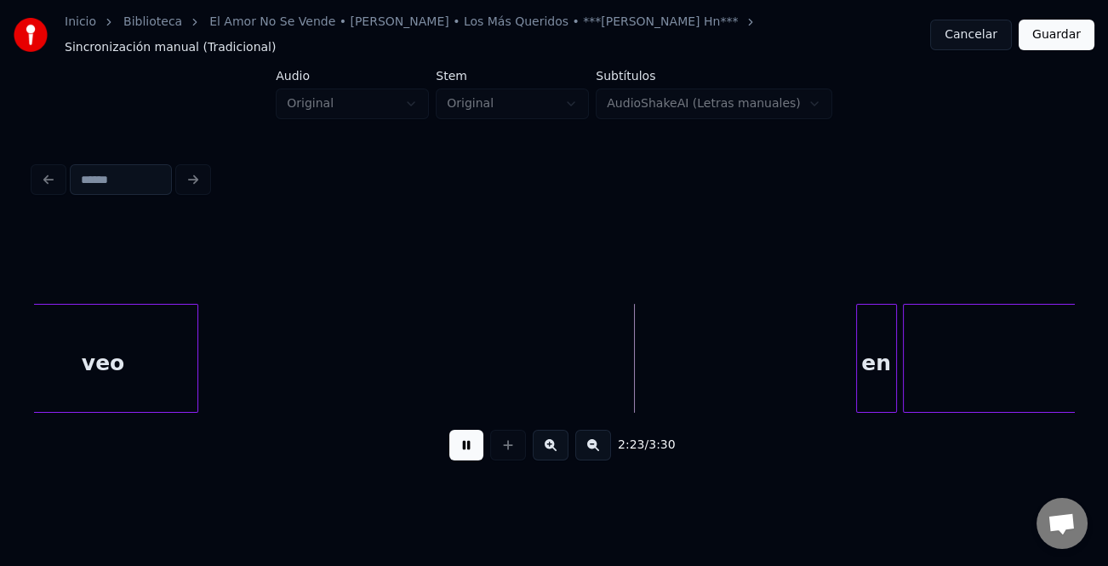
click at [881, 369] on div "en" at bounding box center [876, 363] width 39 height 116
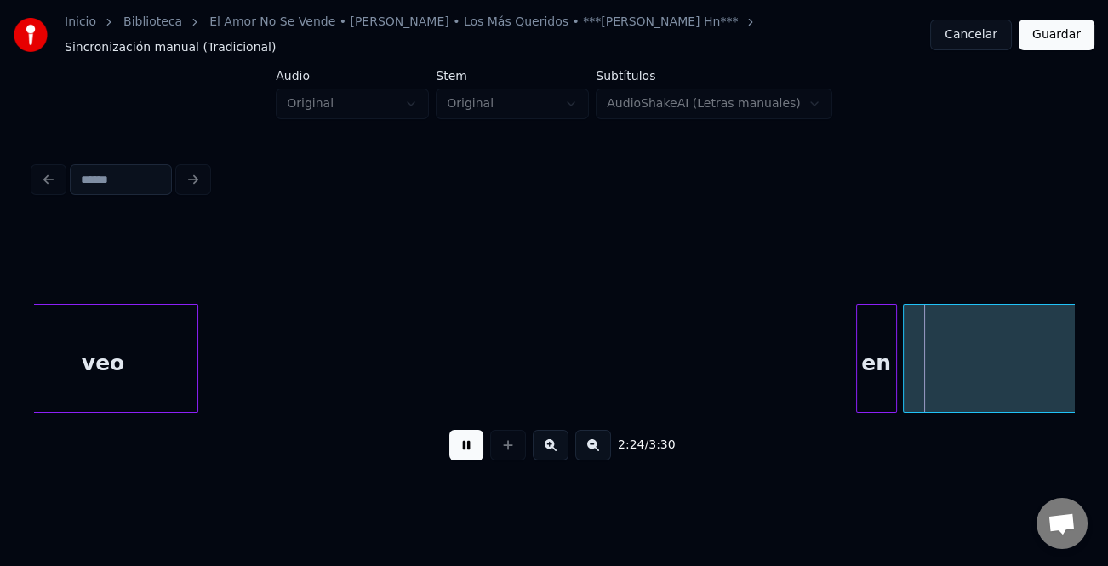
scroll to position [0, 23737]
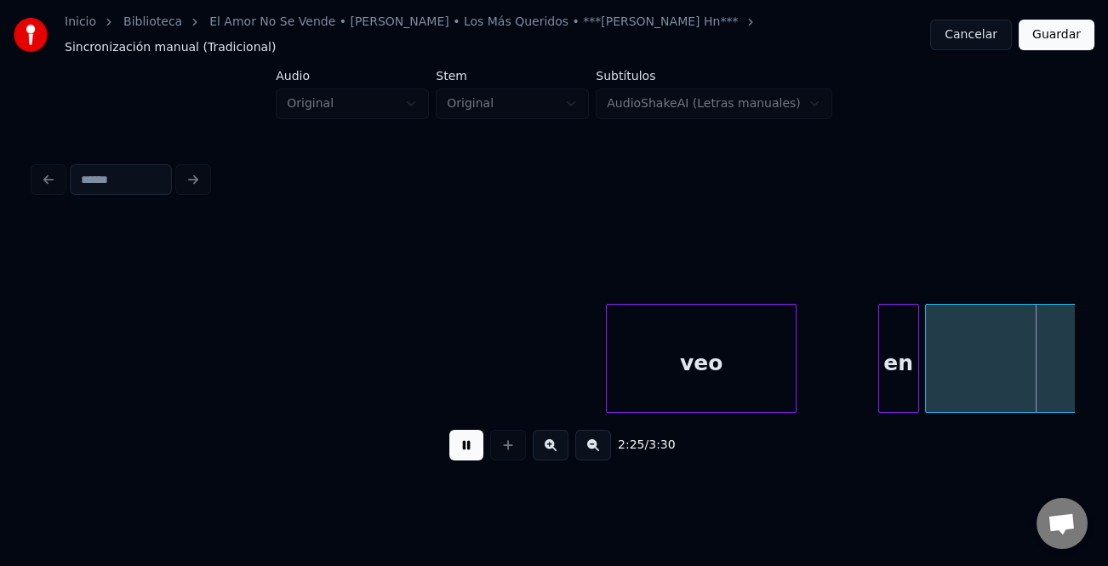
click at [765, 361] on div "veo" at bounding box center [701, 363] width 189 height 116
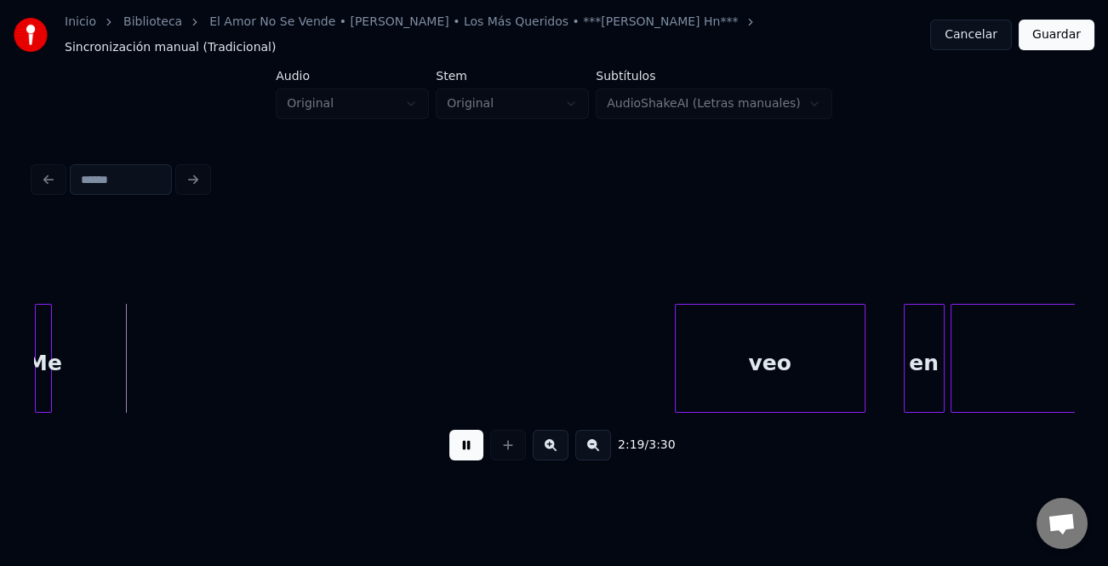
drag, startPoint x: 599, startPoint y: 444, endPoint x: 560, endPoint y: 450, distance: 39.5
click at [599, 444] on button at bounding box center [594, 445] width 36 height 31
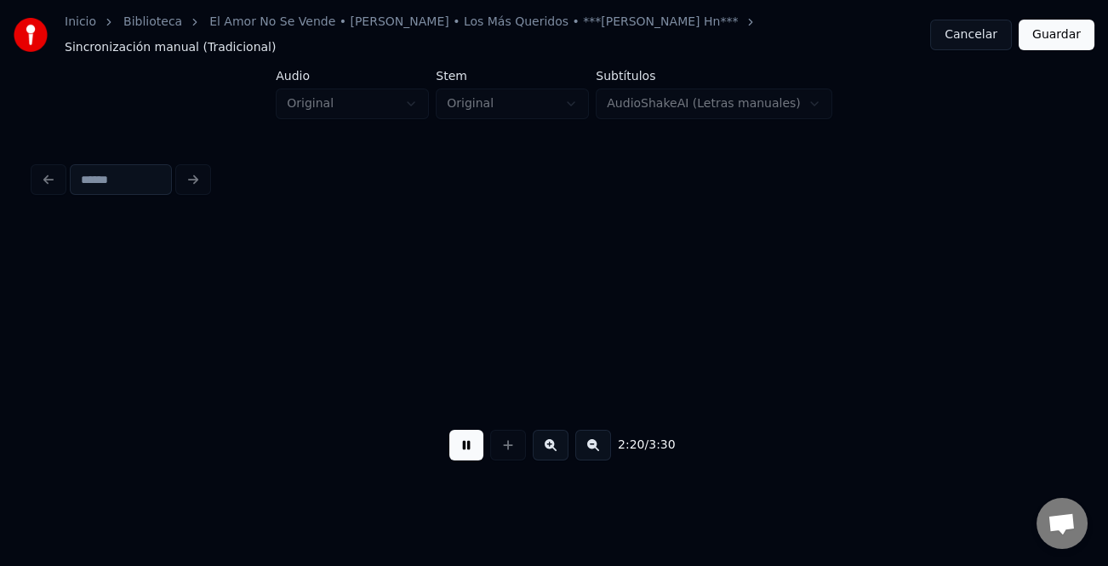
scroll to position [0, 17753]
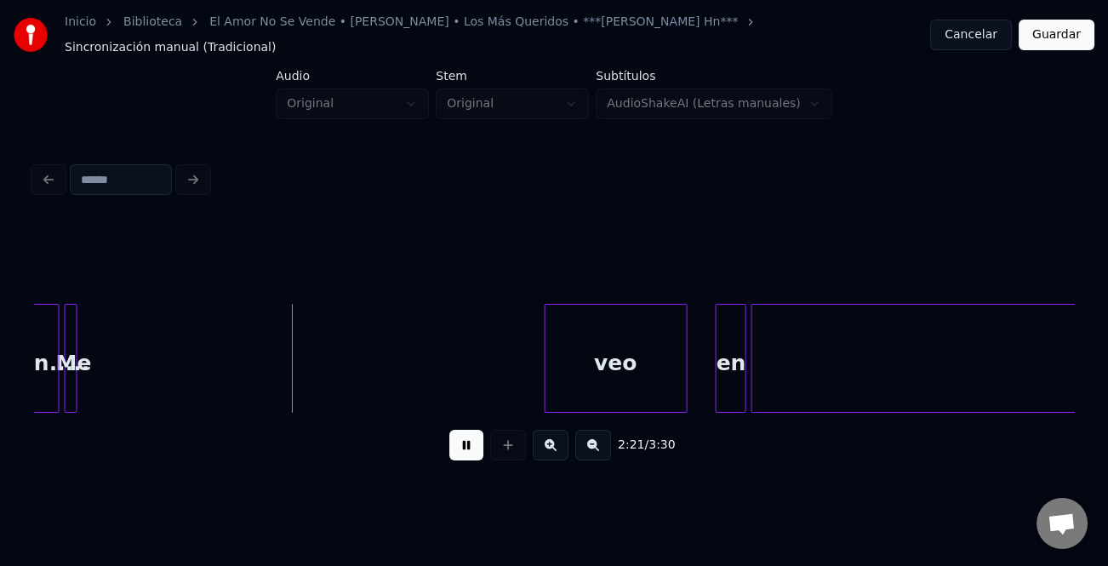
click at [459, 442] on button at bounding box center [467, 445] width 34 height 31
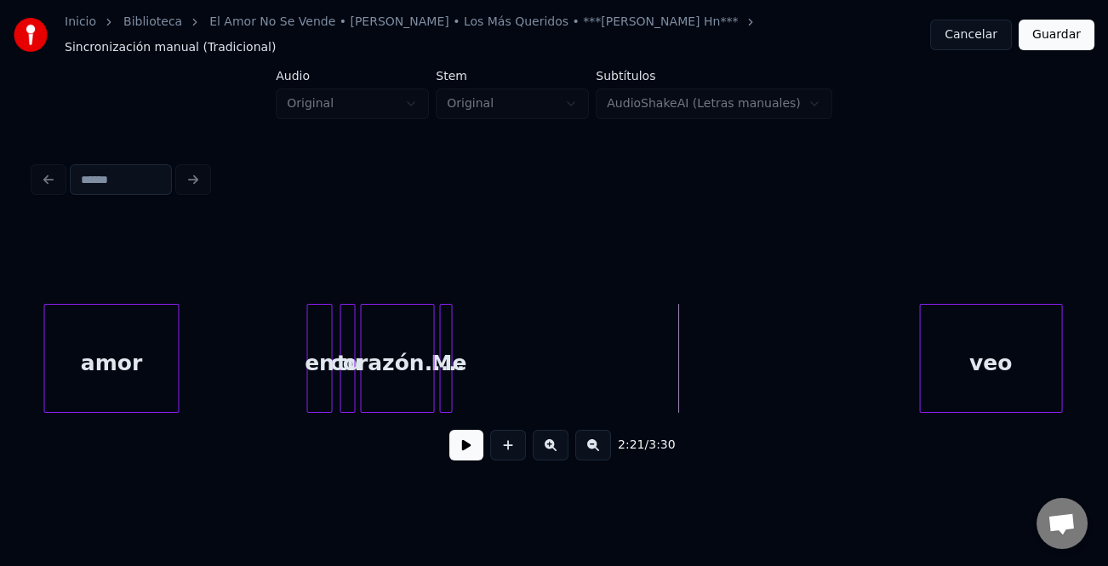
scroll to position [0, 17335]
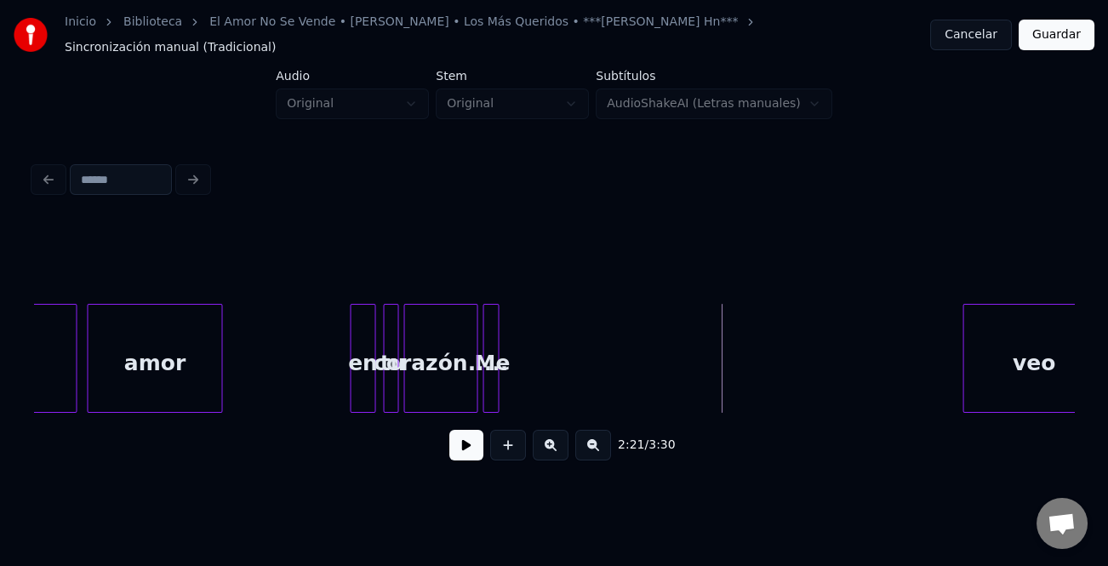
click at [498, 373] on div at bounding box center [495, 358] width 5 height 107
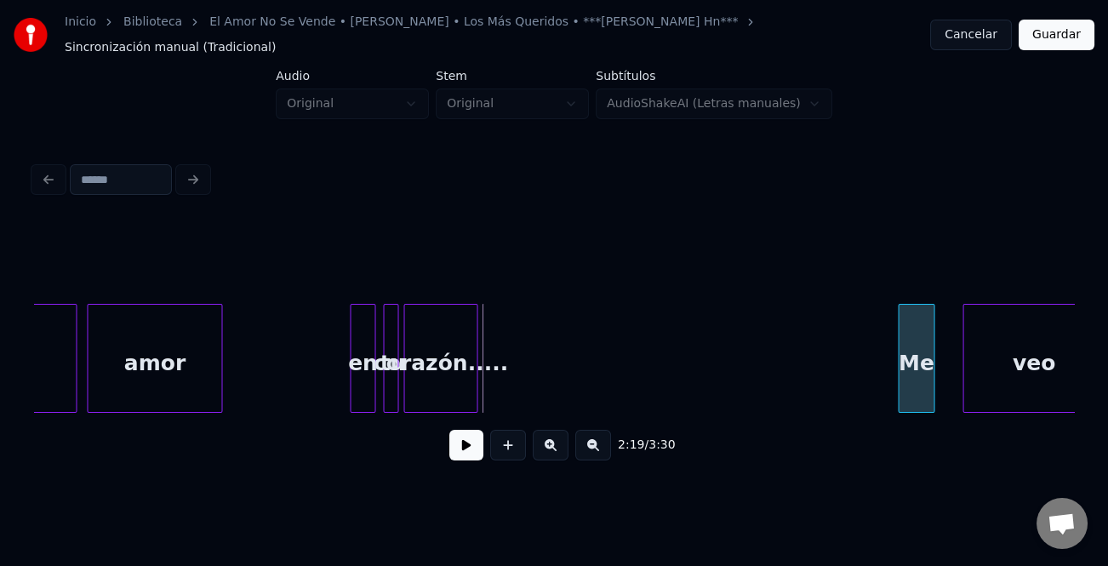
click at [927, 415] on div "2:19 / 3:30" at bounding box center [554, 348] width 1040 height 259
